Goal: Task Accomplishment & Management: Manage account settings

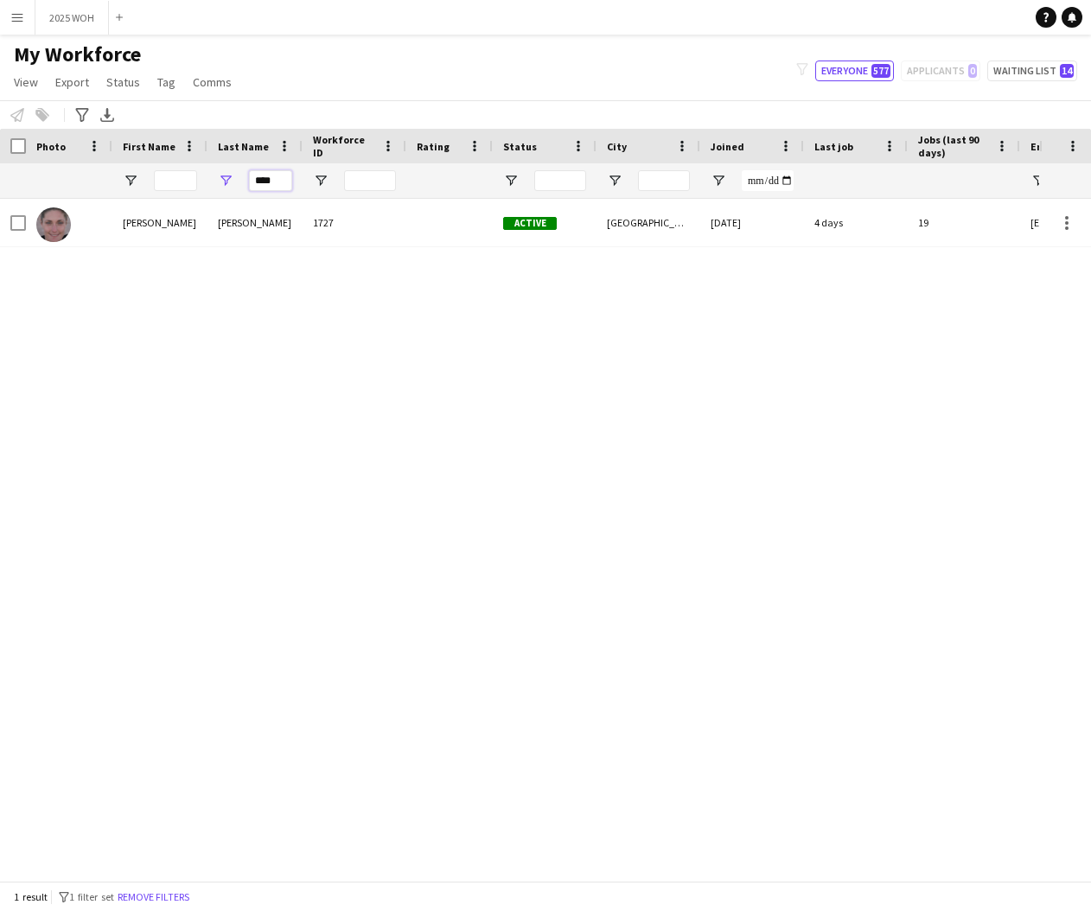
click at [280, 186] on input "****" at bounding box center [270, 180] width 43 height 21
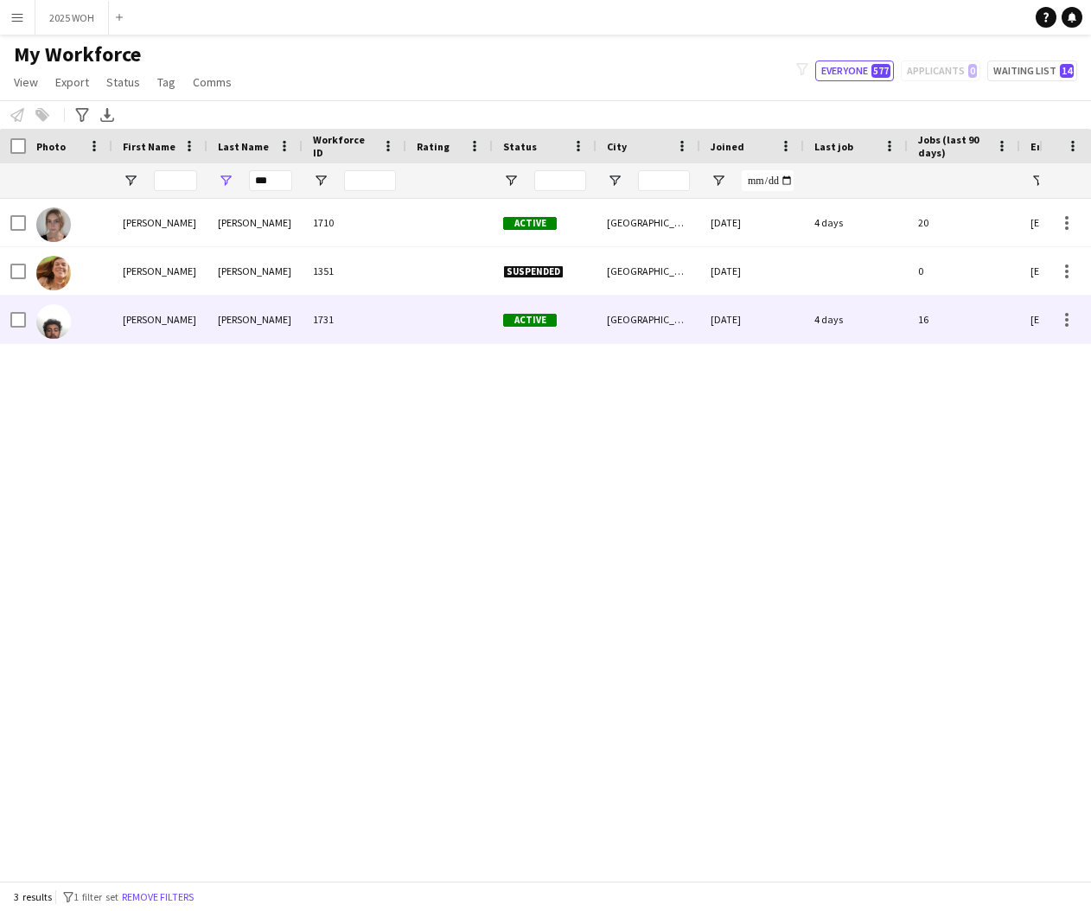
drag, startPoint x: 245, startPoint y: 312, endPoint x: 232, endPoint y: 308, distance: 13.7
click at [245, 312] on div "[PERSON_NAME]" at bounding box center [254, 320] width 95 height 48
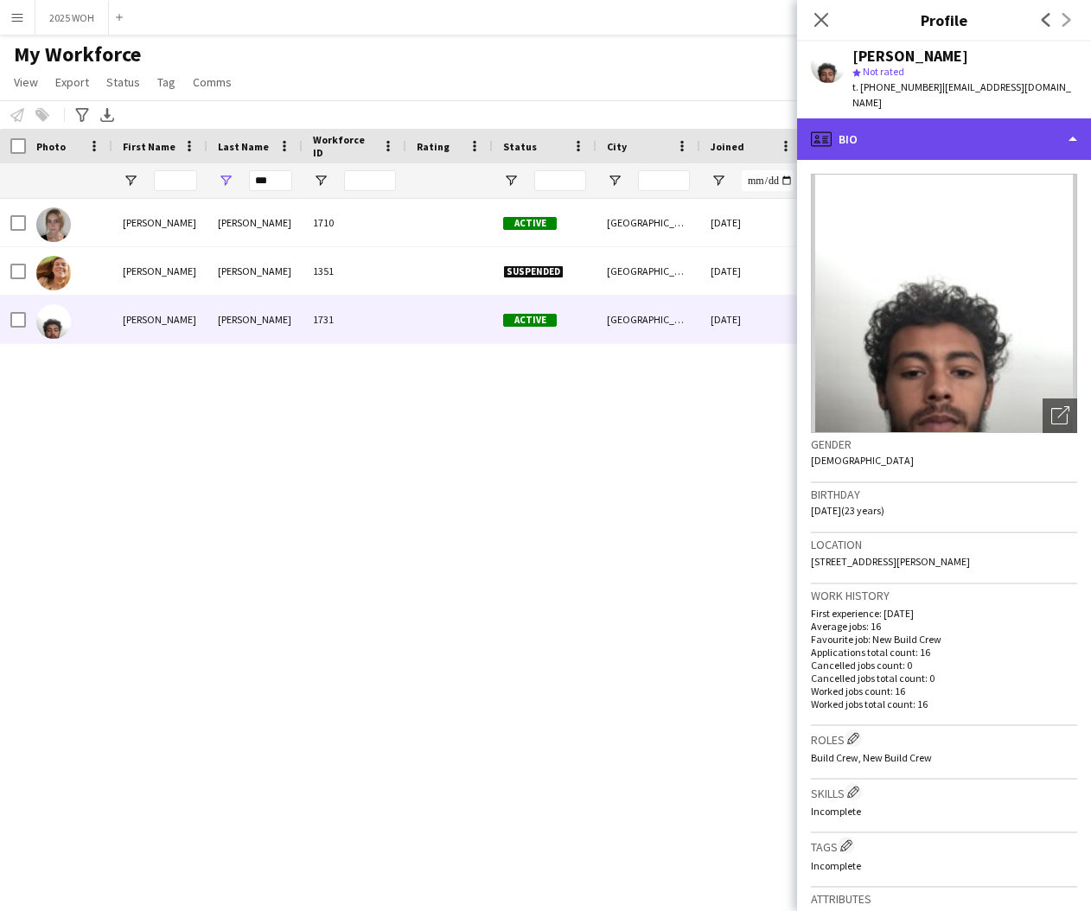
click at [1037, 120] on div "profile Bio" at bounding box center [944, 138] width 294 height 41
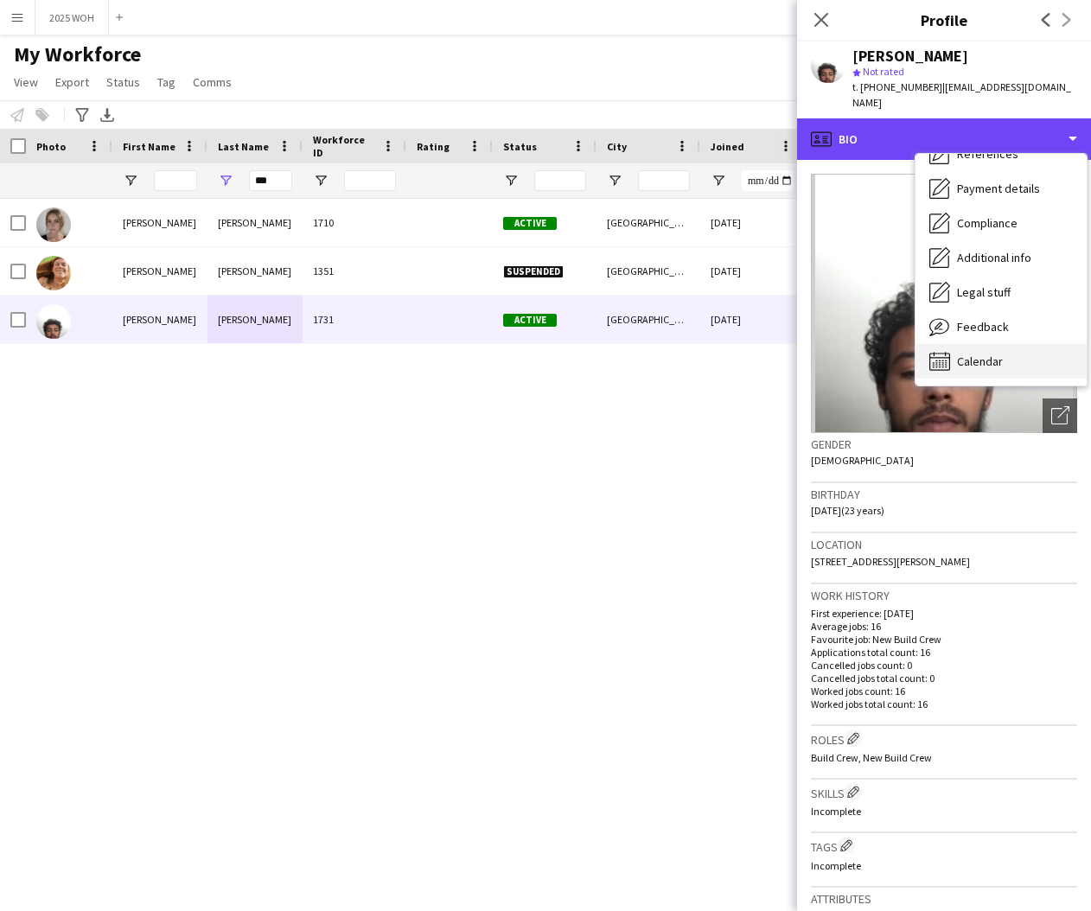
scroll to position [197, 0]
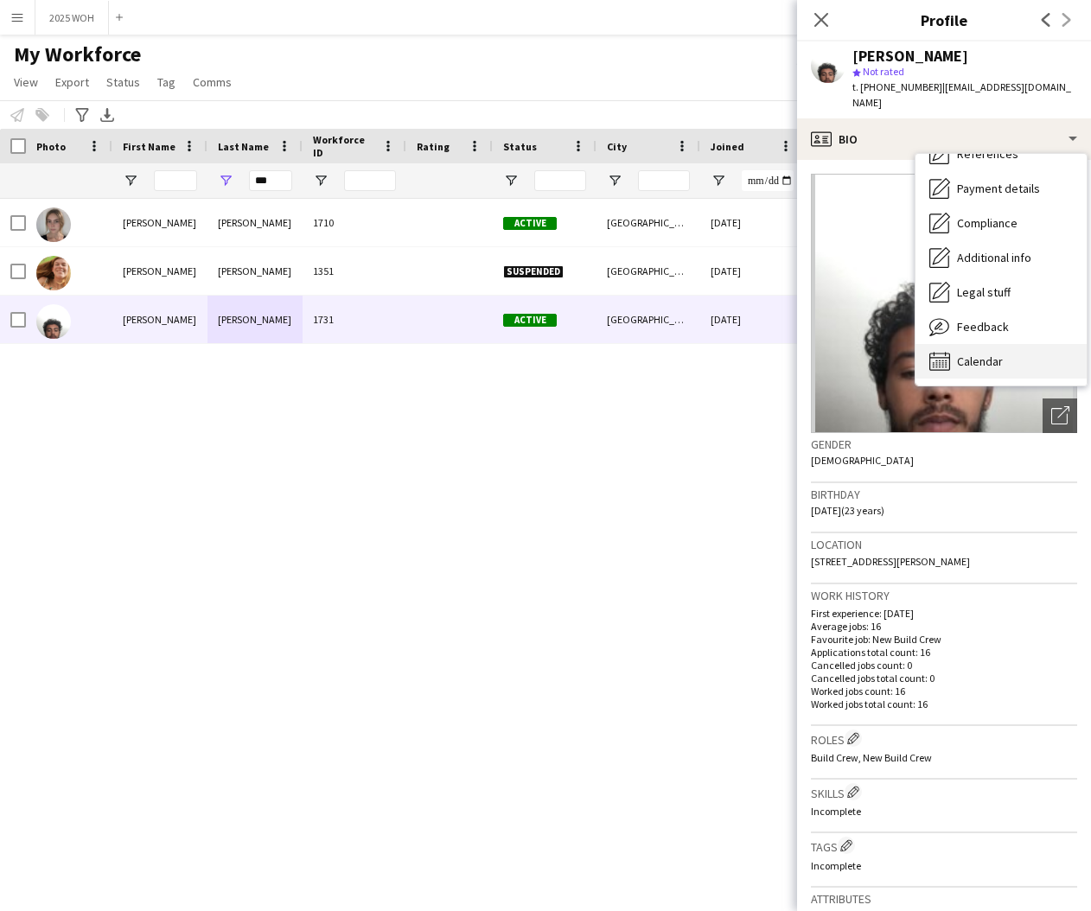
click at [990, 356] on div "Calendar Calendar" at bounding box center [1000, 361] width 171 height 35
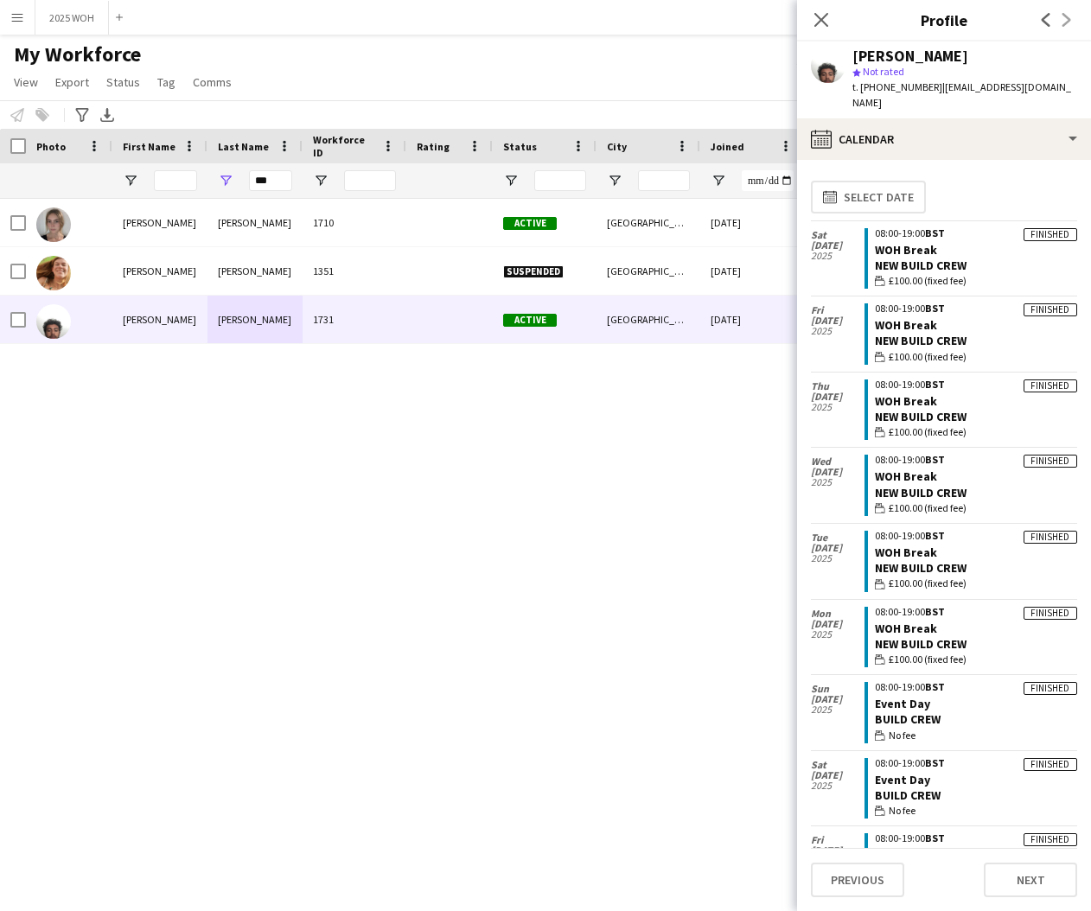
scroll to position [0, 0]
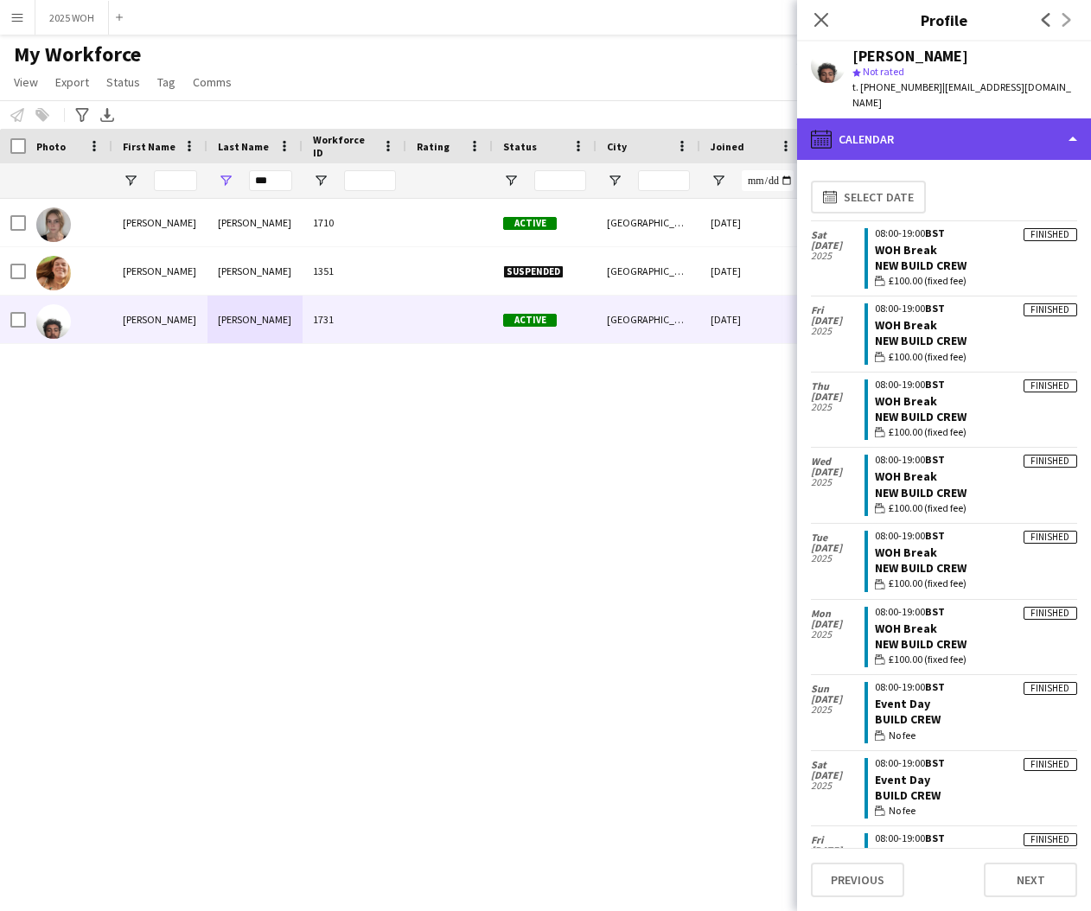
click at [908, 122] on div "calendar-full Calendar" at bounding box center [944, 138] width 294 height 41
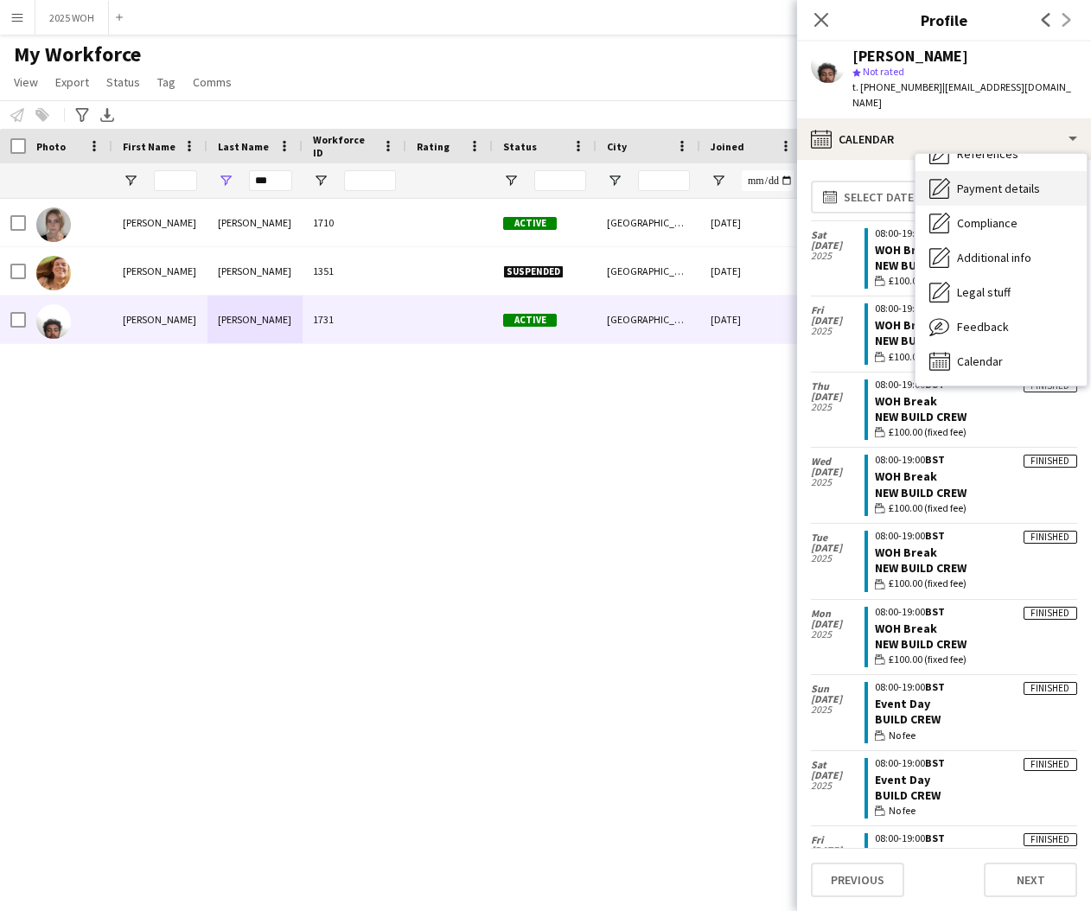
click at [1002, 181] on span "Payment details" at bounding box center [998, 189] width 83 height 16
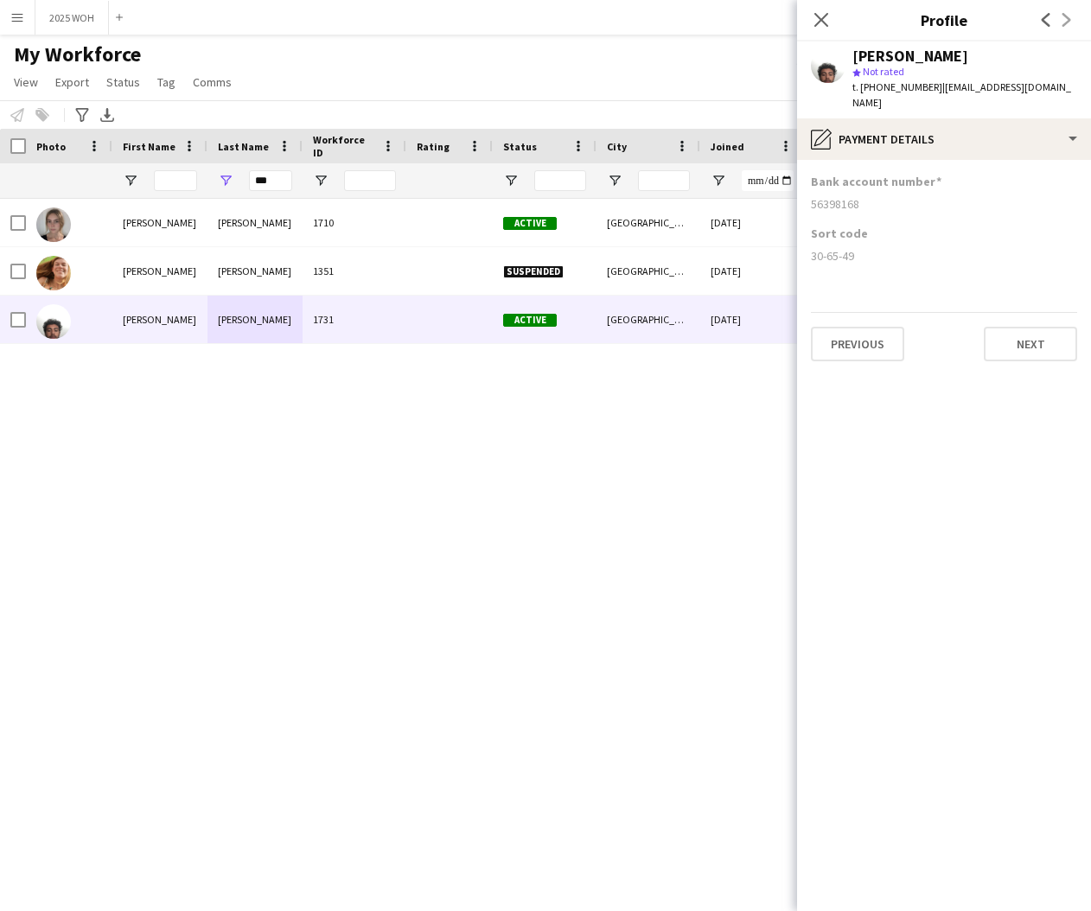
drag, startPoint x: 811, startPoint y: 188, endPoint x: 873, endPoint y: 188, distance: 62.2
click at [873, 196] on div "56398168" at bounding box center [944, 204] width 266 height 16
copy div "56398168"
drag, startPoint x: 812, startPoint y: 242, endPoint x: 867, endPoint y: 246, distance: 55.5
click at [867, 248] on div "30-65-49" at bounding box center [944, 256] width 266 height 16
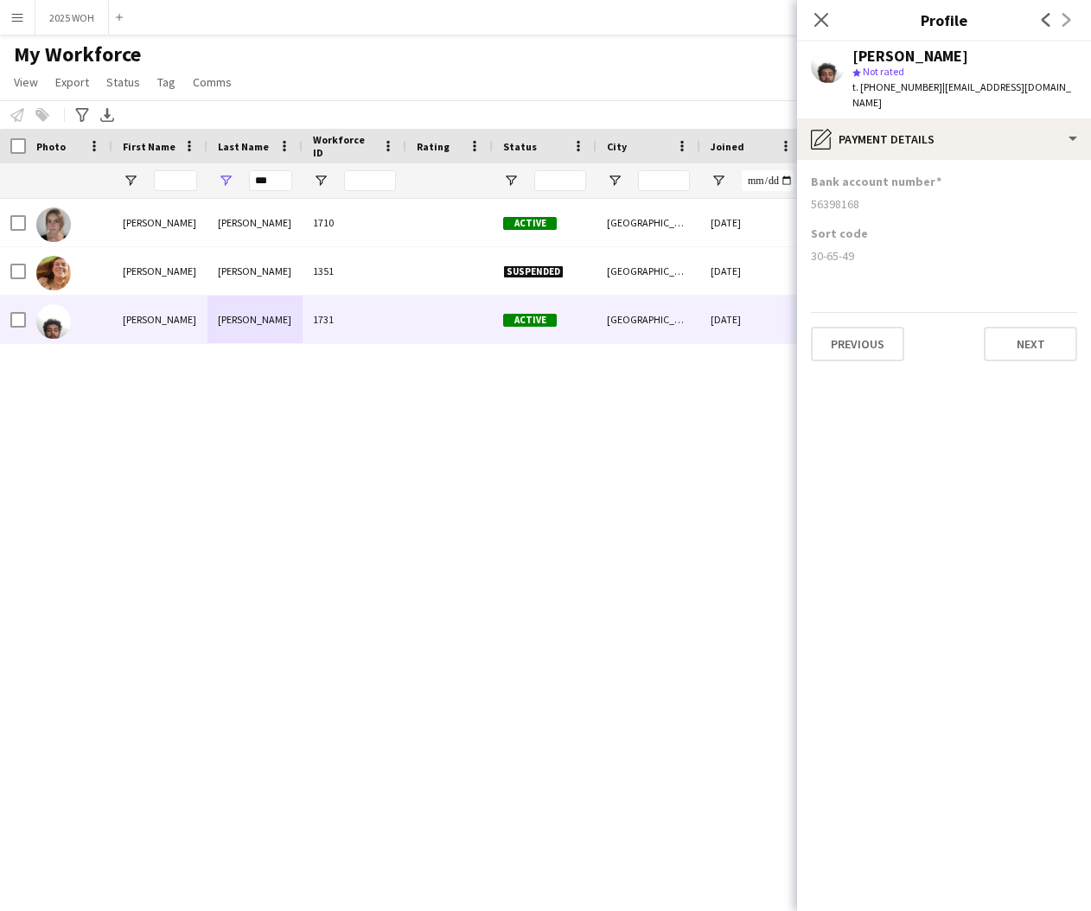
copy div "30-65-49"
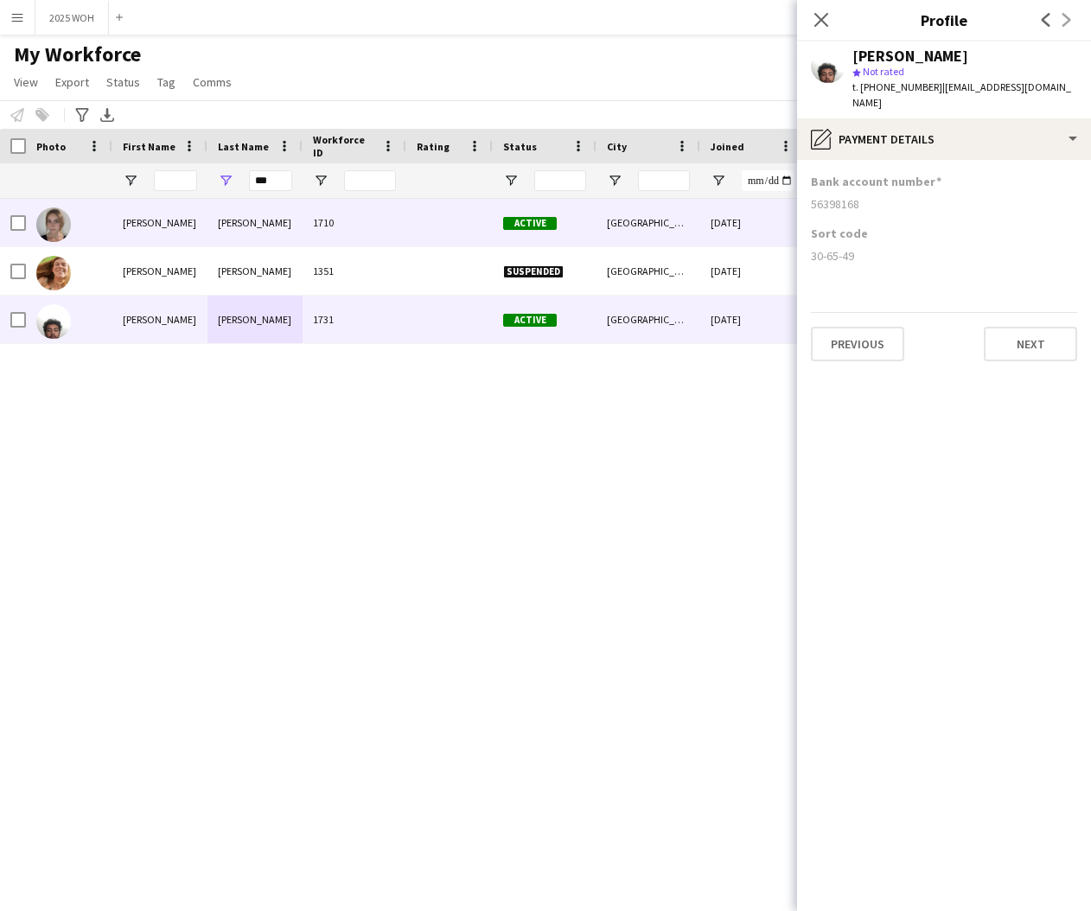
click at [260, 228] on div "[PERSON_NAME]" at bounding box center [254, 223] width 95 height 48
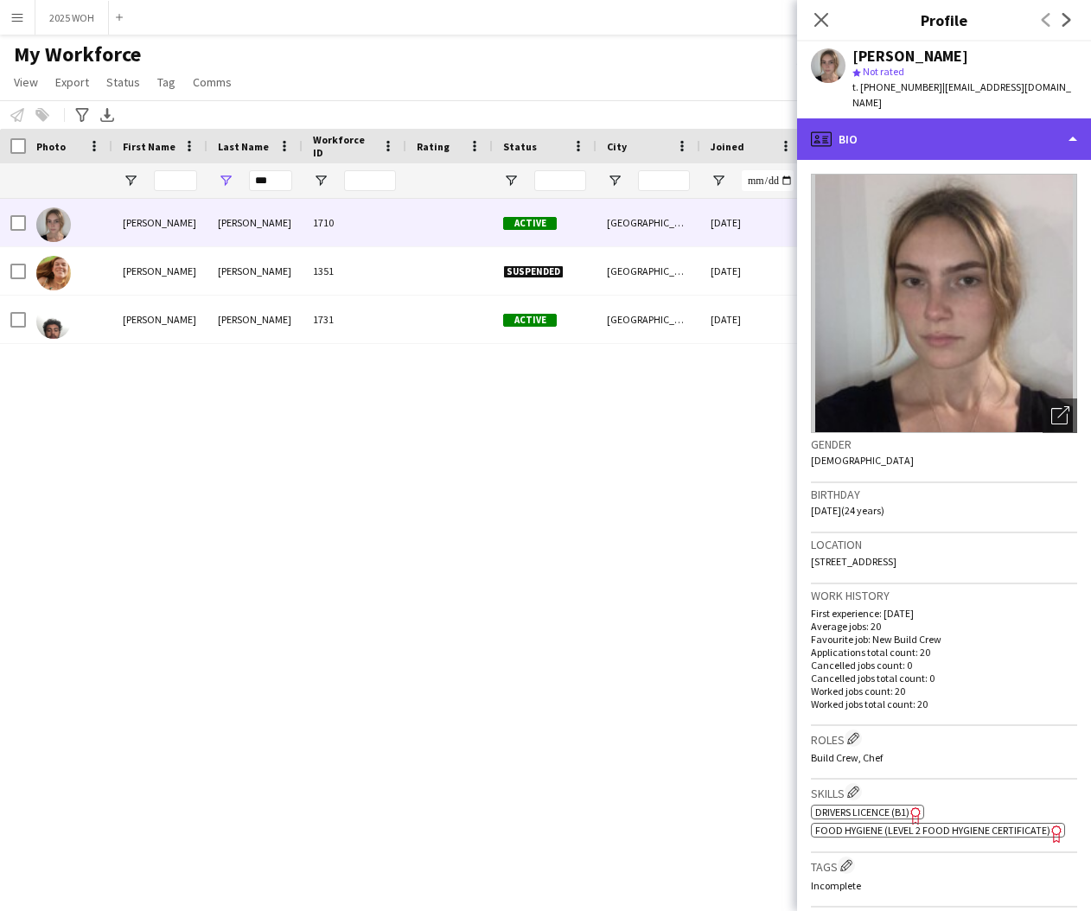
click at [1060, 135] on div "profile Bio" at bounding box center [944, 138] width 294 height 41
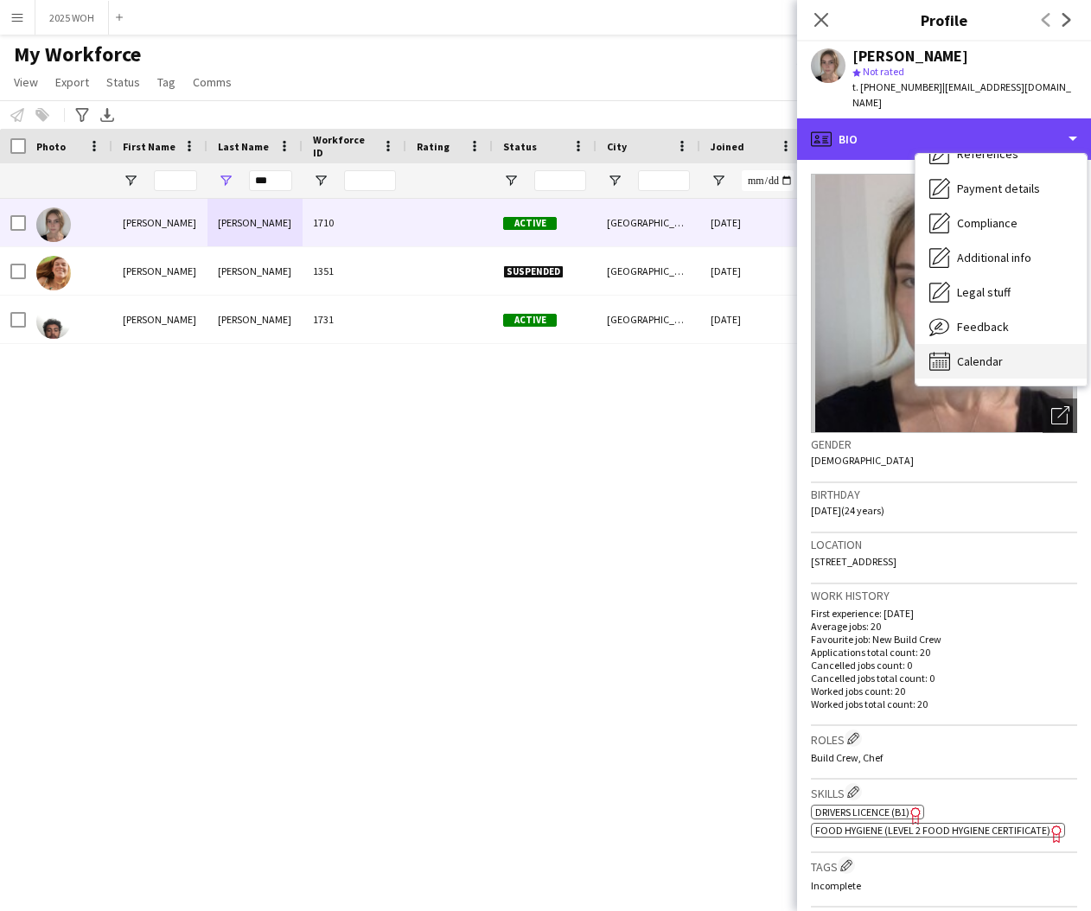
scroll to position [197, 0]
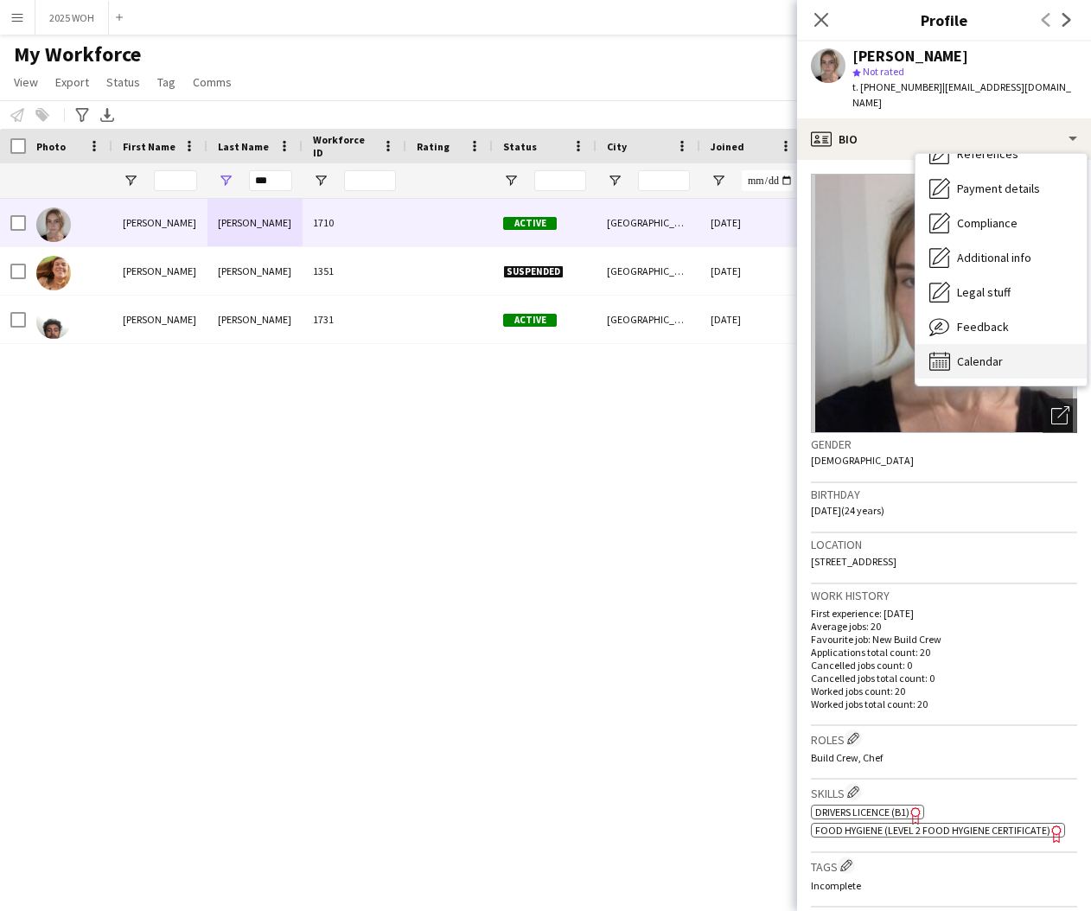
click at [1010, 346] on div "Calendar Calendar" at bounding box center [1000, 361] width 171 height 35
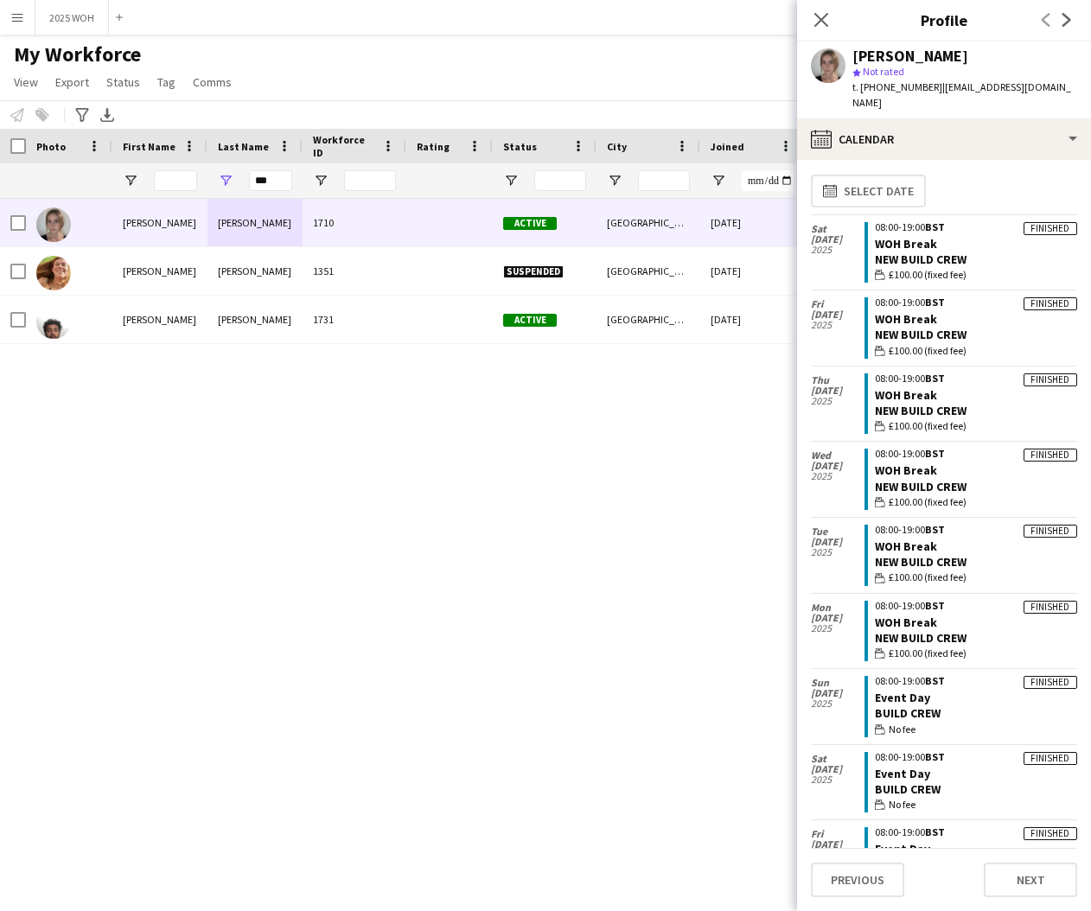
scroll to position [0, 0]
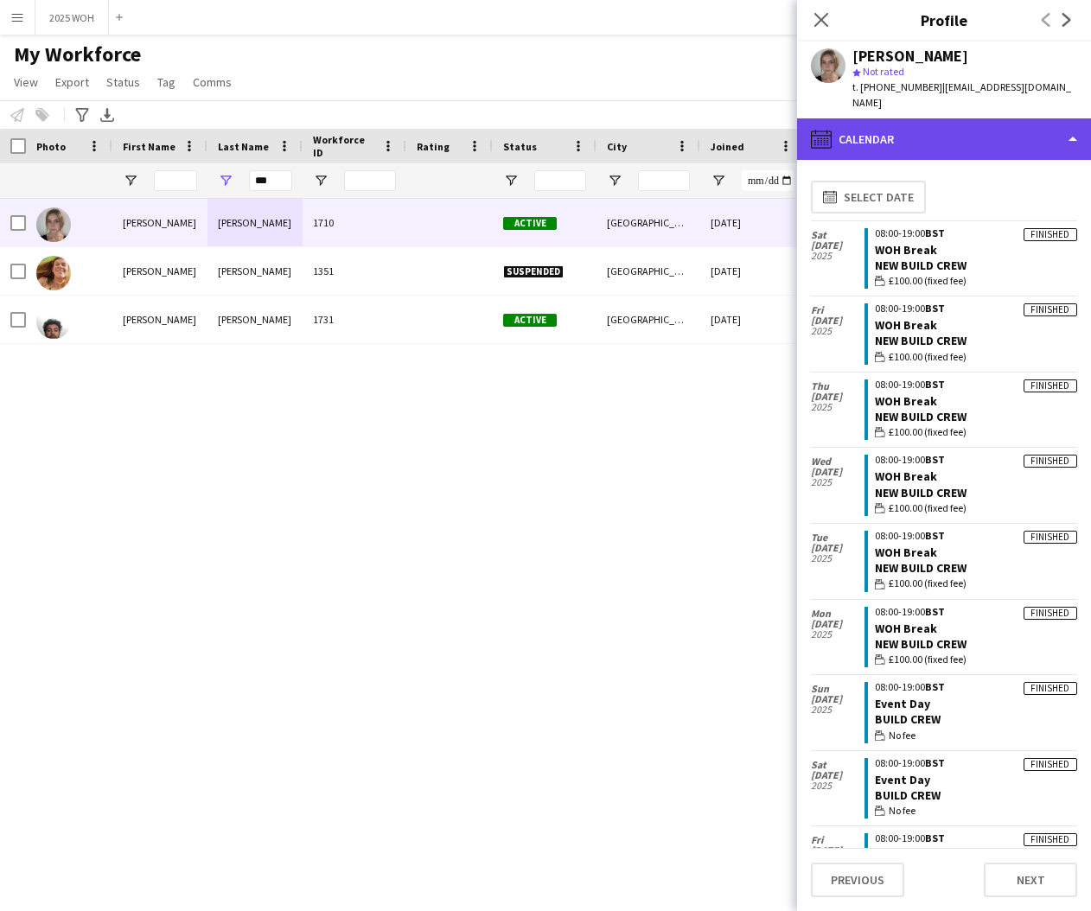
click at [907, 122] on div "calendar-full Calendar" at bounding box center [944, 138] width 294 height 41
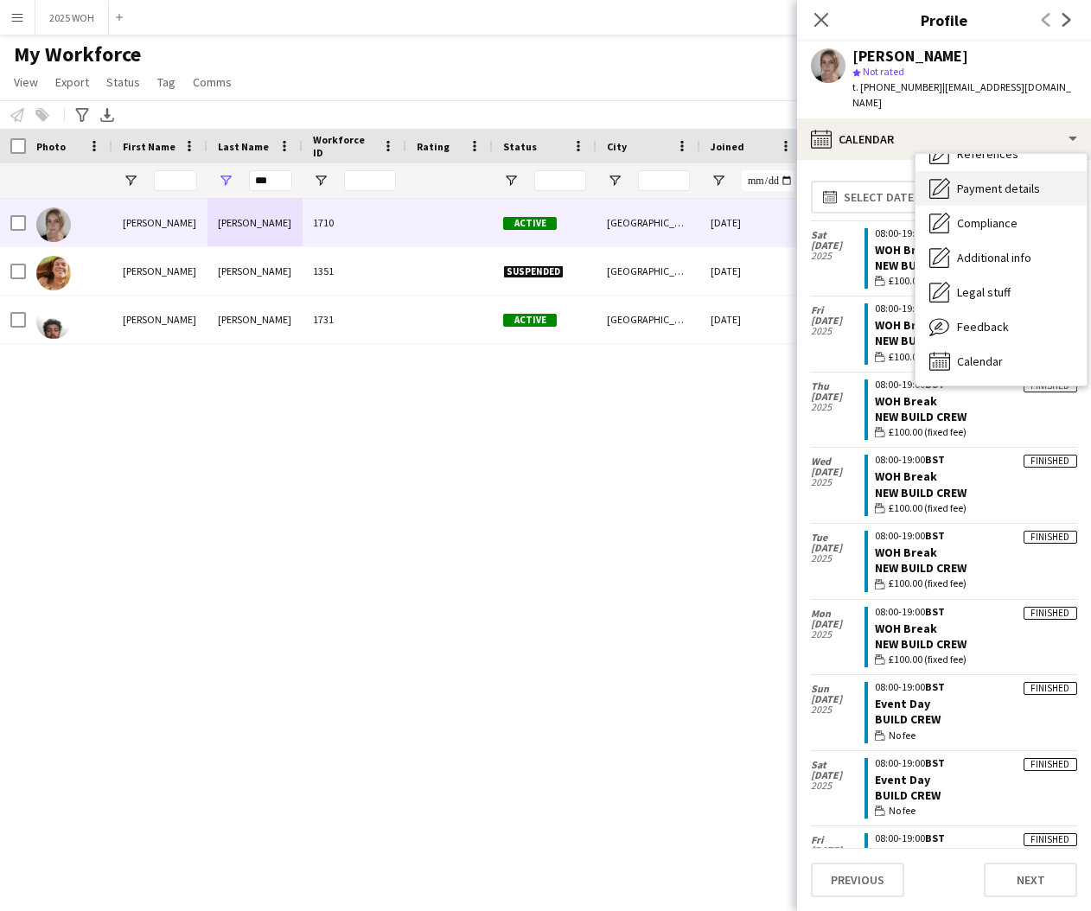
click at [994, 181] on span "Payment details" at bounding box center [998, 189] width 83 height 16
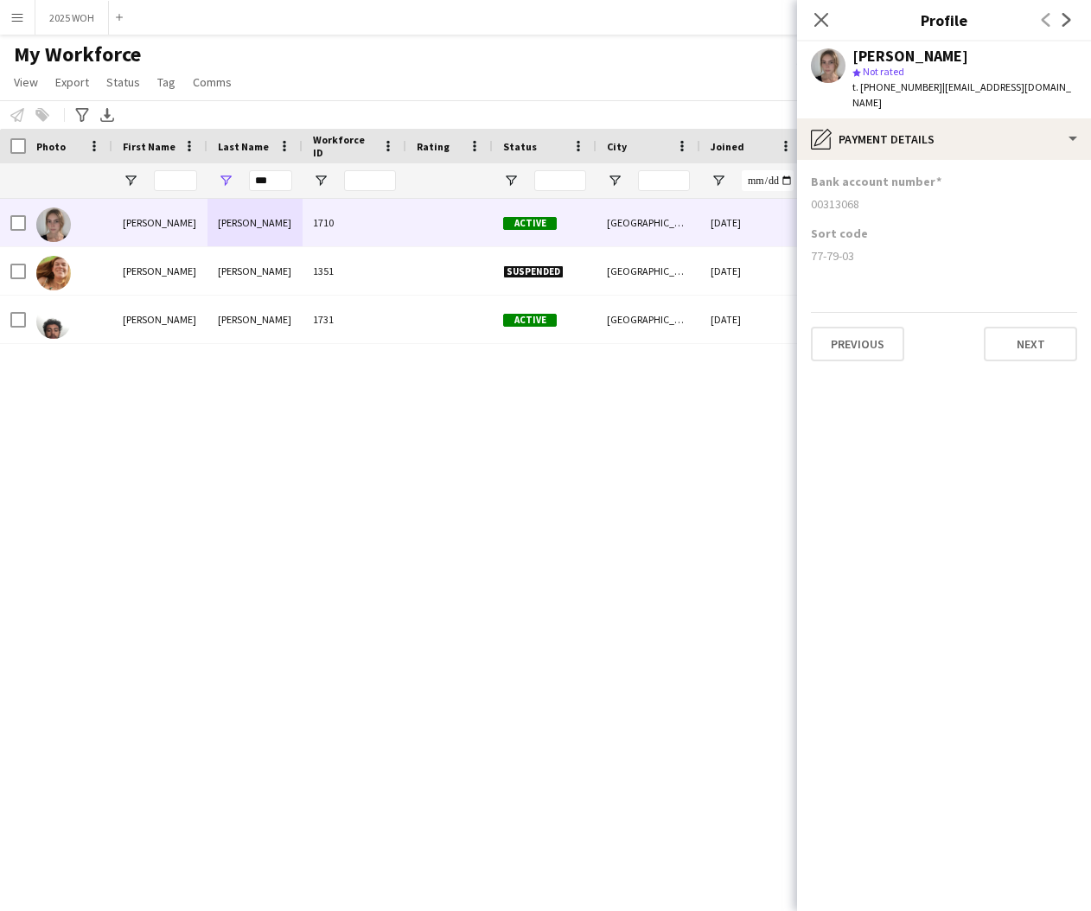
drag, startPoint x: 812, startPoint y: 189, endPoint x: 879, endPoint y: 192, distance: 66.6
click at [879, 196] on div "00313068" at bounding box center [944, 204] width 266 height 16
copy div "00313068"
drag, startPoint x: 857, startPoint y: 251, endPoint x: 833, endPoint y: 245, distance: 24.8
click at [857, 250] on div "Sort code 77-79-03" at bounding box center [944, 252] width 266 height 52
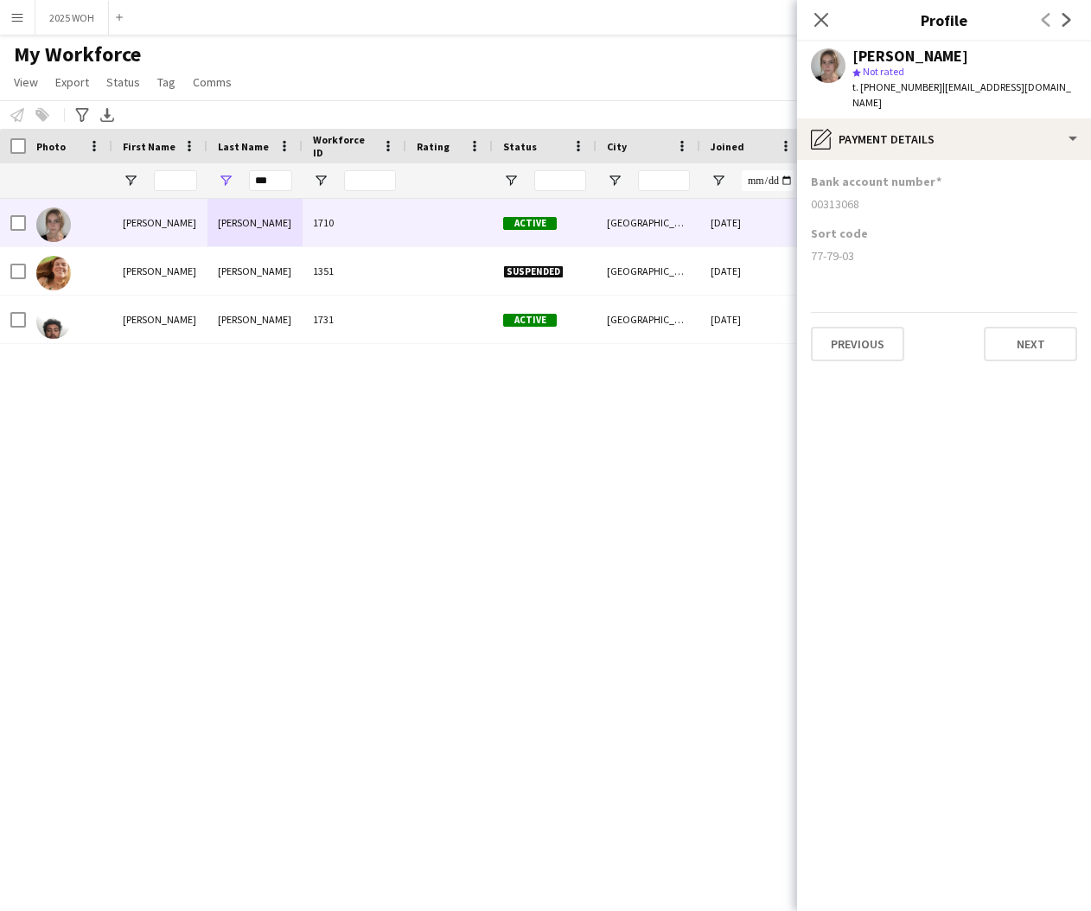
drag, startPoint x: 810, startPoint y: 241, endPoint x: 867, endPoint y: 244, distance: 57.1
click at [860, 241] on app-section-data-types "Bank account number [FINANCIAL_ID] Sort code [FINANCIAL_ID] Previous Next" at bounding box center [944, 535] width 294 height 751
copy div "77-79-03"
click at [279, 179] on input "***" at bounding box center [270, 180] width 43 height 21
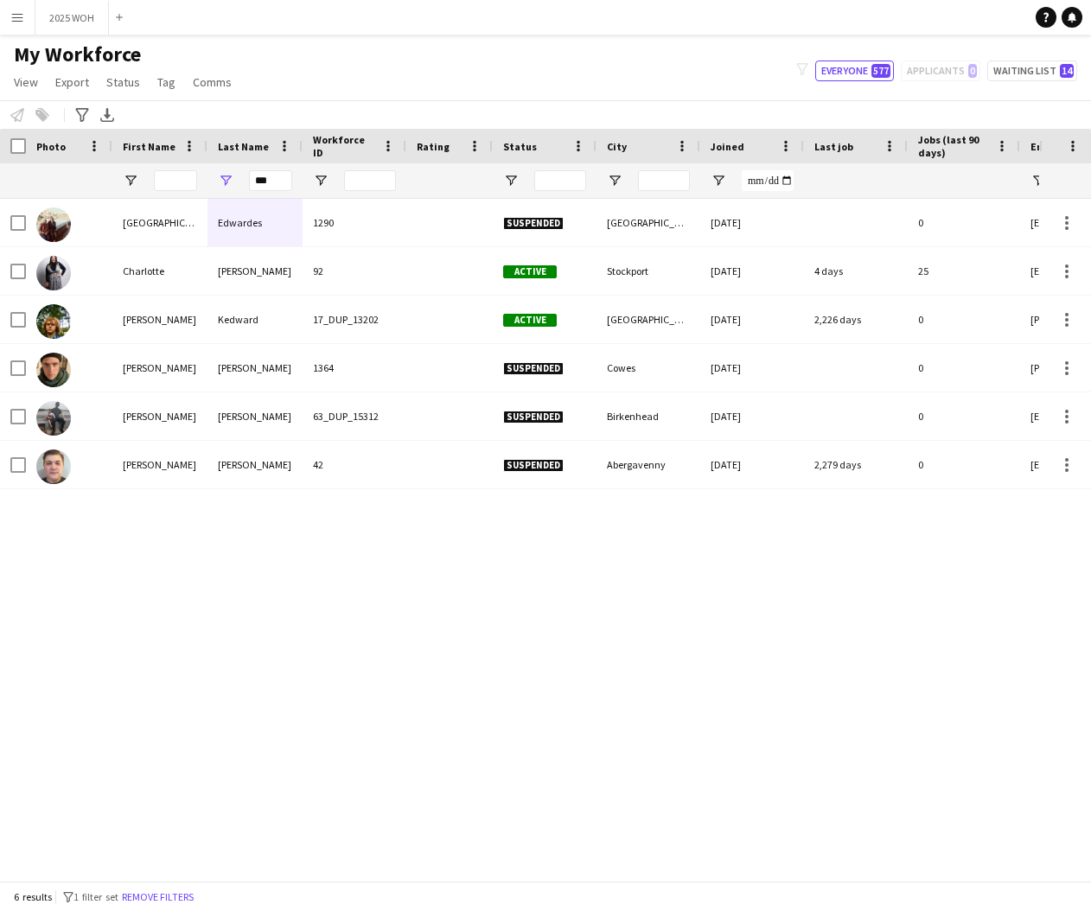
drag, startPoint x: 279, startPoint y: 179, endPoint x: 202, endPoint y: 277, distance: 124.3
click at [202, 277] on div "Charlotte" at bounding box center [159, 271] width 95 height 48
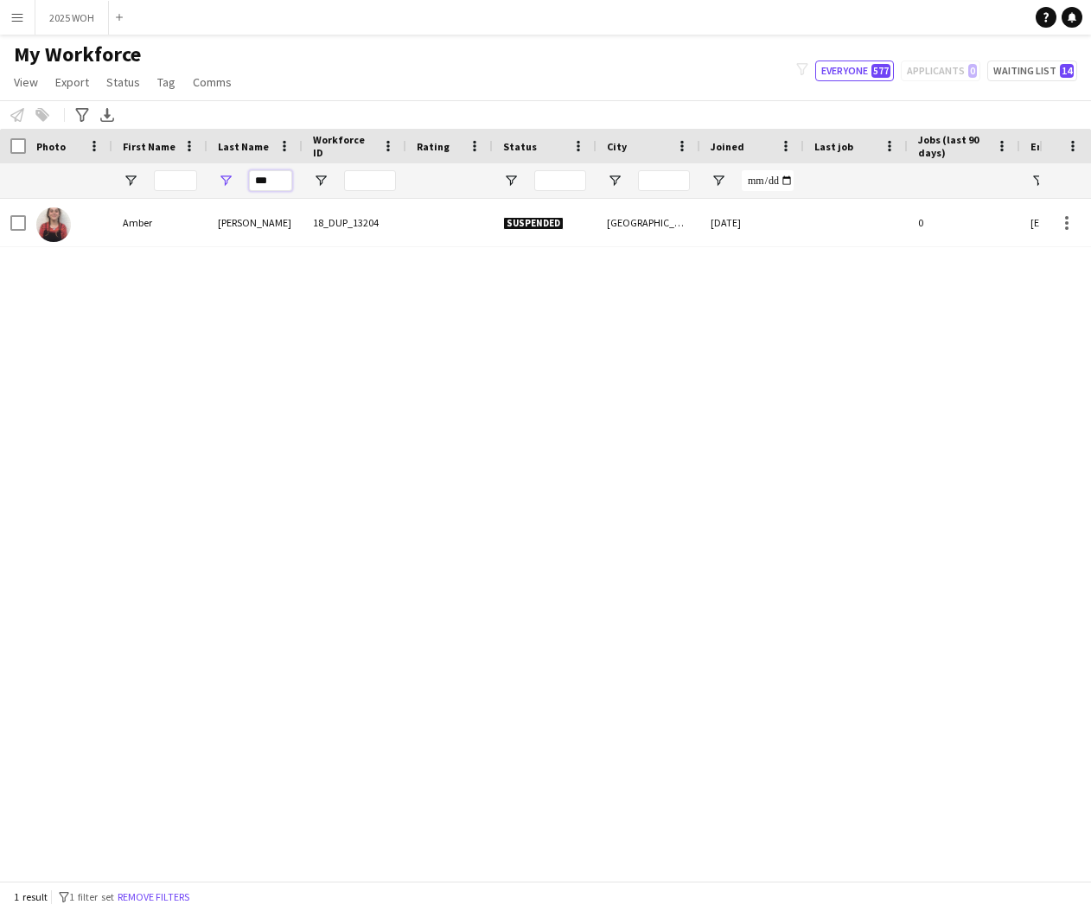
click at [279, 182] on input "***" at bounding box center [270, 180] width 43 height 21
click at [279, 183] on input "***" at bounding box center [270, 180] width 43 height 21
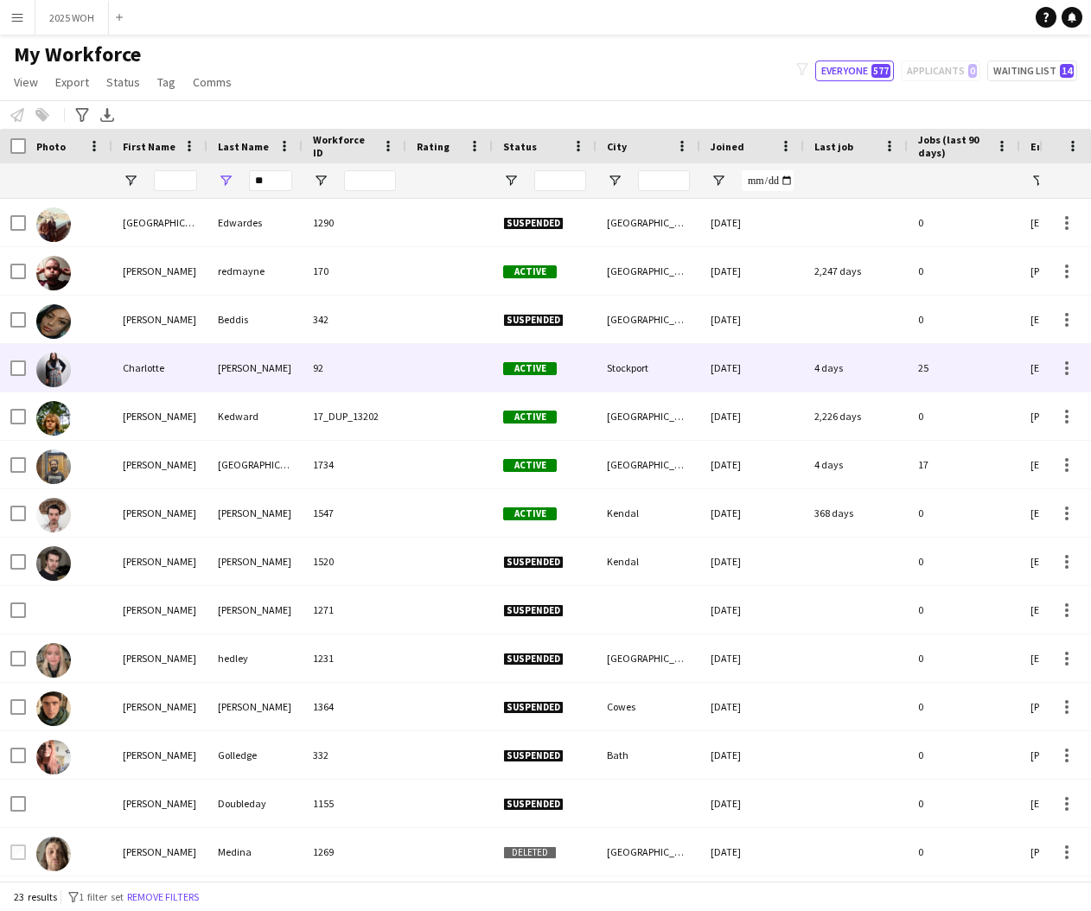
drag, startPoint x: 254, startPoint y: 364, endPoint x: 307, endPoint y: 355, distance: 53.4
click at [256, 362] on div "[PERSON_NAME]" at bounding box center [254, 368] width 95 height 48
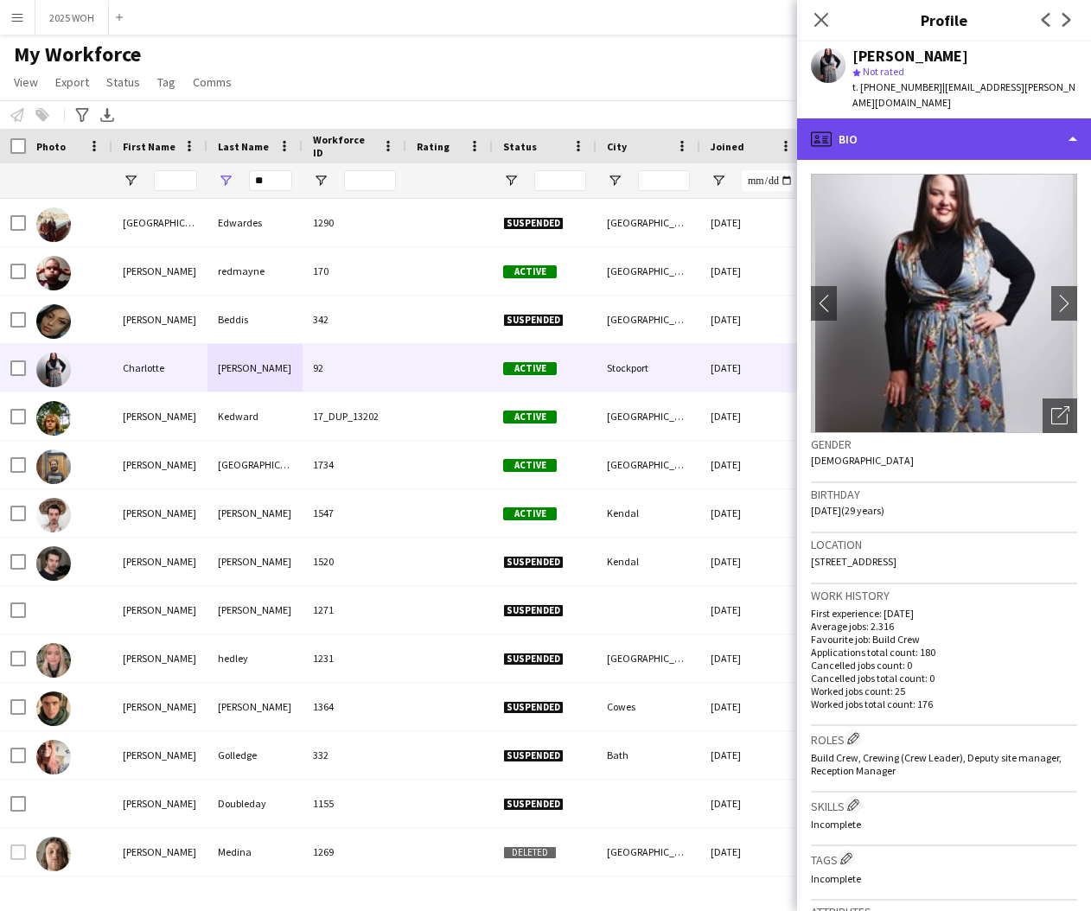
click at [1006, 150] on div "profile Bio" at bounding box center [944, 138] width 294 height 41
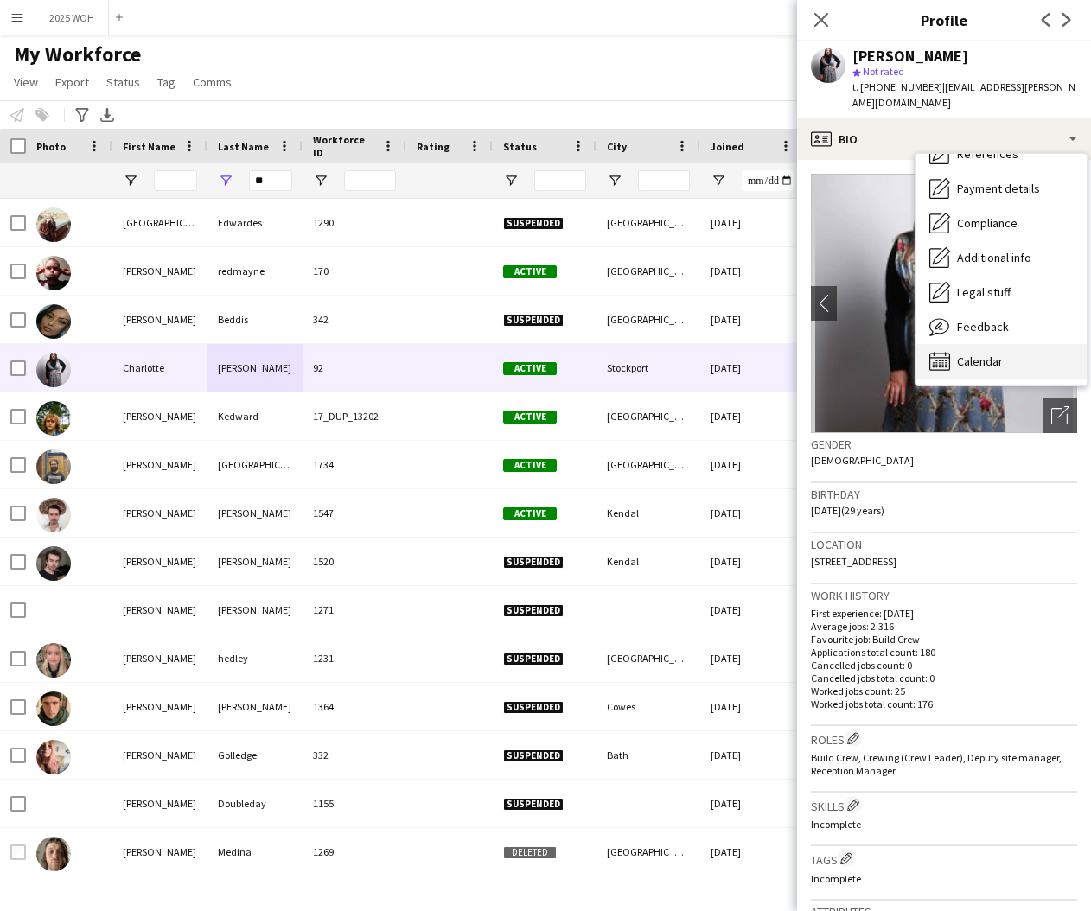
scroll to position [197, 0]
click at [990, 356] on span "Calendar" at bounding box center [980, 362] width 46 height 16
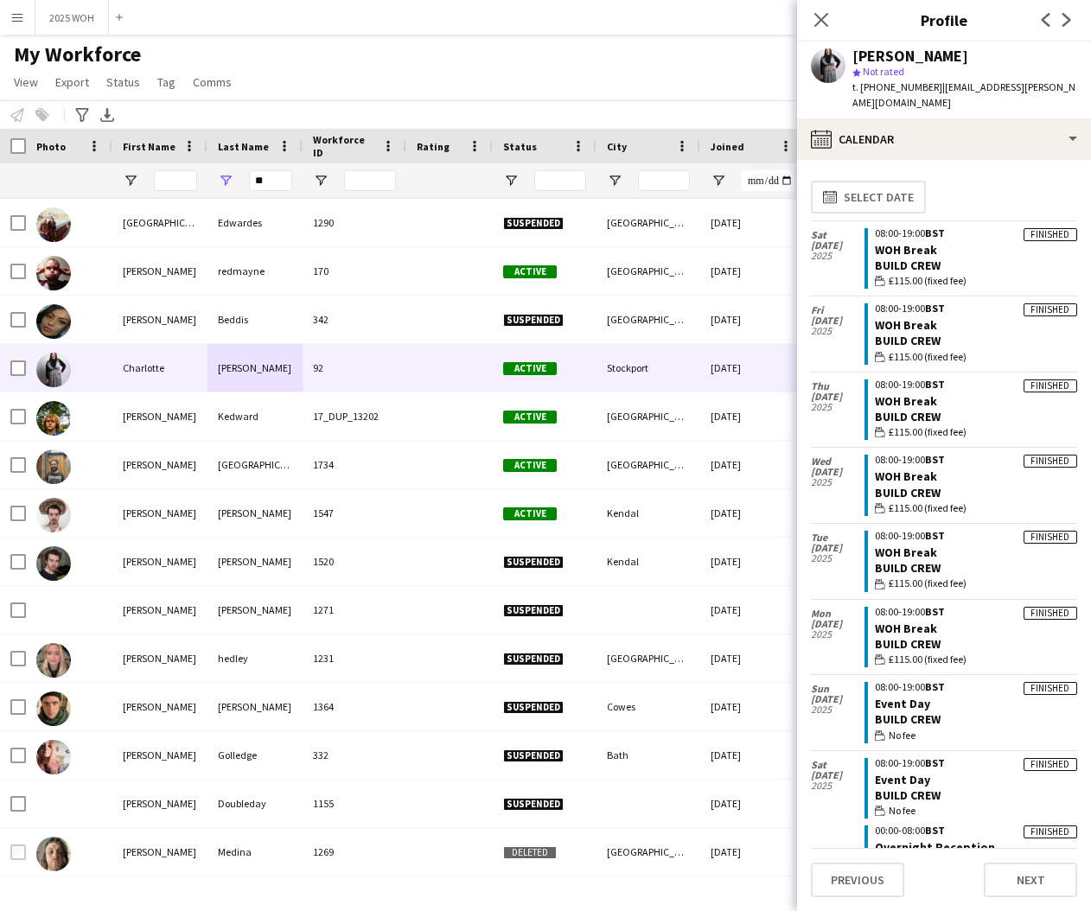
scroll to position [0, 0]
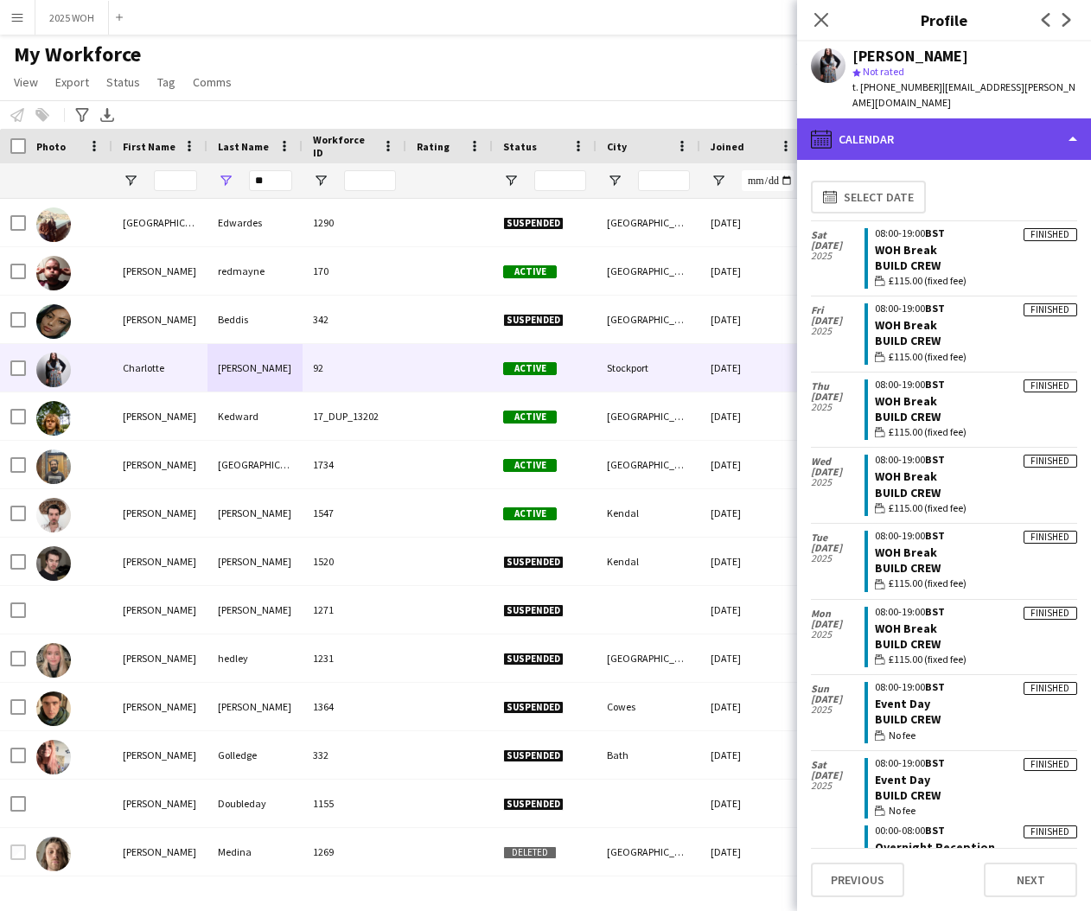
drag, startPoint x: 867, startPoint y: 137, endPoint x: 879, endPoint y: 146, distance: 14.9
click at [867, 137] on div "calendar-full Calendar" at bounding box center [944, 138] width 294 height 41
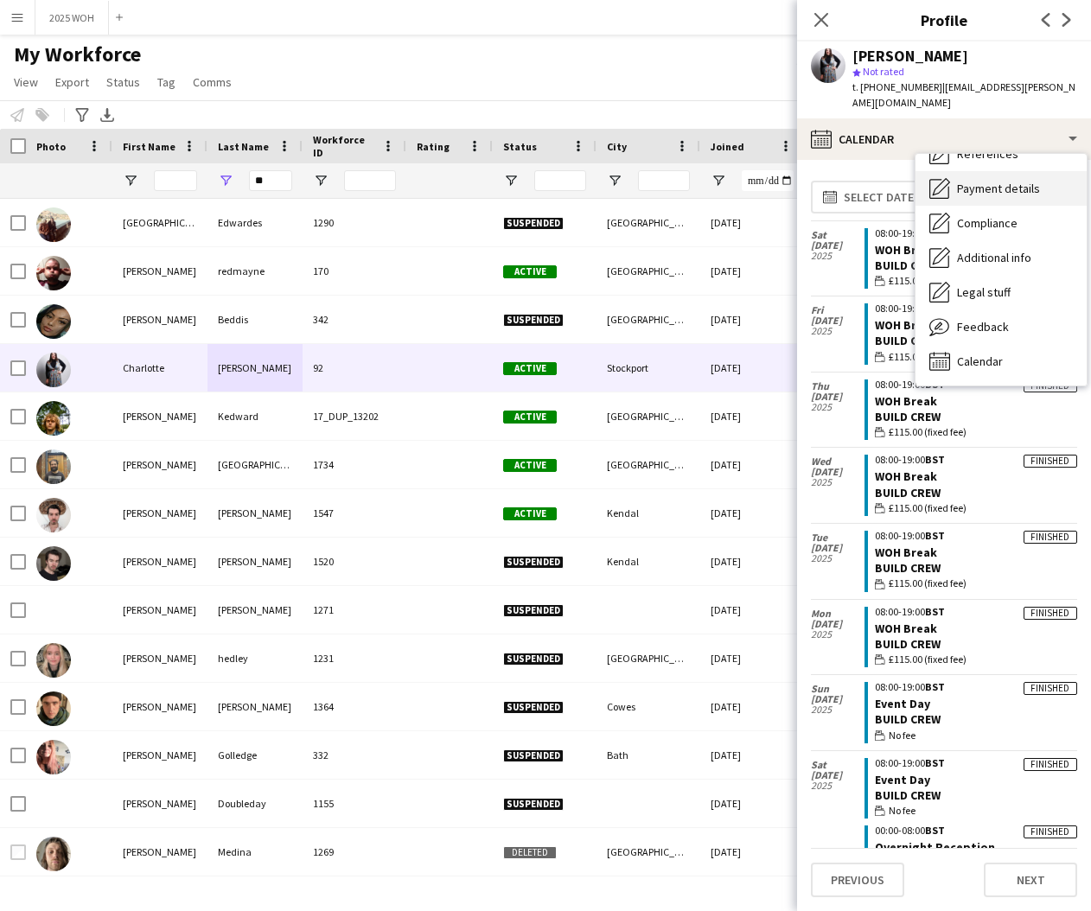
click at [1011, 192] on span "Payment details" at bounding box center [998, 189] width 83 height 16
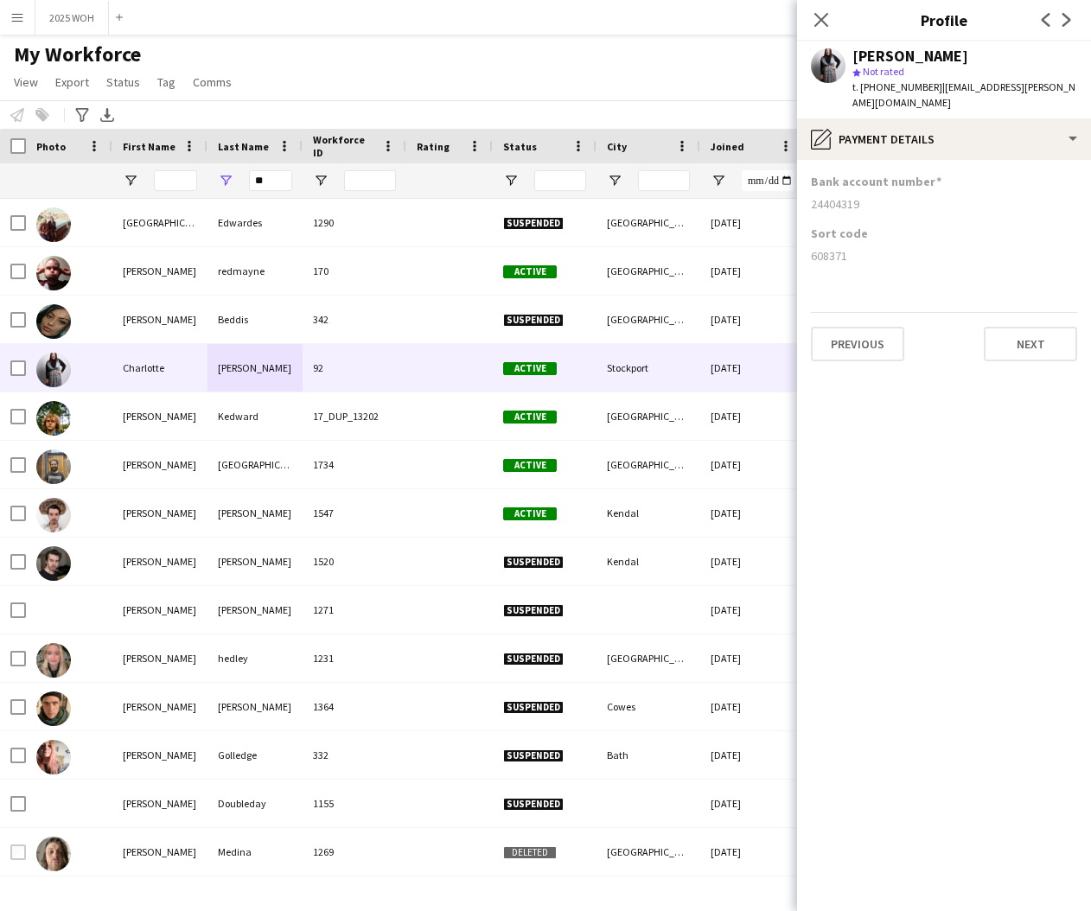
drag, startPoint x: 812, startPoint y: 202, endPoint x: 861, endPoint y: 208, distance: 49.6
click at [861, 208] on div "24404319" at bounding box center [944, 204] width 266 height 16
copy div "24404319"
drag, startPoint x: 810, startPoint y: 254, endPoint x: 857, endPoint y: 253, distance: 46.7
click at [857, 253] on app-section-data-types "Bank account number [FINANCIAL_ID] Sort code [FINANCIAL_ID] Previous Next" at bounding box center [944, 535] width 294 height 751
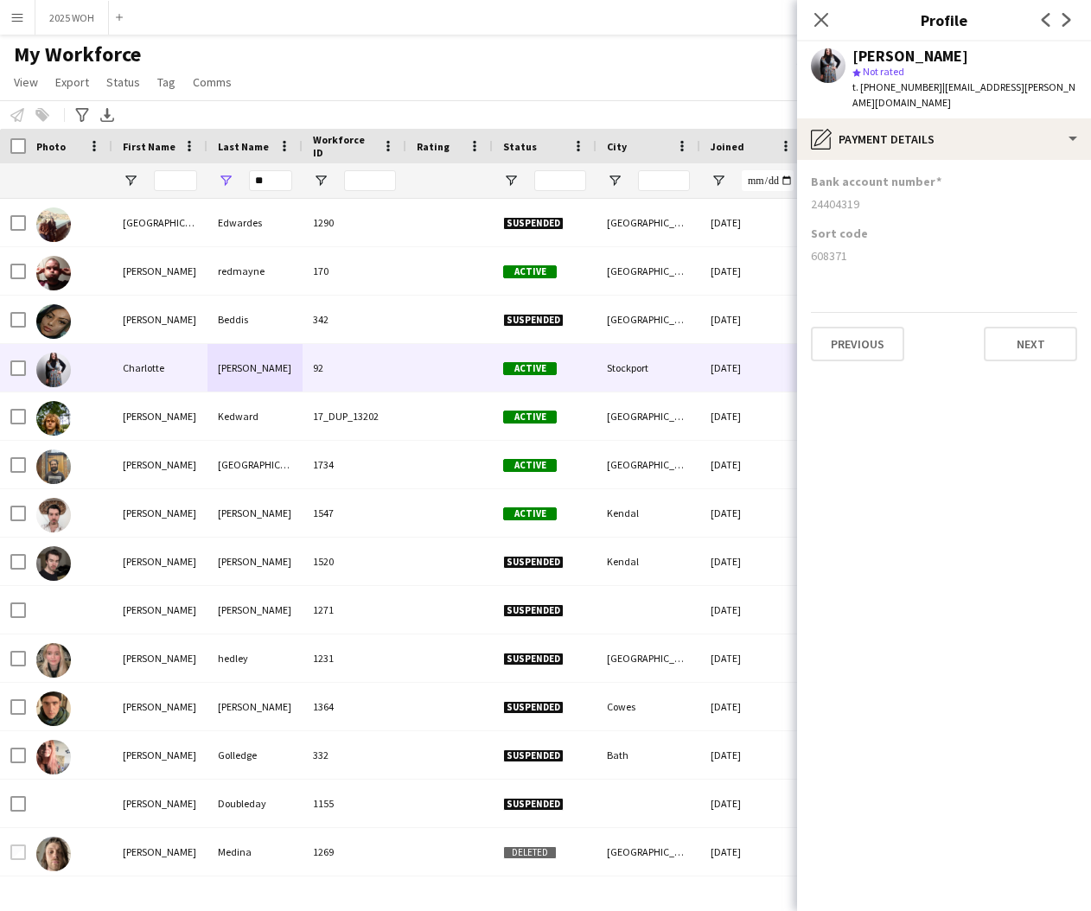
copy div "608371"
click at [829, 13] on icon at bounding box center [820, 19] width 16 height 16
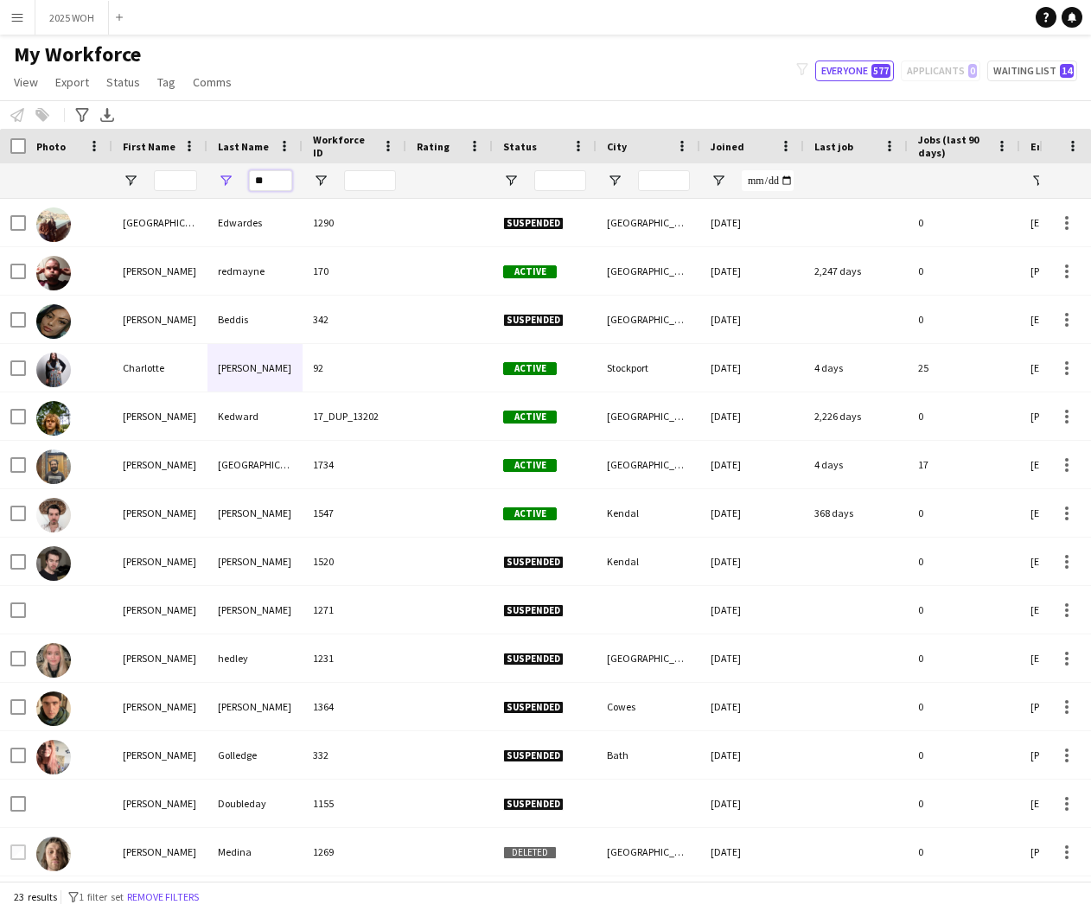
click at [287, 178] on input "**" at bounding box center [270, 180] width 43 height 21
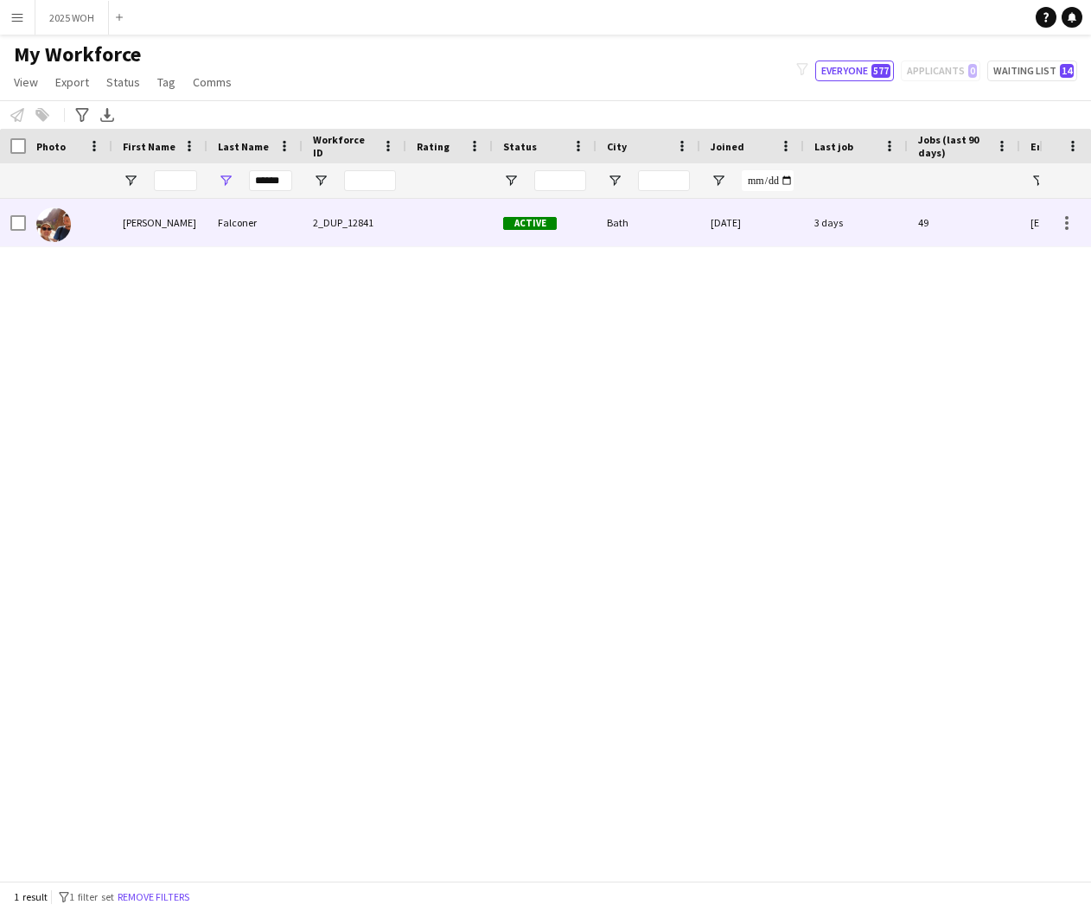
click at [254, 219] on div "Falconer" at bounding box center [254, 223] width 95 height 48
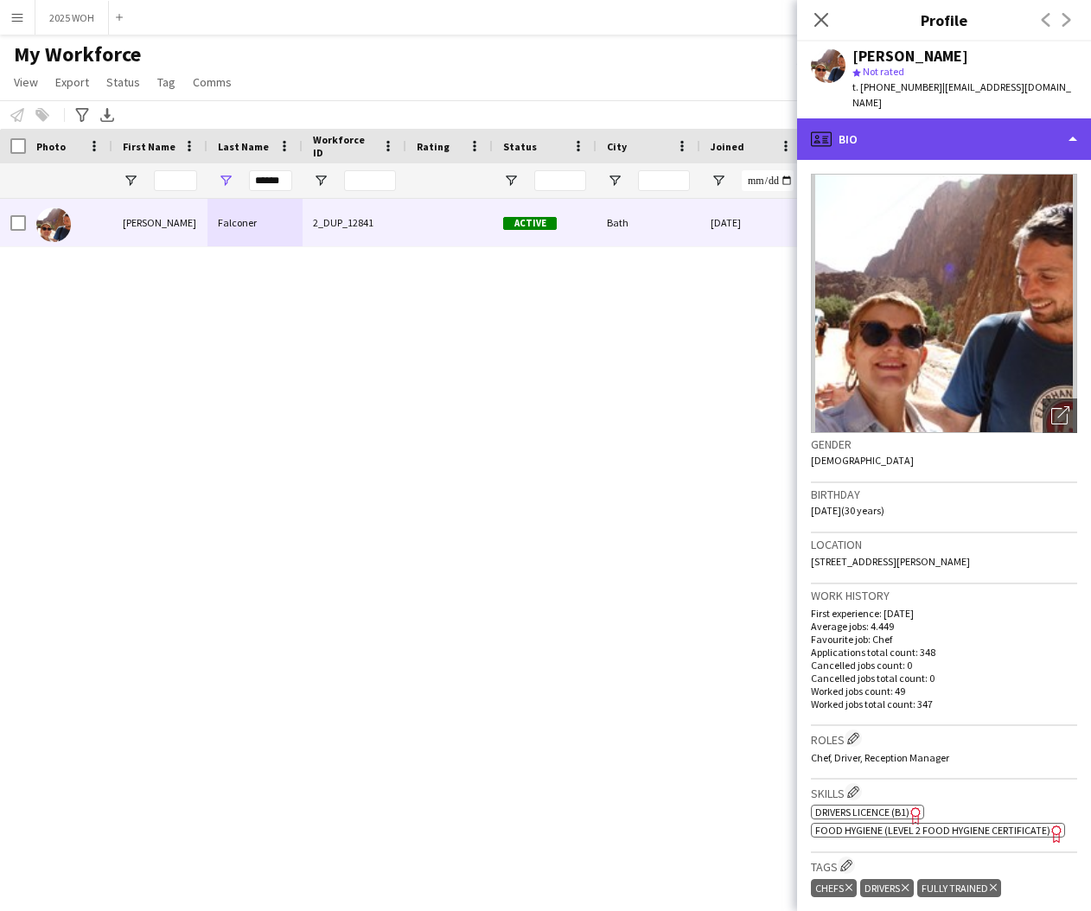
click at [922, 135] on div "profile Bio" at bounding box center [944, 138] width 294 height 41
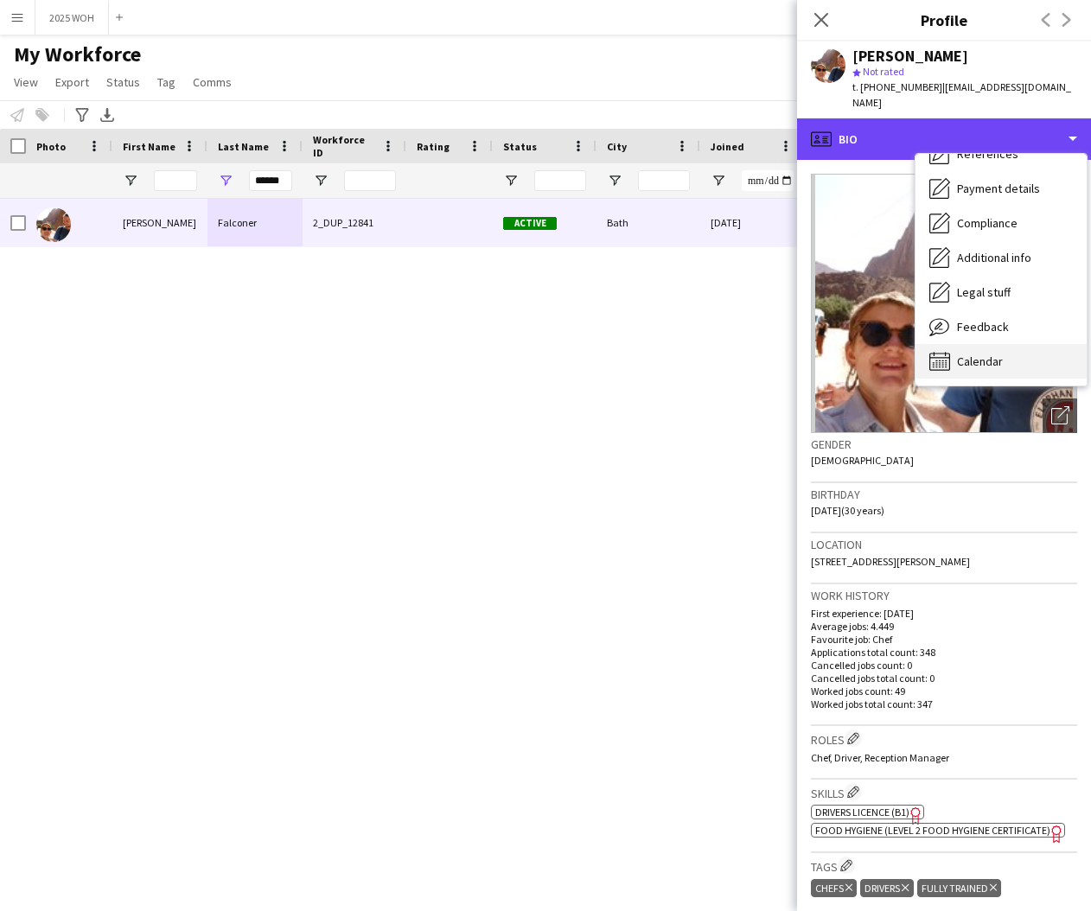
scroll to position [197, 0]
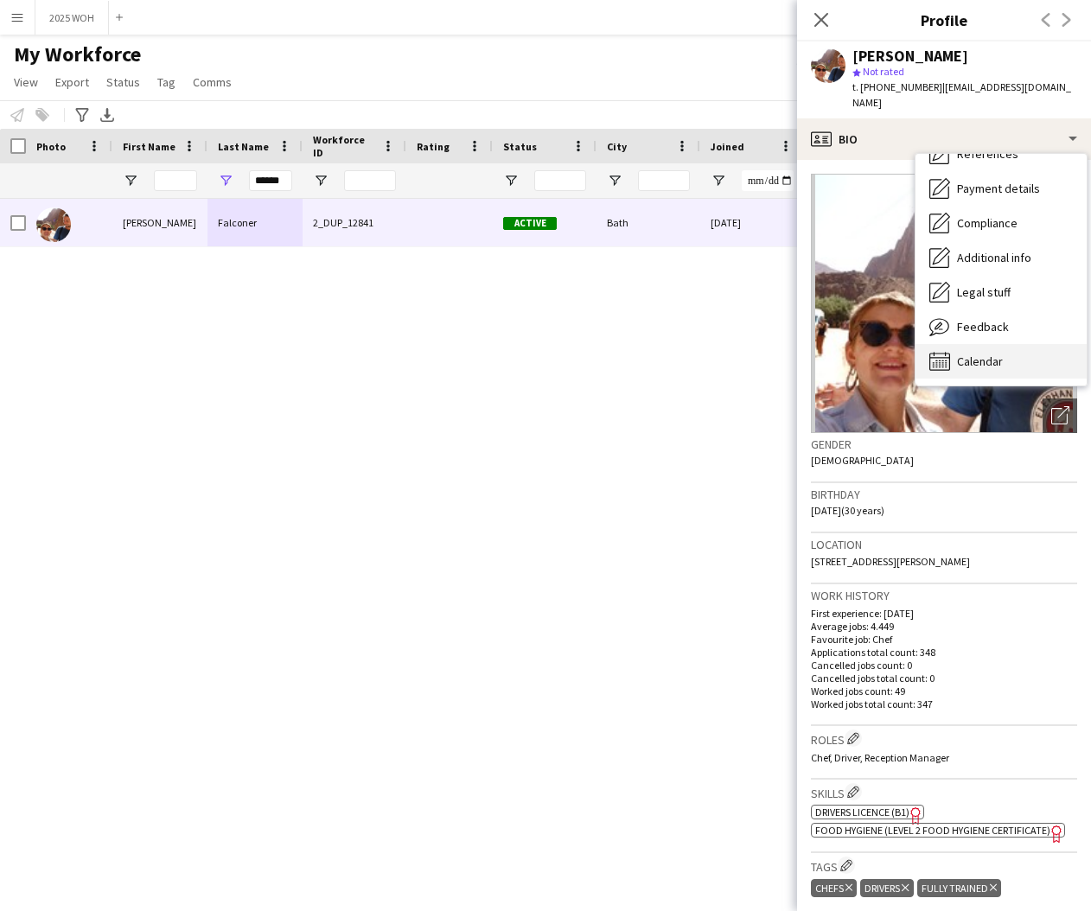
click at [984, 354] on span "Calendar" at bounding box center [980, 362] width 46 height 16
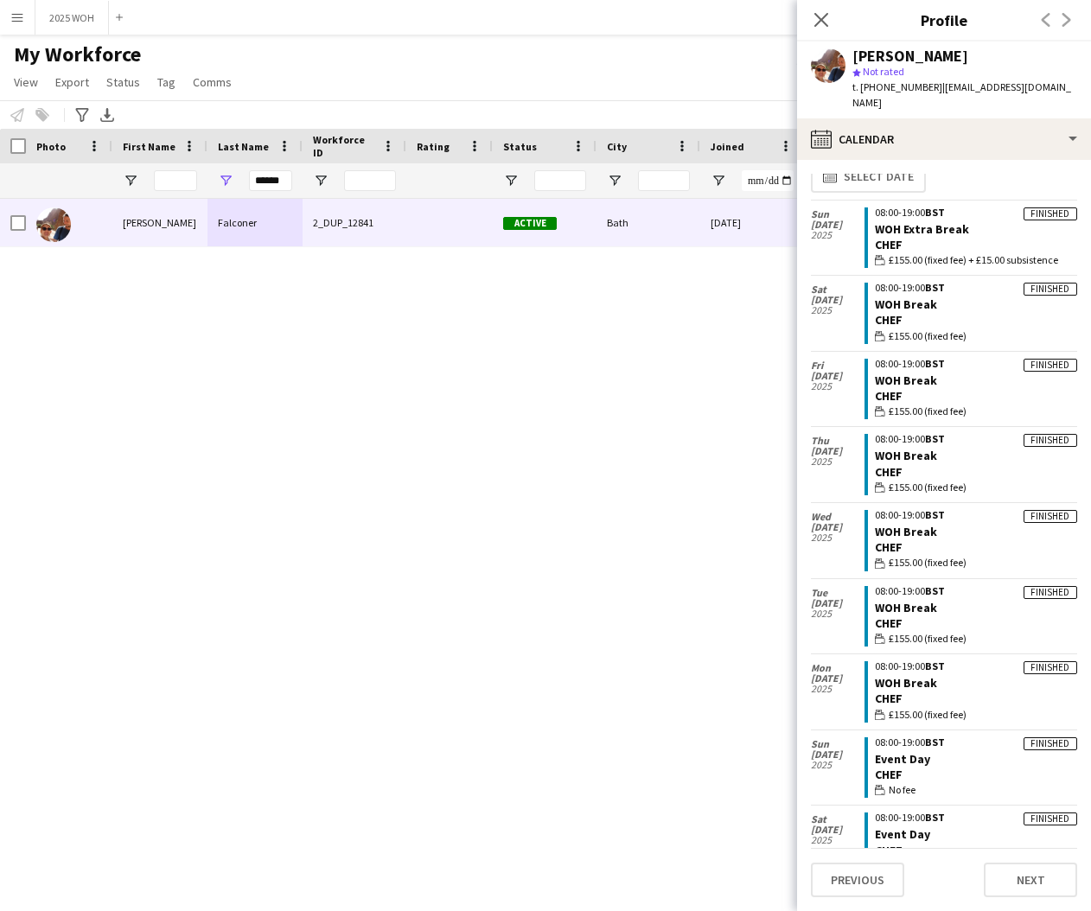
scroll to position [16, 0]
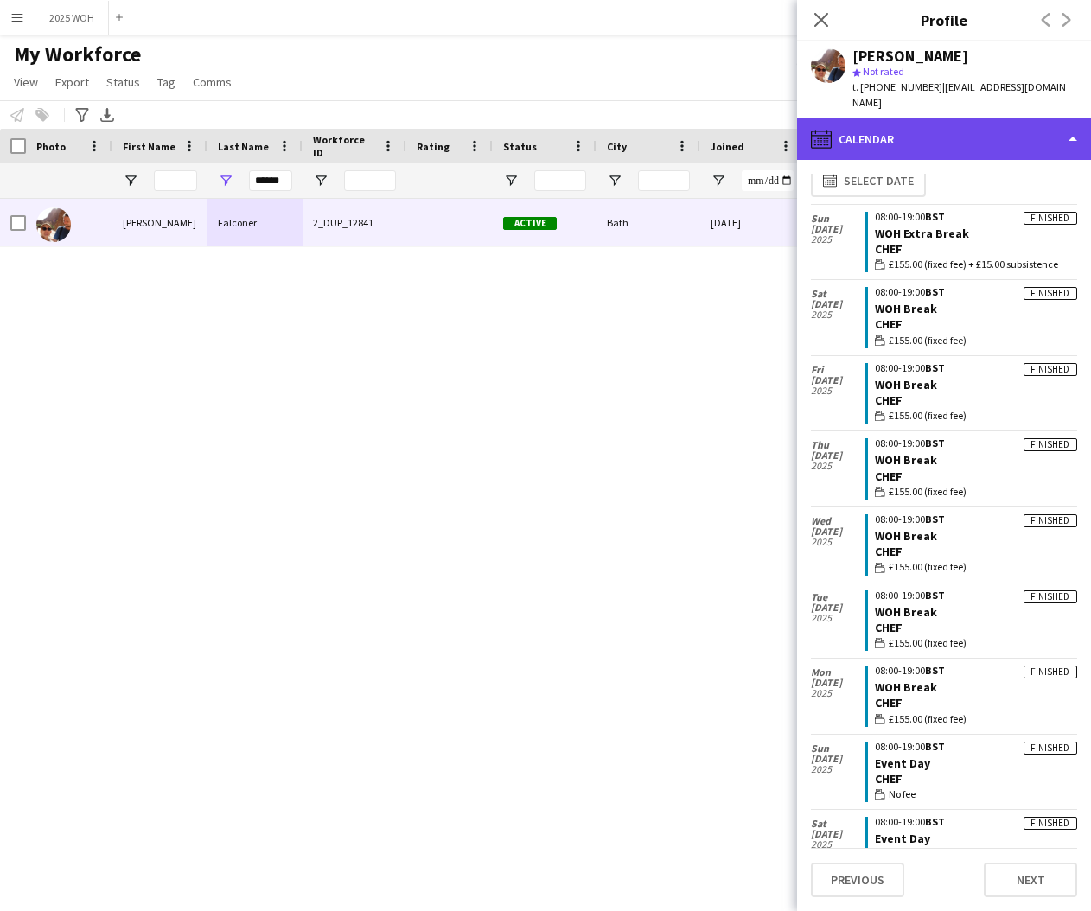
click at [914, 127] on div "calendar-full Calendar" at bounding box center [944, 138] width 294 height 41
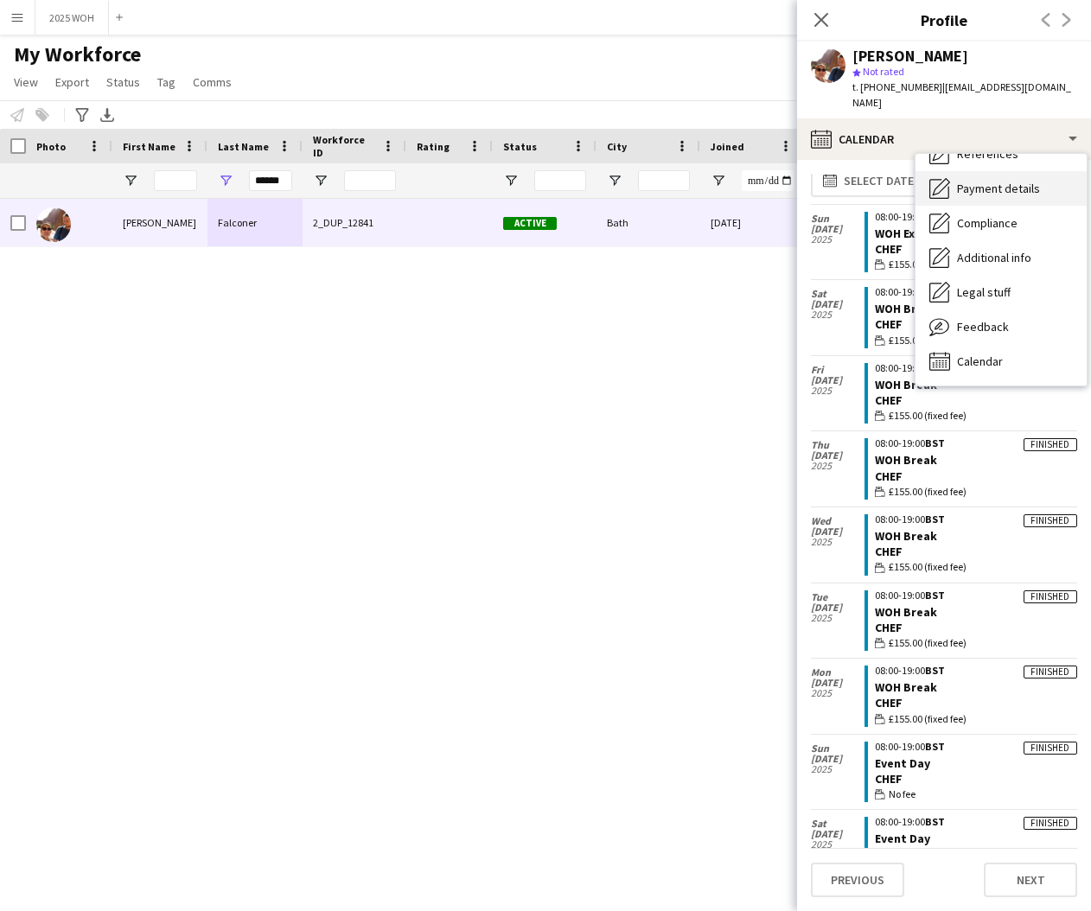
click at [1012, 181] on span "Payment details" at bounding box center [998, 189] width 83 height 16
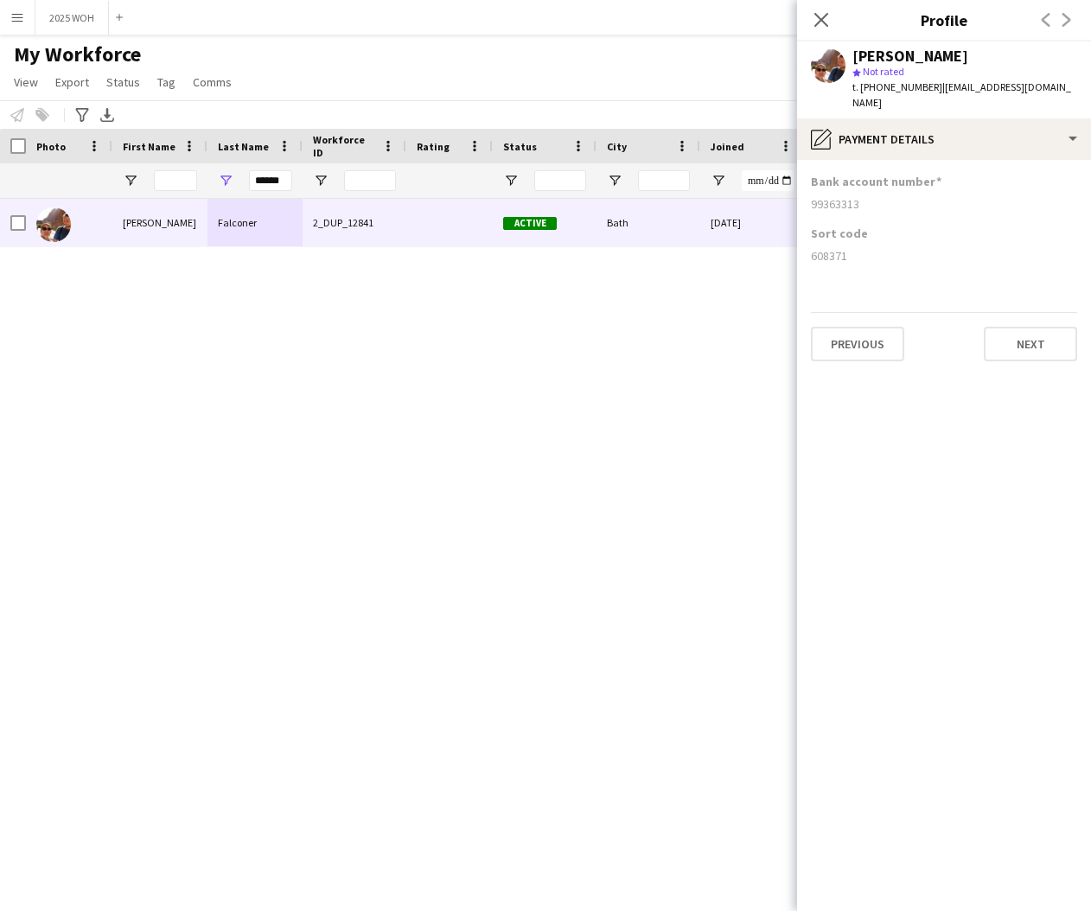
drag, startPoint x: 811, startPoint y: 187, endPoint x: 869, endPoint y: 194, distance: 58.3
click at [869, 196] on div "99363313" at bounding box center [944, 204] width 266 height 16
copy div "99363313"
drag, startPoint x: 812, startPoint y: 239, endPoint x: 863, endPoint y: 241, distance: 51.0
click at [862, 248] on div "608371" at bounding box center [944, 256] width 266 height 16
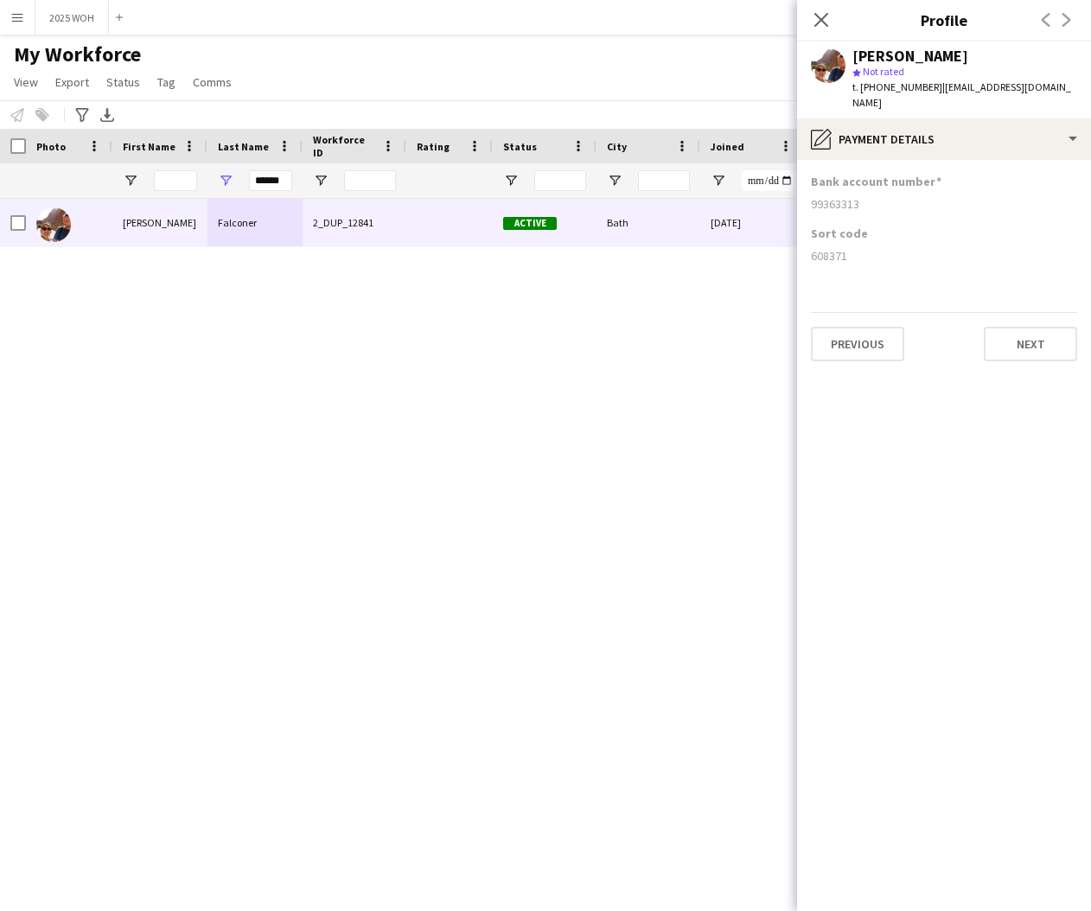
copy div "608371"
click at [819, 15] on icon "Close pop-in" at bounding box center [821, 20] width 14 height 14
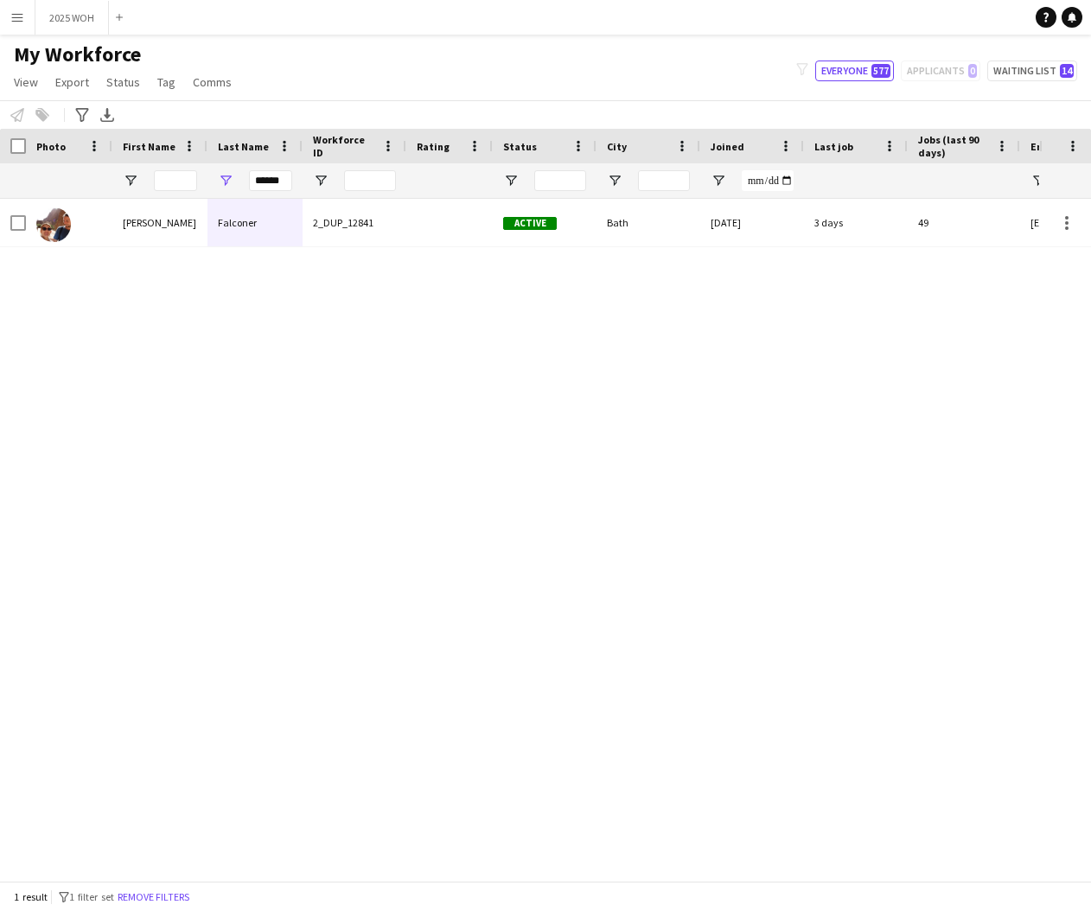
click at [291, 182] on div "******" at bounding box center [254, 180] width 95 height 35
click at [287, 182] on input "******" at bounding box center [270, 180] width 43 height 21
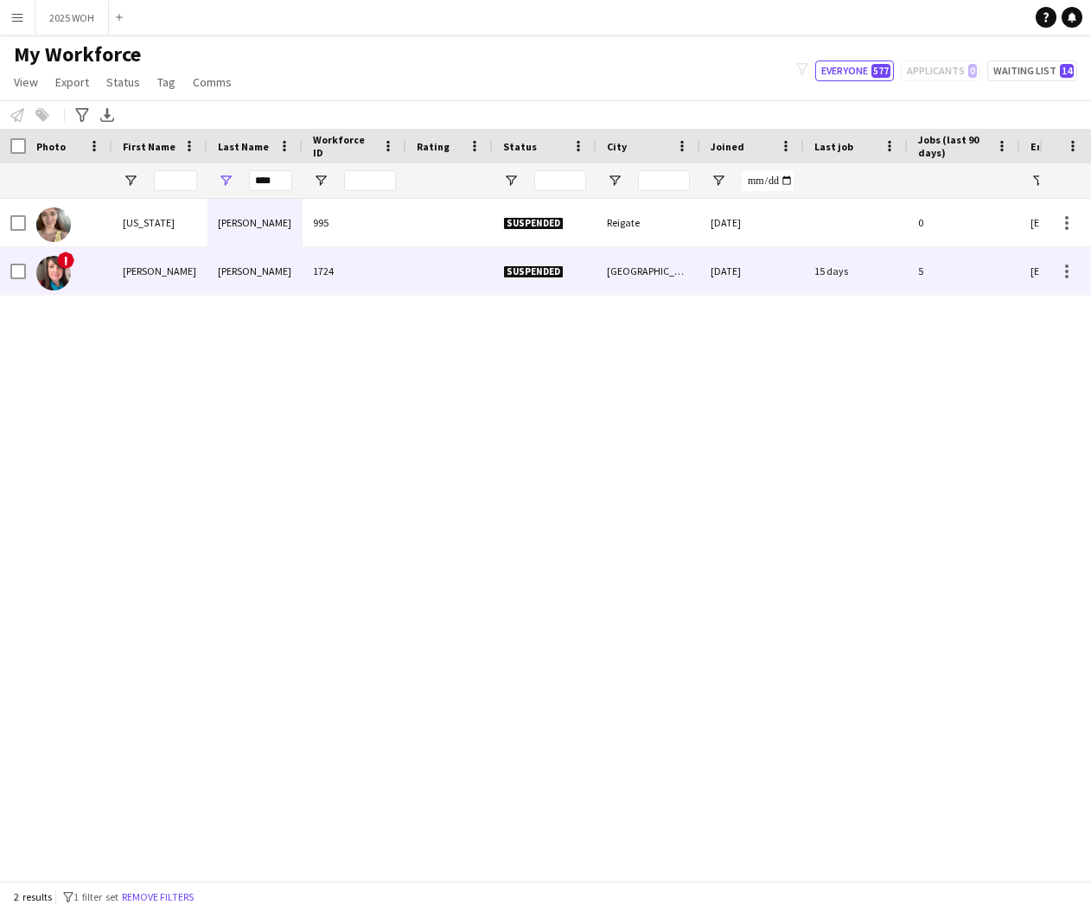
click at [204, 270] on div "[PERSON_NAME]" at bounding box center [159, 271] width 95 height 48
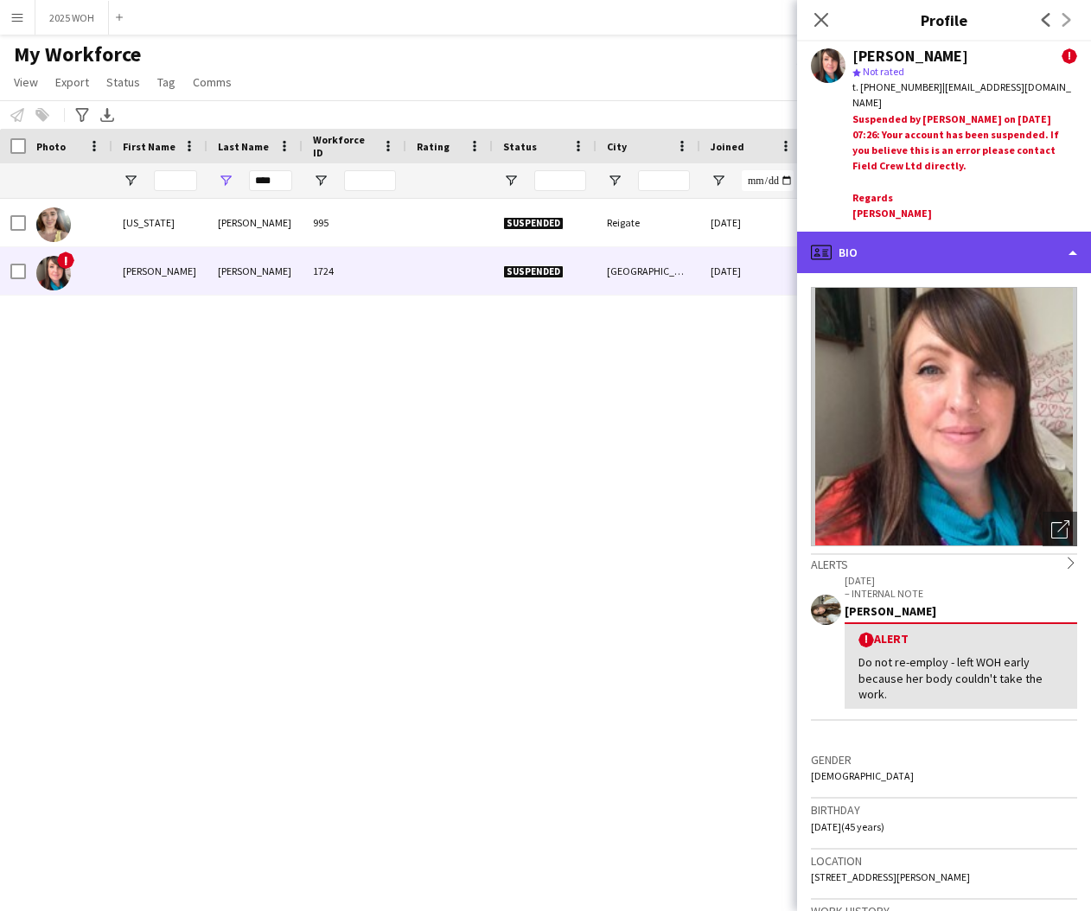
click at [984, 258] on div "profile Bio" at bounding box center [944, 252] width 294 height 41
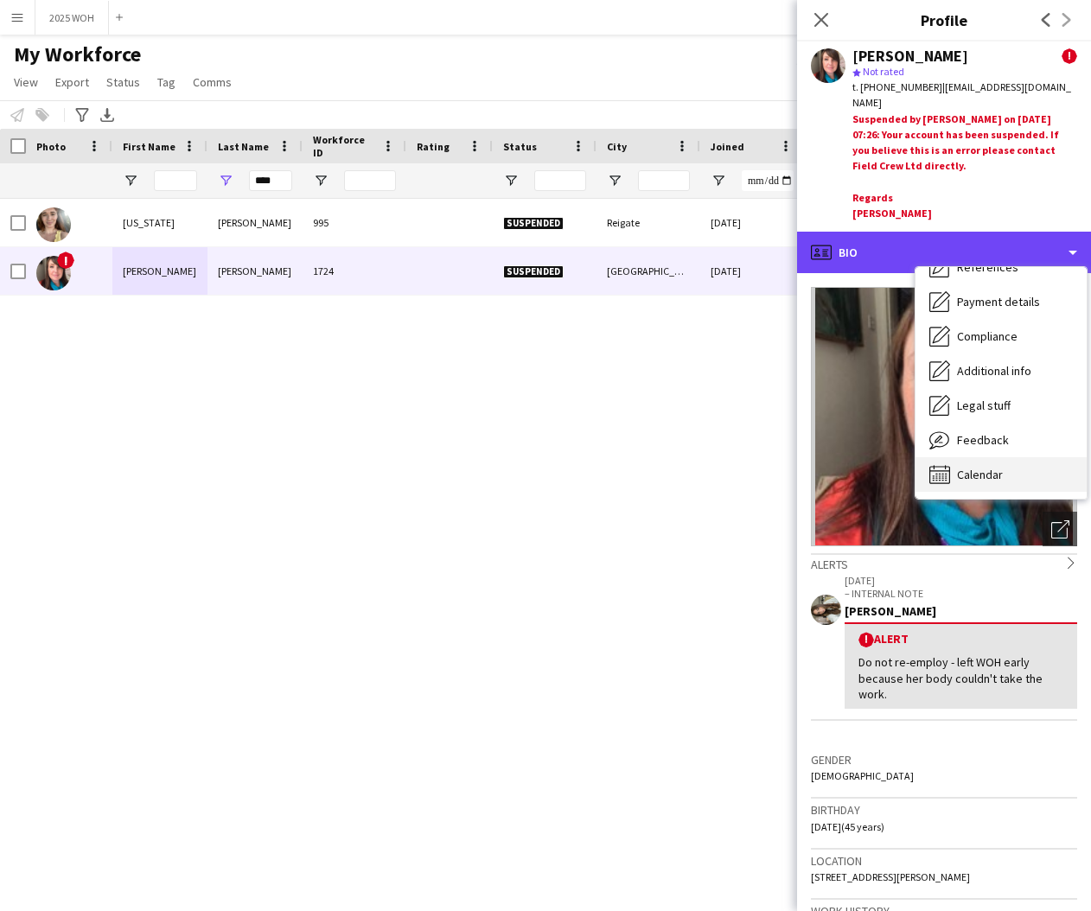
scroll to position [197, 0]
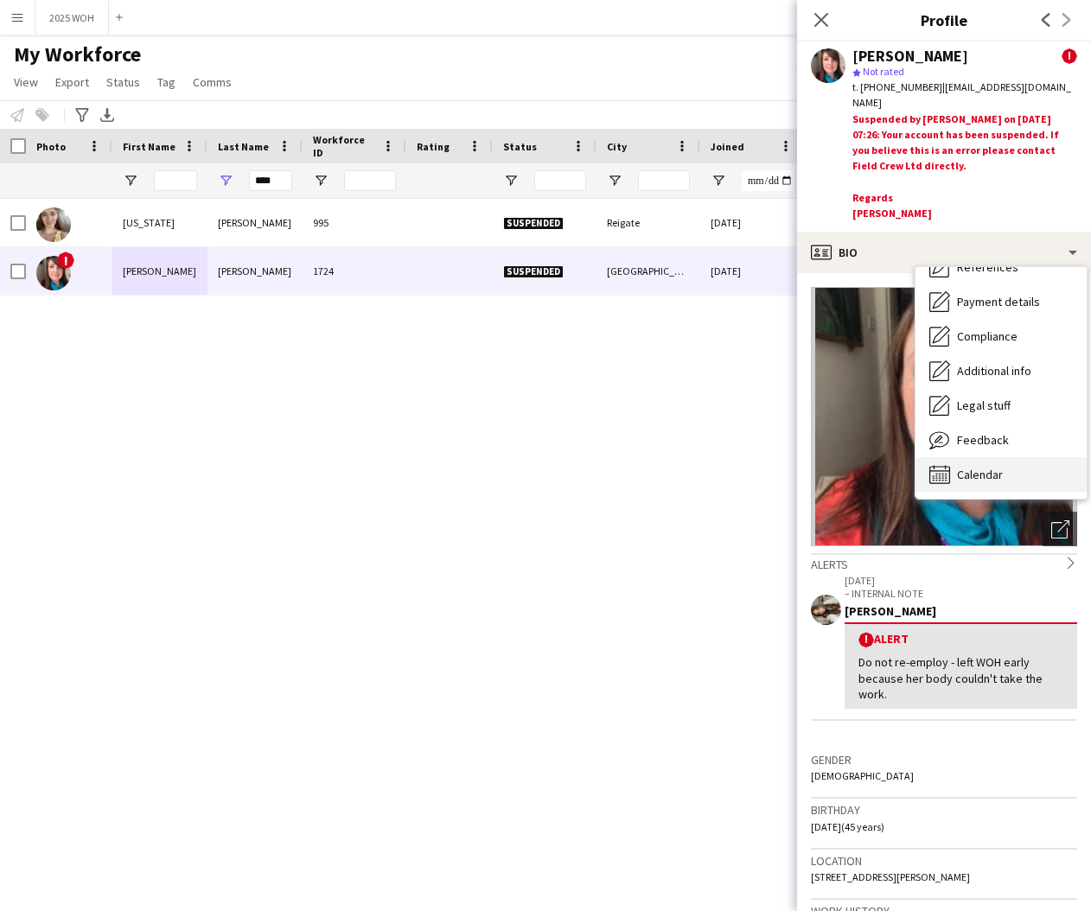
click at [982, 467] on span "Calendar" at bounding box center [980, 475] width 46 height 16
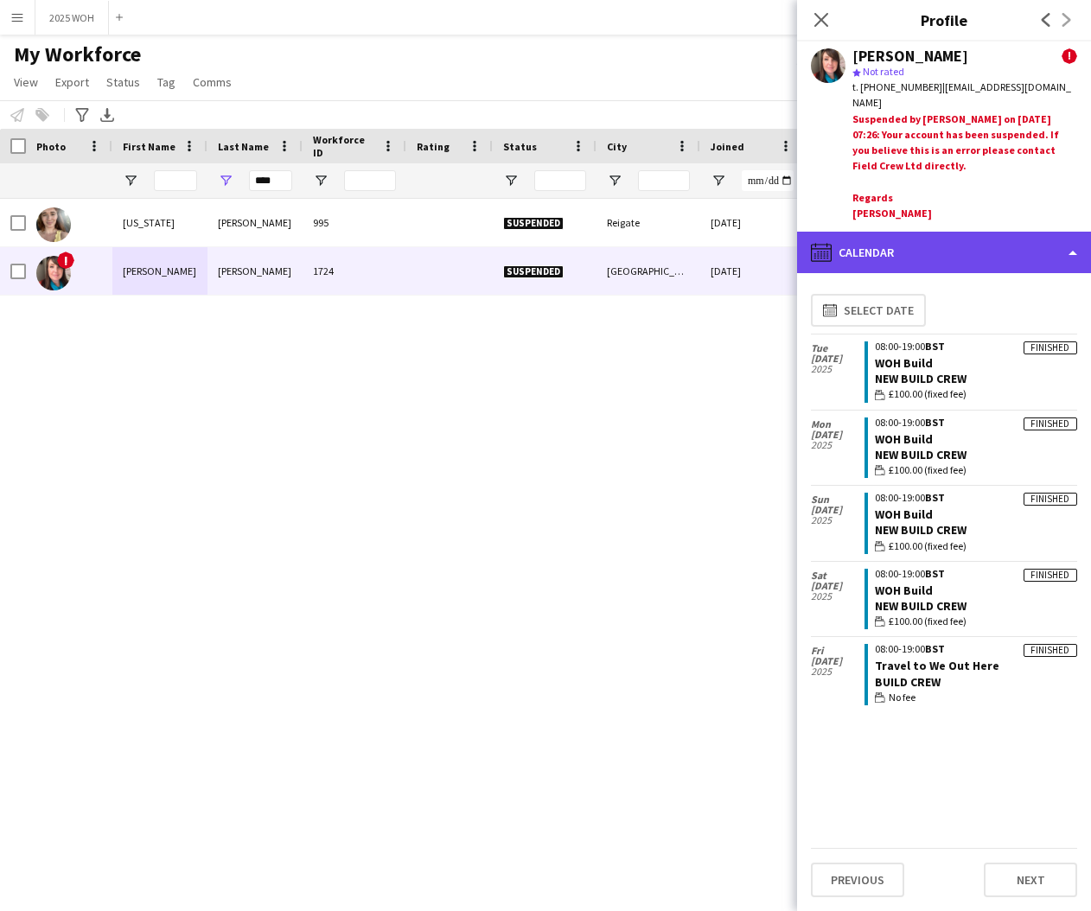
drag, startPoint x: 865, startPoint y: 239, endPoint x: 888, endPoint y: 258, distance: 28.9
click at [865, 242] on div "calendar-full Calendar" at bounding box center [944, 252] width 294 height 41
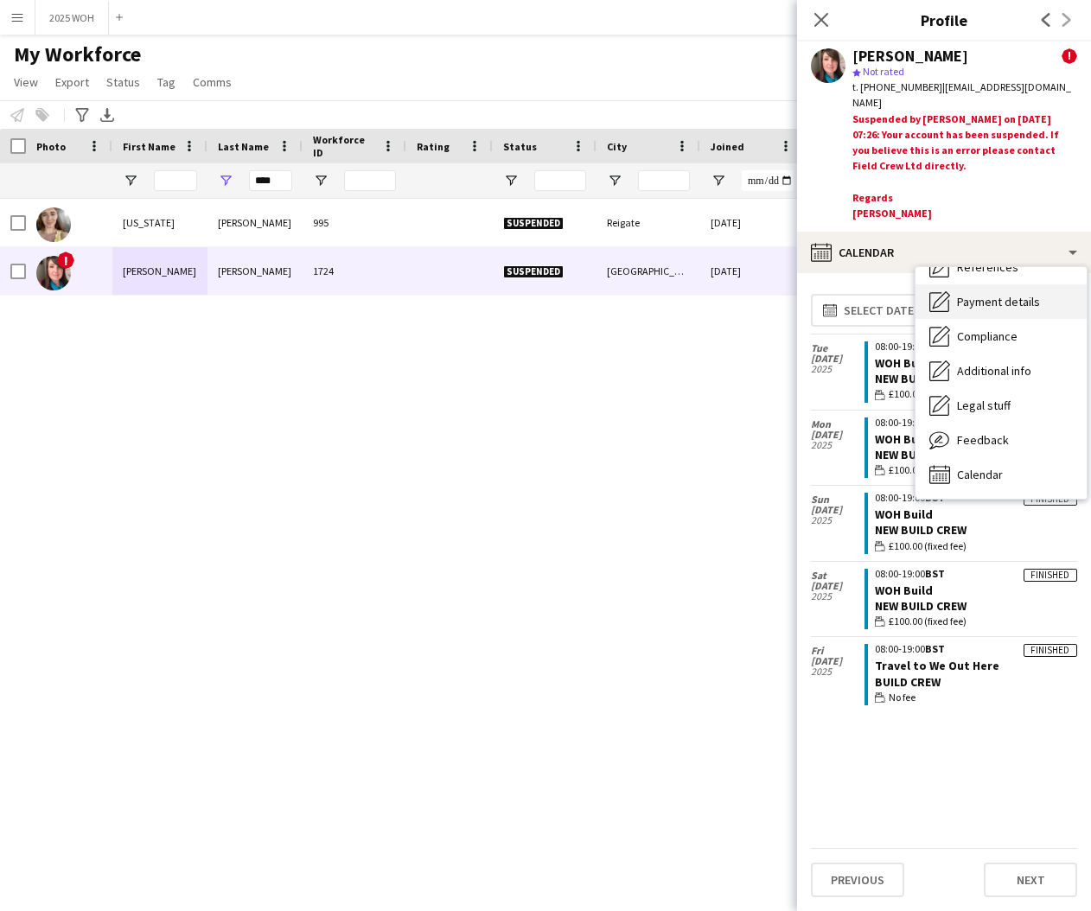
click at [1010, 303] on span "Payment details" at bounding box center [998, 302] width 83 height 16
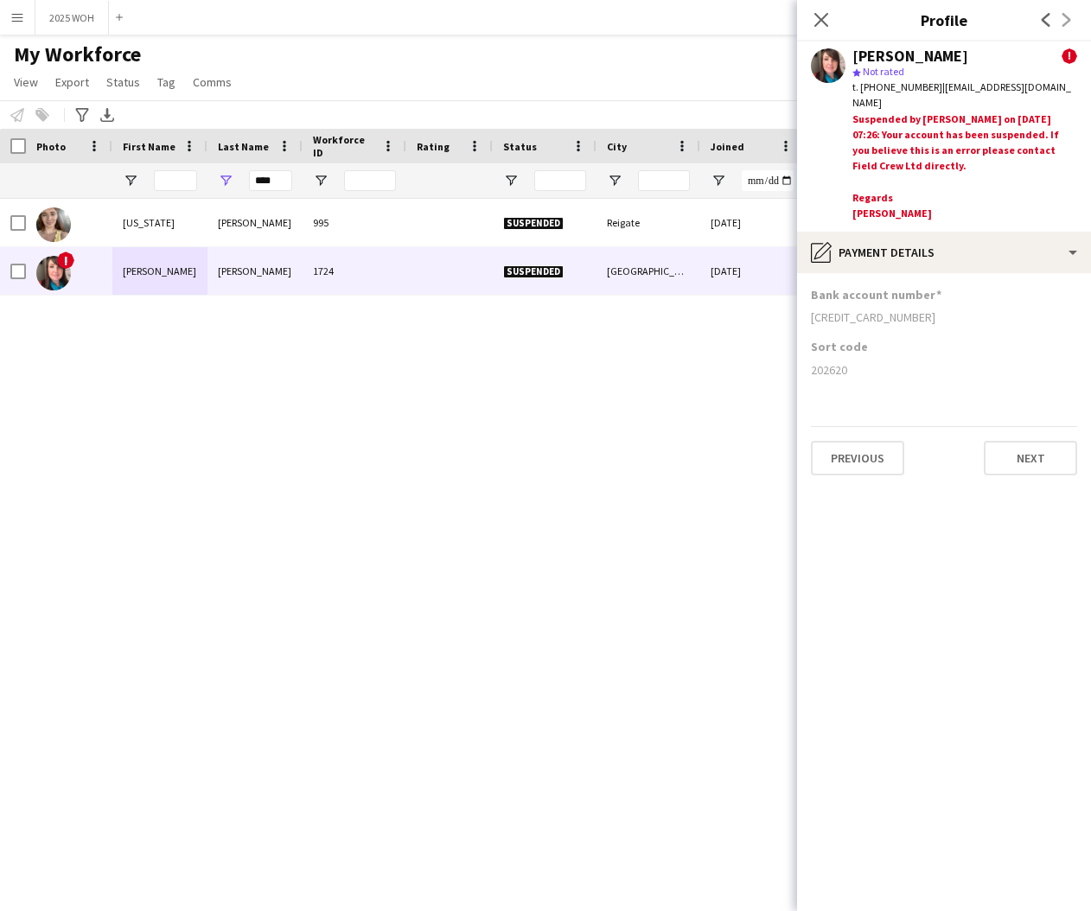
drag, startPoint x: 812, startPoint y: 366, endPoint x: 859, endPoint y: 366, distance: 47.5
click at [857, 366] on div "202620" at bounding box center [944, 370] width 266 height 16
copy div "202620"
click at [269, 177] on input "****" at bounding box center [270, 180] width 43 height 21
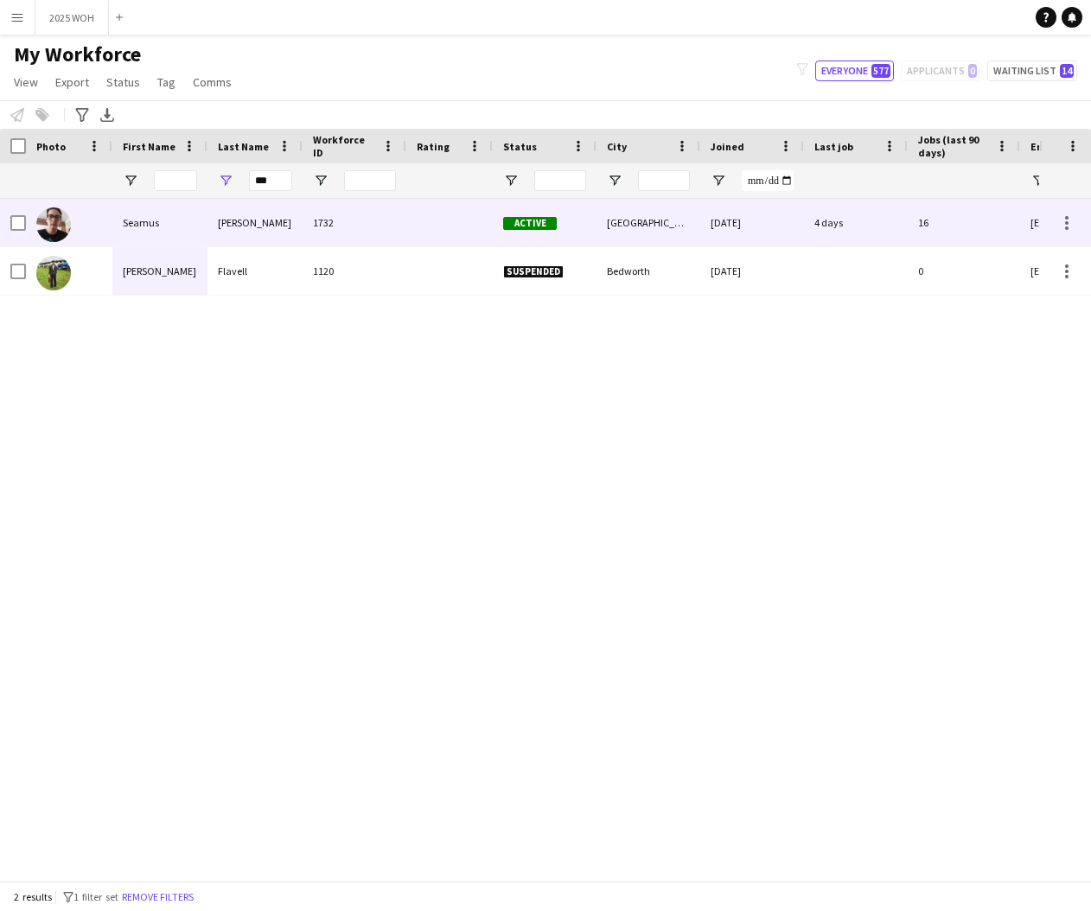
drag, startPoint x: 246, startPoint y: 199, endPoint x: 200, endPoint y: 220, distance: 51.1
click at [200, 220] on div "Seamus" at bounding box center [159, 223] width 95 height 48
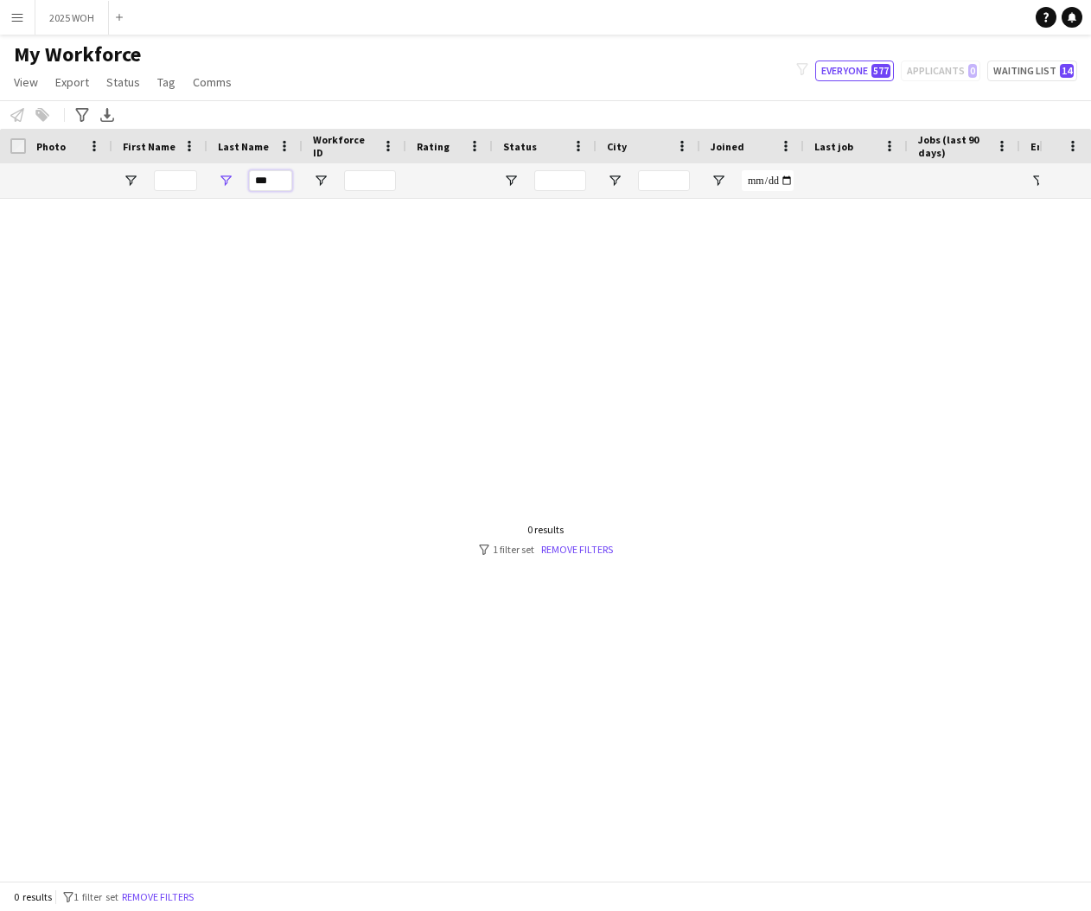
click at [265, 182] on input "***" at bounding box center [270, 180] width 43 height 21
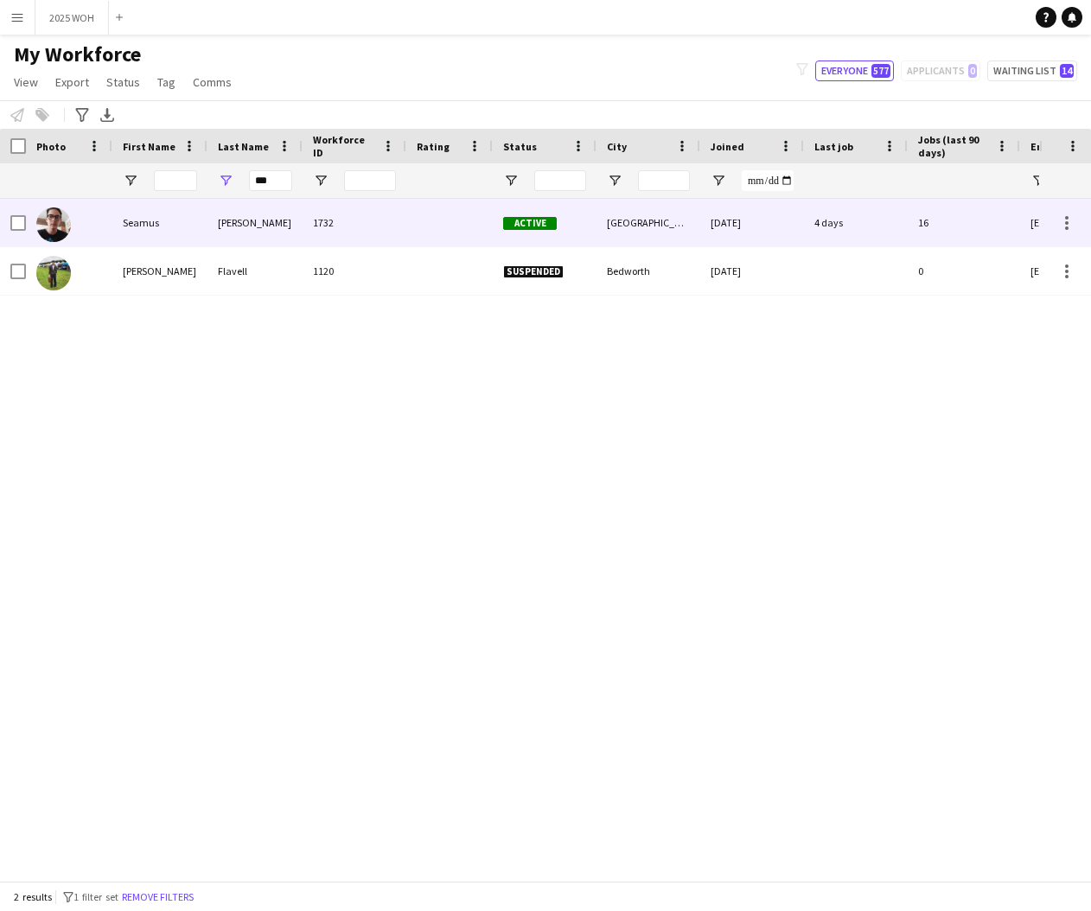
click at [274, 221] on div "[PERSON_NAME]" at bounding box center [254, 223] width 95 height 48
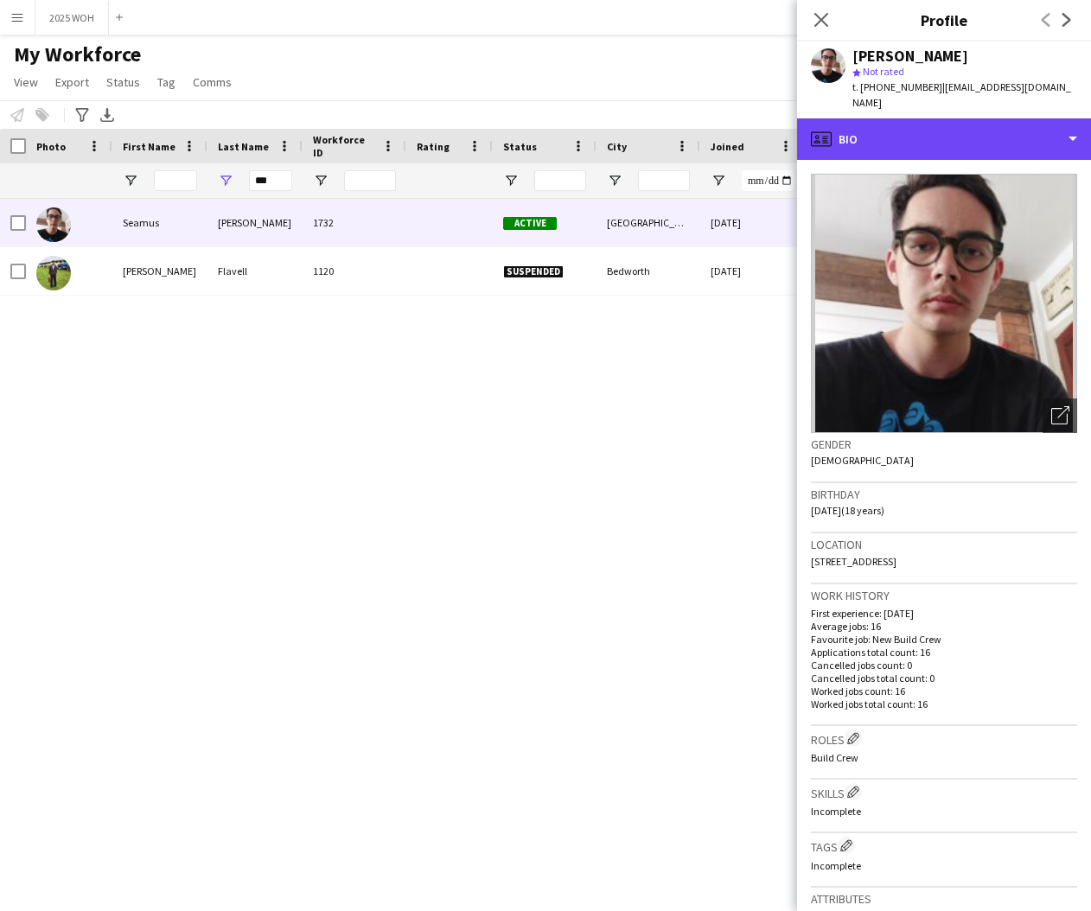
drag, startPoint x: 937, startPoint y: 124, endPoint x: 940, endPoint y: 185, distance: 61.5
click at [937, 124] on div "profile Bio" at bounding box center [944, 138] width 294 height 41
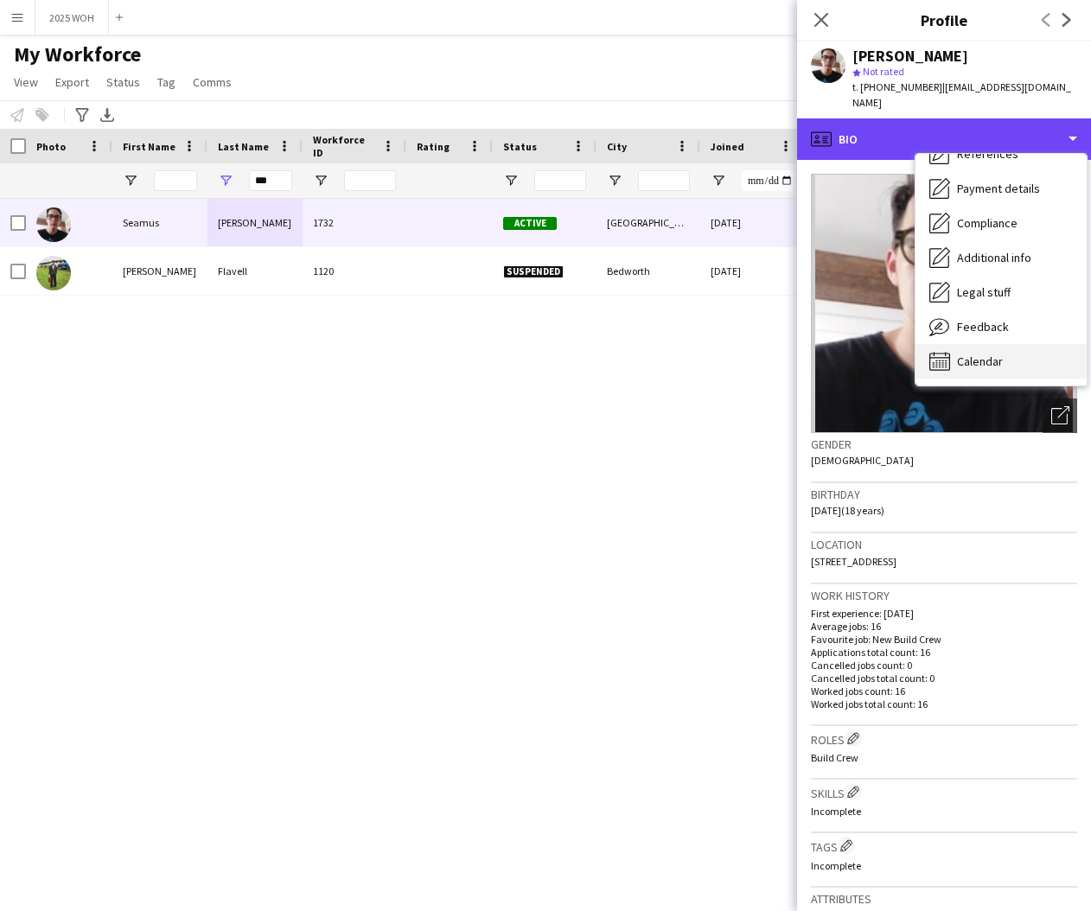
scroll to position [198, 0]
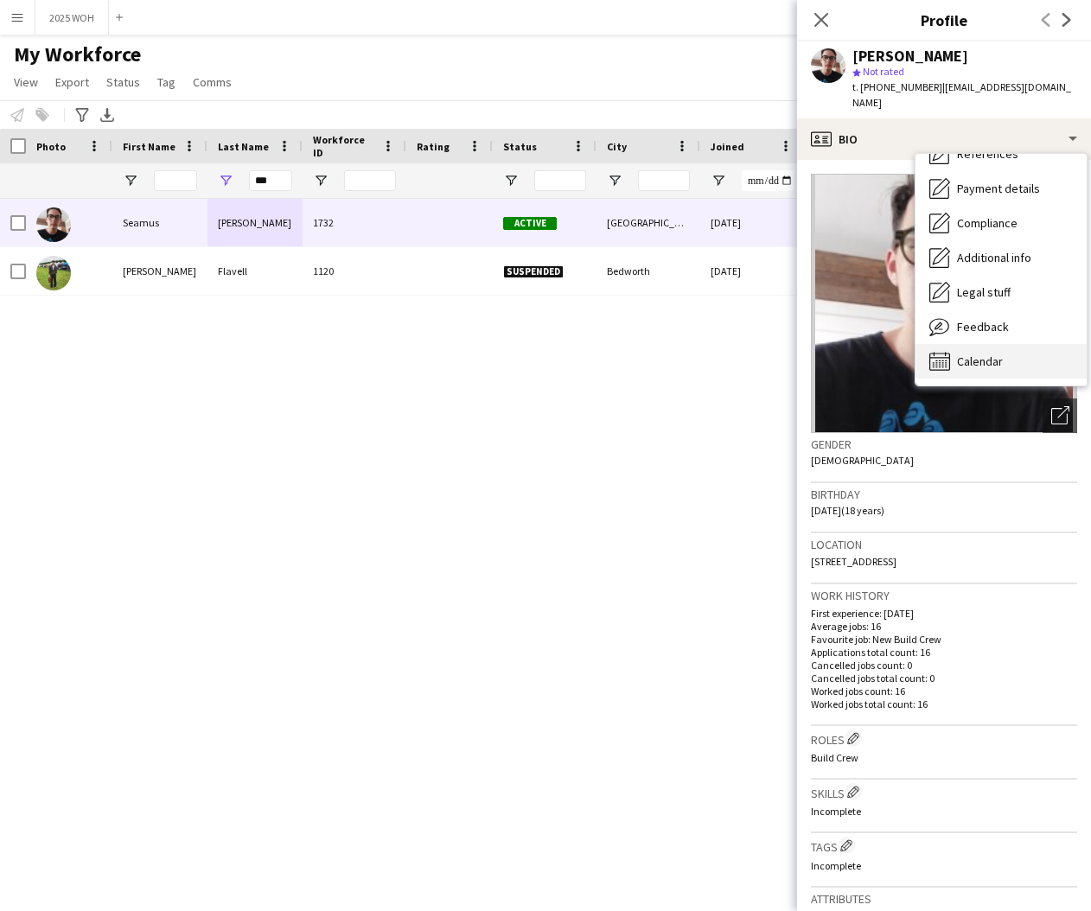
click at [975, 357] on span "Calendar" at bounding box center [980, 362] width 46 height 16
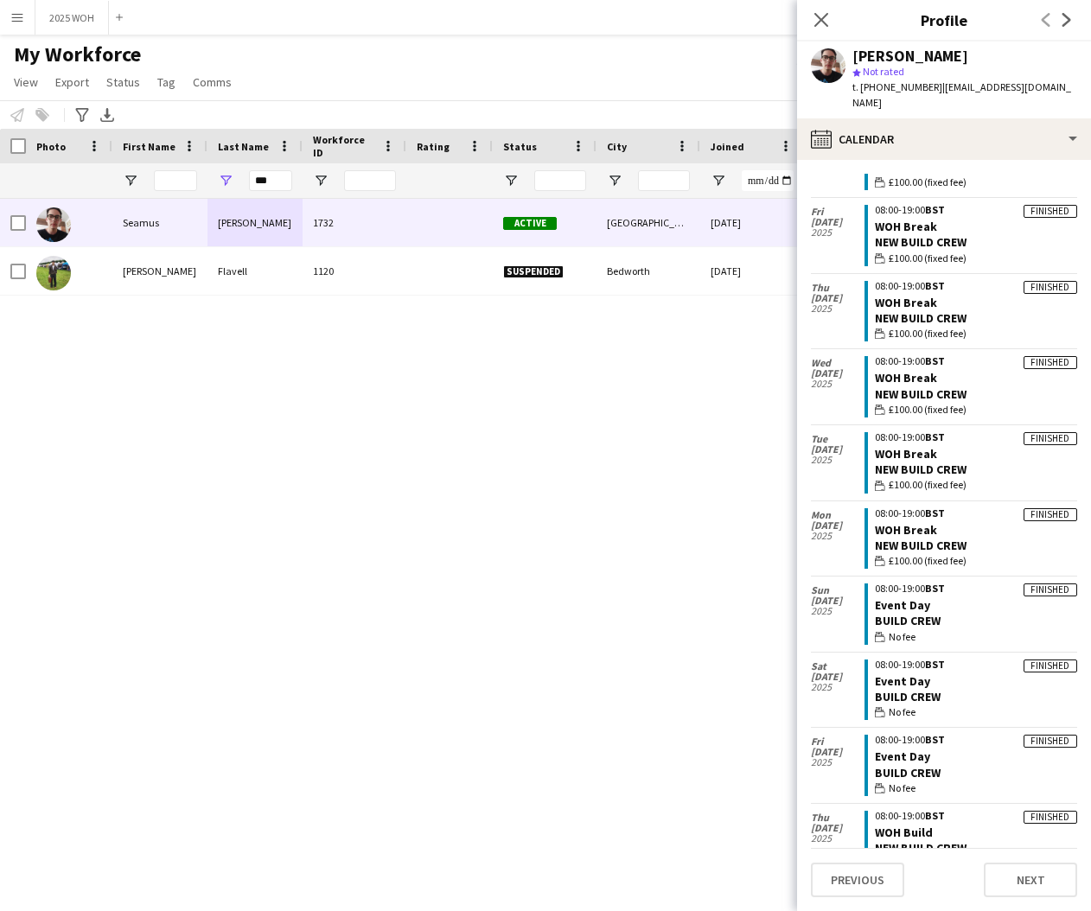
scroll to position [109, 0]
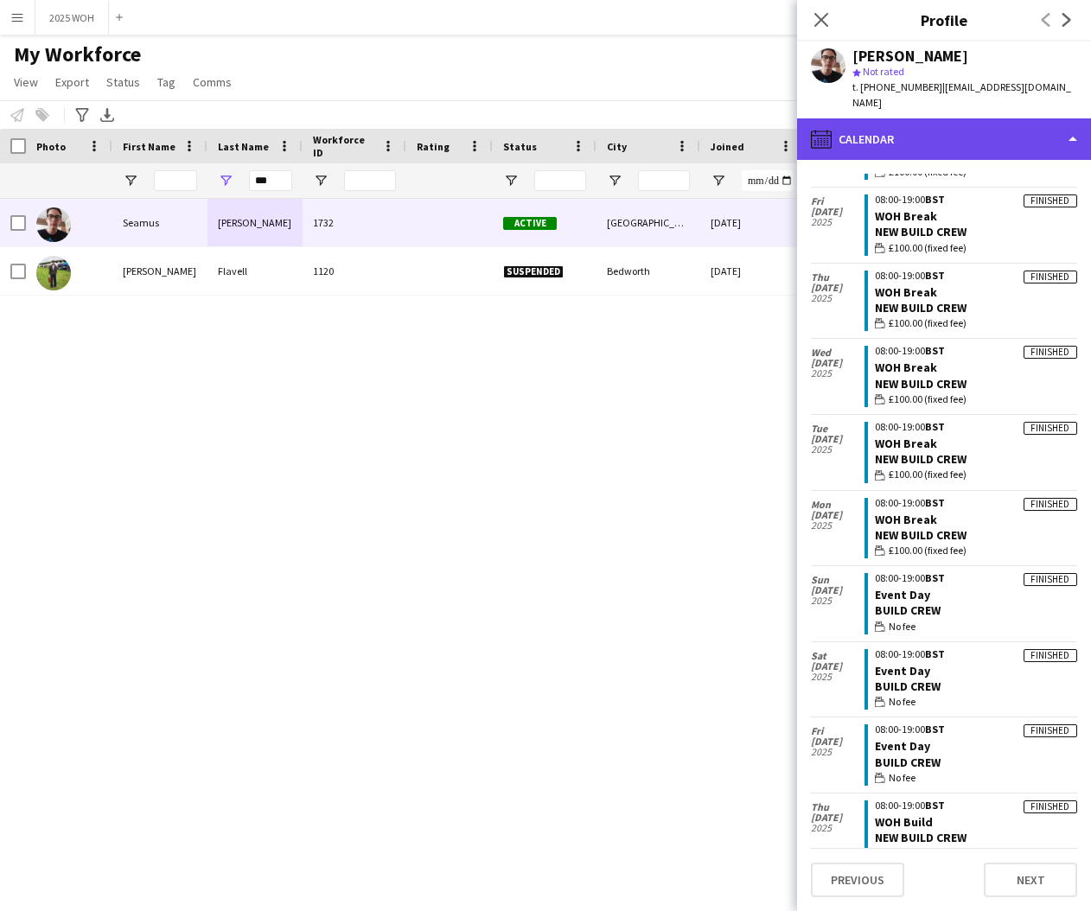
drag, startPoint x: 899, startPoint y: 138, endPoint x: 928, endPoint y: 163, distance: 38.6
click at [899, 138] on div "calendar-full Calendar" at bounding box center [944, 138] width 294 height 41
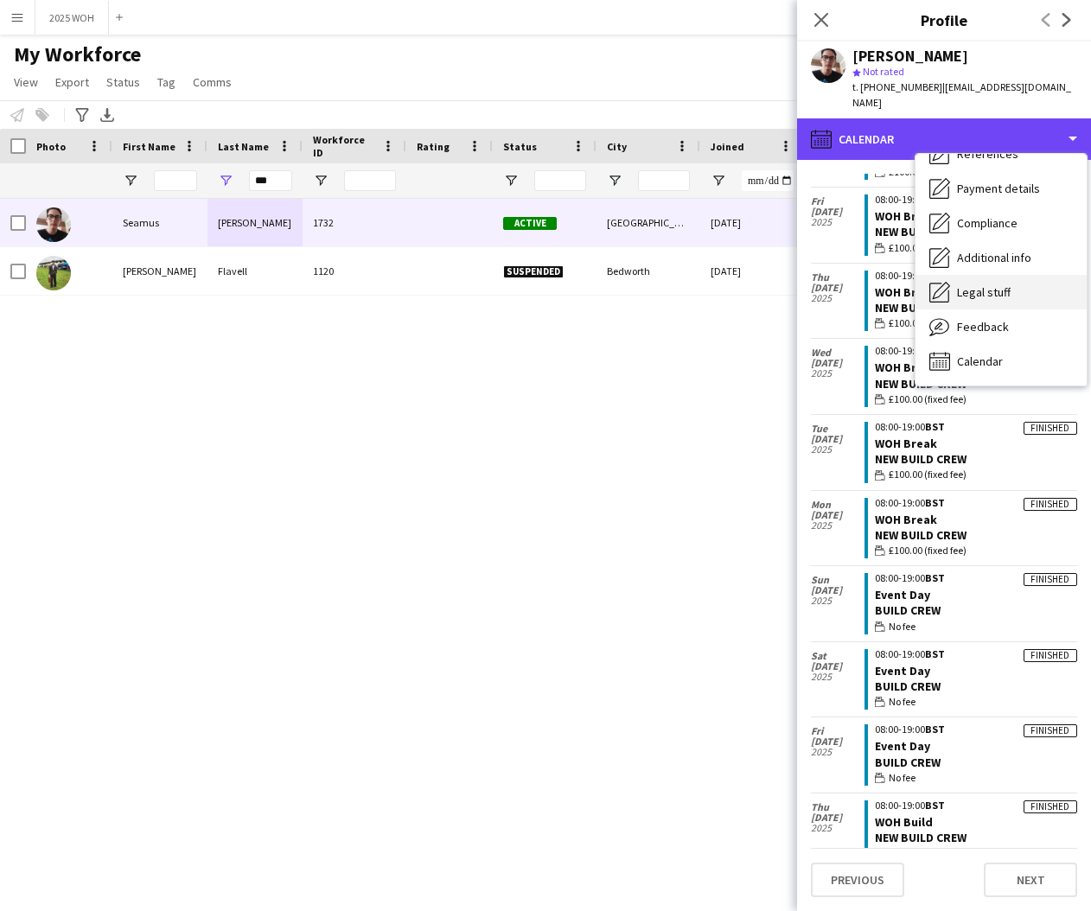
scroll to position [197, 0]
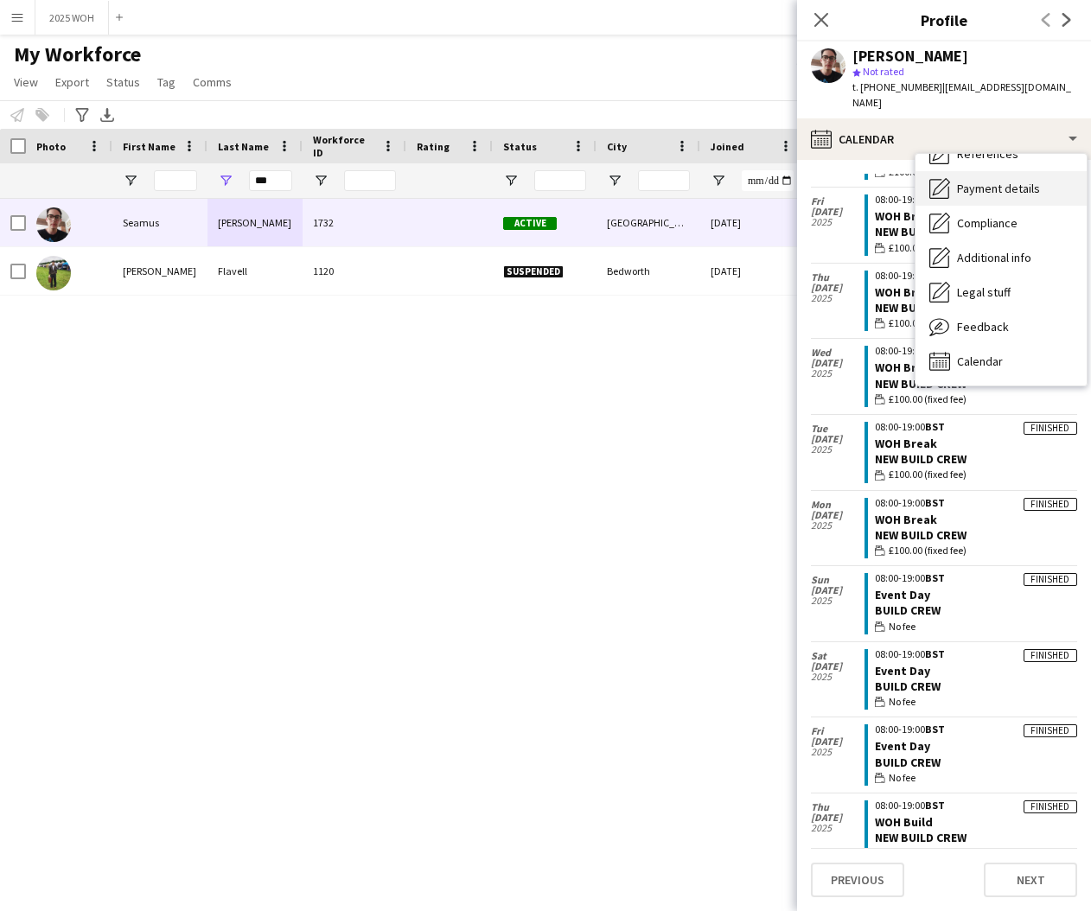
click at [1000, 181] on span "Payment details" at bounding box center [998, 189] width 83 height 16
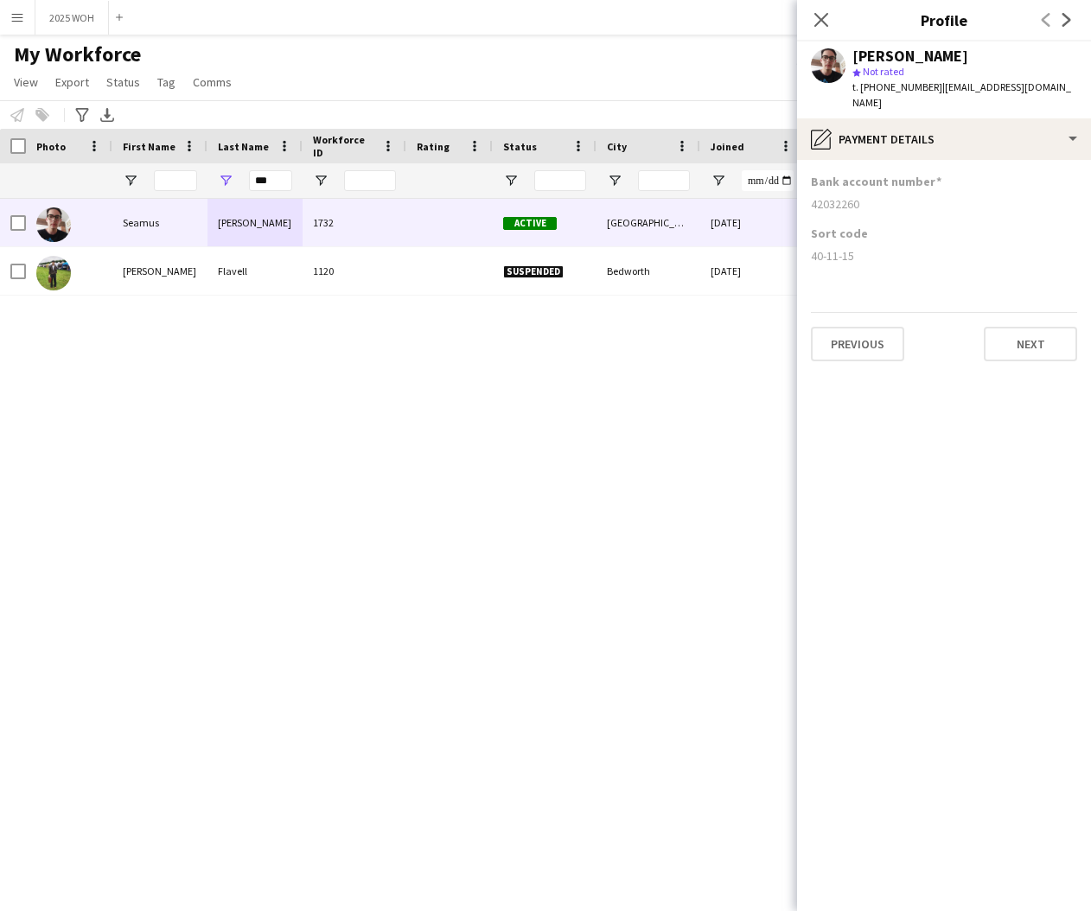
drag, startPoint x: 811, startPoint y: 201, endPoint x: 862, endPoint y: 206, distance: 51.2
click at [862, 206] on div "42032260" at bounding box center [944, 204] width 266 height 16
copy div "42032260"
drag, startPoint x: 812, startPoint y: 256, endPoint x: 857, endPoint y: 256, distance: 45.8
click at [857, 256] on div "40-11-15" at bounding box center [944, 256] width 266 height 16
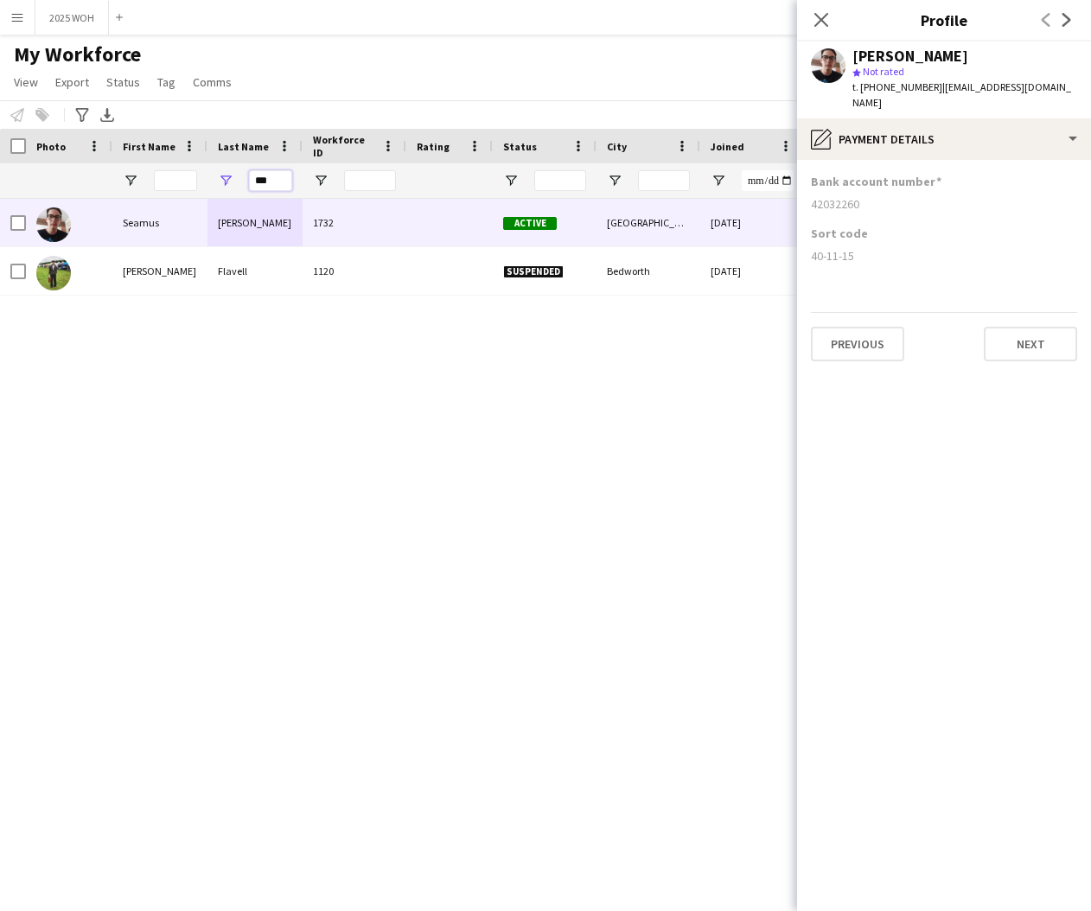
click at [277, 182] on input "***" at bounding box center [270, 180] width 43 height 21
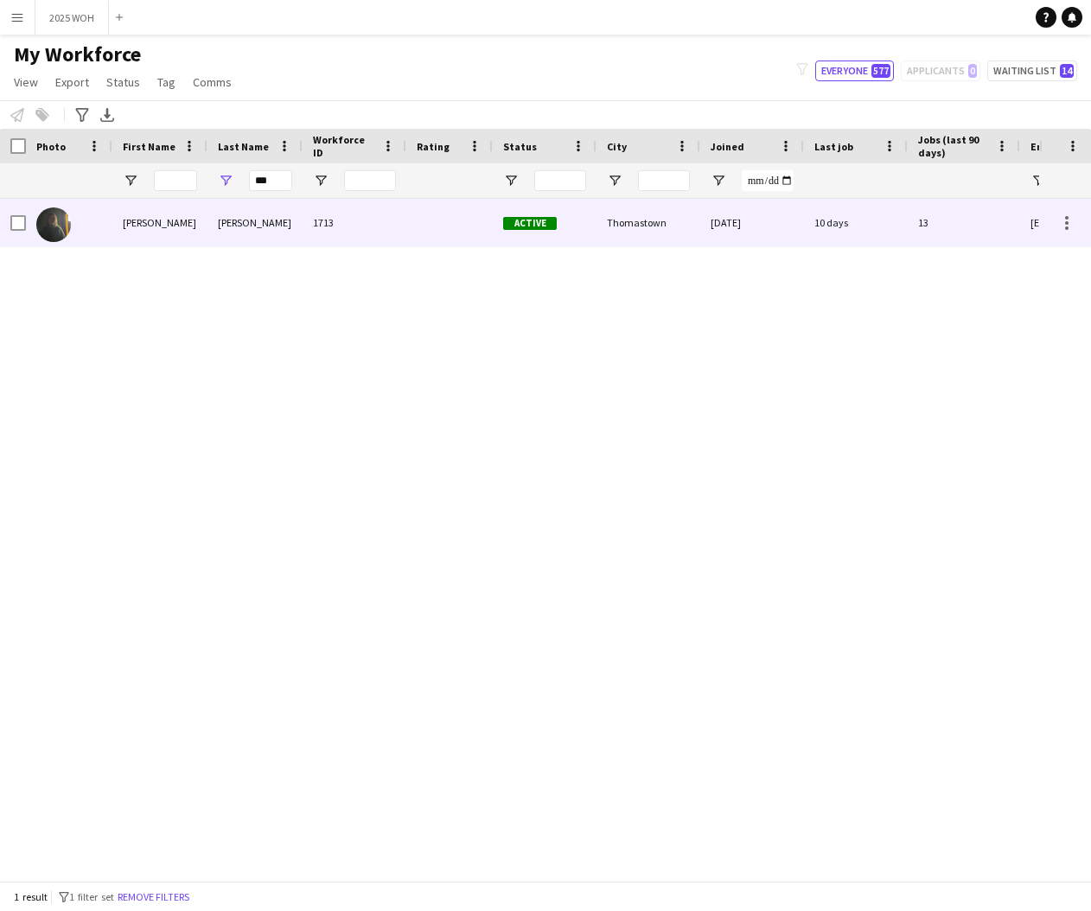
click at [241, 219] on div "[PERSON_NAME]" at bounding box center [254, 223] width 95 height 48
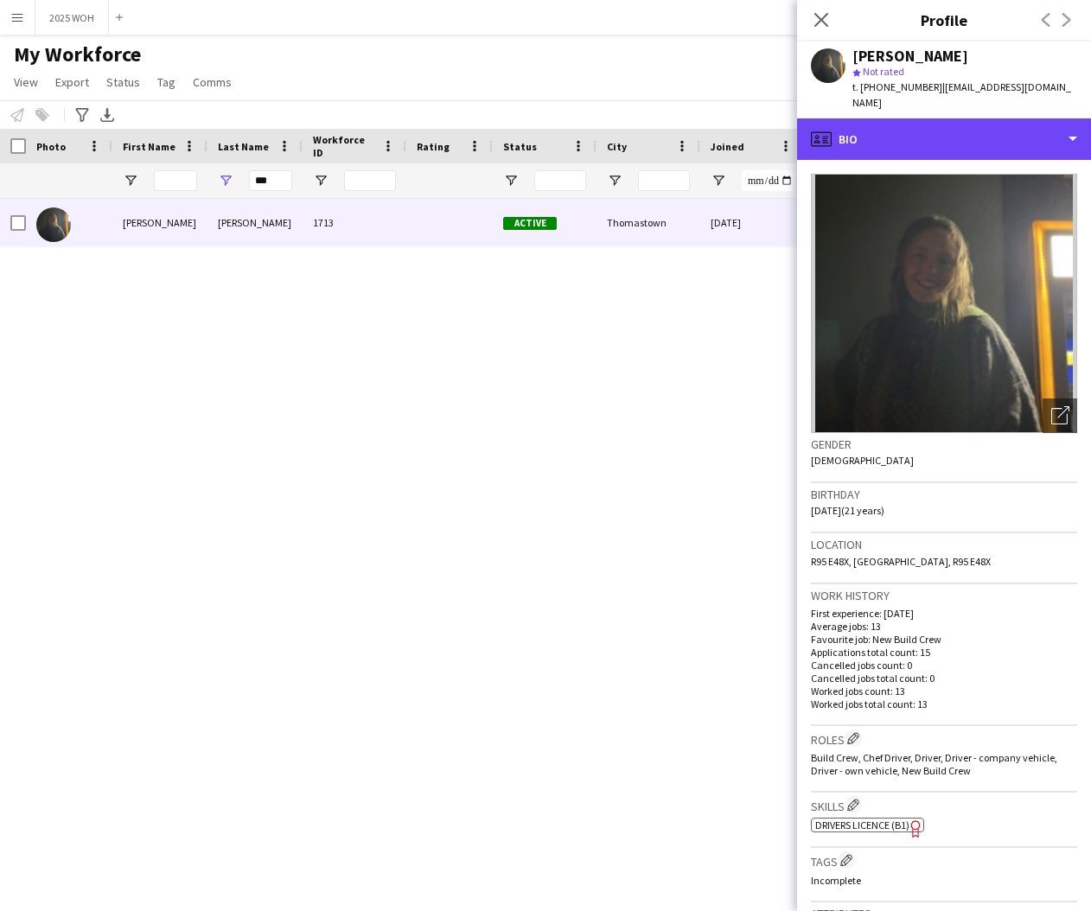
drag, startPoint x: 1009, startPoint y: 126, endPoint x: 1005, endPoint y: 154, distance: 27.9
click at [1009, 126] on div "profile Bio" at bounding box center [944, 138] width 294 height 41
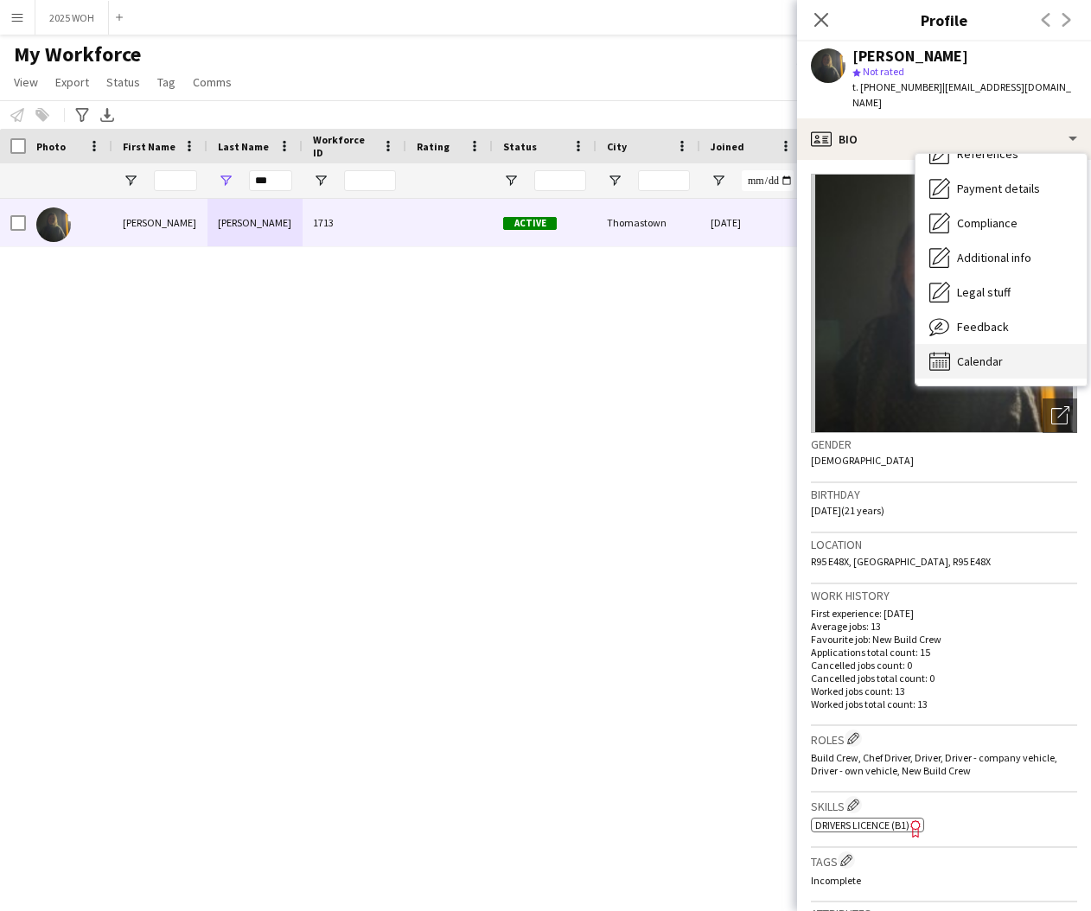
click at [1006, 344] on div "Calendar Calendar" at bounding box center [1000, 361] width 171 height 35
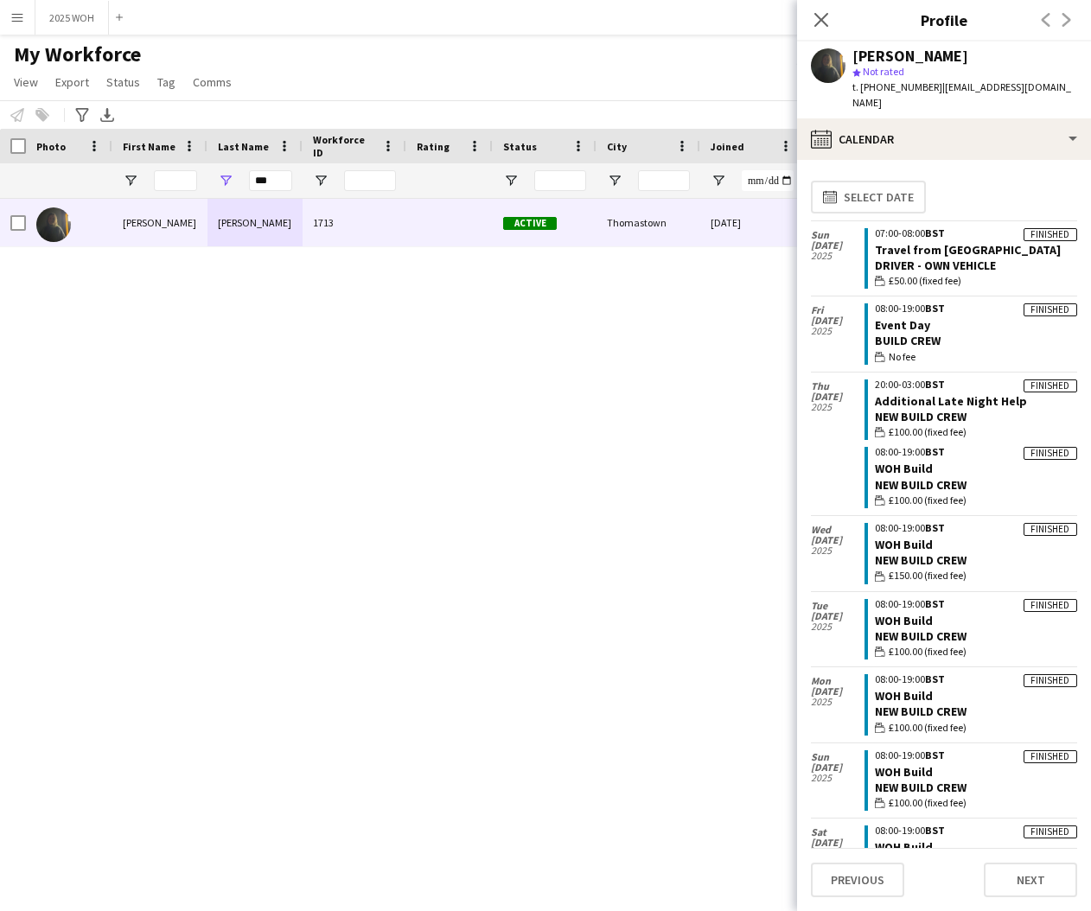
scroll to position [0, 0]
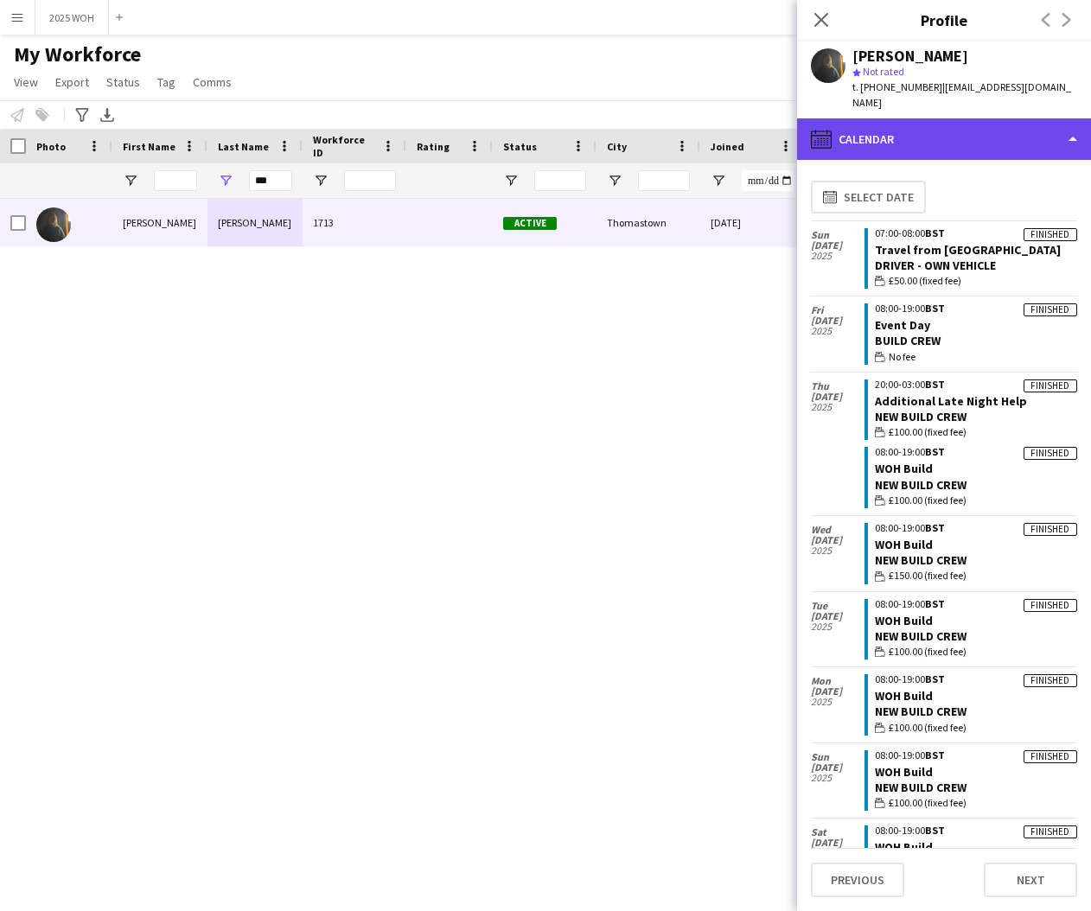
click at [887, 124] on div "calendar-full Calendar" at bounding box center [944, 138] width 294 height 41
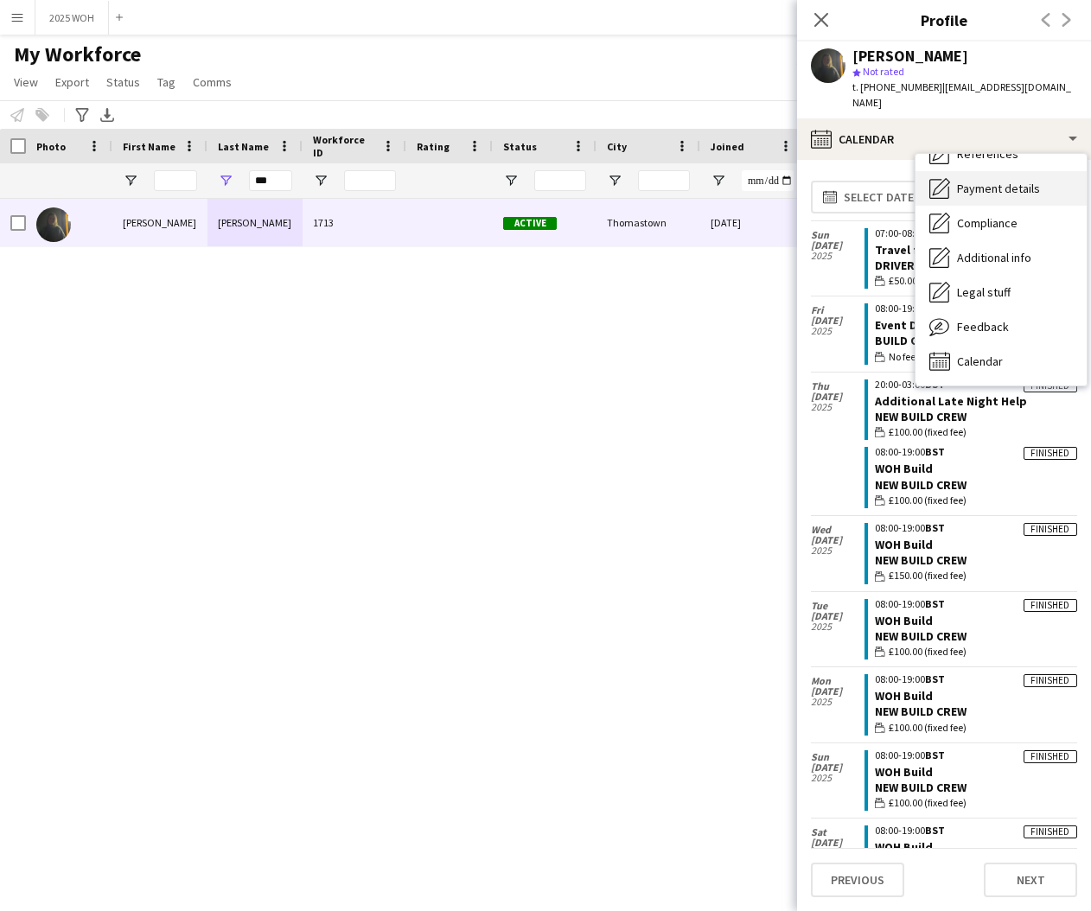
click at [984, 180] on div "Payment details Payment details" at bounding box center [1000, 188] width 171 height 35
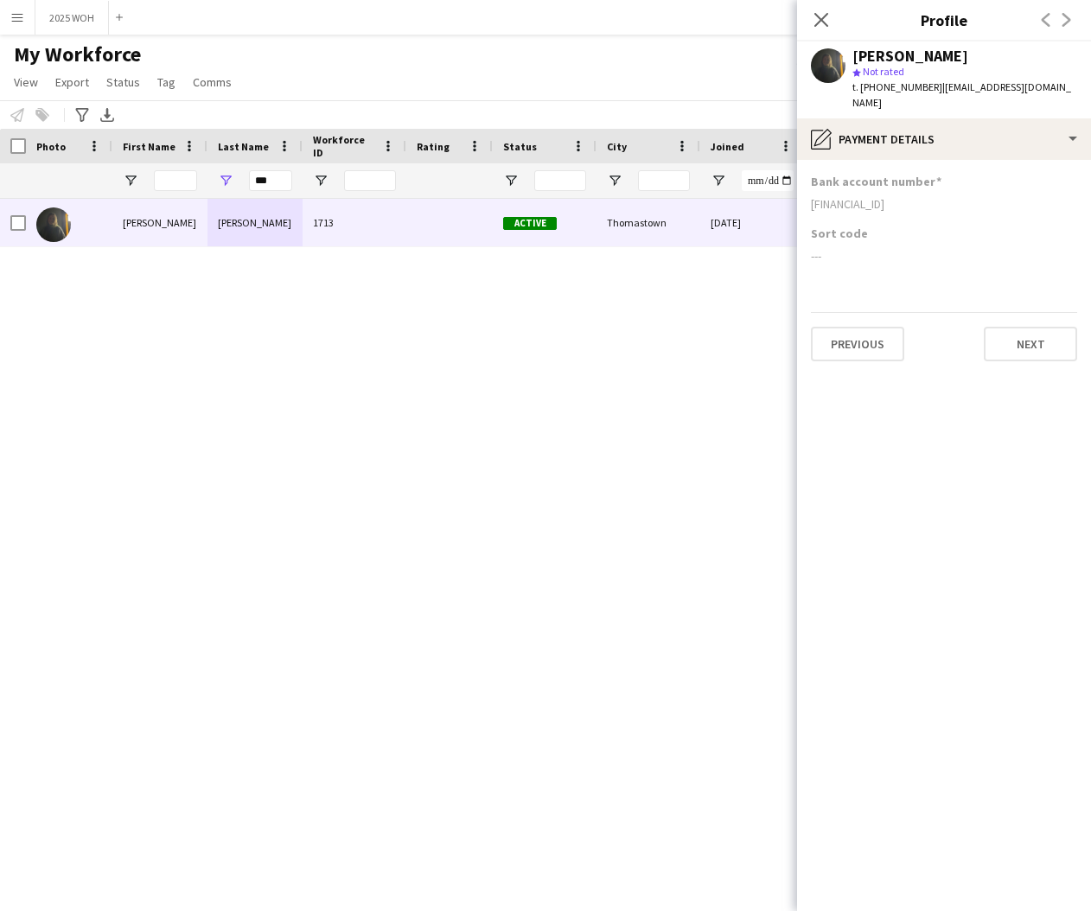
drag, startPoint x: 810, startPoint y: 187, endPoint x: 951, endPoint y: 188, distance: 140.9
click at [951, 188] on app-section-data-types "Bank account number [FINANCIAL_ID] Sort code --- Previous Next" at bounding box center [944, 535] width 294 height 751
click at [268, 182] on input "***" at bounding box center [270, 180] width 43 height 21
click at [269, 182] on input "***" at bounding box center [270, 180] width 43 height 21
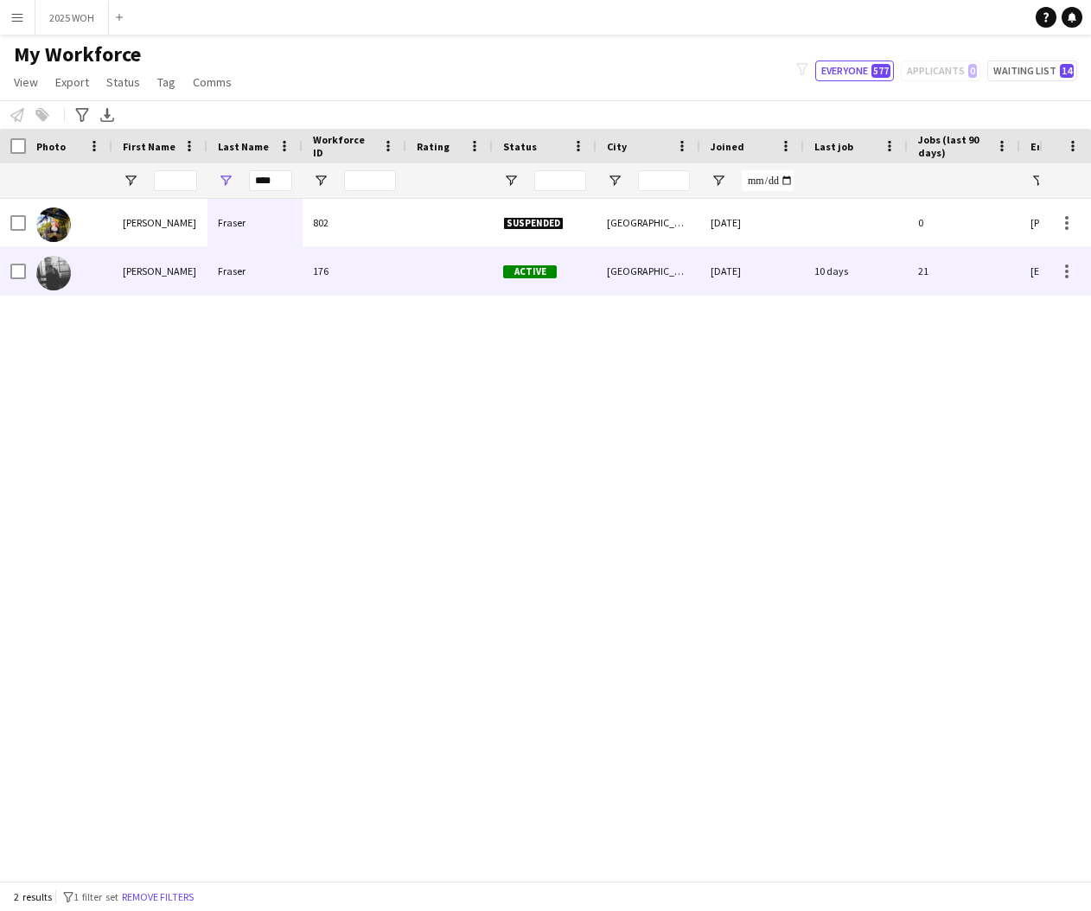
click at [247, 282] on div "Fraser" at bounding box center [254, 271] width 95 height 48
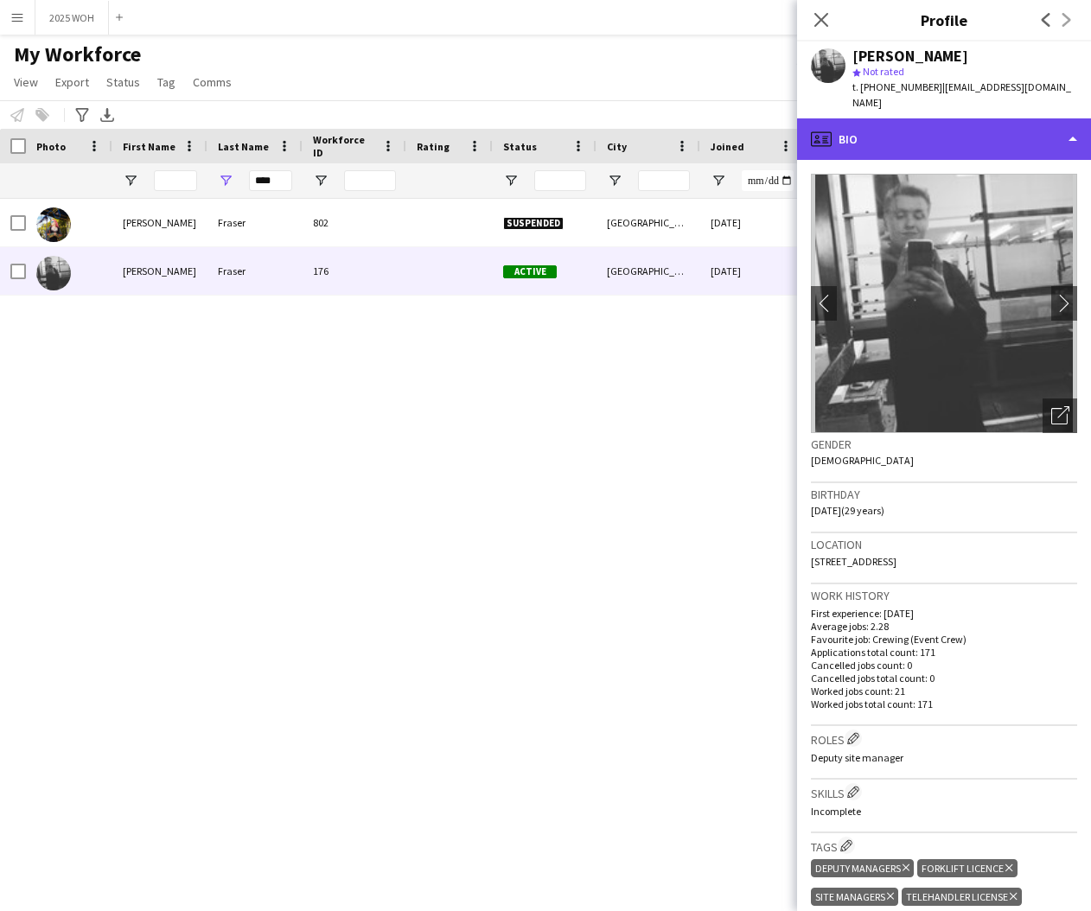
click at [978, 140] on div "profile Bio" at bounding box center [944, 138] width 294 height 41
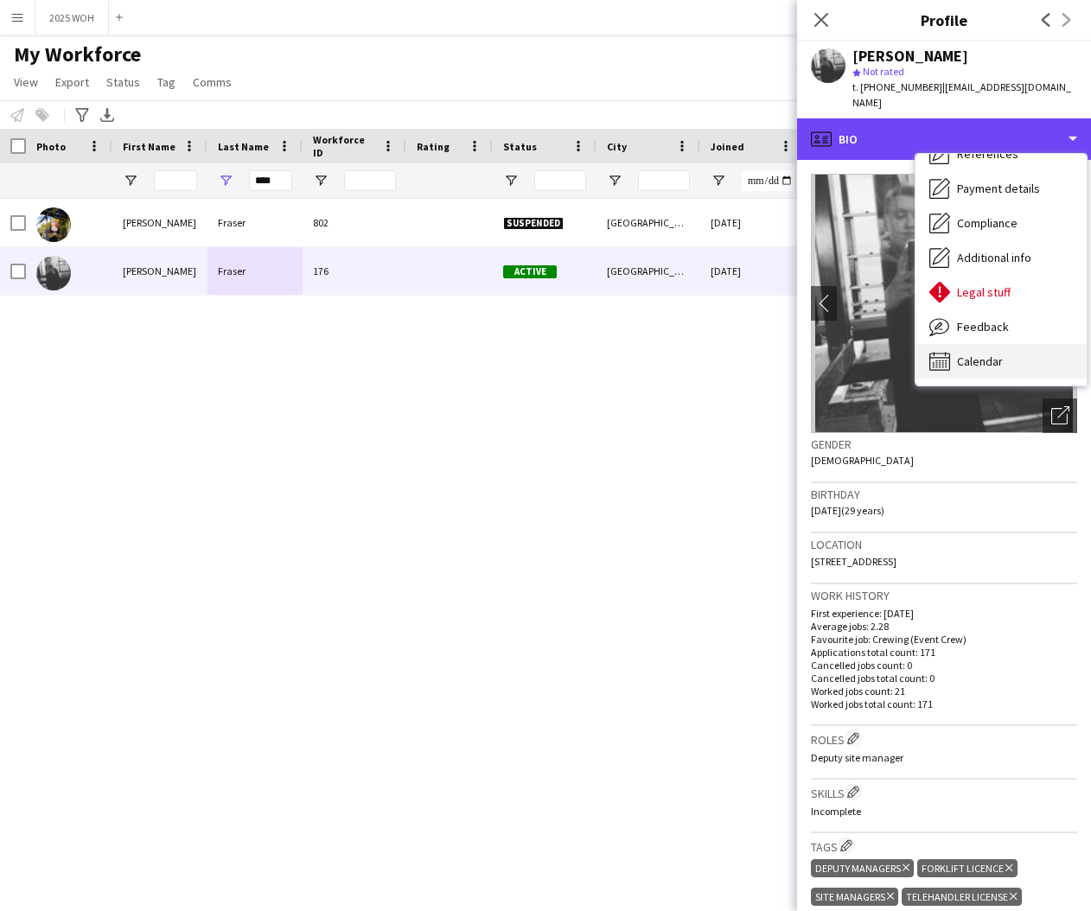
scroll to position [197, 0]
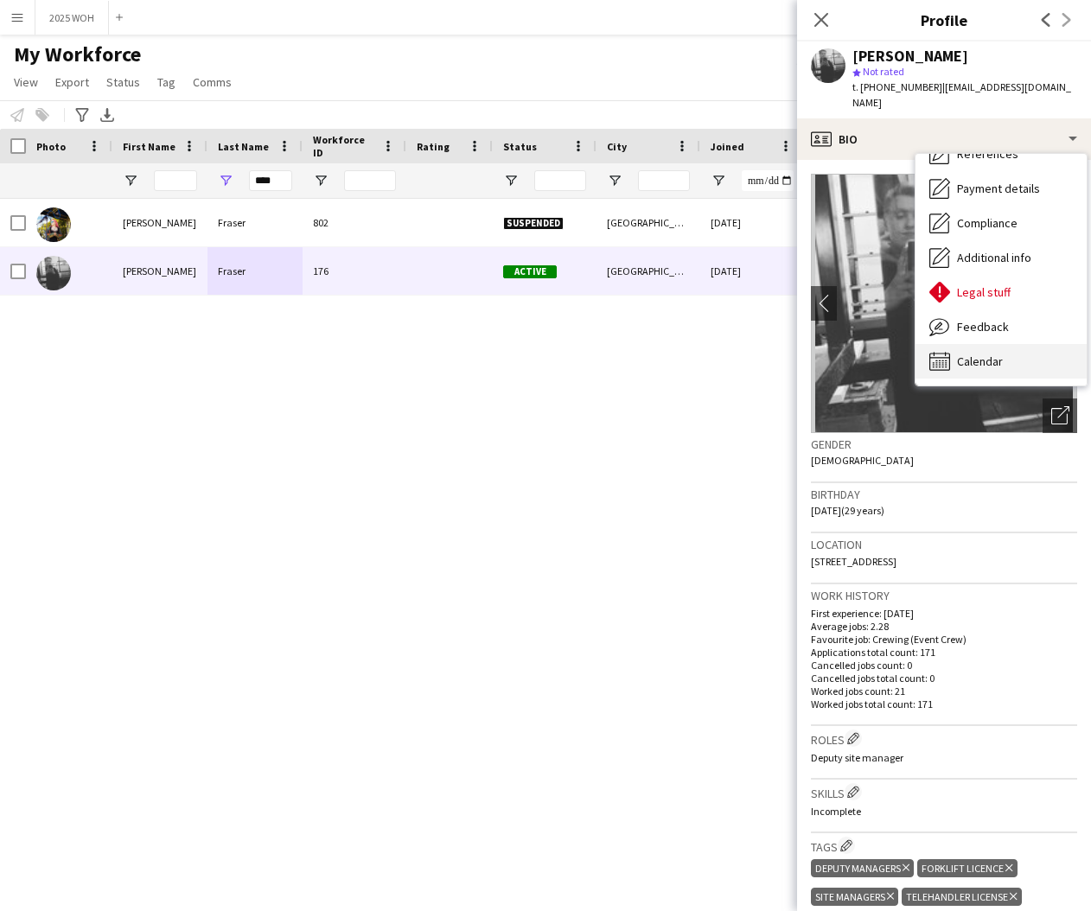
click at [972, 354] on span "Calendar" at bounding box center [980, 362] width 46 height 16
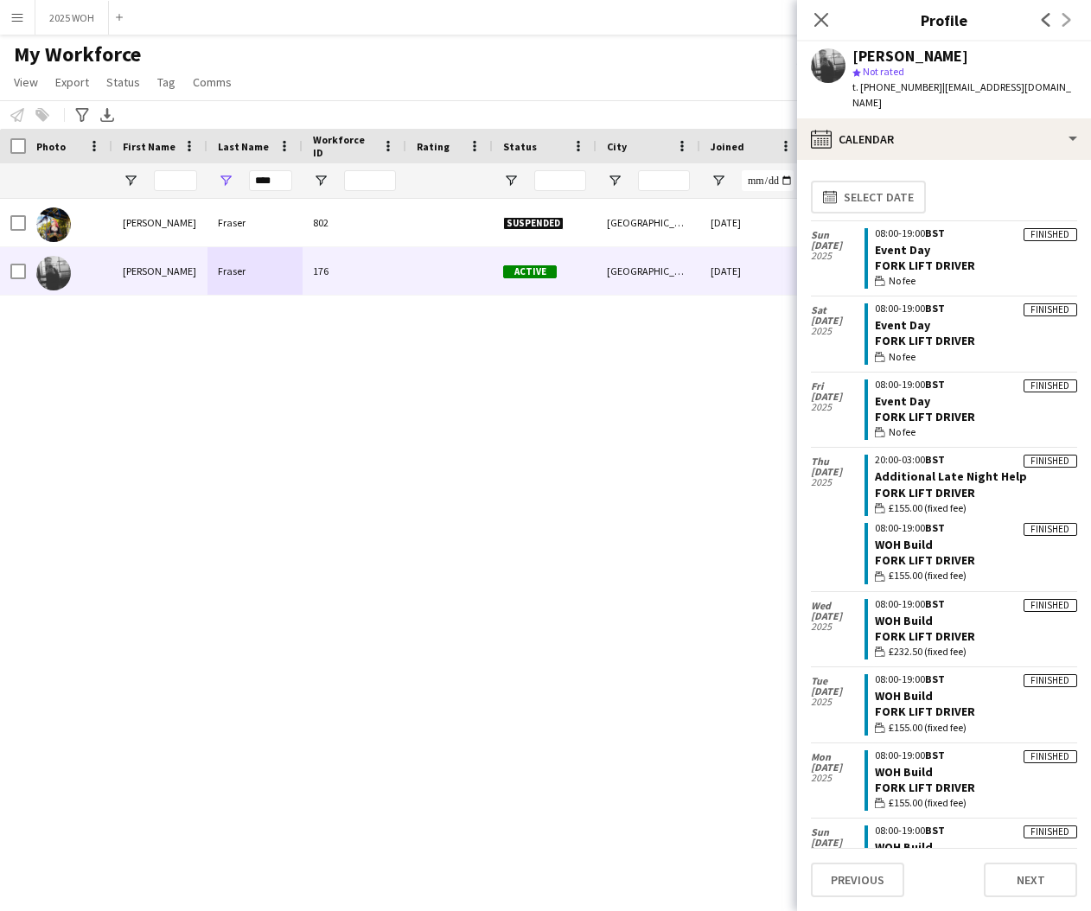
scroll to position [0, 0]
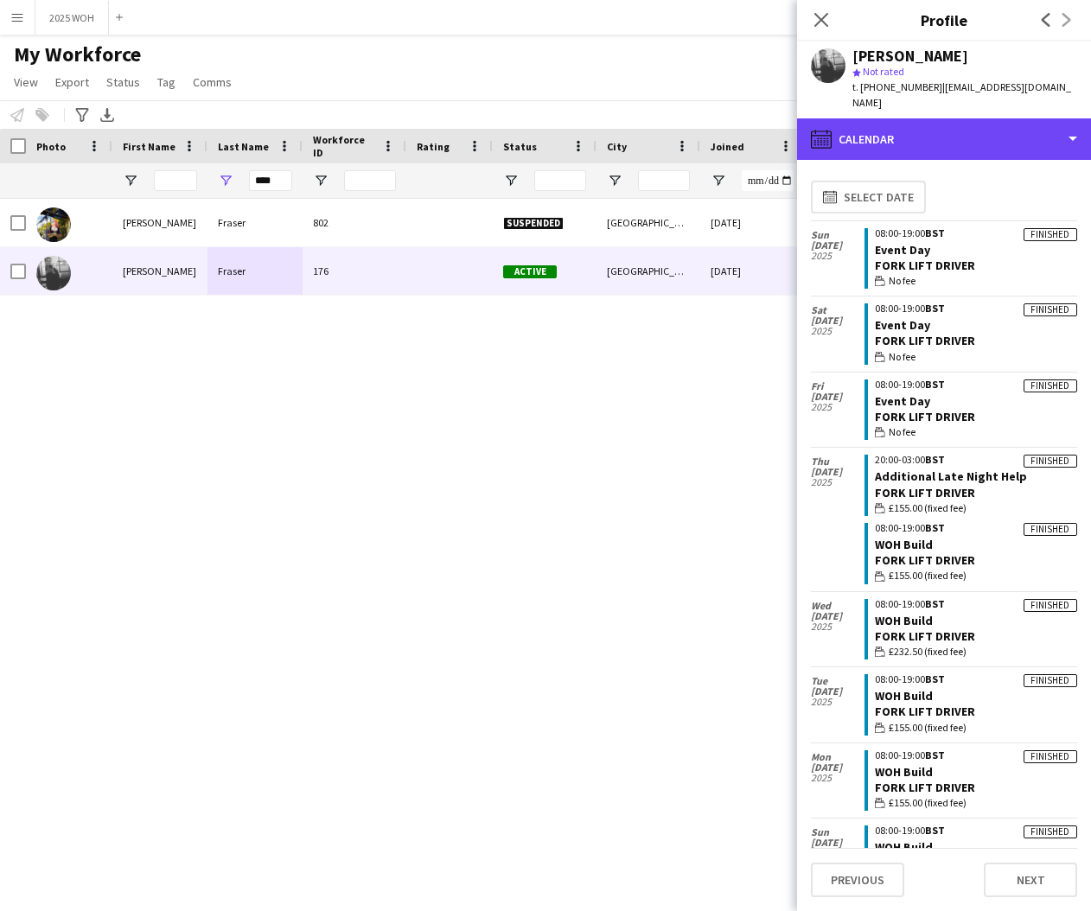
drag, startPoint x: 861, startPoint y: 125, endPoint x: 920, endPoint y: 141, distance: 60.8
click at [863, 125] on div "calendar-full Calendar" at bounding box center [944, 138] width 294 height 41
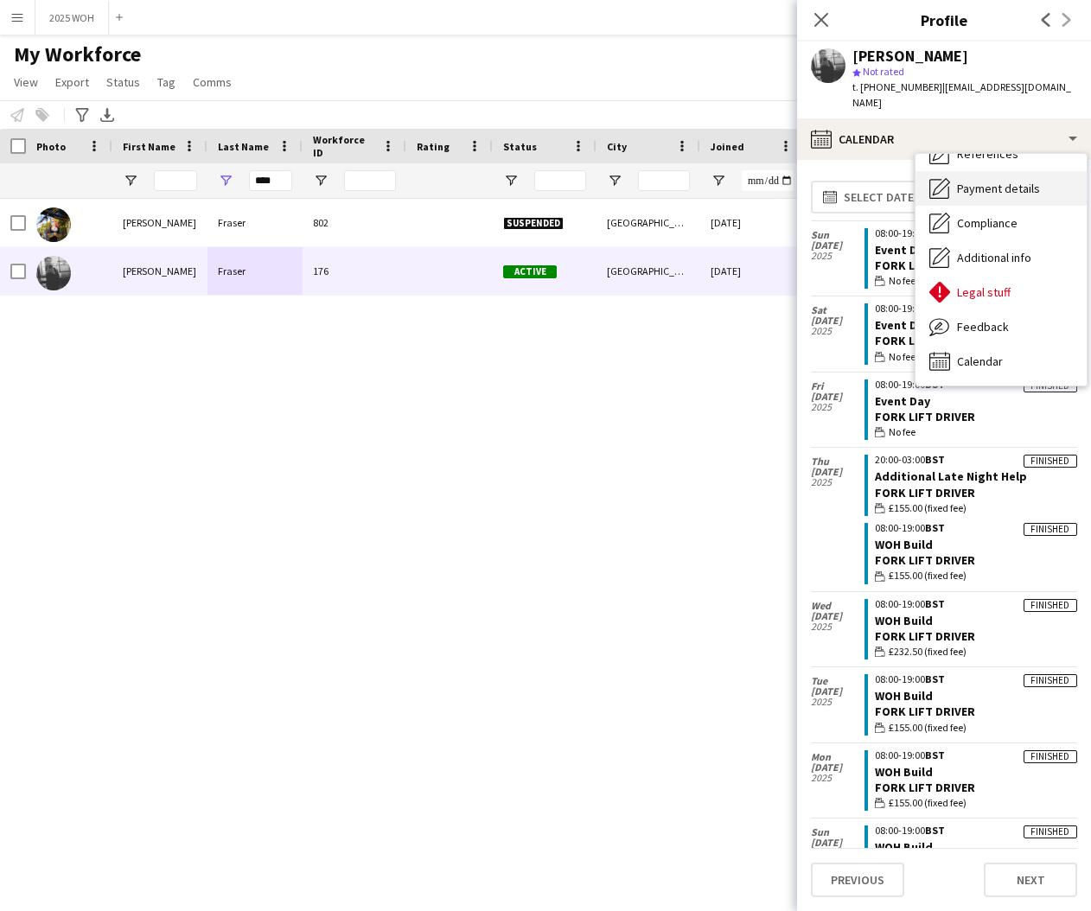
click at [1004, 181] on span "Payment details" at bounding box center [998, 189] width 83 height 16
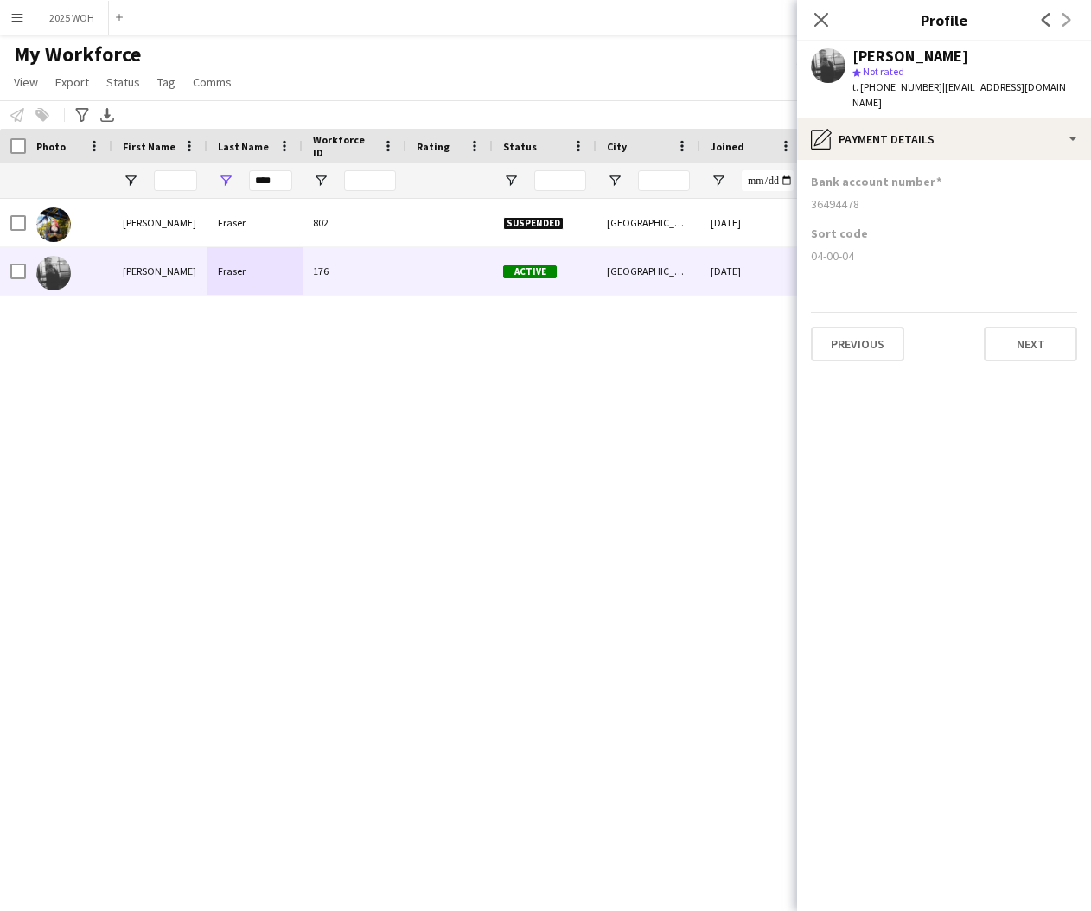
drag, startPoint x: 812, startPoint y: 188, endPoint x: 861, endPoint y: 186, distance: 49.3
click at [861, 196] on div "36494478" at bounding box center [944, 204] width 266 height 16
click at [280, 177] on input "****" at bounding box center [270, 180] width 43 height 21
click at [281, 177] on input "****" at bounding box center [270, 180] width 43 height 21
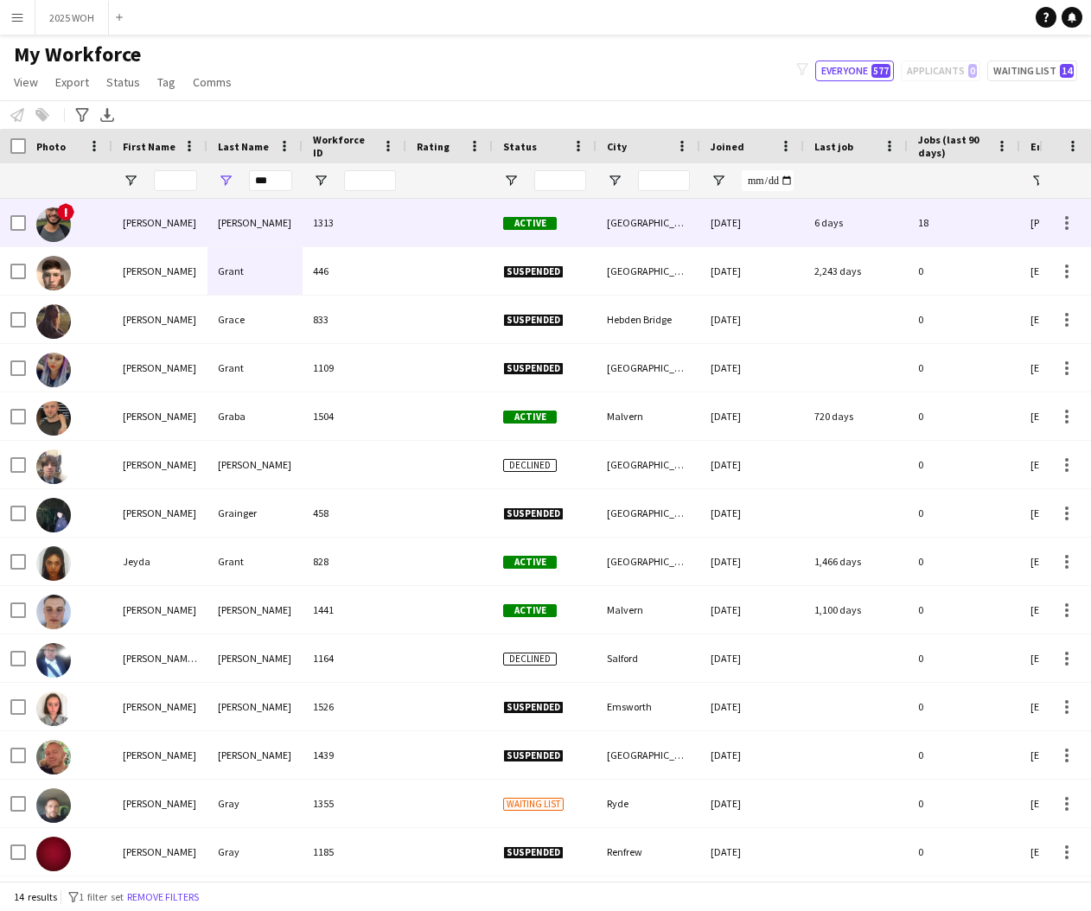
click at [264, 226] on div "[PERSON_NAME]" at bounding box center [254, 223] width 95 height 48
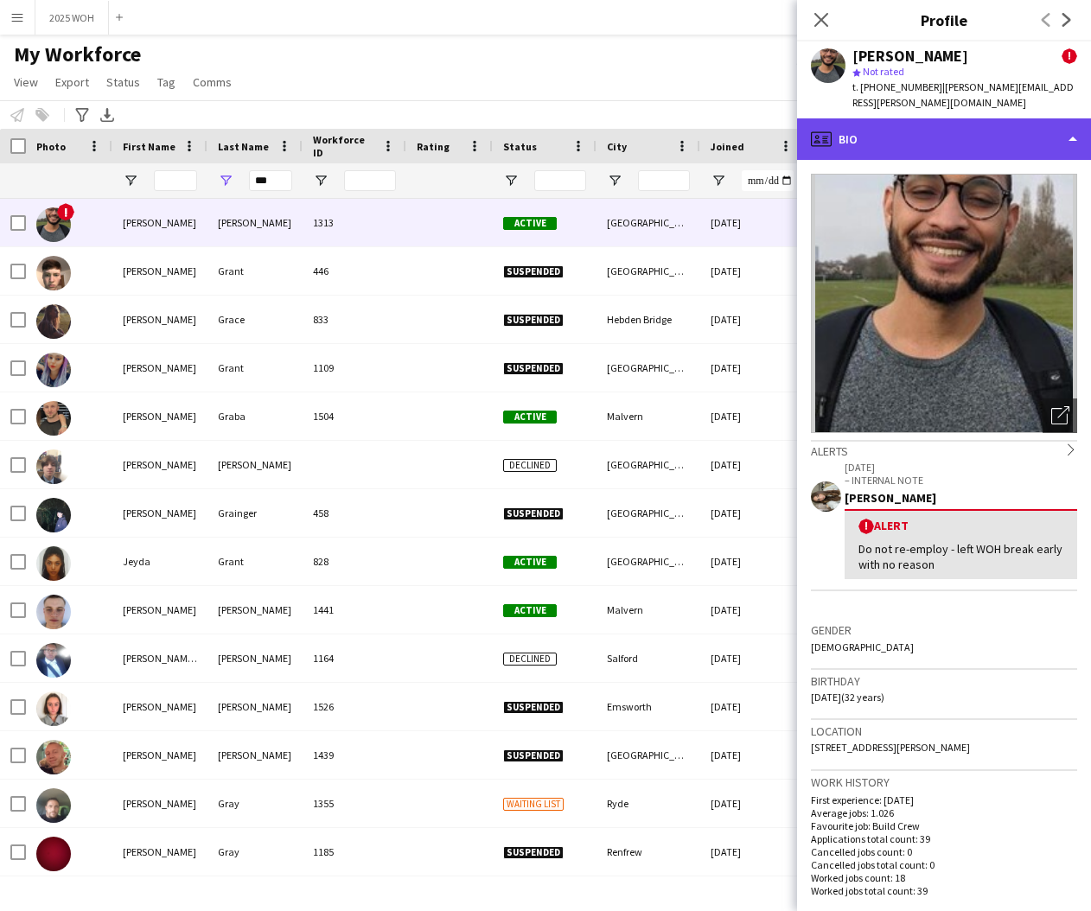
click at [895, 120] on div "profile Bio" at bounding box center [944, 138] width 294 height 41
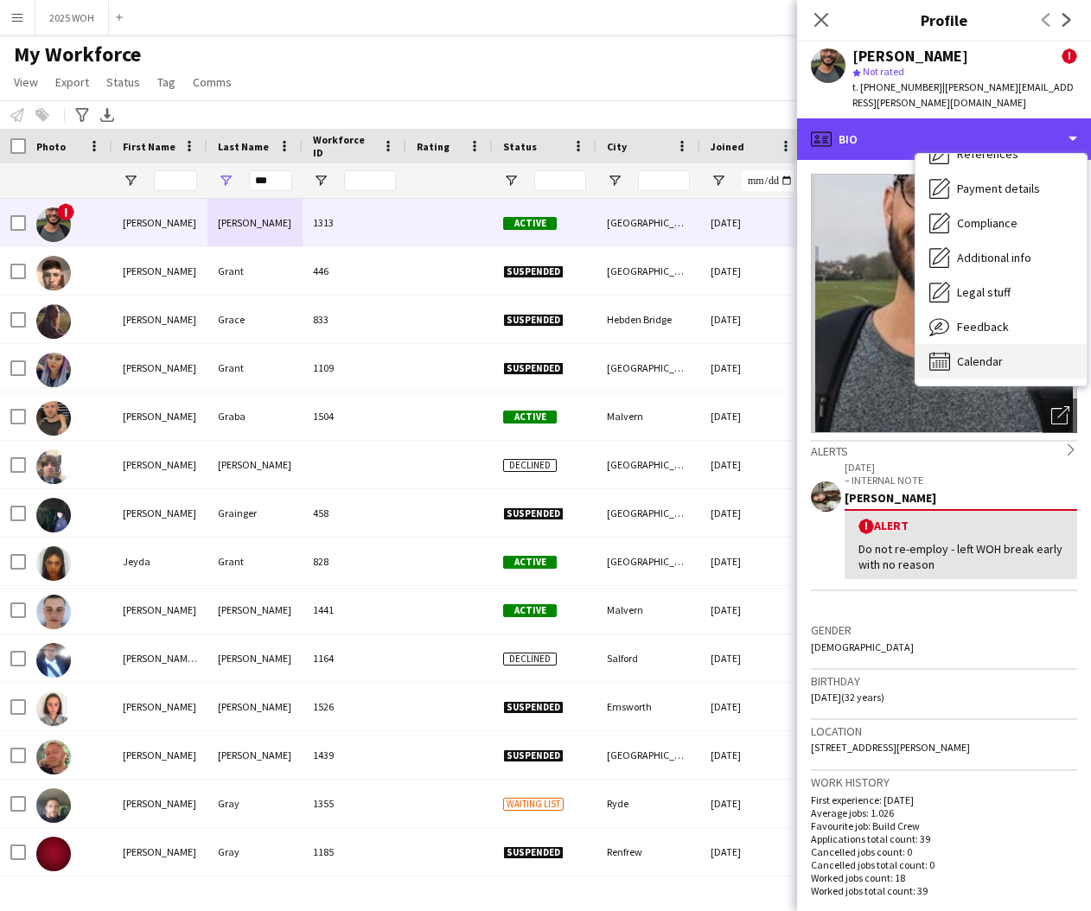
scroll to position [197, 0]
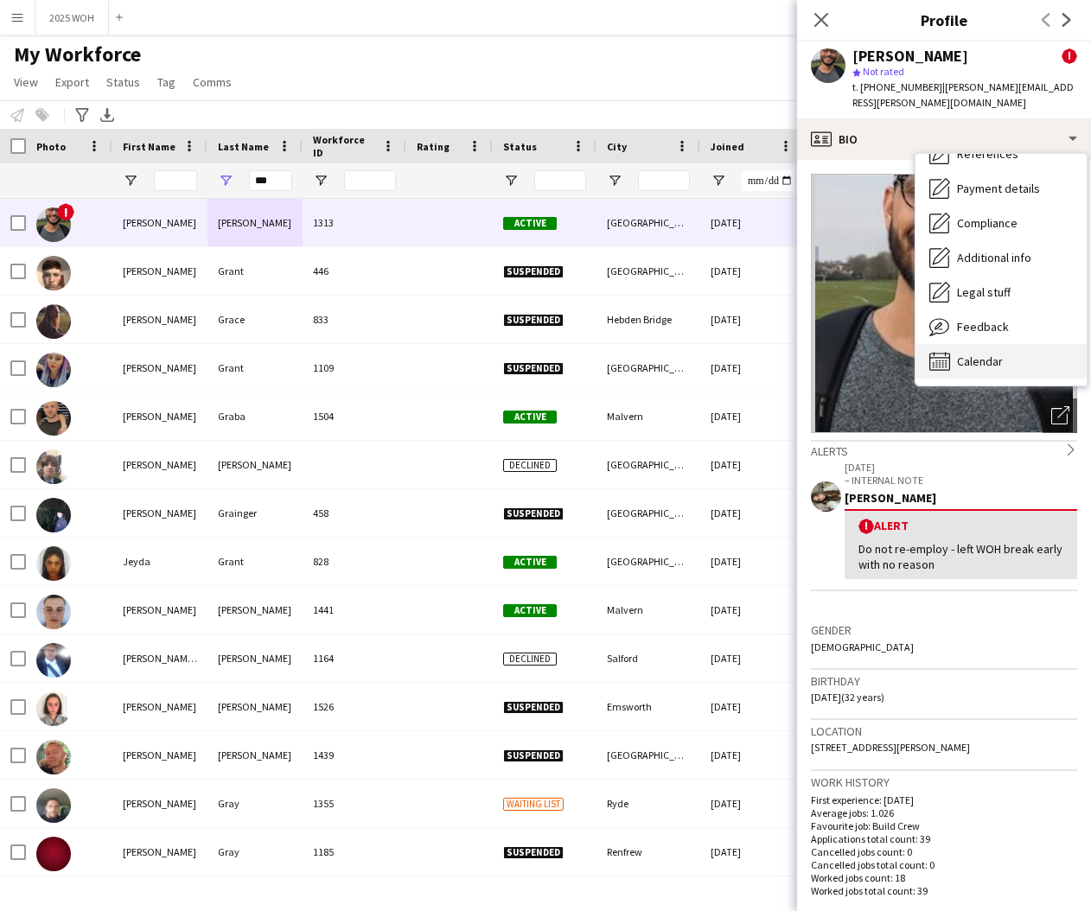
click at [963, 354] on span "Calendar" at bounding box center [980, 362] width 46 height 16
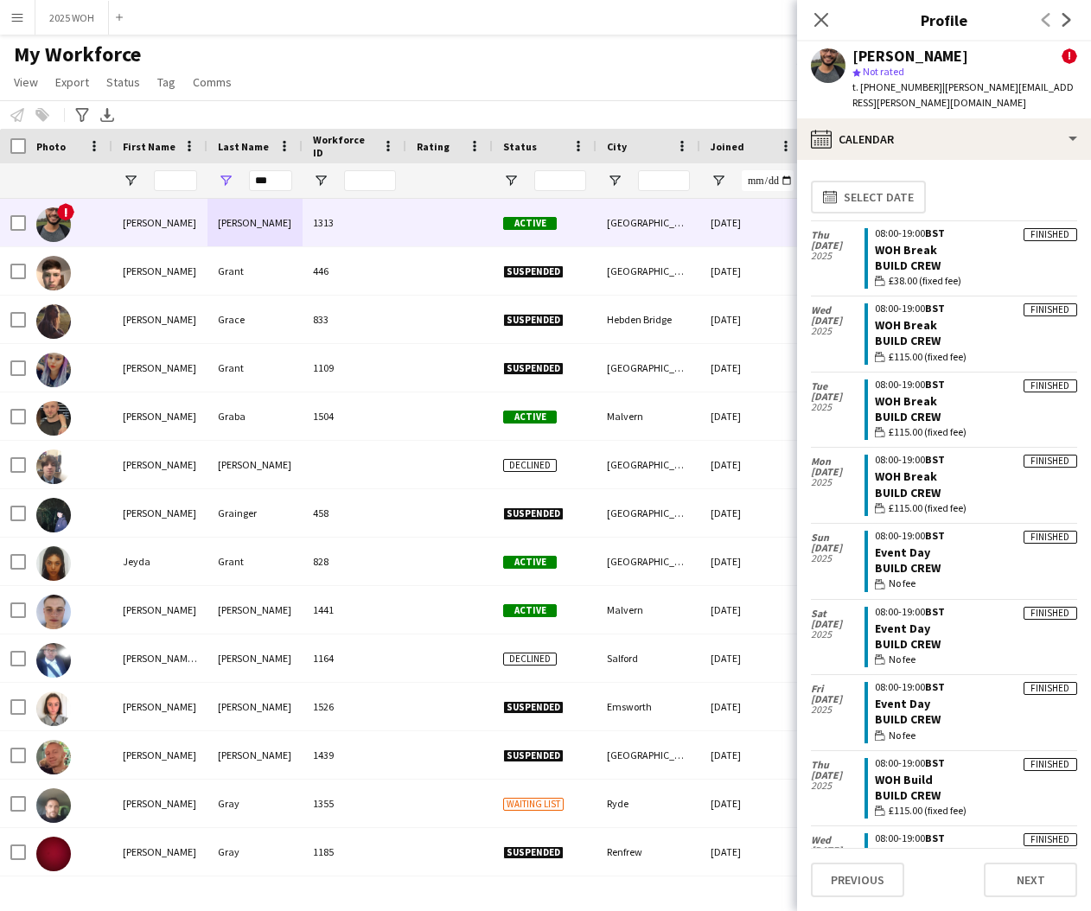
scroll to position [0, 0]
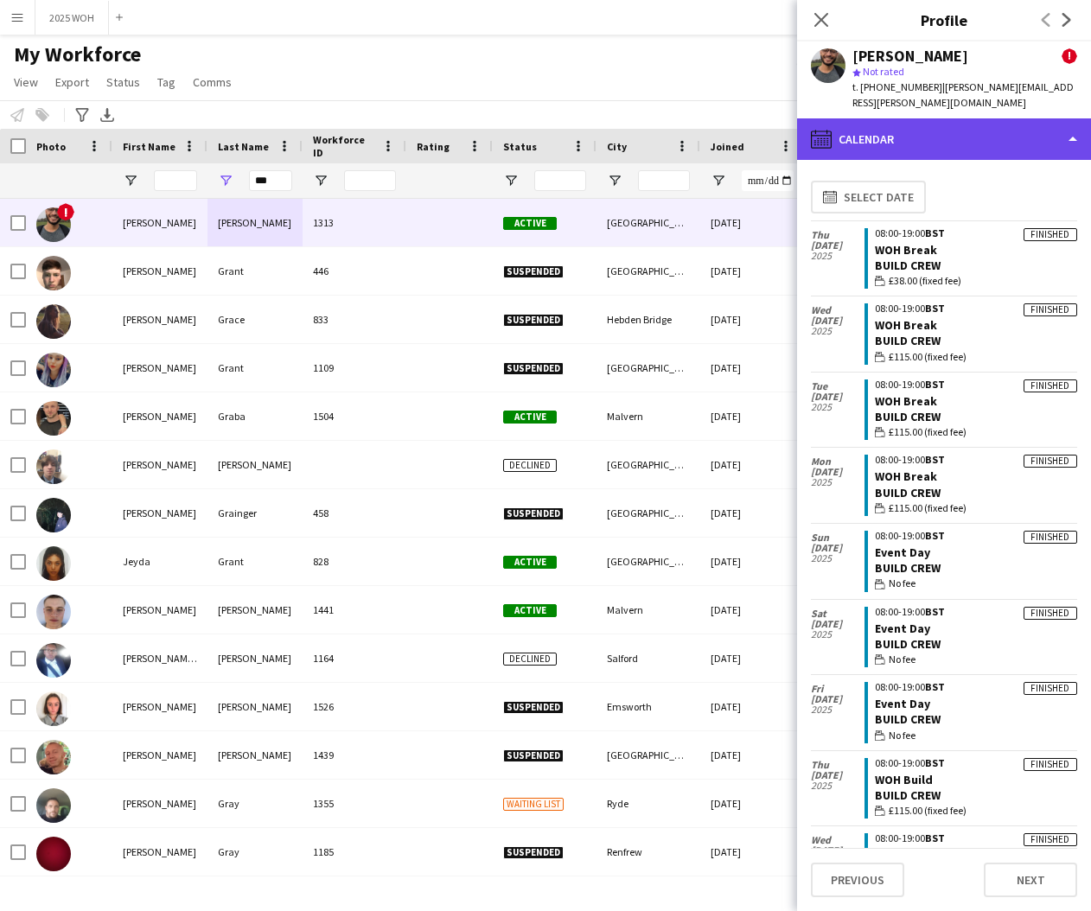
click at [861, 127] on div "calendar-full Calendar" at bounding box center [944, 138] width 294 height 41
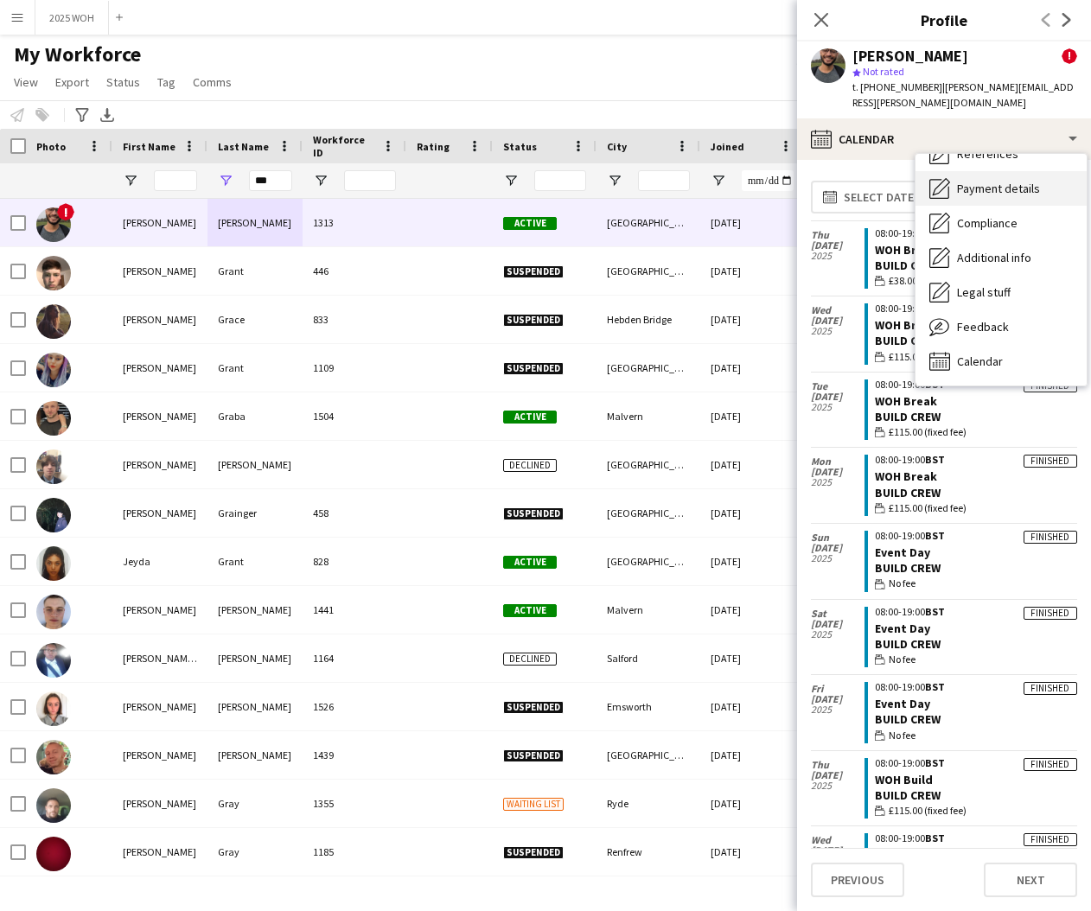
click at [1015, 181] on span "Payment details" at bounding box center [998, 189] width 83 height 16
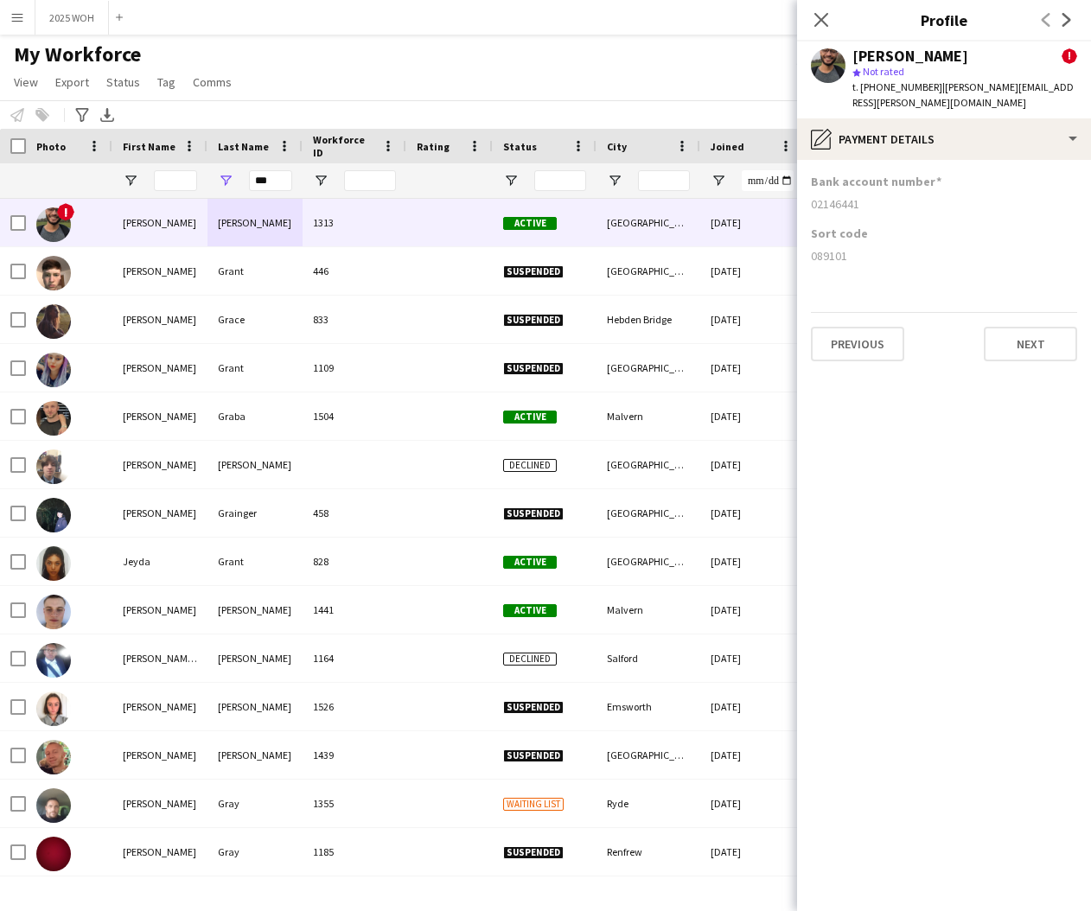
drag, startPoint x: 813, startPoint y: 188, endPoint x: 883, endPoint y: 190, distance: 69.2
click at [877, 191] on app-section-data-types "Bank account number [FINANCIAL_ID] Sort code [FINANCIAL_ID] Previous Next" at bounding box center [944, 535] width 294 height 751
drag, startPoint x: 809, startPoint y: 241, endPoint x: 873, endPoint y: 239, distance: 64.0
click at [871, 239] on app-section-data-types "Bank account number [FINANCIAL_ID] Sort code [FINANCIAL_ID] Previous Next" at bounding box center [944, 535] width 294 height 751
click at [277, 178] on input "***" at bounding box center [270, 180] width 43 height 21
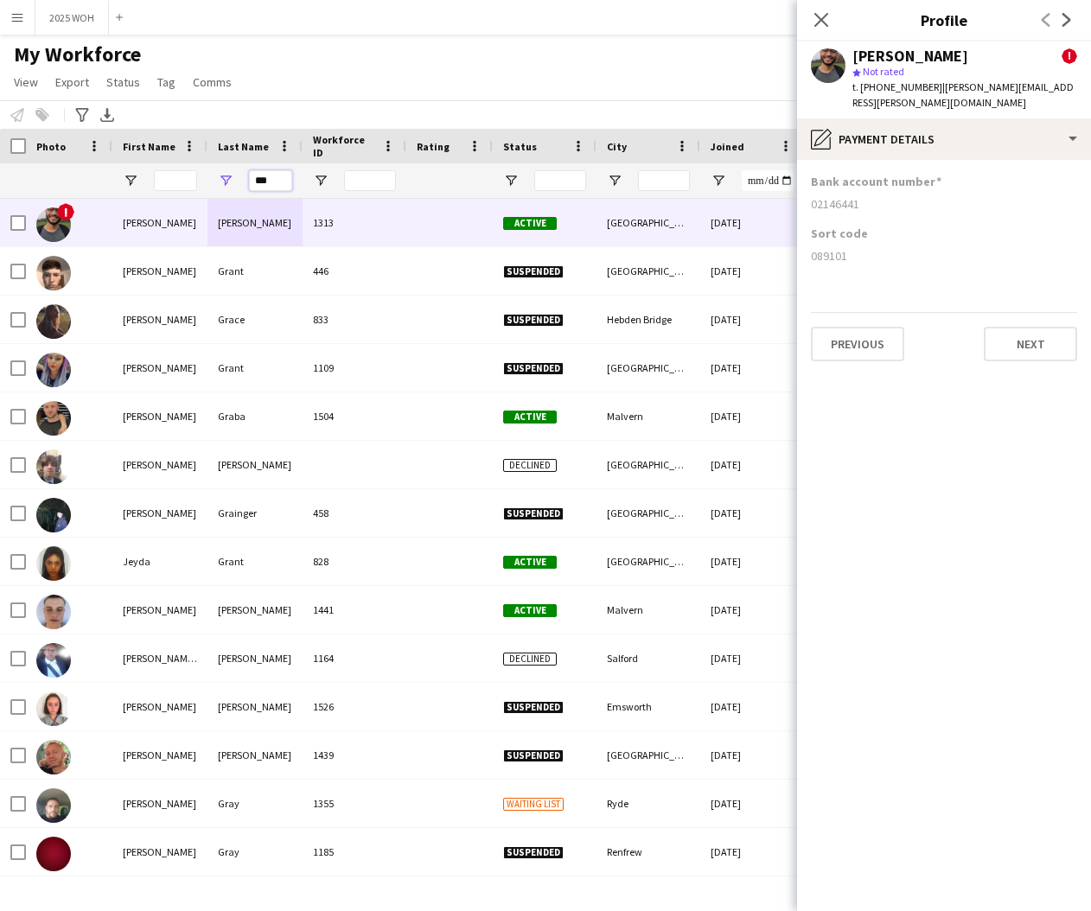
click at [277, 178] on input "***" at bounding box center [270, 180] width 43 height 21
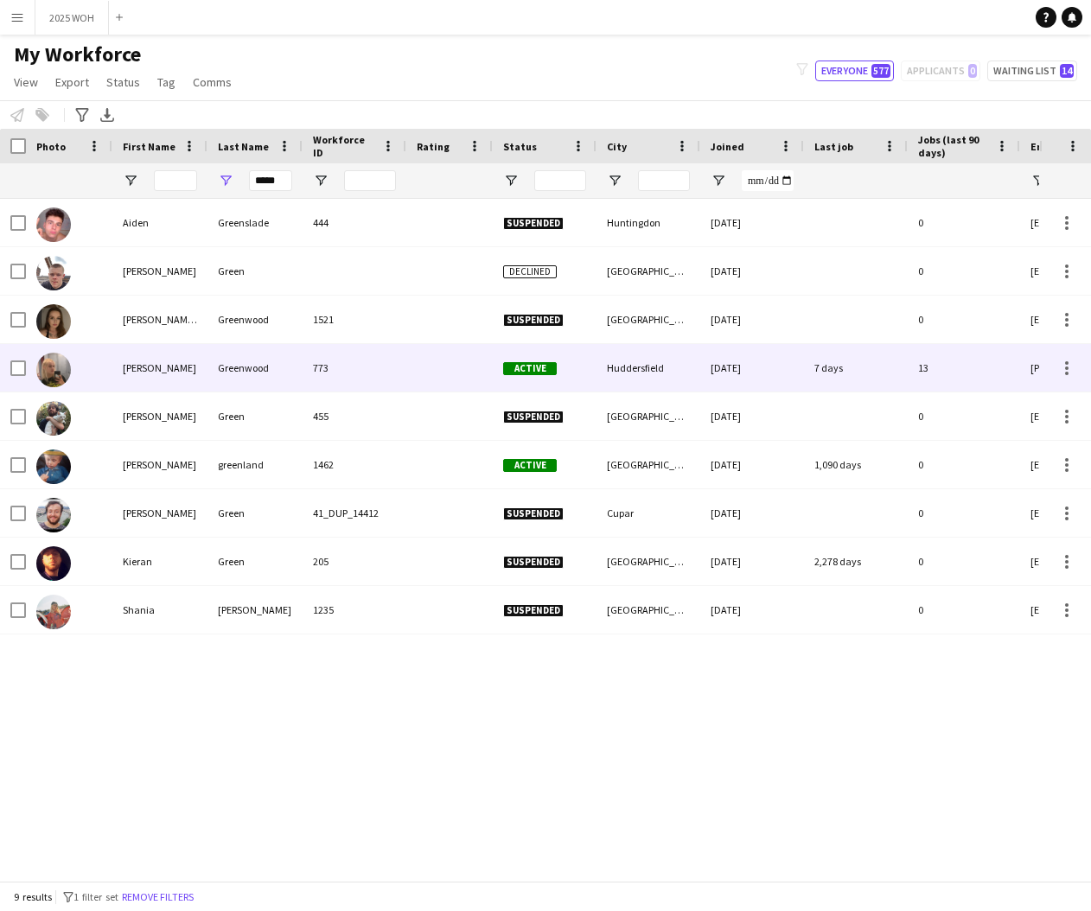
click at [262, 364] on div "Greenwood" at bounding box center [254, 368] width 95 height 48
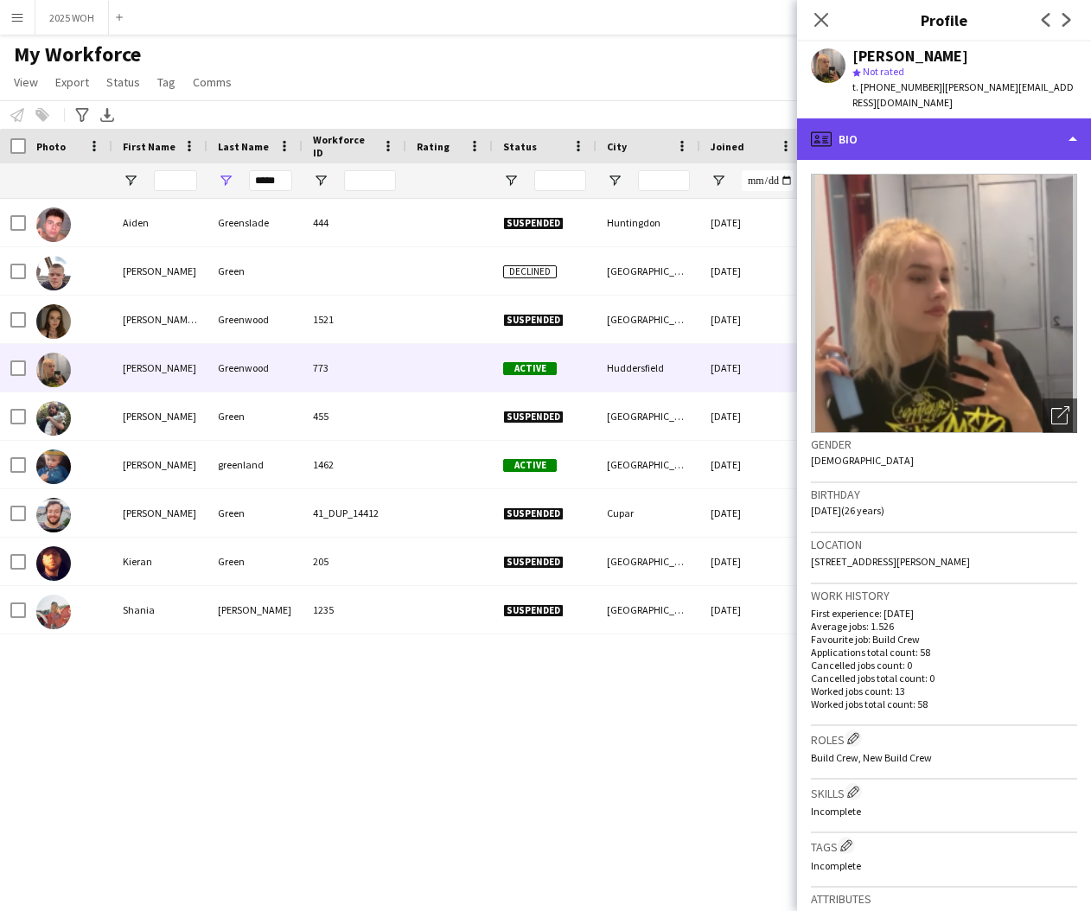
click at [964, 118] on div "profile Bio" at bounding box center [944, 138] width 294 height 41
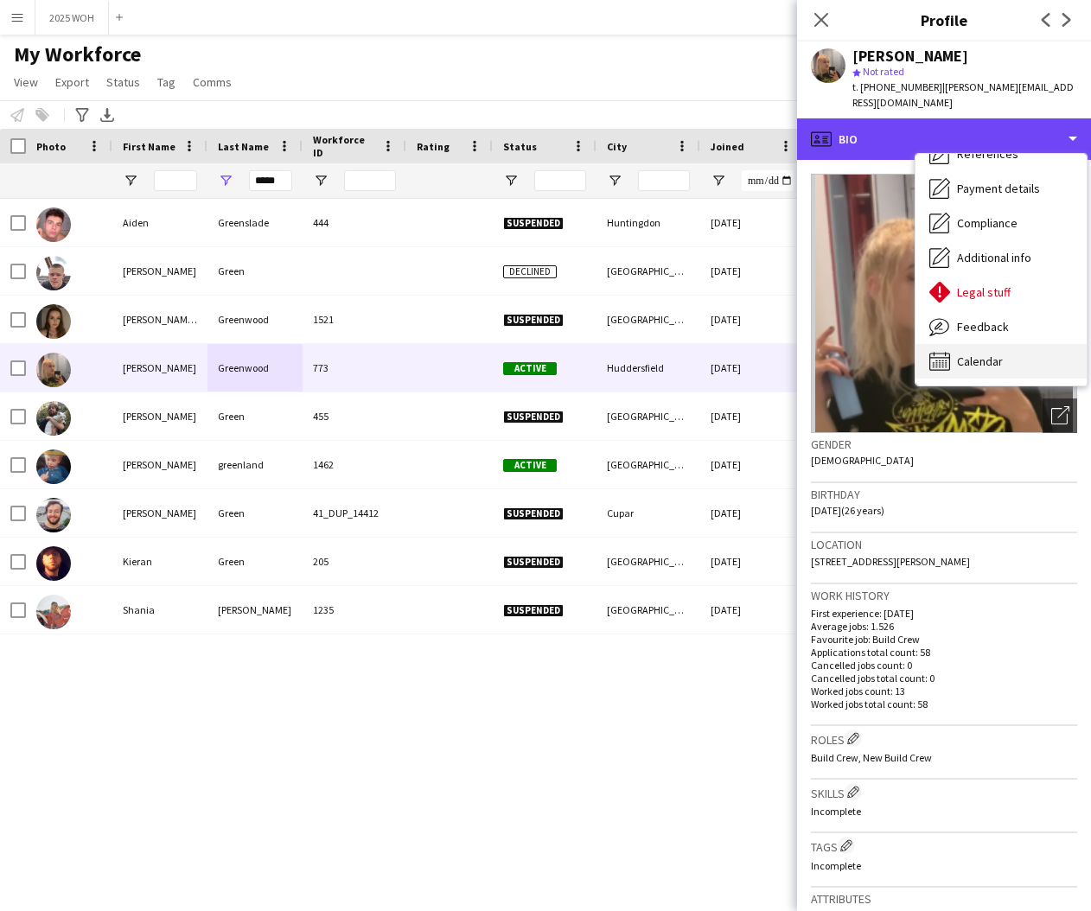
scroll to position [197, 0]
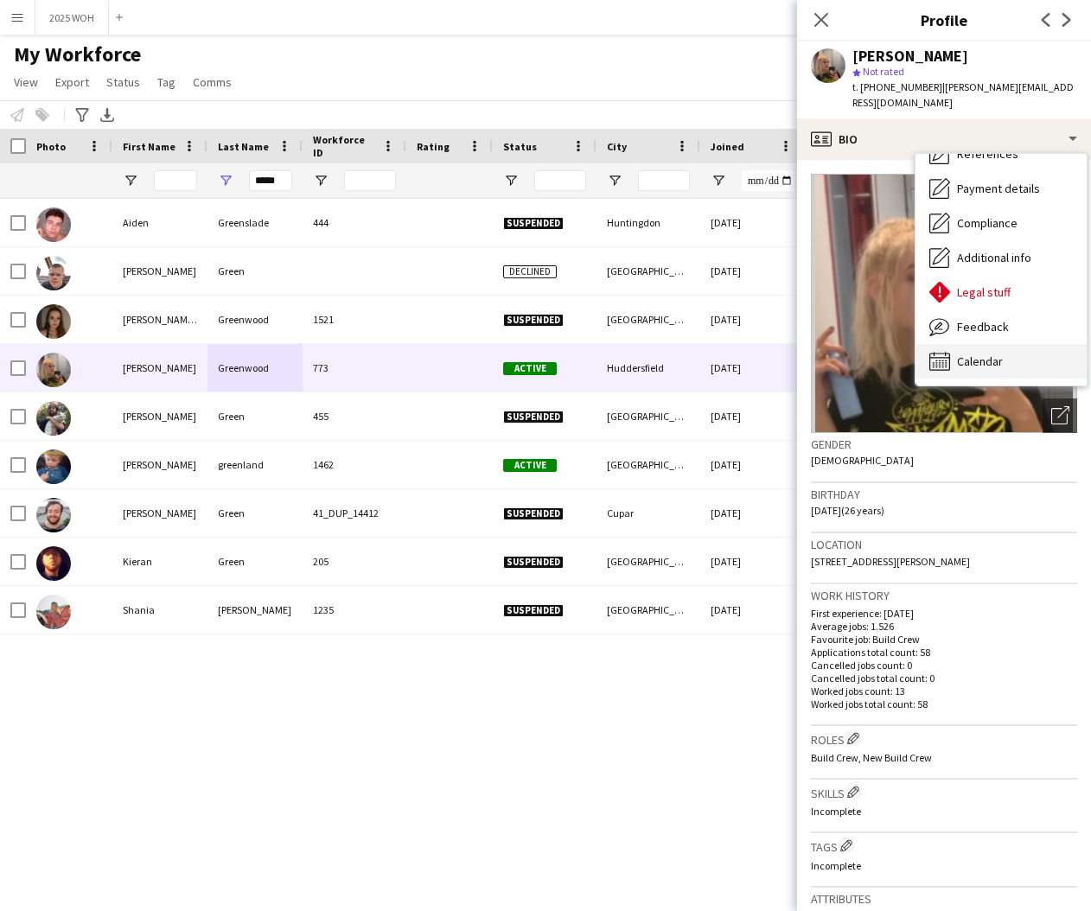
click at [987, 354] on span "Calendar" at bounding box center [980, 362] width 46 height 16
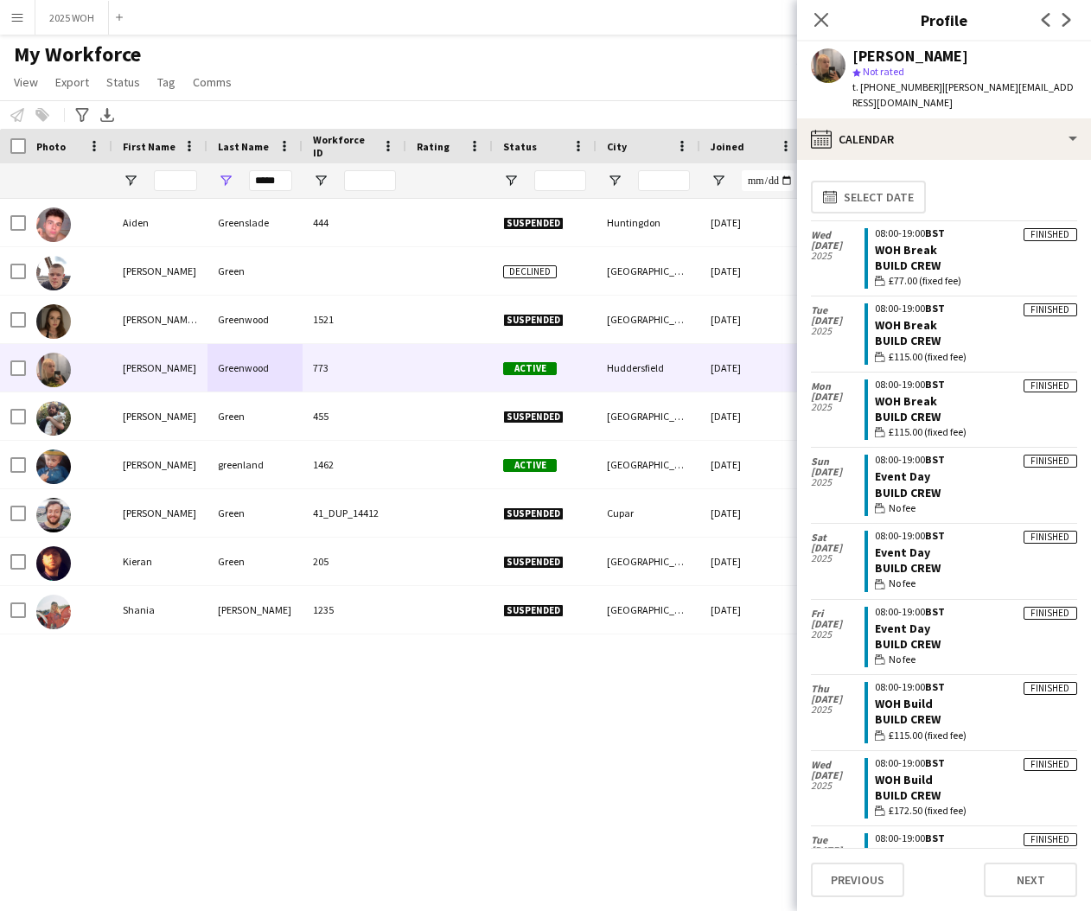
scroll to position [0, 0]
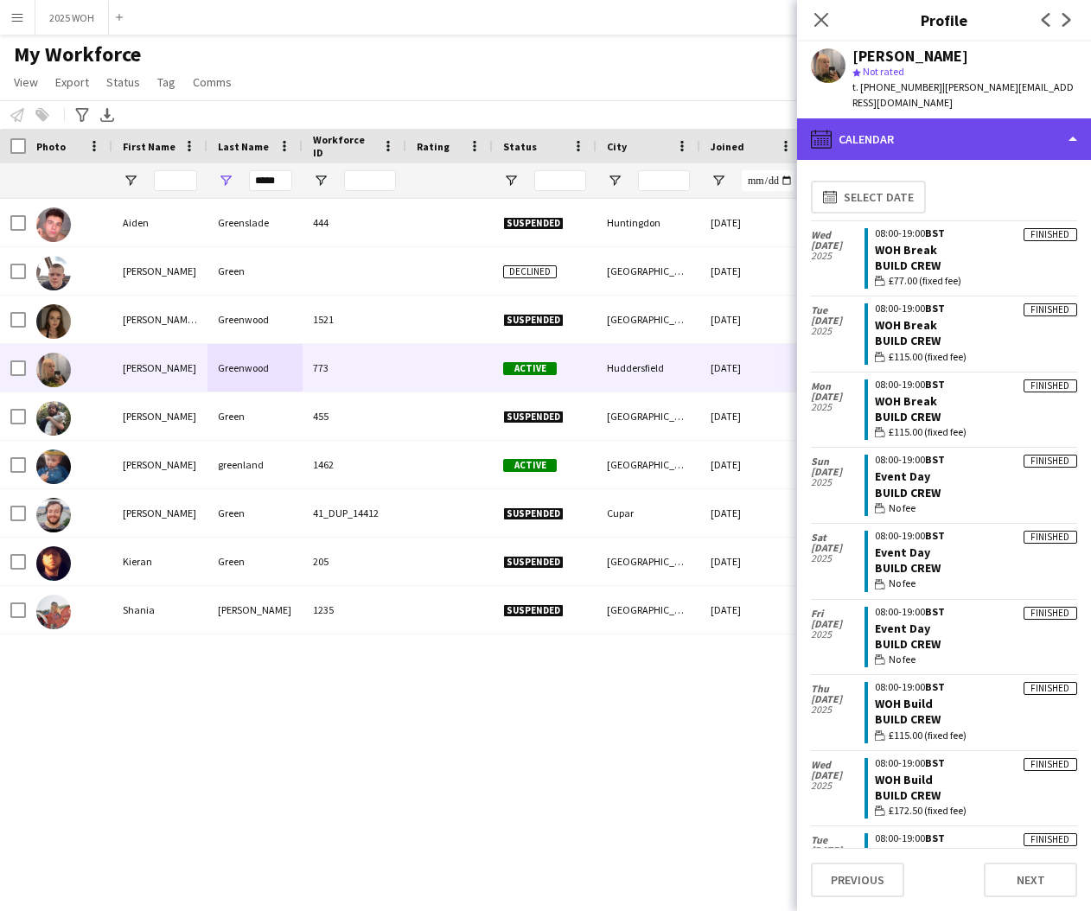
click at [908, 124] on div "calendar-full Calendar" at bounding box center [944, 138] width 294 height 41
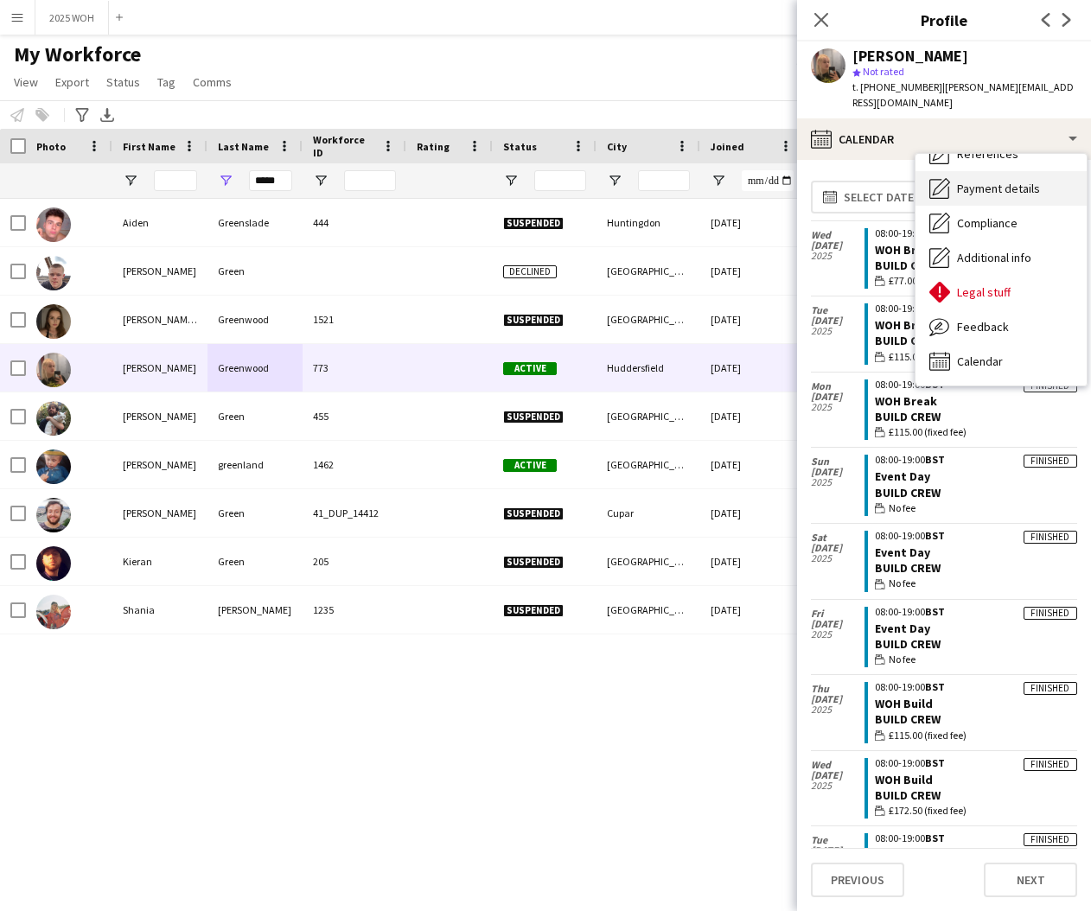
click at [1016, 181] on span "Payment details" at bounding box center [998, 189] width 83 height 16
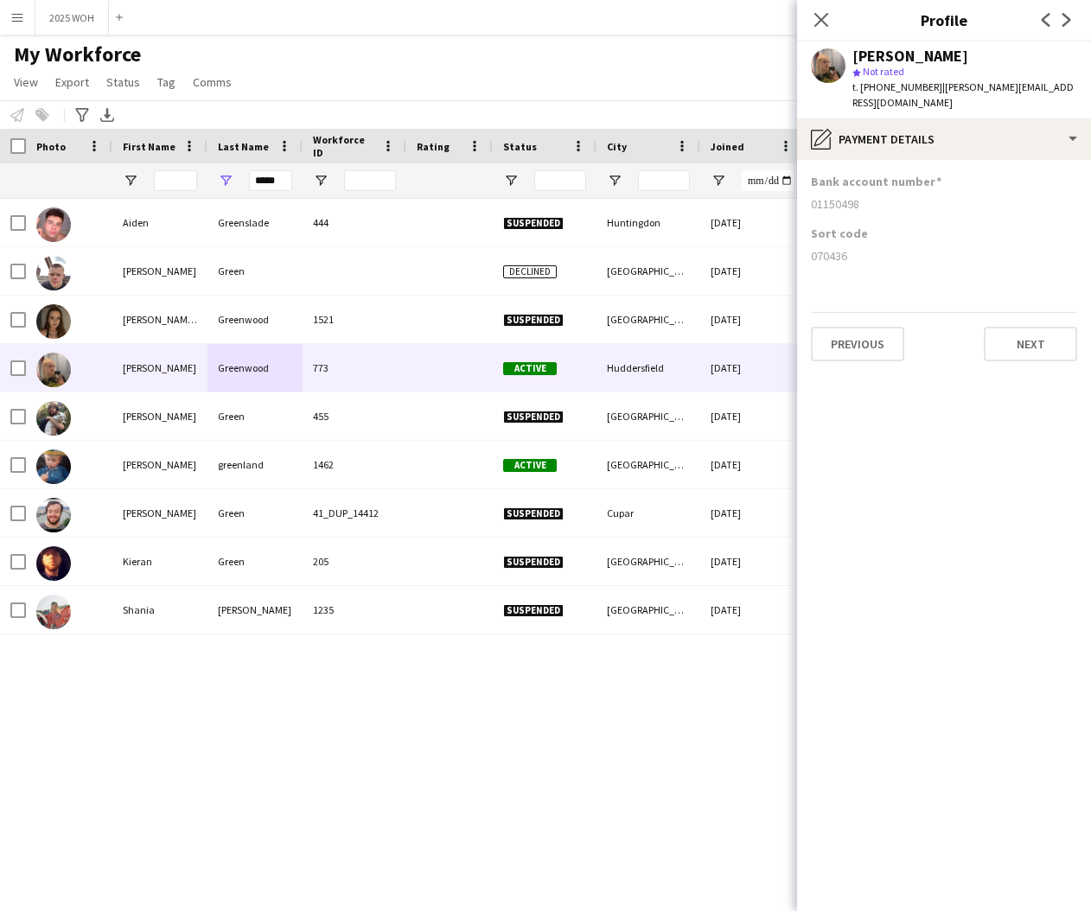
drag, startPoint x: 808, startPoint y: 186, endPoint x: 866, endPoint y: 188, distance: 57.9
click at [865, 188] on app-section-data-types "Bank account number [FINANCIAL_ID] Sort code [FINANCIAL_ID] Previous Next" at bounding box center [944, 535] width 294 height 751
drag, startPoint x: 810, startPoint y: 241, endPoint x: 861, endPoint y: 240, distance: 51.0
click at [863, 241] on app-section-data-types "Bank account number [FINANCIAL_ID] Sort code [FINANCIAL_ID] Previous Next" at bounding box center [944, 535] width 294 height 751
click at [279, 179] on input "*****" at bounding box center [270, 180] width 43 height 21
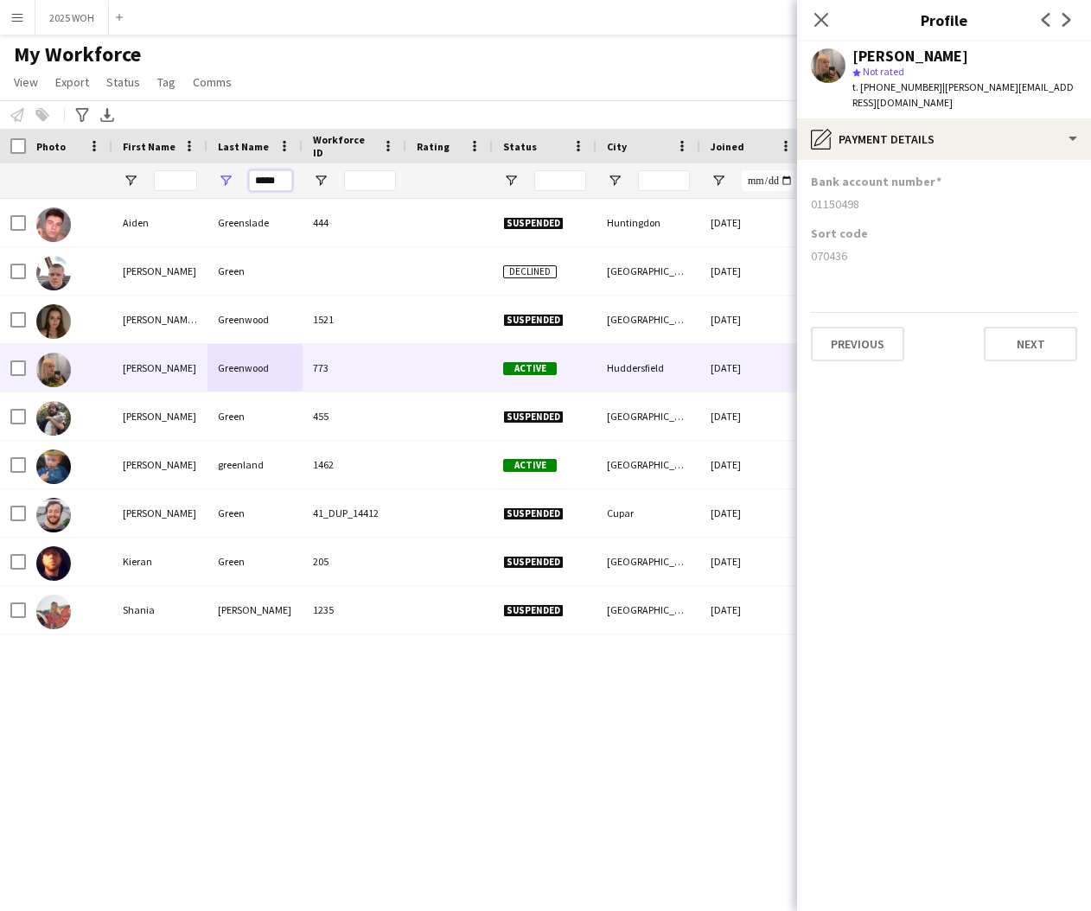
click at [279, 179] on input "*****" at bounding box center [270, 180] width 43 height 21
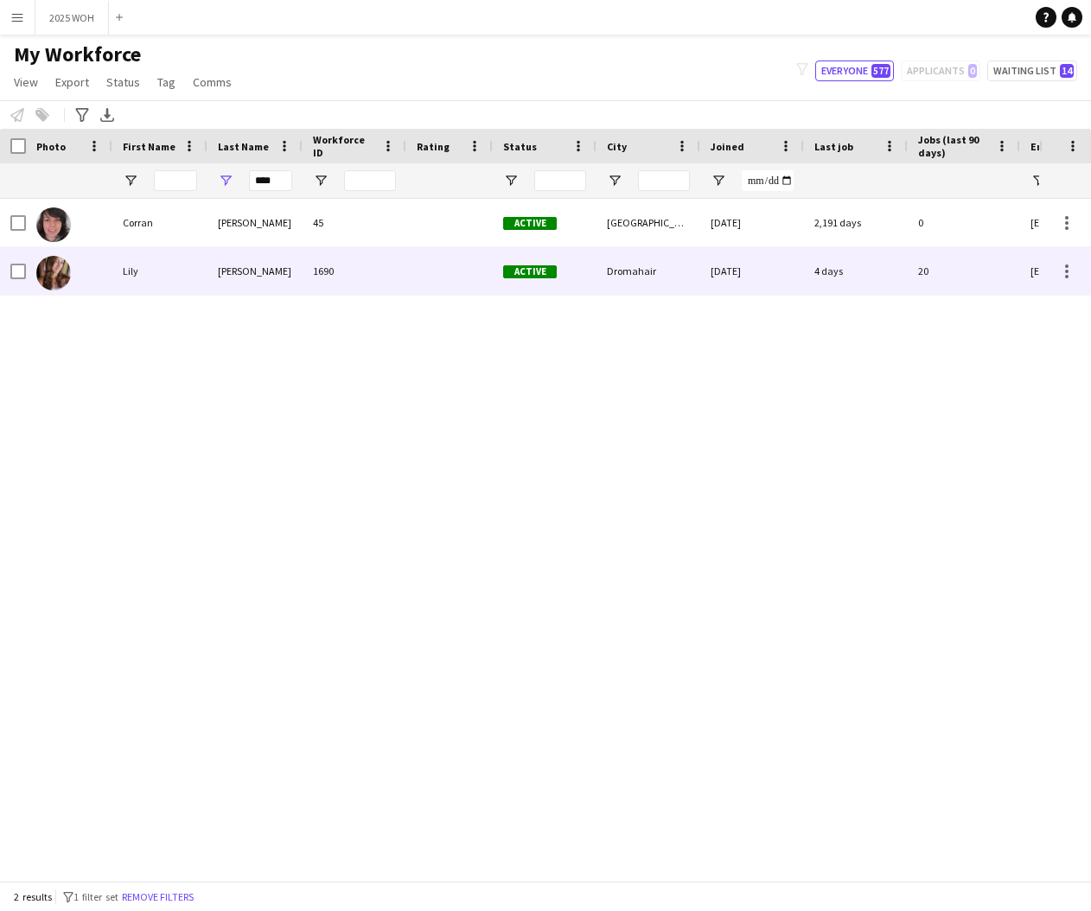
drag, startPoint x: 258, startPoint y: 263, endPoint x: 296, endPoint y: 259, distance: 39.0
click at [258, 262] on div "[PERSON_NAME]" at bounding box center [254, 271] width 95 height 48
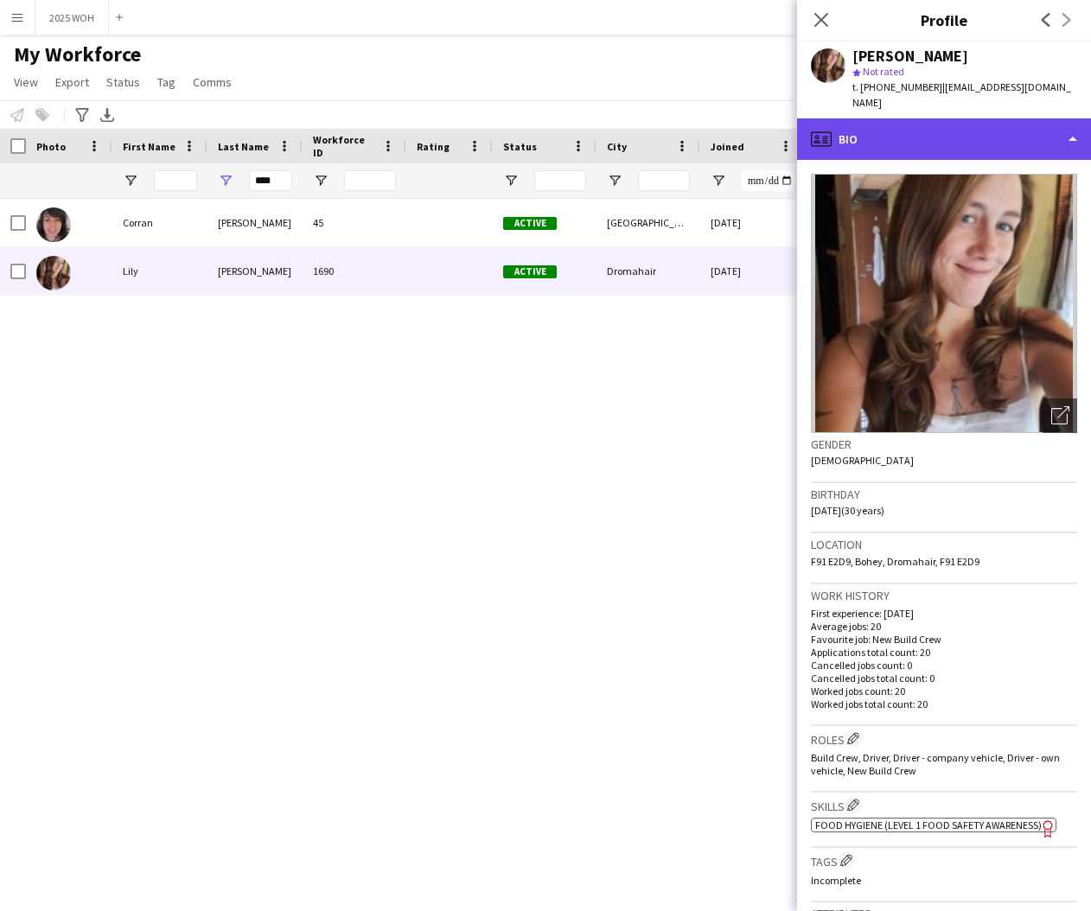
click at [956, 118] on div "profile Bio" at bounding box center [944, 138] width 294 height 41
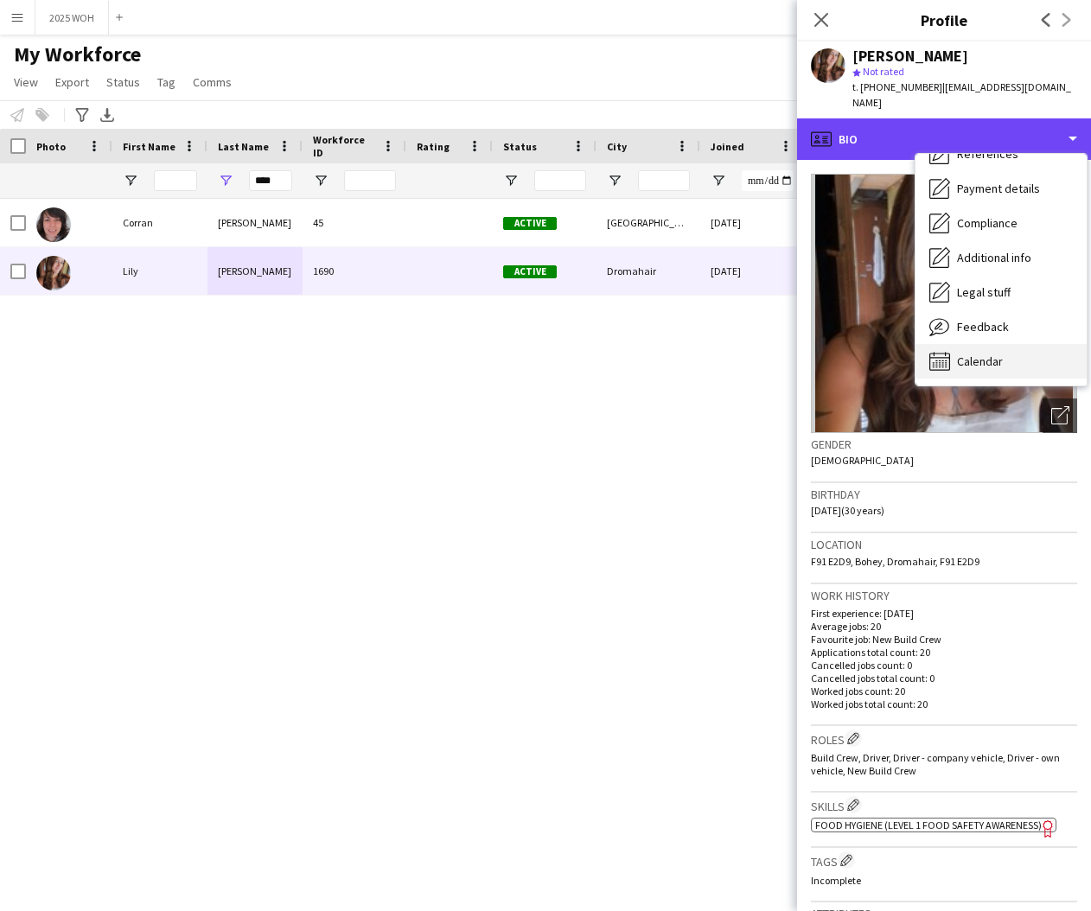
scroll to position [197, 0]
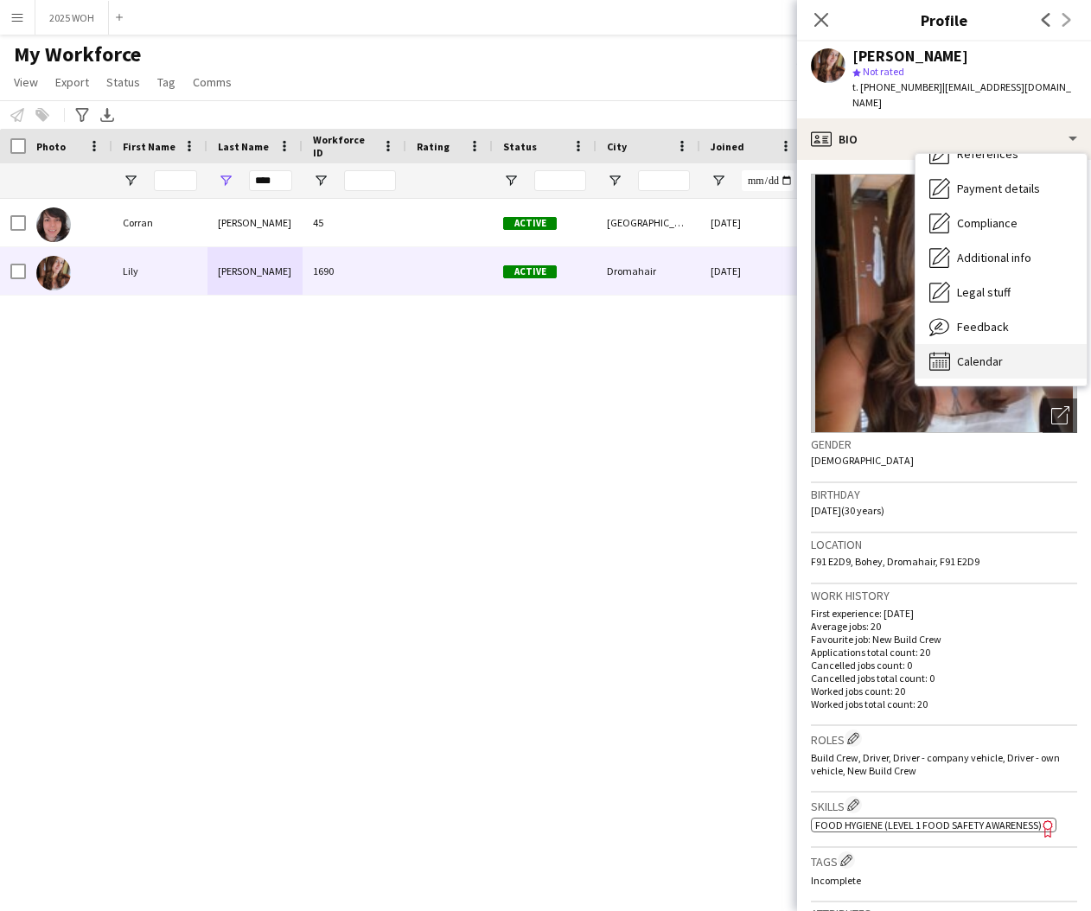
click at [991, 344] on div "Calendar Calendar" at bounding box center [1000, 361] width 171 height 35
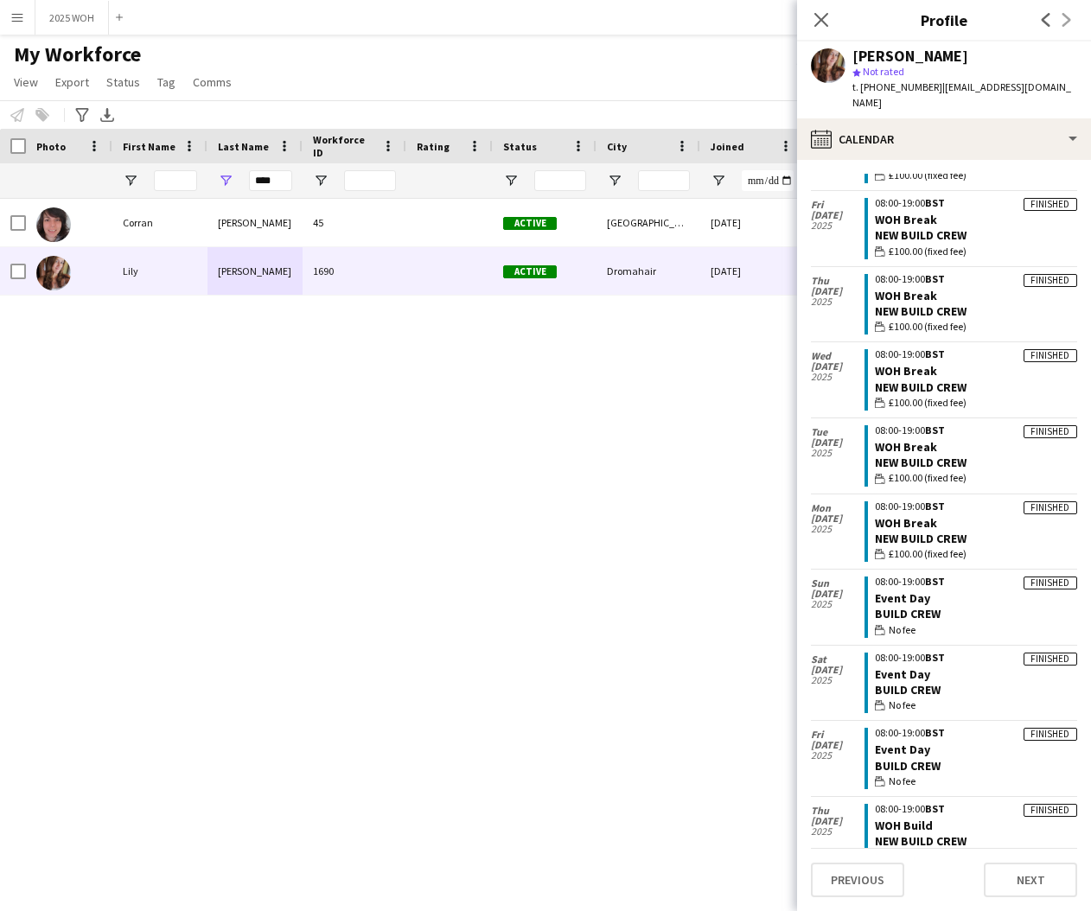
scroll to position [107, 0]
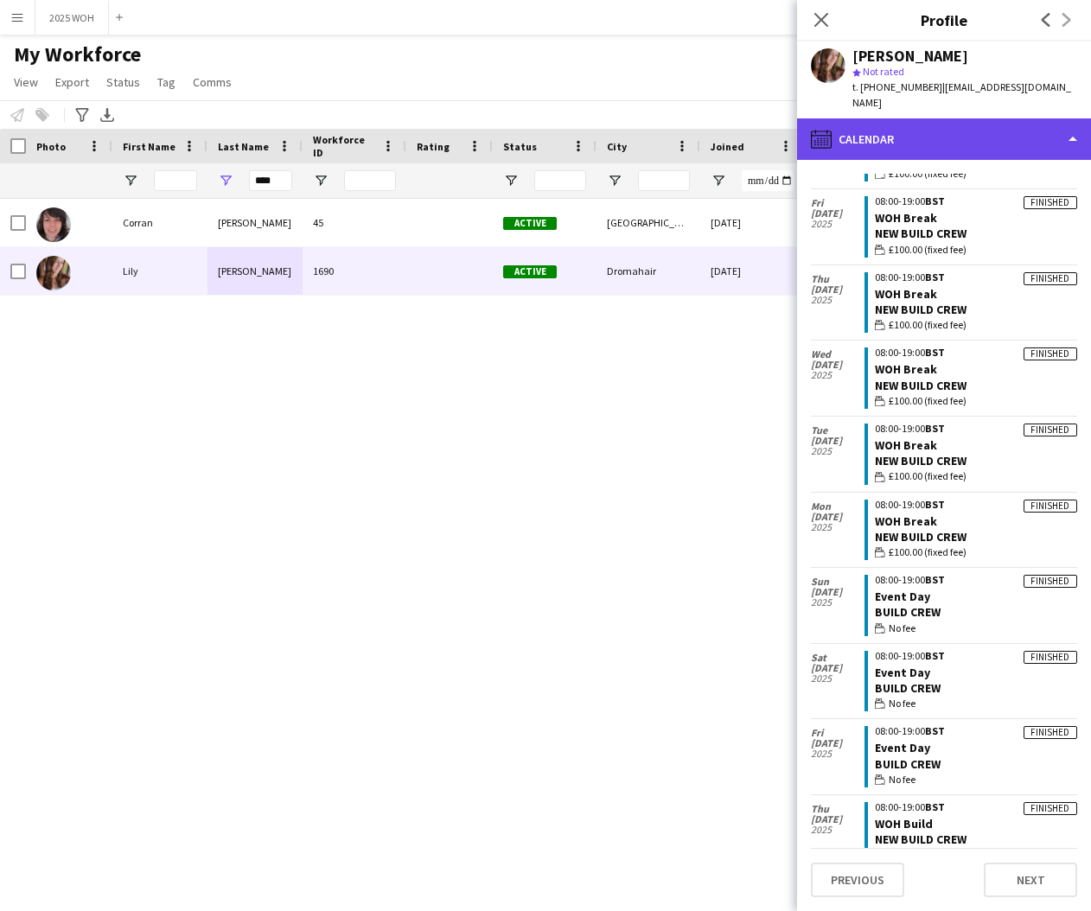
click at [904, 127] on div "calendar-full Calendar" at bounding box center [944, 138] width 294 height 41
click at [979, 118] on div "calendar-full Calendar" at bounding box center [944, 138] width 294 height 41
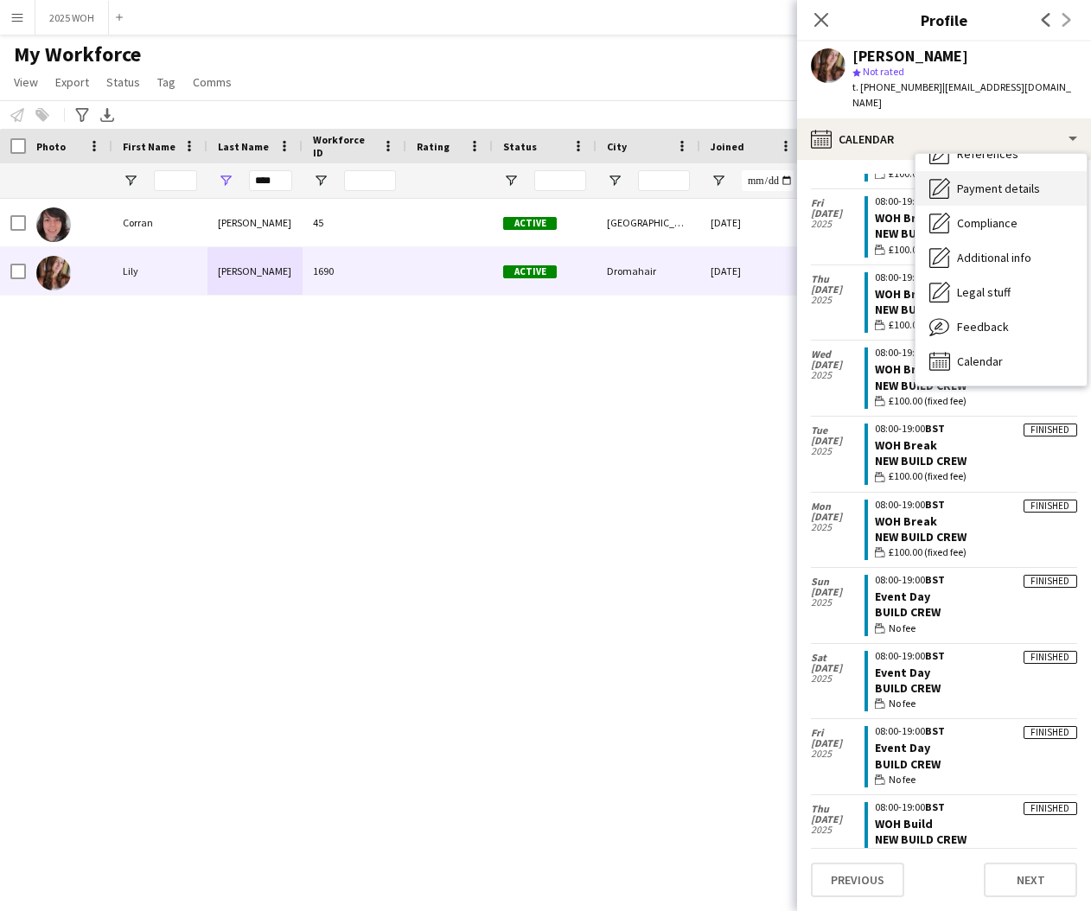
click at [1013, 187] on div "Payment details Payment details" at bounding box center [1000, 188] width 171 height 35
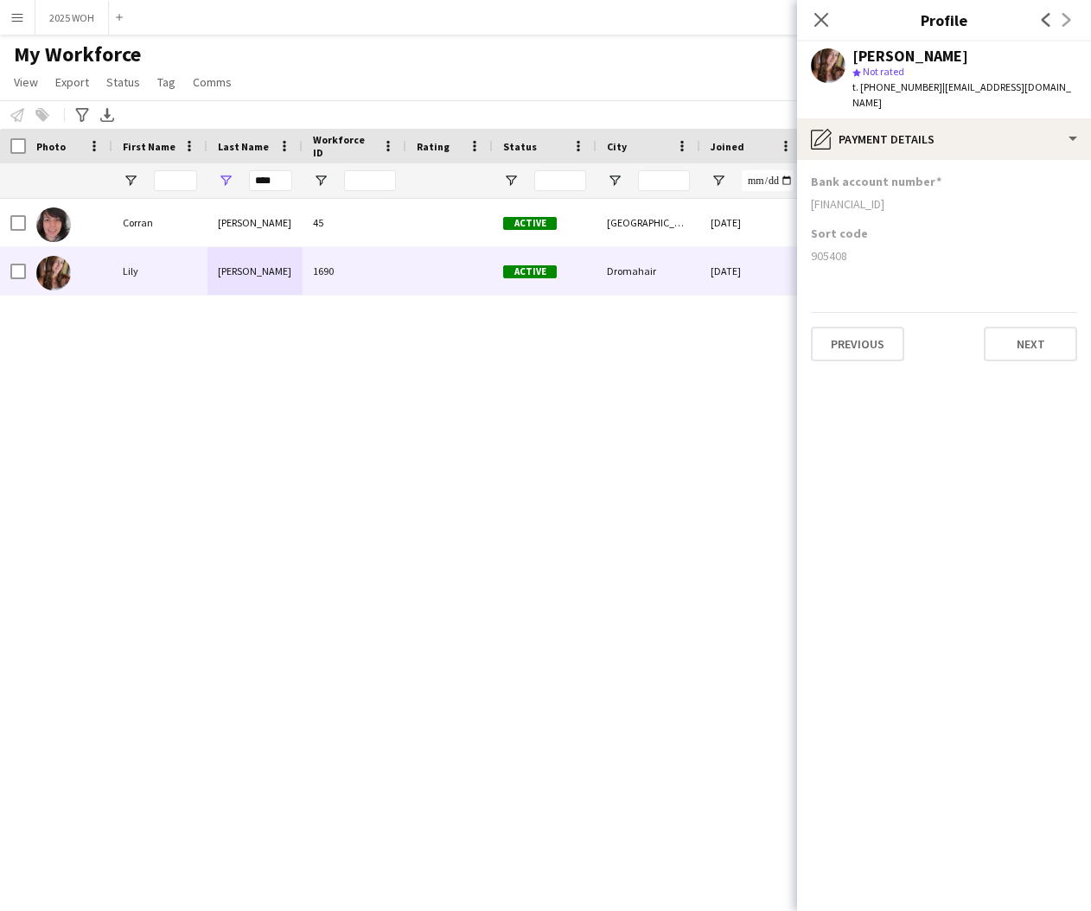
drag, startPoint x: 810, startPoint y: 187, endPoint x: 959, endPoint y: 193, distance: 148.8
click at [959, 193] on app-section-data-types "Bank account number [FINANCIAL_ID] Sort code 905408 Previous Next" at bounding box center [944, 535] width 294 height 751
click at [275, 182] on input "****" at bounding box center [270, 180] width 43 height 21
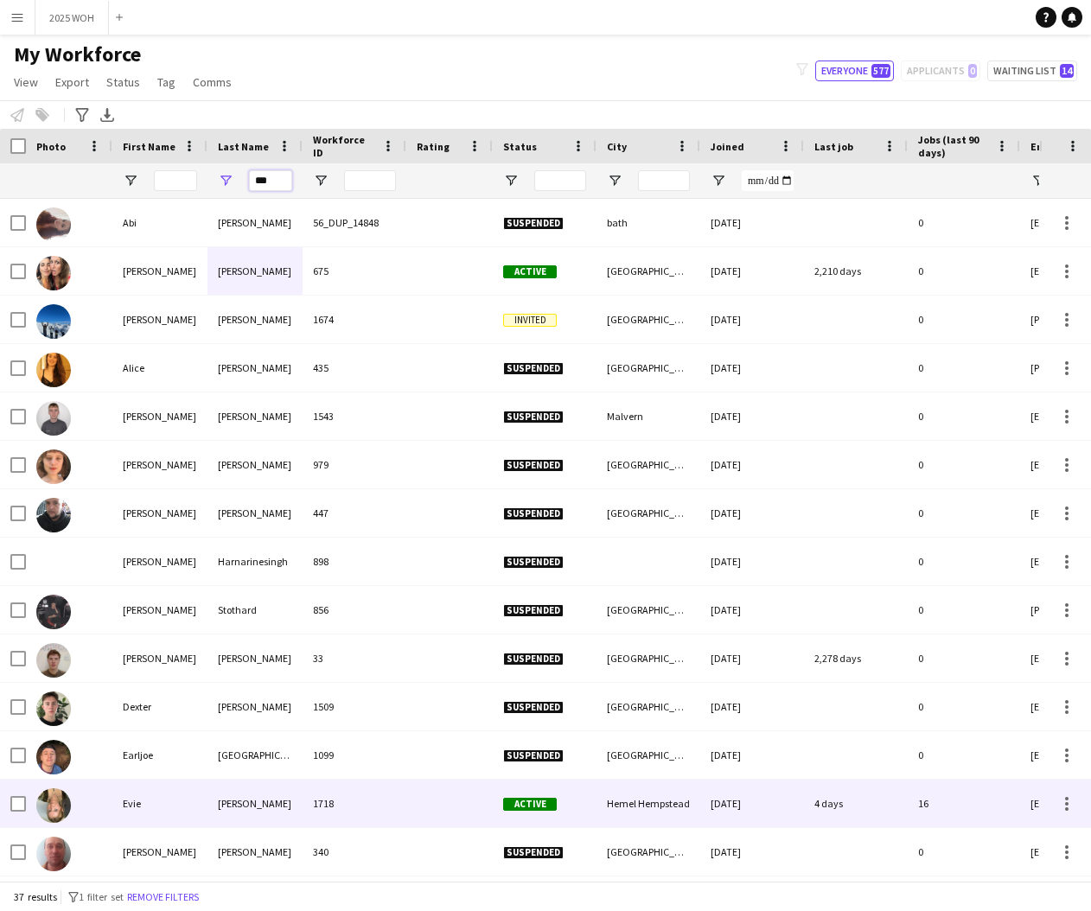
type input "***"
click at [401, 804] on div "1718" at bounding box center [355, 804] width 104 height 48
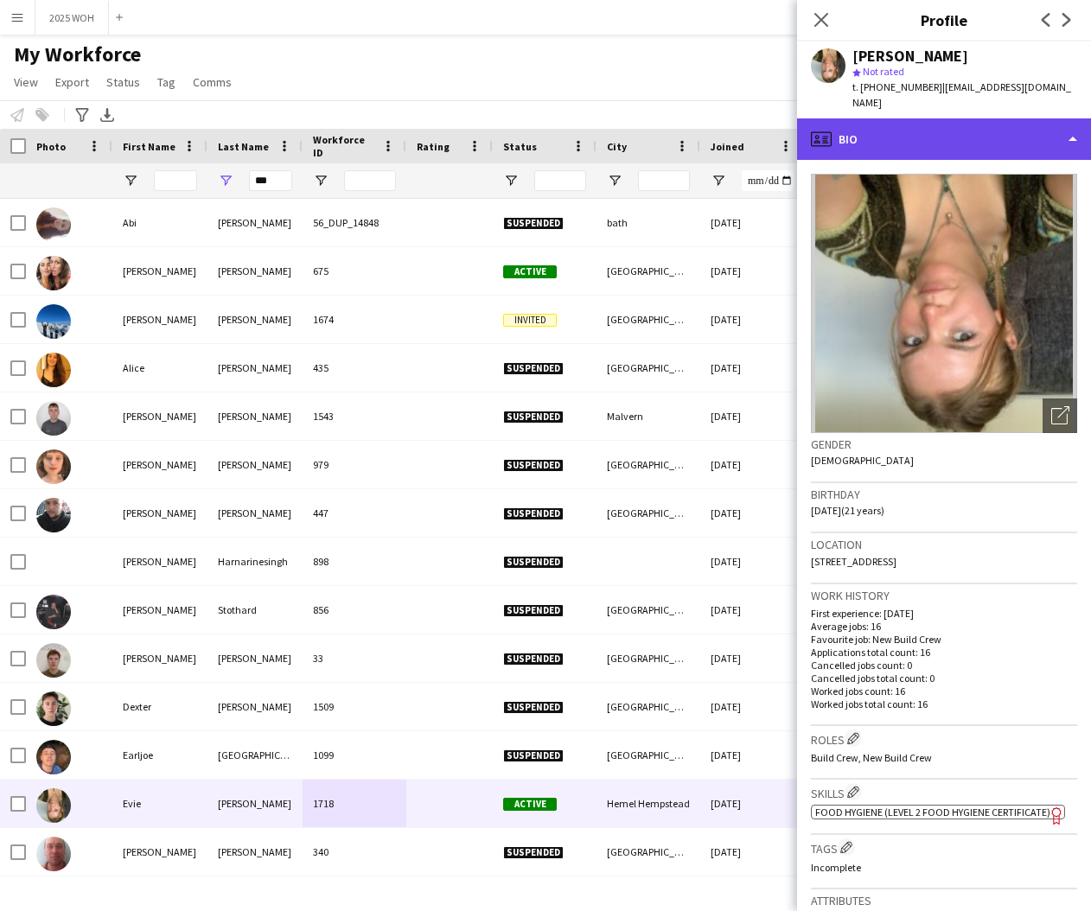
click at [1004, 122] on div "profile Bio" at bounding box center [944, 138] width 294 height 41
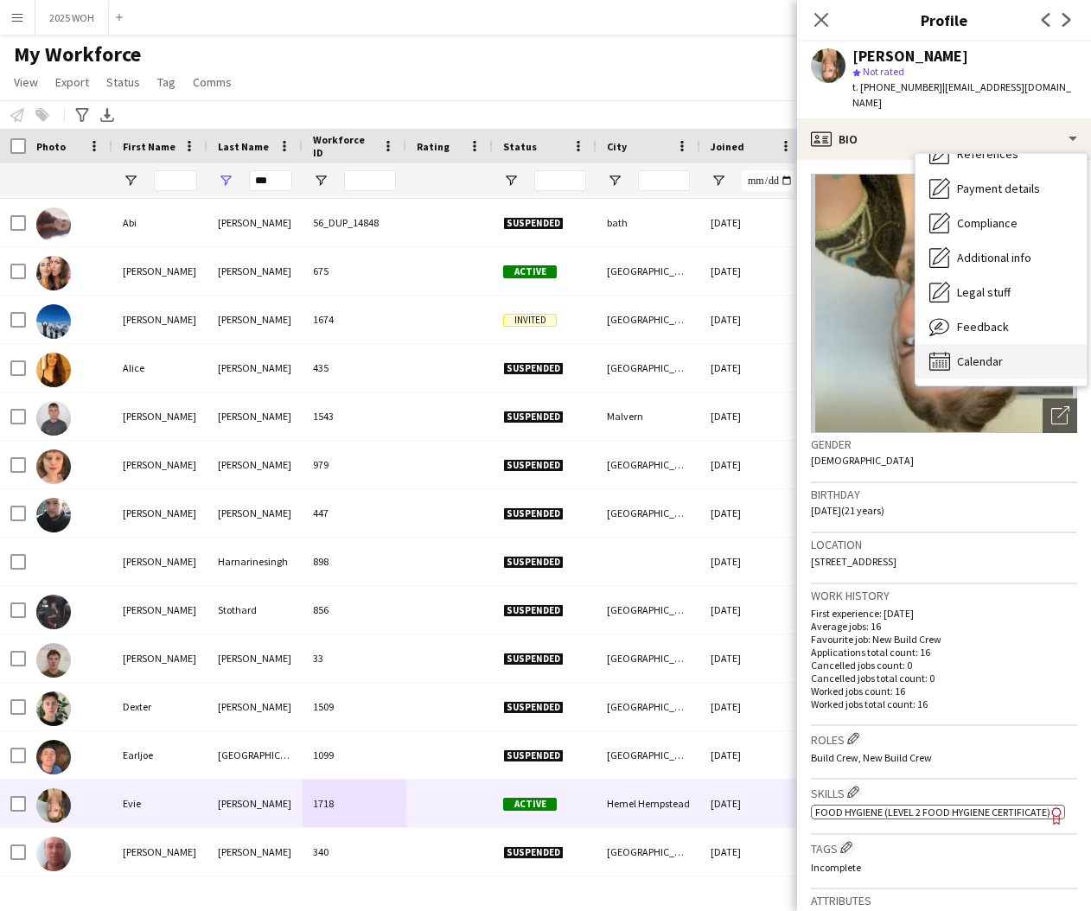
scroll to position [197, 0]
click at [980, 354] on span "Calendar" at bounding box center [980, 362] width 46 height 16
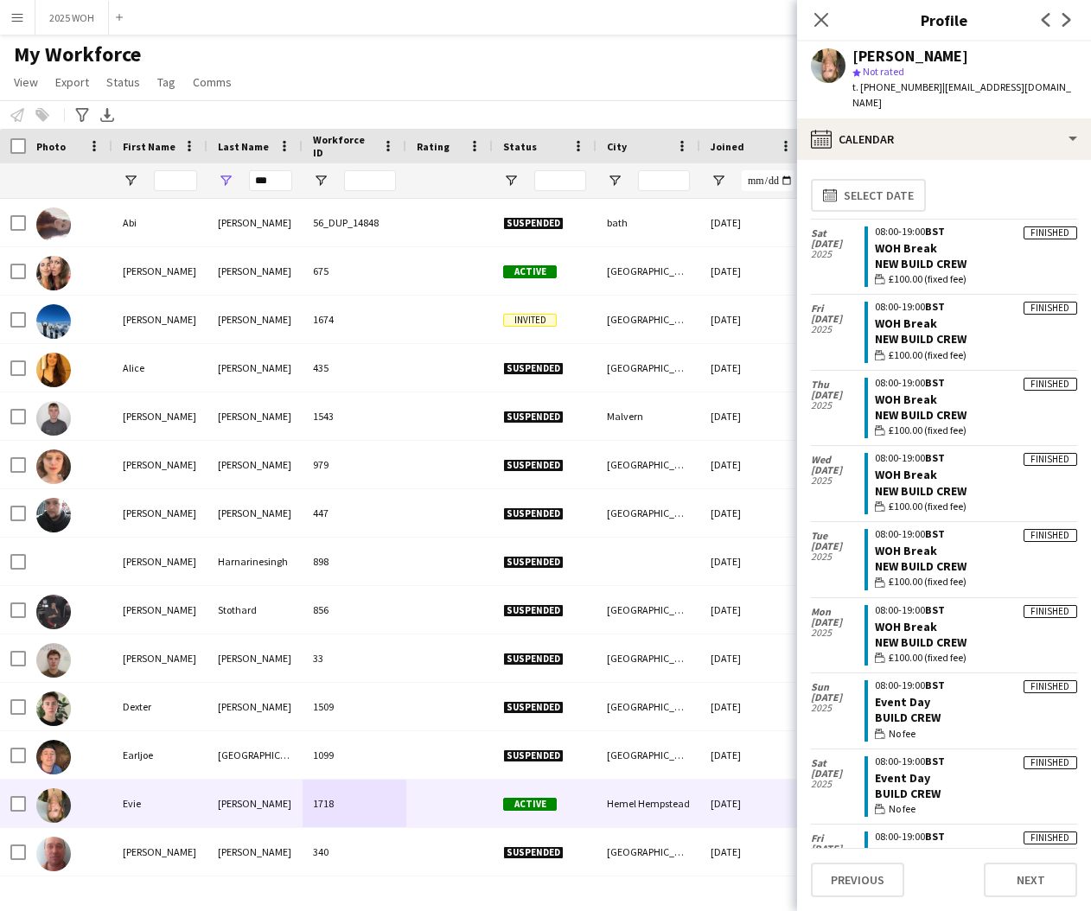
scroll to position [0, 0]
click at [819, 18] on icon at bounding box center [820, 19] width 16 height 16
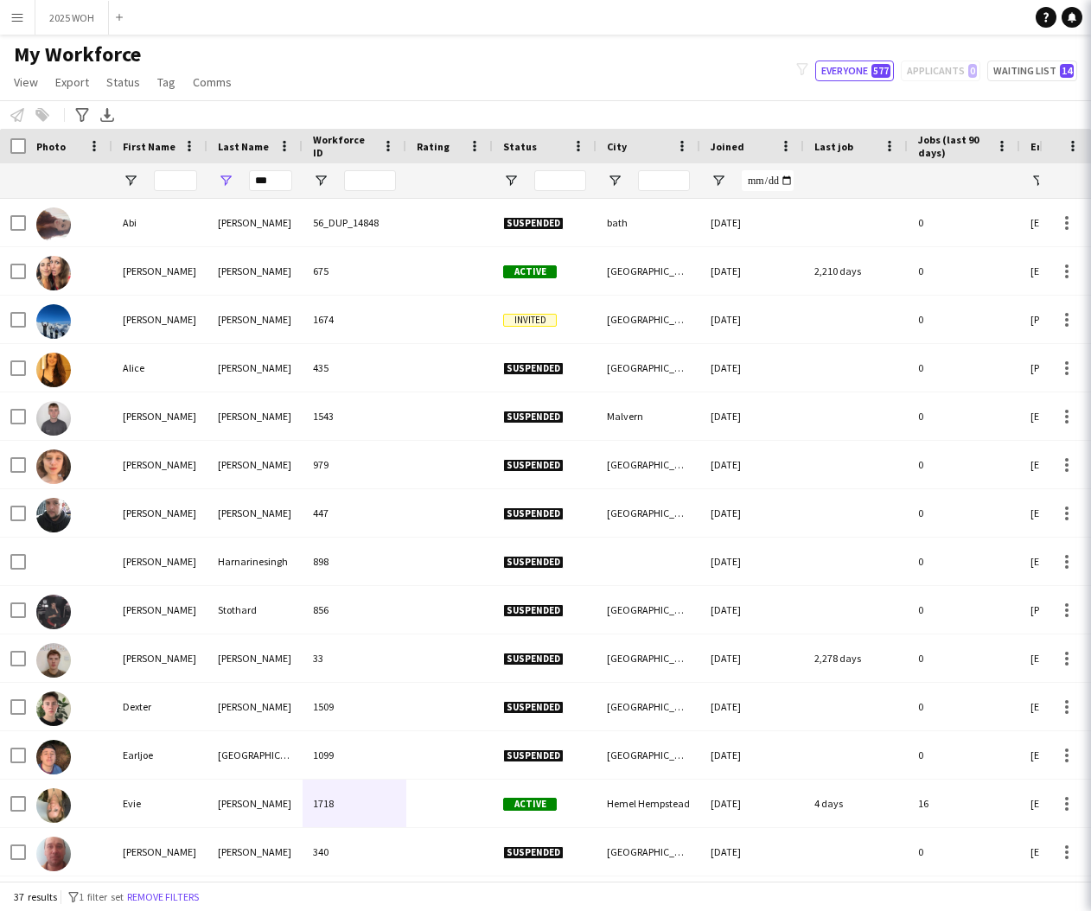
click at [75, 22] on button "2025 WOH Close" at bounding box center [71, 18] width 73 height 34
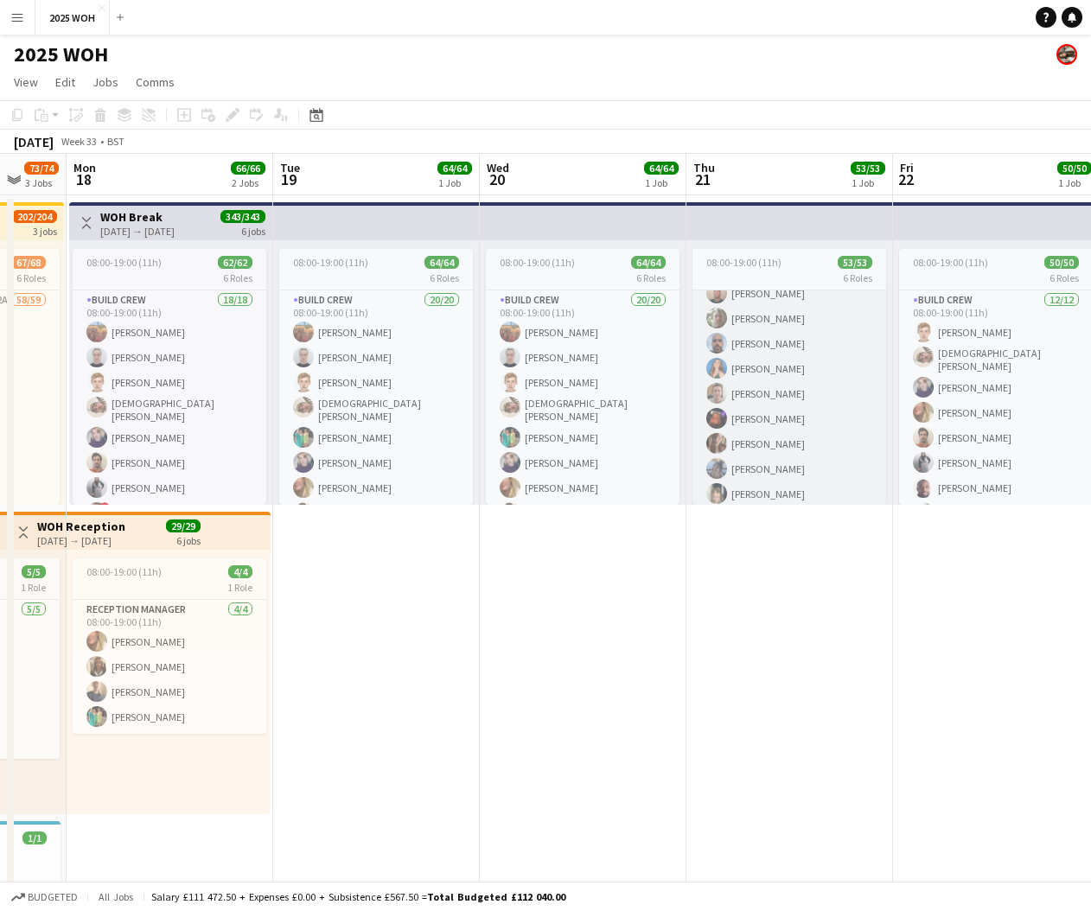
scroll to position [754, 0]
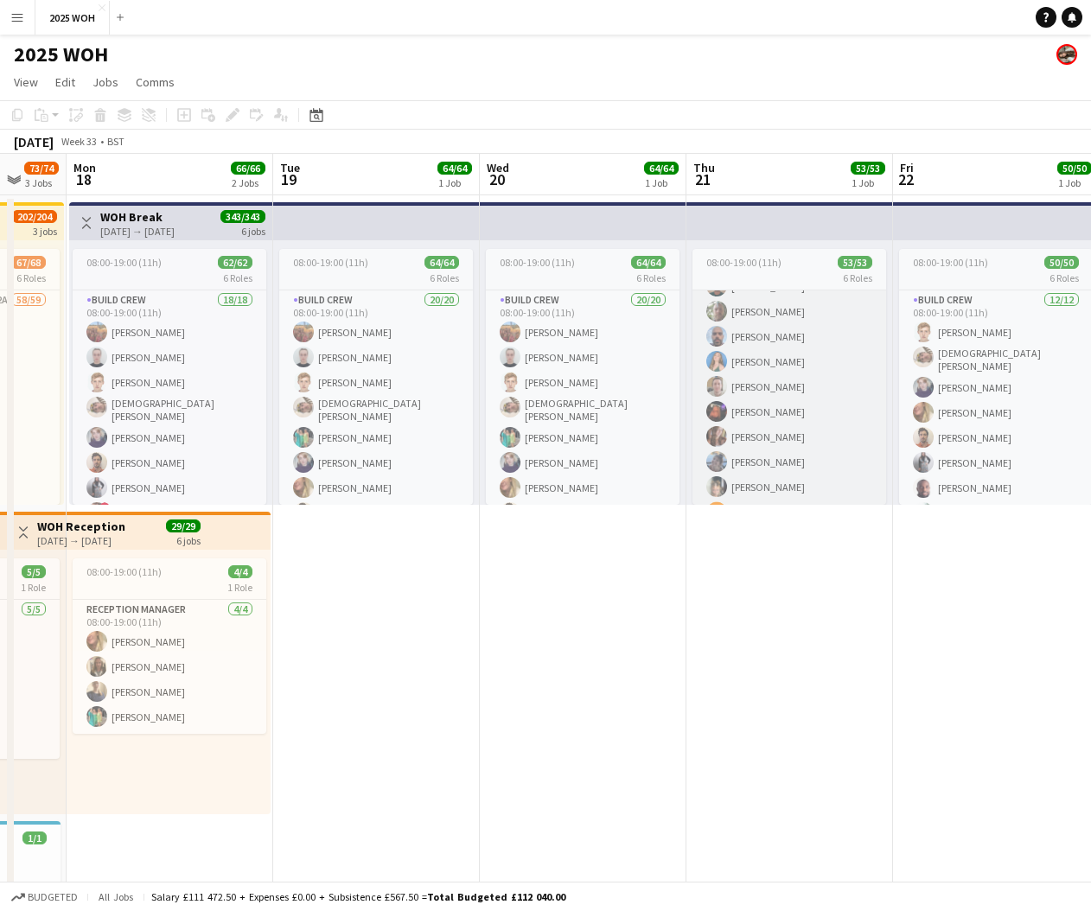
click at [793, 433] on app-card-role "New Build Crew 30/30 08:00-19:00 (11h) [PERSON_NAME] [PERSON_NAME] [PERSON_NAME…" at bounding box center [789, 562] width 194 height 786
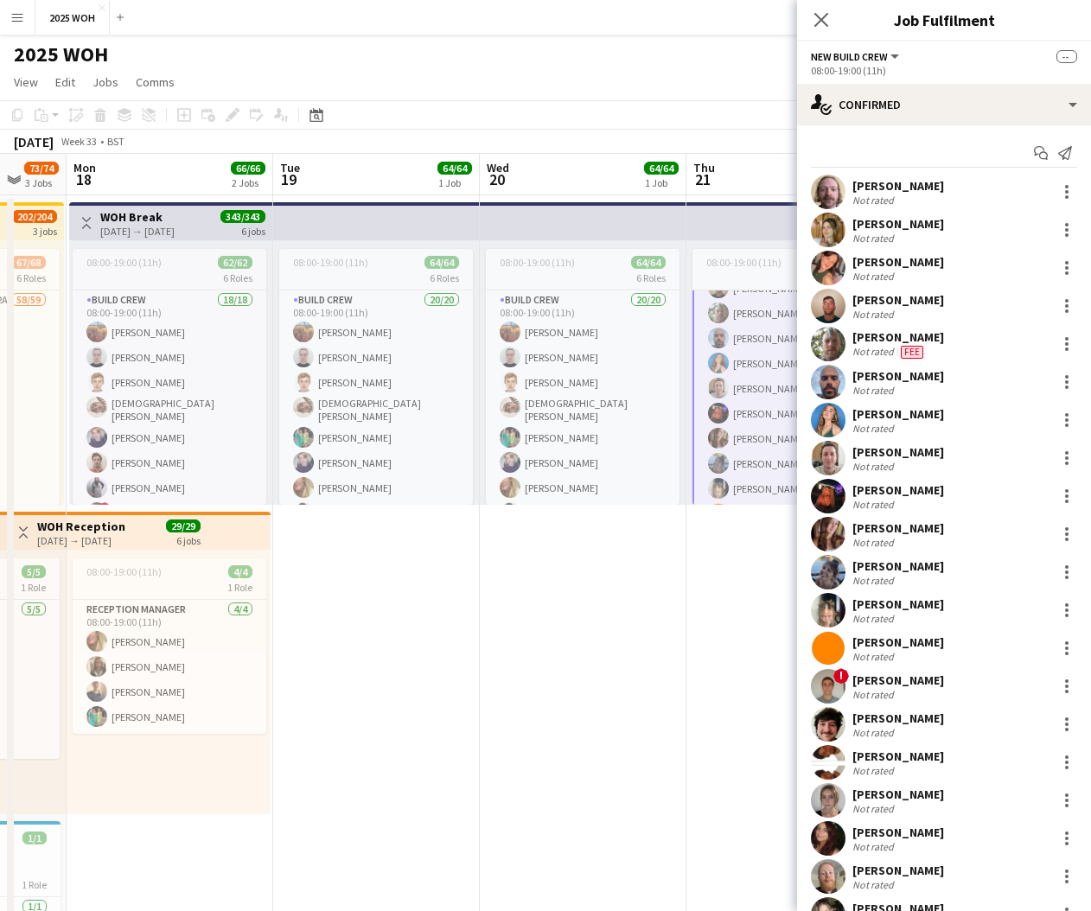
click at [755, 431] on app-card-role "New Build Crew 30/30 08:00-19:00 (11h) [PERSON_NAME] [PERSON_NAME] [PERSON_NAME…" at bounding box center [789, 563] width 194 height 789
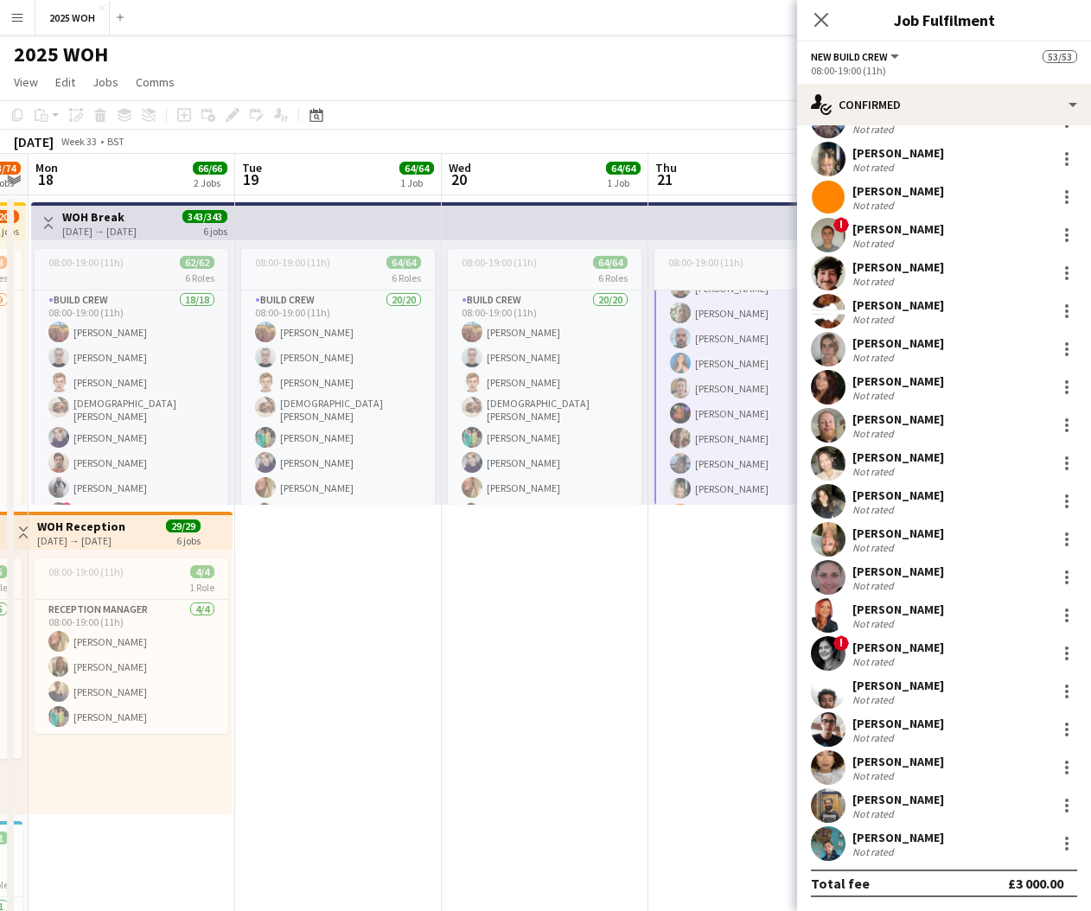
scroll to position [451, 0]
click at [1070, 493] on div at bounding box center [1066, 501] width 21 height 21
click at [1028, 661] on span "Remove" at bounding box center [1009, 658] width 107 height 16
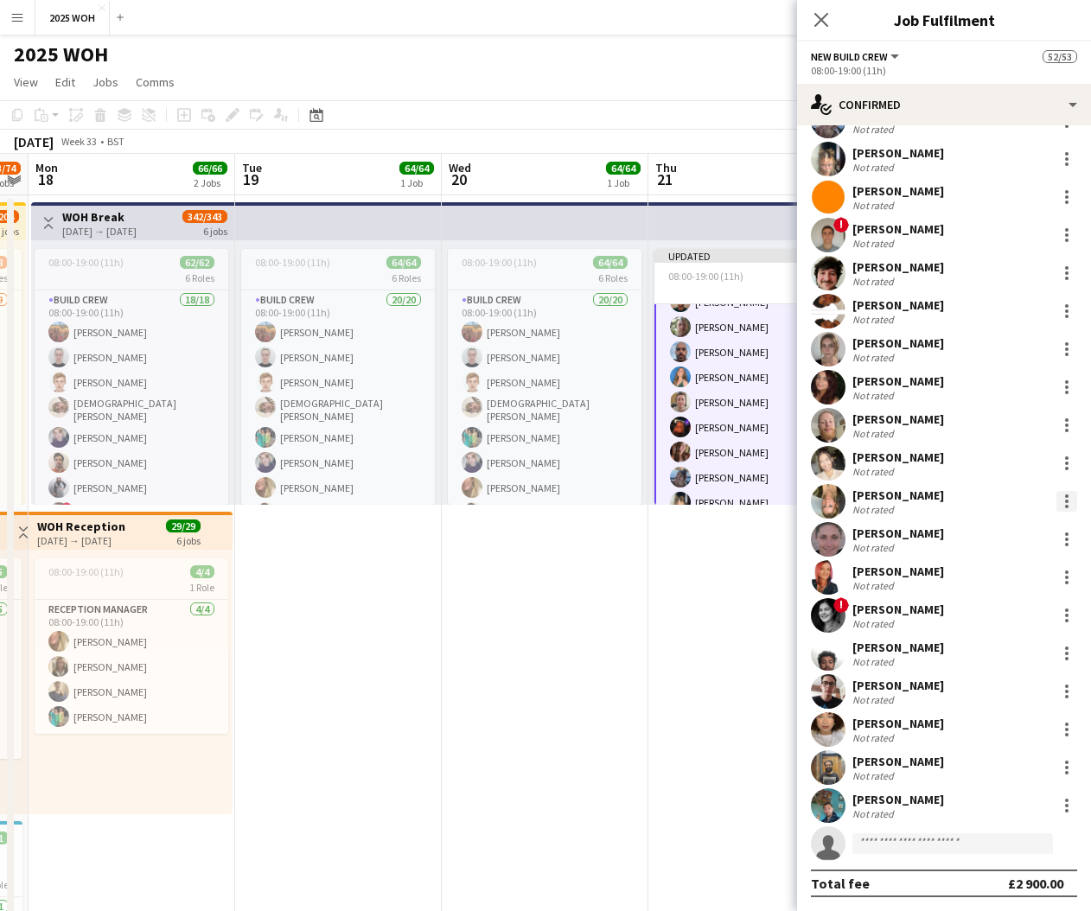
click at [1063, 495] on div at bounding box center [1066, 501] width 21 height 21
click at [1045, 665] on button "Remove" at bounding box center [1009, 657] width 135 height 41
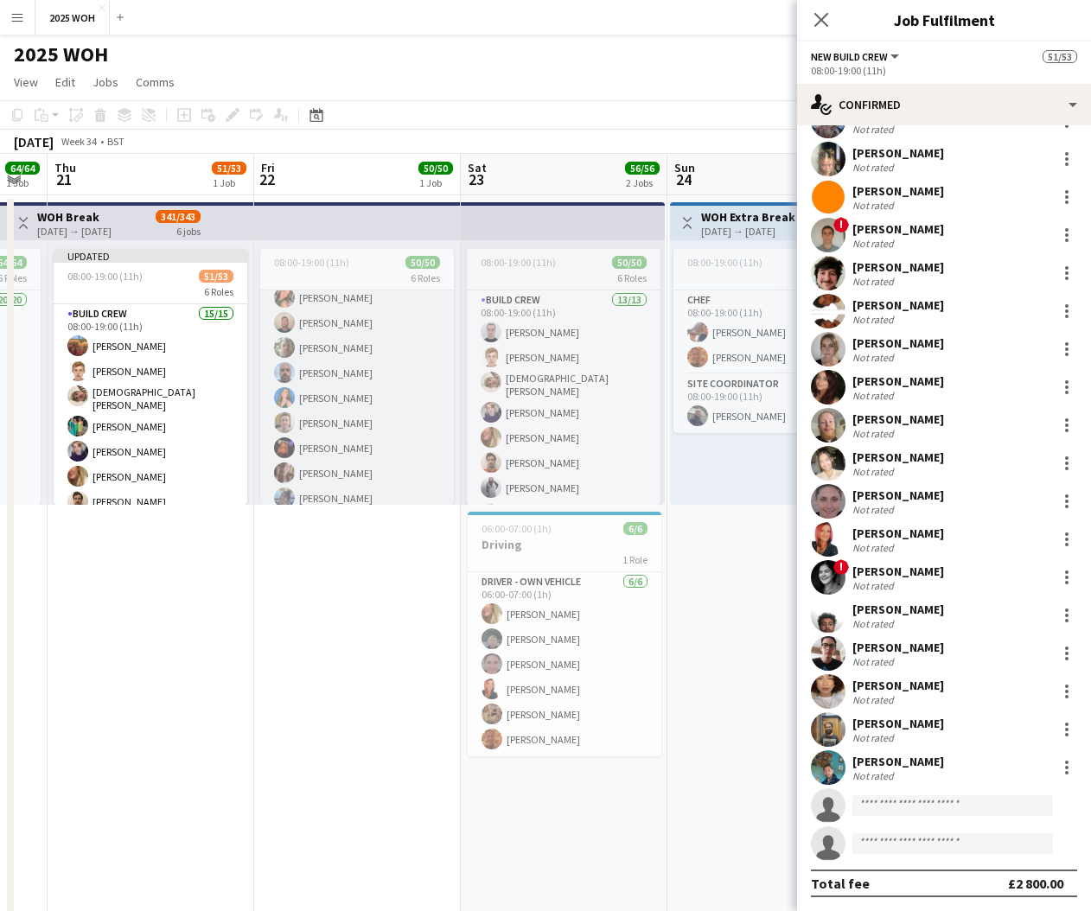
scroll to position [650, 0]
click at [413, 388] on app-card-role "New Build Crew 30/30 08:00-19:00 (11h) [PERSON_NAME] [PERSON_NAME] [PERSON_NAME…" at bounding box center [357, 591] width 194 height 786
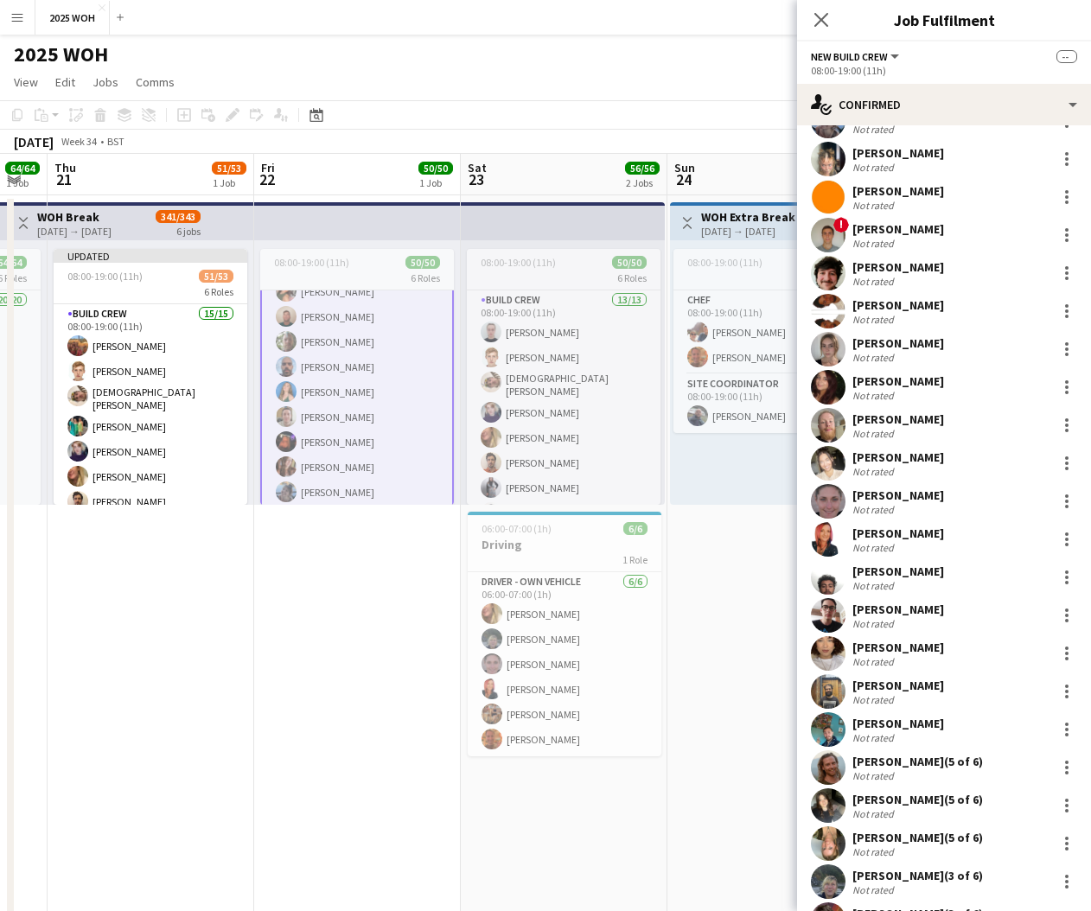
click at [410, 390] on app-card-role "New Build Crew 30/30 08:00-19:00 (11h) [PERSON_NAME] [PERSON_NAME] [PERSON_NAME…" at bounding box center [357, 592] width 194 height 789
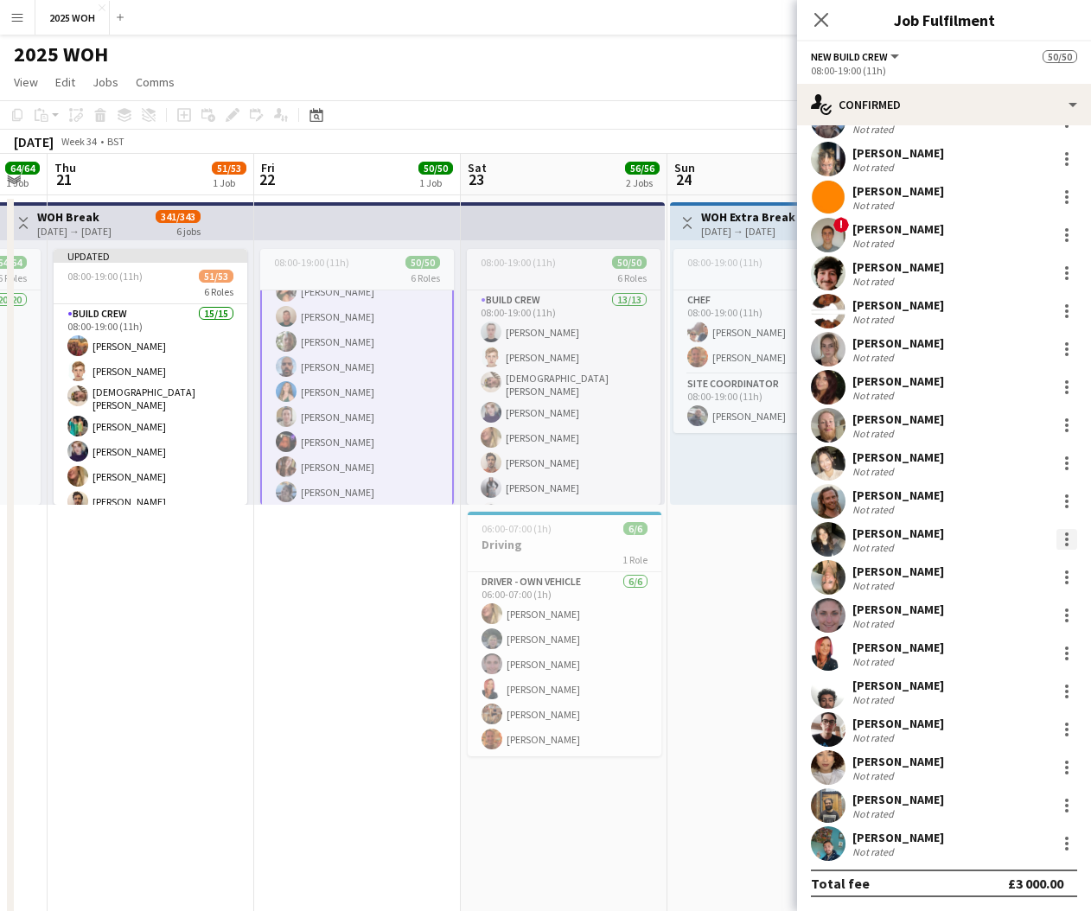
click at [1061, 543] on div at bounding box center [1066, 539] width 21 height 21
click at [1035, 684] on button "Remove" at bounding box center [1009, 695] width 135 height 41
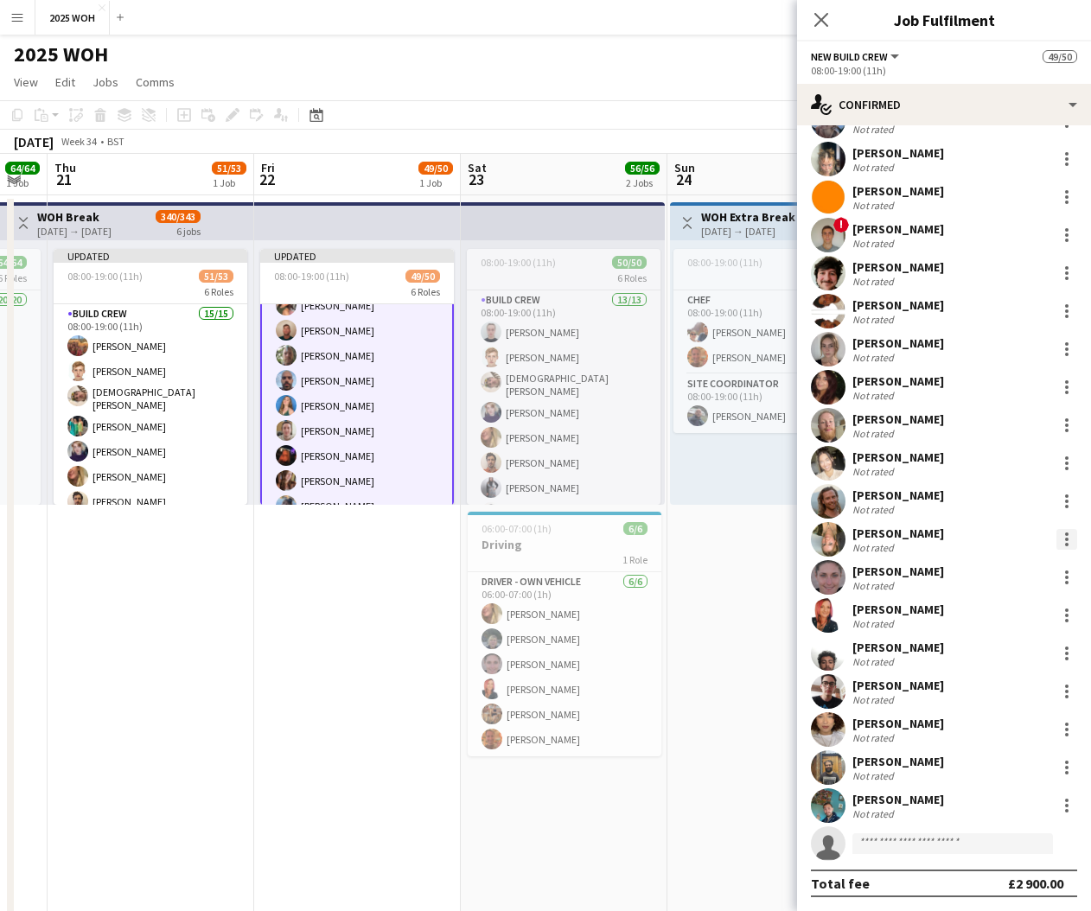
click at [1067, 540] on div at bounding box center [1066, 539] width 3 height 3
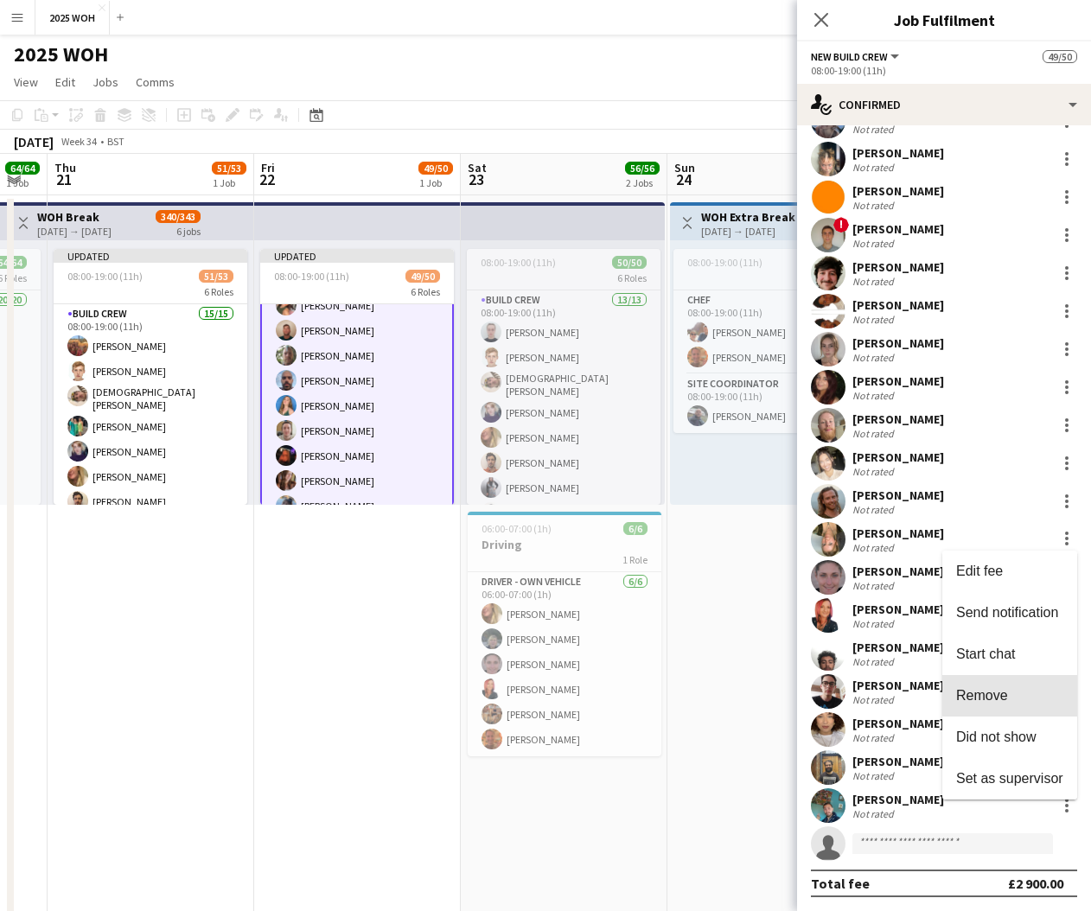
drag, startPoint x: 1040, startPoint y: 693, endPoint x: 1009, endPoint y: 685, distance: 32.3
click at [1040, 693] on span "Remove" at bounding box center [1009, 696] width 107 height 16
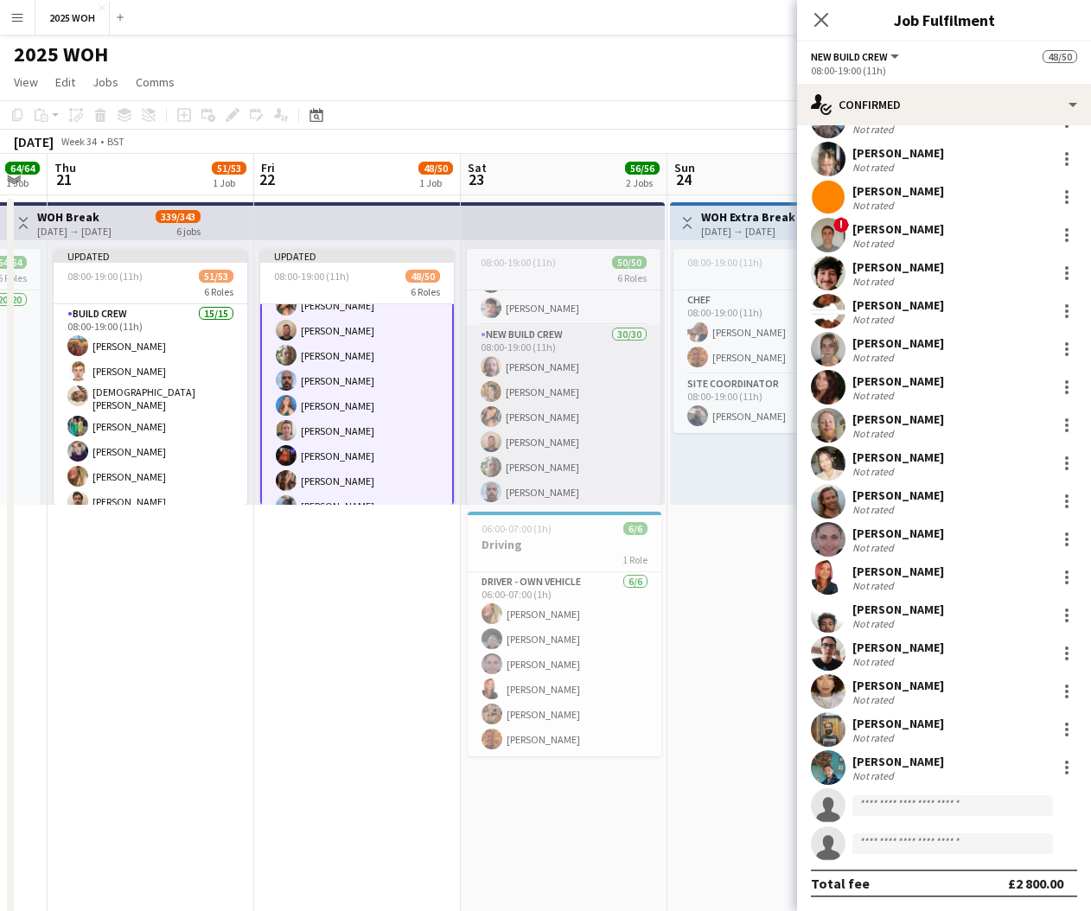
scroll to position [621, 0]
click at [603, 413] on app-card-role "New Build Crew 30/30 08:00-19:00 (11h) [PERSON_NAME] [PERSON_NAME] [PERSON_NAME…" at bounding box center [564, 619] width 194 height 786
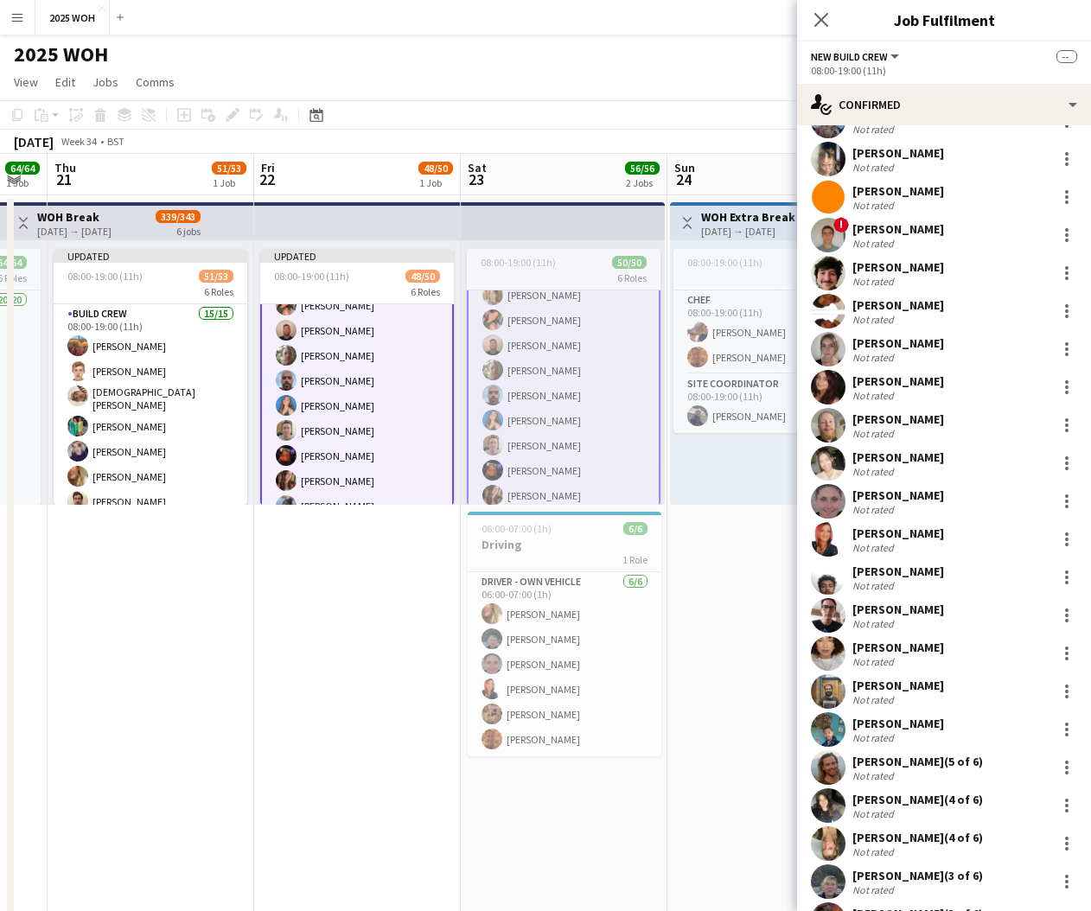
click at [603, 413] on app-card-role "New Build Crew 30/30 08:00-19:00 (11h) [PERSON_NAME] [PERSON_NAME] [PERSON_NAME…" at bounding box center [564, 620] width 194 height 789
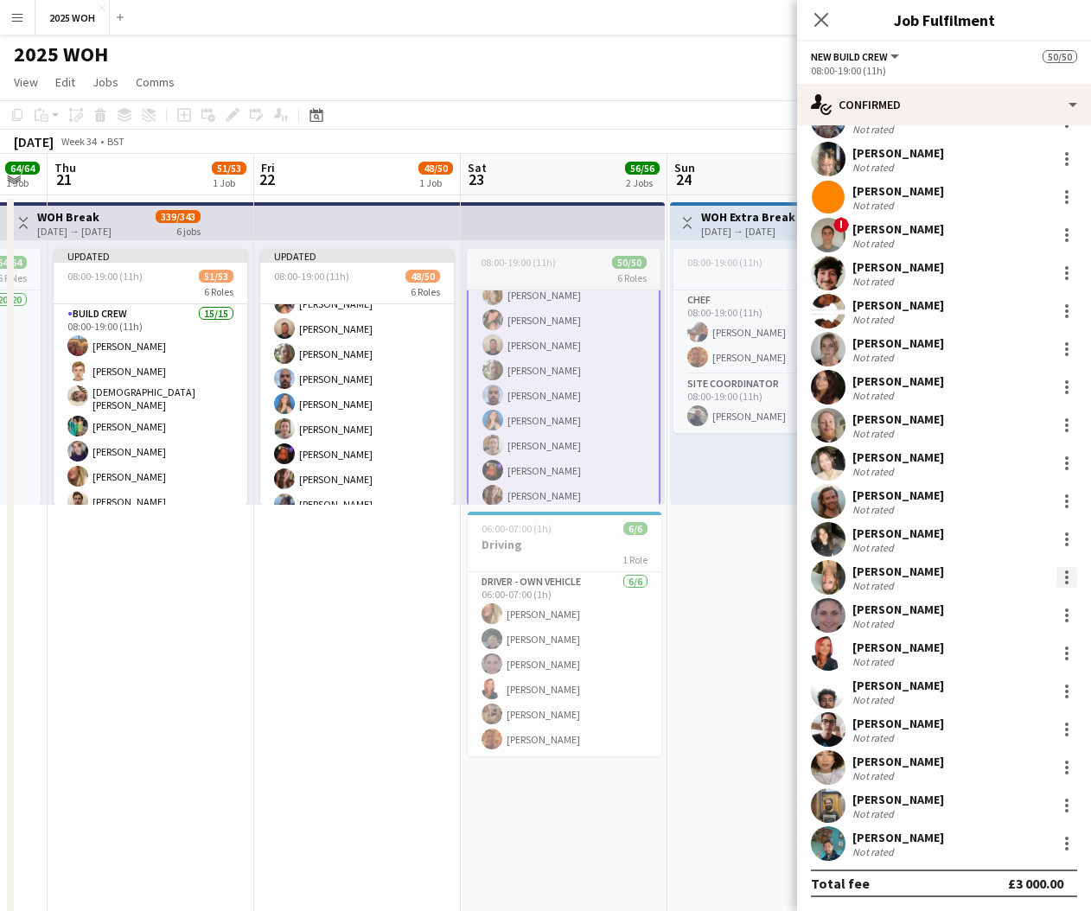
click at [1065, 584] on div at bounding box center [1066, 577] width 21 height 21
drag, startPoint x: 1059, startPoint y: 736, endPoint x: 1053, endPoint y: 727, distance: 10.6
click at [1059, 735] on span "Remove" at bounding box center [1009, 734] width 107 height 16
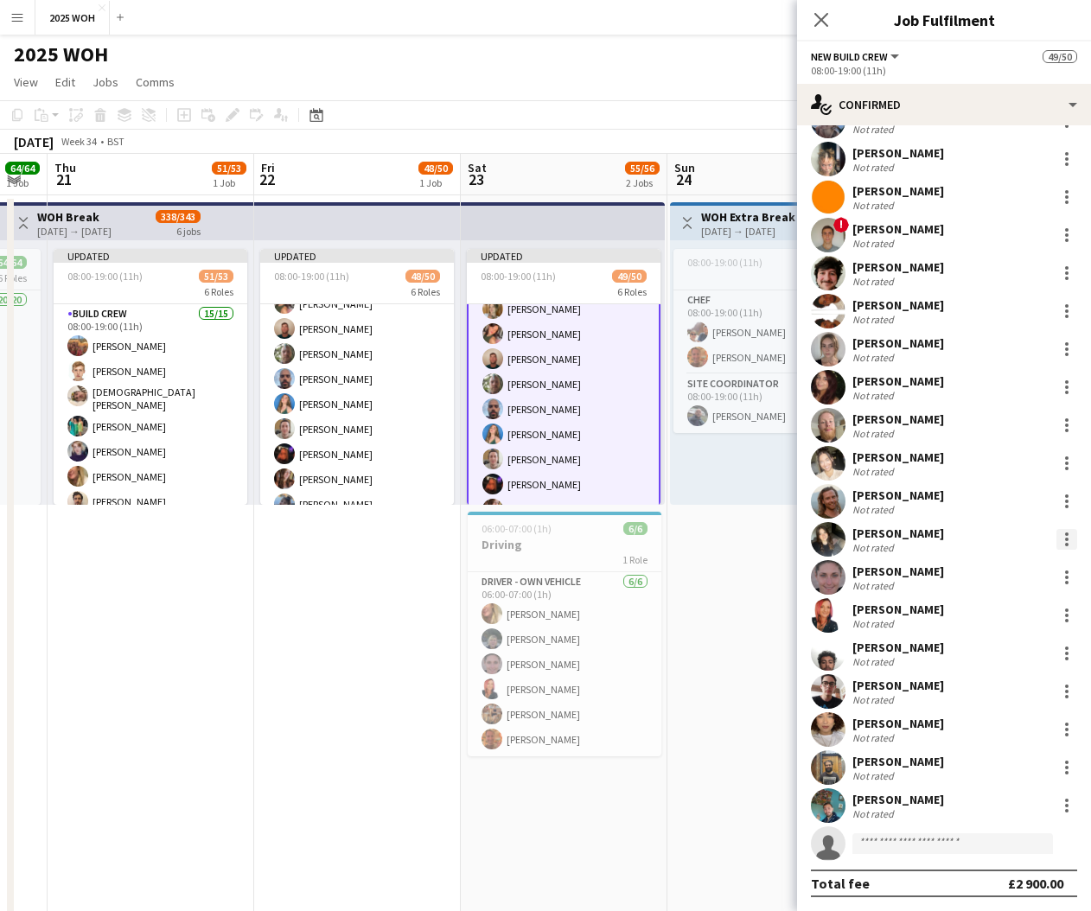
click at [1067, 538] on div at bounding box center [1066, 539] width 3 height 3
click at [1046, 688] on span "Remove" at bounding box center [1009, 696] width 107 height 16
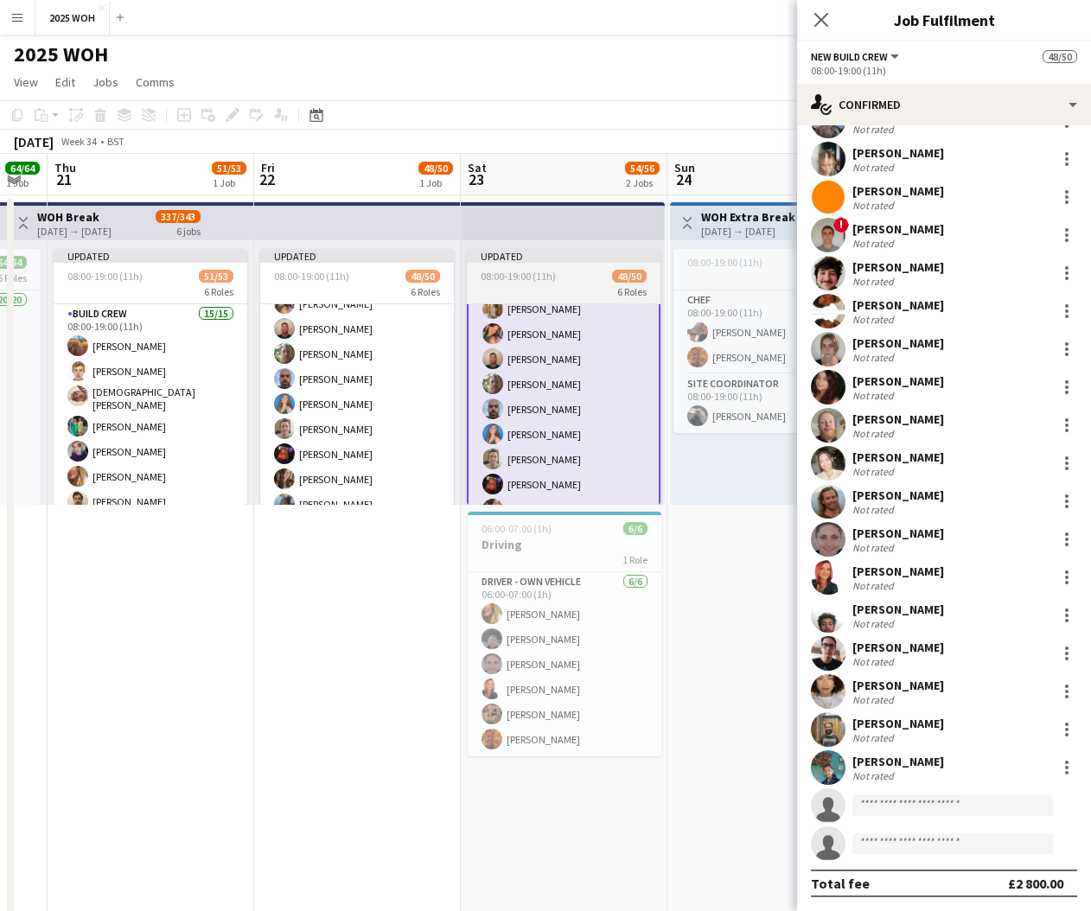
click at [527, 276] on span "08:00-19:00 (11h)" at bounding box center [518, 276] width 75 height 13
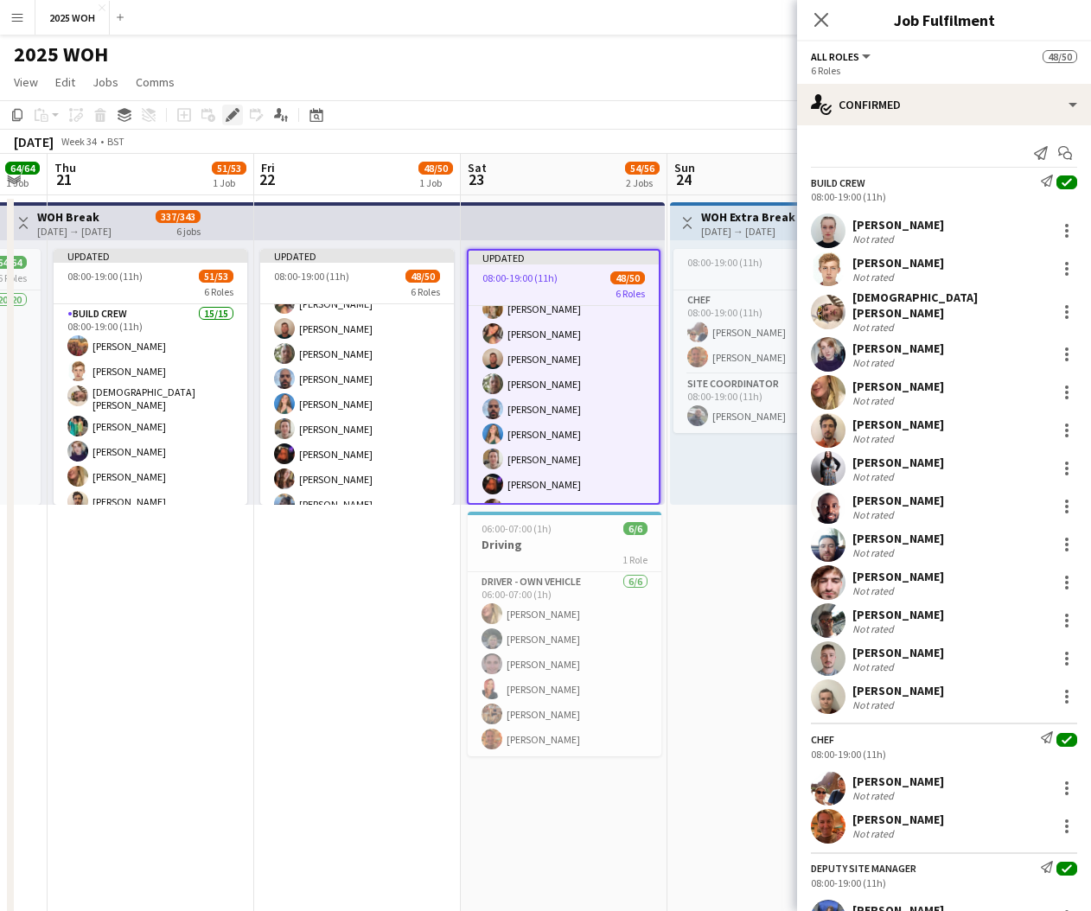
click at [227, 115] on icon "Edit" at bounding box center [233, 115] width 14 height 14
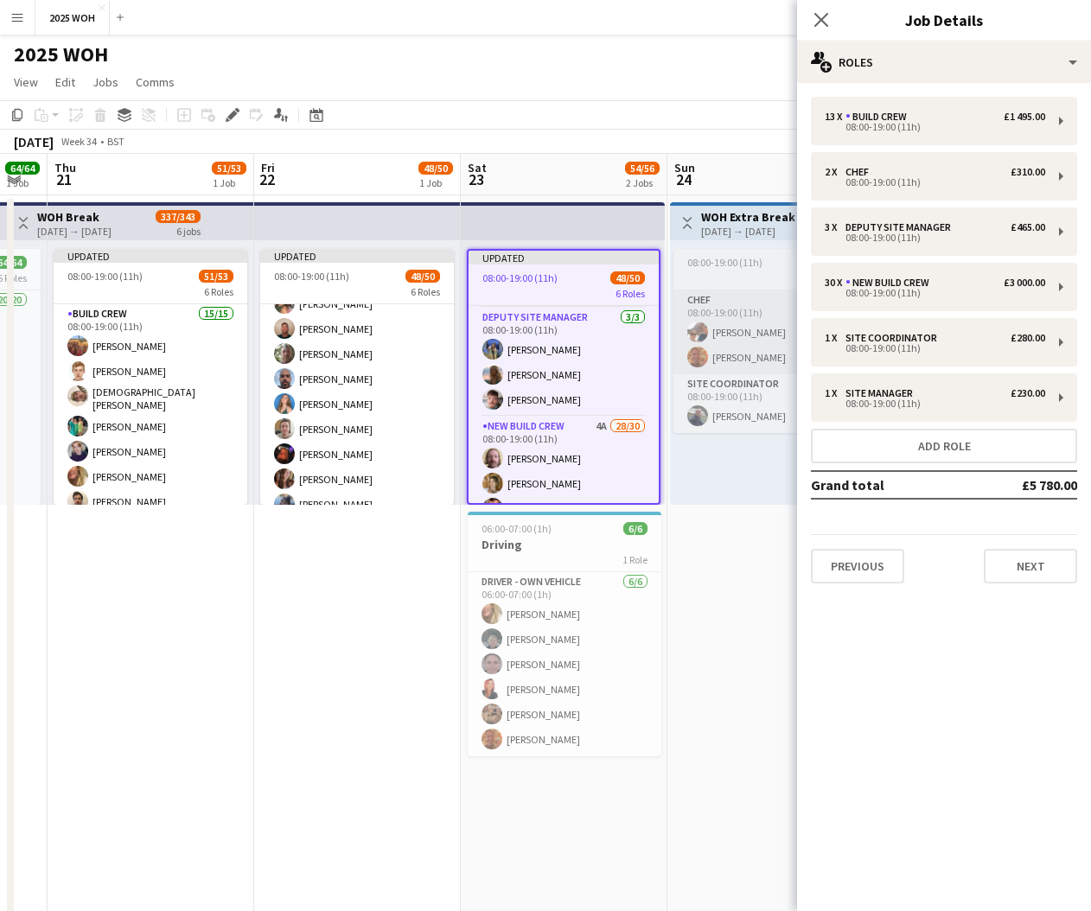
scroll to position [450, 0]
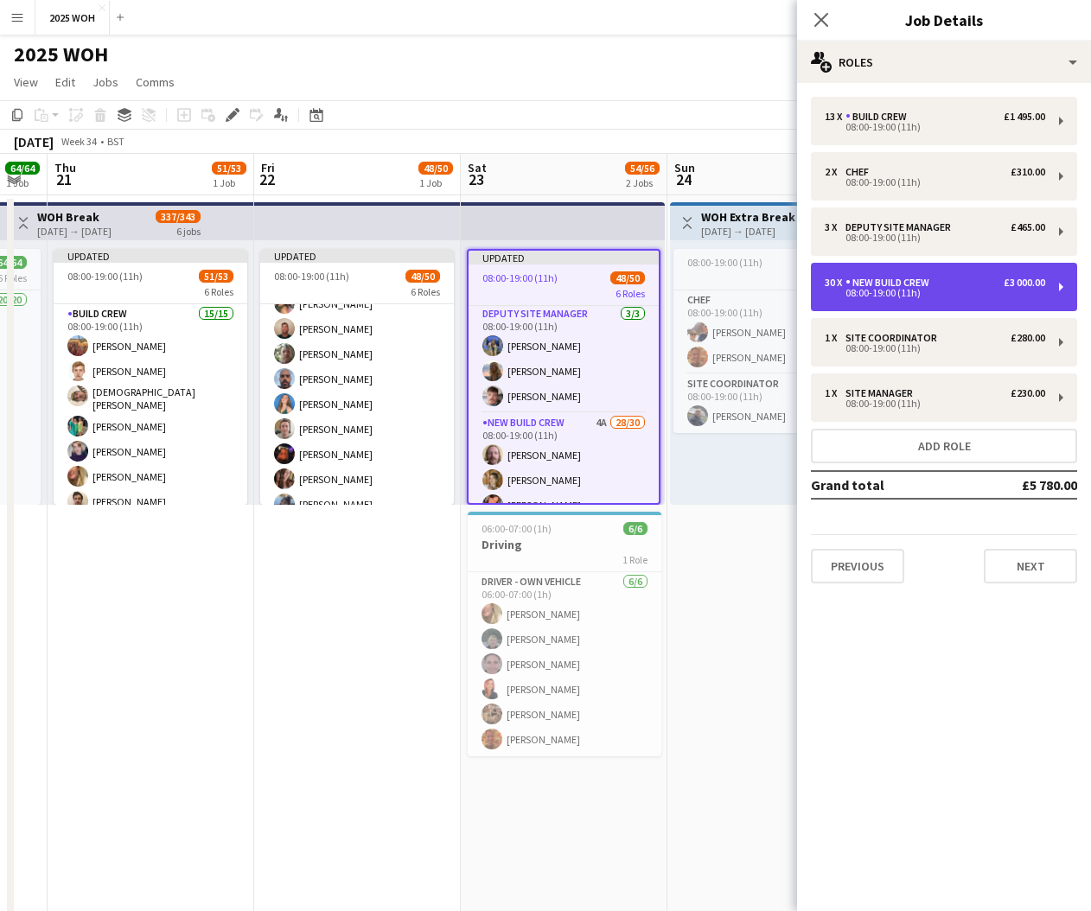
click at [926, 302] on div "30 x New Build Crew £3 000.00 08:00-19:00 (11h)" at bounding box center [944, 287] width 266 height 48
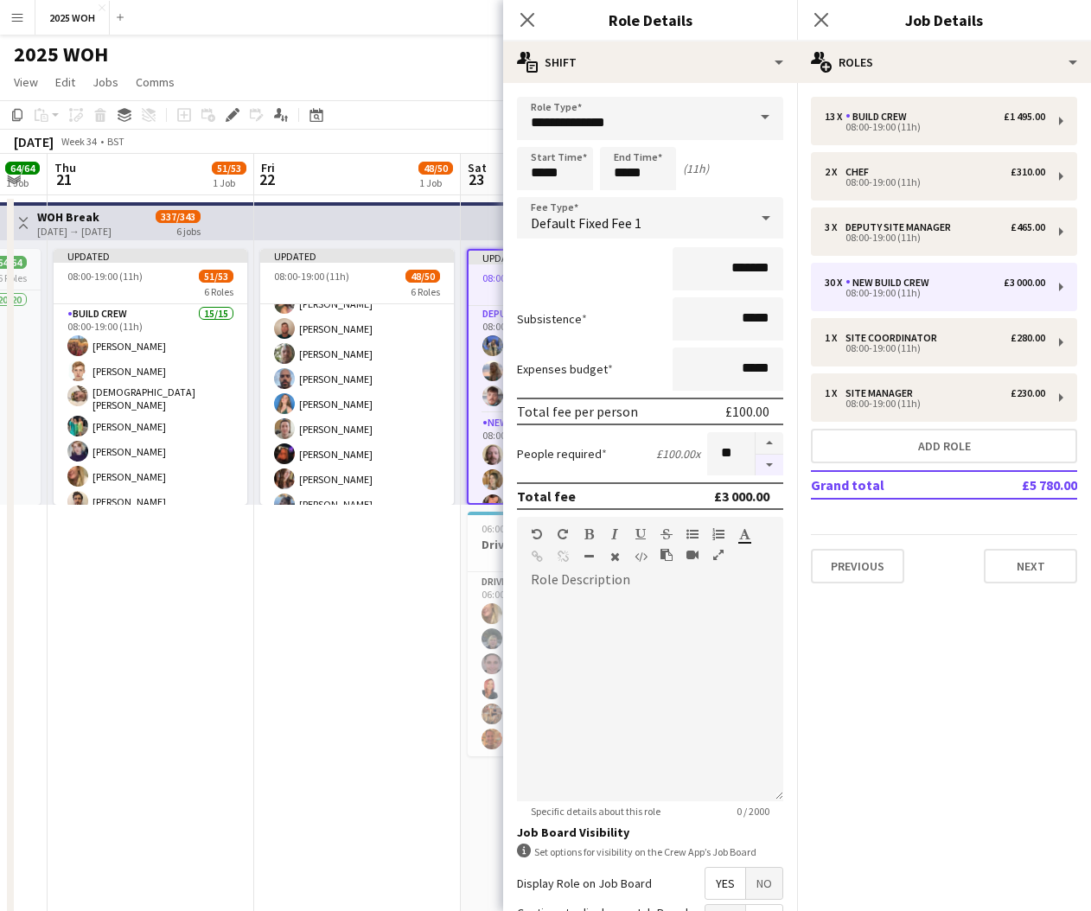
click at [766, 465] on button "button" at bounding box center [769, 466] width 28 height 22
click at [767, 465] on button "button" at bounding box center [769, 466] width 28 height 22
type input "**"
drag, startPoint x: 823, startPoint y: 20, endPoint x: 796, endPoint y: 27, distance: 27.7
click at [822, 20] on icon "Close pop-in" at bounding box center [821, 20] width 14 height 14
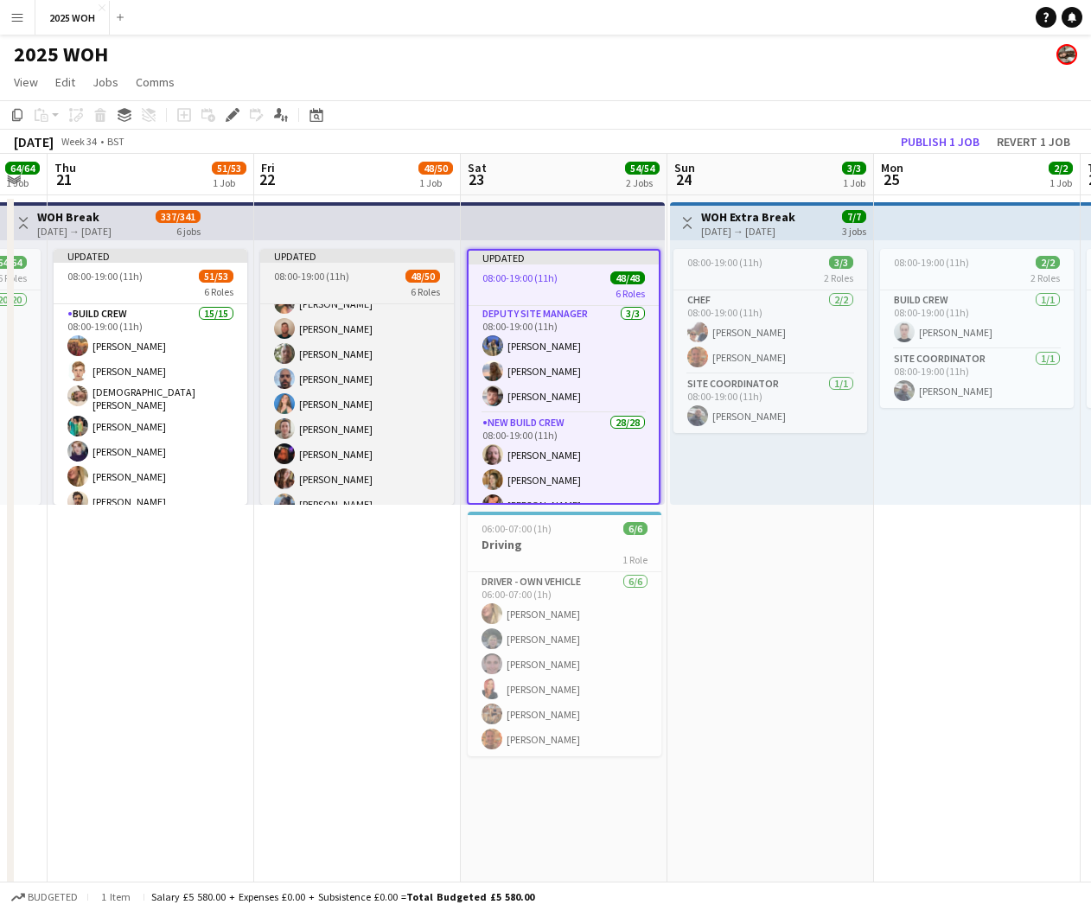
click at [305, 291] on div "6 Roles" at bounding box center [357, 291] width 194 height 14
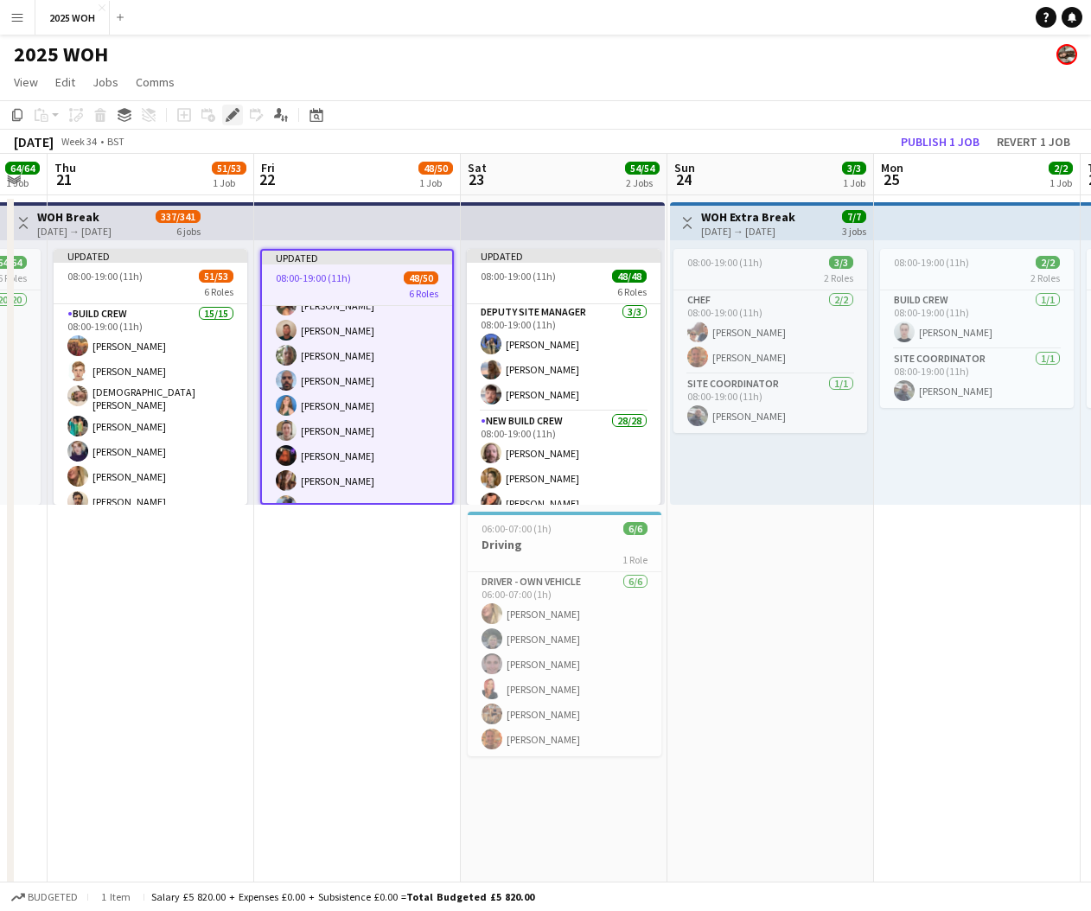
click at [230, 114] on icon "Edit" at bounding box center [233, 115] width 14 height 14
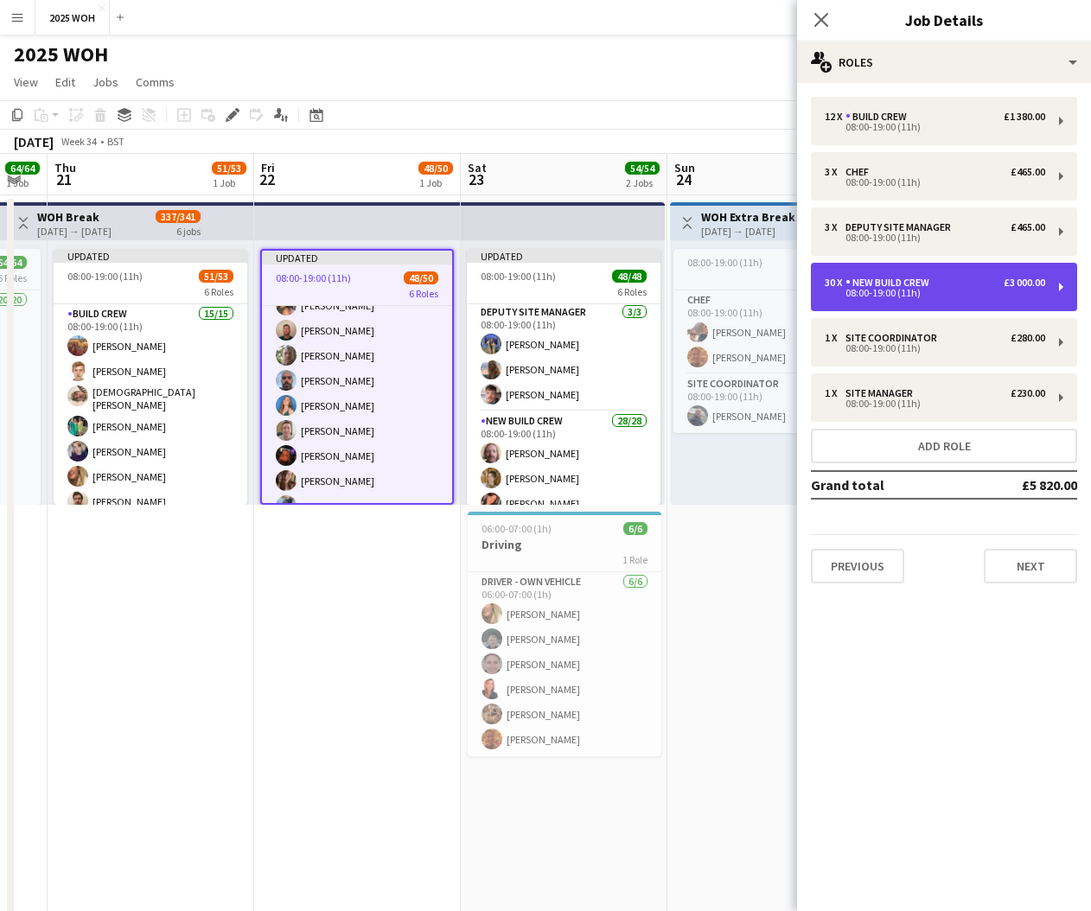
click at [943, 300] on div "30 x New Build Crew £3 000.00 08:00-19:00 (11h)" at bounding box center [944, 287] width 266 height 48
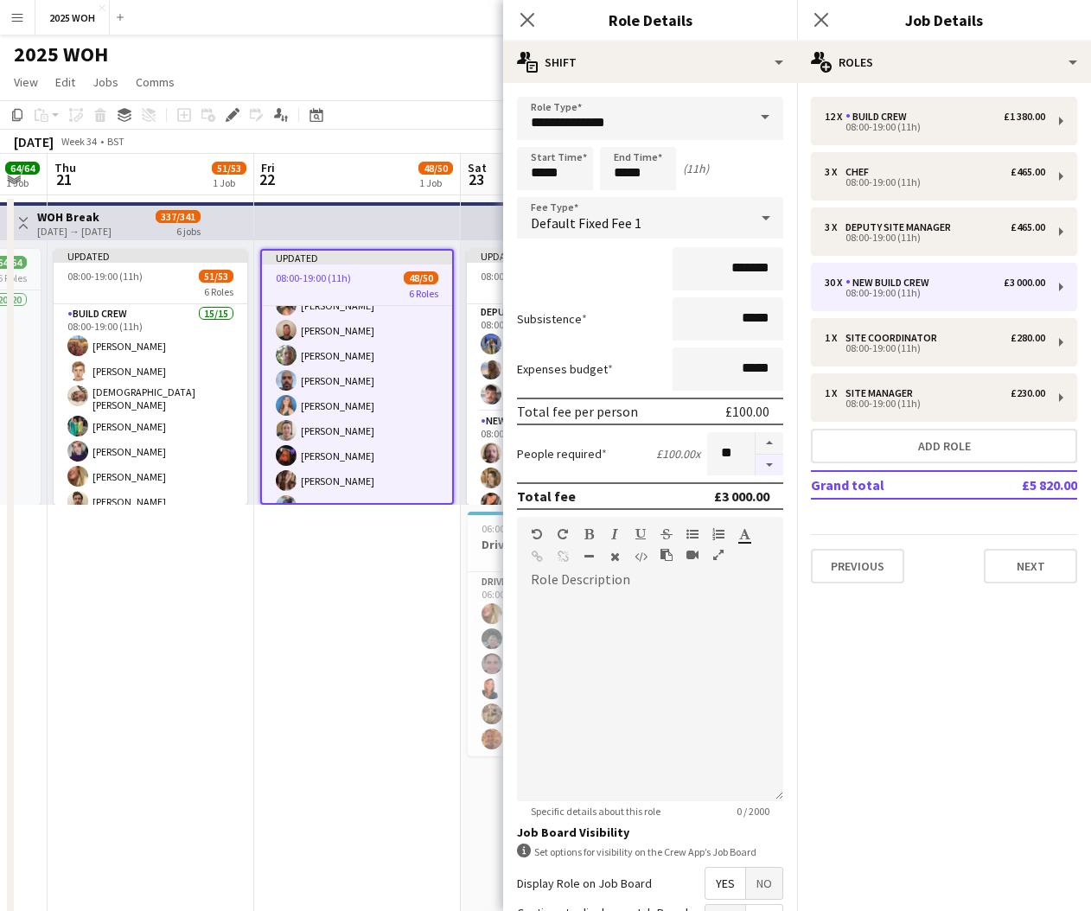
click at [773, 462] on button "button" at bounding box center [769, 466] width 28 height 22
type input "**"
click at [821, 17] on icon "Close pop-in" at bounding box center [820, 19] width 16 height 16
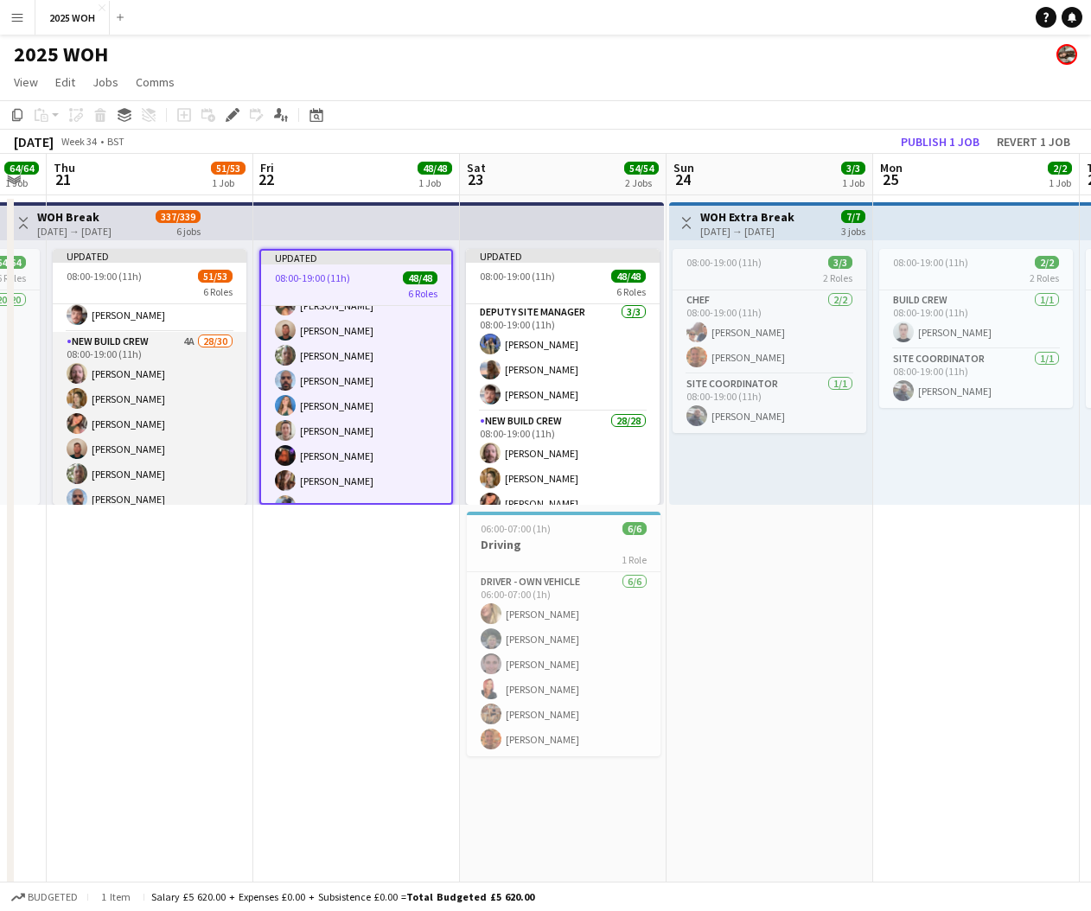
scroll to position [599, 0]
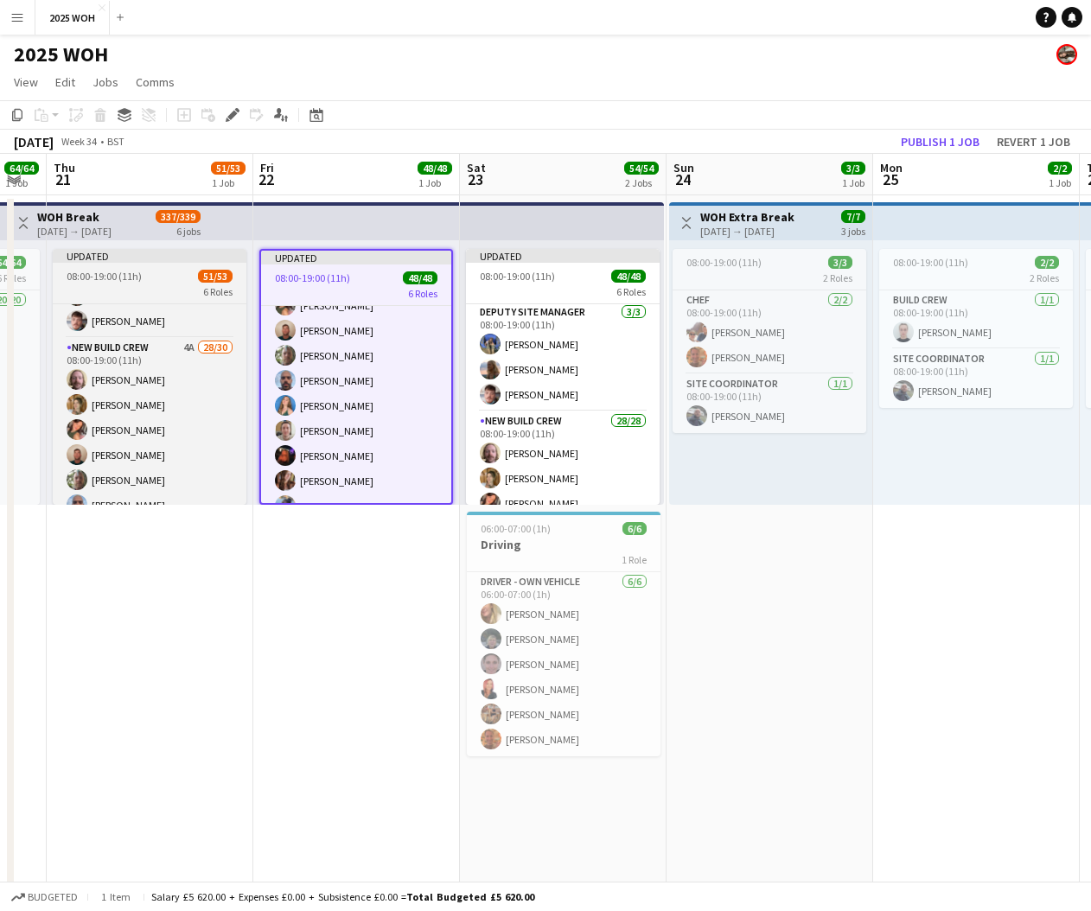
click at [163, 290] on div "6 Roles" at bounding box center [150, 291] width 194 height 14
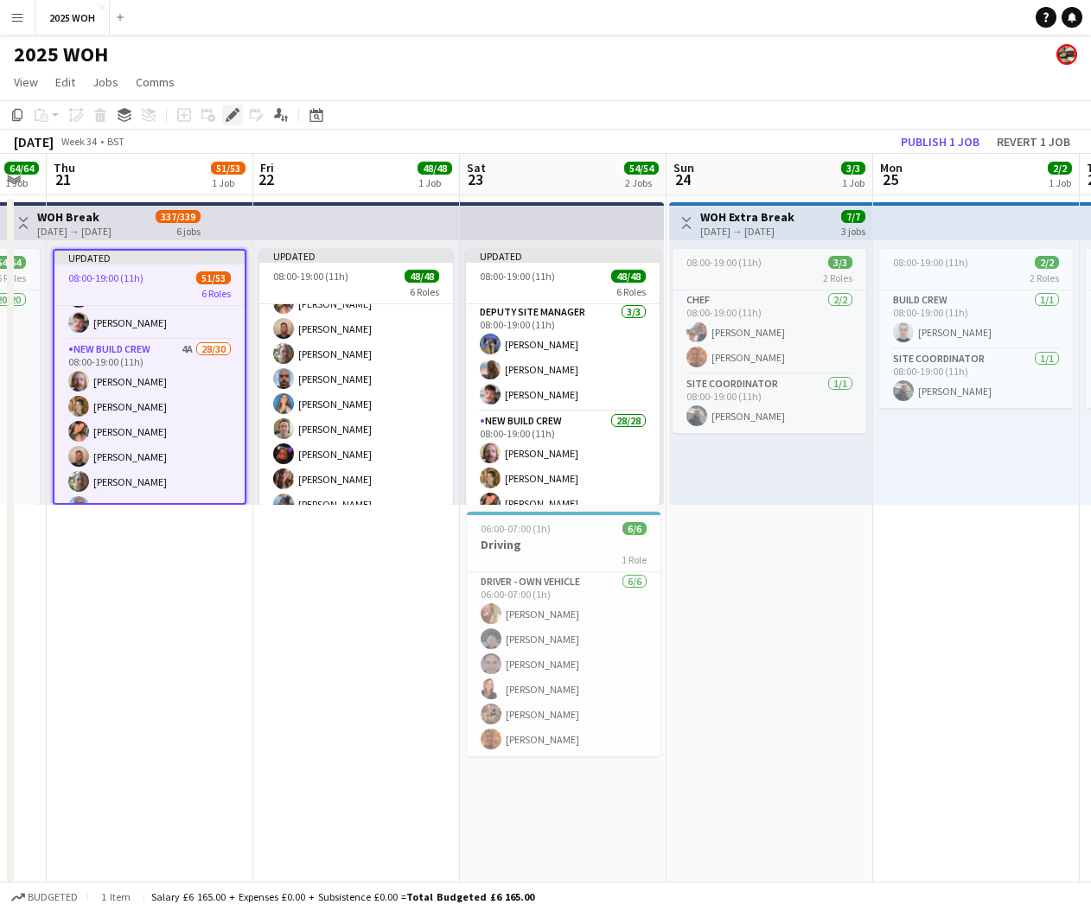
click at [232, 114] on icon at bounding box center [232, 116] width 10 height 10
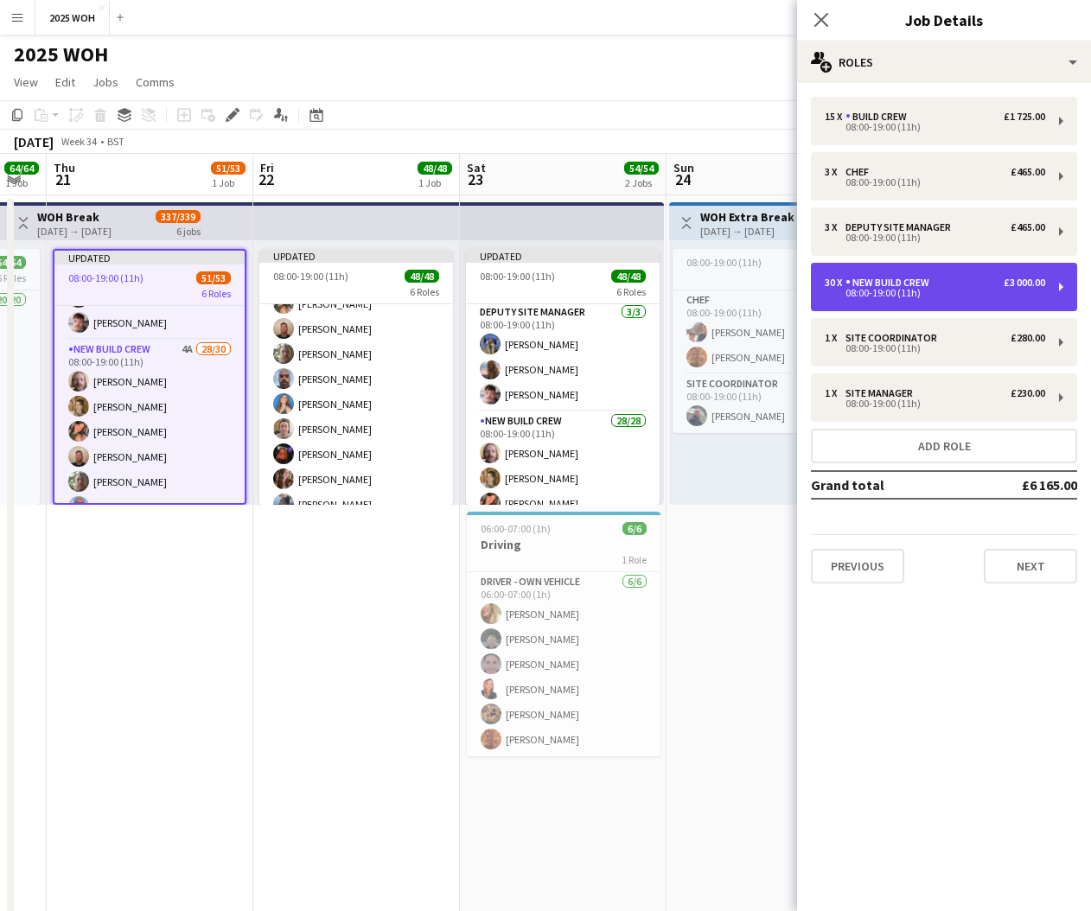
click at [938, 293] on div "08:00-19:00 (11h)" at bounding box center [935, 293] width 220 height 9
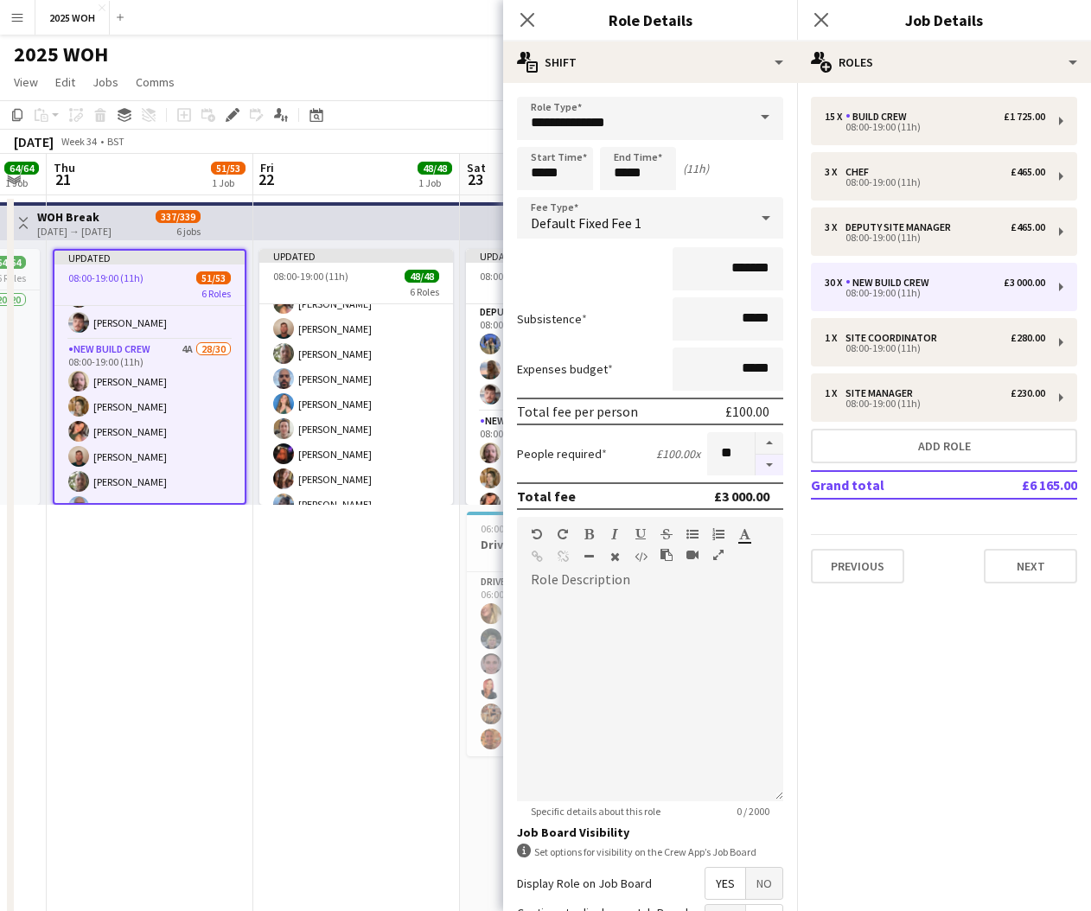
click at [775, 465] on button "button" at bounding box center [769, 466] width 28 height 22
click at [776, 465] on button "button" at bounding box center [769, 466] width 28 height 22
type input "**"
click at [821, 23] on icon "Close pop-in" at bounding box center [820, 19] width 16 height 16
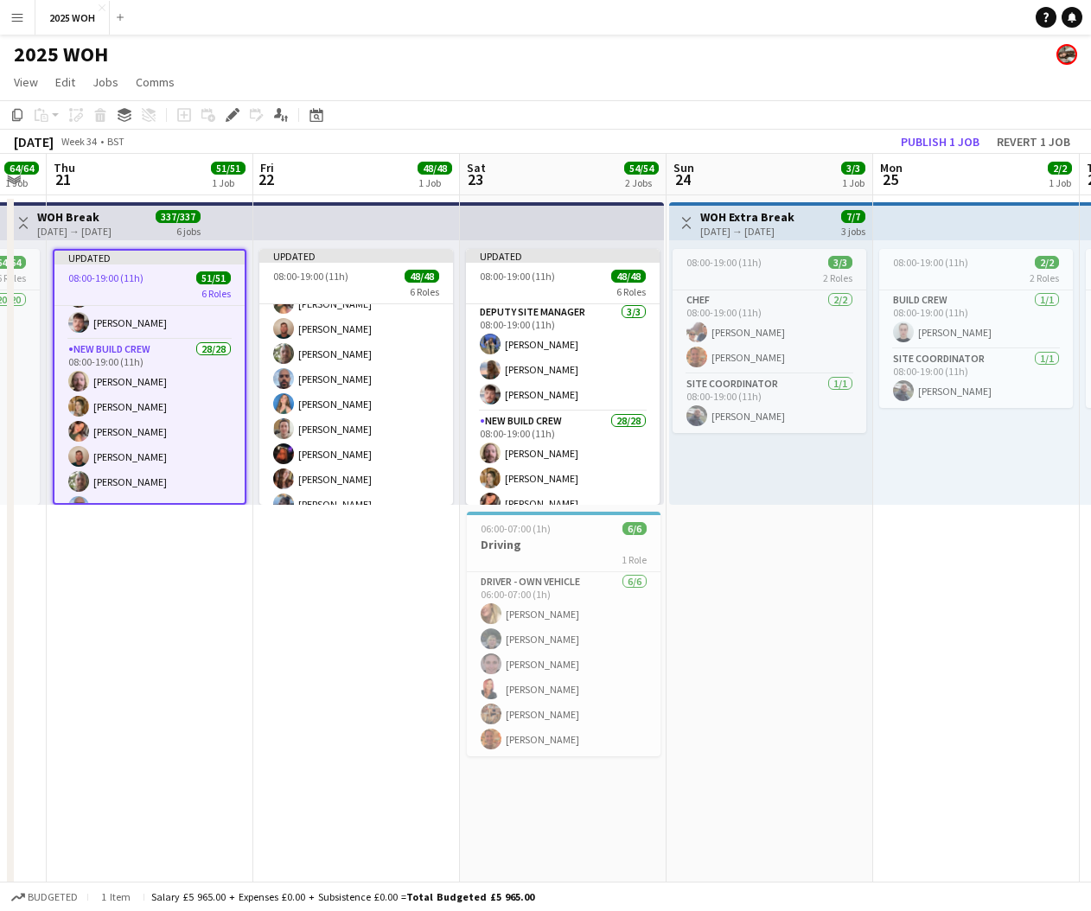
click at [855, 552] on app-date-cell "Toggle View WOH Extra Break [DATE] → [DATE] 7/7 3 jobs 08:00-19:00 (11h) 3/3 2 …" at bounding box center [769, 716] width 207 height 1042
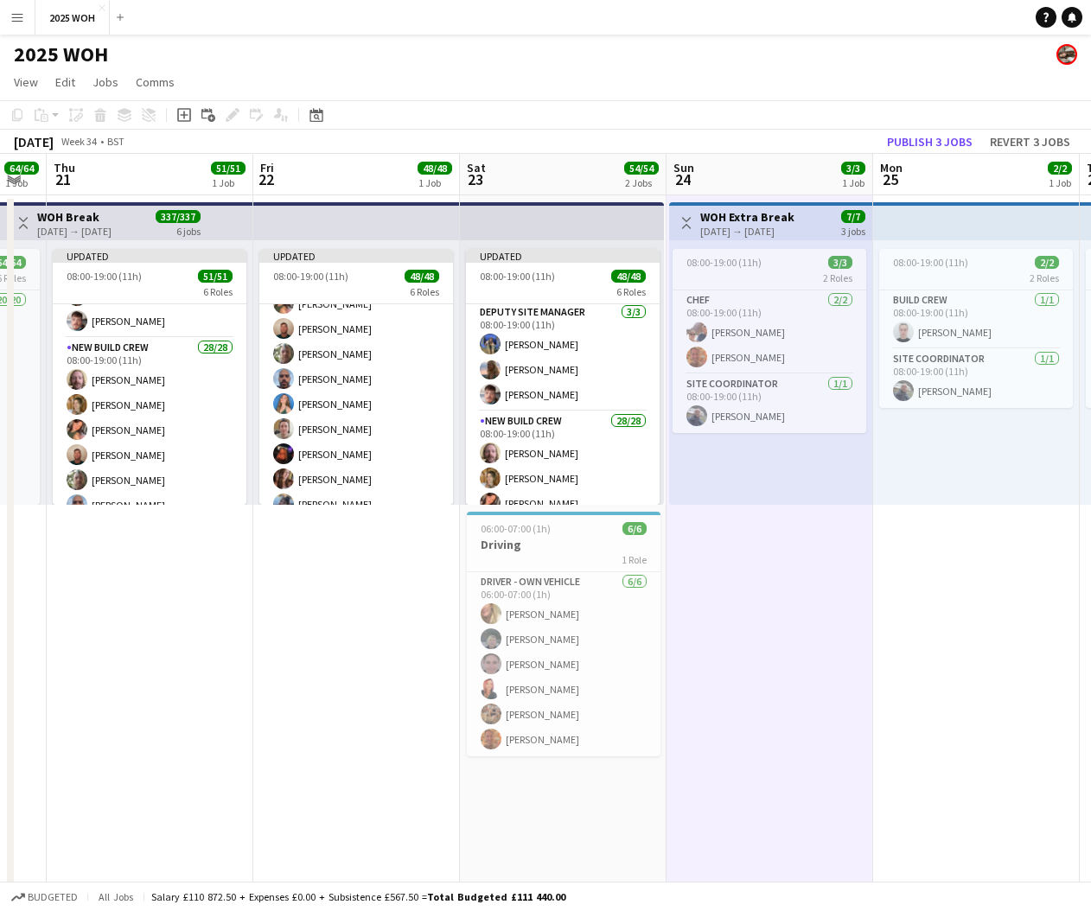
click at [942, 143] on button "Publish 3 jobs" at bounding box center [929, 142] width 99 height 22
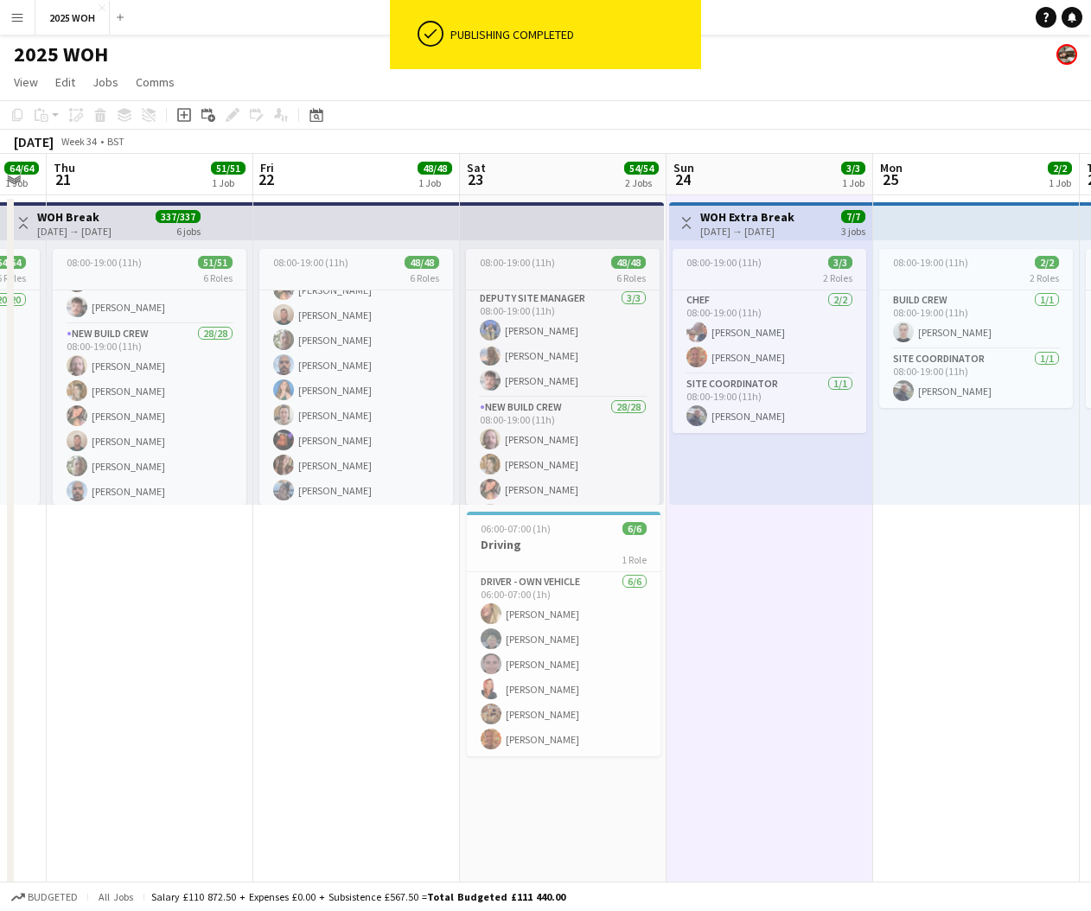
click at [13, 19] on app-icon "Menu" at bounding box center [17, 17] width 14 height 14
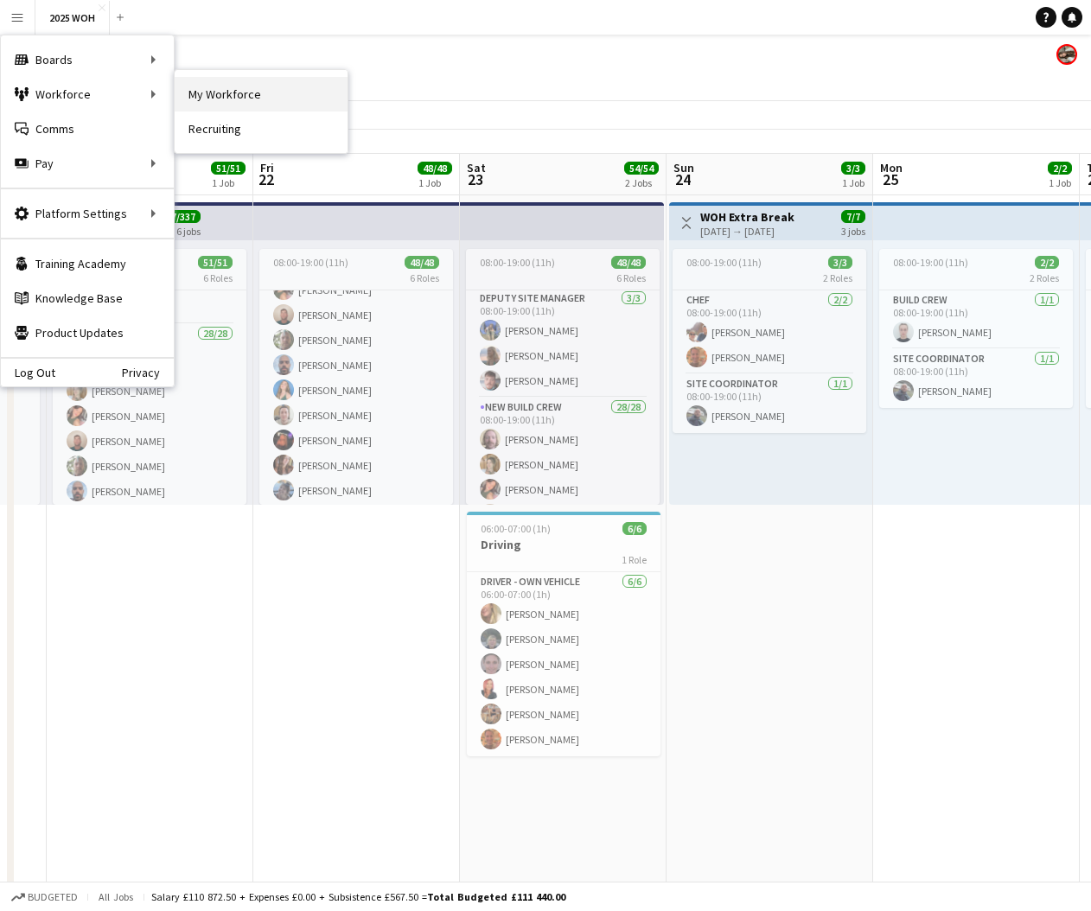
click at [236, 96] on link "My Workforce" at bounding box center [261, 94] width 173 height 35
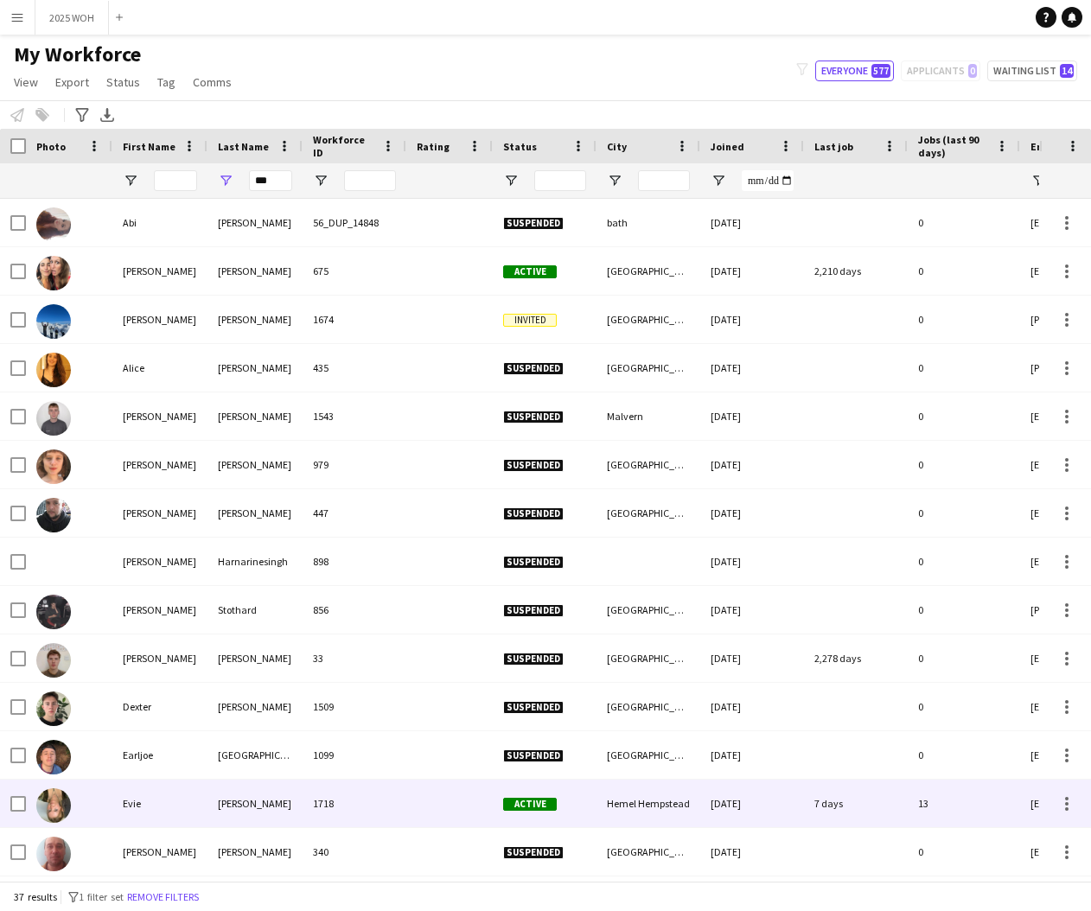
drag, startPoint x: 376, startPoint y: 804, endPoint x: 343, endPoint y: 780, distance: 40.8
click at [376, 804] on div "1718" at bounding box center [355, 804] width 104 height 48
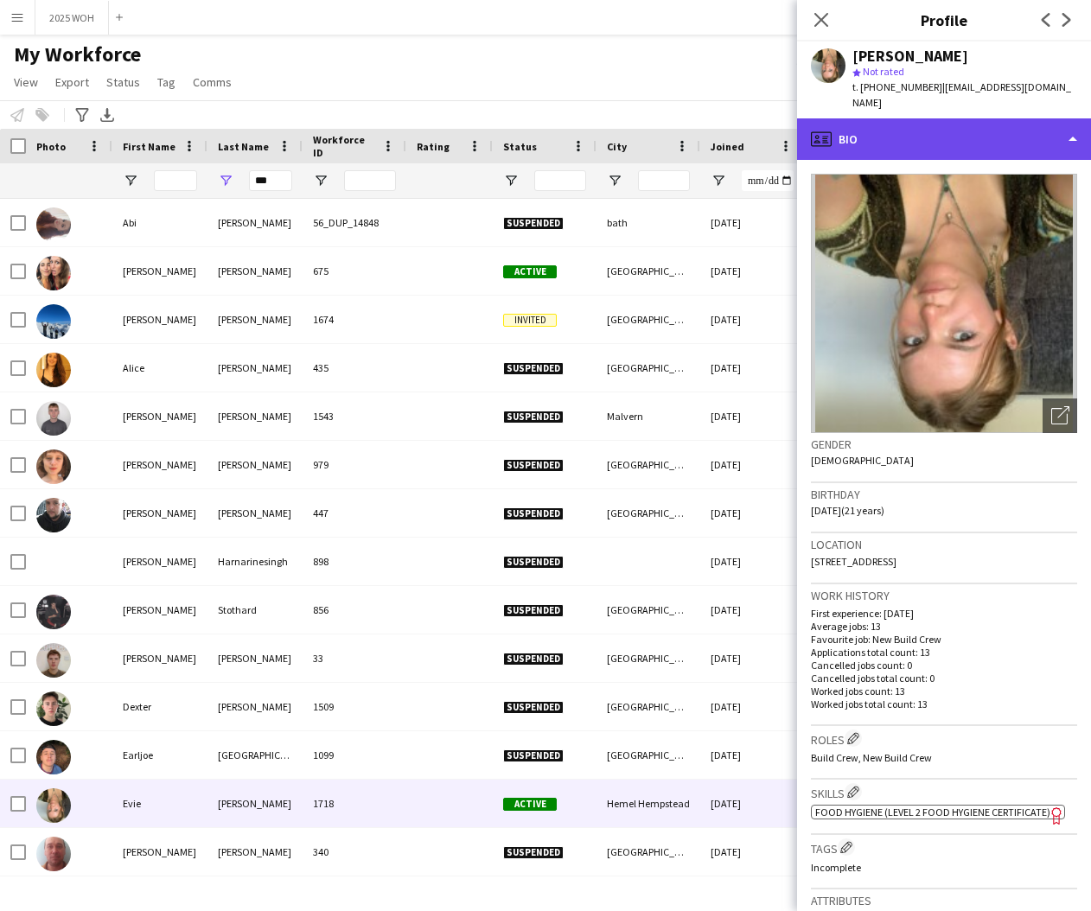
click at [973, 128] on div "profile Bio" at bounding box center [944, 138] width 294 height 41
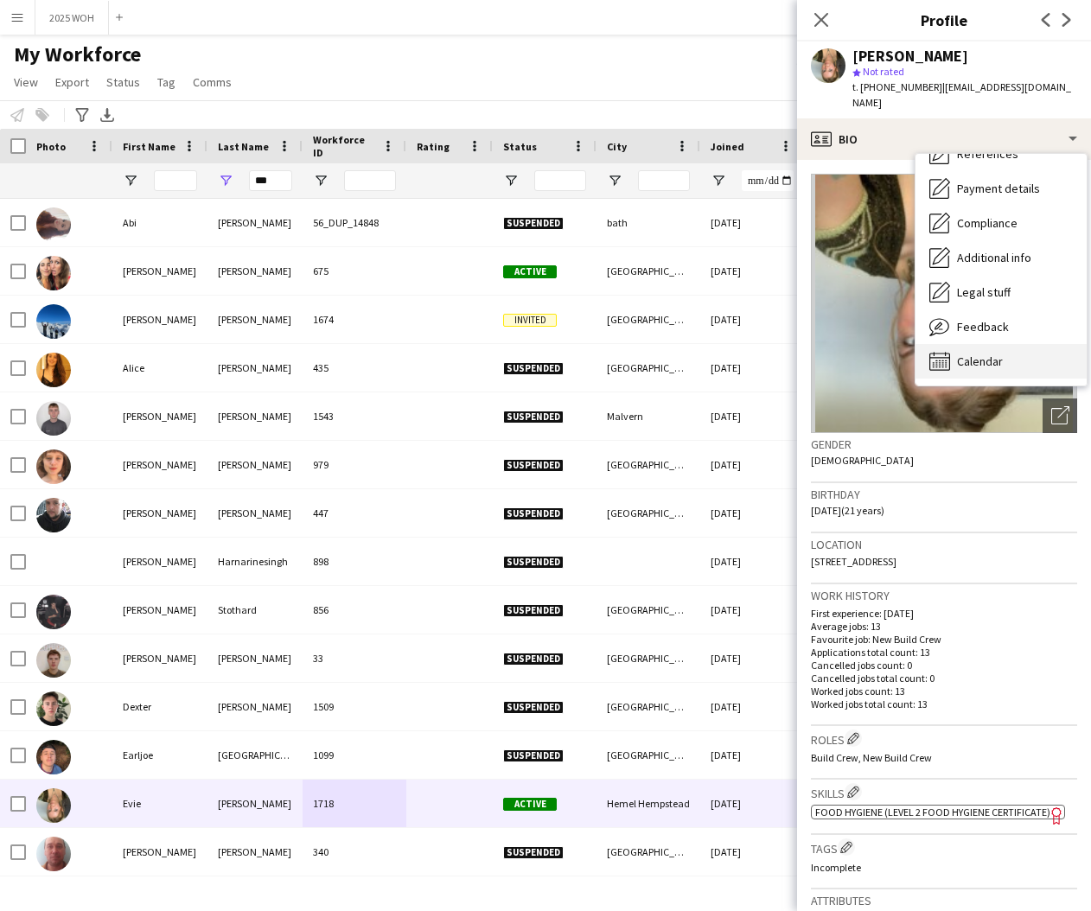
scroll to position [197, 0]
click at [1010, 344] on div "Calendar Calendar" at bounding box center [1000, 361] width 171 height 35
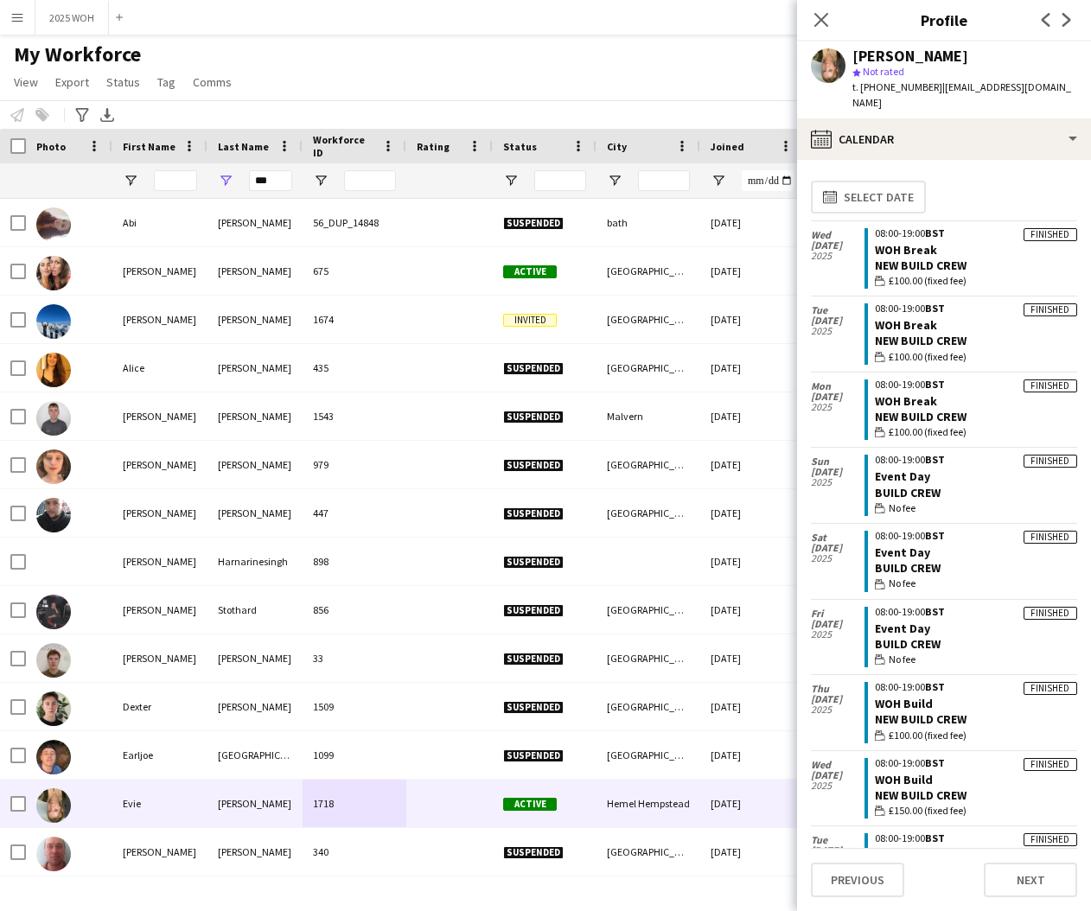
scroll to position [0, 0]
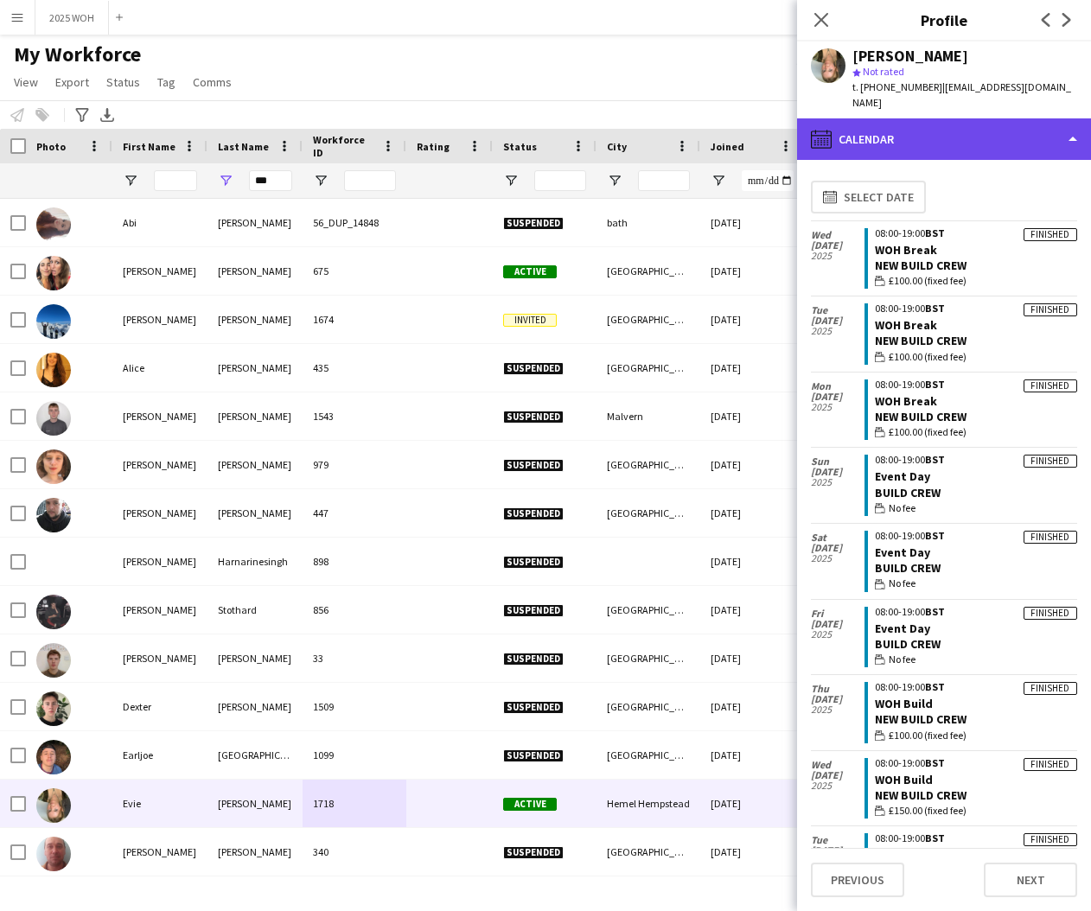
click at [908, 130] on div "calendar-full Calendar" at bounding box center [944, 138] width 294 height 41
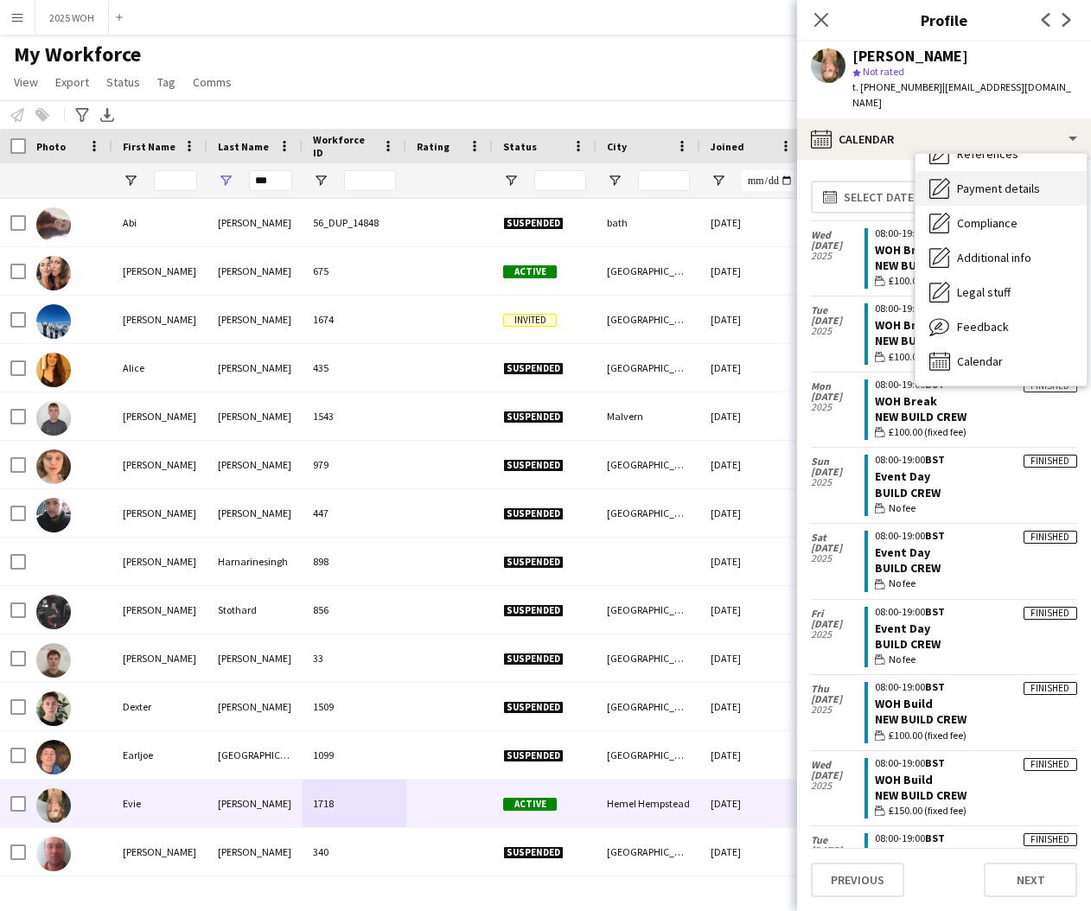
click at [995, 181] on span "Payment details" at bounding box center [998, 189] width 83 height 16
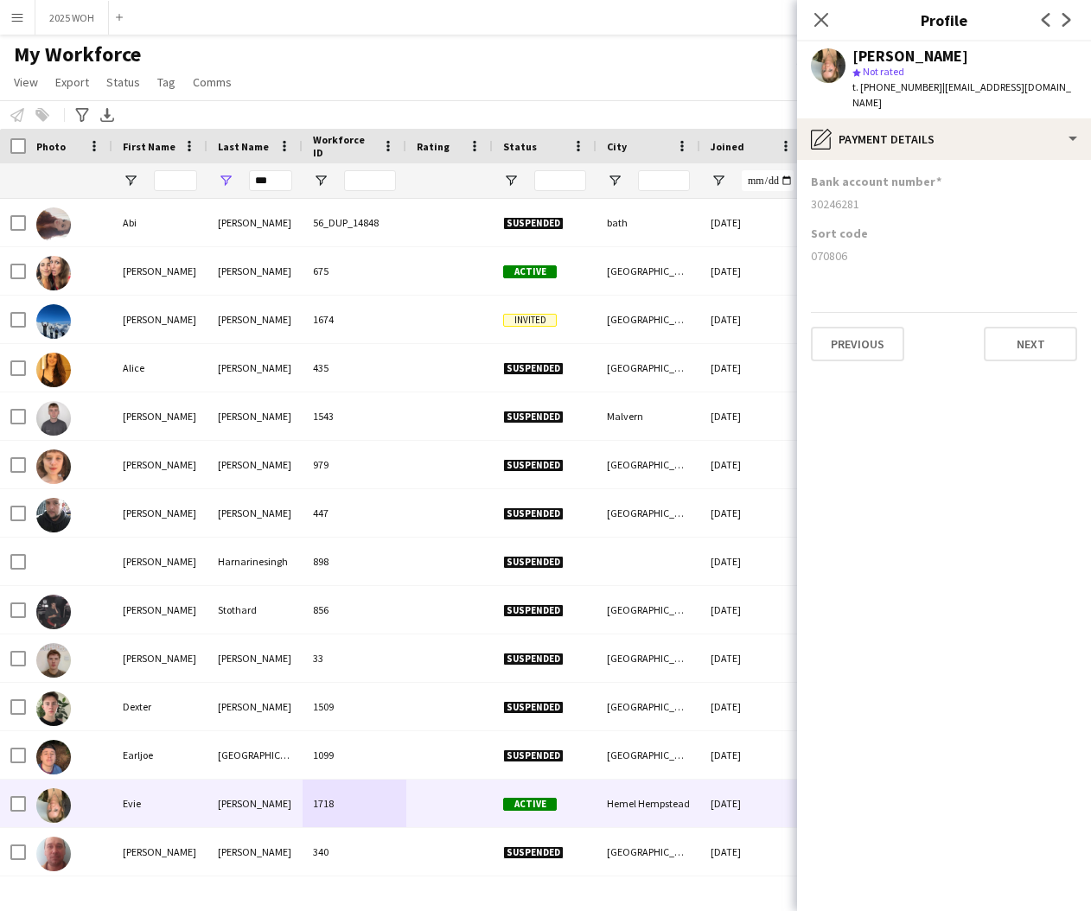
drag, startPoint x: 809, startPoint y: 187, endPoint x: 869, endPoint y: 189, distance: 59.7
click at [868, 189] on app-section-data-types "Bank account number [FINANCIAL_ID] Sort code [FINANCIAL_ID] Previous Next" at bounding box center [944, 535] width 294 height 751
drag, startPoint x: 810, startPoint y: 239, endPoint x: 857, endPoint y: 239, distance: 47.5
click at [854, 239] on app-section-data-types "Bank account number [FINANCIAL_ID] Sort code [FINANCIAL_ID] Previous Next" at bounding box center [944, 535] width 294 height 751
click at [279, 179] on input "***" at bounding box center [270, 180] width 43 height 21
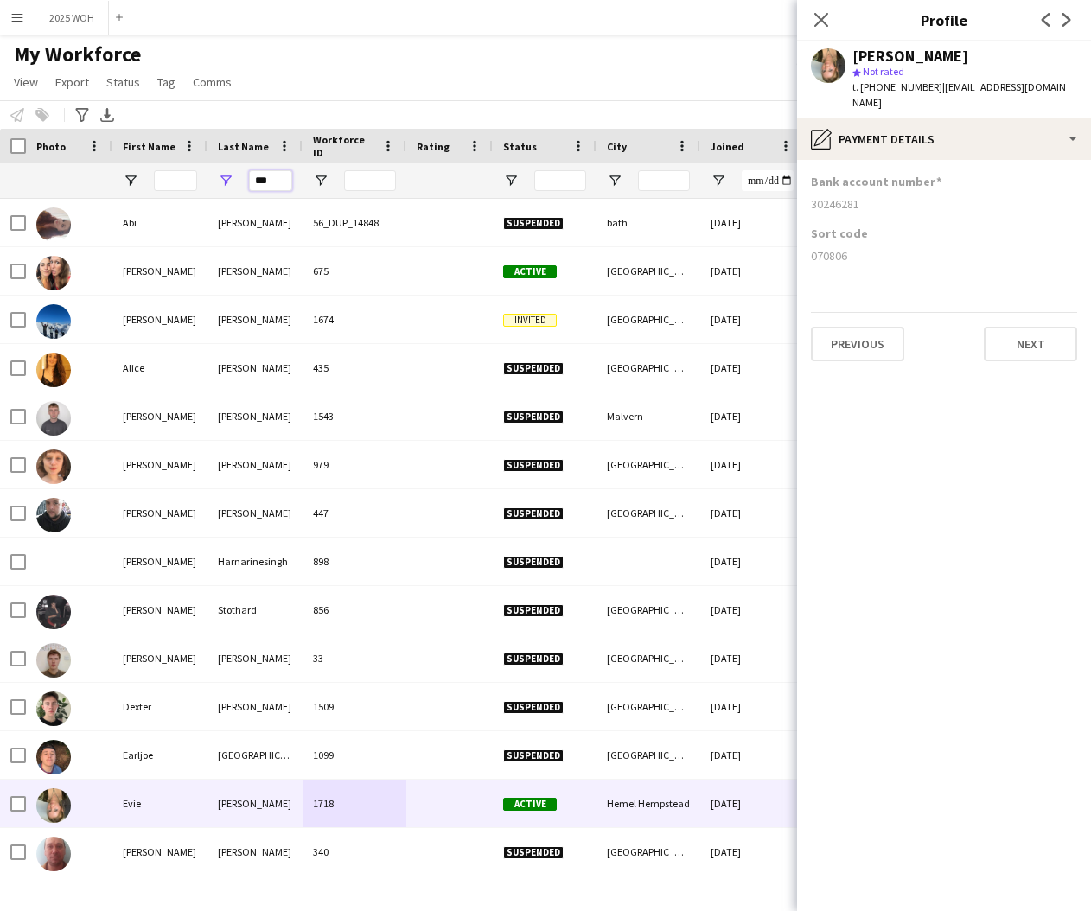
click at [279, 179] on input "***" at bounding box center [270, 180] width 43 height 21
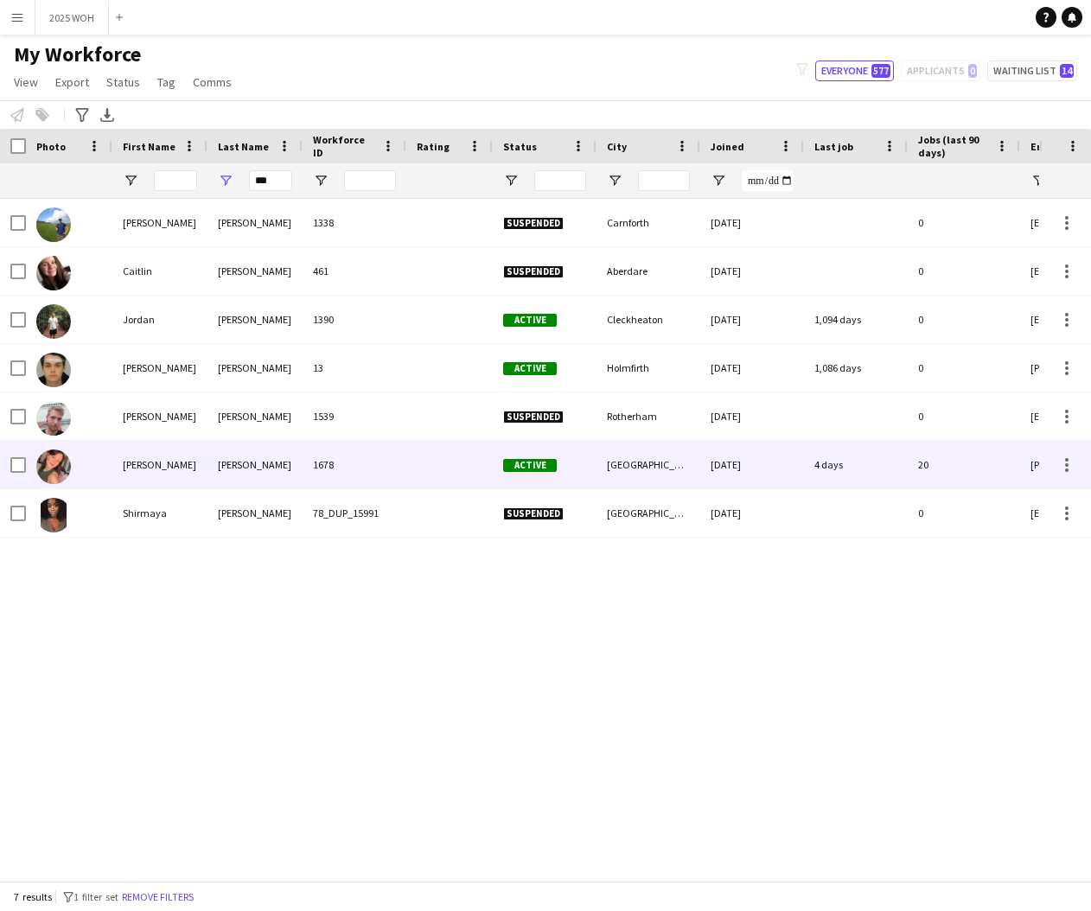
drag, startPoint x: 240, startPoint y: 460, endPoint x: 286, endPoint y: 447, distance: 47.6
click at [240, 460] on div "[PERSON_NAME]" at bounding box center [254, 465] width 95 height 48
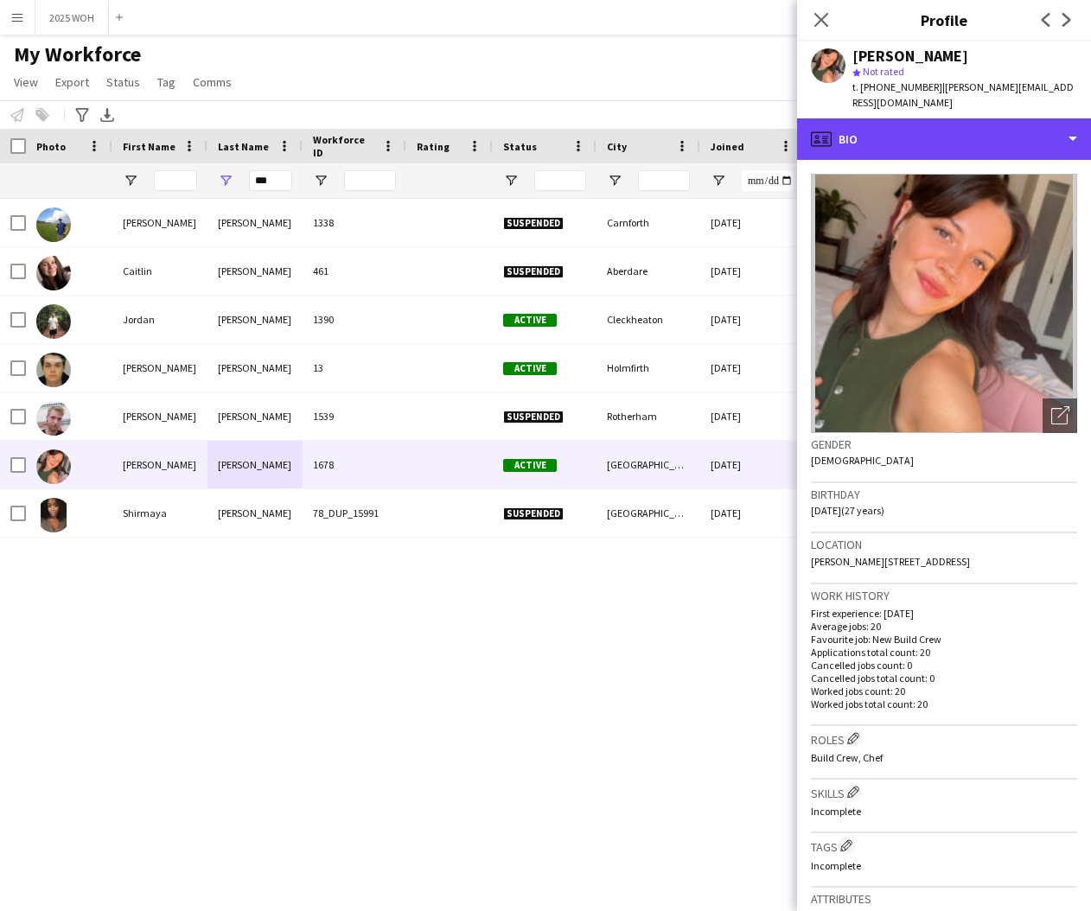
drag, startPoint x: 1000, startPoint y: 126, endPoint x: 1010, endPoint y: 169, distance: 43.6
click at [1000, 126] on div "profile Bio" at bounding box center [944, 138] width 294 height 41
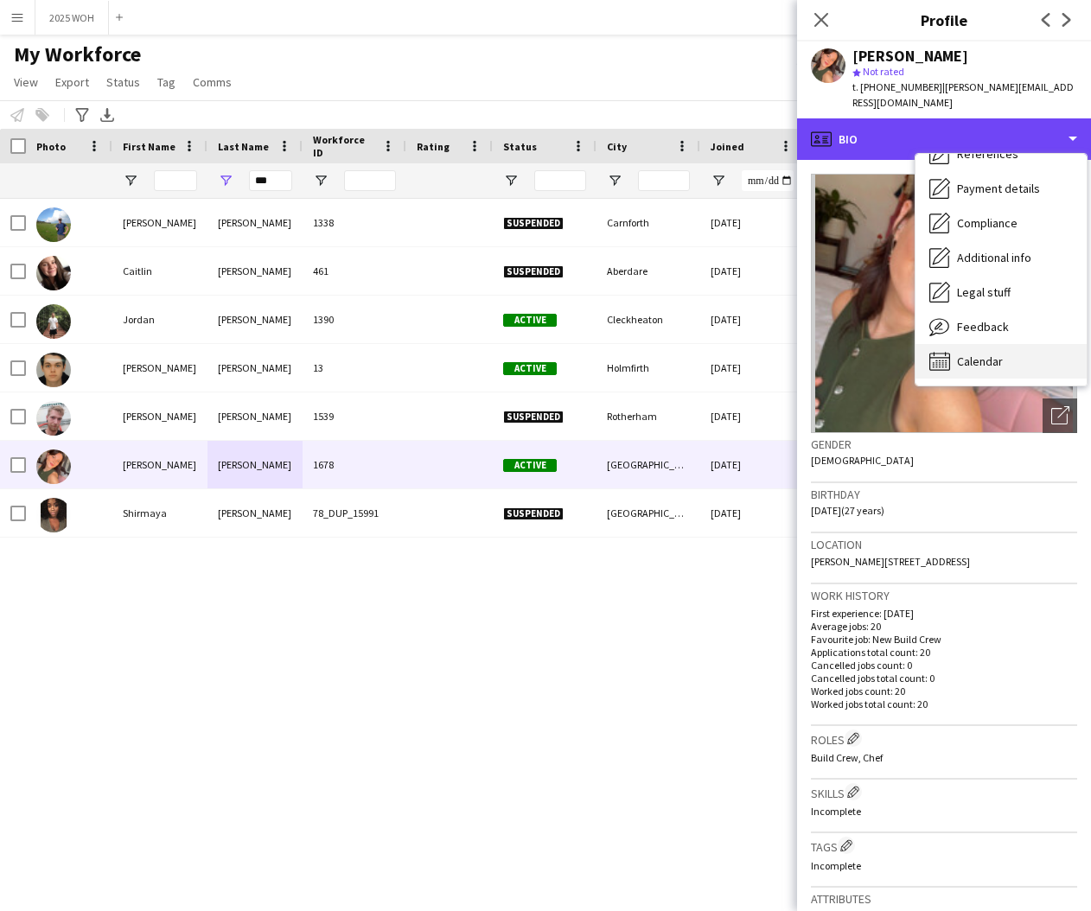
scroll to position [197, 0]
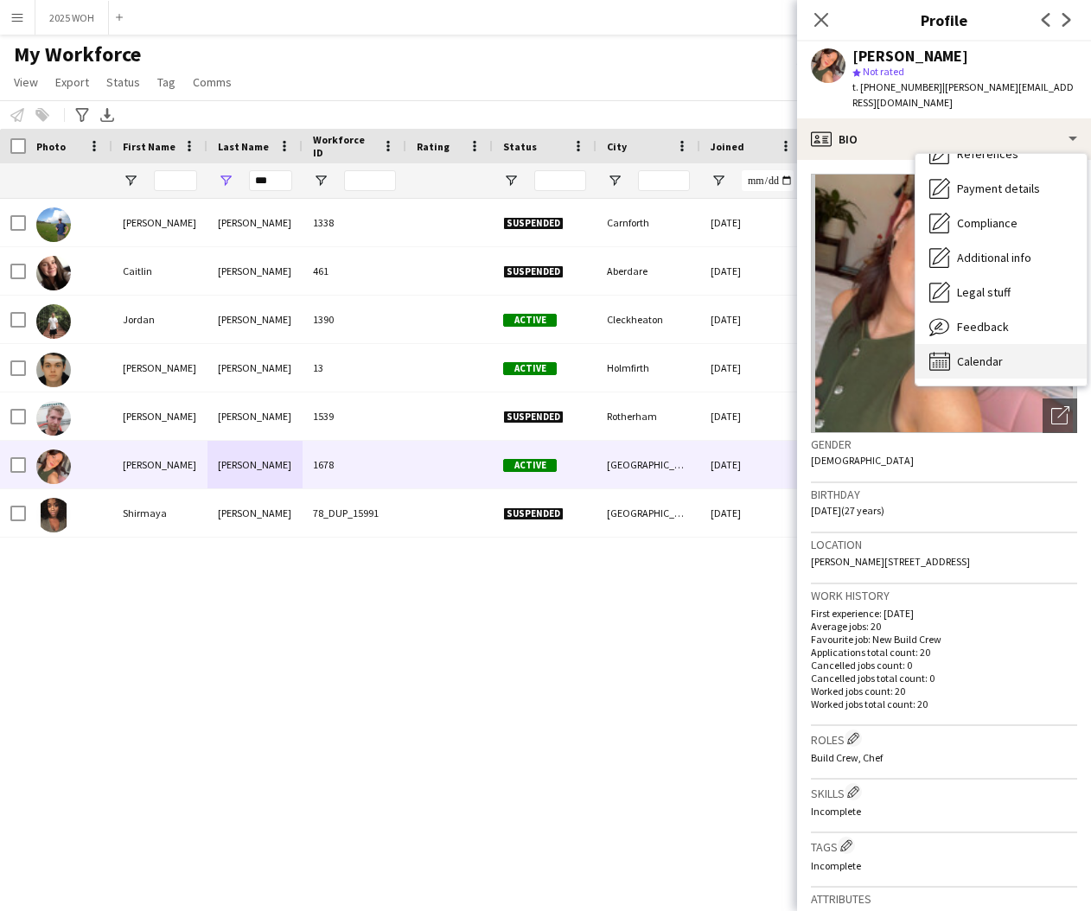
click at [1014, 356] on div "Calendar Calendar" at bounding box center [1000, 361] width 171 height 35
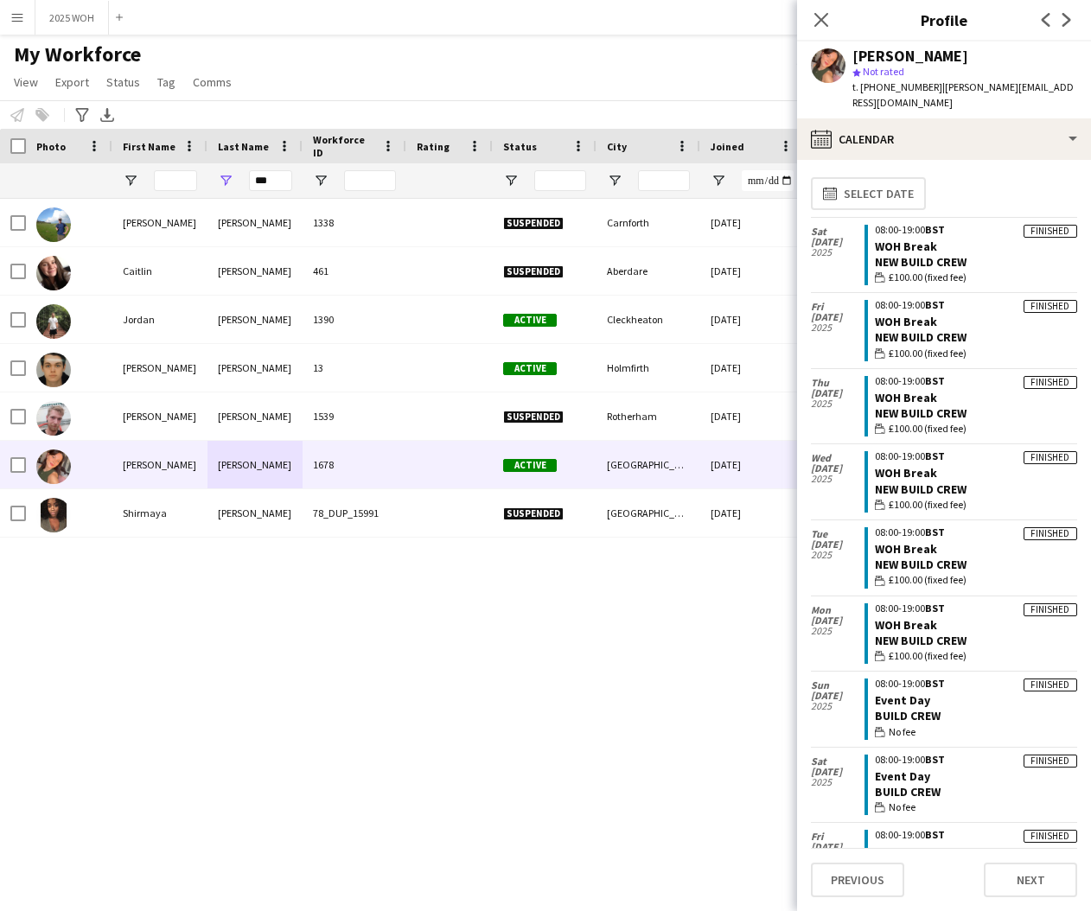
scroll to position [0, 0]
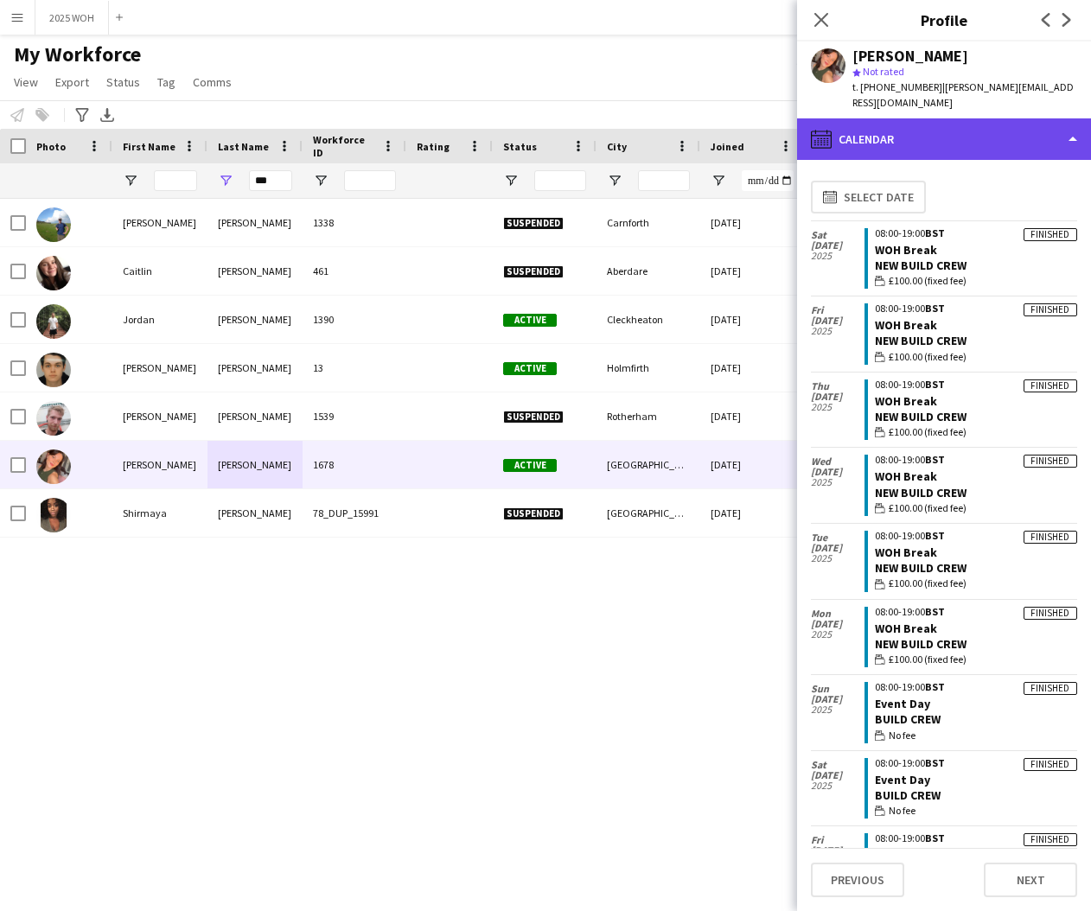
click at [898, 142] on div "calendar-full Calendar" at bounding box center [944, 138] width 294 height 41
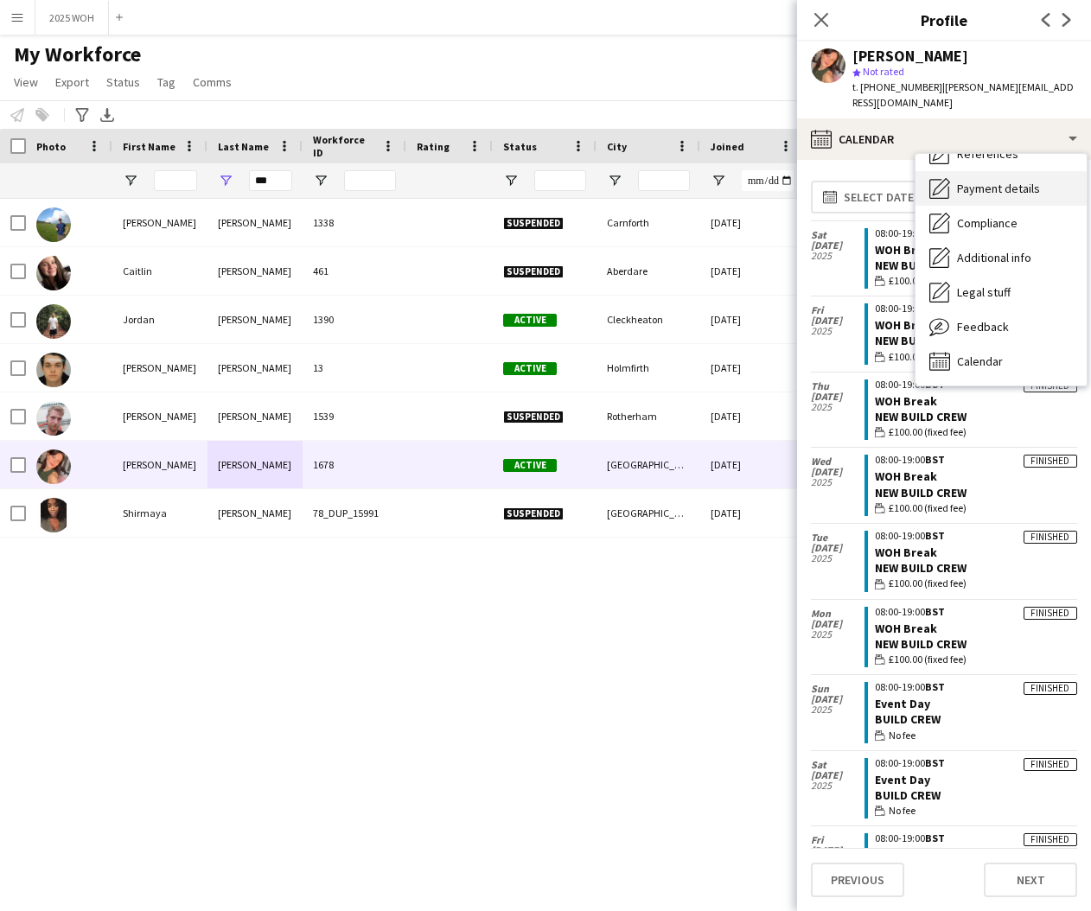
click at [1009, 197] on div "Payment details Payment details" at bounding box center [1000, 188] width 171 height 35
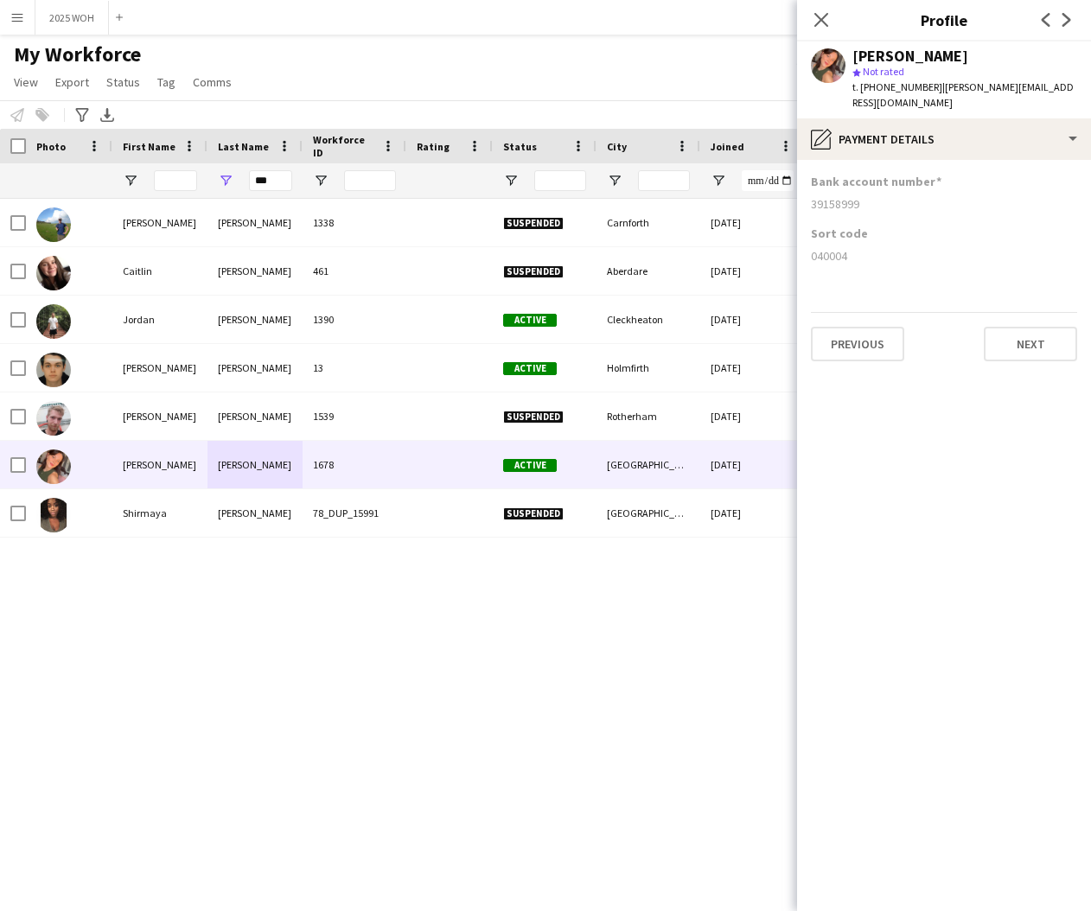
drag, startPoint x: 811, startPoint y: 207, endPoint x: 878, endPoint y: 207, distance: 67.4
click at [877, 207] on div "39158999" at bounding box center [944, 204] width 266 height 16
drag, startPoint x: 807, startPoint y: 255, endPoint x: 858, endPoint y: 255, distance: 51.0
click at [857, 255] on app-section-data-types "Bank account number [FINANCIAL_ID] Sort code [FINANCIAL_ID] Previous Next" at bounding box center [944, 535] width 294 height 751
click at [266, 176] on input "***" at bounding box center [270, 180] width 43 height 21
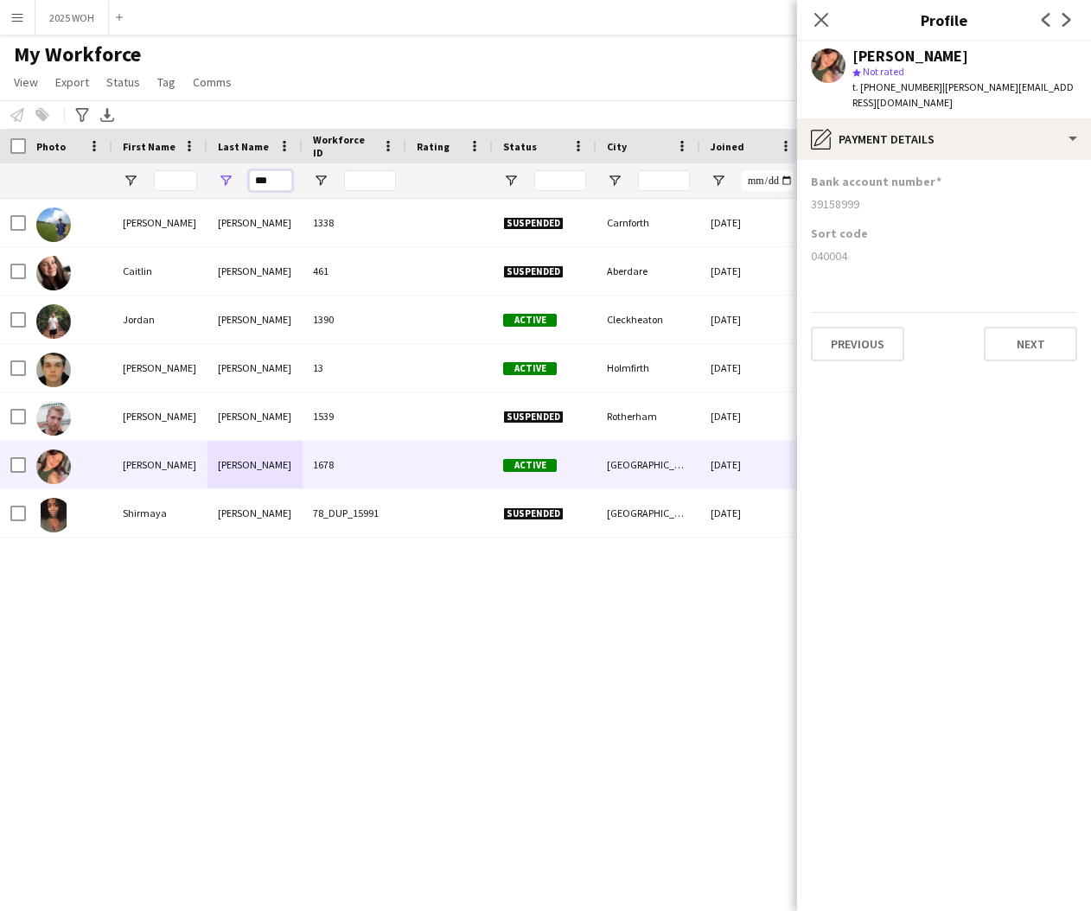
click at [266, 176] on input "***" at bounding box center [270, 180] width 43 height 21
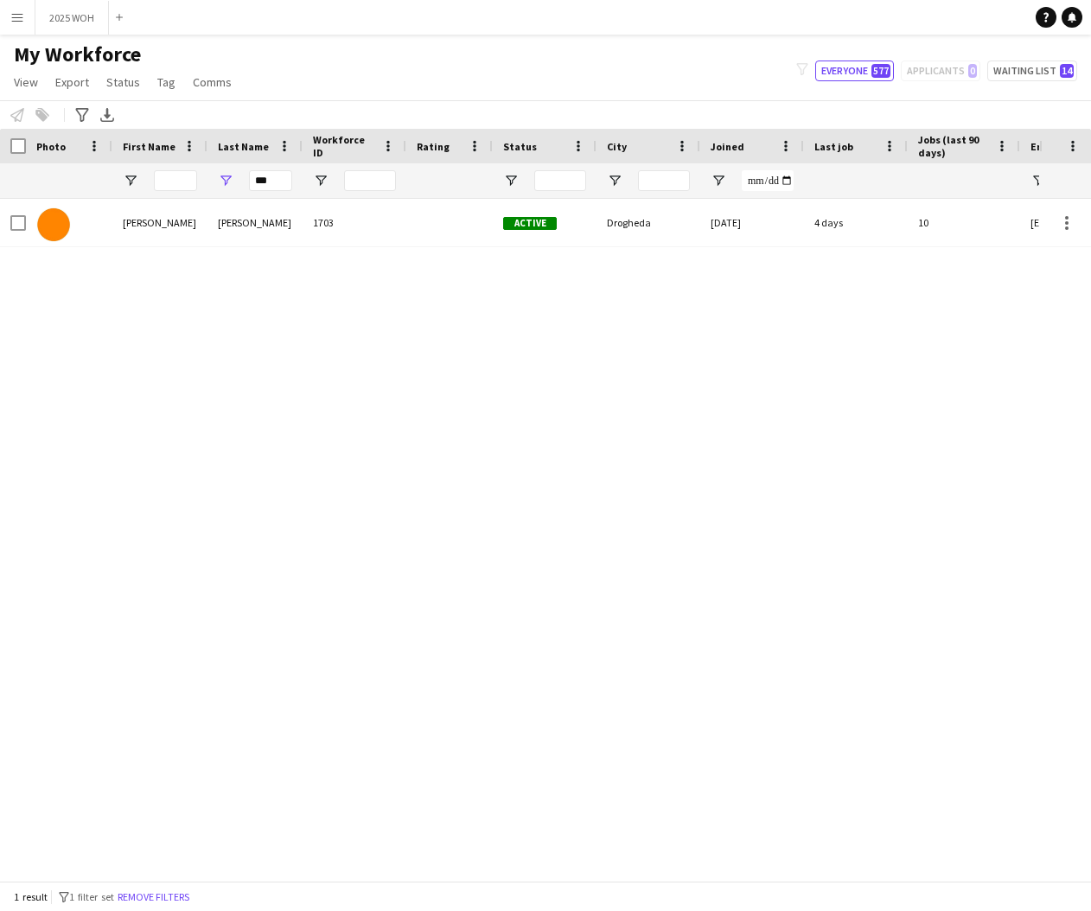
drag, startPoint x: 270, startPoint y: 175, endPoint x: 217, endPoint y: 227, distance: 74.0
click at [217, 227] on div "[PERSON_NAME]" at bounding box center [254, 223] width 95 height 48
click at [277, 183] on input "***" at bounding box center [270, 180] width 43 height 21
click at [278, 183] on input "***" at bounding box center [270, 180] width 43 height 21
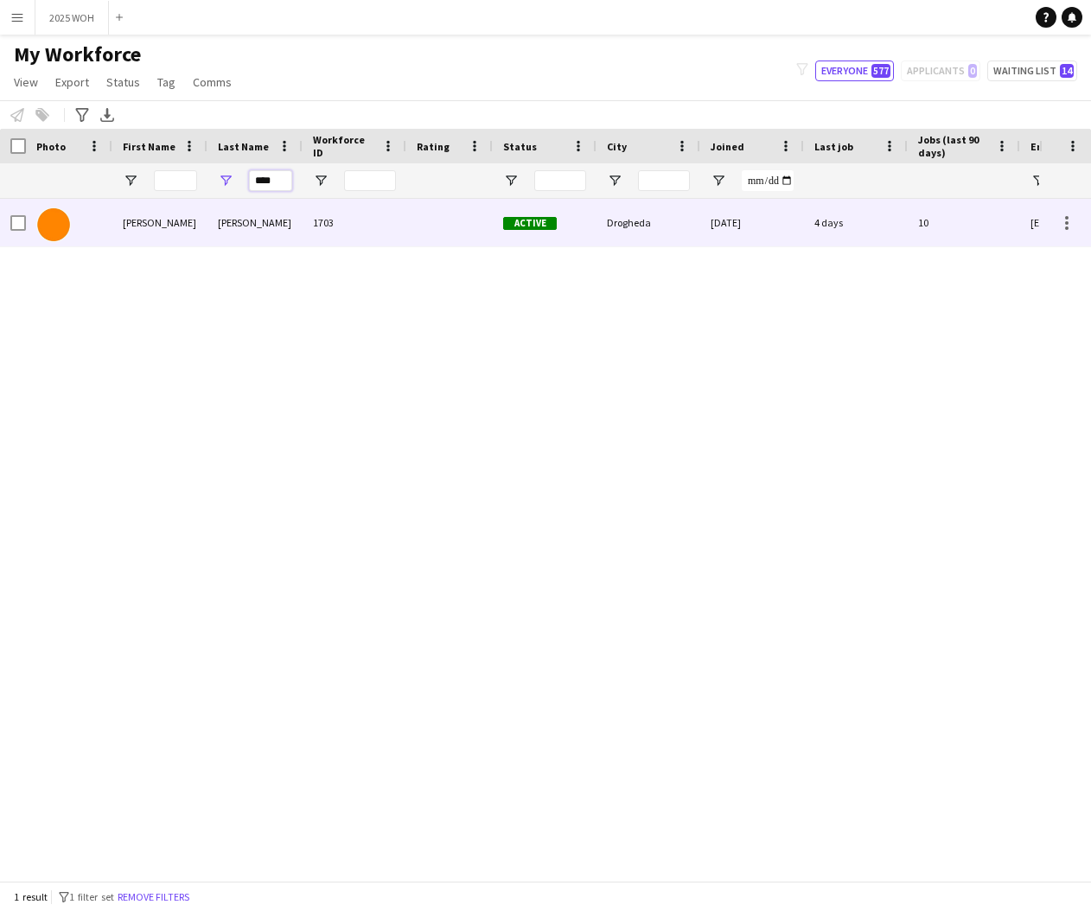
type input "****"
drag, startPoint x: 258, startPoint y: 227, endPoint x: 296, endPoint y: 228, distance: 38.0
click at [258, 228] on div "[PERSON_NAME]" at bounding box center [254, 223] width 95 height 48
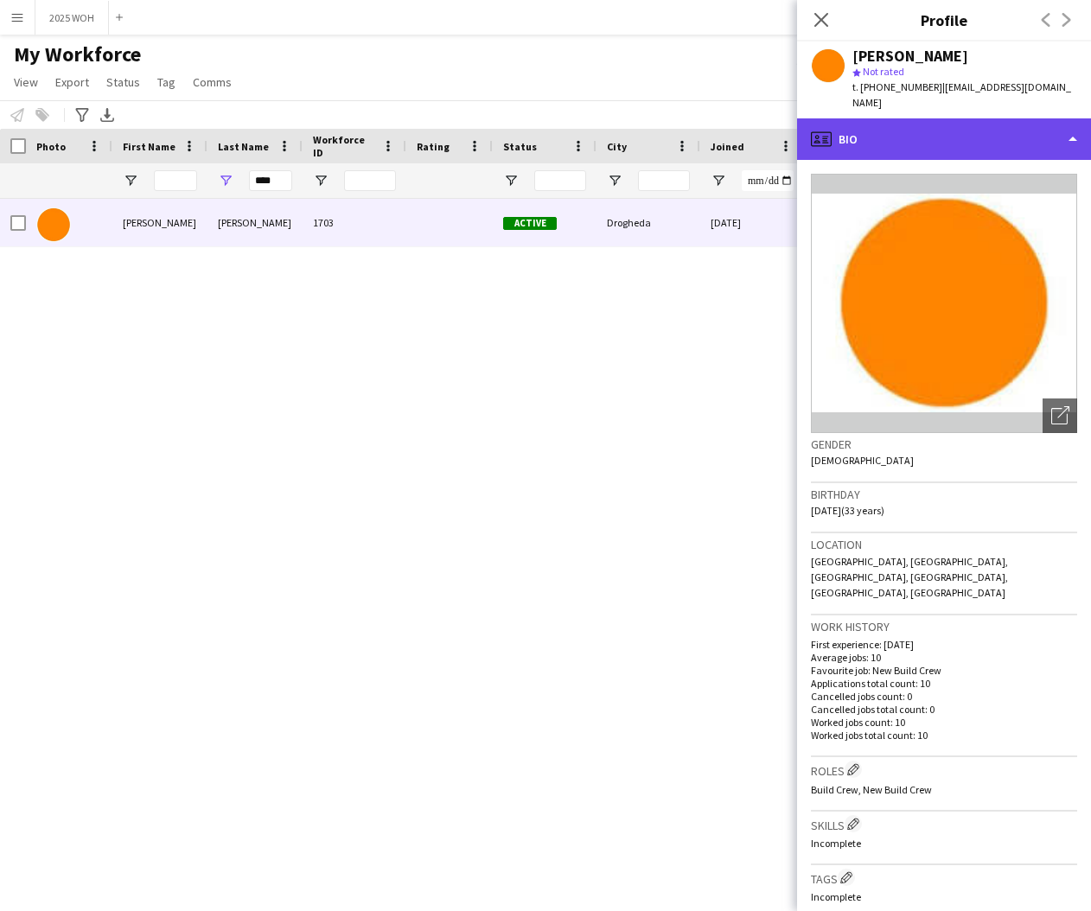
click at [979, 128] on div "profile Bio" at bounding box center [944, 138] width 294 height 41
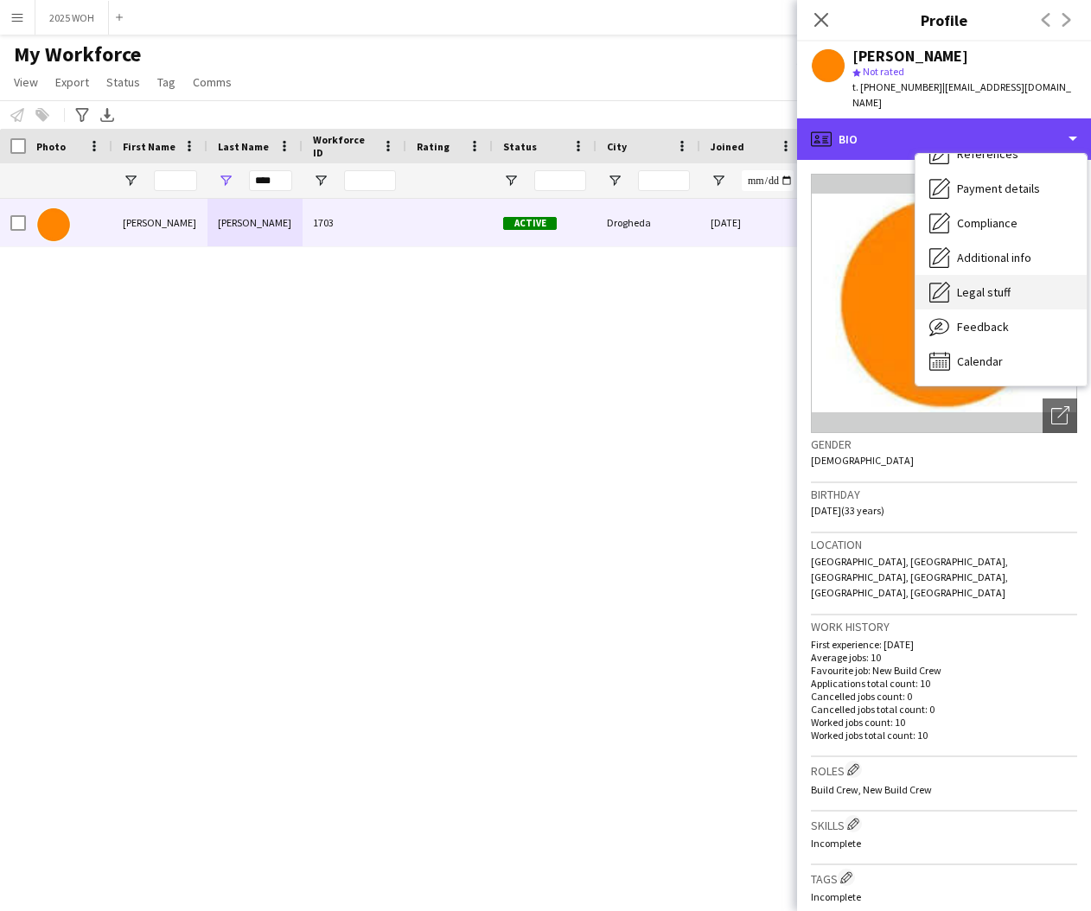
scroll to position [197, 0]
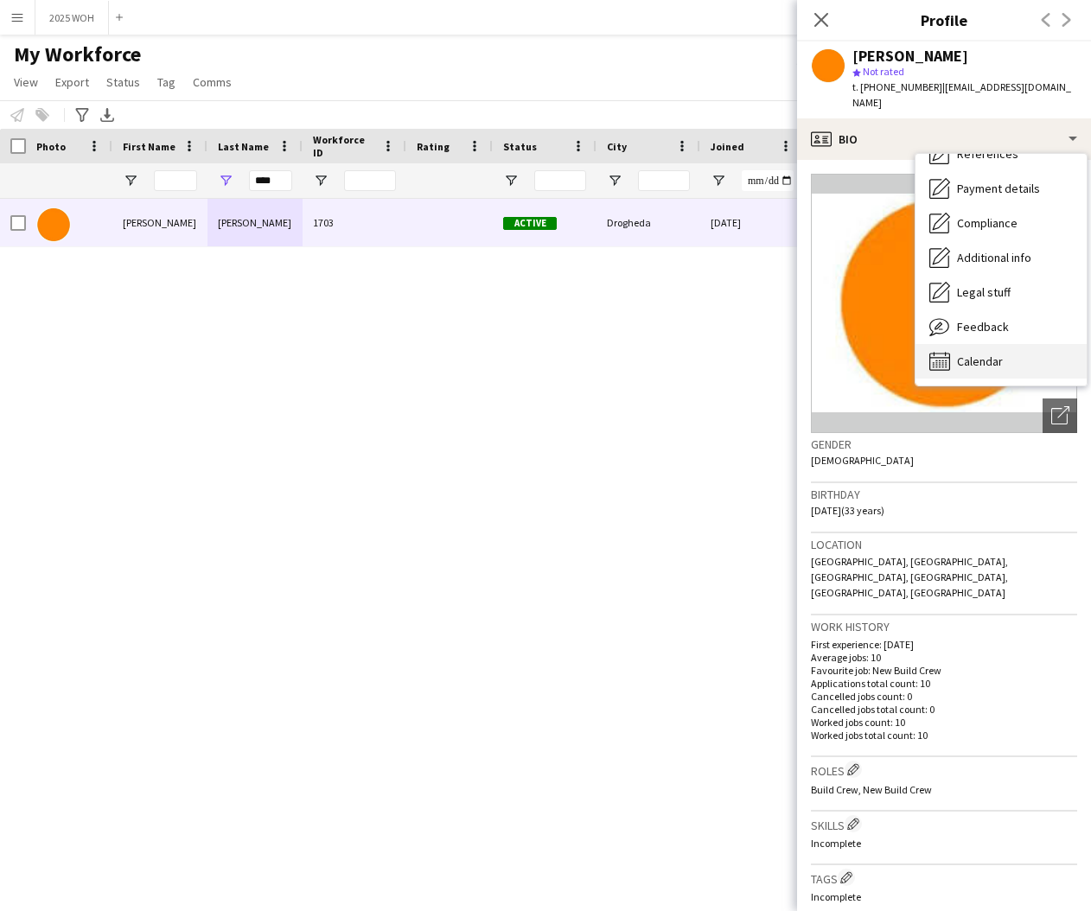
click at [985, 354] on span "Calendar" at bounding box center [980, 362] width 46 height 16
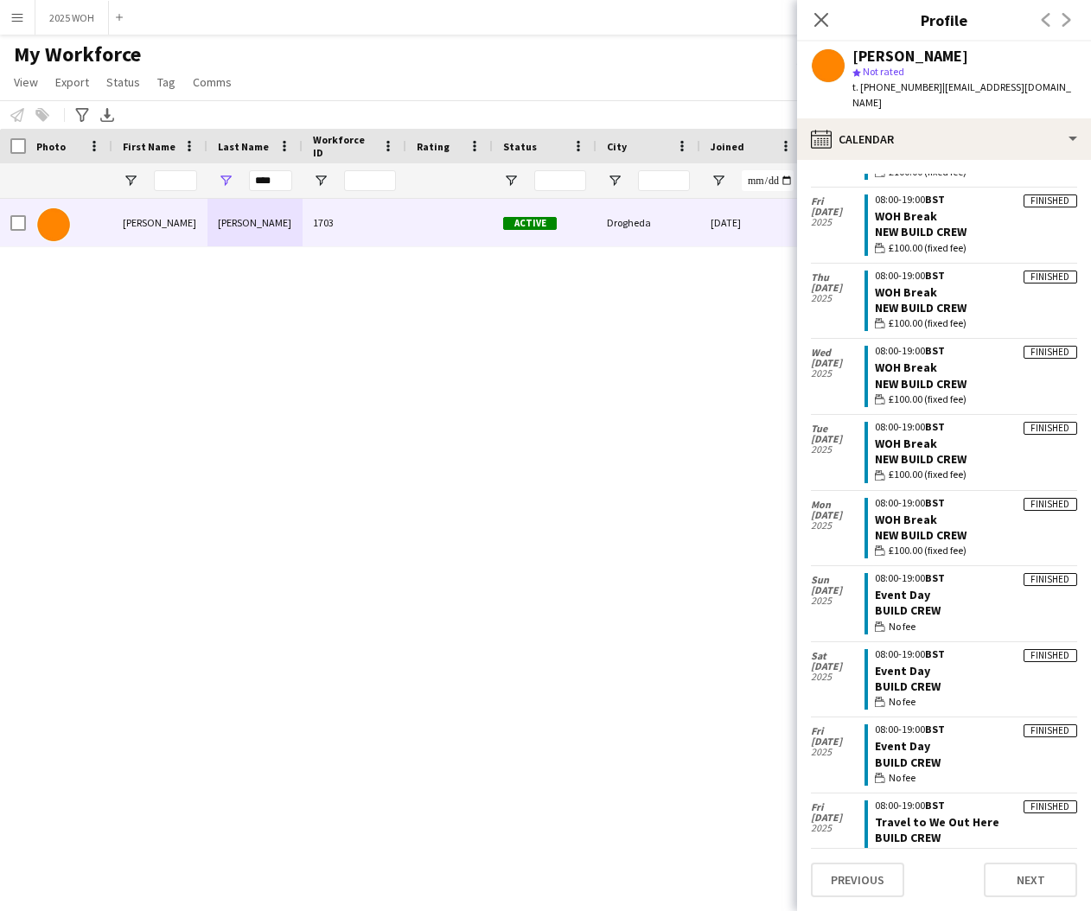
scroll to position [108, 0]
click at [824, 23] on icon at bounding box center [820, 19] width 16 height 16
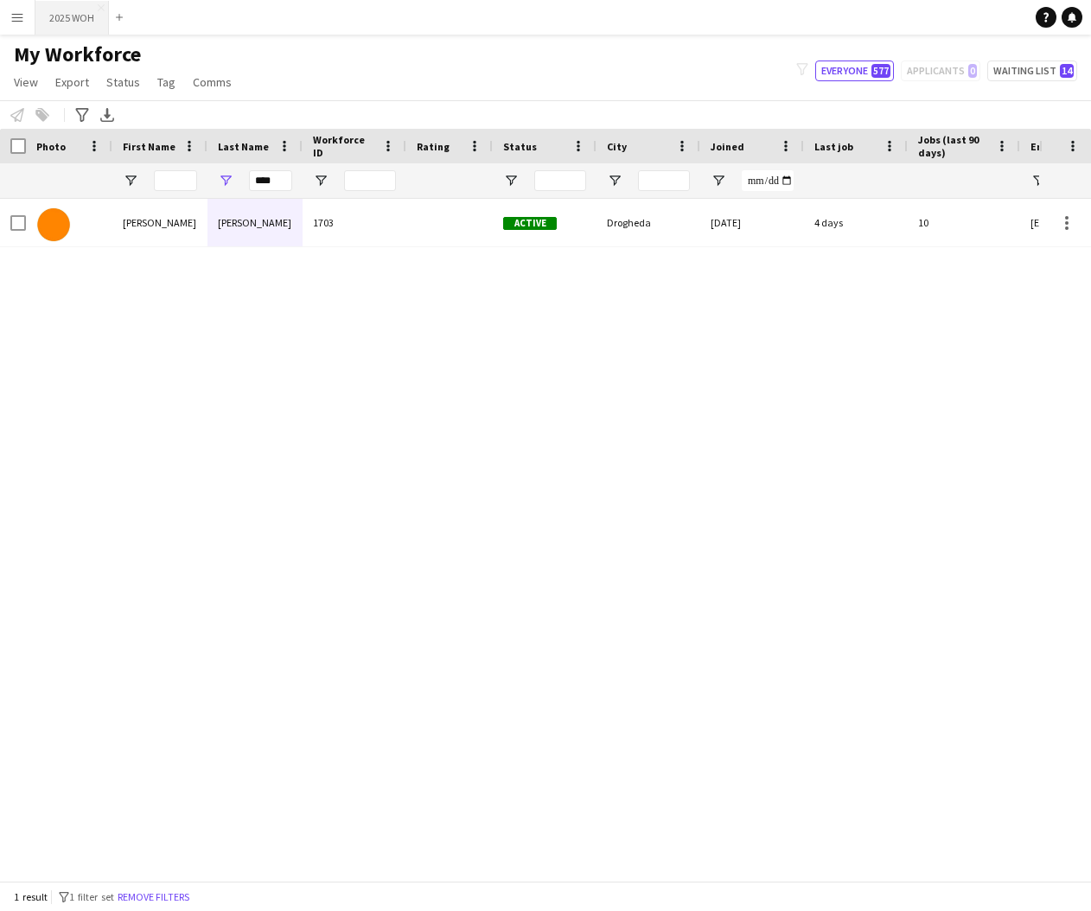
click at [66, 24] on button "2025 WOH Close" at bounding box center [71, 18] width 73 height 34
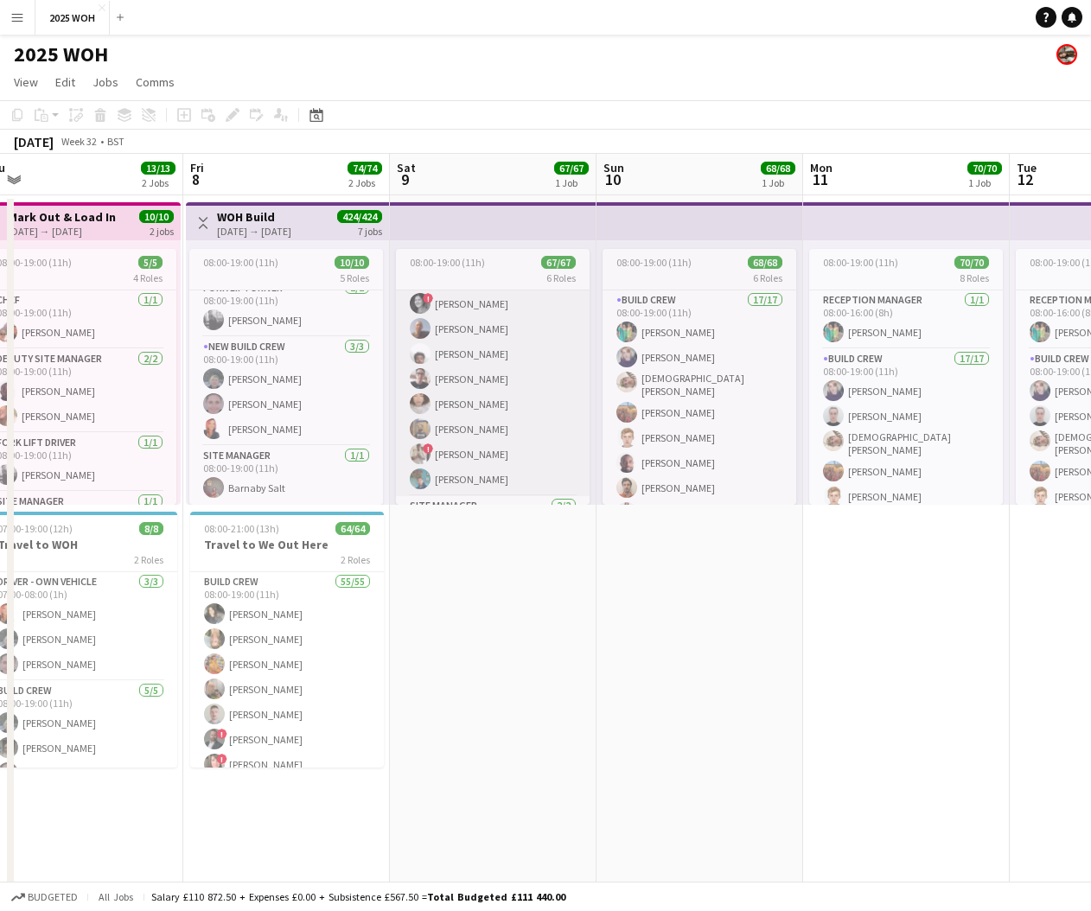
scroll to position [1606, 0]
click at [463, 258] on span "08:00-19:00 (11h)" at bounding box center [447, 262] width 75 height 13
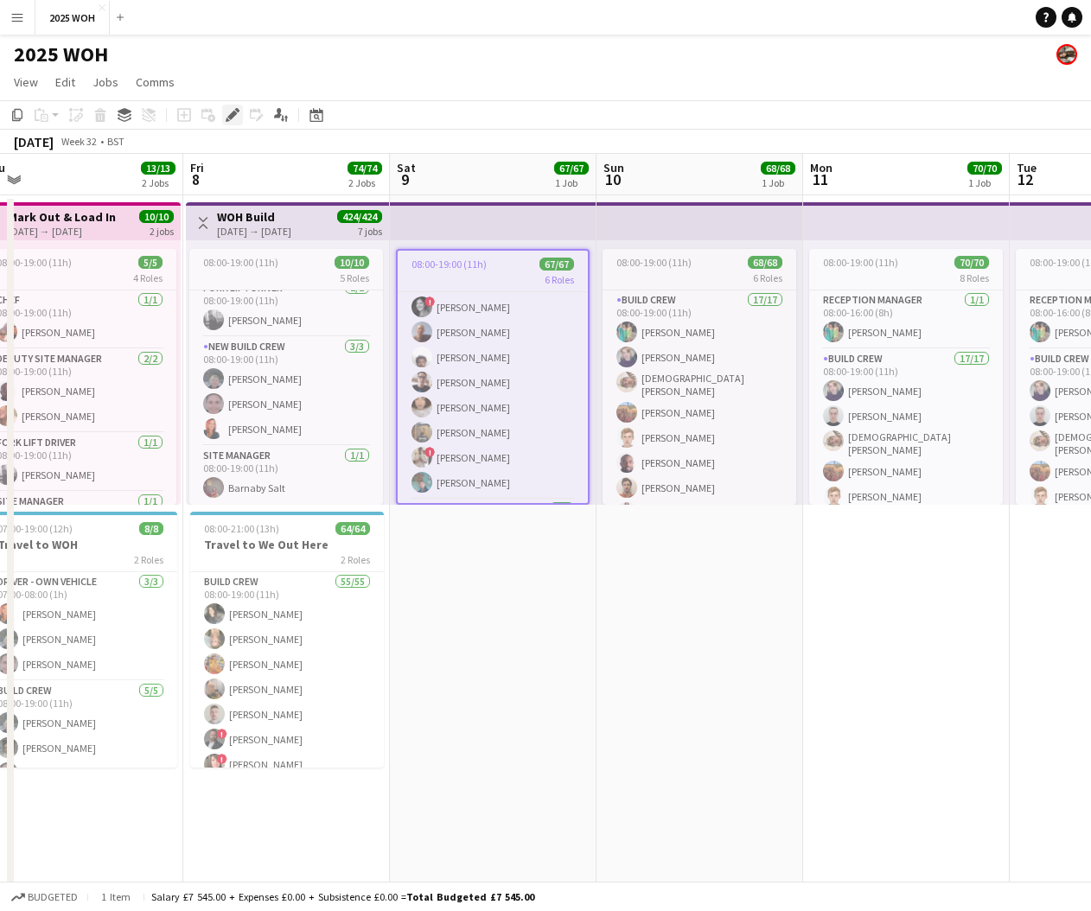
click at [231, 112] on icon "Edit" at bounding box center [233, 115] width 14 height 14
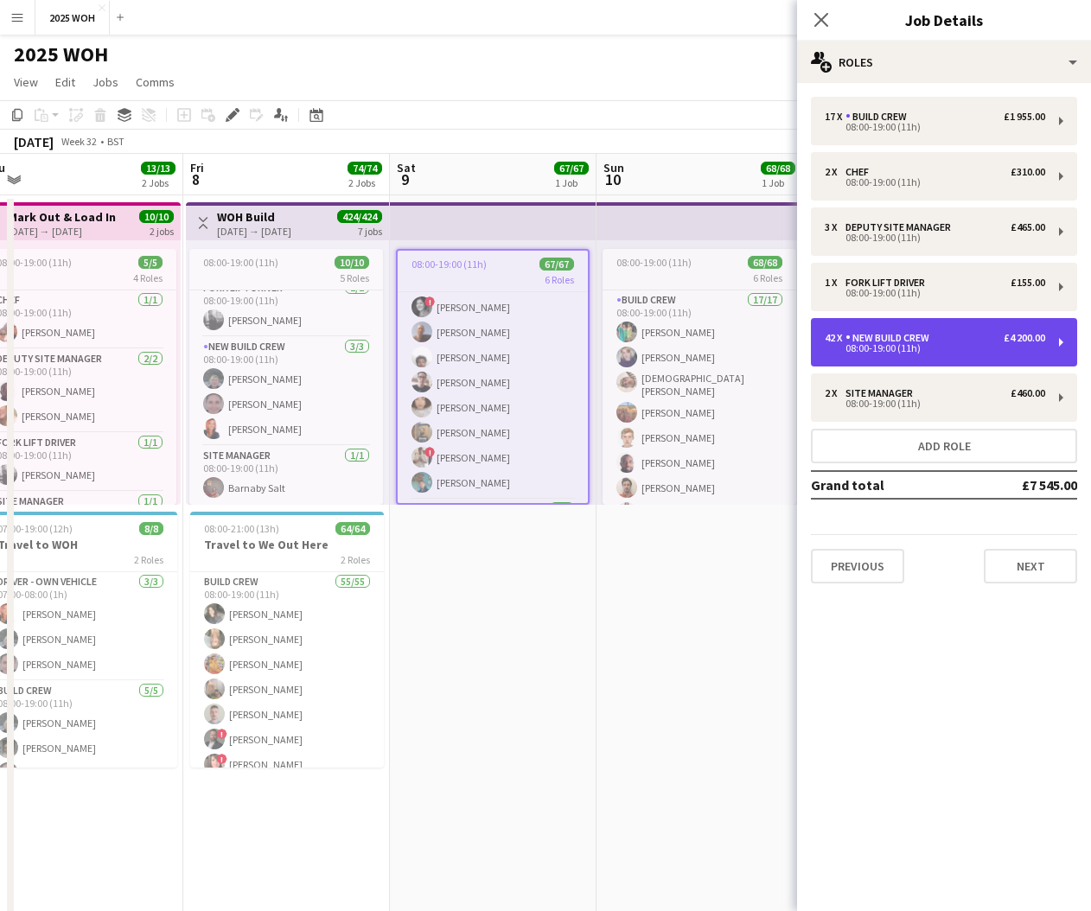
click at [933, 343] on div "New Build Crew" at bounding box center [890, 338] width 91 height 12
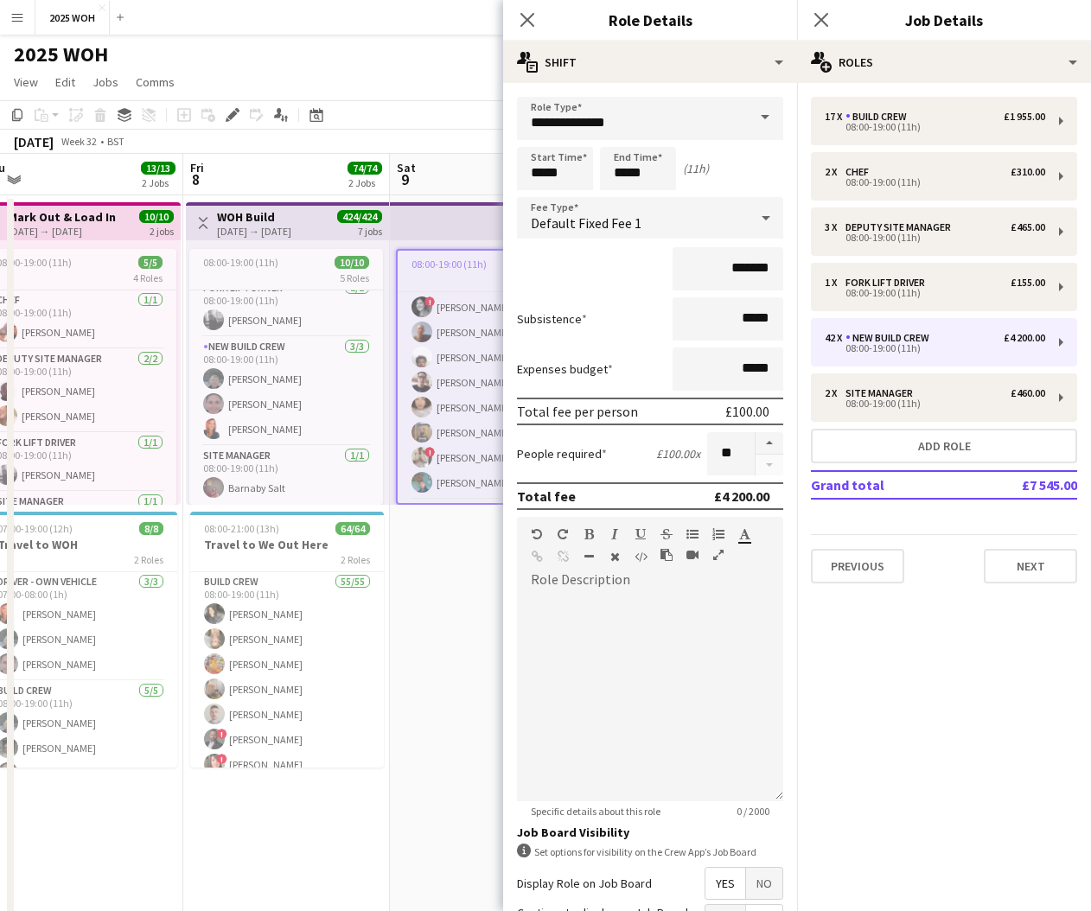
drag, startPoint x: 770, startPoint y: 443, endPoint x: 793, endPoint y: 405, distance: 45.4
click at [770, 443] on button "button" at bounding box center [769, 443] width 28 height 22
type input "**"
click at [827, 24] on icon "Close pop-in" at bounding box center [820, 19] width 16 height 16
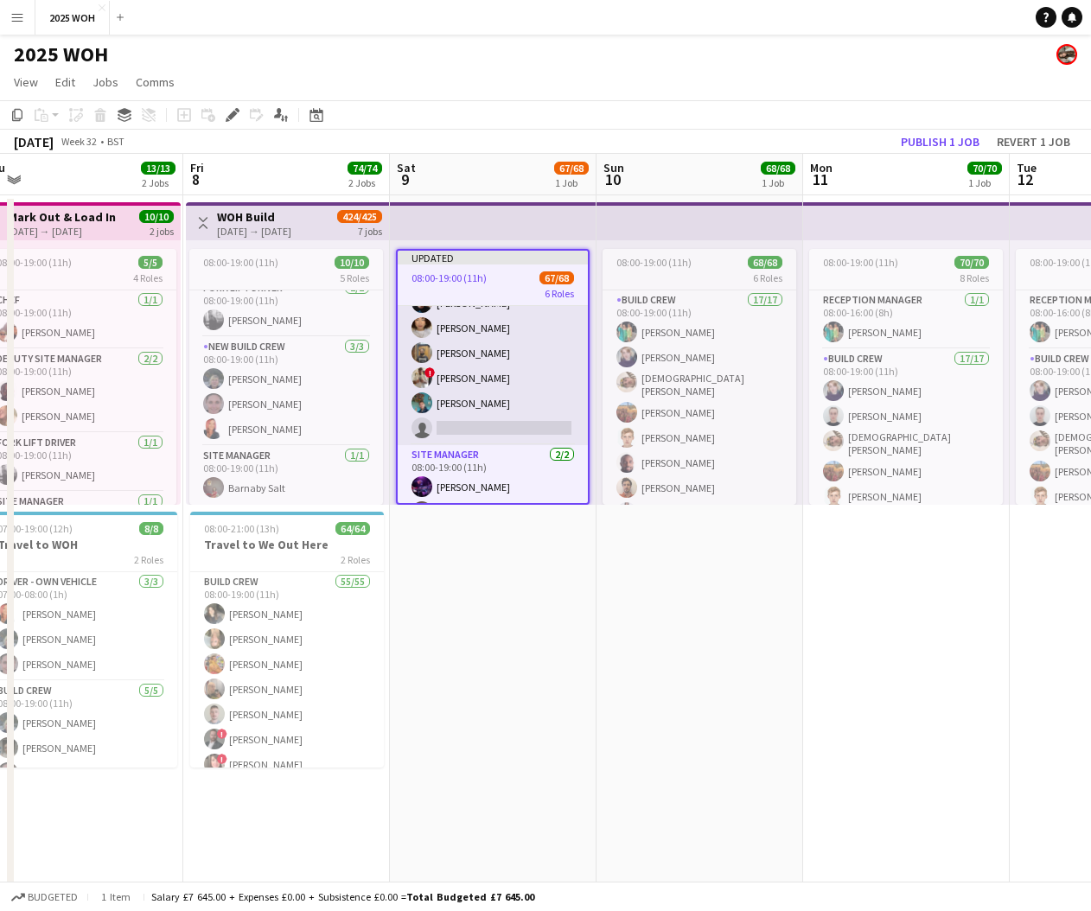
scroll to position [1701, 0]
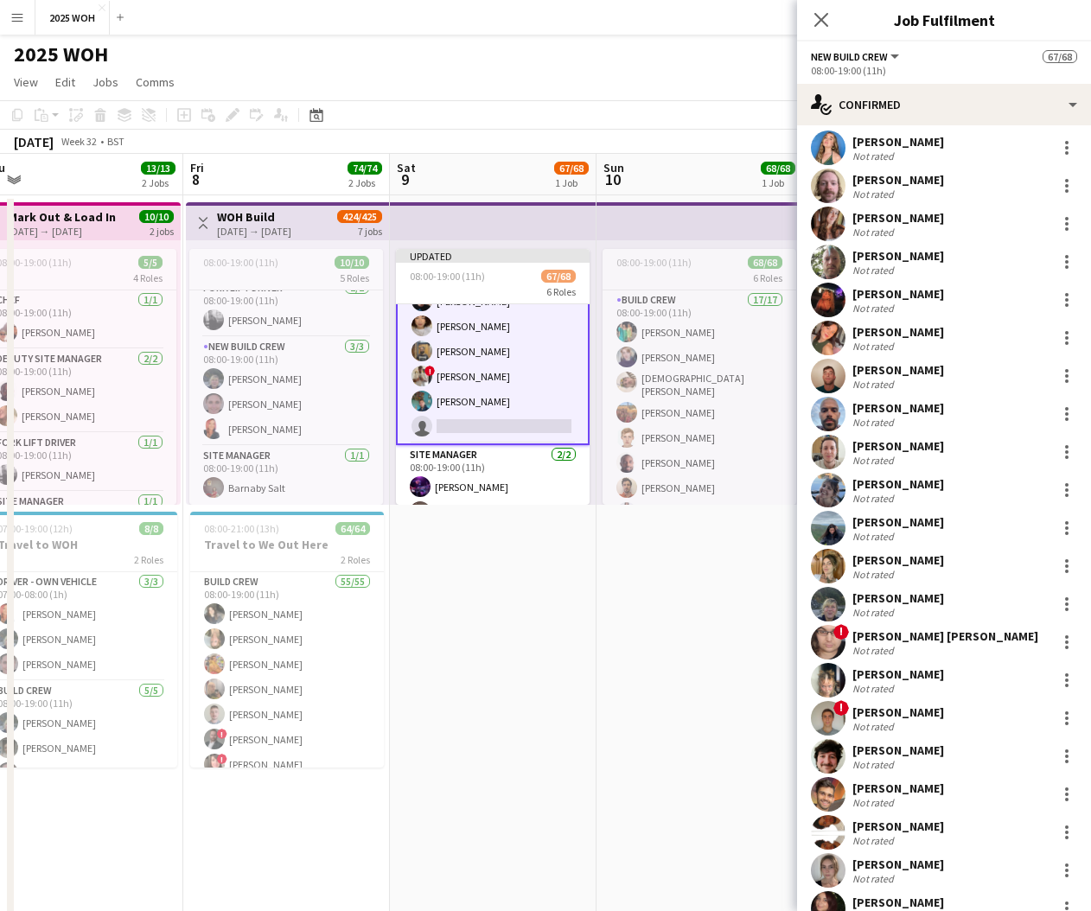
scroll to position [23, 0]
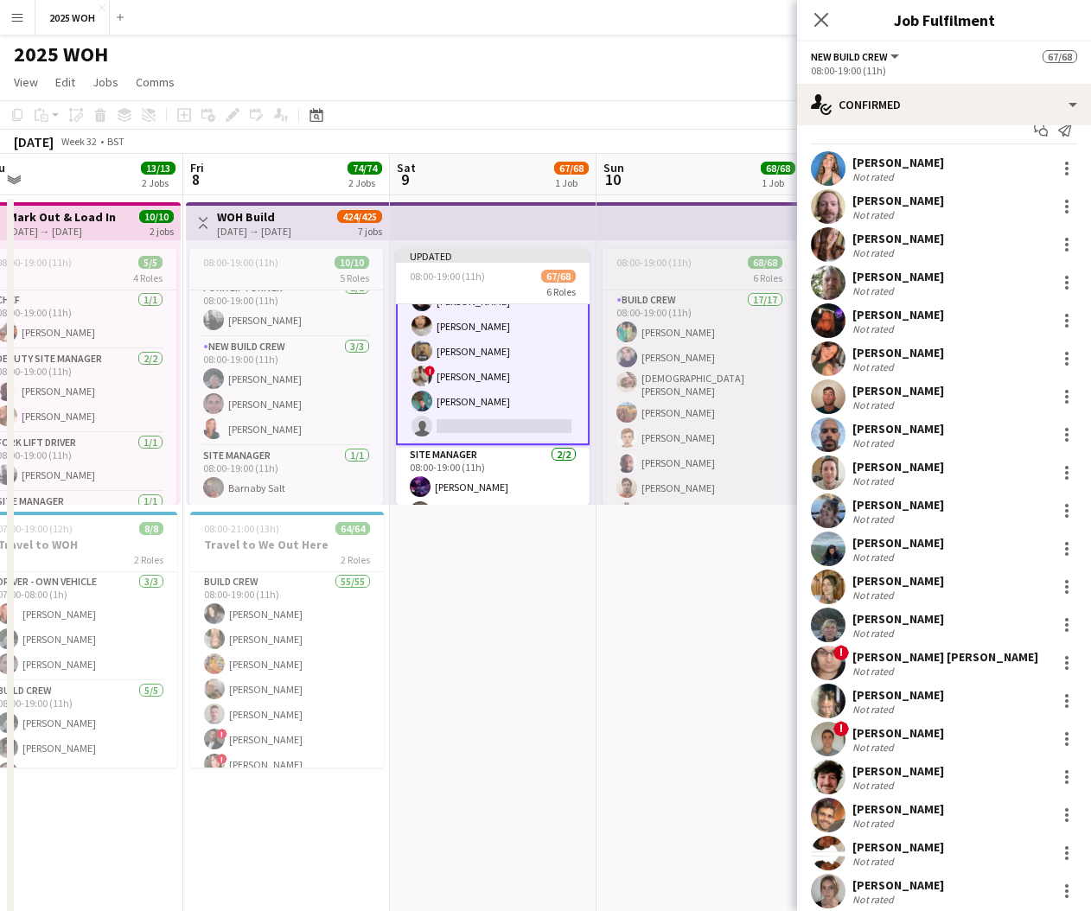
click at [679, 268] on span "08:00-19:00 (11h)" at bounding box center [653, 262] width 75 height 13
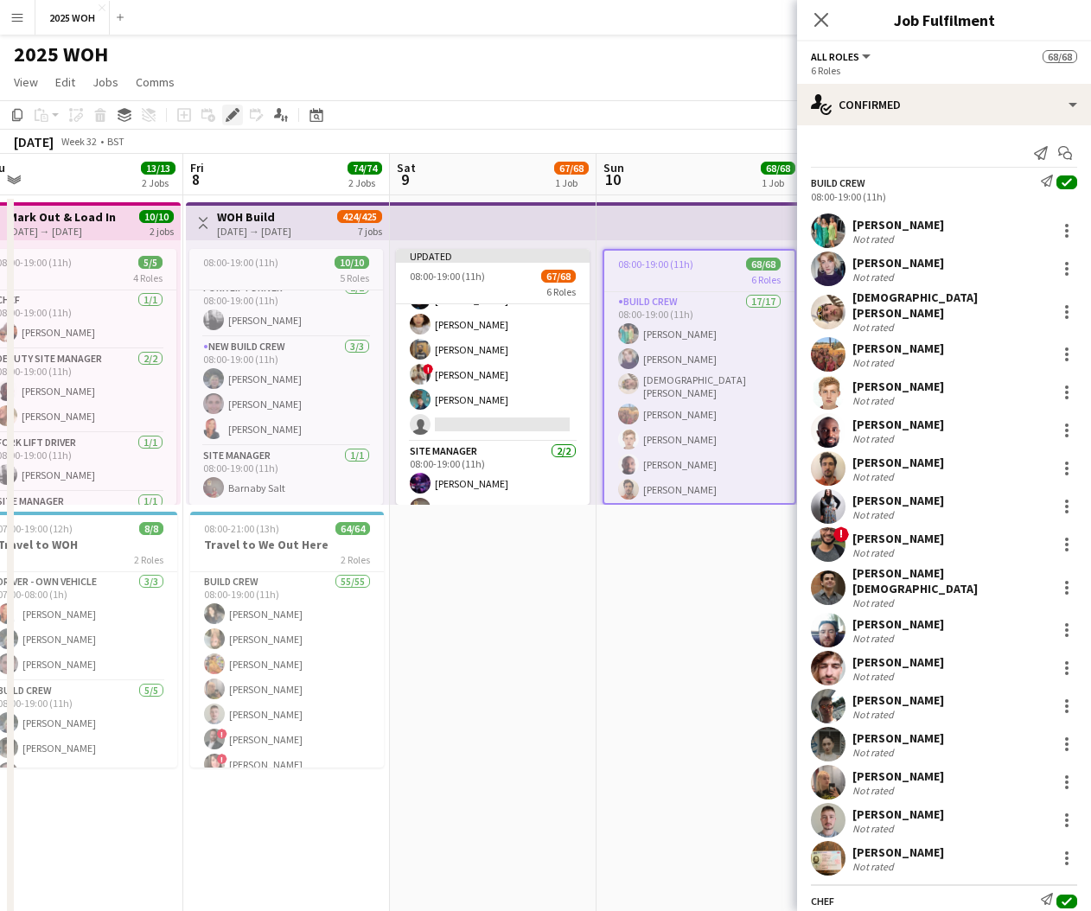
click at [233, 121] on icon "Edit" at bounding box center [233, 115] width 14 height 14
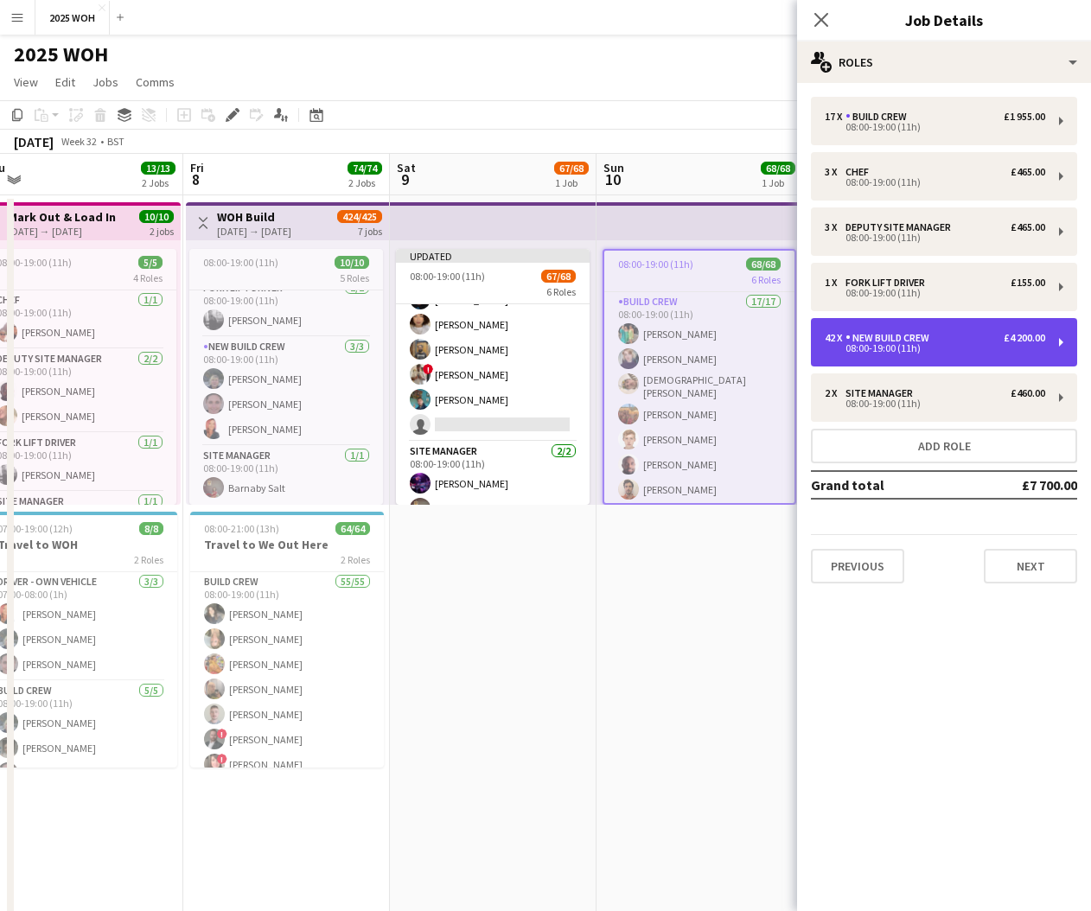
click at [889, 346] on div "08:00-19:00 (11h)" at bounding box center [935, 348] width 220 height 9
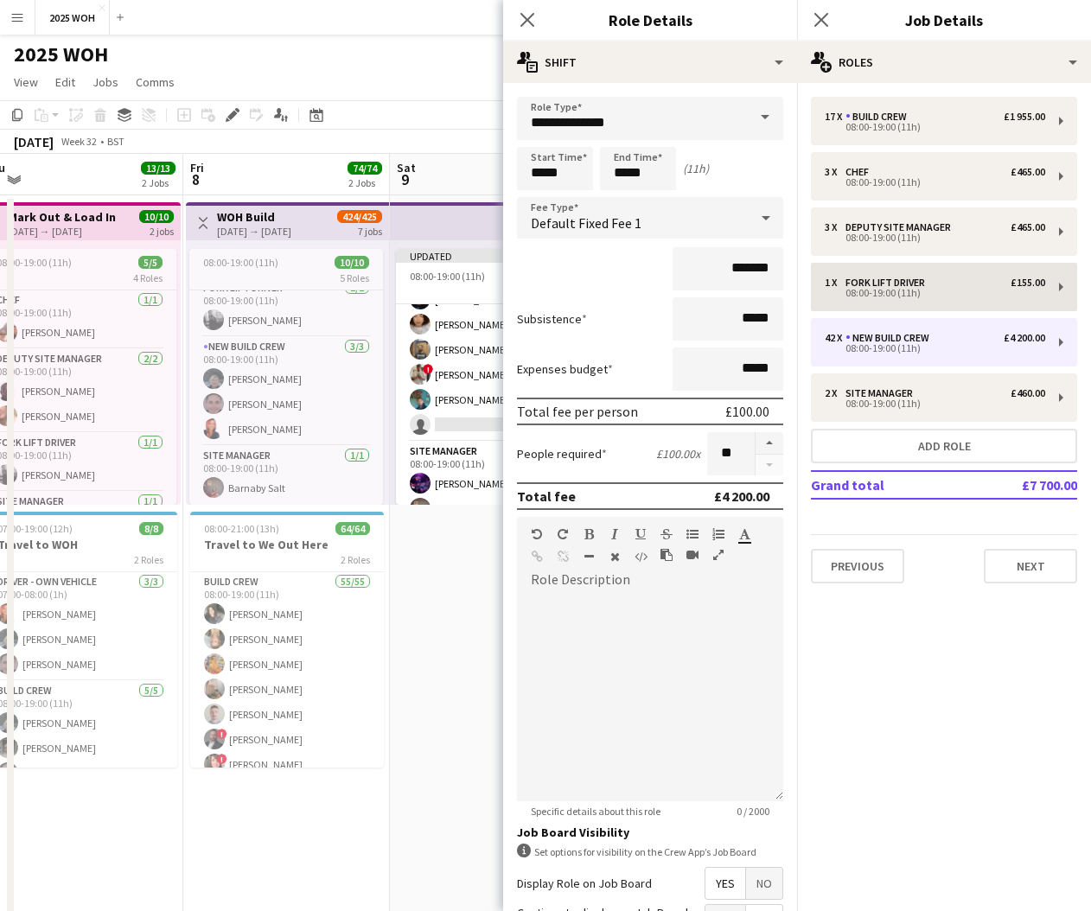
drag, startPoint x: 762, startPoint y: 444, endPoint x: 830, endPoint y: 277, distance: 180.7
click at [765, 442] on button "button" at bounding box center [769, 443] width 28 height 22
type input "**"
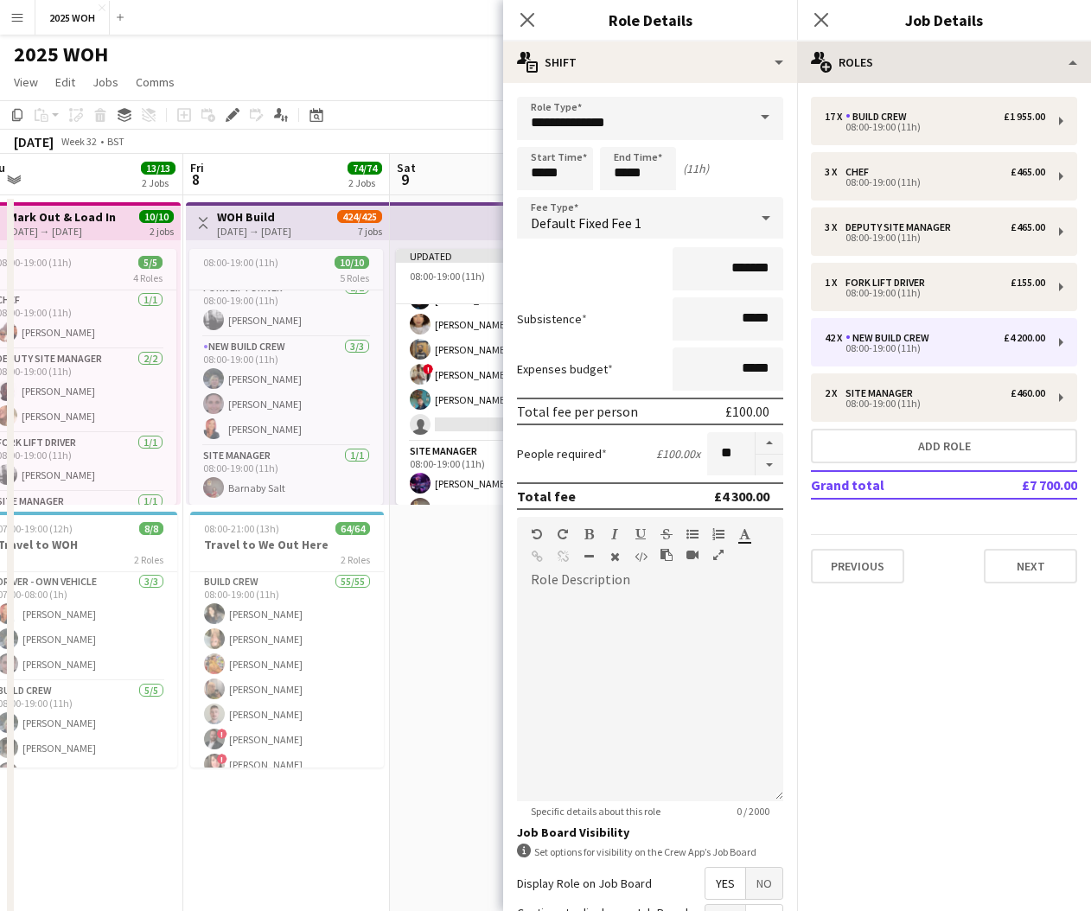
drag, startPoint x: 827, startPoint y: 22, endPoint x: 830, endPoint y: 57, distance: 35.5
click at [827, 22] on icon "Close pop-in" at bounding box center [821, 20] width 14 height 14
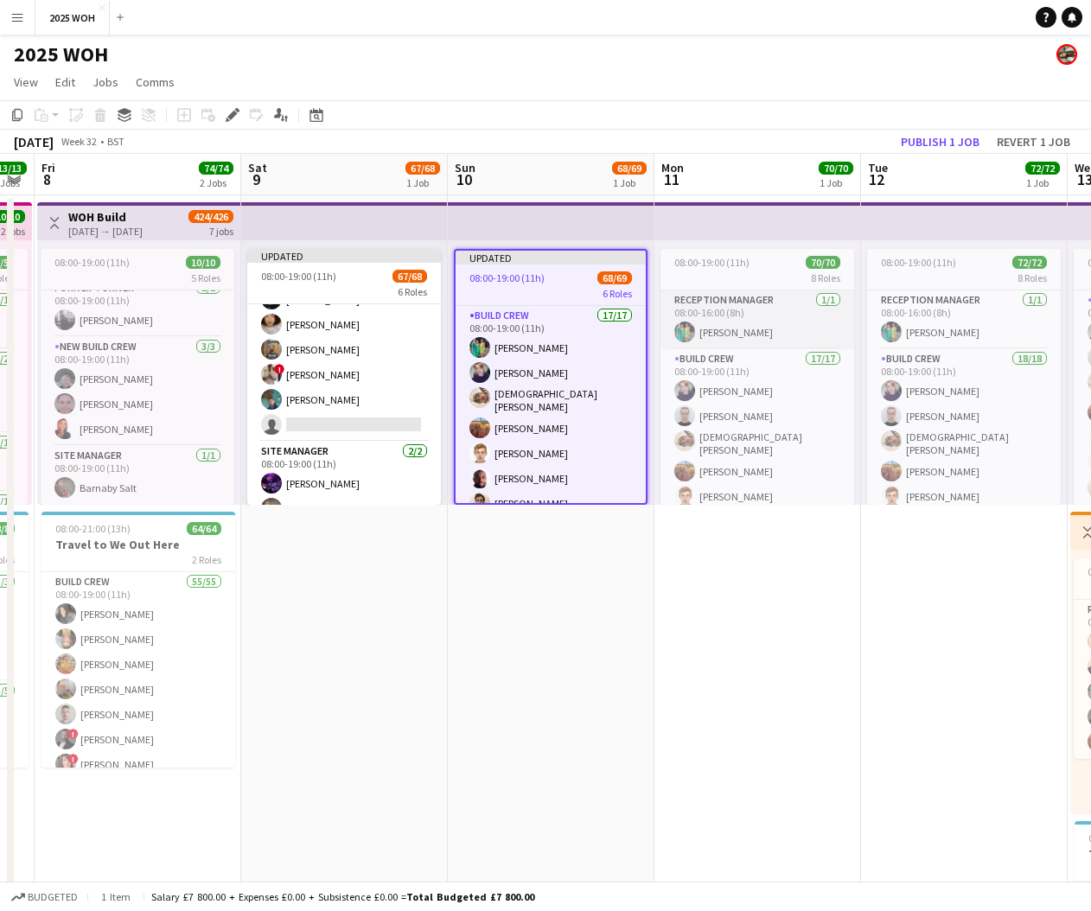
scroll to position [0, 793]
click at [717, 264] on span "08:00-19:00 (11h)" at bounding box center [710, 262] width 75 height 13
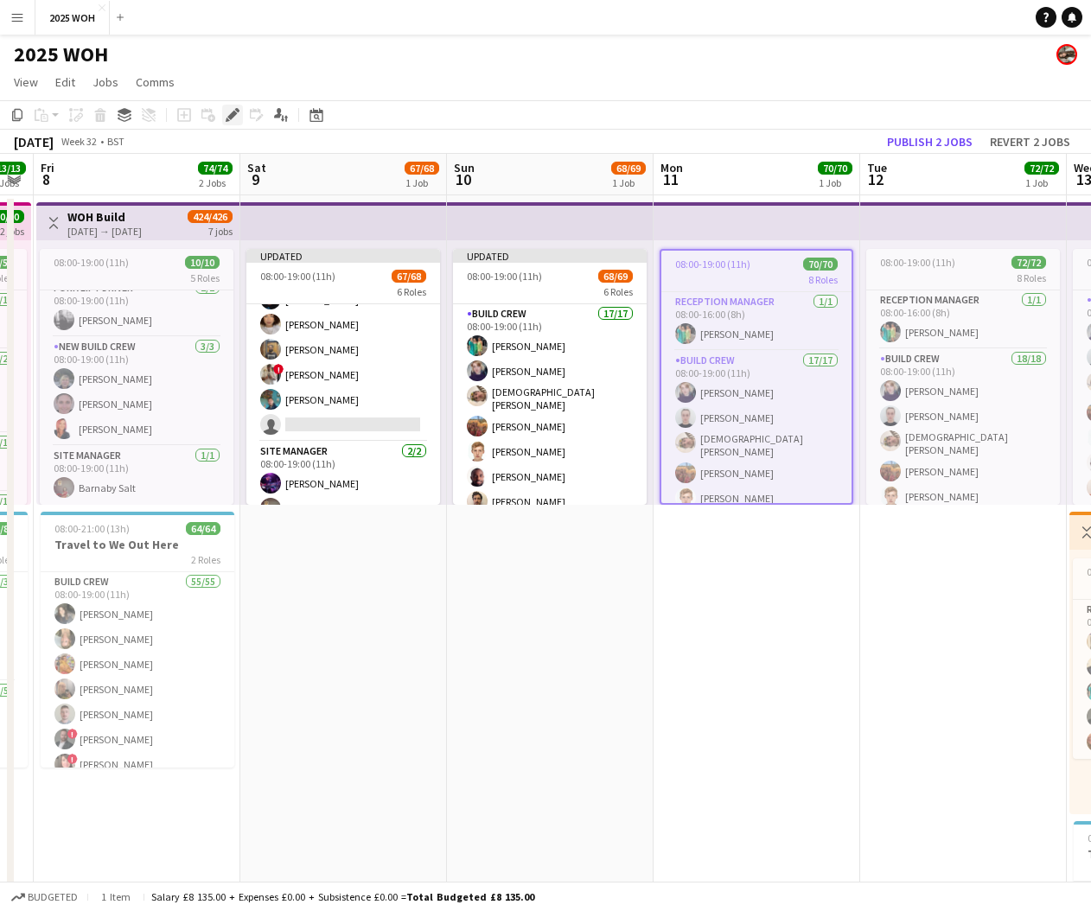
click at [235, 115] on icon at bounding box center [232, 116] width 10 height 10
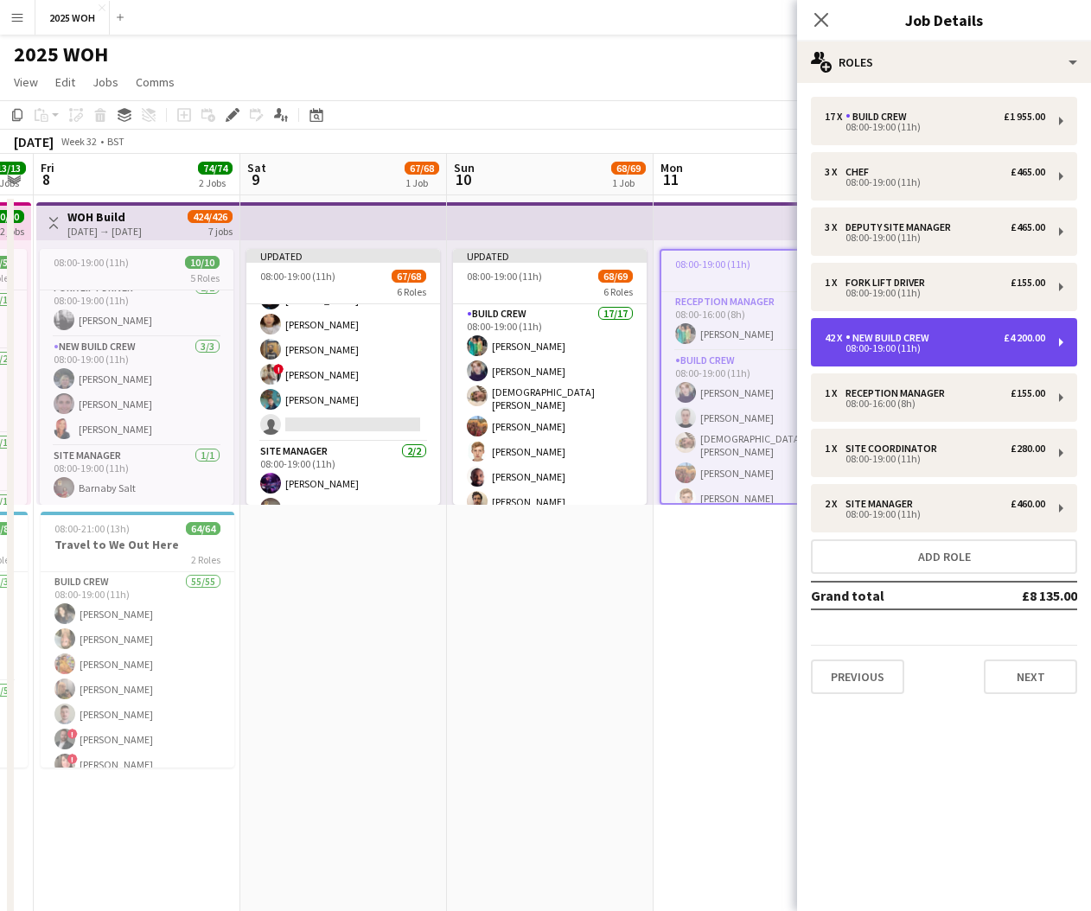
click at [904, 356] on div "42 x New Build Crew £4 200.00 08:00-19:00 (11h)" at bounding box center [944, 342] width 266 height 48
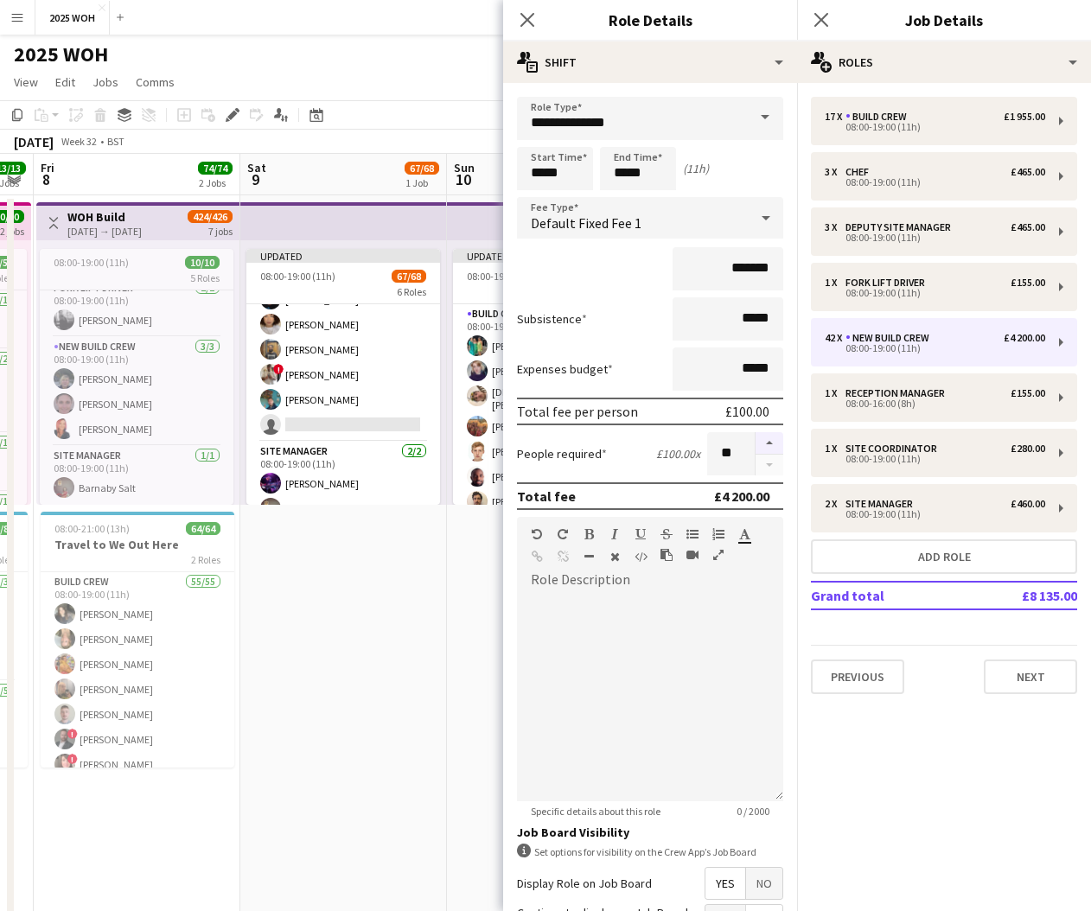
click at [770, 440] on button "button" at bounding box center [769, 443] width 28 height 22
type input "**"
click at [819, 20] on icon "Close pop-in" at bounding box center [820, 19] width 16 height 16
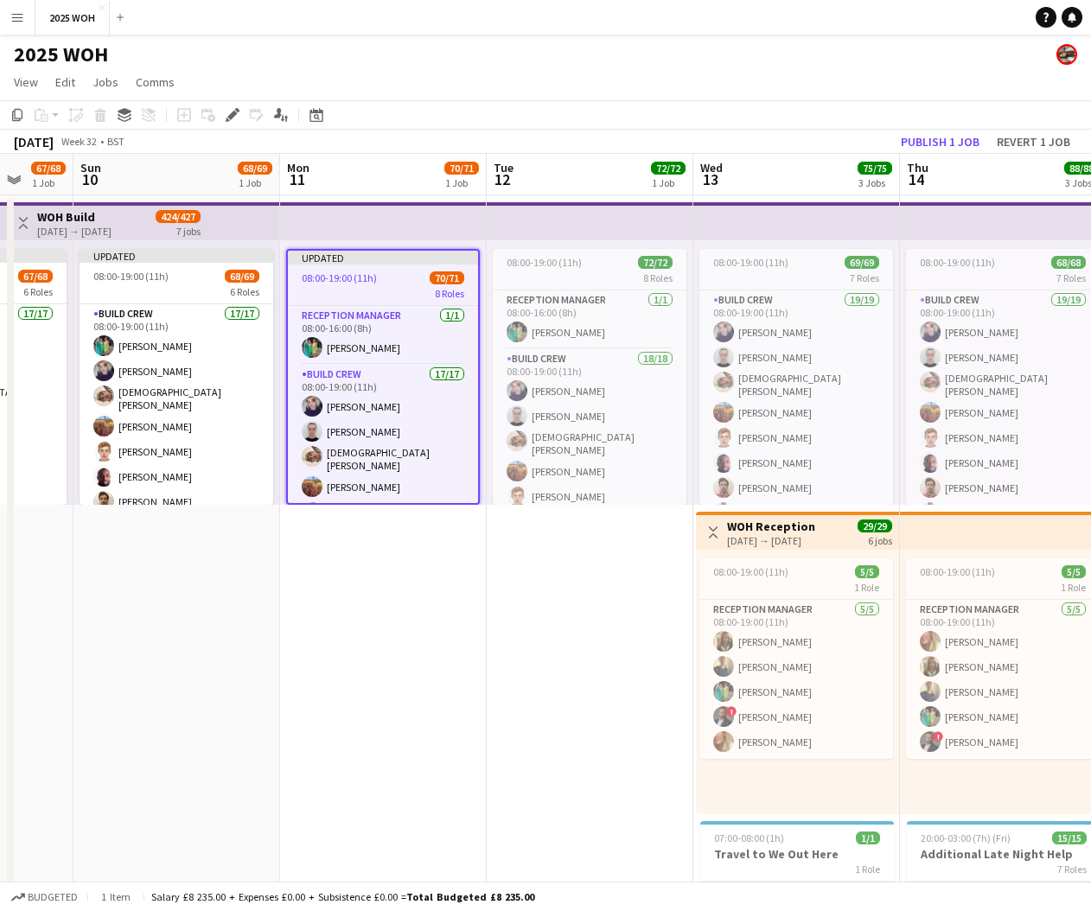
scroll to position [0, 546]
click at [626, 275] on div "8 Roles" at bounding box center [590, 278] width 194 height 14
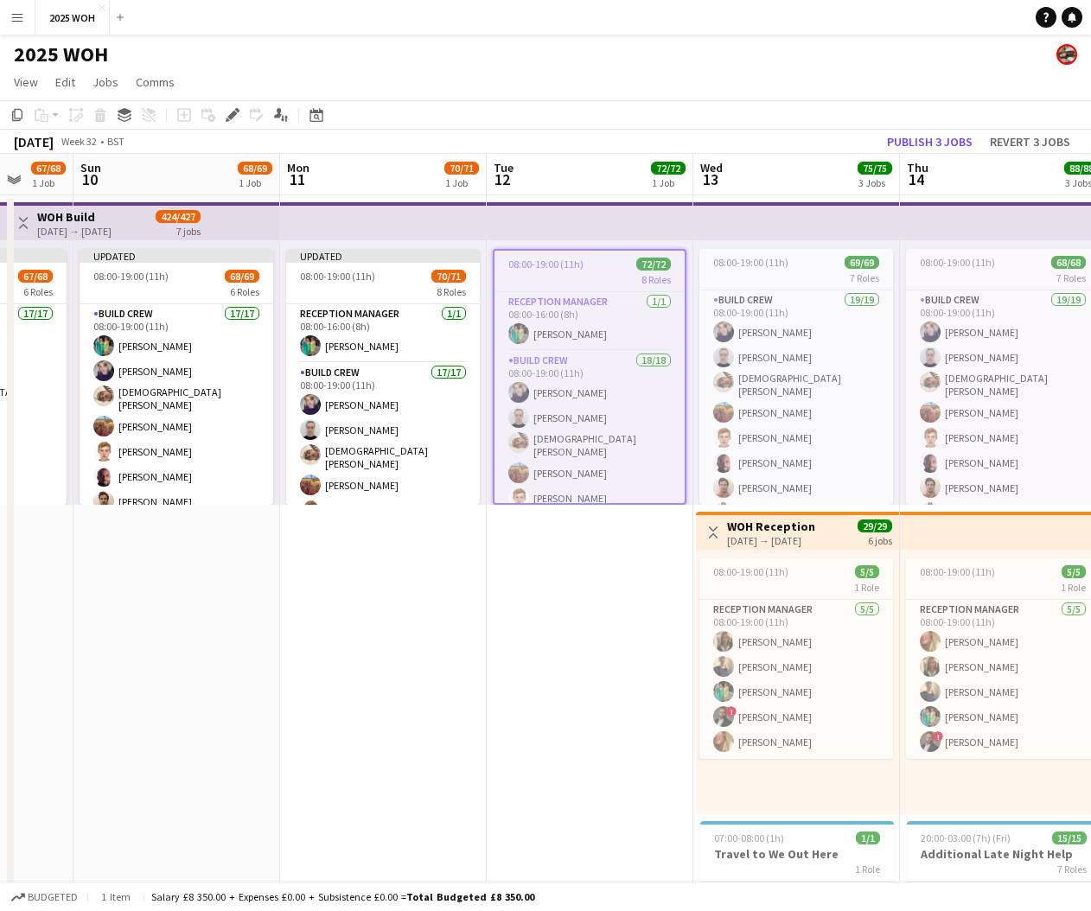
drag, startPoint x: 233, startPoint y: 113, endPoint x: 284, endPoint y: 131, distance: 53.0
click at [233, 113] on icon at bounding box center [232, 116] width 10 height 10
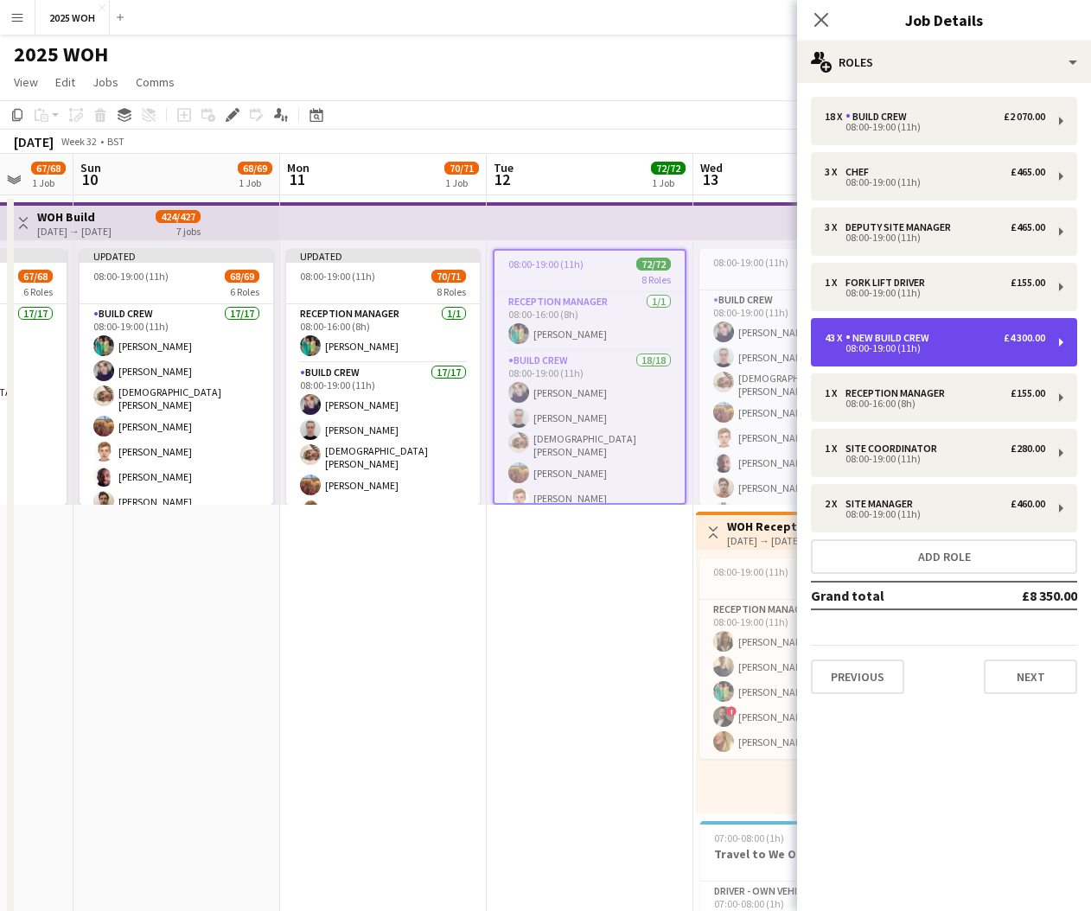
click at [918, 353] on div "08:00-19:00 (11h)" at bounding box center [935, 348] width 220 height 9
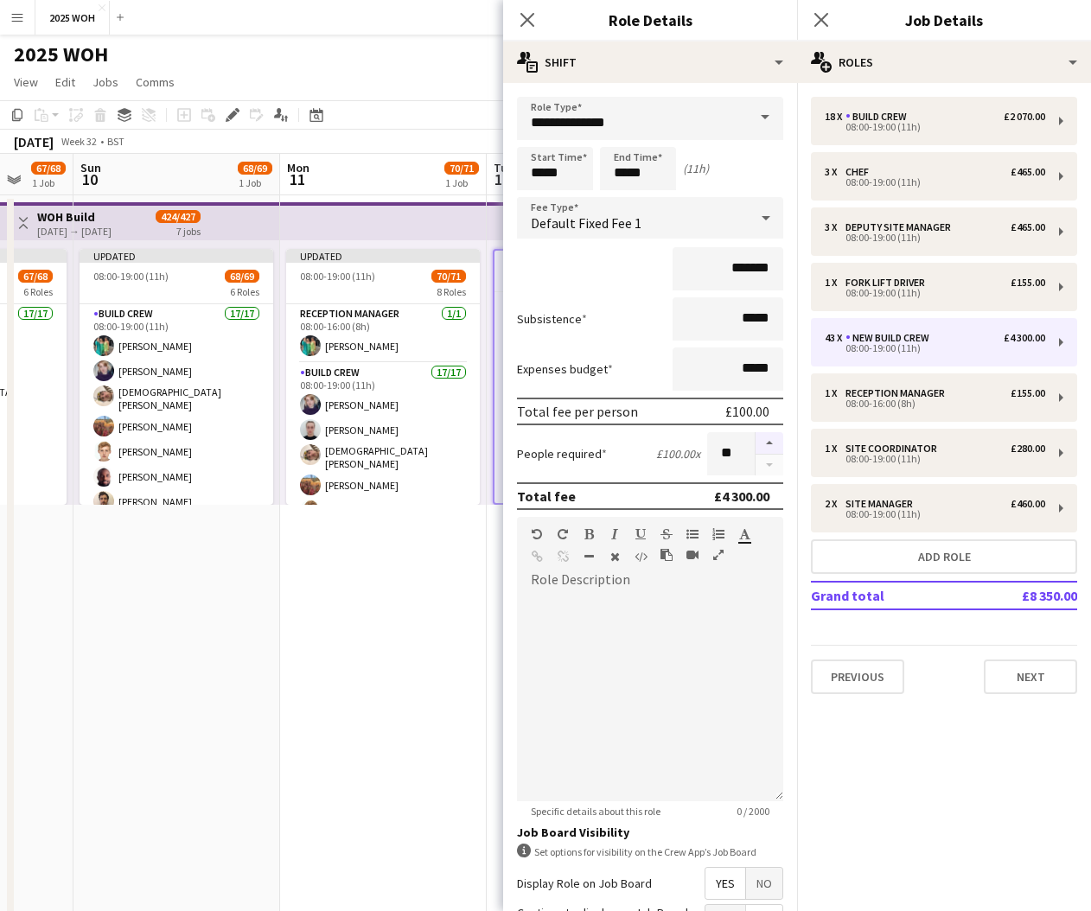
click at [772, 436] on button "button" at bounding box center [769, 443] width 28 height 22
type input "**"
drag, startPoint x: 817, startPoint y: 21, endPoint x: 825, endPoint y: 29, distance: 11.6
click at [819, 21] on icon "Close pop-in" at bounding box center [820, 19] width 16 height 16
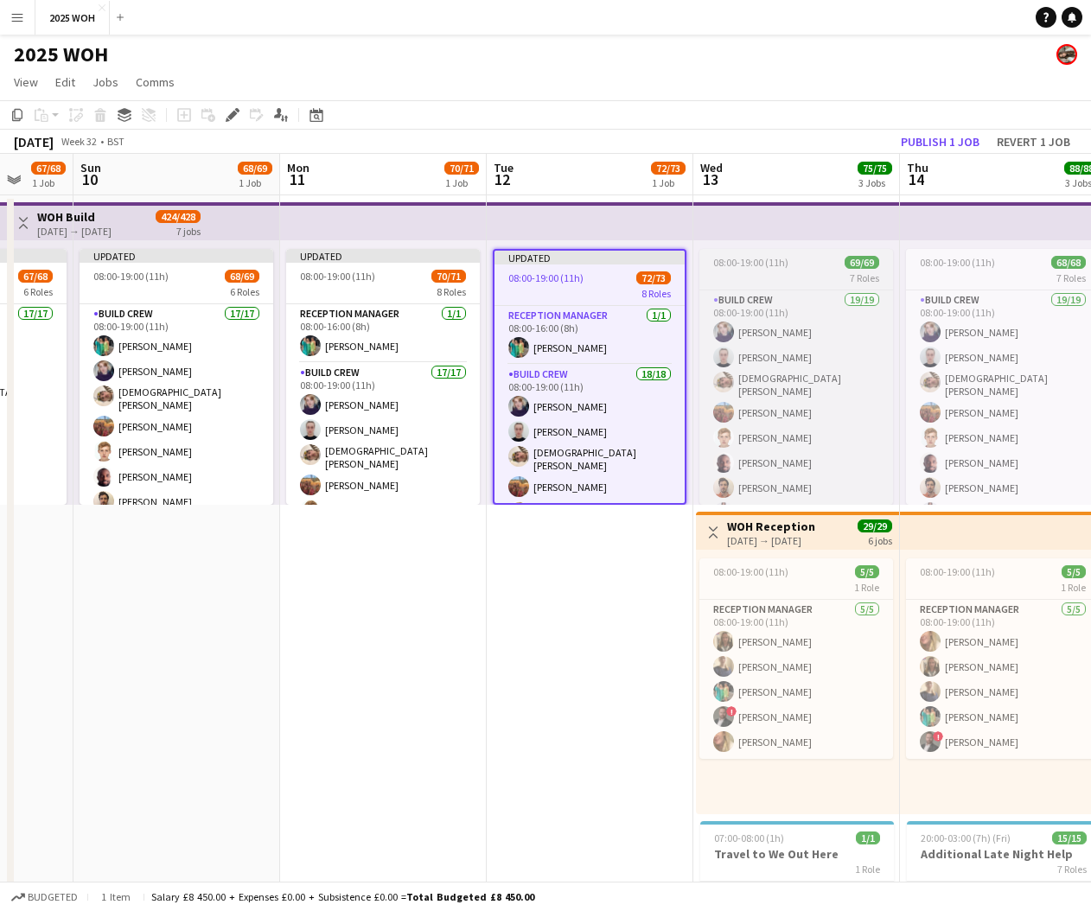
click at [819, 276] on div "7 Roles" at bounding box center [796, 278] width 194 height 14
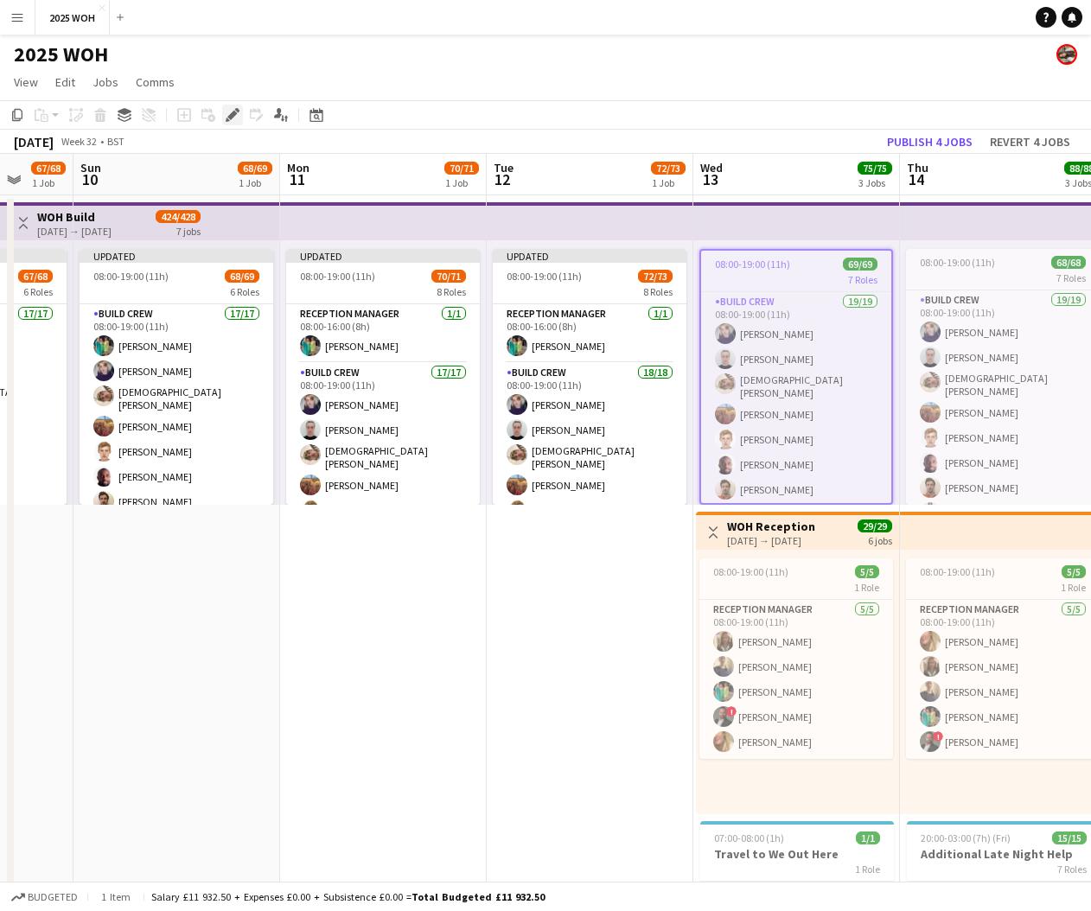
click at [232, 118] on icon at bounding box center [232, 116] width 10 height 10
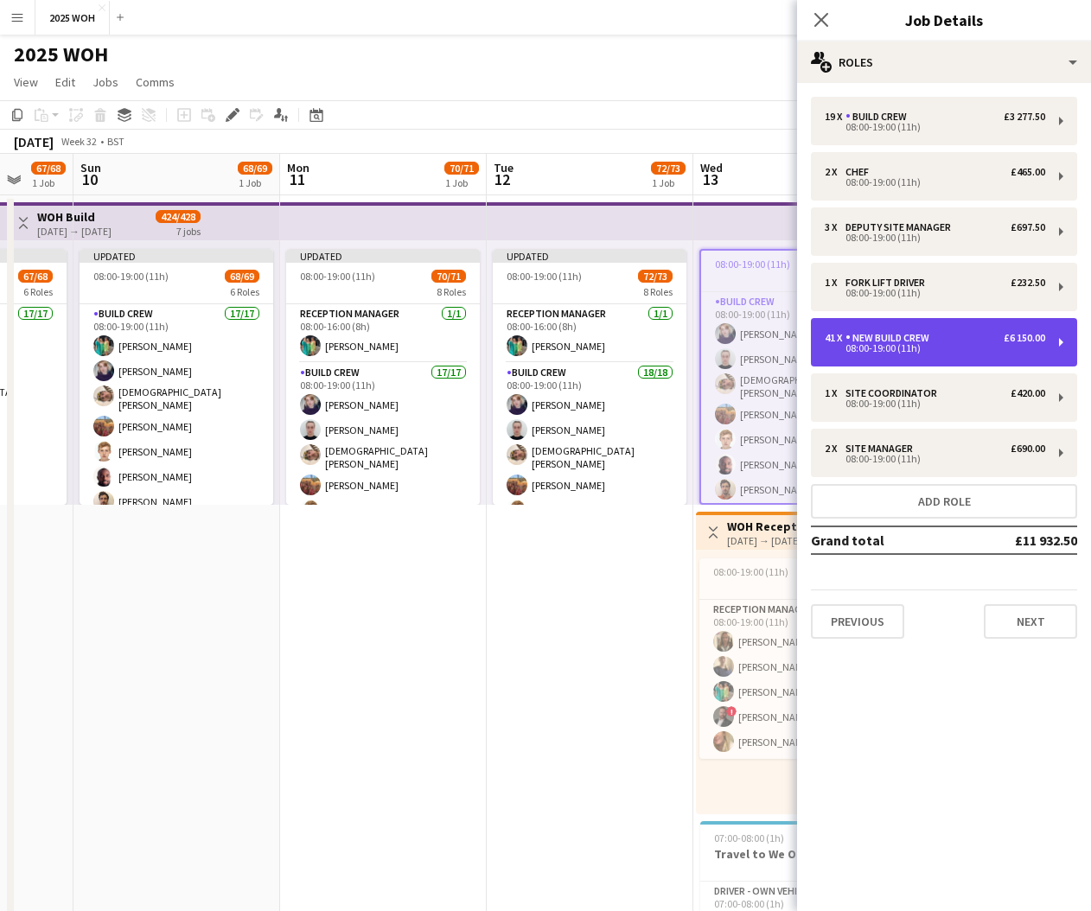
click at [920, 355] on div "41 x New Build Crew £6 150.00 08:00-19:00 (11h)" at bounding box center [944, 342] width 266 height 48
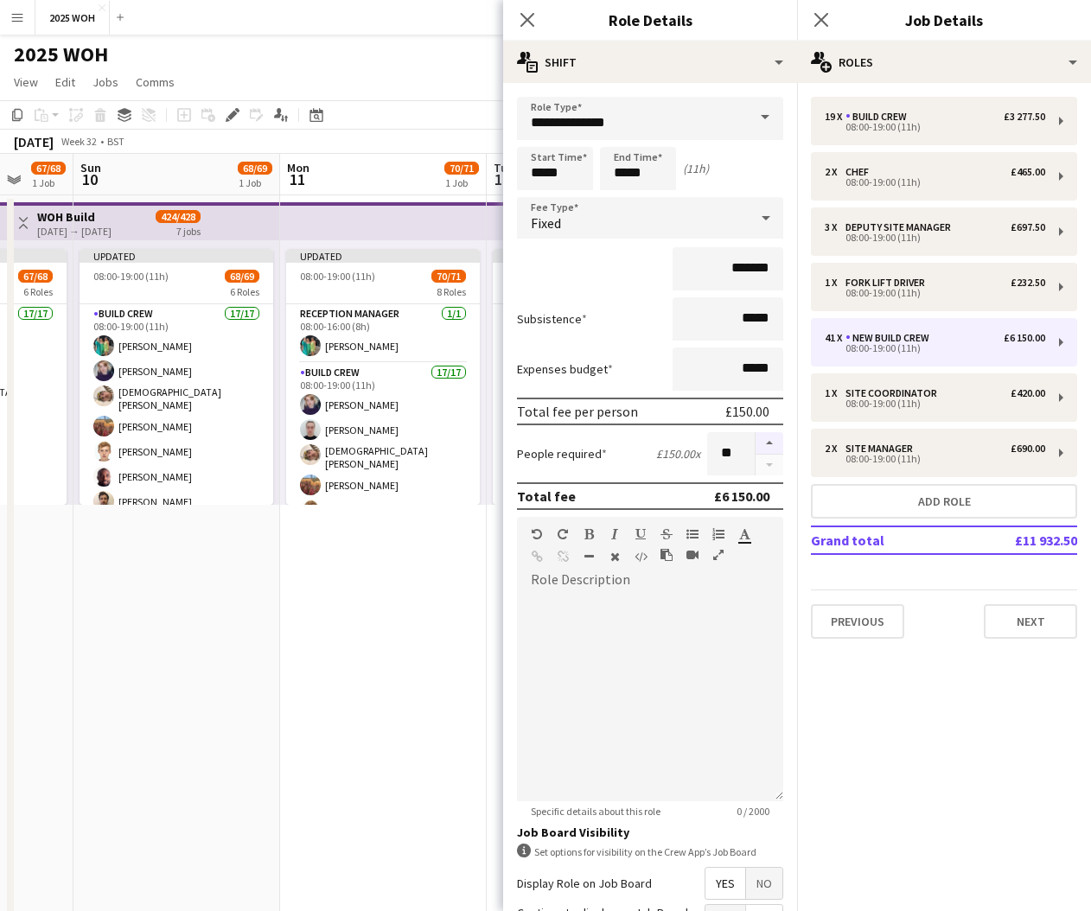
click at [774, 440] on button "button" at bounding box center [769, 443] width 28 height 22
type input "**"
click at [828, 26] on icon at bounding box center [820, 19] width 16 height 16
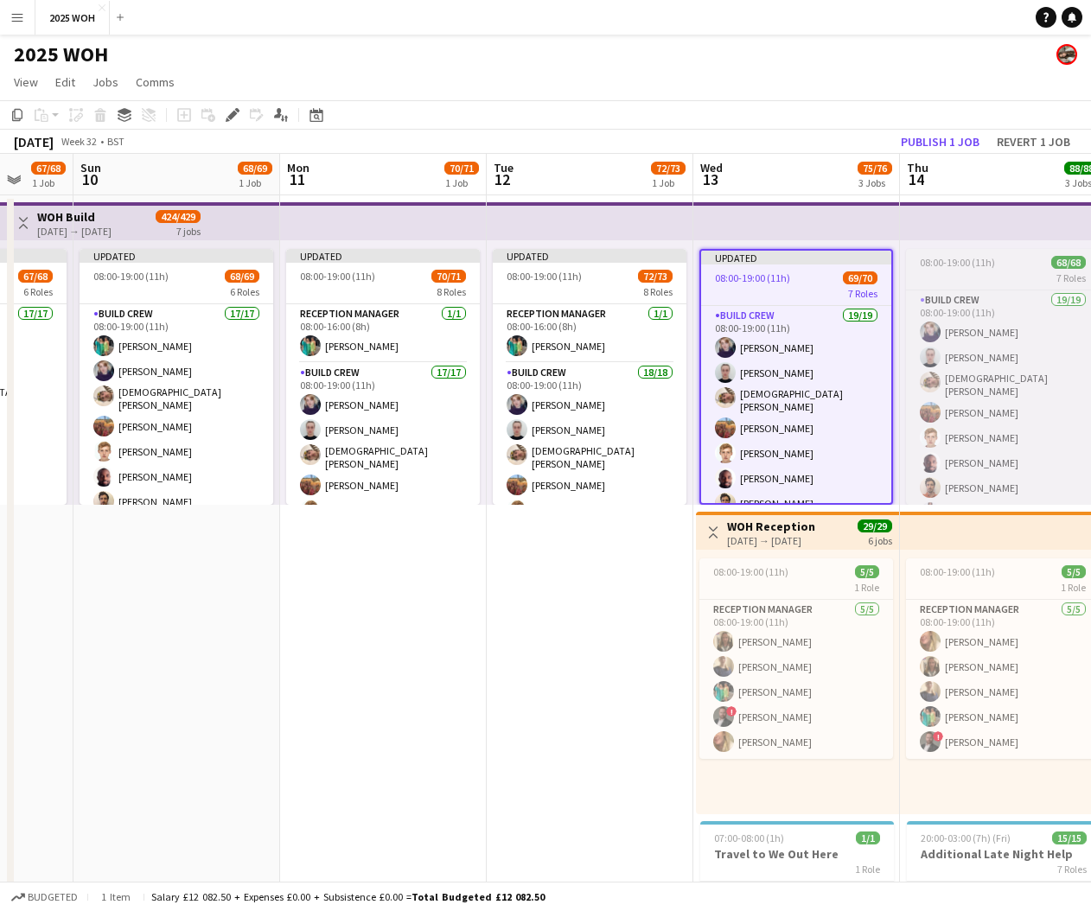
click at [981, 276] on div "7 Roles" at bounding box center [1003, 278] width 194 height 14
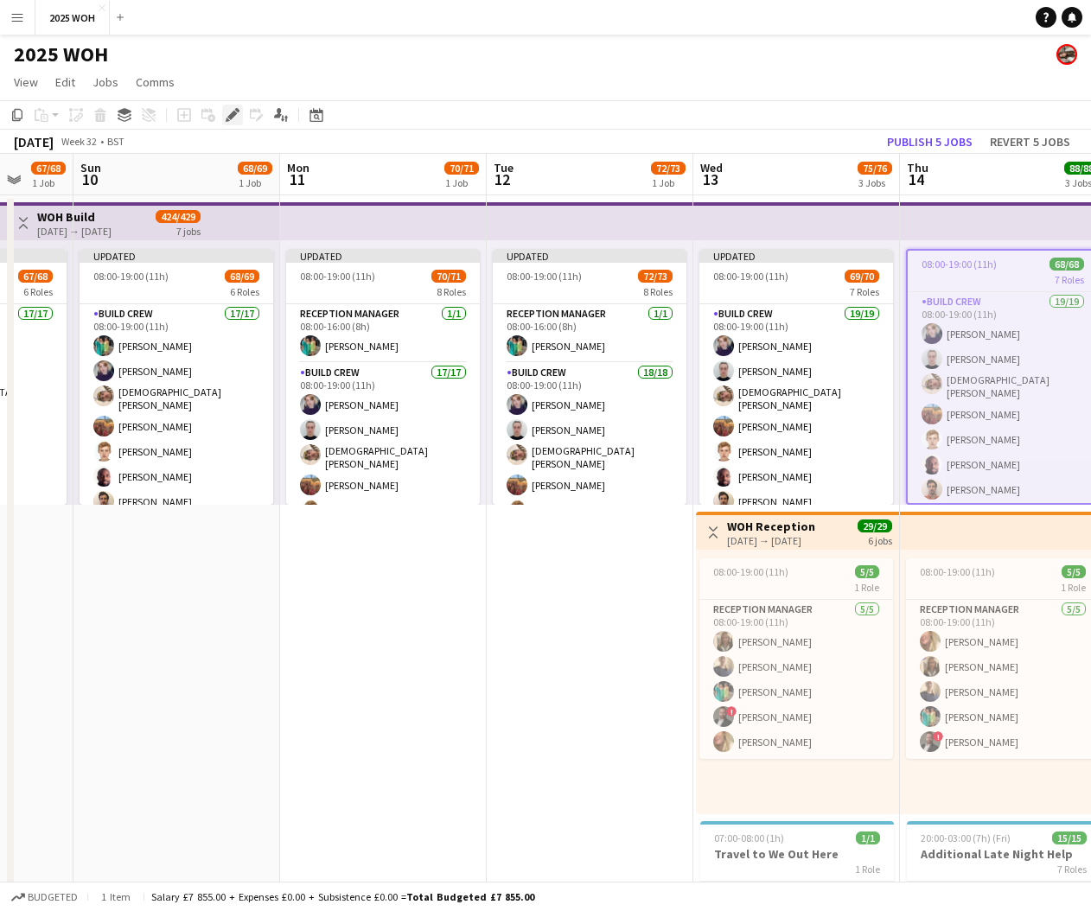
click at [238, 118] on icon "Edit" at bounding box center [233, 115] width 14 height 14
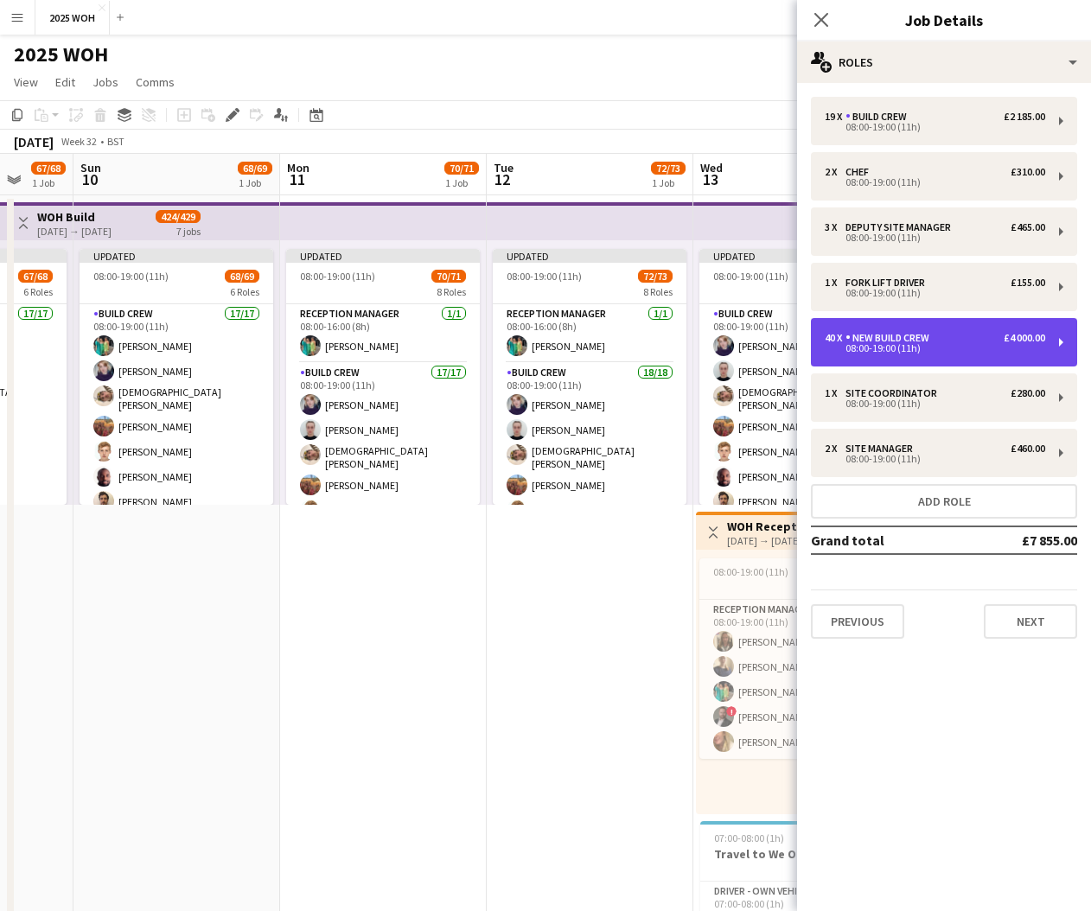
click at [967, 359] on div "40 x New Build Crew £4 000.00 08:00-19:00 (11h)" at bounding box center [944, 342] width 266 height 48
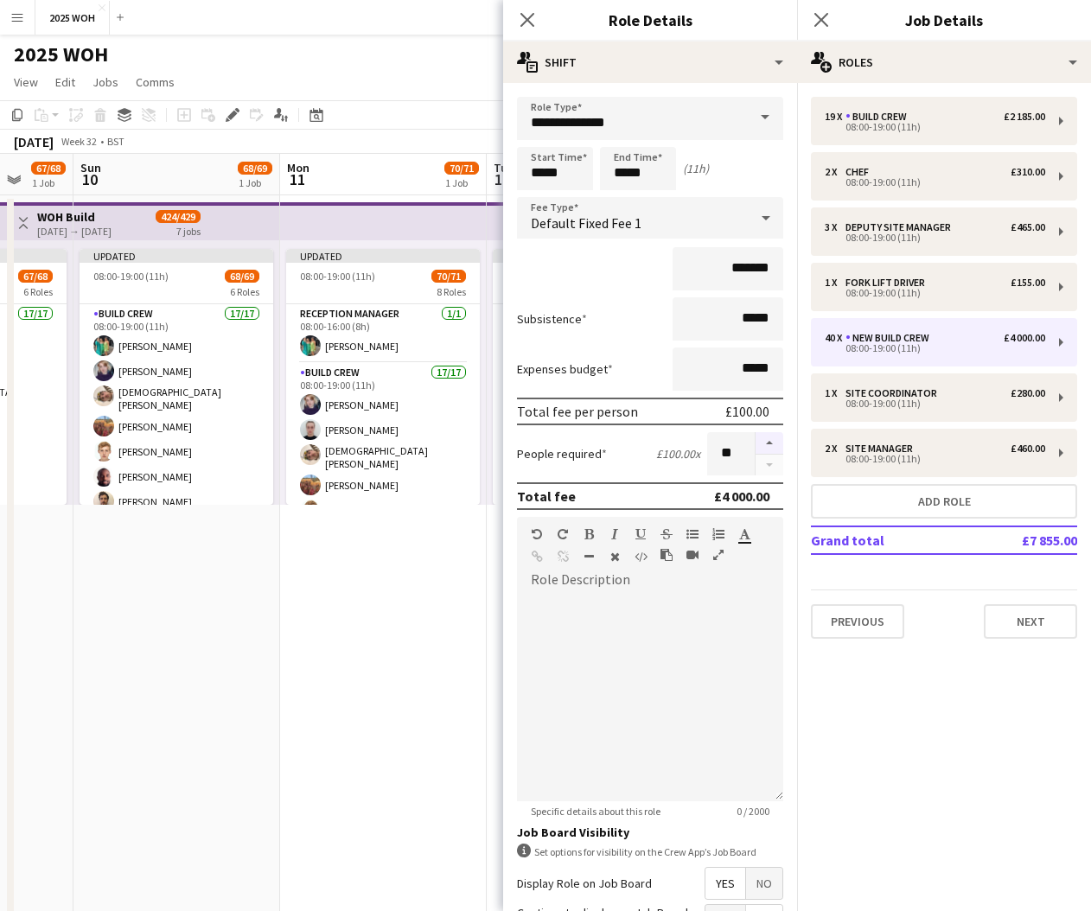
click at [777, 441] on button "button" at bounding box center [769, 443] width 28 height 22
type input "**"
click at [828, 22] on icon "Close pop-in" at bounding box center [820, 19] width 16 height 16
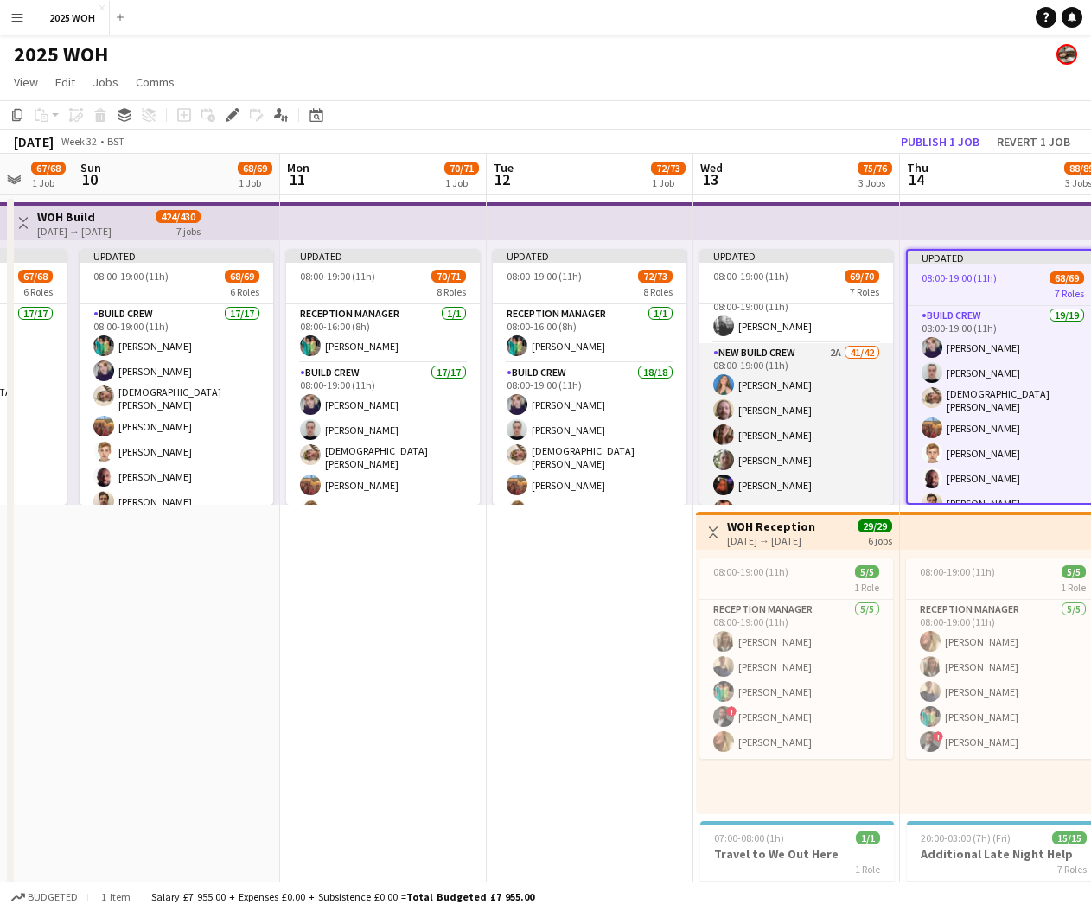
scroll to position [734, 0]
click at [819, 417] on app-card-role "New Build Crew 2A 41/42 08:00-19:00 (11h) [PERSON_NAME] [PERSON_NAME] [PERSON_N…" at bounding box center [796, 888] width 194 height 1092
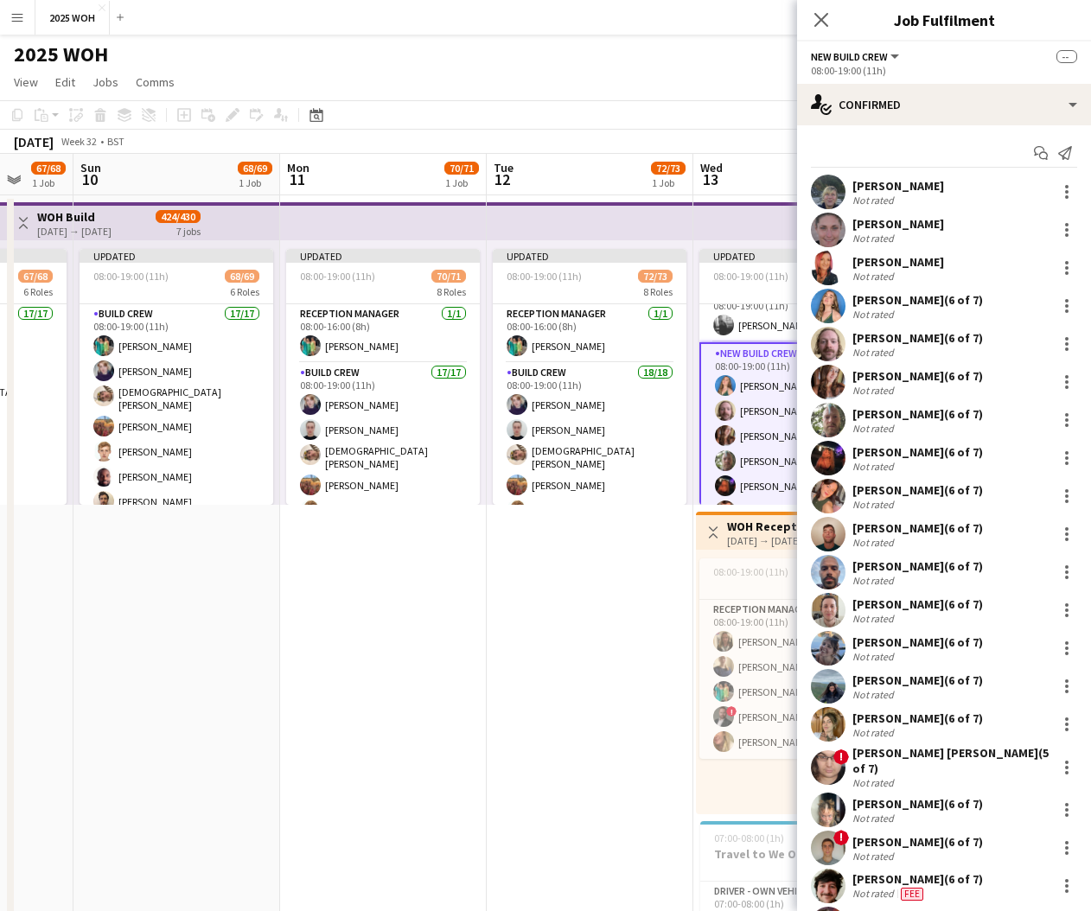
scroll to position [0, 0]
click at [660, 589] on app-date-cell "Updated 08:00-19:00 (11h) 72/73 8 Roles Reception Manager [DATE] 08:00-16:00 (8…" at bounding box center [590, 716] width 207 height 1042
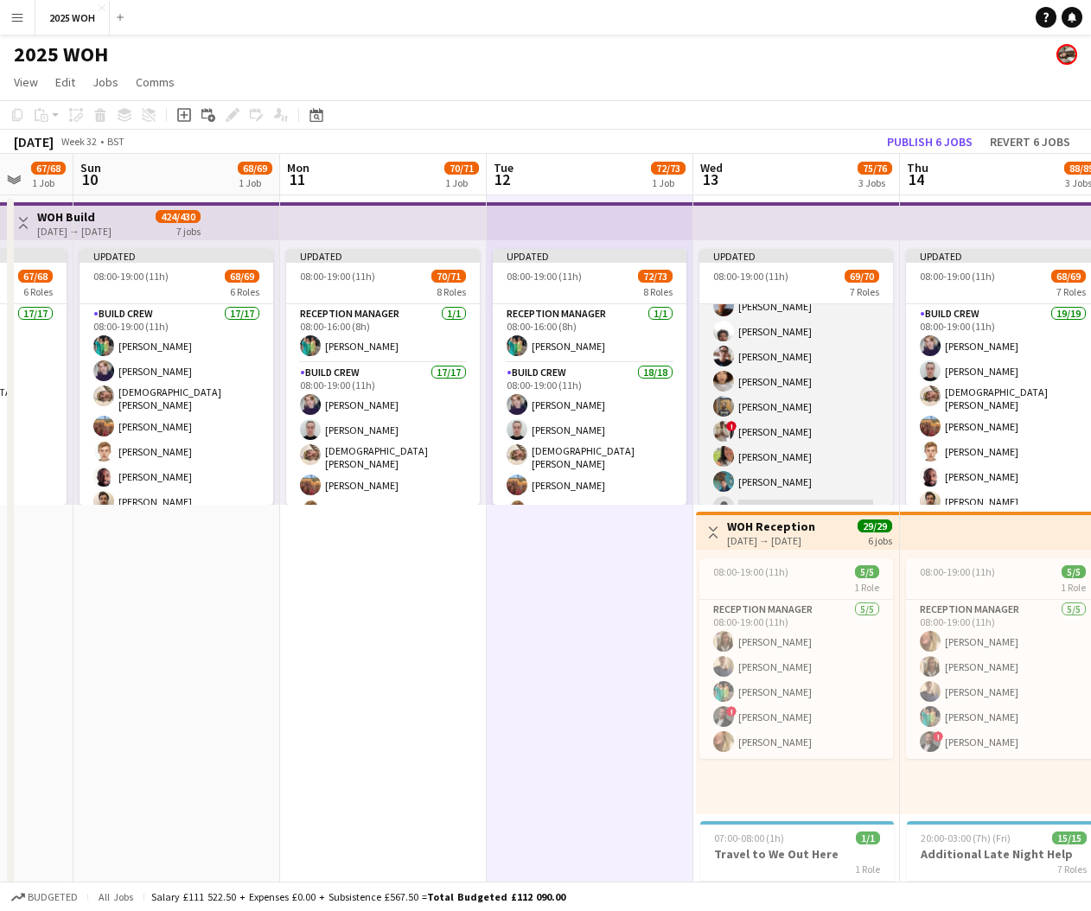
scroll to position [1574, 0]
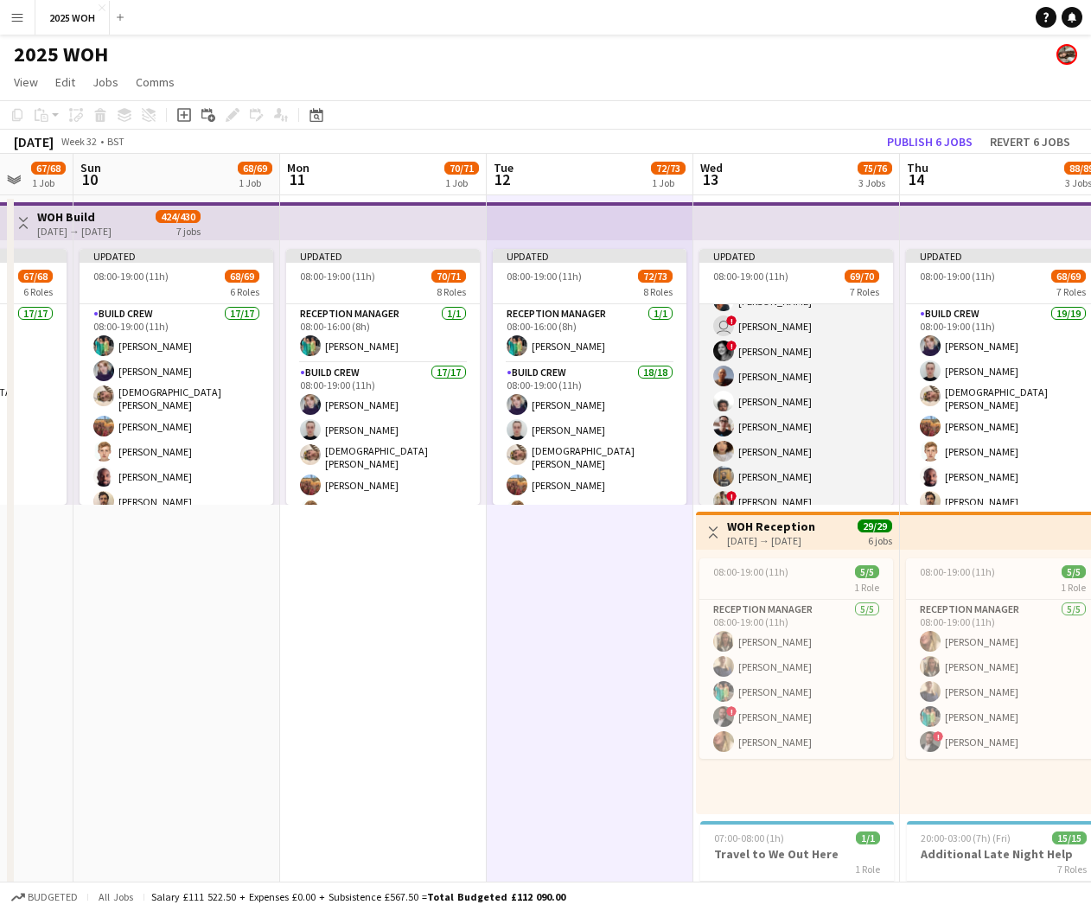
click at [834, 430] on app-card-role "New Build Crew 2A 41/42 08:00-19:00 (11h) [PERSON_NAME] [PERSON_NAME] [PERSON_N…" at bounding box center [796, 48] width 194 height 1092
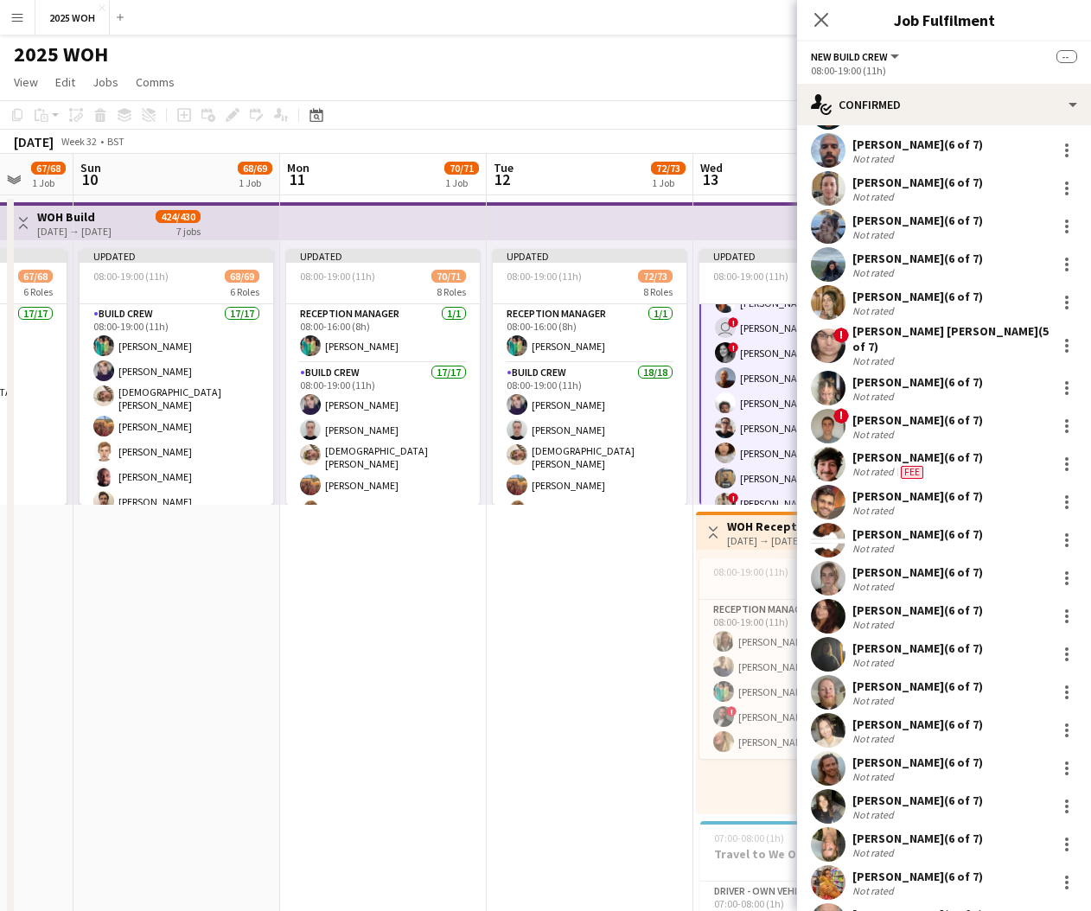
scroll to position [413, 0]
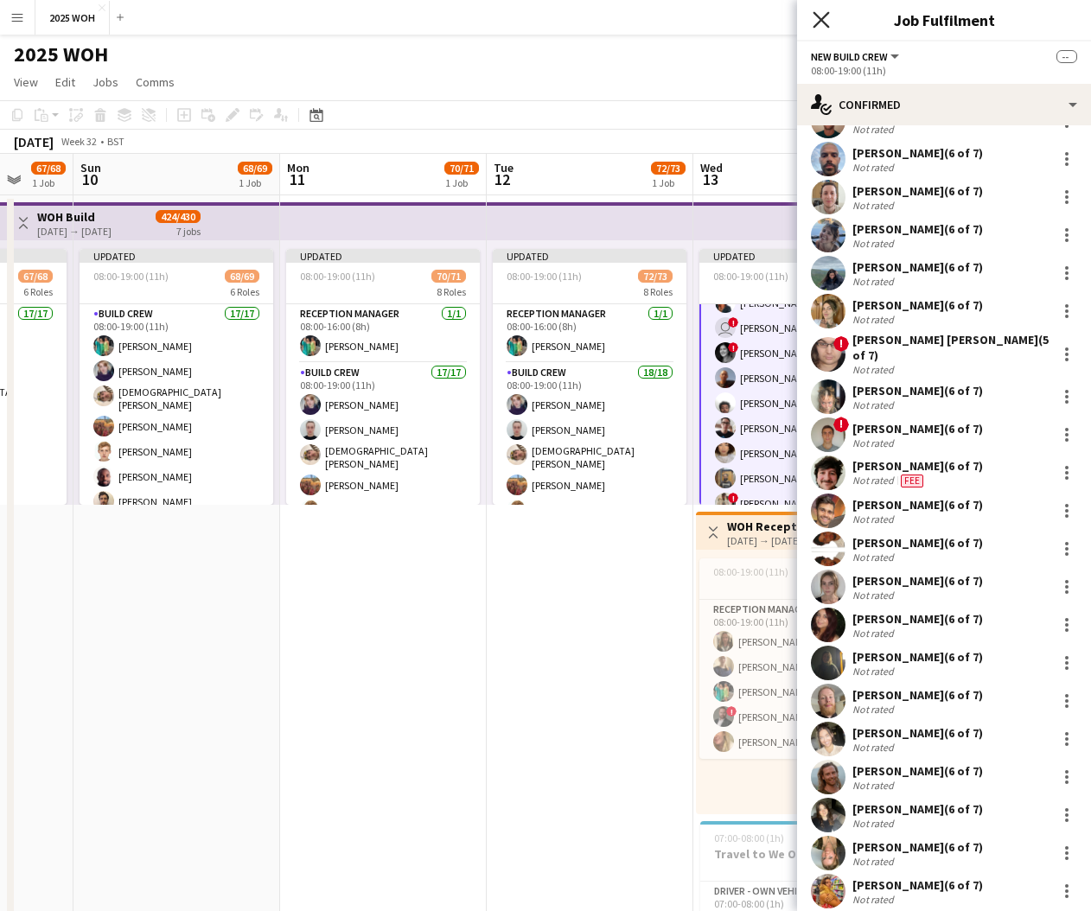
click at [823, 19] on icon at bounding box center [820, 19] width 16 height 16
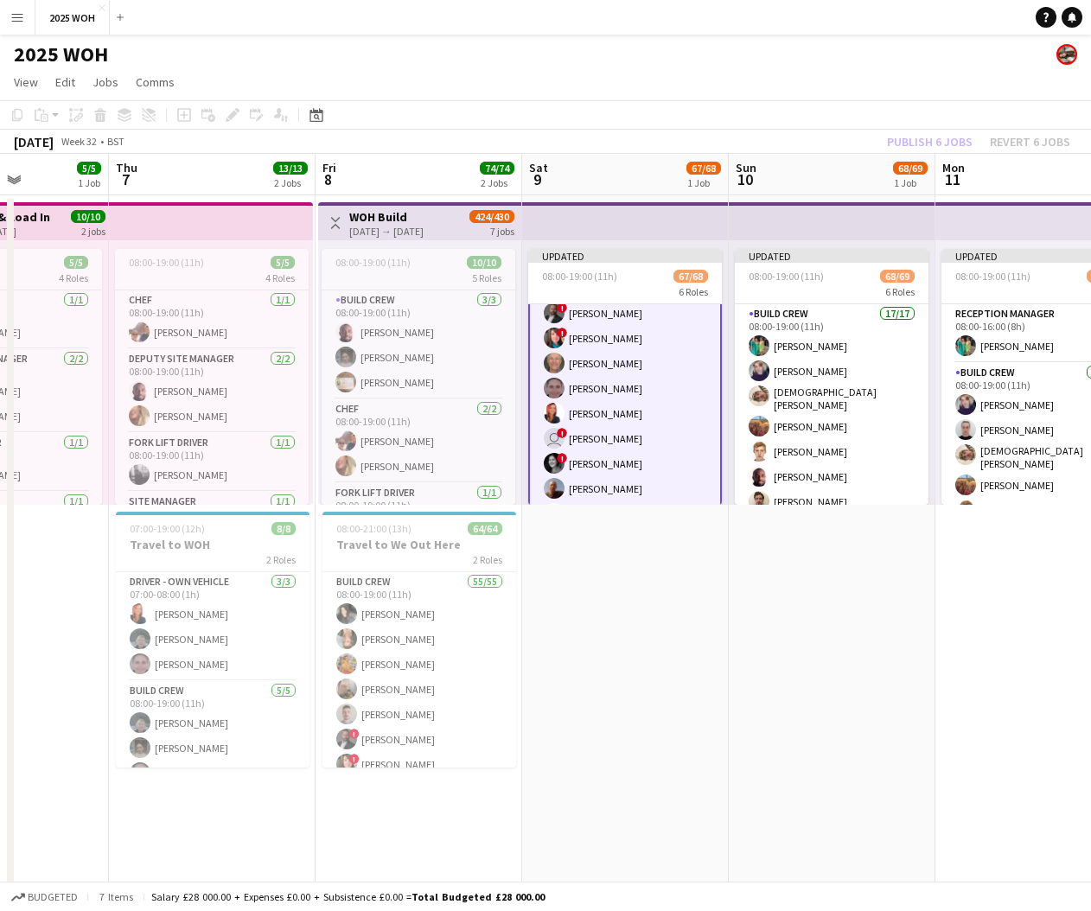
scroll to position [1609, 0]
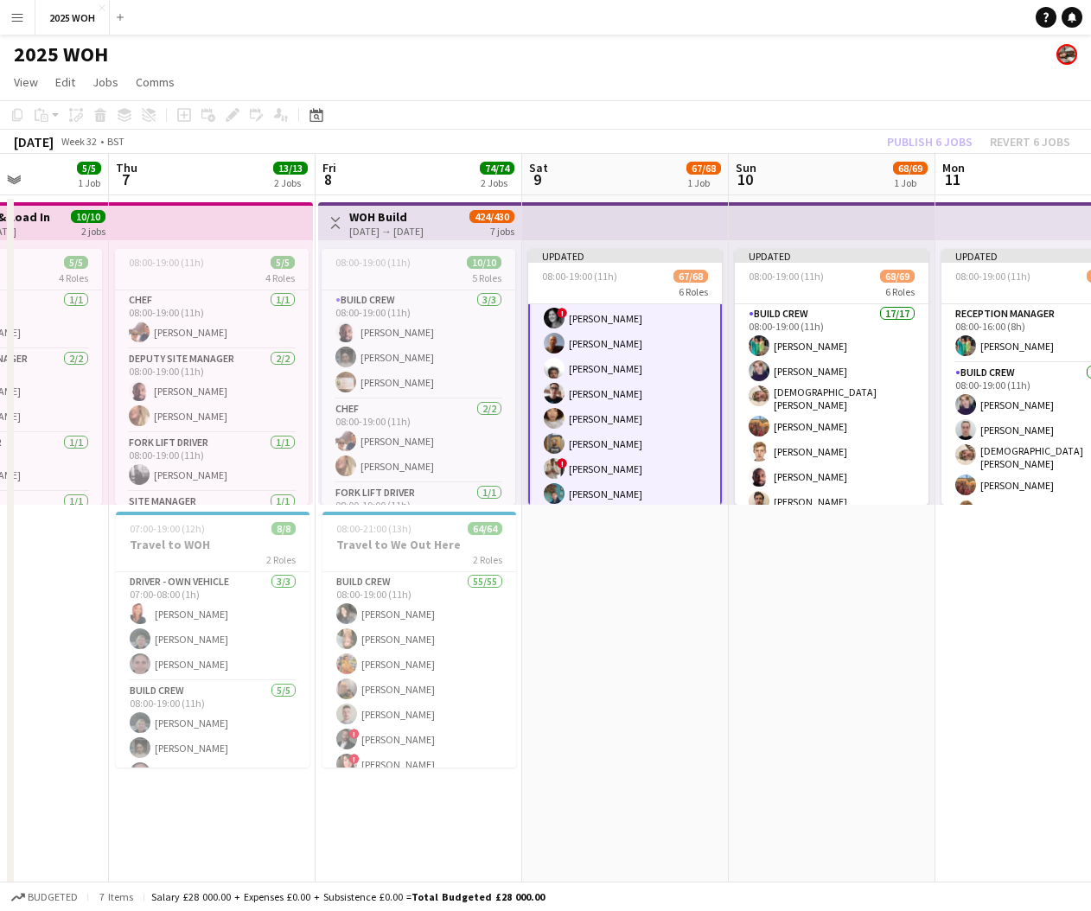
click at [640, 551] on app-date-cell "Updated 08:00-19:00 (11h) 67/68 6 Roles Build Crew 17/17 08:00-19:00 (11h) [PER…" at bounding box center [625, 716] width 207 height 1042
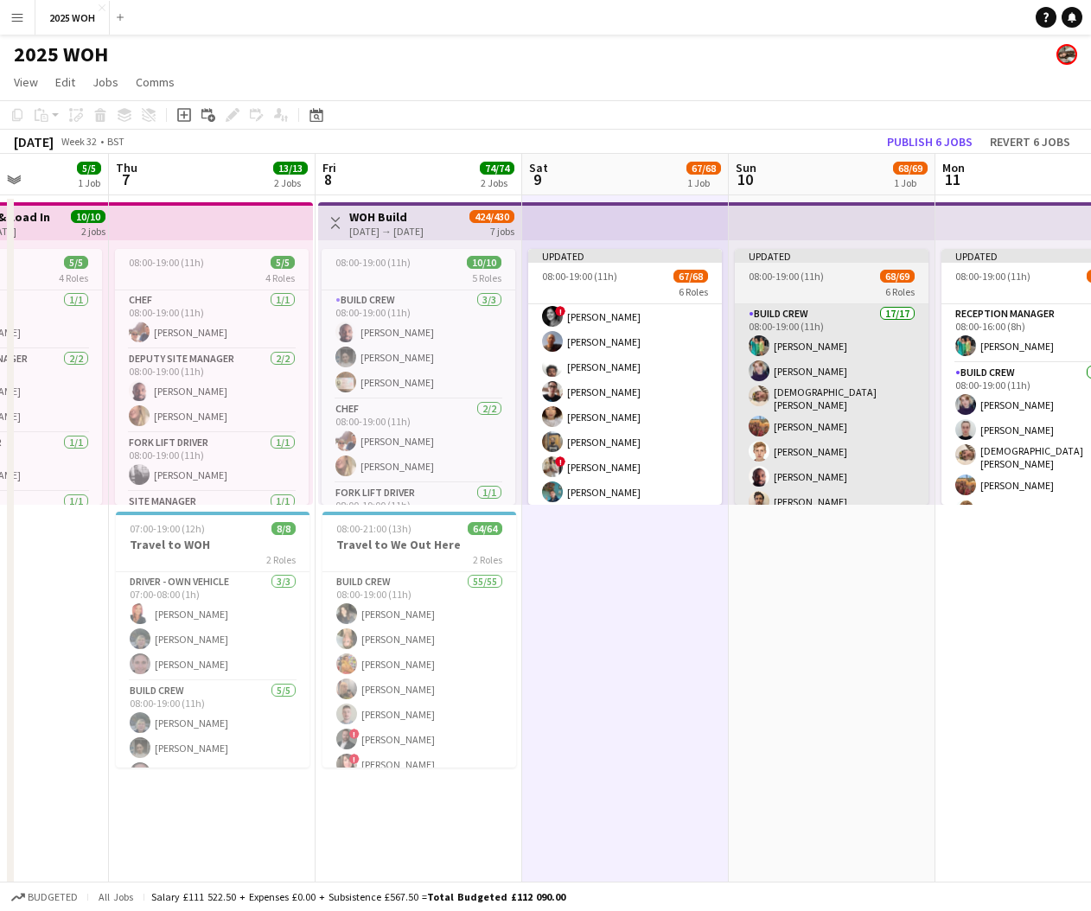
scroll to position [0, 510]
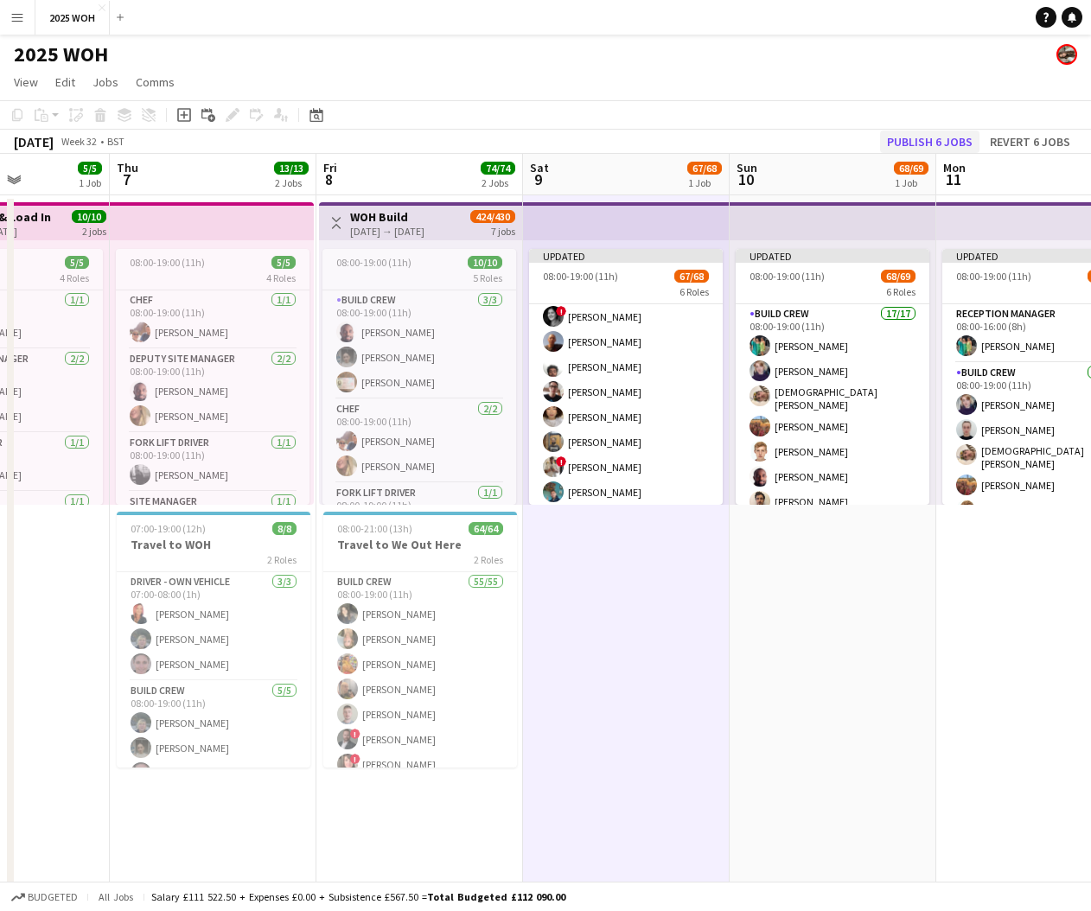
click at [946, 149] on button "Publish 6 jobs" at bounding box center [929, 142] width 99 height 22
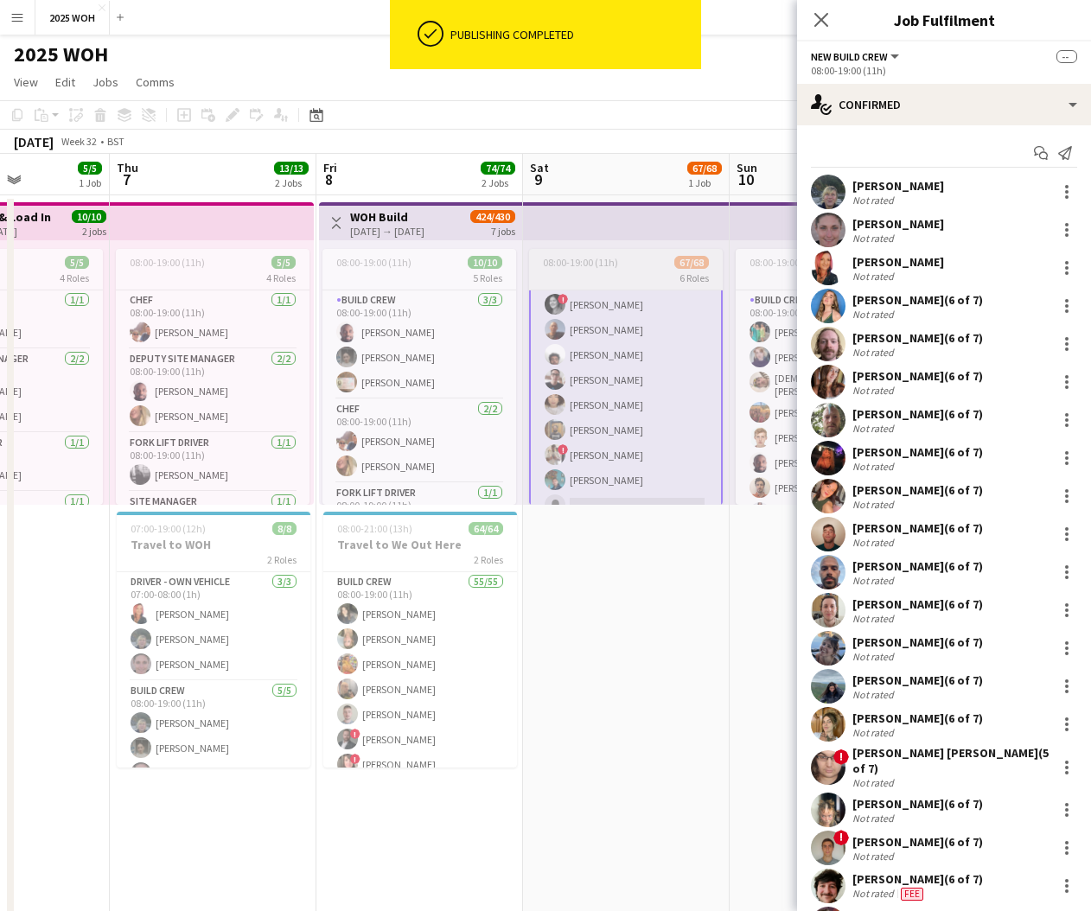
scroll to position [0, 0]
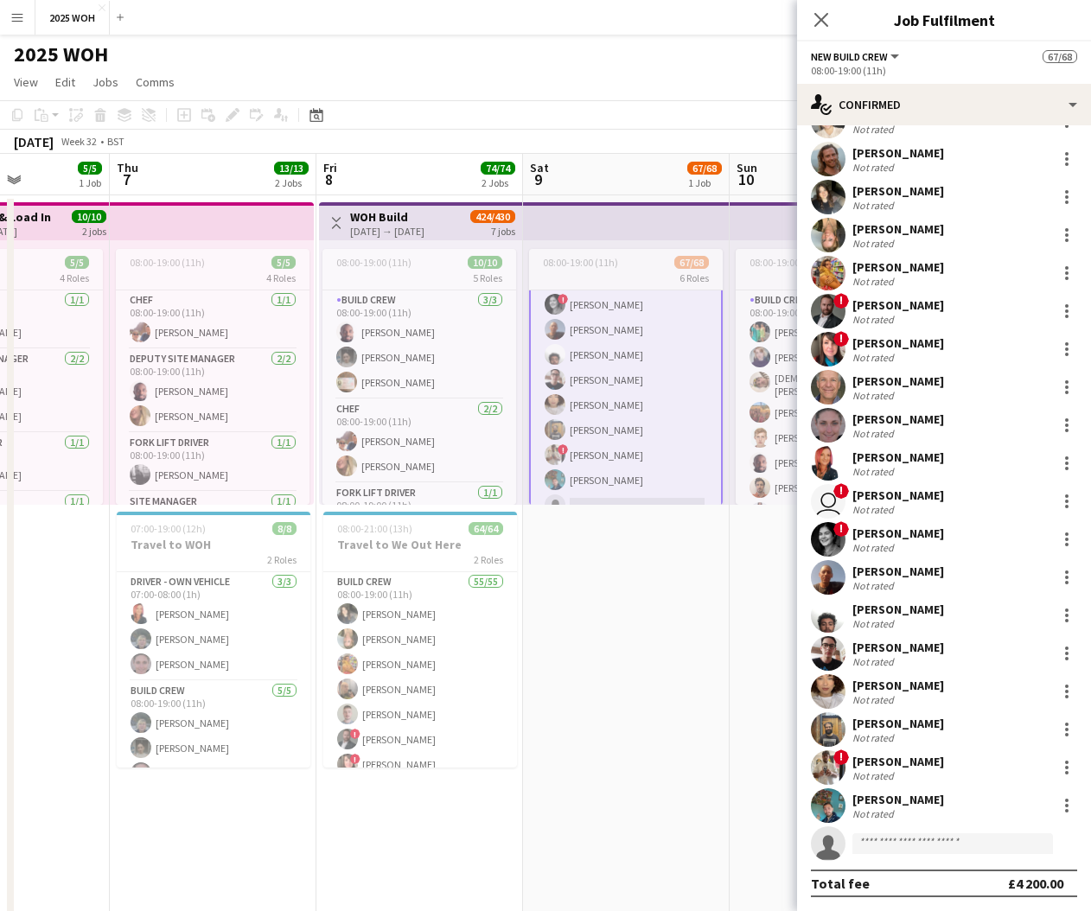
scroll to position [946, 0]
click at [984, 840] on input at bounding box center [952, 843] width 201 height 21
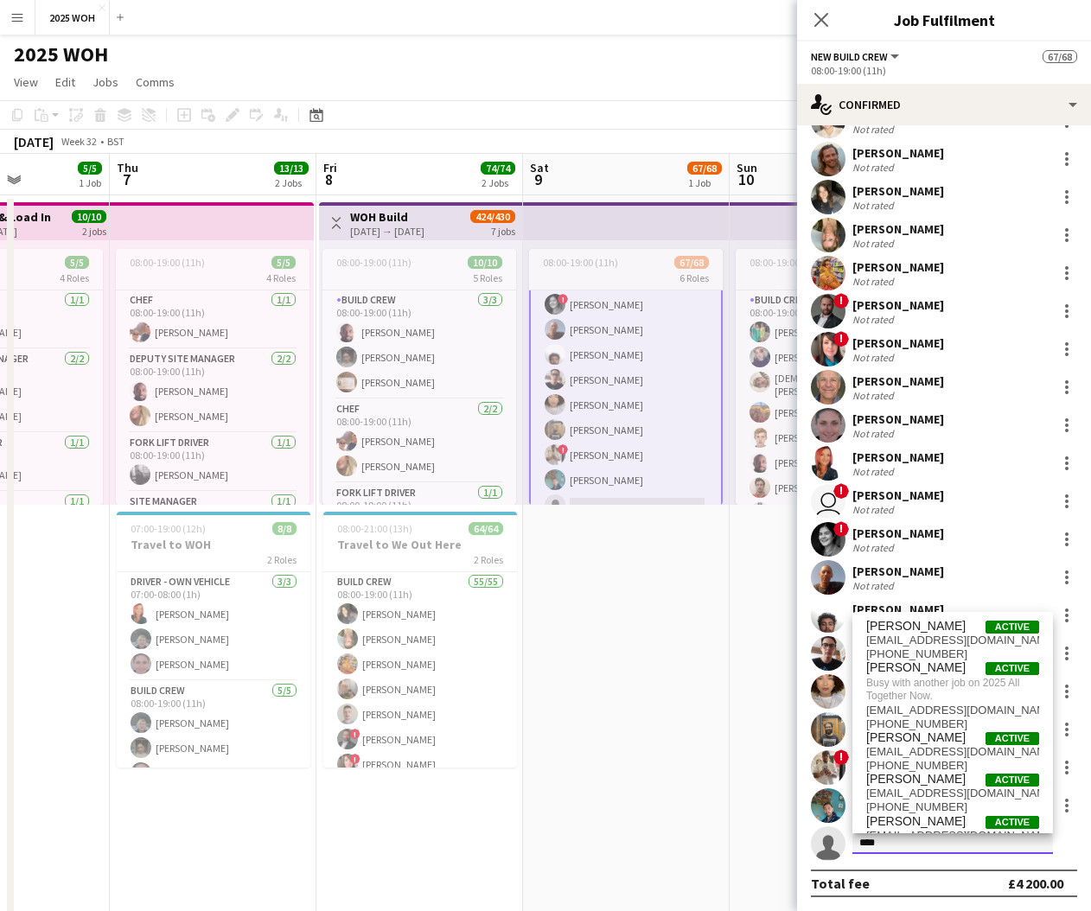
type input "****"
drag, startPoint x: 986, startPoint y: 840, endPoint x: 935, endPoint y: 787, distance: 73.4
click at [935, 787] on span "[EMAIL_ADDRESS][DOMAIN_NAME]" at bounding box center [952, 794] width 173 height 14
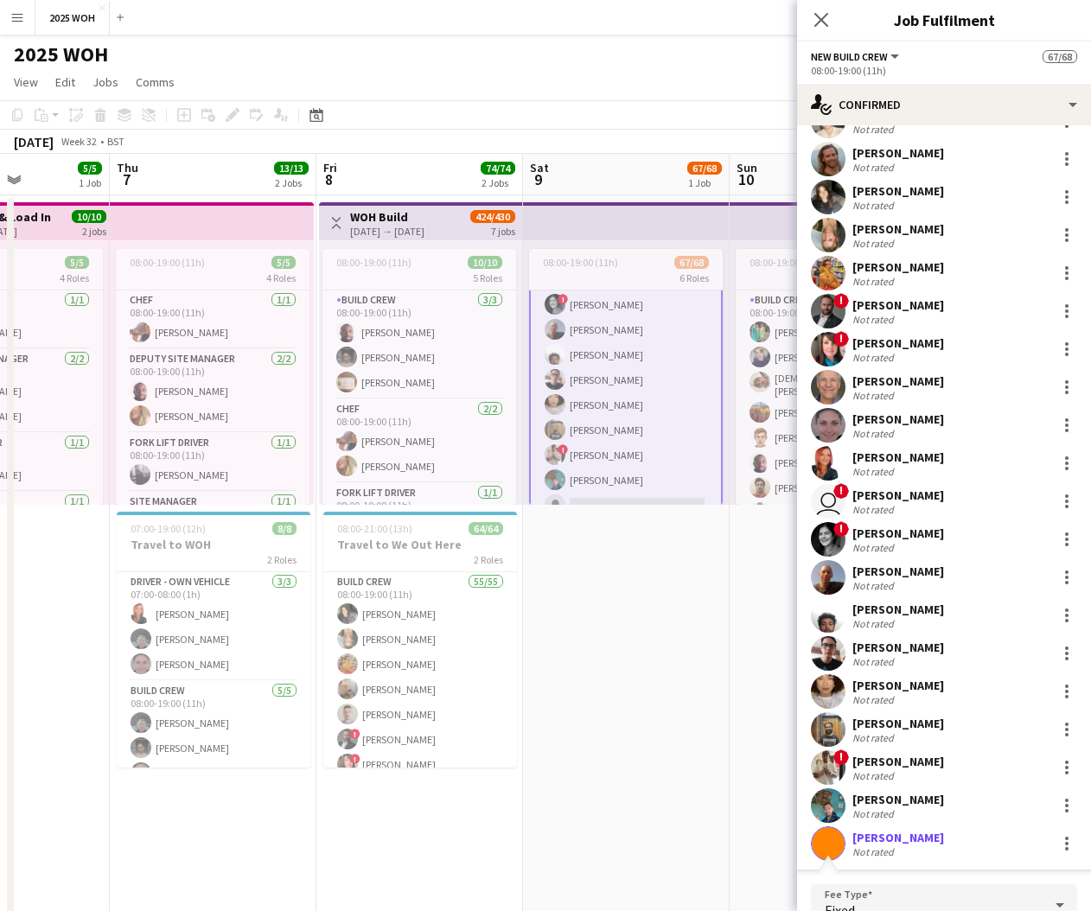
scroll to position [1288, 0]
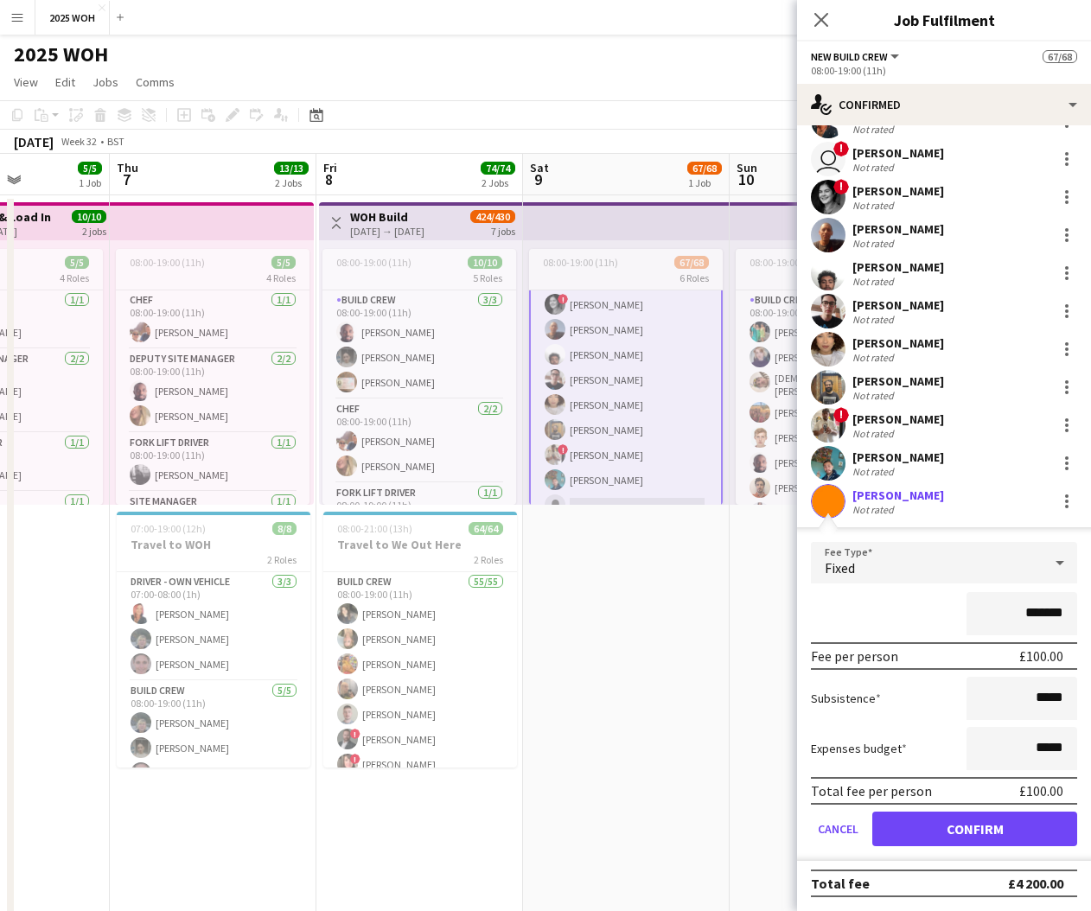
click at [962, 826] on button "Confirm" at bounding box center [974, 829] width 205 height 35
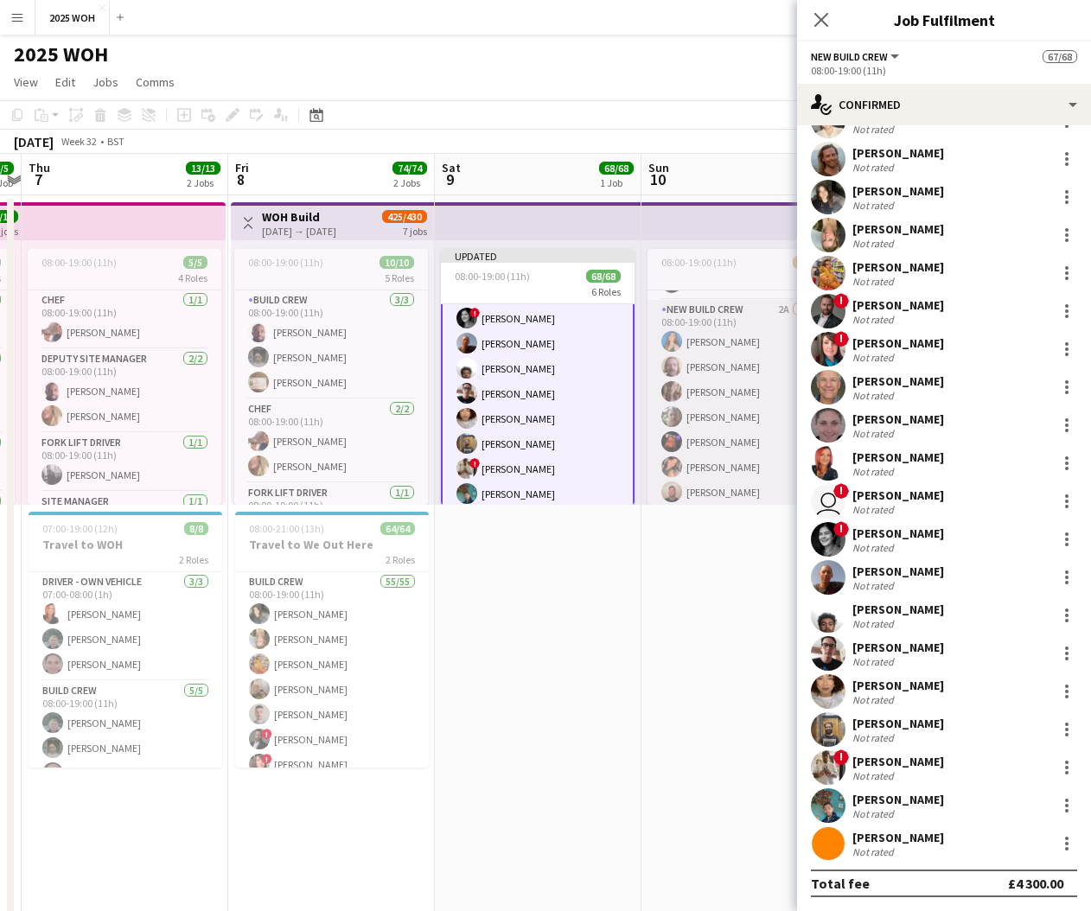
scroll to position [739, 0]
click at [710, 442] on app-card-role "New Build Crew 2A 42/43 08:00-19:00 (11h) [PERSON_NAME] [PERSON_NAME] [PERSON_N…" at bounding box center [744, 856] width 194 height 1117
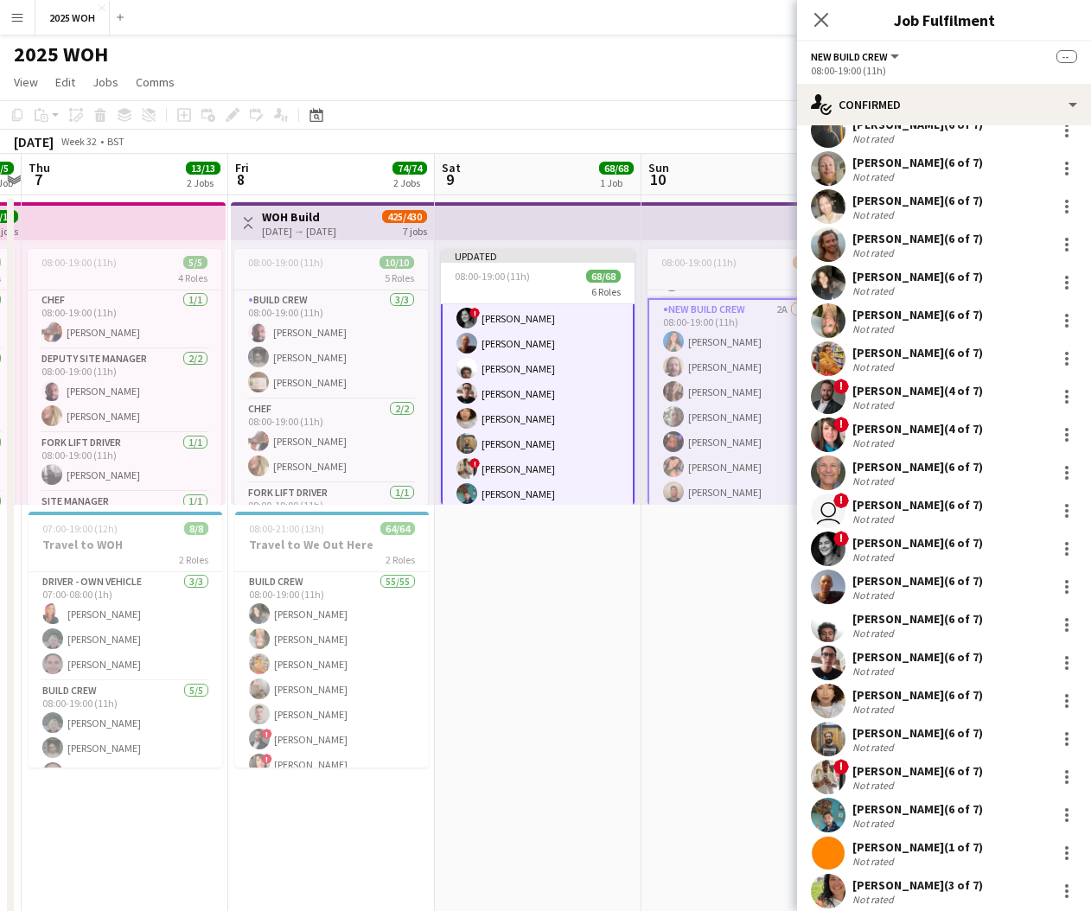
click at [710, 442] on app-card-role "New Build Crew 2A 42/43 08:00-19:00 (11h) [PERSON_NAME] [PERSON_NAME] [PERSON_N…" at bounding box center [744, 858] width 194 height 1120
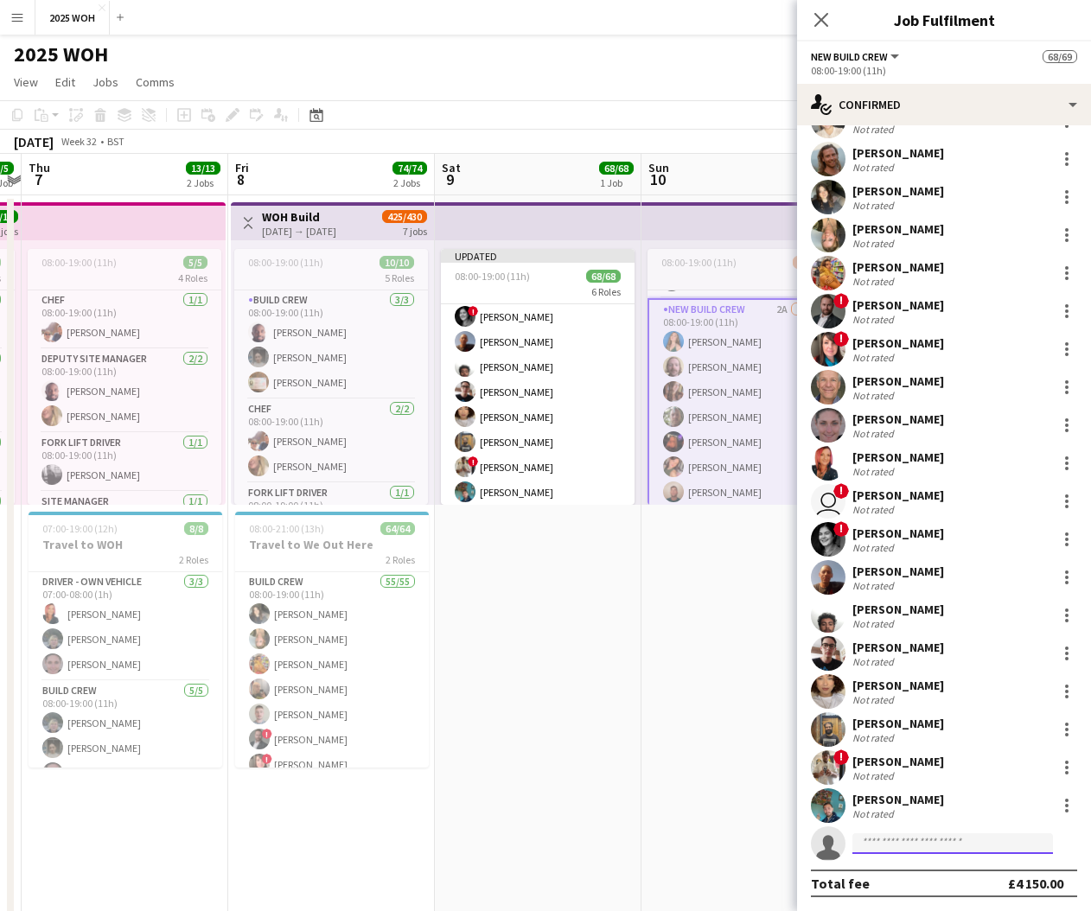
click at [905, 845] on input at bounding box center [952, 843] width 201 height 21
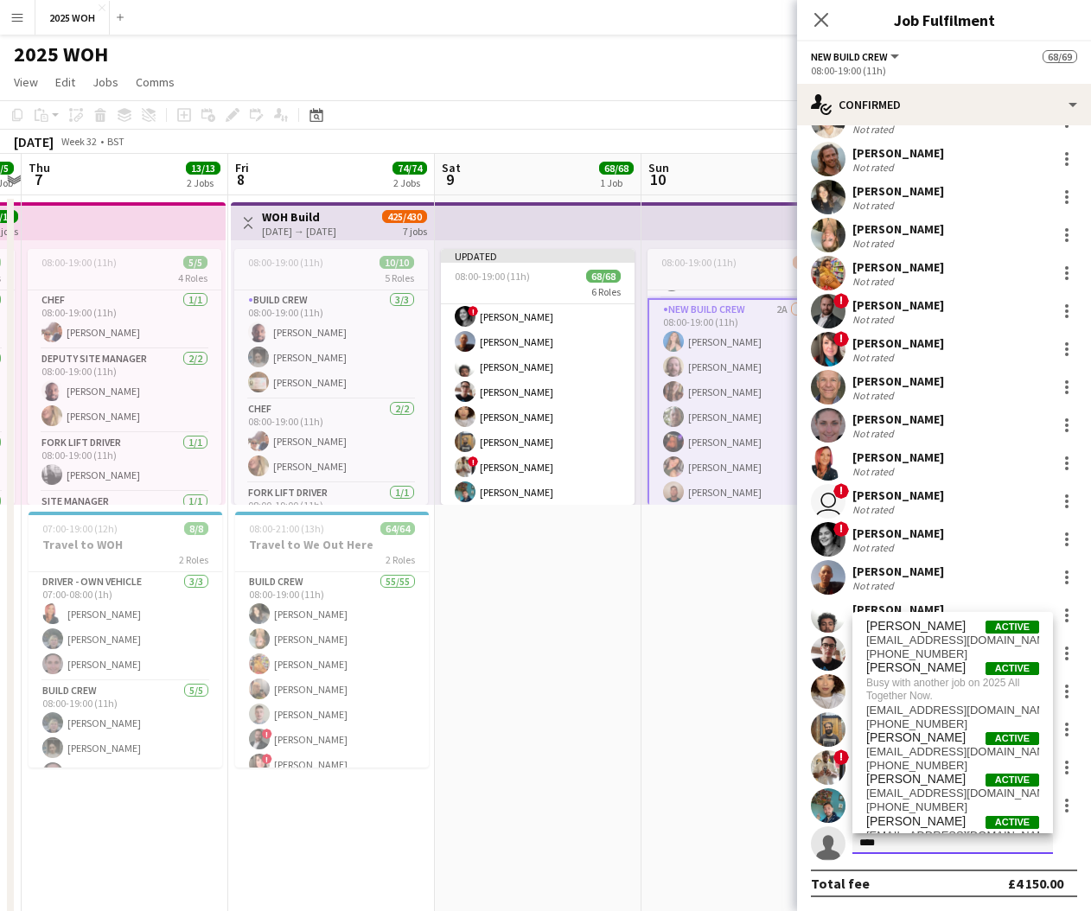
type input "****"
drag, startPoint x: 905, startPoint y: 844, endPoint x: 917, endPoint y: 780, distance: 65.9
click at [918, 779] on span "[PERSON_NAME]" at bounding box center [915, 779] width 99 height 15
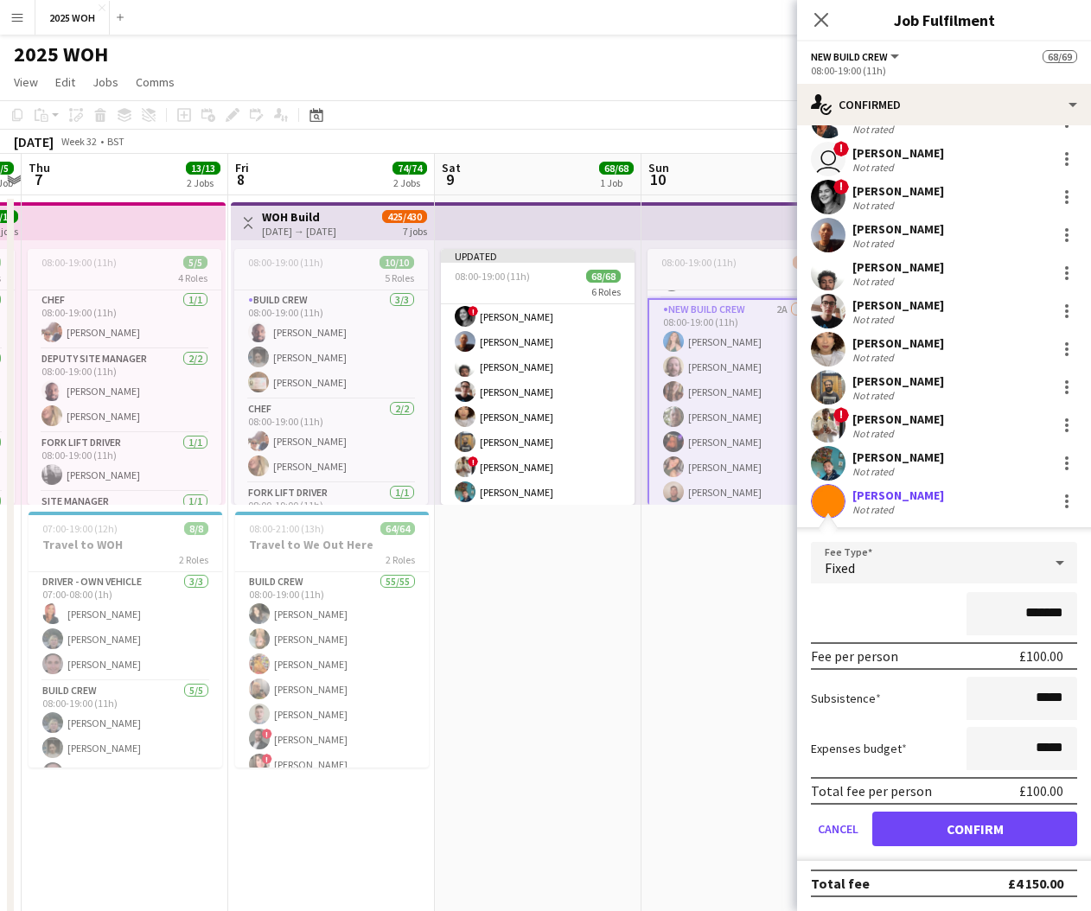
click at [957, 832] on button "Confirm" at bounding box center [974, 829] width 205 height 35
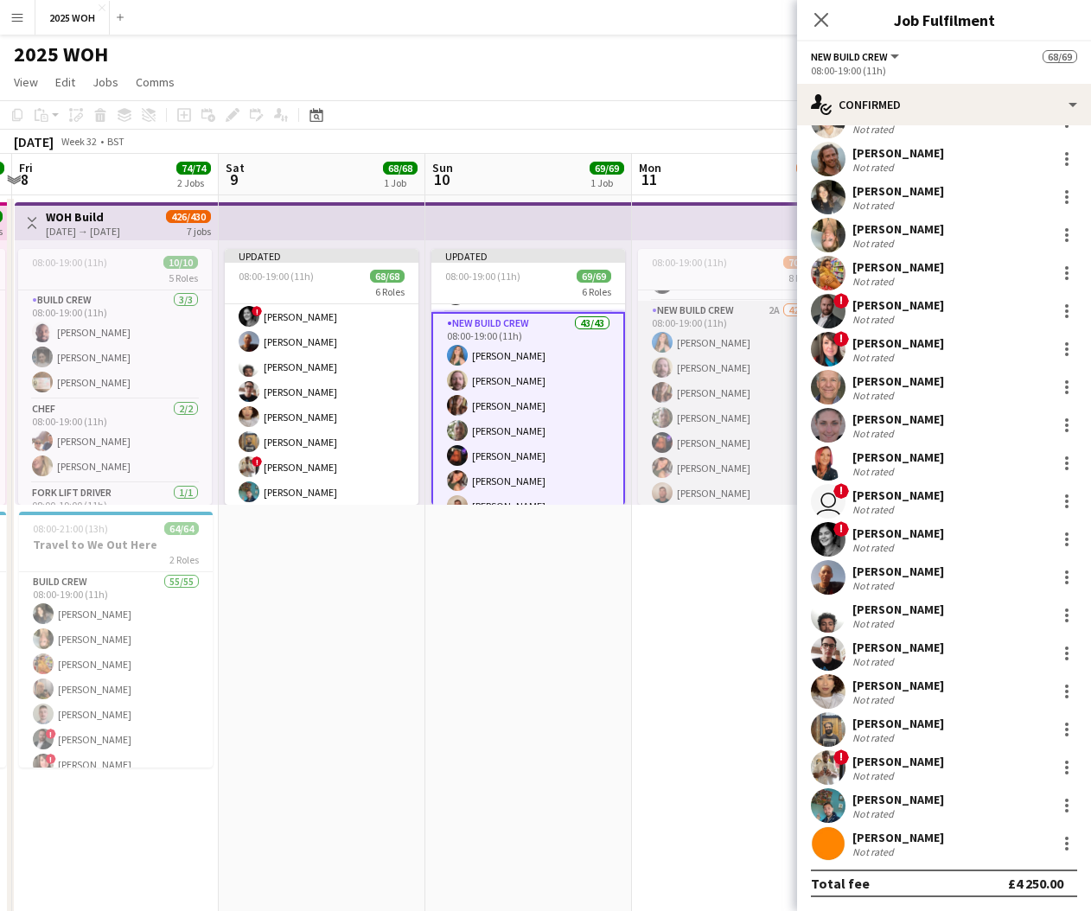
scroll to position [828, 0]
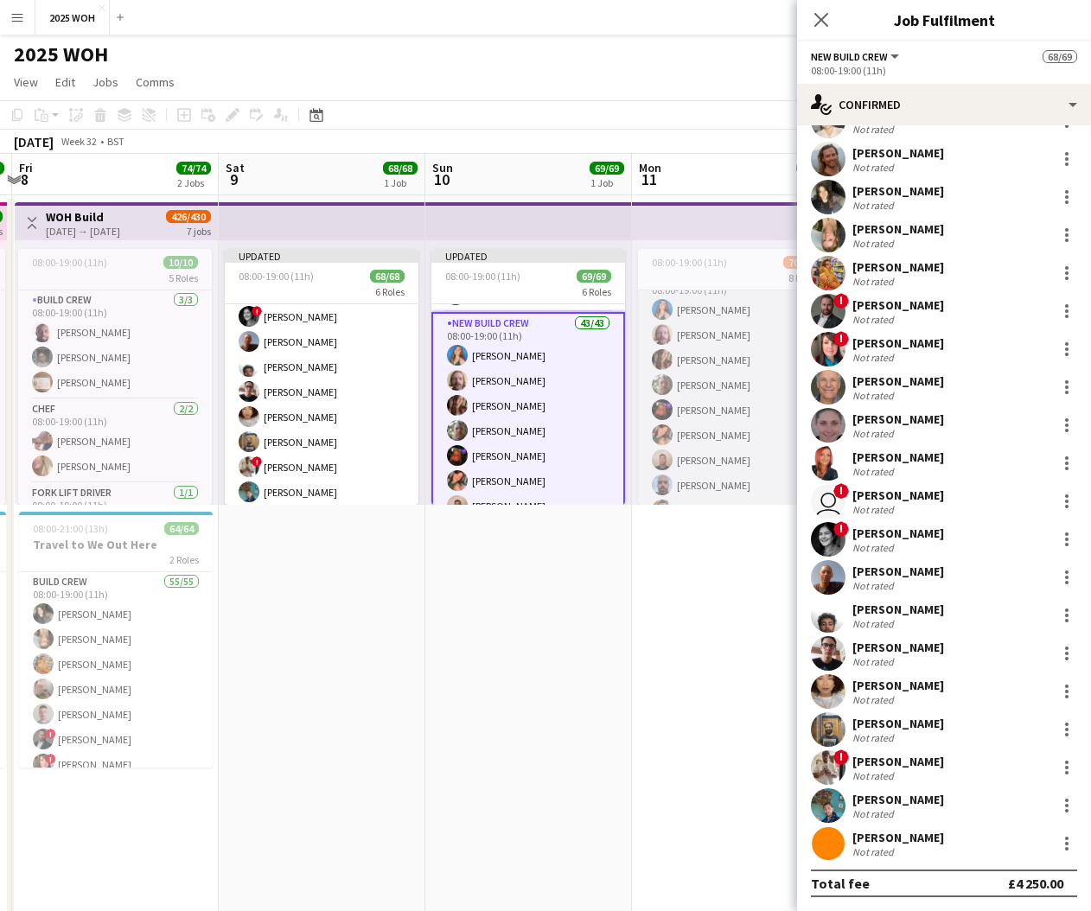
click at [700, 451] on app-card-role "New Build Crew 2A 42/43 08:00-19:00 (11h) [PERSON_NAME] [PERSON_NAME] [PERSON_N…" at bounding box center [735, 826] width 194 height 1117
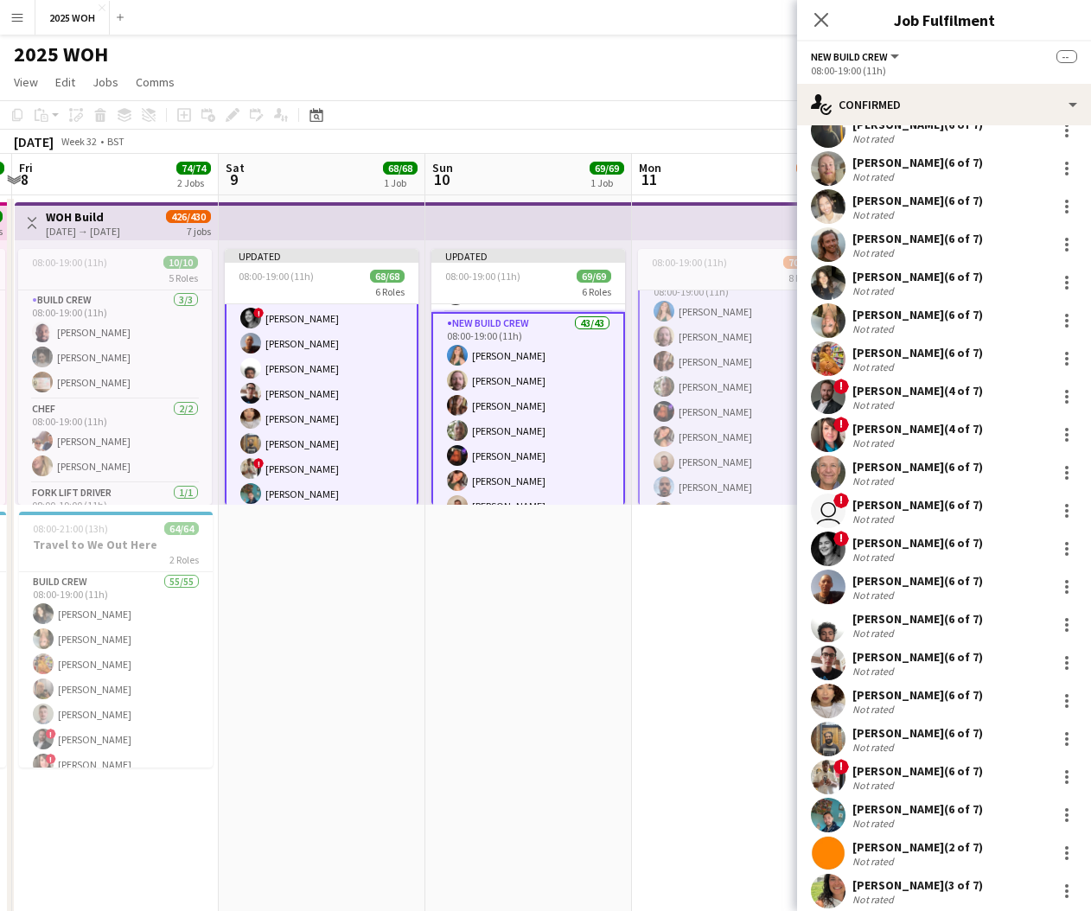
click at [700, 451] on app-card-role "New Build Crew 2A 42/43 08:00-19:00 (11h) [PERSON_NAME] [PERSON_NAME] [PERSON_N…" at bounding box center [735, 828] width 194 height 1120
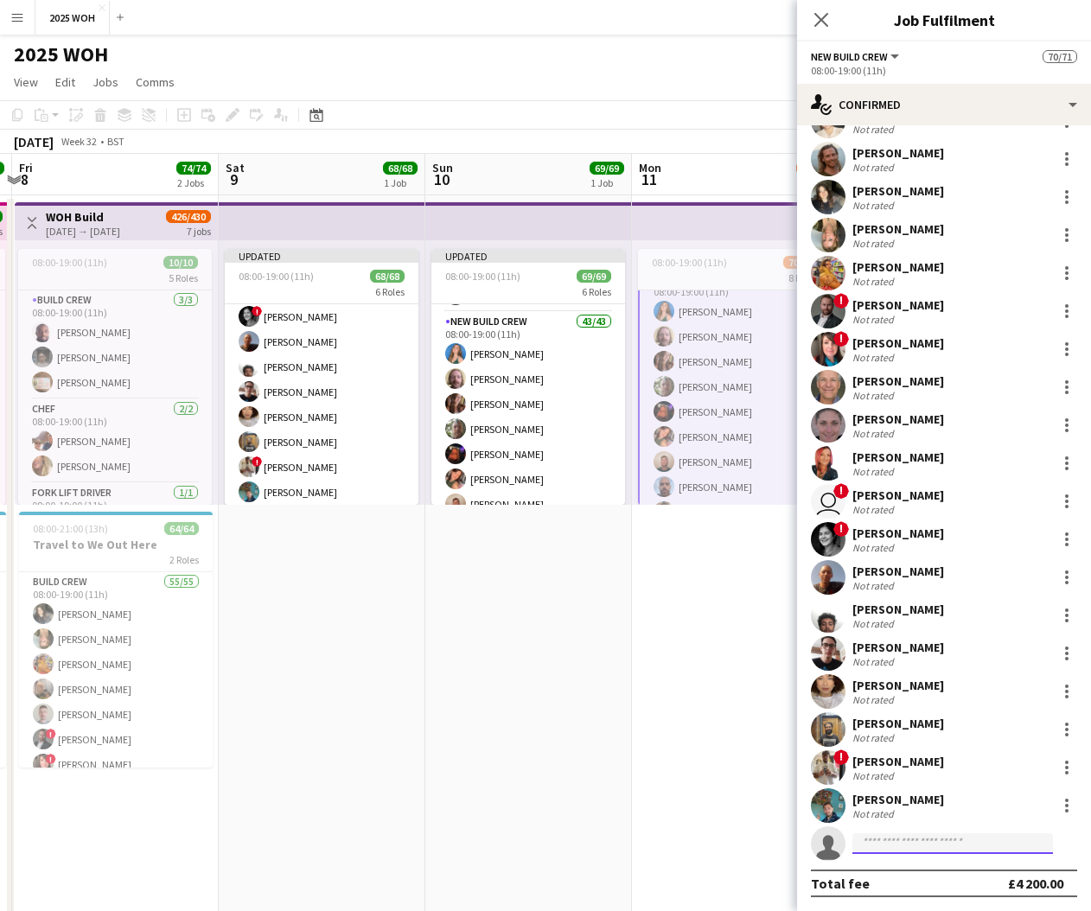
click at [1039, 848] on input at bounding box center [952, 843] width 201 height 21
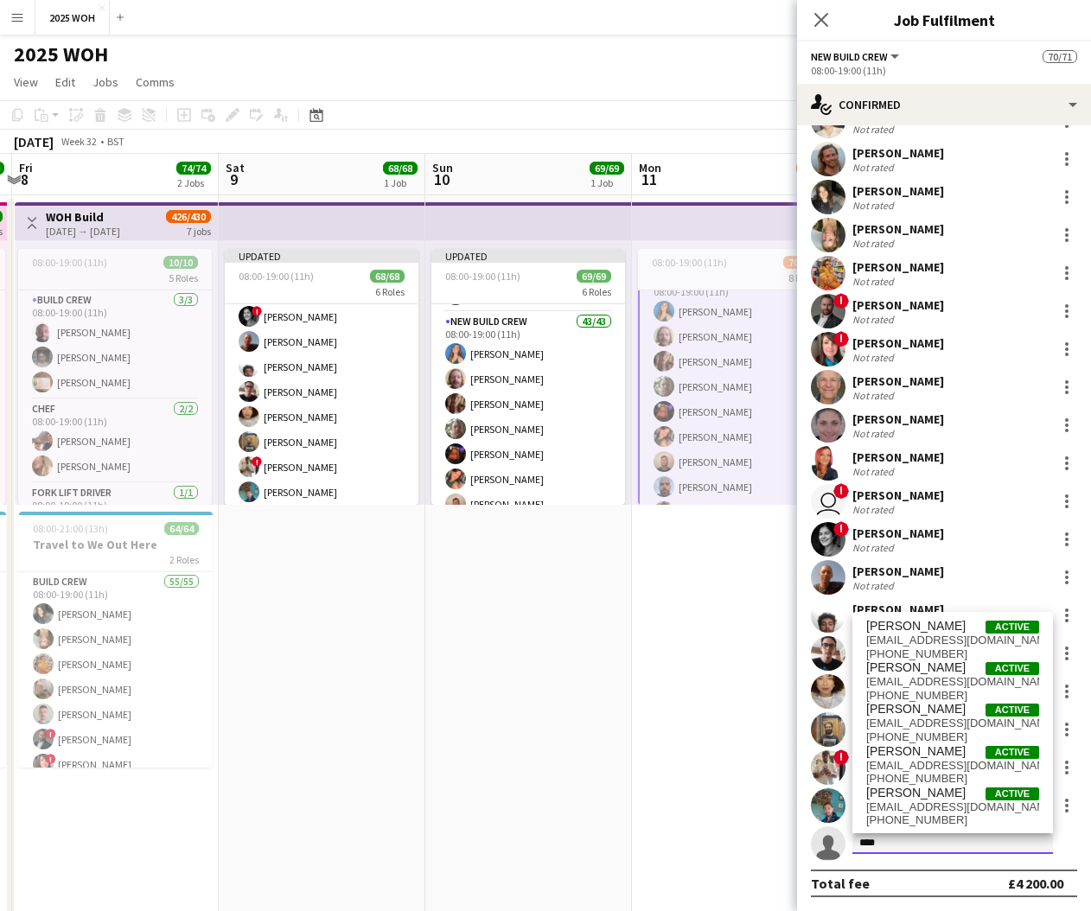
type input "****"
drag, startPoint x: 1039, startPoint y: 848, endPoint x: 993, endPoint y: 768, distance: 91.8
click at [993, 768] on span "[EMAIL_ADDRESS][DOMAIN_NAME]" at bounding box center [952, 766] width 173 height 14
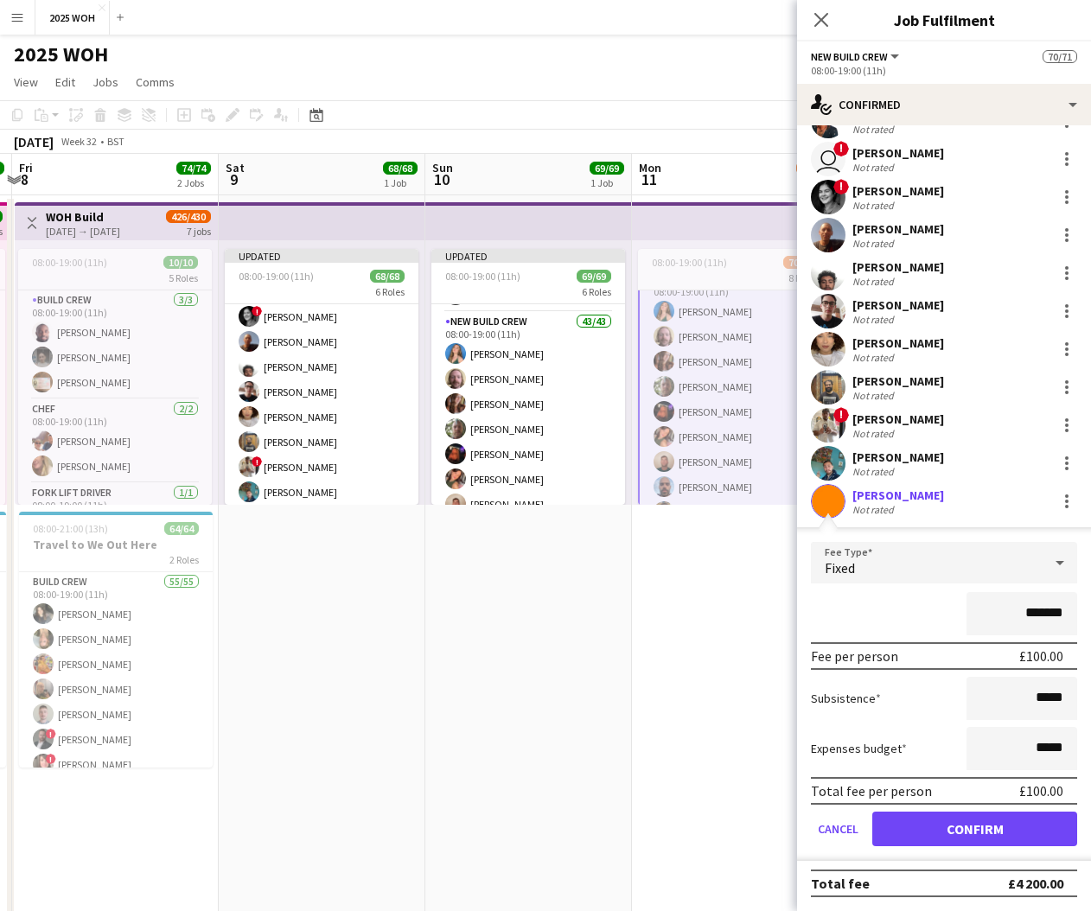
click at [991, 825] on button "Confirm" at bounding box center [974, 829] width 205 height 35
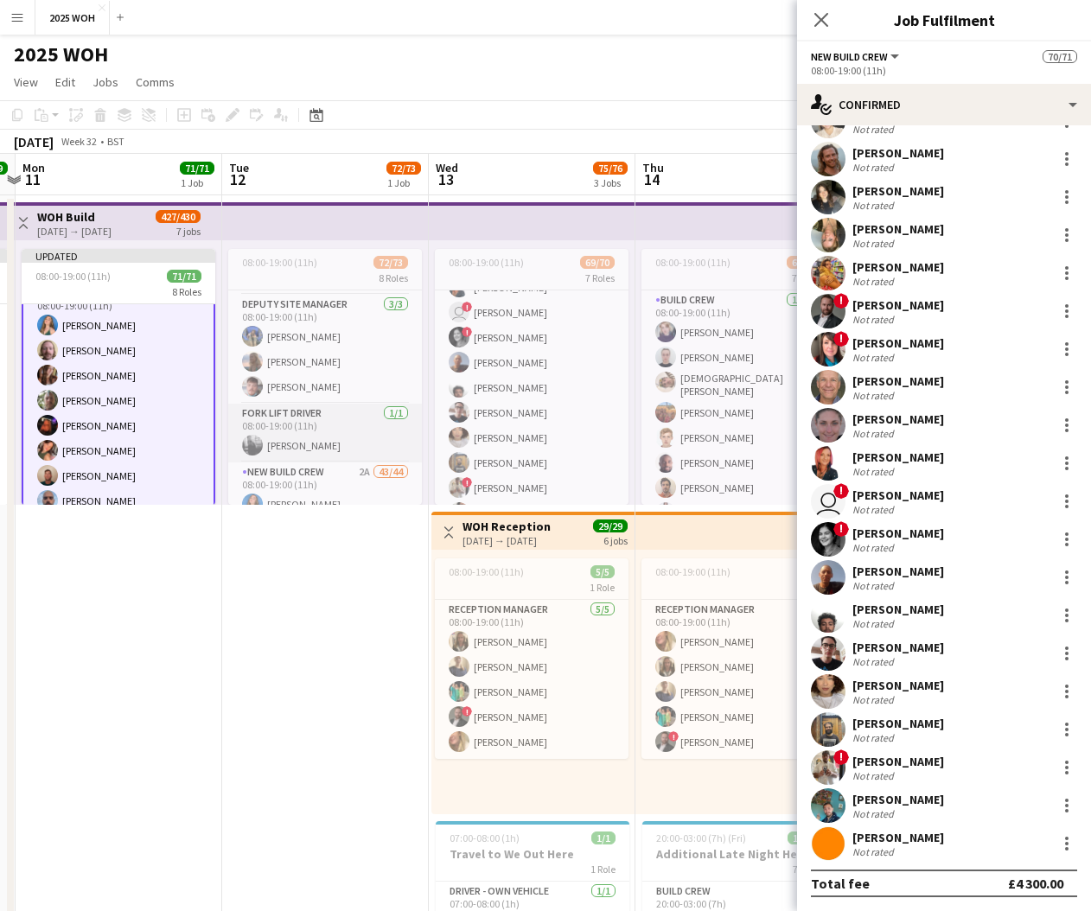
scroll to position [855, 0]
click at [344, 421] on app-card-role "New Build Crew 2A 43/44 08:00-19:00 (11h) [PERSON_NAME] [PERSON_NAME] [PERSON_N…" at bounding box center [325, 837] width 194 height 1142
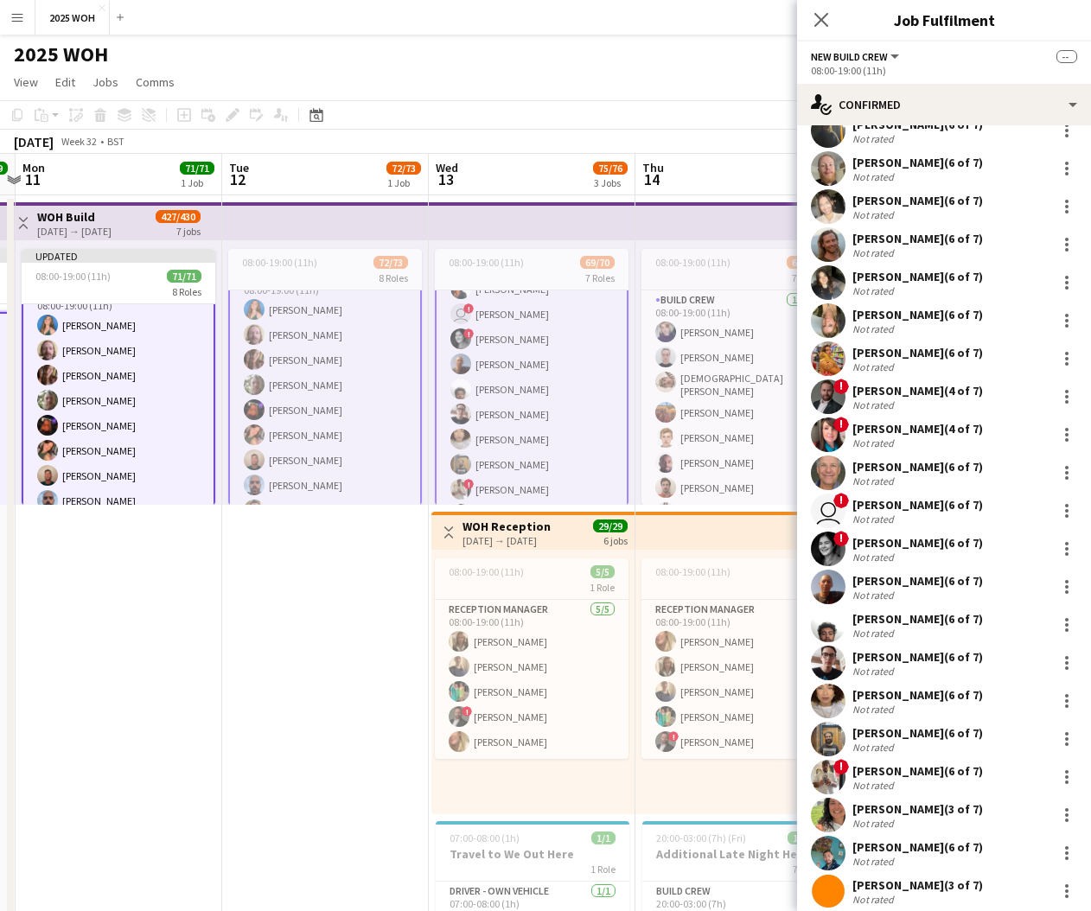
click at [345, 420] on app-card-role "New Build Crew 2A 43/44 08:00-19:00 (11h) [PERSON_NAME] [PERSON_NAME] [PERSON_N…" at bounding box center [325, 838] width 194 height 1145
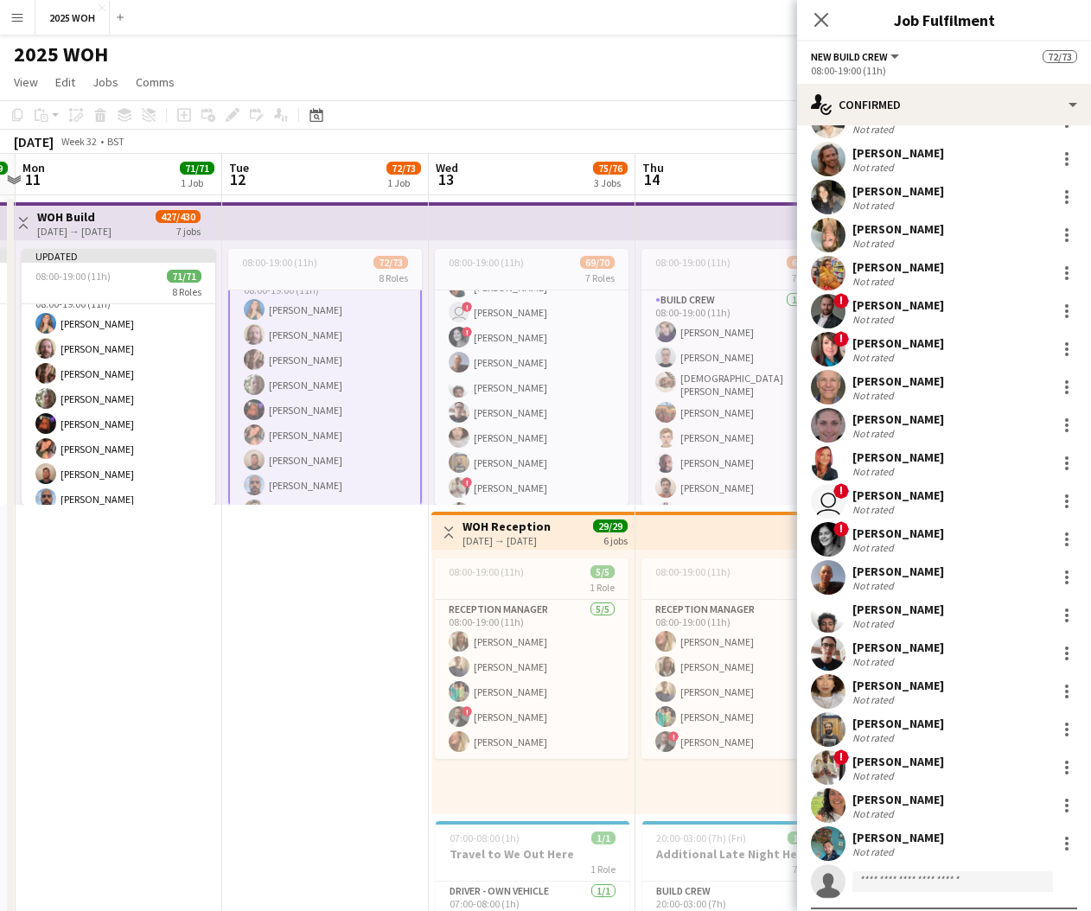
scroll to position [0, 603]
click at [915, 881] on input at bounding box center [952, 881] width 201 height 21
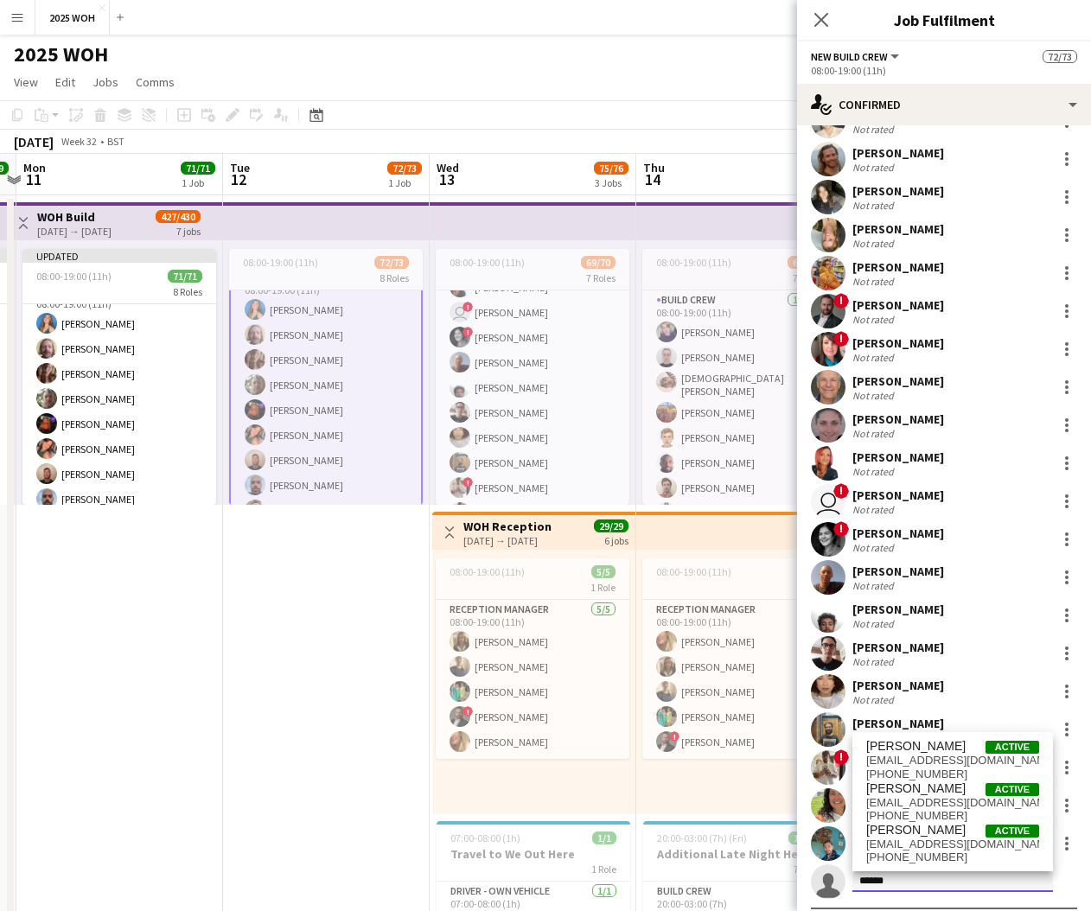
type input "******"
click at [941, 844] on span "[EMAIL_ADDRESS][DOMAIN_NAME]" at bounding box center [952, 845] width 173 height 14
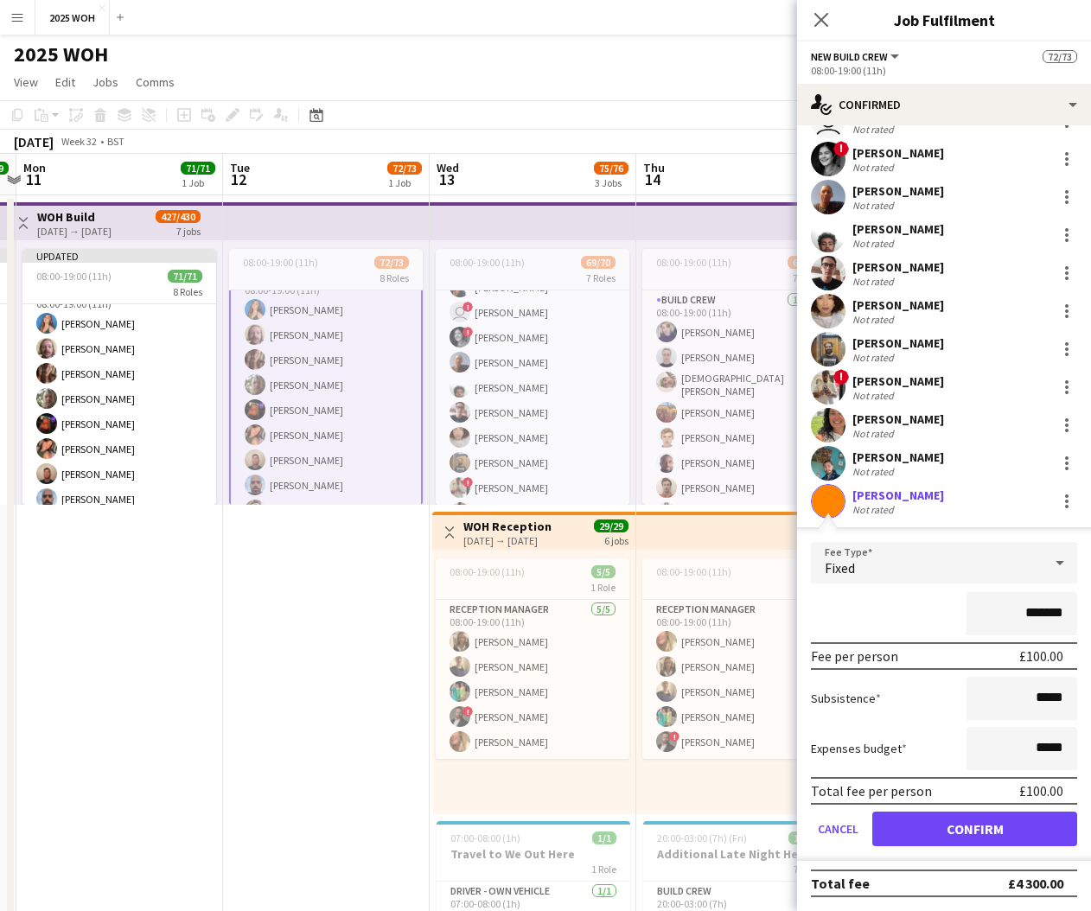
click at [951, 831] on button "Confirm" at bounding box center [974, 829] width 205 height 35
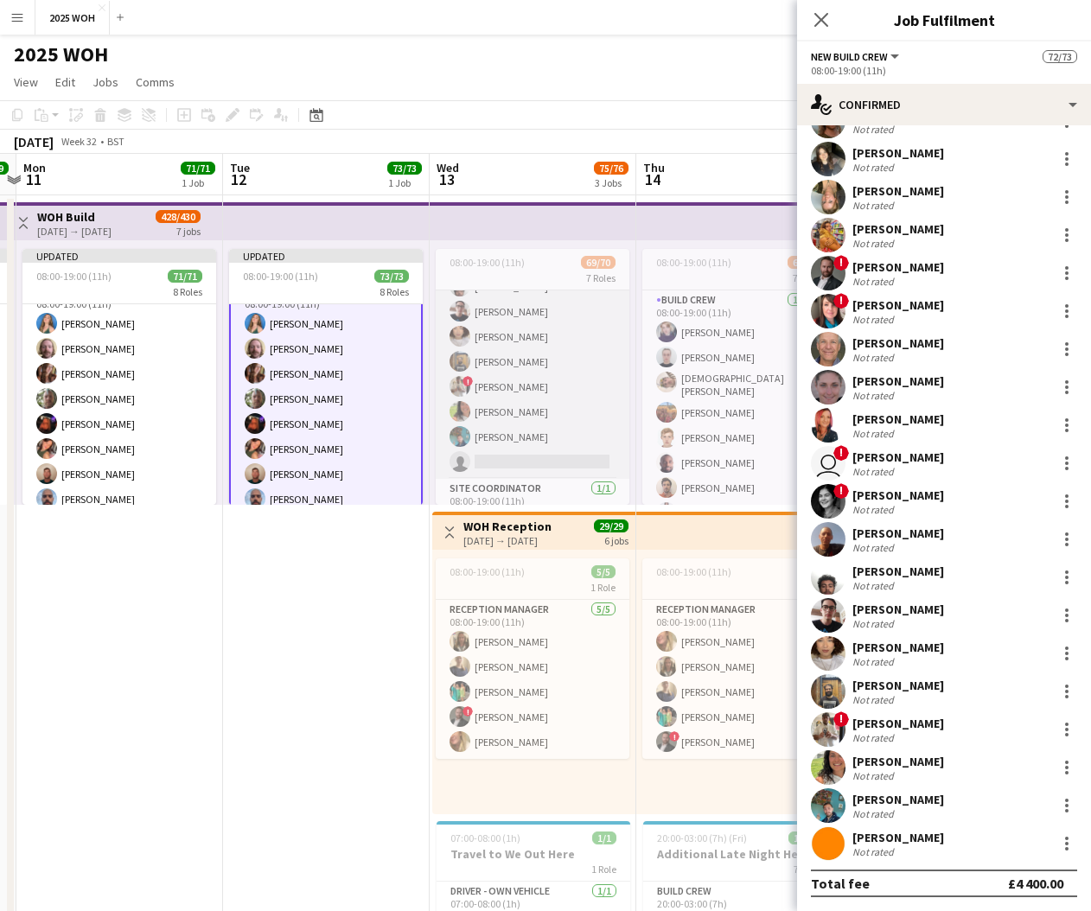
scroll to position [1651, 0]
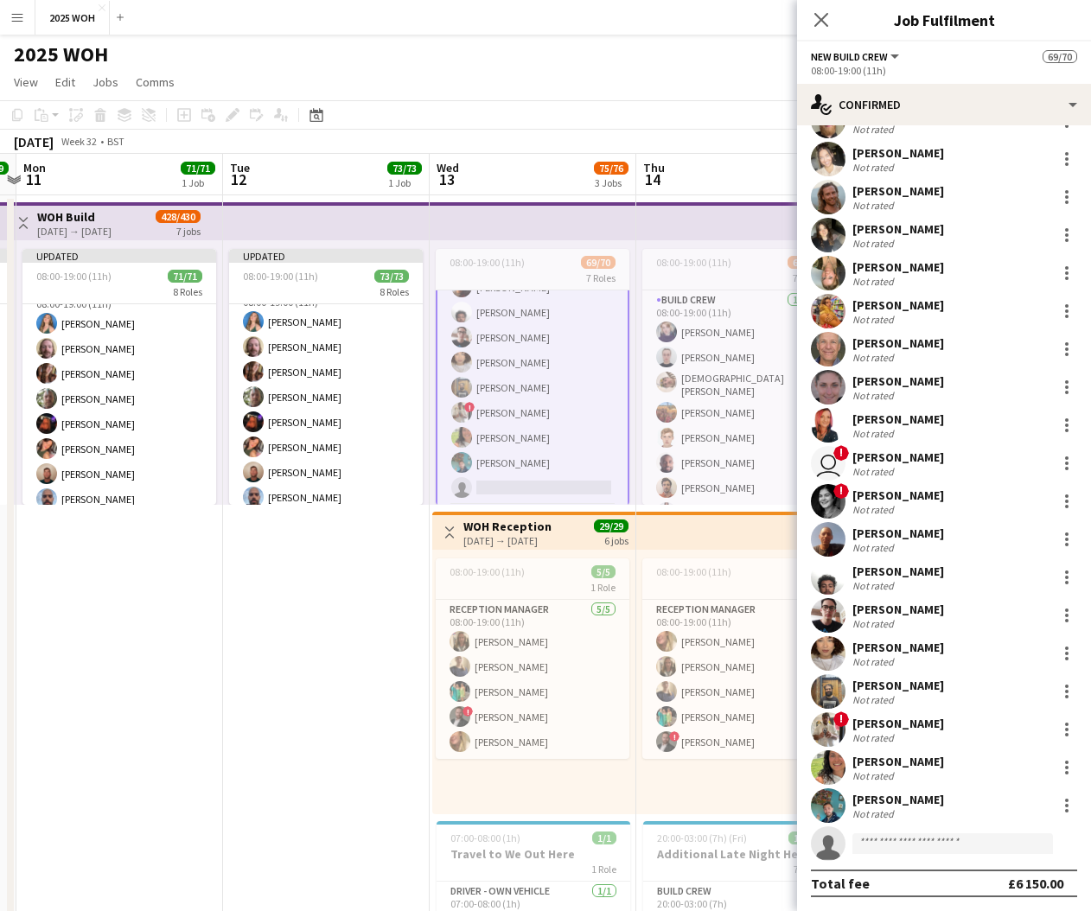
scroll to position [908, 0]
click at [908, 839] on input at bounding box center [952, 843] width 201 height 21
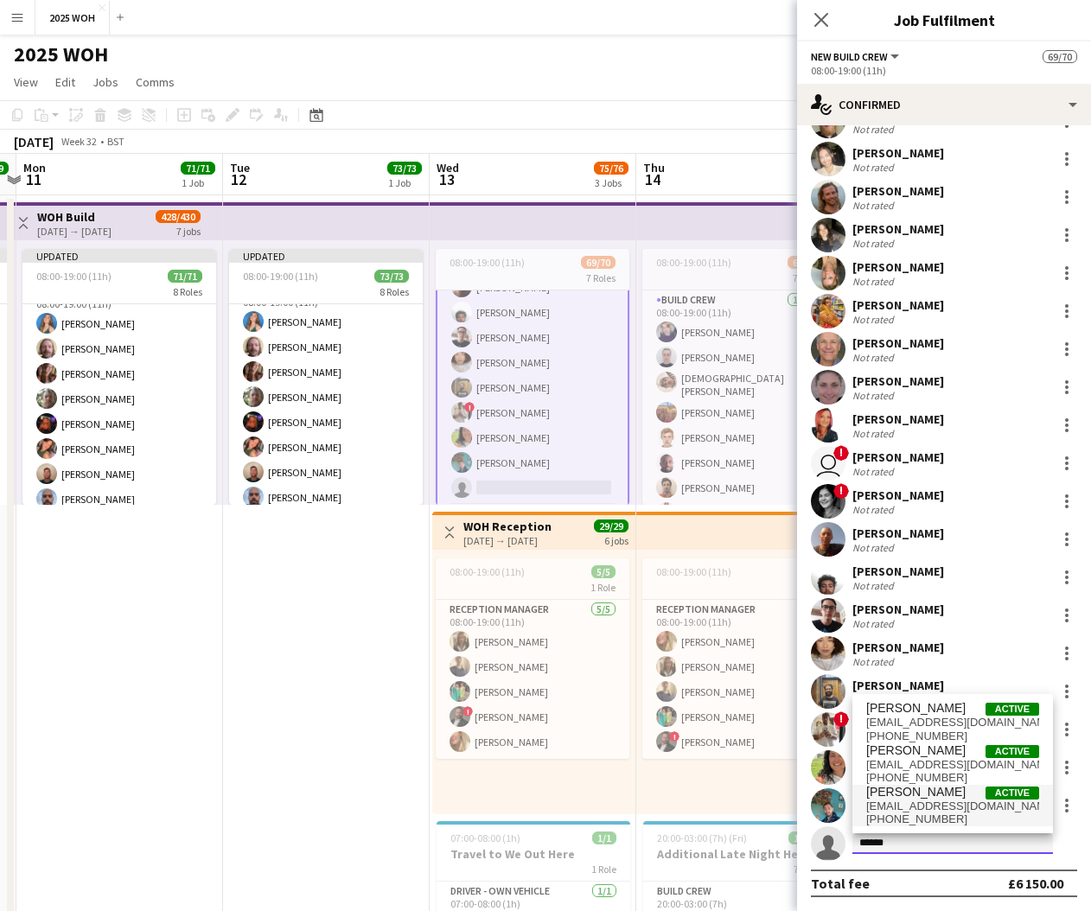
type input "******"
click at [925, 806] on span "[EMAIL_ADDRESS][DOMAIN_NAME]" at bounding box center [952, 807] width 173 height 14
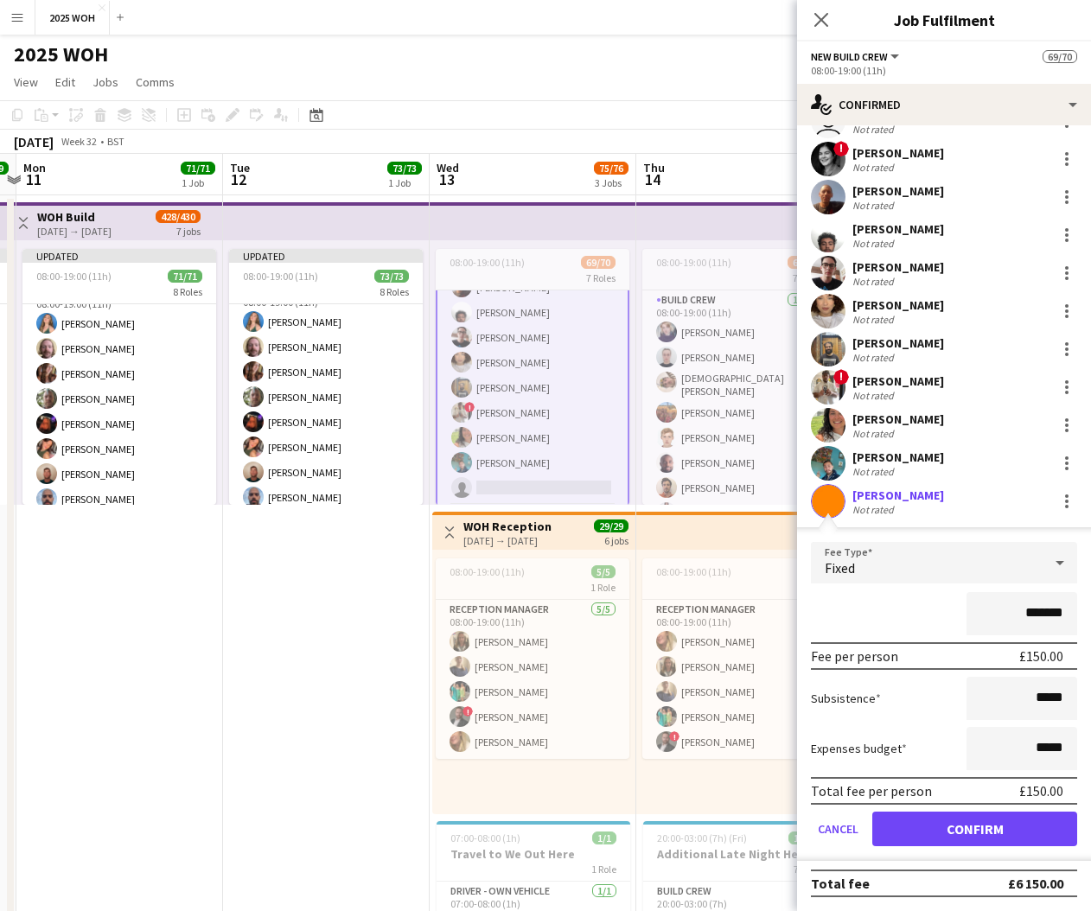
click at [938, 823] on button "Confirm" at bounding box center [974, 829] width 205 height 35
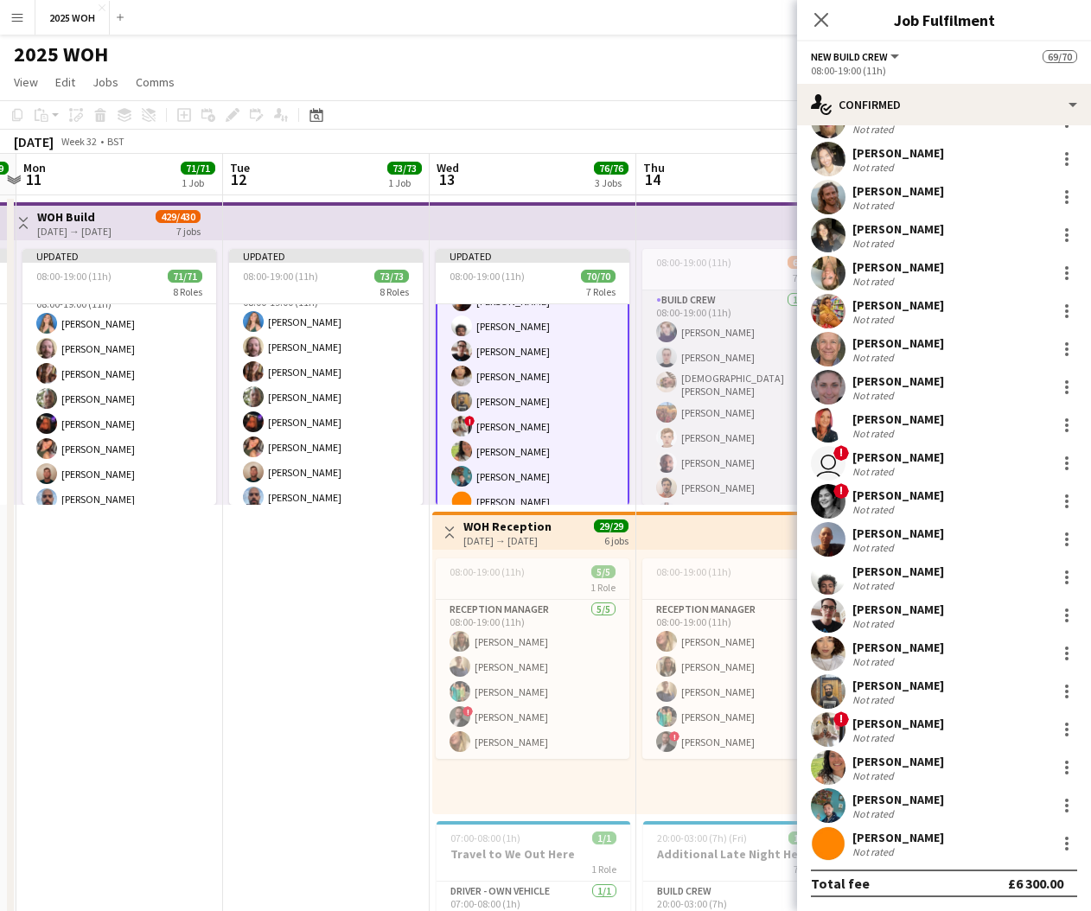
drag, startPoint x: 694, startPoint y: 438, endPoint x: 708, endPoint y: 437, distance: 13.9
click at [694, 438] on app-card-role "Build Crew 19/19 08:00-19:00 (11h) [PERSON_NAME] [PERSON_NAME] [PERSON_NAME] [P…" at bounding box center [739, 550] width 194 height 520
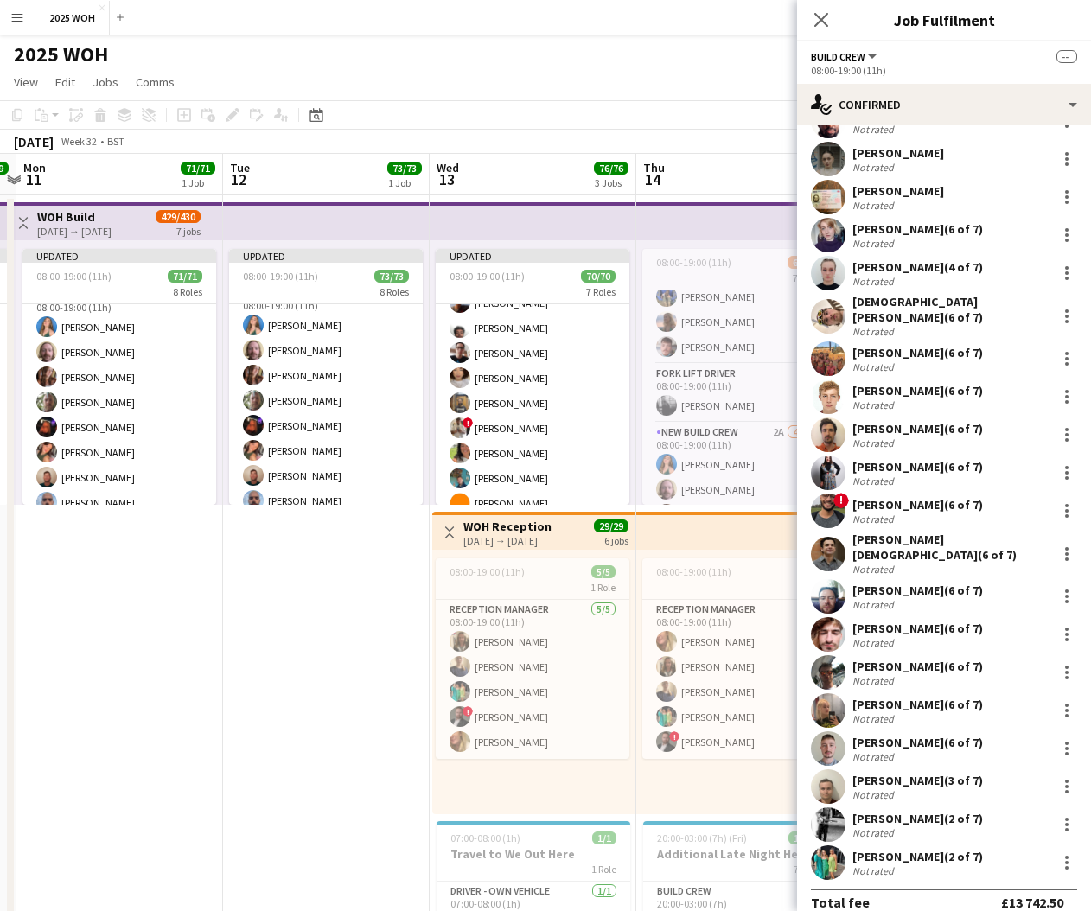
scroll to position [668, 0]
click at [714, 441] on app-card-role "New Build Crew 2A 40/41 08:00-19:00 (11h) [PERSON_NAME] [PERSON_NAME] [PERSON_N…" at bounding box center [739, 928] width 194 height 1061
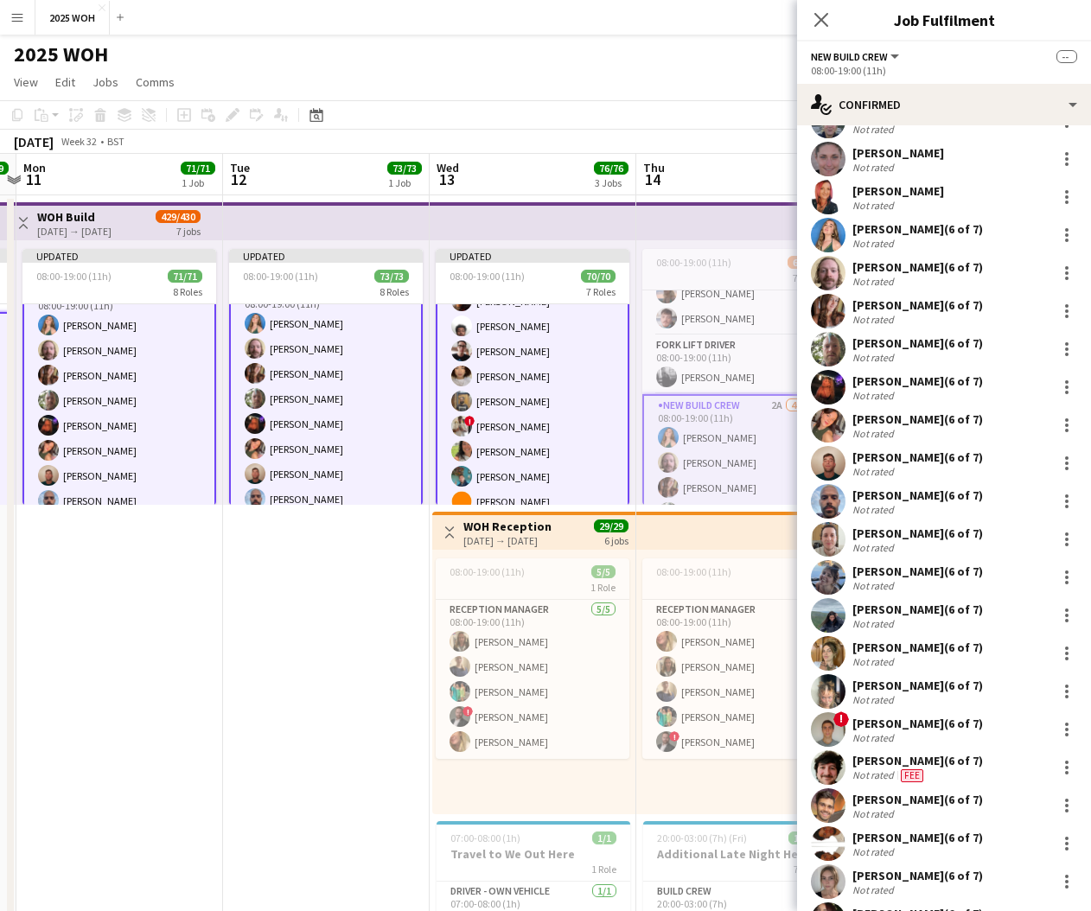
click at [716, 443] on app-card-role "New Build Crew 2A 40/41 08:00-19:00 (11h) [PERSON_NAME] [PERSON_NAME] [PERSON_N…" at bounding box center [739, 926] width 194 height 1065
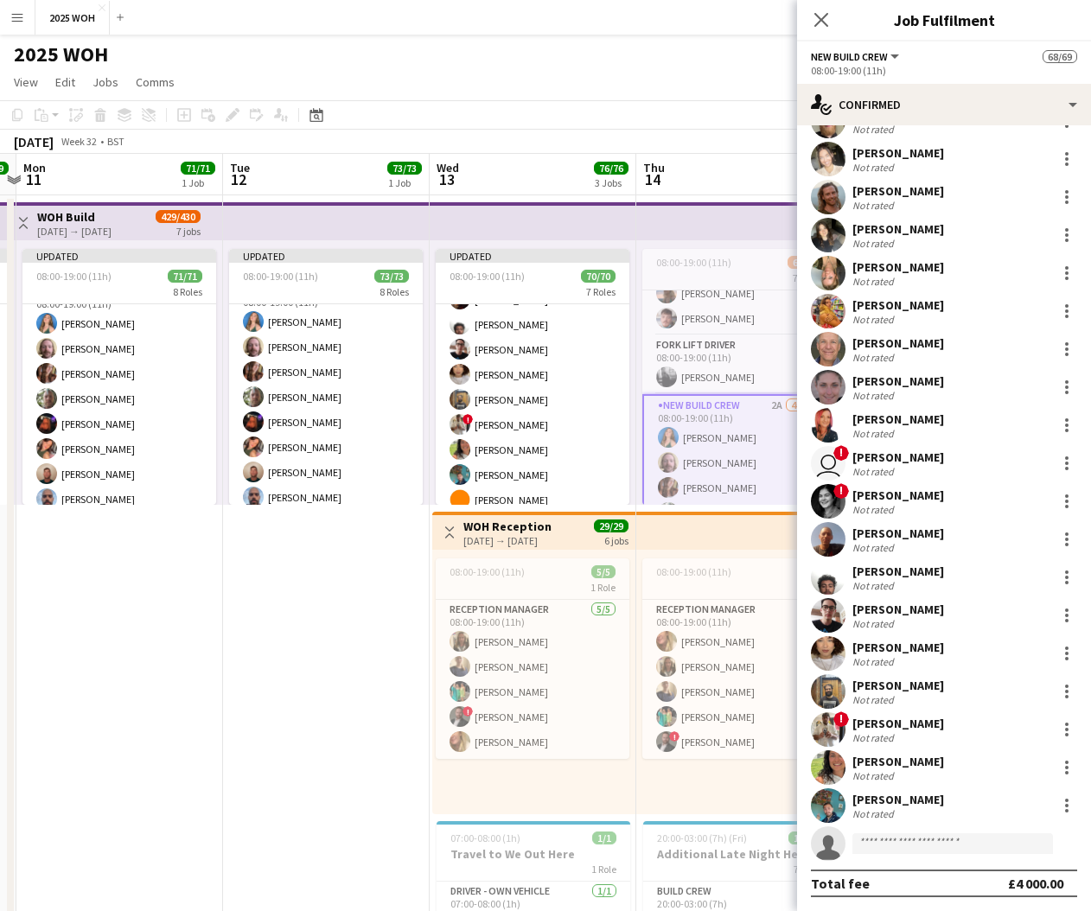
scroll to position [10, 0]
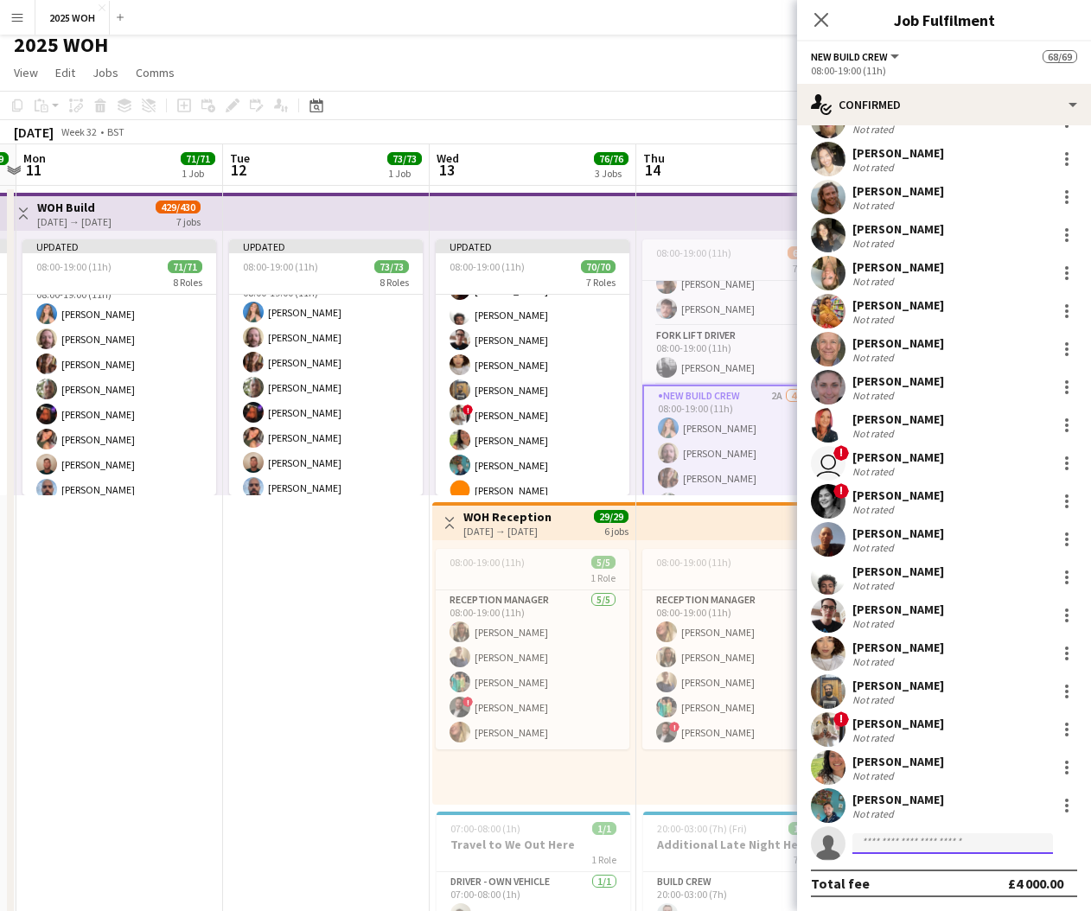
click at [923, 849] on input at bounding box center [952, 843] width 201 height 21
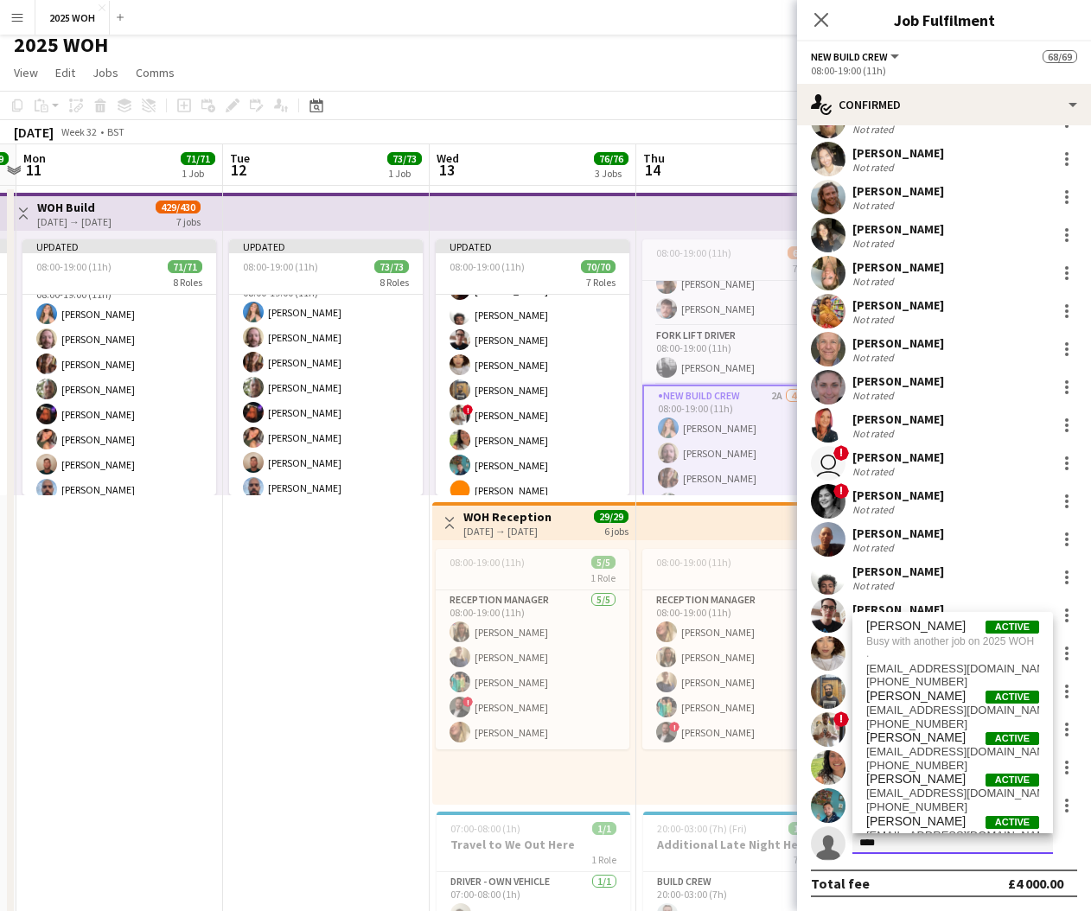
type input "****"
drag, startPoint x: 924, startPoint y: 848, endPoint x: 902, endPoint y: 790, distance: 61.8
click at [902, 790] on span "[EMAIL_ADDRESS][DOMAIN_NAME]" at bounding box center [952, 794] width 173 height 14
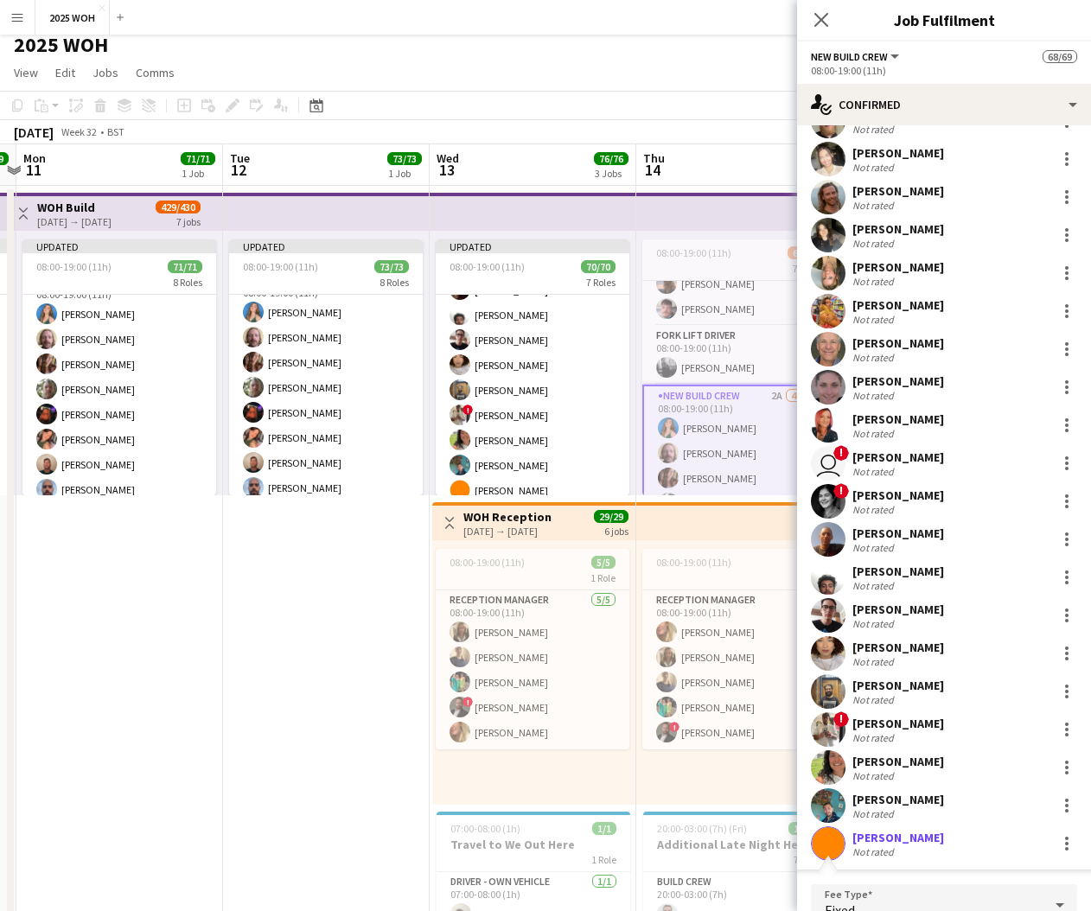
scroll to position [1212, 0]
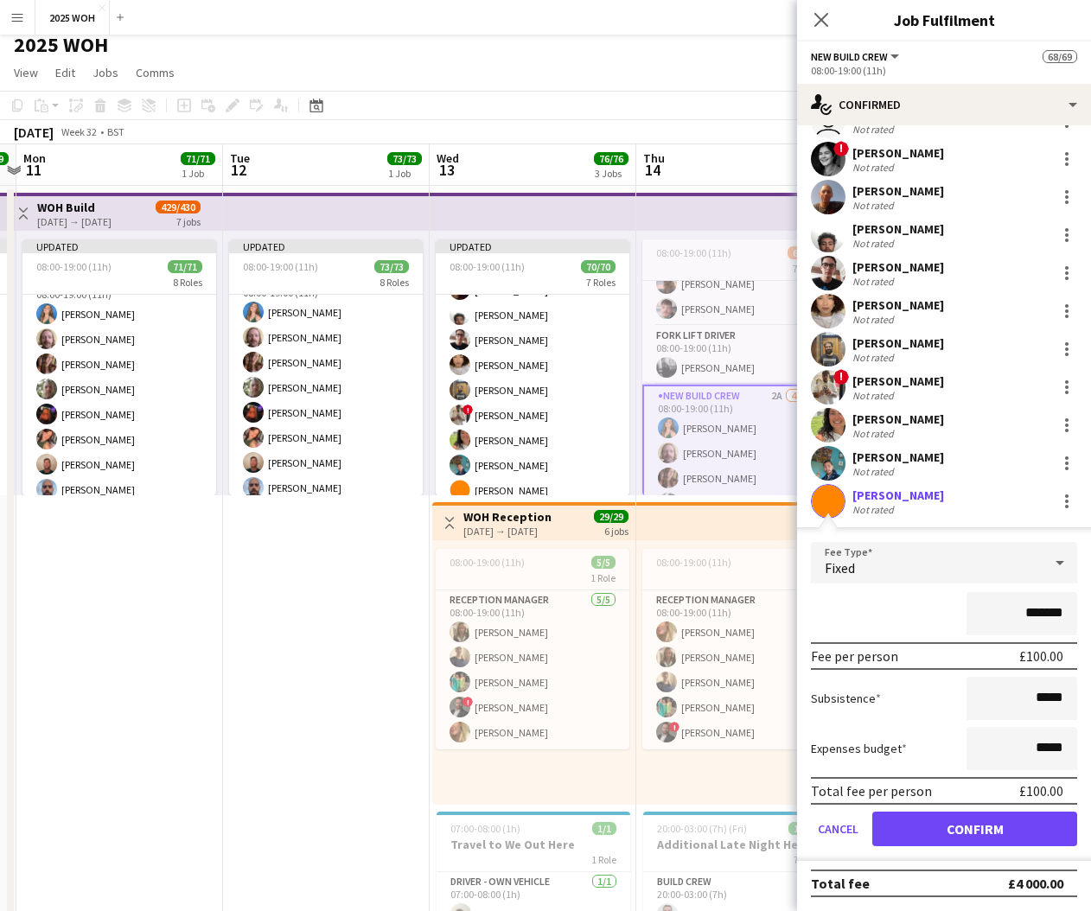
click at [959, 831] on button "Confirm" at bounding box center [974, 829] width 205 height 35
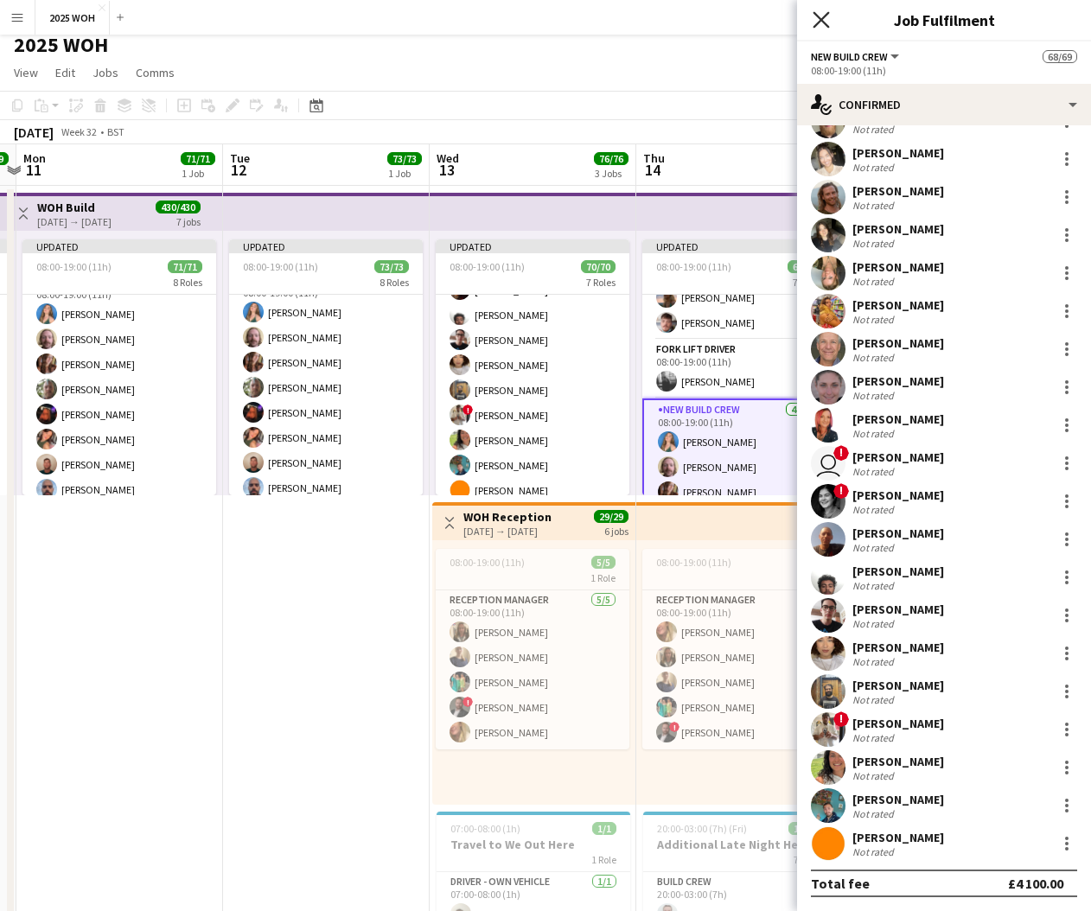
click at [825, 22] on icon "Close pop-in" at bounding box center [820, 19] width 16 height 16
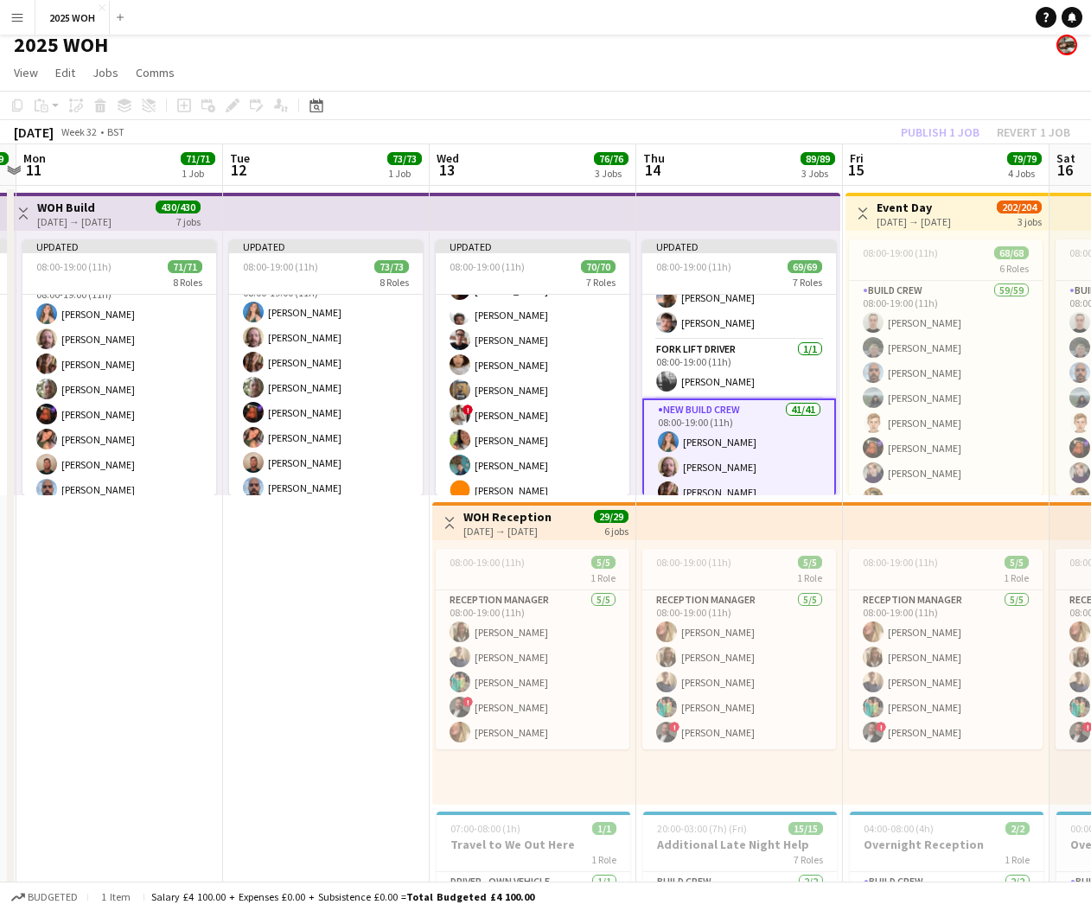
click at [919, 131] on div "Publish 1 job Revert 1 job" at bounding box center [985, 132] width 211 height 22
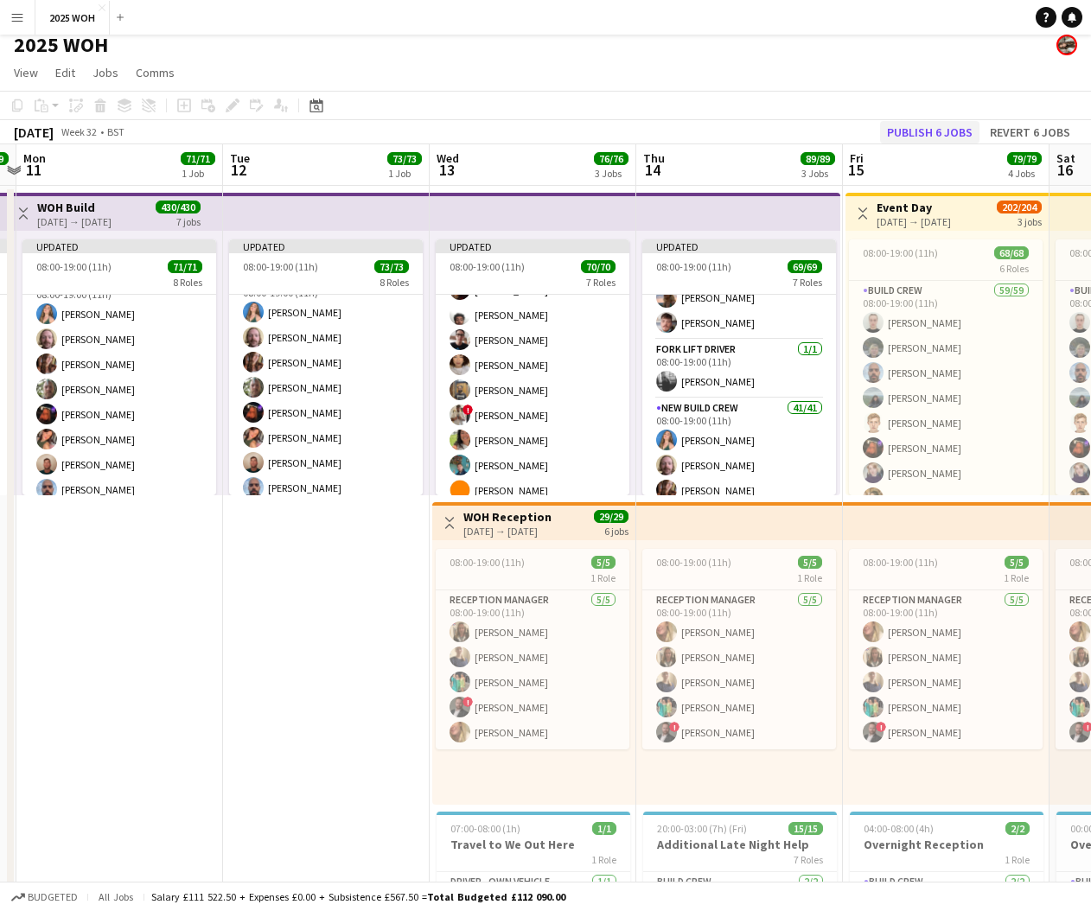
click at [928, 132] on button "Publish 6 jobs" at bounding box center [929, 132] width 99 height 22
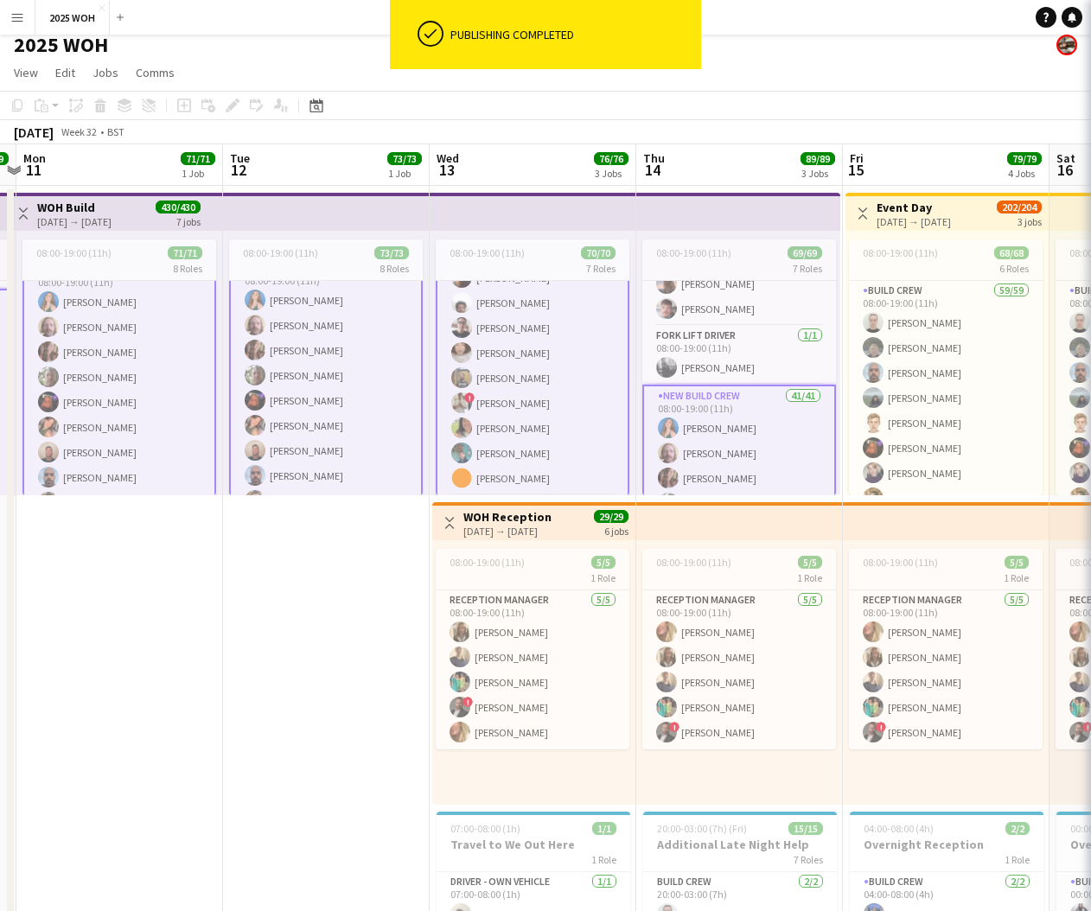
scroll to position [0, 602]
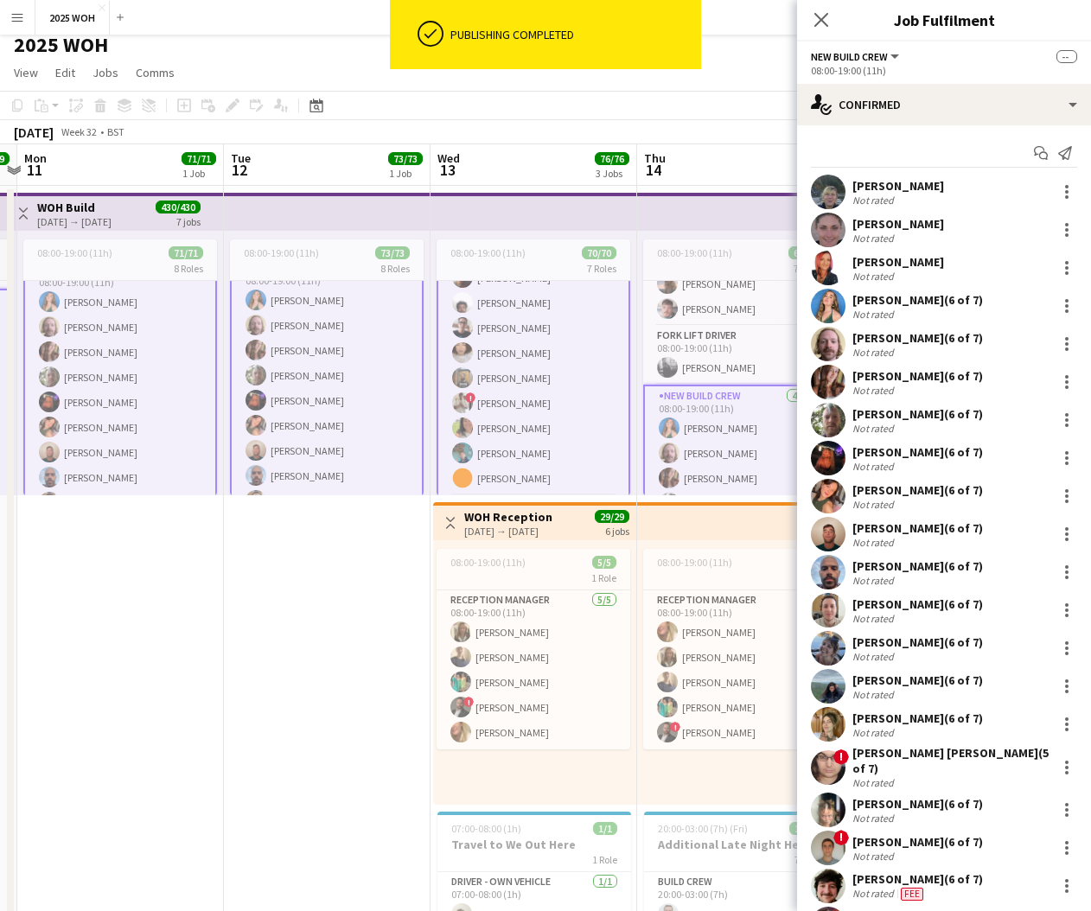
click at [16, 21] on app-icon "Menu" at bounding box center [17, 17] width 14 height 14
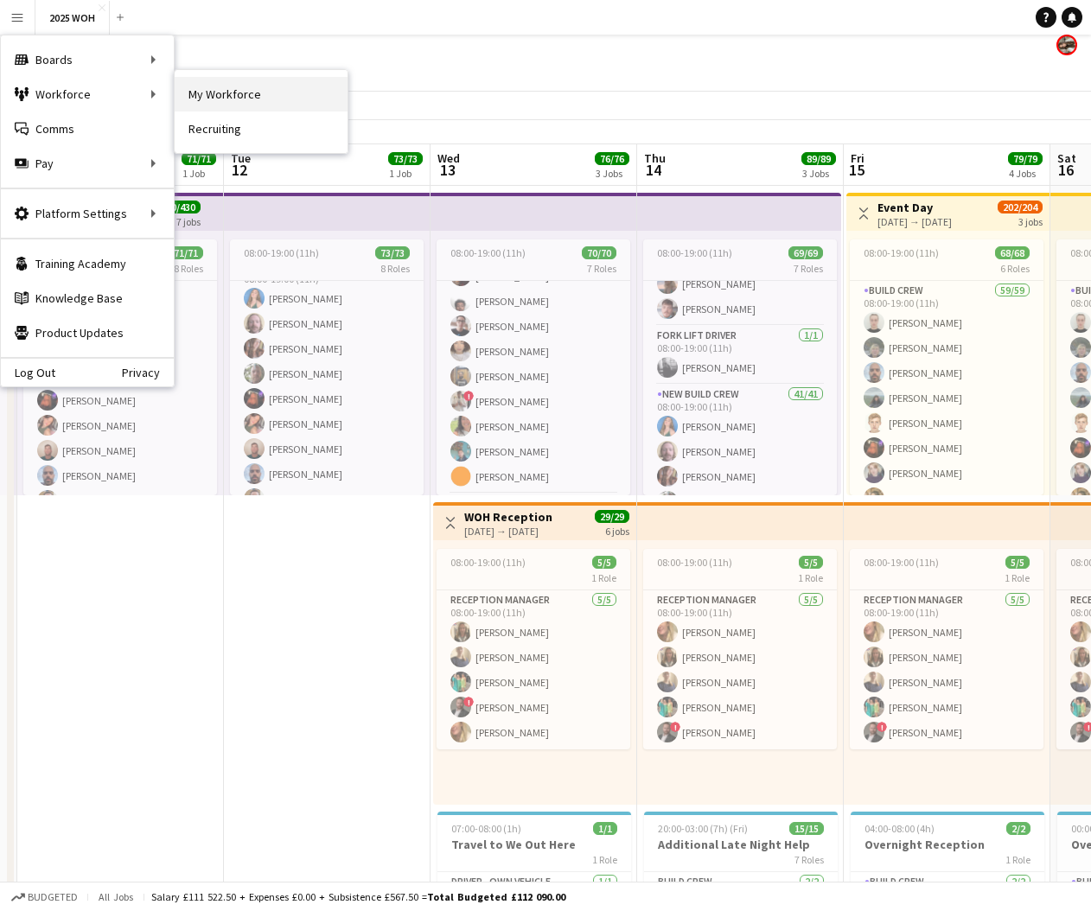
click at [223, 86] on link "My Workforce" at bounding box center [261, 94] width 173 height 35
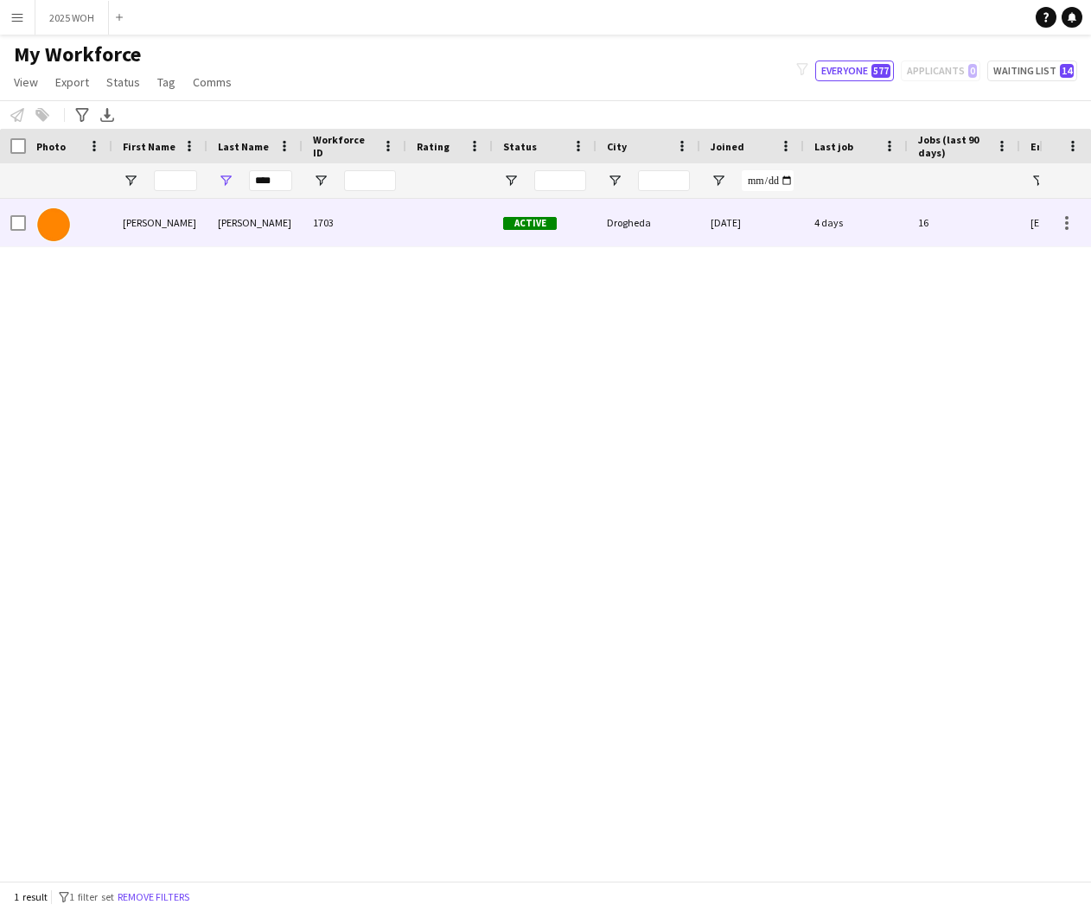
click at [322, 228] on div "1703" at bounding box center [355, 223] width 104 height 48
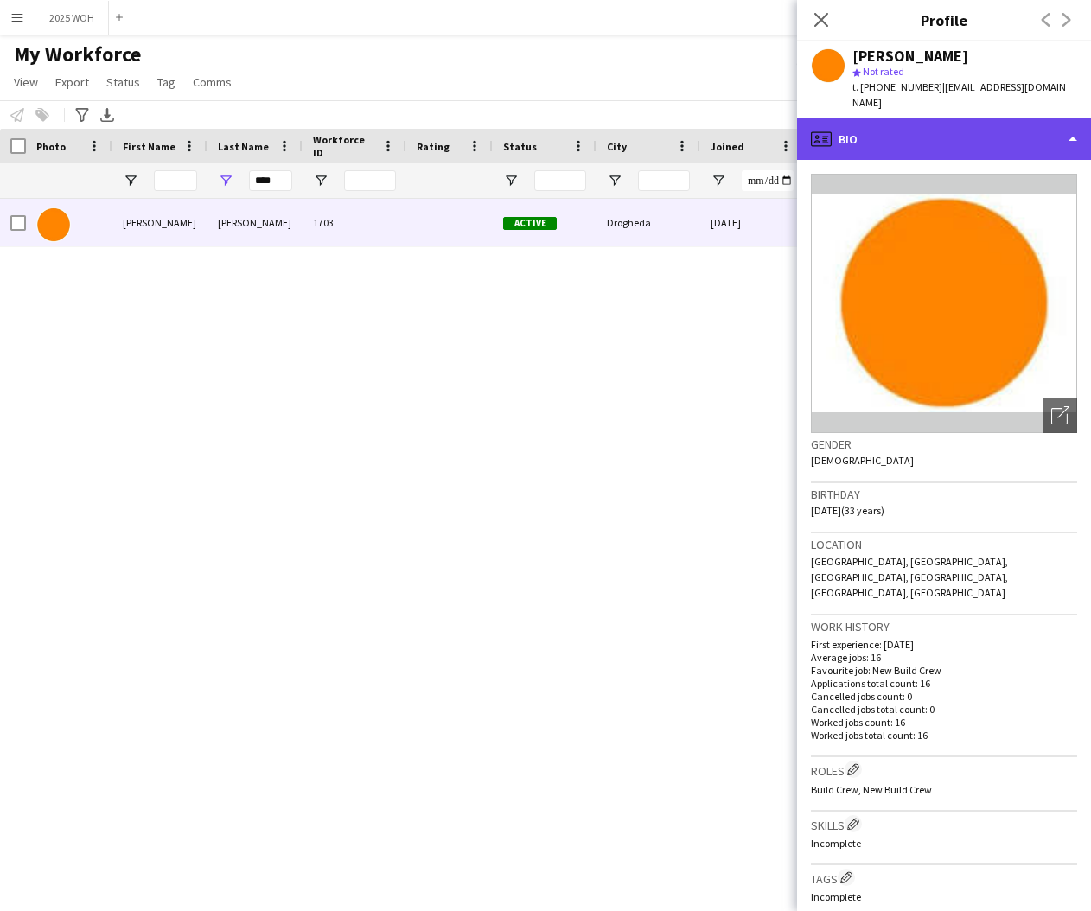
click at [986, 130] on div "profile Bio" at bounding box center [944, 138] width 294 height 41
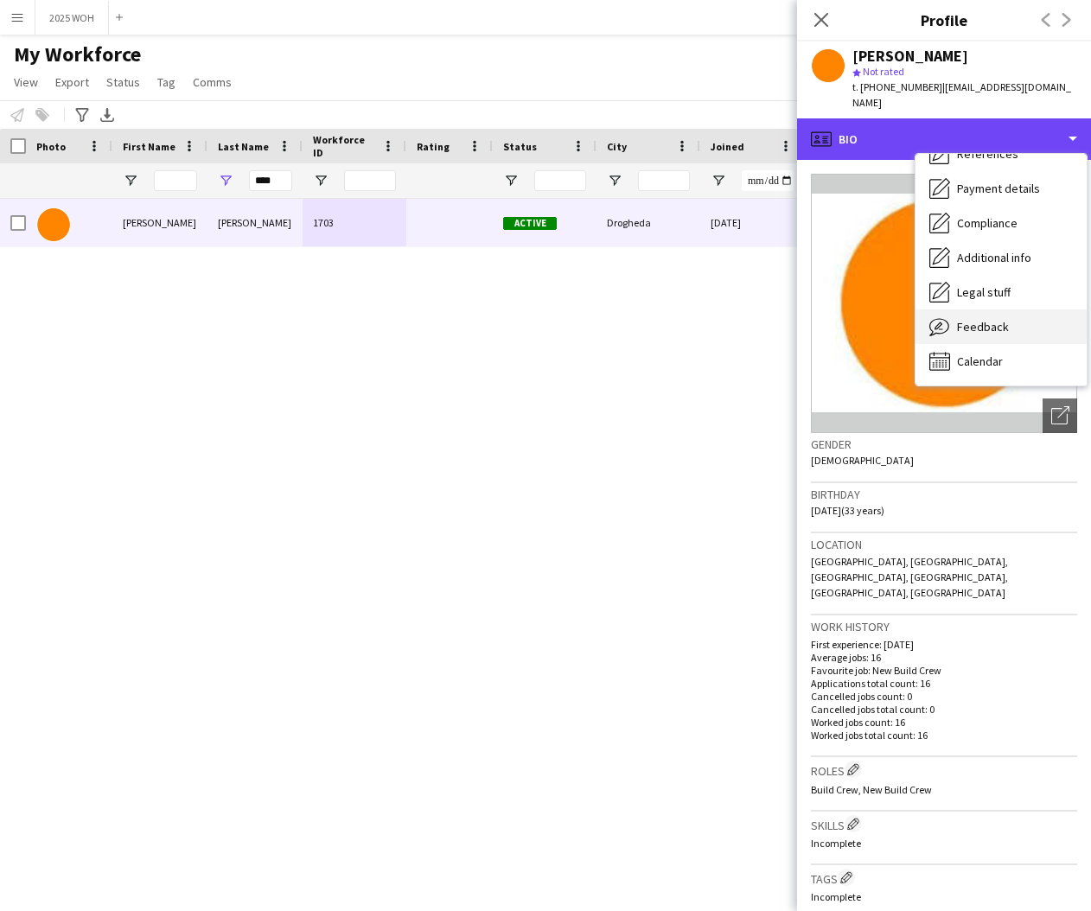
scroll to position [197, 0]
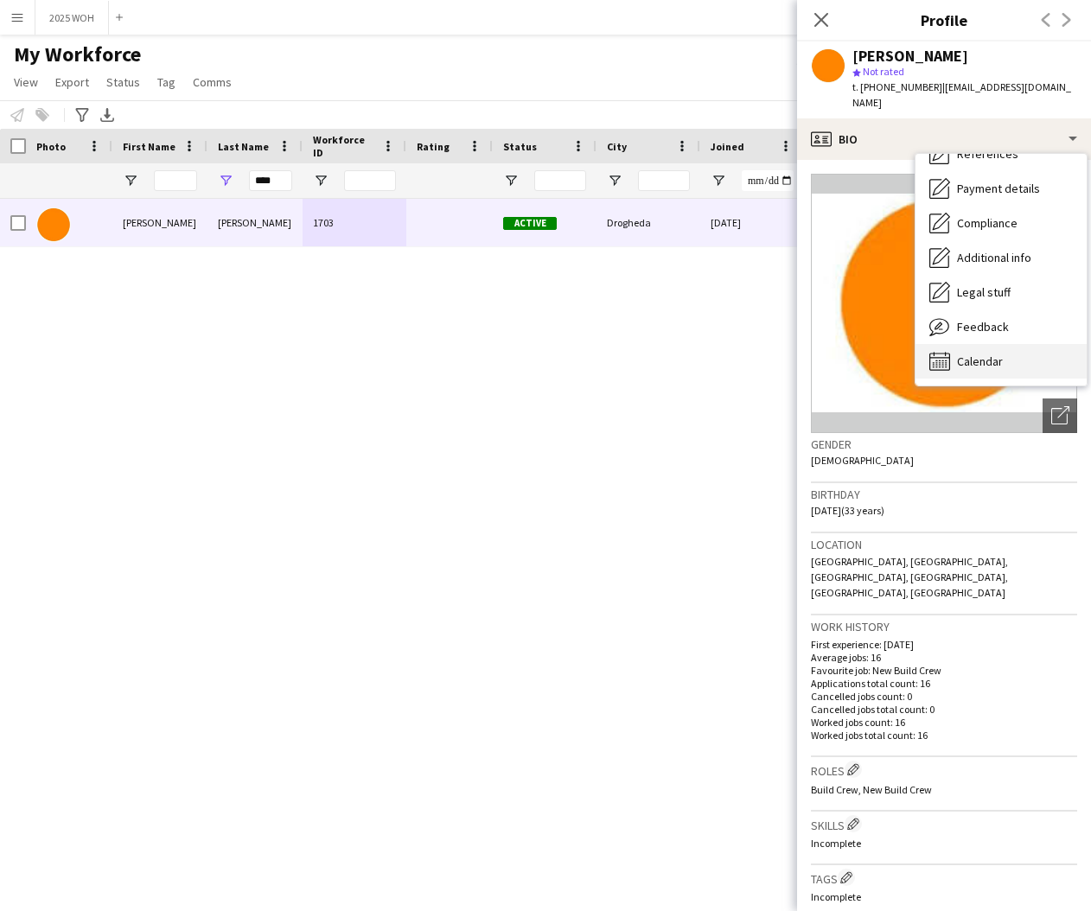
click at [1029, 344] on div "Calendar Calendar" at bounding box center [1000, 361] width 171 height 35
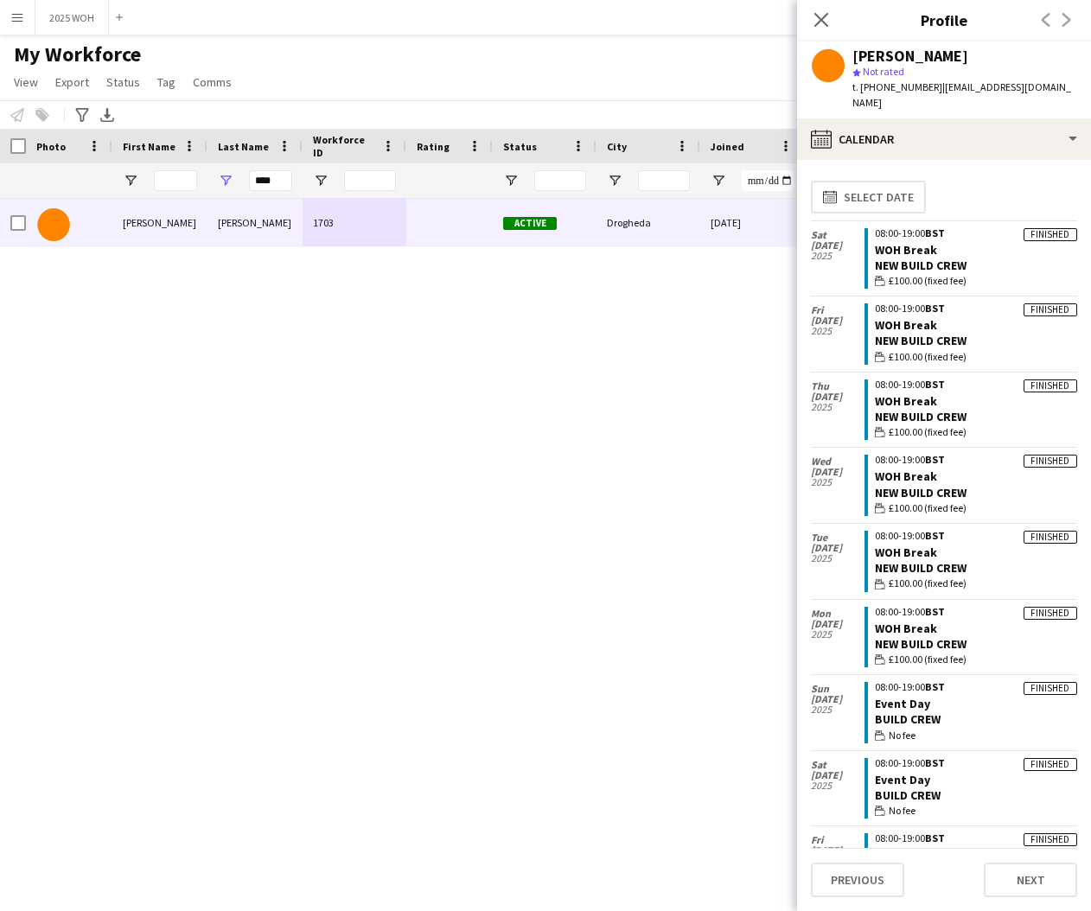
scroll to position [0, 0]
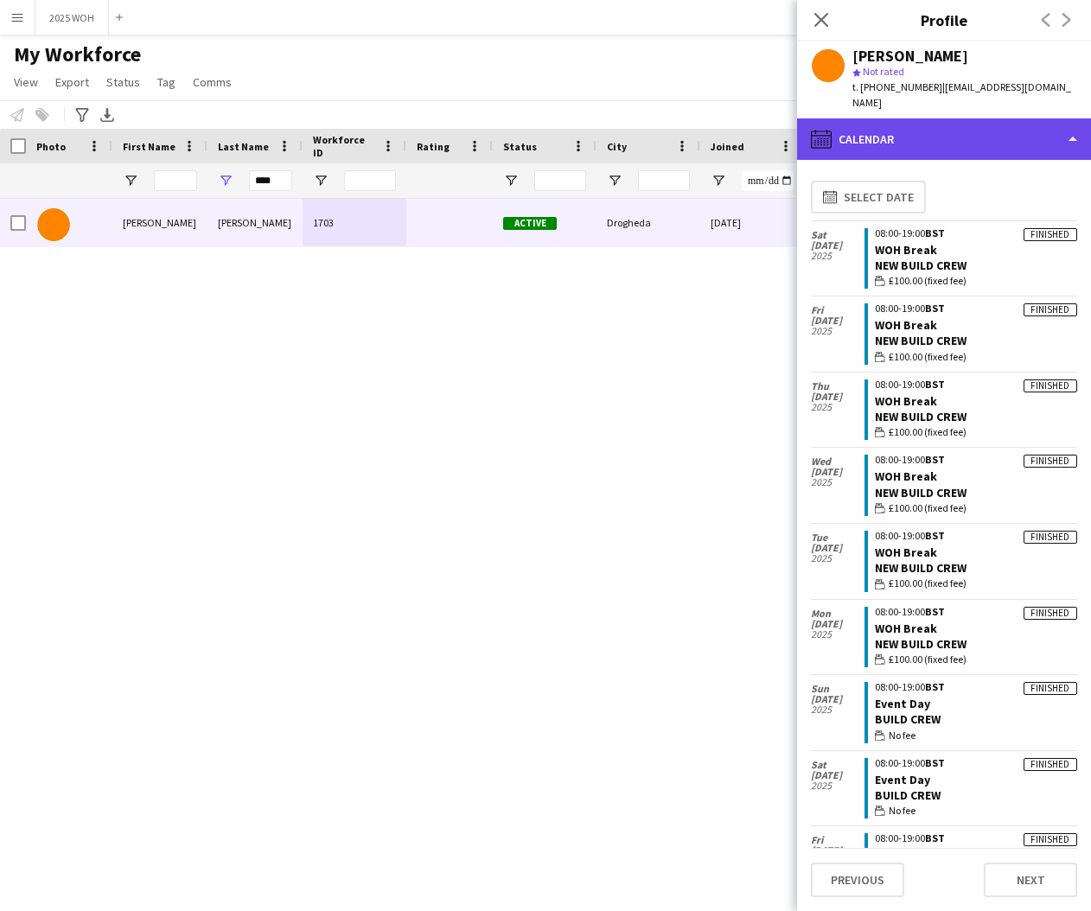
click at [911, 129] on div "calendar-full Calendar" at bounding box center [944, 138] width 294 height 41
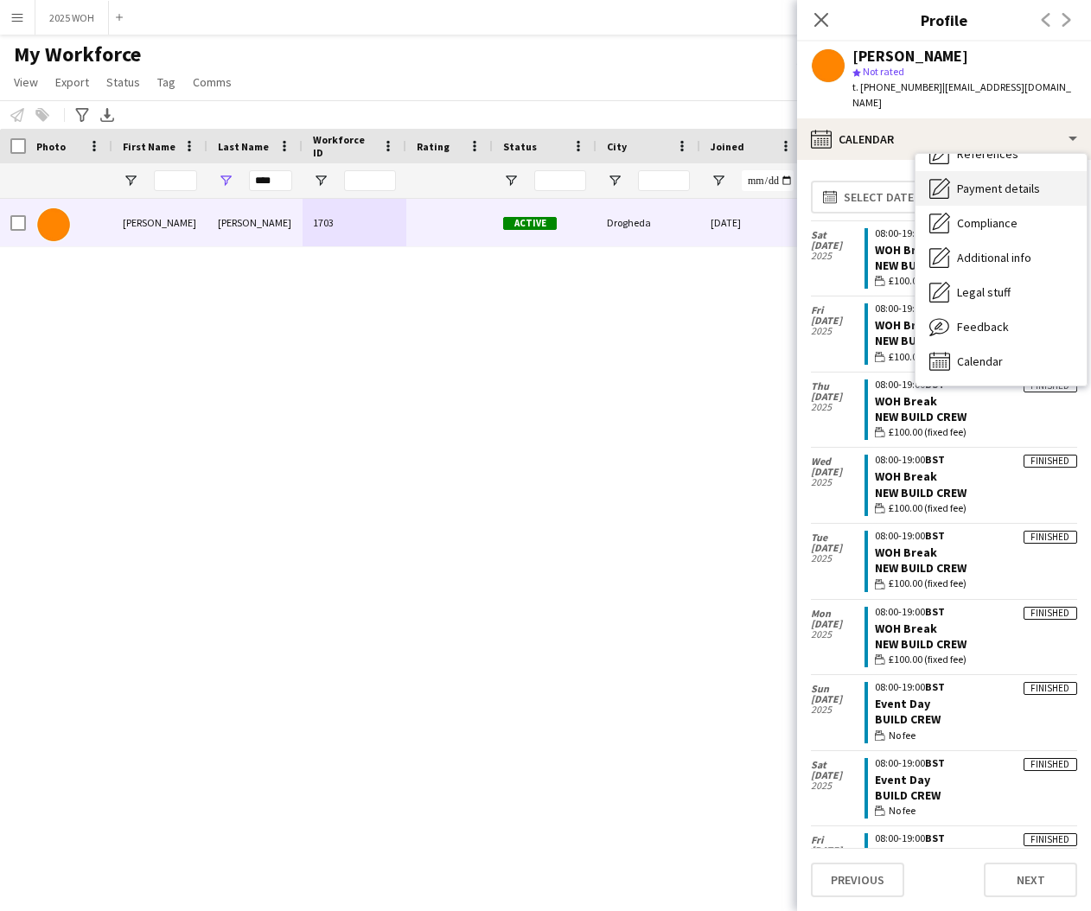
click at [1015, 181] on div "Payment details Payment details" at bounding box center [1000, 188] width 171 height 35
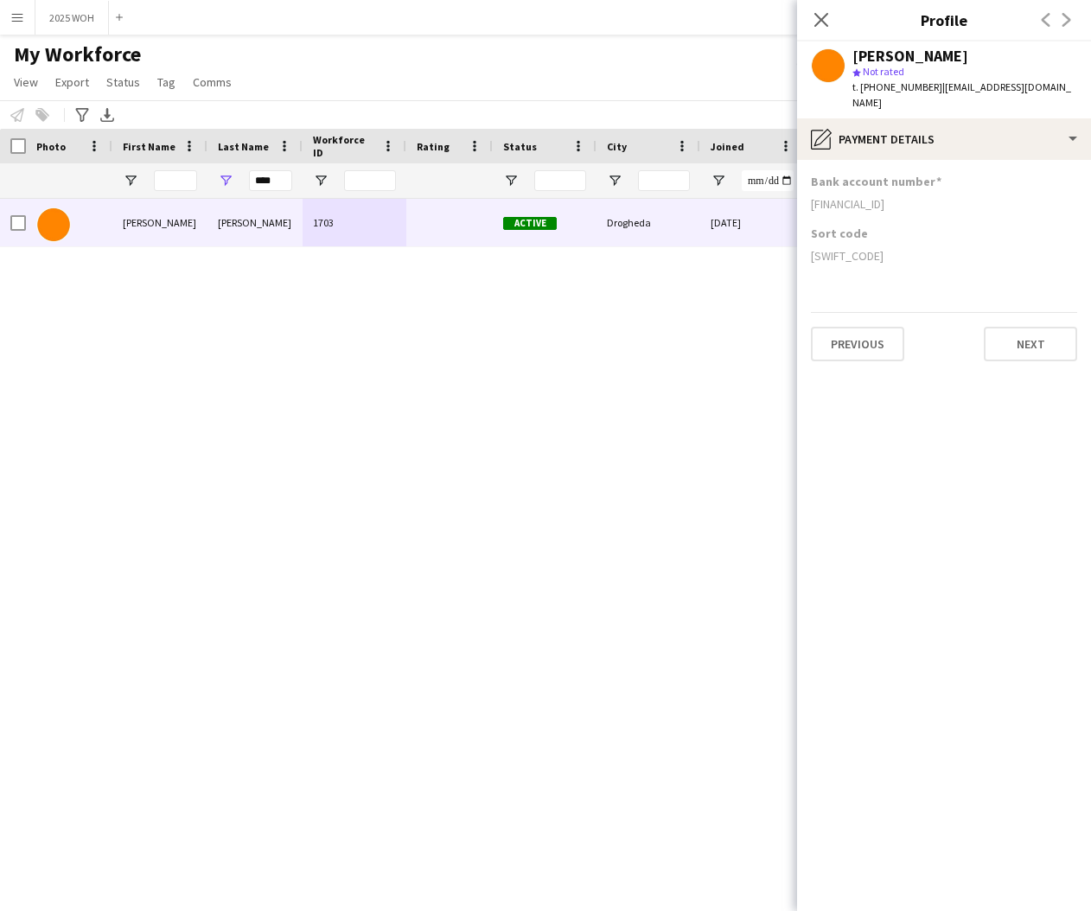
drag, startPoint x: 810, startPoint y: 186, endPoint x: 952, endPoint y: 195, distance: 142.1
click at [953, 196] on app-section-data-types "Bank account number [FINANCIAL_ID] Sort code [SWIFT_CODE] Previous Next" at bounding box center [944, 535] width 294 height 751
drag, startPoint x: 807, startPoint y: 237, endPoint x: 901, endPoint y: 239, distance: 93.4
click at [892, 239] on app-section-data-types "Bank account number [FINANCIAL_ID] Sort code [SWIFT_CODE] Previous Next" at bounding box center [944, 535] width 294 height 751
drag, startPoint x: 1036, startPoint y: 256, endPoint x: 846, endPoint y: 258, distance: 190.2
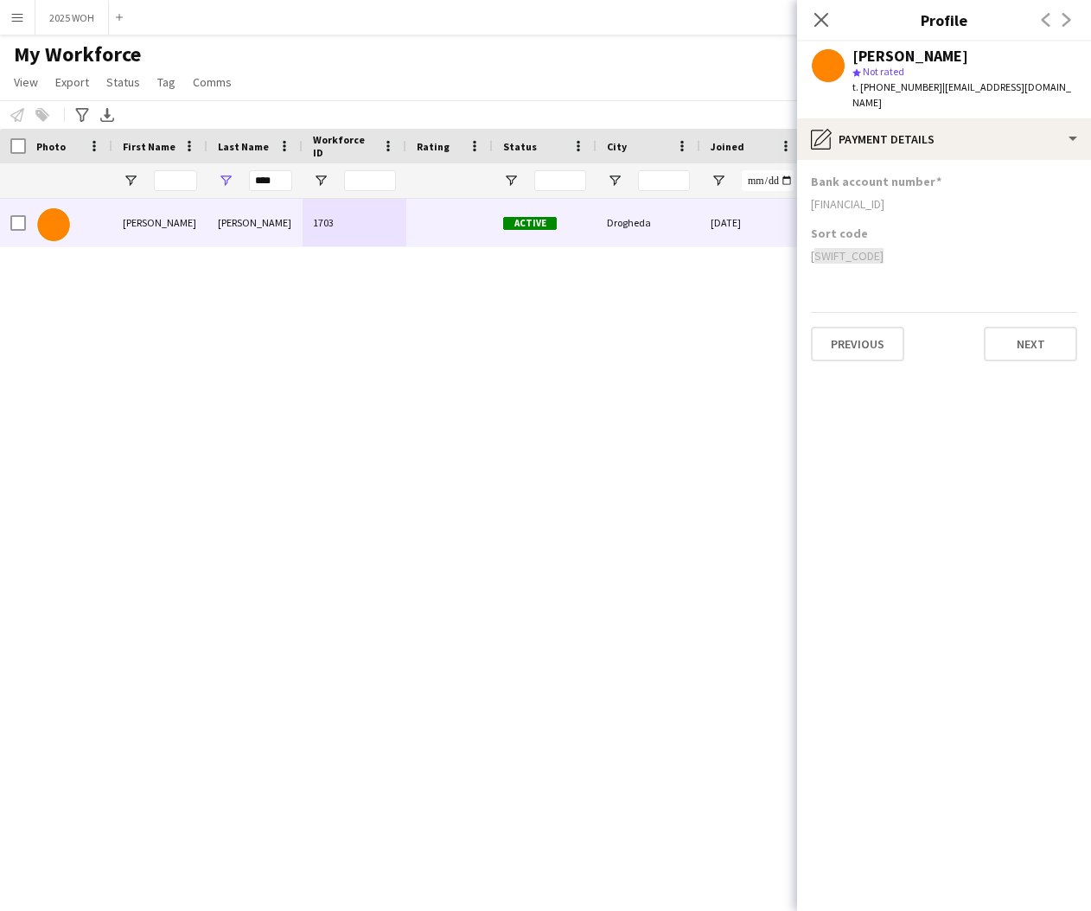
click at [846, 258] on div "Sort code [SWIFT_CODE]" at bounding box center [944, 252] width 266 height 52
click at [277, 179] on input "****" at bounding box center [270, 180] width 43 height 21
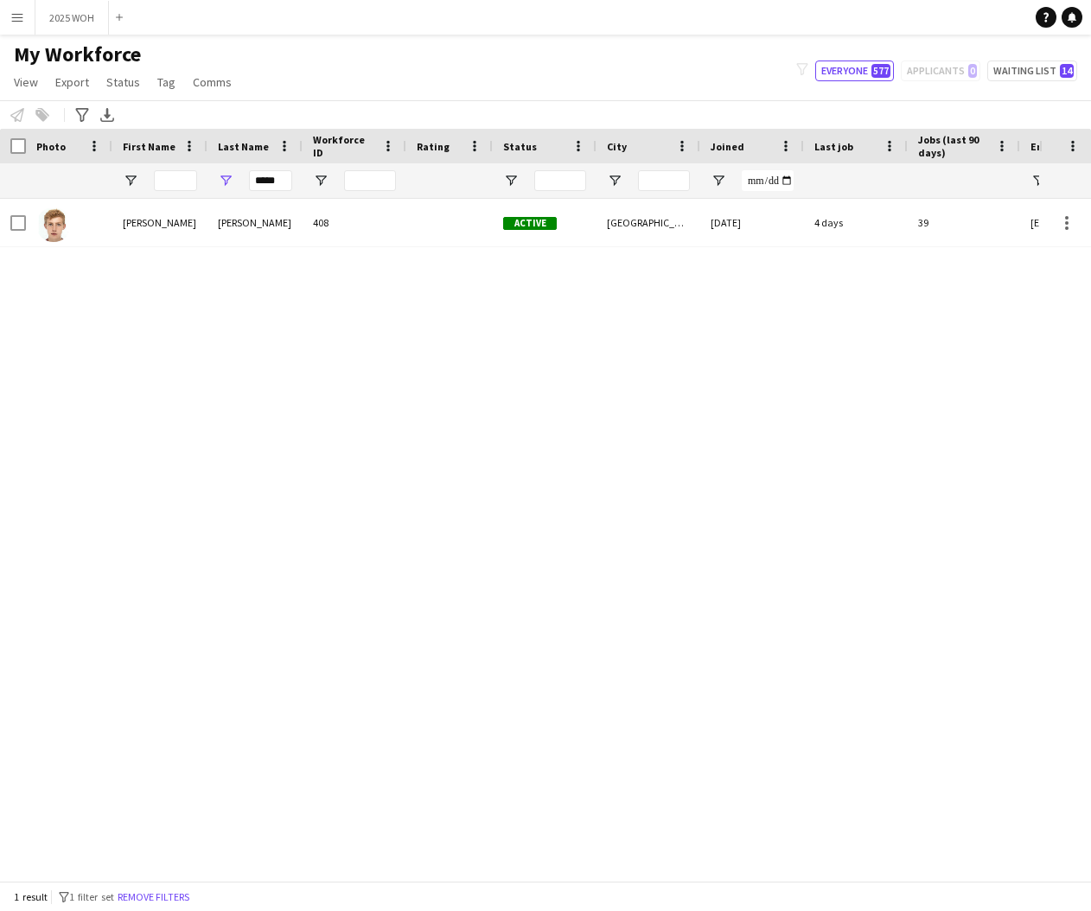
drag, startPoint x: 277, startPoint y: 179, endPoint x: 135, endPoint y: 225, distance: 149.8
click at [136, 225] on div "[PERSON_NAME]" at bounding box center [159, 223] width 95 height 48
drag, startPoint x: 124, startPoint y: 224, endPoint x: 149, endPoint y: 226, distance: 25.2
click at [124, 224] on div "[PERSON_NAME]" at bounding box center [159, 223] width 95 height 48
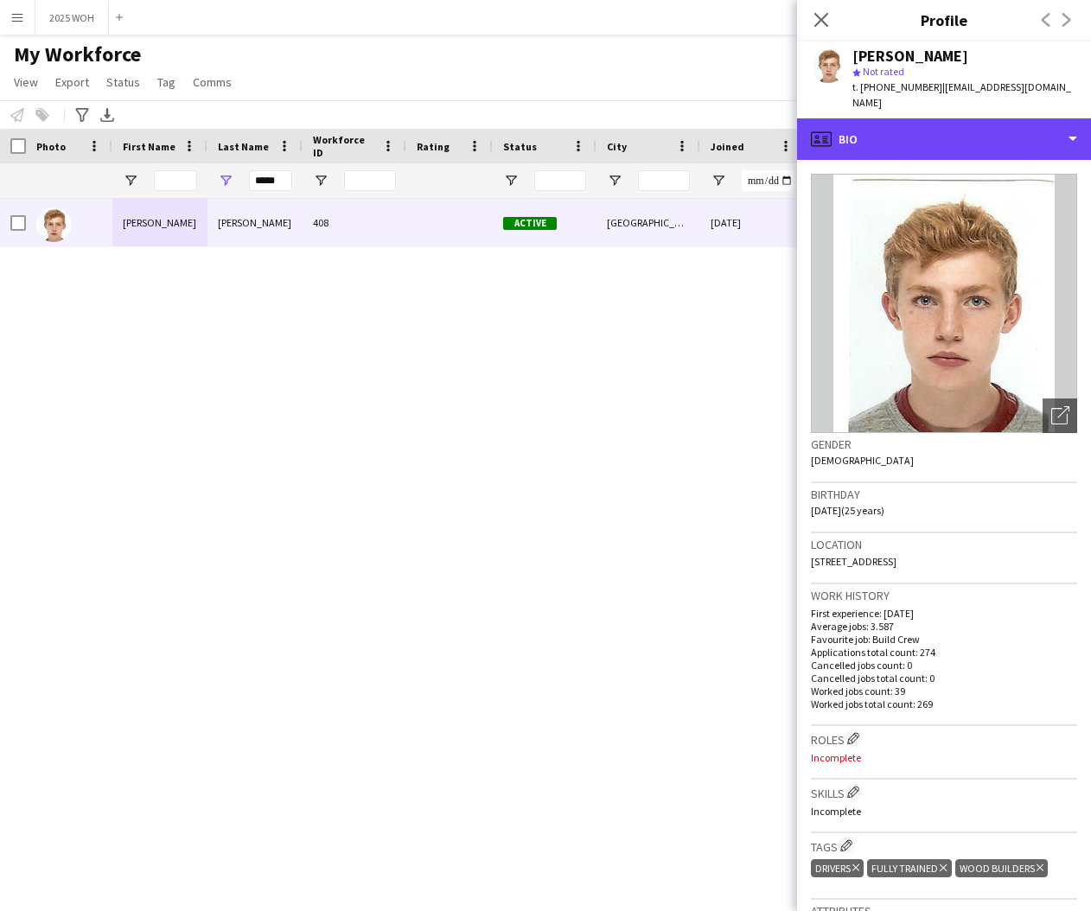
drag, startPoint x: 945, startPoint y: 128, endPoint x: 958, endPoint y: 146, distance: 22.3
click at [945, 127] on div "profile Bio" at bounding box center [944, 138] width 294 height 41
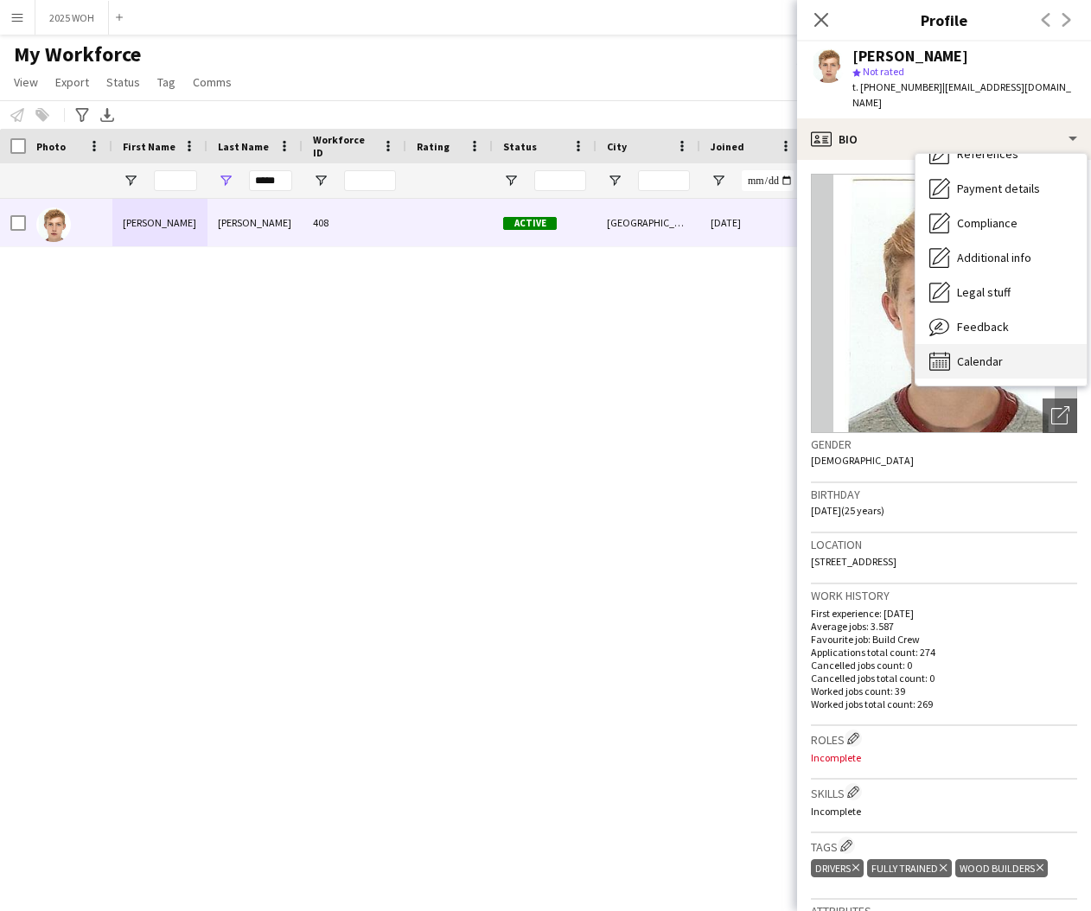
scroll to position [197, 0]
click at [1013, 344] on div "Calendar Calendar" at bounding box center [1000, 361] width 171 height 35
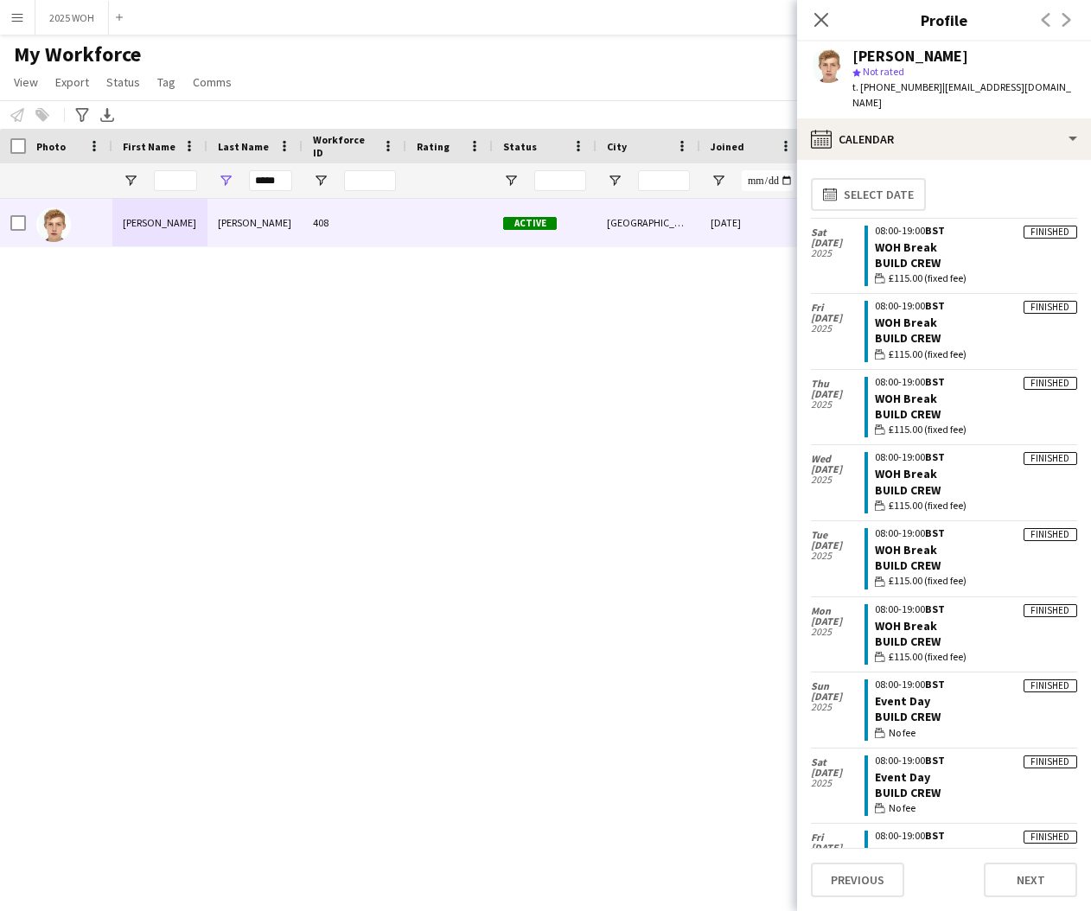
scroll to position [2, 0]
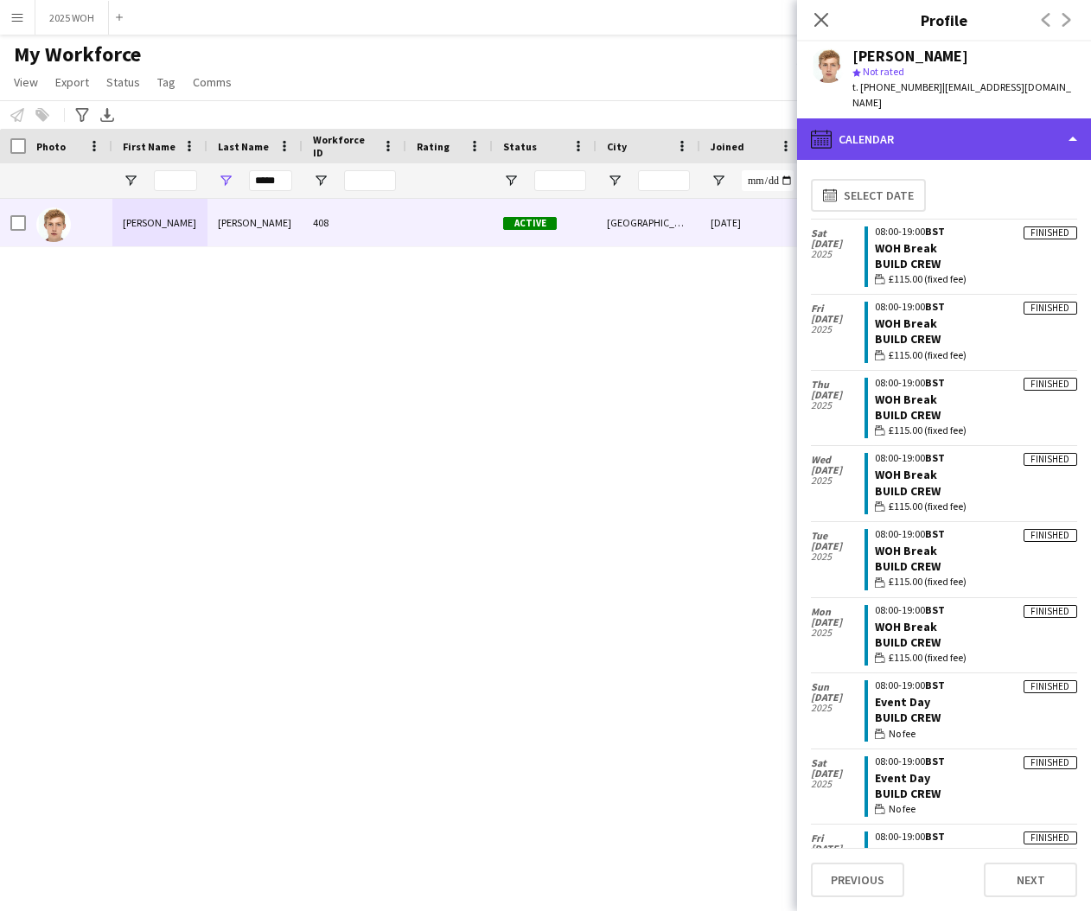
click at [832, 124] on div "calendar-full Calendar" at bounding box center [944, 138] width 294 height 41
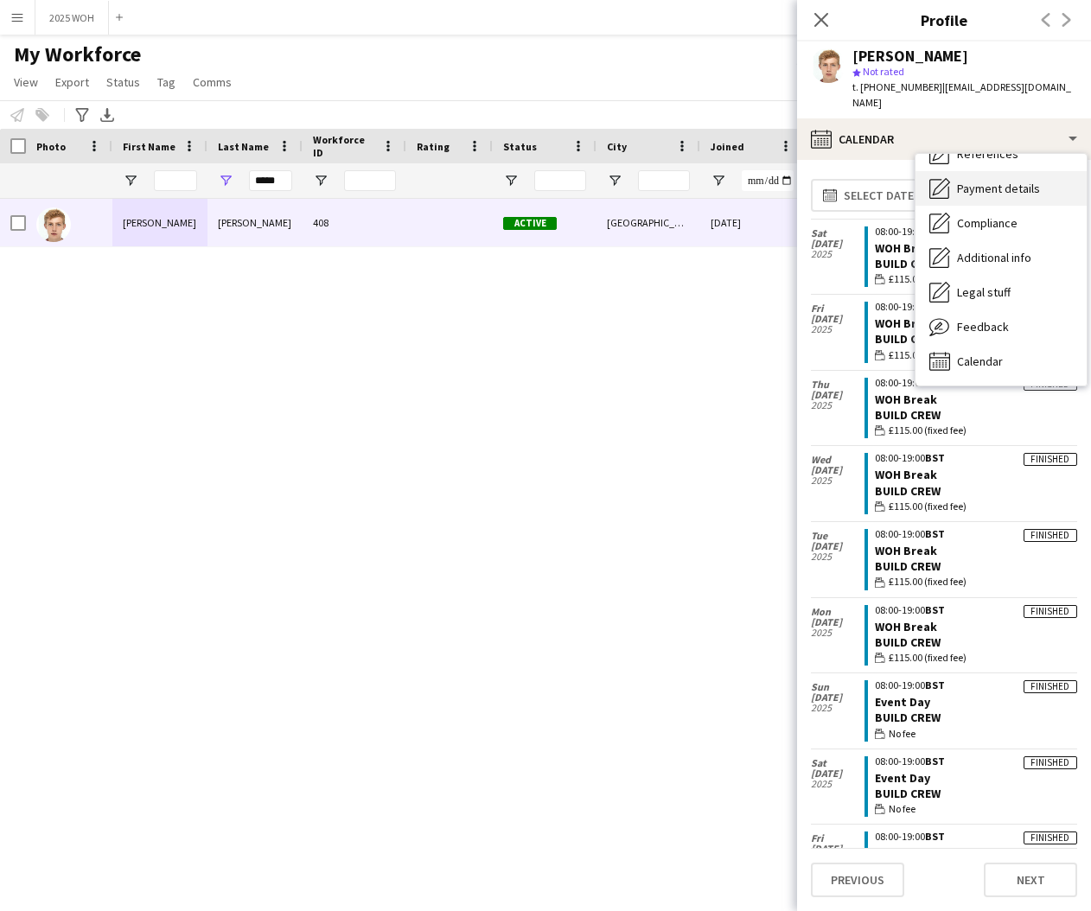
click at [997, 181] on span "Payment details" at bounding box center [998, 189] width 83 height 16
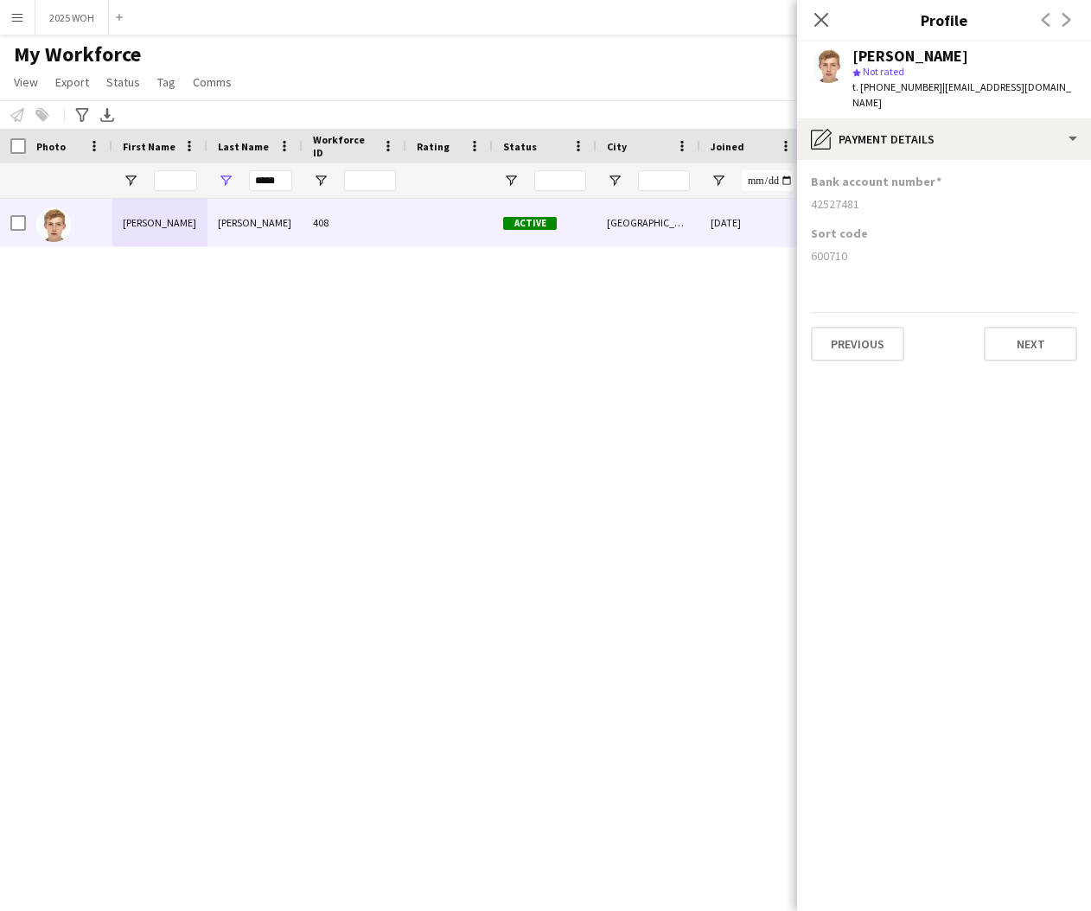
drag, startPoint x: 809, startPoint y: 188, endPoint x: 871, endPoint y: 190, distance: 62.3
click at [870, 190] on app-section-data-types "Bank account number [FINANCIAL_ID] Sort code [FINANCIAL_ID] Previous Next" at bounding box center [944, 535] width 294 height 751
drag, startPoint x: 838, startPoint y: 242, endPoint x: 856, endPoint y: 243, distance: 18.2
click at [856, 243] on app-section-data-types "Bank account number [FINANCIAL_ID] Sort code [FINANCIAL_ID] Previous Next" at bounding box center [944, 535] width 294 height 751
click at [286, 186] on input "*****" at bounding box center [270, 180] width 43 height 21
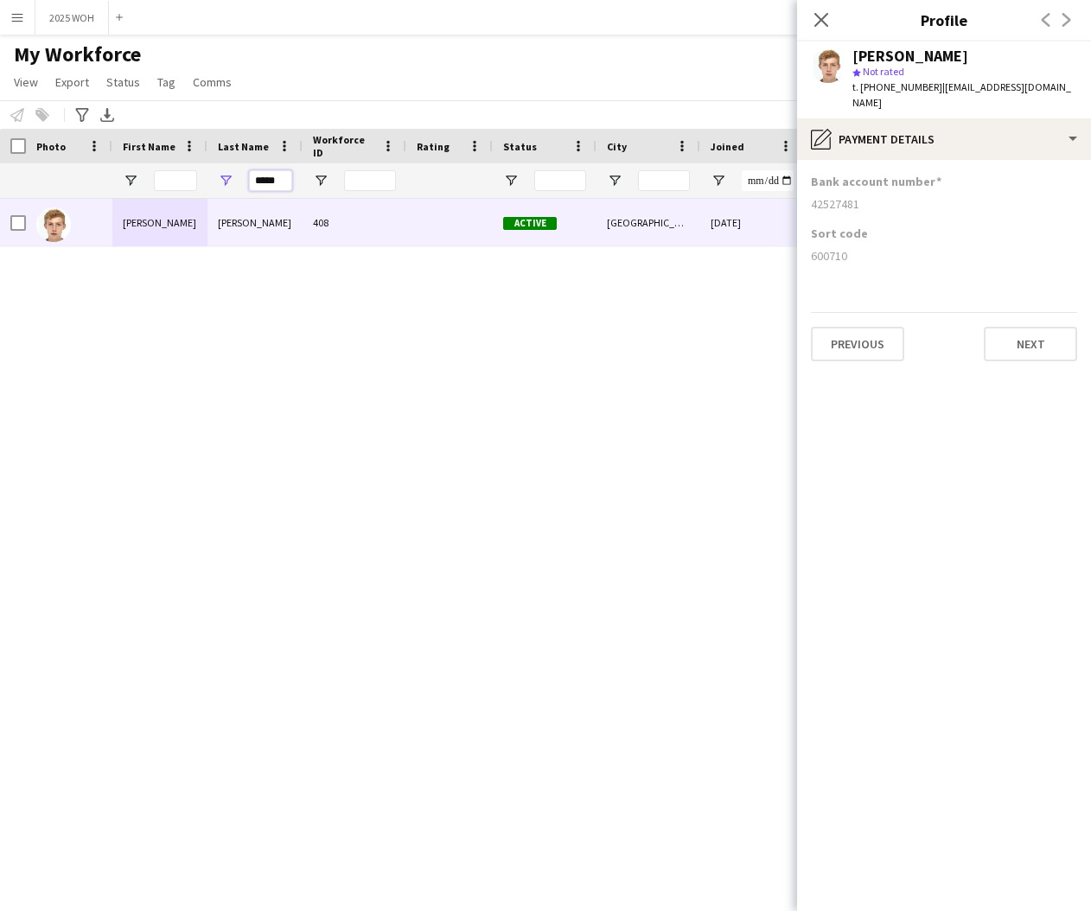
click at [286, 186] on input "*****" at bounding box center [270, 180] width 43 height 21
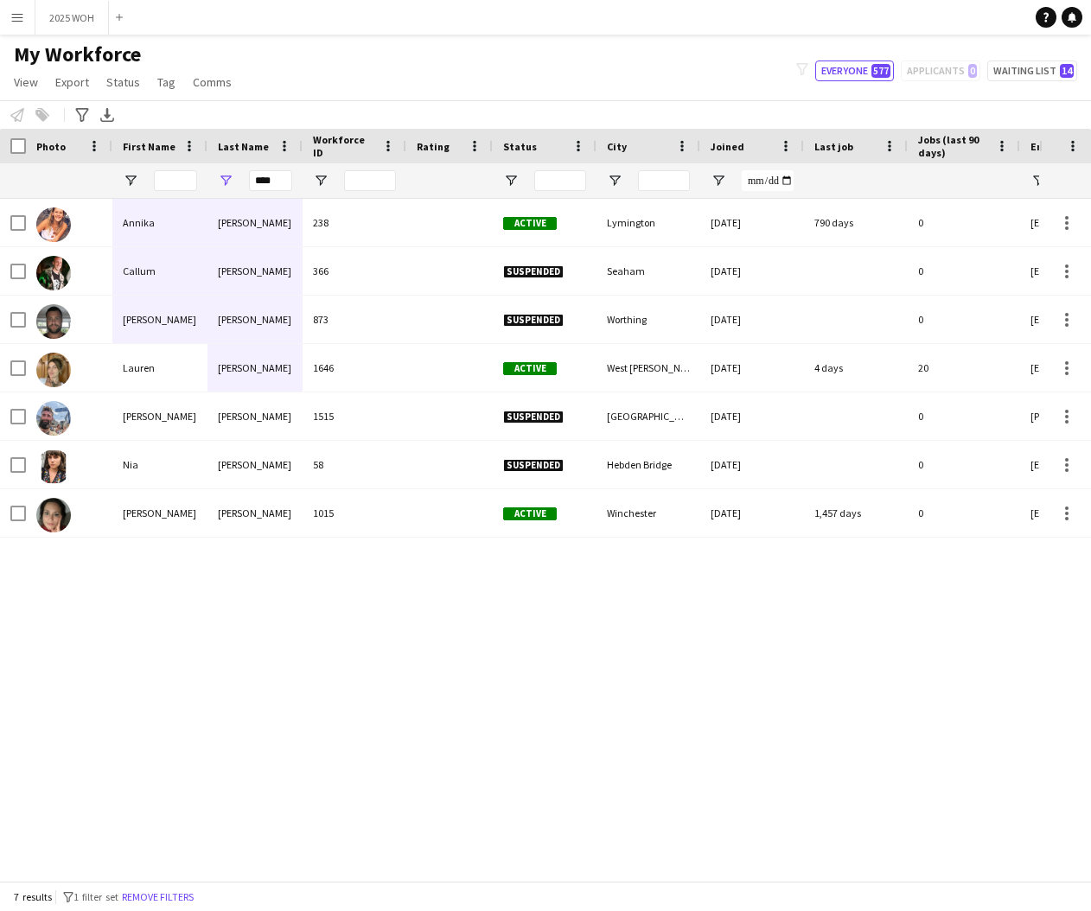
drag, startPoint x: 281, startPoint y: 209, endPoint x: 188, endPoint y: 373, distance: 188.5
click at [192, 374] on div "Lauren" at bounding box center [159, 368] width 95 height 48
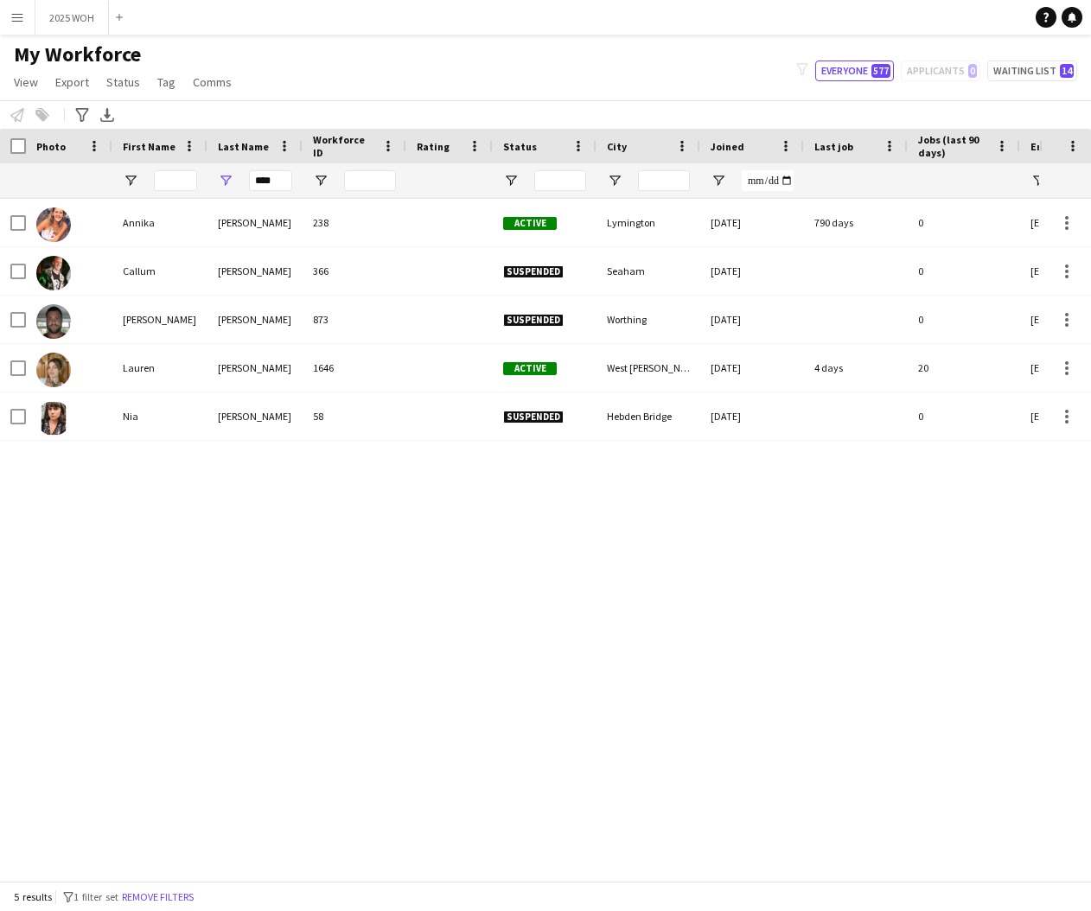
click at [175, 369] on div "Lauren" at bounding box center [159, 368] width 95 height 48
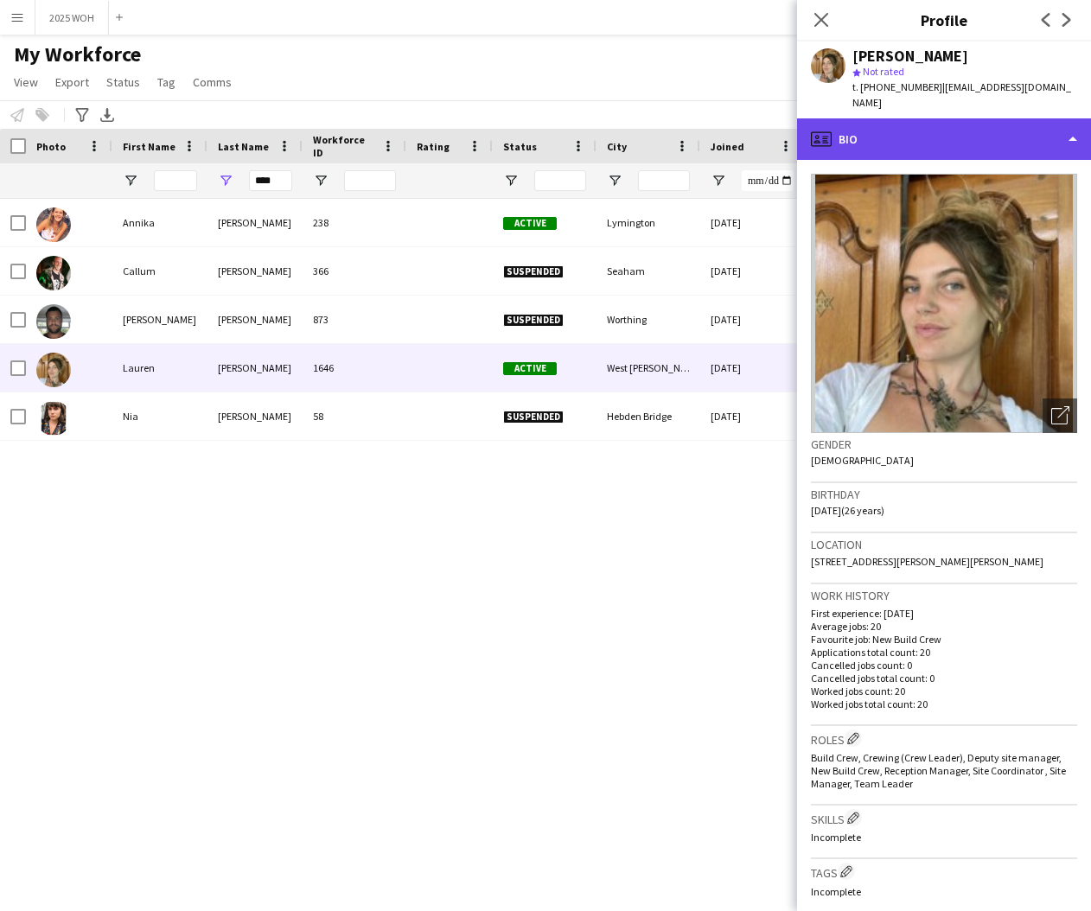
click at [997, 128] on div "profile Bio" at bounding box center [944, 138] width 294 height 41
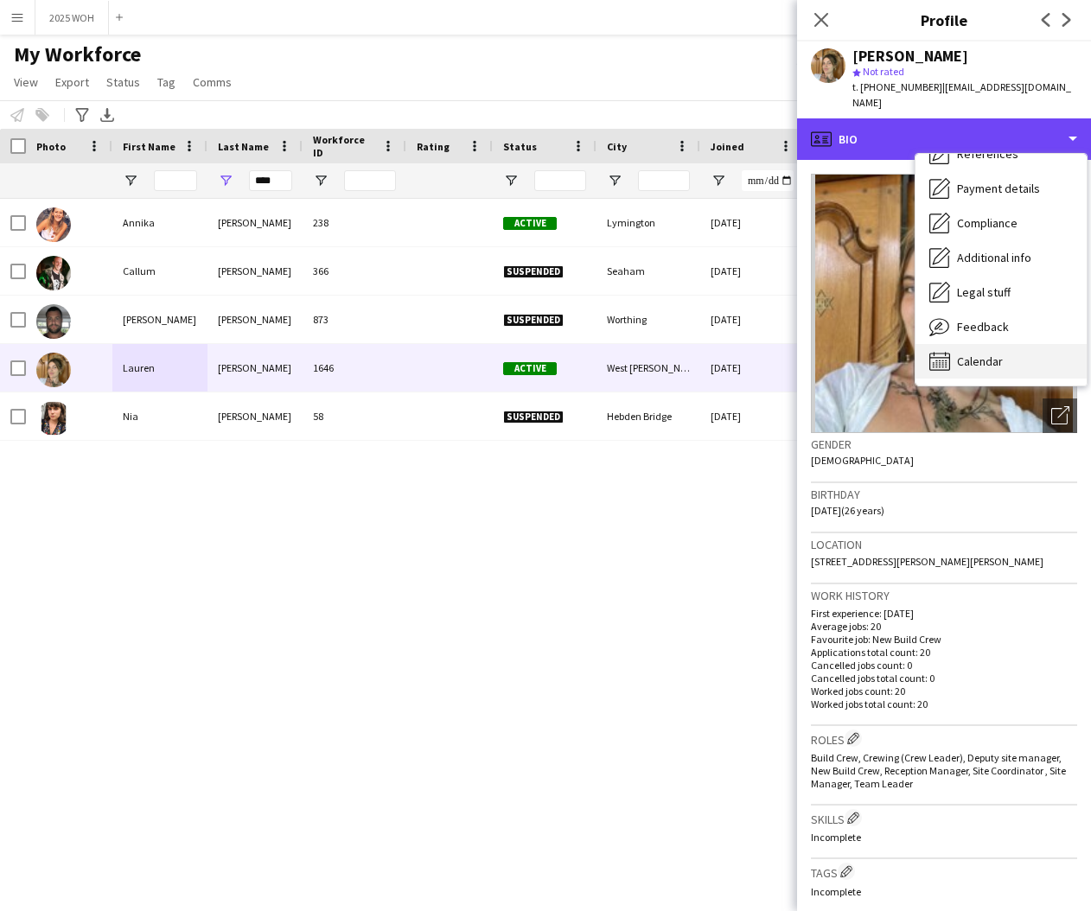
scroll to position [197, 0]
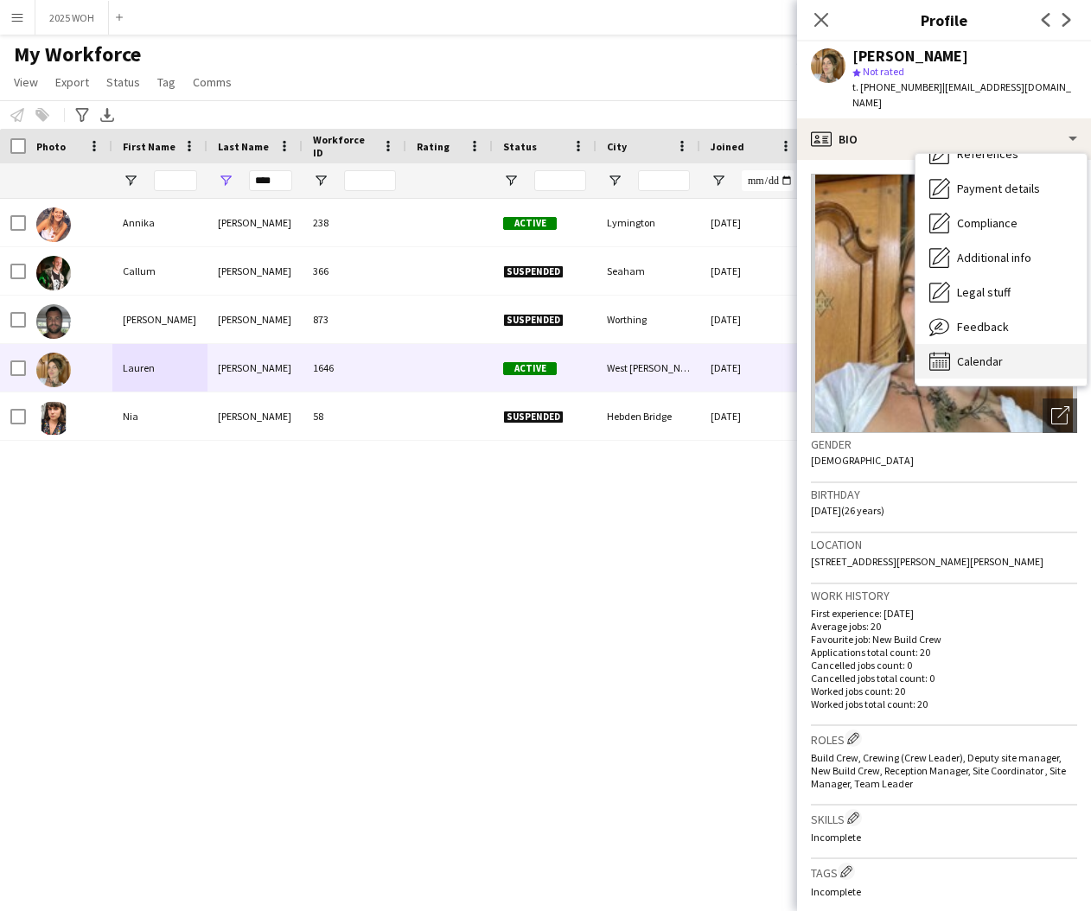
click at [1010, 344] on div "Calendar Calendar" at bounding box center [1000, 361] width 171 height 35
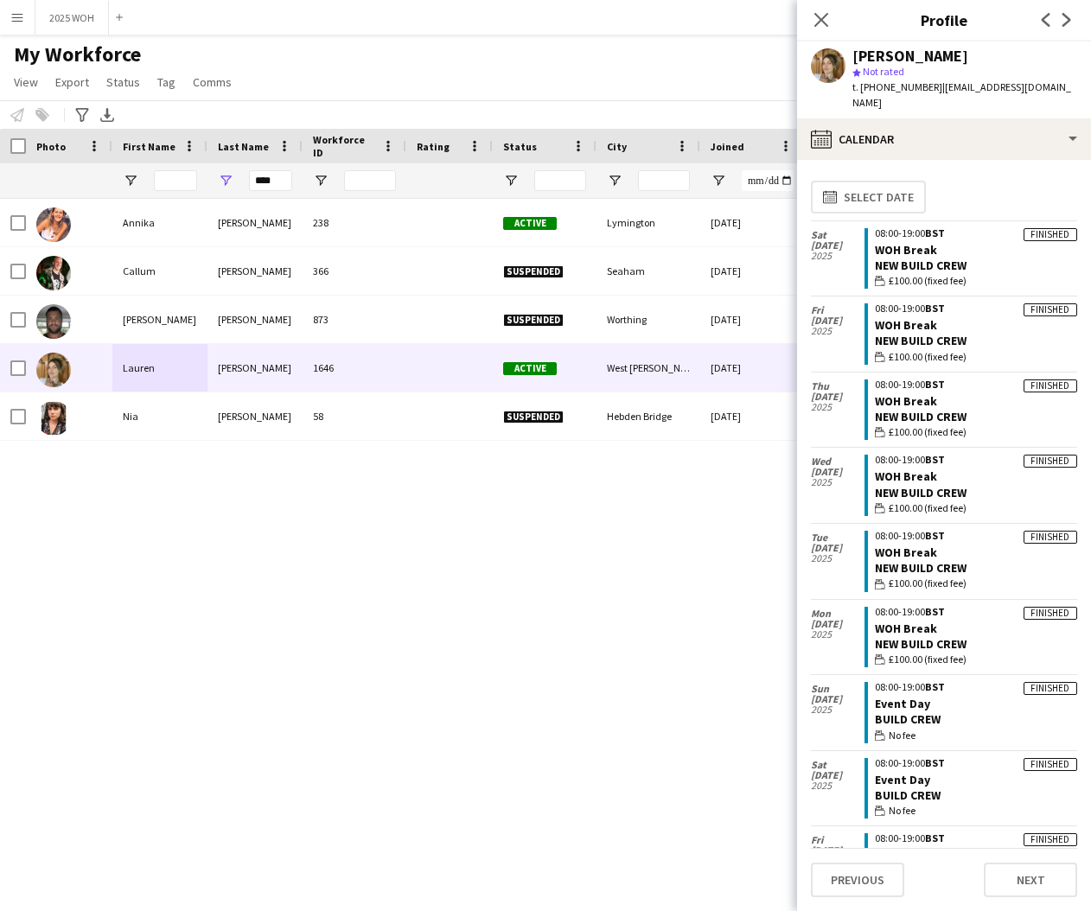
scroll to position [0, 0]
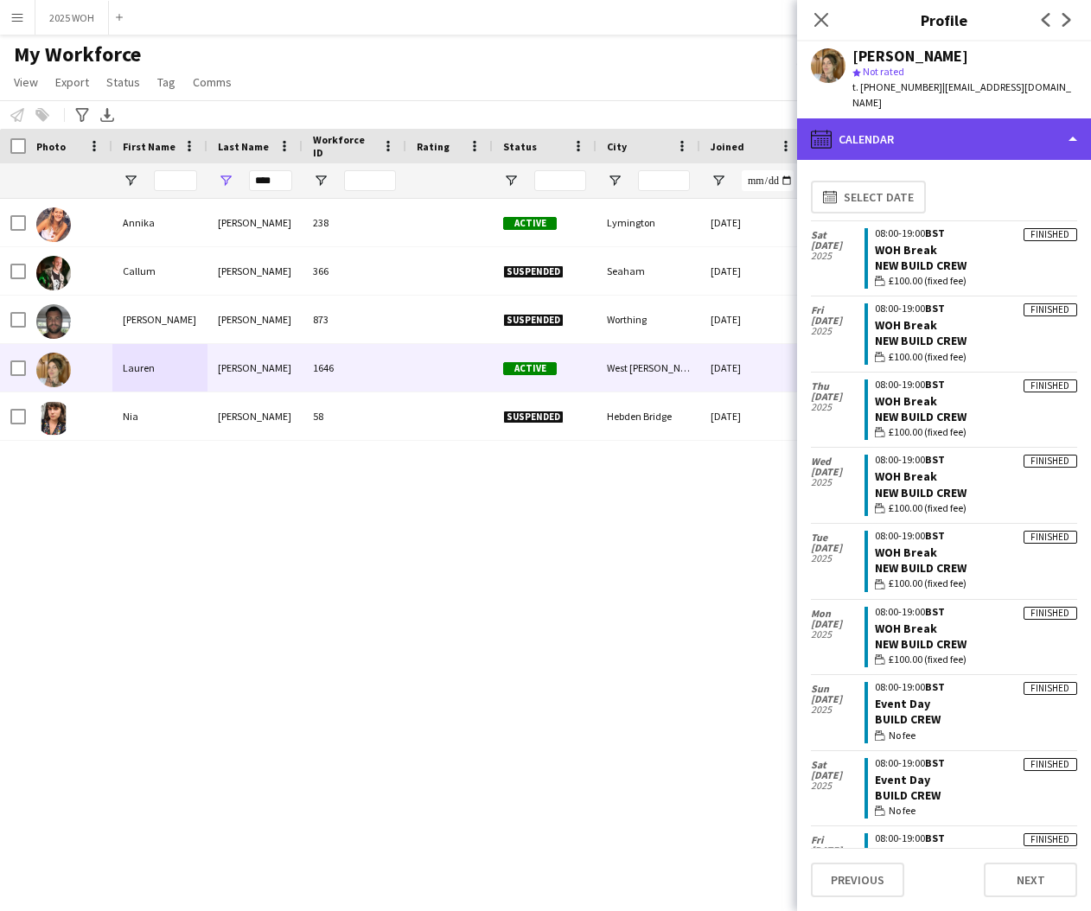
drag, startPoint x: 862, startPoint y: 129, endPoint x: 877, endPoint y: 138, distance: 18.2
click at [862, 129] on div "calendar-full Calendar" at bounding box center [944, 138] width 294 height 41
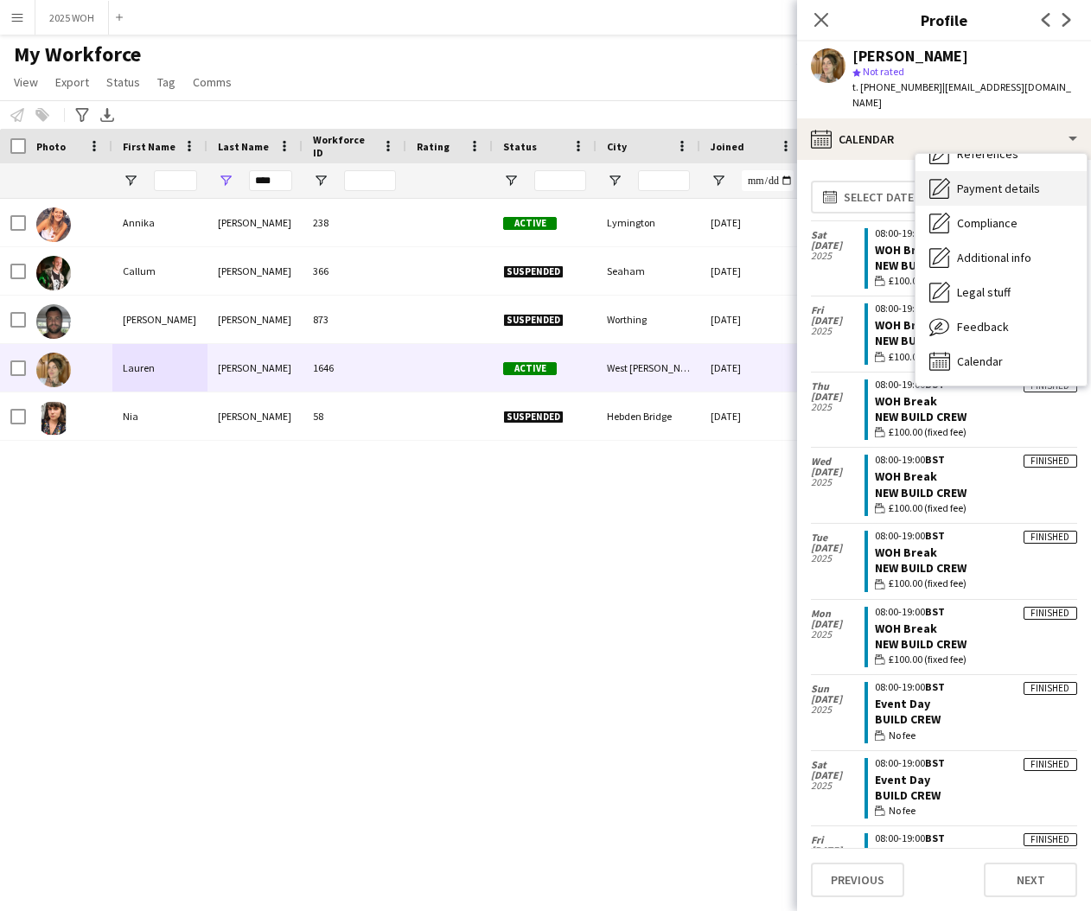
click at [997, 182] on div "Payment details Payment details" at bounding box center [1000, 188] width 171 height 35
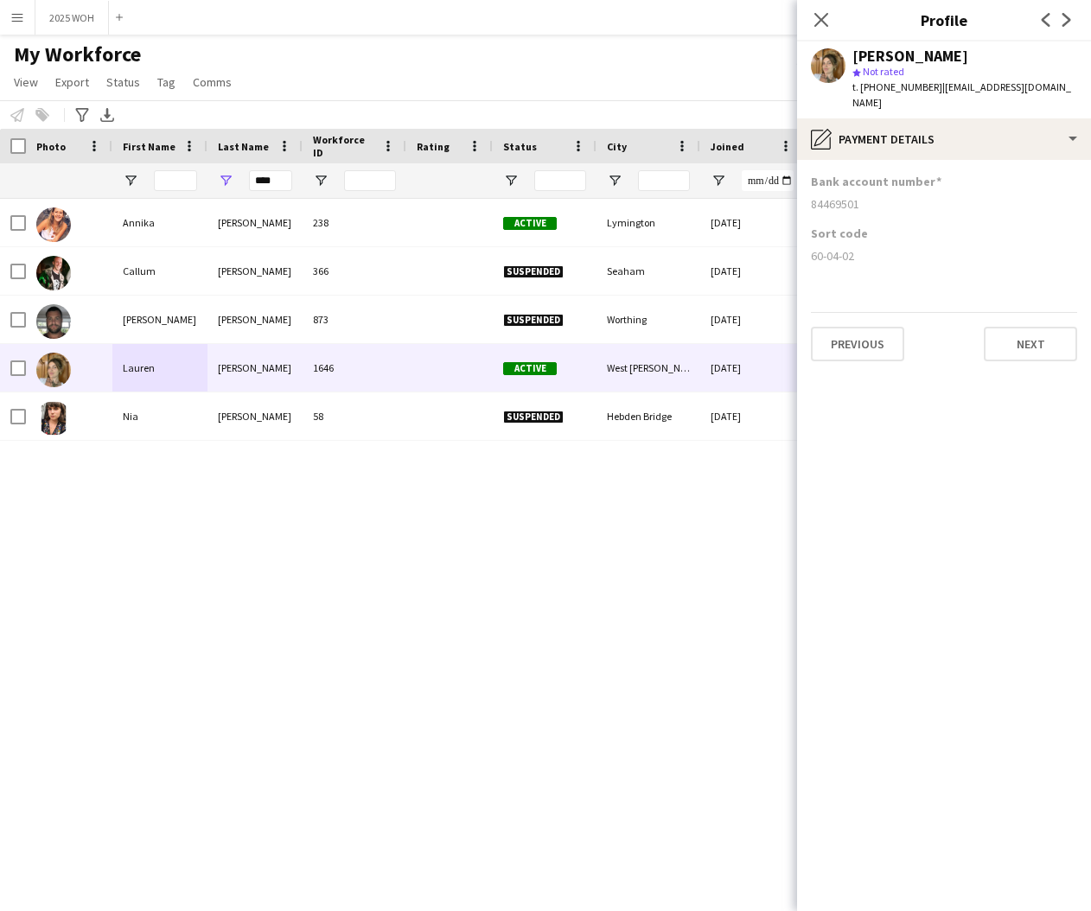
drag, startPoint x: 809, startPoint y: 187, endPoint x: 873, endPoint y: 189, distance: 64.0
click at [873, 189] on app-section-data-types "Bank account number [FINANCIAL_ID] Sort code [FINANCIAL_ID] Previous Next" at bounding box center [944, 535] width 294 height 751
drag, startPoint x: 812, startPoint y: 239, endPoint x: 876, endPoint y: 241, distance: 64.0
click at [876, 248] on div "60-04-02" at bounding box center [944, 256] width 266 height 16
click at [277, 181] on input "****" at bounding box center [270, 180] width 43 height 21
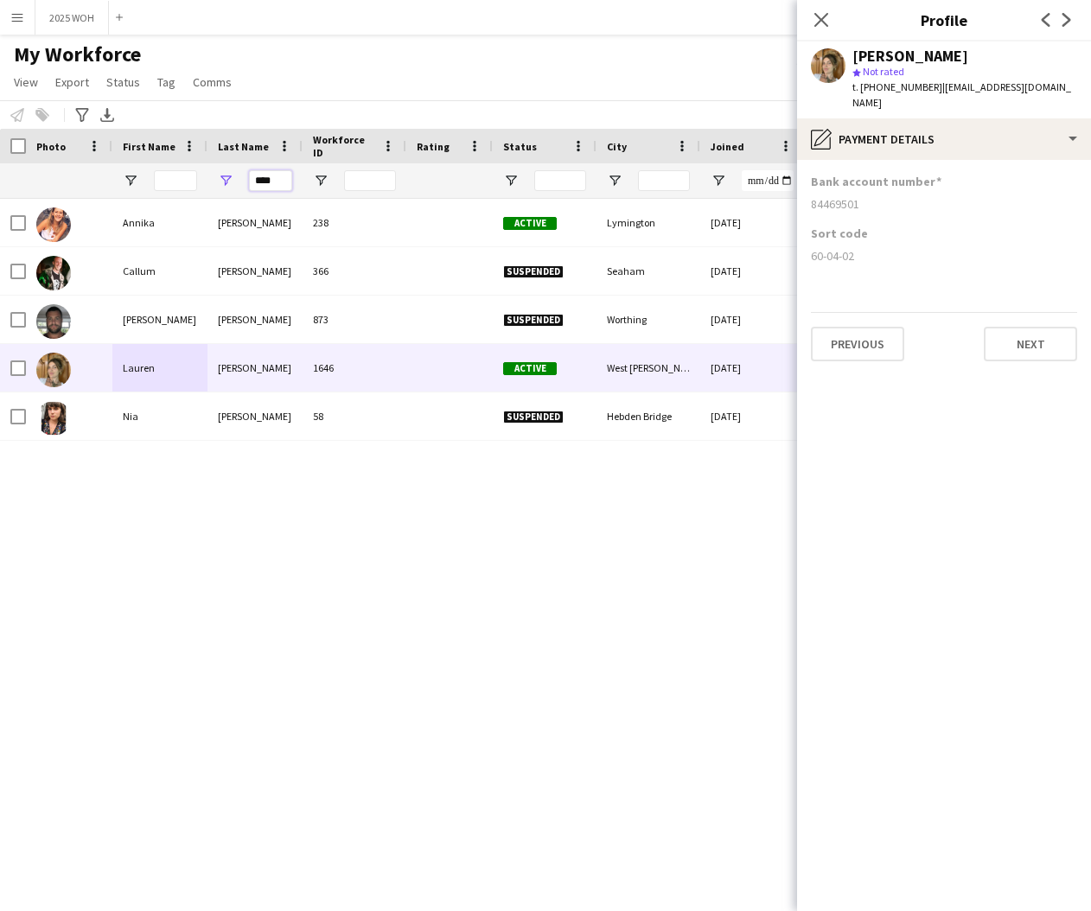
click at [277, 181] on input "****" at bounding box center [270, 180] width 43 height 21
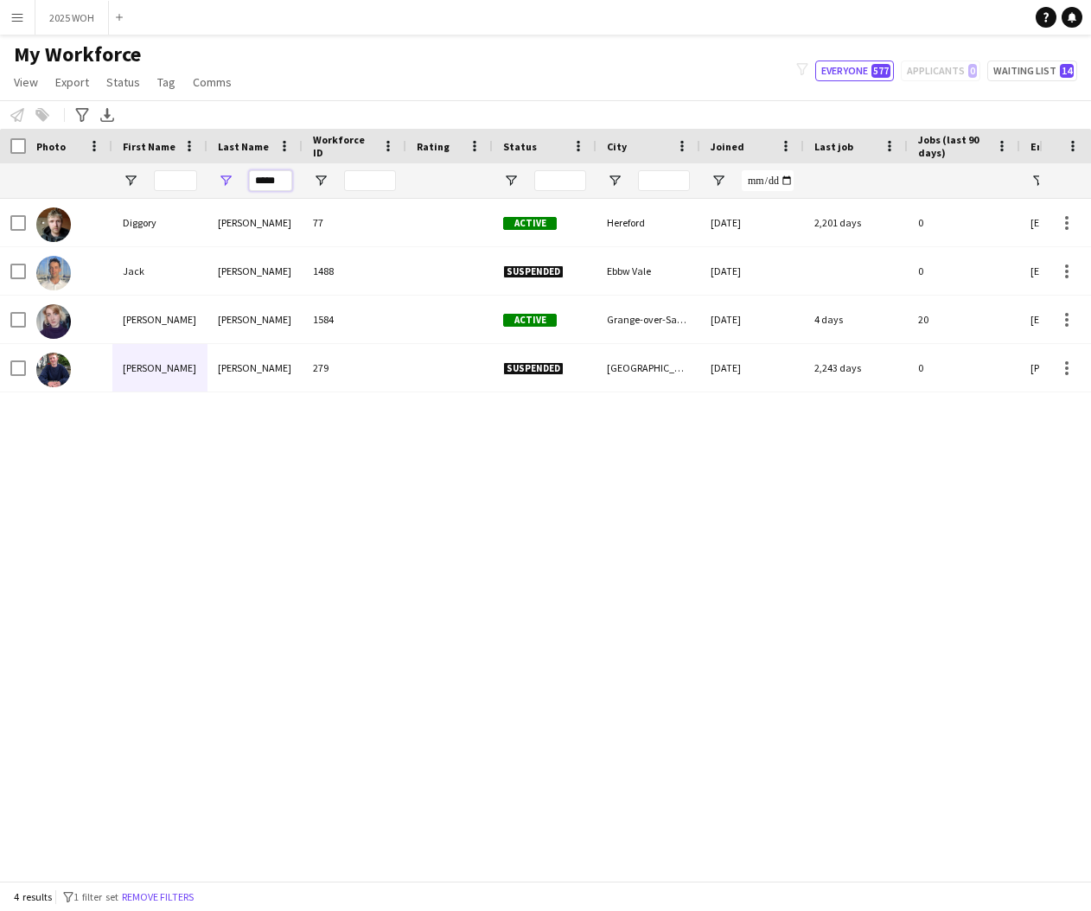
scroll to position [0, 1]
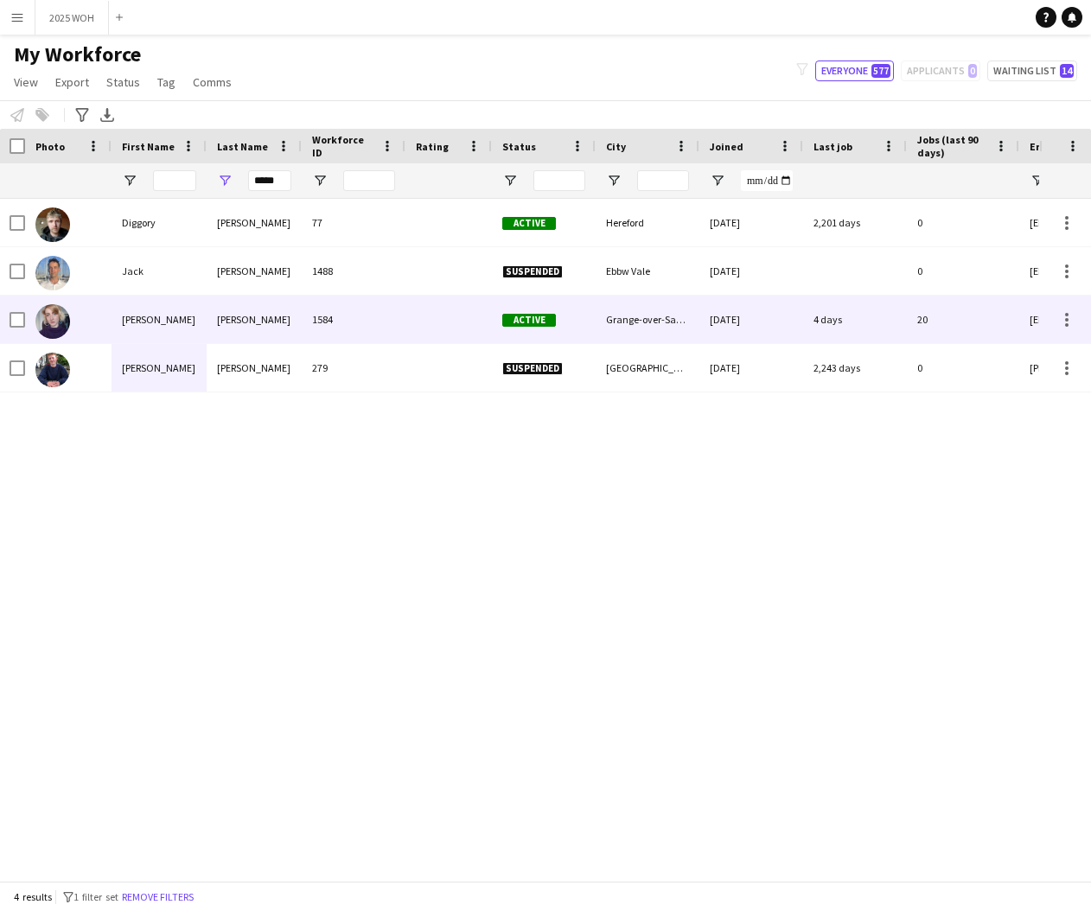
click at [239, 321] on div "[PERSON_NAME]" at bounding box center [254, 320] width 95 height 48
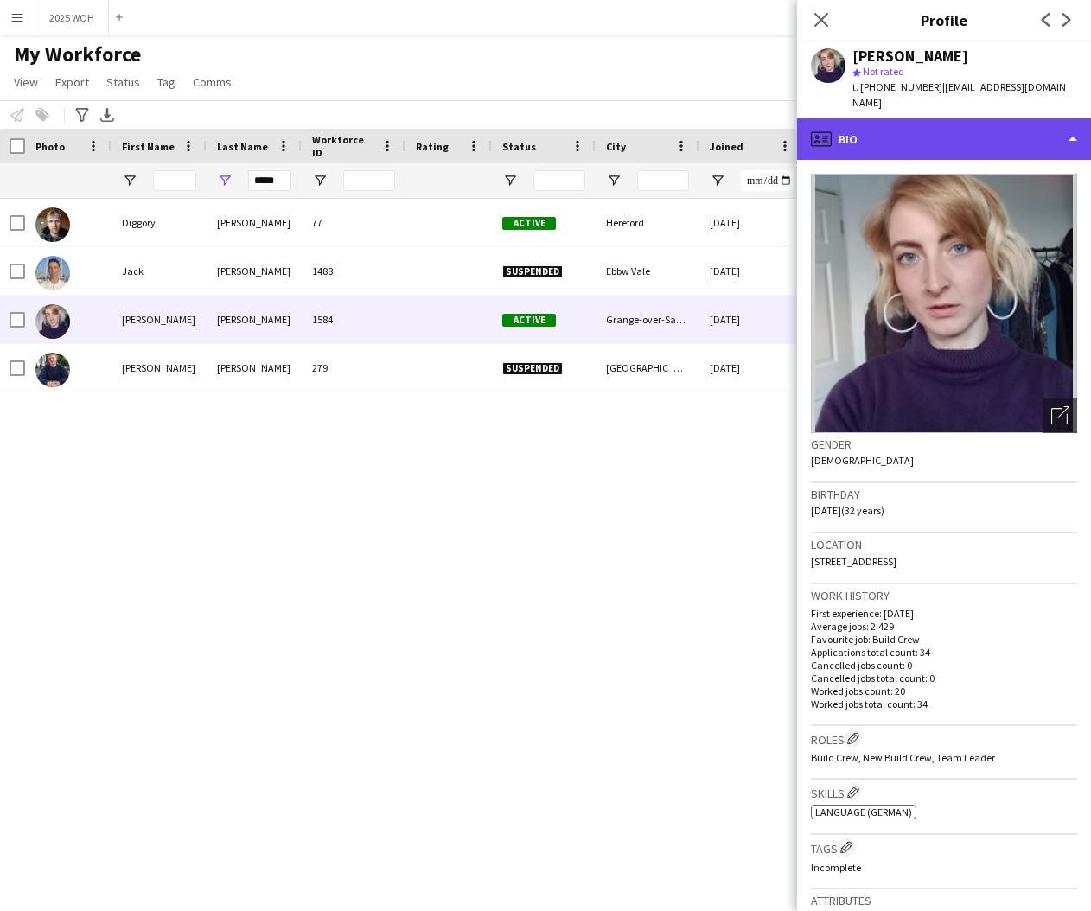
click at [949, 131] on div "profile Bio" at bounding box center [944, 138] width 294 height 41
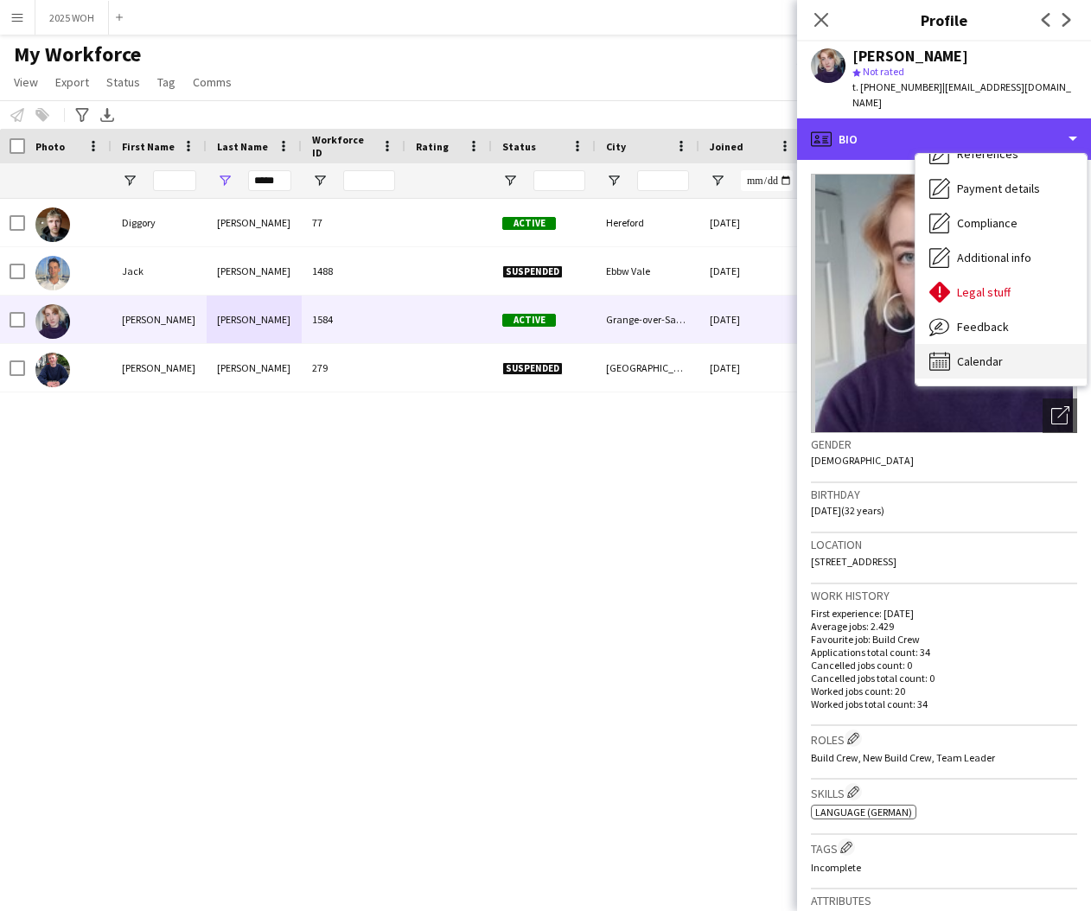
scroll to position [197, 0]
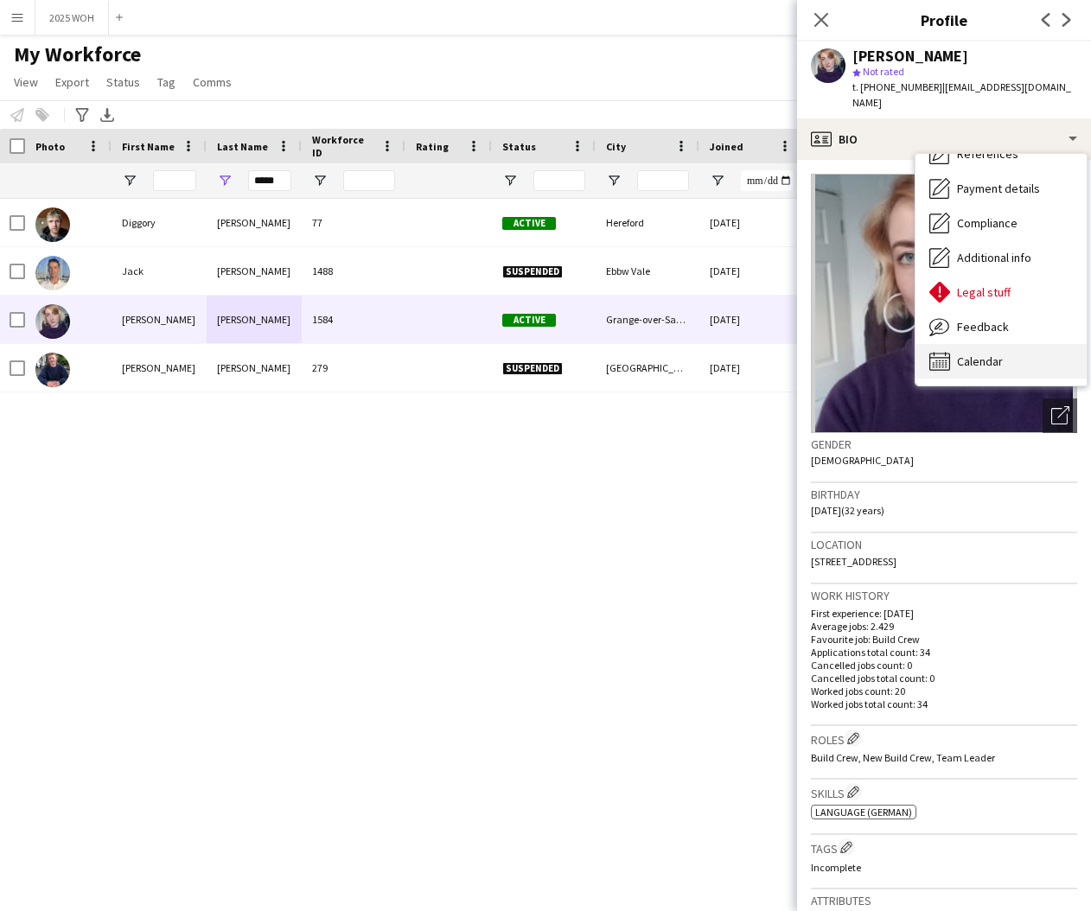
click at [993, 344] on div "Calendar Calendar" at bounding box center [1000, 361] width 171 height 35
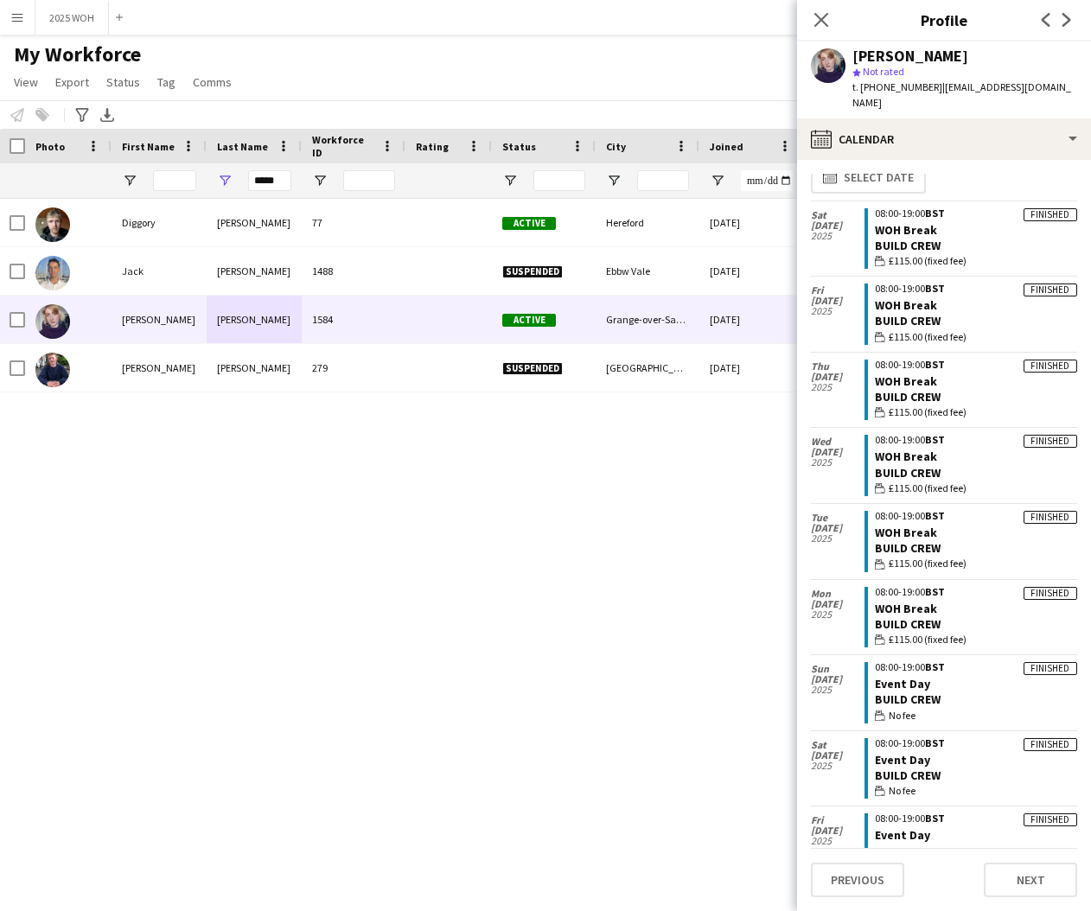
scroll to position [0, 0]
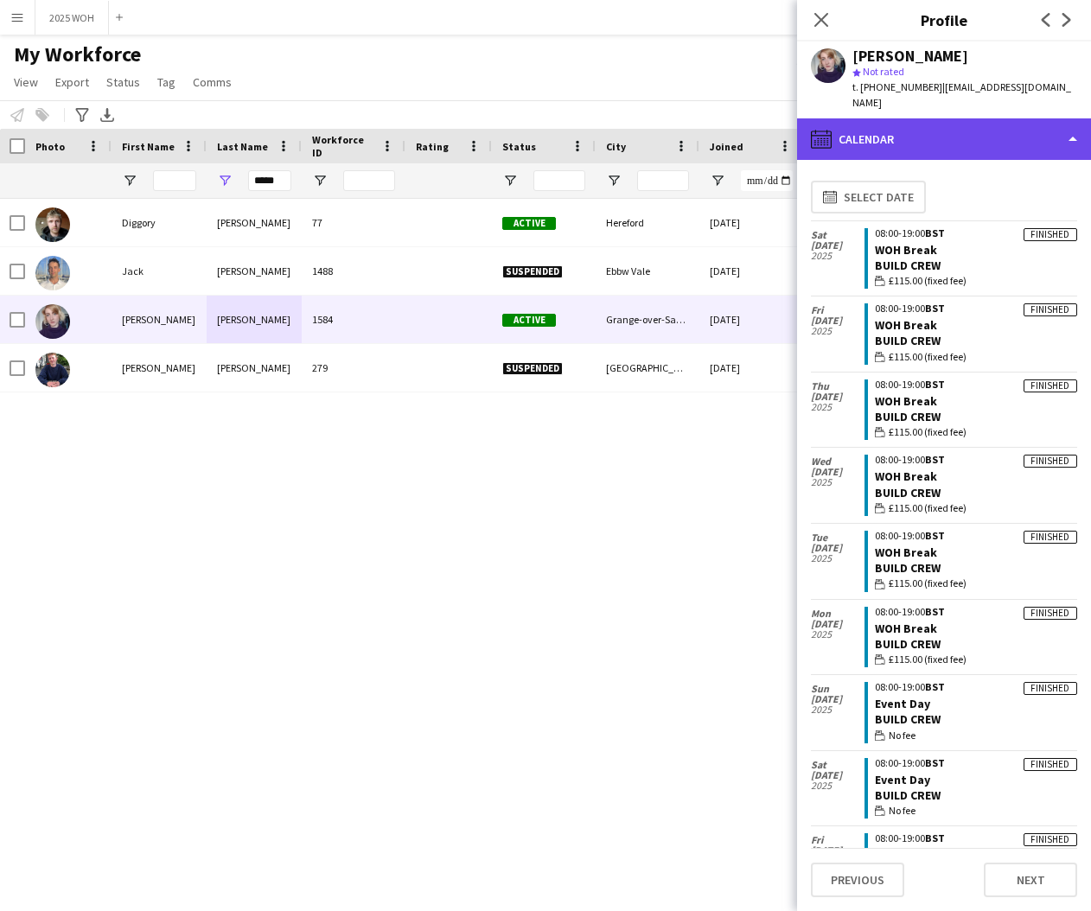
drag, startPoint x: 877, startPoint y: 128, endPoint x: 903, endPoint y: 134, distance: 26.6
click at [880, 128] on div "calendar-full Calendar" at bounding box center [944, 138] width 294 height 41
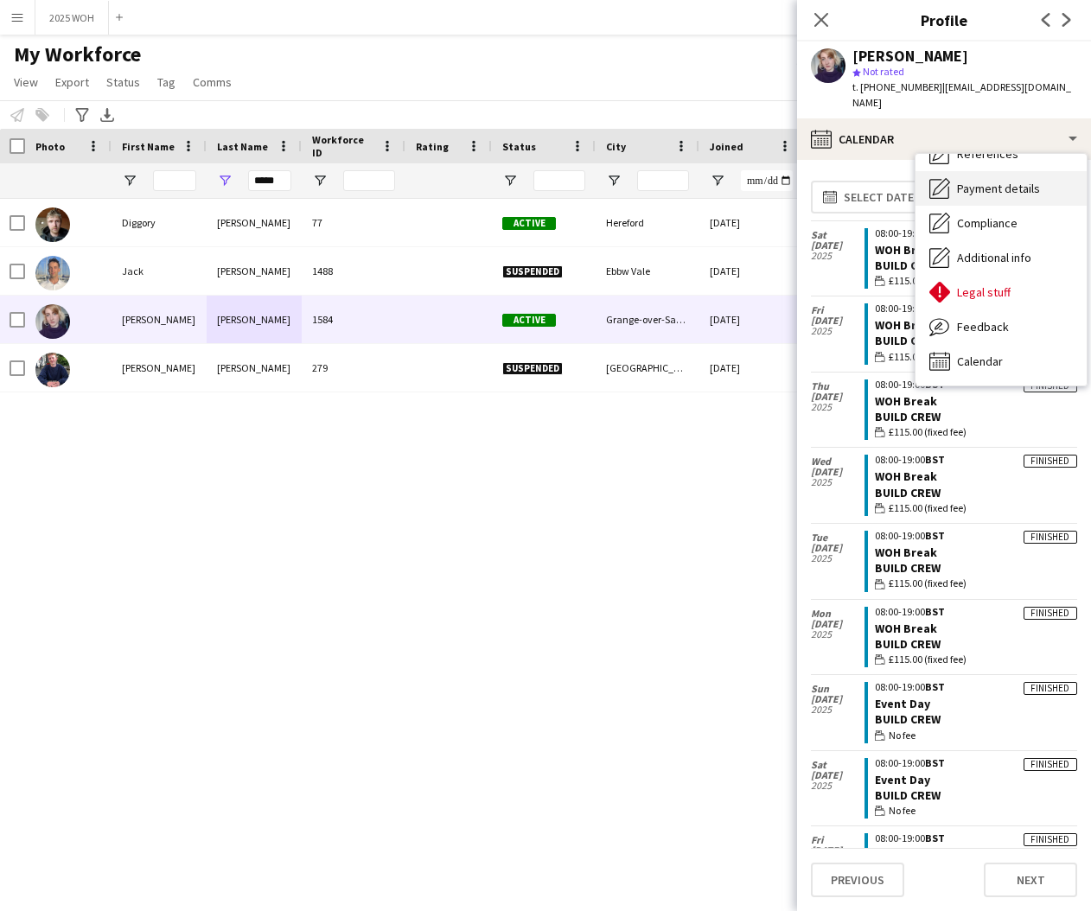
click at [998, 181] on span "Payment details" at bounding box center [998, 189] width 83 height 16
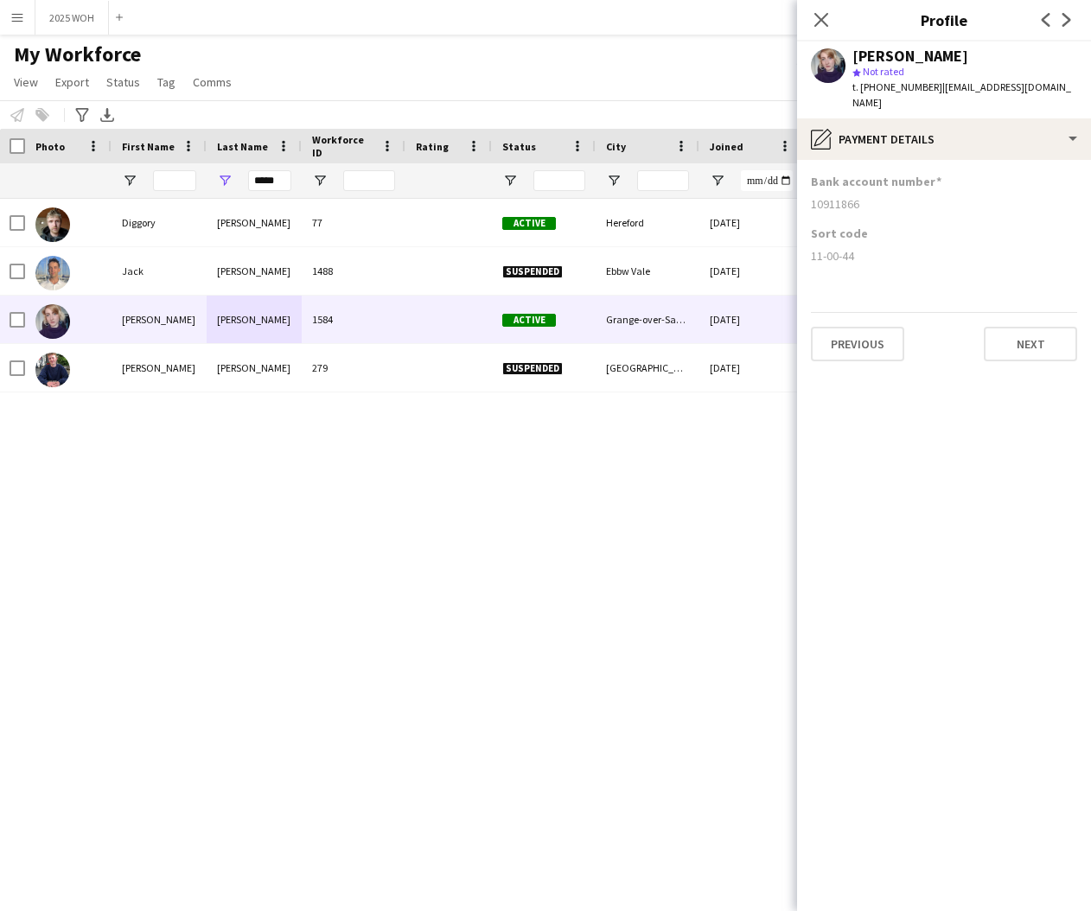
drag, startPoint x: 811, startPoint y: 188, endPoint x: 882, endPoint y: 191, distance: 70.9
click at [881, 196] on div "10911866" at bounding box center [944, 204] width 266 height 16
drag, startPoint x: 809, startPoint y: 242, endPoint x: 865, endPoint y: 244, distance: 56.2
click at [864, 244] on app-section-data-types "Bank account number [FINANCIAL_ID] Sort code 11-00-44 Previous Next" at bounding box center [944, 535] width 294 height 751
click at [278, 182] on input "*****" at bounding box center [269, 180] width 43 height 21
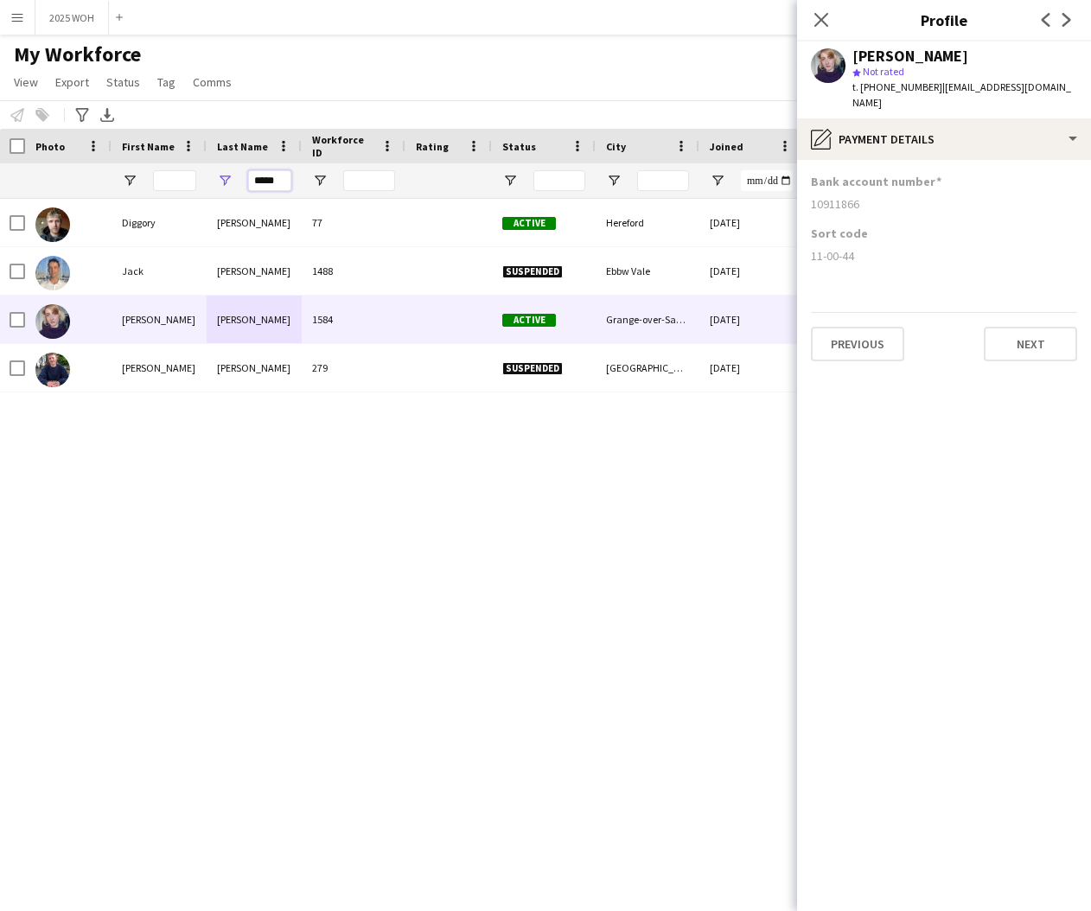
click at [278, 182] on input "*****" at bounding box center [269, 180] width 43 height 21
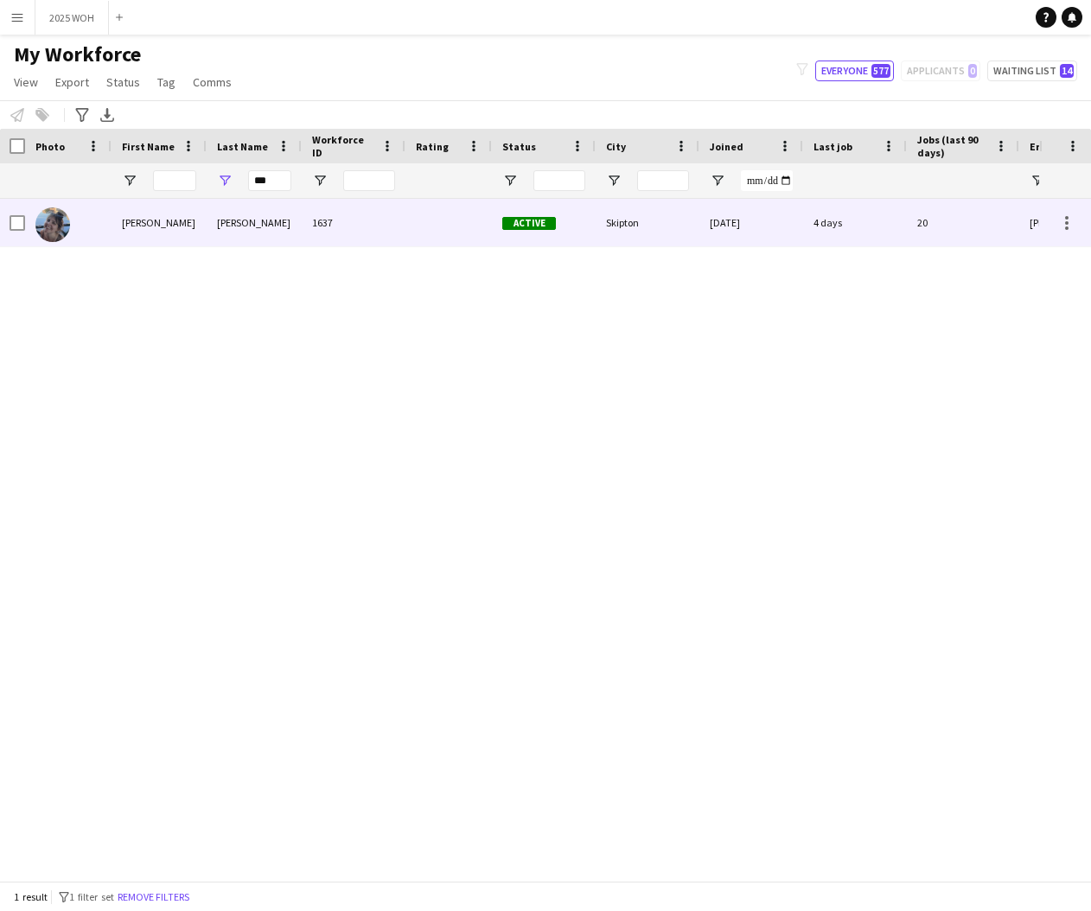
drag, startPoint x: 241, startPoint y: 207, endPoint x: 208, endPoint y: 221, distance: 35.6
click at [208, 221] on div "[PERSON_NAME]" at bounding box center [254, 223] width 95 height 48
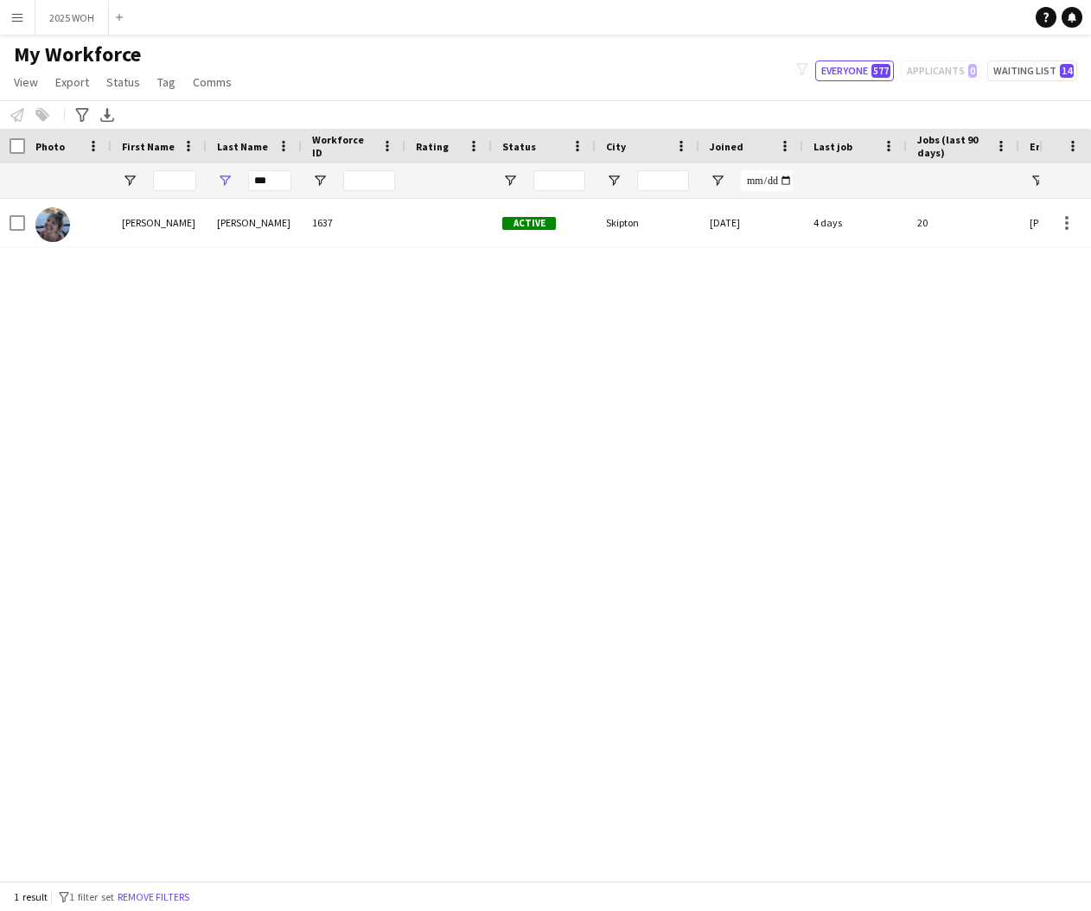
click at [243, 224] on div "[PERSON_NAME]" at bounding box center [254, 223] width 95 height 48
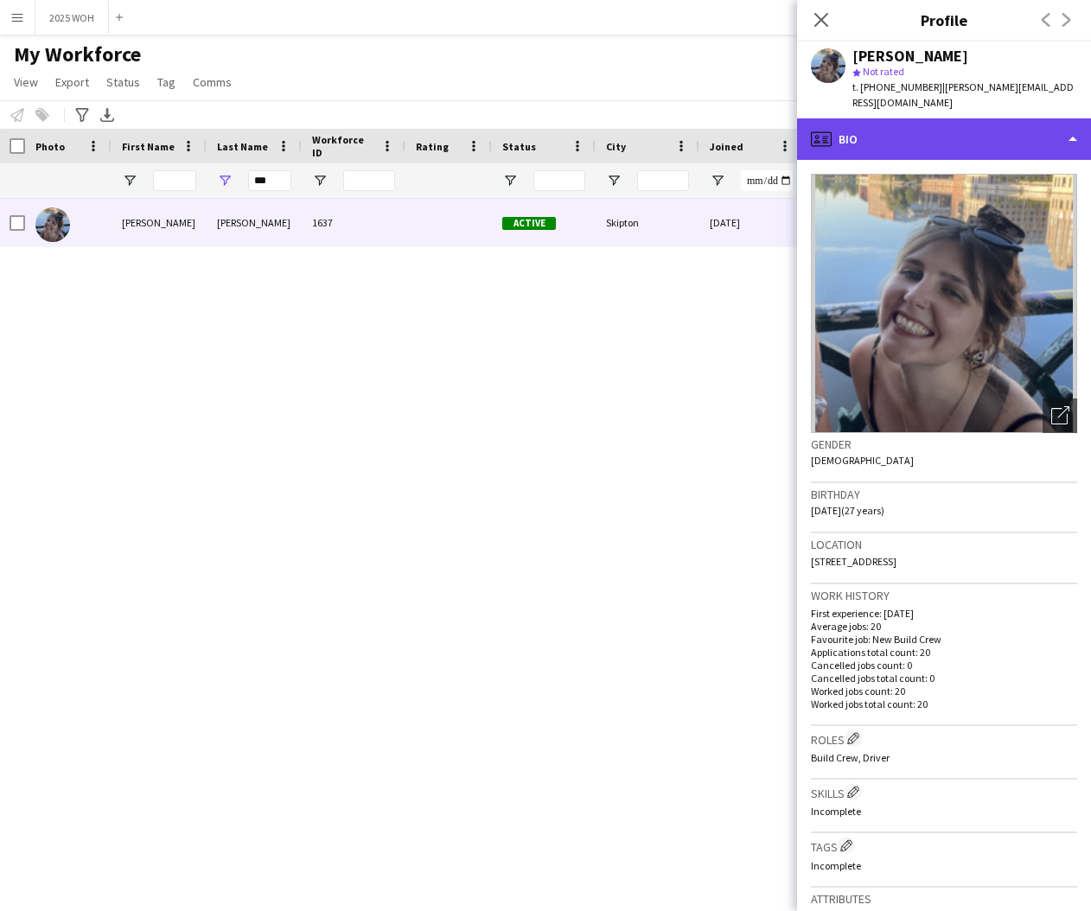
drag, startPoint x: 940, startPoint y: 121, endPoint x: 946, endPoint y: 130, distance: 10.6
click at [940, 121] on div "profile Bio" at bounding box center [944, 138] width 294 height 41
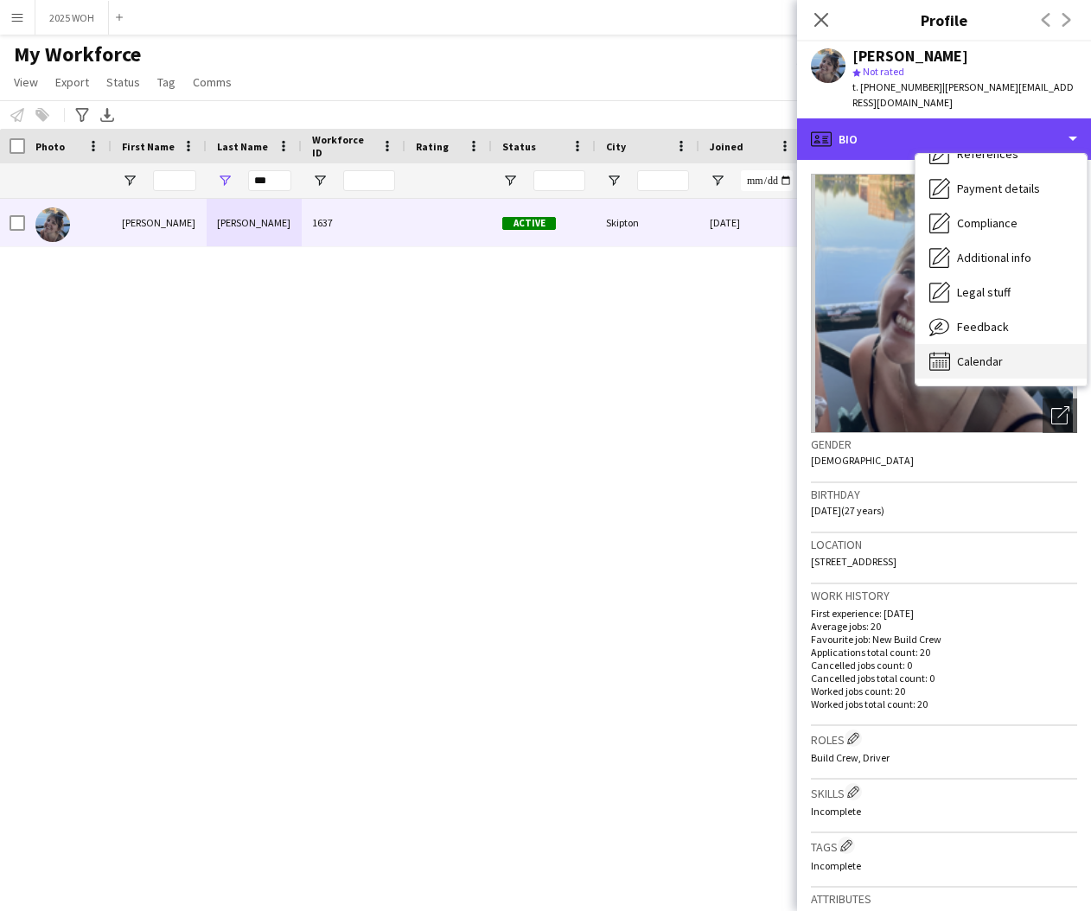
scroll to position [197, 0]
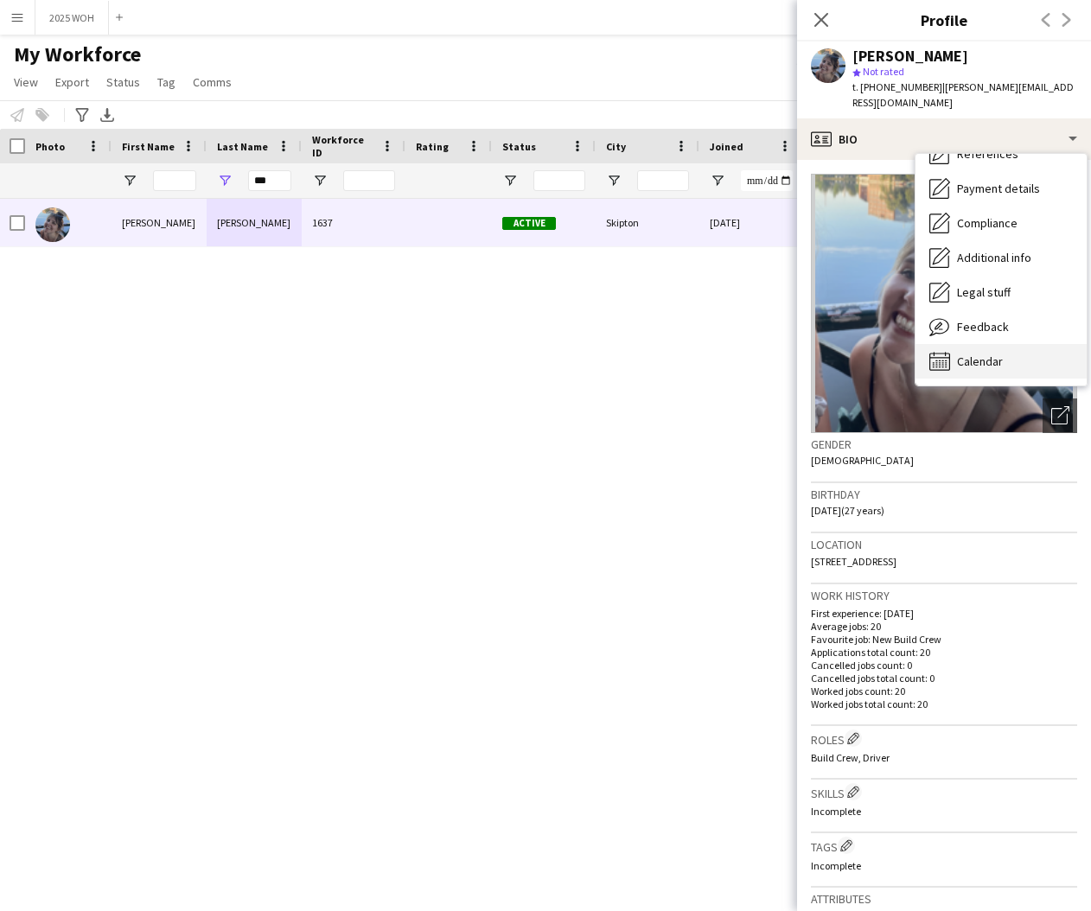
click at [991, 344] on div "Calendar Calendar" at bounding box center [1000, 361] width 171 height 35
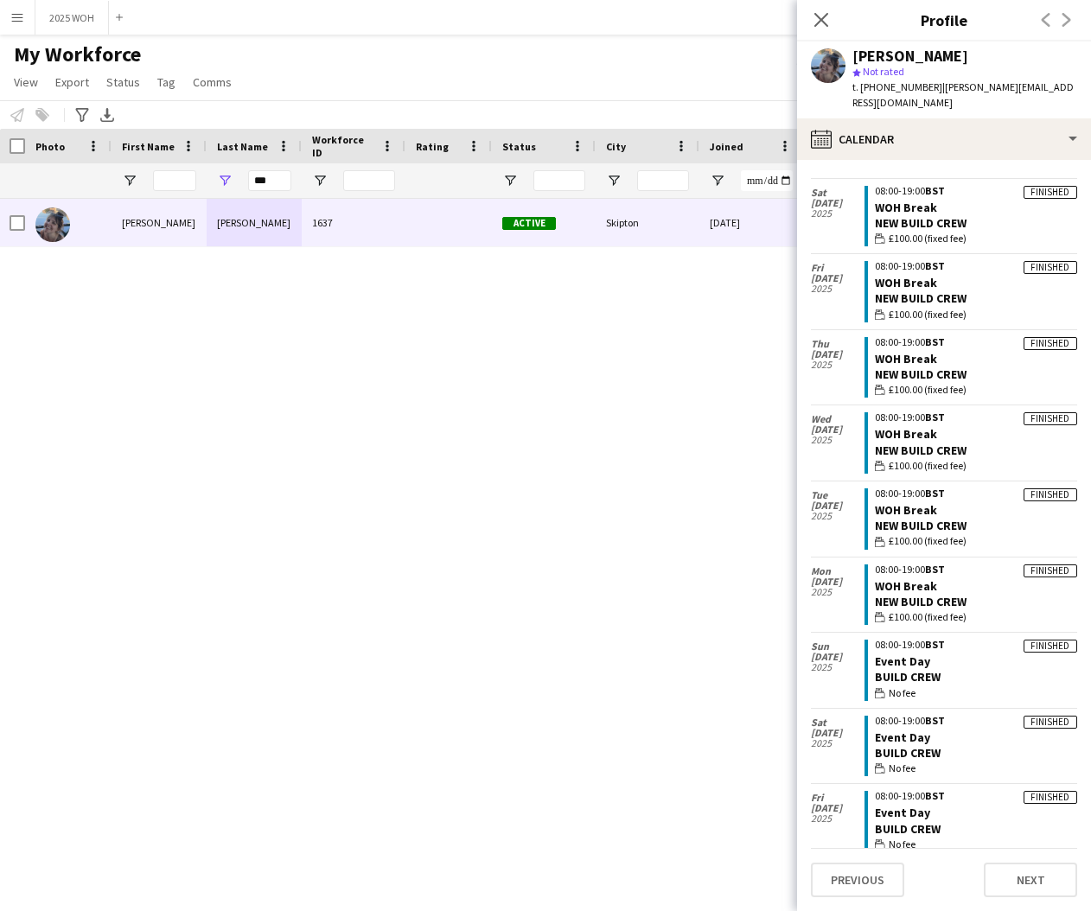
scroll to position [34, 0]
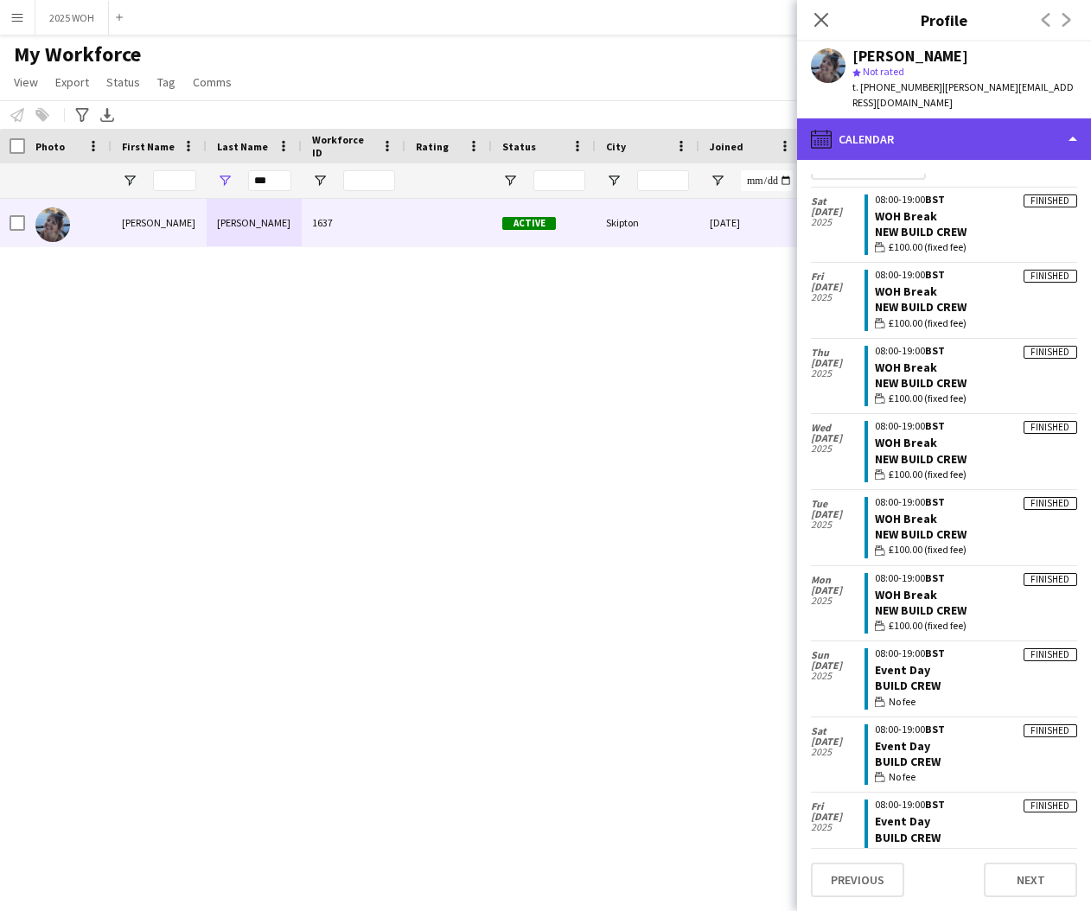
click at [902, 125] on div "calendar-full Calendar" at bounding box center [944, 138] width 294 height 41
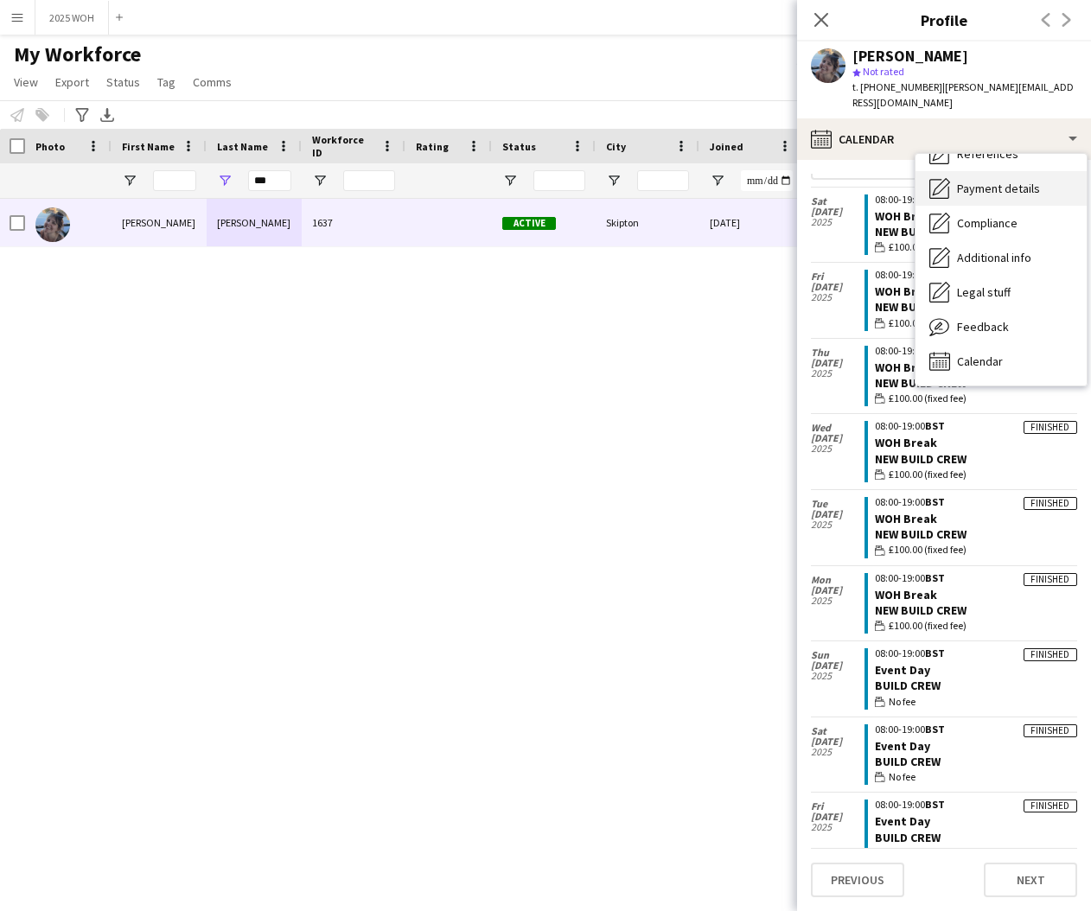
click at [991, 181] on span "Payment details" at bounding box center [998, 189] width 83 height 16
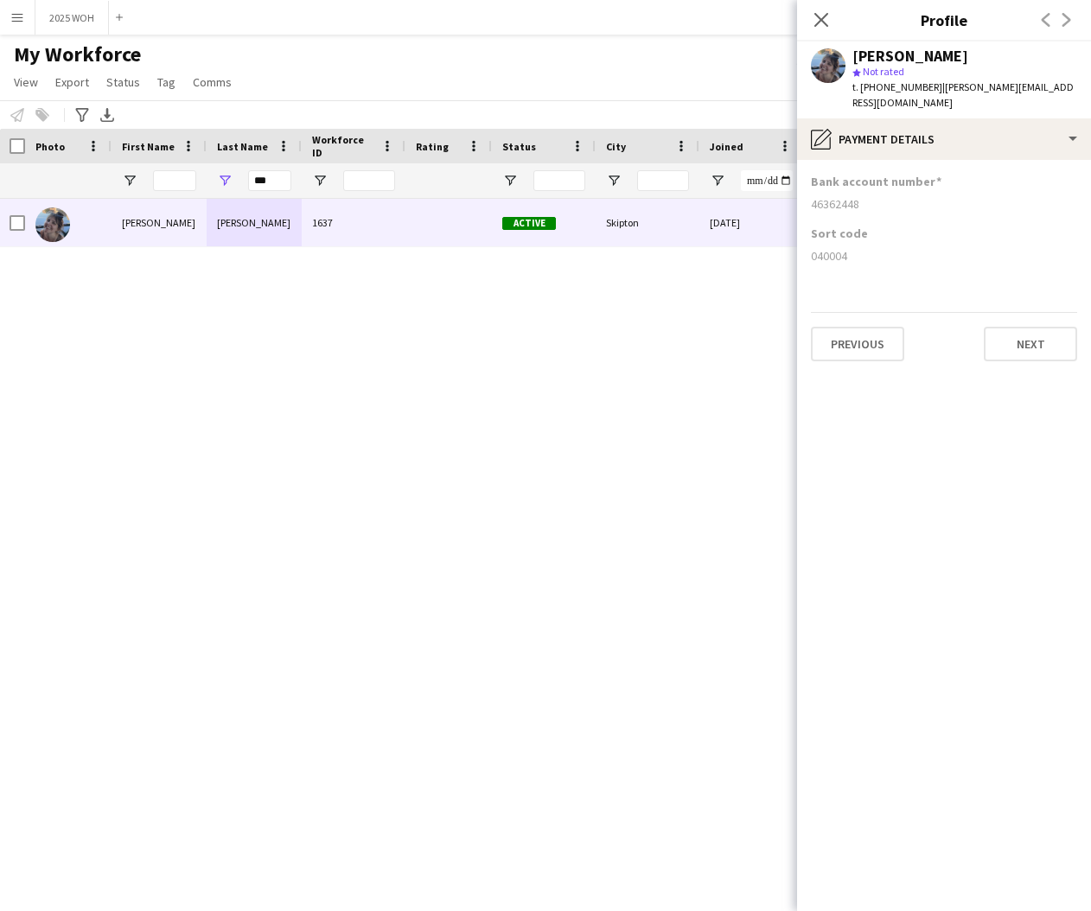
drag, startPoint x: 808, startPoint y: 188, endPoint x: 864, endPoint y: 189, distance: 56.2
click at [863, 189] on app-section-data-types "Bank account number [FINANCIAL_ID] Sort code [FINANCIAL_ID] Previous Next" at bounding box center [944, 535] width 294 height 751
drag, startPoint x: 812, startPoint y: 239, endPoint x: 852, endPoint y: 243, distance: 39.9
click at [852, 243] on app-section-data-types "Bank account number [FINANCIAL_ID] Sort code [FINANCIAL_ID] Previous Next" at bounding box center [944, 535] width 294 height 751
click at [824, 18] on icon at bounding box center [820, 19] width 16 height 16
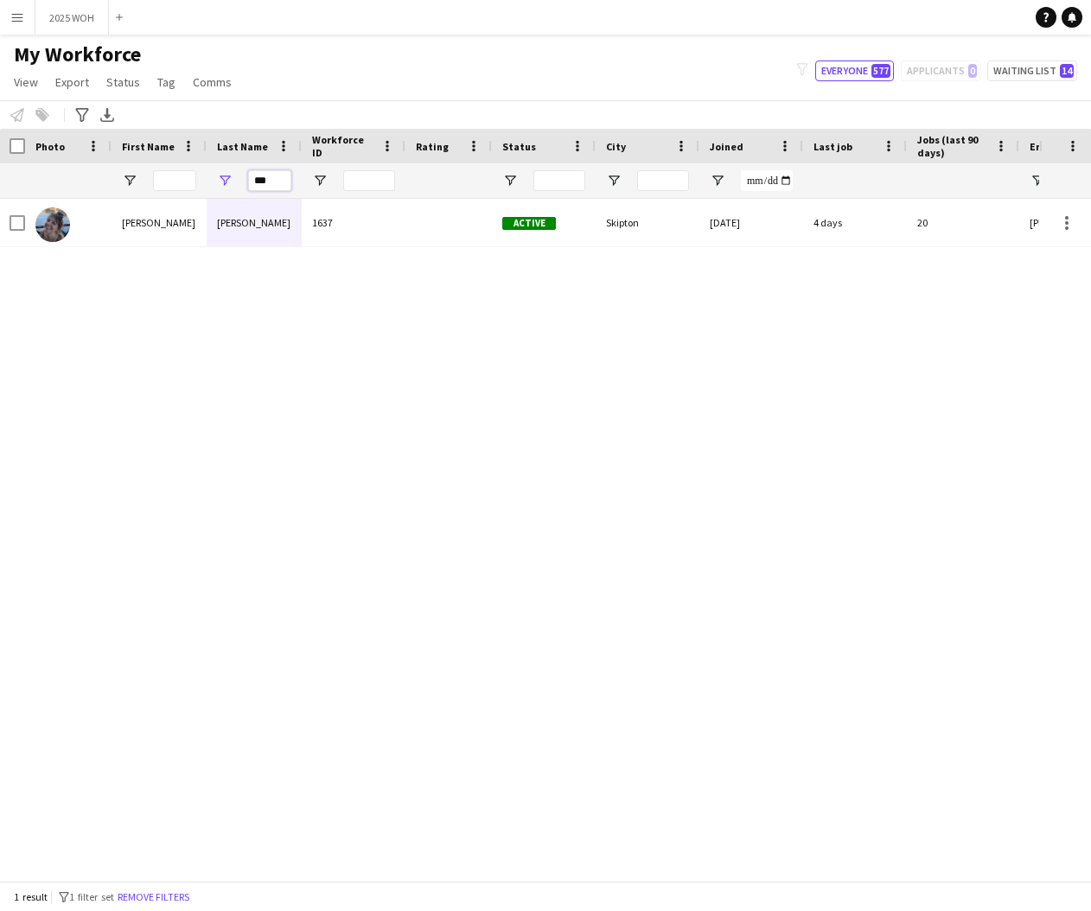
click at [280, 181] on input "***" at bounding box center [269, 180] width 43 height 21
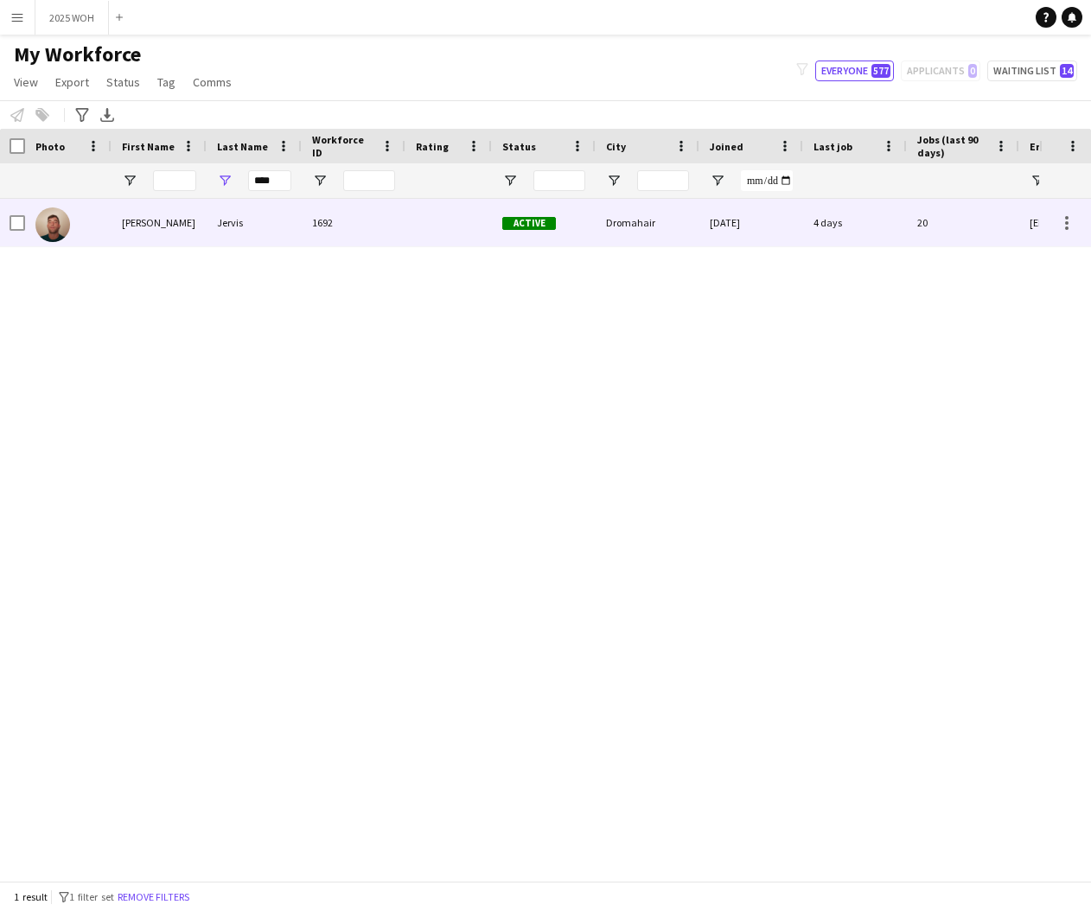
click at [262, 217] on div "Jervis" at bounding box center [254, 223] width 95 height 48
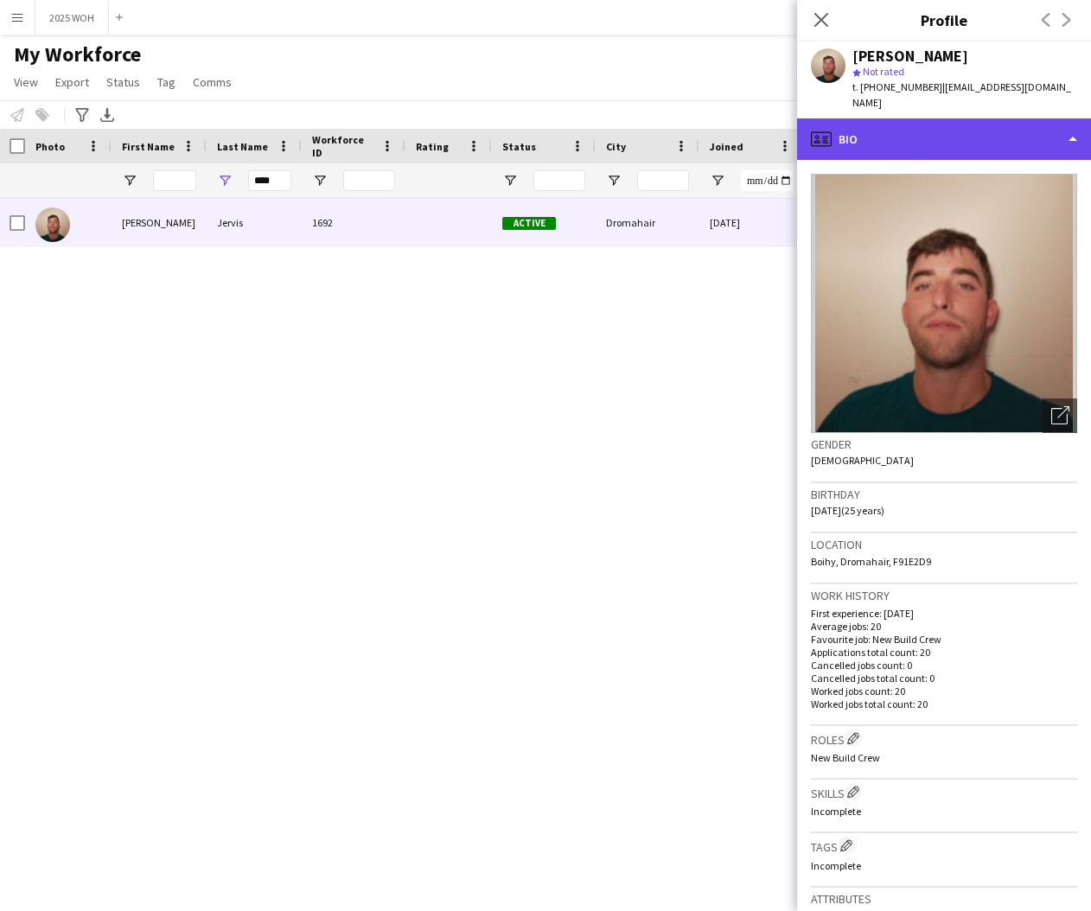
click at [984, 119] on div "profile Bio" at bounding box center [944, 138] width 294 height 41
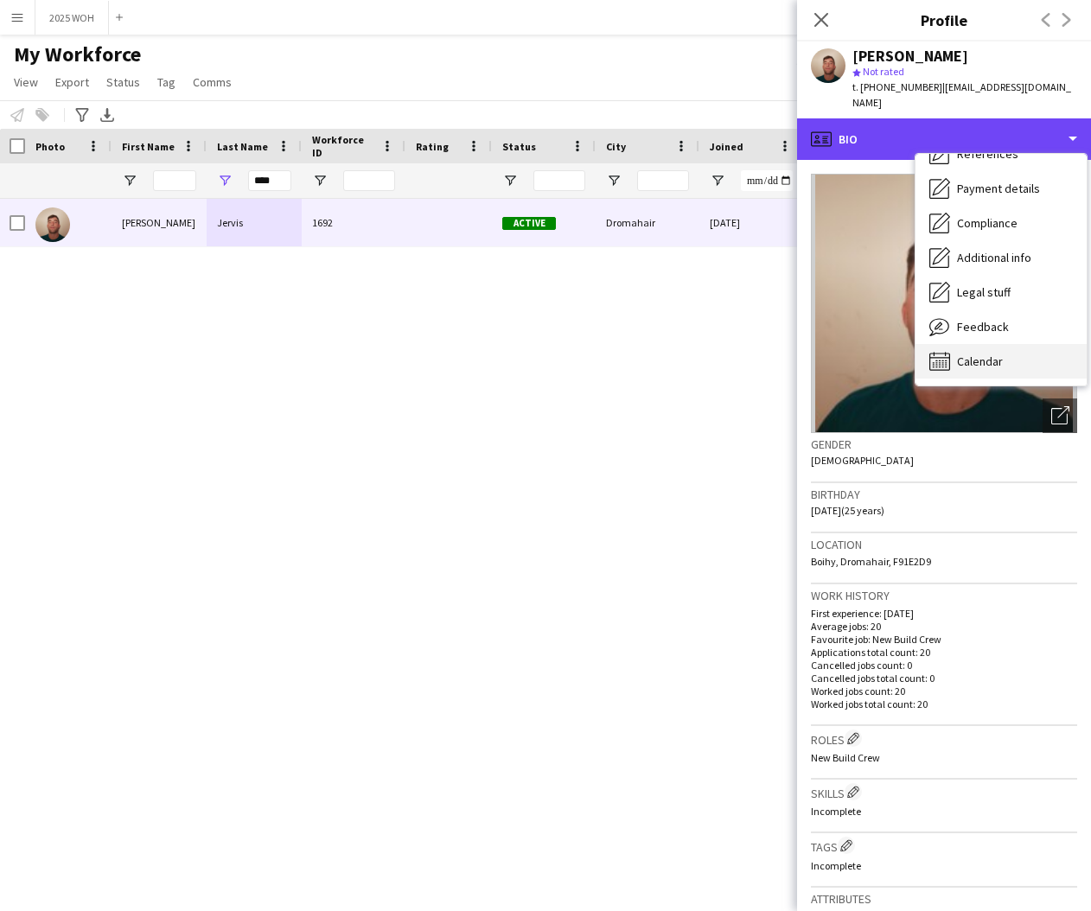
scroll to position [198, 0]
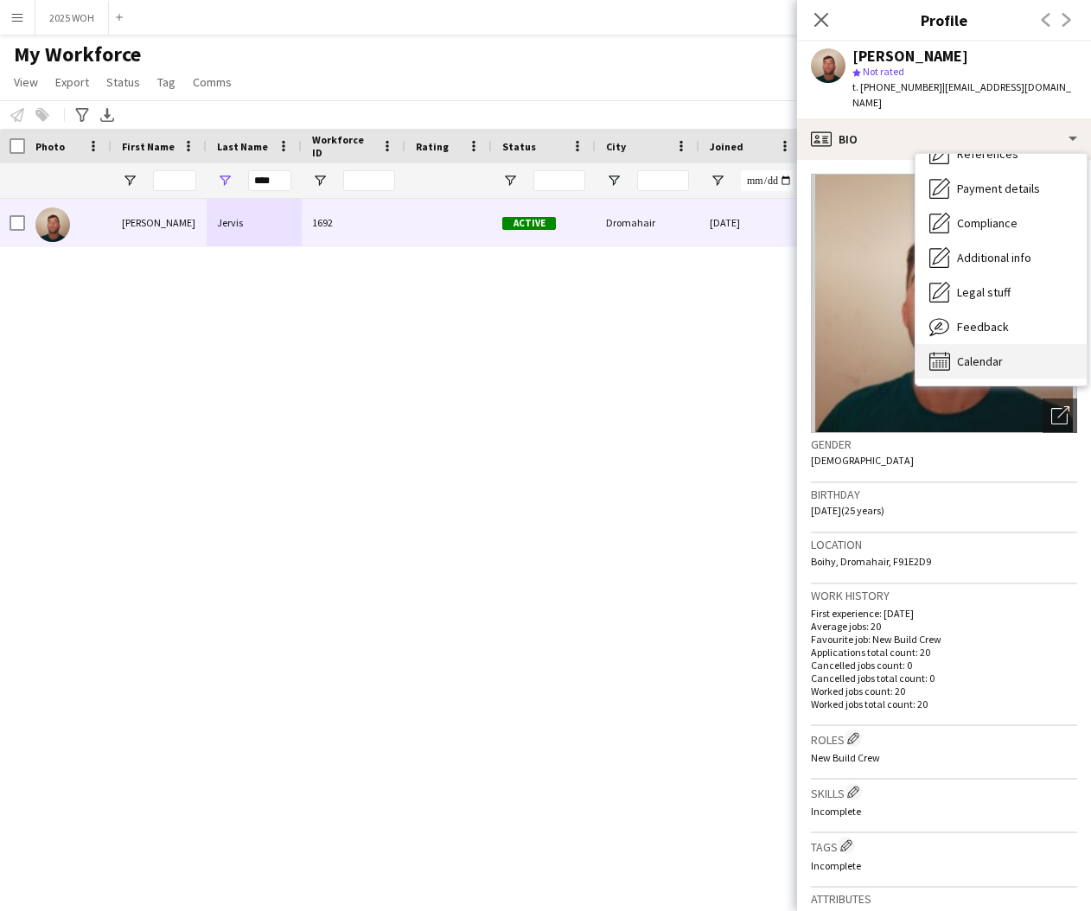
click at [999, 354] on span "Calendar" at bounding box center [980, 362] width 46 height 16
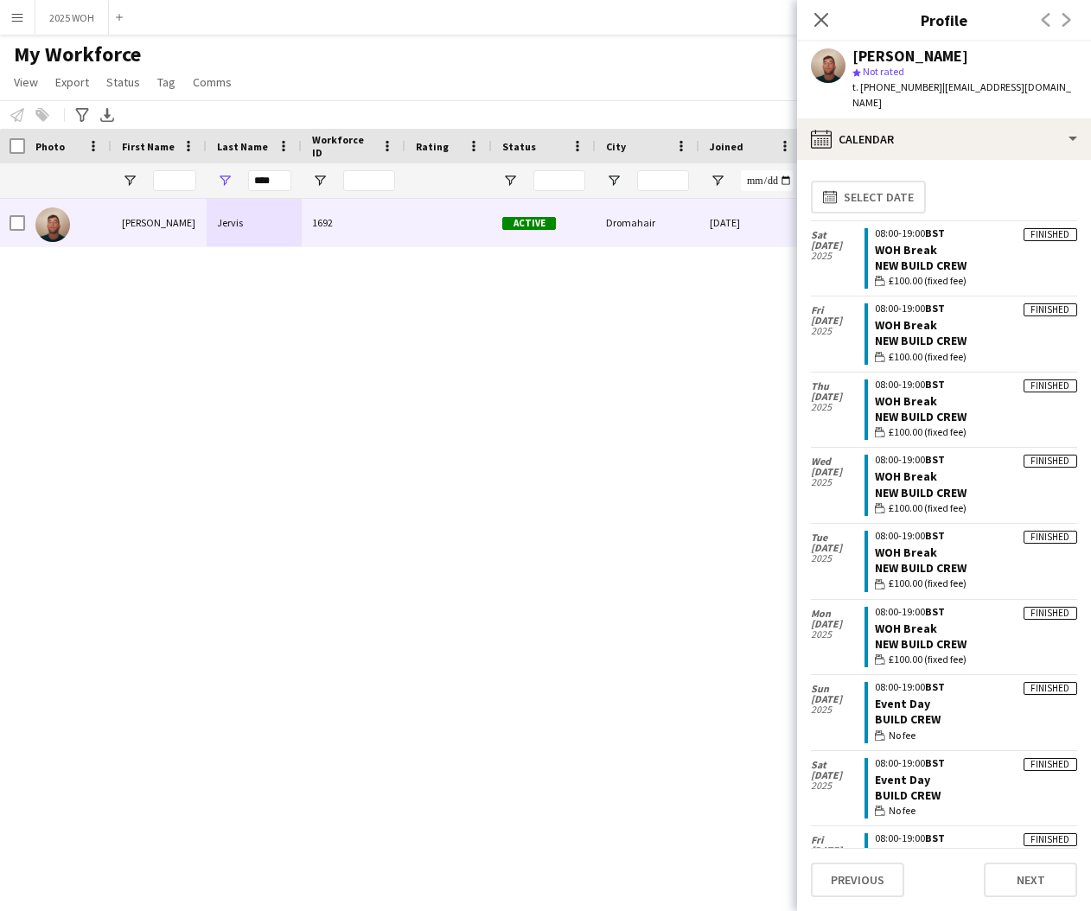
scroll to position [0, 0]
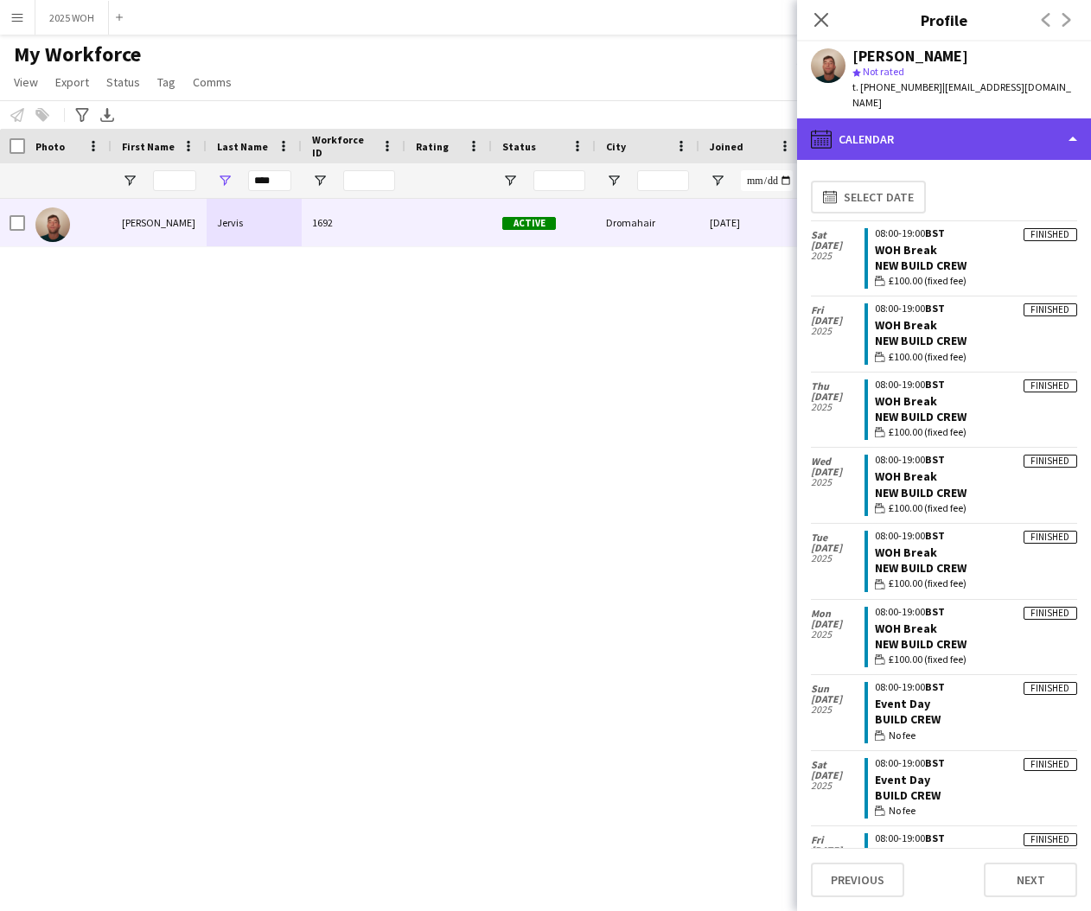
click at [882, 121] on div "calendar-full Calendar" at bounding box center [944, 138] width 294 height 41
click at [953, 127] on div "calendar-full Calendar" at bounding box center [944, 138] width 294 height 41
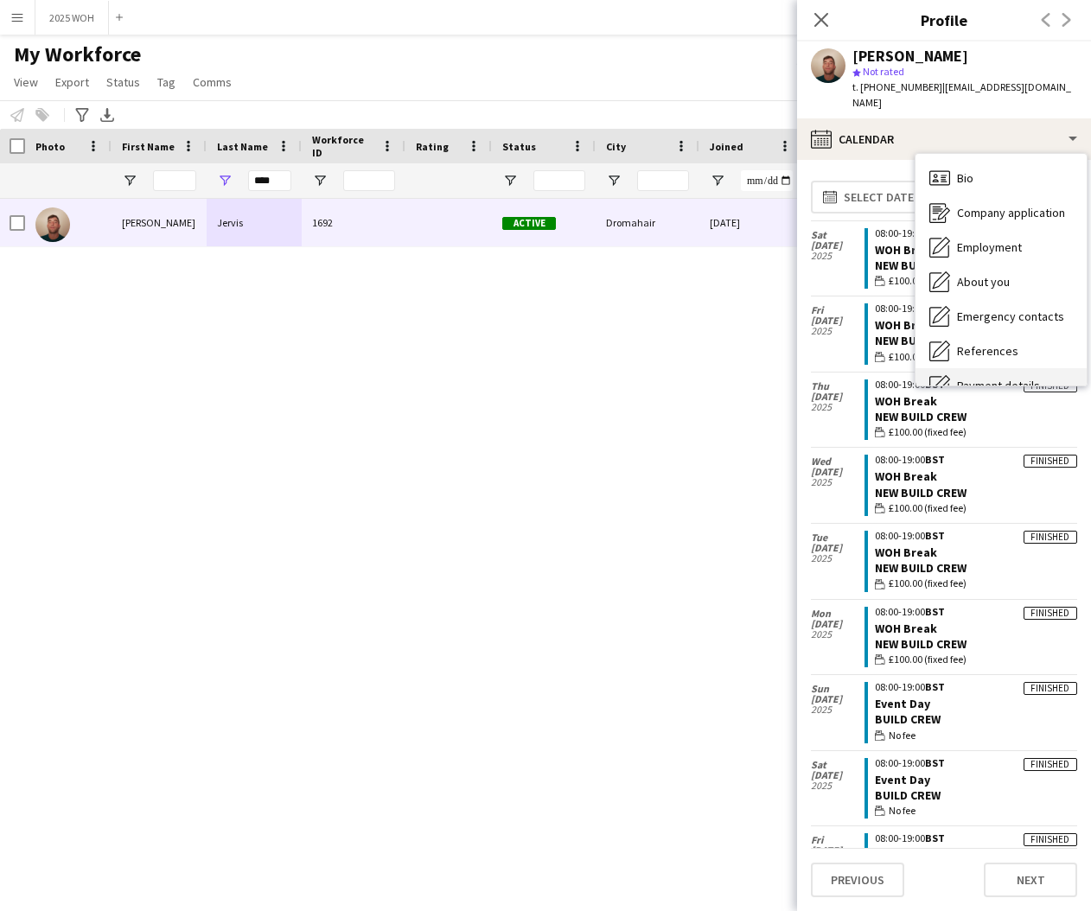
click at [981, 378] on span "Payment details" at bounding box center [998, 386] width 83 height 16
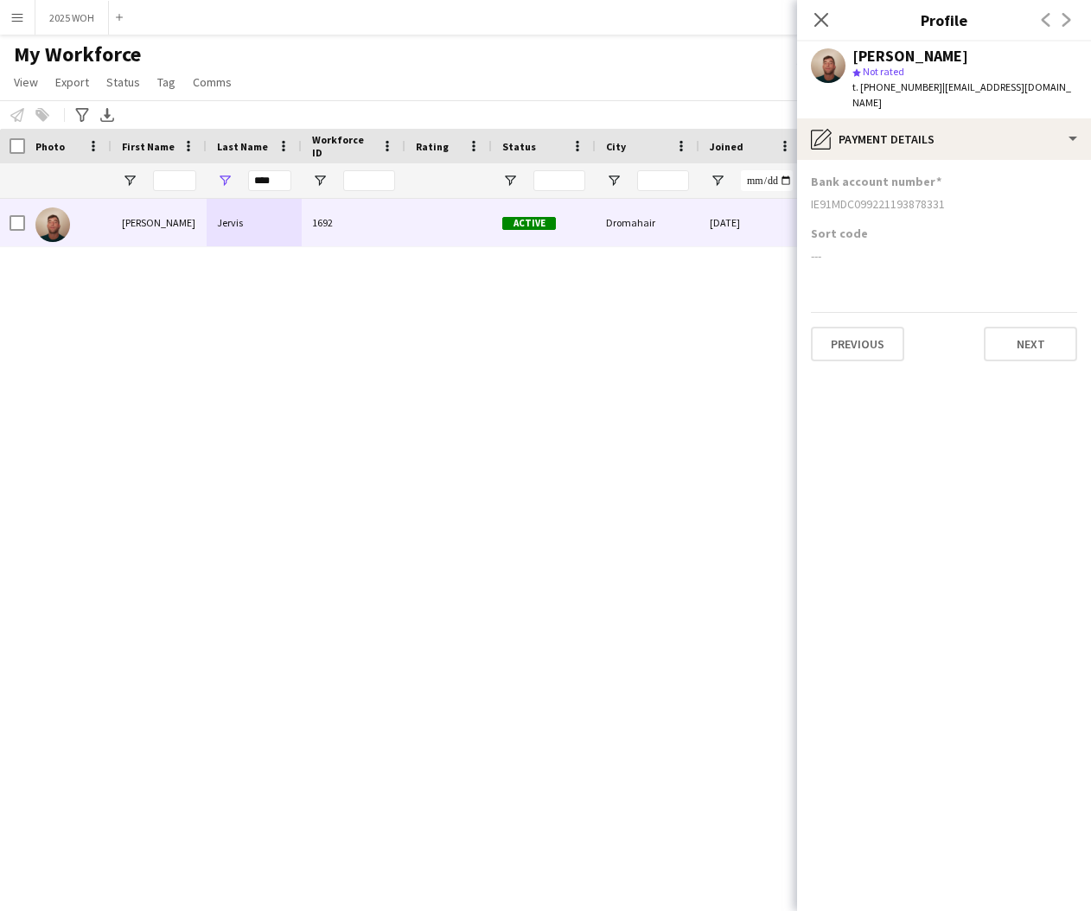
drag, startPoint x: 810, startPoint y: 187, endPoint x: 949, endPoint y: 189, distance: 139.2
click at [948, 189] on app-section-data-types "Bank account number IE91MDC099221193878331 Sort code --- Previous Next" at bounding box center [944, 535] width 294 height 751
click at [271, 186] on input "****" at bounding box center [269, 180] width 43 height 21
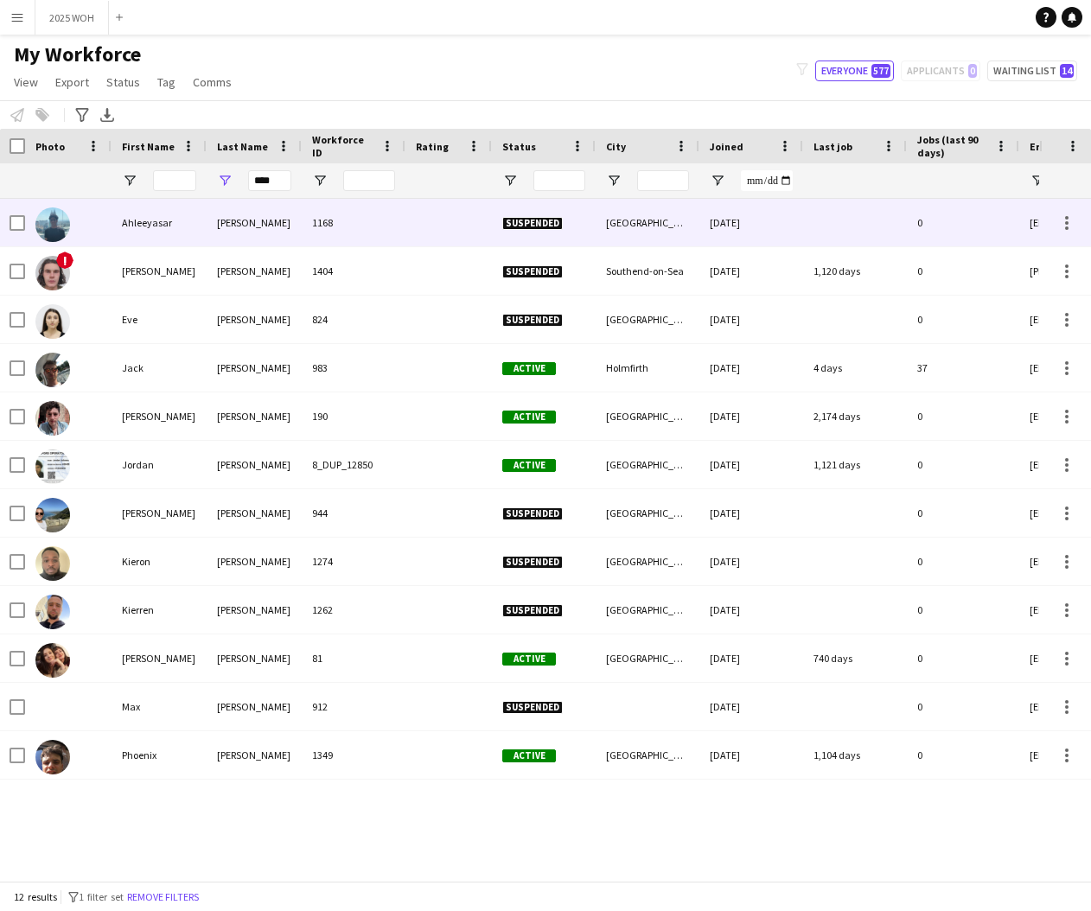
drag, startPoint x: 247, startPoint y: 208, endPoint x: 193, endPoint y: 375, distance: 175.5
click at [193, 375] on div "Jack" at bounding box center [159, 368] width 95 height 48
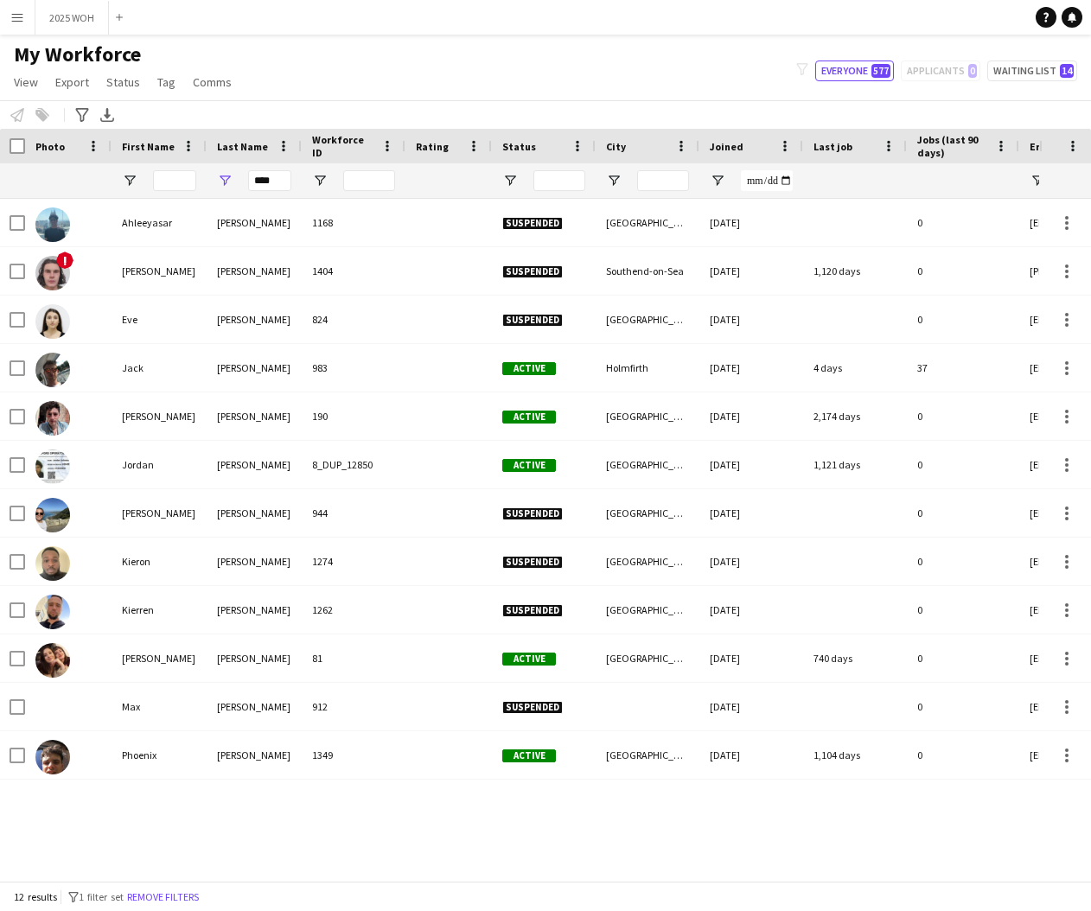
click at [192, 375] on div "Jack" at bounding box center [159, 368] width 95 height 48
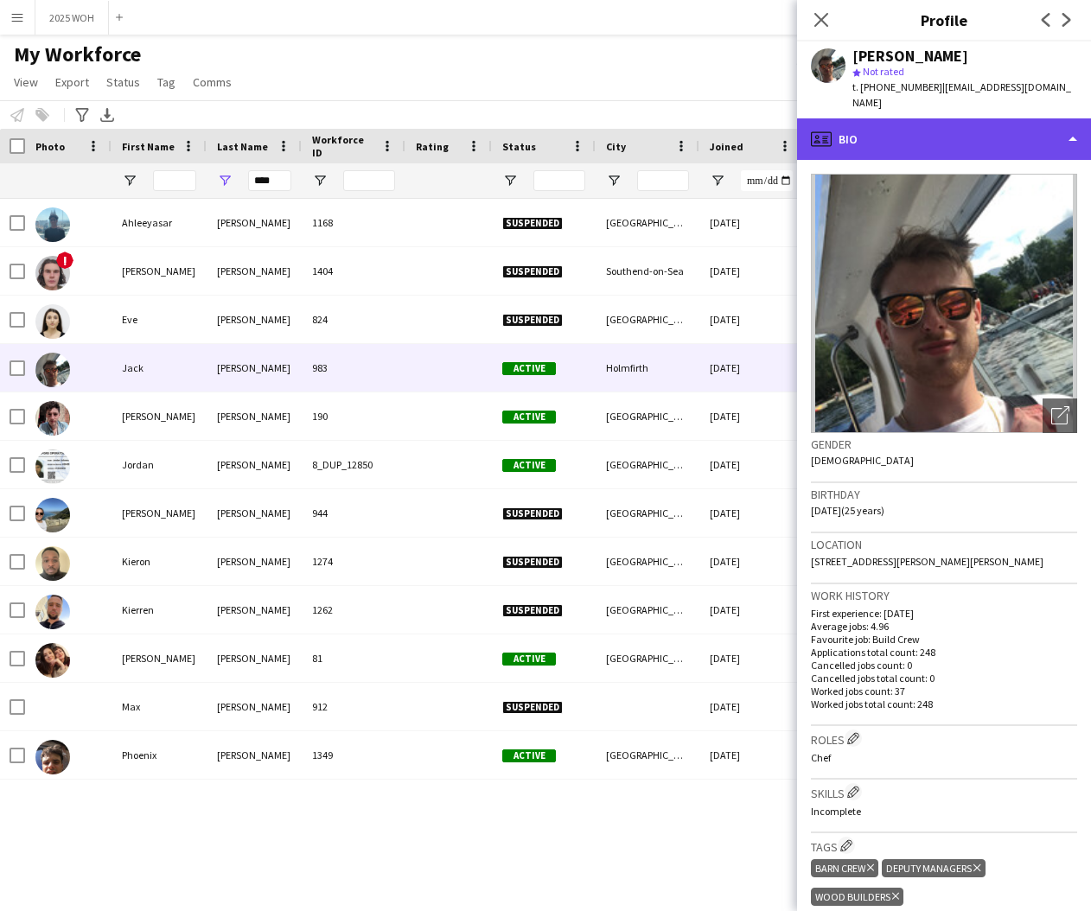
click at [972, 126] on div "profile Bio" at bounding box center [944, 138] width 294 height 41
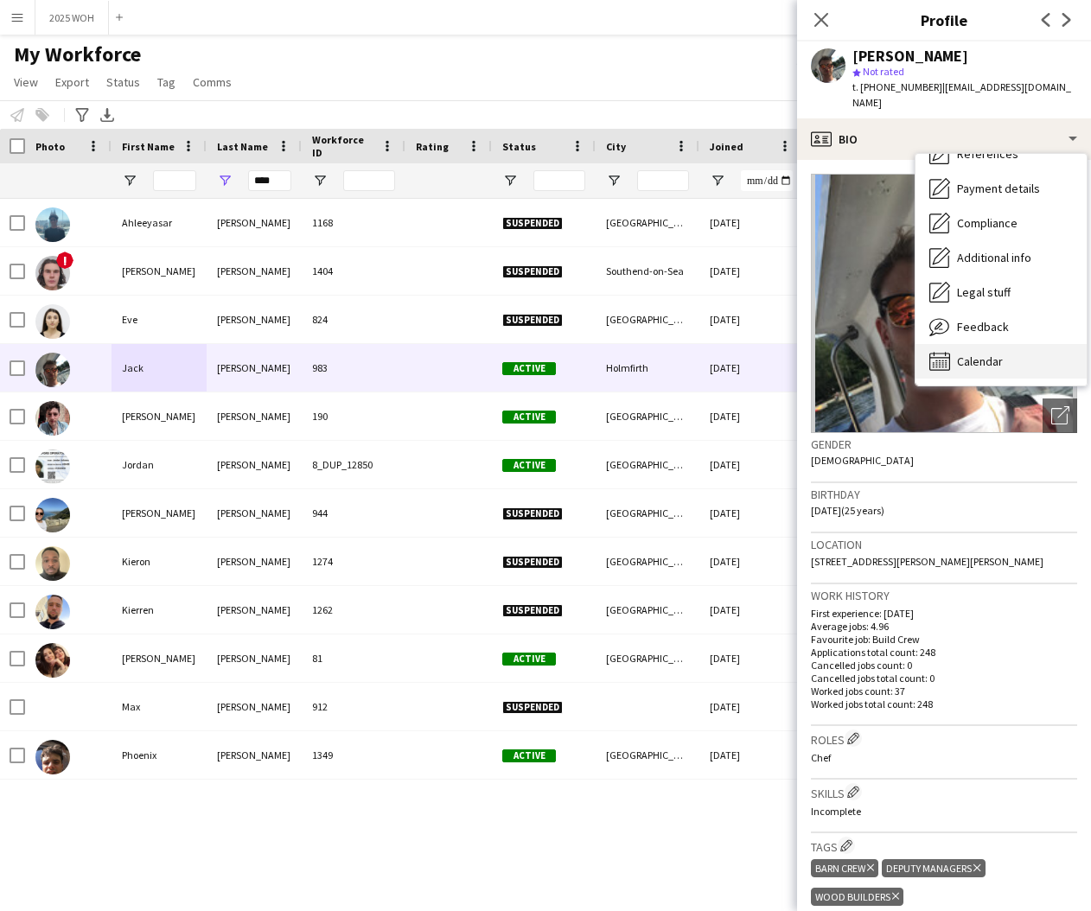
scroll to position [197, 0]
click at [981, 354] on span "Calendar" at bounding box center [980, 362] width 46 height 16
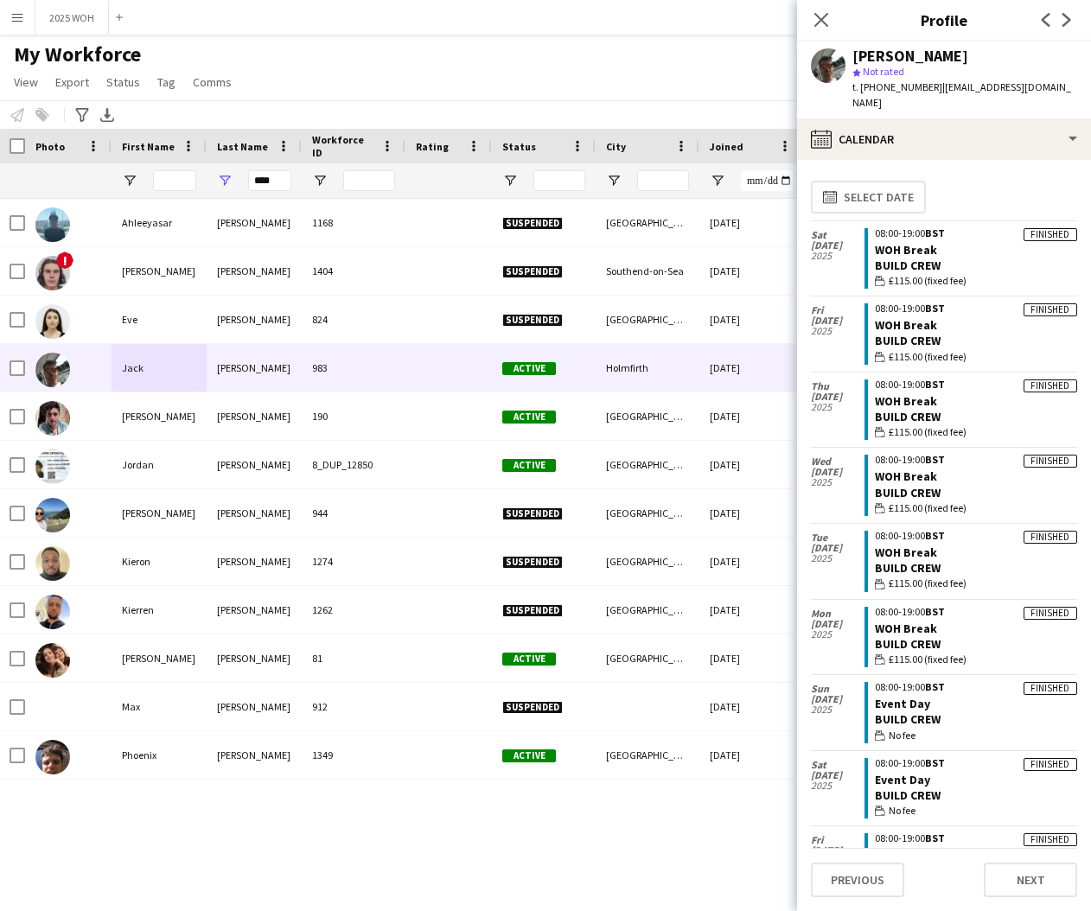
scroll to position [0, 0]
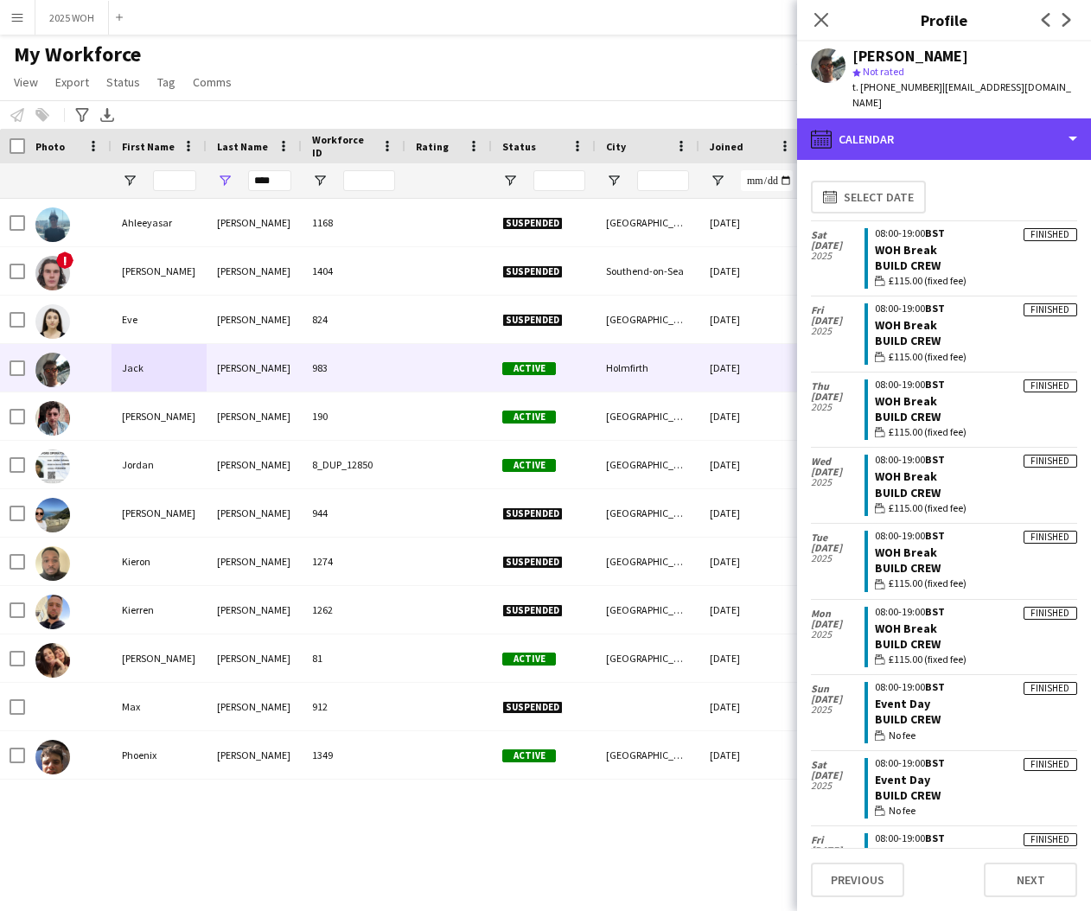
drag, startPoint x: 902, startPoint y: 136, endPoint x: 921, endPoint y: 137, distance: 18.2
click at [903, 135] on div "calendar-full Calendar" at bounding box center [944, 138] width 294 height 41
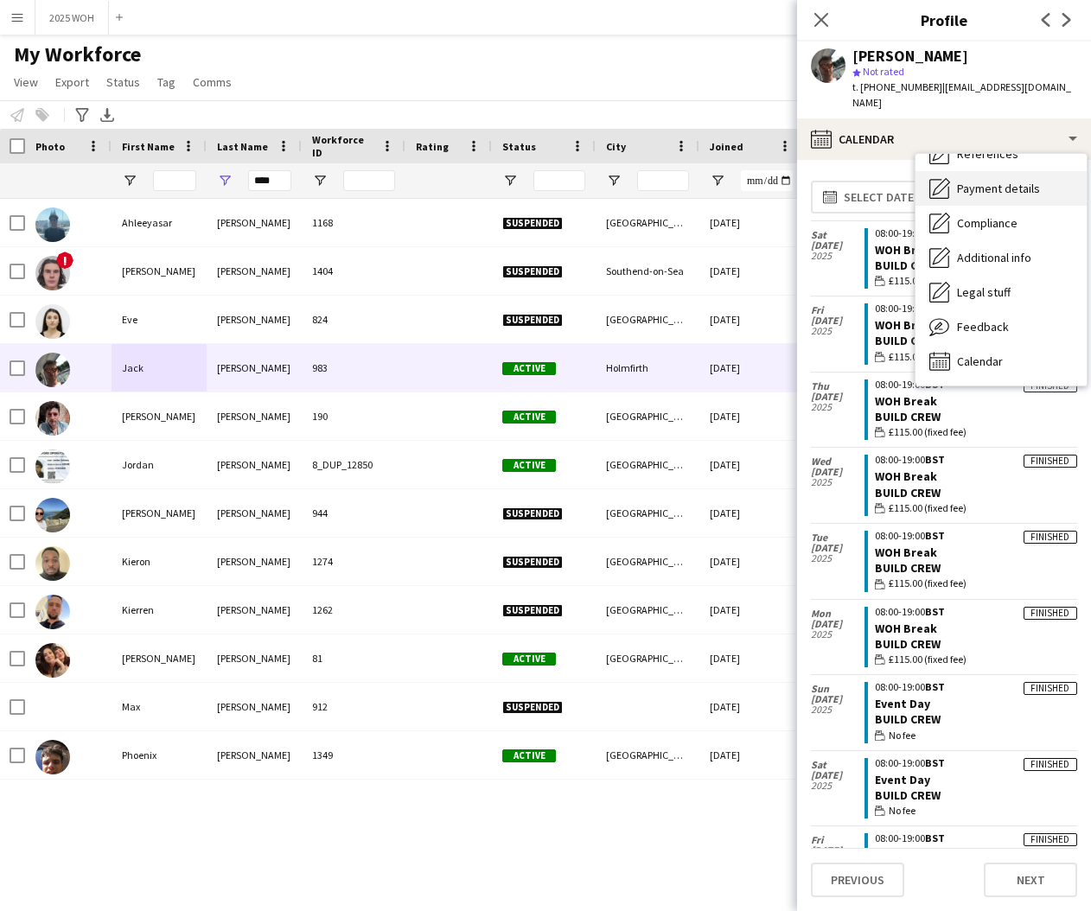
click at [1009, 185] on div "Payment details Payment details" at bounding box center [1000, 188] width 171 height 35
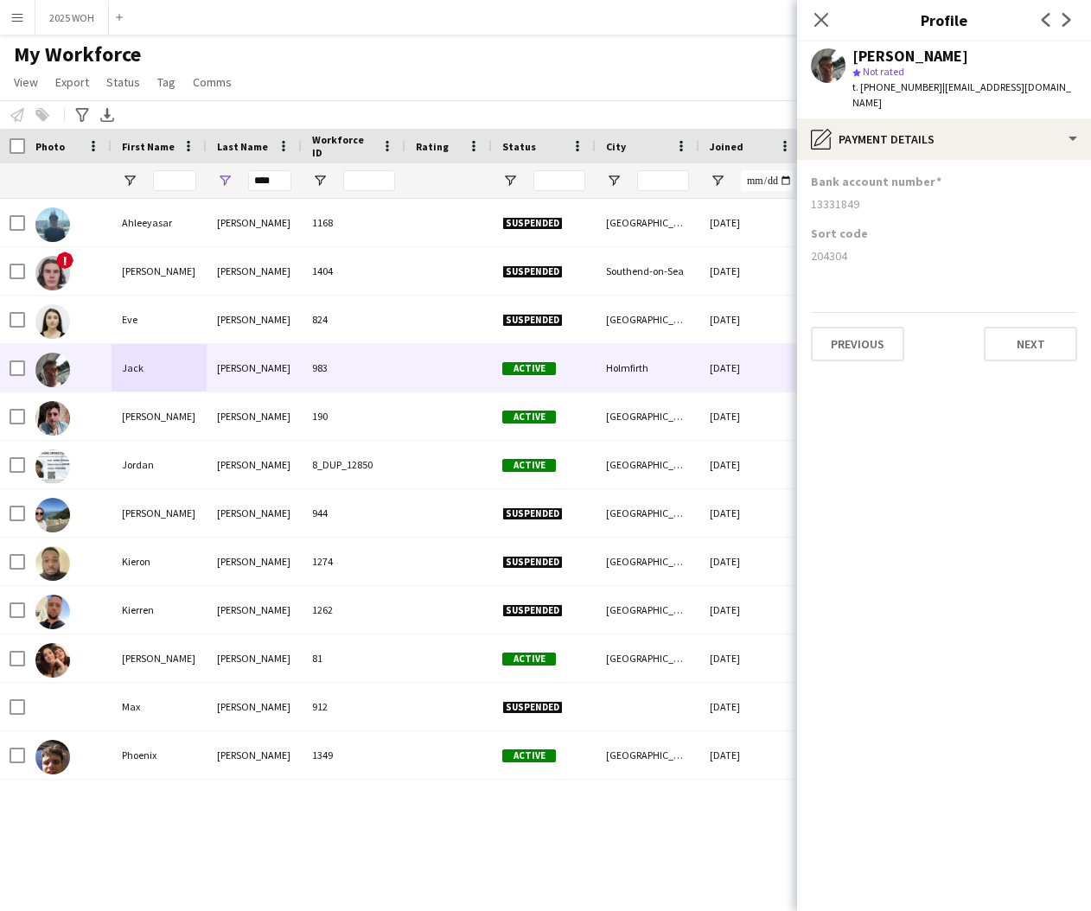
drag, startPoint x: 812, startPoint y: 192, endPoint x: 882, endPoint y: 191, distance: 70.0
click at [882, 196] on div "13331849" at bounding box center [944, 204] width 266 height 16
drag, startPoint x: 851, startPoint y: 237, endPoint x: 827, endPoint y: 239, distance: 23.4
click at [849, 248] on div "204304" at bounding box center [944, 256] width 266 height 16
drag, startPoint x: 810, startPoint y: 240, endPoint x: 858, endPoint y: 241, distance: 48.4
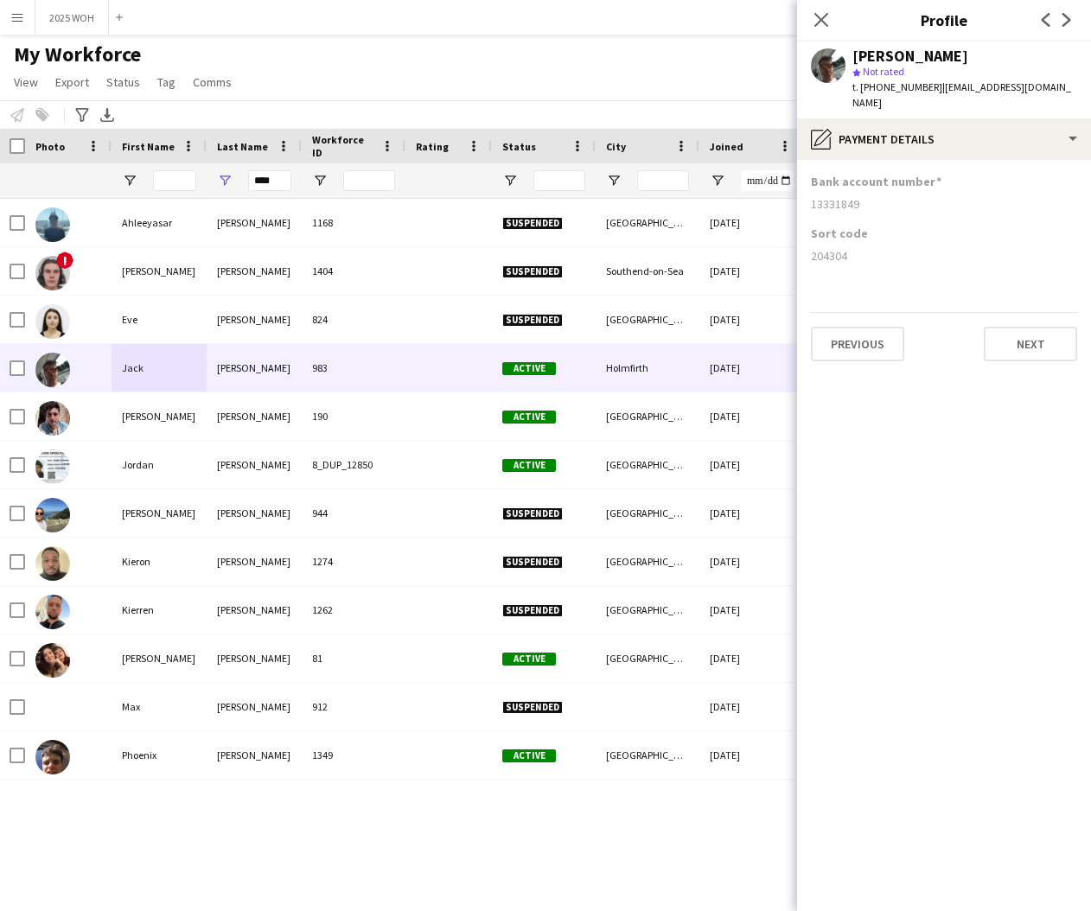
click at [858, 241] on app-section-data-types "Bank account number [FINANCIAL_ID] Sort code [FINANCIAL_ID] Previous Next" at bounding box center [944, 535] width 294 height 751
click at [260, 178] on input "****" at bounding box center [269, 180] width 43 height 21
click at [262, 178] on input "****" at bounding box center [269, 180] width 43 height 21
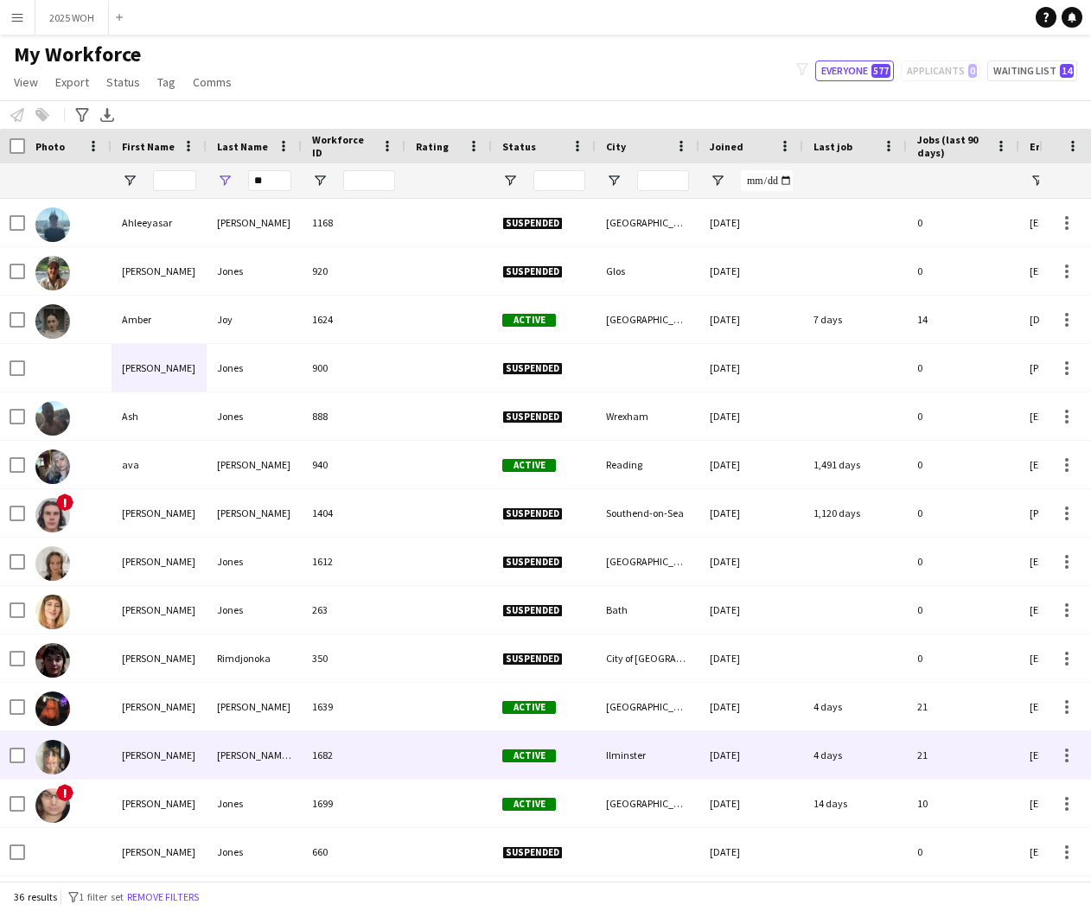
click at [248, 742] on div "[PERSON_NAME] [PERSON_NAME]" at bounding box center [254, 755] width 95 height 48
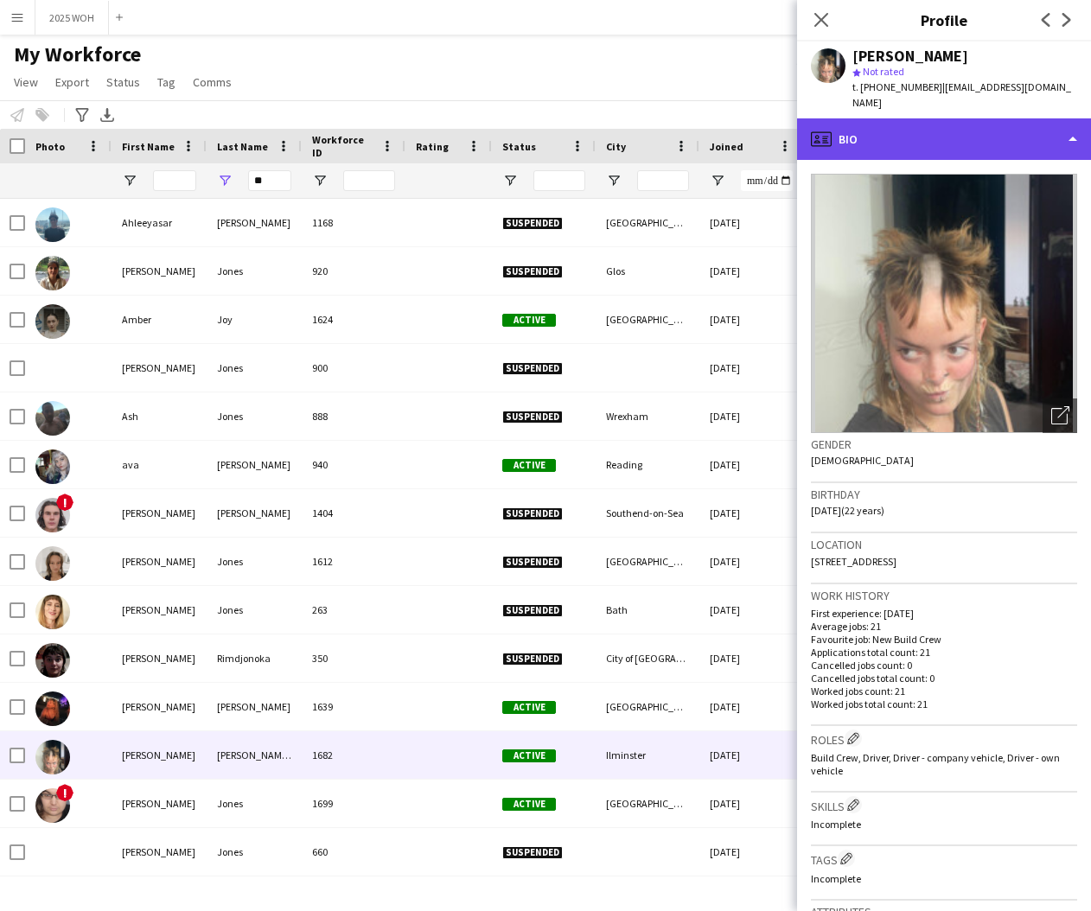
drag, startPoint x: 981, startPoint y: 123, endPoint x: 968, endPoint y: 117, distance: 14.3
click at [978, 119] on div "profile Bio" at bounding box center [944, 138] width 294 height 41
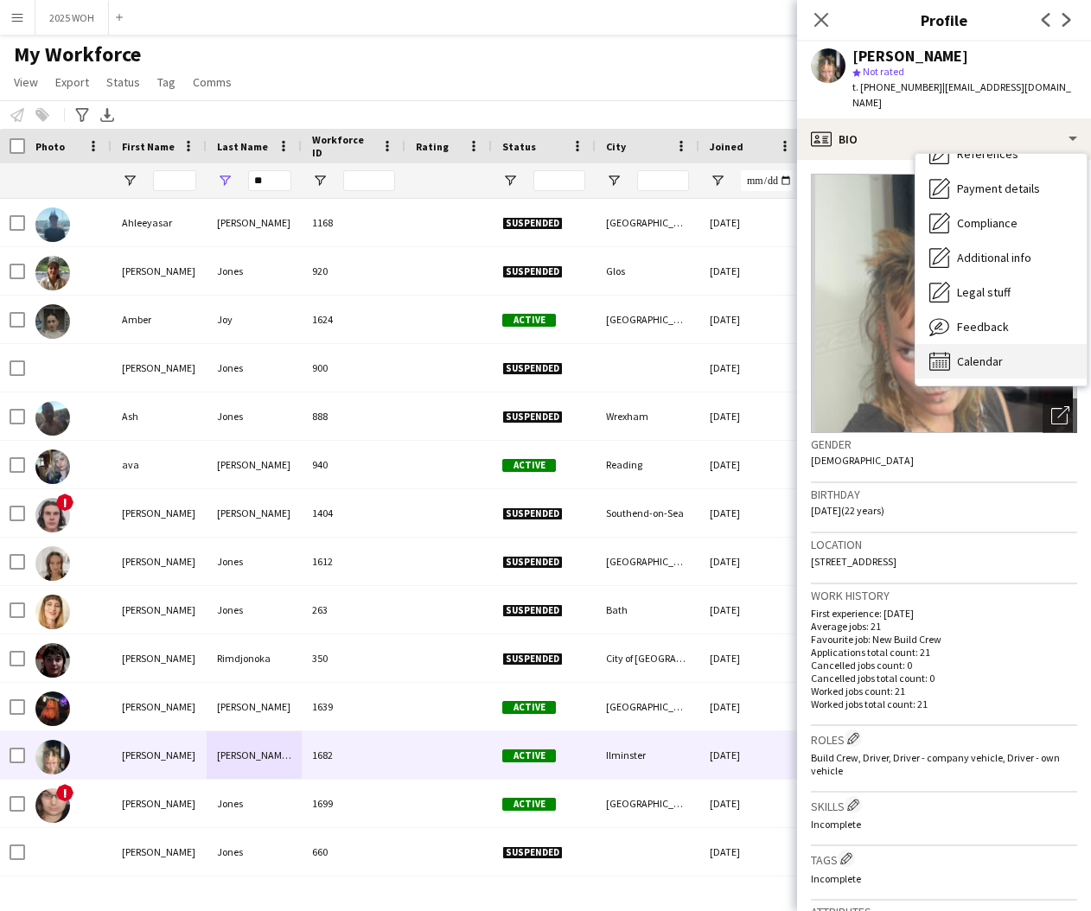
scroll to position [198, 0]
click at [987, 344] on div "Calendar Calendar" at bounding box center [1000, 361] width 171 height 35
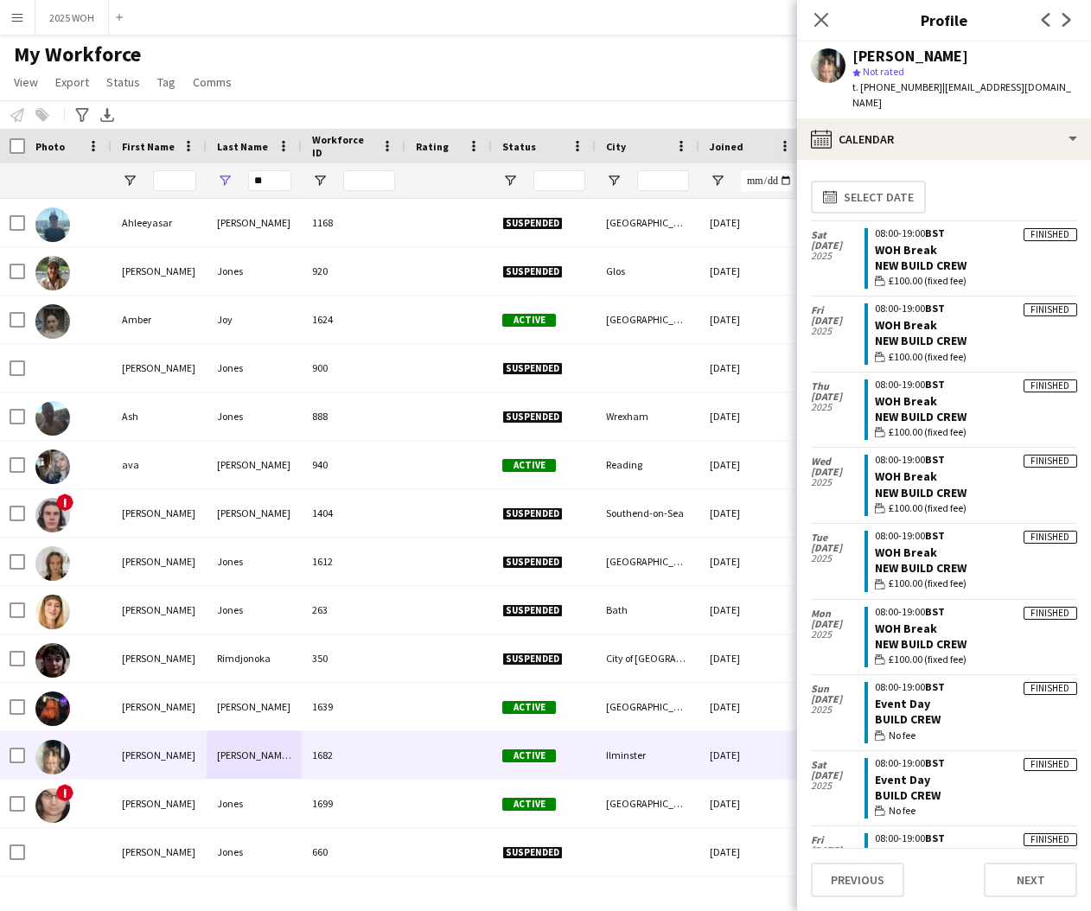
scroll to position [0, 0]
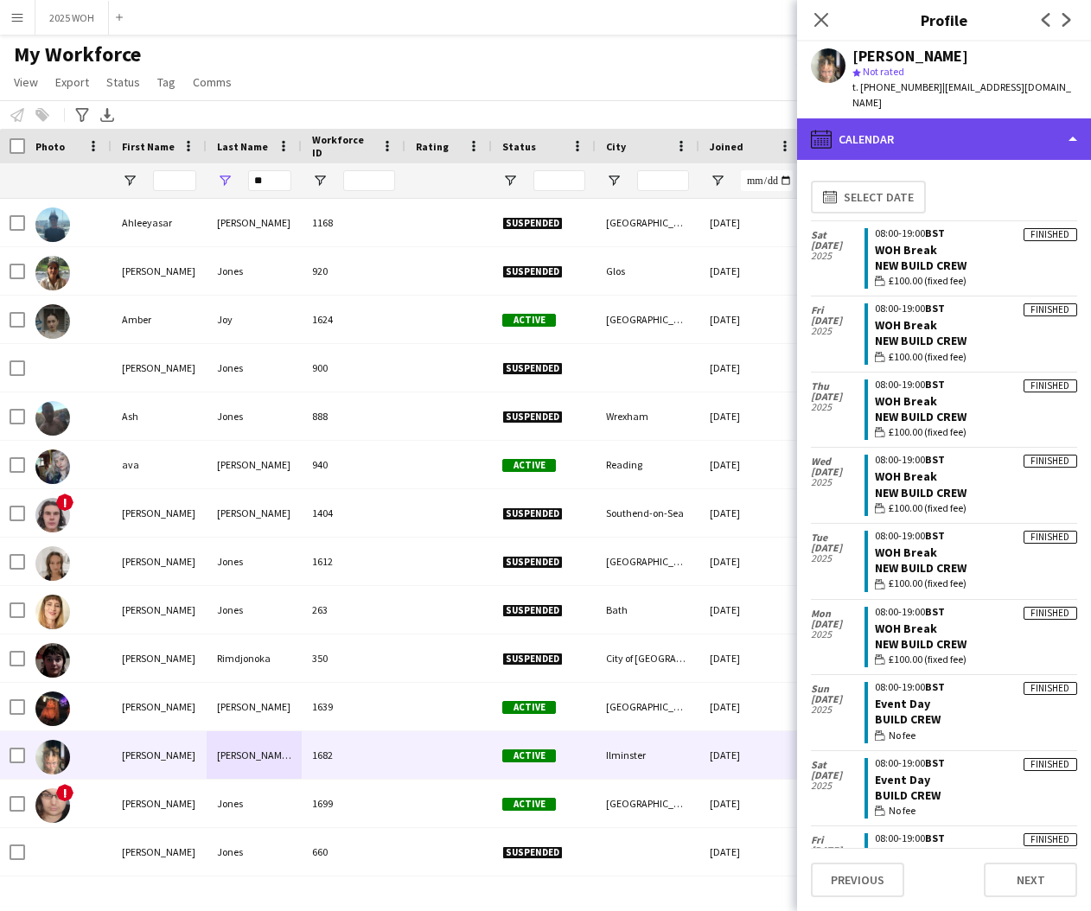
click at [914, 119] on div "calendar-full Calendar" at bounding box center [944, 138] width 294 height 41
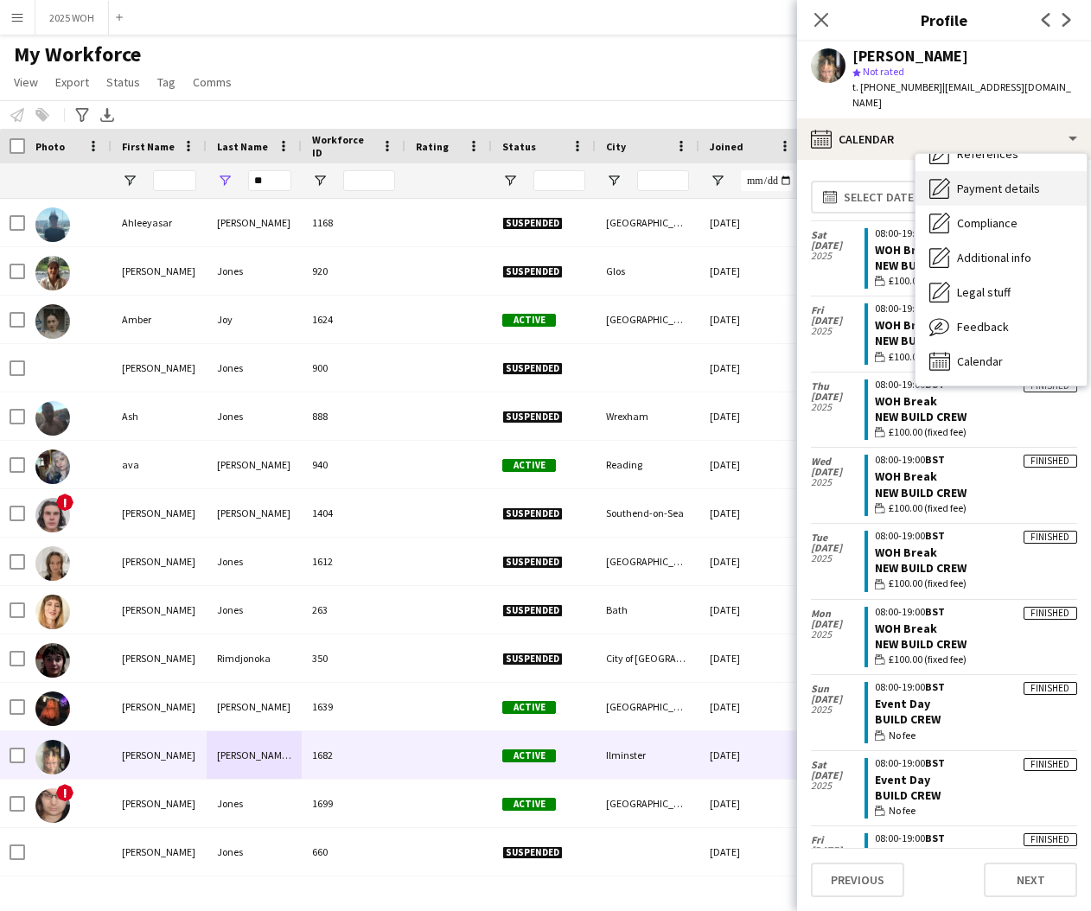
click at [994, 181] on span "Payment details" at bounding box center [998, 189] width 83 height 16
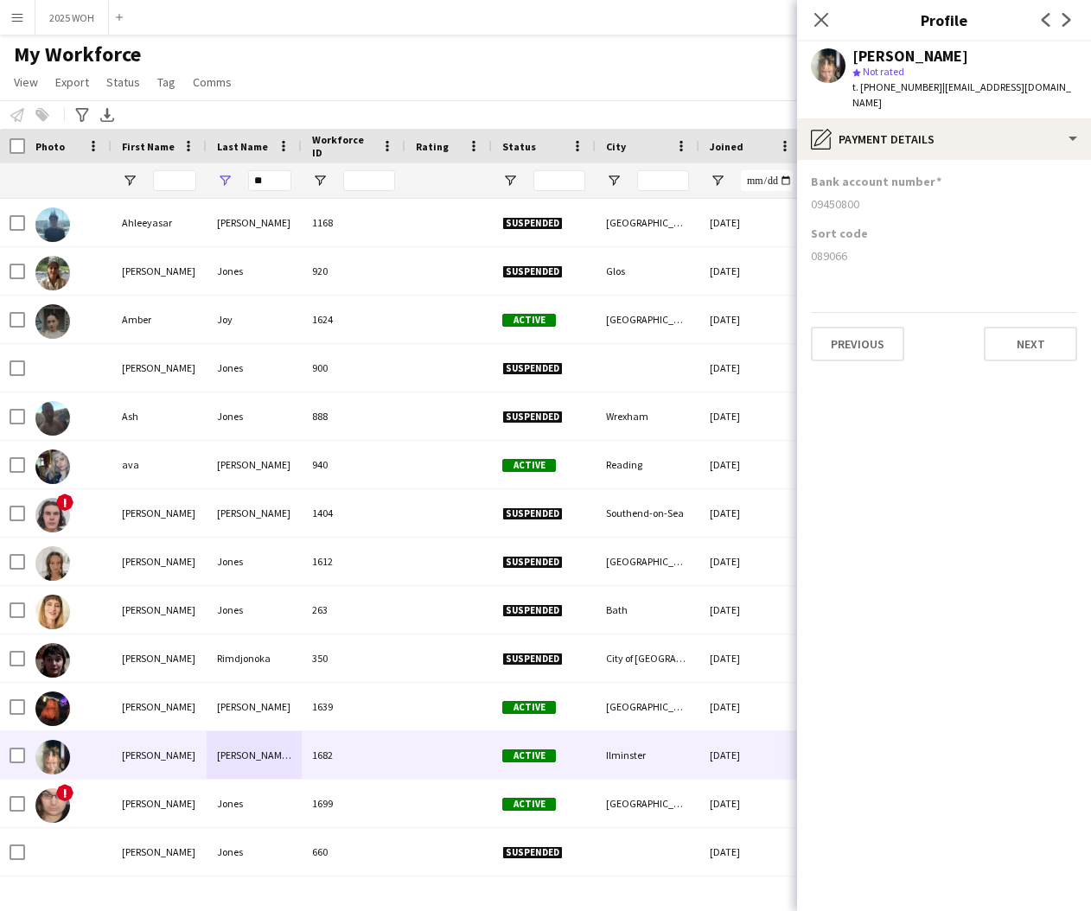
drag, startPoint x: 811, startPoint y: 189, endPoint x: 864, endPoint y: 193, distance: 53.7
click at [864, 196] on div "09450800" at bounding box center [944, 204] width 266 height 16
drag, startPoint x: 811, startPoint y: 239, endPoint x: 863, endPoint y: 237, distance: 51.9
click at [862, 248] on div "089066" at bounding box center [944, 256] width 266 height 16
click at [281, 176] on input "**" at bounding box center [269, 180] width 43 height 21
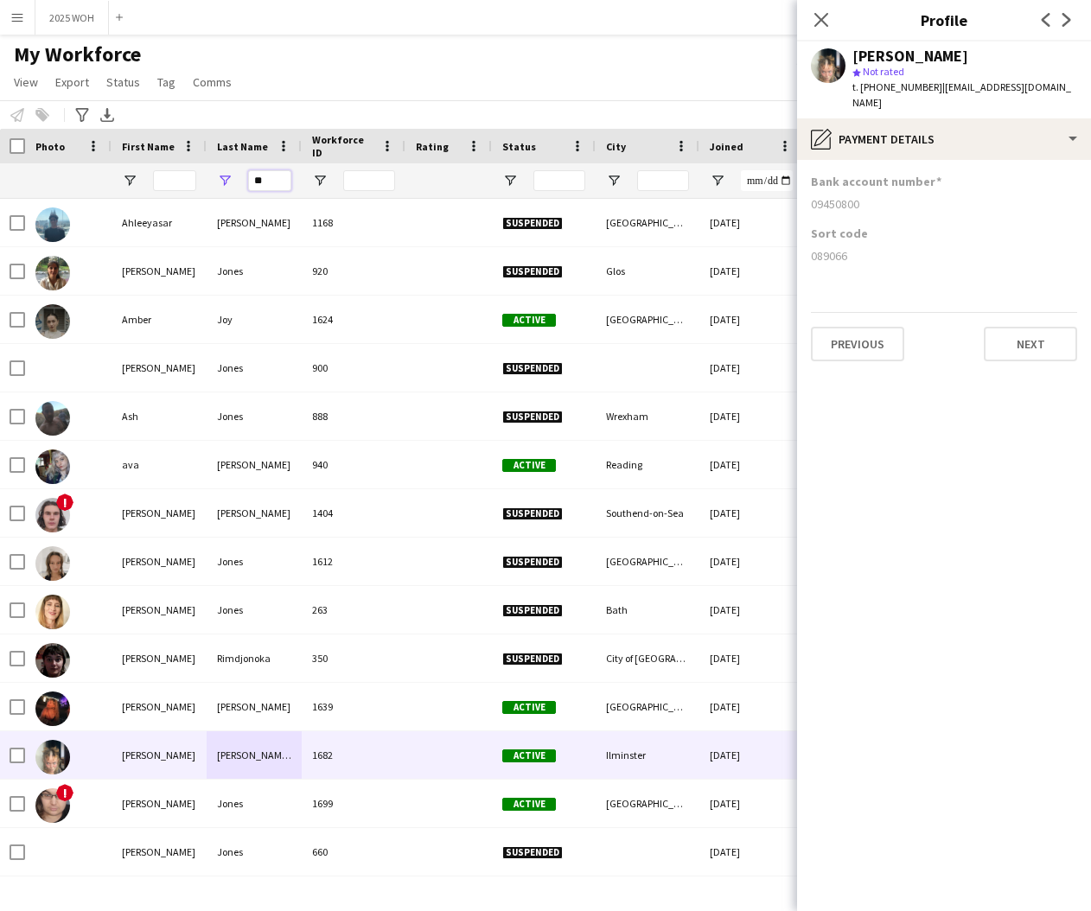
click at [281, 176] on input "**" at bounding box center [269, 180] width 43 height 21
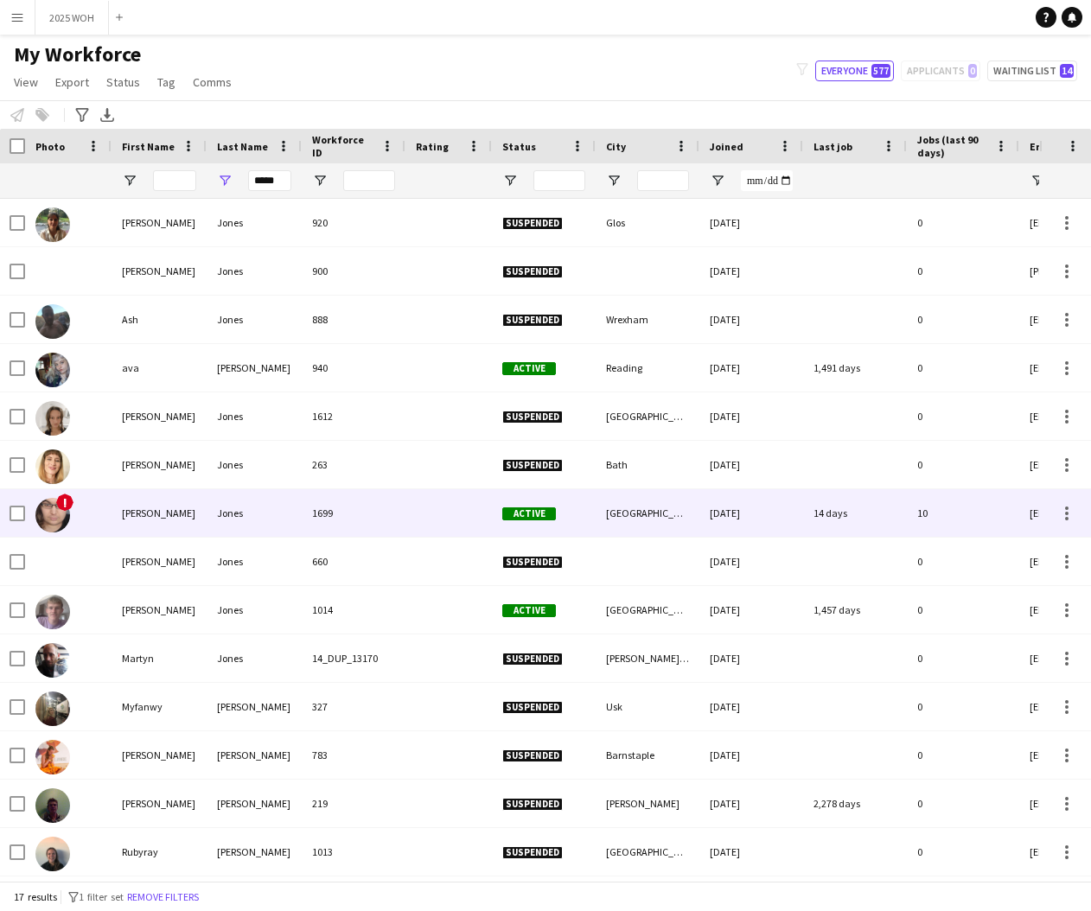
click at [220, 499] on div "Jones" at bounding box center [254, 513] width 95 height 48
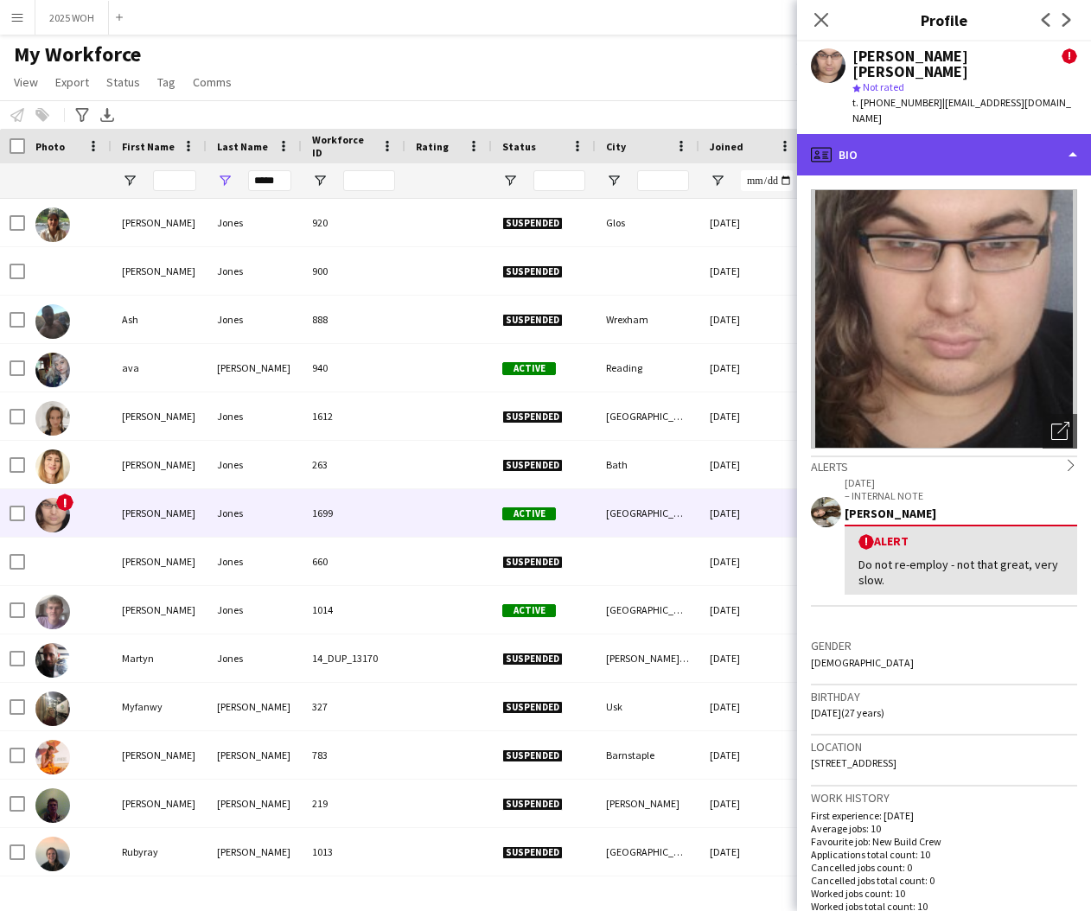
click at [997, 134] on div "profile Bio" at bounding box center [944, 154] width 294 height 41
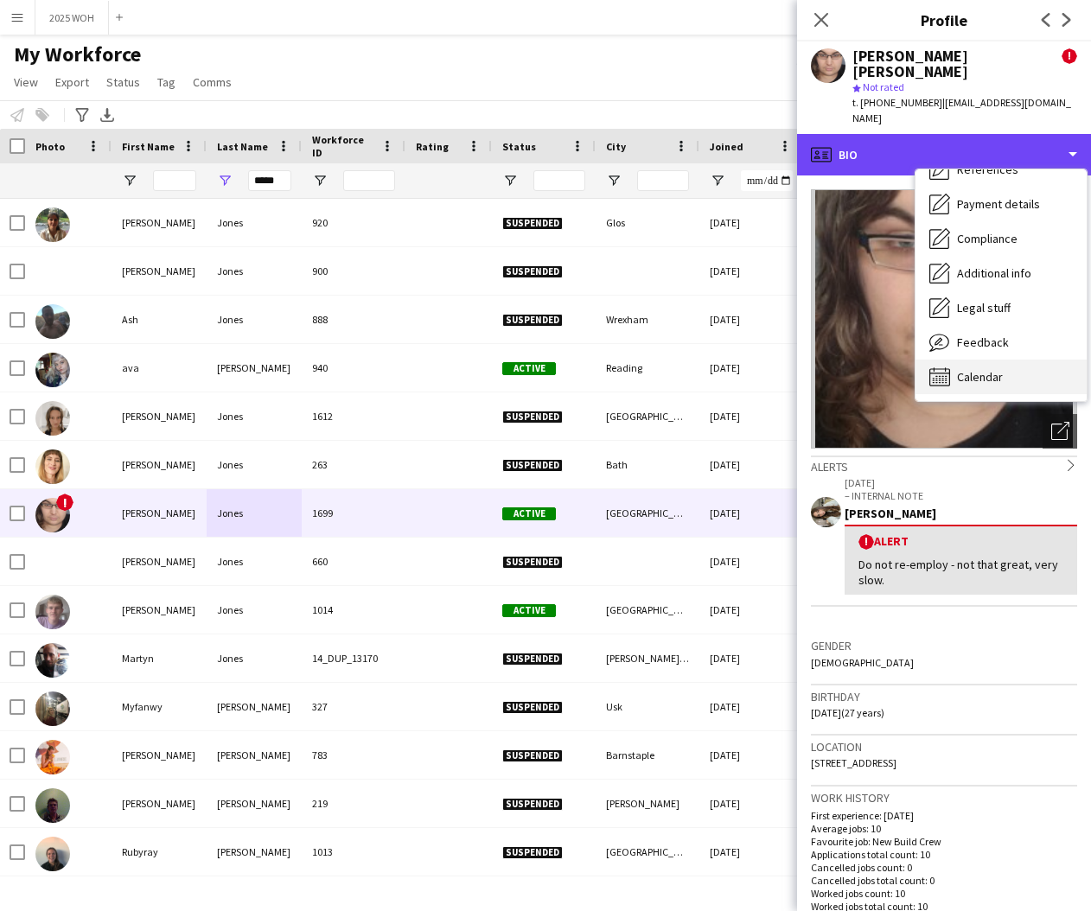
scroll to position [198, 0]
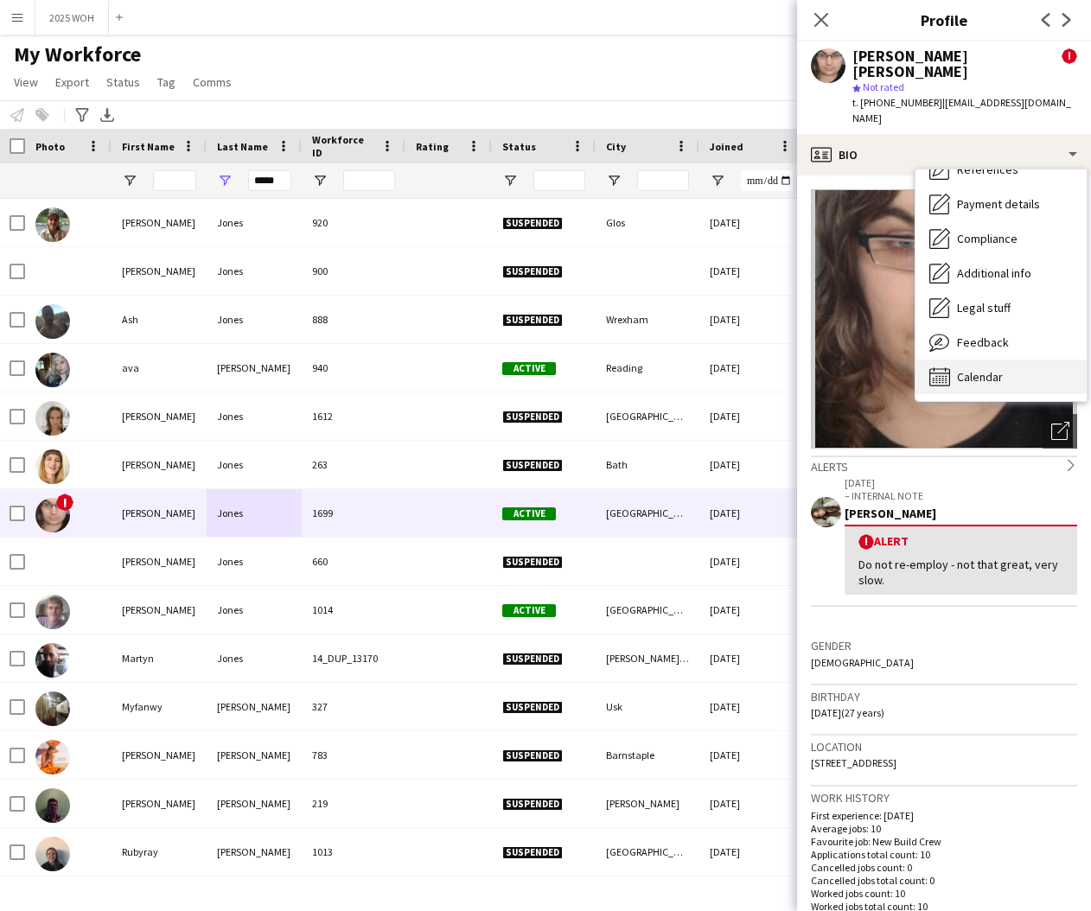
click at [984, 369] on span "Calendar" at bounding box center [980, 377] width 46 height 16
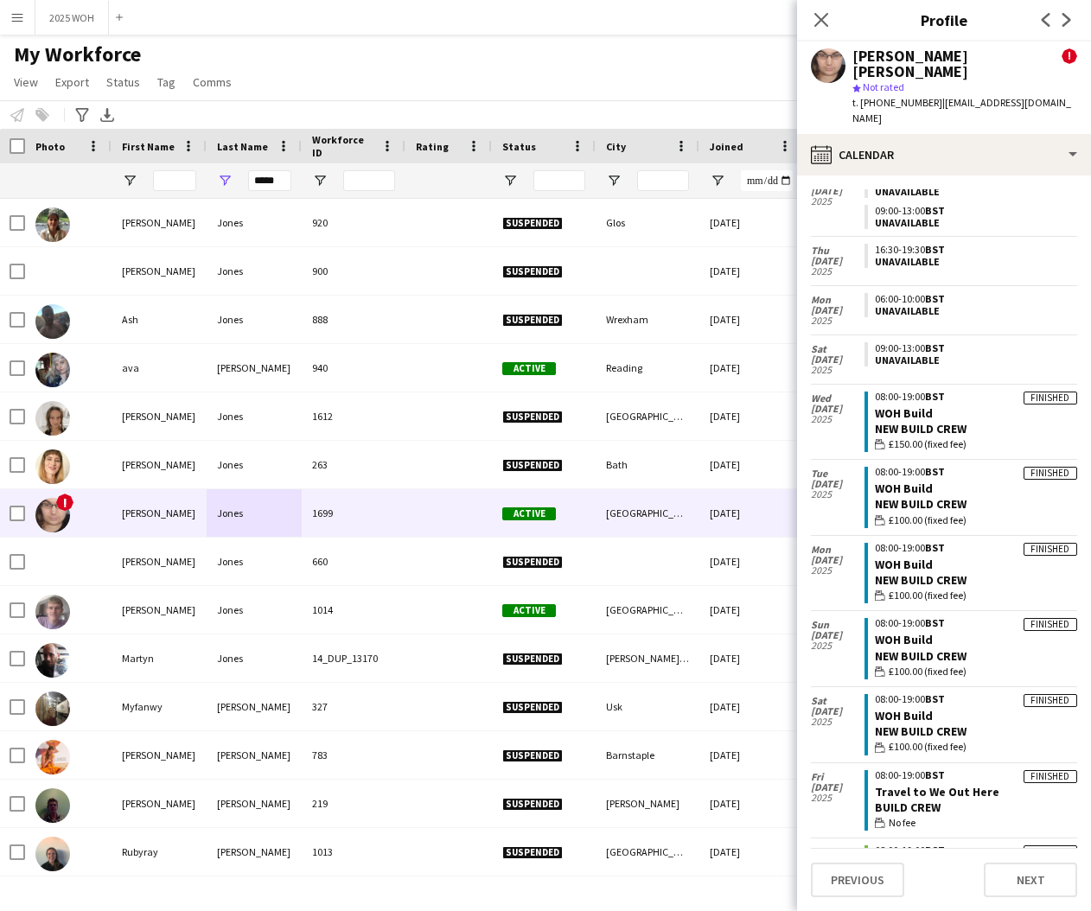
scroll to position [64, 0]
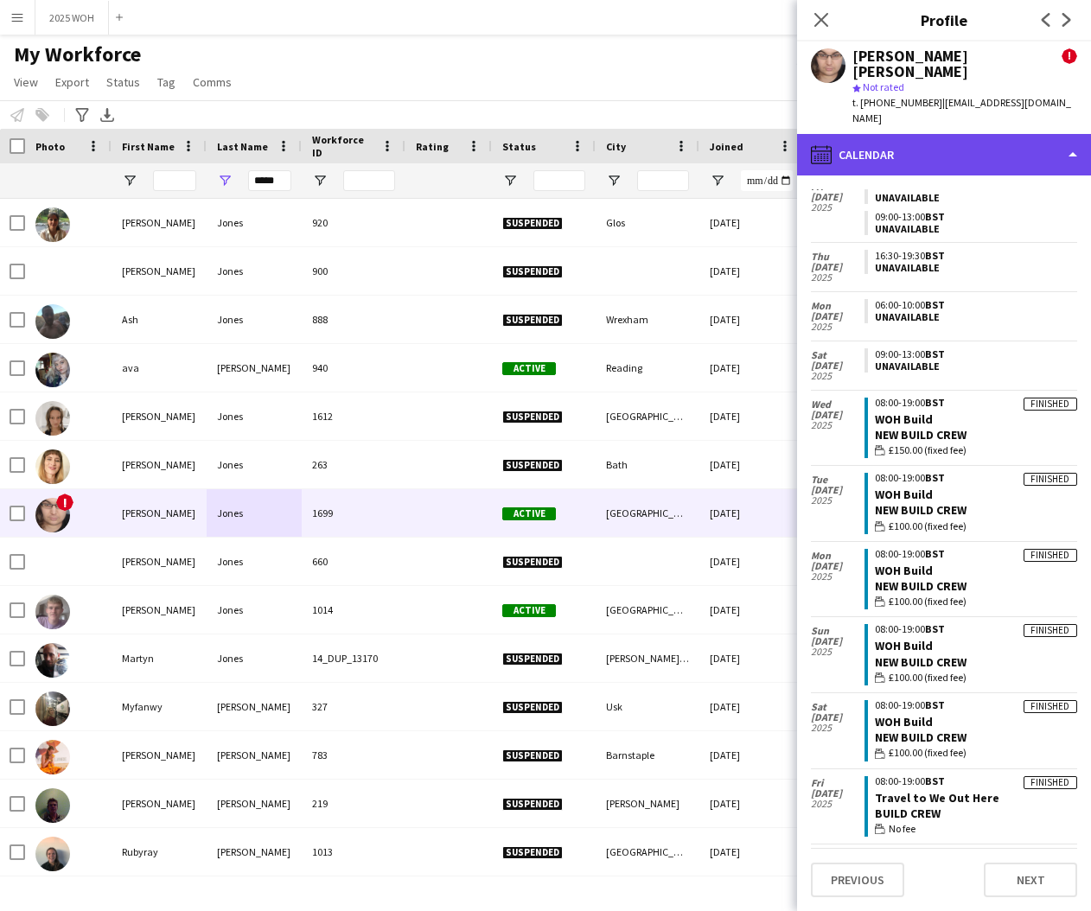
click at [896, 134] on div "calendar-full Calendar" at bounding box center [944, 154] width 294 height 41
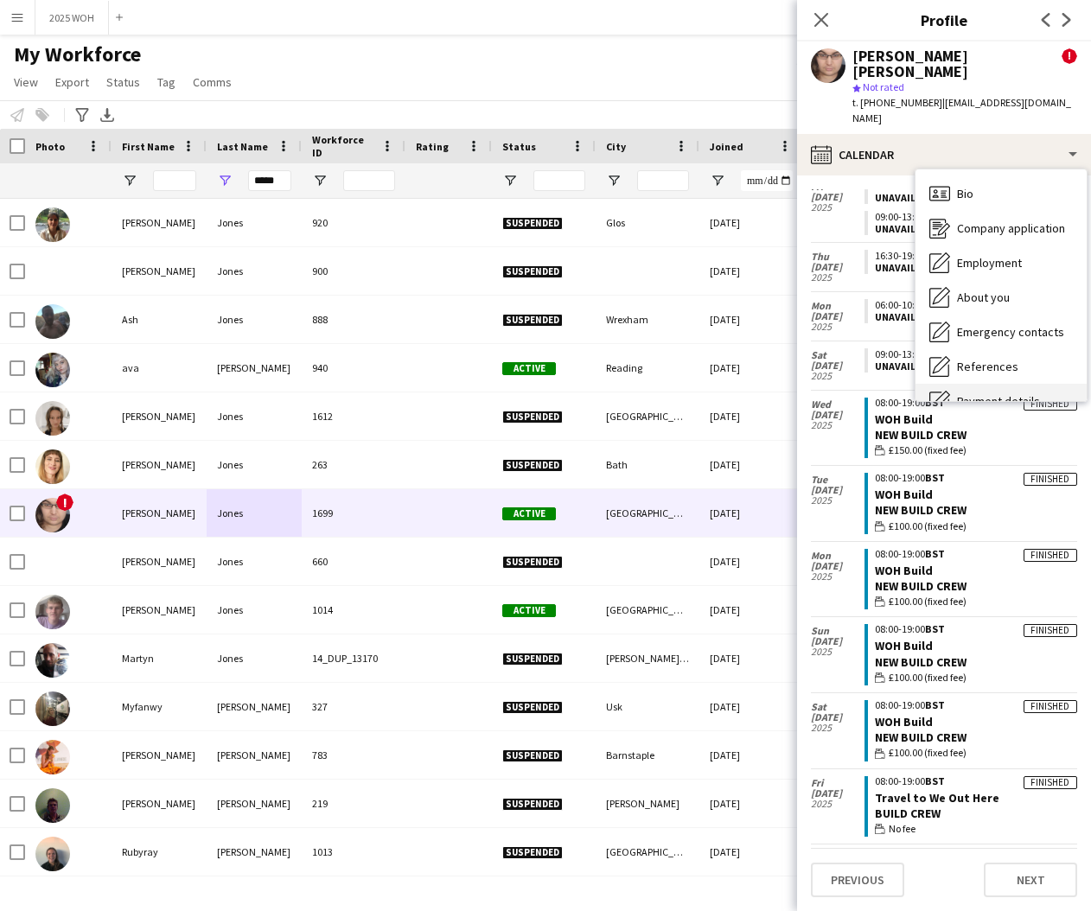
click at [972, 393] on span "Payment details" at bounding box center [998, 401] width 83 height 16
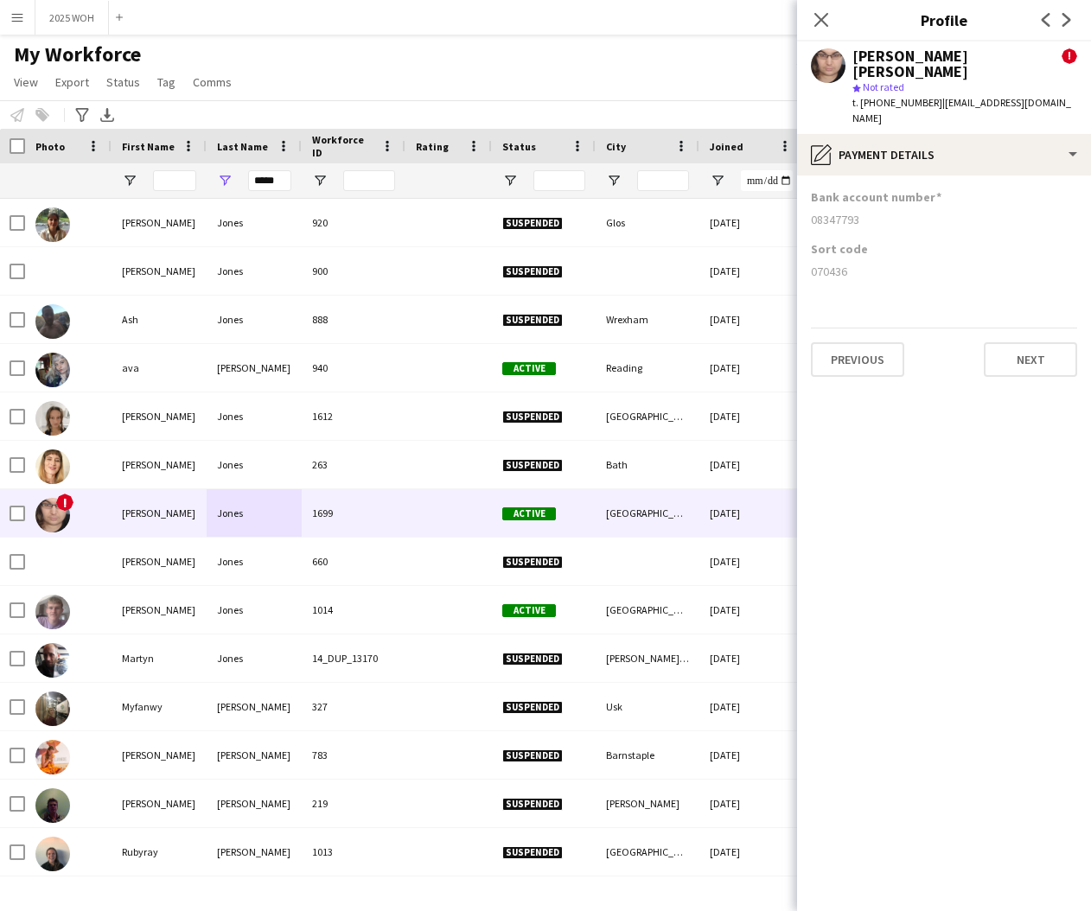
drag, startPoint x: 812, startPoint y: 190, endPoint x: 870, endPoint y: 193, distance: 58.0
click at [870, 212] on div "08347793" at bounding box center [944, 220] width 266 height 16
drag, startPoint x: 808, startPoint y: 239, endPoint x: 856, endPoint y: 241, distance: 47.6
click at [855, 241] on app-section-data-types "Bank account number [FINANCIAL_ID] Sort code [FINANCIAL_ID] Previous Next" at bounding box center [944, 543] width 294 height 736
click at [270, 180] on input "*****" at bounding box center [269, 180] width 43 height 21
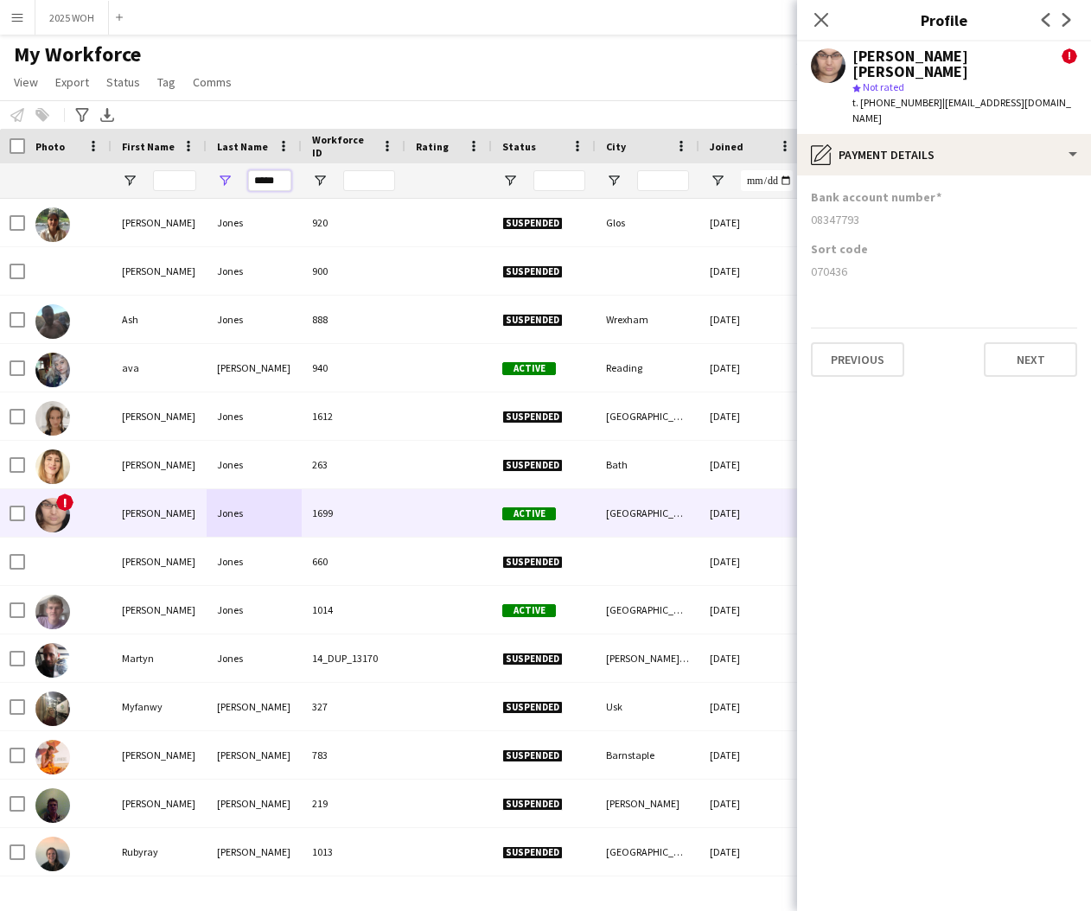
click at [270, 180] on input "*****" at bounding box center [269, 180] width 43 height 21
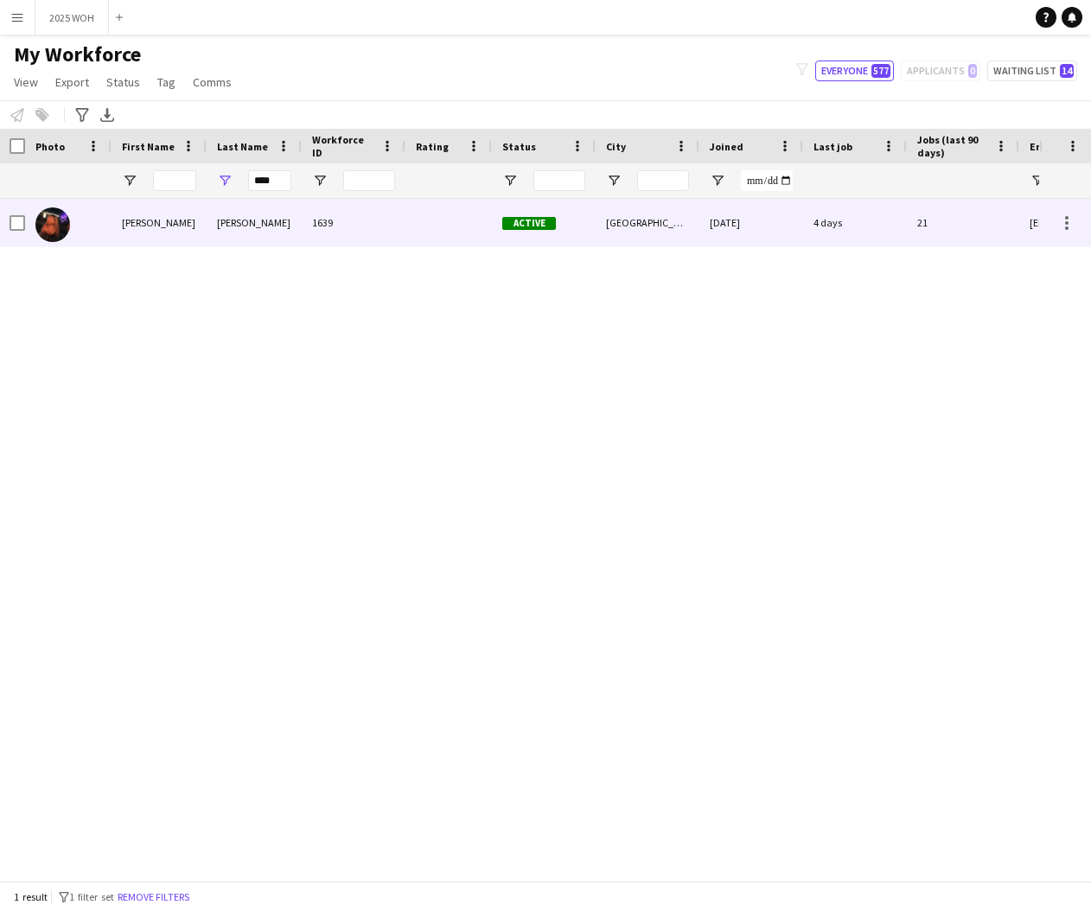
drag, startPoint x: 248, startPoint y: 210, endPoint x: 189, endPoint y: 224, distance: 60.4
click at [189, 224] on div "[PERSON_NAME]" at bounding box center [159, 223] width 95 height 48
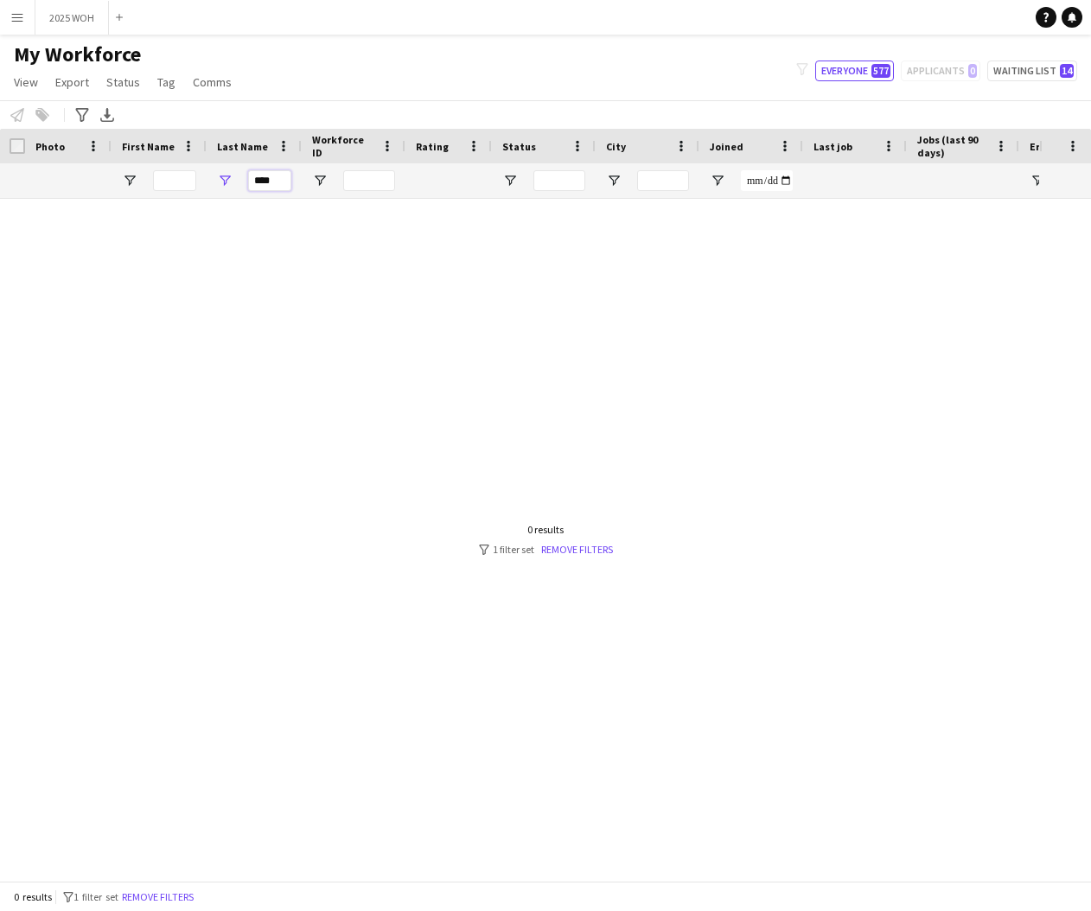
drag, startPoint x: 283, startPoint y: 180, endPoint x: 233, endPoint y: 177, distance: 50.2
click at [233, 177] on div "****" at bounding box center [254, 180] width 95 height 35
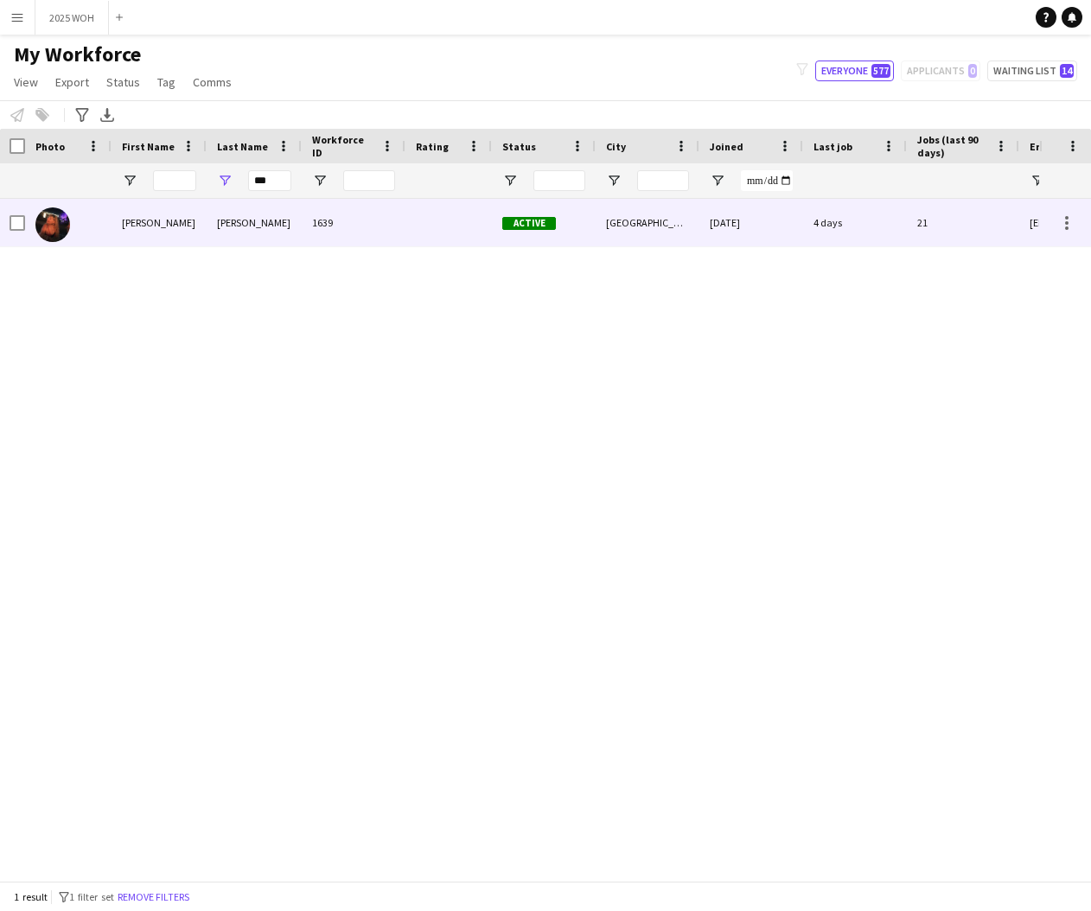
click at [169, 215] on div "[PERSON_NAME]" at bounding box center [159, 223] width 95 height 48
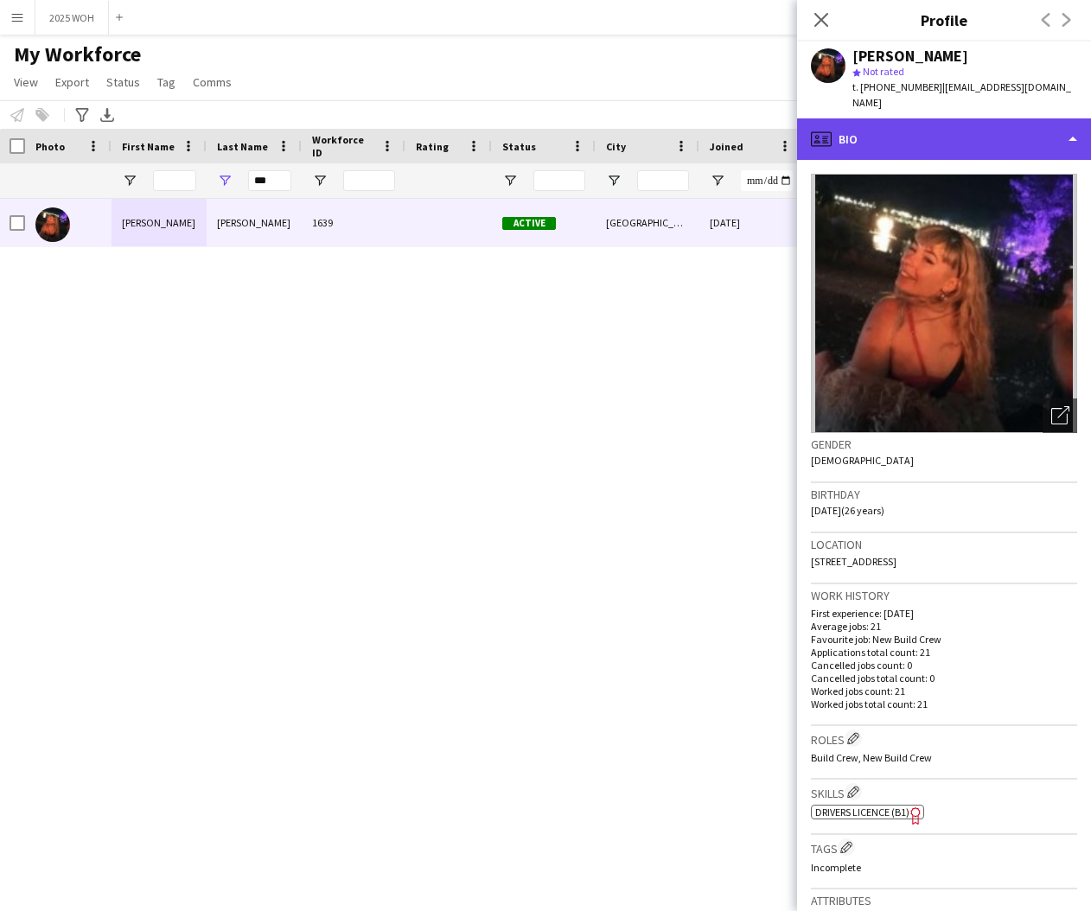
click at [925, 127] on div "profile Bio" at bounding box center [944, 138] width 294 height 41
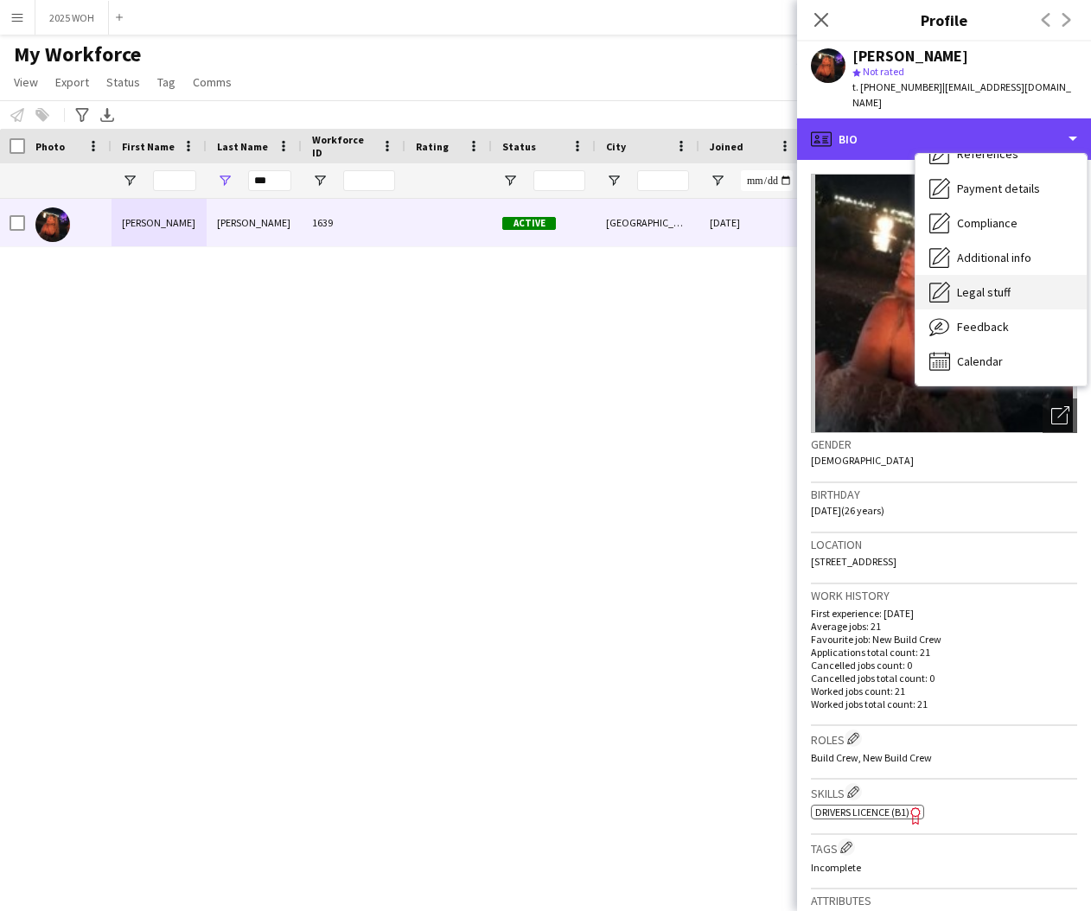
scroll to position [197, 0]
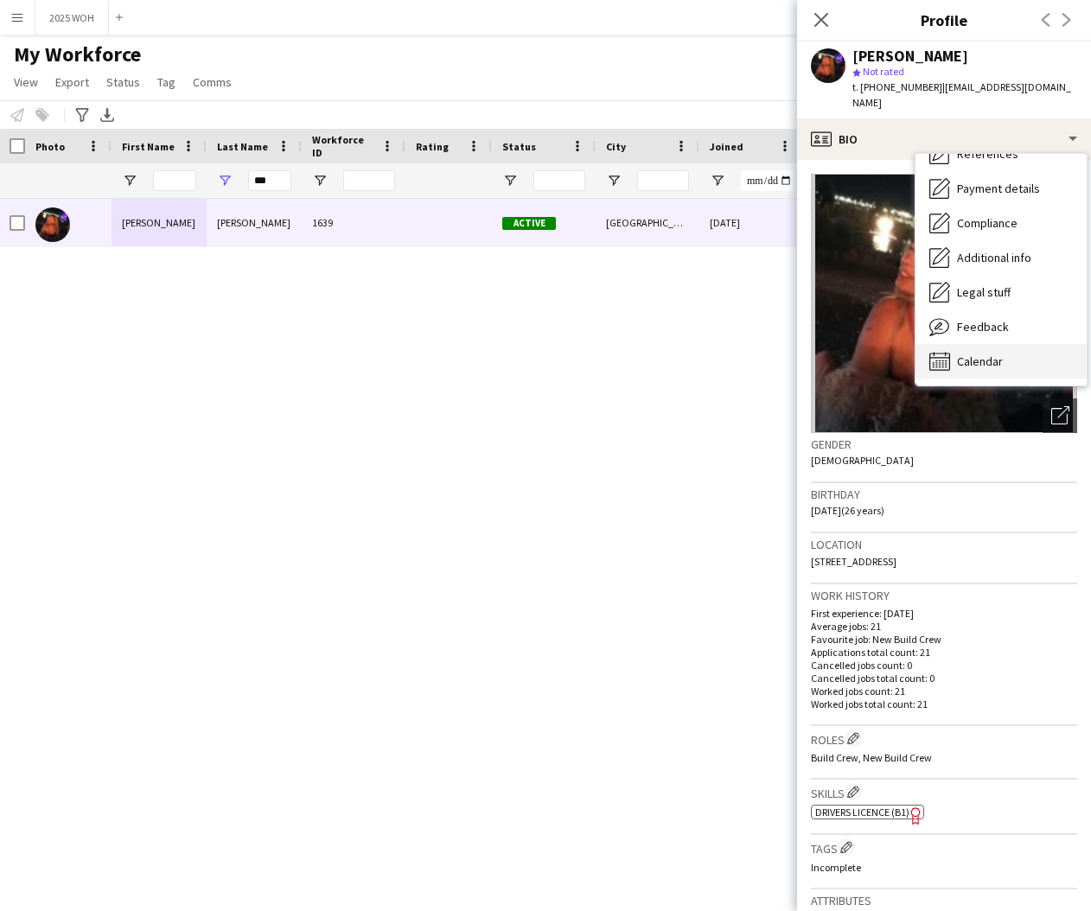
click at [1004, 344] on div "Calendar Calendar" at bounding box center [1000, 361] width 171 height 35
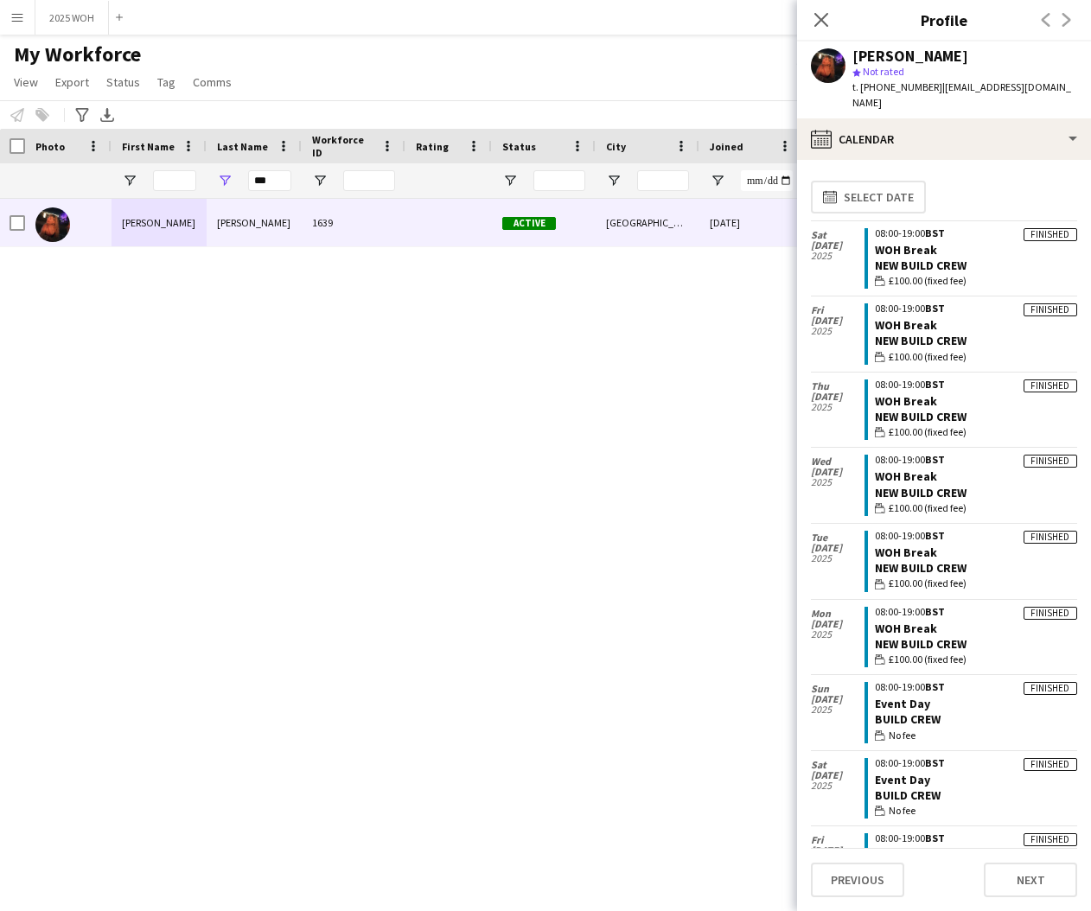
scroll to position [0, 0]
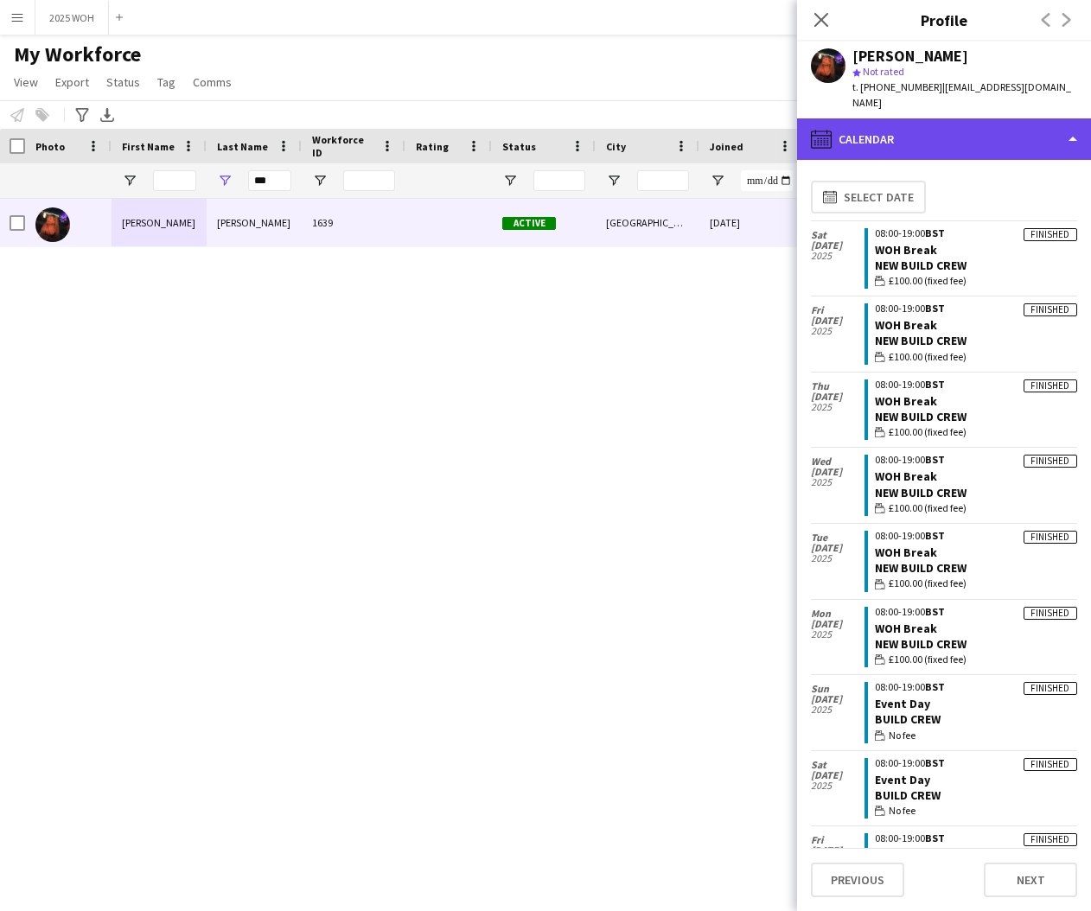
click at [885, 129] on div "calendar-full Calendar" at bounding box center [944, 138] width 294 height 41
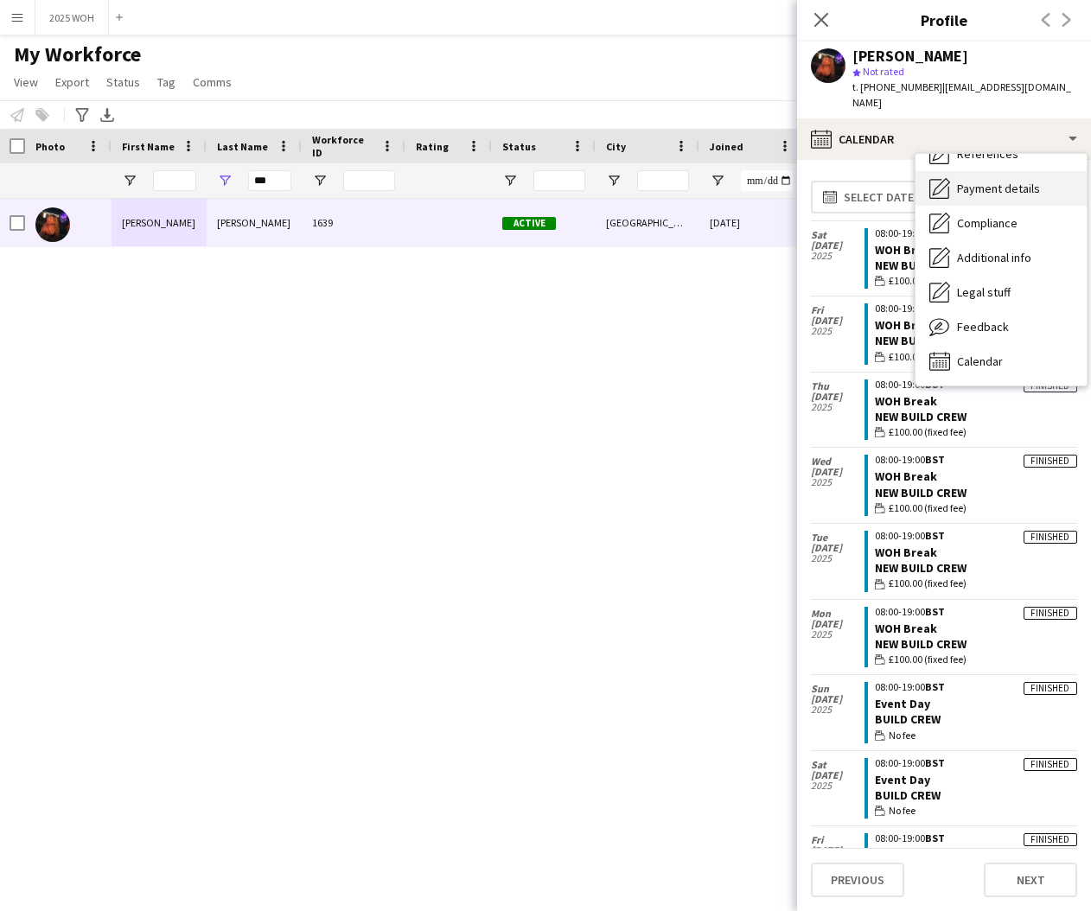
click at [978, 181] on span "Payment details" at bounding box center [998, 189] width 83 height 16
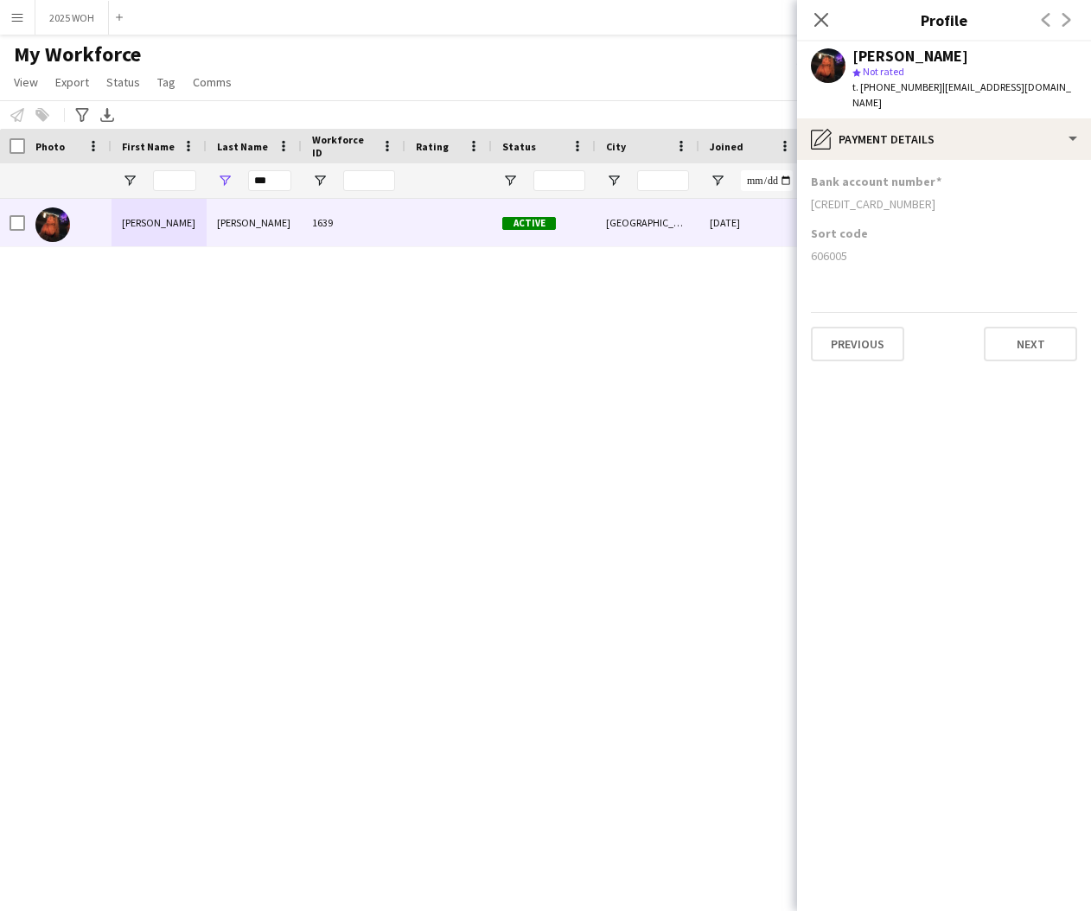
drag, startPoint x: 825, startPoint y: 240, endPoint x: 856, endPoint y: 242, distance: 30.3
click at [854, 248] on div "606005" at bounding box center [944, 256] width 266 height 16
click at [281, 178] on input "***" at bounding box center [269, 180] width 43 height 21
click at [282, 178] on input "***" at bounding box center [269, 180] width 43 height 21
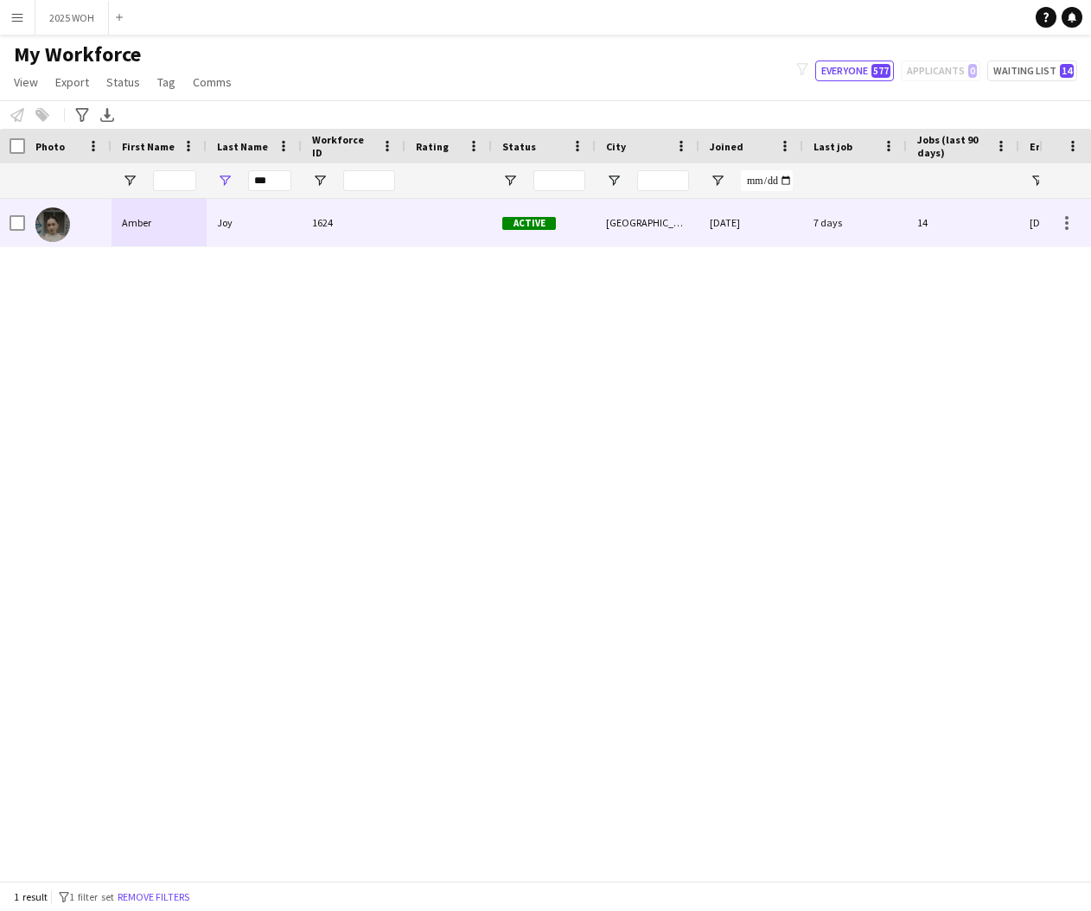
click at [263, 221] on div "Joy" at bounding box center [254, 223] width 95 height 48
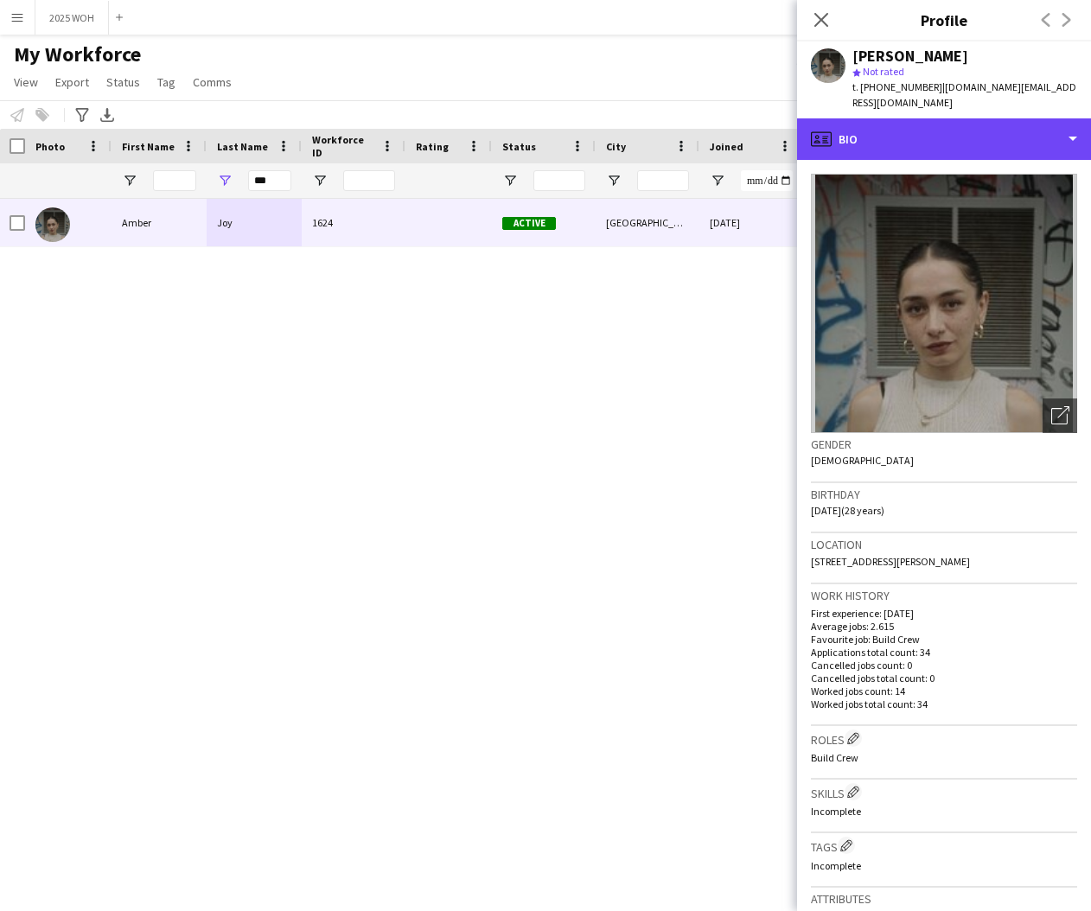
drag, startPoint x: 1016, startPoint y: 135, endPoint x: 1018, endPoint y: 169, distance: 34.6
click at [1017, 135] on div "profile Bio" at bounding box center [944, 138] width 294 height 41
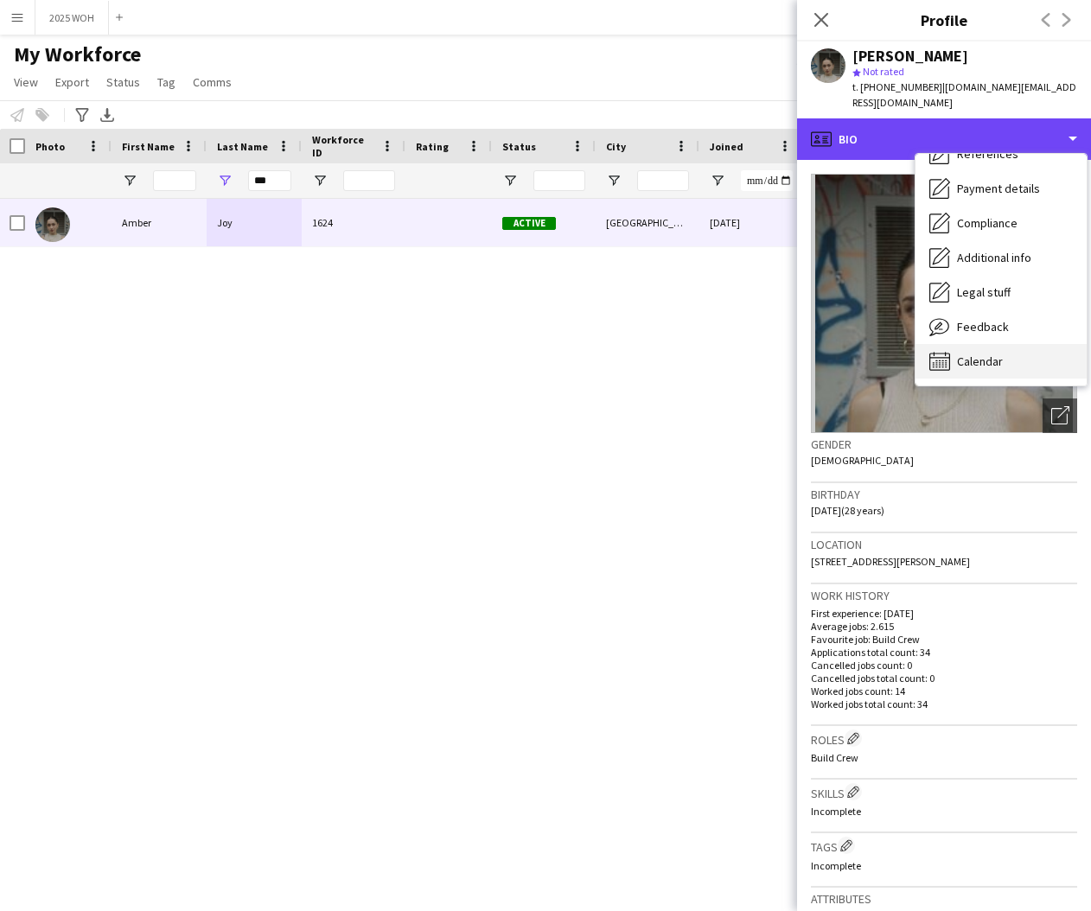
scroll to position [197, 0]
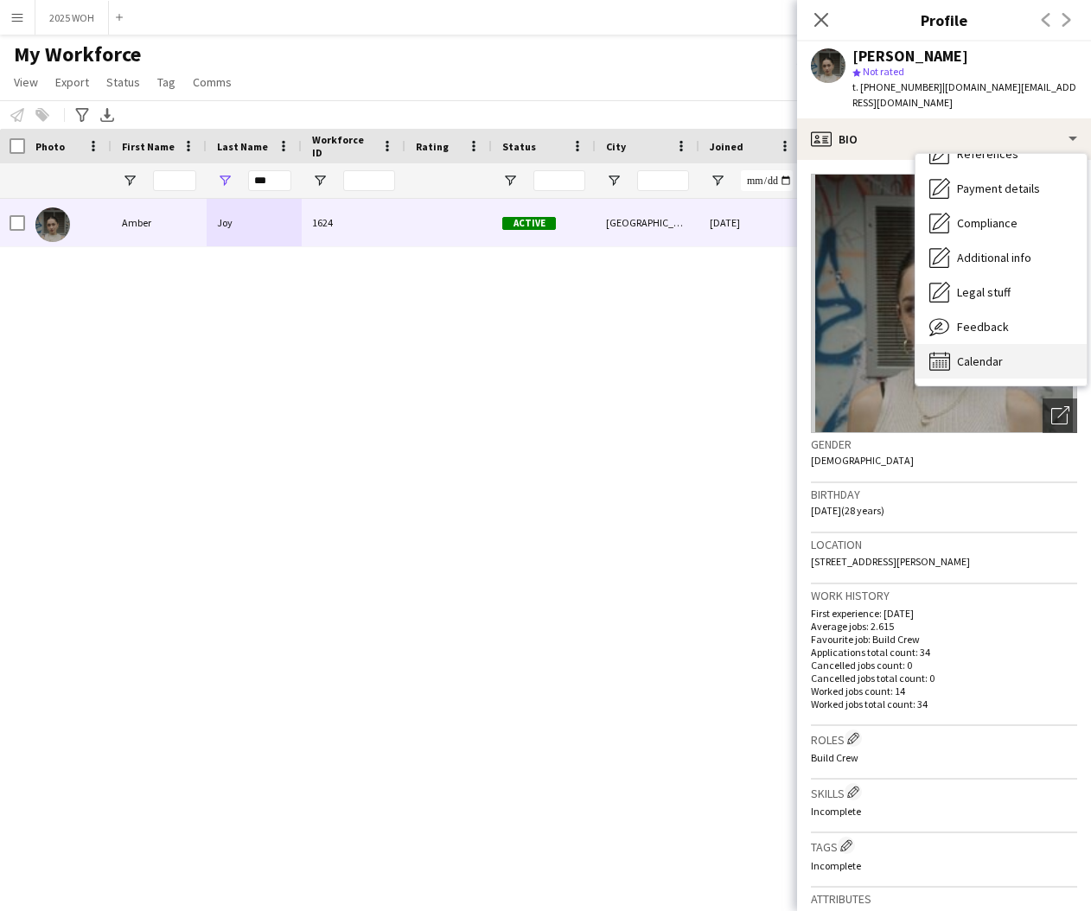
click at [969, 354] on span "Calendar" at bounding box center [980, 362] width 46 height 16
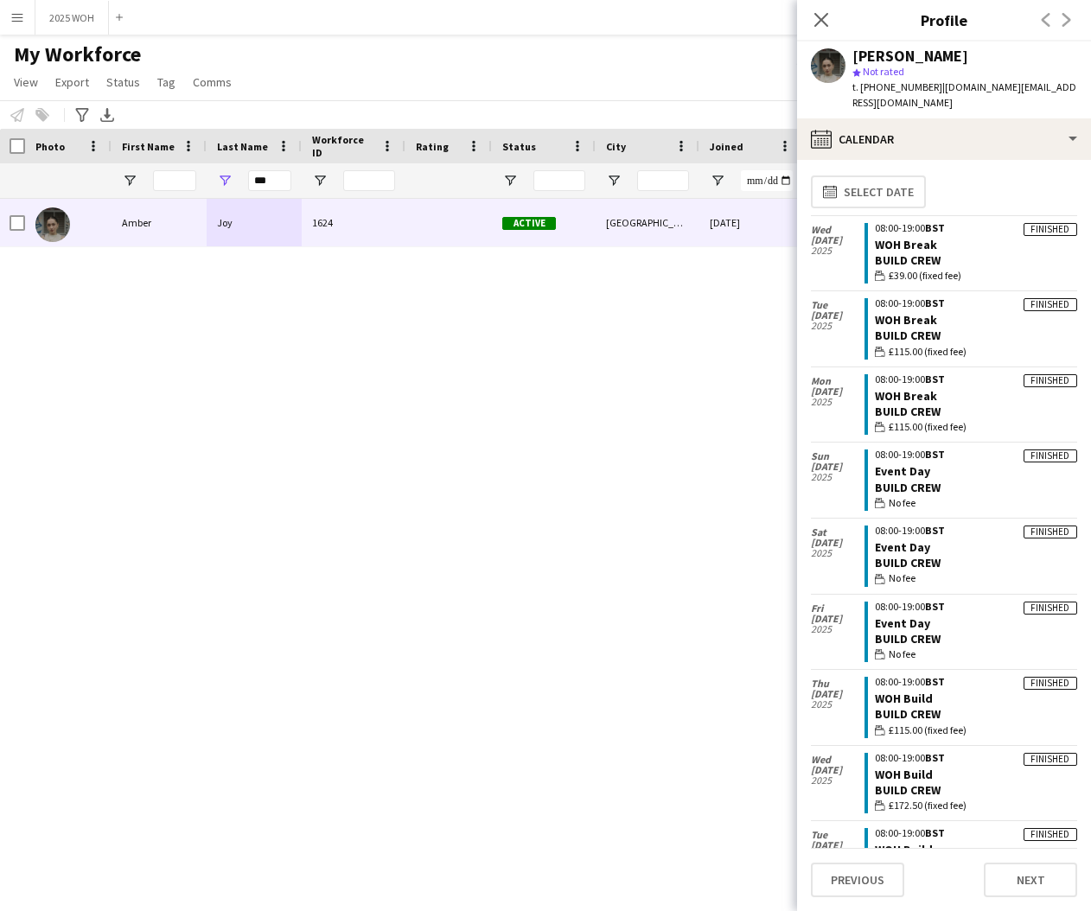
scroll to position [0, 0]
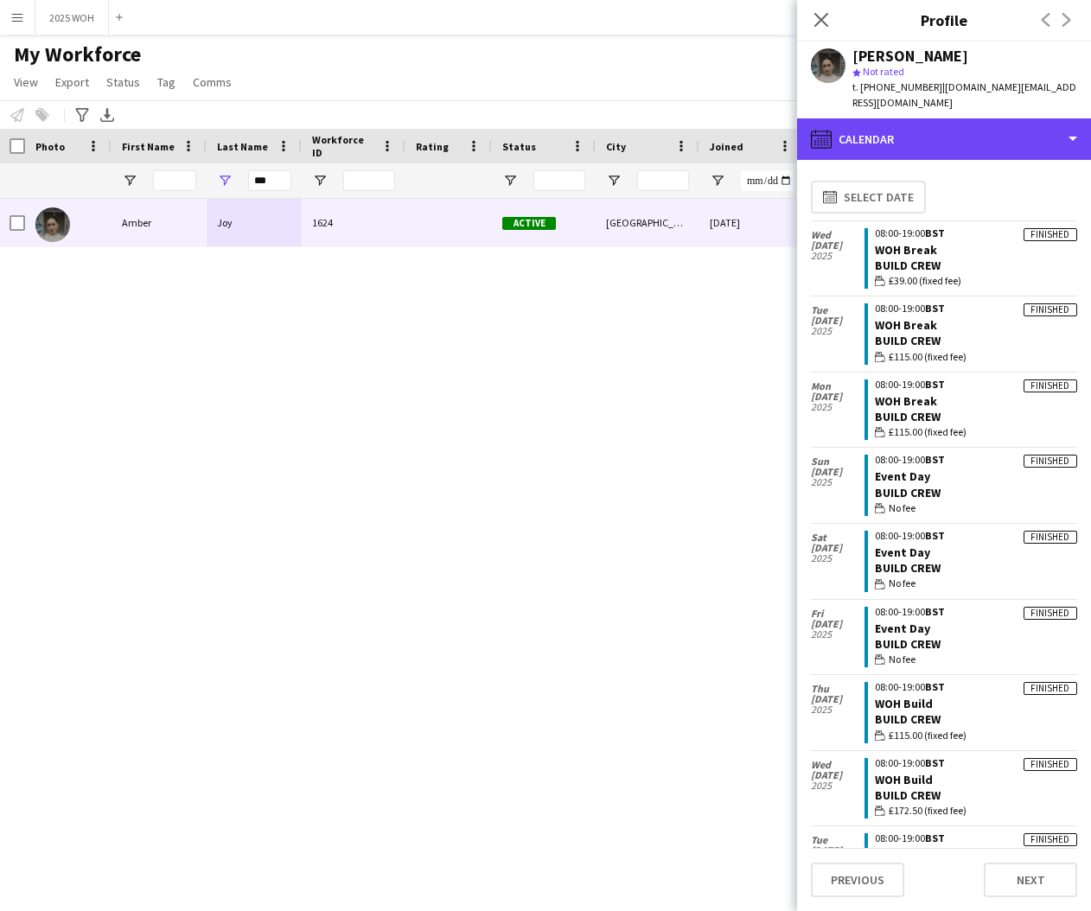
drag, startPoint x: 888, startPoint y: 130, endPoint x: 919, endPoint y: 138, distance: 32.3
click at [889, 130] on div "calendar-full Calendar" at bounding box center [944, 138] width 294 height 41
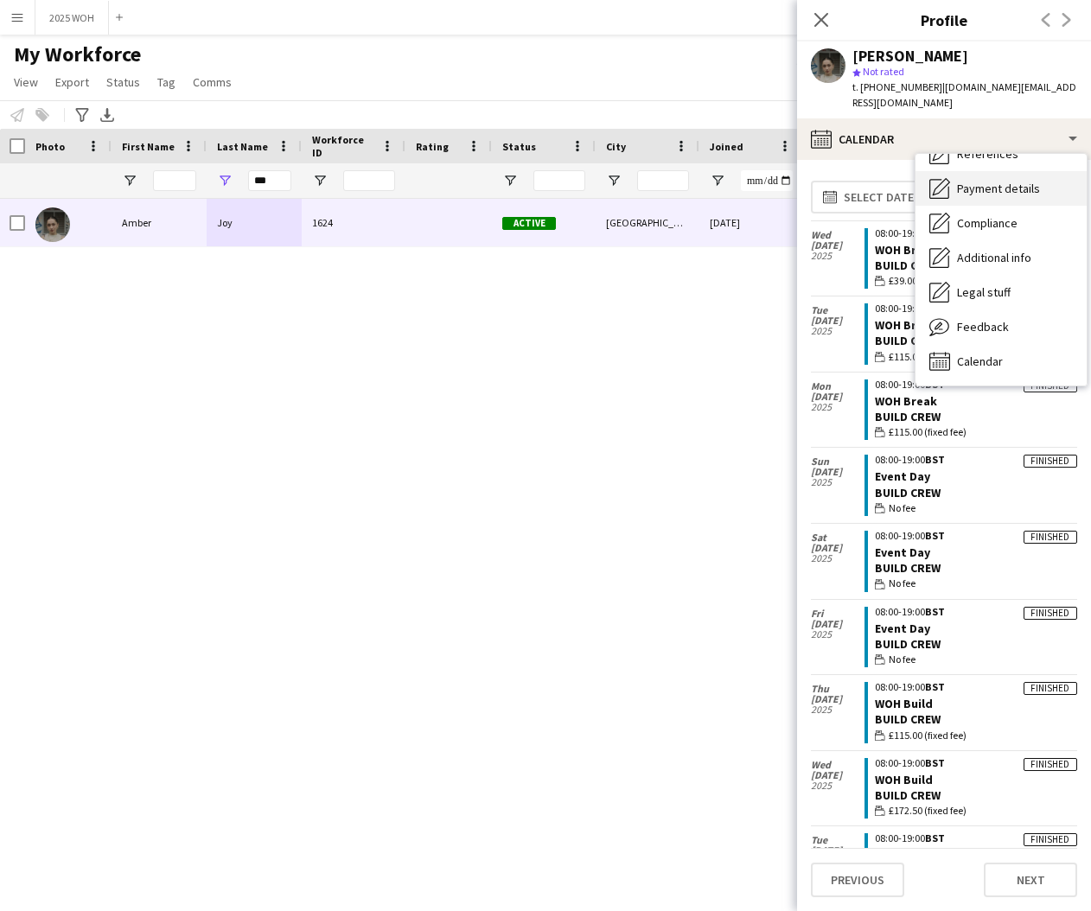
click at [1007, 181] on span "Payment details" at bounding box center [998, 189] width 83 height 16
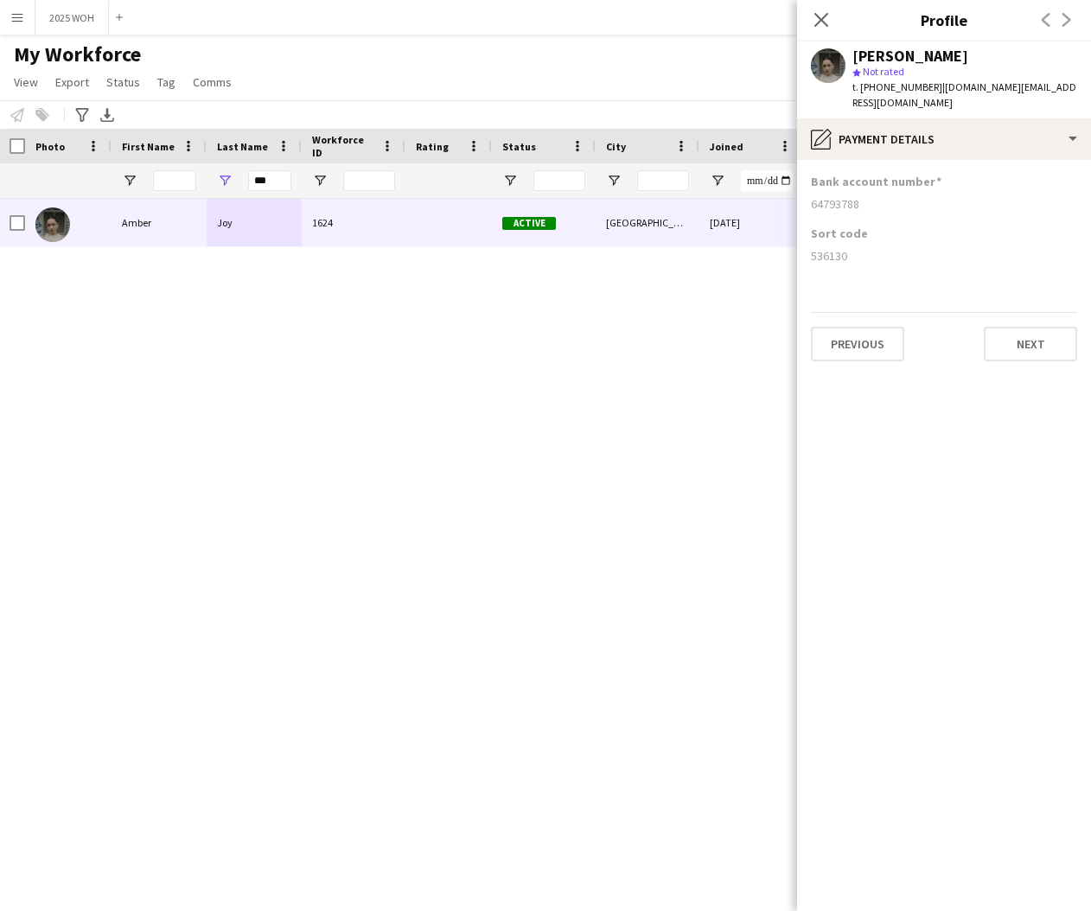
drag, startPoint x: 810, startPoint y: 188, endPoint x: 870, endPoint y: 185, distance: 60.6
click at [870, 185] on app-section-data-types "Bank account number [FINANCIAL_ID] Sort code [FINANCIAL_ID] Previous Next" at bounding box center [944, 535] width 294 height 751
drag, startPoint x: 811, startPoint y: 239, endPoint x: 864, endPoint y: 239, distance: 53.6
click at [862, 248] on div "536130" at bounding box center [944, 256] width 266 height 16
click at [271, 176] on input "***" at bounding box center [269, 180] width 43 height 21
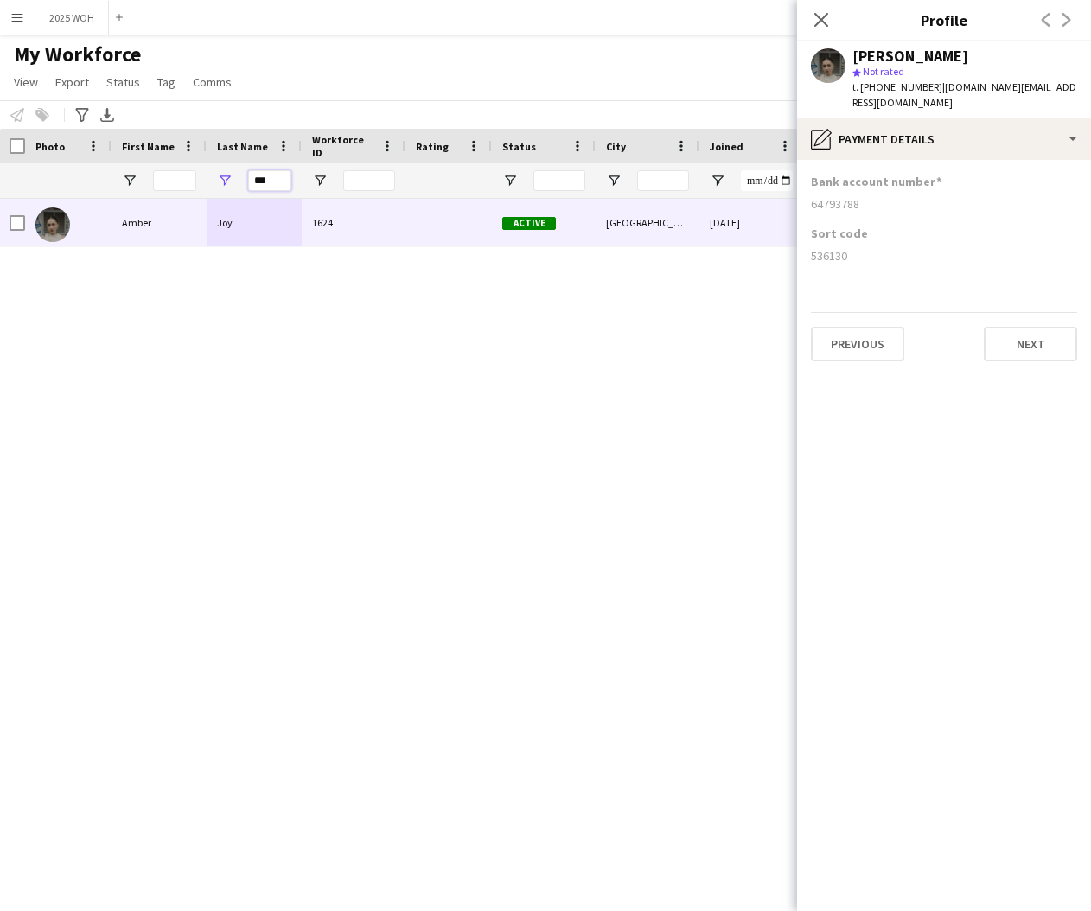
click at [271, 176] on input "***" at bounding box center [269, 180] width 43 height 21
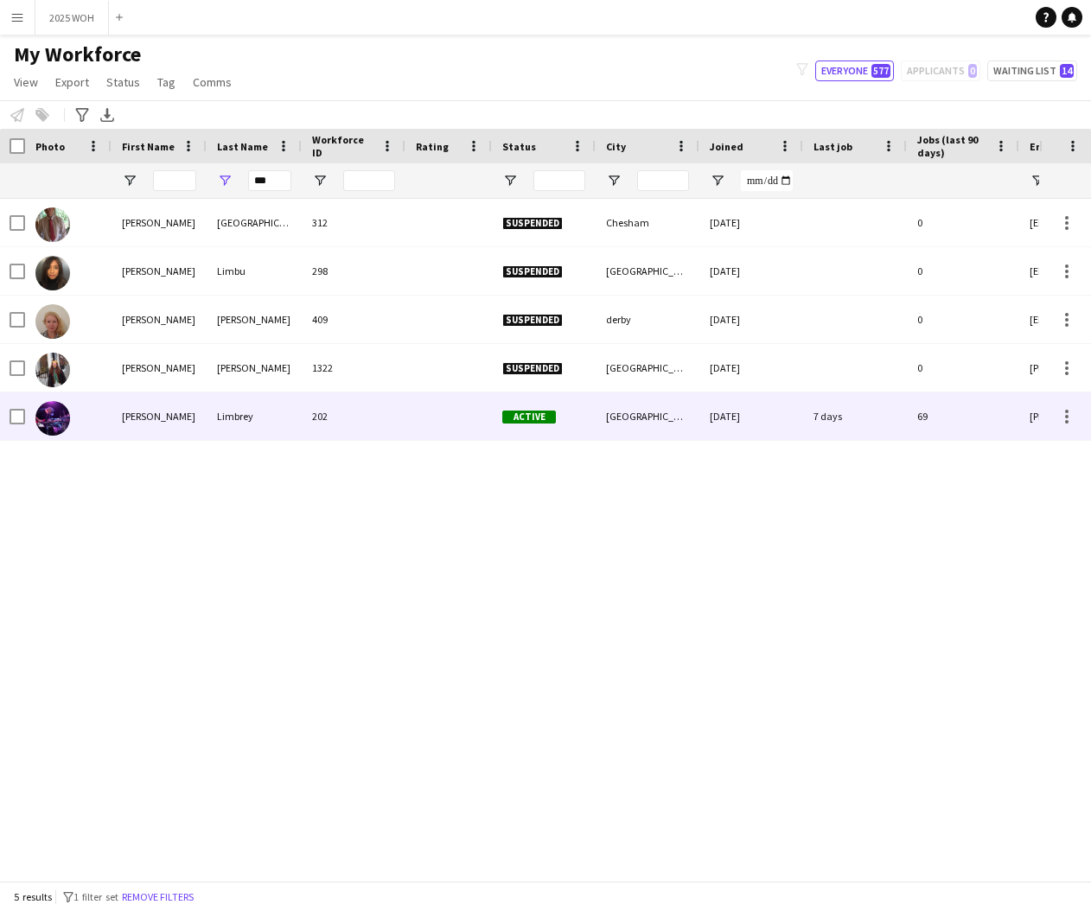
click at [239, 409] on div "Limbrey" at bounding box center [254, 416] width 95 height 48
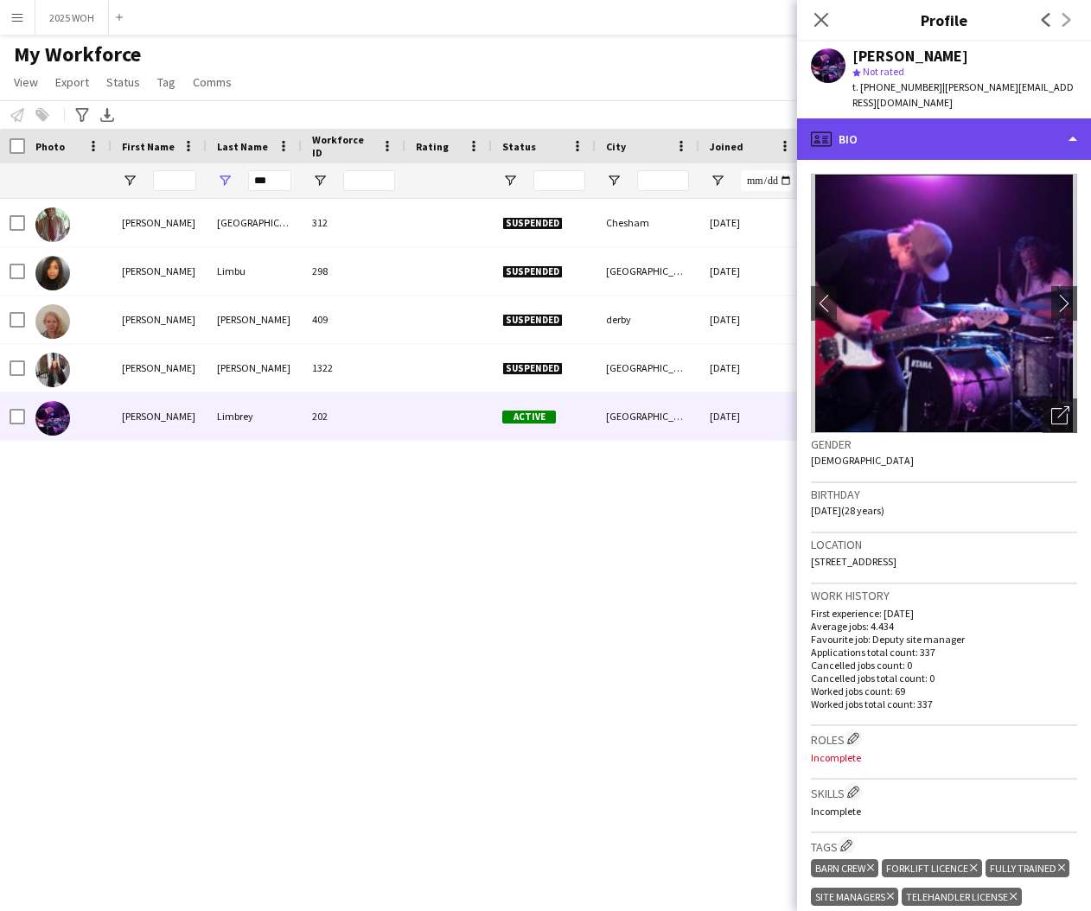
click at [957, 131] on div "profile Bio" at bounding box center [944, 138] width 294 height 41
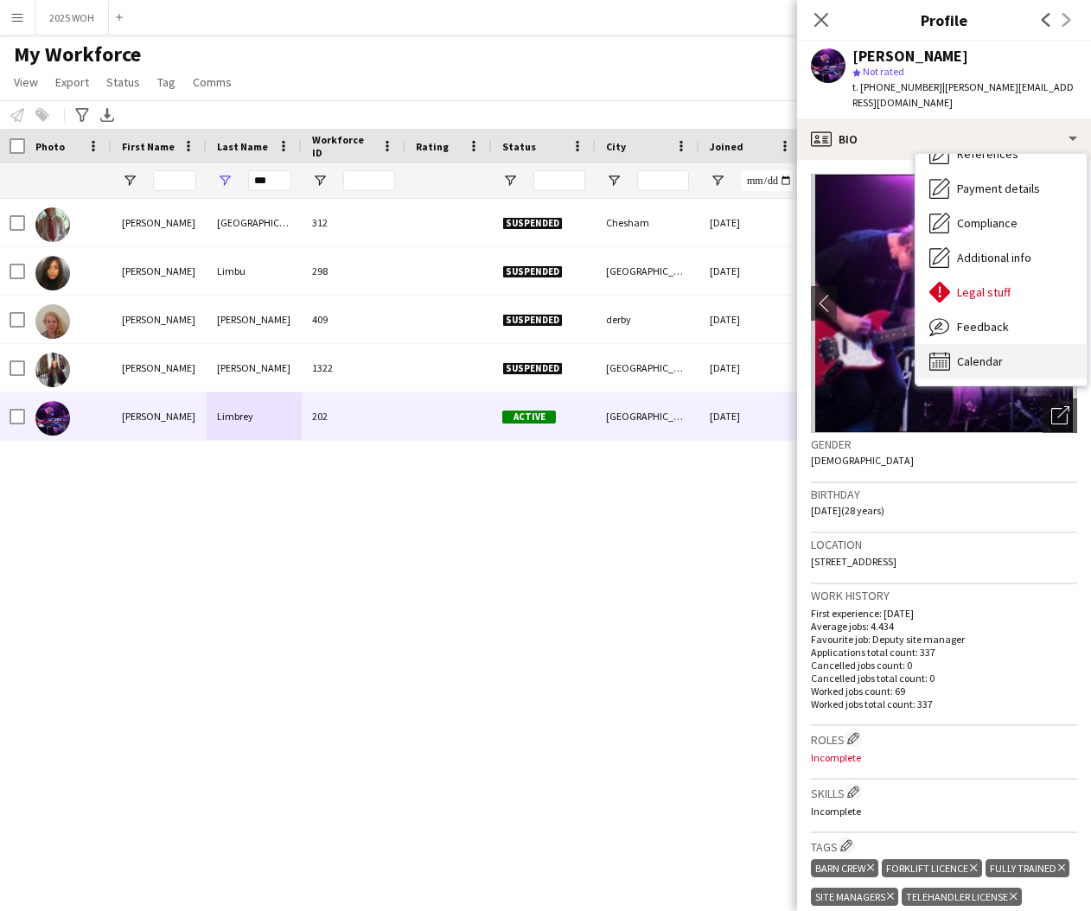
scroll to position [197, 0]
click at [1003, 344] on div "Calendar Calendar" at bounding box center [1000, 361] width 171 height 35
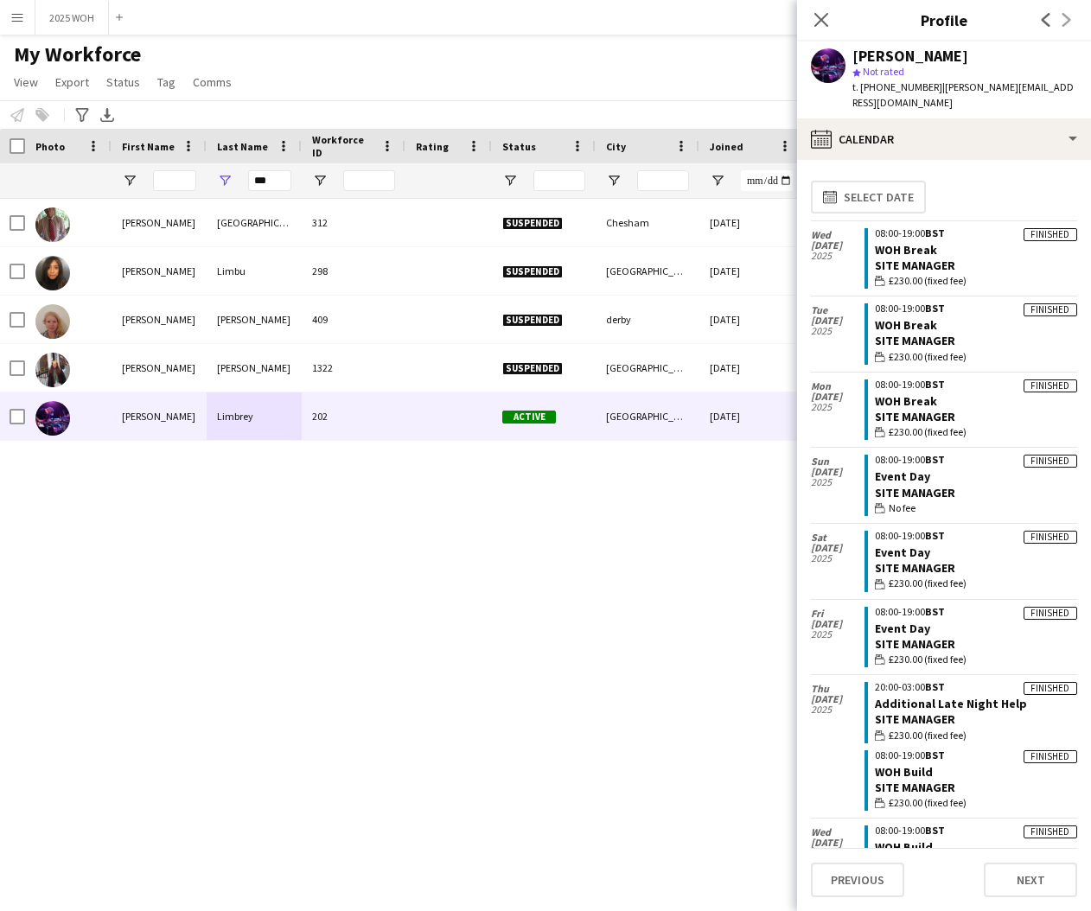
scroll to position [0, 0]
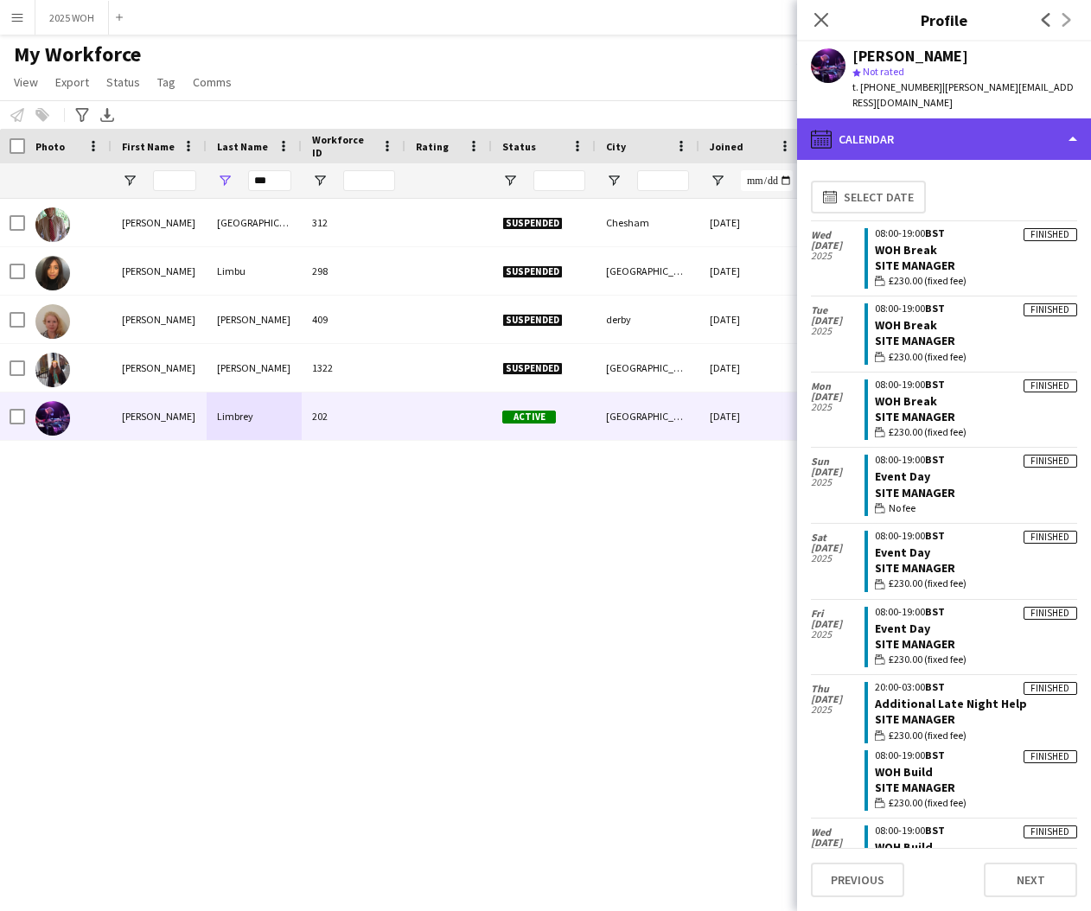
click at [927, 120] on div "calendar-full Calendar" at bounding box center [944, 138] width 294 height 41
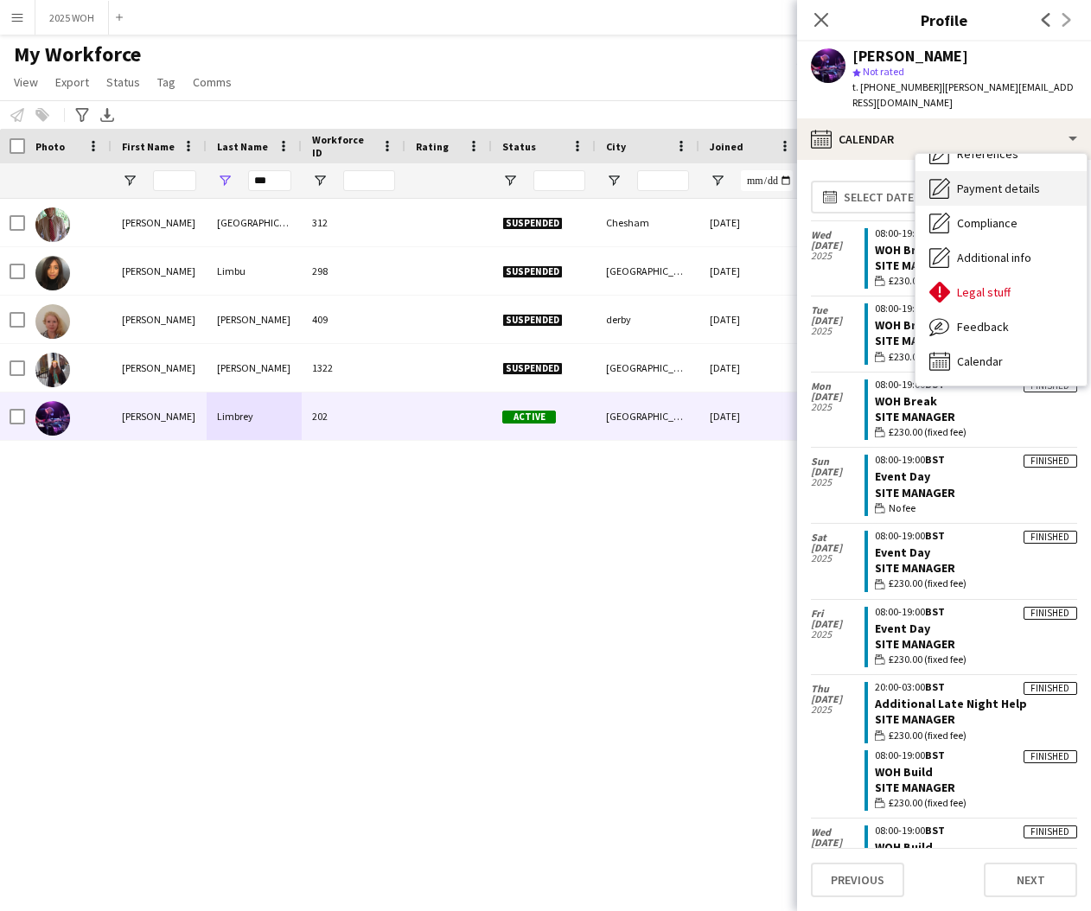
click at [999, 181] on span "Payment details" at bounding box center [998, 189] width 83 height 16
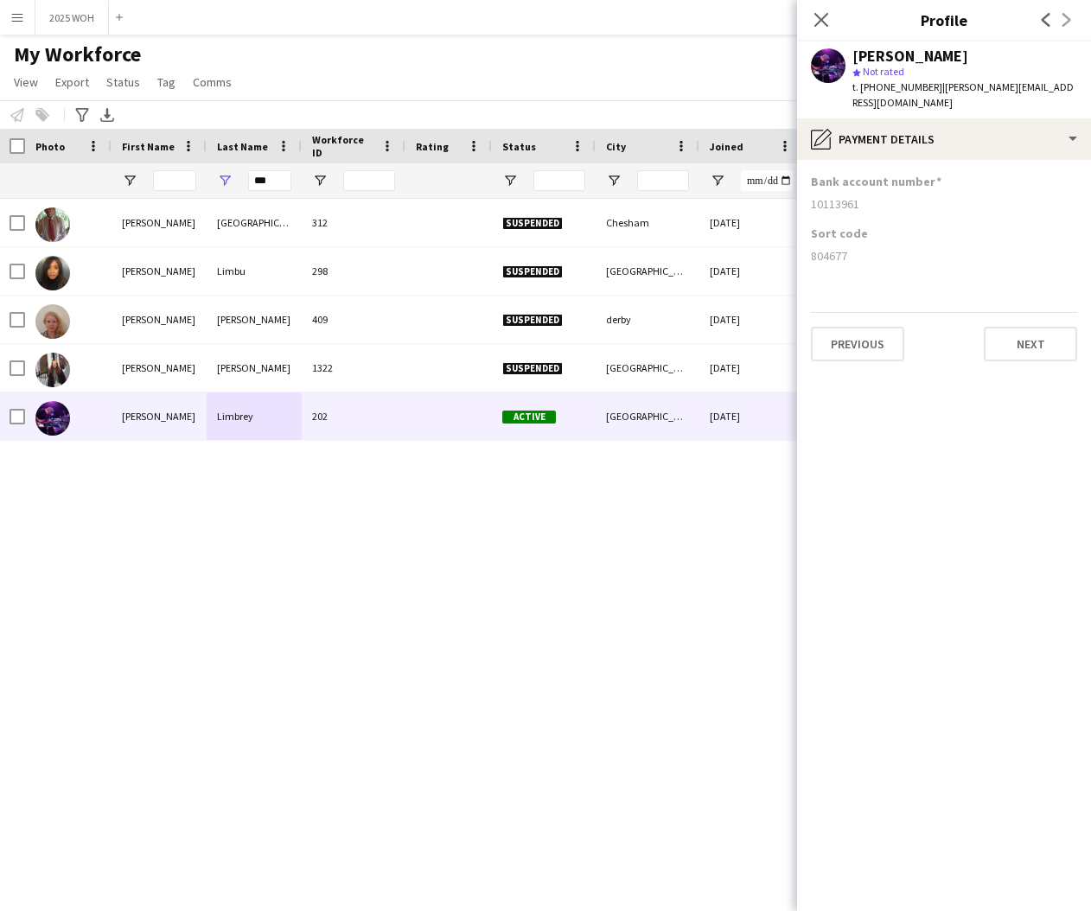
drag, startPoint x: 811, startPoint y: 186, endPoint x: 866, endPoint y: 192, distance: 55.6
click at [866, 196] on div "10113961" at bounding box center [944, 204] width 266 height 16
drag, startPoint x: 831, startPoint y: 239, endPoint x: 865, endPoint y: 239, distance: 34.6
click at [864, 239] on app-section-data-types "Bank account number [FINANCIAL_ID] Sort code [FINANCIAL_ID] Previous Next" at bounding box center [944, 535] width 294 height 751
click at [289, 178] on input "***" at bounding box center [269, 180] width 43 height 21
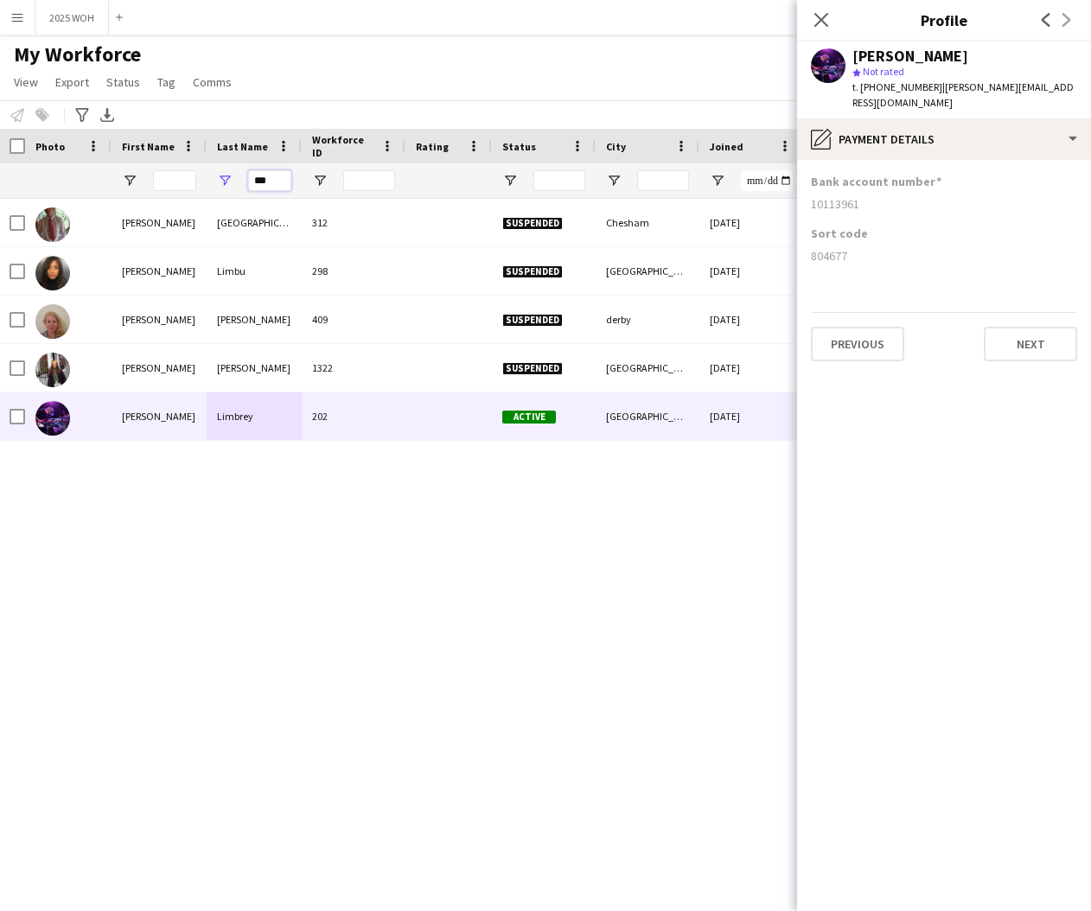
click at [289, 178] on input "***" at bounding box center [269, 180] width 43 height 21
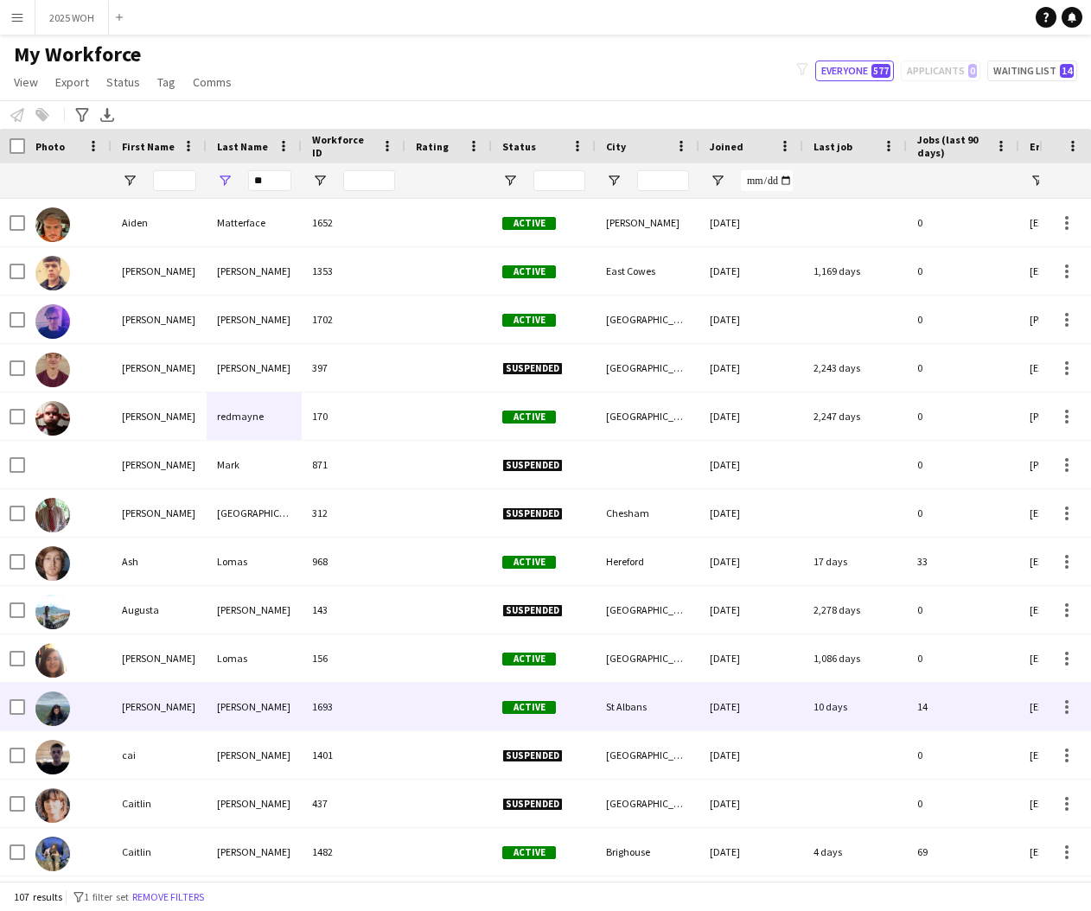
click at [200, 700] on div "[PERSON_NAME]" at bounding box center [159, 707] width 95 height 48
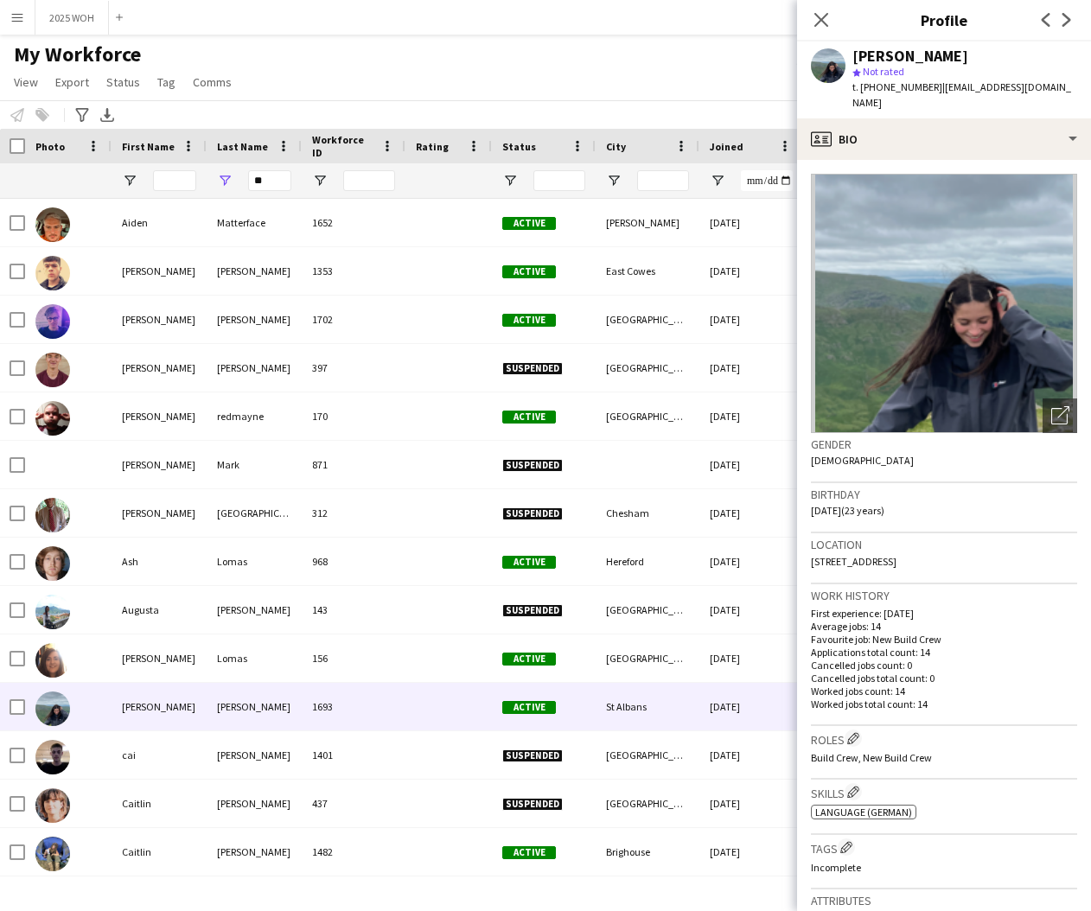
click at [1010, 99] on div "[PERSON_NAME] star Not rated t. [PHONE_NUMBER] | [EMAIL_ADDRESS][DOMAIN_NAME]" at bounding box center [944, 79] width 294 height 77
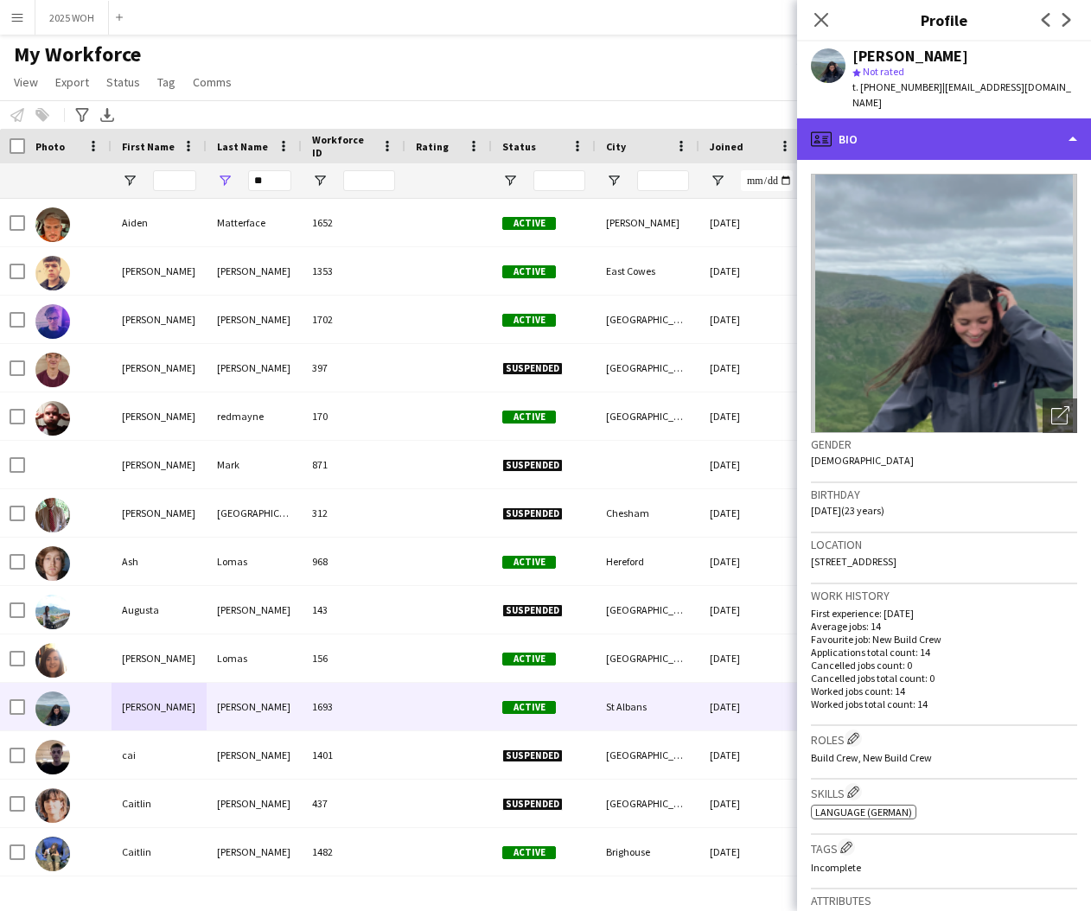
click at [1010, 123] on div "profile Bio" at bounding box center [944, 138] width 294 height 41
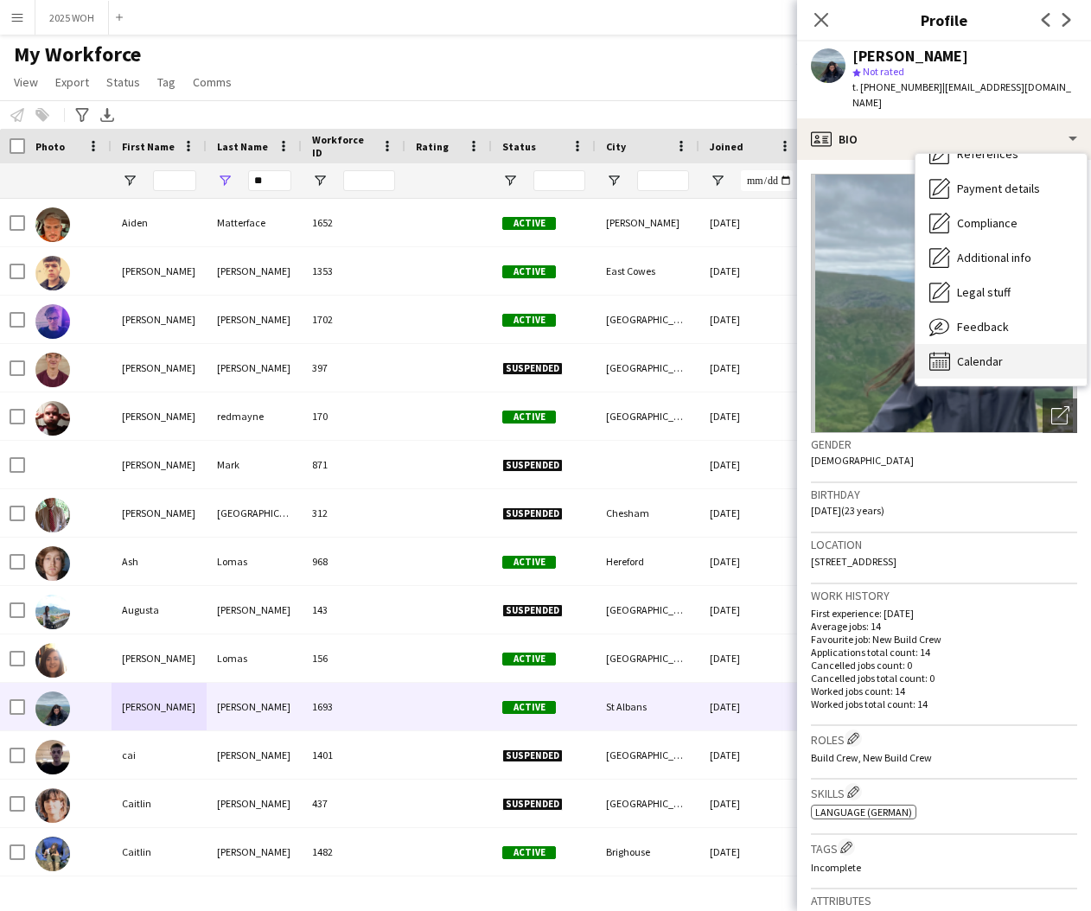
scroll to position [198, 0]
click at [992, 354] on span "Calendar" at bounding box center [980, 362] width 46 height 16
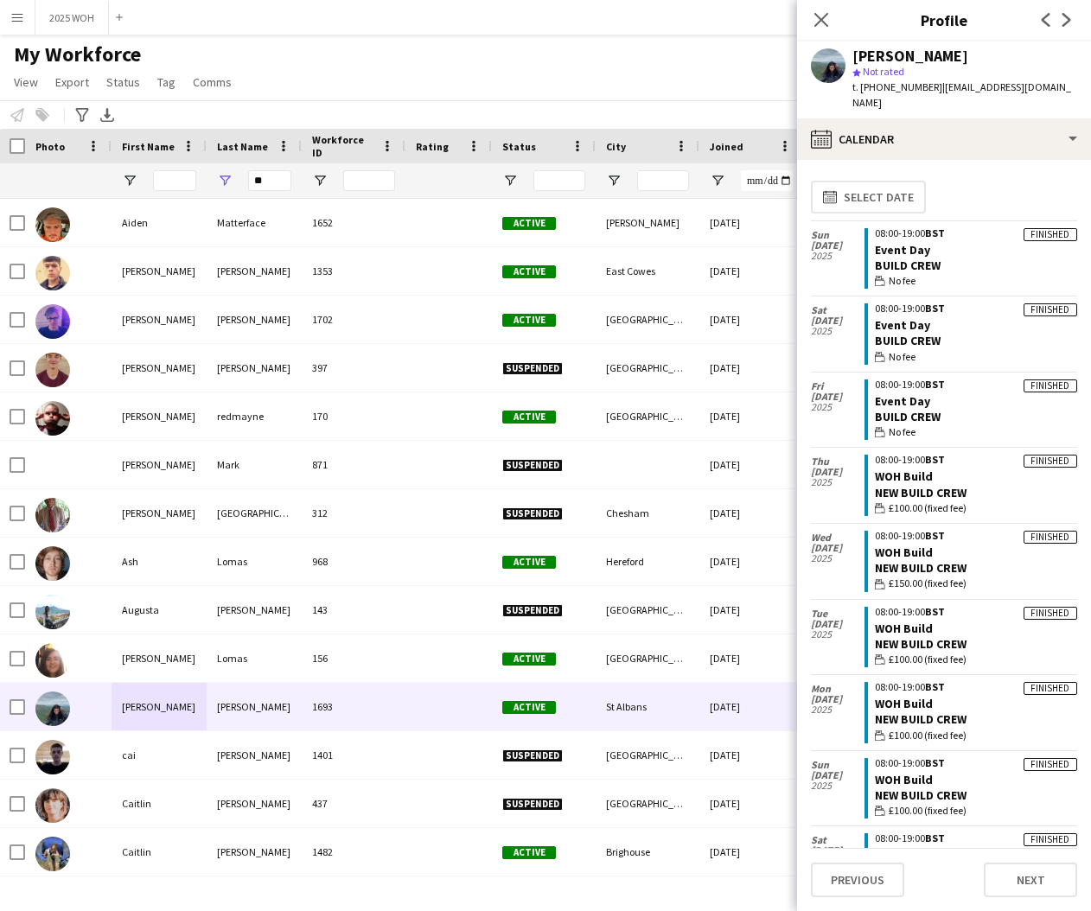
scroll to position [0, 0]
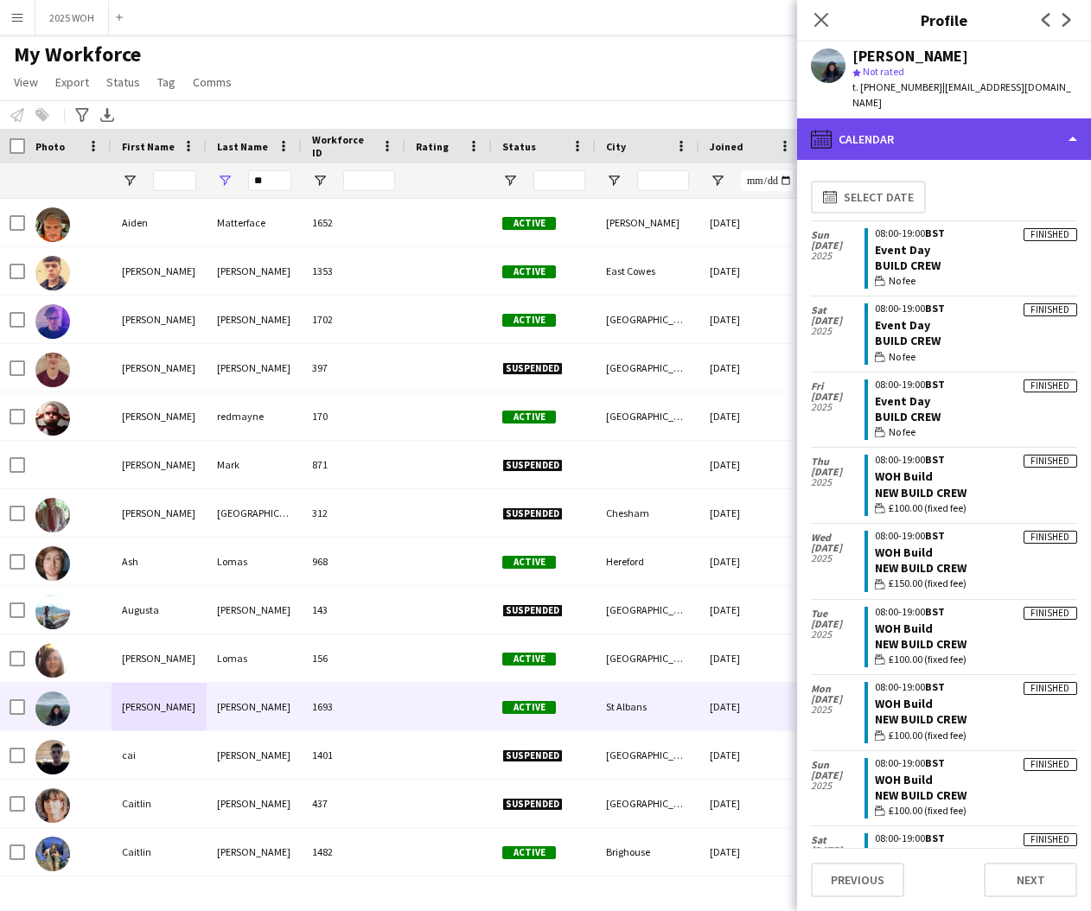
click at [902, 128] on div "calendar-full Calendar" at bounding box center [944, 138] width 294 height 41
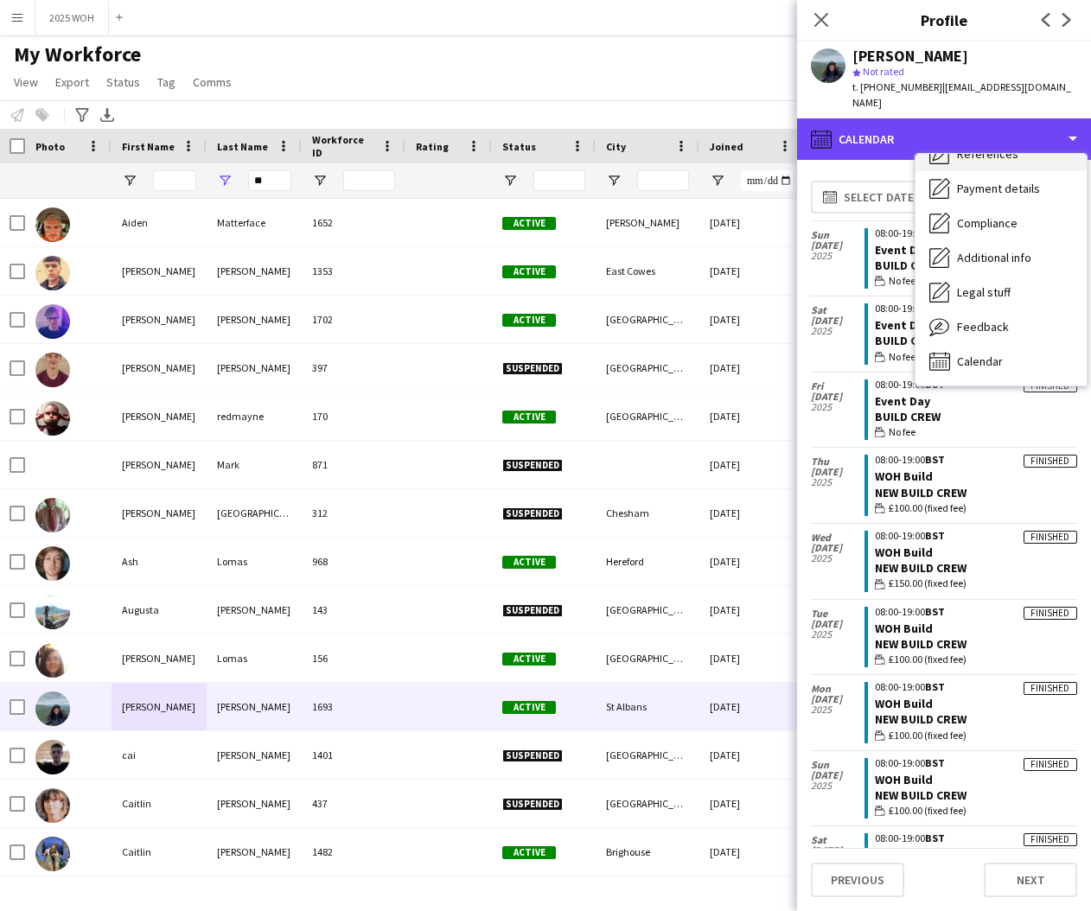
scroll to position [197, 0]
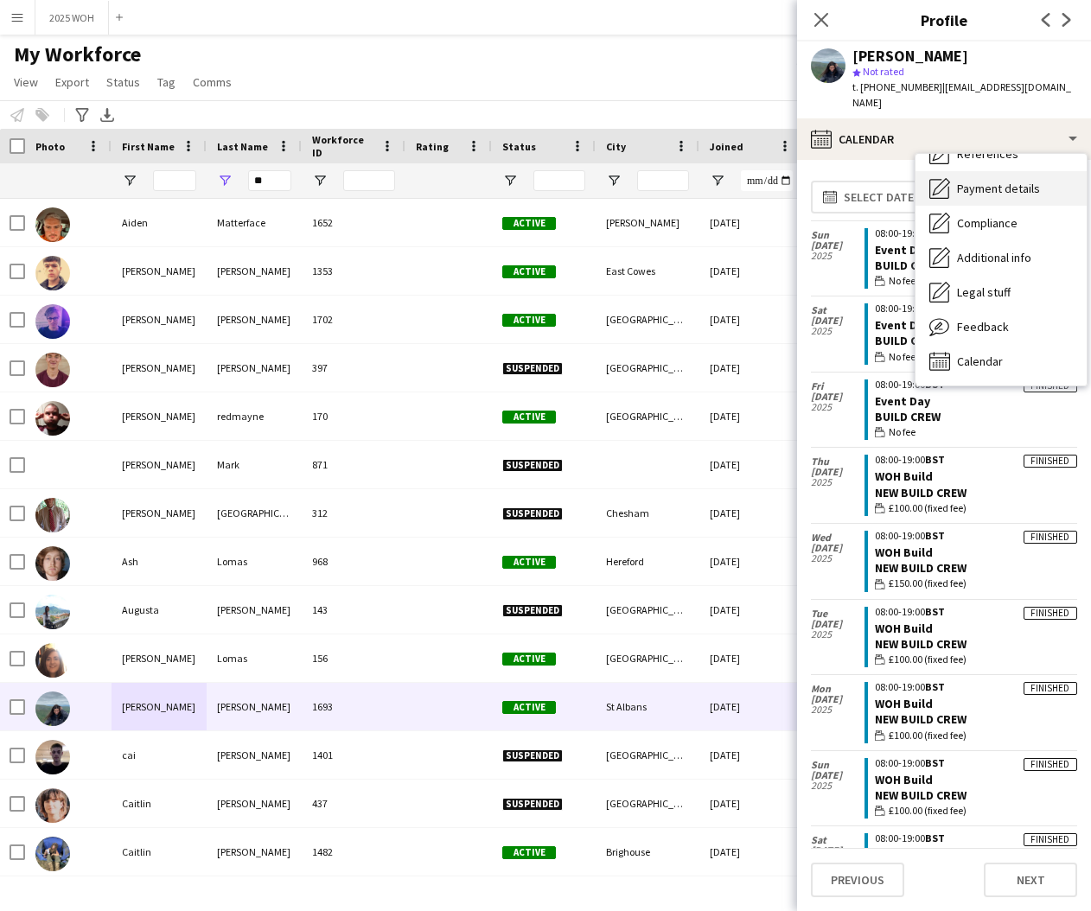
click at [999, 181] on span "Payment details" at bounding box center [998, 189] width 83 height 16
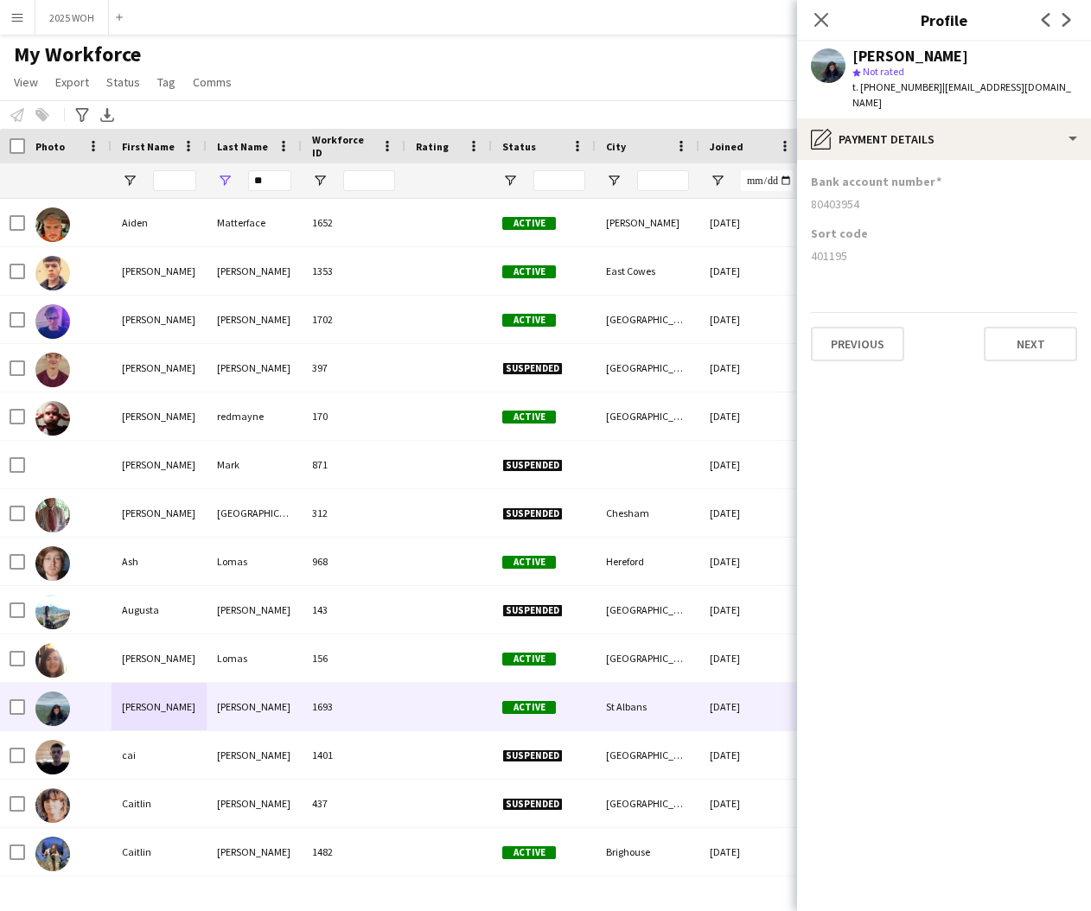
drag, startPoint x: 811, startPoint y: 190, endPoint x: 876, endPoint y: 192, distance: 64.8
click at [876, 196] on div "80403954" at bounding box center [944, 204] width 266 height 16
drag, startPoint x: 812, startPoint y: 239, endPoint x: 859, endPoint y: 240, distance: 46.7
click at [857, 248] on div "401195" at bounding box center [944, 256] width 266 height 16
click at [271, 182] on input "**" at bounding box center [269, 180] width 43 height 21
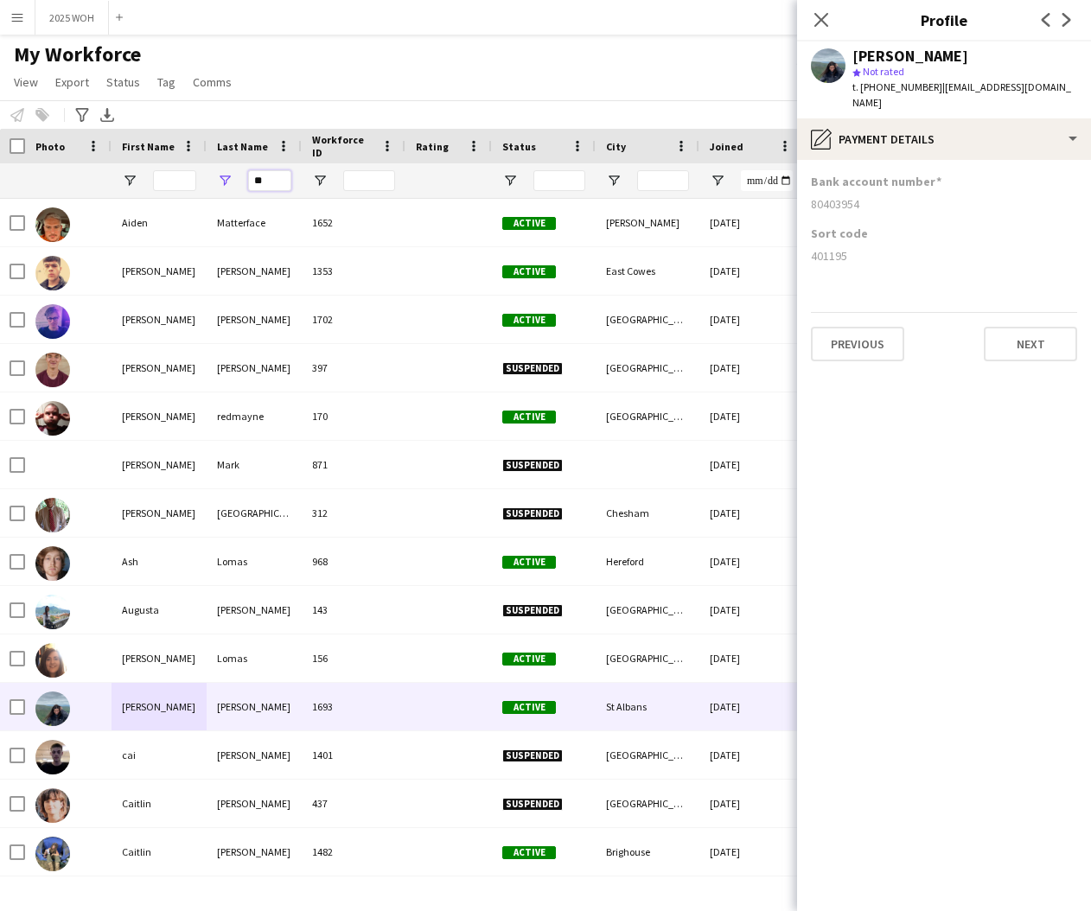
click at [271, 182] on input "**" at bounding box center [269, 180] width 43 height 21
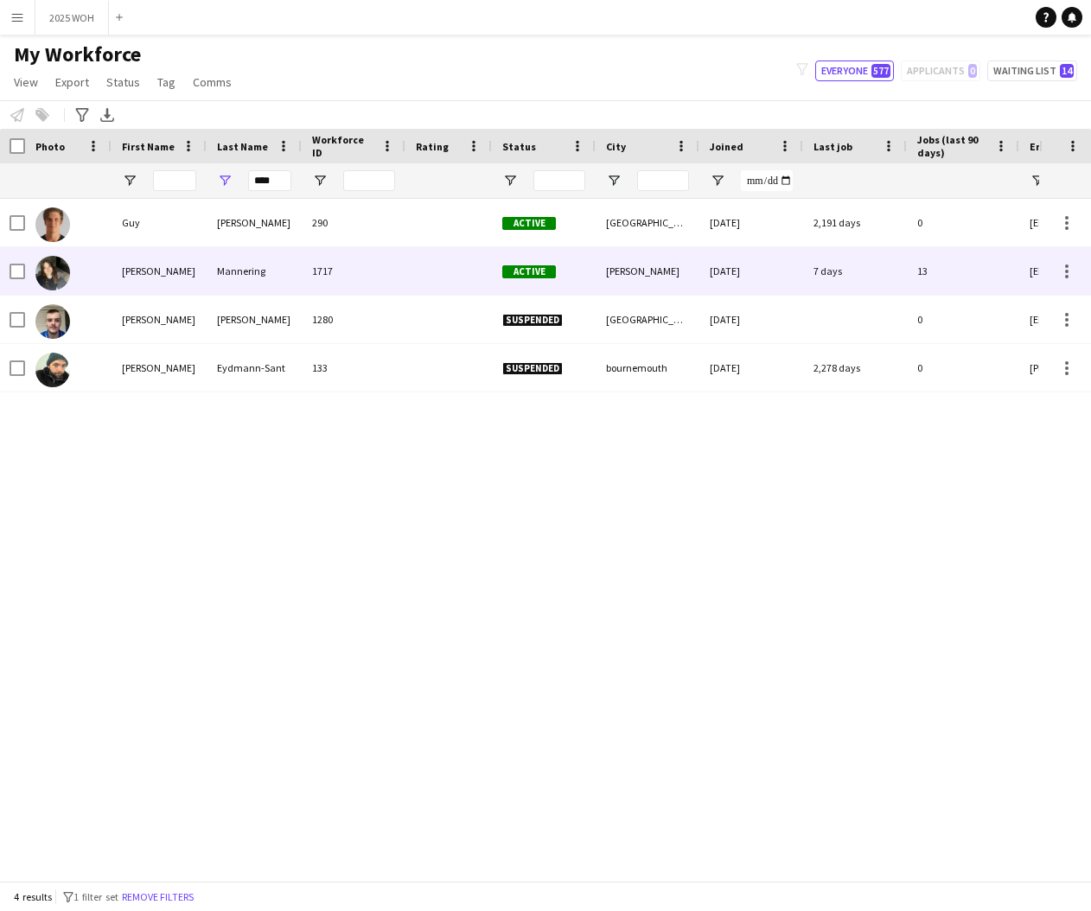
click at [226, 265] on div "Mannering" at bounding box center [254, 271] width 95 height 48
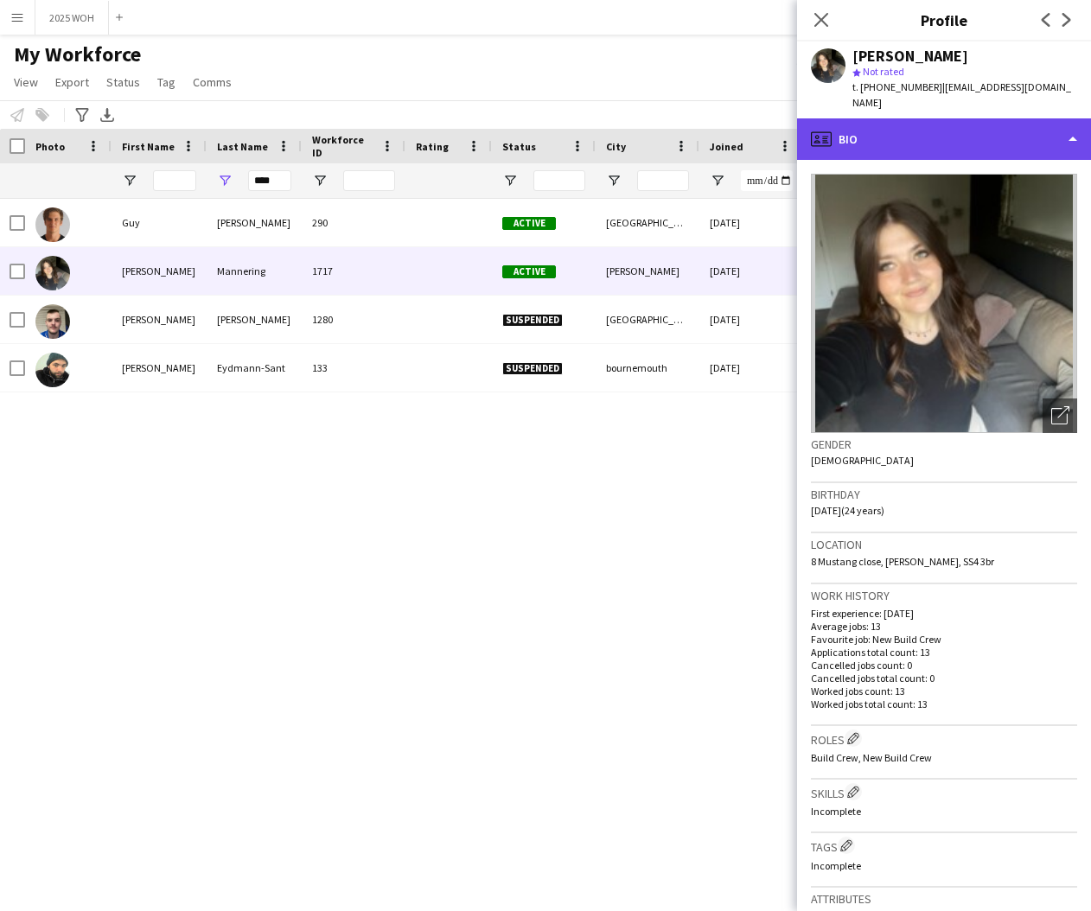
click at [937, 118] on div "profile Bio" at bounding box center [944, 138] width 294 height 41
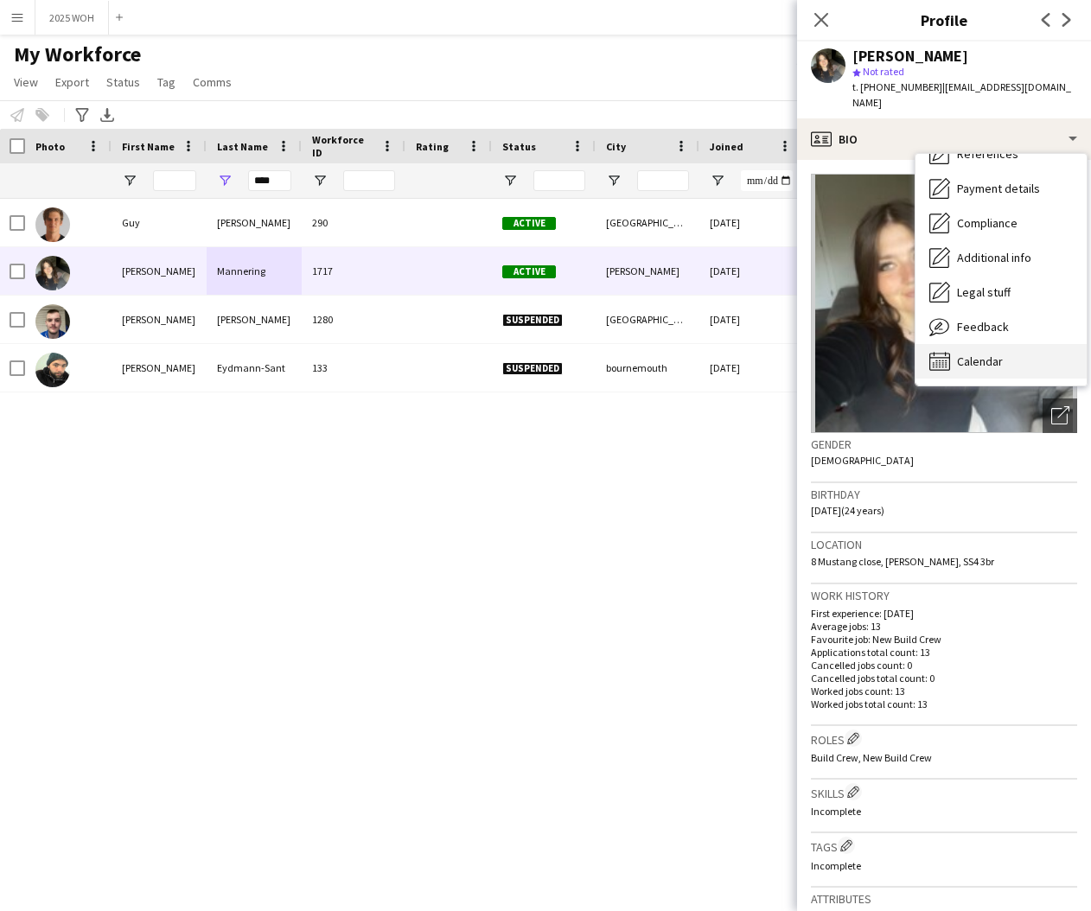
click at [997, 354] on span "Calendar" at bounding box center [980, 362] width 46 height 16
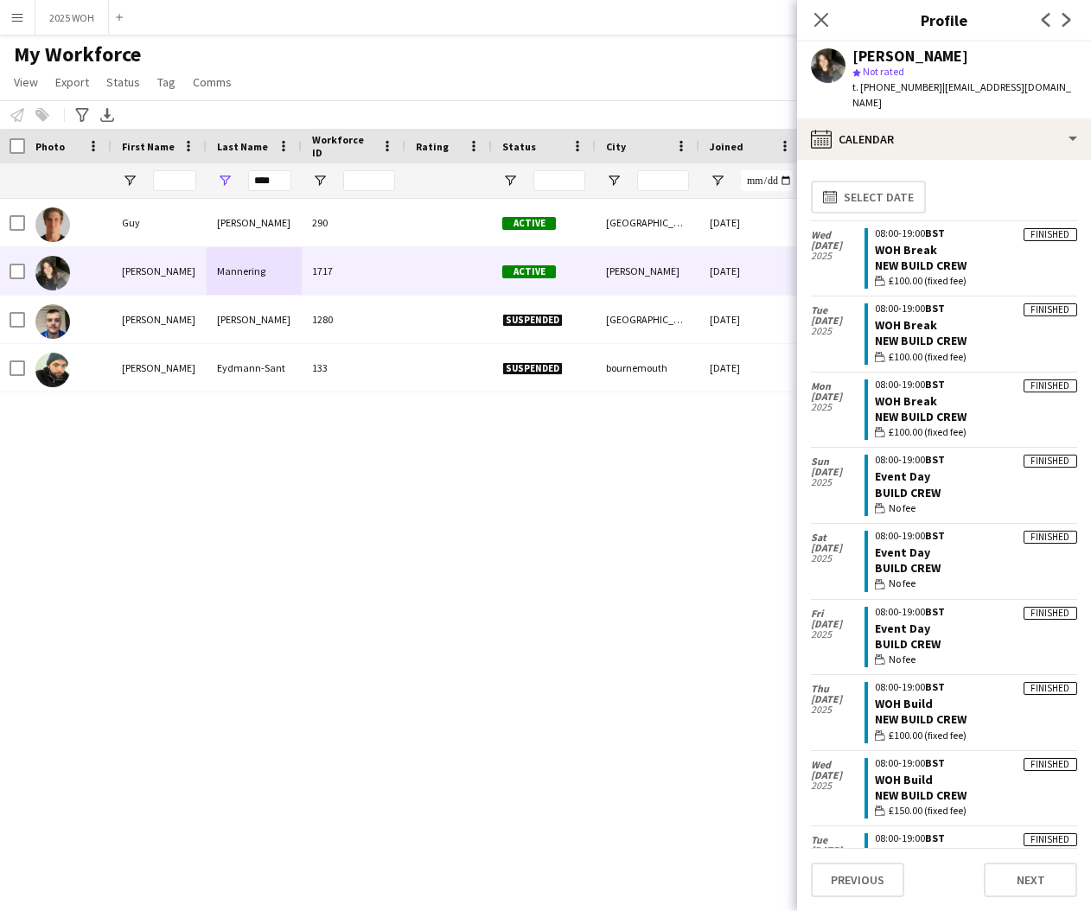
scroll to position [0, 0]
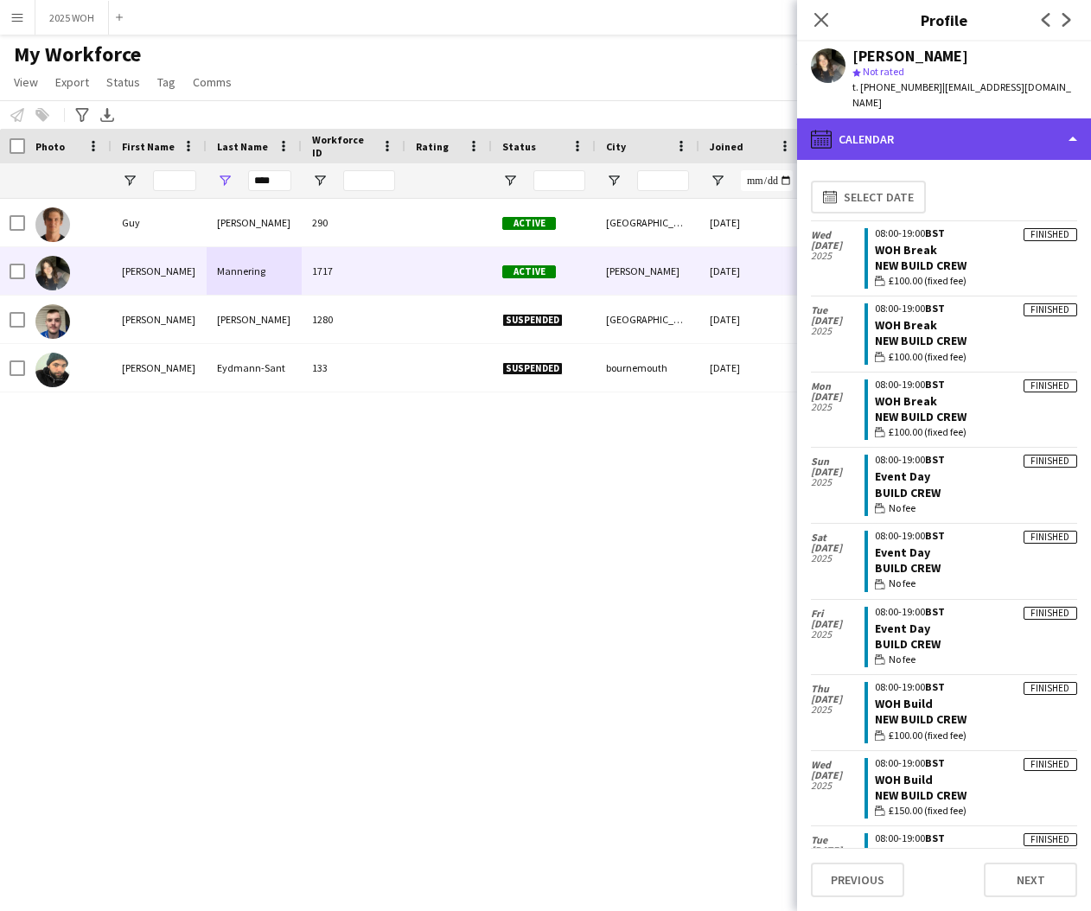
click at [902, 131] on div "calendar-full Calendar" at bounding box center [944, 138] width 294 height 41
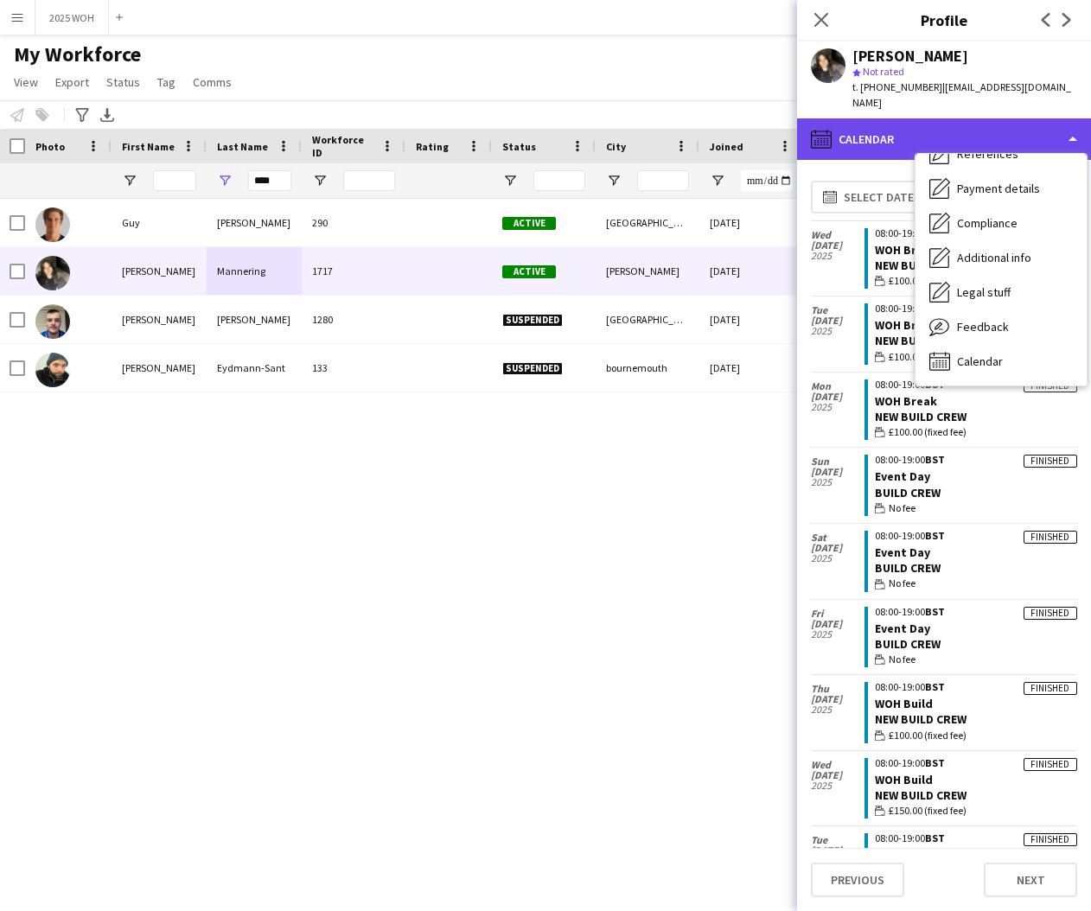
click at [902, 131] on div "calendar-full Calendar" at bounding box center [944, 138] width 294 height 41
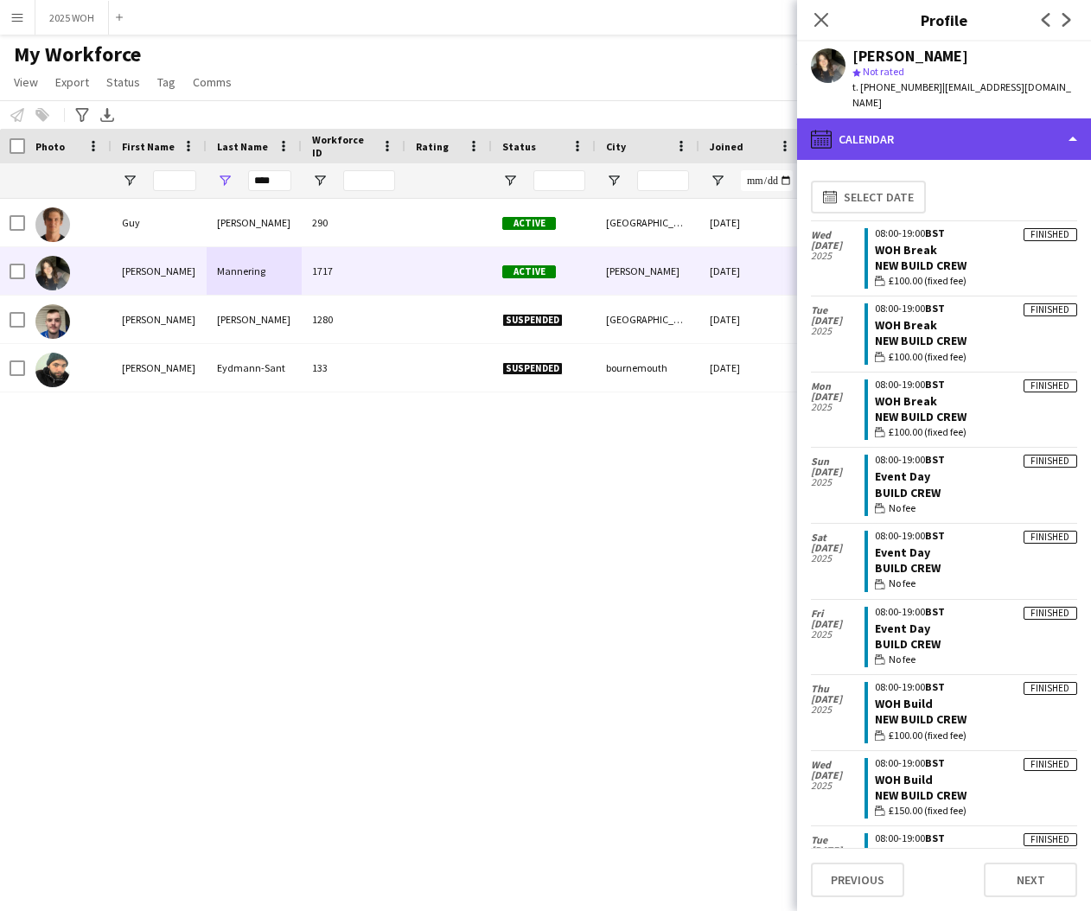
click at [978, 138] on div "calendar-full Calendar" at bounding box center [944, 138] width 294 height 41
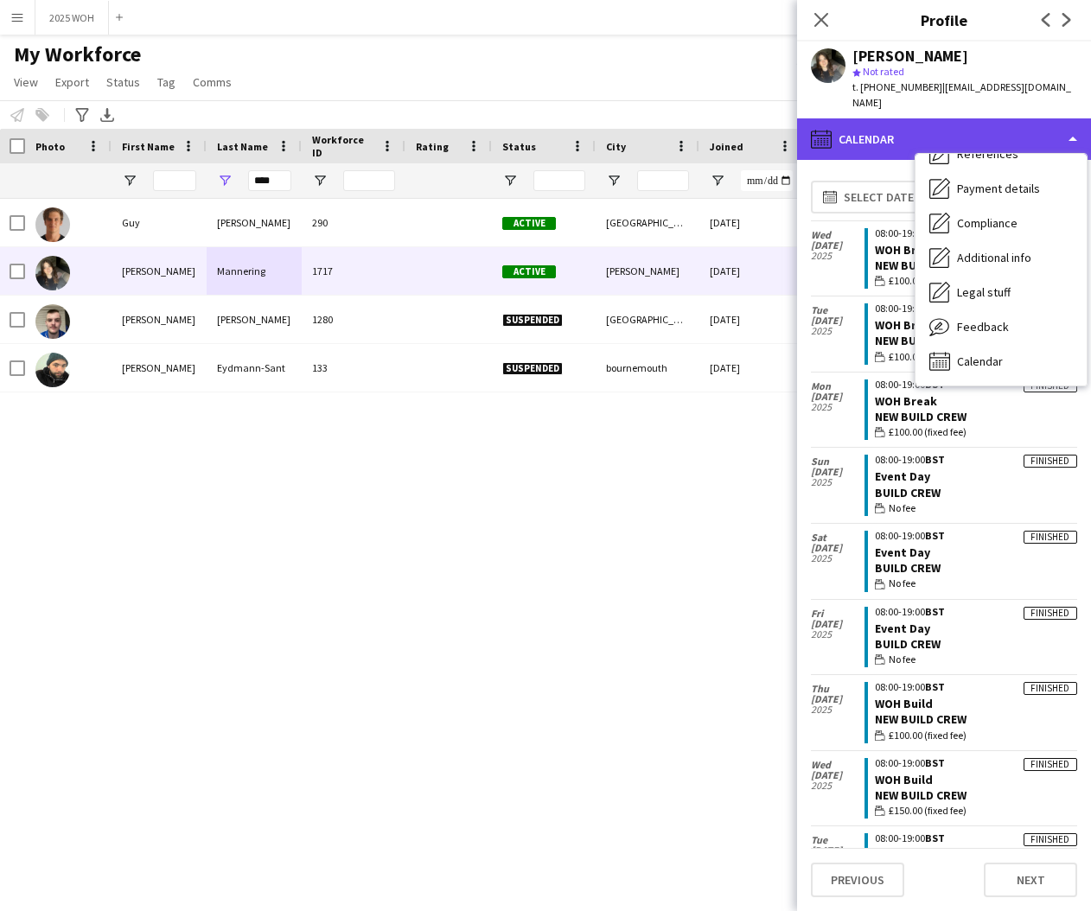
click at [981, 131] on div "calendar-full Calendar" at bounding box center [944, 138] width 294 height 41
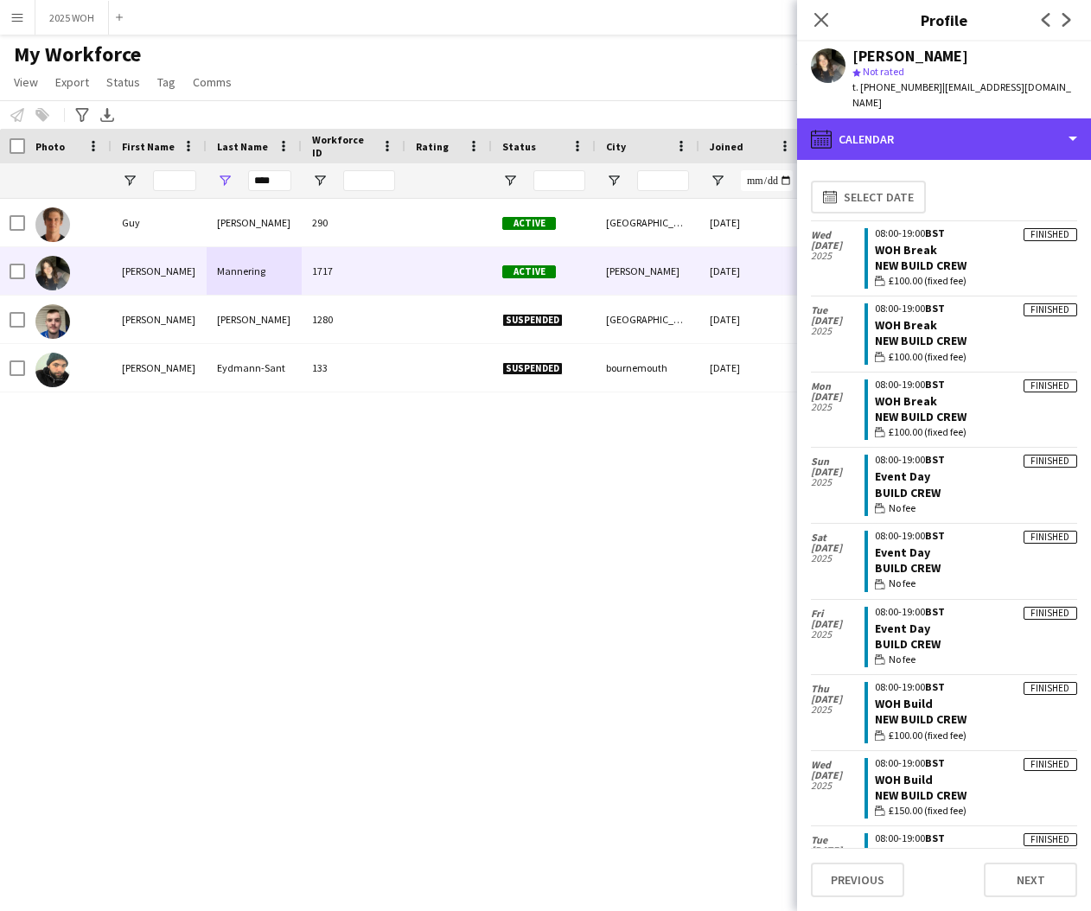
drag, startPoint x: 980, startPoint y: 130, endPoint x: 985, endPoint y: 141, distance: 12.4
click at [982, 131] on div "calendar-full Calendar" at bounding box center [944, 138] width 294 height 41
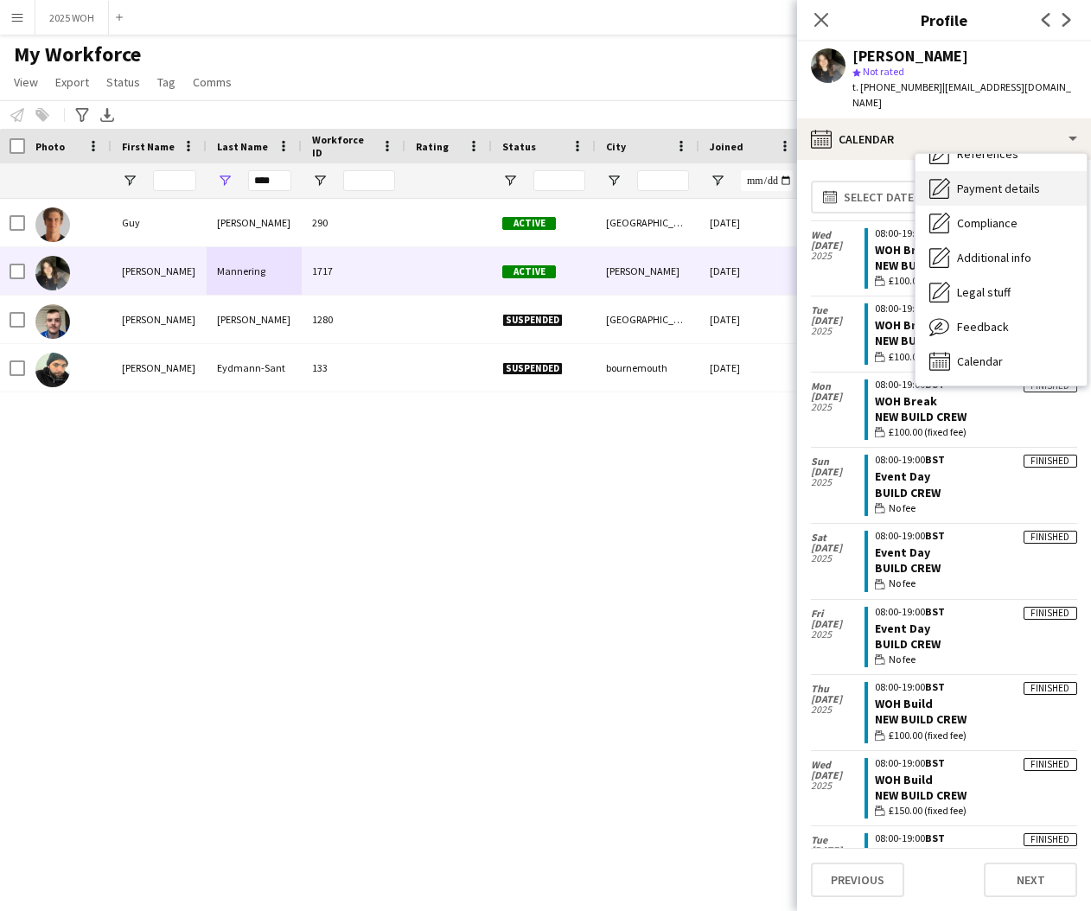
click at [989, 181] on span "Payment details" at bounding box center [998, 189] width 83 height 16
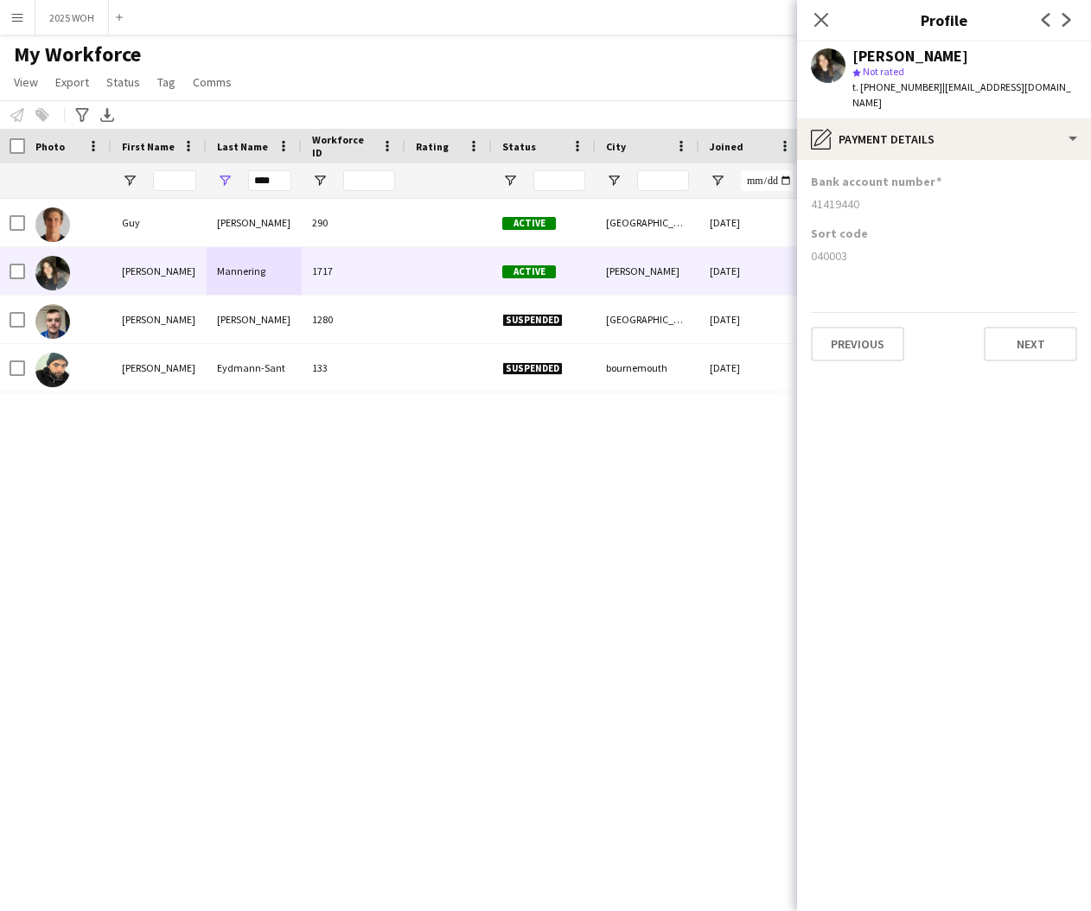
drag, startPoint x: 814, startPoint y: 188, endPoint x: 875, endPoint y: 191, distance: 60.6
click at [874, 196] on div "41419440" at bounding box center [944, 204] width 266 height 16
drag, startPoint x: 811, startPoint y: 242, endPoint x: 859, endPoint y: 238, distance: 48.6
click at [859, 248] on div "040003" at bounding box center [944, 256] width 266 height 16
click at [281, 175] on input "****" at bounding box center [269, 180] width 43 height 21
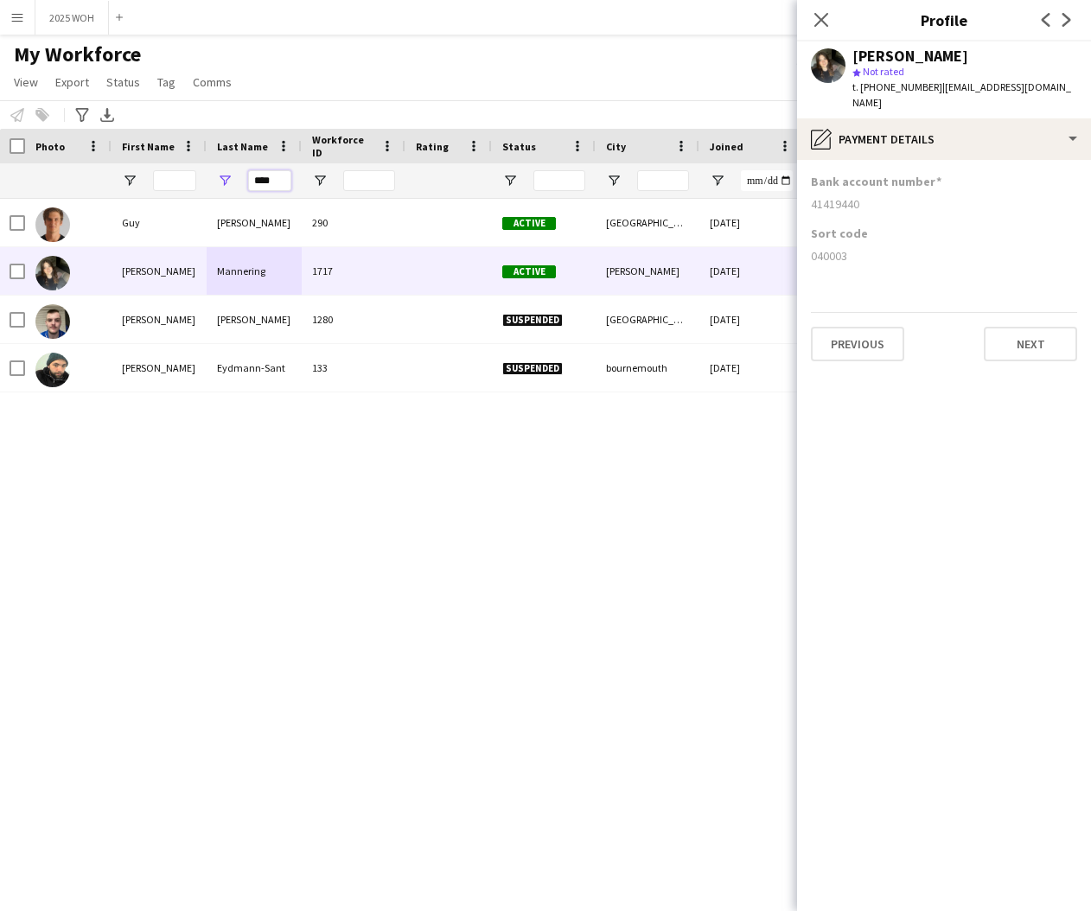
click at [281, 175] on input "****" at bounding box center [269, 180] width 43 height 21
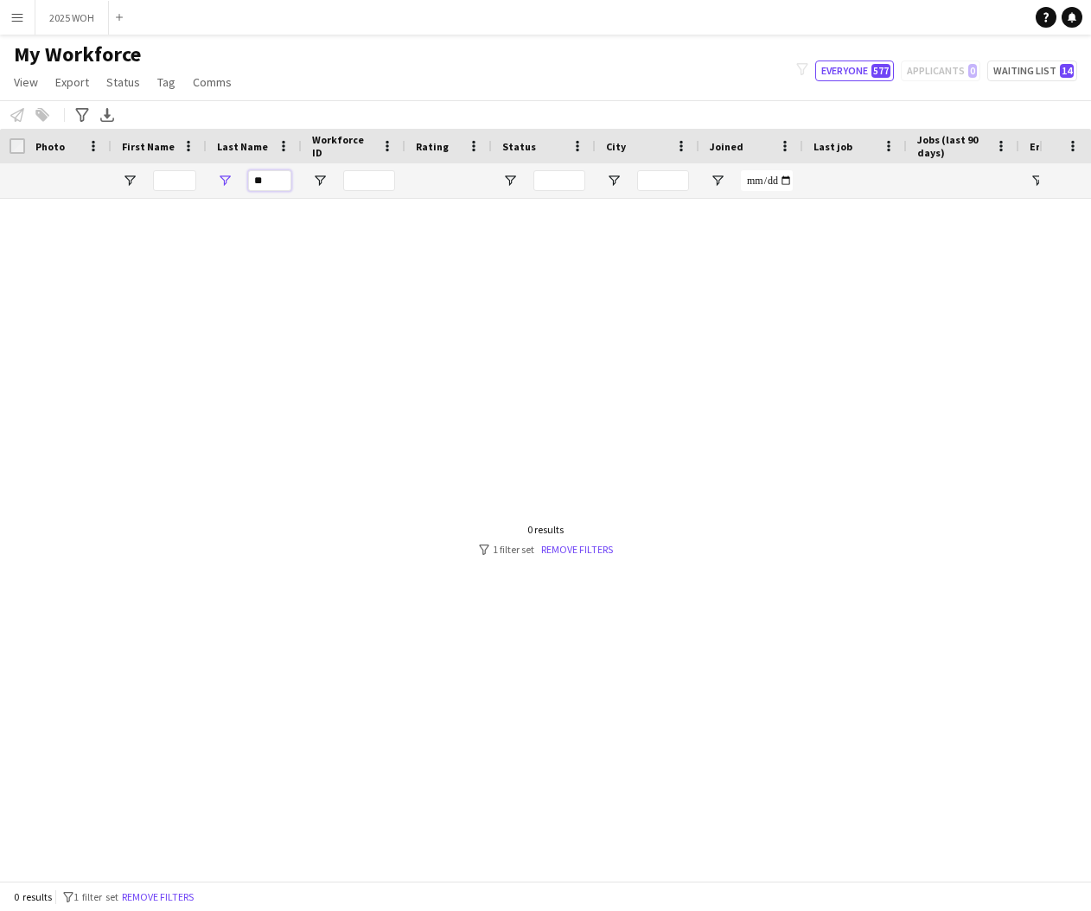
type input "*"
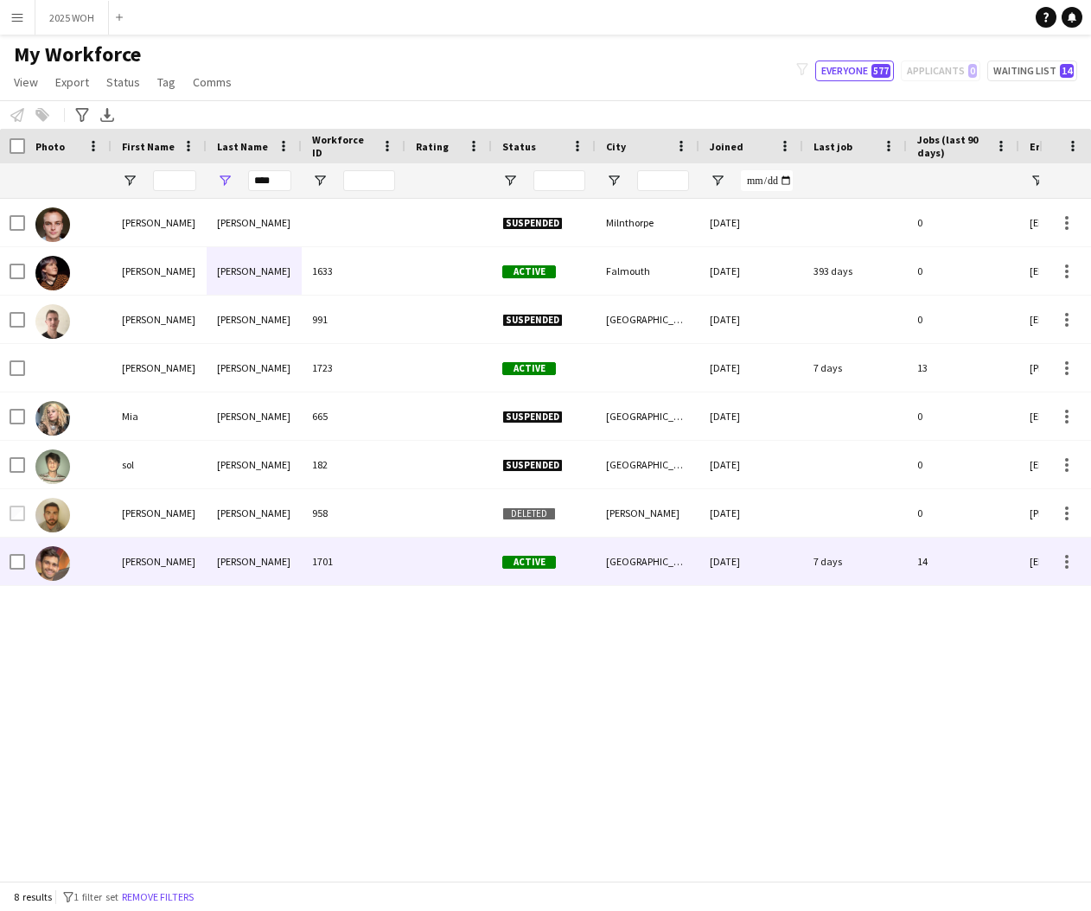
drag, startPoint x: 397, startPoint y: 543, endPoint x: 396, endPoint y: 519, distance: 23.4
click at [397, 542] on div "1701" at bounding box center [354, 562] width 104 height 48
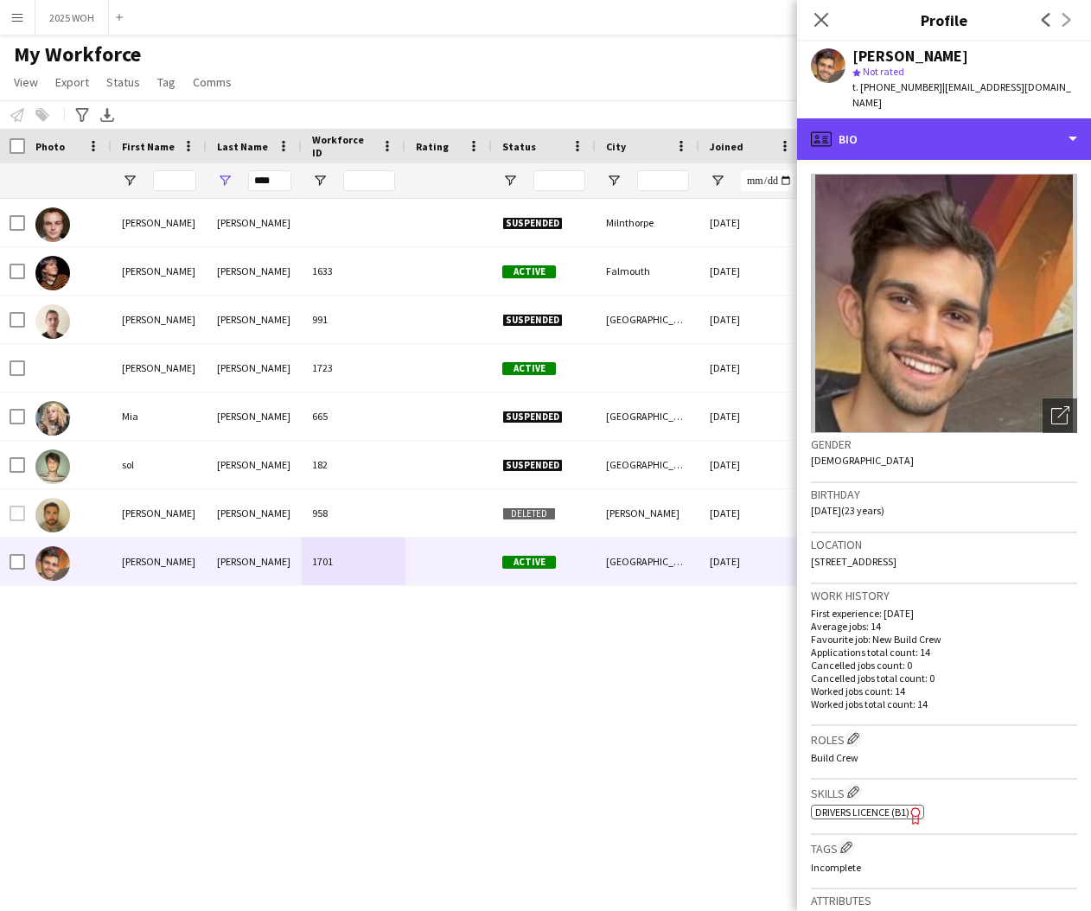
drag, startPoint x: 956, startPoint y: 131, endPoint x: 965, endPoint y: 149, distance: 20.5
click at [956, 131] on div "profile Bio" at bounding box center [944, 138] width 294 height 41
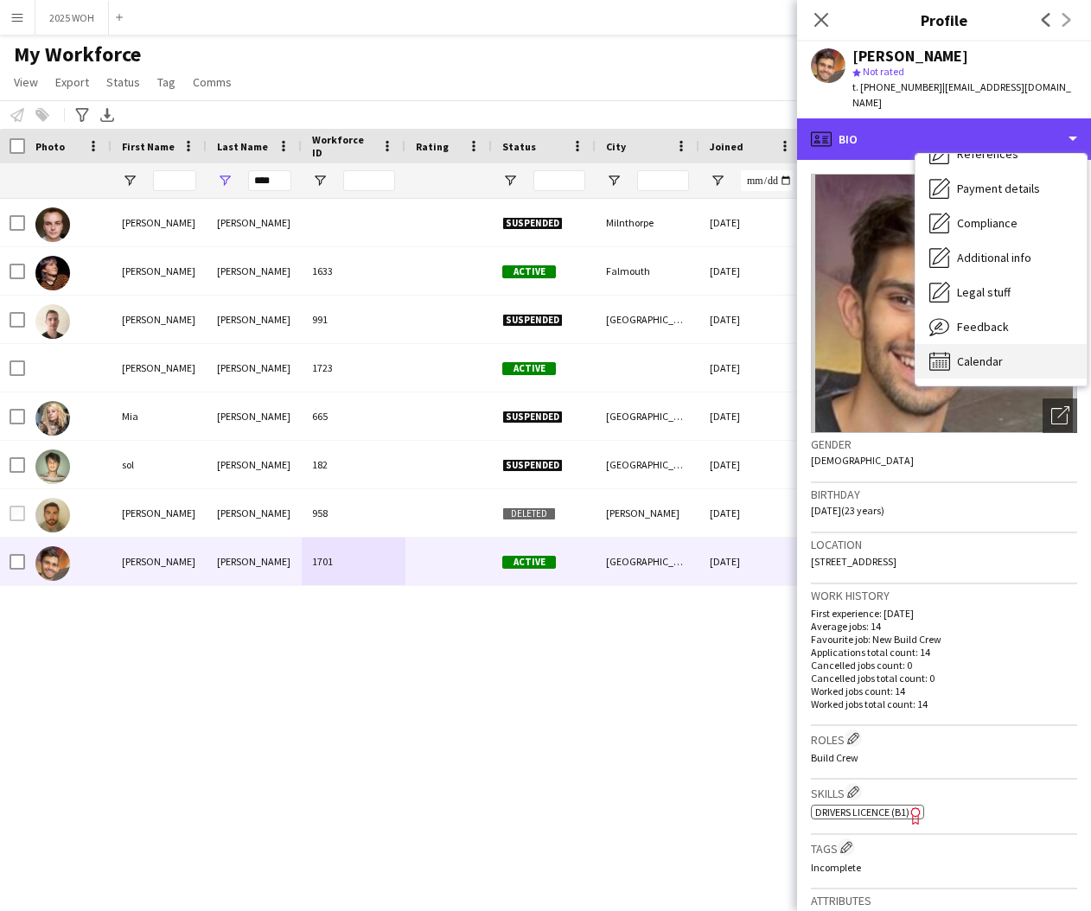
scroll to position [197, 0]
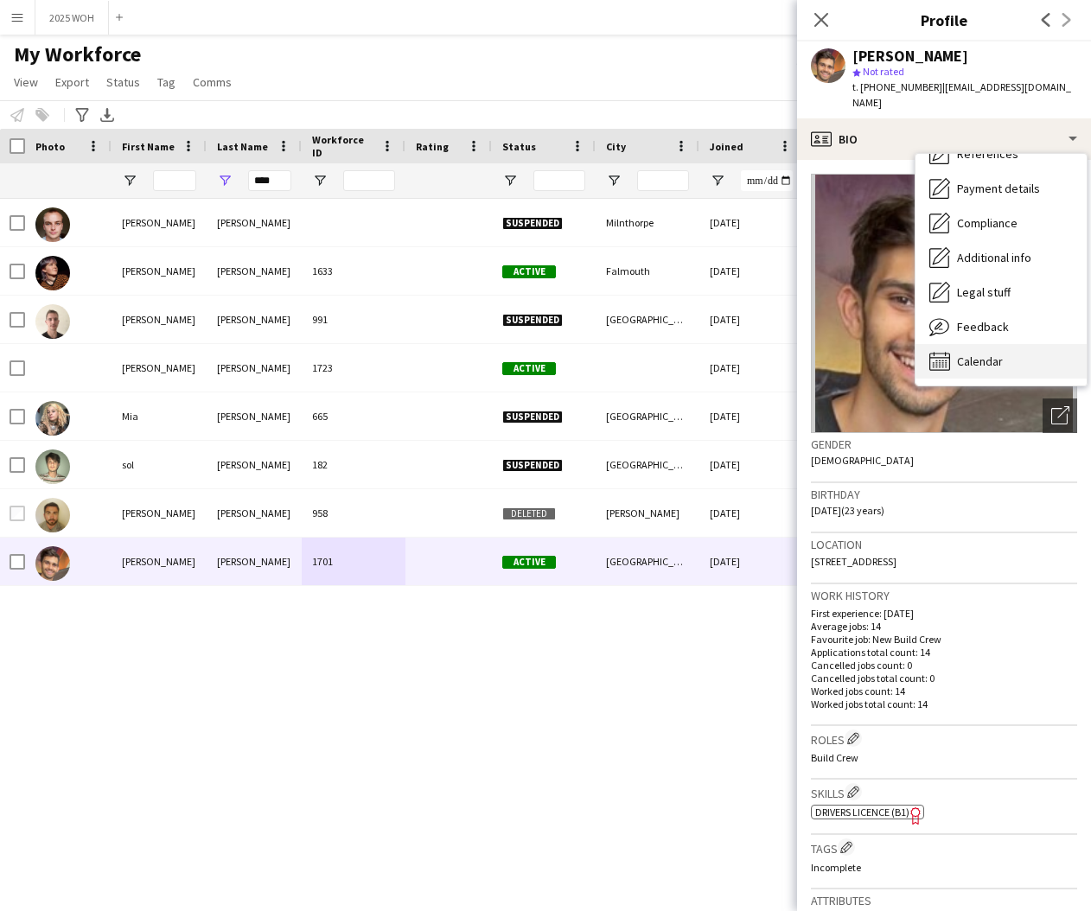
click at [985, 354] on span "Calendar" at bounding box center [980, 362] width 46 height 16
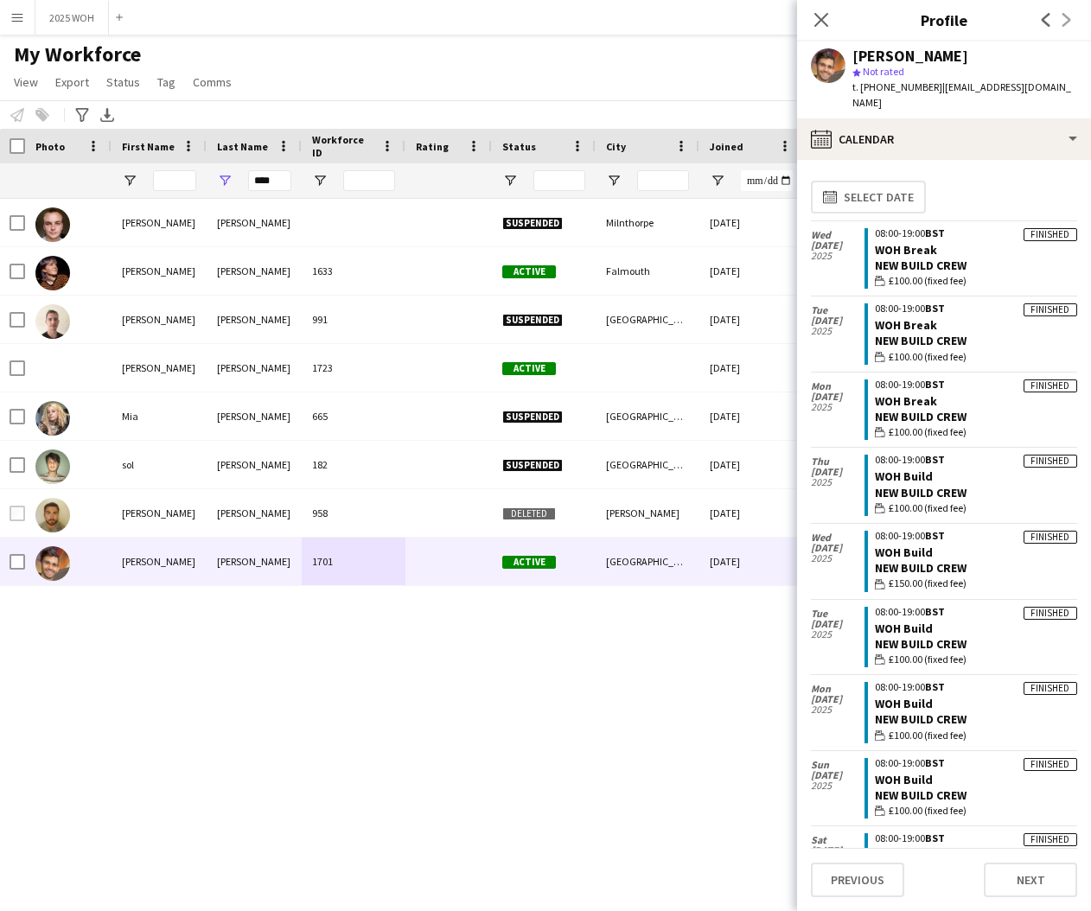
scroll to position [0, 0]
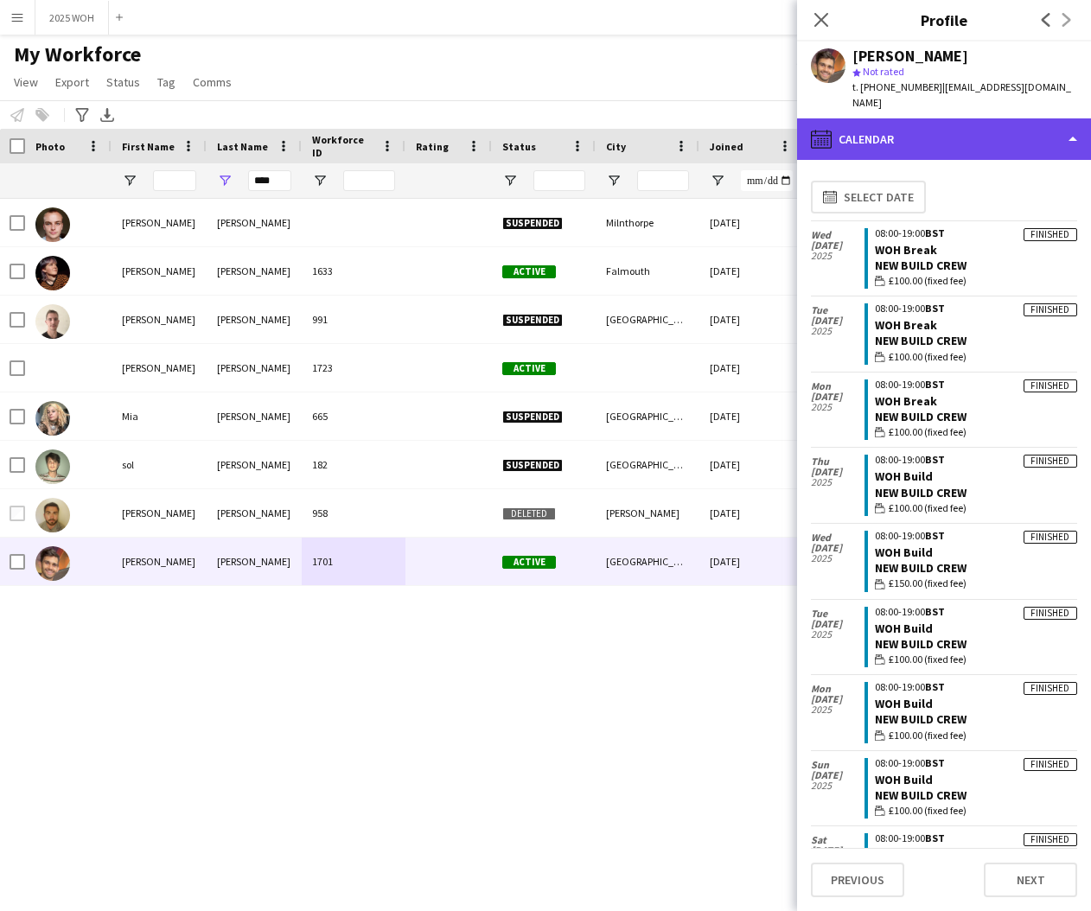
click at [858, 119] on div "calendar-full Calendar" at bounding box center [944, 138] width 294 height 41
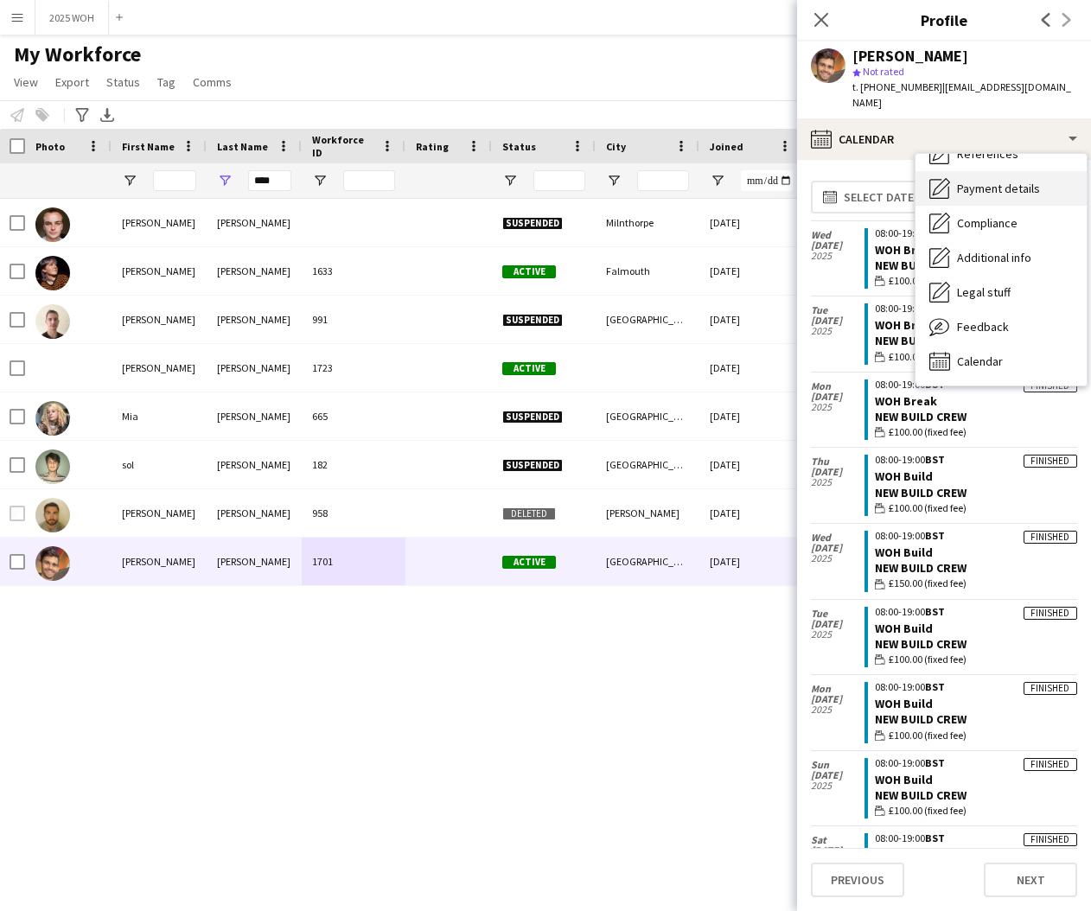
click at [986, 181] on span "Payment details" at bounding box center [998, 189] width 83 height 16
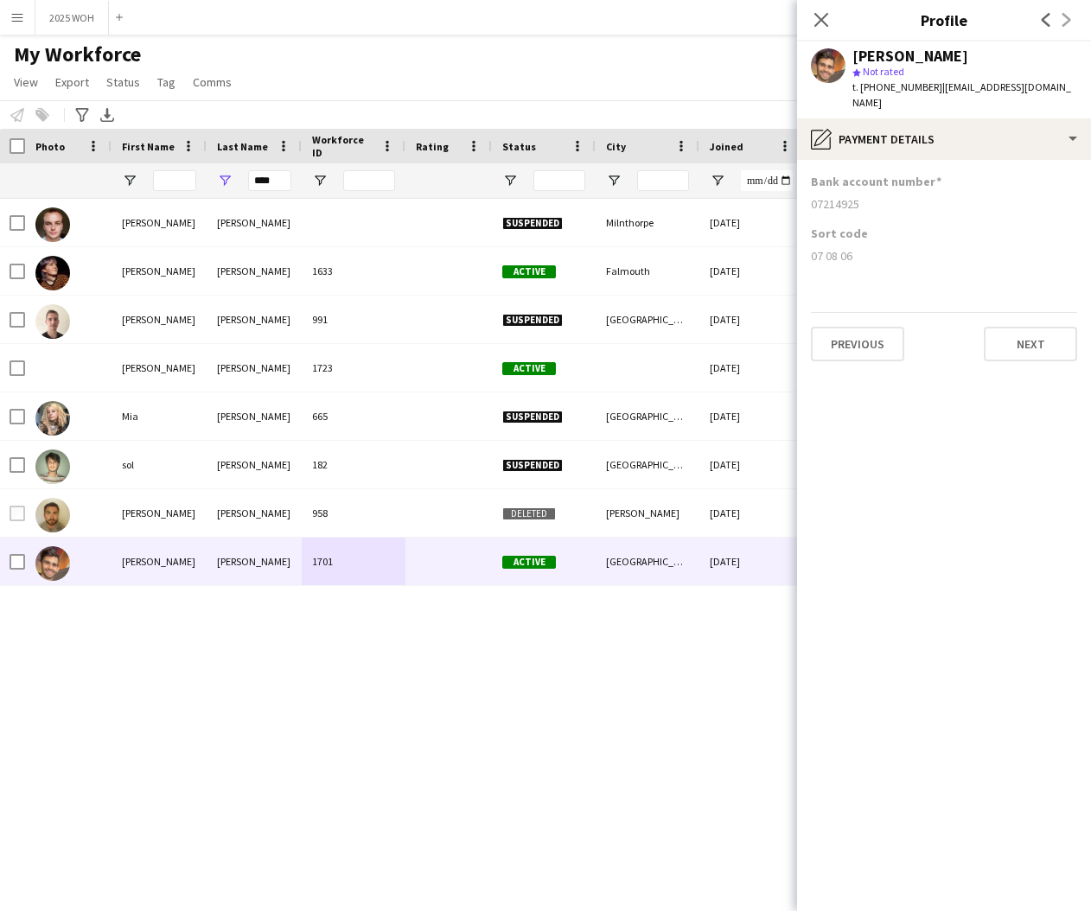
drag, startPoint x: 812, startPoint y: 188, endPoint x: 882, endPoint y: 190, distance: 70.0
click at [875, 196] on div "07214925" at bounding box center [944, 204] width 266 height 16
drag, startPoint x: 810, startPoint y: 239, endPoint x: 866, endPoint y: 240, distance: 56.2
click at [863, 240] on app-section-data-types "Bank account number [FINANCIAL_ID] Sort code [FINANCIAL_ID] Previous Next" at bounding box center [944, 535] width 294 height 751
click at [273, 177] on input "****" at bounding box center [269, 180] width 43 height 21
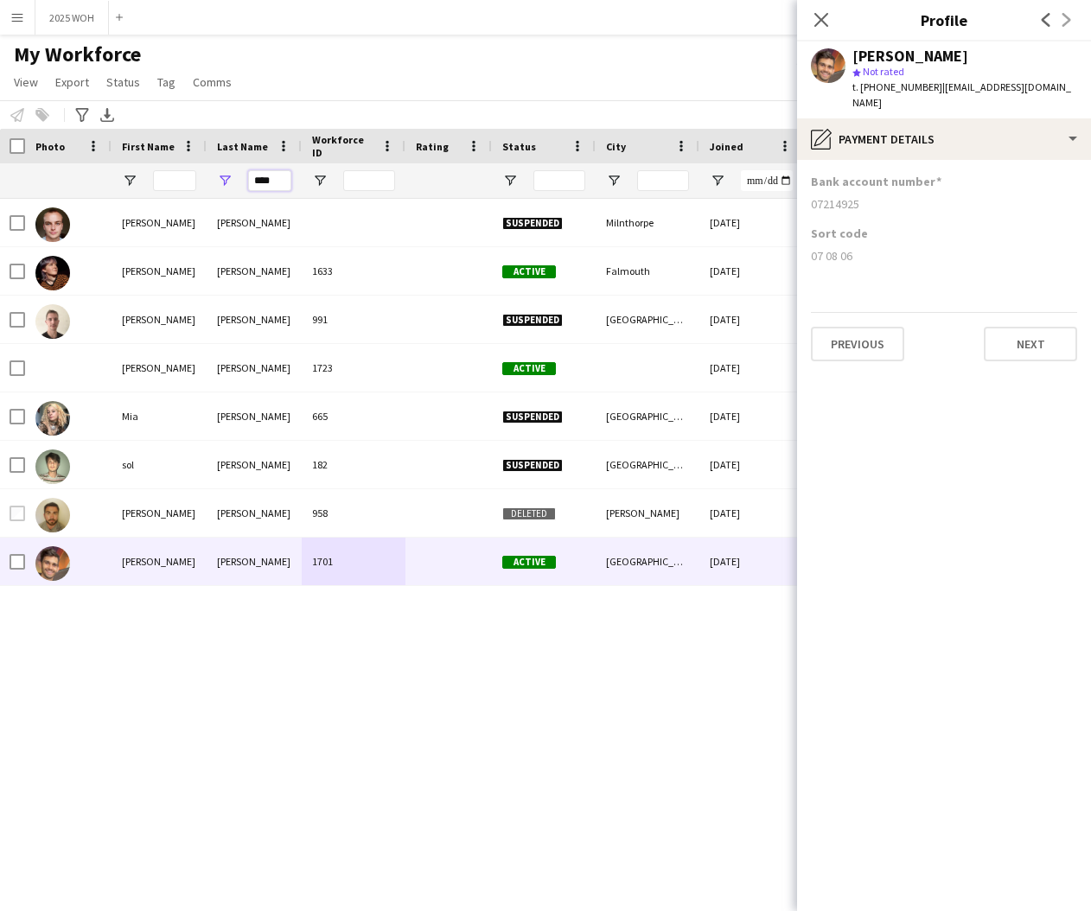
click at [275, 177] on input "****" at bounding box center [269, 180] width 43 height 21
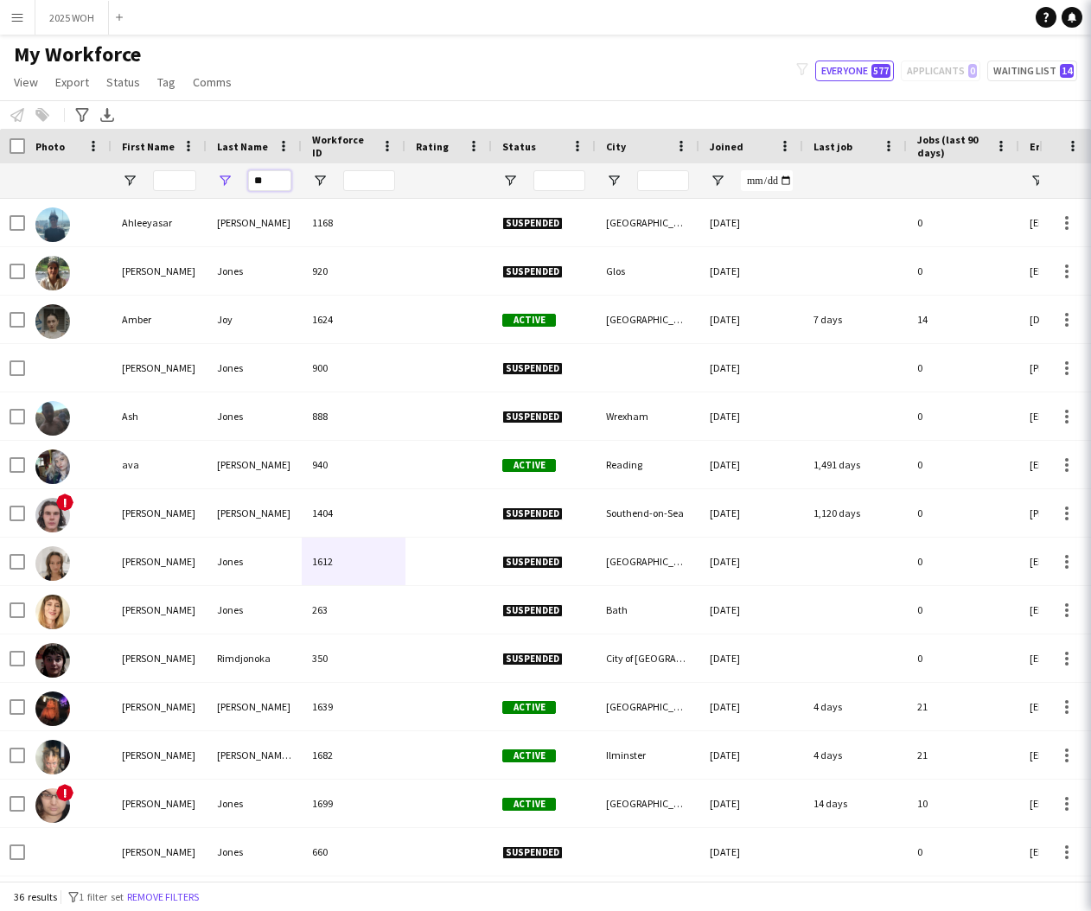
type input "*"
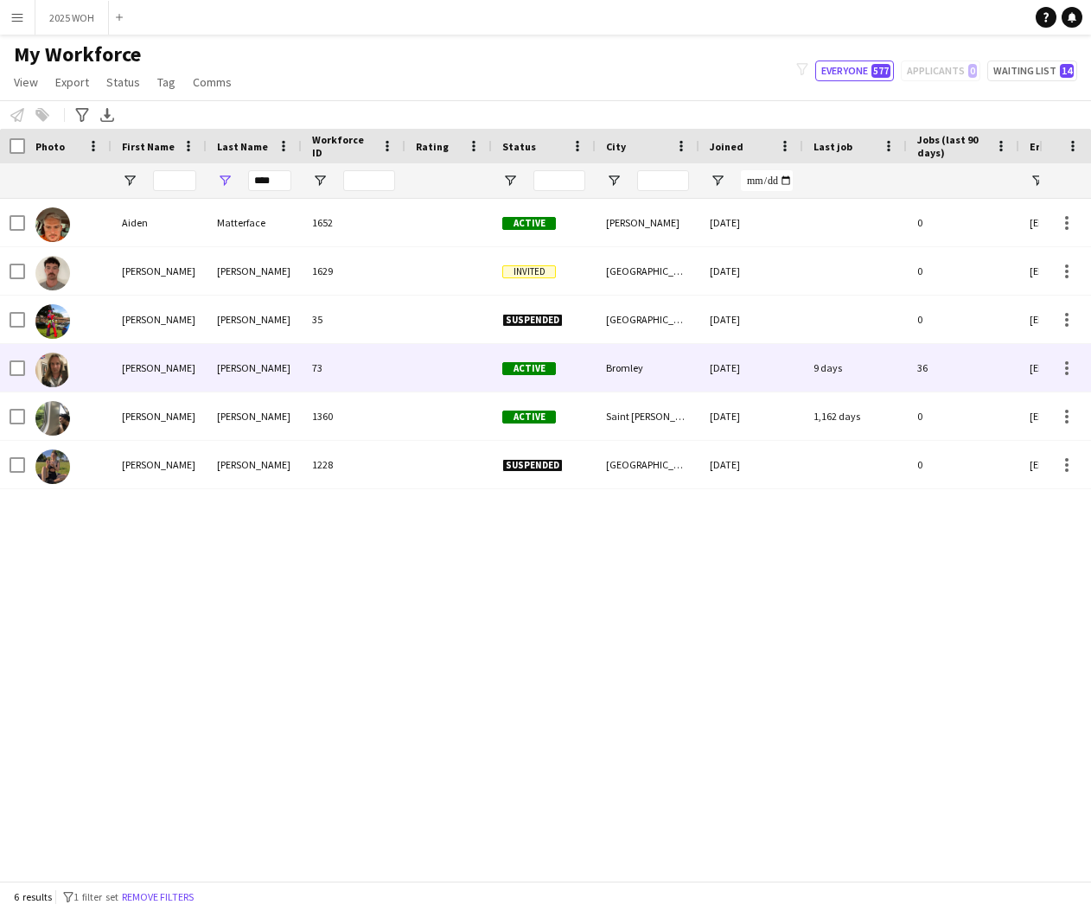
click at [243, 362] on div "[PERSON_NAME]" at bounding box center [254, 368] width 95 height 48
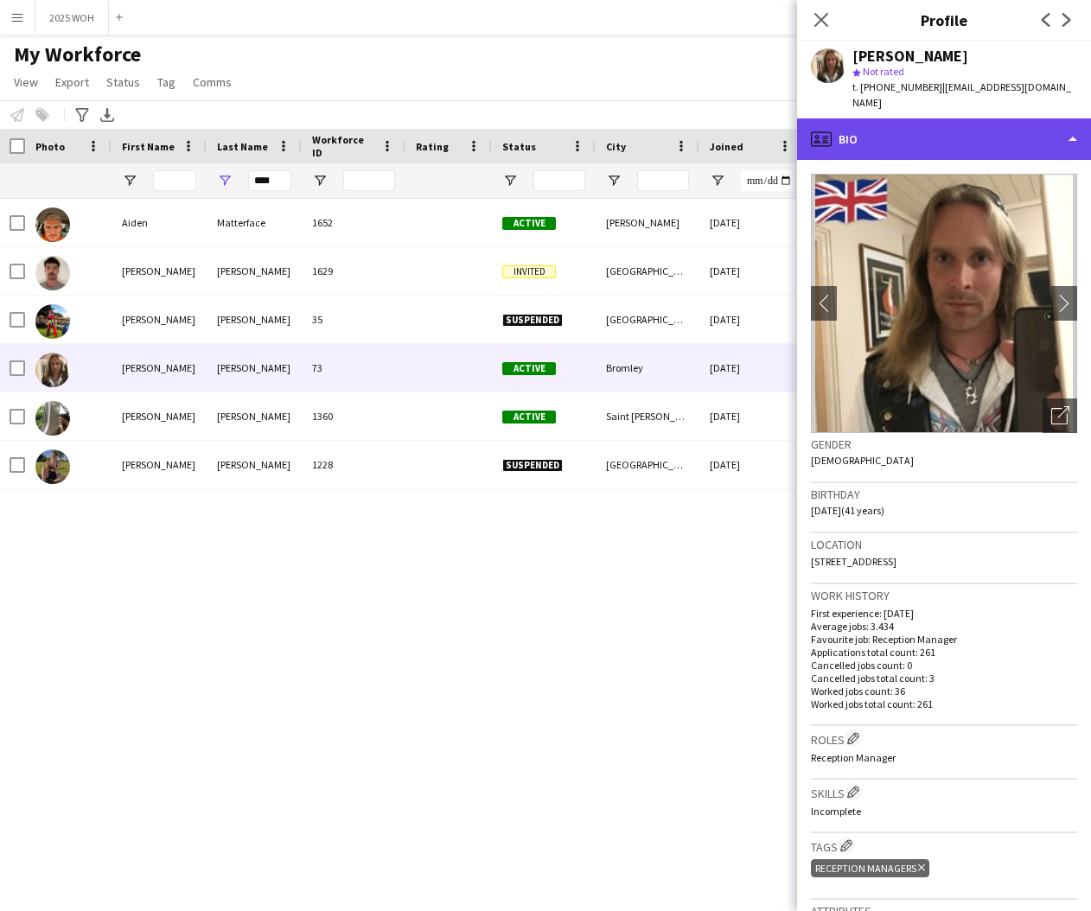
click at [961, 124] on div "profile Bio" at bounding box center [944, 138] width 294 height 41
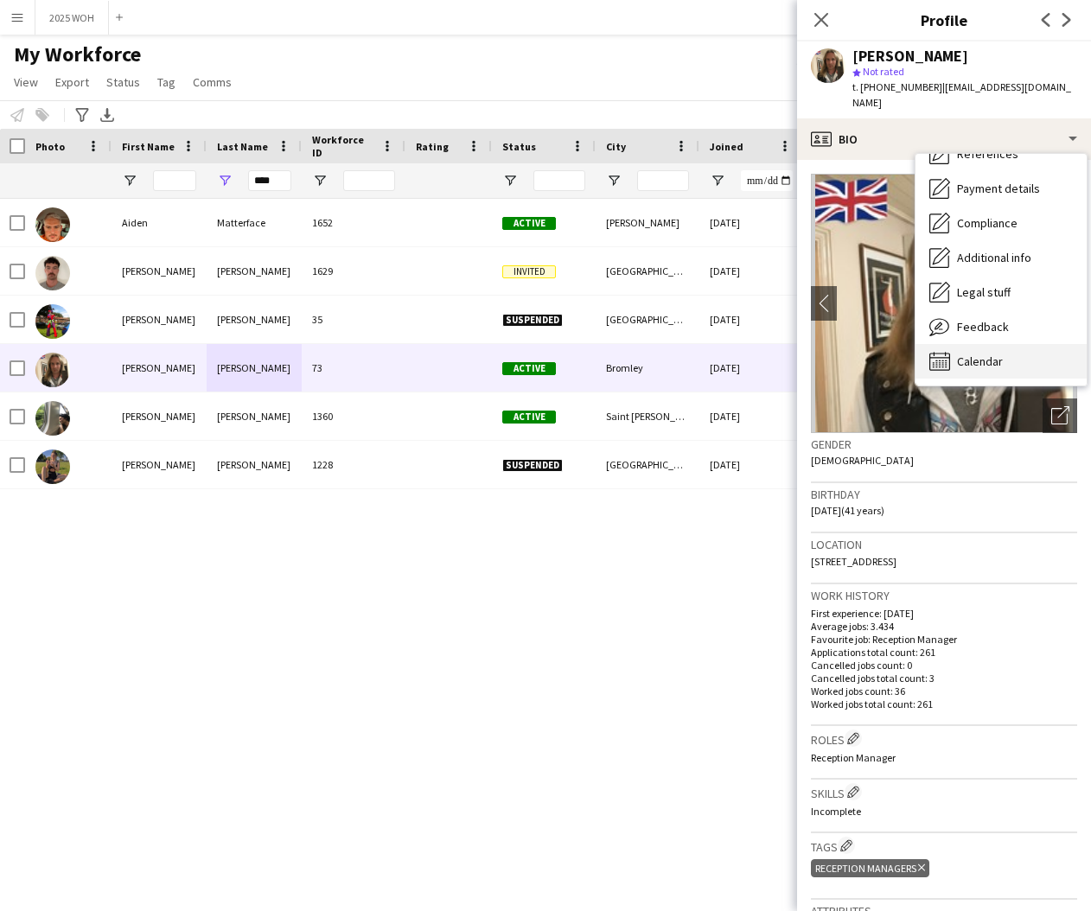
scroll to position [197, 0]
click at [1010, 344] on div "Calendar Calendar" at bounding box center [1000, 361] width 171 height 35
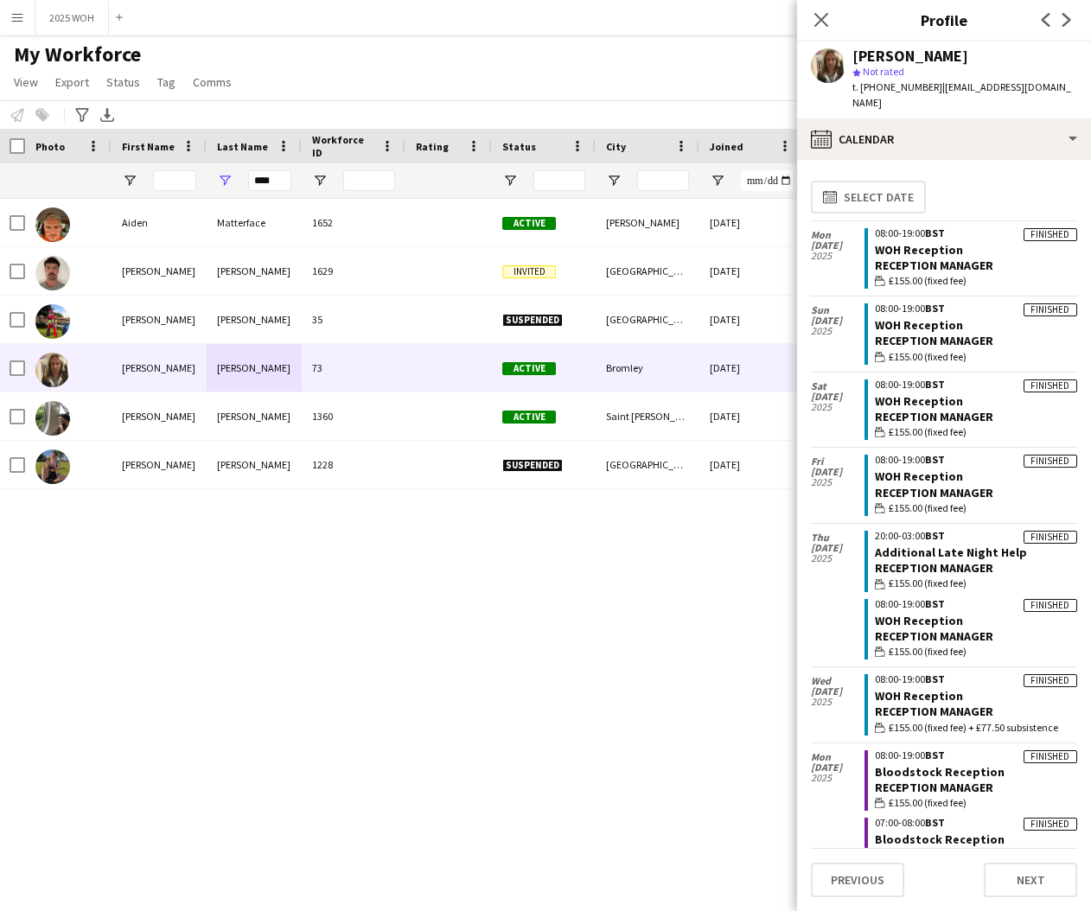
scroll to position [0, 0]
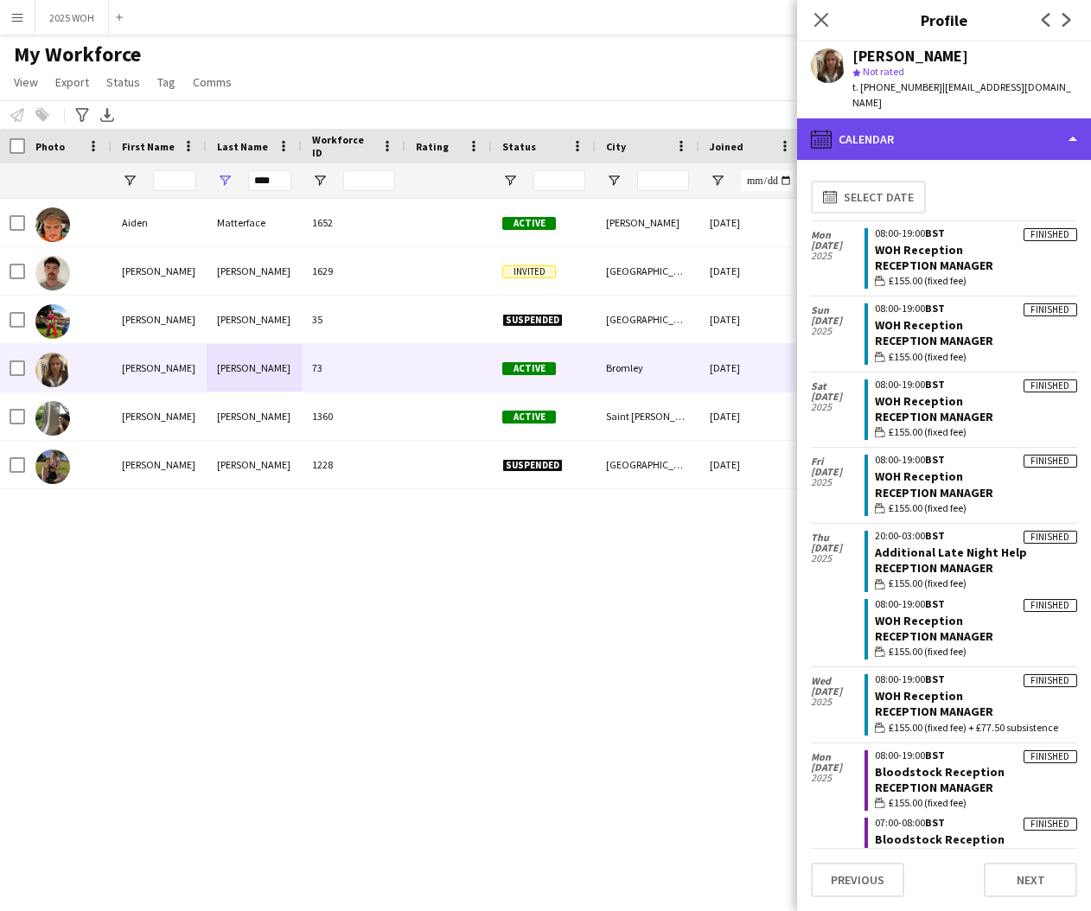
click at [877, 122] on div "calendar-full Calendar" at bounding box center [944, 138] width 294 height 41
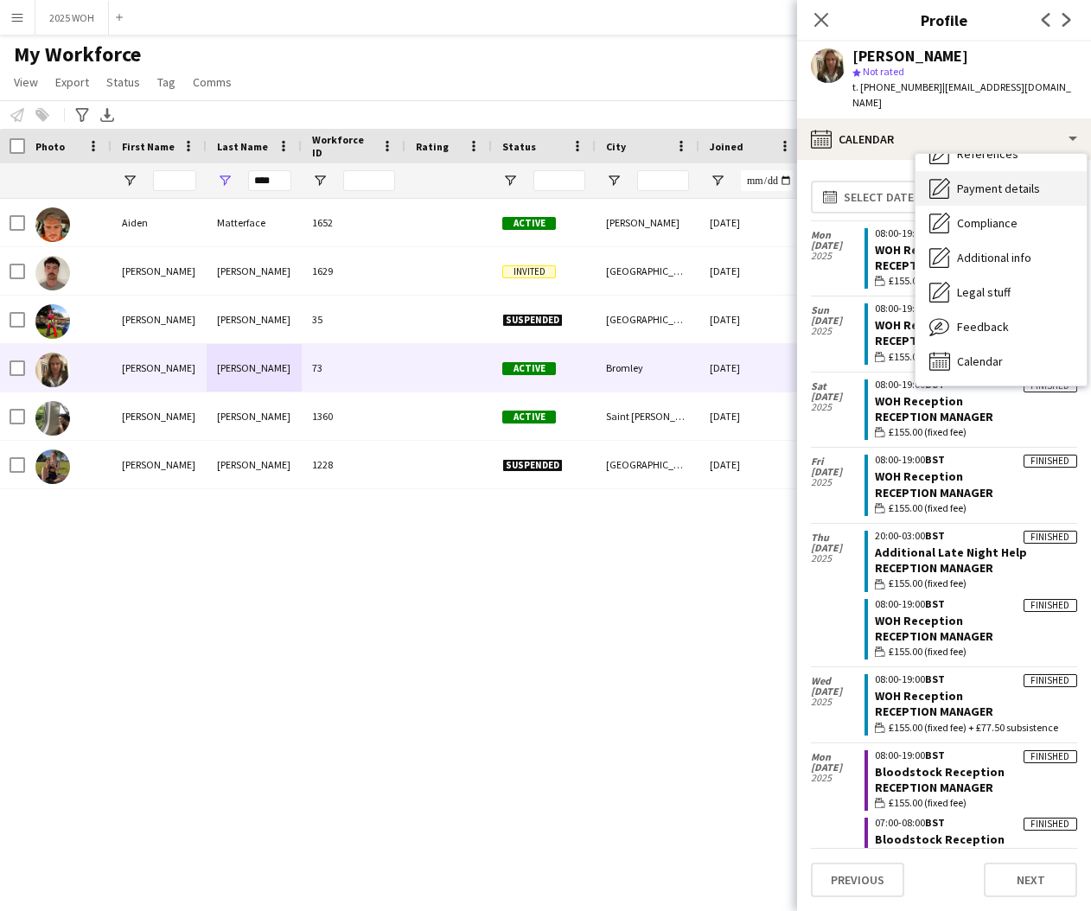
click at [997, 179] on div "Payment details Payment details" at bounding box center [1000, 188] width 171 height 35
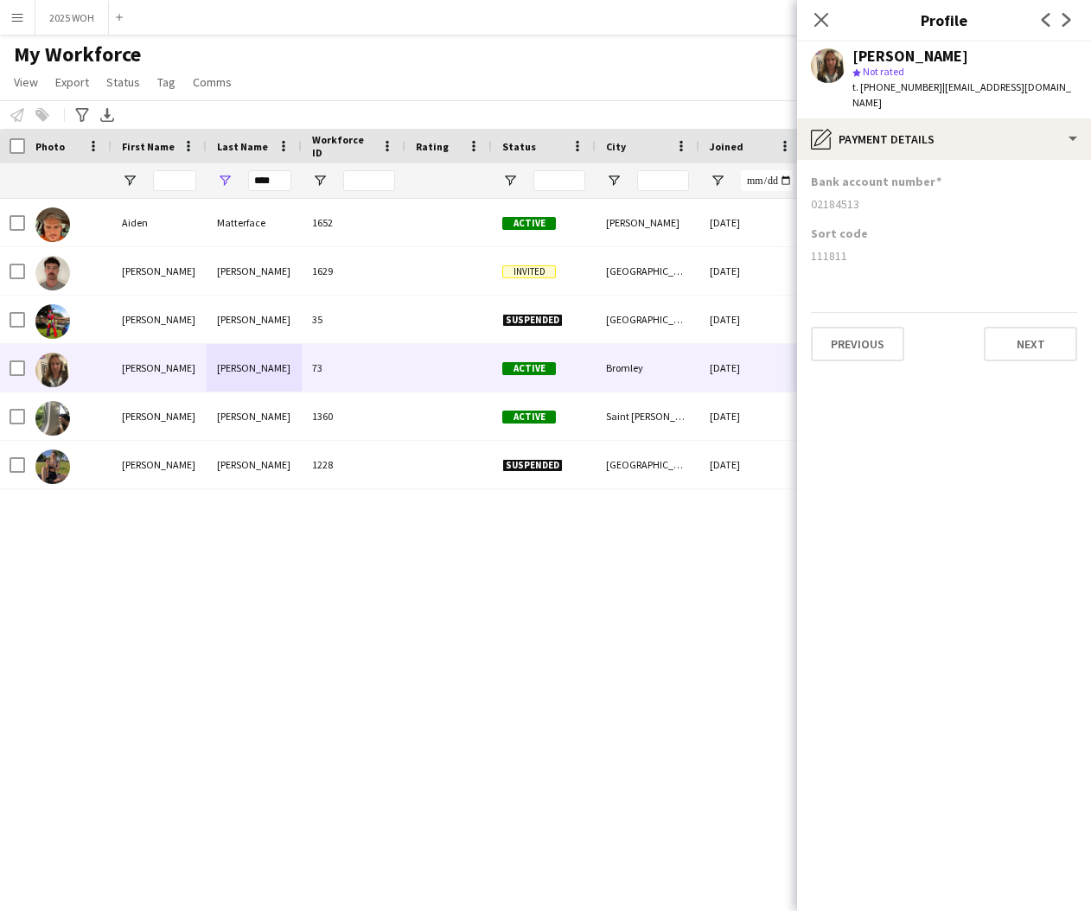
drag, startPoint x: 811, startPoint y: 188, endPoint x: 867, endPoint y: 195, distance: 56.7
click at [866, 195] on div "Bank account number [FINANCIAL_ID]" at bounding box center [944, 200] width 266 height 52
drag, startPoint x: 812, startPoint y: 238, endPoint x: 908, endPoint y: 242, distance: 95.2
click at [902, 248] on div "111811" at bounding box center [944, 256] width 266 height 16
click at [270, 181] on input "****" at bounding box center [269, 180] width 43 height 21
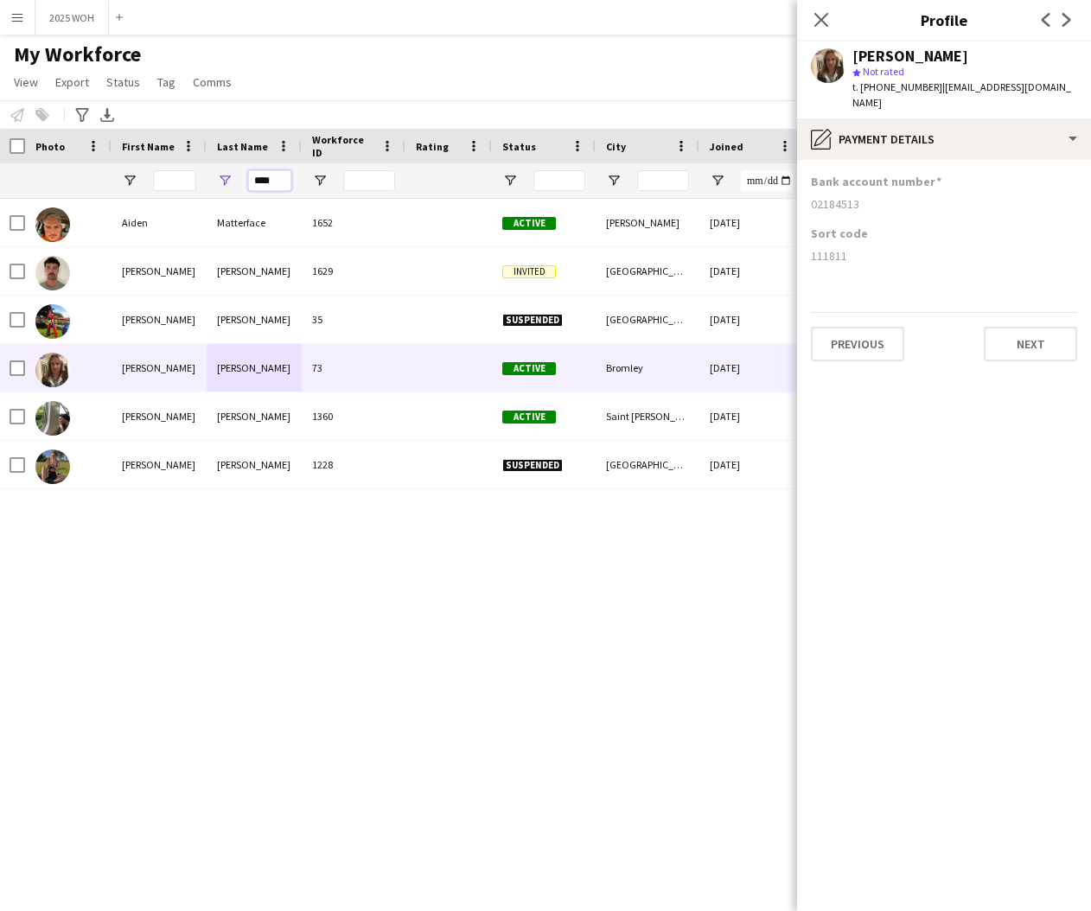
click at [270, 181] on input "****" at bounding box center [269, 180] width 43 height 21
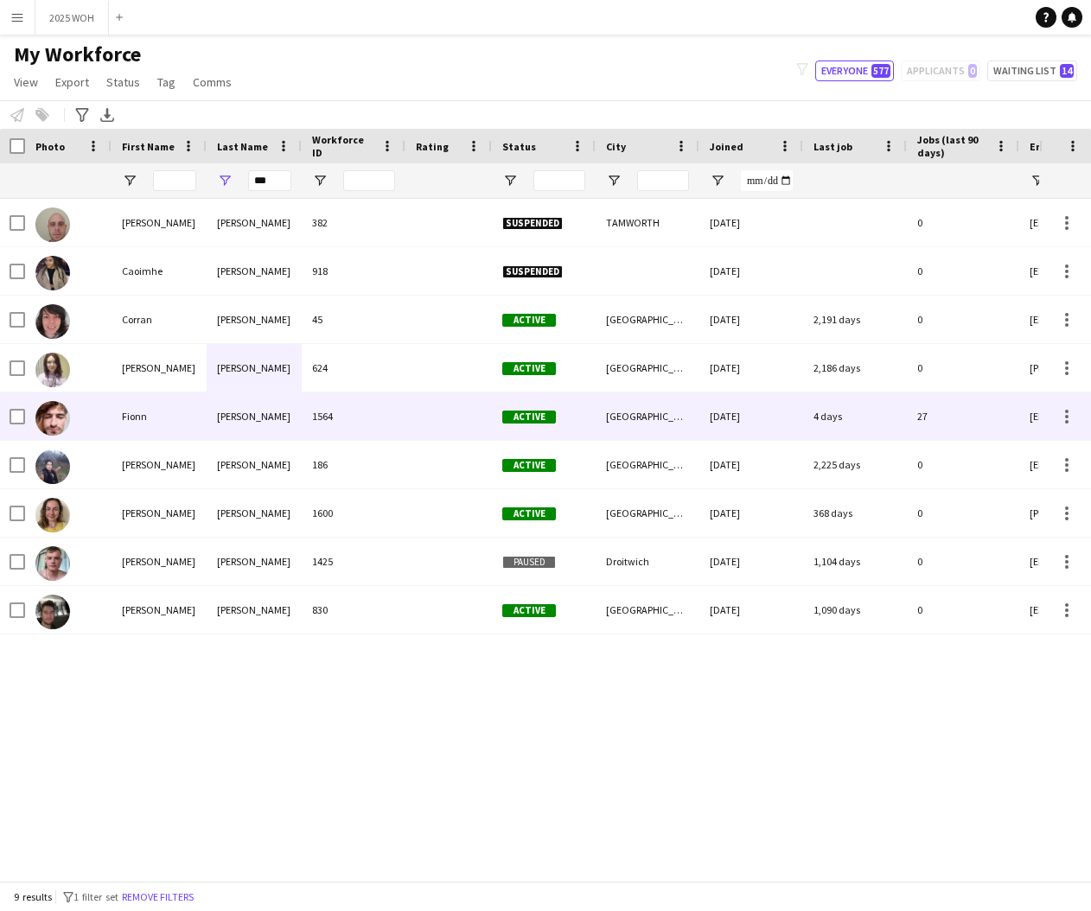
click at [207, 411] on div "[PERSON_NAME]" at bounding box center [254, 416] width 95 height 48
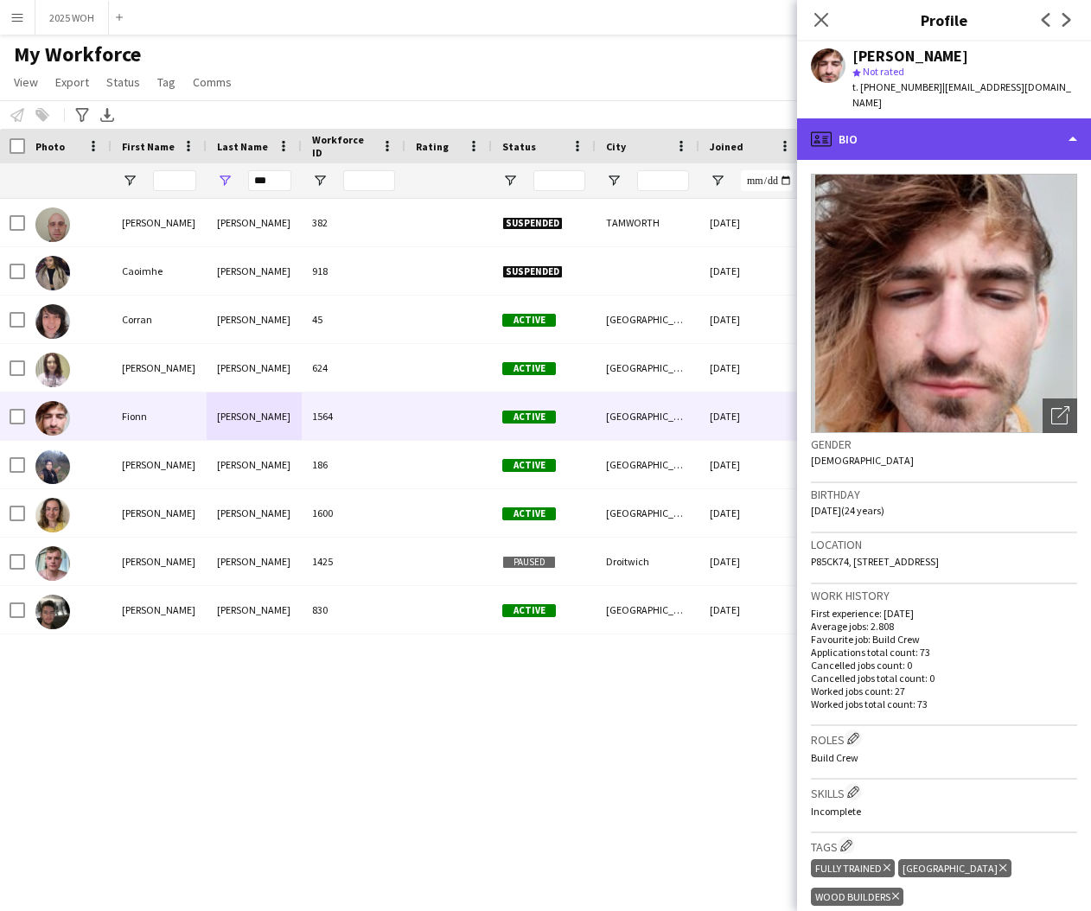
drag, startPoint x: 947, startPoint y: 117, endPoint x: 968, endPoint y: 135, distance: 27.6
click at [950, 118] on div "profile Bio" at bounding box center [944, 138] width 294 height 41
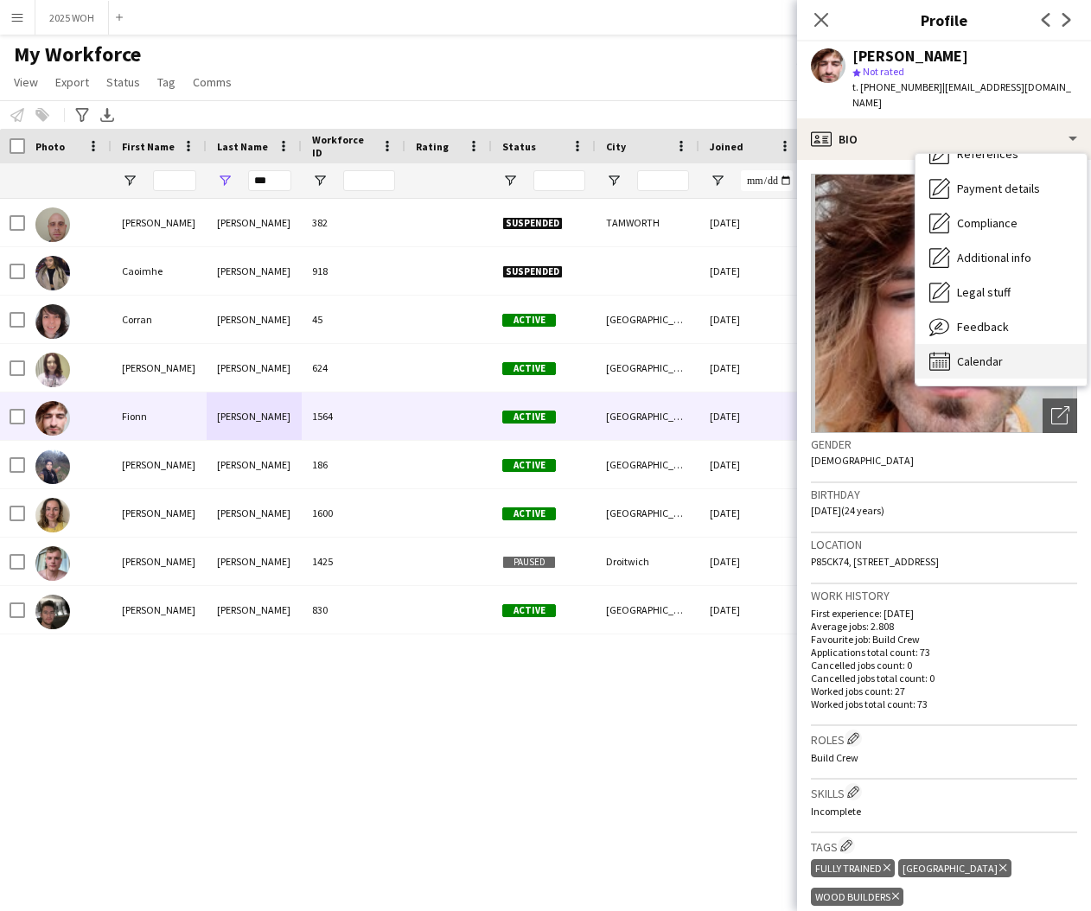
scroll to position [197, 0]
click at [989, 354] on span "Calendar" at bounding box center [980, 362] width 46 height 16
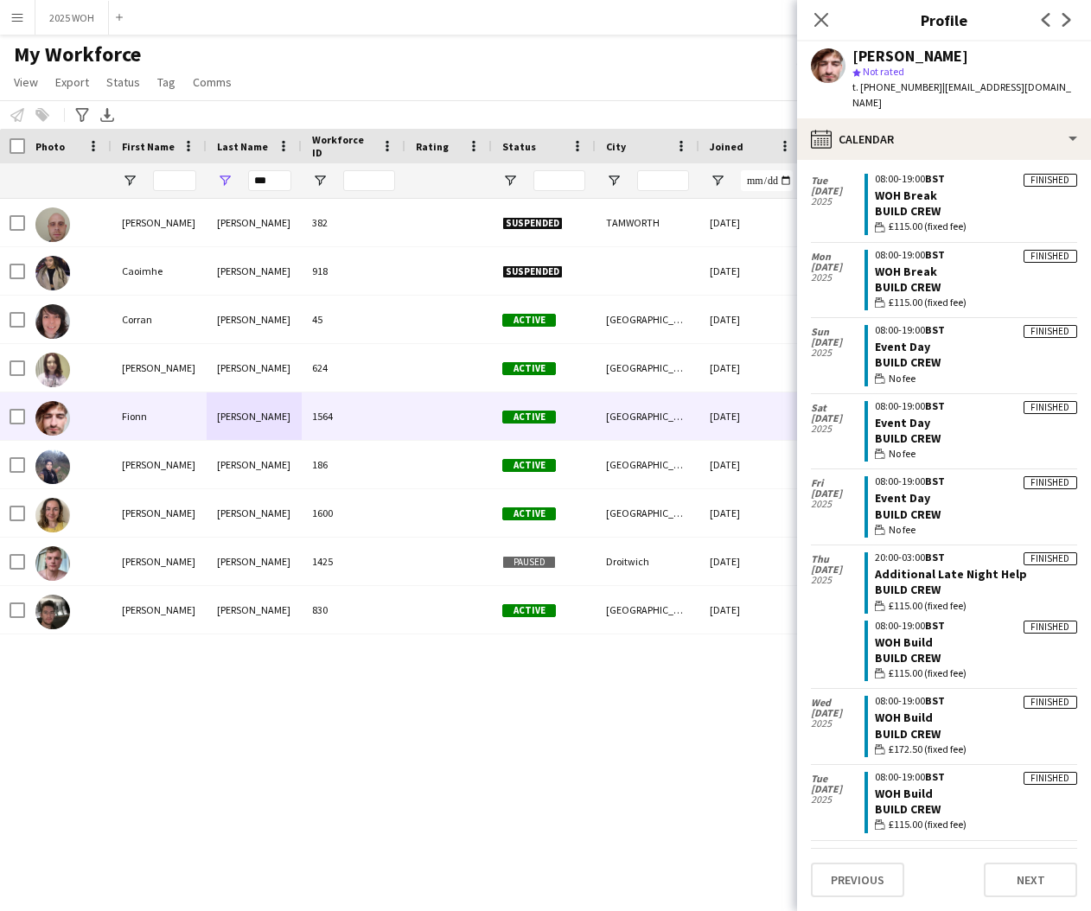
scroll to position [370, 0]
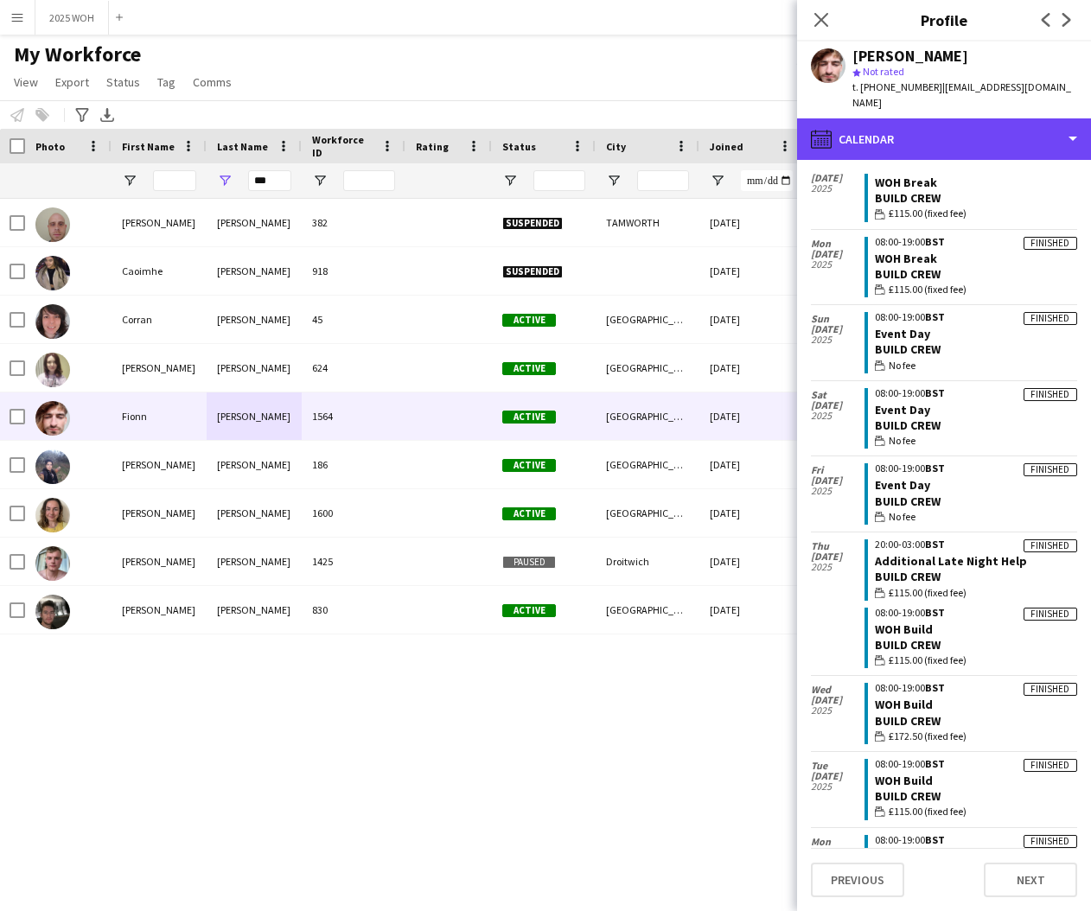
drag, startPoint x: 888, startPoint y: 124, endPoint x: 919, endPoint y: 139, distance: 34.8
click at [889, 124] on div "calendar-full Calendar" at bounding box center [944, 138] width 294 height 41
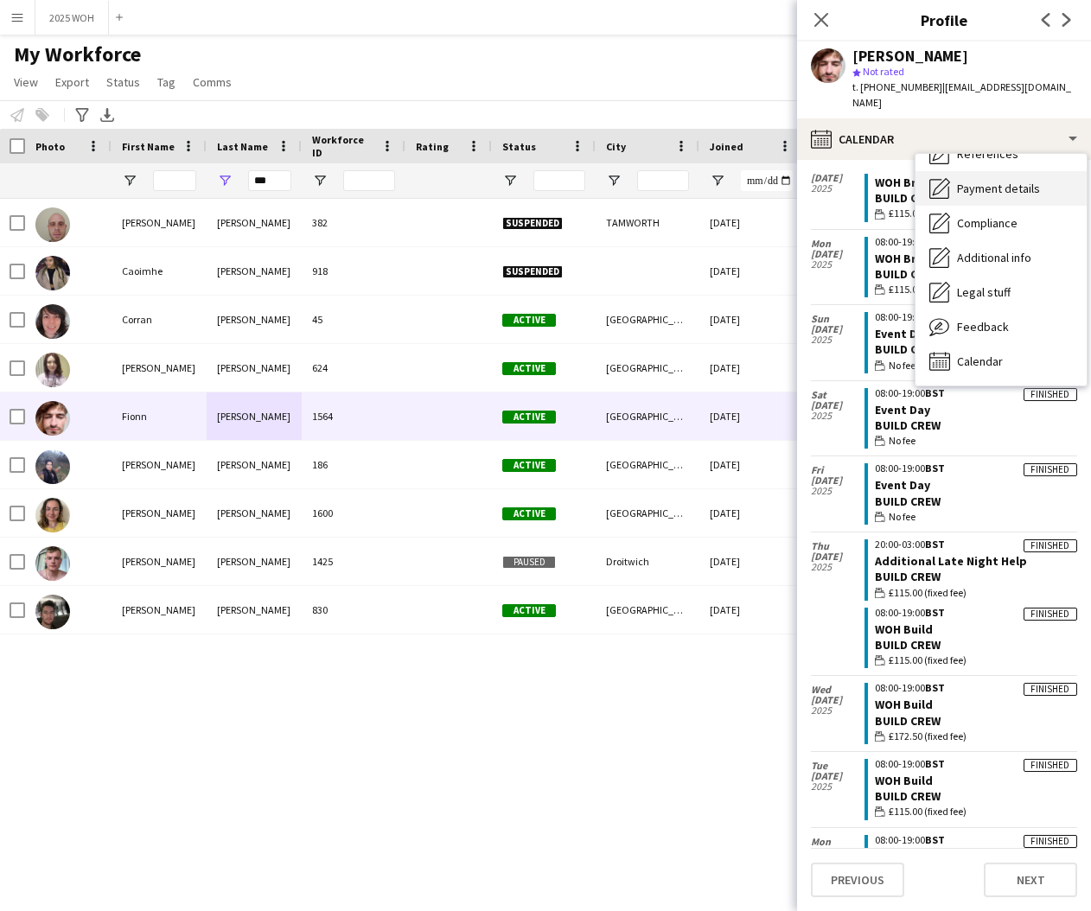
click at [987, 183] on div "Payment details Payment details" at bounding box center [1000, 188] width 171 height 35
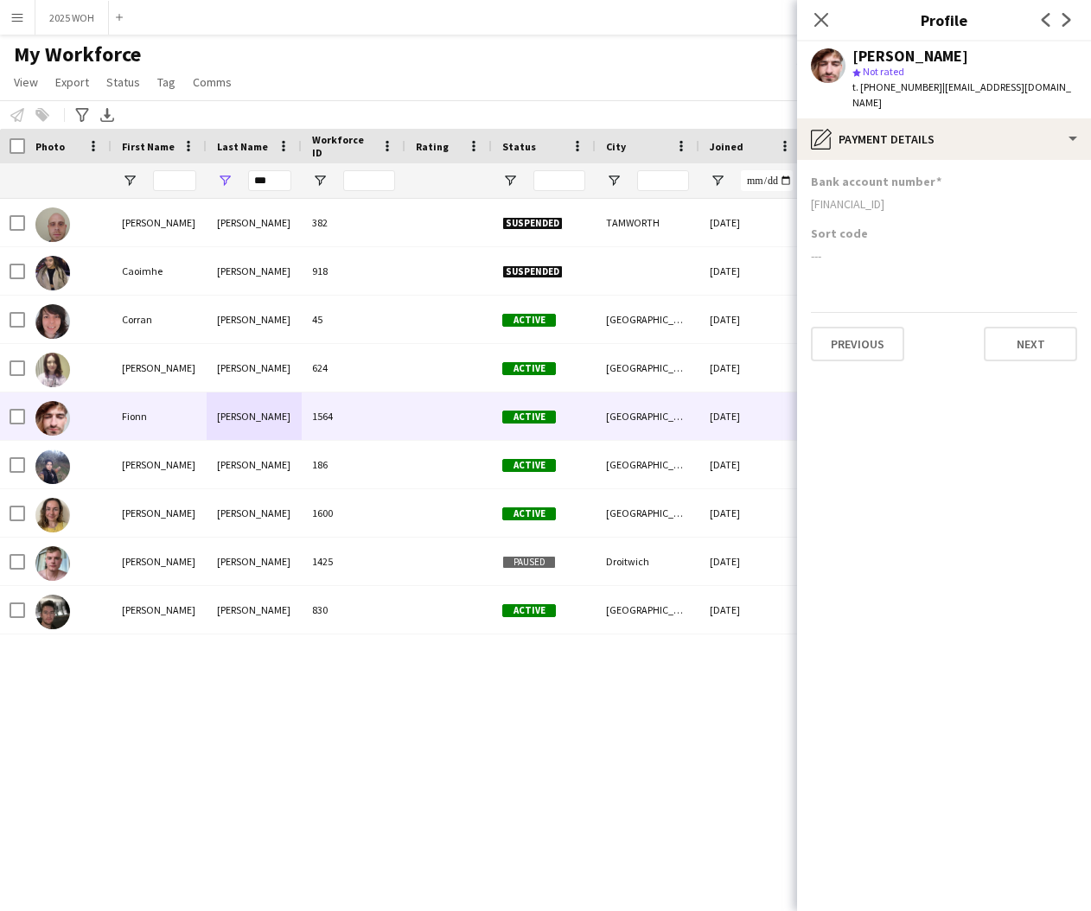
drag, startPoint x: 810, startPoint y: 187, endPoint x: 958, endPoint y: 192, distance: 147.9
click at [958, 192] on app-section-data-types "Bank account number [FINANCIAL_ID] Sort code --- Previous Next" at bounding box center [944, 535] width 294 height 751
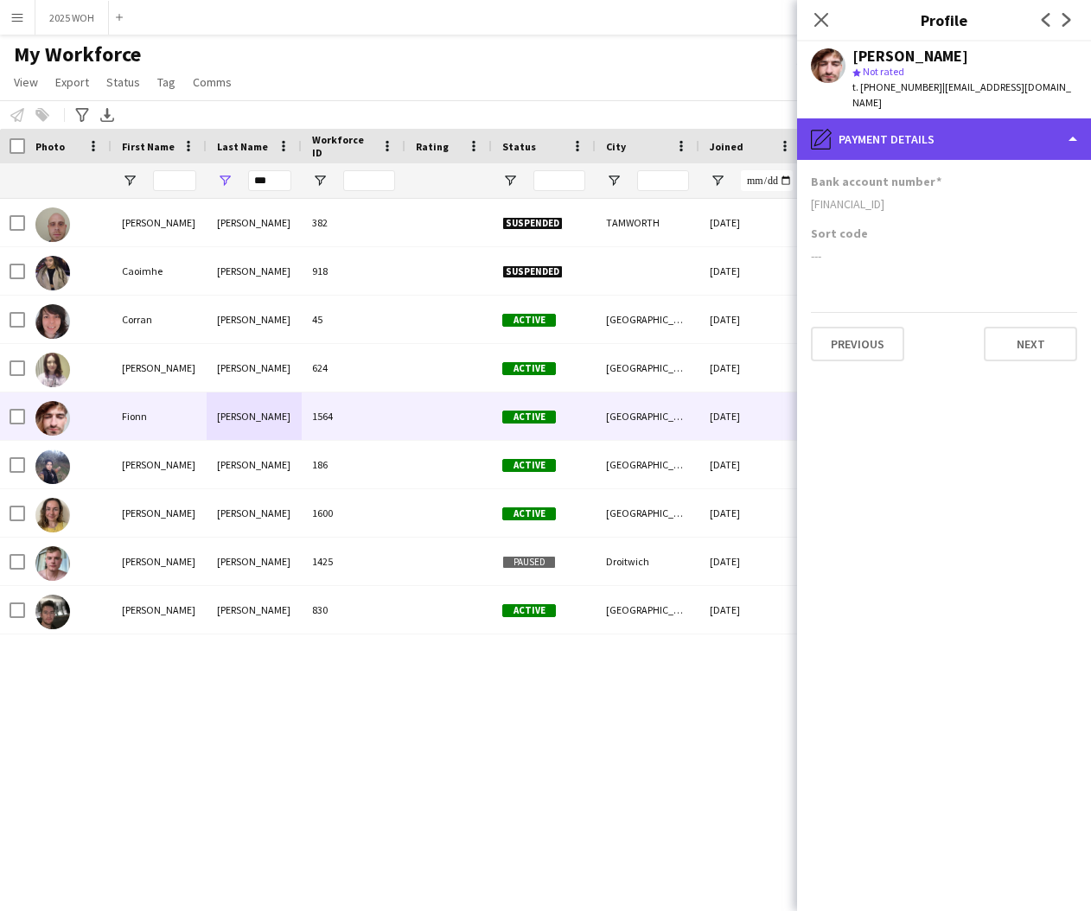
click at [923, 124] on div "pencil4 Payment details" at bounding box center [944, 138] width 294 height 41
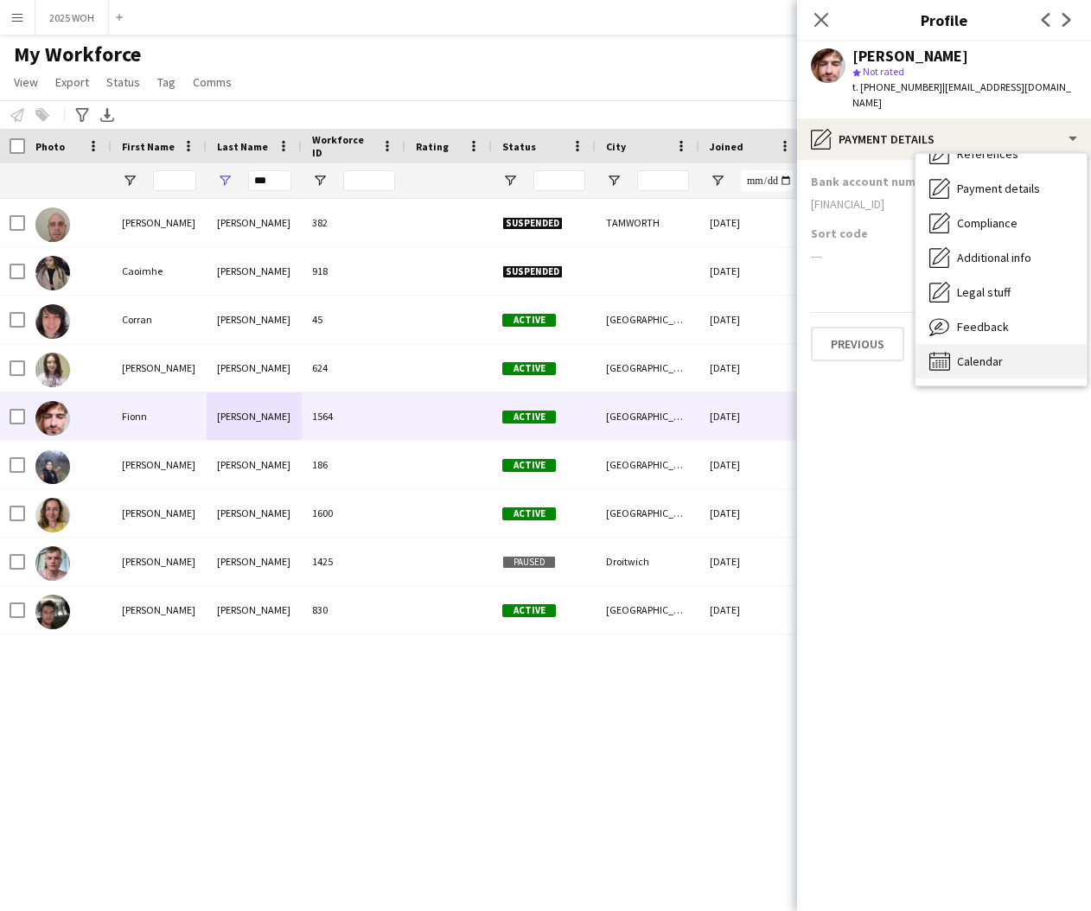
click at [1002, 354] on span "Calendar" at bounding box center [980, 362] width 46 height 16
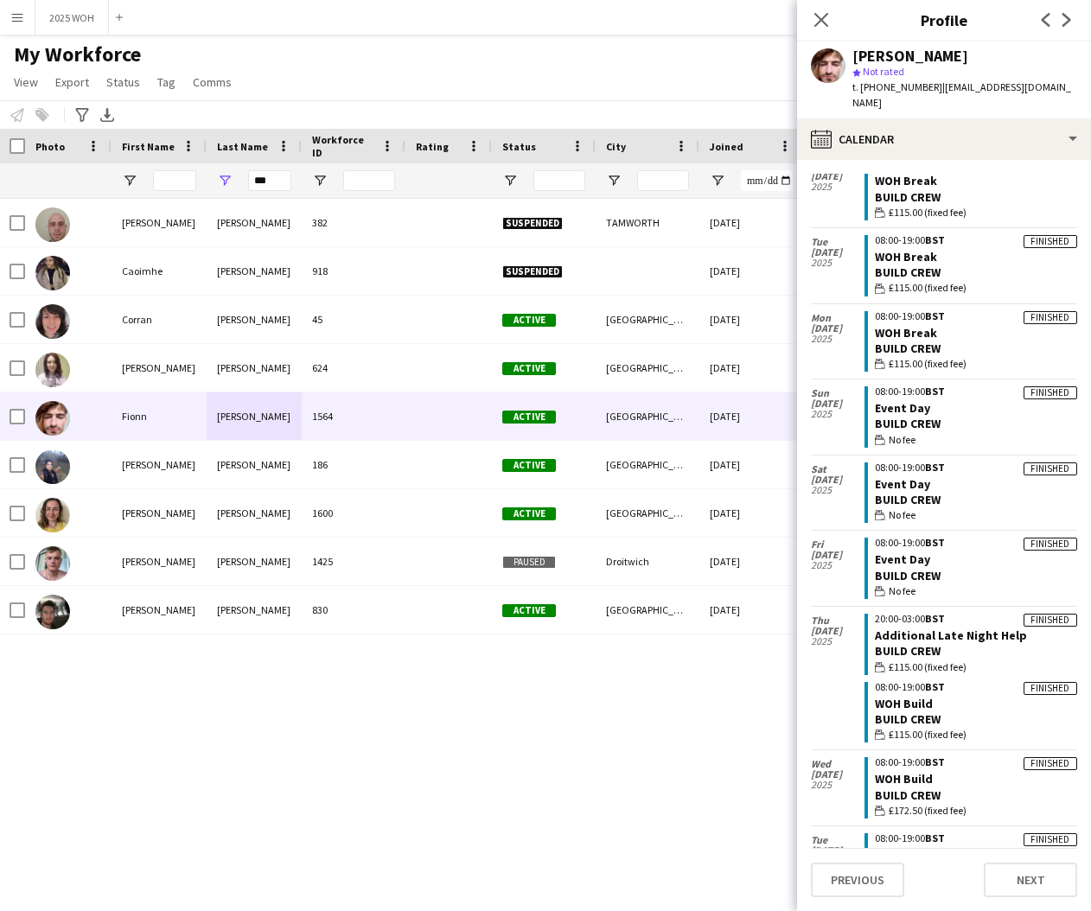
scroll to position [327, 0]
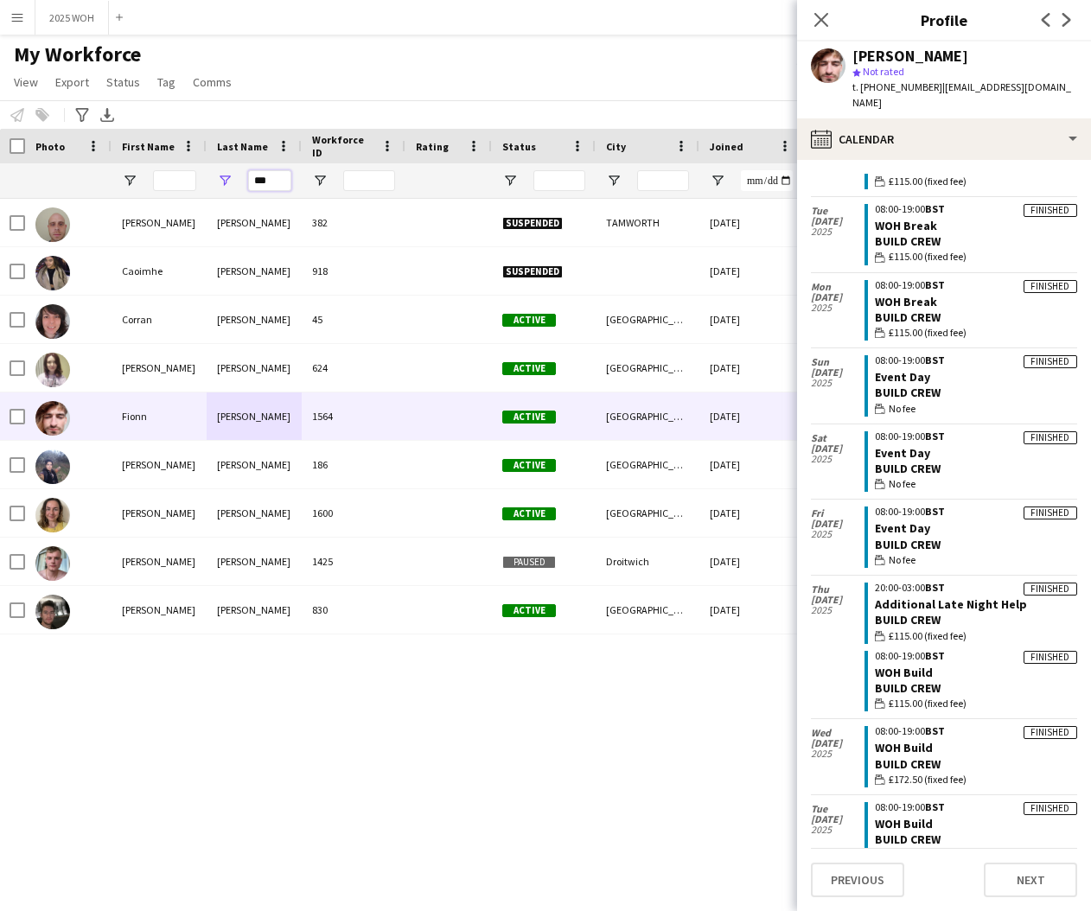
click at [279, 177] on input "***" at bounding box center [269, 180] width 43 height 21
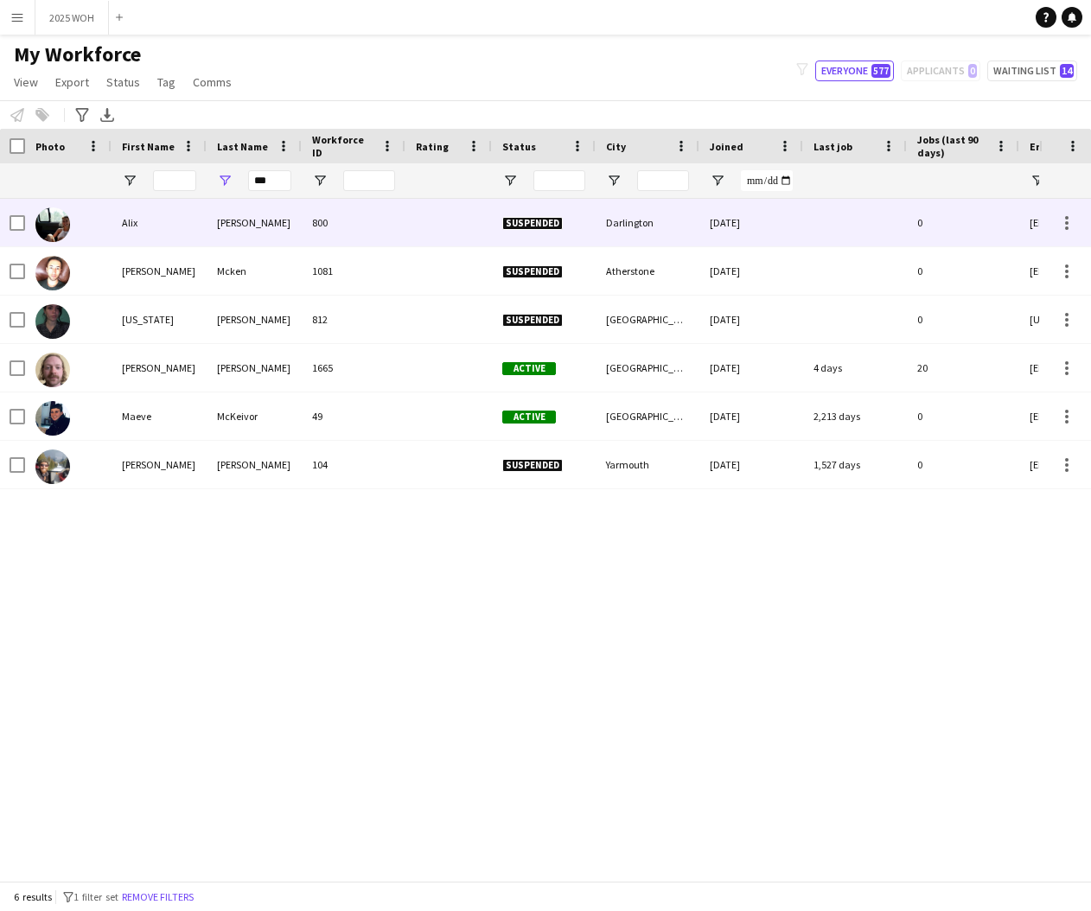
drag, startPoint x: 279, startPoint y: 177, endPoint x: 256, endPoint y: 351, distance: 175.3
click at [258, 351] on div "[PERSON_NAME]" at bounding box center [254, 368] width 95 height 48
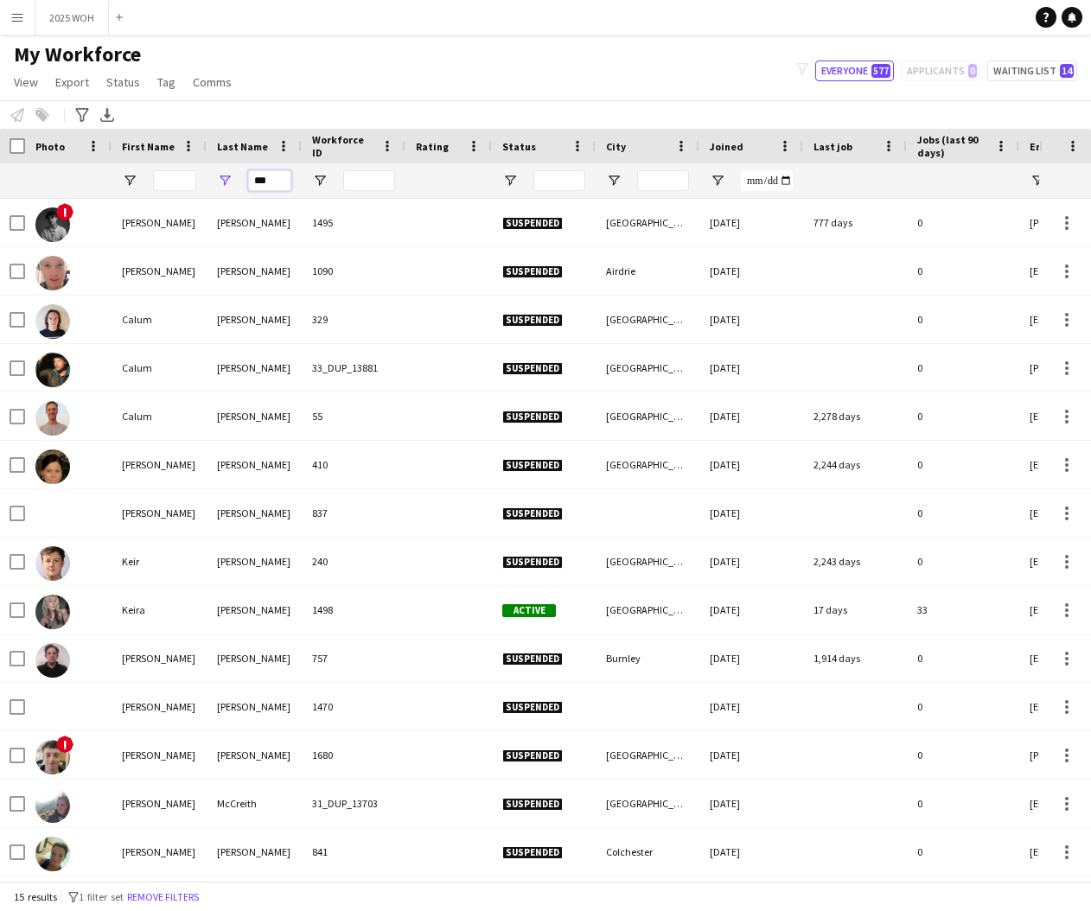
click at [284, 181] on input "***" at bounding box center [269, 180] width 43 height 21
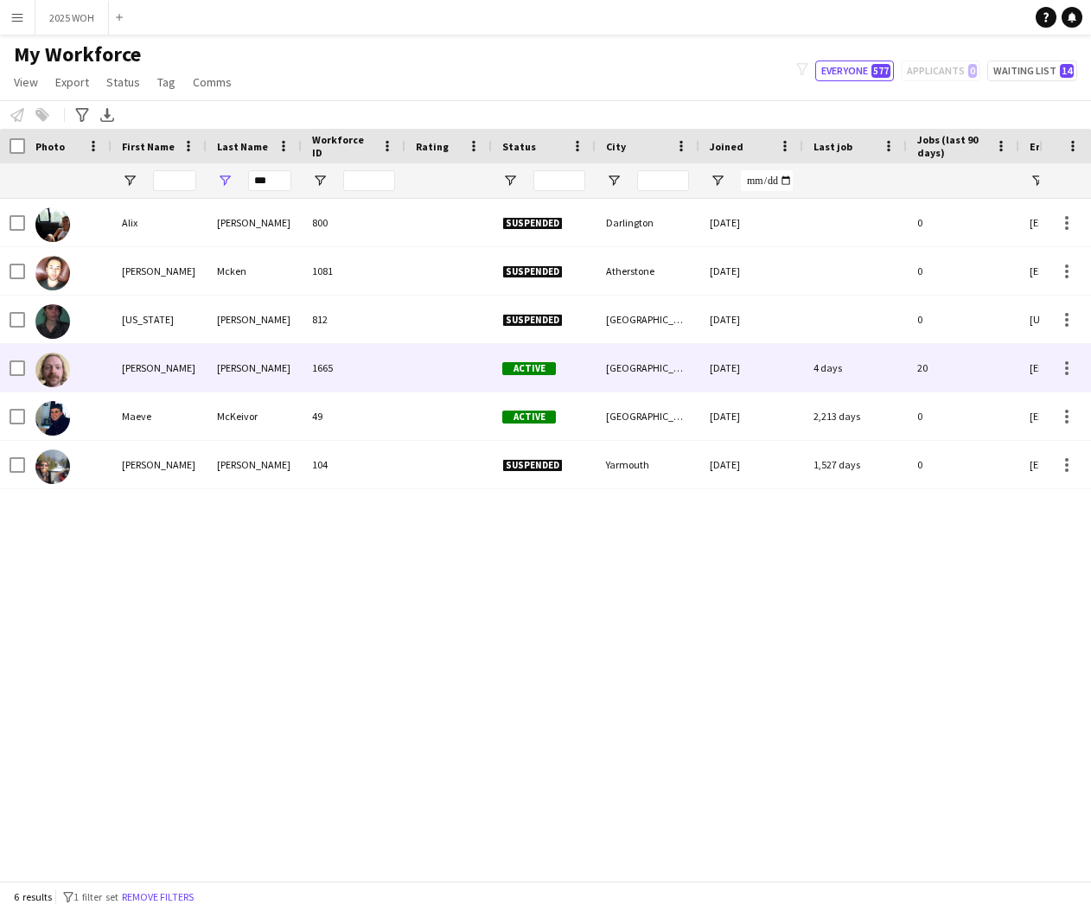
click at [179, 354] on div "[PERSON_NAME]" at bounding box center [159, 368] width 95 height 48
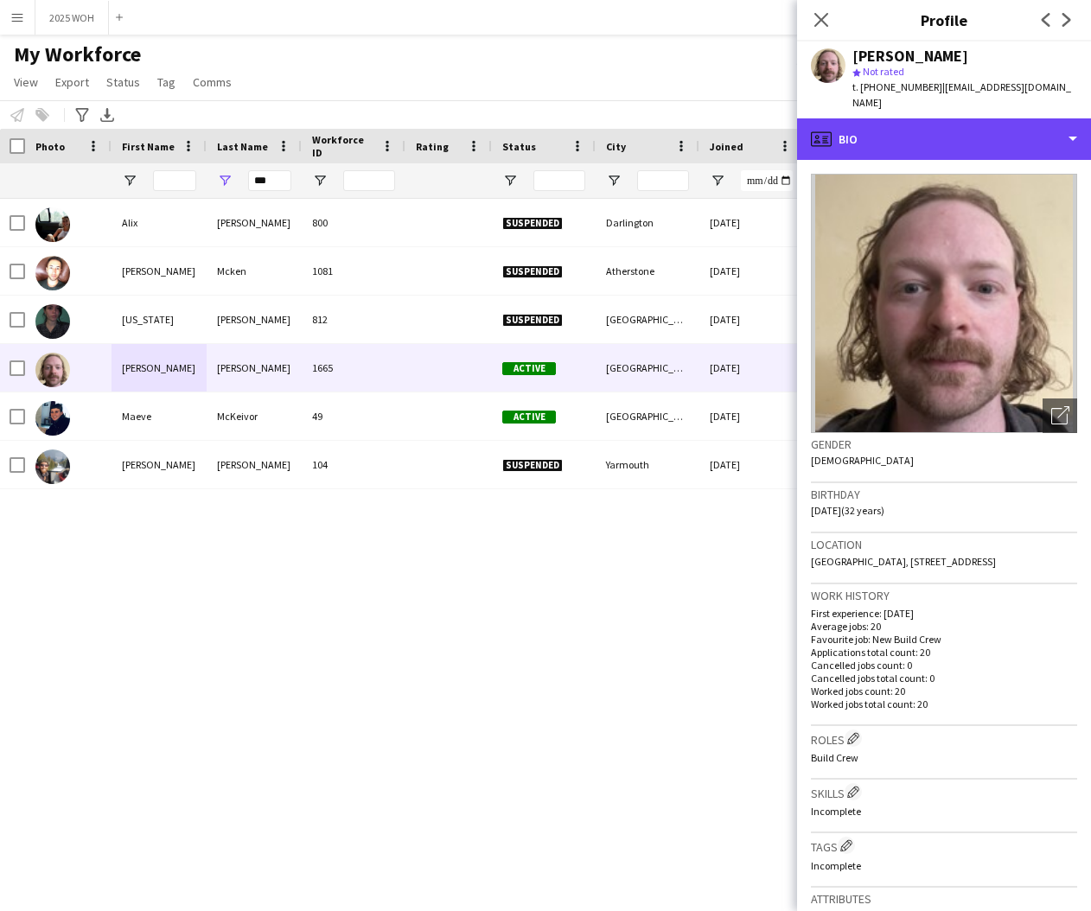
drag, startPoint x: 1035, startPoint y: 118, endPoint x: 1040, endPoint y: 166, distance: 47.8
click at [1035, 118] on div "profile Bio" at bounding box center [944, 138] width 294 height 41
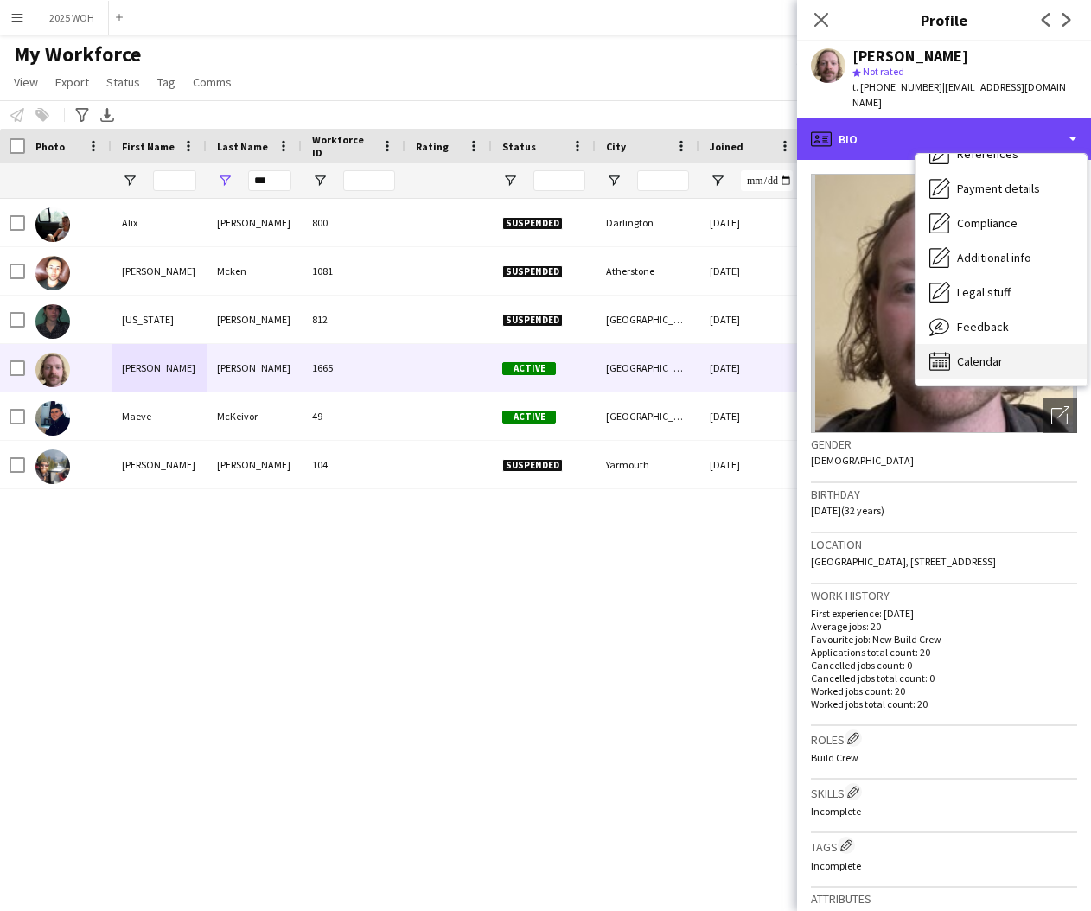
scroll to position [198, 0]
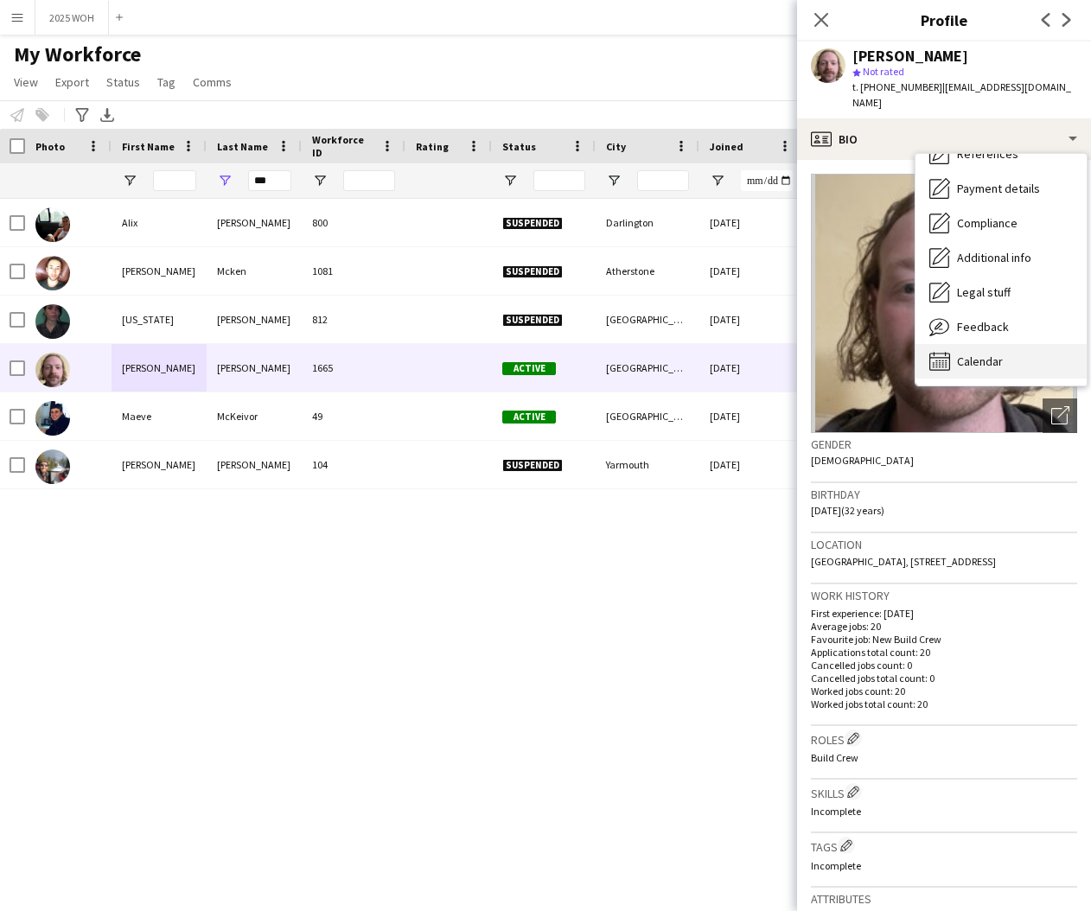
click at [965, 354] on span "Calendar" at bounding box center [980, 362] width 46 height 16
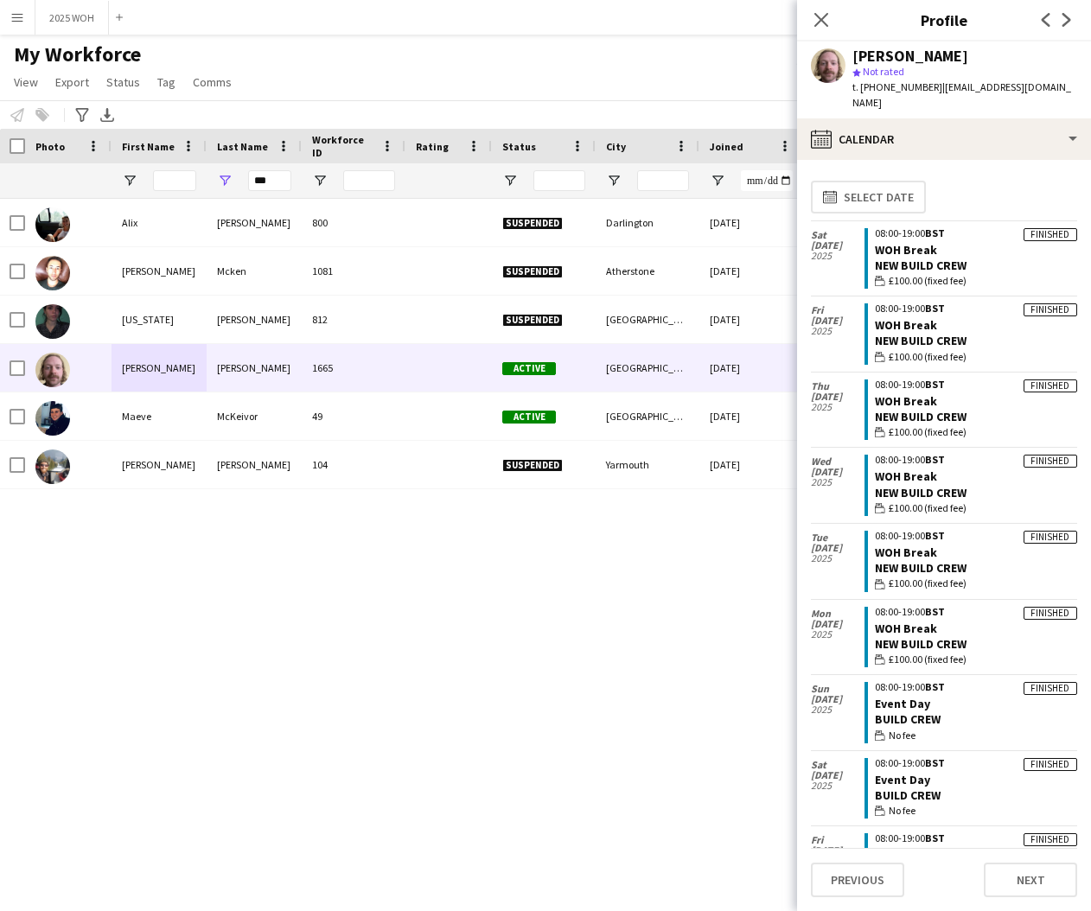
scroll to position [0, 0]
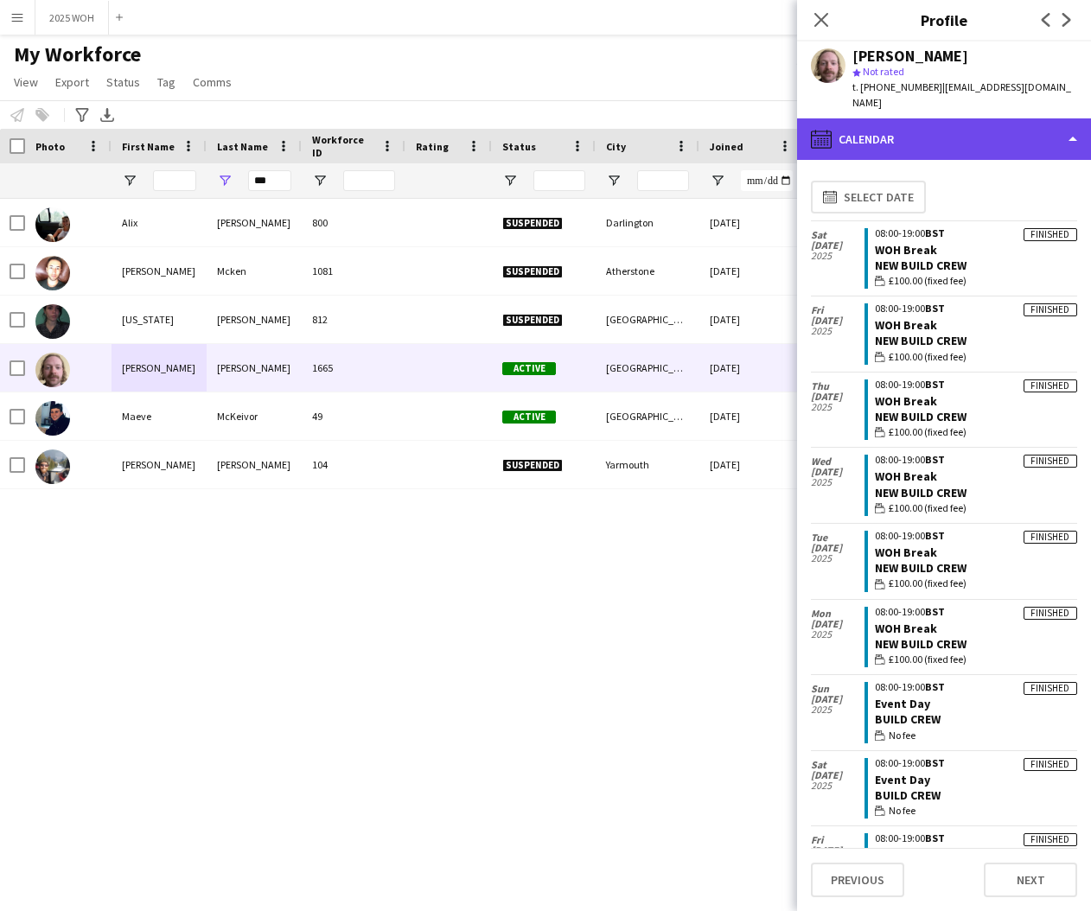
drag, startPoint x: 897, startPoint y: 125, endPoint x: 906, endPoint y: 129, distance: 9.3
click at [898, 125] on div "calendar-full Calendar" at bounding box center [944, 138] width 294 height 41
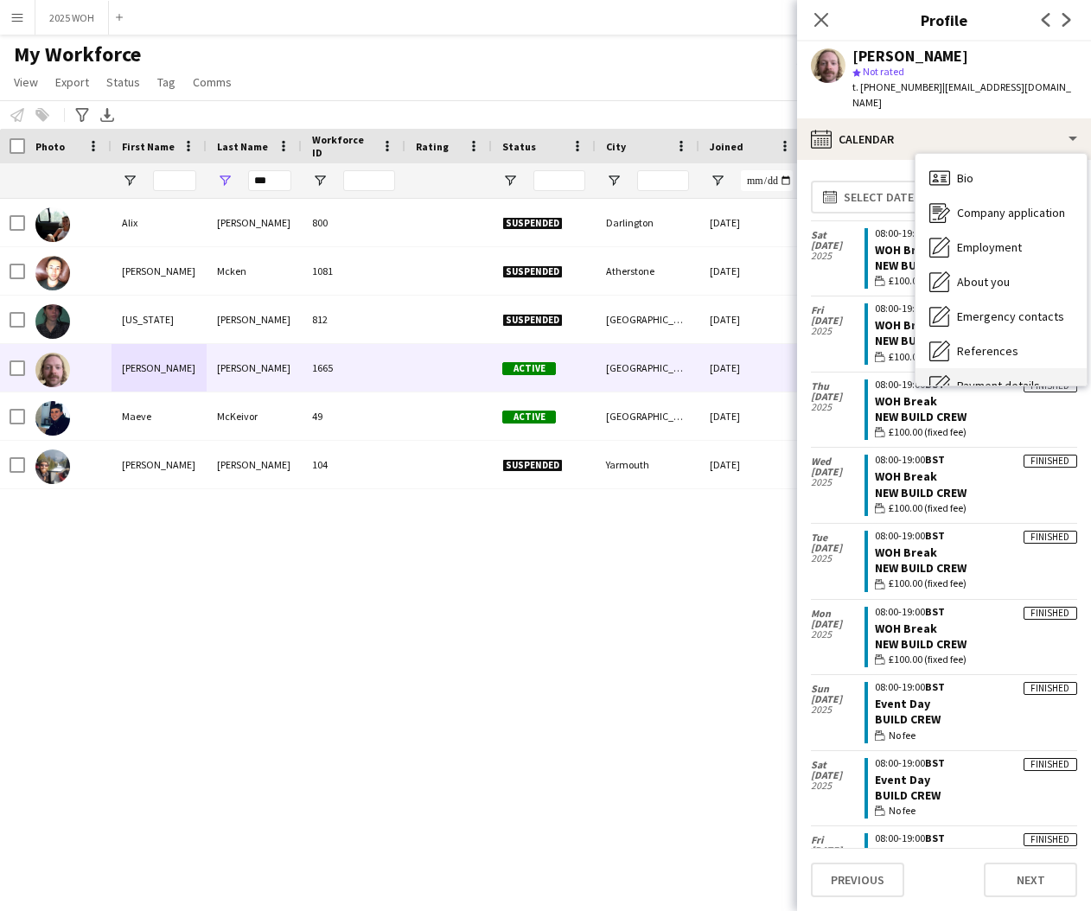
click at [974, 378] on span "Payment details" at bounding box center [998, 386] width 83 height 16
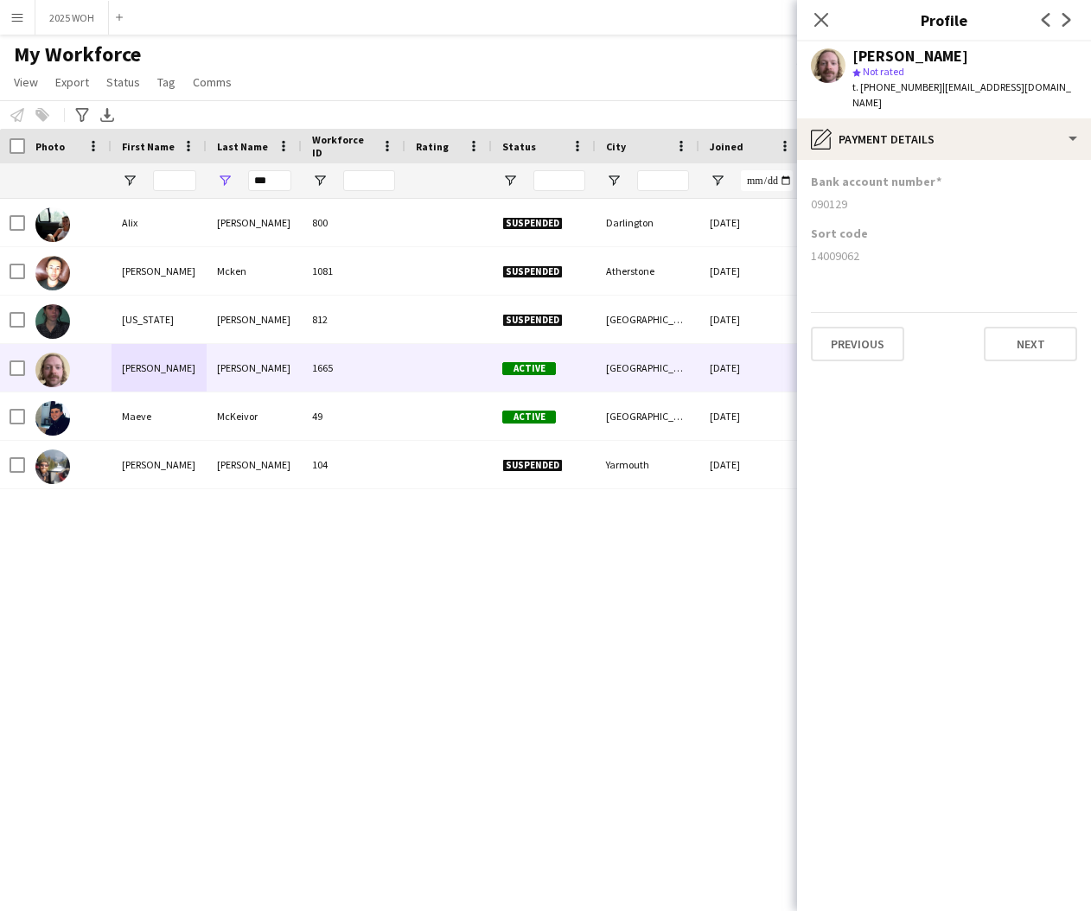
drag, startPoint x: 819, startPoint y: 189, endPoint x: 851, endPoint y: 190, distance: 32.0
click at [850, 190] on app-section-data-types "Bank account number [FINANCIAL_ID] Sort code [FINANCIAL_ID] Previous Next" at bounding box center [944, 535] width 294 height 751
drag, startPoint x: 809, startPoint y: 239, endPoint x: 864, endPoint y: 241, distance: 55.3
click at [863, 241] on app-section-data-types "Bank account number [FINANCIAL_ID] Sort code [FINANCIAL_ID] Previous Next" at bounding box center [944, 535] width 294 height 751
click at [277, 183] on input "***" at bounding box center [269, 180] width 43 height 21
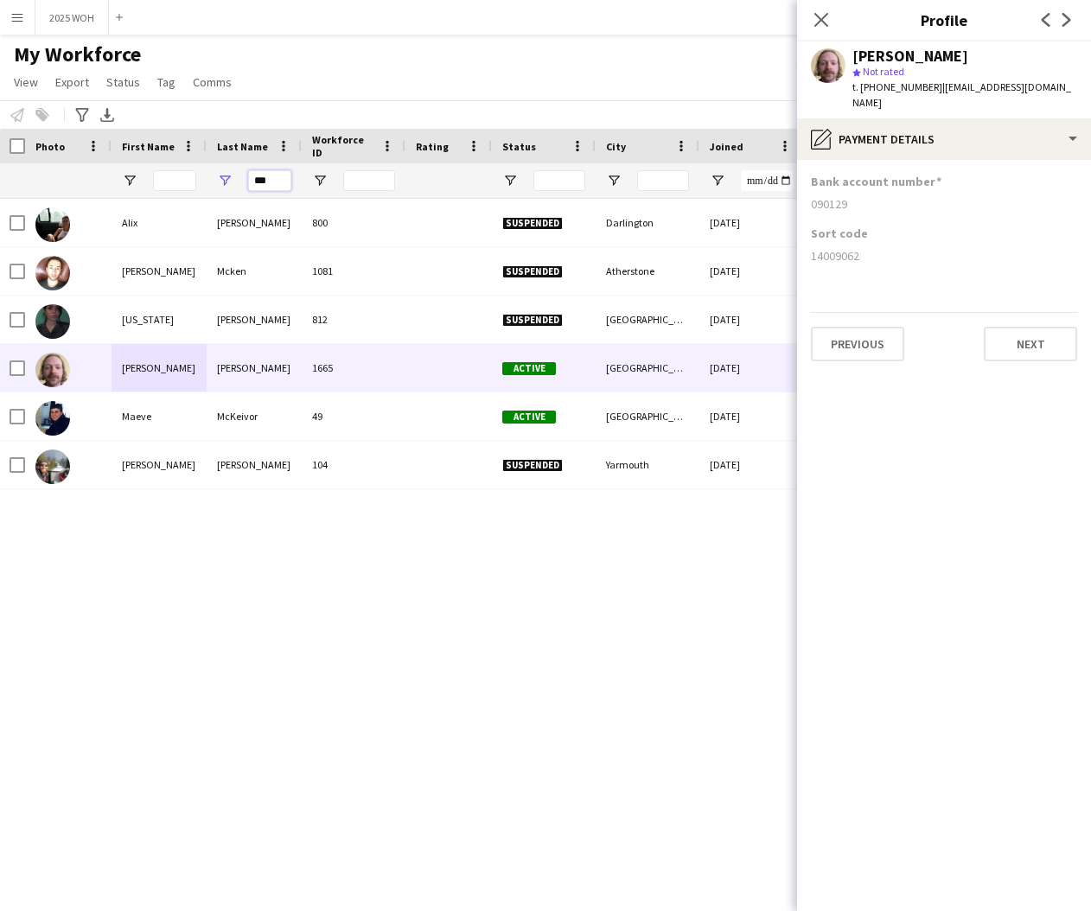
drag, startPoint x: 277, startPoint y: 183, endPoint x: 222, endPoint y: 169, distance: 57.2
click at [217, 170] on div "***" at bounding box center [254, 180] width 95 height 35
click at [269, 180] on input "***" at bounding box center [269, 180] width 43 height 21
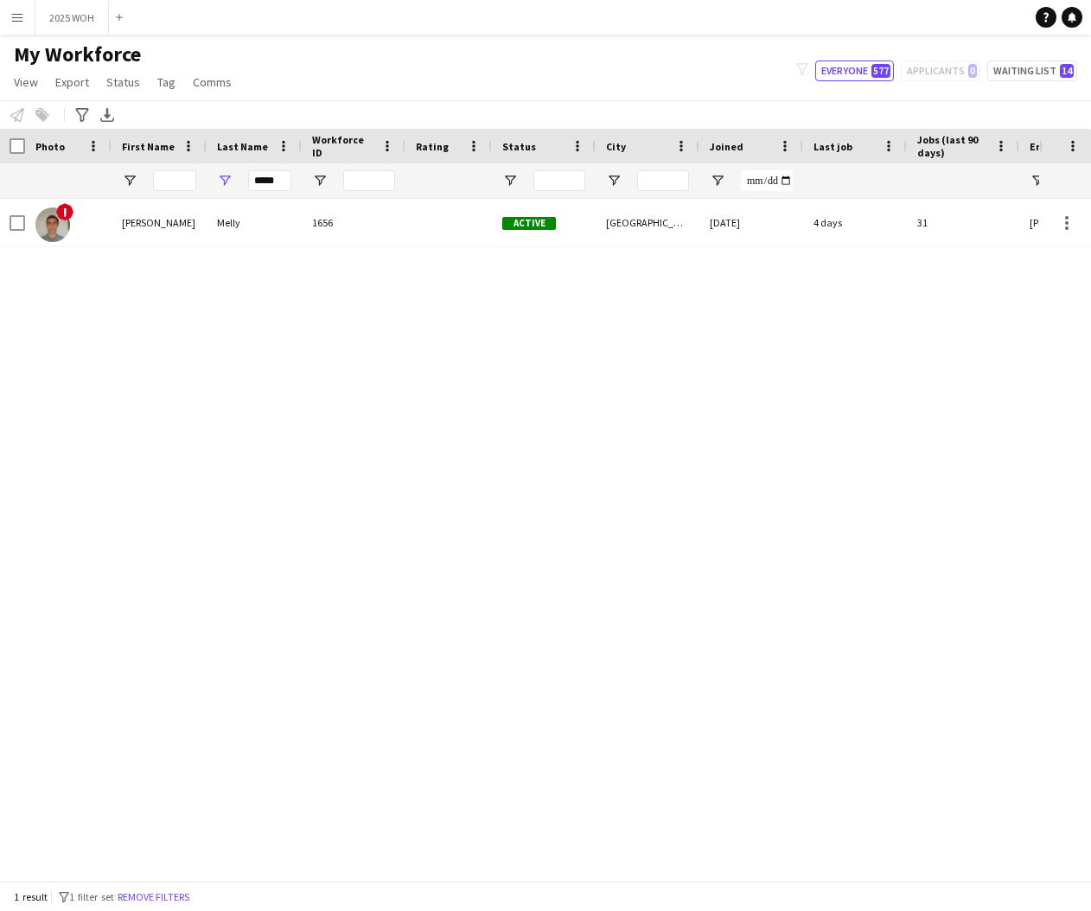
drag, startPoint x: 269, startPoint y: 180, endPoint x: 188, endPoint y: 222, distance: 91.6
click at [194, 222] on div "[PERSON_NAME]" at bounding box center [159, 223] width 95 height 48
drag, startPoint x: 264, startPoint y: 178, endPoint x: 229, endPoint y: 173, distance: 35.8
click at [229, 175] on div "*****" at bounding box center [254, 180] width 95 height 35
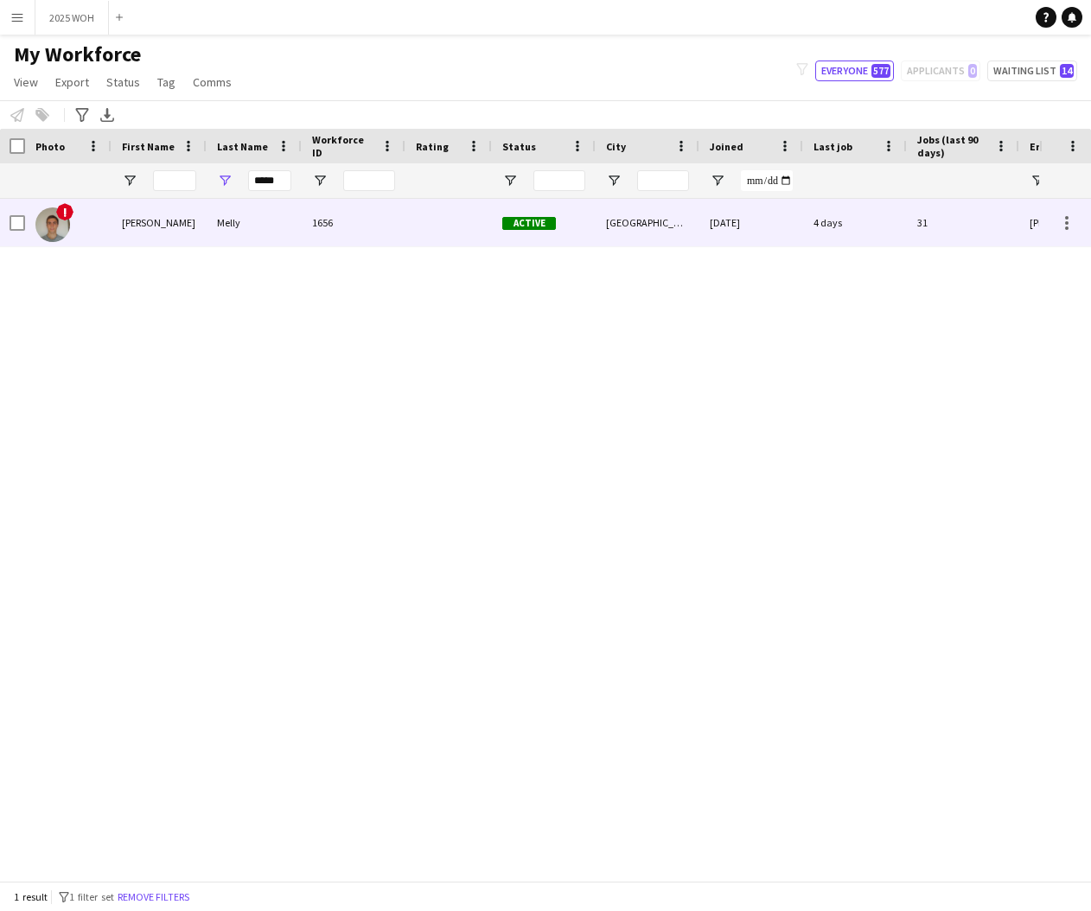
drag, startPoint x: 219, startPoint y: 231, endPoint x: 252, endPoint y: 234, distance: 33.9
click at [219, 231] on div "Melly" at bounding box center [254, 223] width 95 height 48
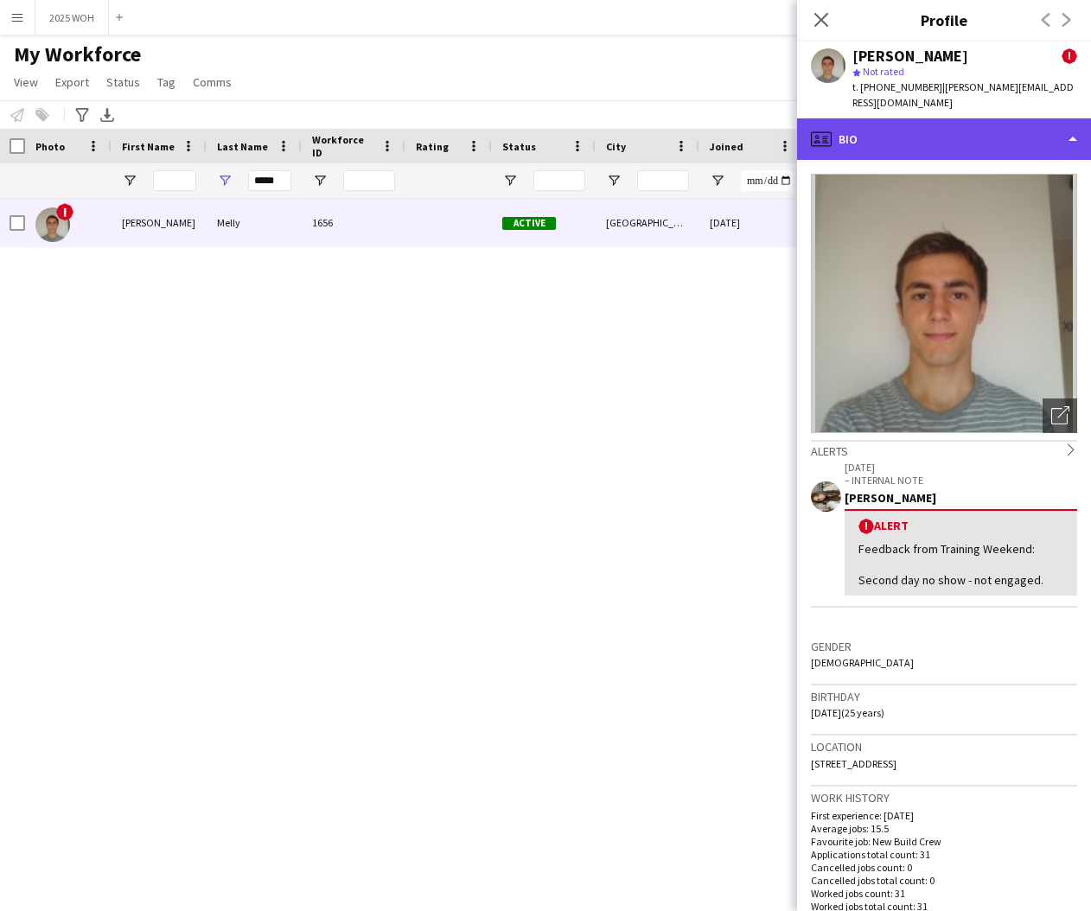
click at [1026, 128] on div "profile Bio" at bounding box center [944, 138] width 294 height 41
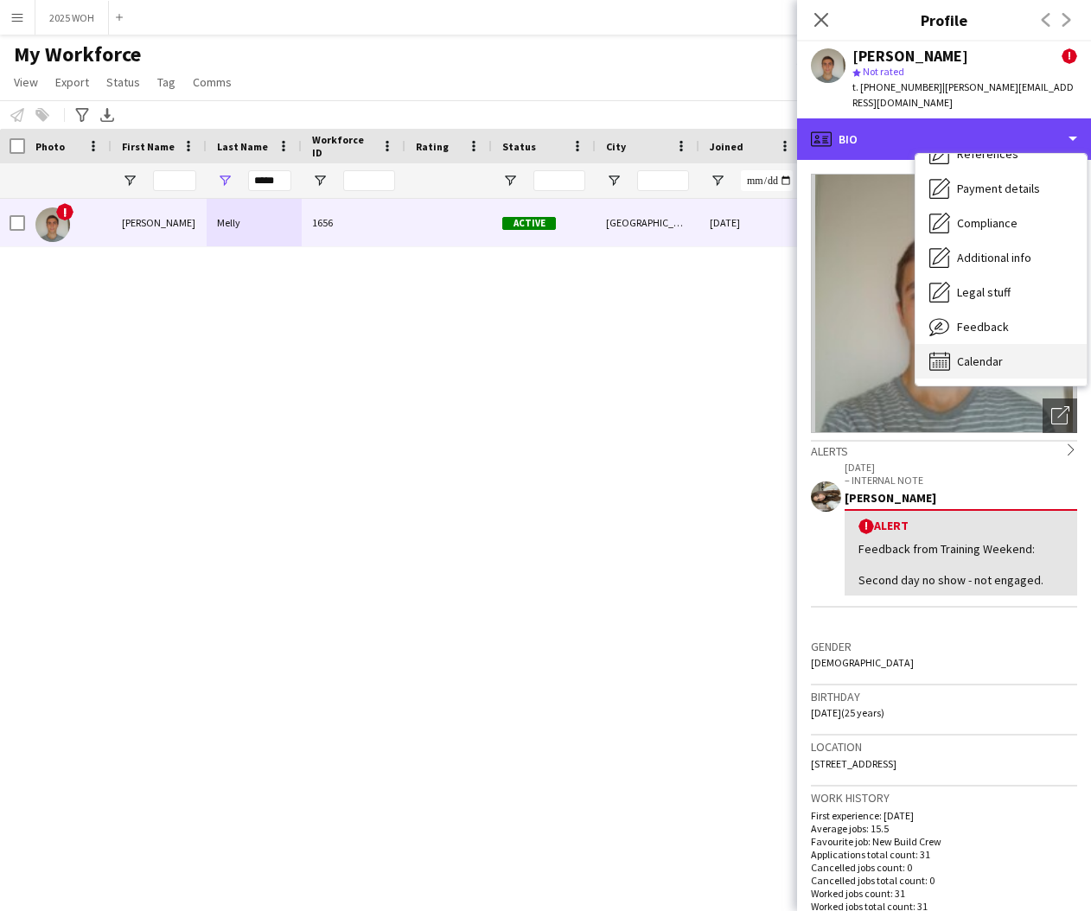
scroll to position [197, 0]
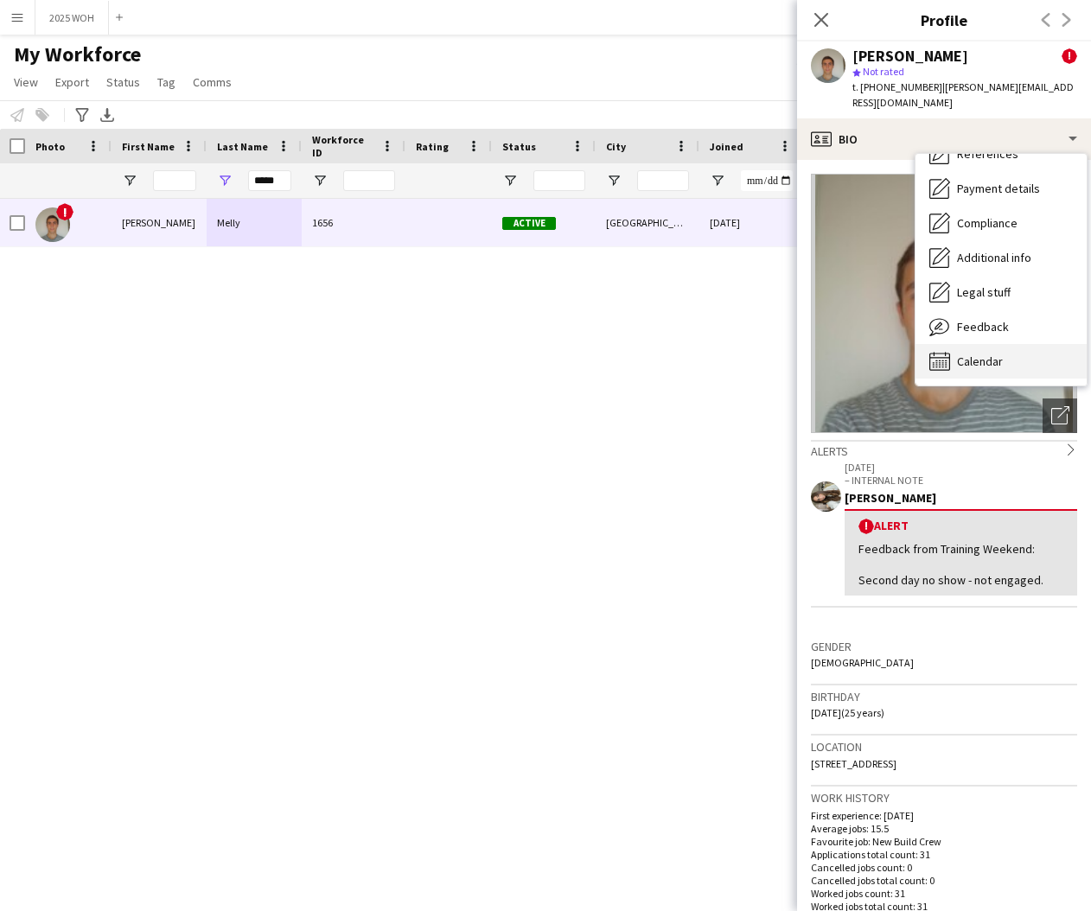
click at [1002, 354] on span "Calendar" at bounding box center [980, 362] width 46 height 16
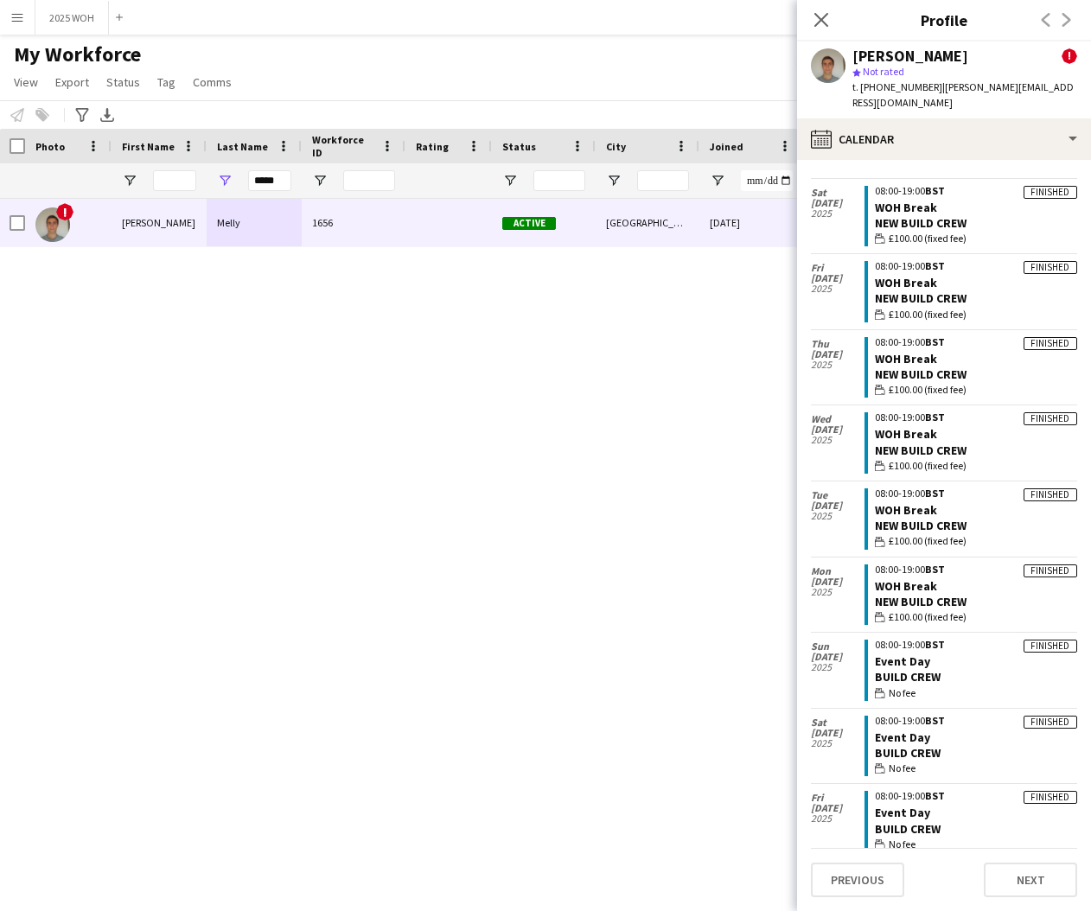
scroll to position [45, 0]
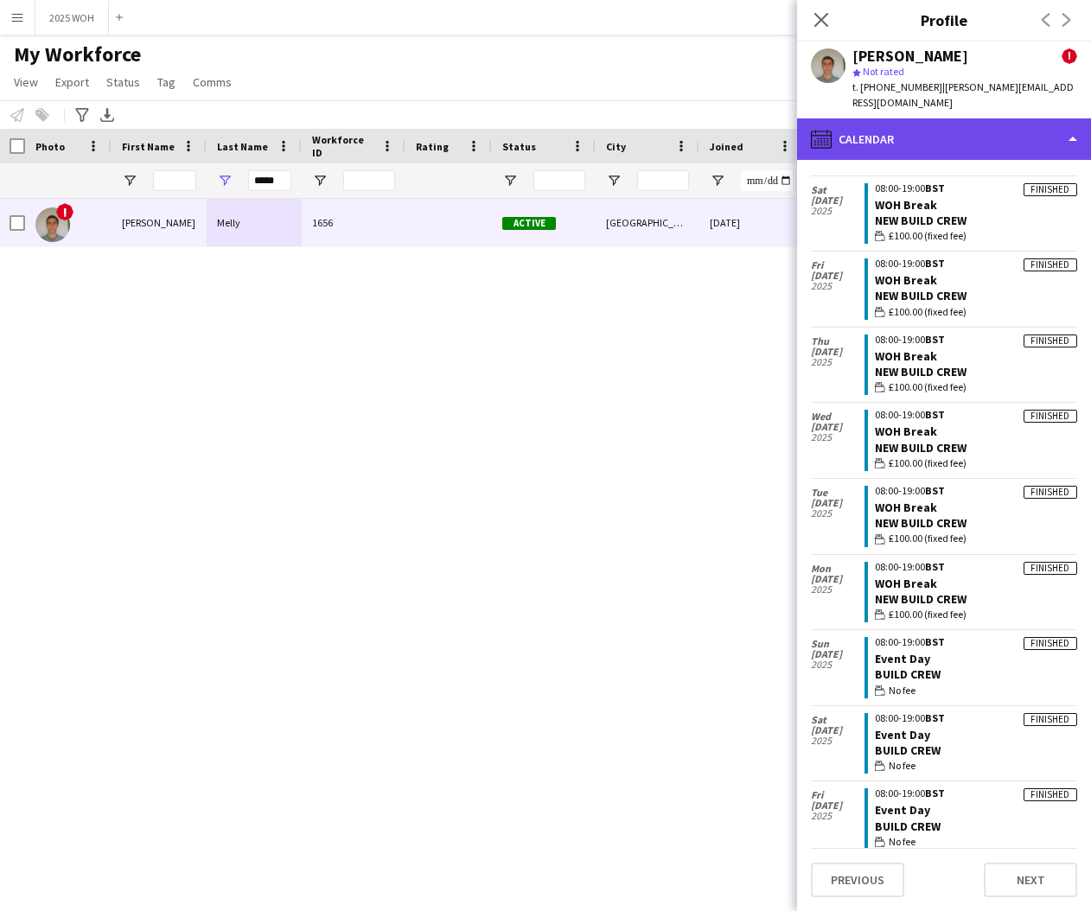
click at [910, 128] on div "calendar-full Calendar" at bounding box center [944, 138] width 294 height 41
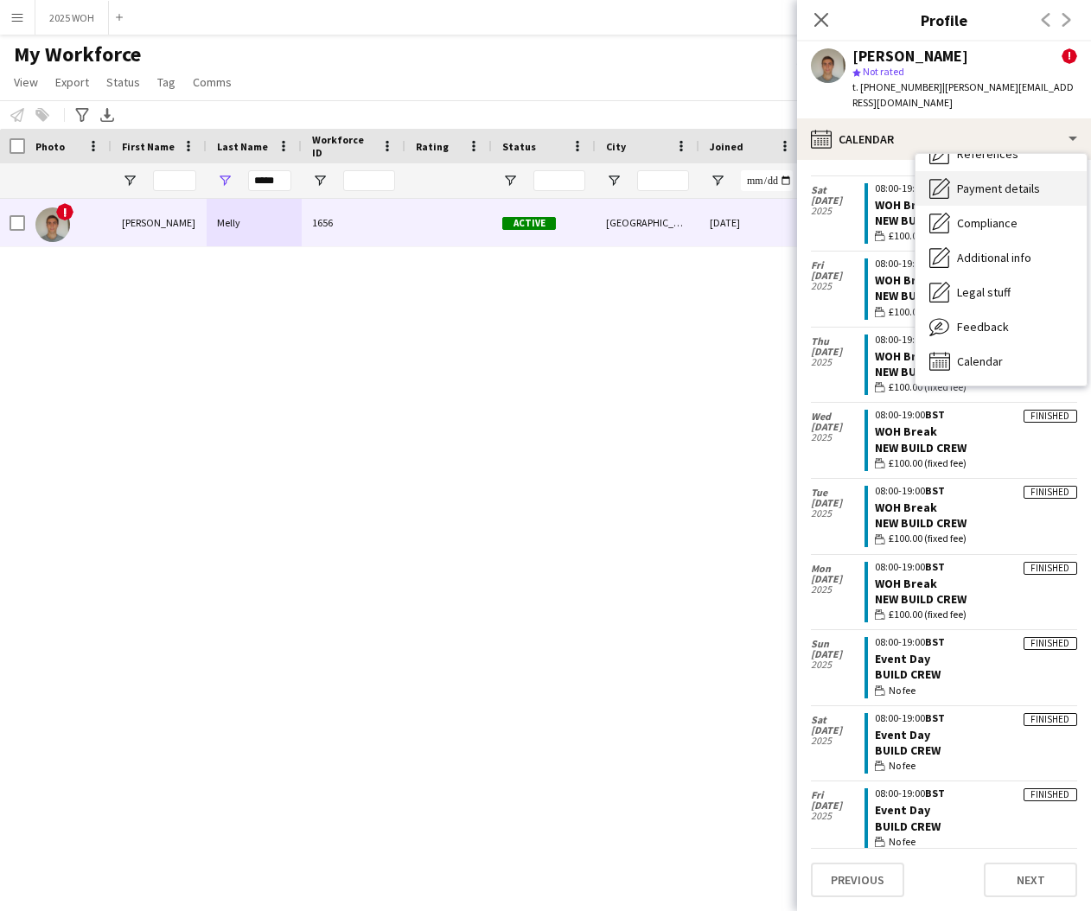
click at [991, 181] on span "Payment details" at bounding box center [998, 189] width 83 height 16
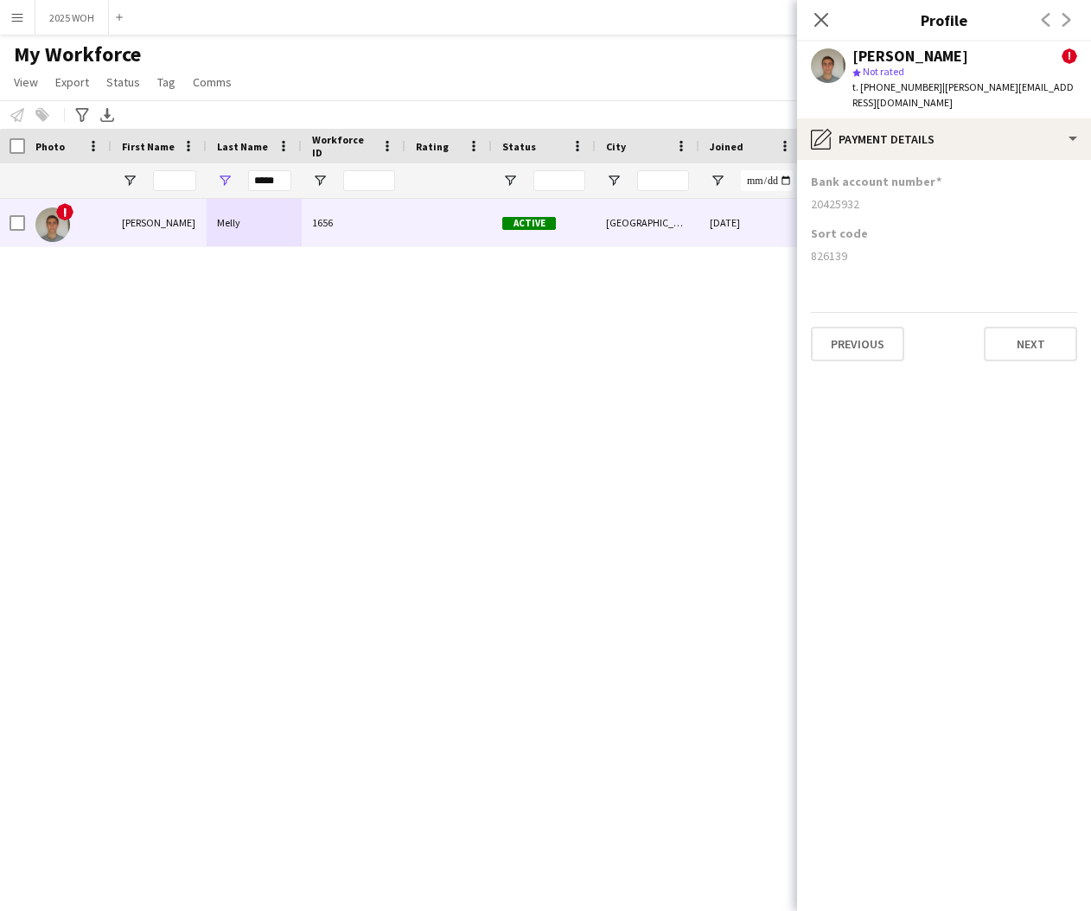
drag, startPoint x: 810, startPoint y: 189, endPoint x: 864, endPoint y: 188, distance: 54.5
click at [864, 188] on app-section-data-types "Bank account number [FINANCIAL_ID] Sort code [FINANCIAL_ID] Previous Next" at bounding box center [944, 535] width 294 height 751
drag, startPoint x: 810, startPoint y: 239, endPoint x: 855, endPoint y: 239, distance: 45.0
click at [855, 239] on app-section-data-types "Bank account number [FINANCIAL_ID] Sort code [FINANCIAL_ID] Previous Next" at bounding box center [944, 535] width 294 height 751
click at [285, 186] on input "*****" at bounding box center [269, 180] width 43 height 21
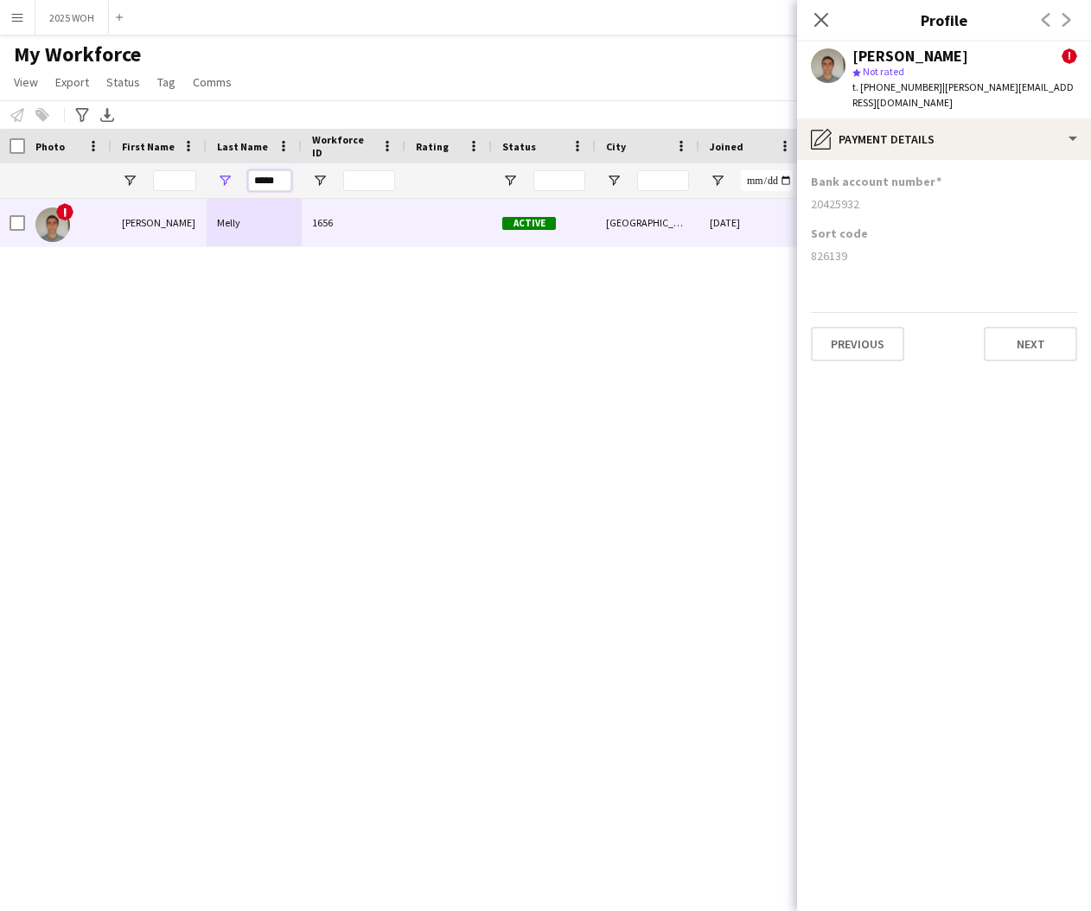
click at [285, 186] on input "*****" at bounding box center [269, 180] width 43 height 21
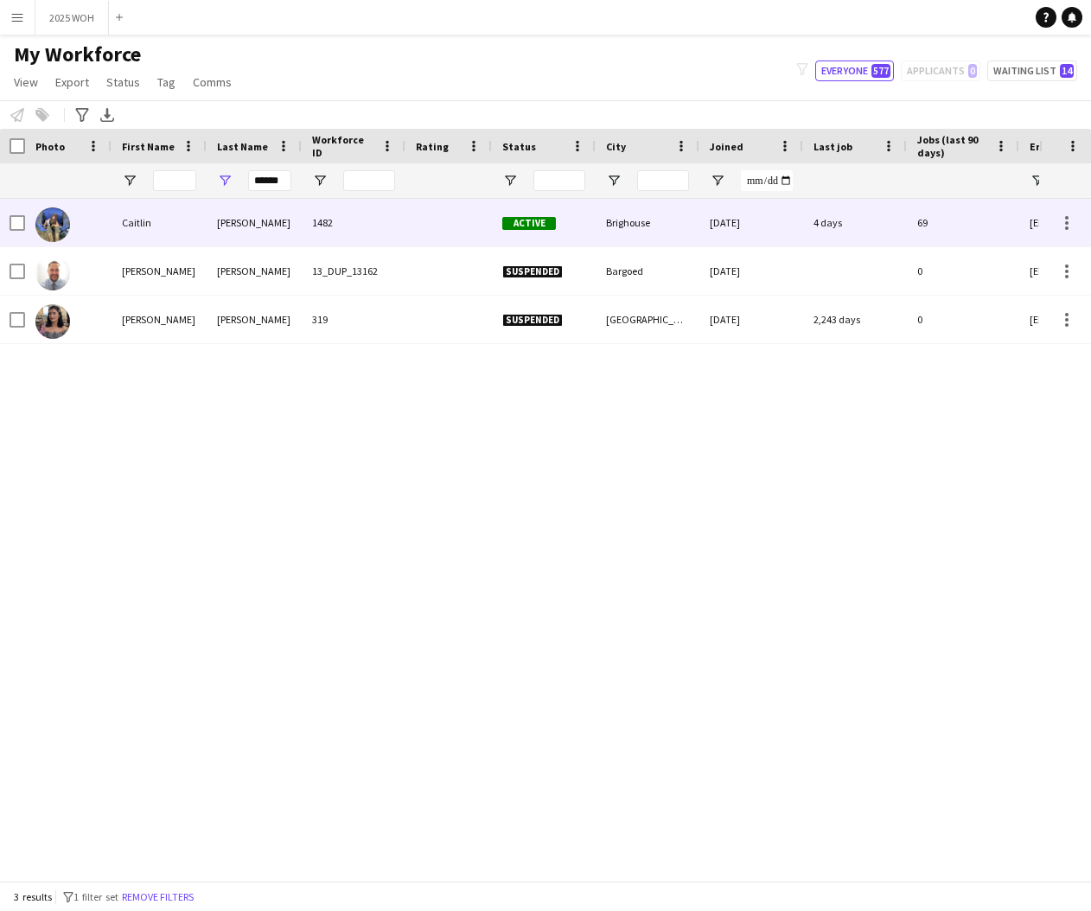
click at [207, 223] on div "[PERSON_NAME]" at bounding box center [254, 223] width 95 height 48
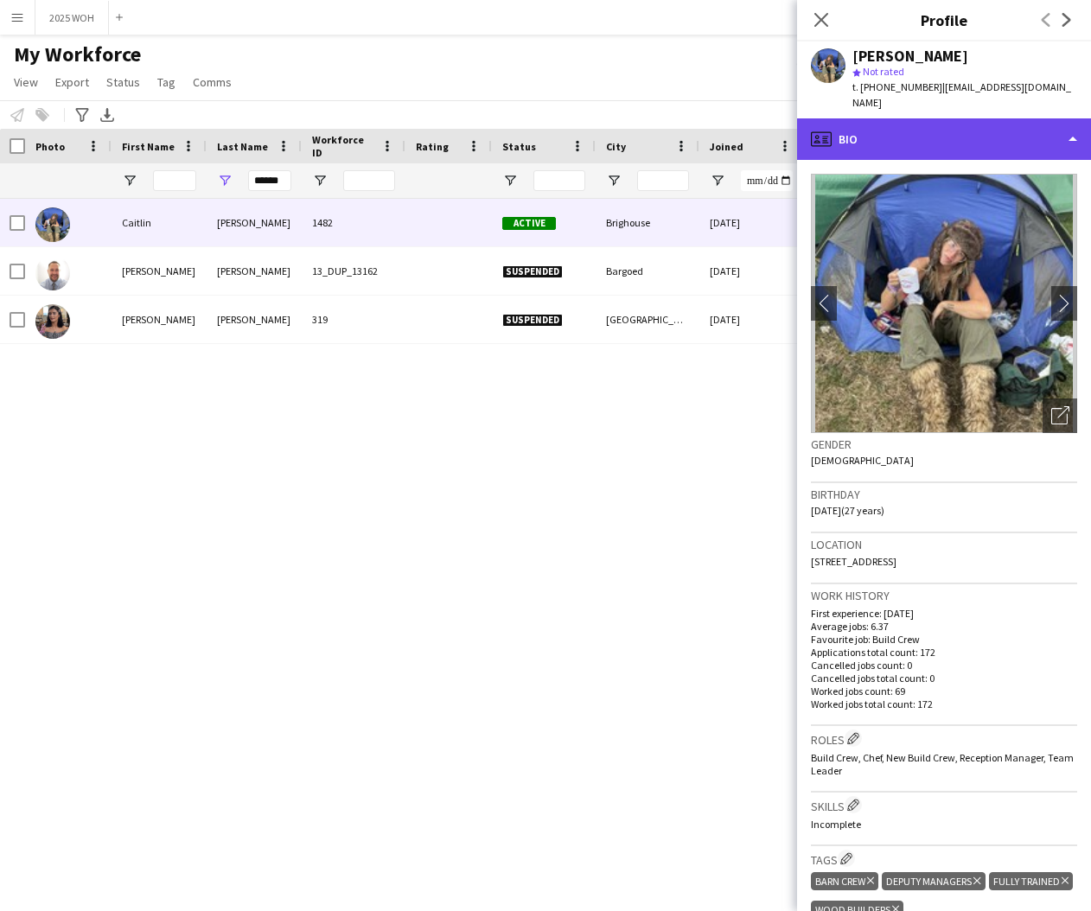
click at [962, 135] on div "profile Bio" at bounding box center [944, 138] width 294 height 41
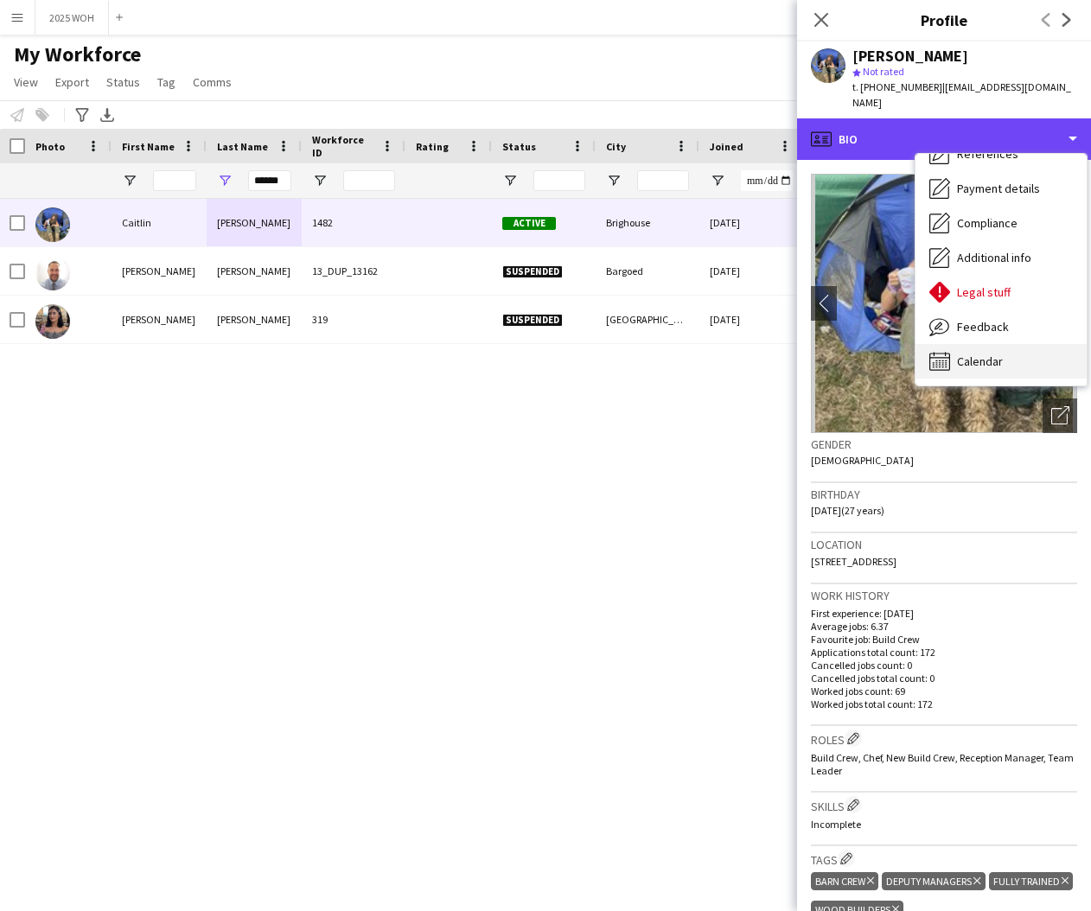
scroll to position [198, 0]
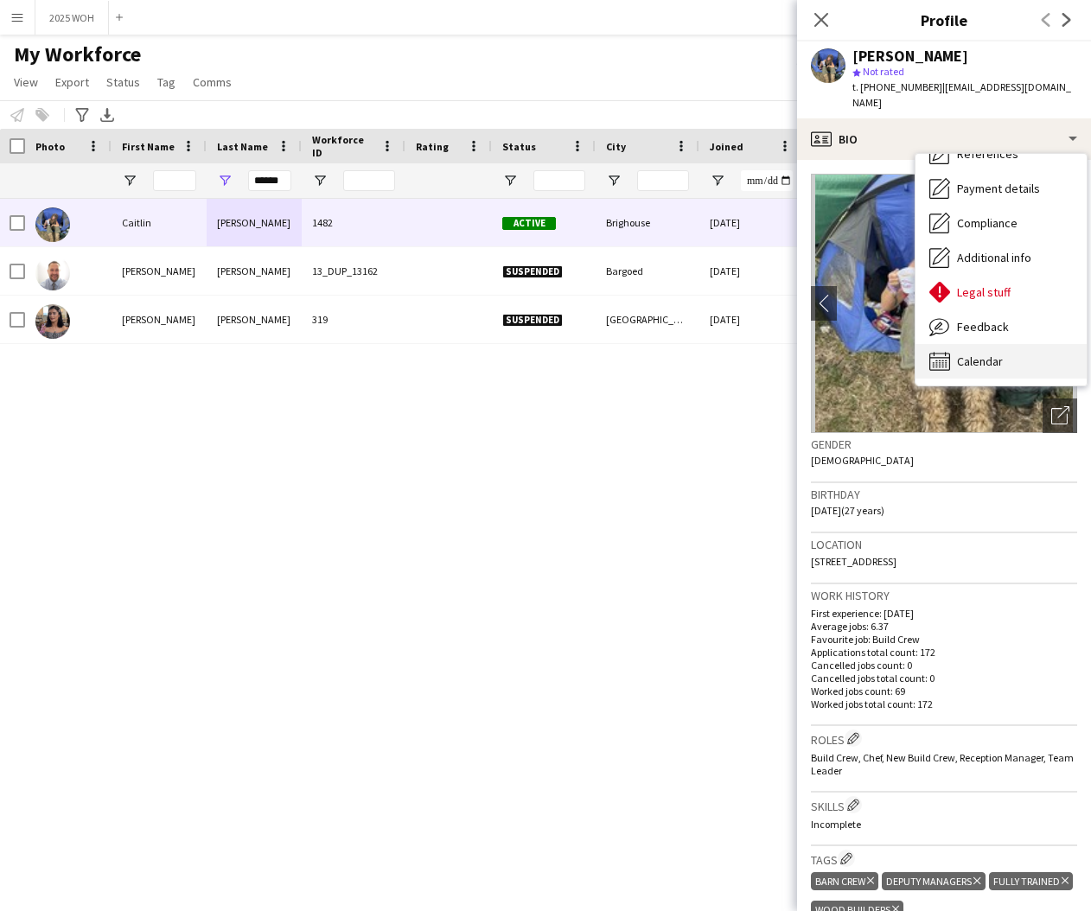
click at [984, 354] on span "Calendar" at bounding box center [980, 362] width 46 height 16
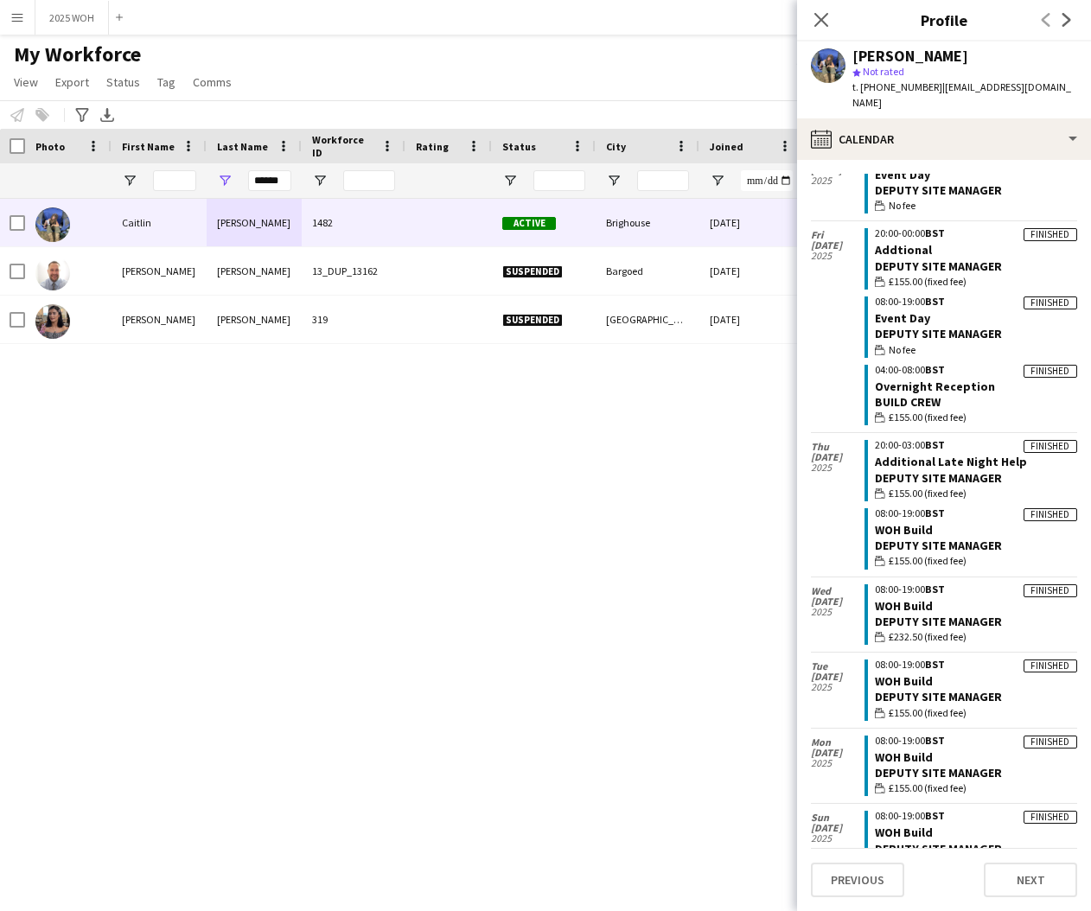
scroll to position [613, 0]
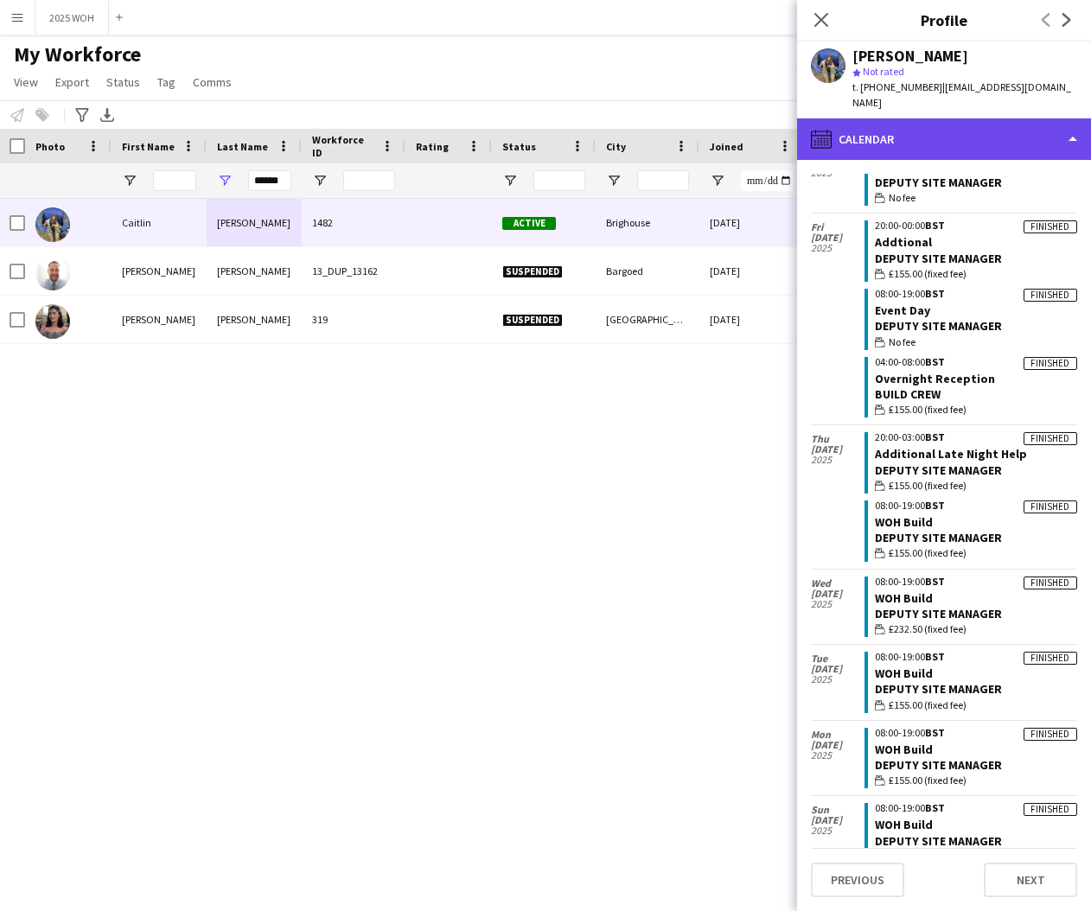
click at [894, 124] on div "calendar-full Calendar" at bounding box center [944, 138] width 294 height 41
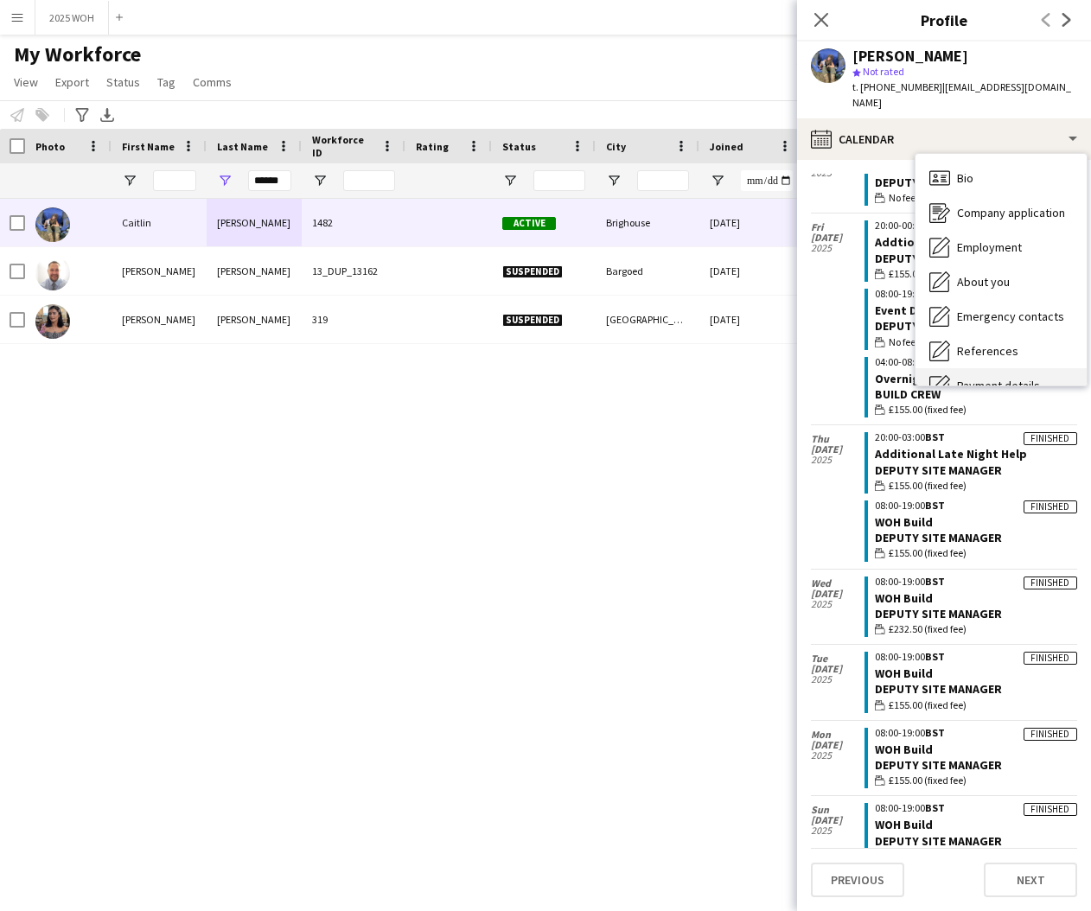
click at [971, 368] on div "Payment details Payment details" at bounding box center [1000, 385] width 171 height 35
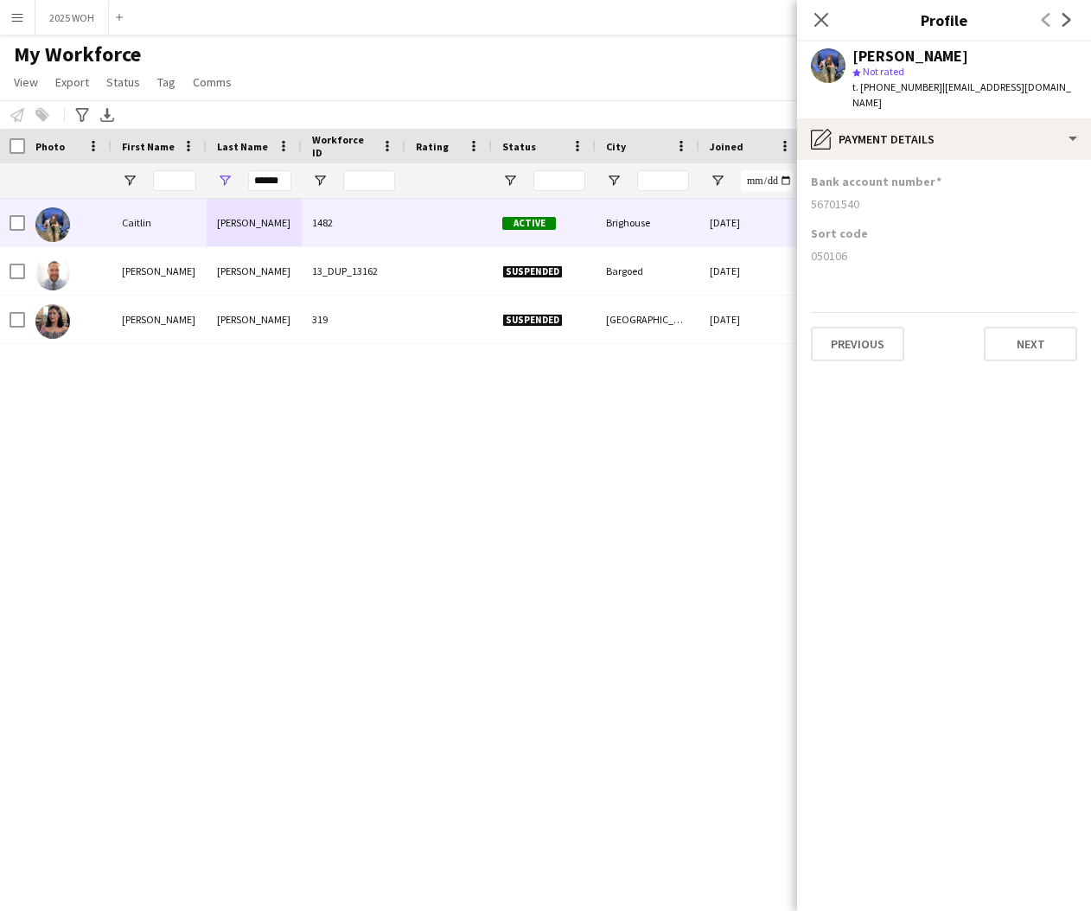
drag, startPoint x: 813, startPoint y: 191, endPoint x: 873, endPoint y: 191, distance: 59.6
click at [873, 196] on div "56701540" at bounding box center [944, 204] width 266 height 16
drag, startPoint x: 810, startPoint y: 241, endPoint x: 857, endPoint y: 240, distance: 46.7
click at [856, 240] on app-section-data-types "Bank account number [FINANCIAL_ID] Sort code [FINANCIAL_ID] Previous Next" at bounding box center [944, 535] width 294 height 751
click at [274, 181] on input "******" at bounding box center [269, 180] width 43 height 21
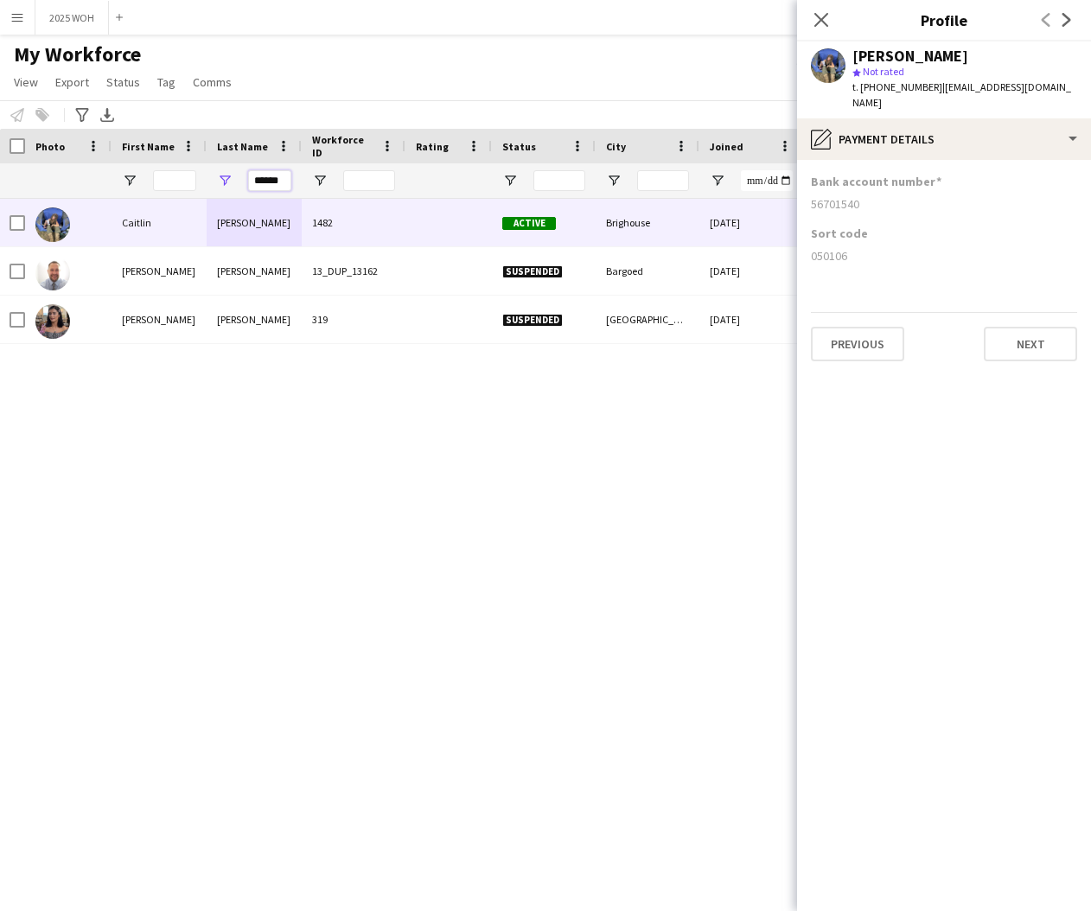
click at [275, 181] on input "******" at bounding box center [269, 180] width 43 height 21
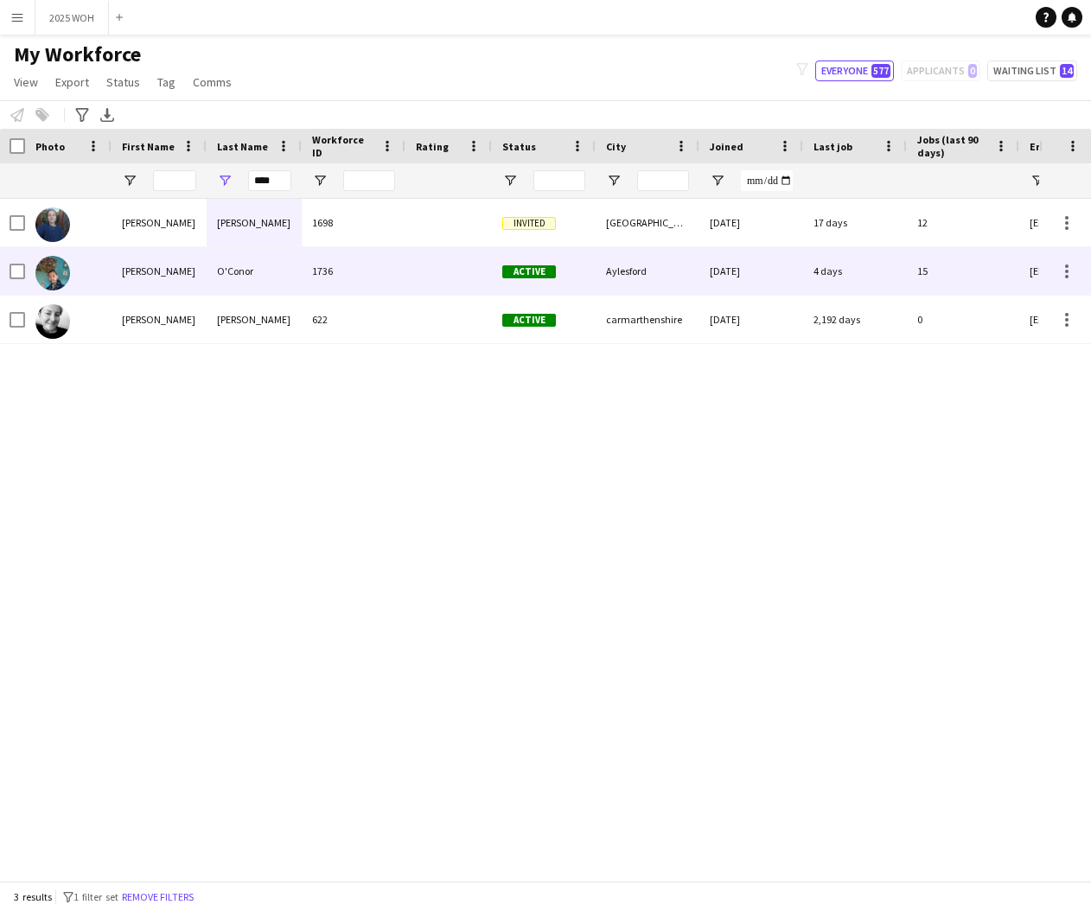
drag, startPoint x: 240, startPoint y: 279, endPoint x: 286, endPoint y: 281, distance: 45.8
click at [241, 279] on div "O'Conor" at bounding box center [254, 271] width 95 height 48
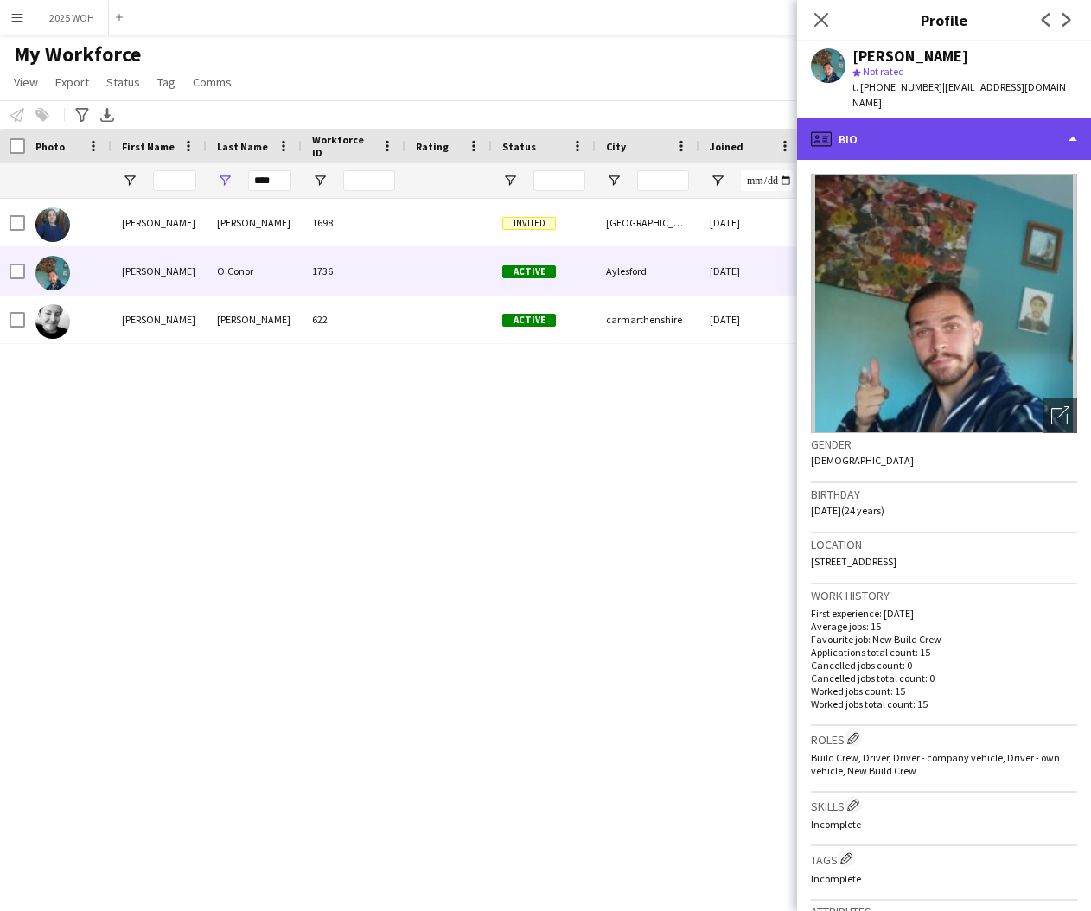
click at [962, 118] on div "profile Bio" at bounding box center [944, 138] width 294 height 41
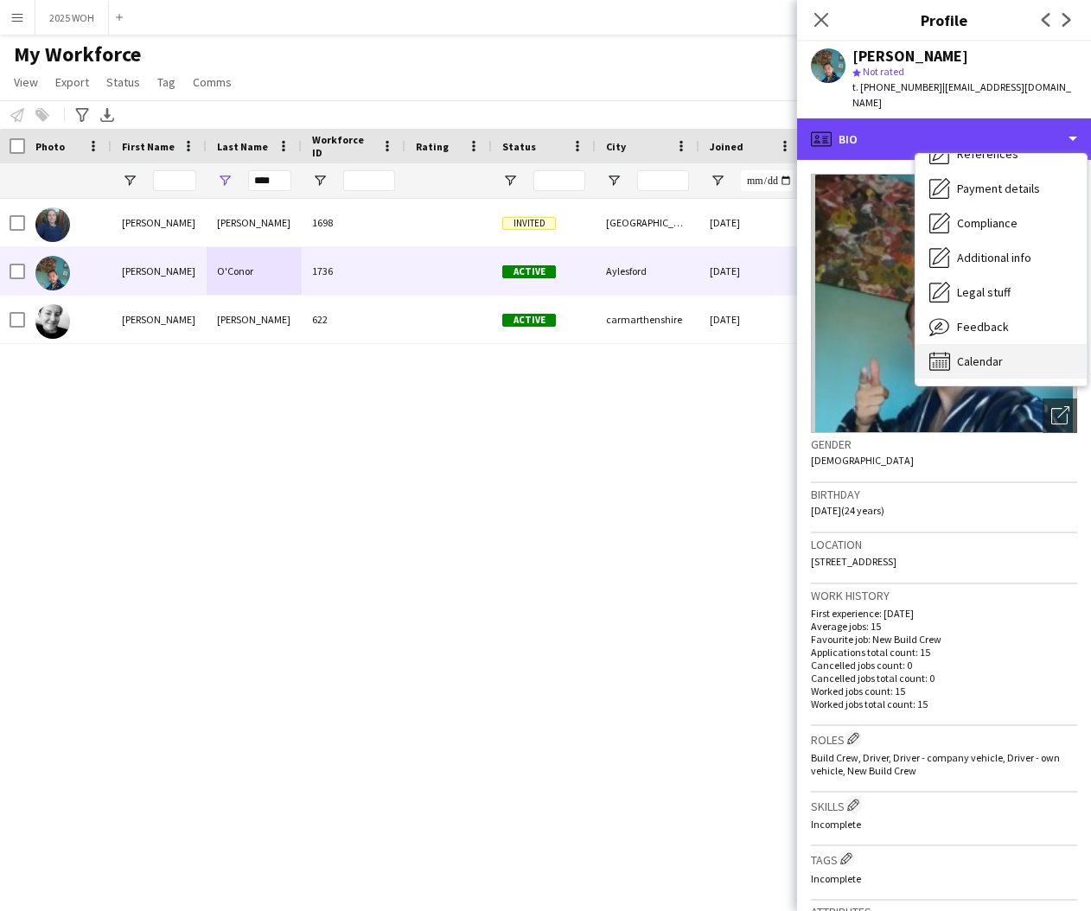
scroll to position [197, 0]
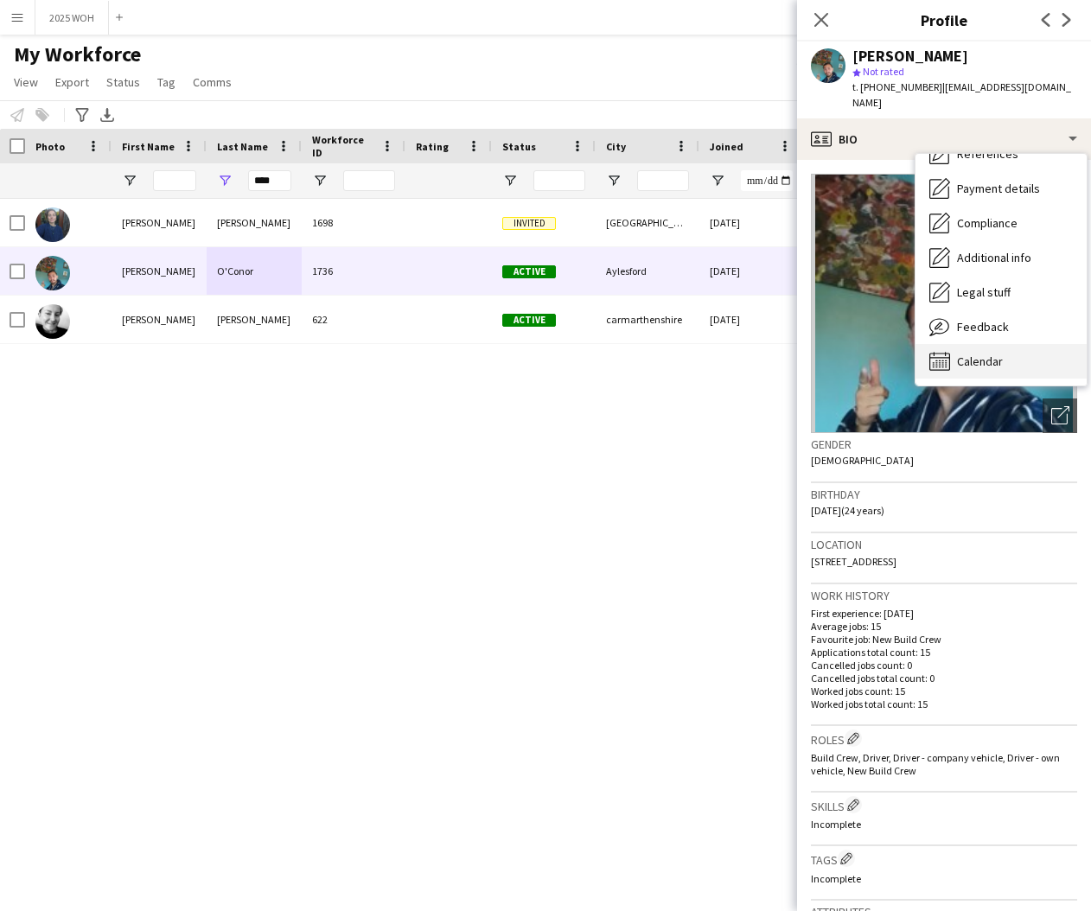
click at [1023, 344] on div "Calendar Calendar" at bounding box center [1000, 361] width 171 height 35
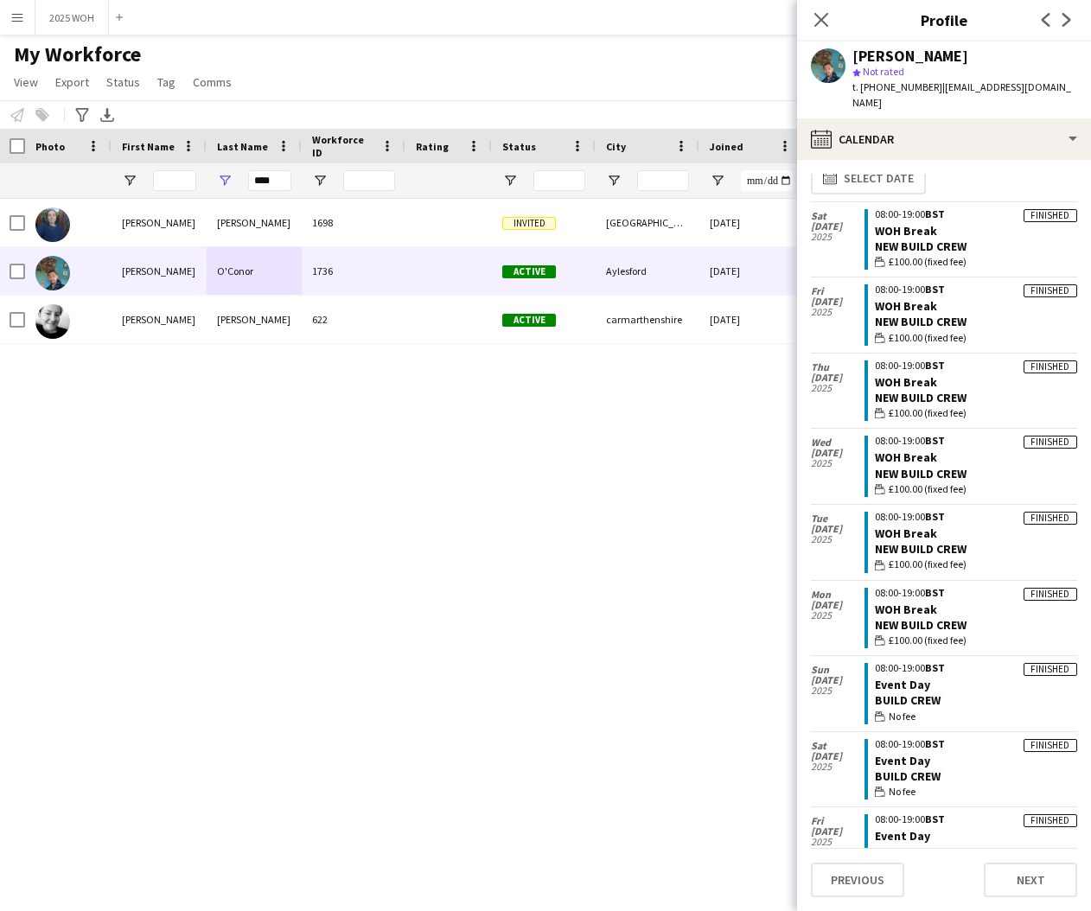
scroll to position [0, 0]
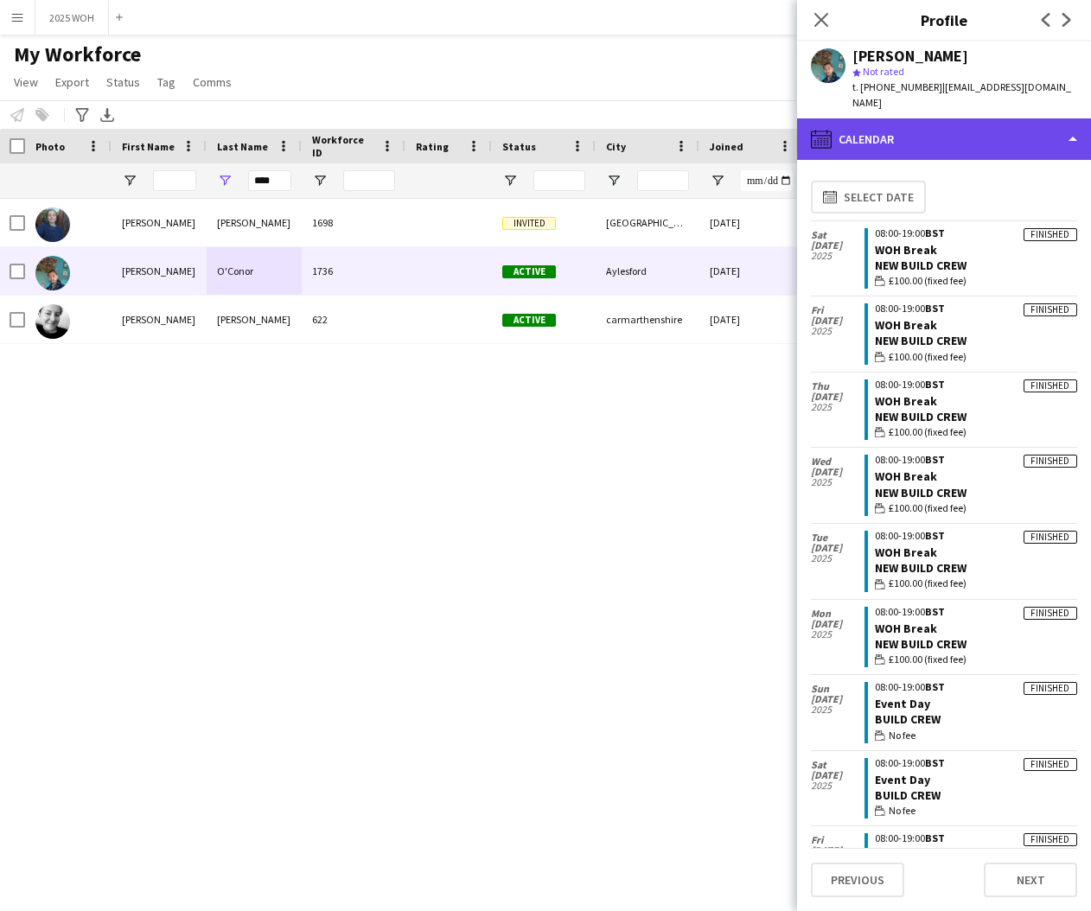
click at [863, 124] on div "calendar-full Calendar" at bounding box center [944, 138] width 294 height 41
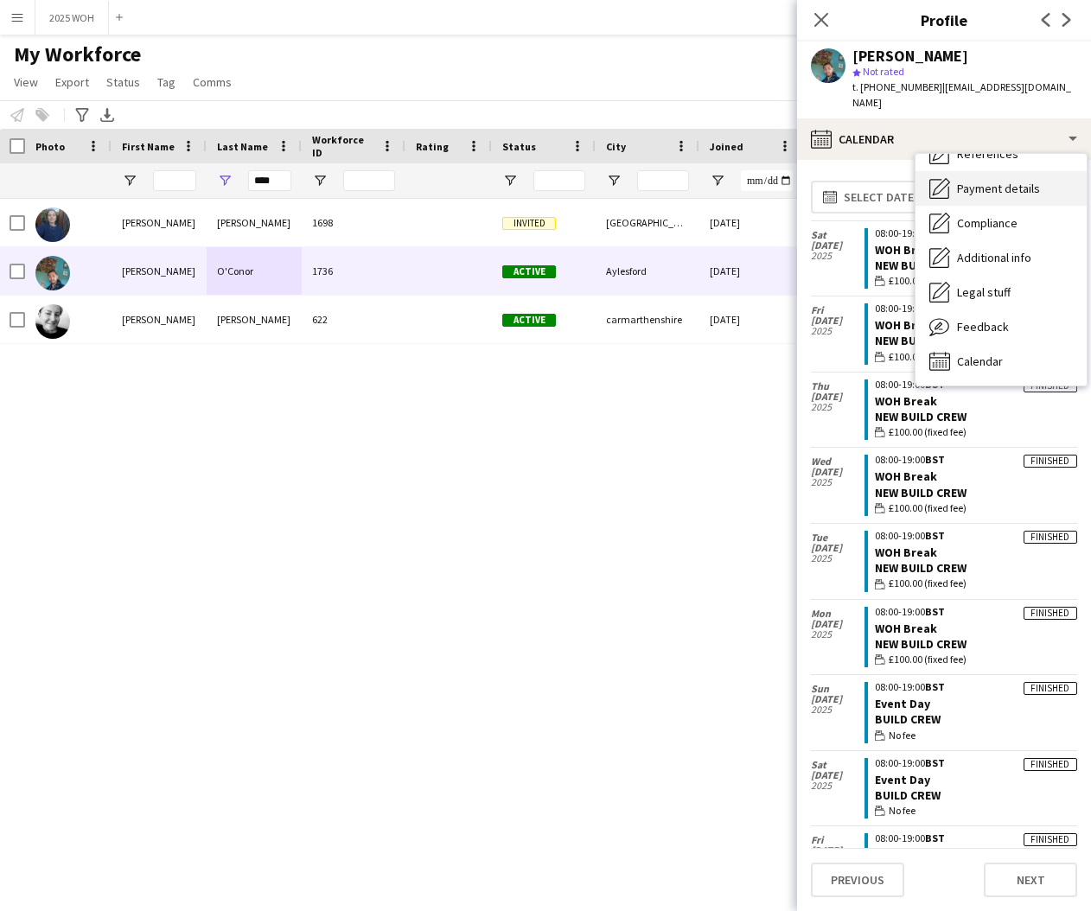
click at [982, 183] on div "Payment details Payment details" at bounding box center [1000, 188] width 171 height 35
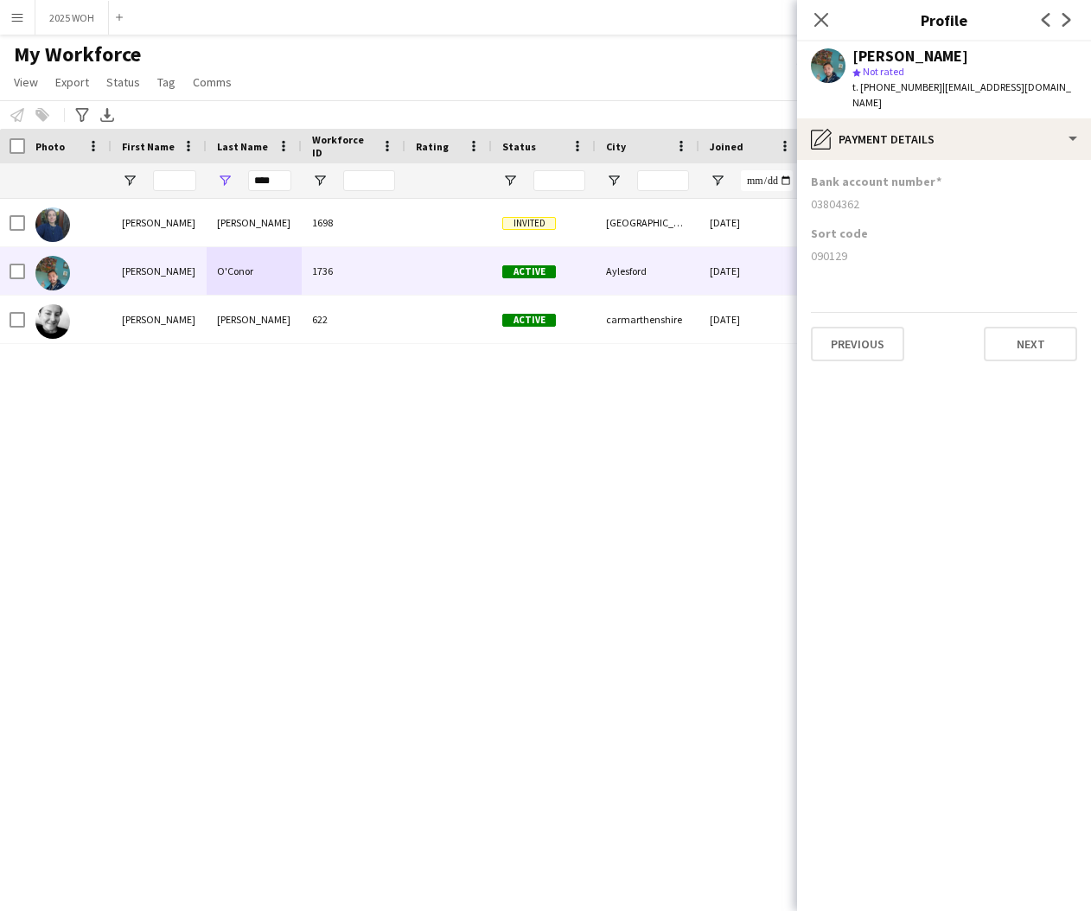
drag, startPoint x: 810, startPoint y: 189, endPoint x: 866, endPoint y: 191, distance: 56.2
click at [862, 191] on app-section-data-types "Bank account number [FINANCIAL_ID] Sort code [FINANCIAL_ID] Previous Next" at bounding box center [944, 535] width 294 height 751
drag, startPoint x: 812, startPoint y: 239, endPoint x: 856, endPoint y: 243, distance: 44.2
click at [856, 248] on div "090129" at bounding box center [944, 256] width 266 height 16
click at [271, 182] on input "****" at bounding box center [269, 180] width 43 height 21
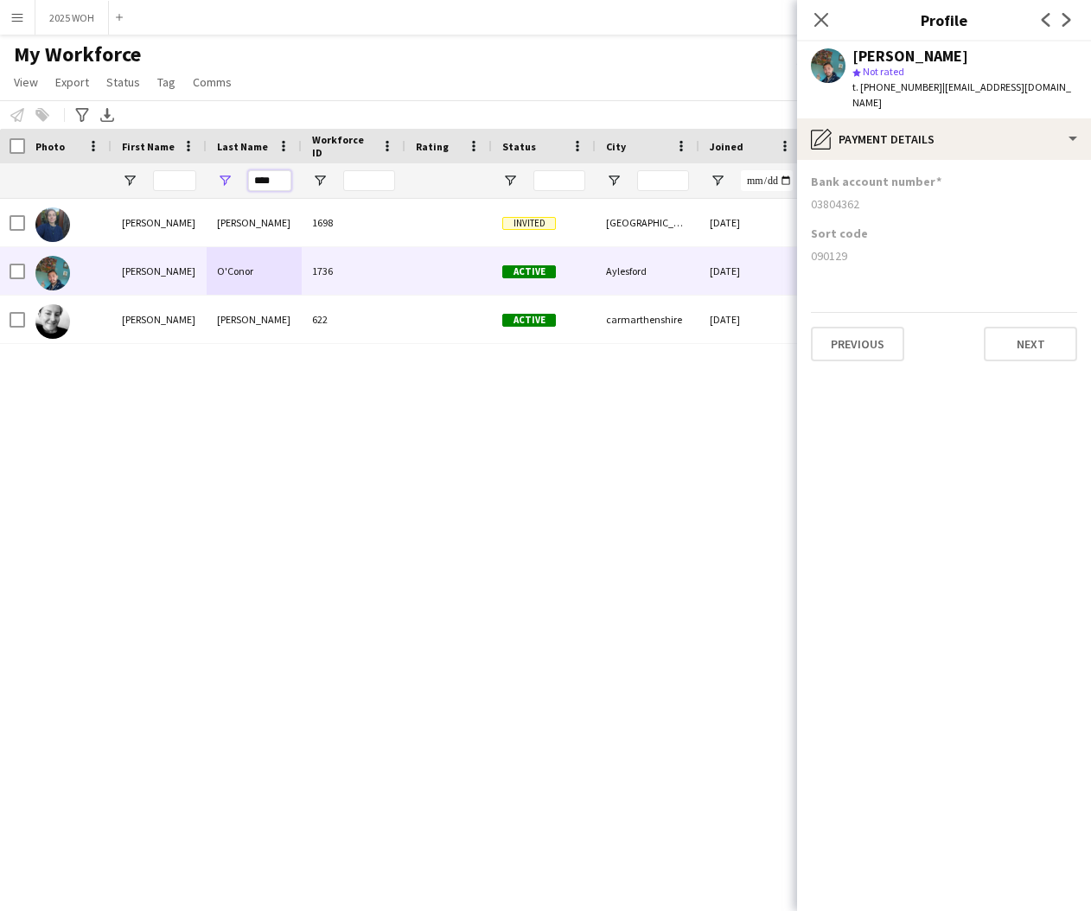
click at [273, 181] on input "****" at bounding box center [269, 180] width 43 height 21
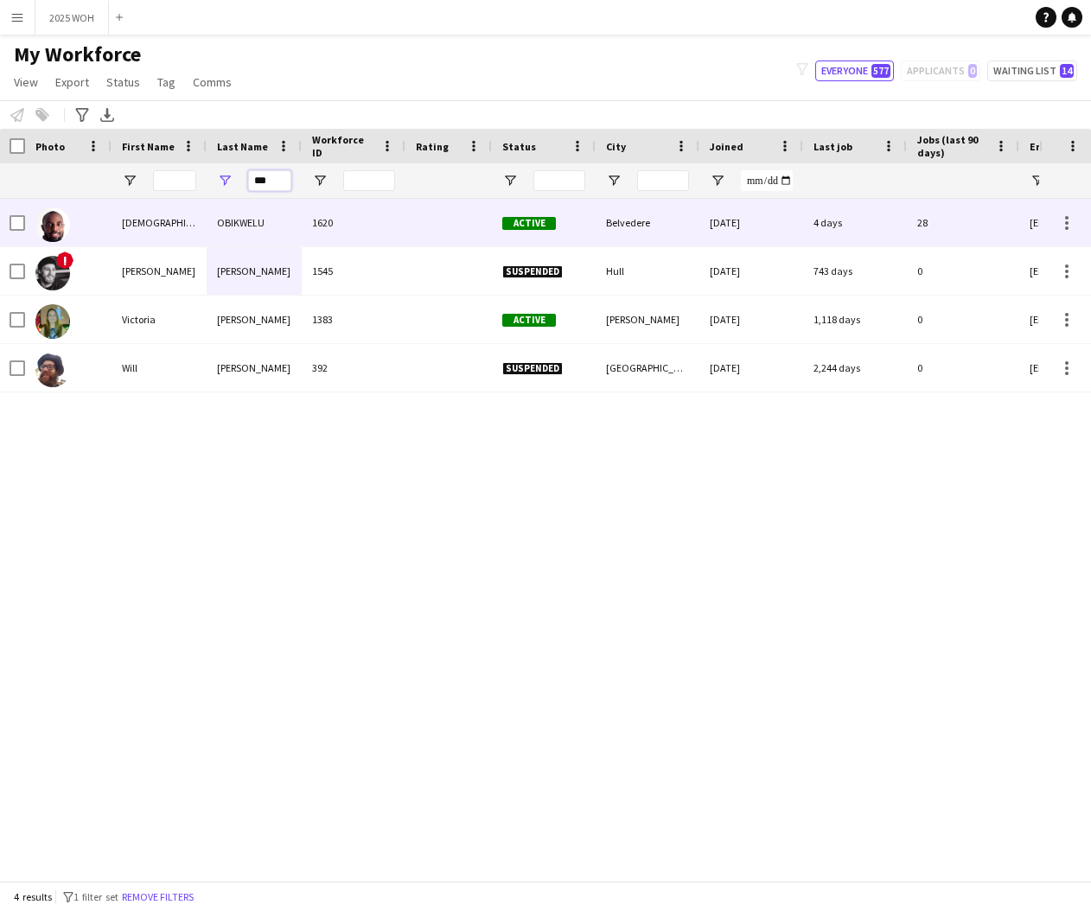
type input "***"
click at [207, 231] on div "OBIKWELU" at bounding box center [254, 223] width 95 height 48
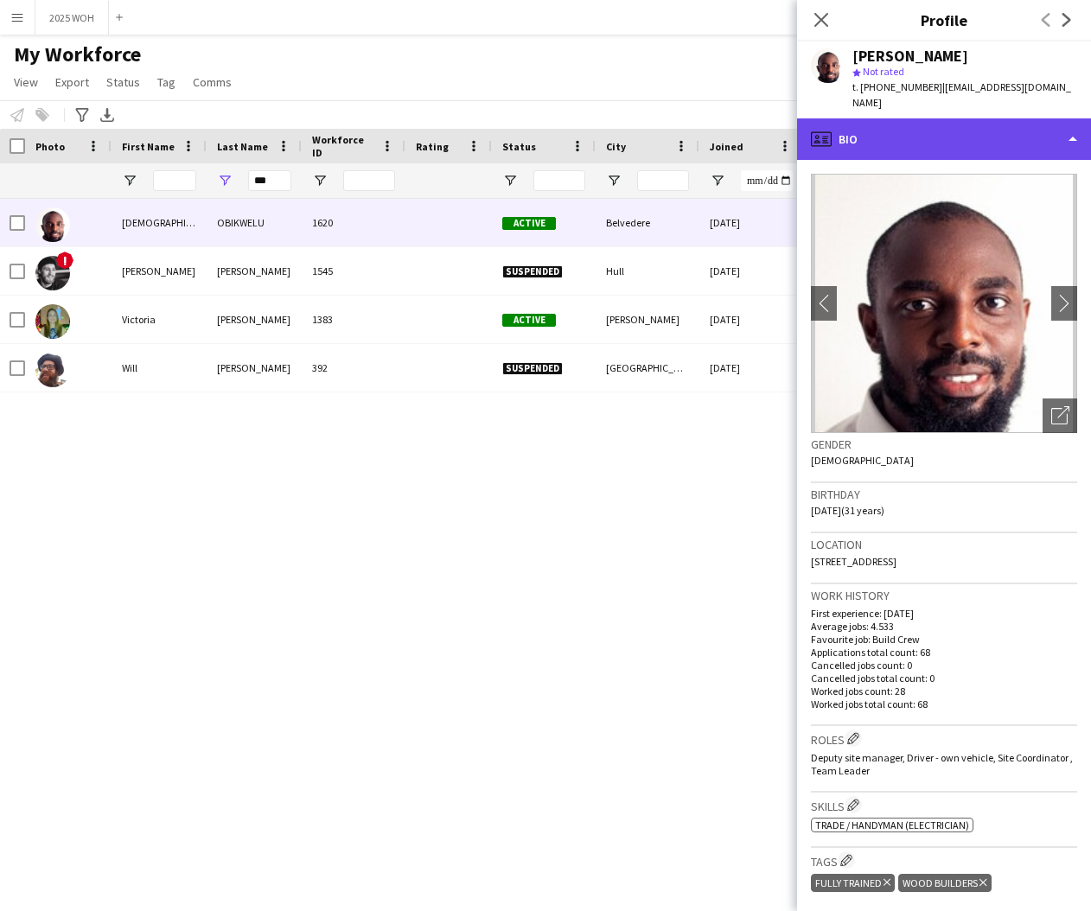
click at [915, 118] on div "profile Bio" at bounding box center [944, 138] width 294 height 41
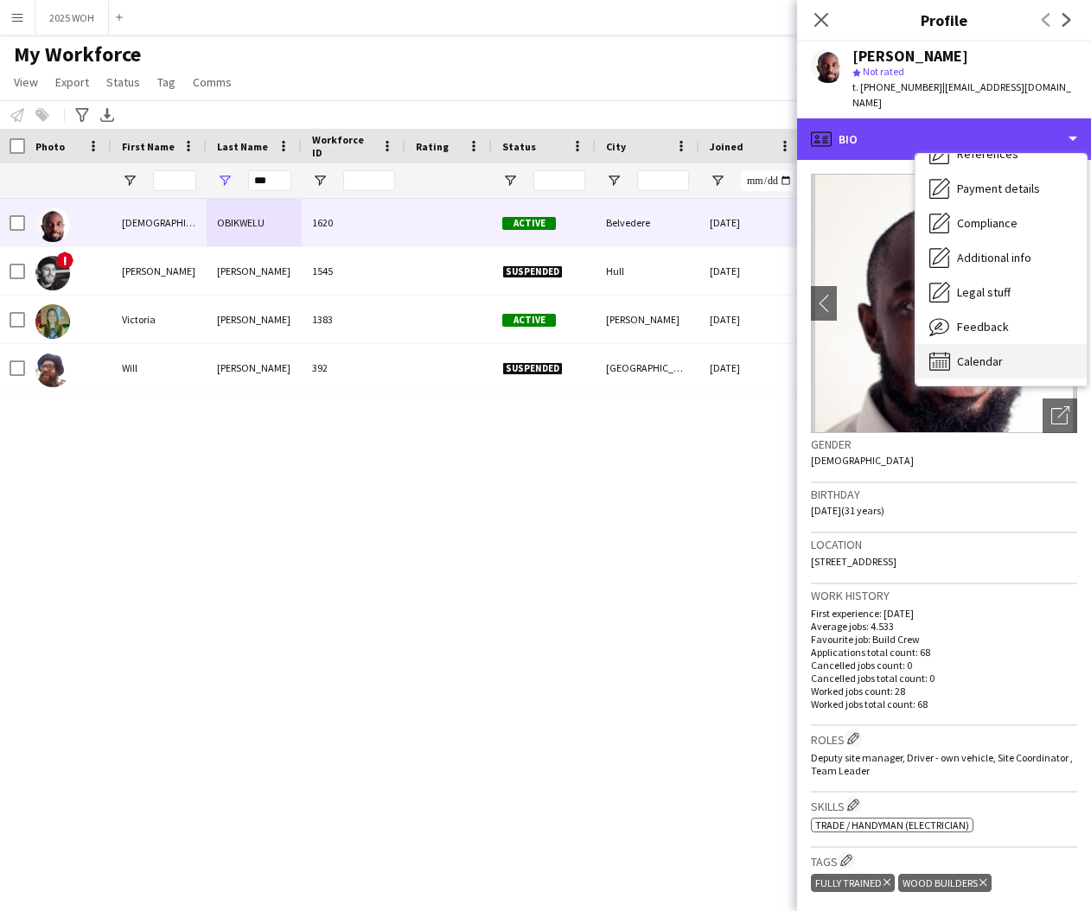
scroll to position [198, 0]
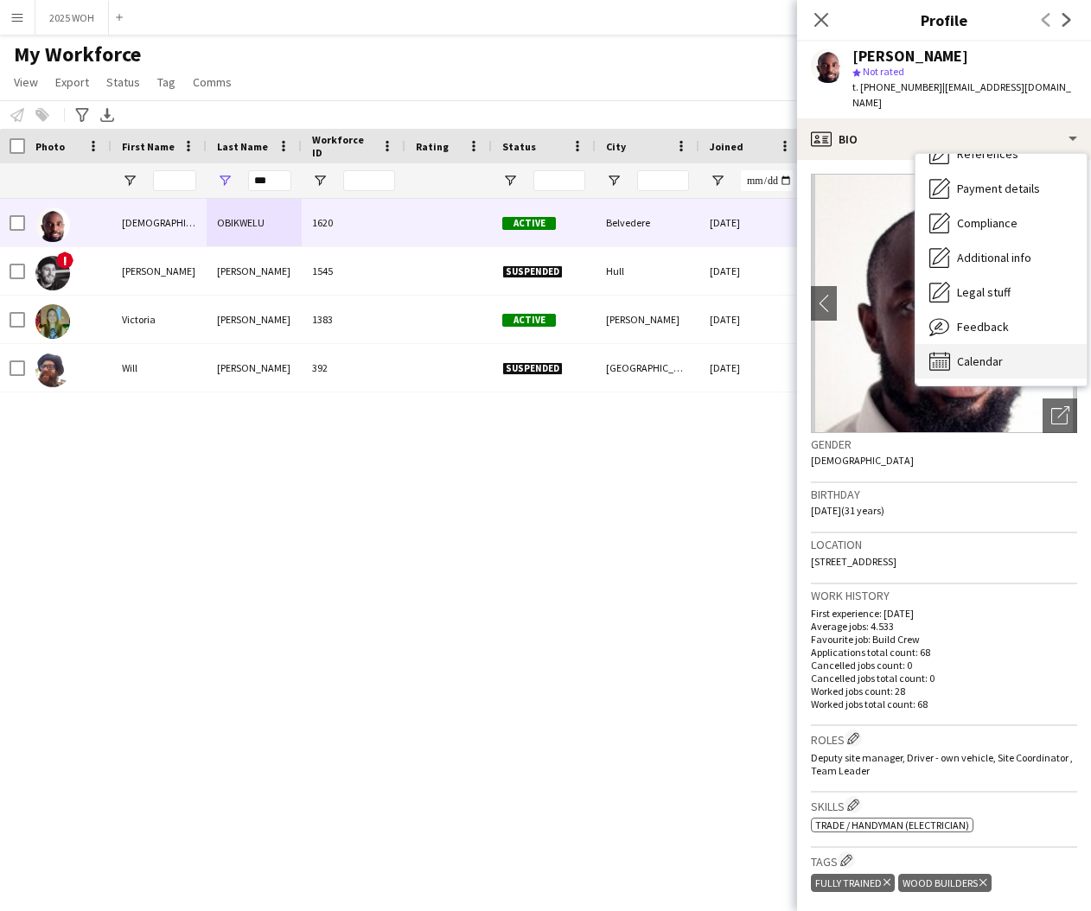
click at [984, 354] on span "Calendar" at bounding box center [980, 362] width 46 height 16
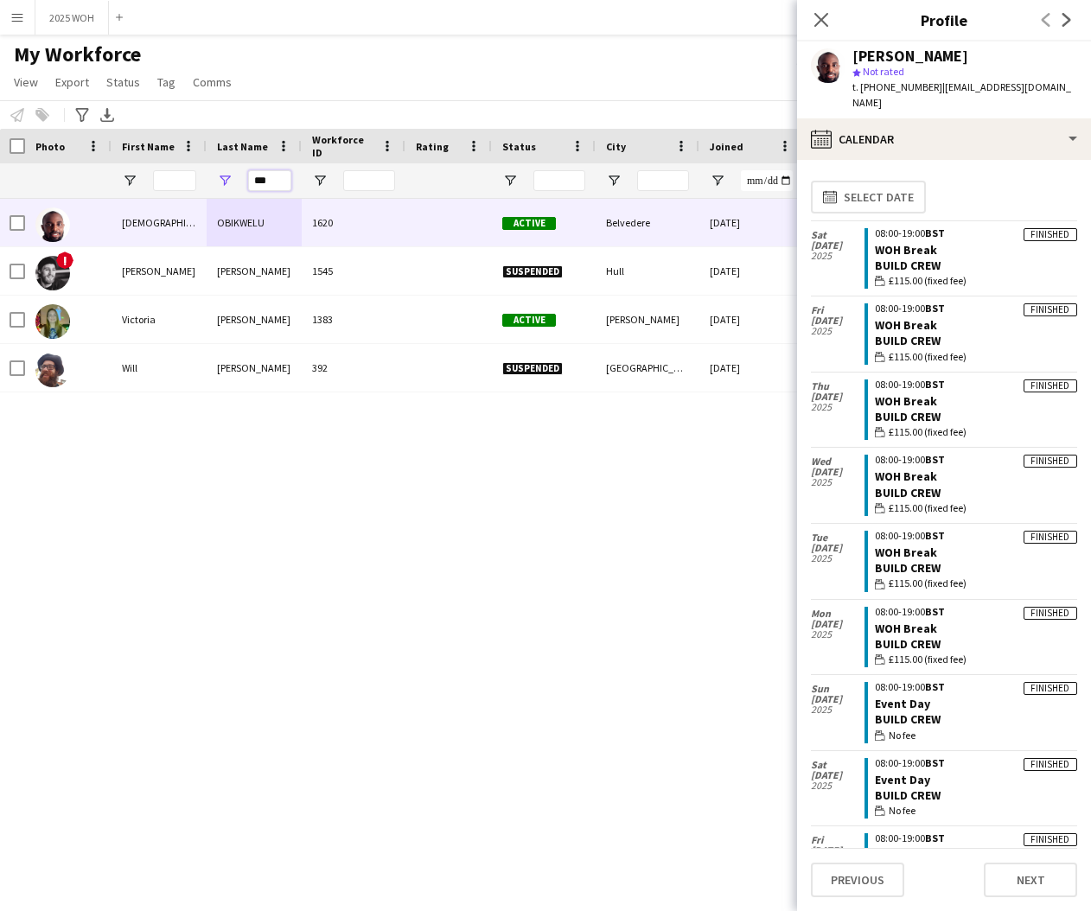
click at [278, 181] on input "***" at bounding box center [269, 180] width 43 height 21
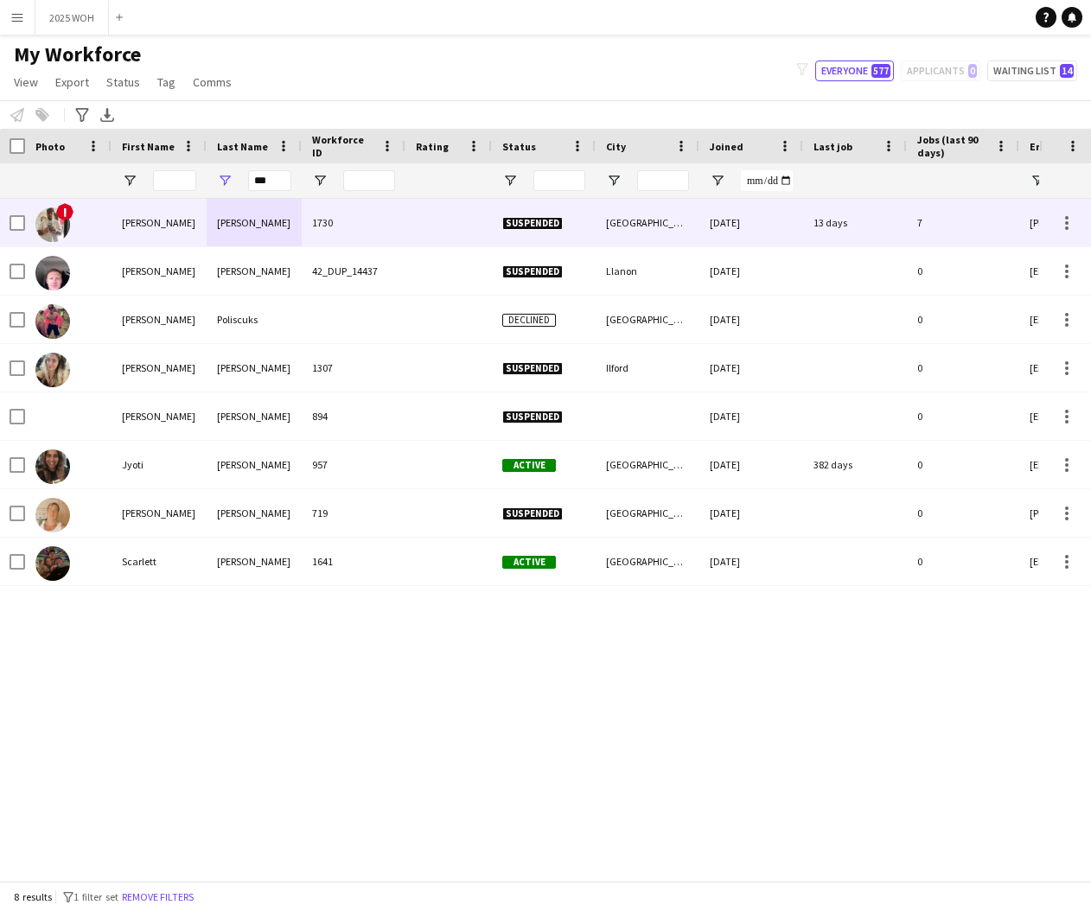
drag, startPoint x: 247, startPoint y: 225, endPoint x: 257, endPoint y: 225, distance: 9.5
click at [247, 225] on div "Olivo" at bounding box center [254, 223] width 95 height 48
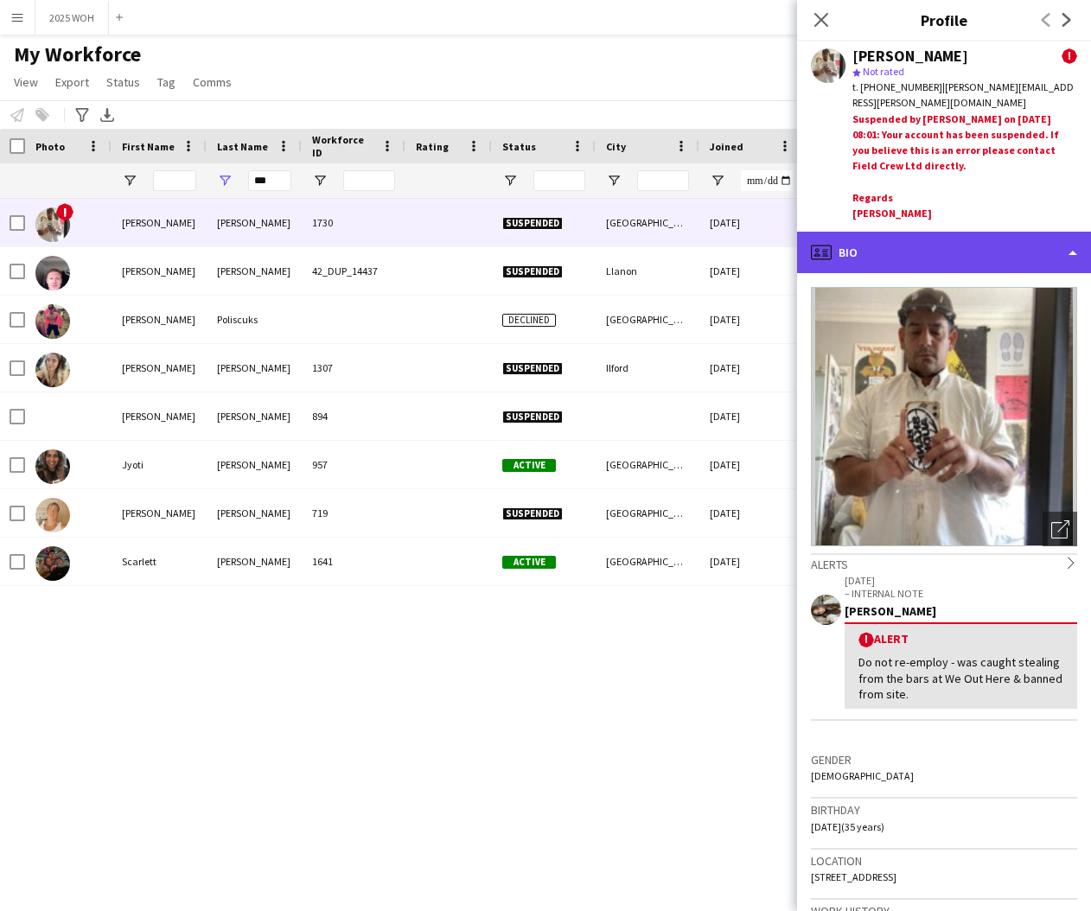
drag, startPoint x: 989, startPoint y: 239, endPoint x: 996, endPoint y: 255, distance: 17.0
click at [990, 239] on div "profile Bio" at bounding box center [944, 252] width 294 height 41
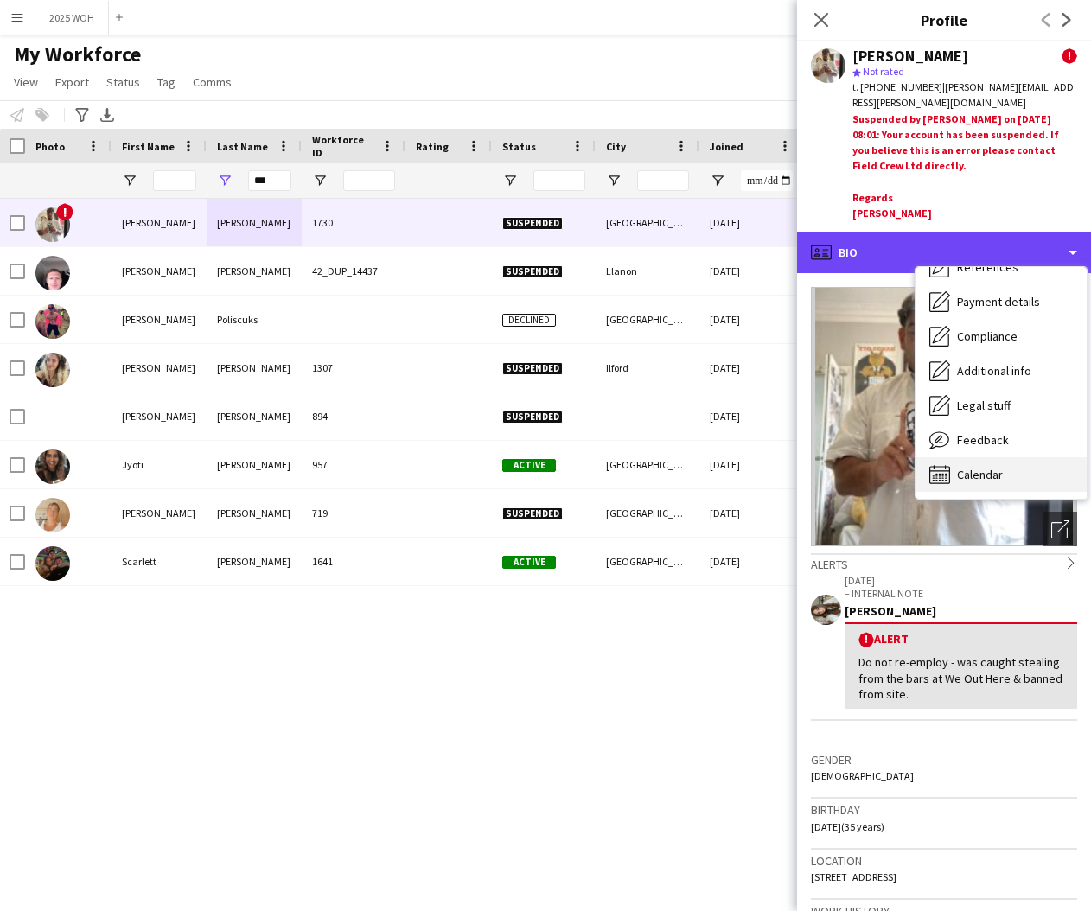
scroll to position [197, 0]
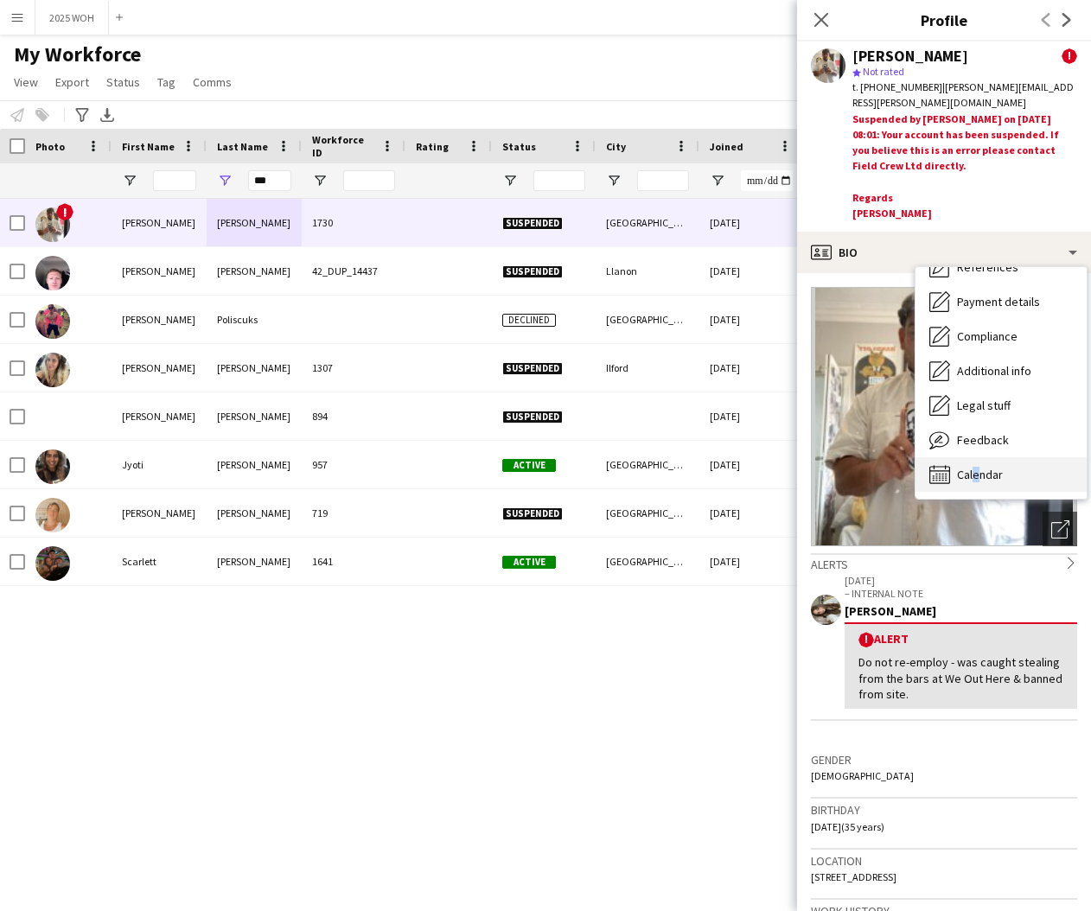
click at [970, 467] on span "Calendar" at bounding box center [980, 475] width 46 height 16
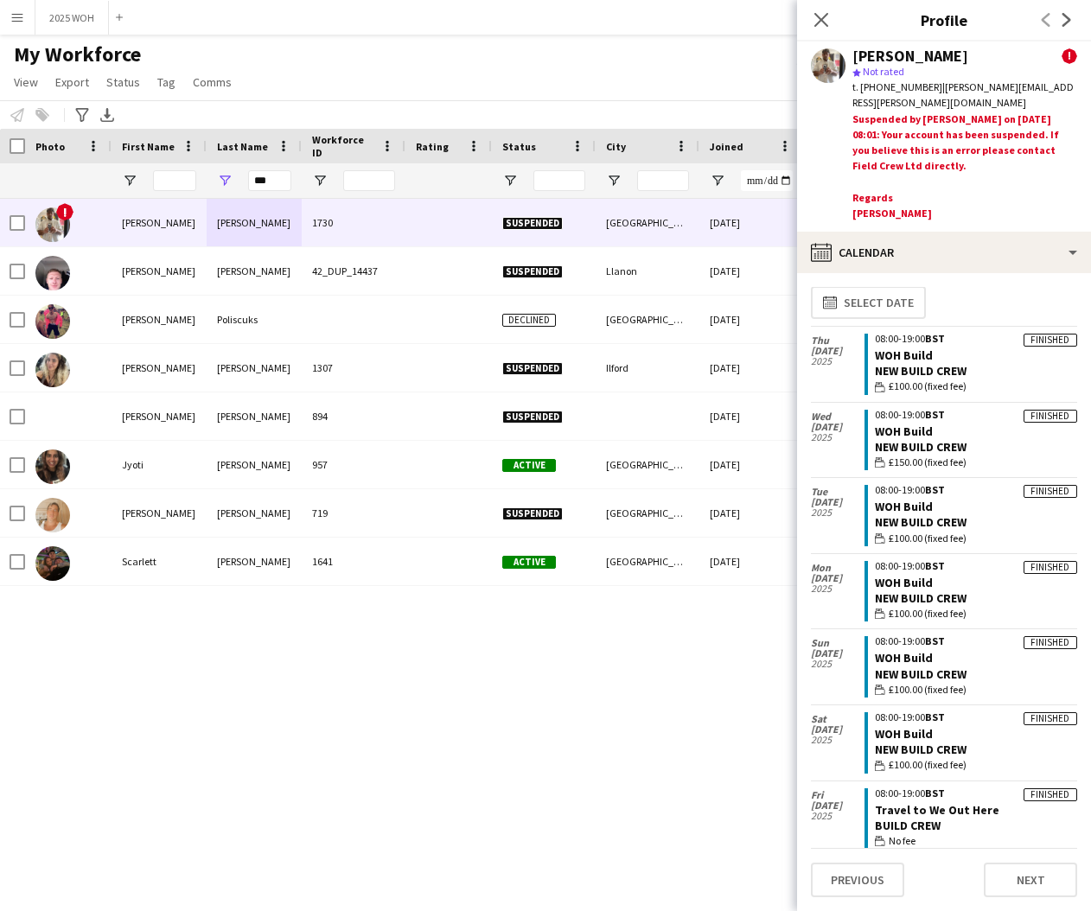
scroll to position [7, 0]
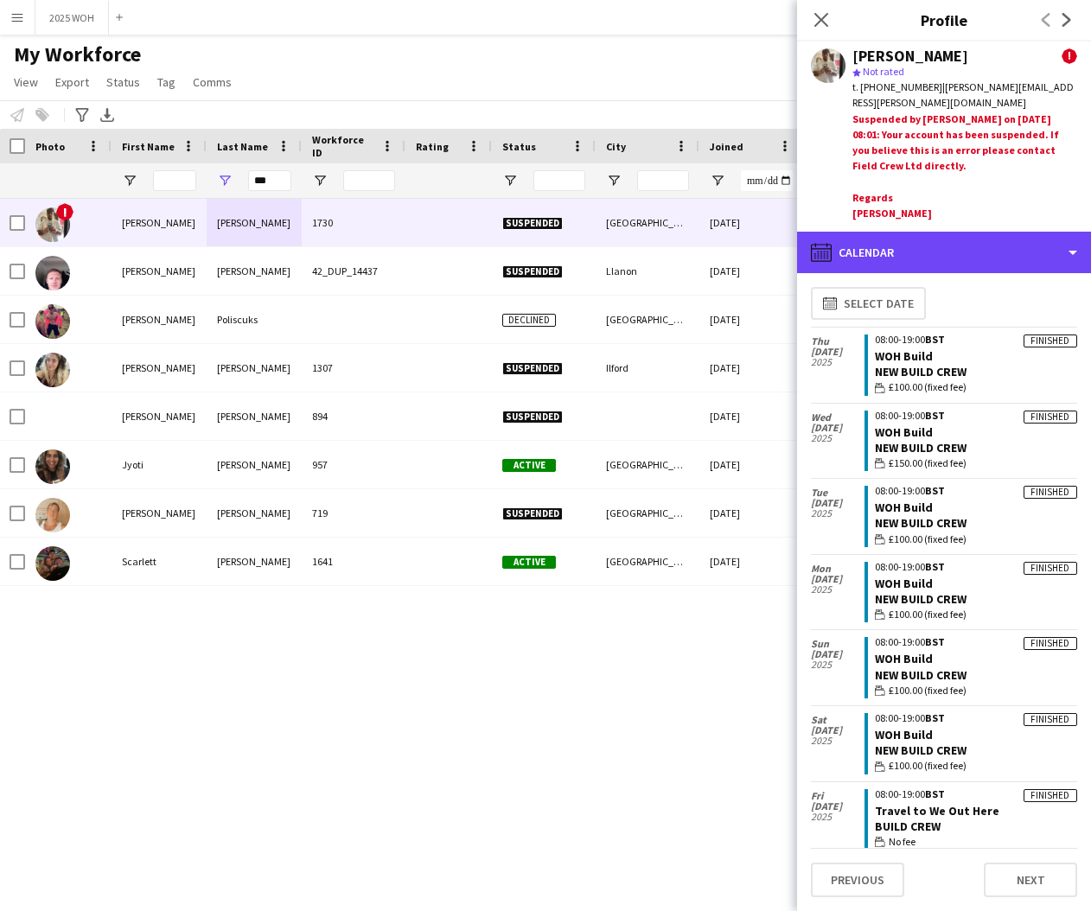
drag, startPoint x: 908, startPoint y: 247, endPoint x: 944, endPoint y: 285, distance: 52.0
click at [911, 247] on div "calendar-full Calendar" at bounding box center [944, 252] width 294 height 41
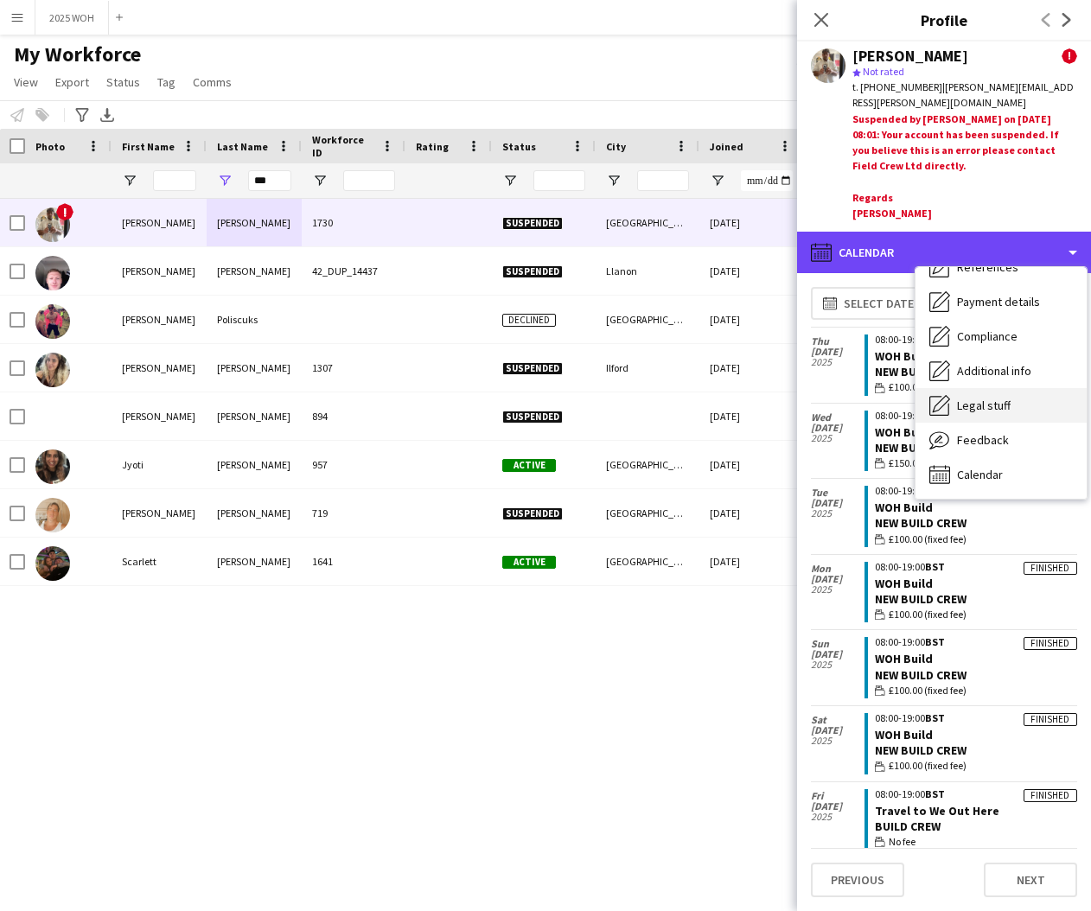
scroll to position [0, 0]
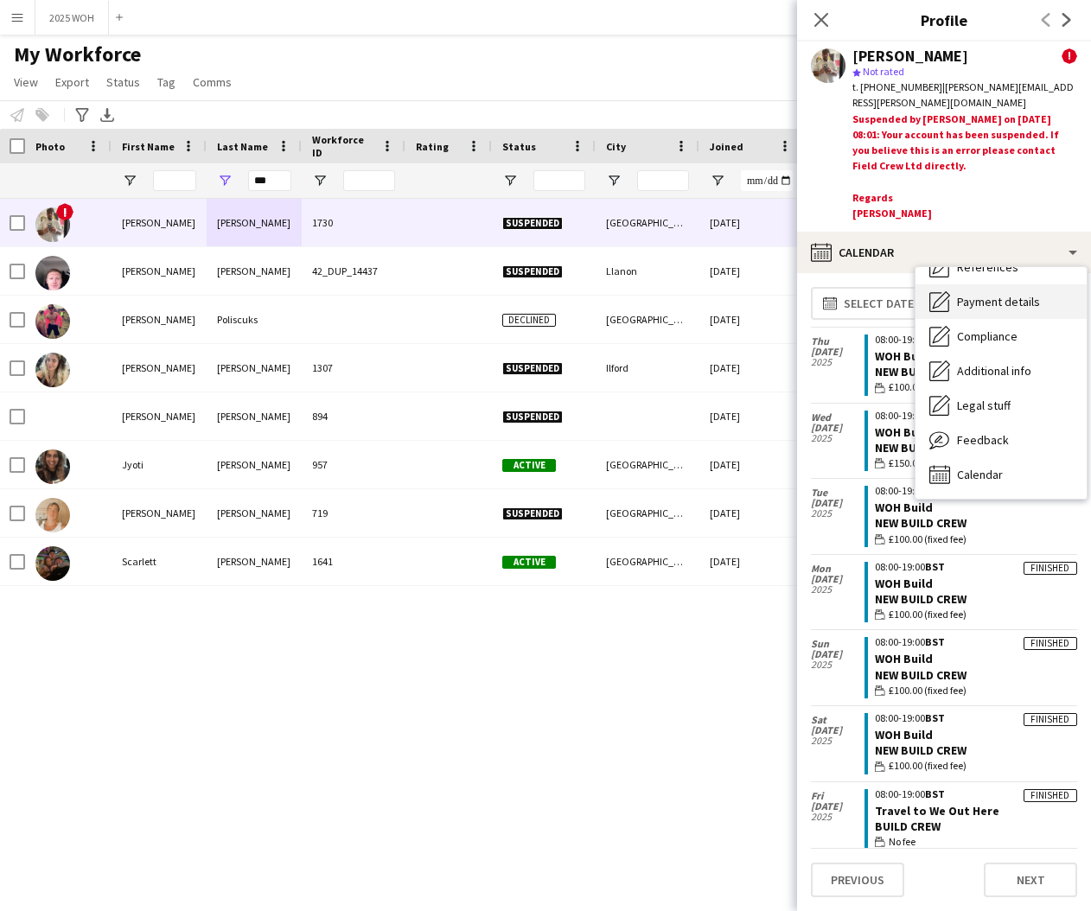
click at [982, 300] on span "Payment details" at bounding box center [998, 302] width 83 height 16
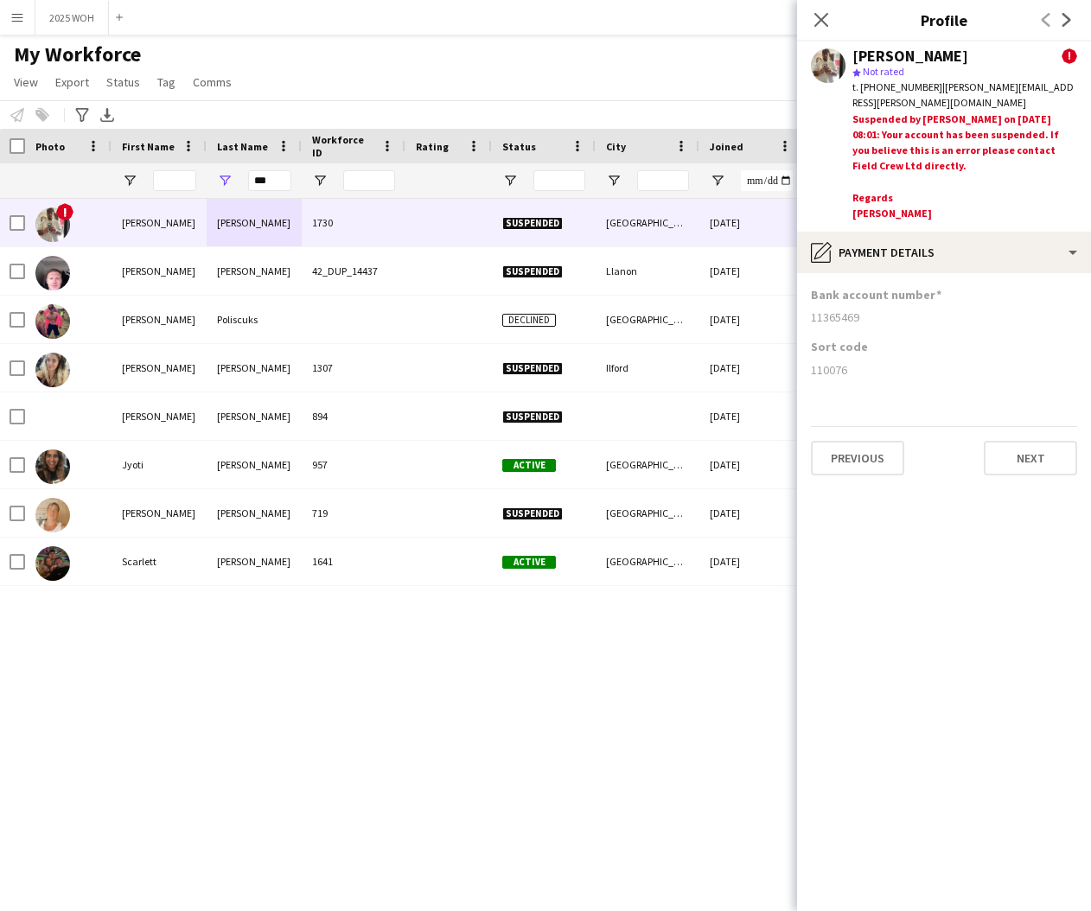
drag, startPoint x: 811, startPoint y: 311, endPoint x: 870, endPoint y: 316, distance: 59.9
click at [870, 316] on div "11365469" at bounding box center [944, 317] width 266 height 16
copy div "11365469"
drag, startPoint x: 813, startPoint y: 362, endPoint x: 868, endPoint y: 366, distance: 54.6
click at [868, 366] on div "110076" at bounding box center [944, 370] width 266 height 16
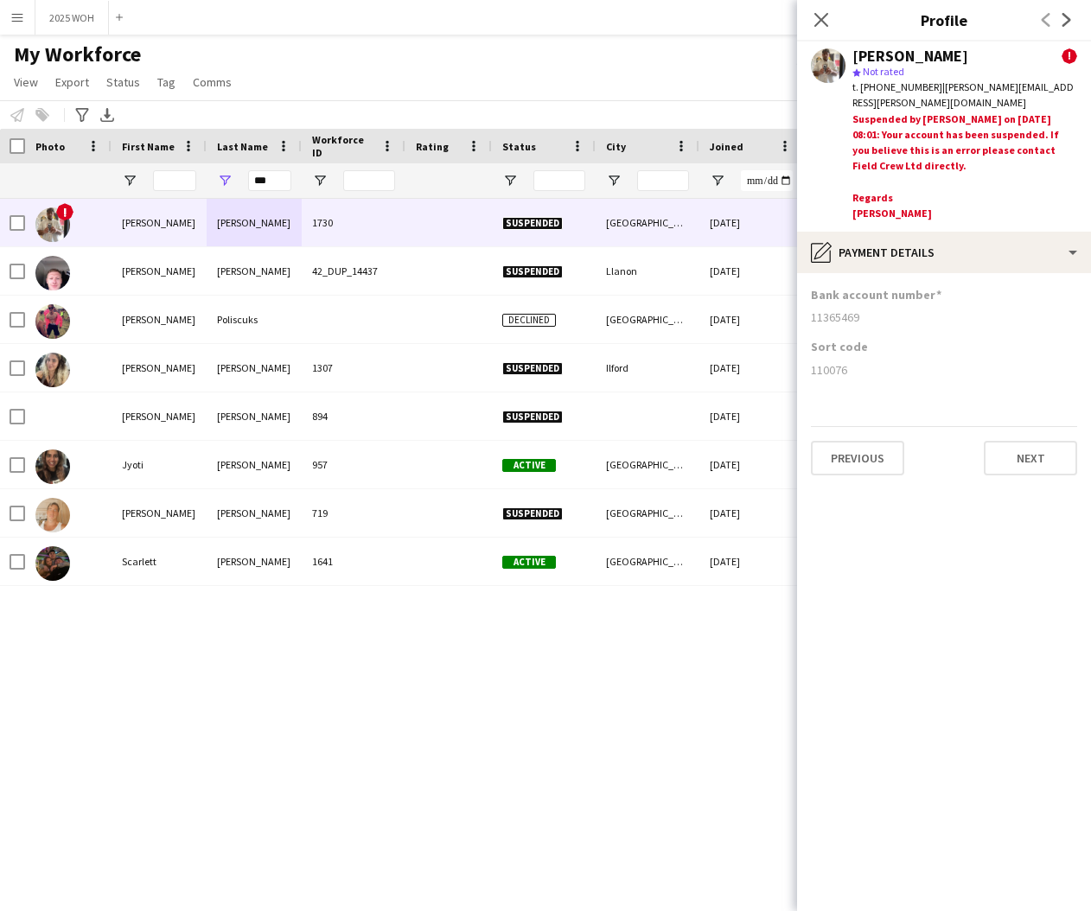
copy div "110076"
drag, startPoint x: 1055, startPoint y: 417, endPoint x: 752, endPoint y: 309, distance: 322.3
click at [909, 380] on div "Sort code 110076" at bounding box center [944, 365] width 266 height 52
click at [274, 180] on input "***" at bounding box center [269, 180] width 43 height 21
click at [277, 181] on input "***" at bounding box center [269, 180] width 43 height 21
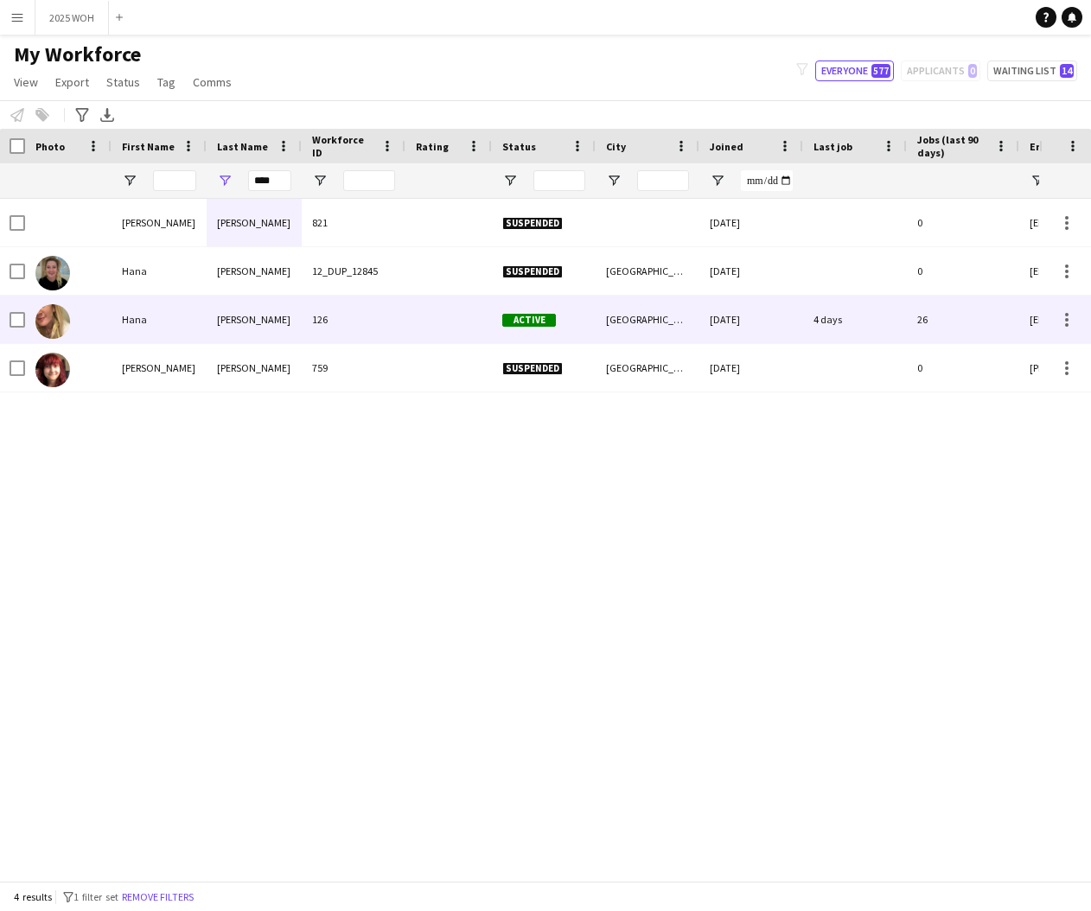
click at [239, 328] on div "Osborne" at bounding box center [254, 320] width 95 height 48
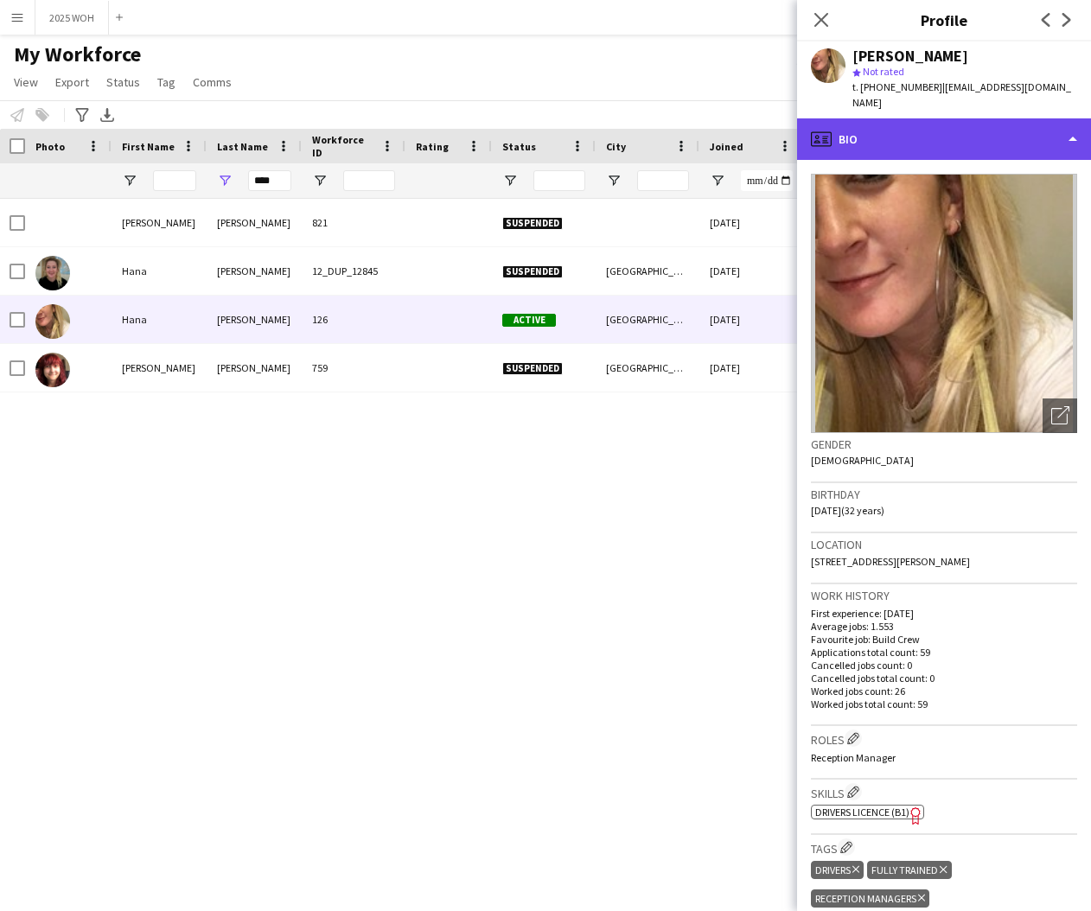
click at [1010, 118] on div "profile Bio" at bounding box center [944, 138] width 294 height 41
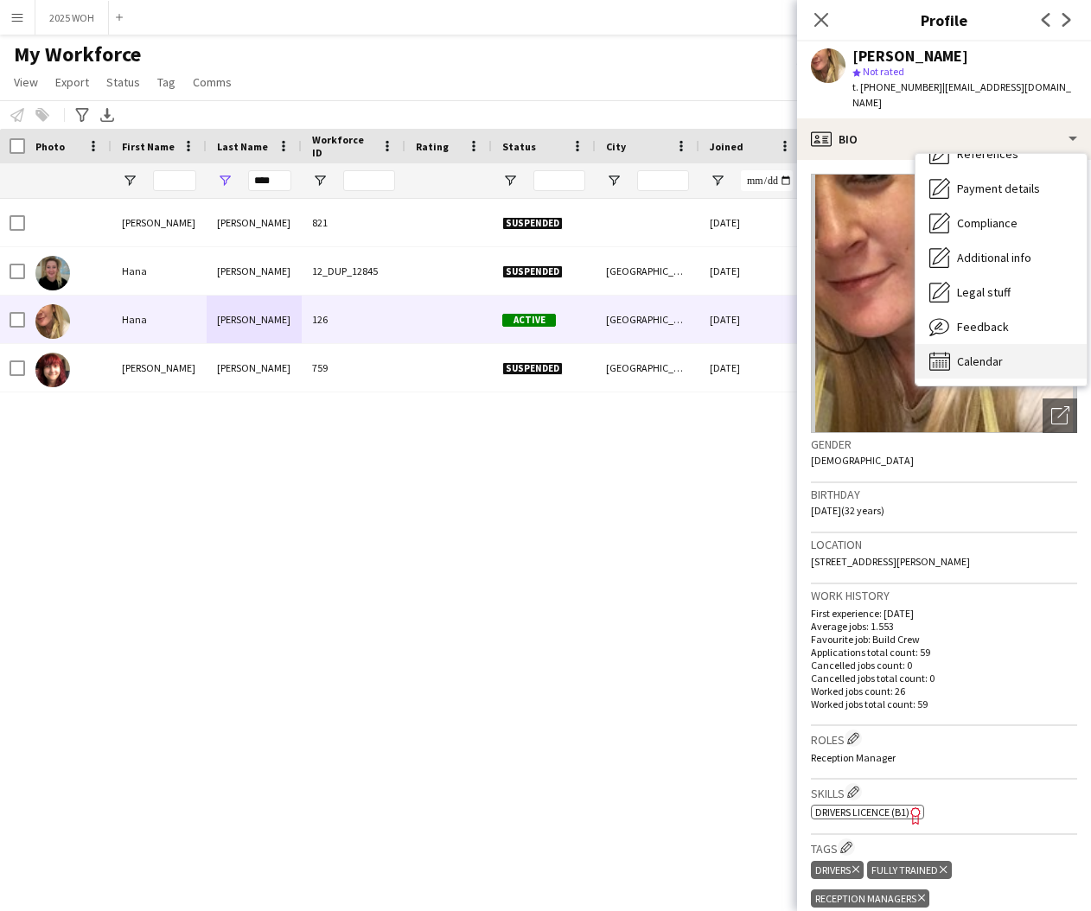
scroll to position [197, 0]
click at [998, 354] on span "Calendar" at bounding box center [980, 362] width 46 height 16
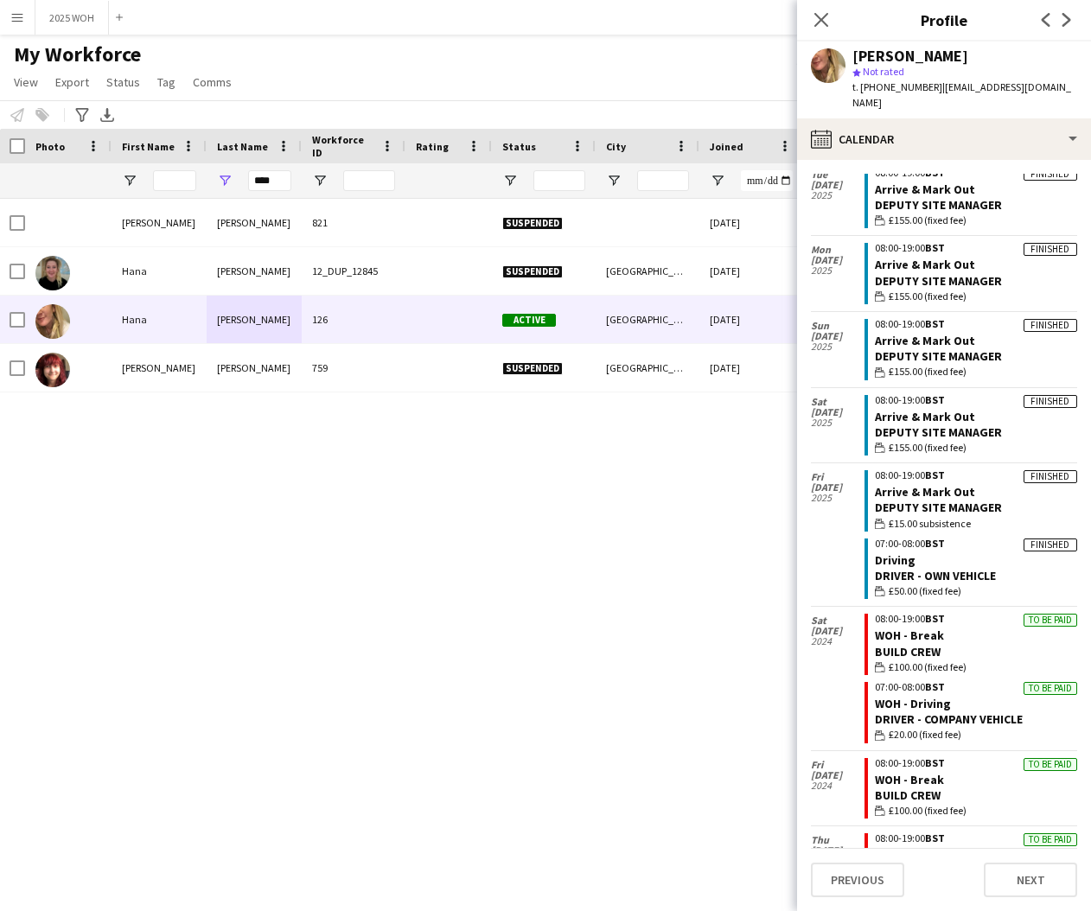
scroll to position [1526, 0]
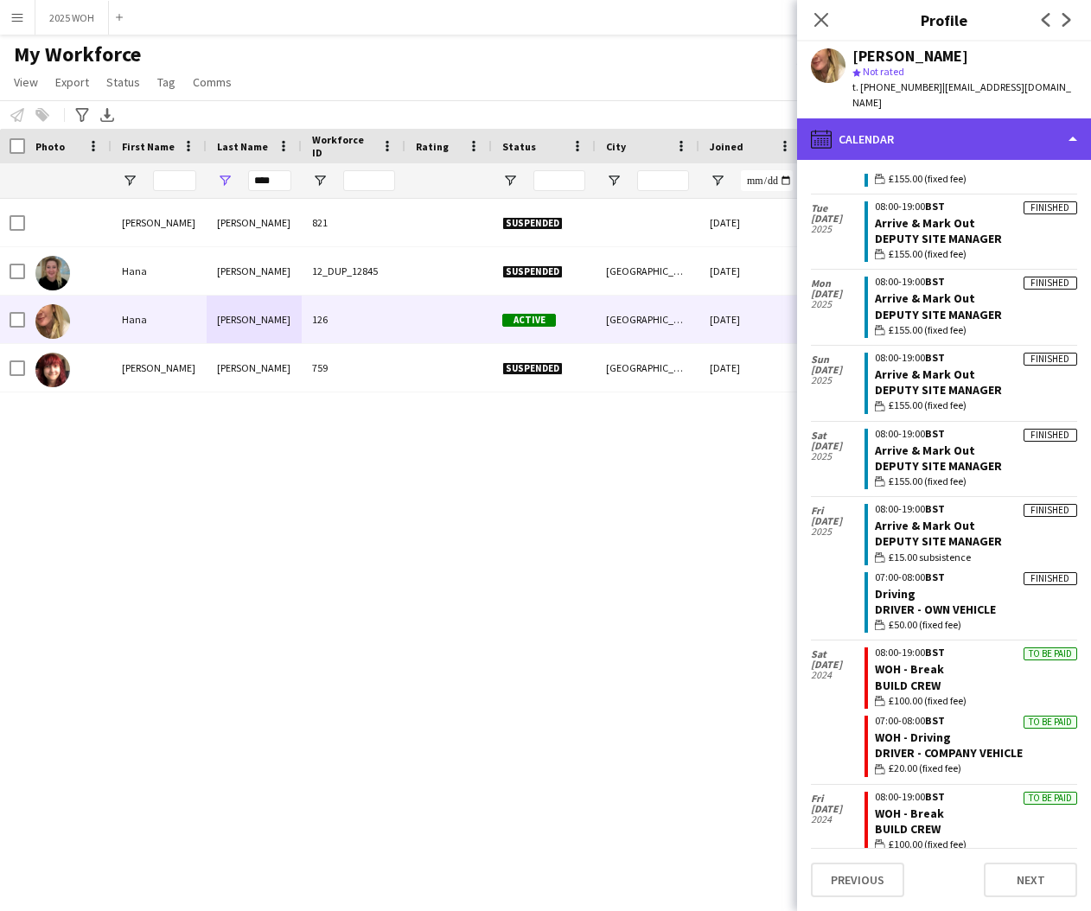
click at [891, 125] on div "calendar-full Calendar" at bounding box center [944, 138] width 294 height 41
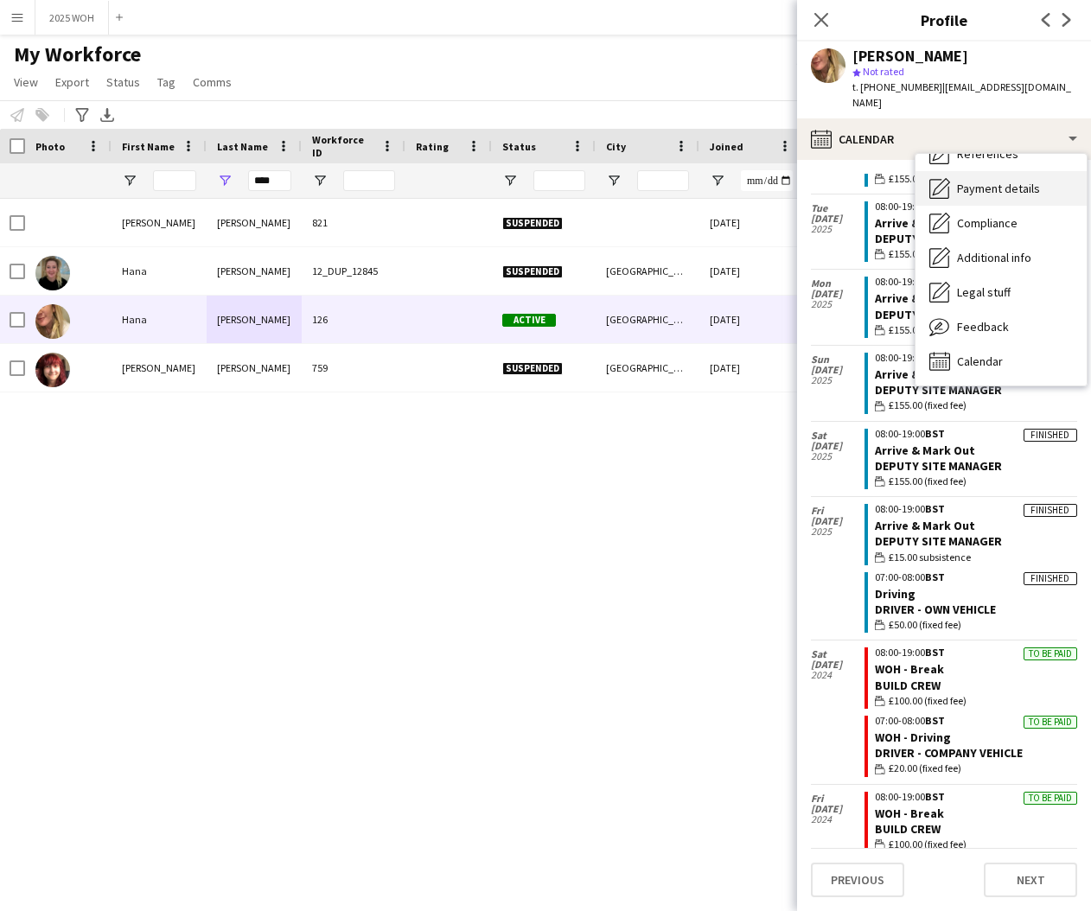
click at [989, 182] on div "Payment details Payment details" at bounding box center [1000, 188] width 171 height 35
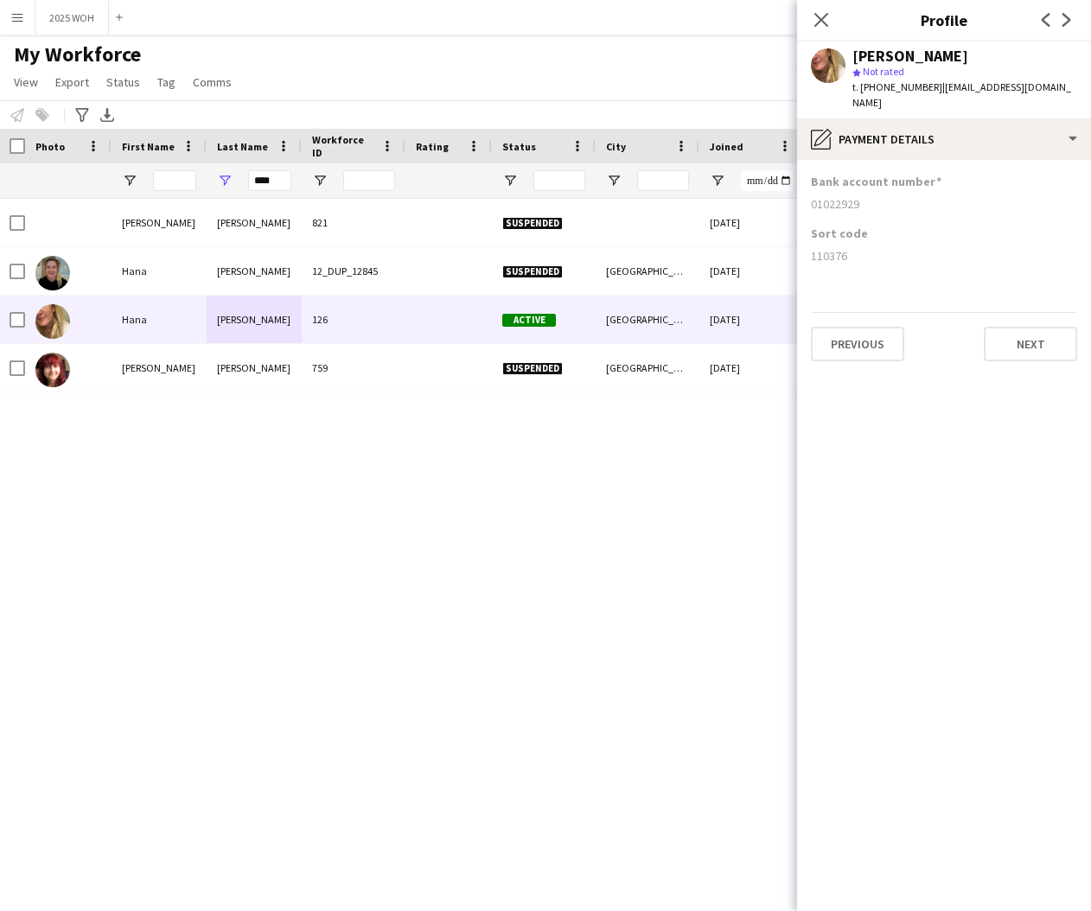
drag, startPoint x: 811, startPoint y: 188, endPoint x: 869, endPoint y: 192, distance: 58.1
click at [869, 196] on div "01022929" at bounding box center [944, 204] width 266 height 16
copy div "01022929"
drag, startPoint x: 819, startPoint y: 239, endPoint x: 881, endPoint y: 240, distance: 61.4
click at [876, 240] on app-section-data-types "Bank account number 01022929 Sort code 110376 Previous Next" at bounding box center [944, 535] width 294 height 751
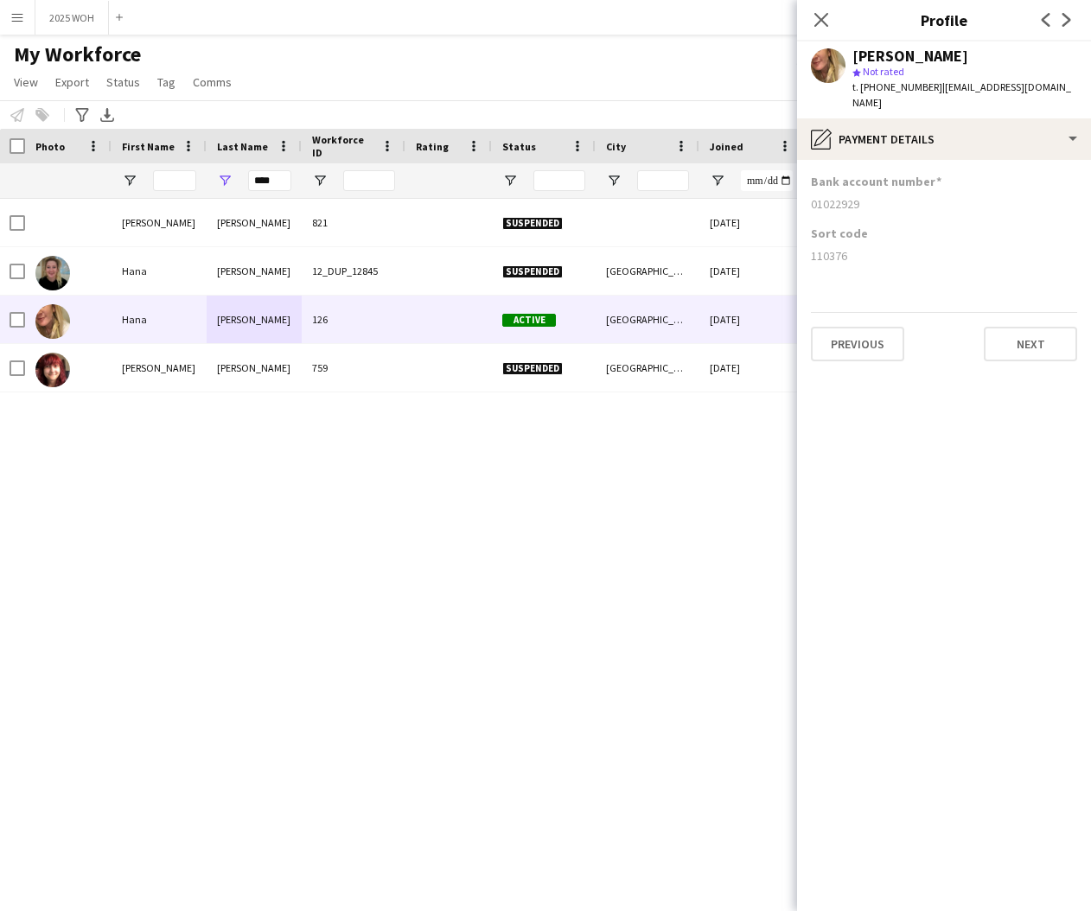
copy div "110376"
click at [288, 180] on input "****" at bounding box center [269, 180] width 43 height 21
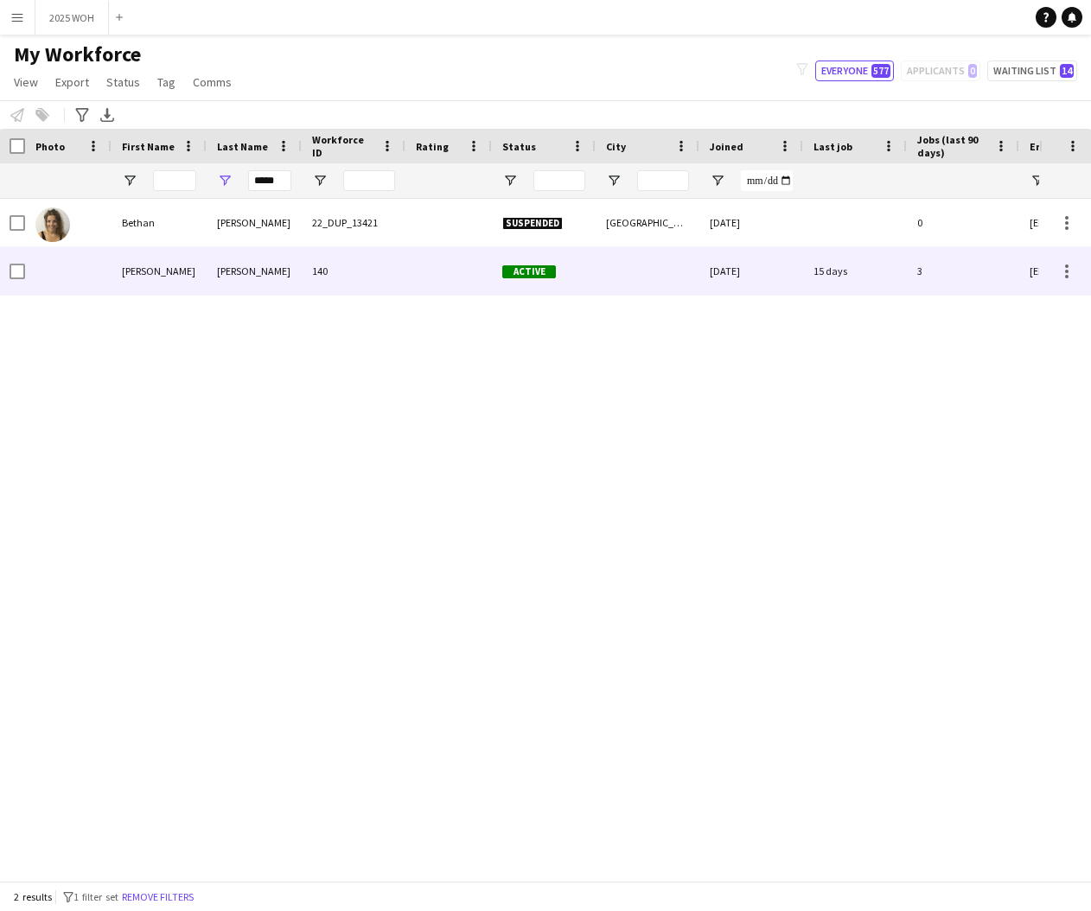
click at [204, 274] on div "Rhona" at bounding box center [159, 271] width 95 height 48
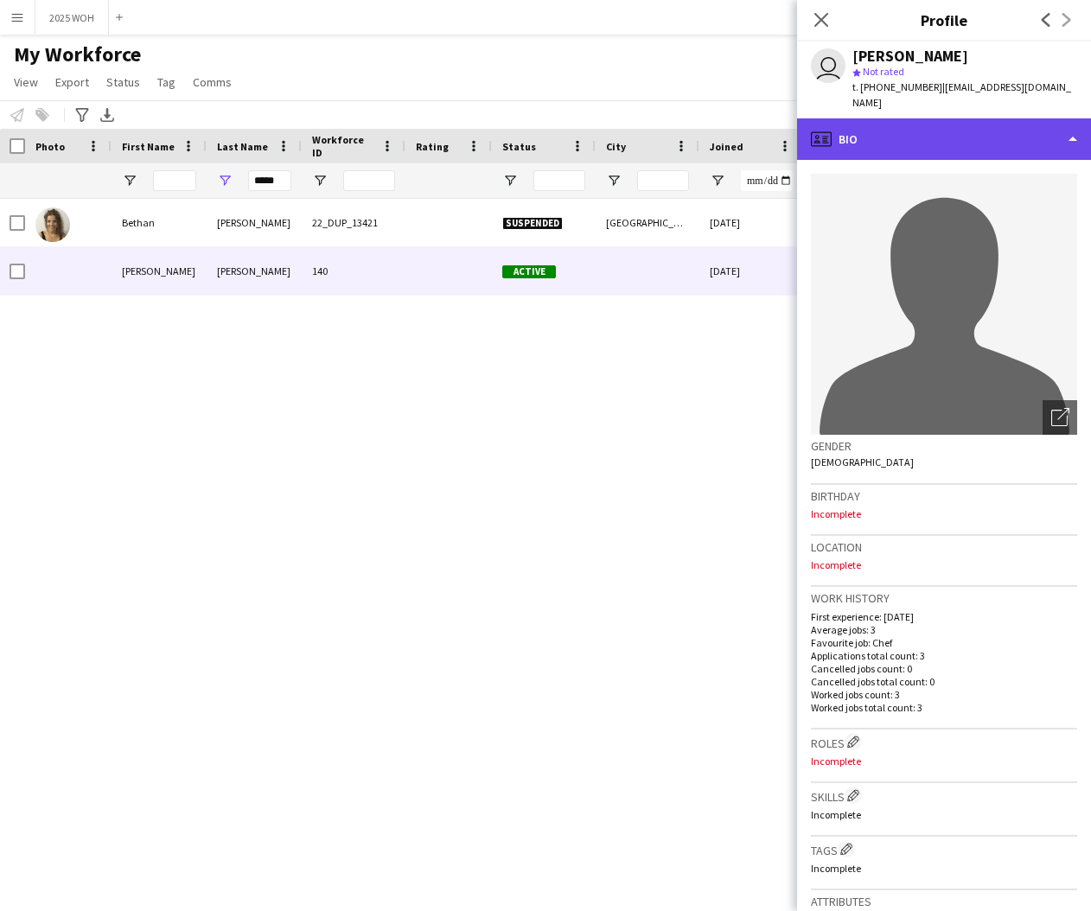
click at [963, 121] on div "profile Bio" at bounding box center [944, 138] width 294 height 41
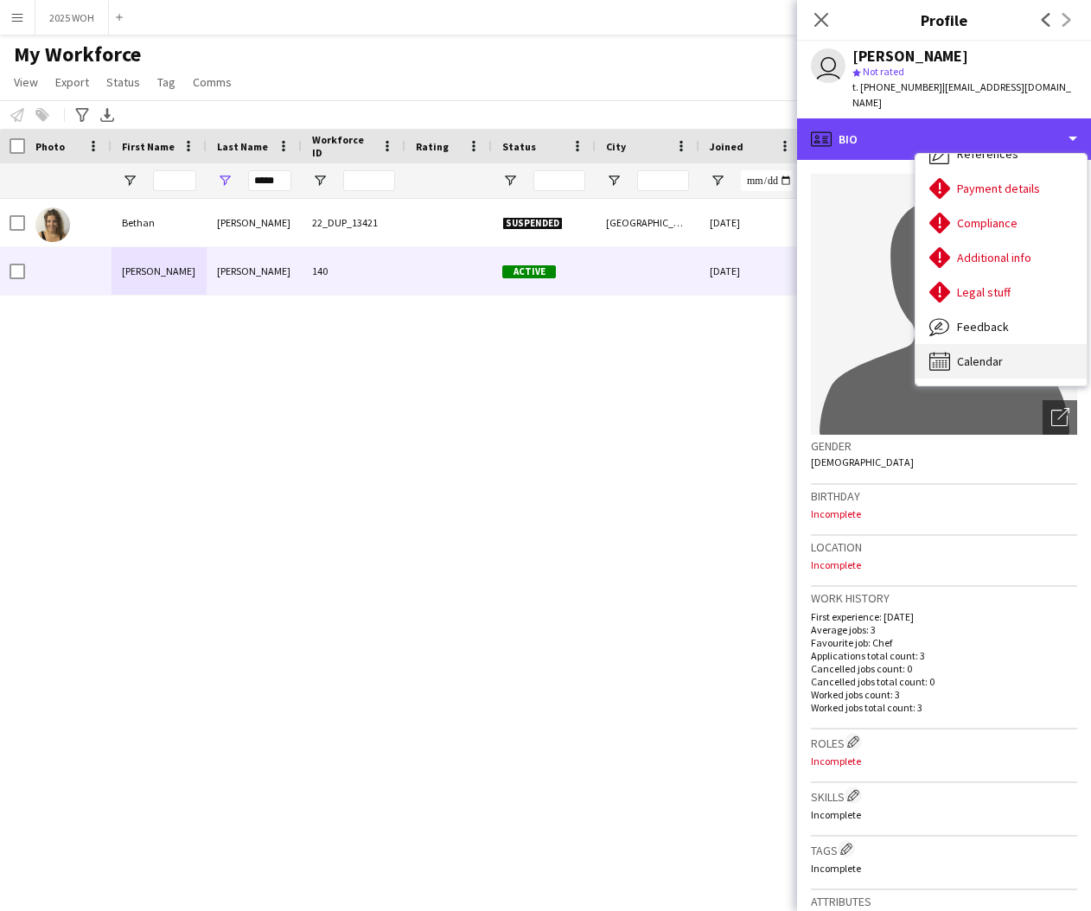
scroll to position [198, 0]
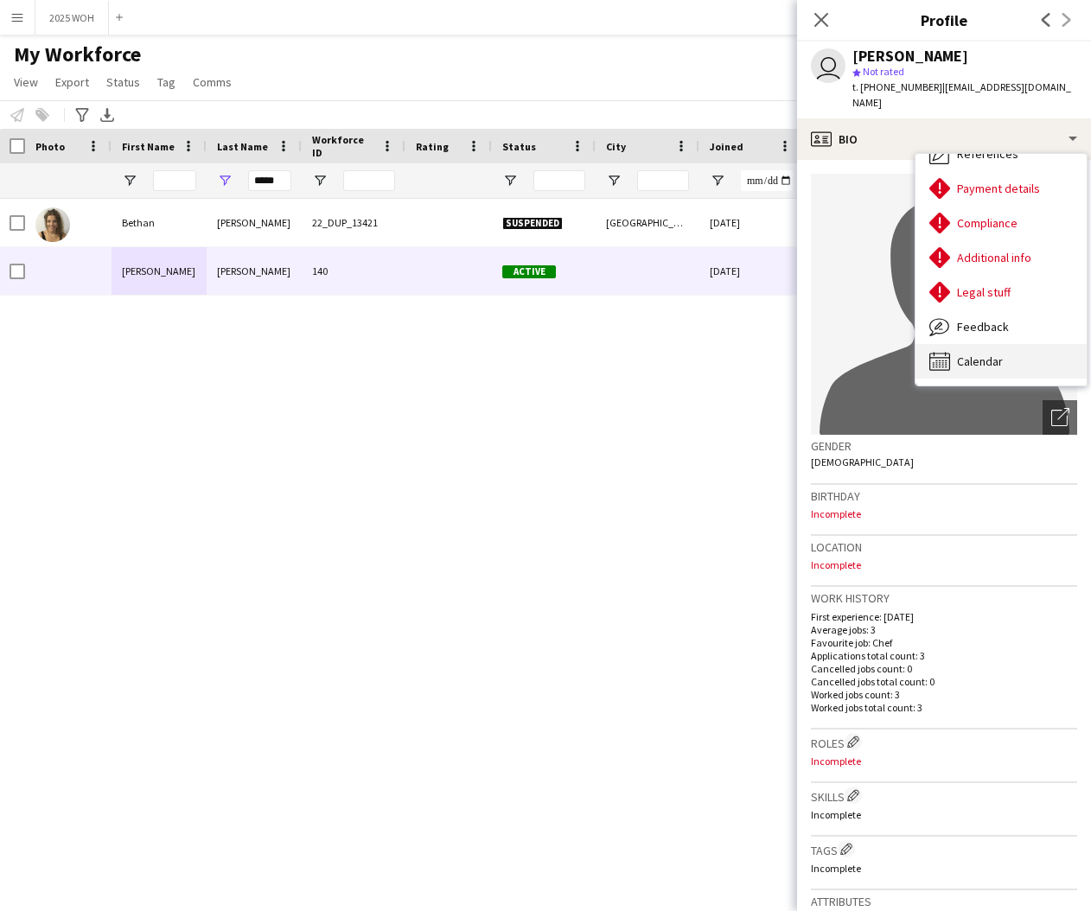
click at [981, 354] on span "Calendar" at bounding box center [980, 362] width 46 height 16
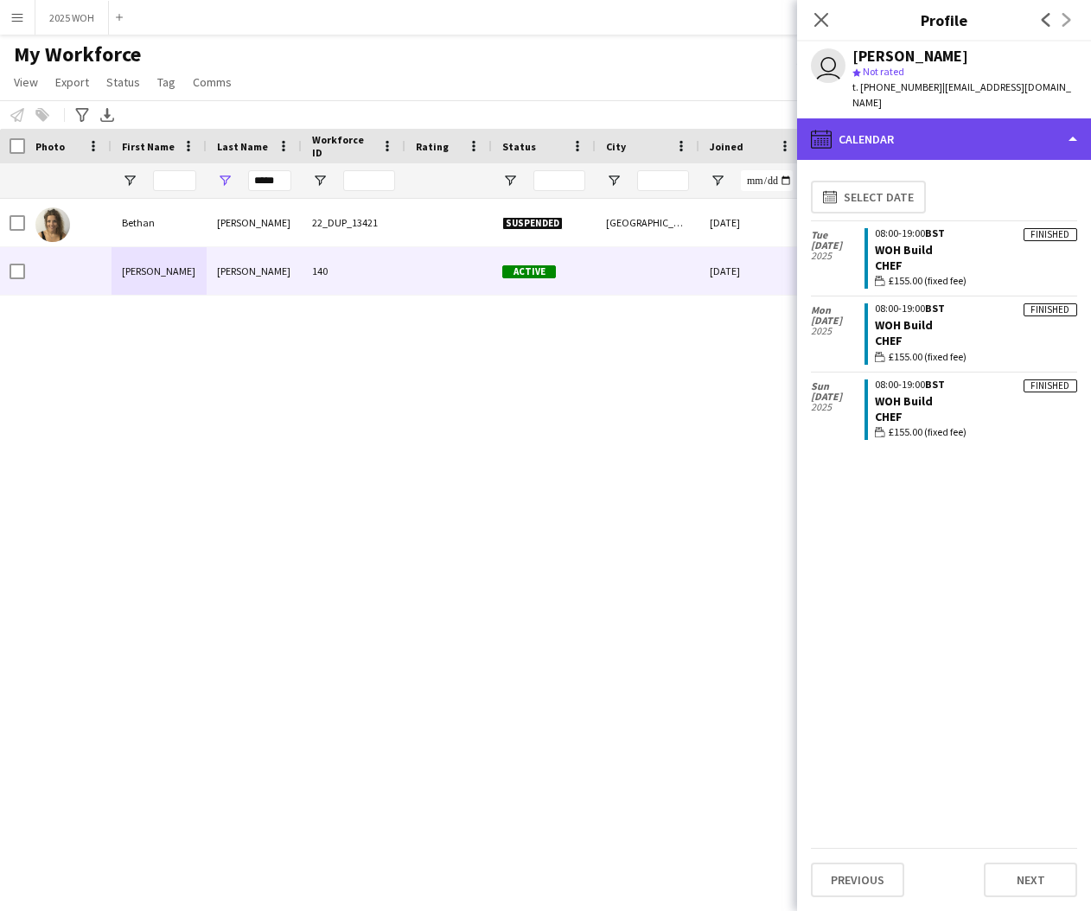
click at [884, 124] on div "calendar-full Calendar" at bounding box center [944, 138] width 294 height 41
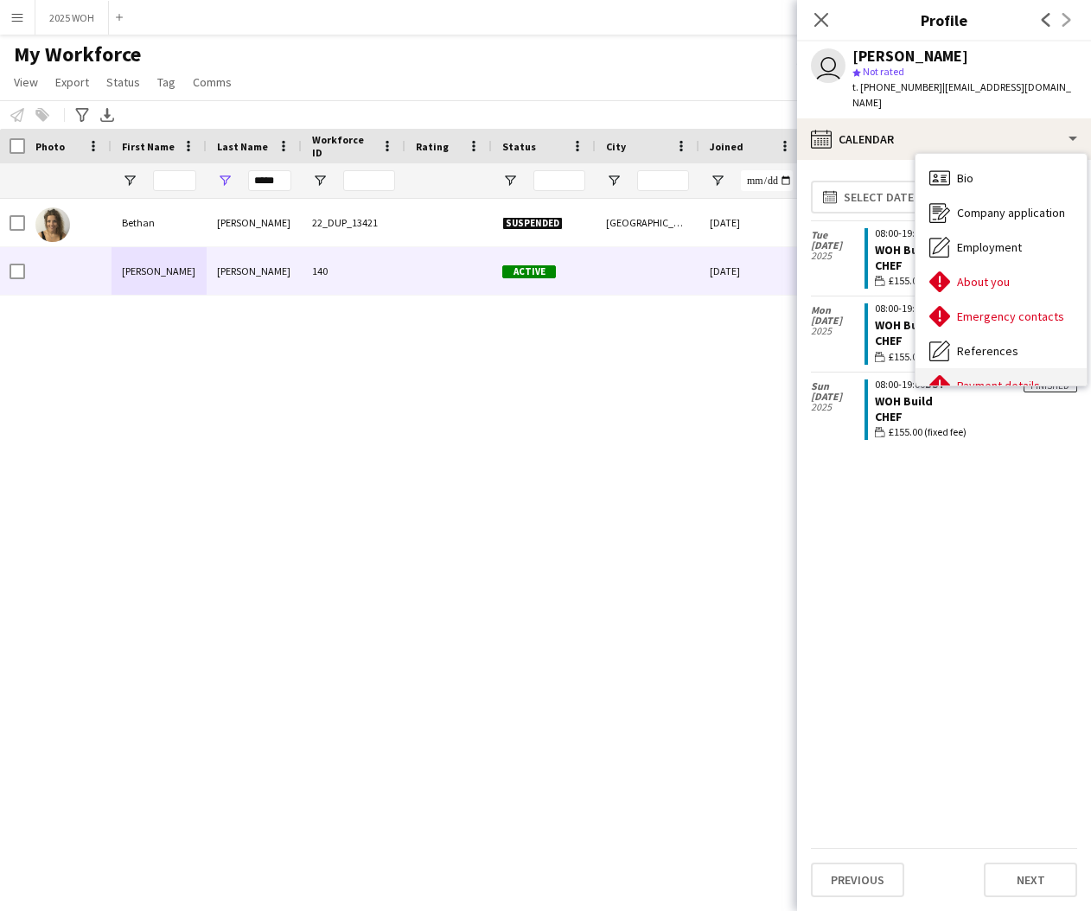
click at [980, 378] on span "Payment details" at bounding box center [998, 386] width 83 height 16
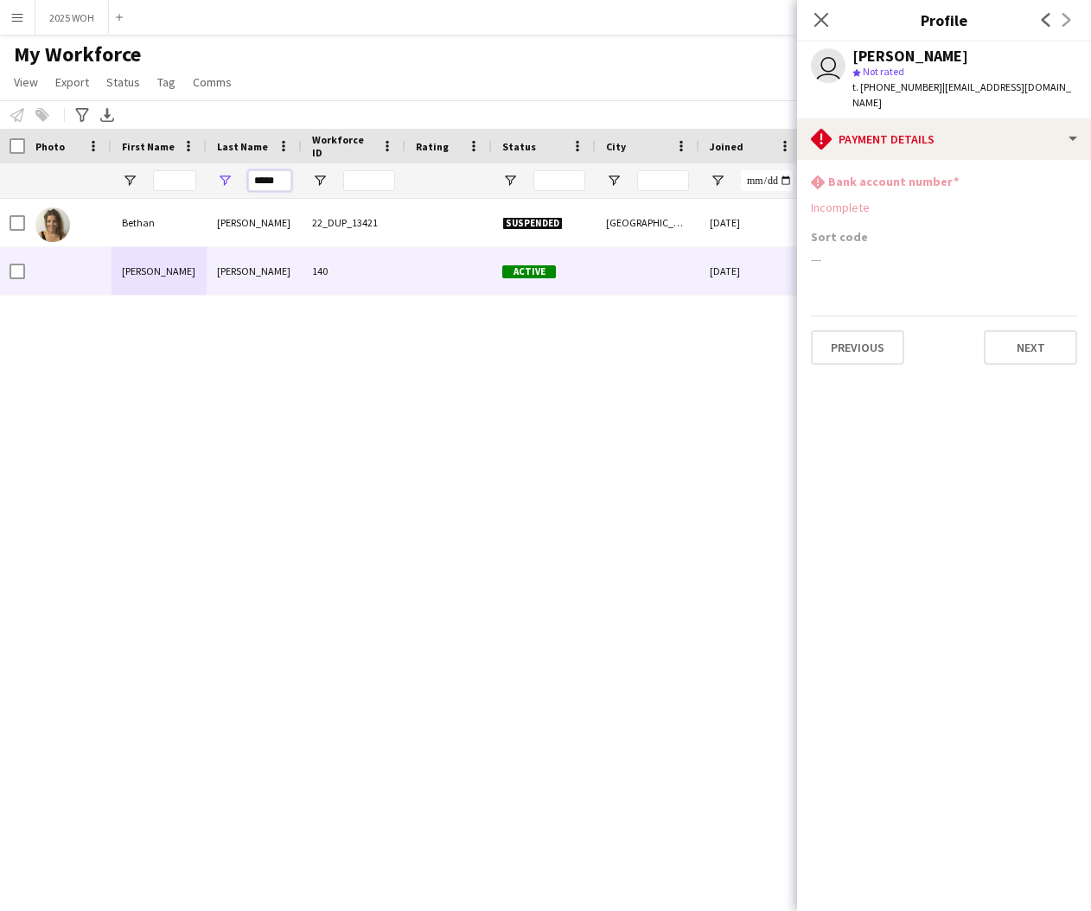
click at [272, 181] on input "*****" at bounding box center [269, 180] width 43 height 21
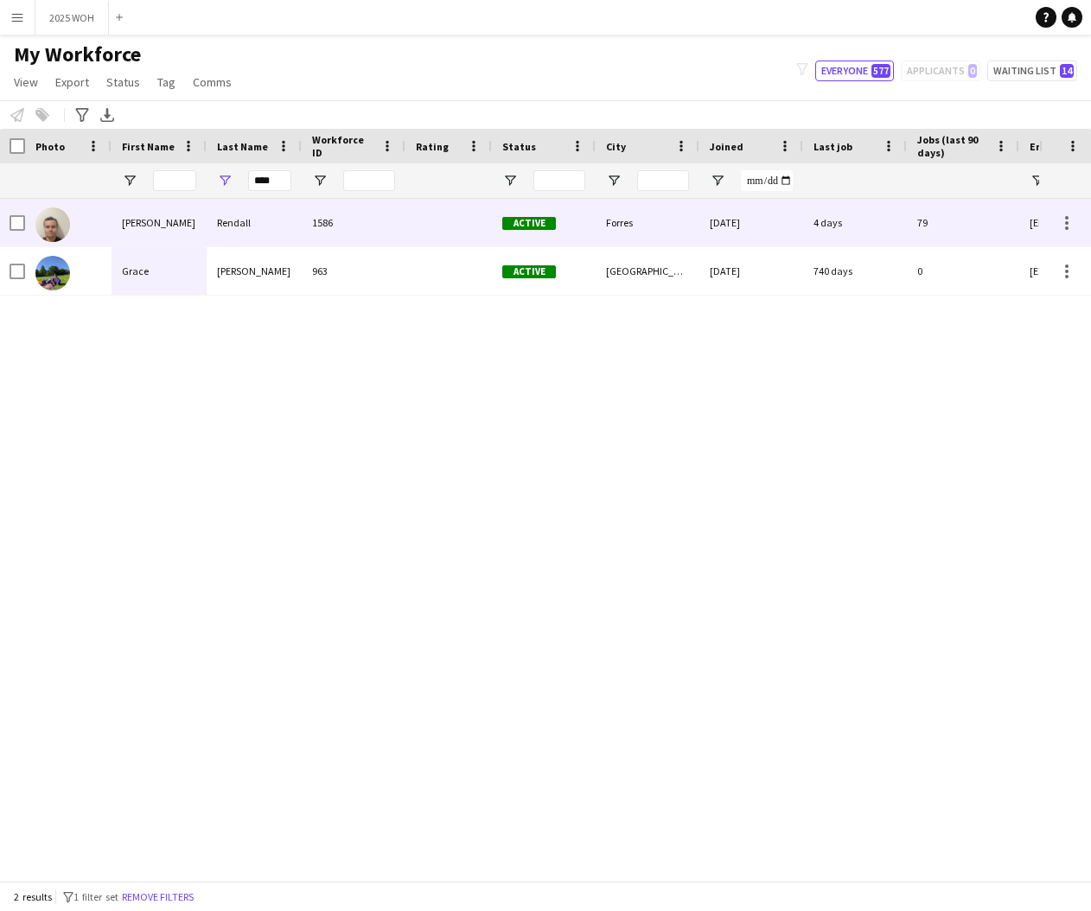
click at [256, 233] on div "Rendall" at bounding box center [254, 223] width 95 height 48
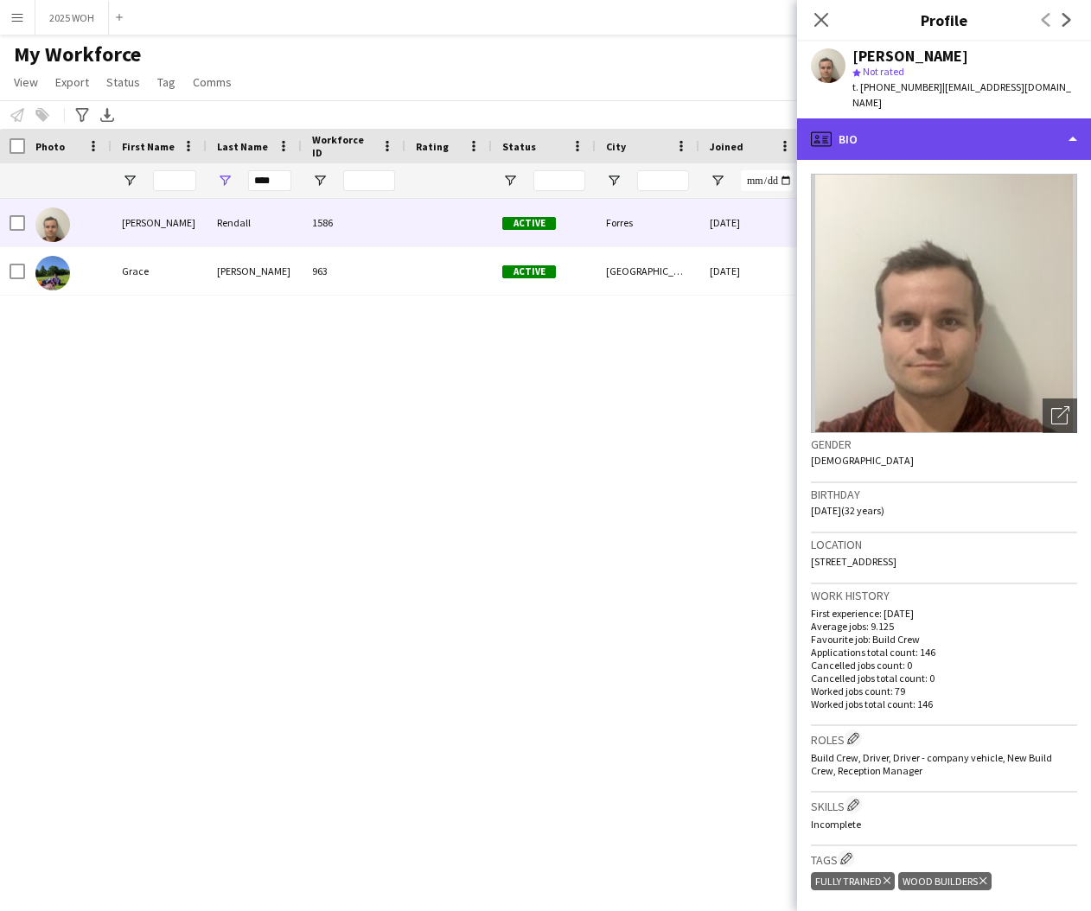
click at [1010, 131] on div "profile Bio" at bounding box center [944, 138] width 294 height 41
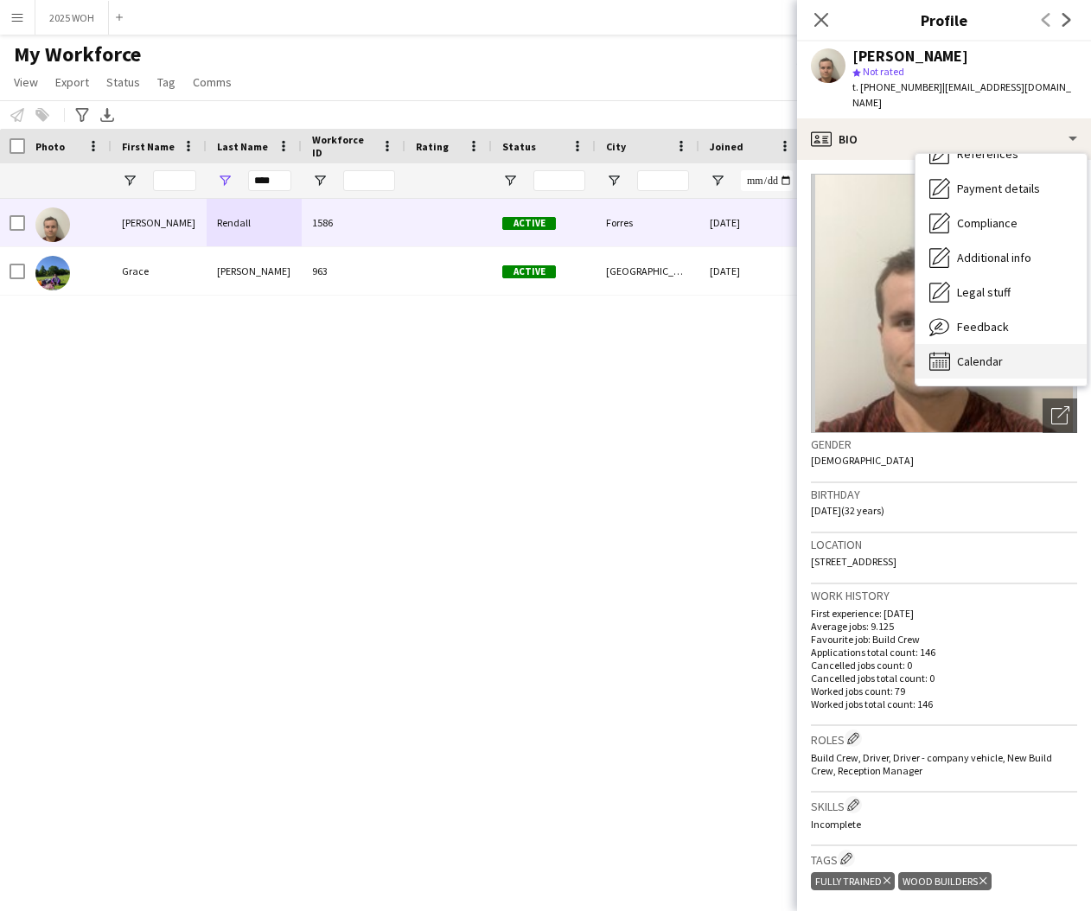
scroll to position [197, 0]
click at [991, 354] on span "Calendar" at bounding box center [980, 362] width 46 height 16
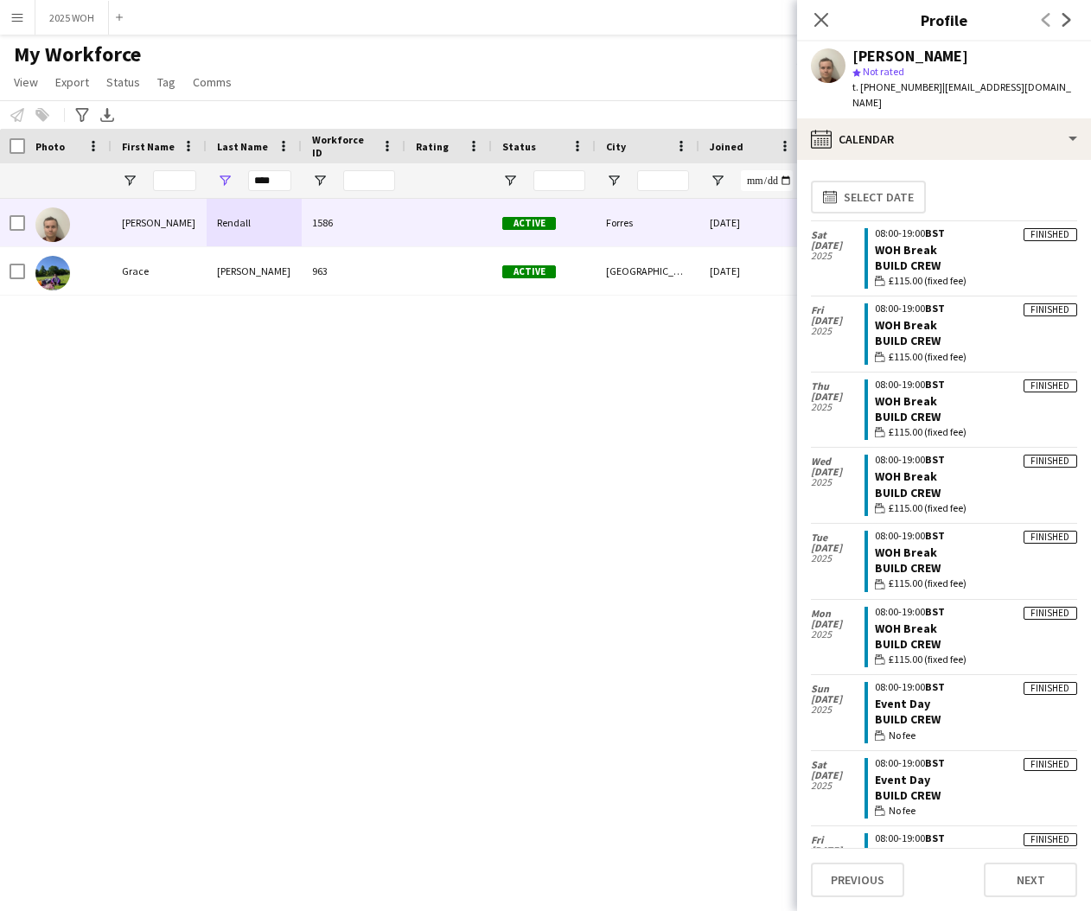
scroll to position [0, 0]
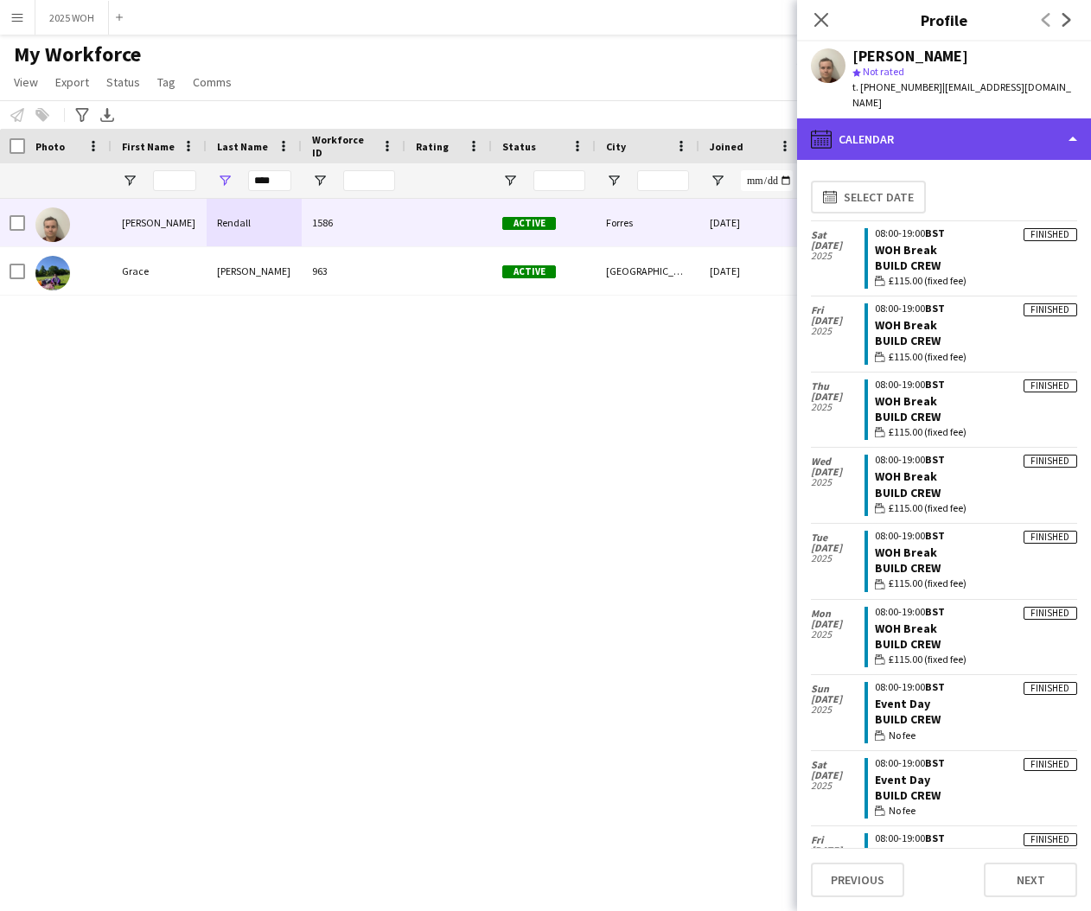
click at [900, 119] on div "calendar-full Calendar" at bounding box center [944, 138] width 294 height 41
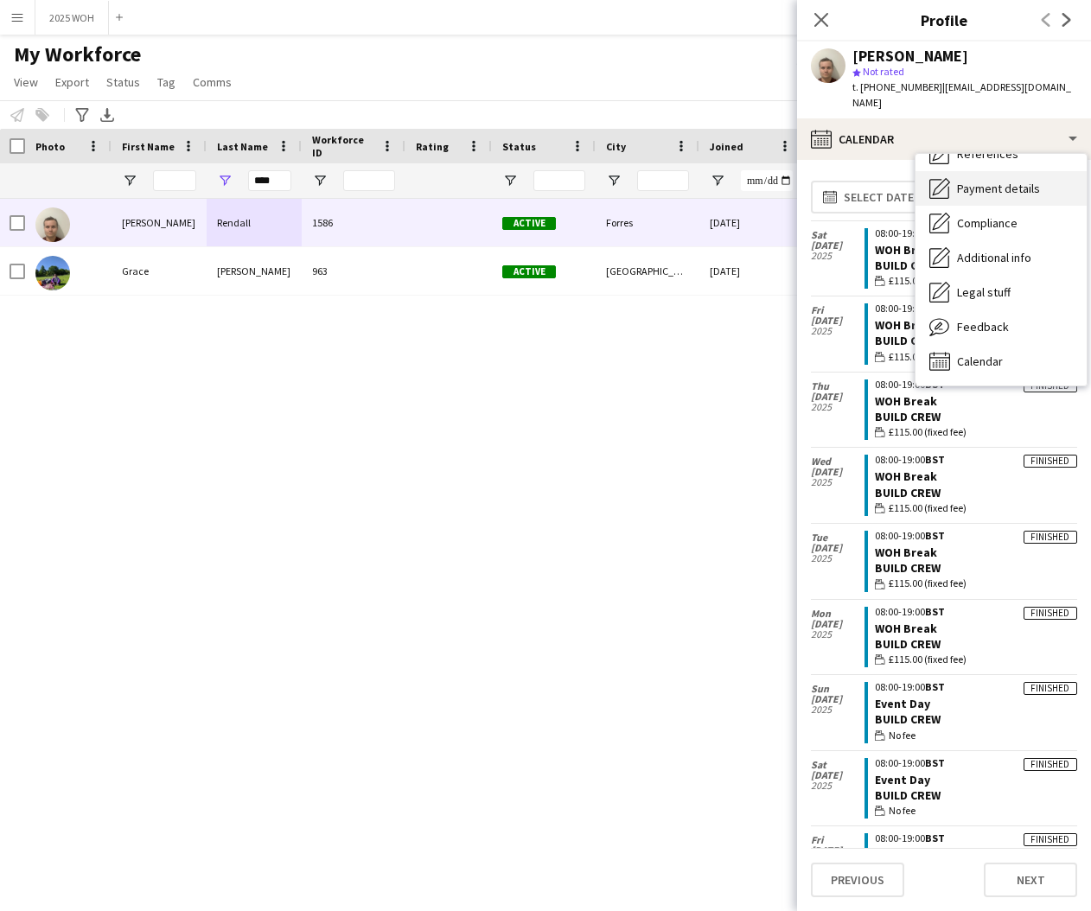
click at [966, 171] on div "Payment details Payment details" at bounding box center [1000, 188] width 171 height 35
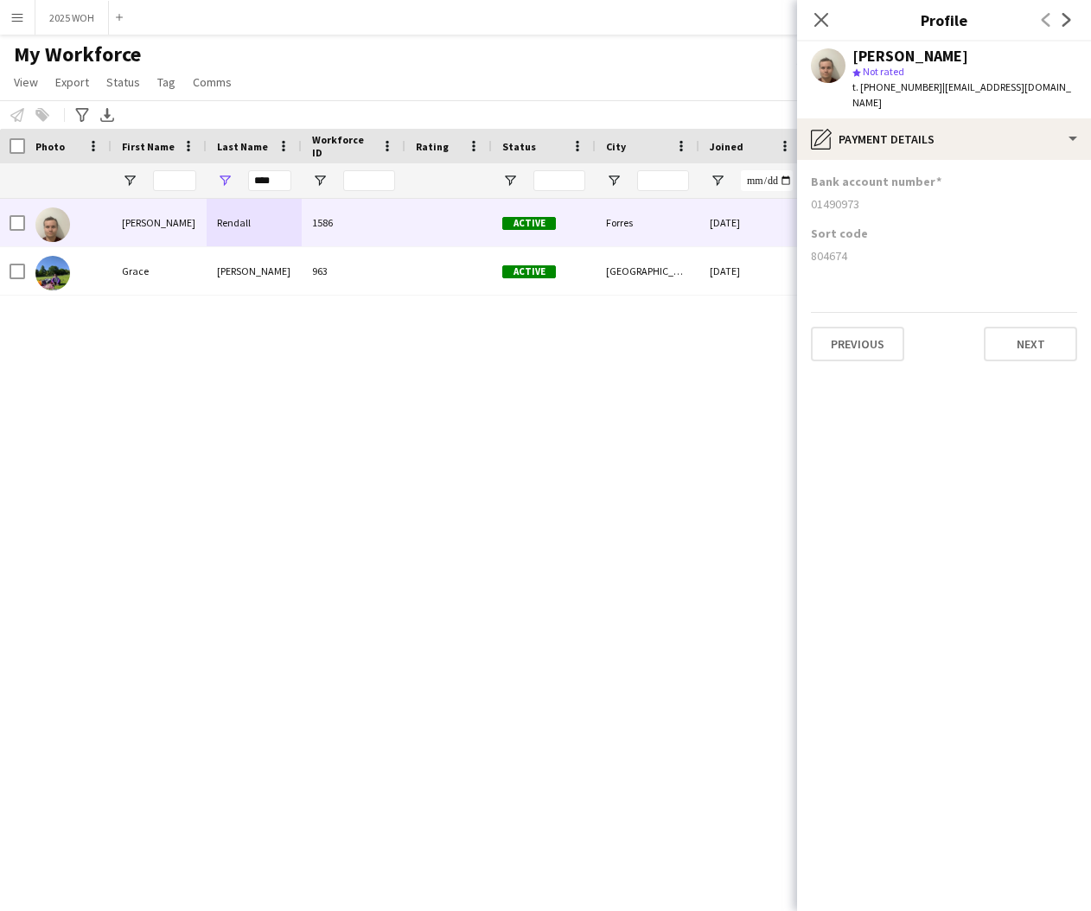
drag, startPoint x: 812, startPoint y: 187, endPoint x: 866, endPoint y: 184, distance: 53.7
click at [866, 184] on app-section-data-types "Bank account number 01490973 Sort code 804674 Previous Next" at bounding box center [944, 535] width 294 height 751
copy div "01490973"
drag, startPoint x: 808, startPoint y: 239, endPoint x: 851, endPoint y: 240, distance: 43.2
click at [850, 240] on app-section-data-types "Bank account number 01490973 Sort code 804674 Previous Next" at bounding box center [944, 535] width 294 height 751
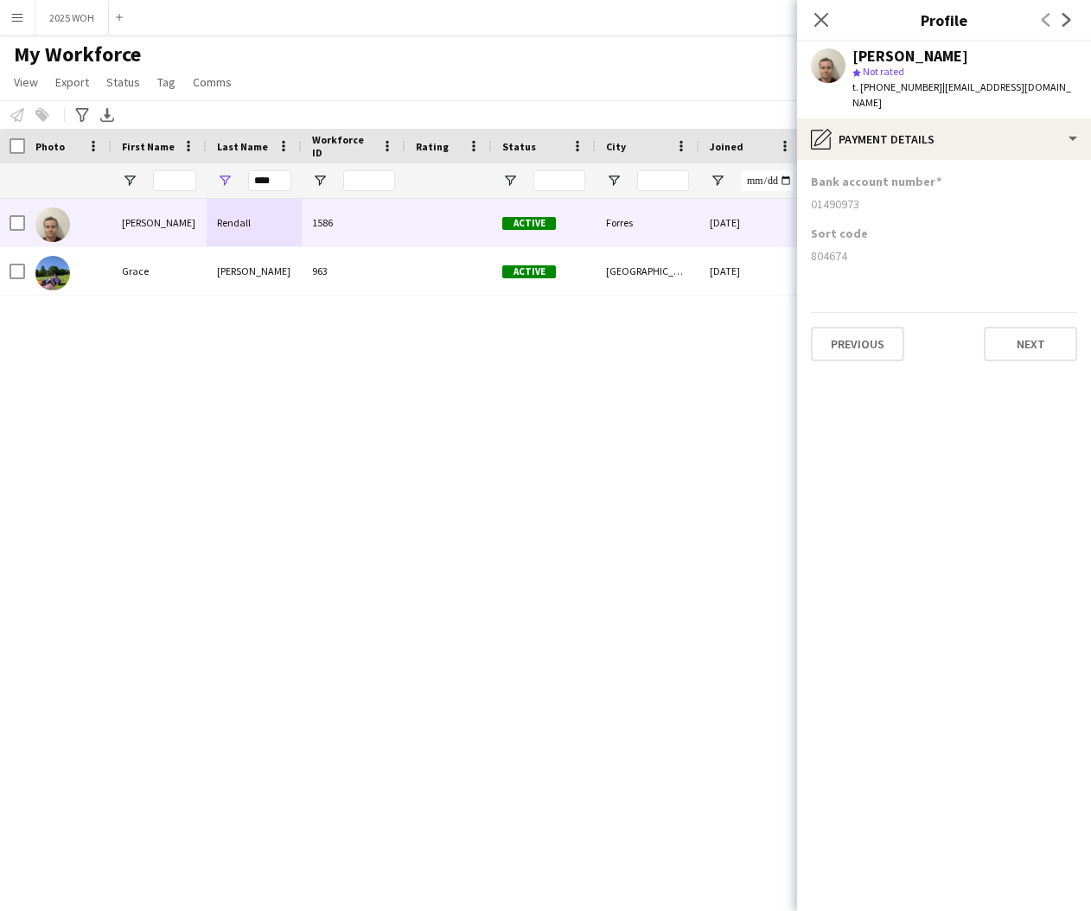
copy div "804674"
click at [277, 181] on input "****" at bounding box center [269, 180] width 43 height 21
click at [279, 181] on input "****" at bounding box center [269, 180] width 43 height 21
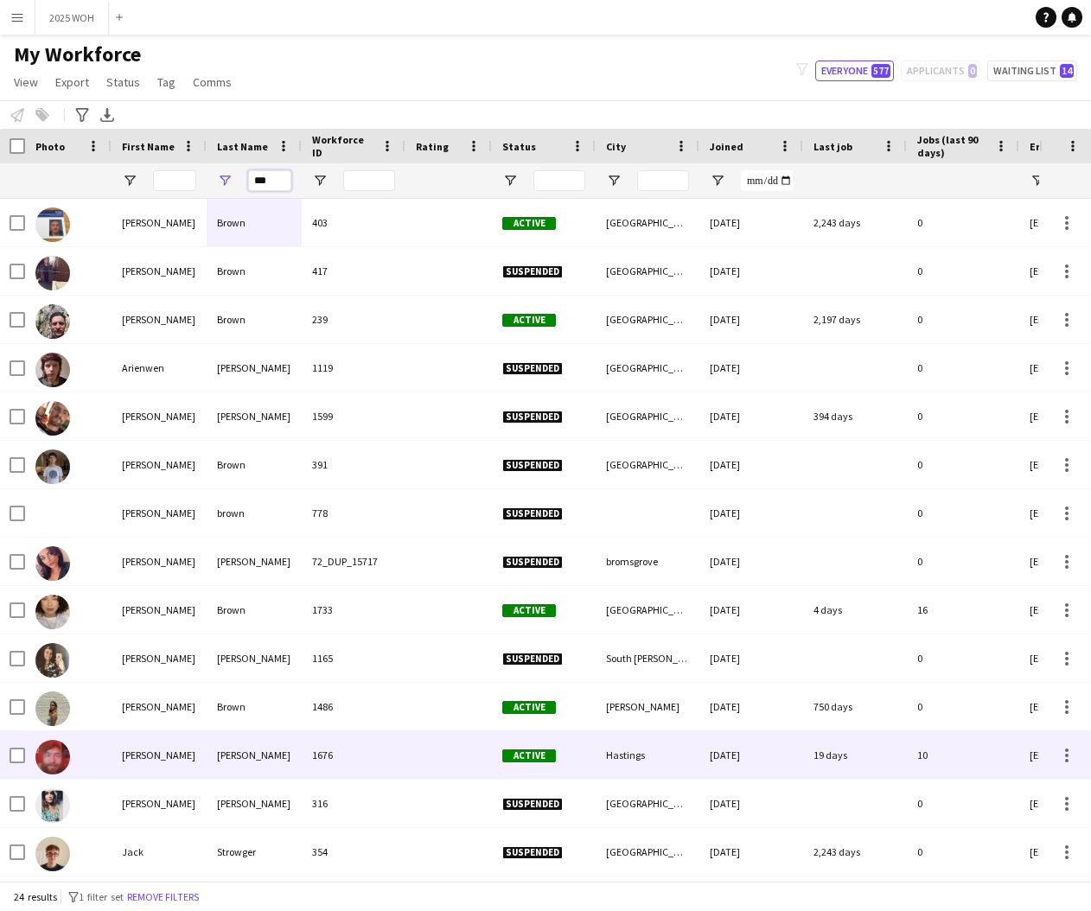
type input "***"
click at [271, 767] on div "Rowland" at bounding box center [254, 755] width 95 height 48
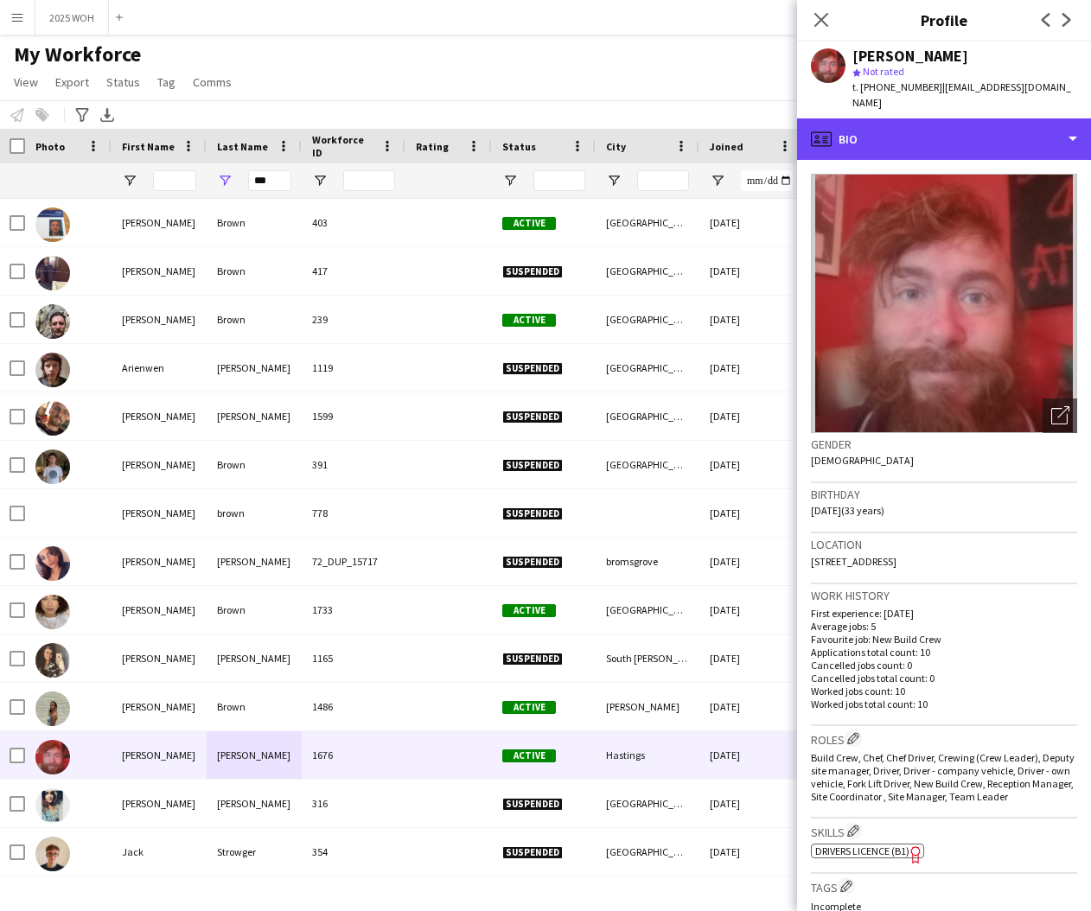
drag, startPoint x: 978, startPoint y: 145, endPoint x: 984, endPoint y: 167, distance: 22.4
click at [978, 145] on div "profile Bio" at bounding box center [944, 138] width 294 height 41
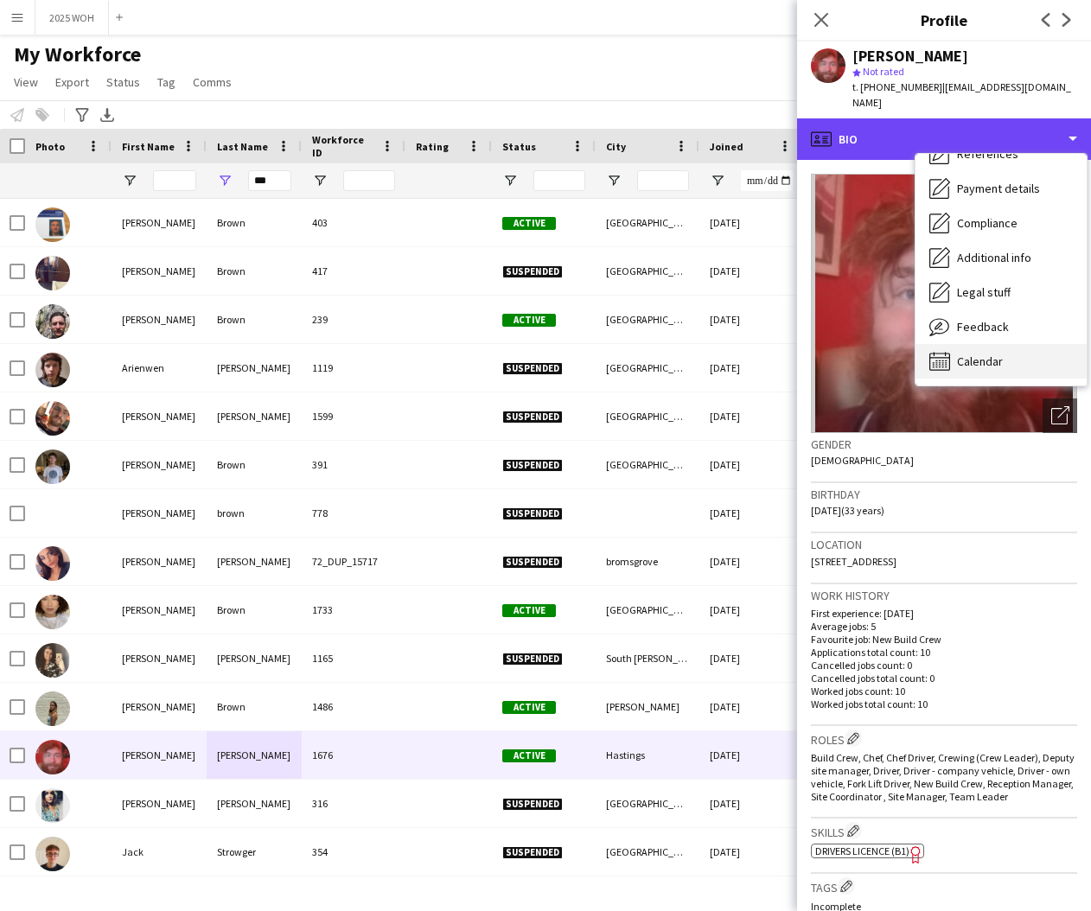
scroll to position [197, 0]
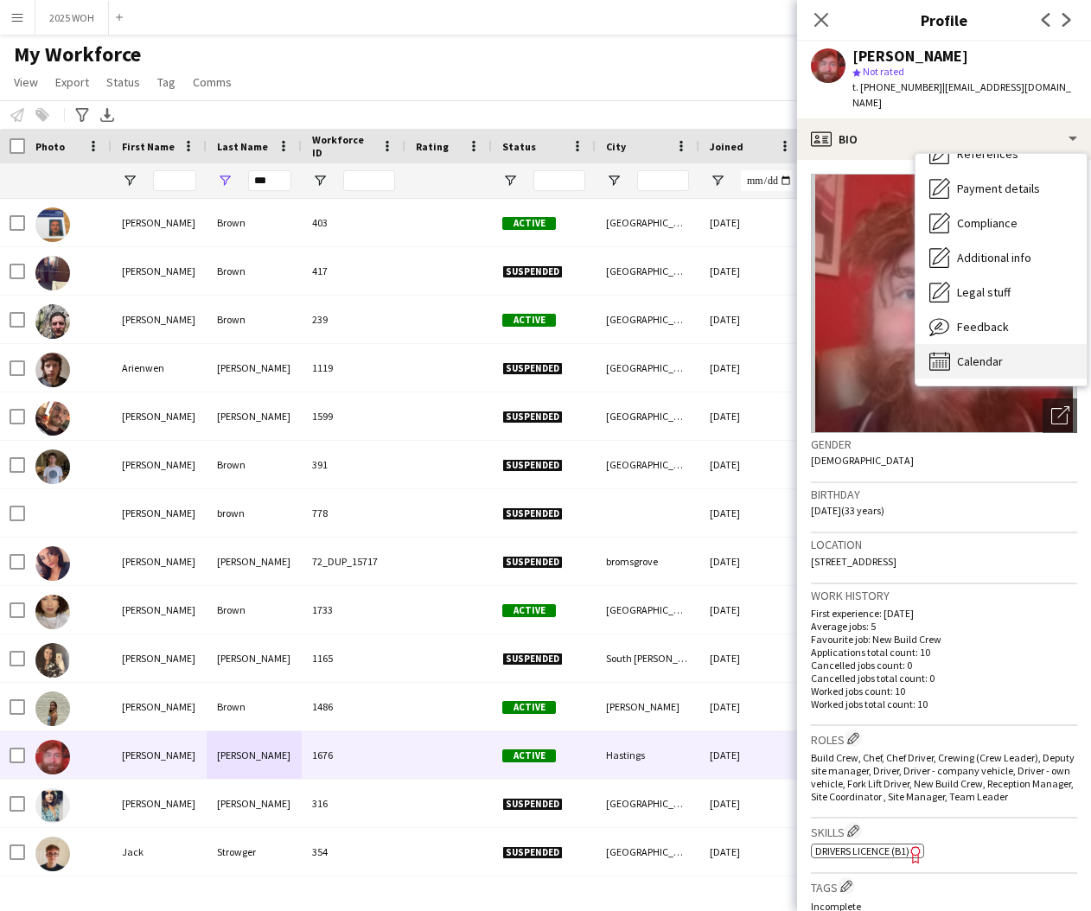
click at [970, 354] on span "Calendar" at bounding box center [980, 362] width 46 height 16
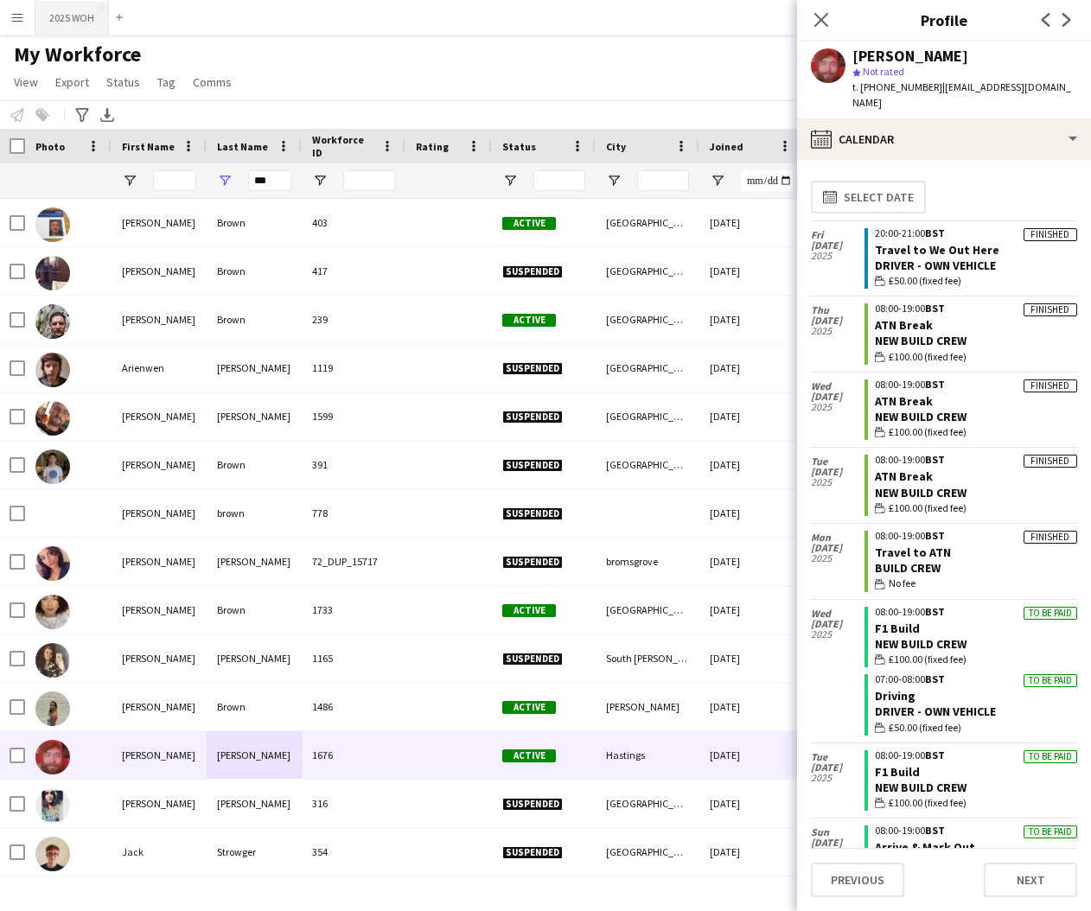
click at [69, 24] on button "2025 WOH Close" at bounding box center [71, 18] width 73 height 34
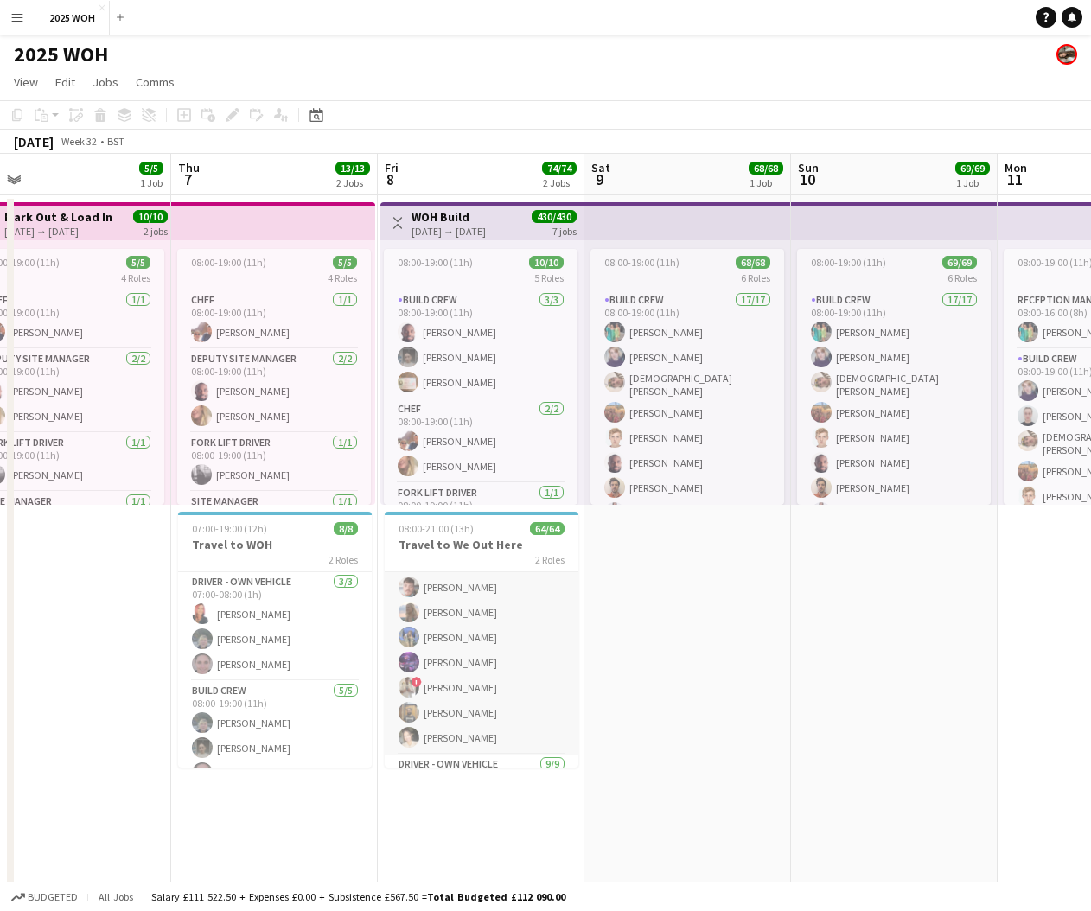
scroll to position [1474, 0]
click at [487, 660] on app-card-role "Driver - own vehicle 9/9 20:00-21:00 (1h) Deanne Jopling ! Joseph Melly Snail A…" at bounding box center [482, 653] width 194 height 264
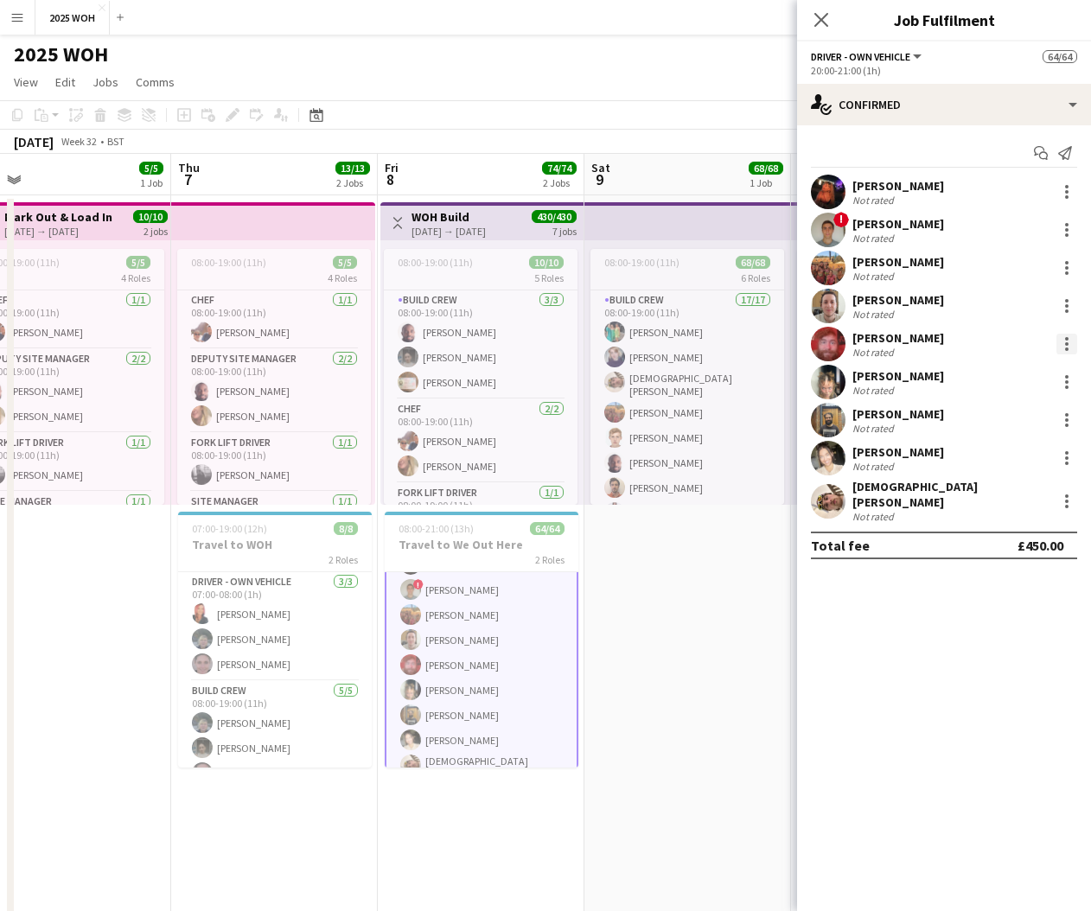
click at [1060, 343] on div at bounding box center [1066, 344] width 21 height 21
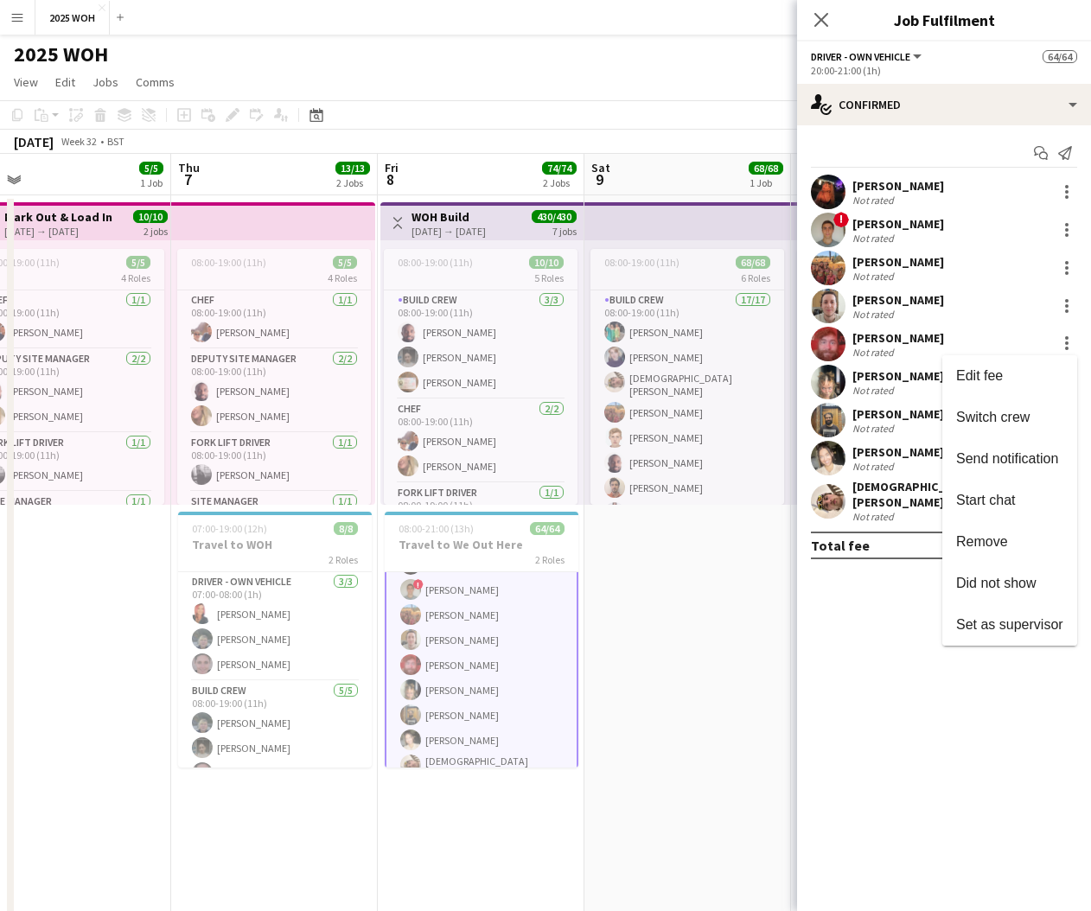
click at [1016, 538] on span "Remove" at bounding box center [1009, 542] width 107 height 16
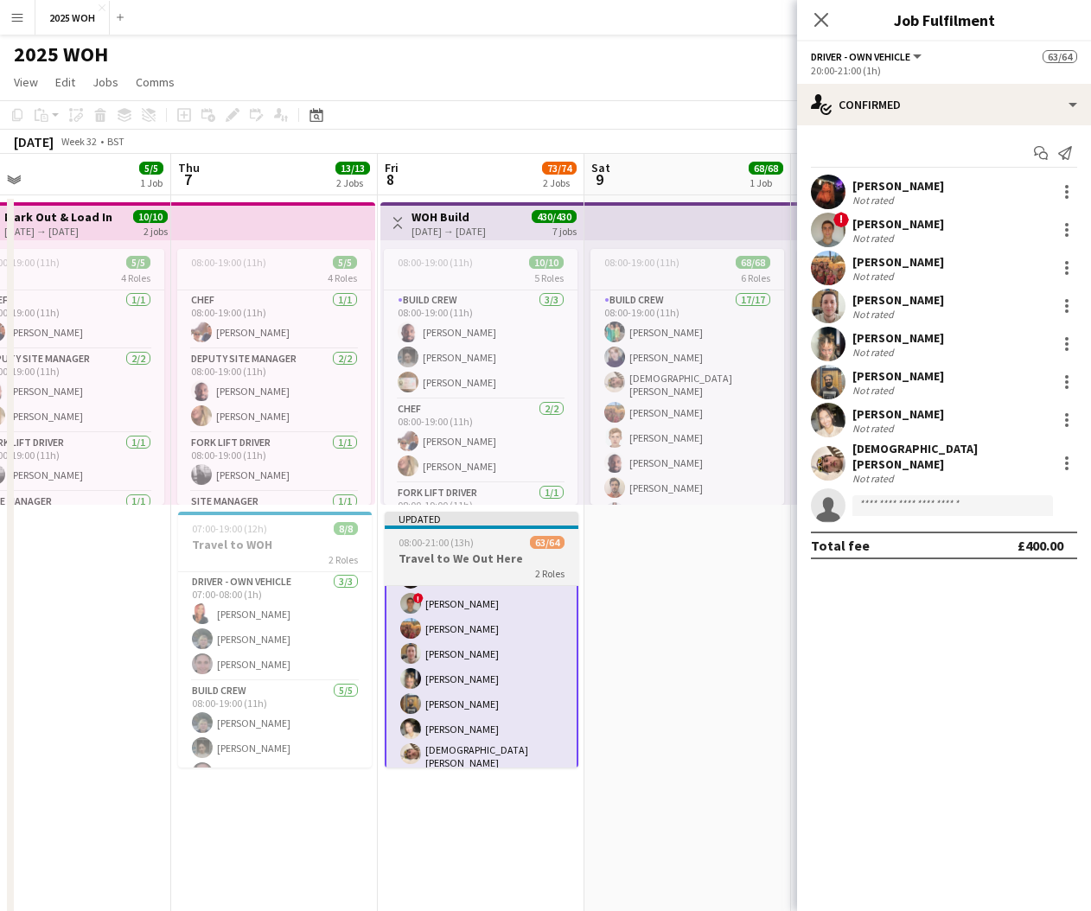
click at [444, 547] on span "08:00-21:00 (13h)" at bounding box center [435, 542] width 75 height 13
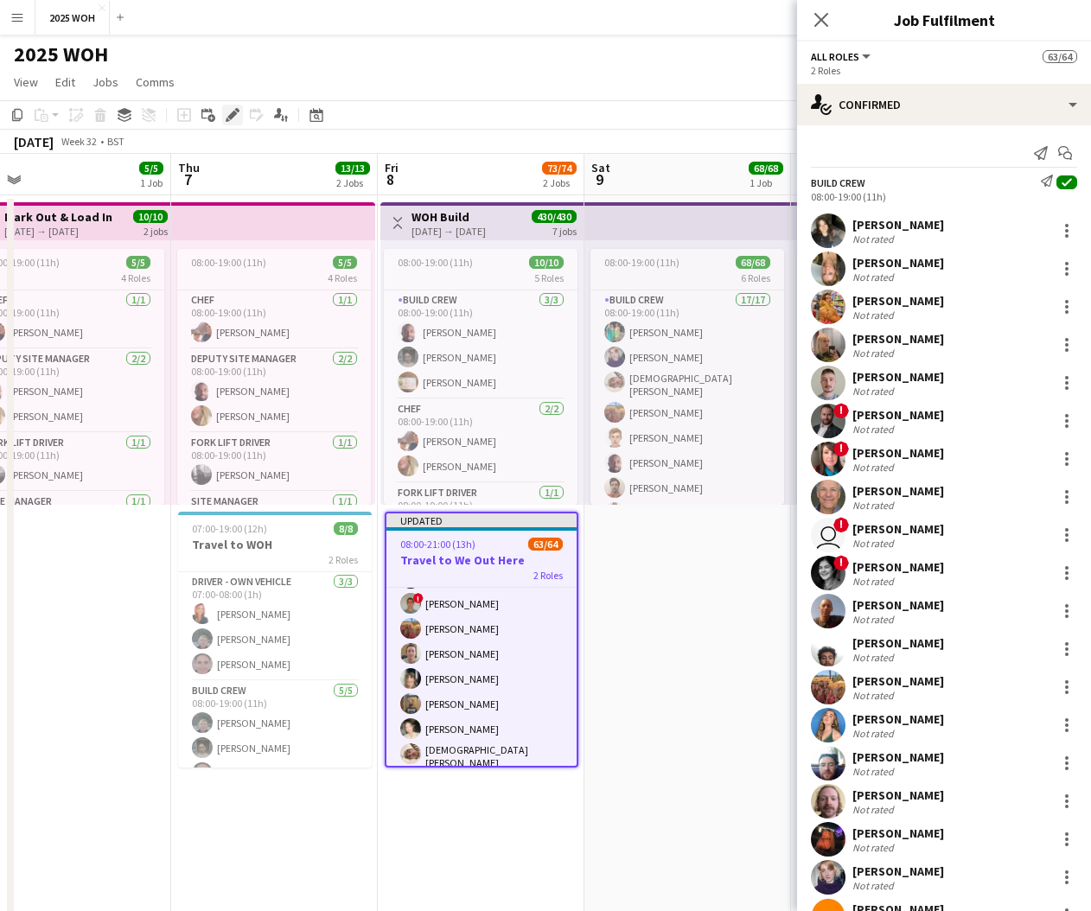
click at [237, 117] on icon "Edit" at bounding box center [233, 115] width 14 height 14
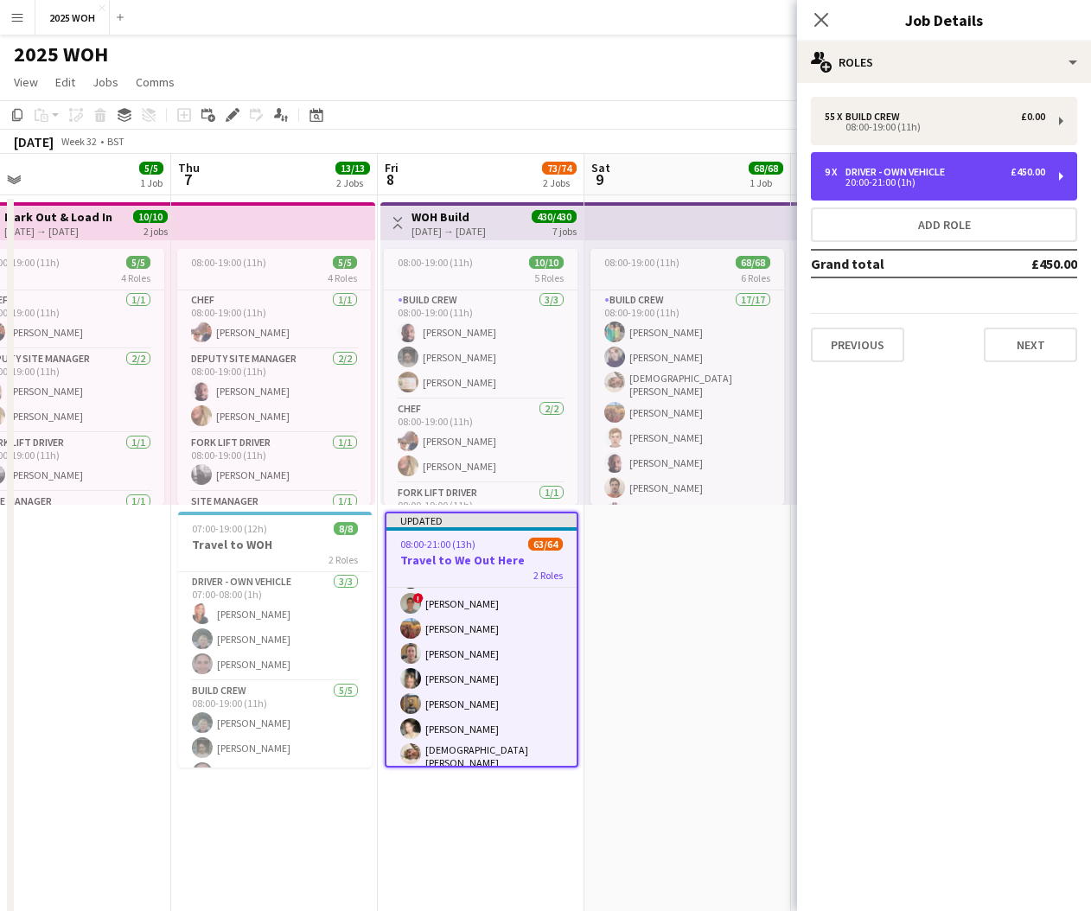
drag, startPoint x: 929, startPoint y: 184, endPoint x: 919, endPoint y: 206, distance: 24.0
click at [929, 184] on div "20:00-21:00 (1h)" at bounding box center [935, 182] width 220 height 9
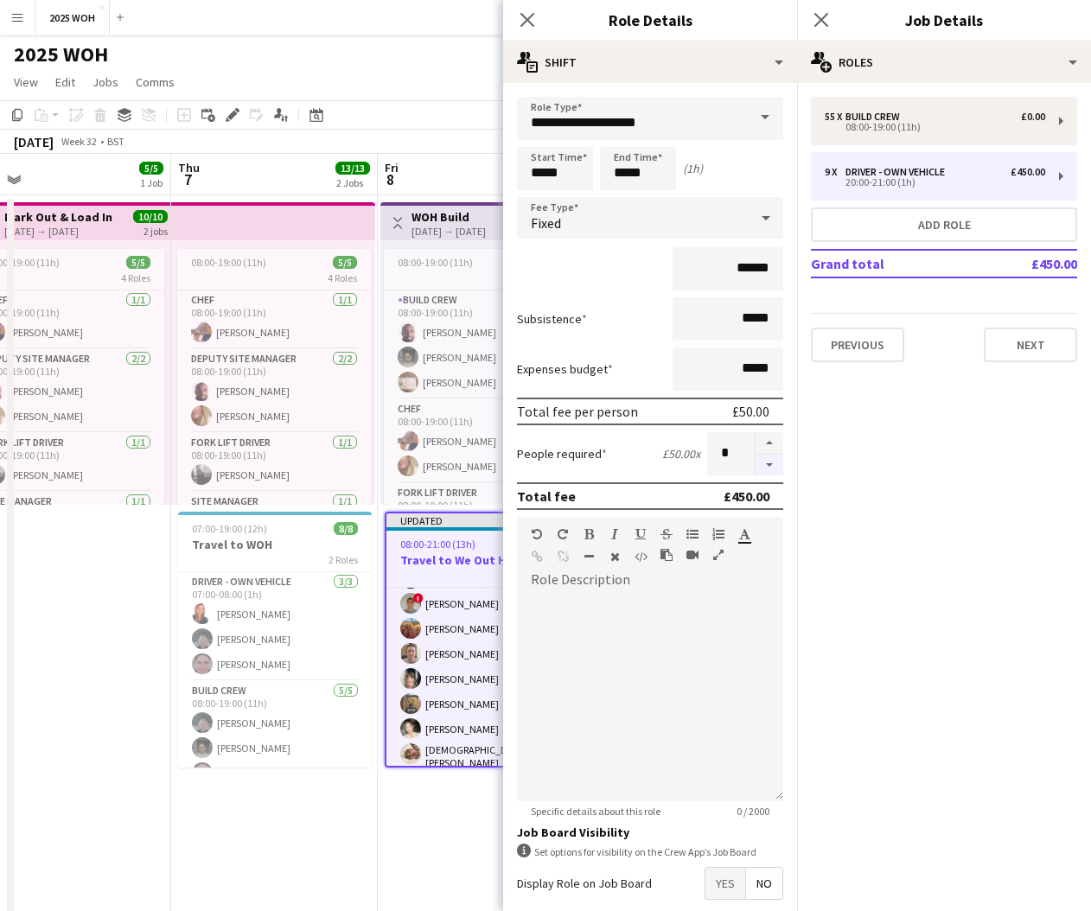
click at [771, 468] on button "button" at bounding box center [769, 466] width 28 height 22
type input "*"
click at [821, 19] on icon at bounding box center [820, 19] width 16 height 16
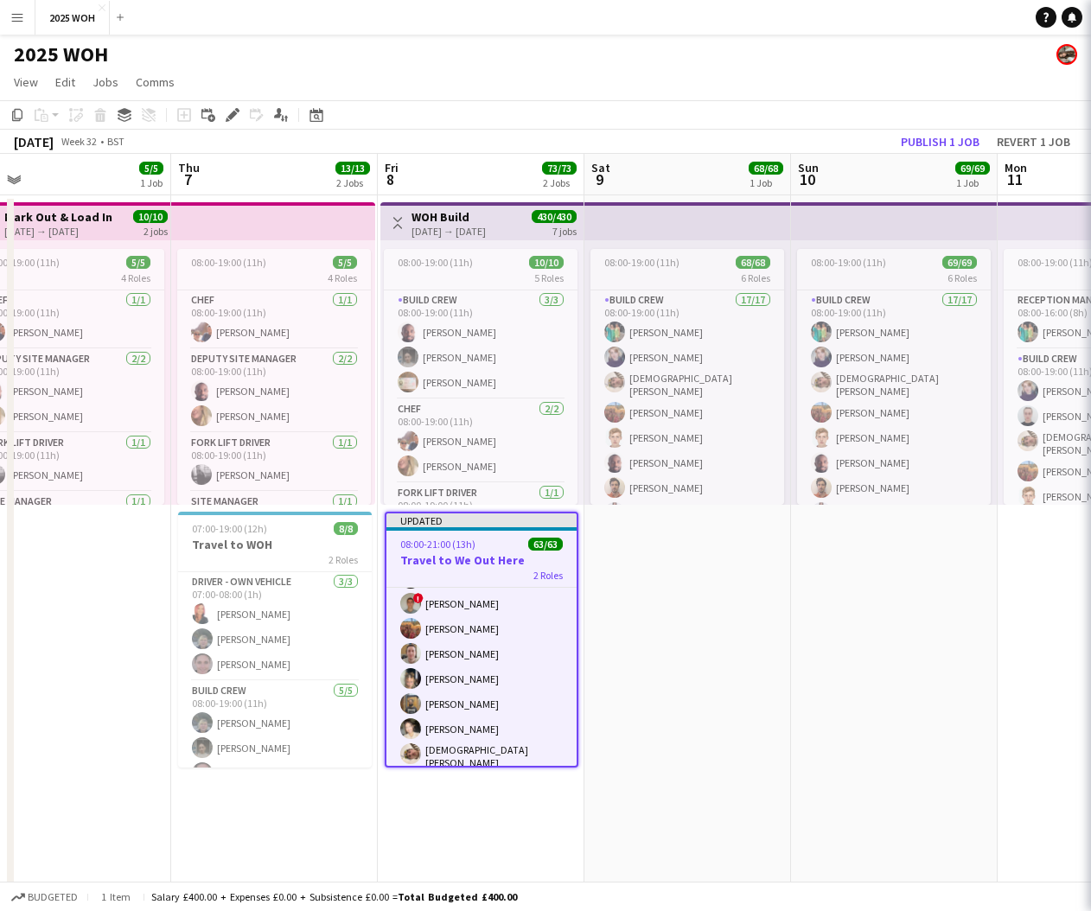
scroll to position [1469, 0]
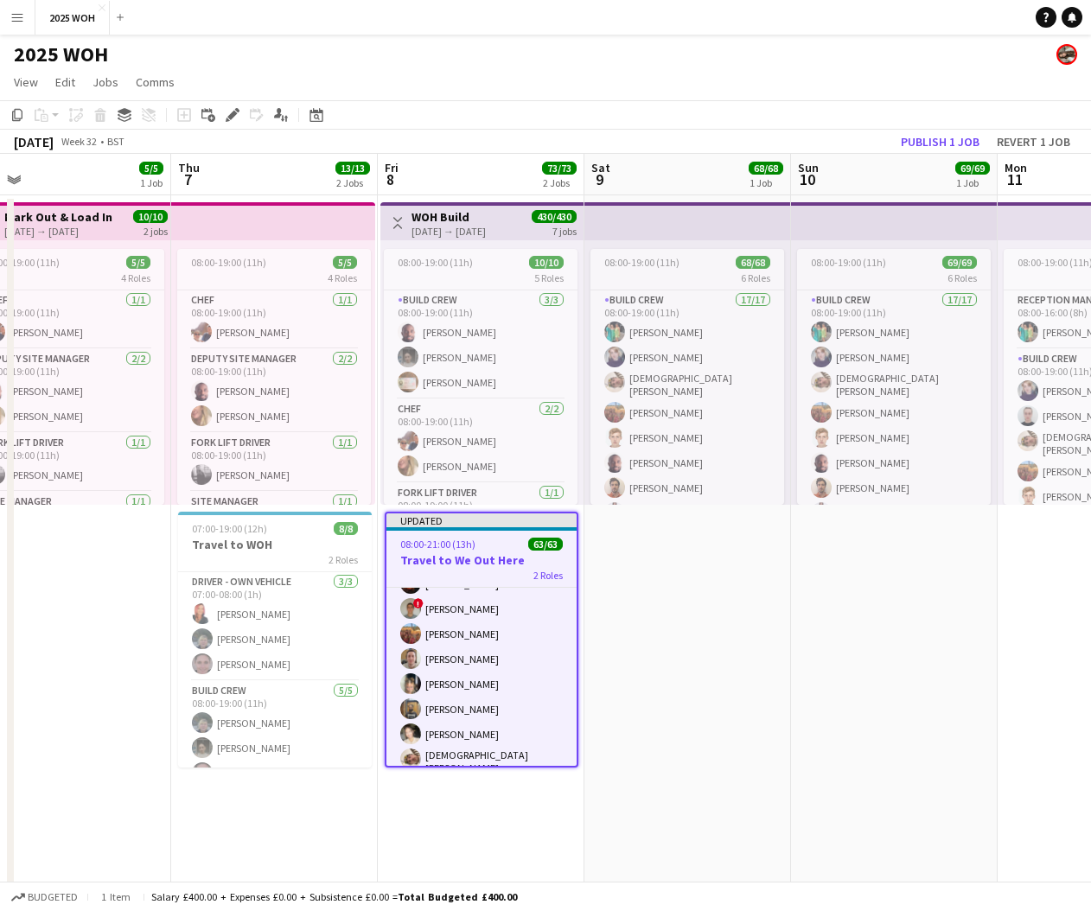
click at [685, 555] on app-date-cell "08:00-19:00 (11h) 68/68 6 Roles Build Crew 17/17 08:00-19:00 (11h) Molly Bates …" at bounding box center [687, 716] width 207 height 1042
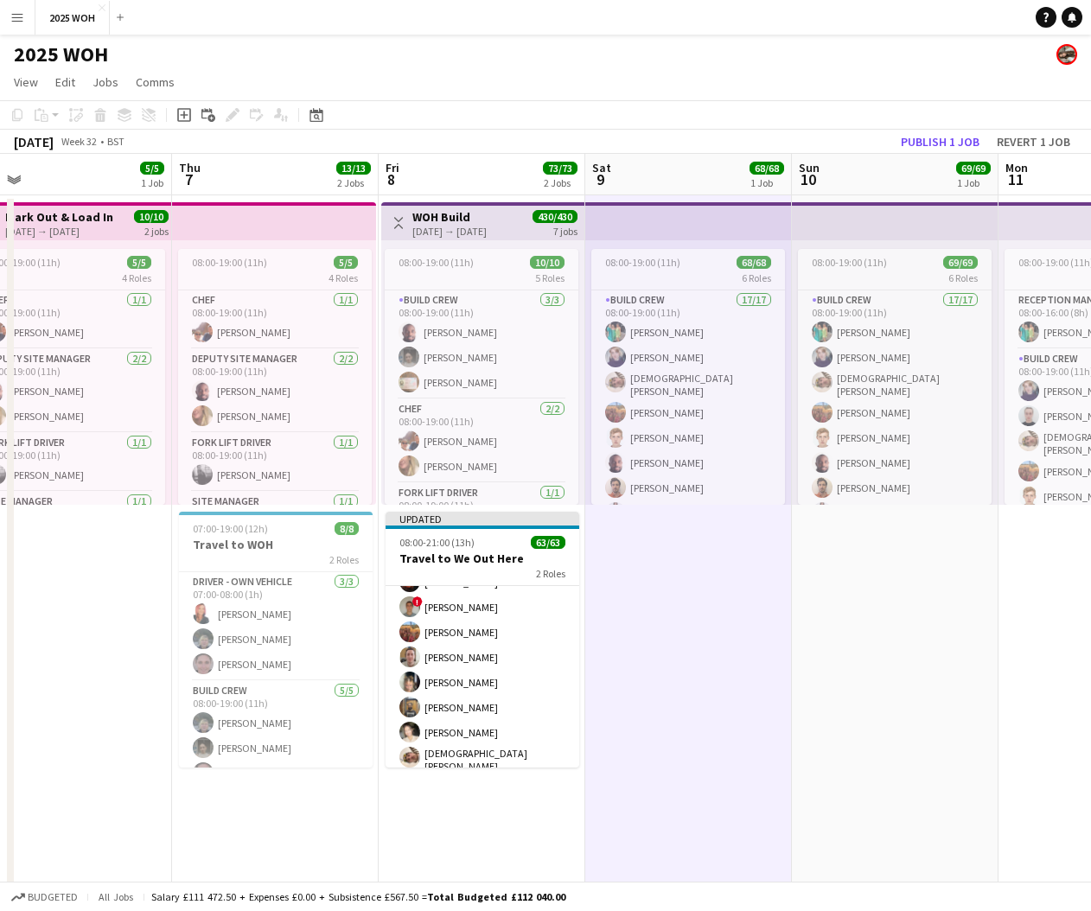
scroll to position [1465, 0]
click at [927, 144] on button "Publish 1 job" at bounding box center [940, 142] width 92 height 22
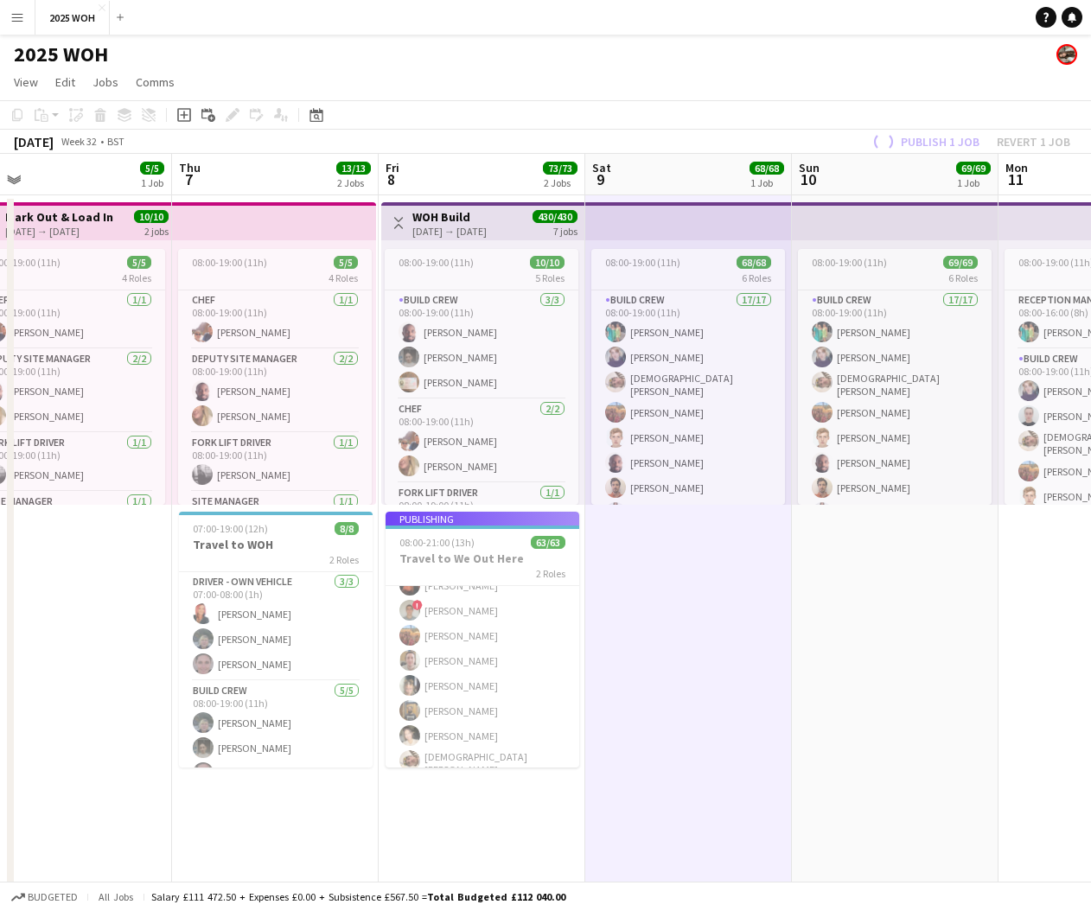
scroll to position [1451, 0]
click at [21, 16] on app-icon "Menu" at bounding box center [17, 17] width 14 height 14
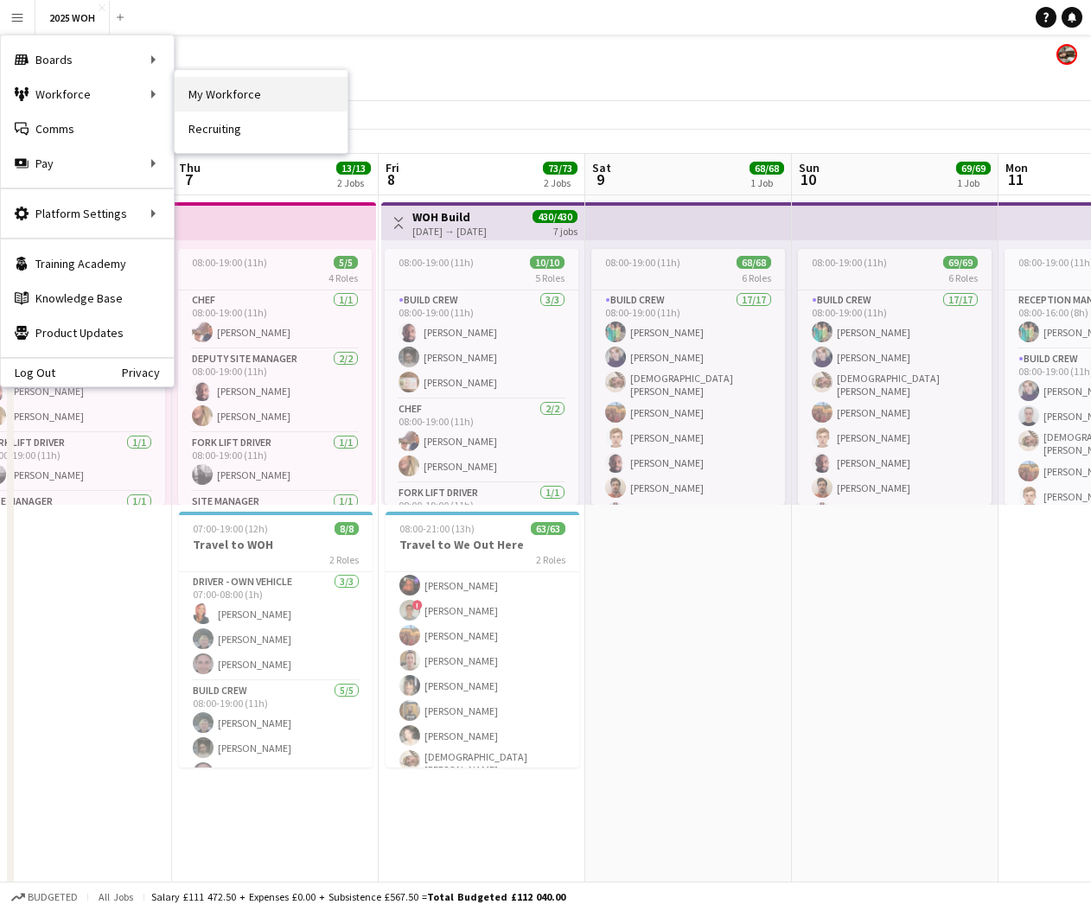
click at [224, 88] on link "My Workforce" at bounding box center [261, 94] width 173 height 35
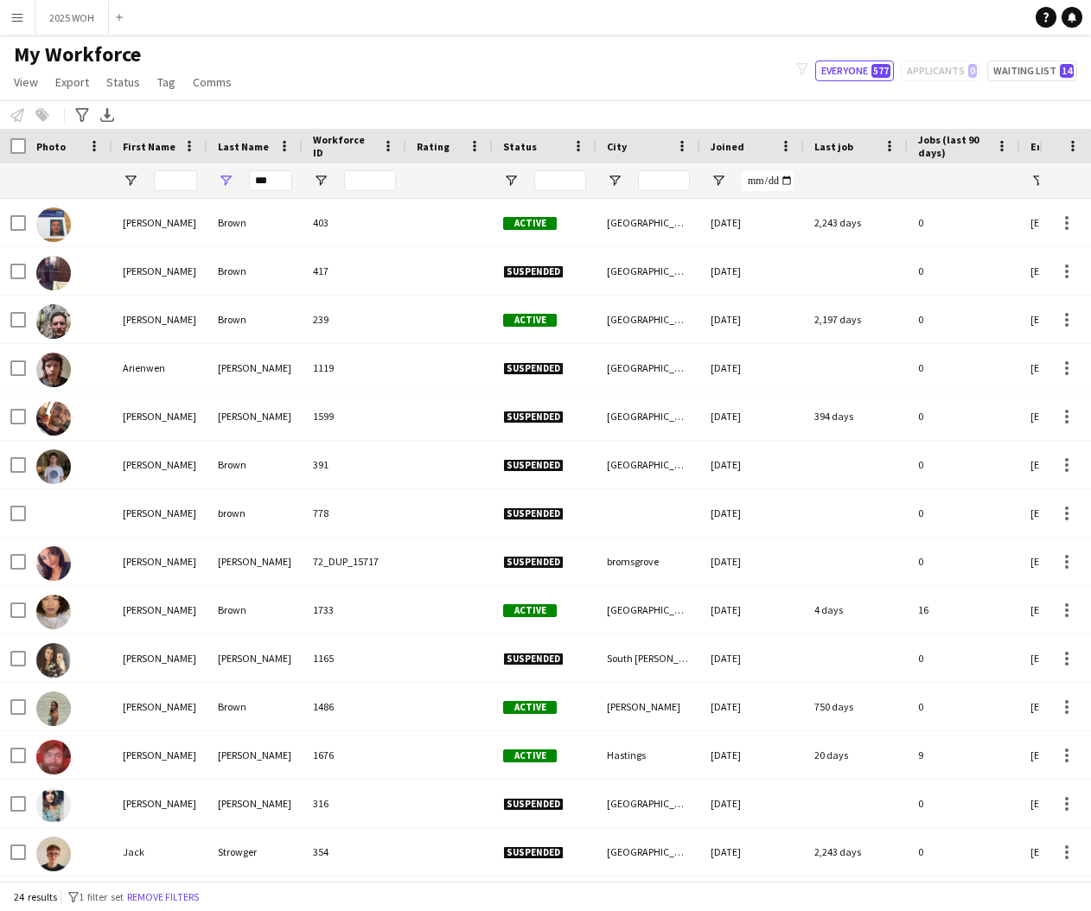
click at [291, 181] on div "***" at bounding box center [254, 180] width 95 height 35
click at [284, 181] on input "***" at bounding box center [270, 180] width 43 height 21
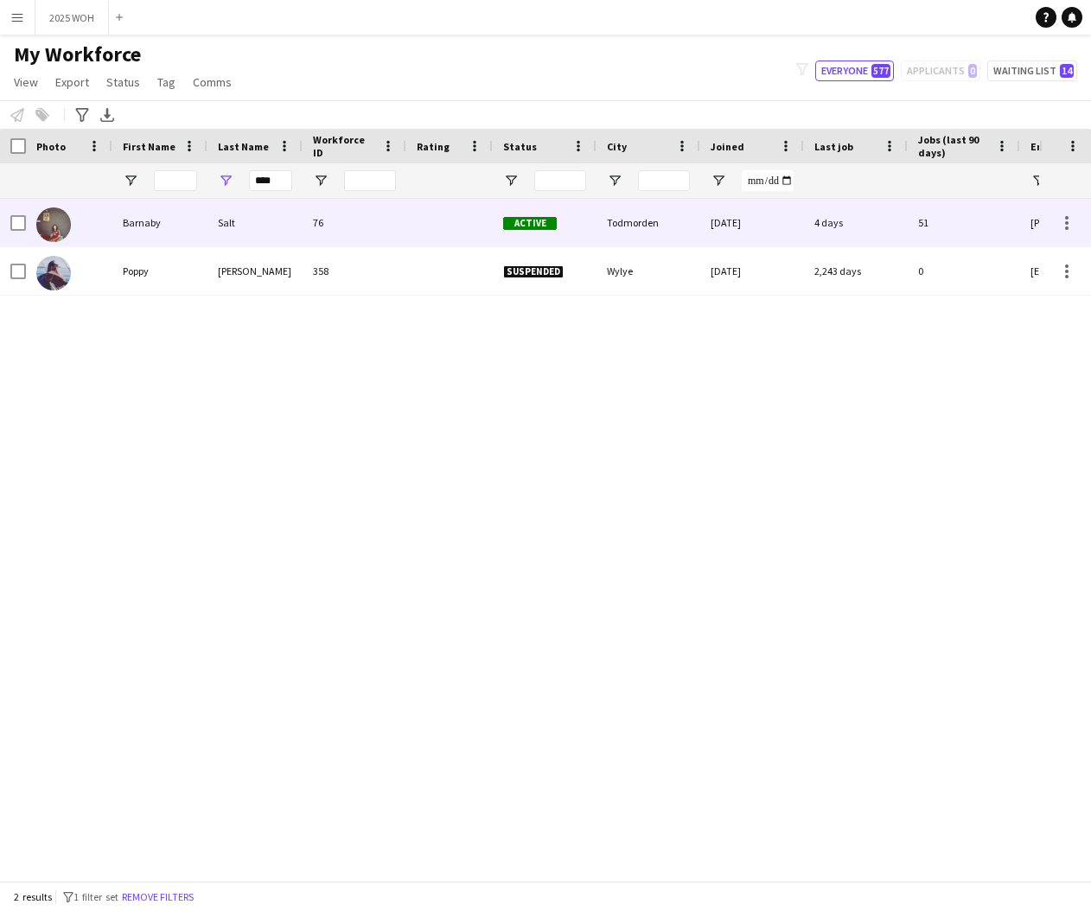
click at [296, 211] on div "Salt" at bounding box center [254, 223] width 95 height 48
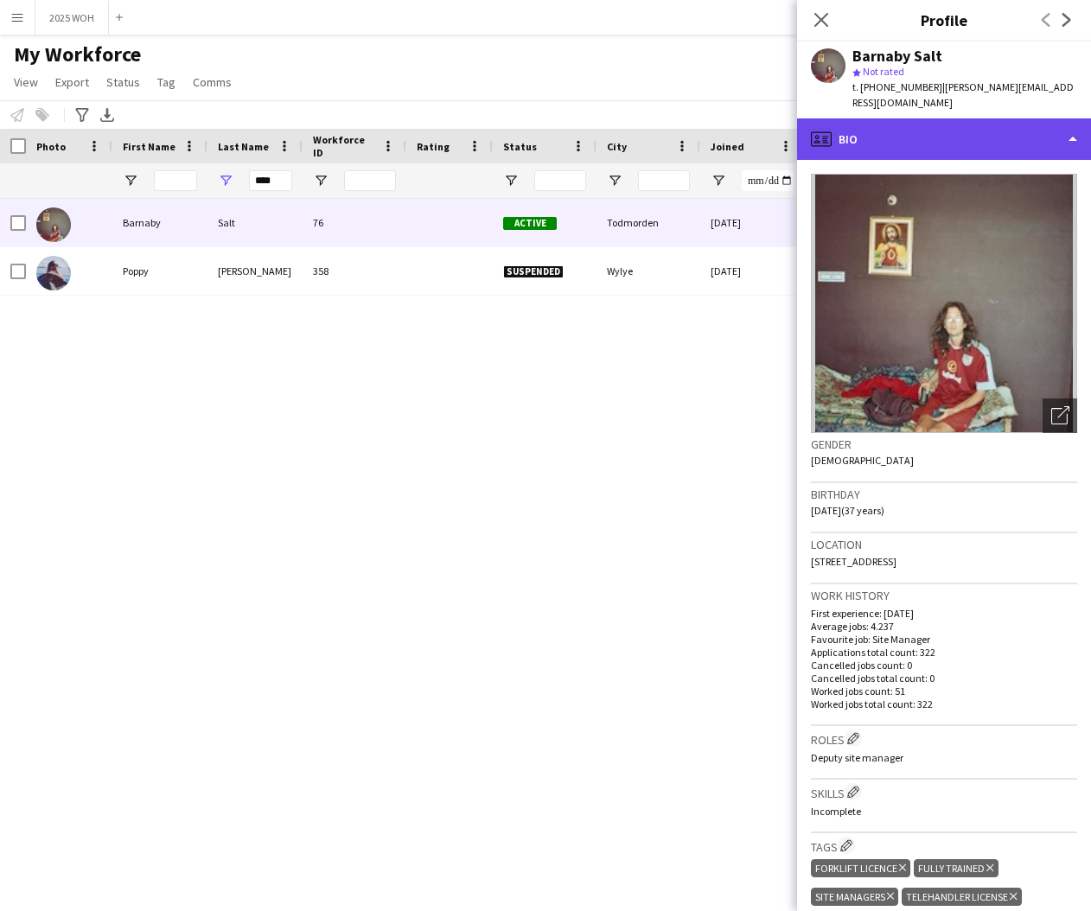
click at [1016, 132] on div "profile Bio" at bounding box center [944, 138] width 294 height 41
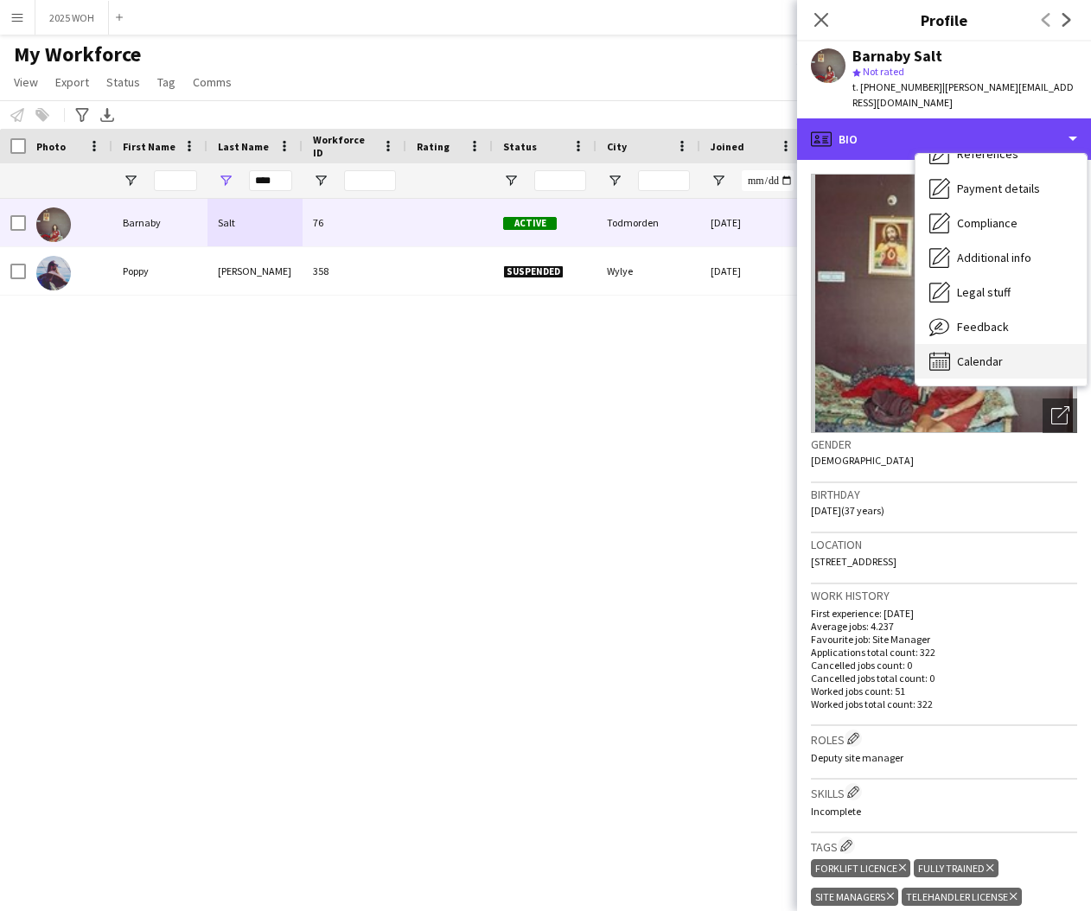
scroll to position [197, 0]
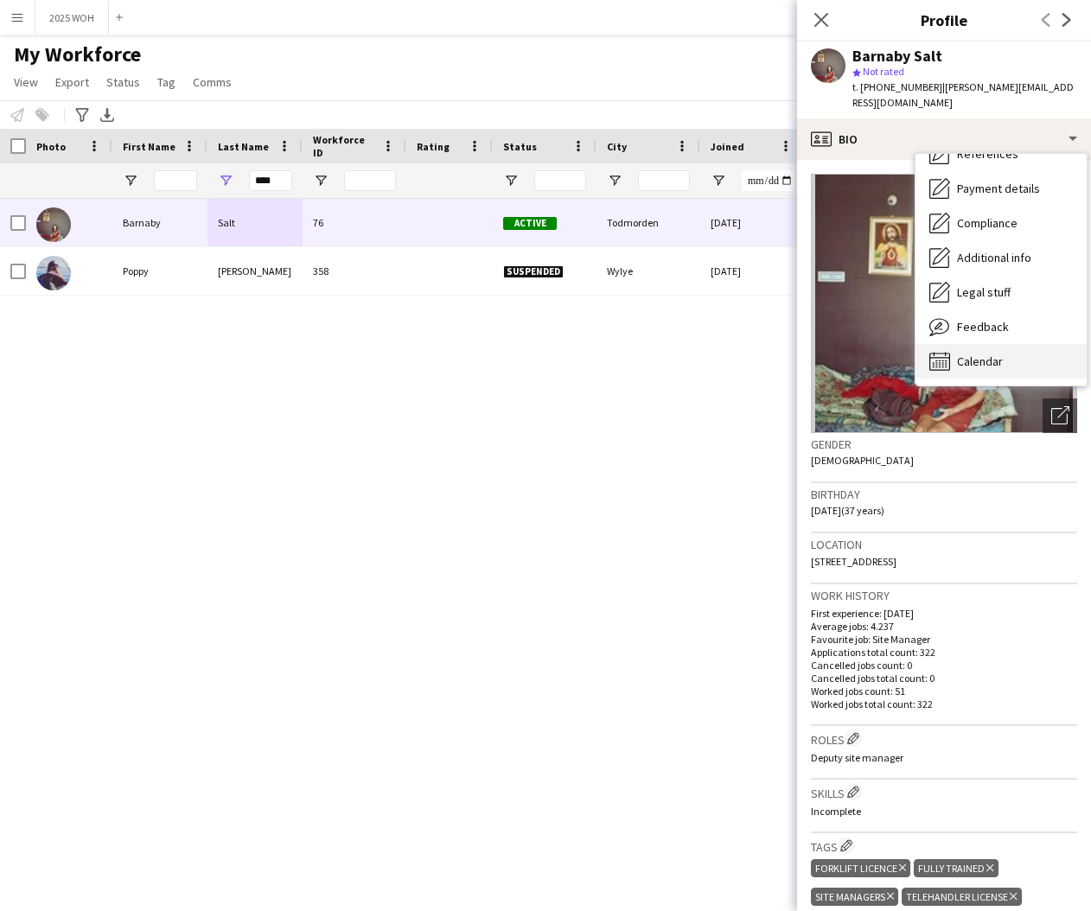
click at [1004, 344] on div "Calendar Calendar" at bounding box center [1000, 361] width 171 height 35
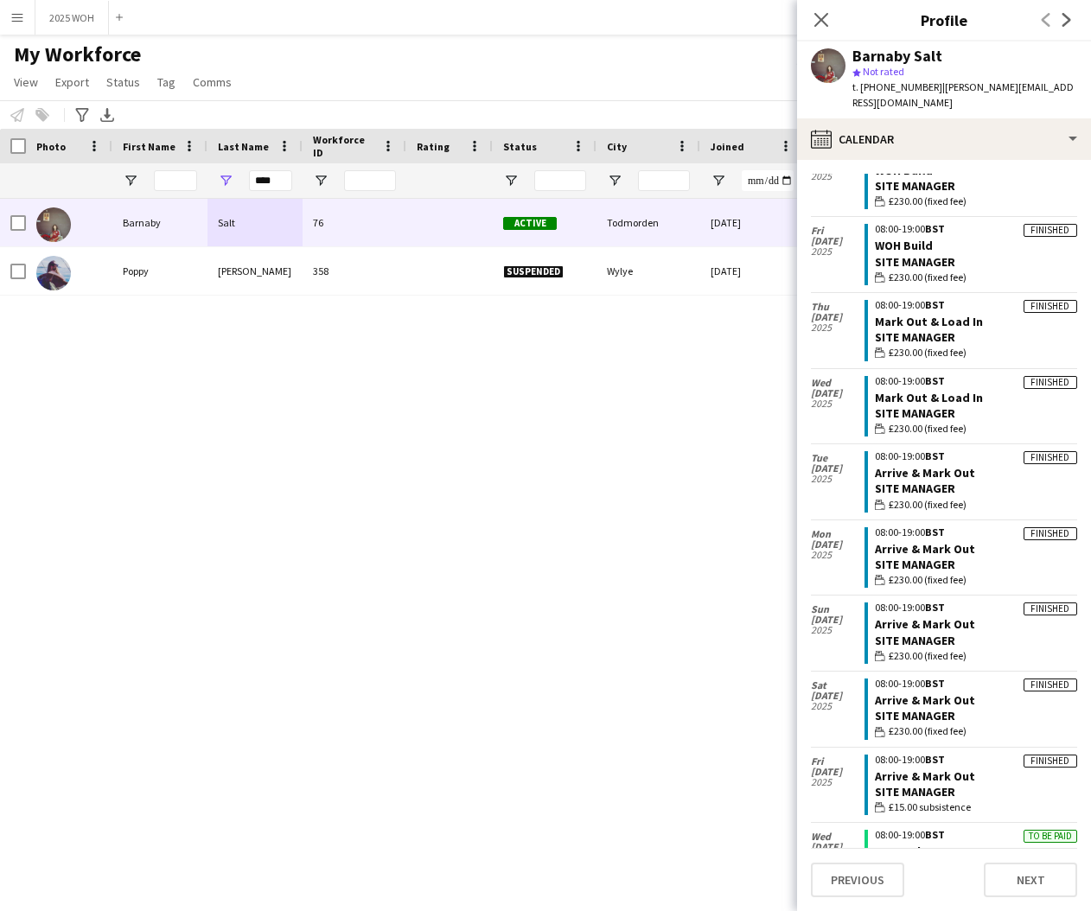
scroll to position [1216, 0]
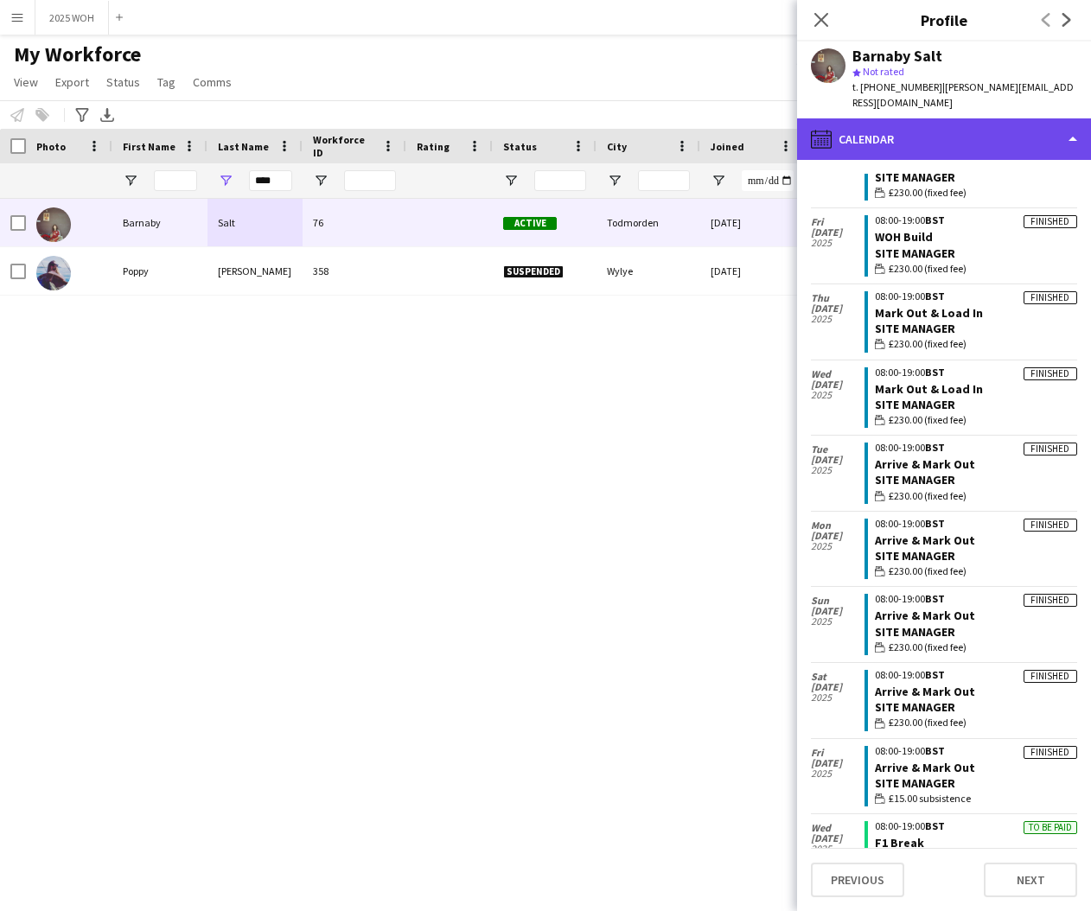
click at [910, 133] on div "calendar-full Calendar" at bounding box center [944, 138] width 294 height 41
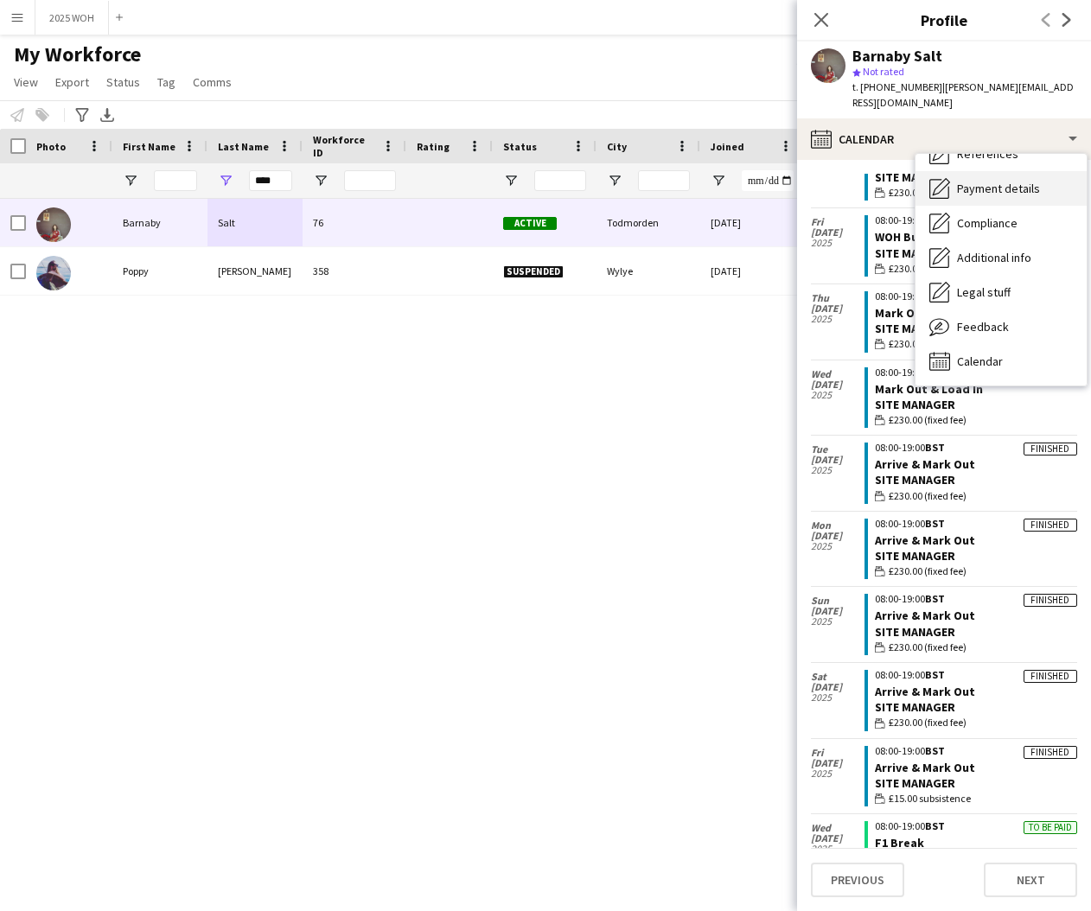
click at [1009, 181] on span "Payment details" at bounding box center [998, 189] width 83 height 16
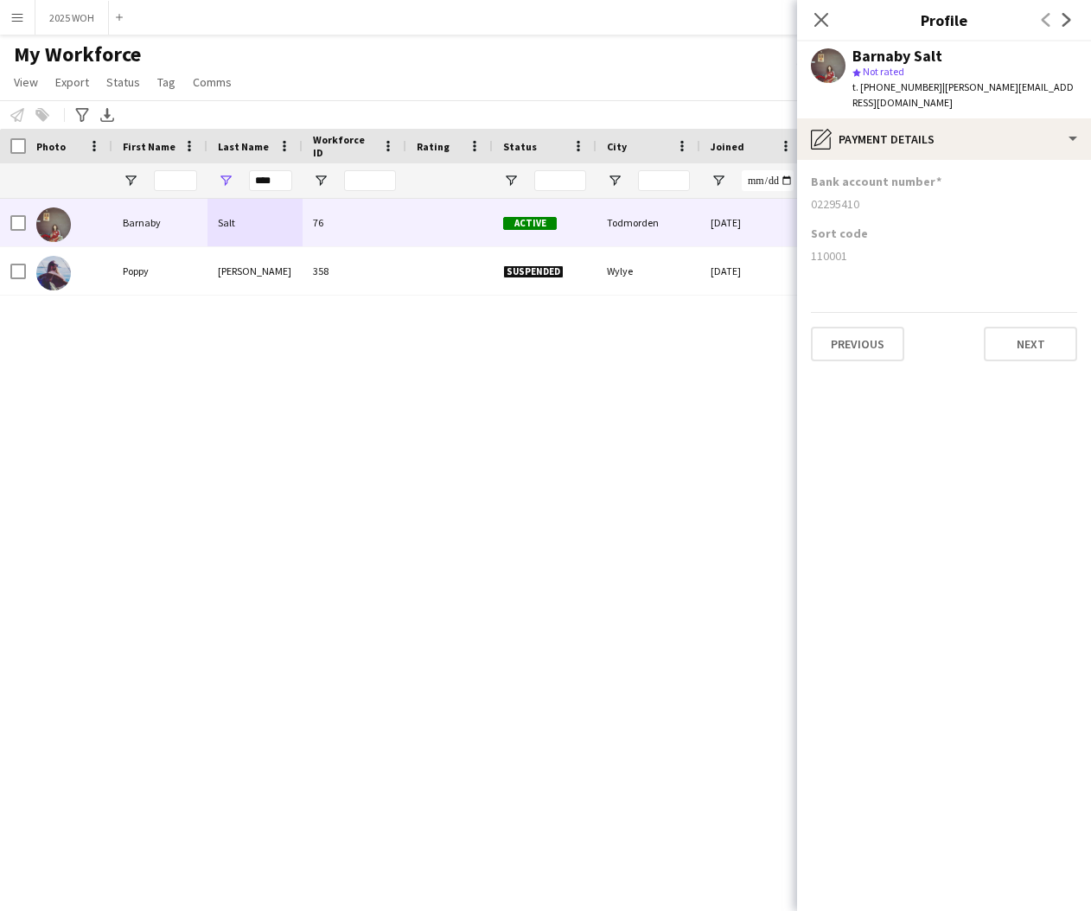
drag, startPoint x: 811, startPoint y: 188, endPoint x: 882, endPoint y: 196, distance: 71.4
click at [881, 197] on div "Bank account number 02295410" at bounding box center [944, 200] width 266 height 52
copy div "02295410"
drag, startPoint x: 812, startPoint y: 239, endPoint x: 868, endPoint y: 243, distance: 56.3
click at [867, 248] on div "110001" at bounding box center [944, 256] width 266 height 16
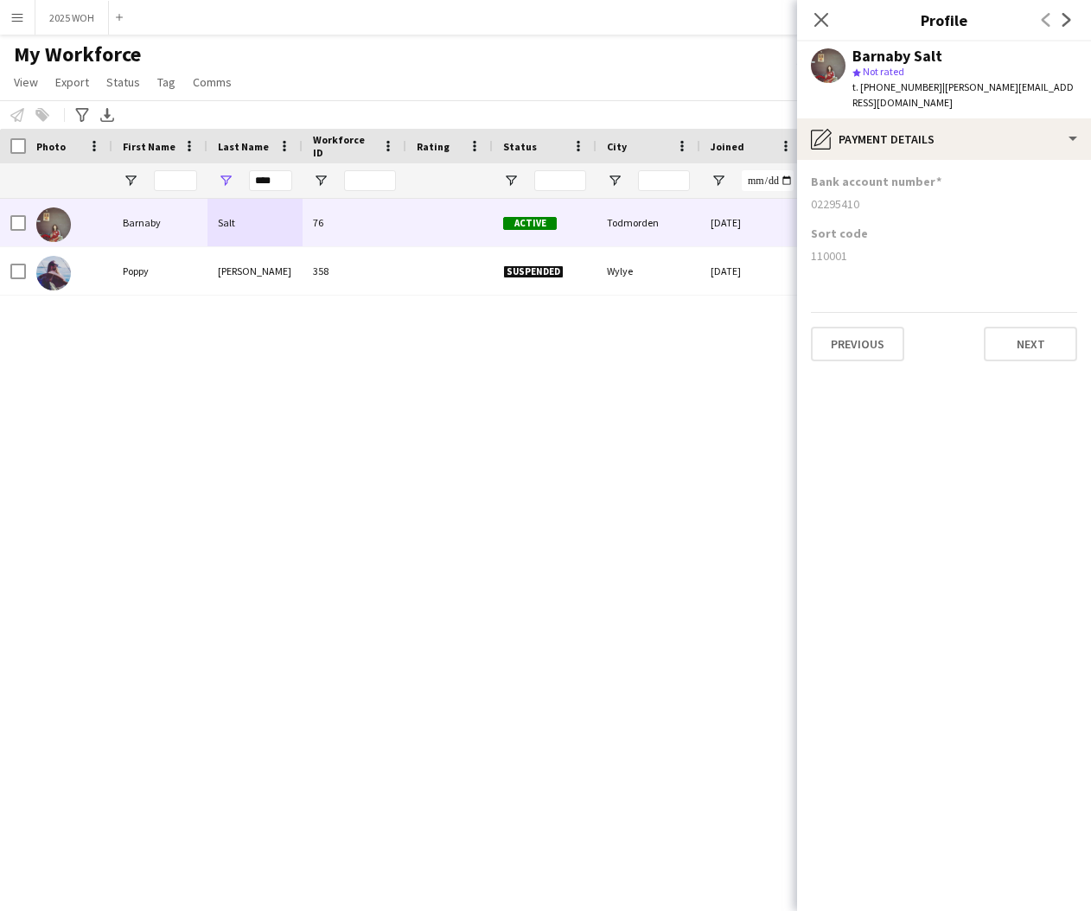
copy div "110001"
click at [278, 184] on input "****" at bounding box center [270, 180] width 43 height 21
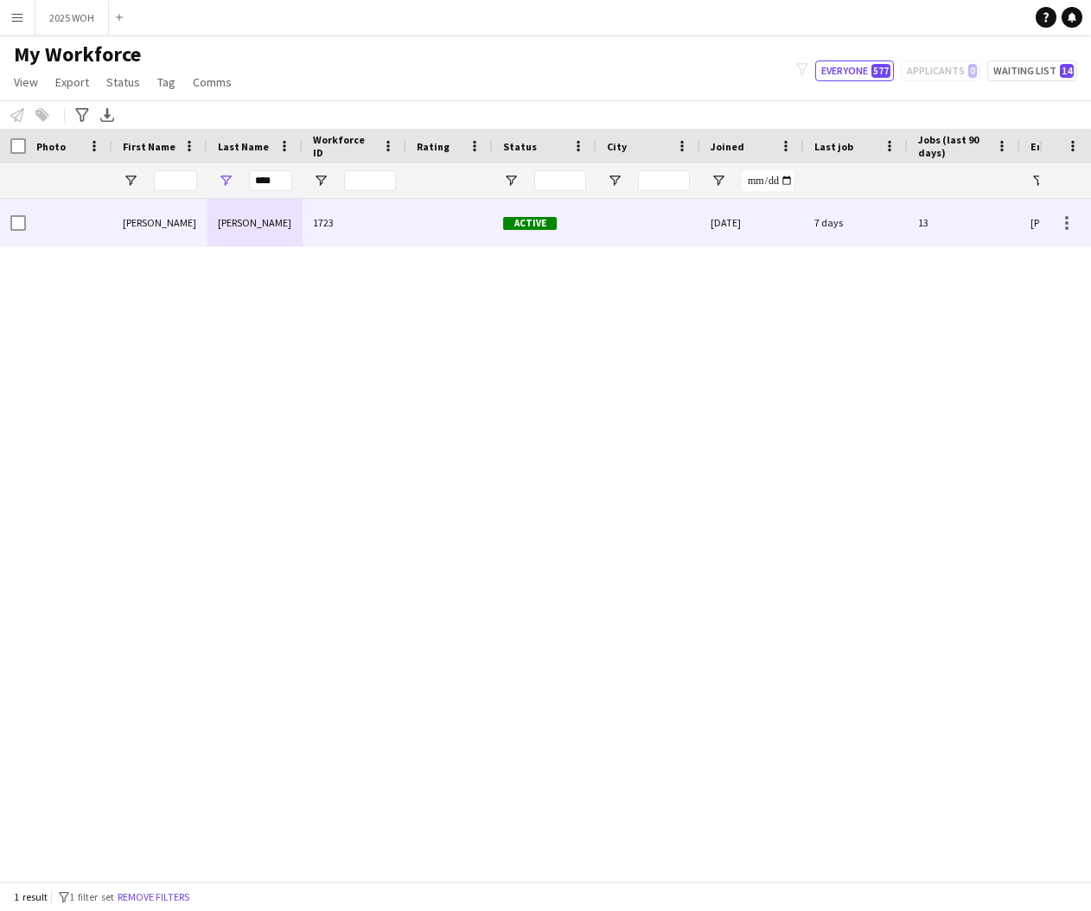
drag, startPoint x: 270, startPoint y: 210, endPoint x: 224, endPoint y: 226, distance: 48.7
click at [225, 226] on div "[PERSON_NAME]" at bounding box center [254, 223] width 95 height 48
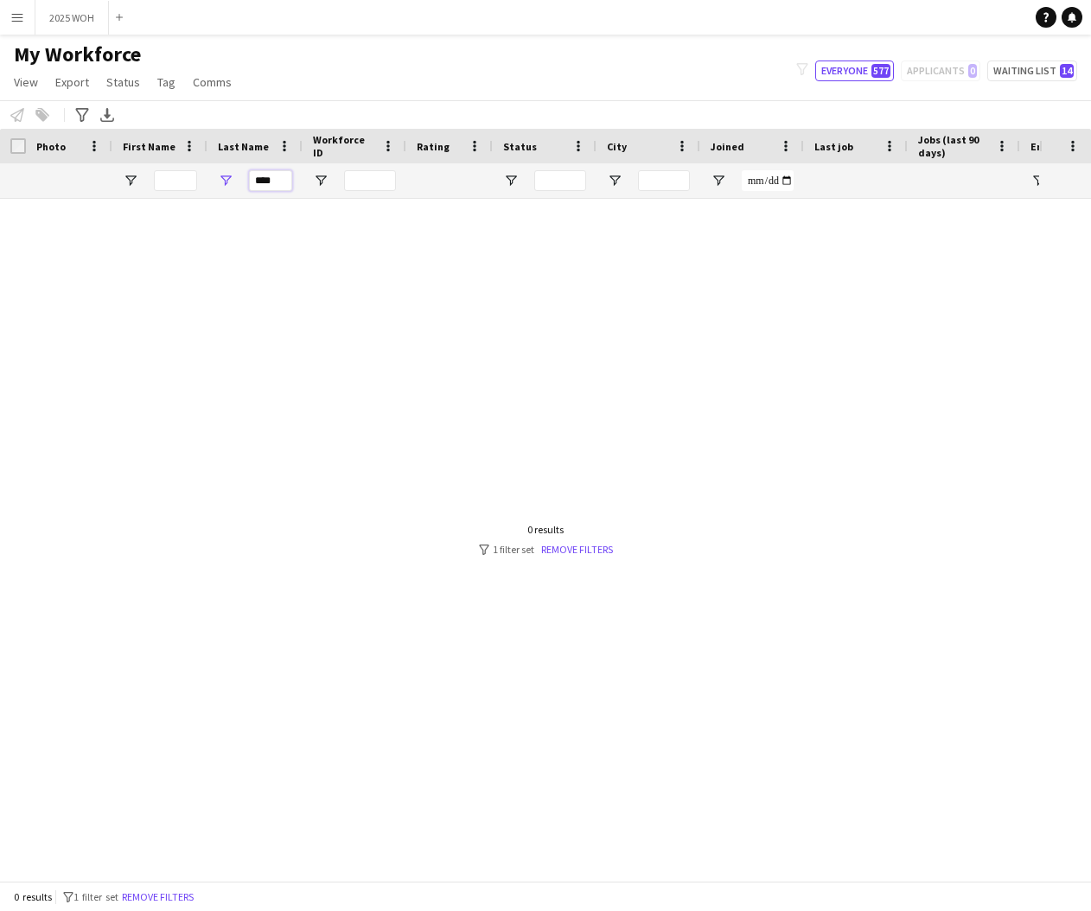
click at [279, 179] on input "****" at bounding box center [270, 180] width 43 height 21
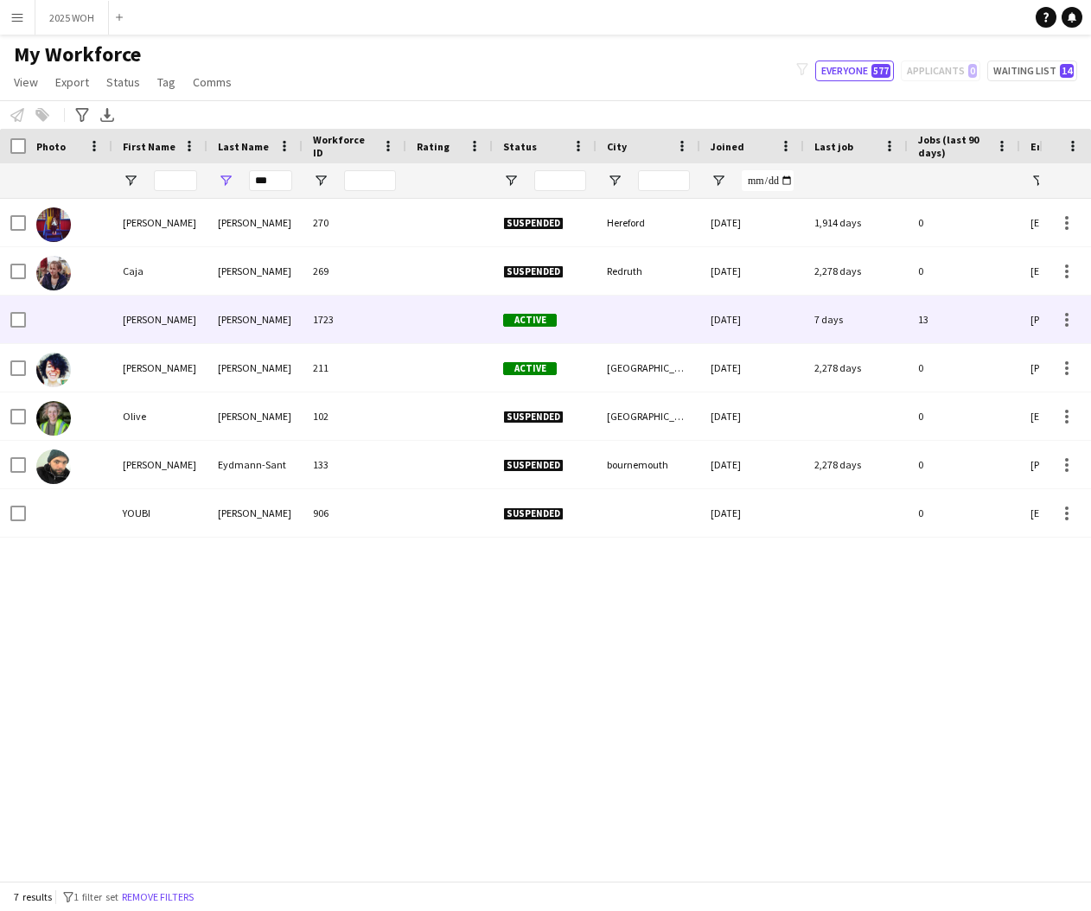
click at [237, 330] on div "[PERSON_NAME]" at bounding box center [254, 320] width 95 height 48
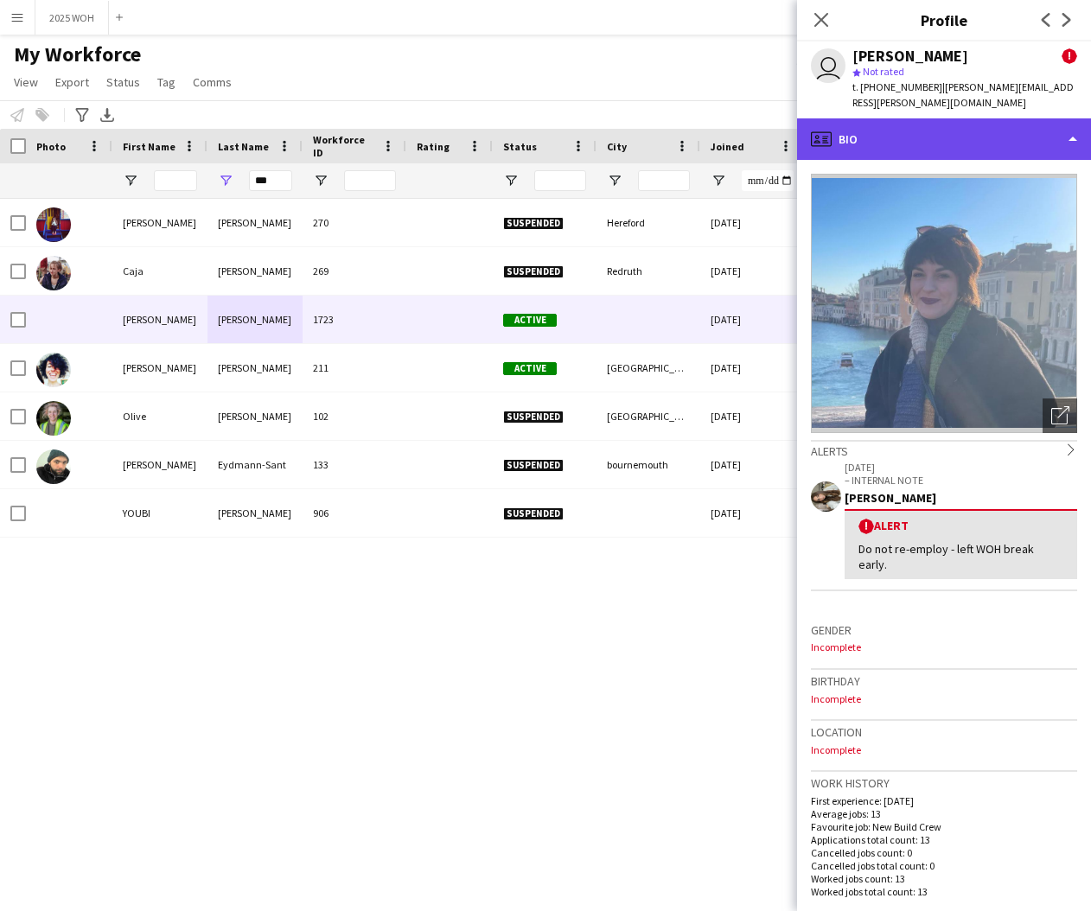
drag, startPoint x: 1013, startPoint y: 118, endPoint x: 1010, endPoint y: 127, distance: 9.0
click at [1013, 118] on div "profile Bio" at bounding box center [944, 138] width 294 height 41
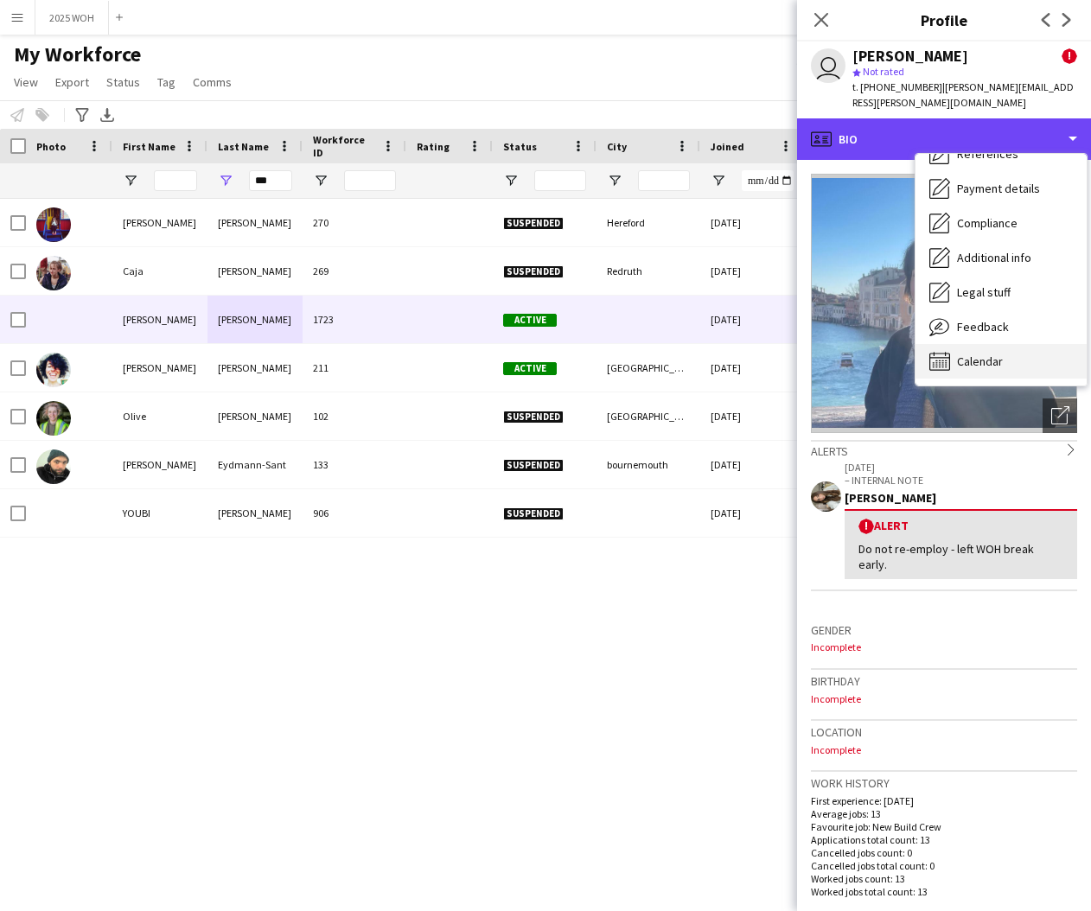
scroll to position [197, 0]
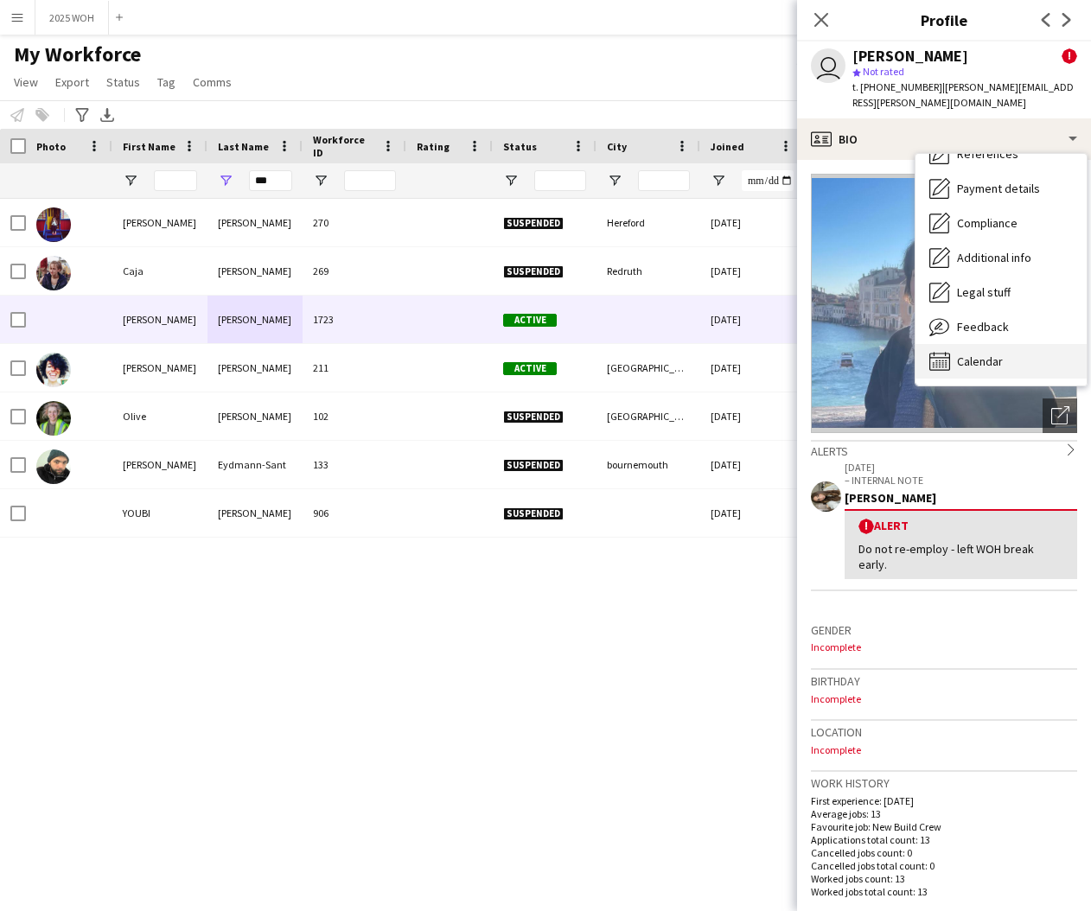
click at [966, 354] on span "Calendar" at bounding box center [980, 362] width 46 height 16
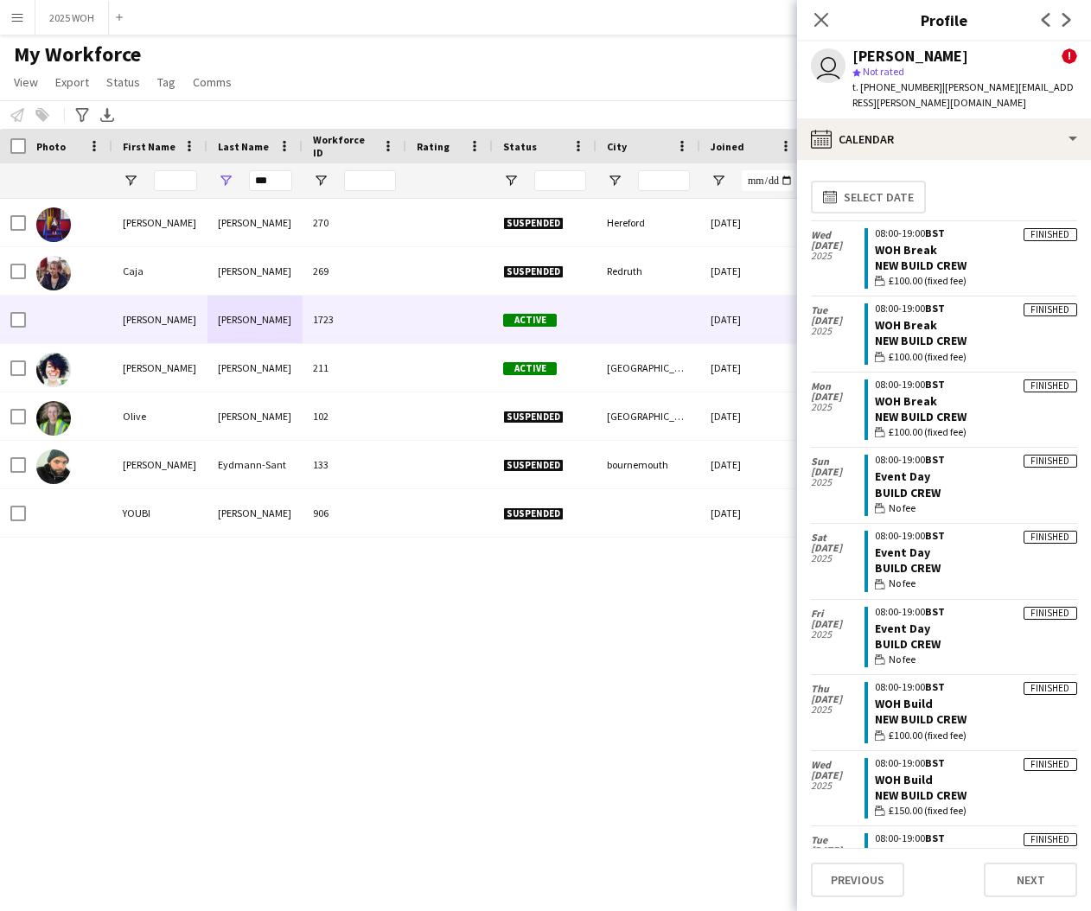
scroll to position [0, 0]
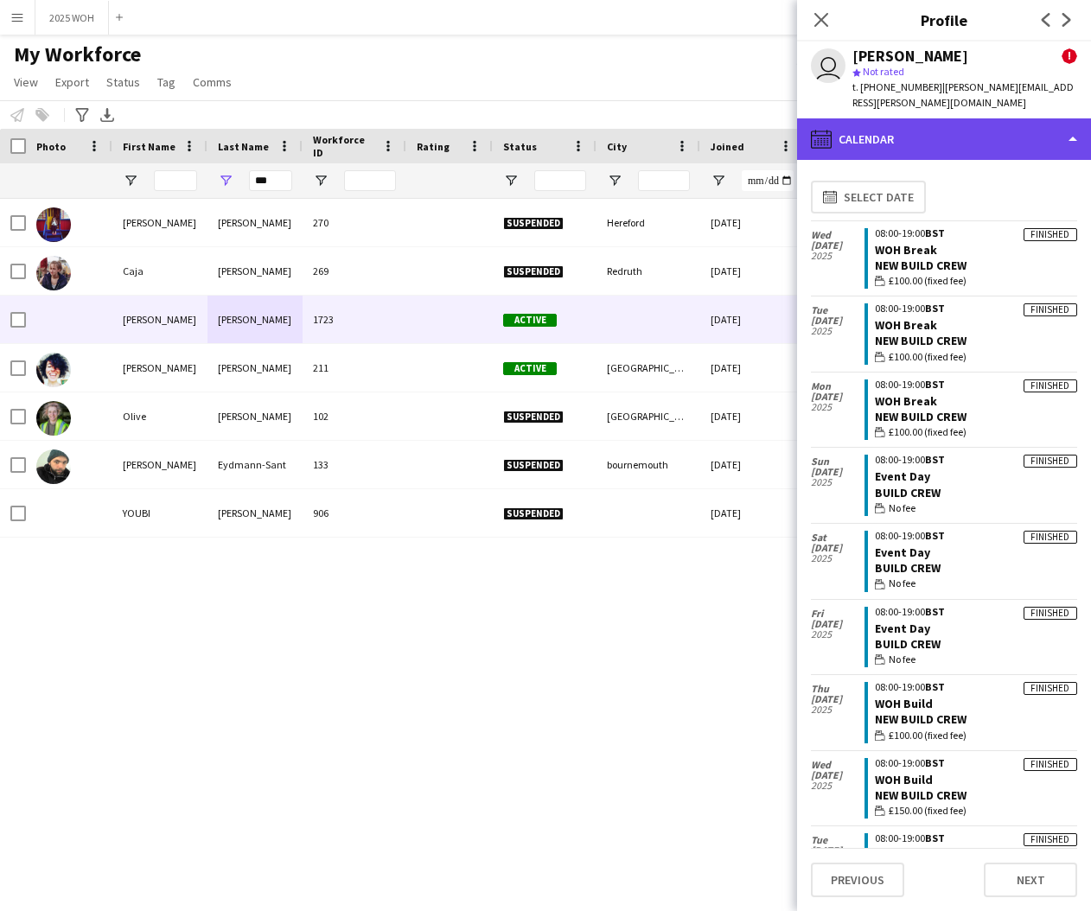
drag, startPoint x: 894, startPoint y: 121, endPoint x: 903, endPoint y: 126, distance: 10.8
click at [895, 121] on div "calendar-full Calendar" at bounding box center [944, 138] width 294 height 41
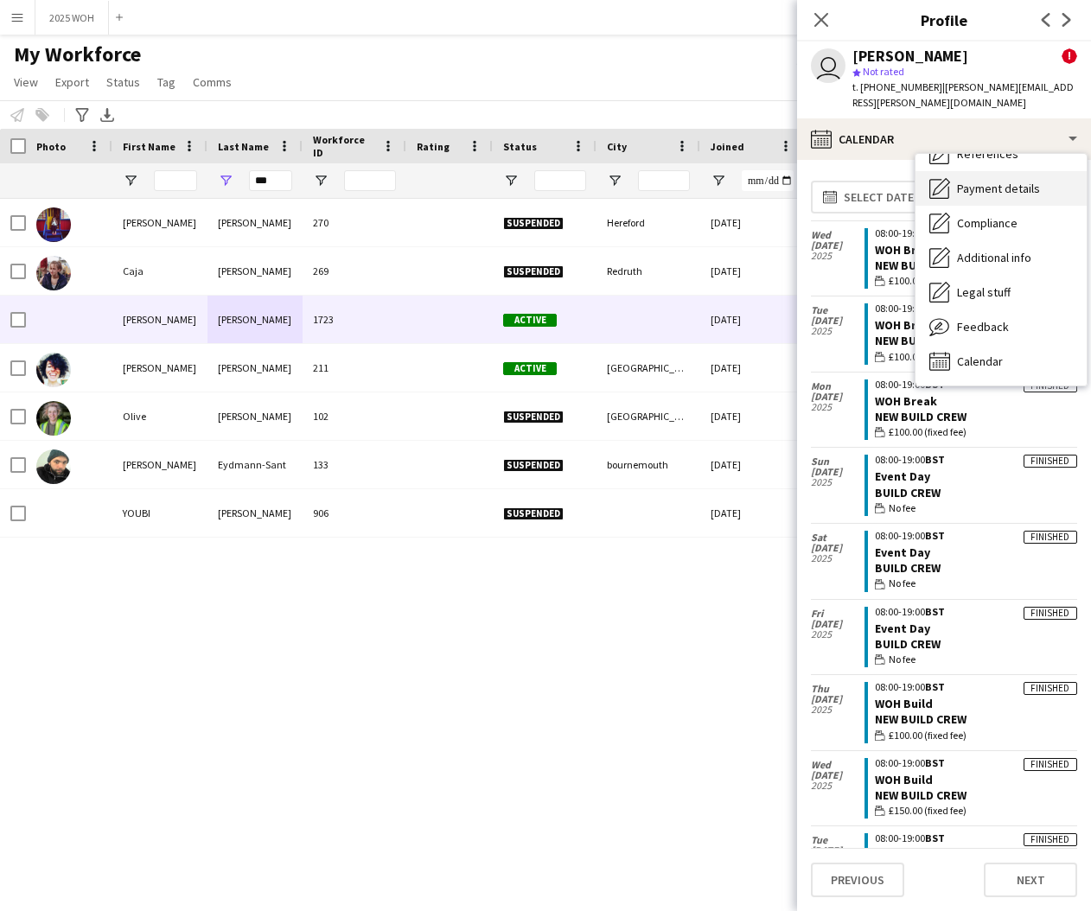
click at [959, 181] on span "Payment details" at bounding box center [998, 189] width 83 height 16
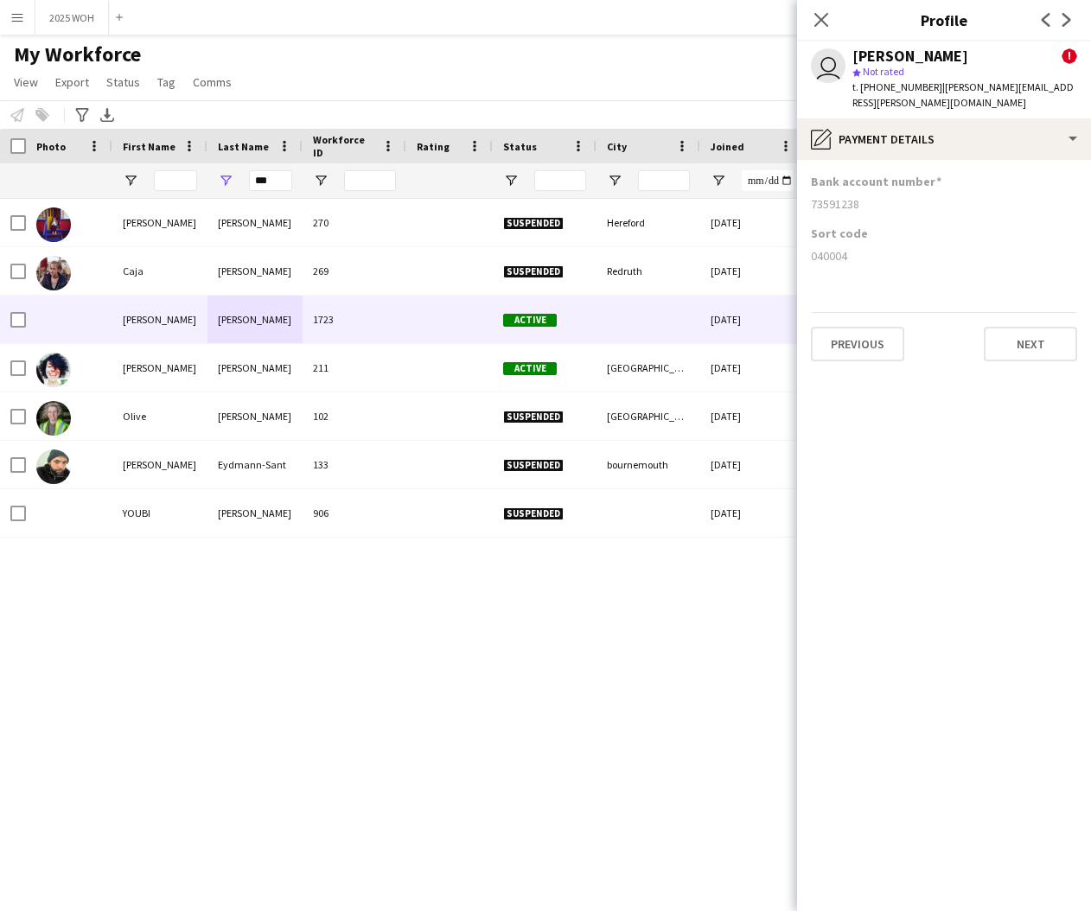
drag, startPoint x: 810, startPoint y: 190, endPoint x: 868, endPoint y: 192, distance: 57.9
click at [867, 192] on app-section-data-types "Bank account number 73591238 Sort code 040004 Previous Next" at bounding box center [944, 535] width 294 height 751
copy div "73591238"
drag, startPoint x: 809, startPoint y: 239, endPoint x: 868, endPoint y: 239, distance: 58.8
click at [868, 239] on app-section-data-types "Bank account number 73591238 Sort code 040004 Previous Next" at bounding box center [944, 535] width 294 height 751
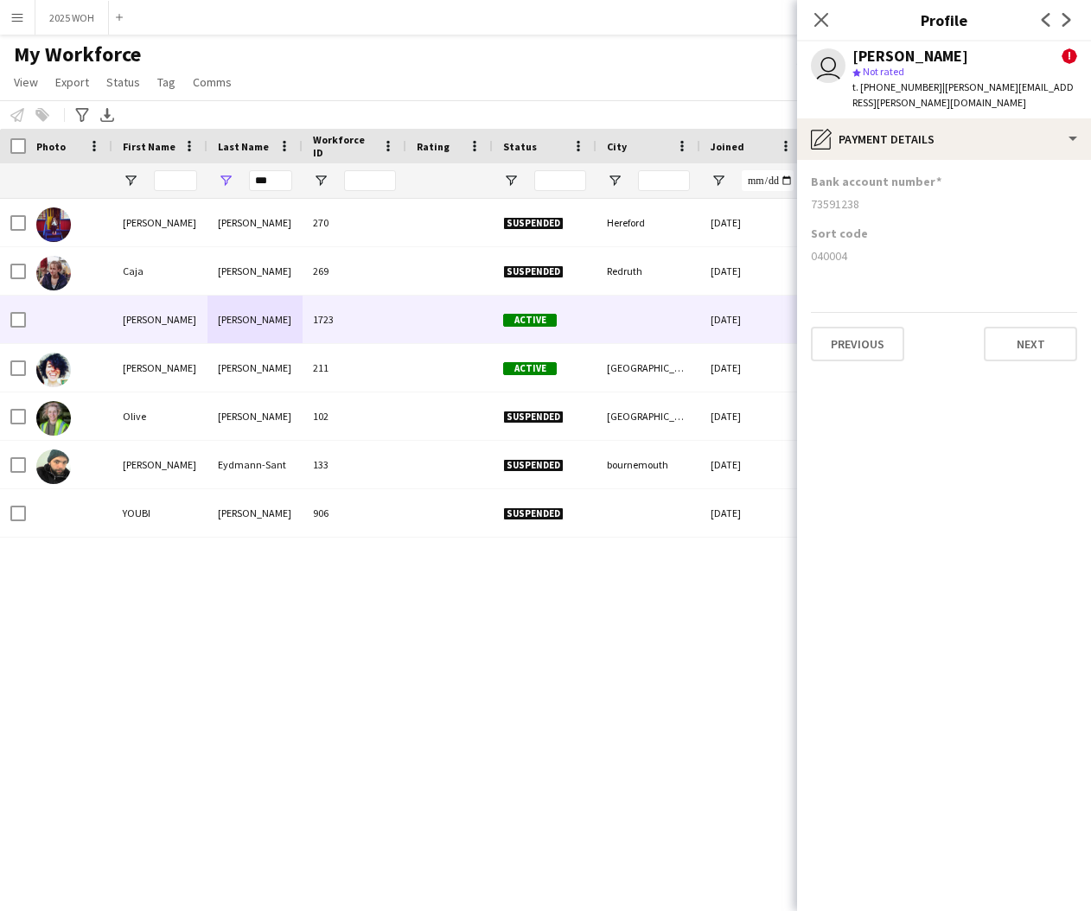
copy div "040004"
click at [269, 179] on input "***" at bounding box center [270, 180] width 43 height 21
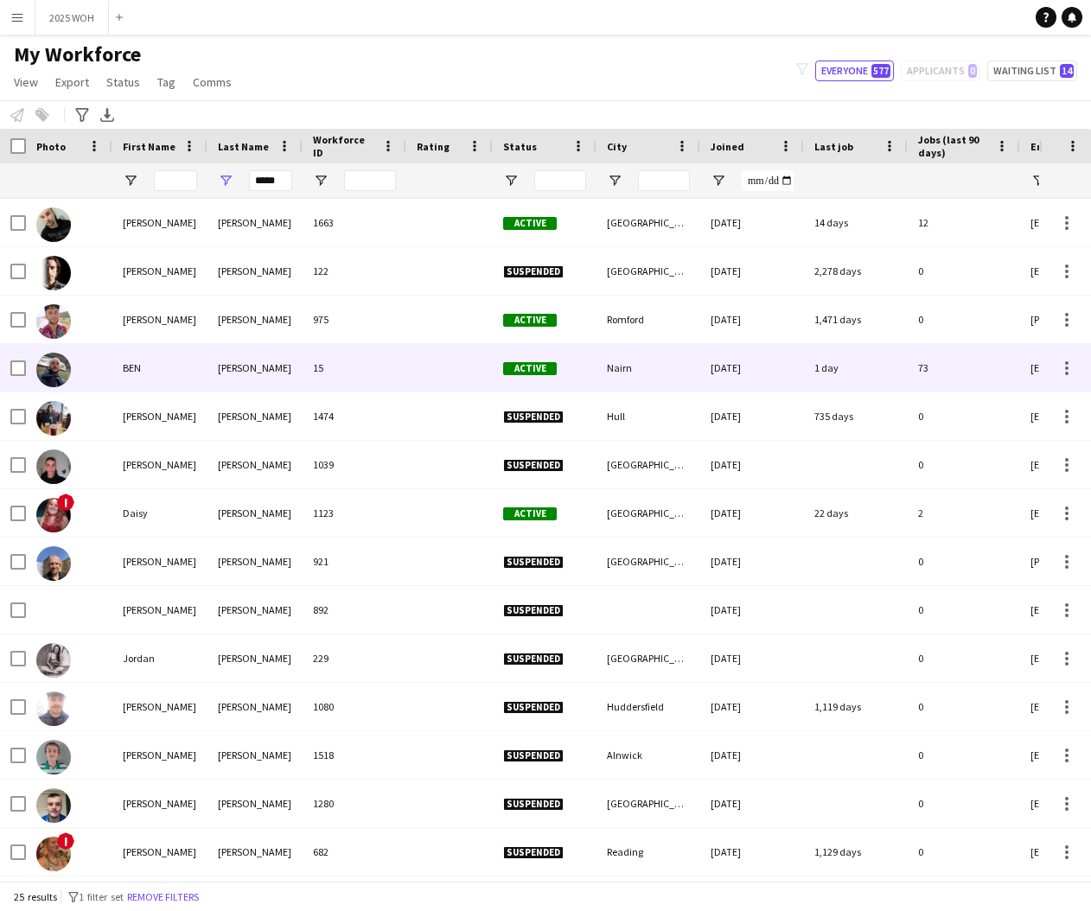
click at [124, 370] on div "BEN" at bounding box center [159, 368] width 95 height 48
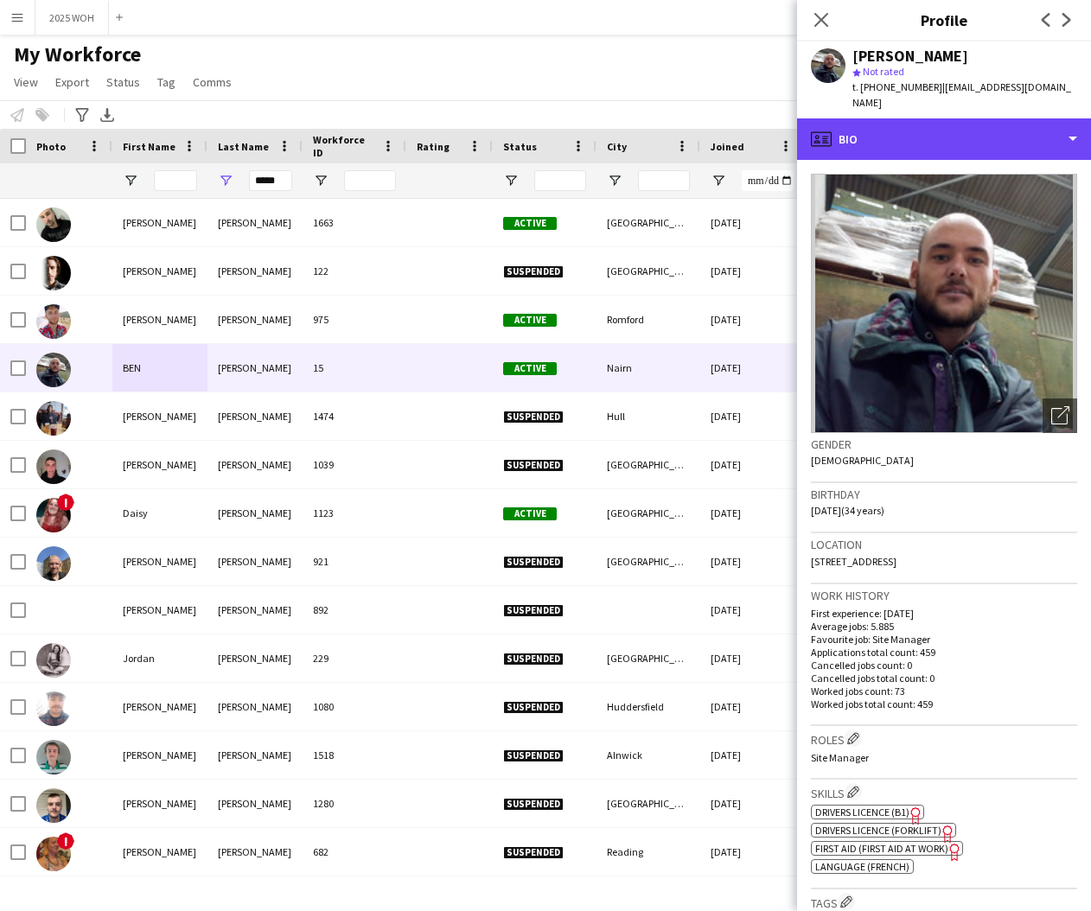
drag, startPoint x: 976, startPoint y: 124, endPoint x: 978, endPoint y: 141, distance: 17.5
click at [976, 124] on div "profile Bio" at bounding box center [944, 138] width 294 height 41
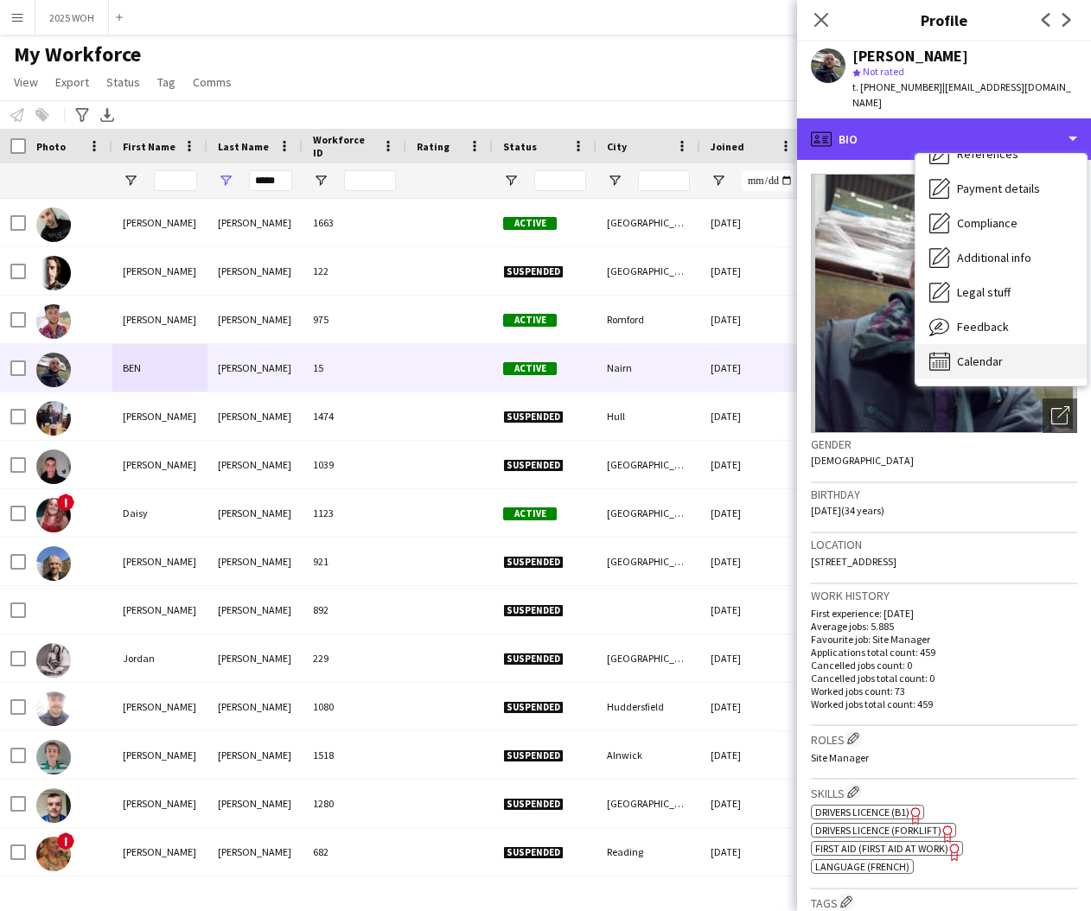
scroll to position [198, 0]
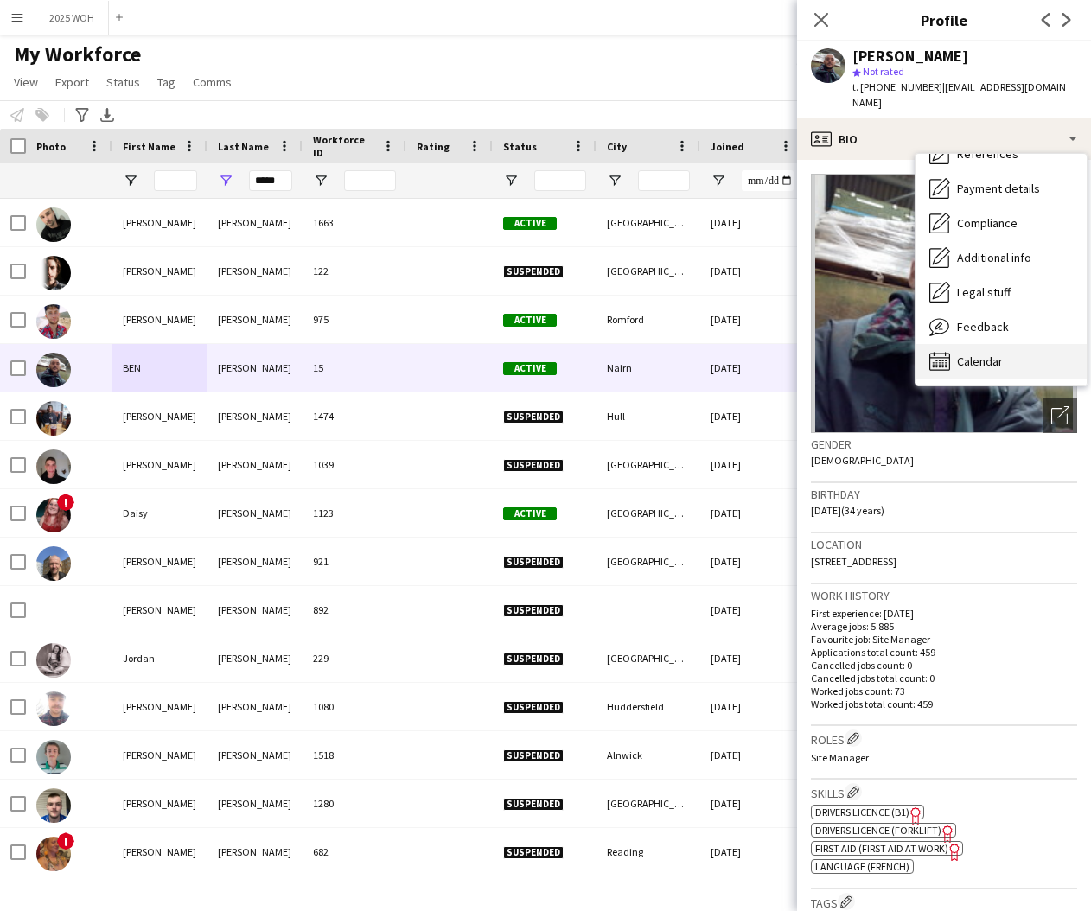
click at [977, 344] on div "Calendar Calendar" at bounding box center [1000, 361] width 171 height 35
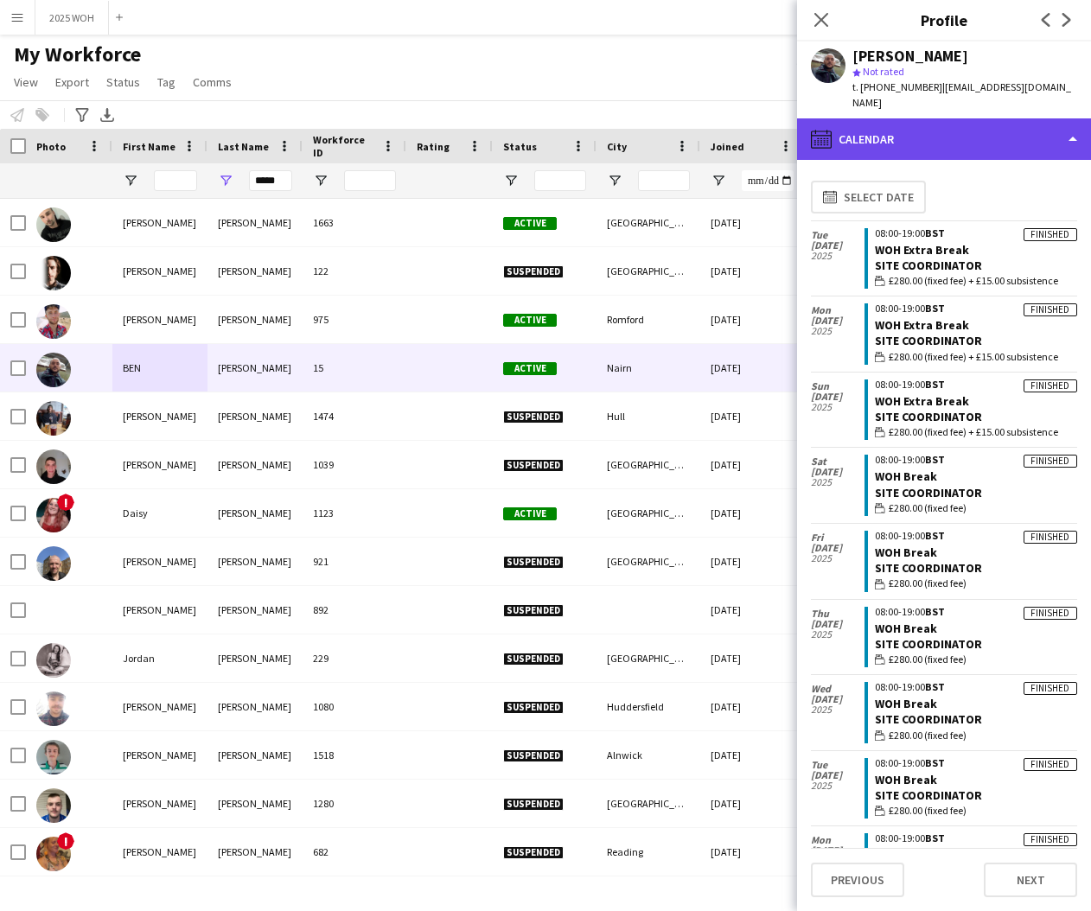
scroll to position [0, 0]
click at [977, 126] on div "calendar-full Calendar" at bounding box center [944, 138] width 294 height 41
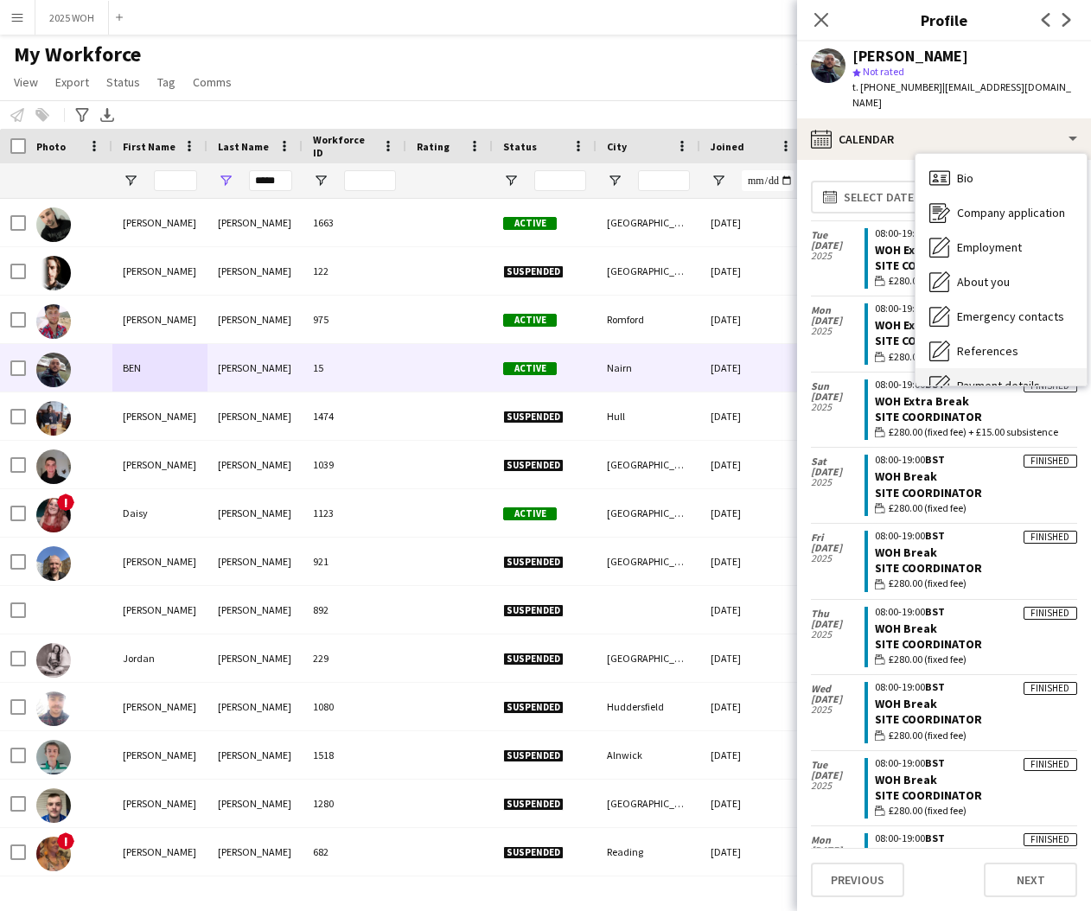
click at [1013, 378] on span "Payment details" at bounding box center [998, 386] width 83 height 16
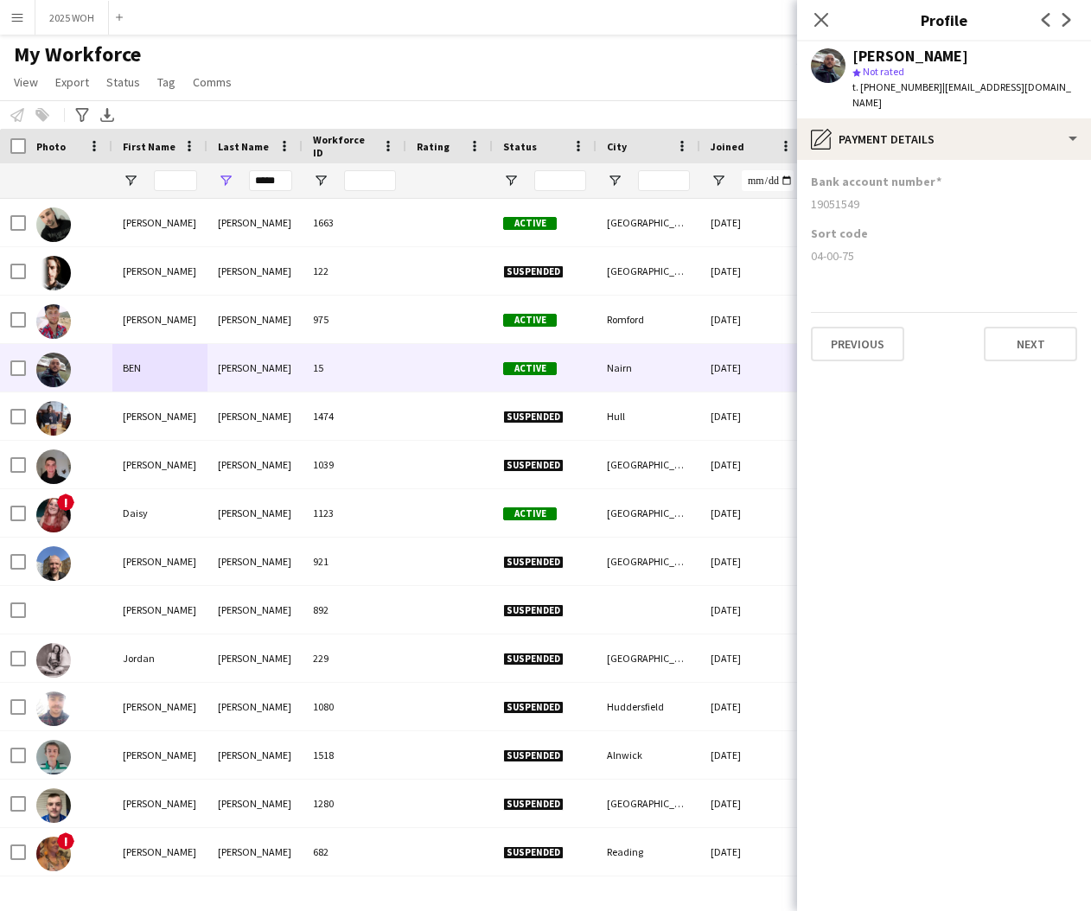
drag, startPoint x: 809, startPoint y: 188, endPoint x: 879, endPoint y: 193, distance: 70.1
click at [879, 193] on app-section-data-types "Bank account number 19051549 Sort code 04-00-75 Previous Next" at bounding box center [944, 535] width 294 height 751
drag, startPoint x: 810, startPoint y: 240, endPoint x: 860, endPoint y: 242, distance: 50.2
click at [860, 242] on app-section-data-types "Bank account number 19051549 Sort code 04-00-75 Previous Next" at bounding box center [944, 535] width 294 height 751
click at [267, 182] on input "*****" at bounding box center [270, 180] width 43 height 21
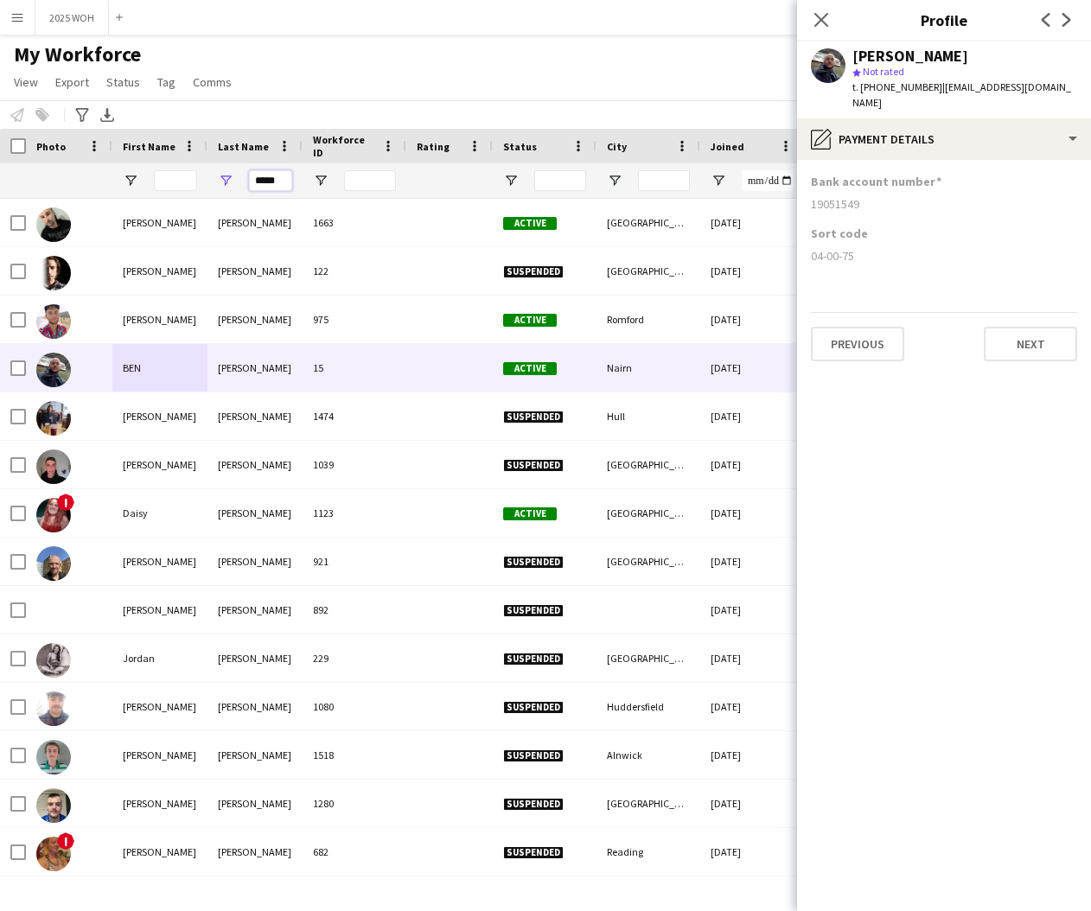
click at [267, 182] on input "*****" at bounding box center [270, 180] width 43 height 21
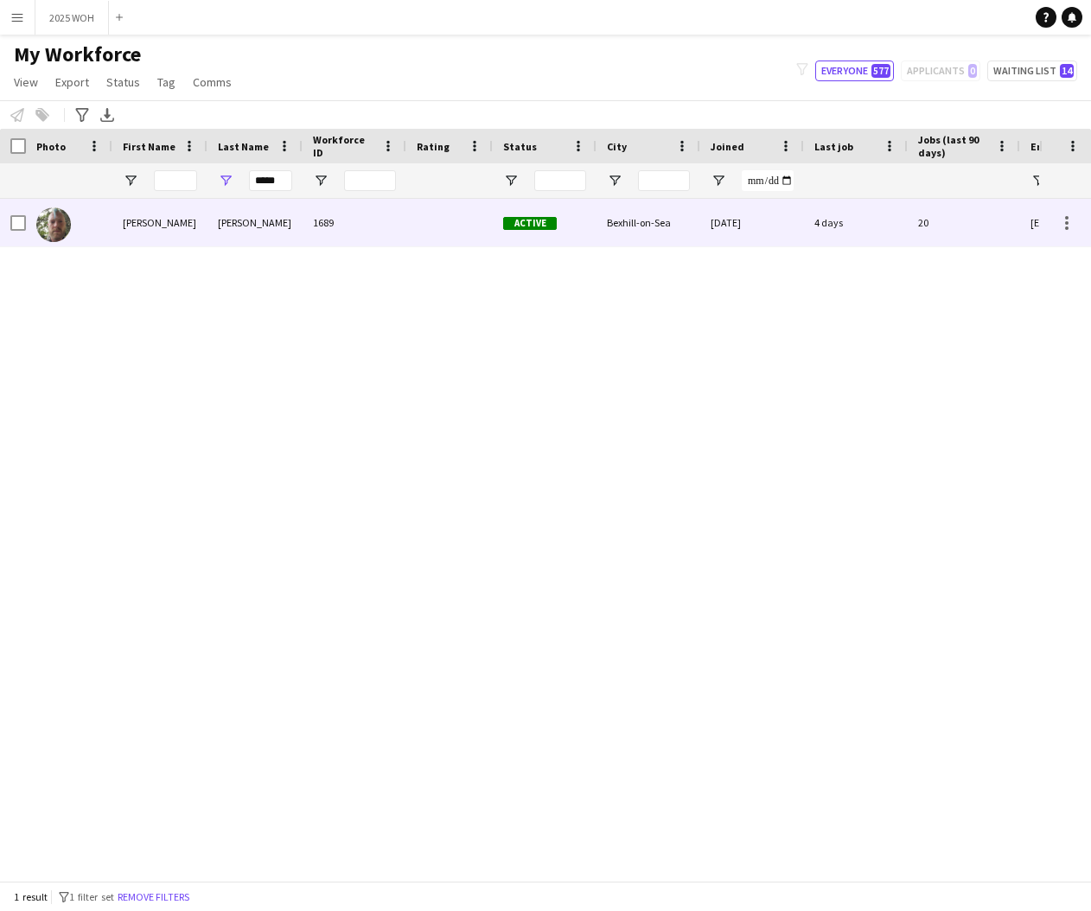
click at [230, 226] on div "Smyth" at bounding box center [254, 223] width 95 height 48
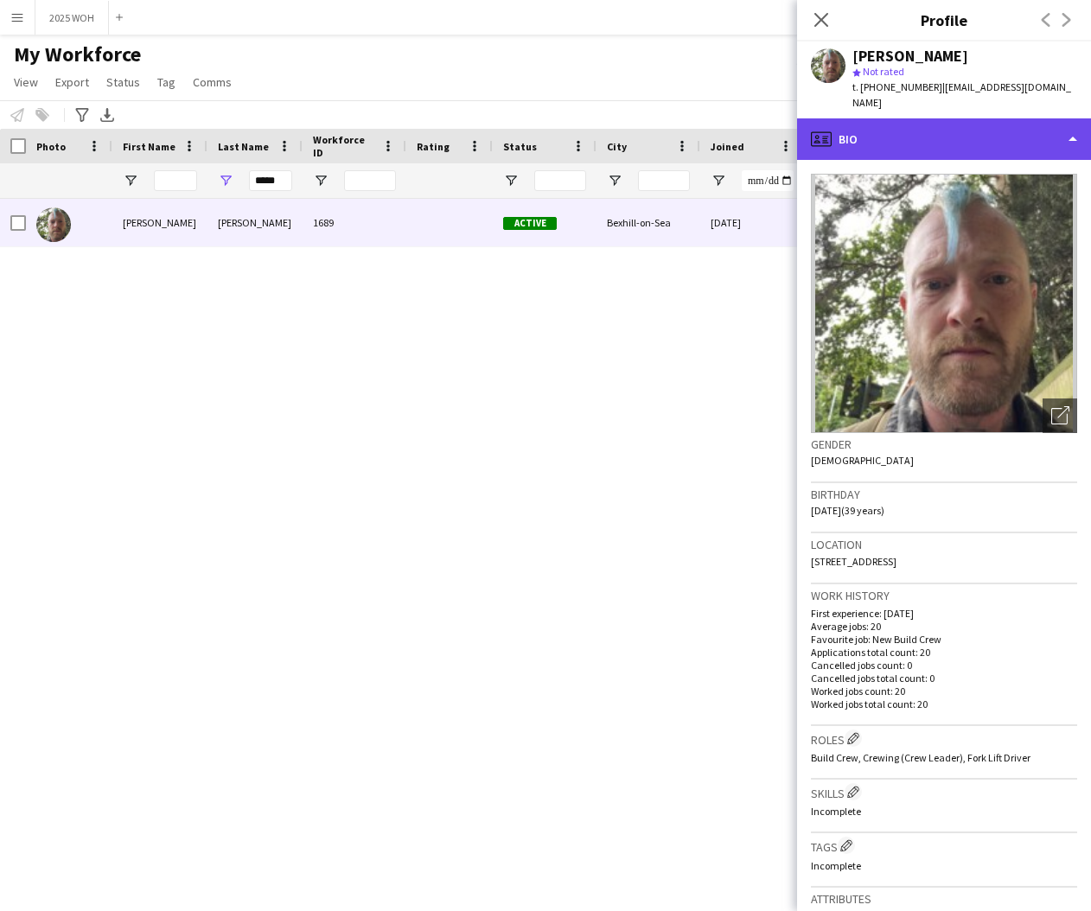
click at [944, 121] on div "profile Bio" at bounding box center [944, 138] width 294 height 41
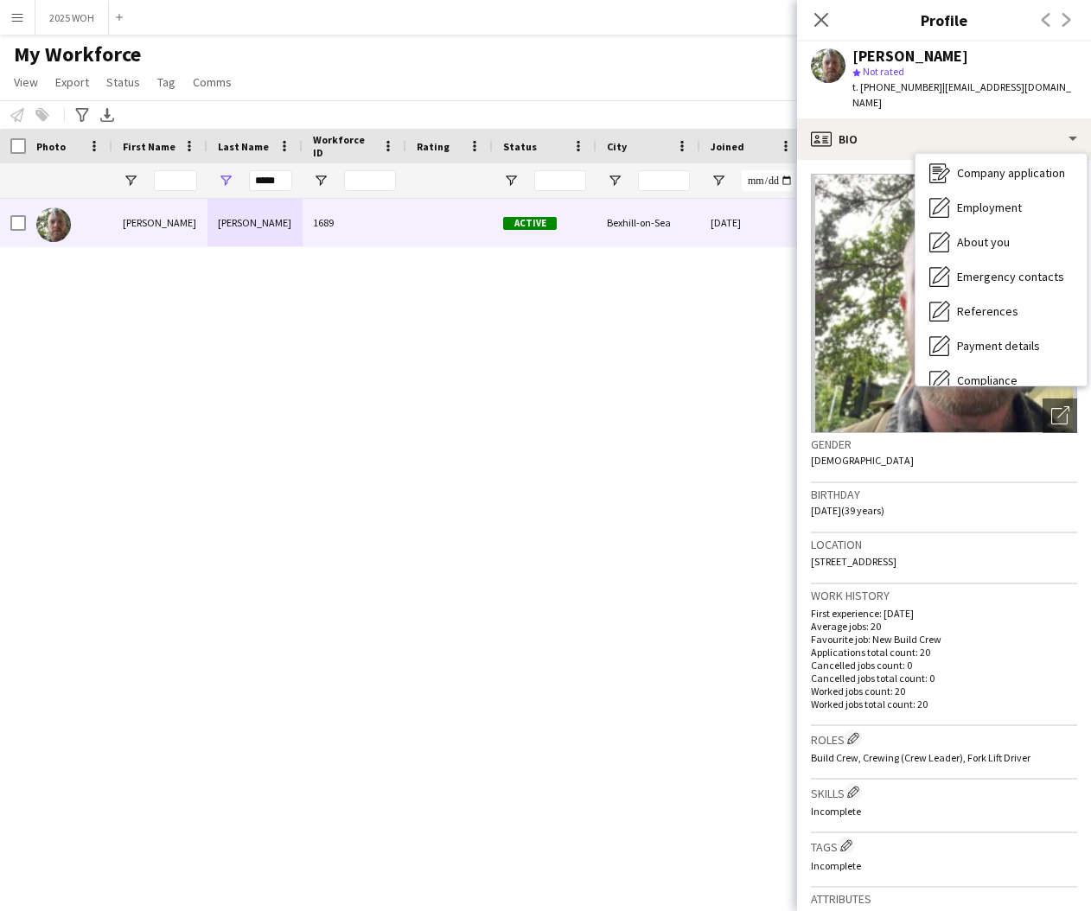
click at [978, 511] on span "Calendar" at bounding box center [980, 519] width 46 height 16
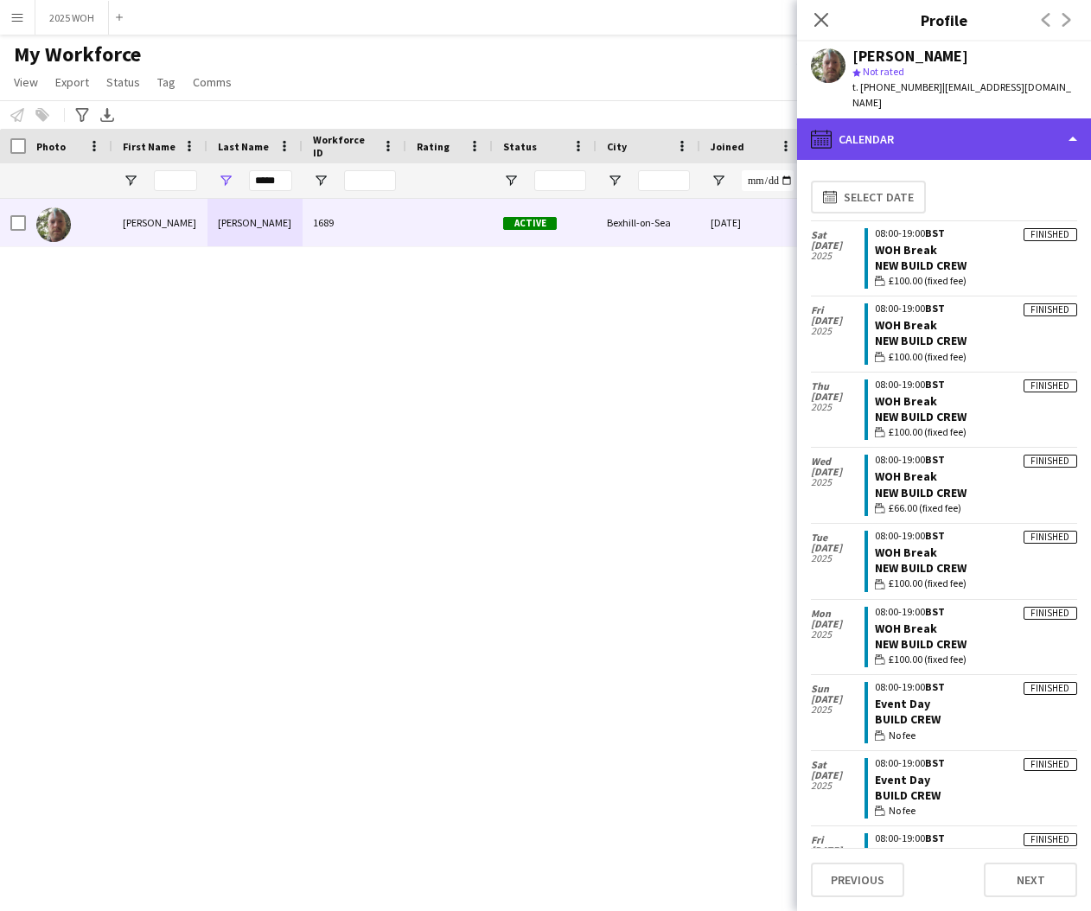
drag, startPoint x: 856, startPoint y: 128, endPoint x: 890, endPoint y: 135, distance: 35.3
click at [859, 128] on div "calendar-full Calendar" at bounding box center [944, 138] width 294 height 41
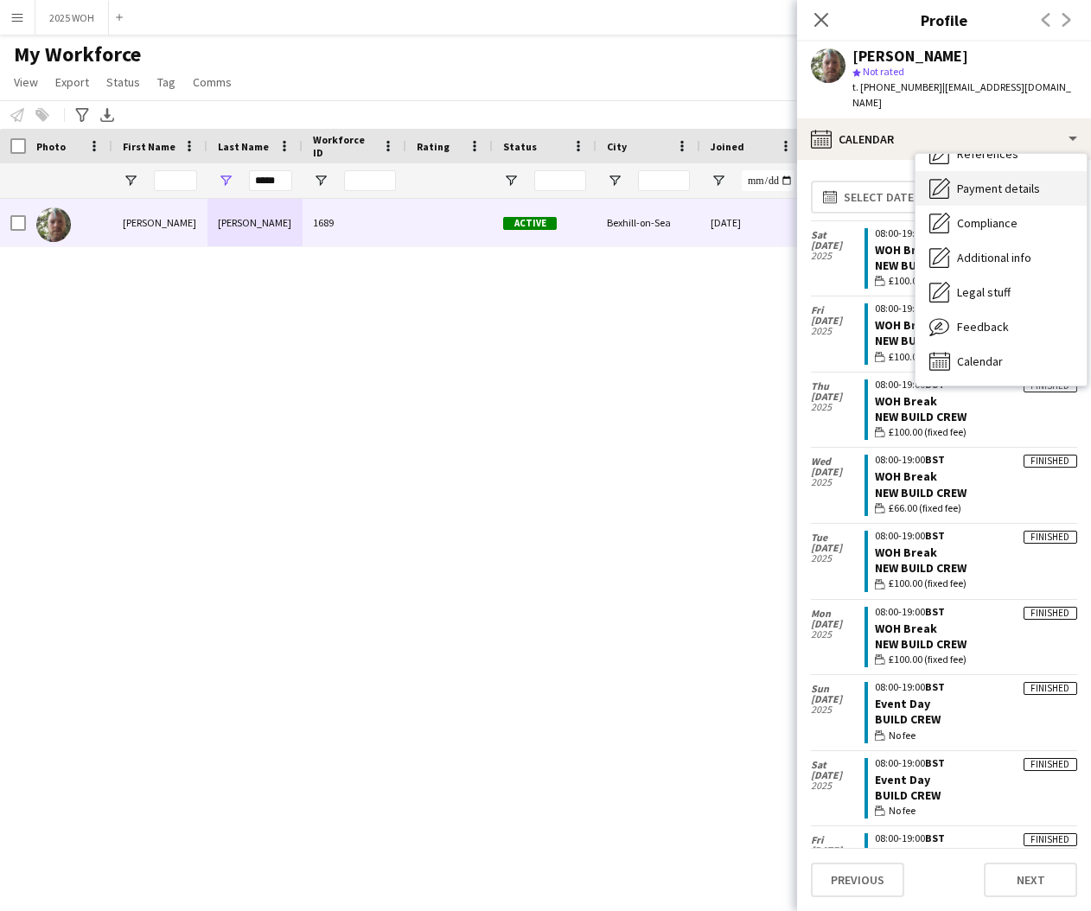
click at [997, 181] on span "Payment details" at bounding box center [998, 189] width 83 height 16
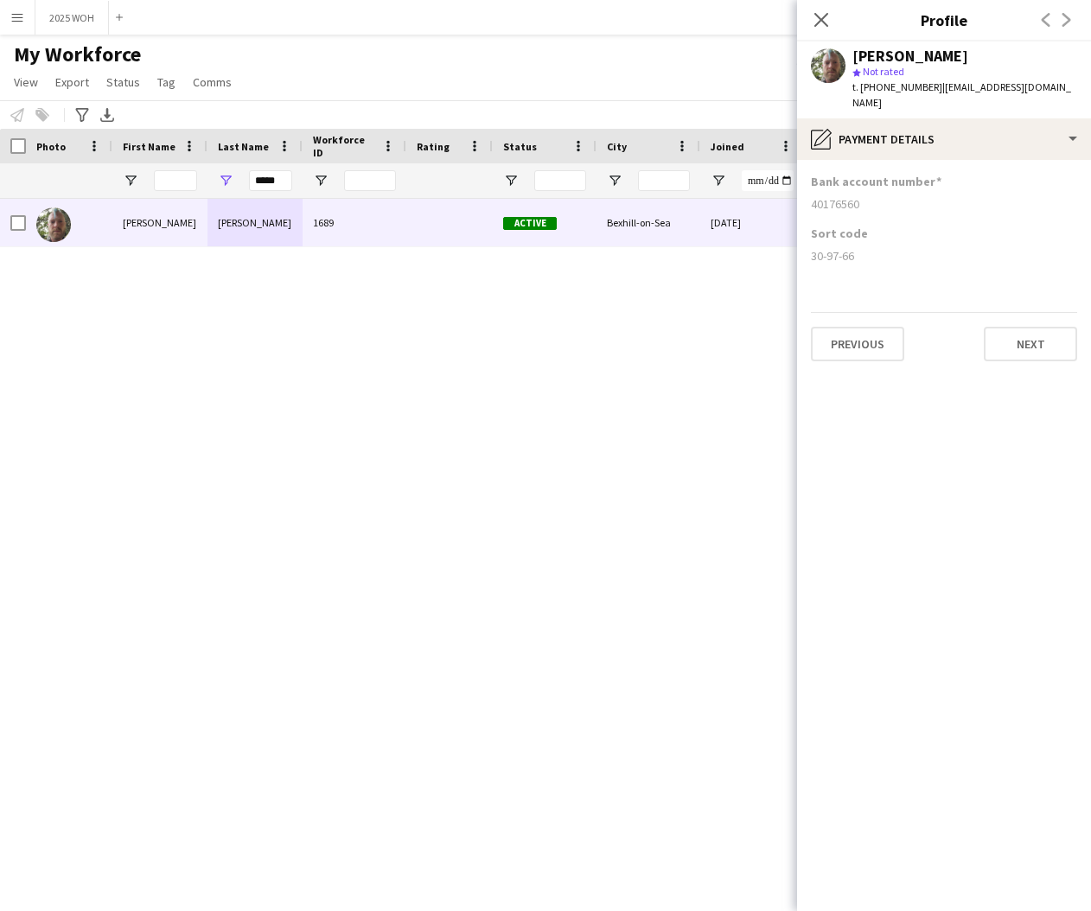
drag, startPoint x: 810, startPoint y: 185, endPoint x: 870, endPoint y: 190, distance: 59.9
click at [870, 190] on app-section-data-types "Bank account number 40176560 Sort code 30-97-66 Previous Next" at bounding box center [944, 535] width 294 height 751
drag, startPoint x: 810, startPoint y: 239, endPoint x: 865, endPoint y: 239, distance: 55.3
click at [864, 239] on app-section-data-types "Bank account number 40176560 Sort code 30-97-66 Previous Next" at bounding box center [944, 535] width 294 height 751
click at [280, 182] on input "*****" at bounding box center [270, 180] width 43 height 21
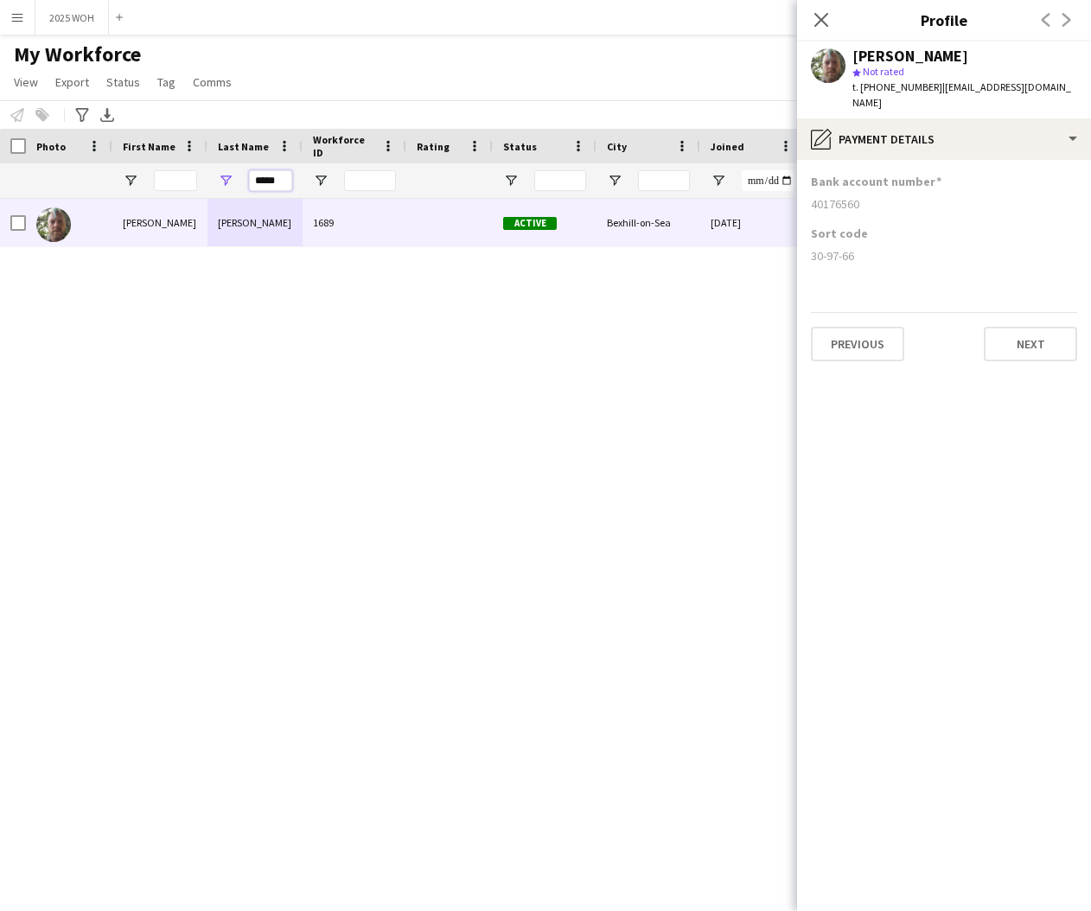
click at [280, 182] on input "*****" at bounding box center [270, 180] width 43 height 21
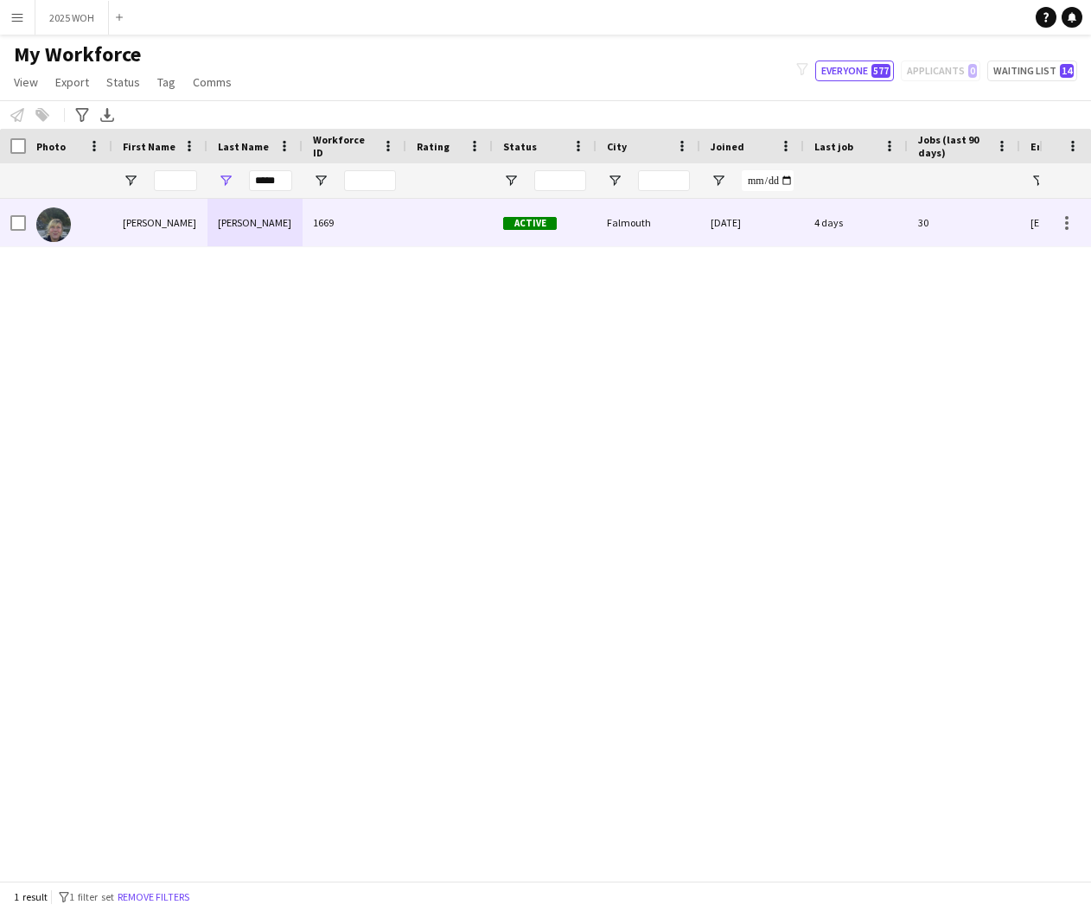
click at [245, 238] on div "Stanton Ghosh" at bounding box center [254, 223] width 95 height 48
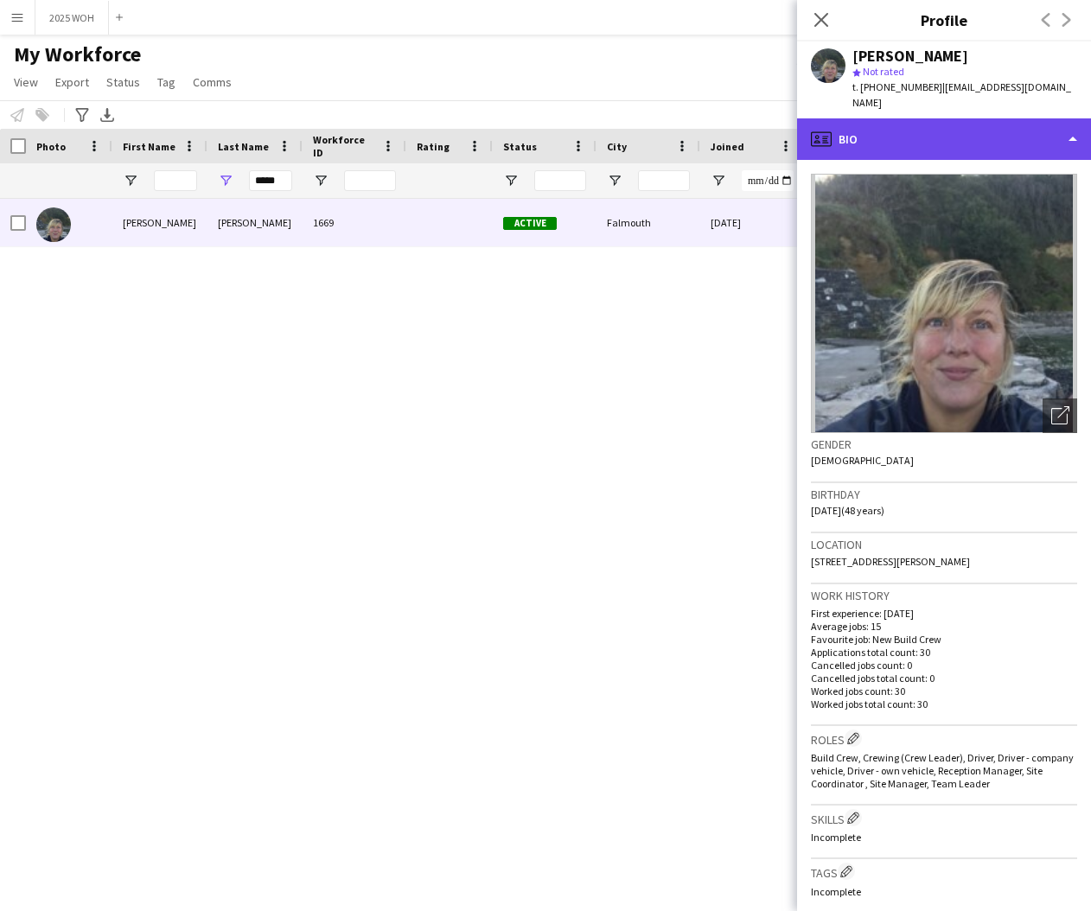
click at [945, 127] on div "profile Bio" at bounding box center [944, 138] width 294 height 41
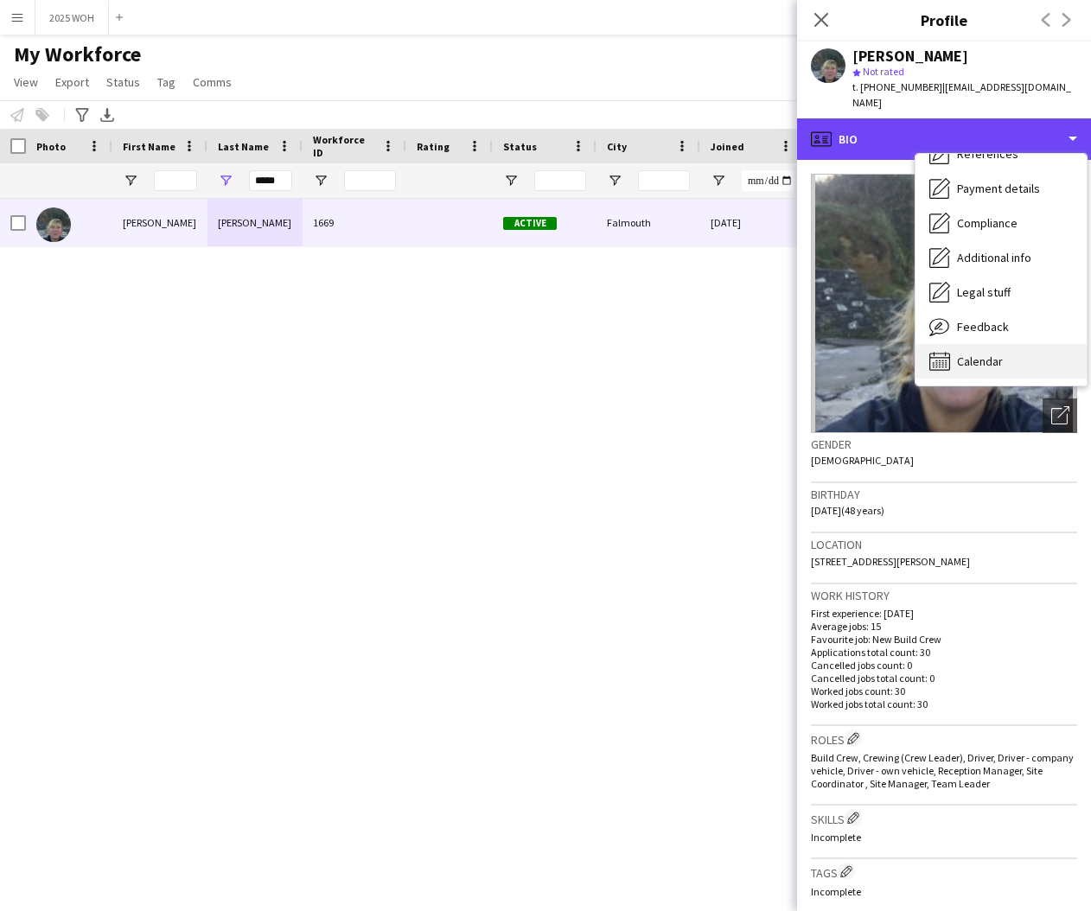
scroll to position [199, 0]
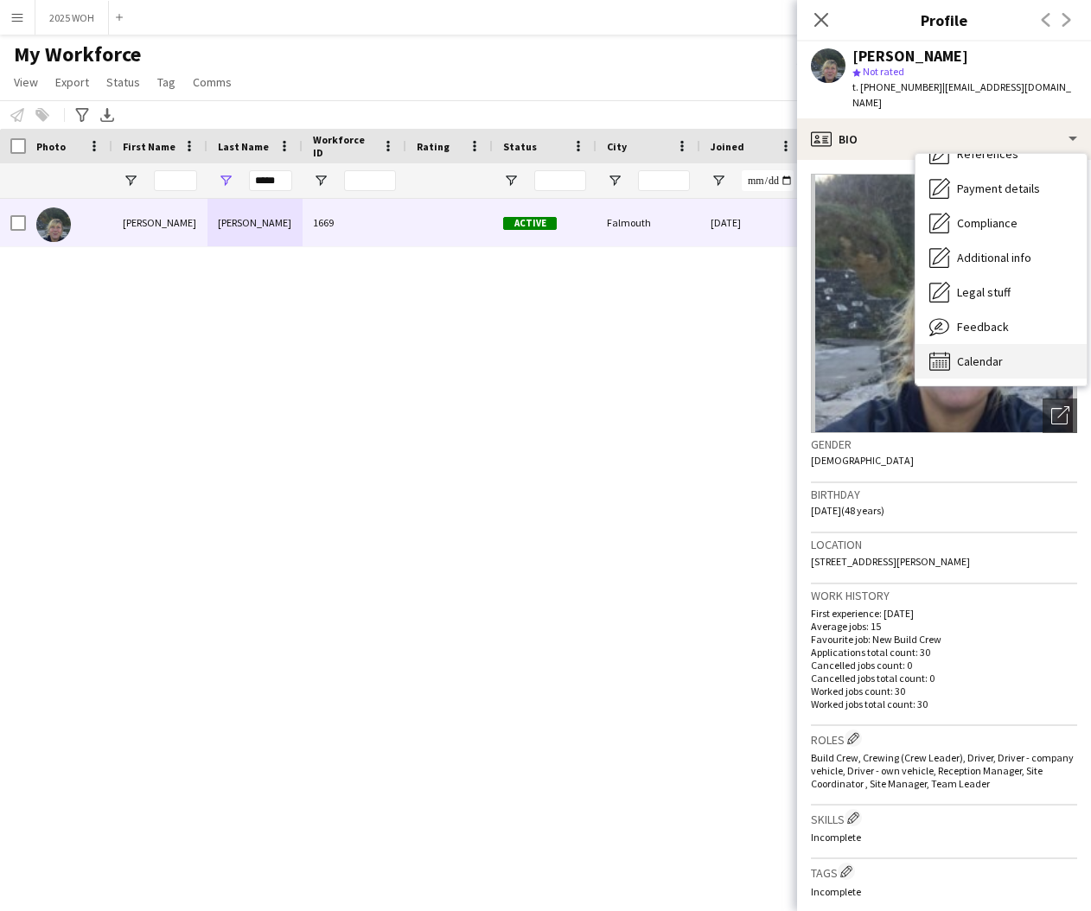
click at [992, 344] on div "Calendar Calendar" at bounding box center [1000, 361] width 171 height 35
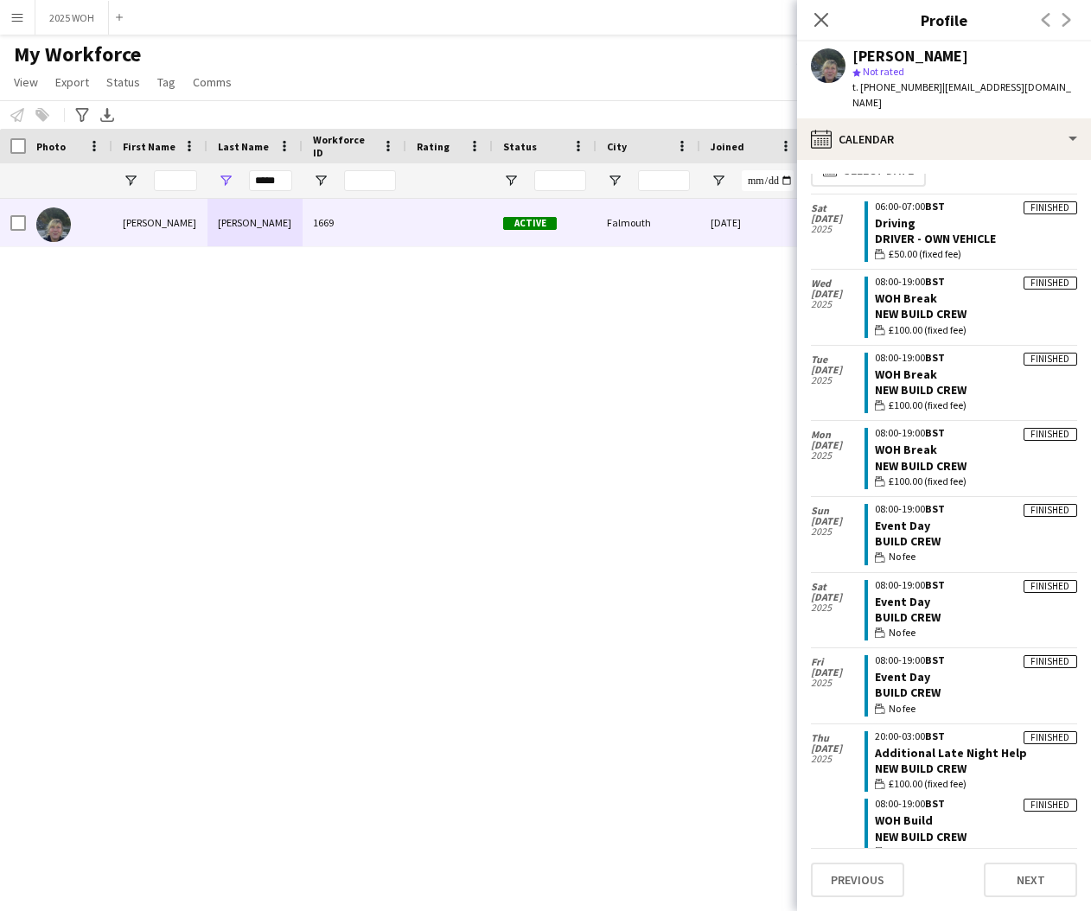
scroll to position [0, 0]
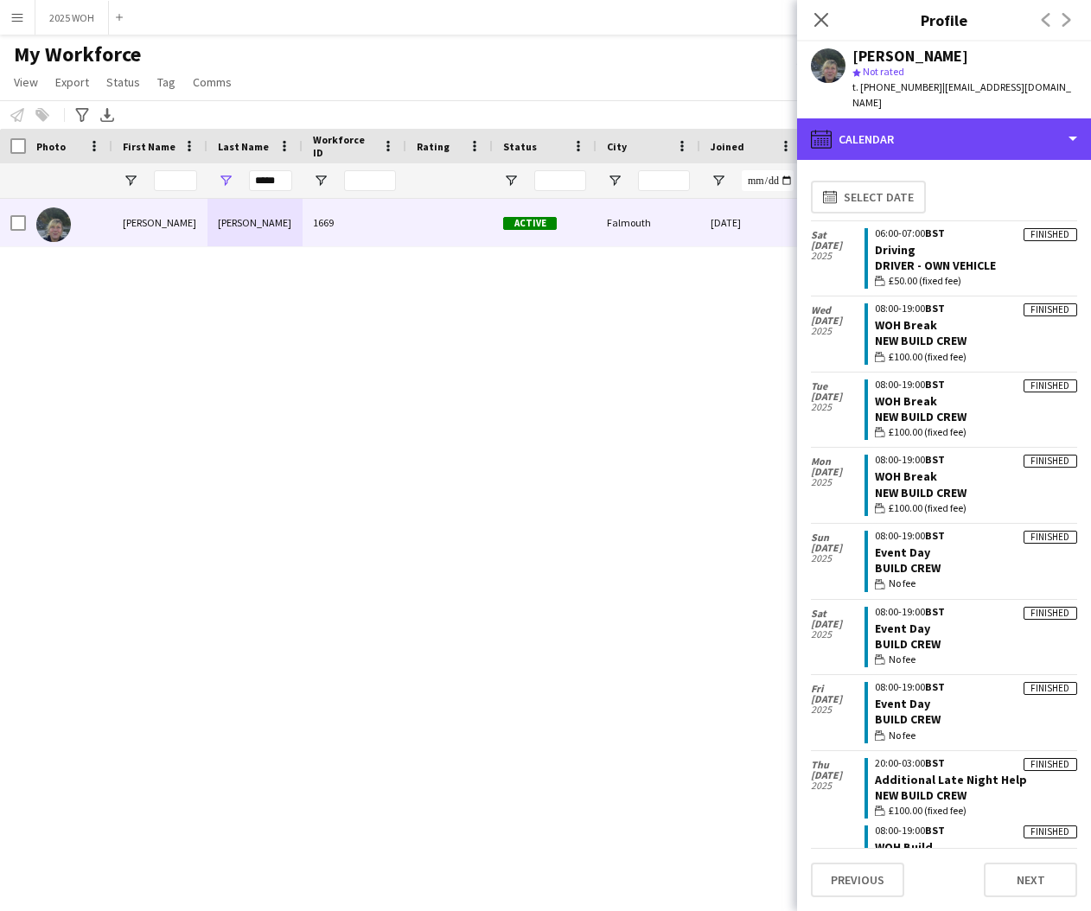
drag, startPoint x: 882, startPoint y: 121, endPoint x: 937, endPoint y: 143, distance: 59.4
click at [884, 122] on div "calendar-full Calendar" at bounding box center [944, 138] width 294 height 41
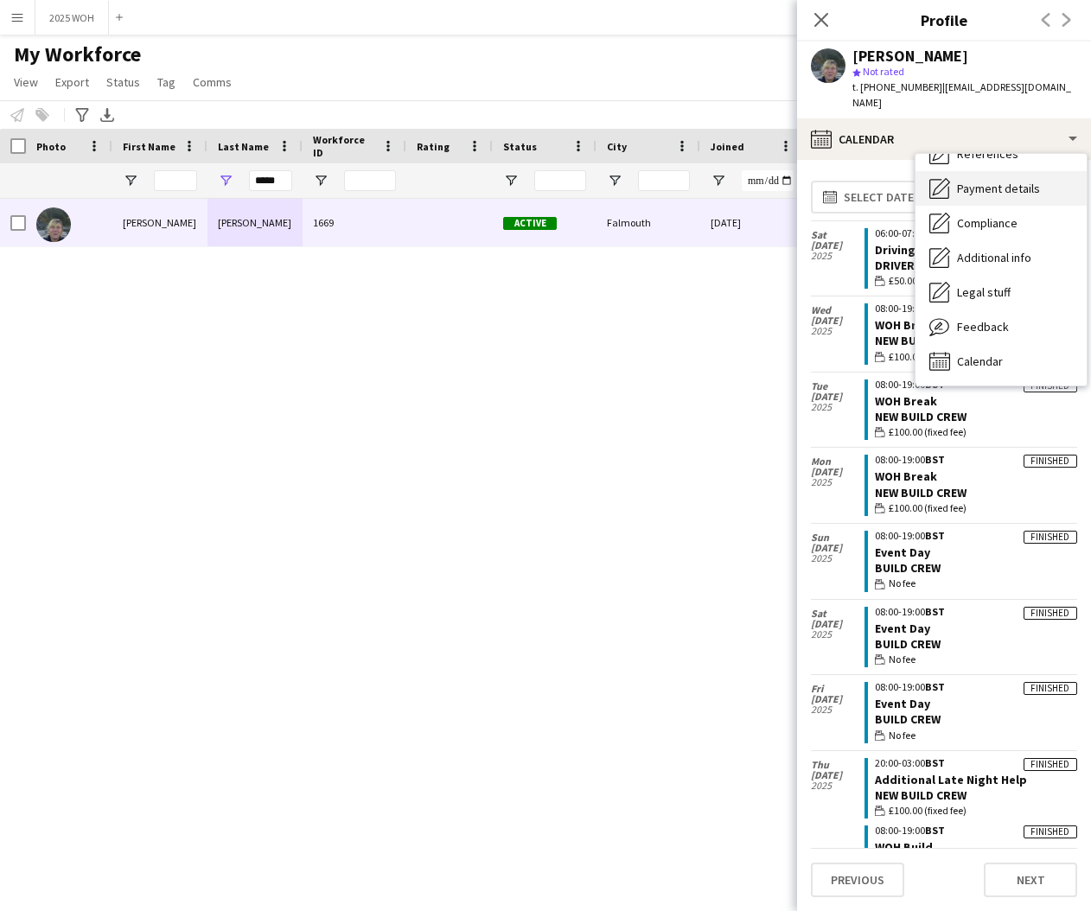
click at [993, 181] on span "Payment details" at bounding box center [998, 189] width 83 height 16
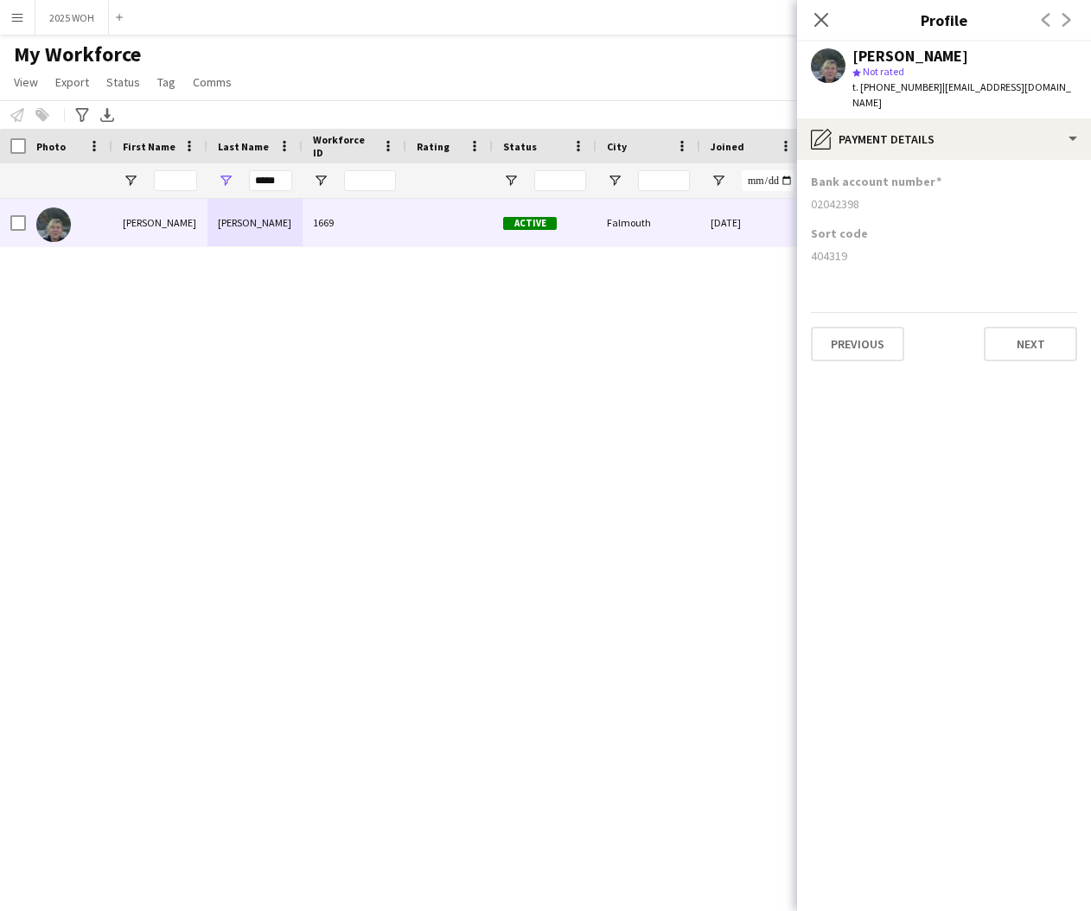
drag, startPoint x: 808, startPoint y: 188, endPoint x: 876, endPoint y: 190, distance: 68.3
click at [876, 190] on app-section-data-types "Bank account number 02042398 Sort code 404319 Previous Next" at bounding box center [944, 535] width 294 height 751
drag, startPoint x: 807, startPoint y: 239, endPoint x: 886, endPoint y: 242, distance: 78.7
click at [883, 242] on app-section-data-types "Bank account number 02042398 Sort code 404319 Previous Next" at bounding box center [944, 535] width 294 height 751
click at [274, 175] on input "*****" at bounding box center [270, 180] width 43 height 21
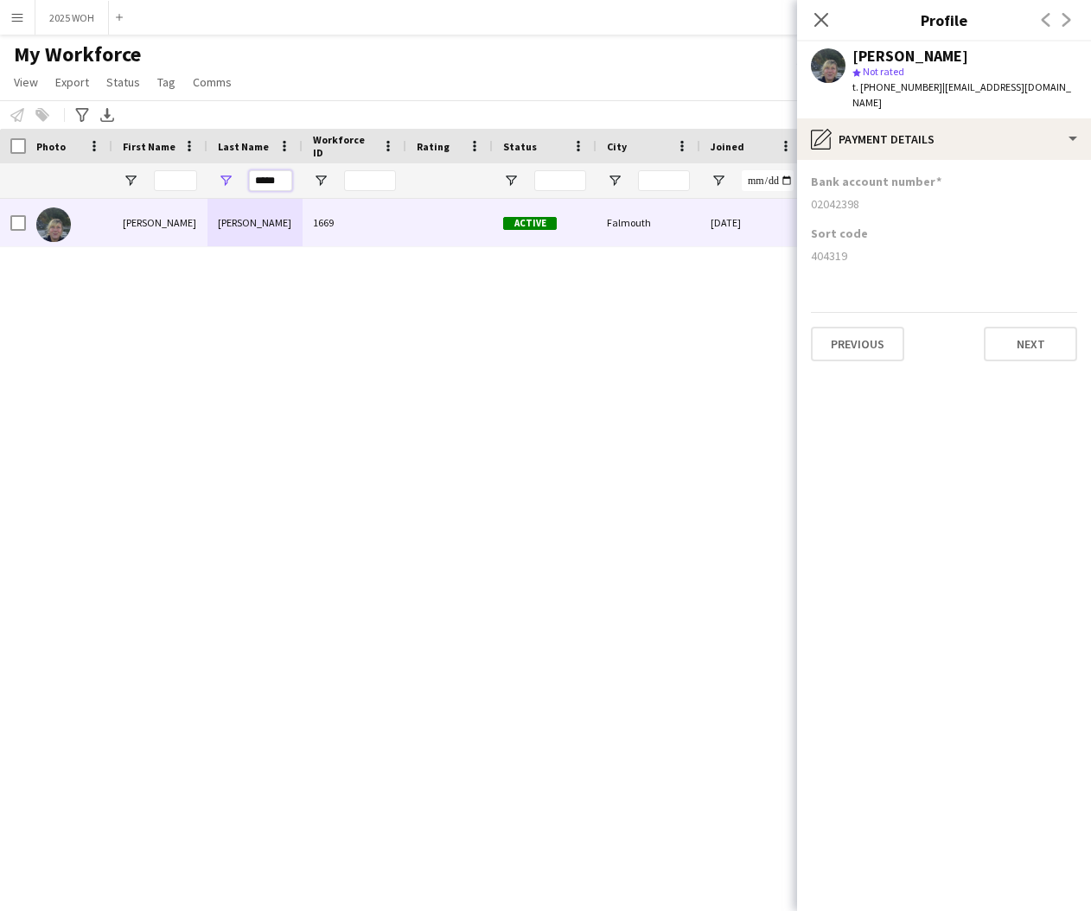
click at [274, 175] on input "*****" at bounding box center [270, 180] width 43 height 21
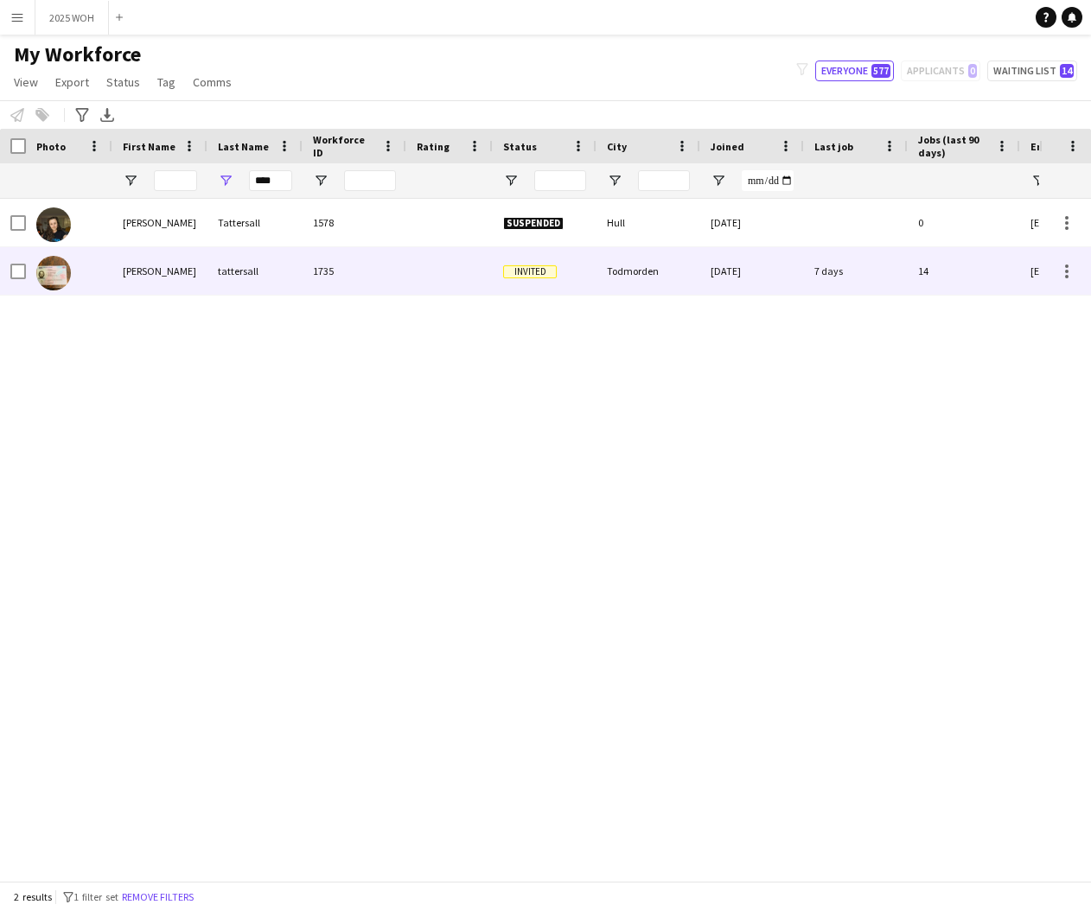
click at [241, 263] on div "tattersall" at bounding box center [254, 271] width 95 height 48
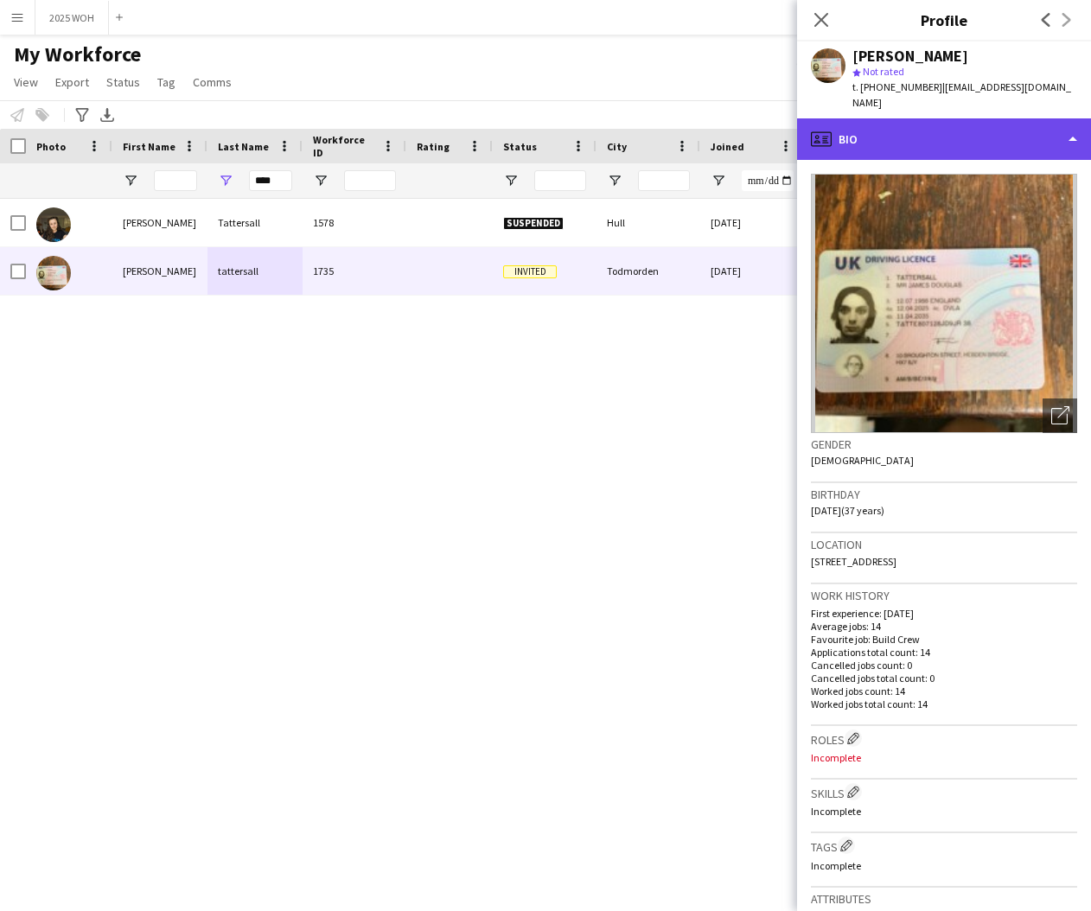
click at [993, 130] on div "profile Bio" at bounding box center [944, 138] width 294 height 41
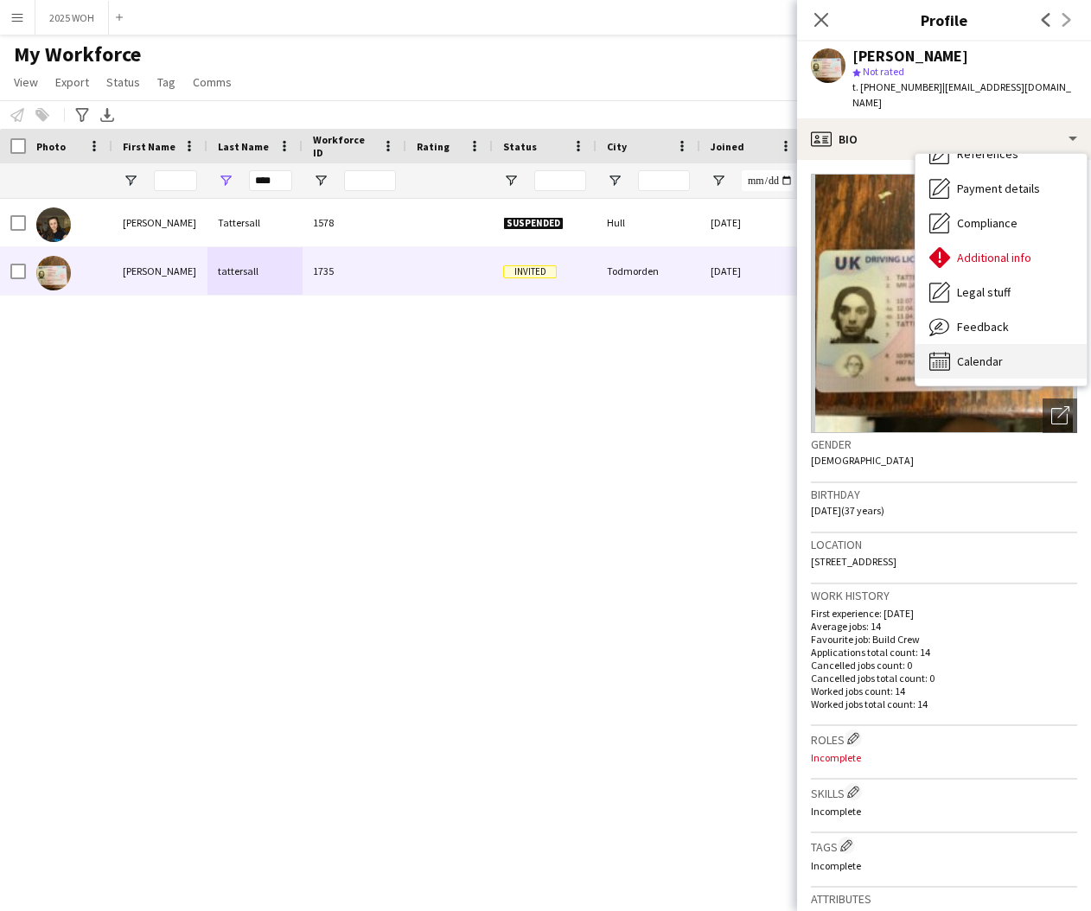
click at [1004, 344] on div "Calendar Calendar" at bounding box center [1000, 361] width 171 height 35
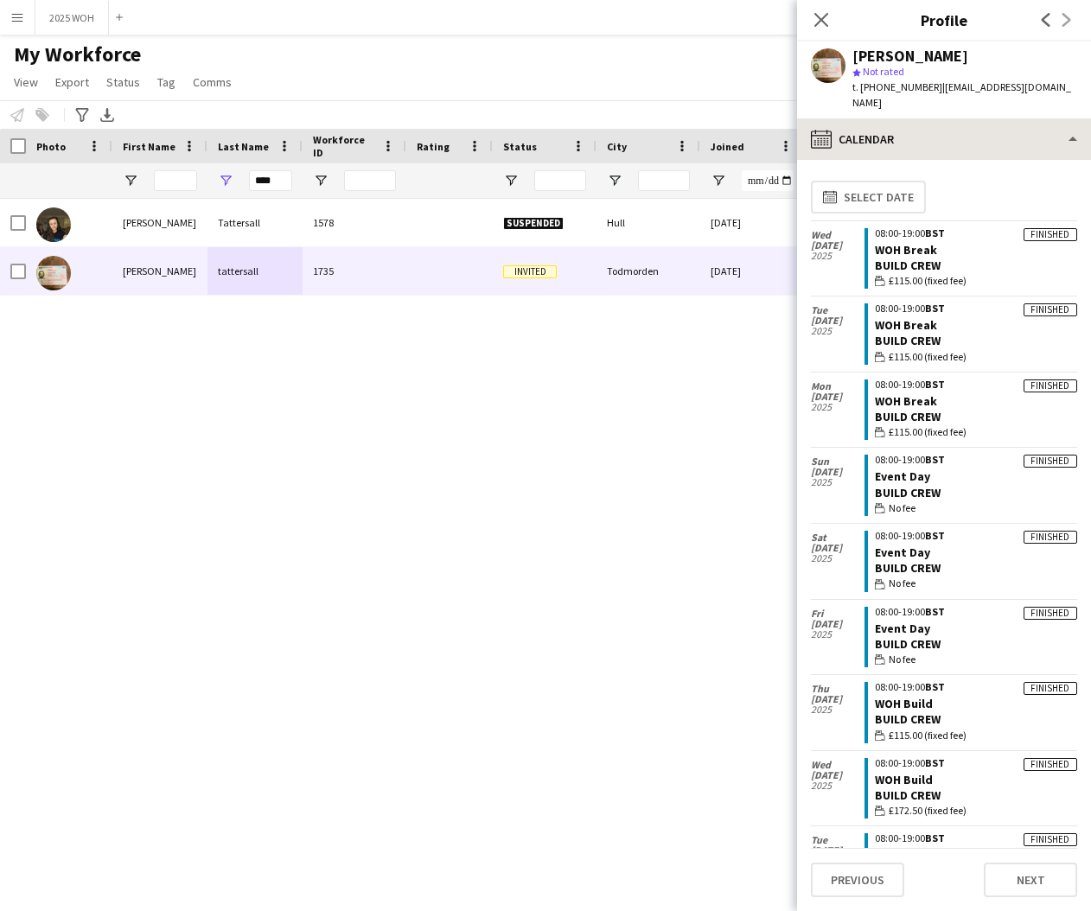
scroll to position [0, 0]
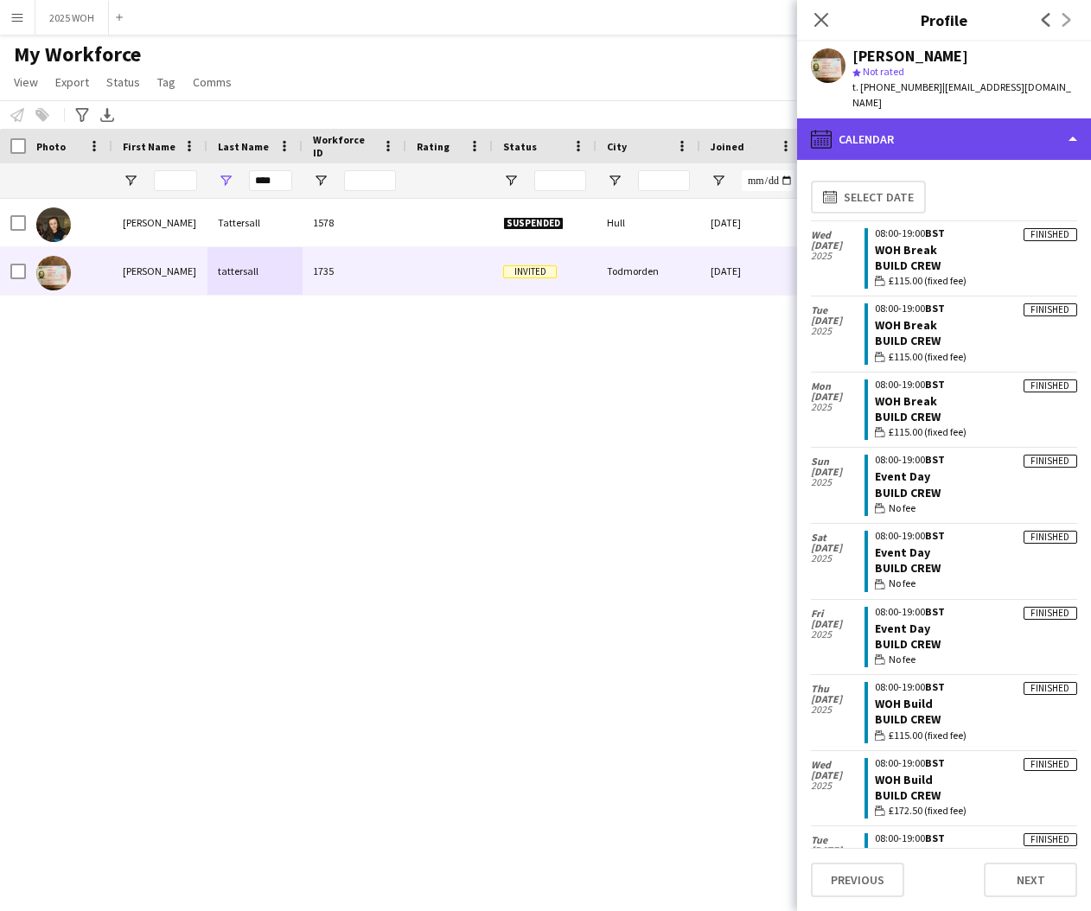
click at [902, 125] on div "calendar-full Calendar" at bounding box center [944, 138] width 294 height 41
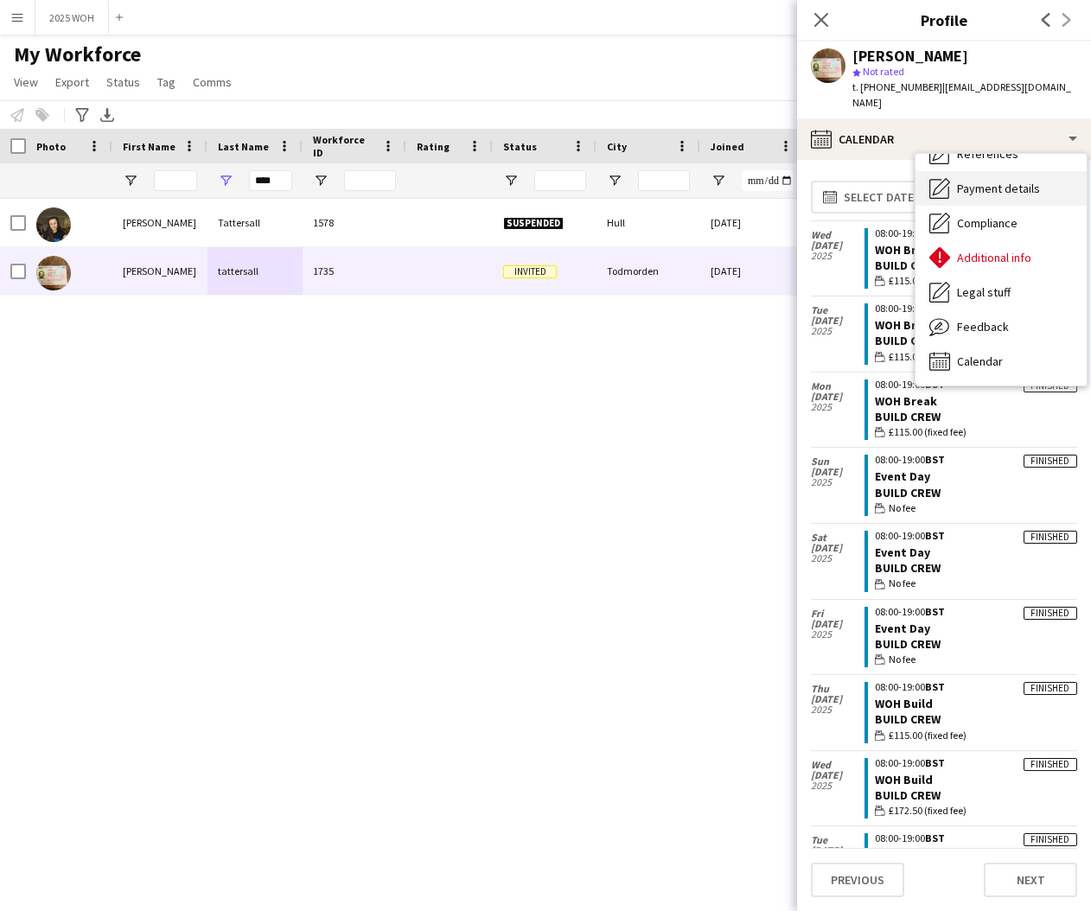
click at [992, 184] on div "Payment details Payment details" at bounding box center [1000, 188] width 171 height 35
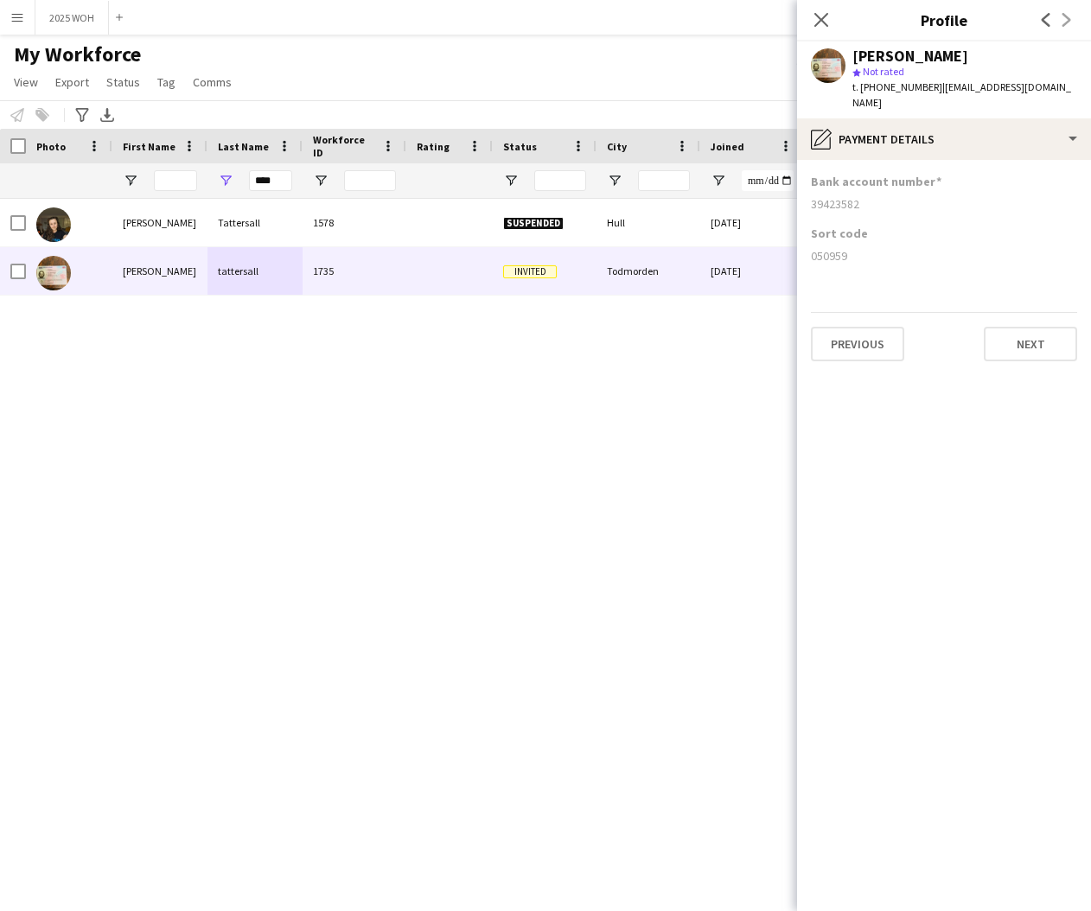
drag, startPoint x: 810, startPoint y: 187, endPoint x: 880, endPoint y: 192, distance: 70.2
click at [877, 192] on app-section-data-types "Bank account number 39423582 Sort code 050959 Previous Next" at bounding box center [944, 535] width 294 height 751
drag, startPoint x: 823, startPoint y: 241, endPoint x: 872, endPoint y: 241, distance: 49.3
click at [872, 241] on app-section-data-types "Bank account number 39423582 Sort code 050959 Previous Next" at bounding box center [944, 535] width 294 height 751
click at [268, 184] on input "****" at bounding box center [270, 180] width 43 height 21
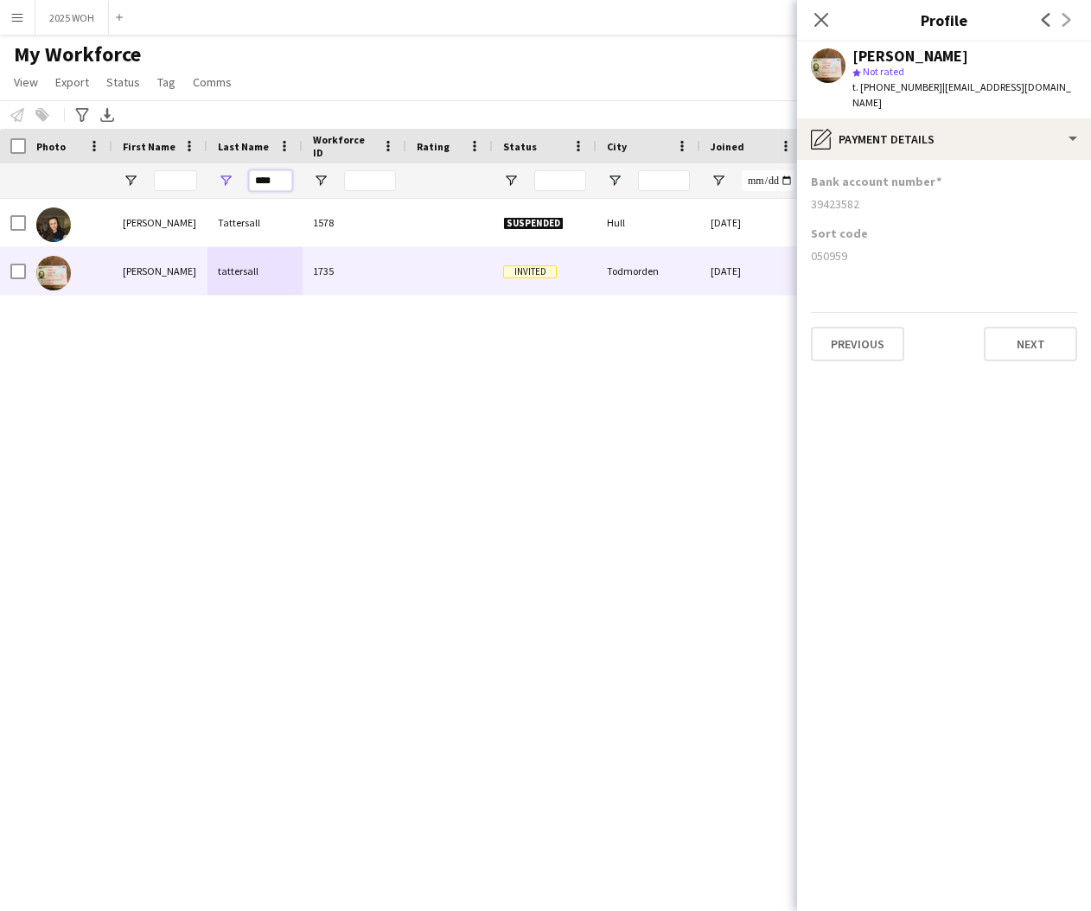
click at [268, 184] on input "****" at bounding box center [270, 180] width 43 height 21
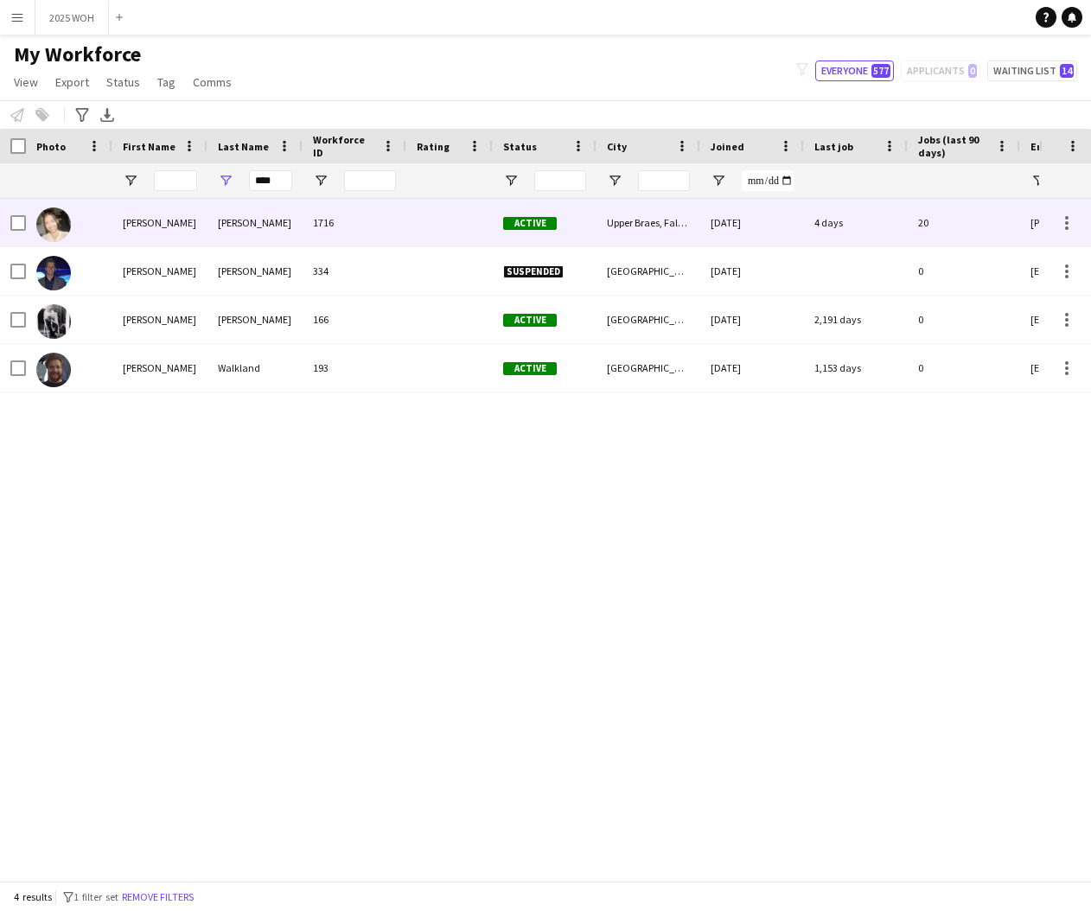
click at [200, 222] on div "Amy" at bounding box center [159, 223] width 95 height 48
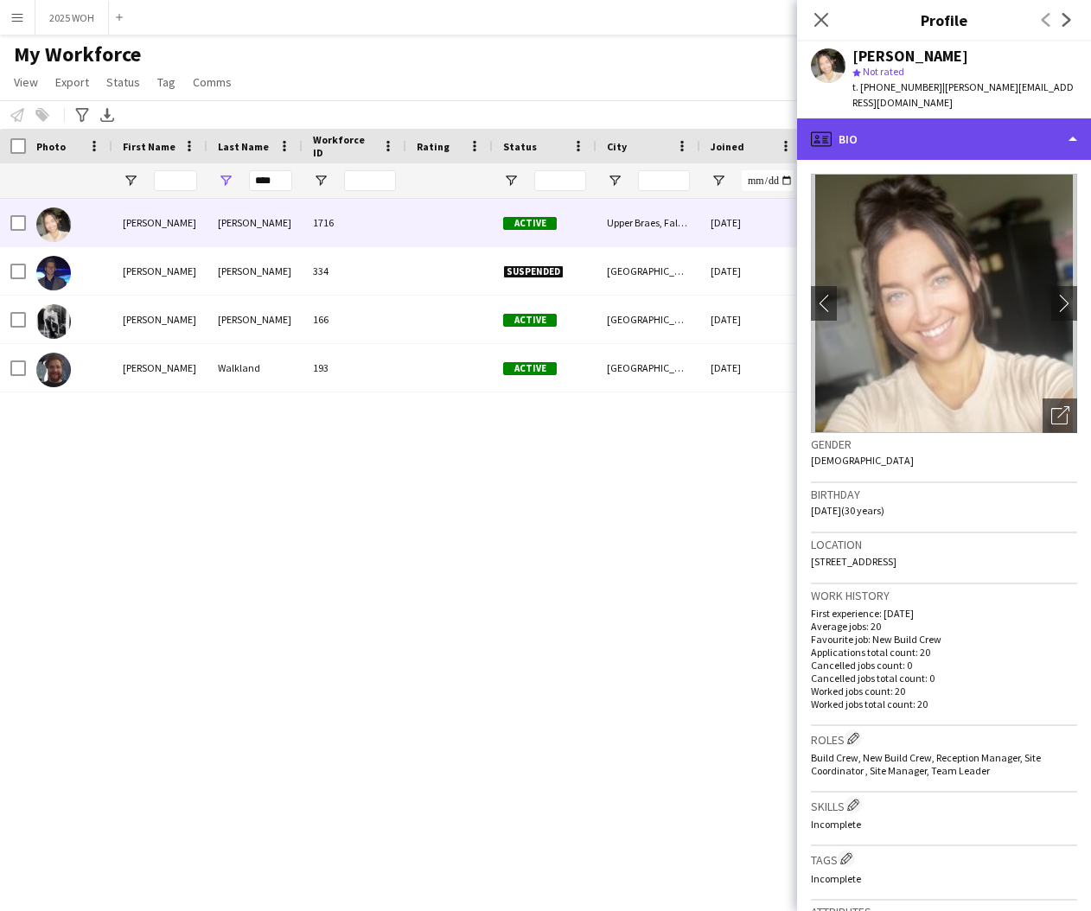
click at [977, 134] on div "profile Bio" at bounding box center [944, 138] width 294 height 41
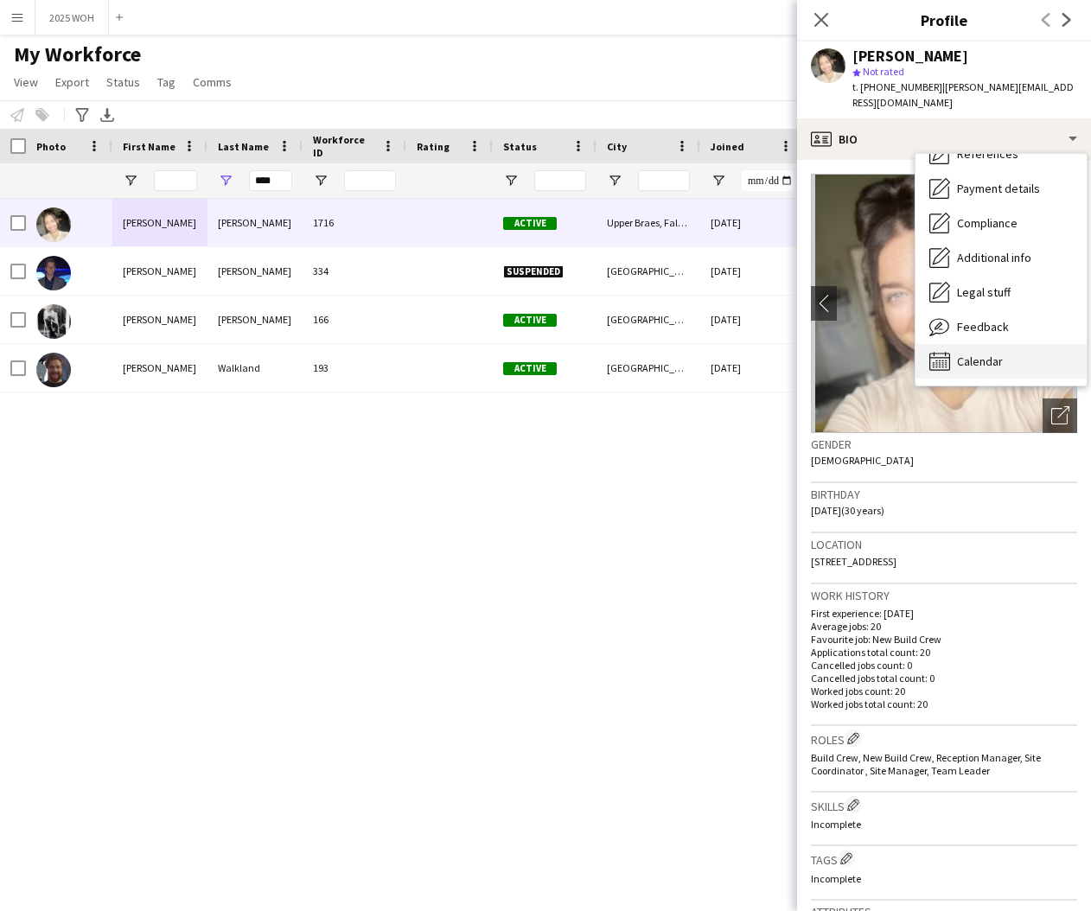
scroll to position [197, 0]
click at [1004, 344] on div "Calendar Calendar" at bounding box center [1000, 361] width 171 height 35
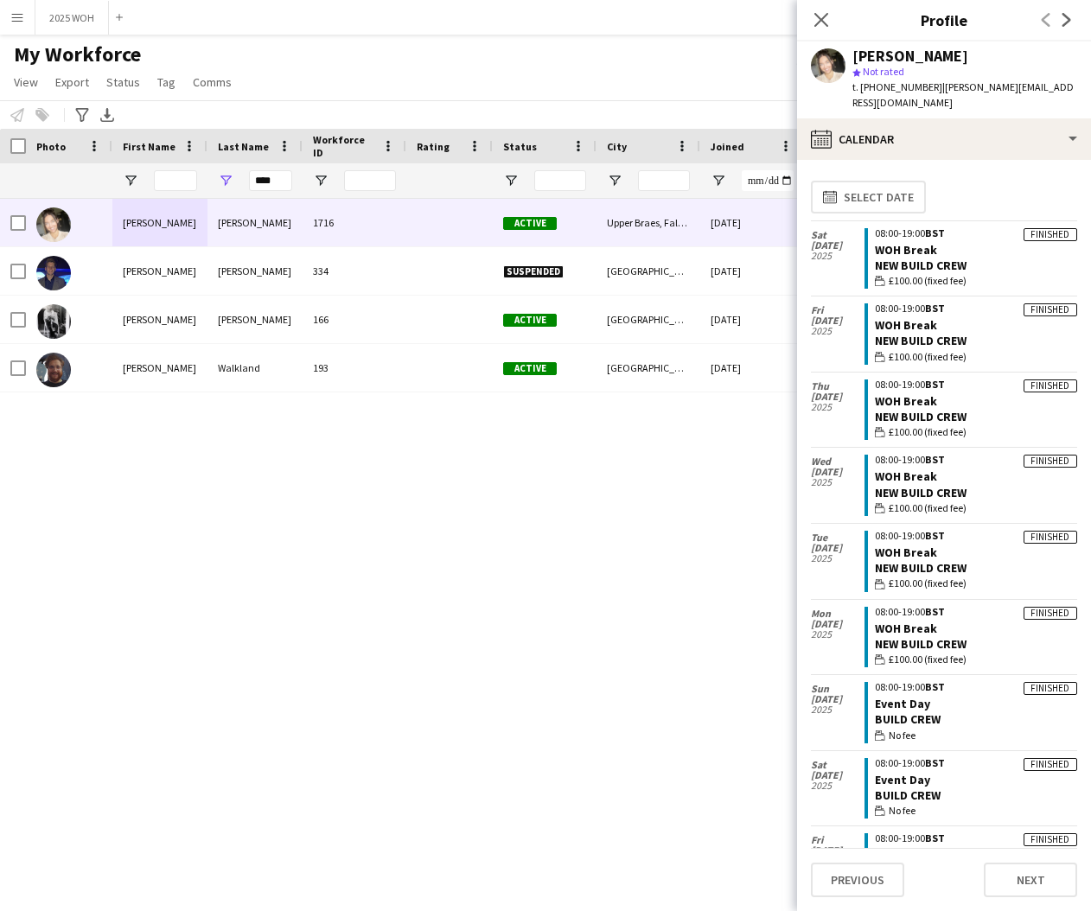
scroll to position [0, 0]
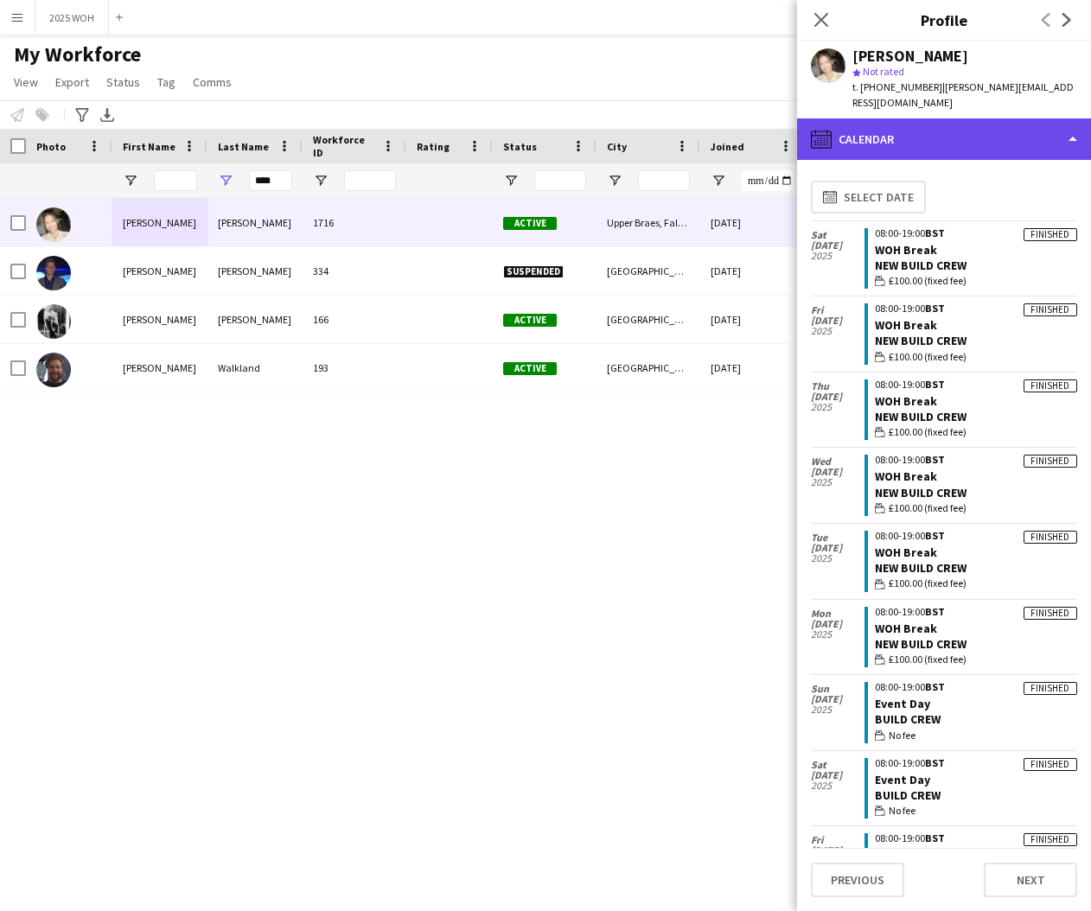
drag, startPoint x: 891, startPoint y: 125, endPoint x: 911, endPoint y: 132, distance: 21.0
click at [893, 125] on div "calendar-full Calendar" at bounding box center [944, 138] width 294 height 41
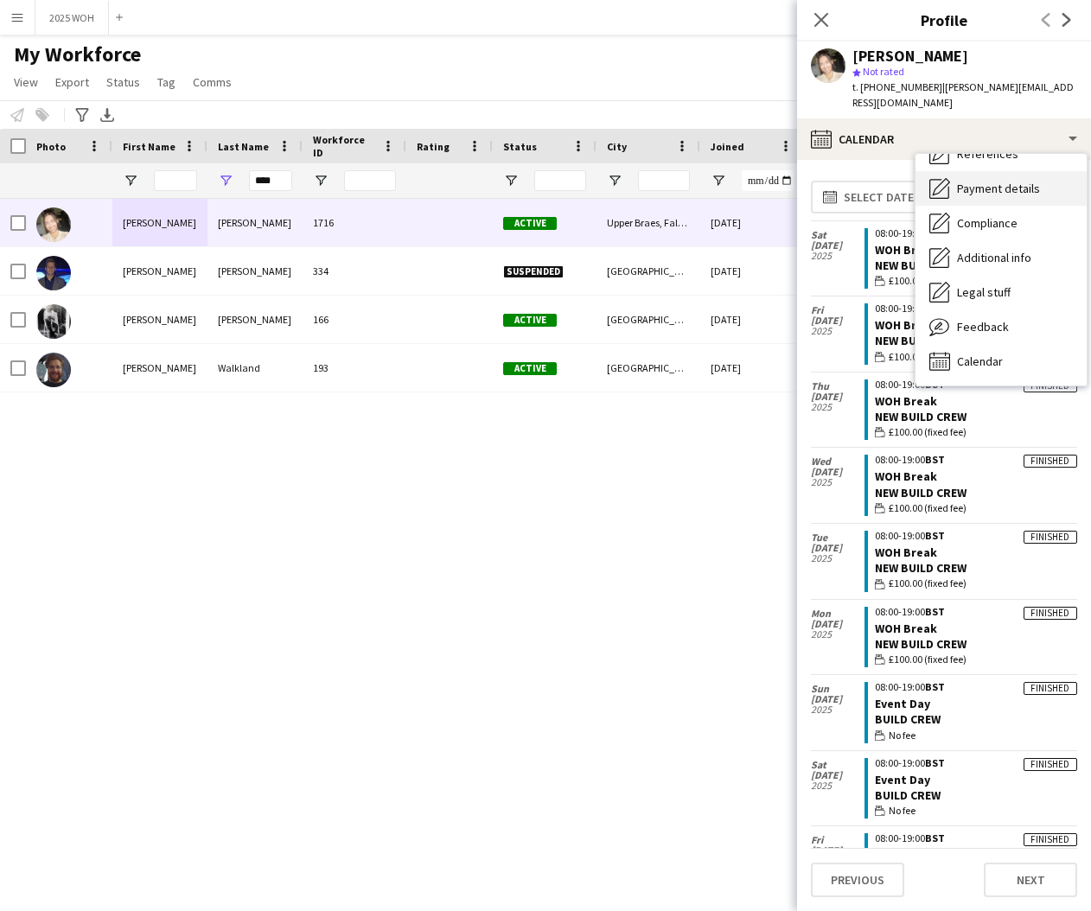
click at [973, 181] on span "Payment details" at bounding box center [998, 189] width 83 height 16
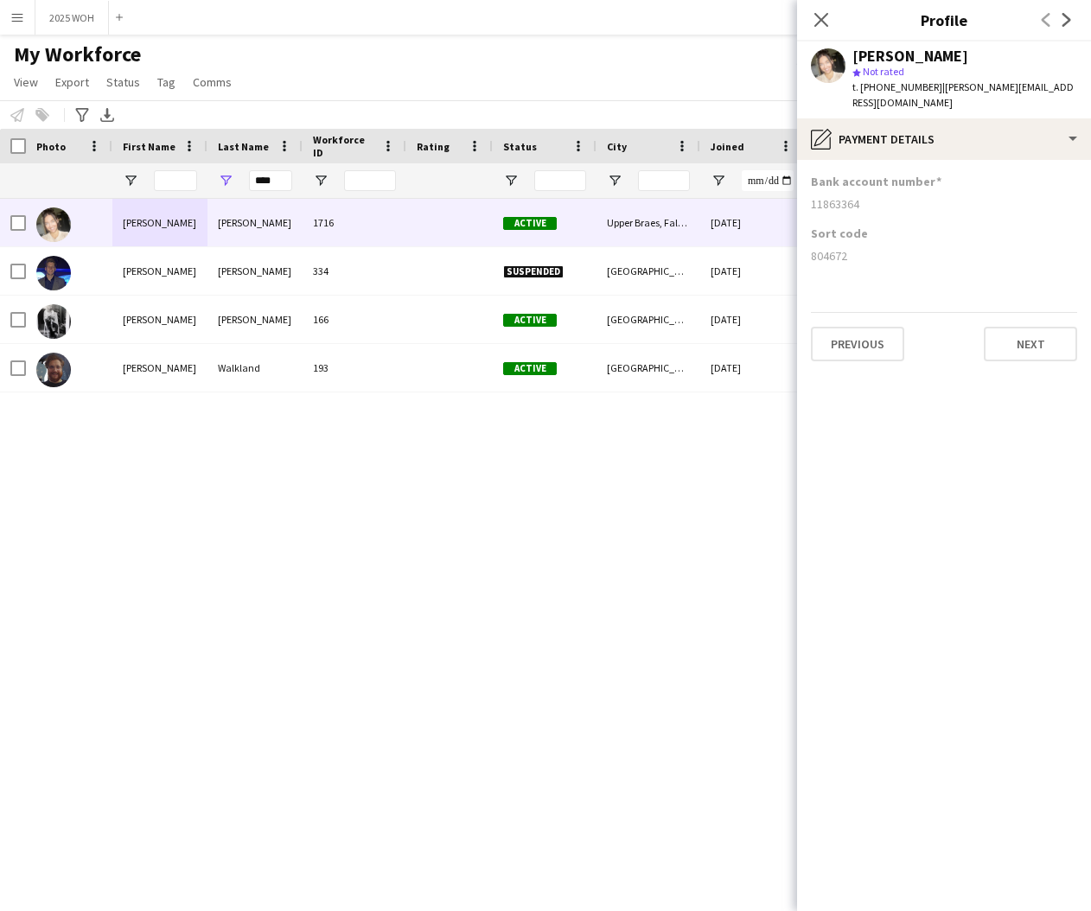
drag, startPoint x: 810, startPoint y: 188, endPoint x: 868, endPoint y: 190, distance: 57.9
click at [868, 190] on app-section-data-types "Bank account number 11863364 Sort code 804672 Previous Next" at bounding box center [944, 535] width 294 height 751
drag, startPoint x: 805, startPoint y: 240, endPoint x: 862, endPoint y: 242, distance: 57.1
click at [862, 242] on app-section-data-types "Bank account number 11863364 Sort code 804672 Previous Next" at bounding box center [944, 535] width 294 height 751
click at [276, 181] on input "****" at bounding box center [270, 180] width 43 height 21
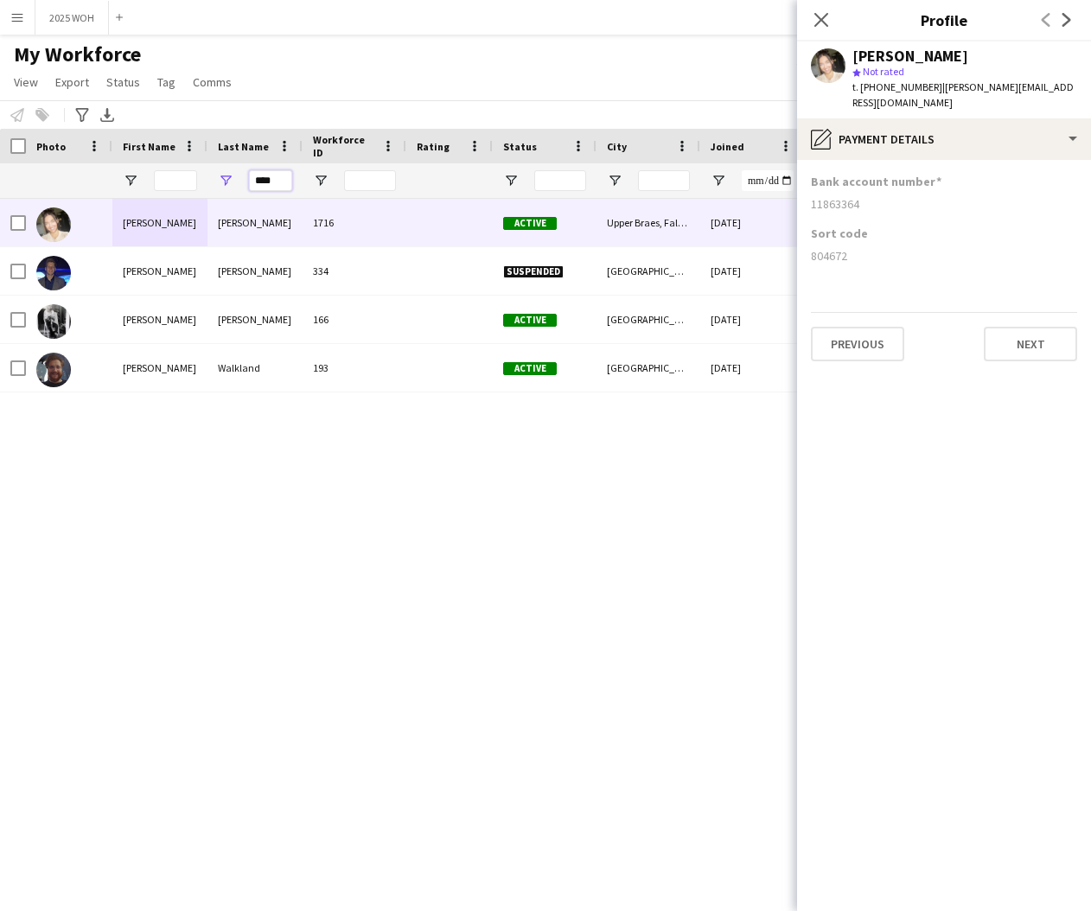
click at [276, 181] on input "****" at bounding box center [270, 180] width 43 height 21
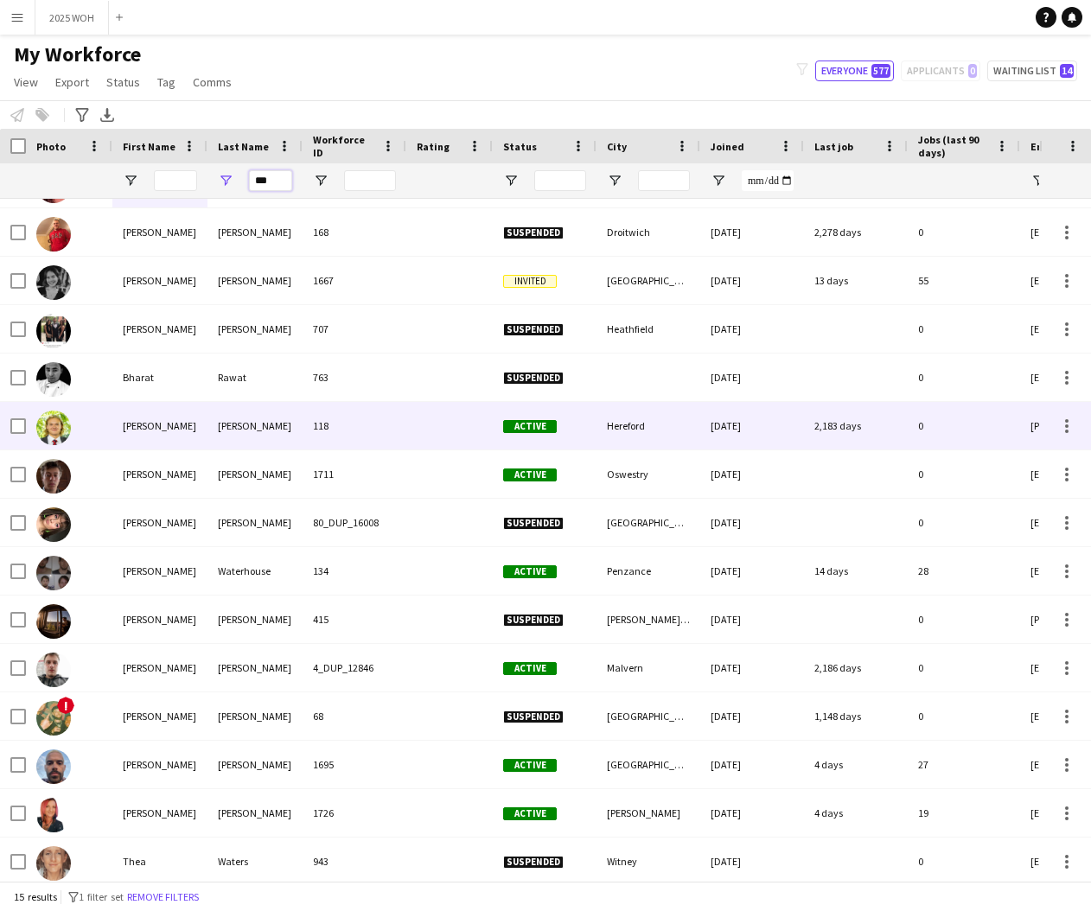
scroll to position [44, 0]
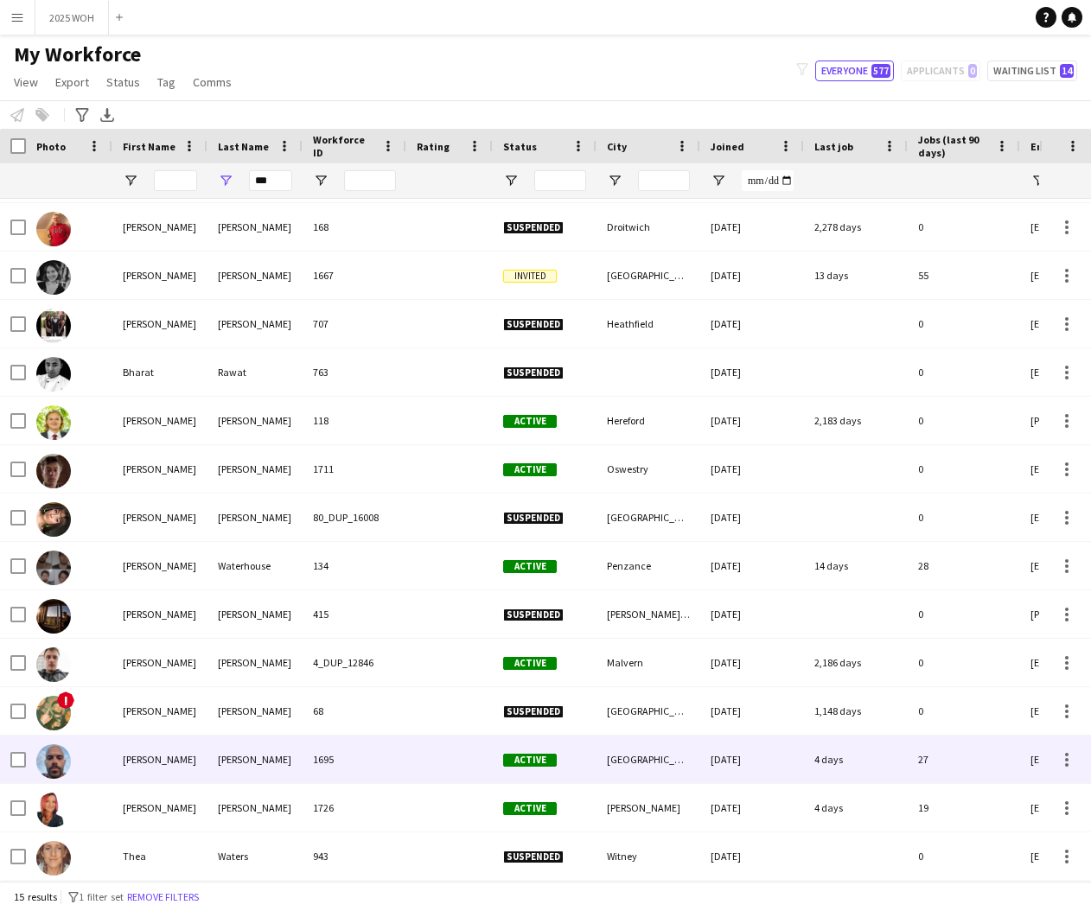
click at [209, 757] on div "Waterson" at bounding box center [254, 760] width 95 height 48
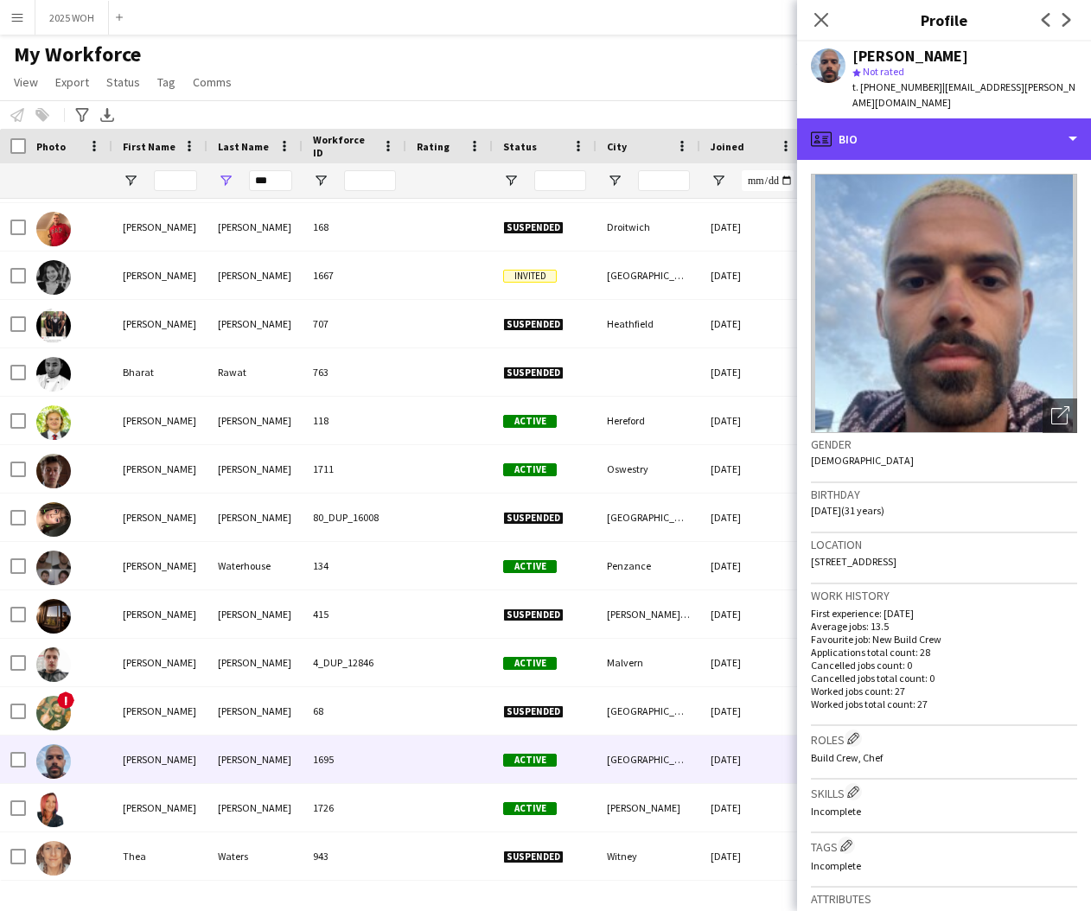
drag, startPoint x: 948, startPoint y: 121, endPoint x: 997, endPoint y: 152, distance: 57.5
click at [948, 121] on div "profile Bio" at bounding box center [944, 138] width 294 height 41
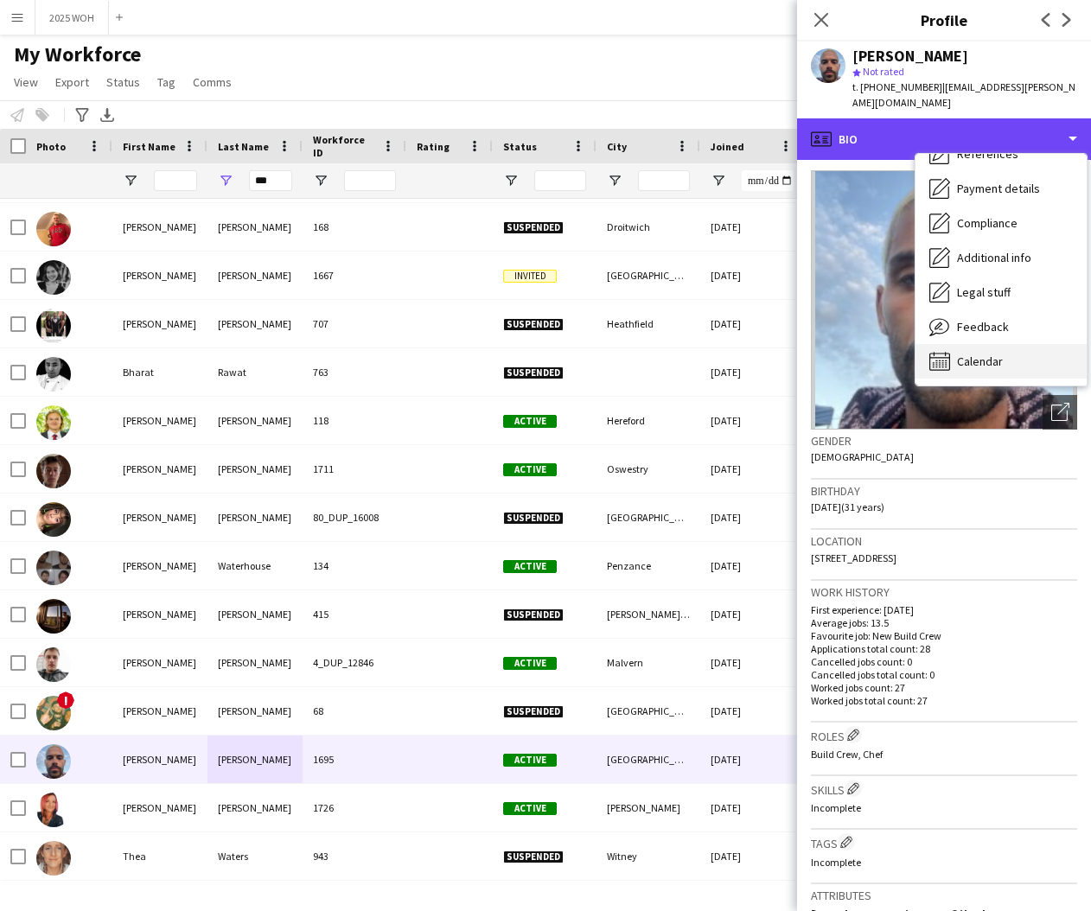
scroll to position [197, 0]
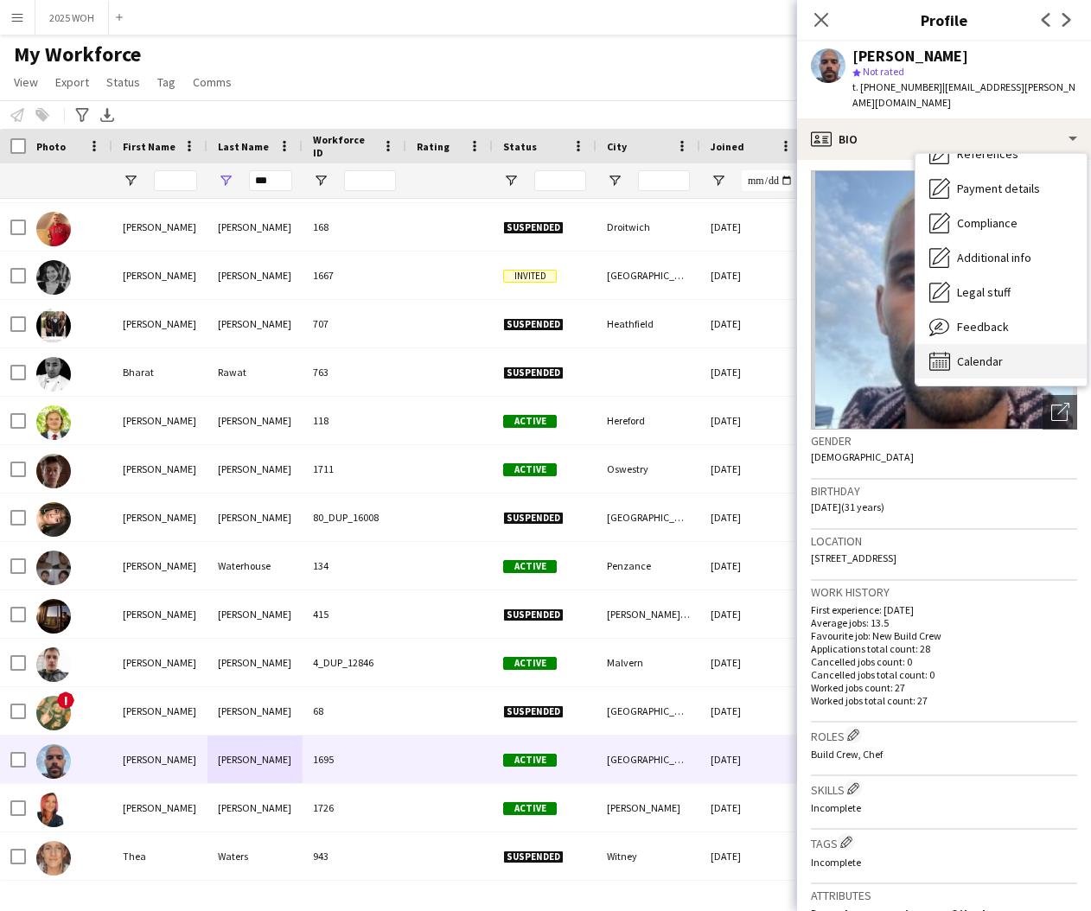
click at [994, 344] on div "Calendar Calendar" at bounding box center [1000, 361] width 171 height 35
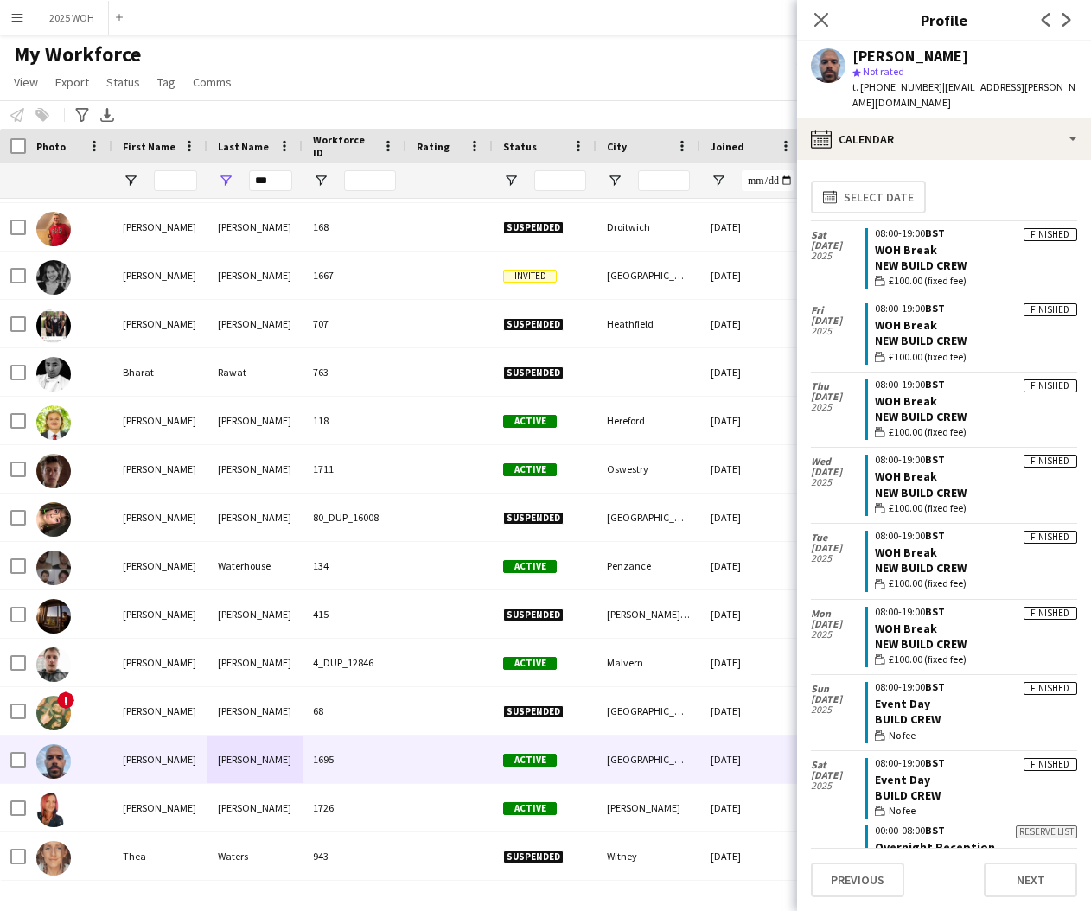
scroll to position [0, 0]
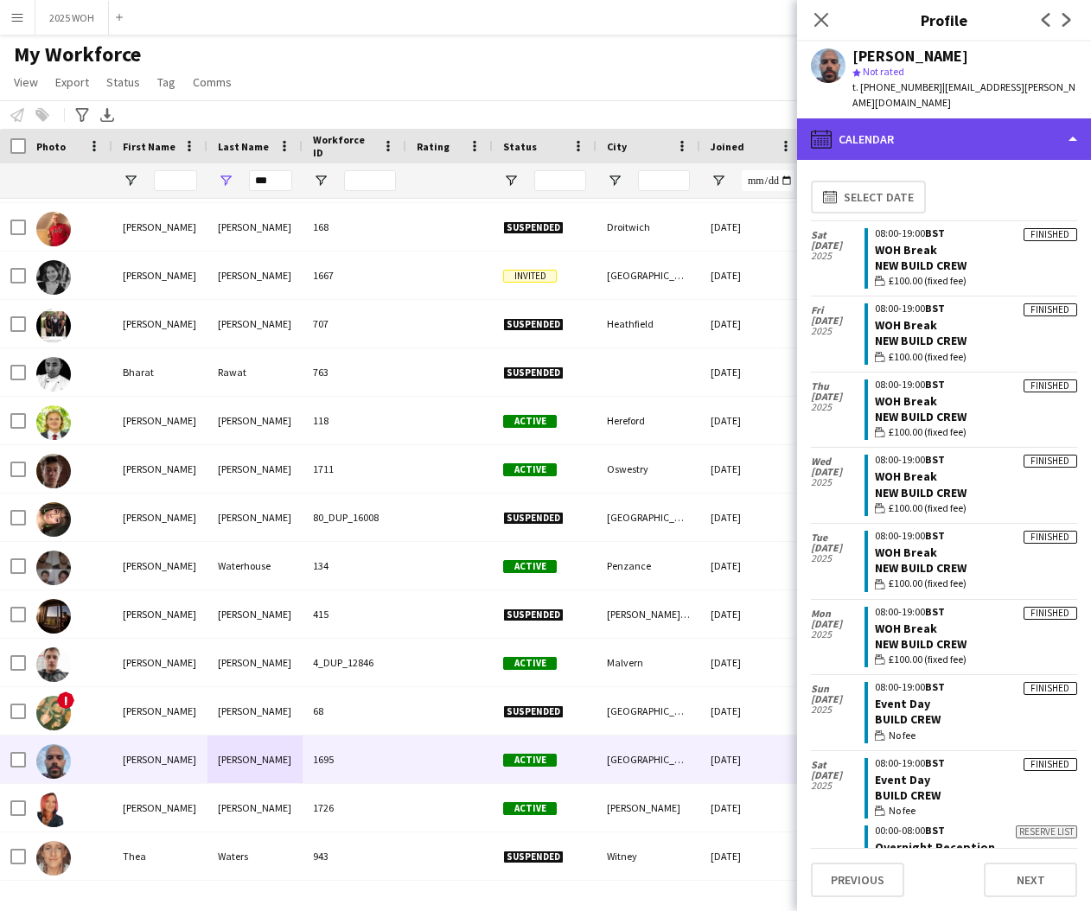
click at [893, 124] on div "calendar-full Calendar" at bounding box center [944, 138] width 294 height 41
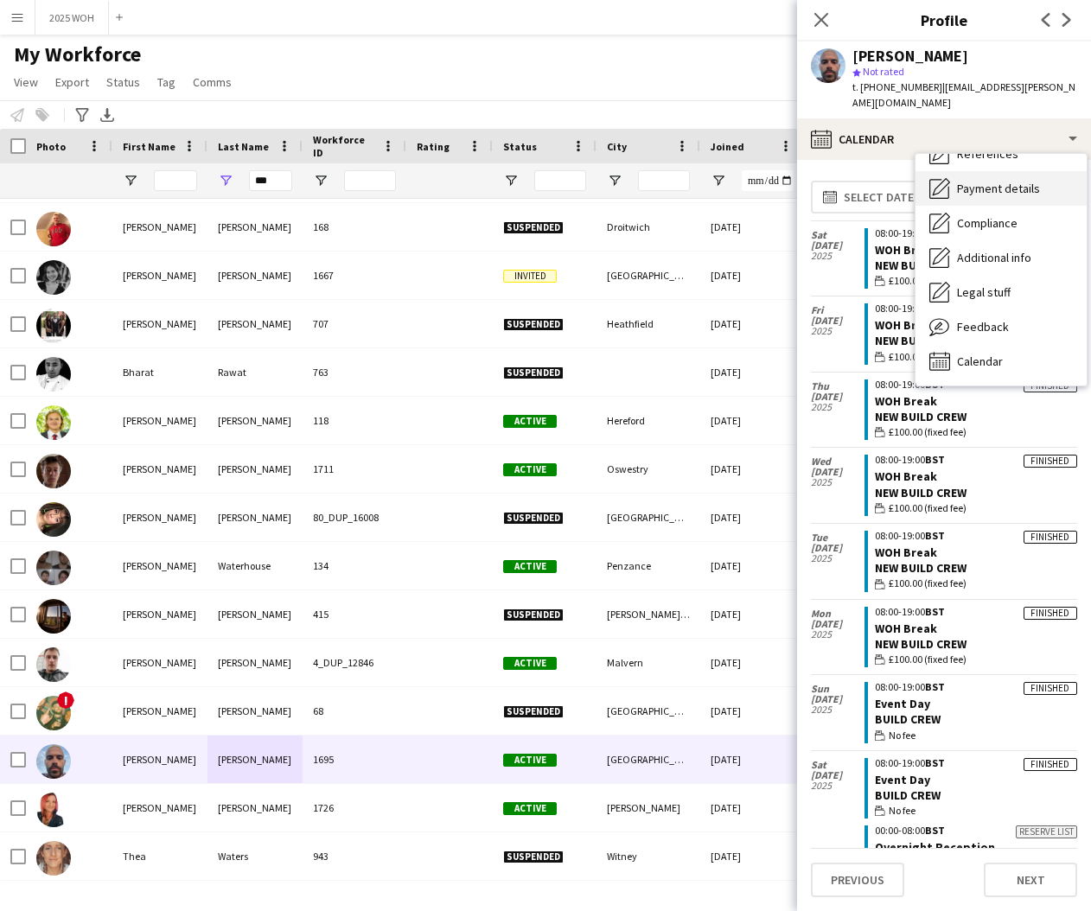
click at [999, 181] on span "Payment details" at bounding box center [998, 189] width 83 height 16
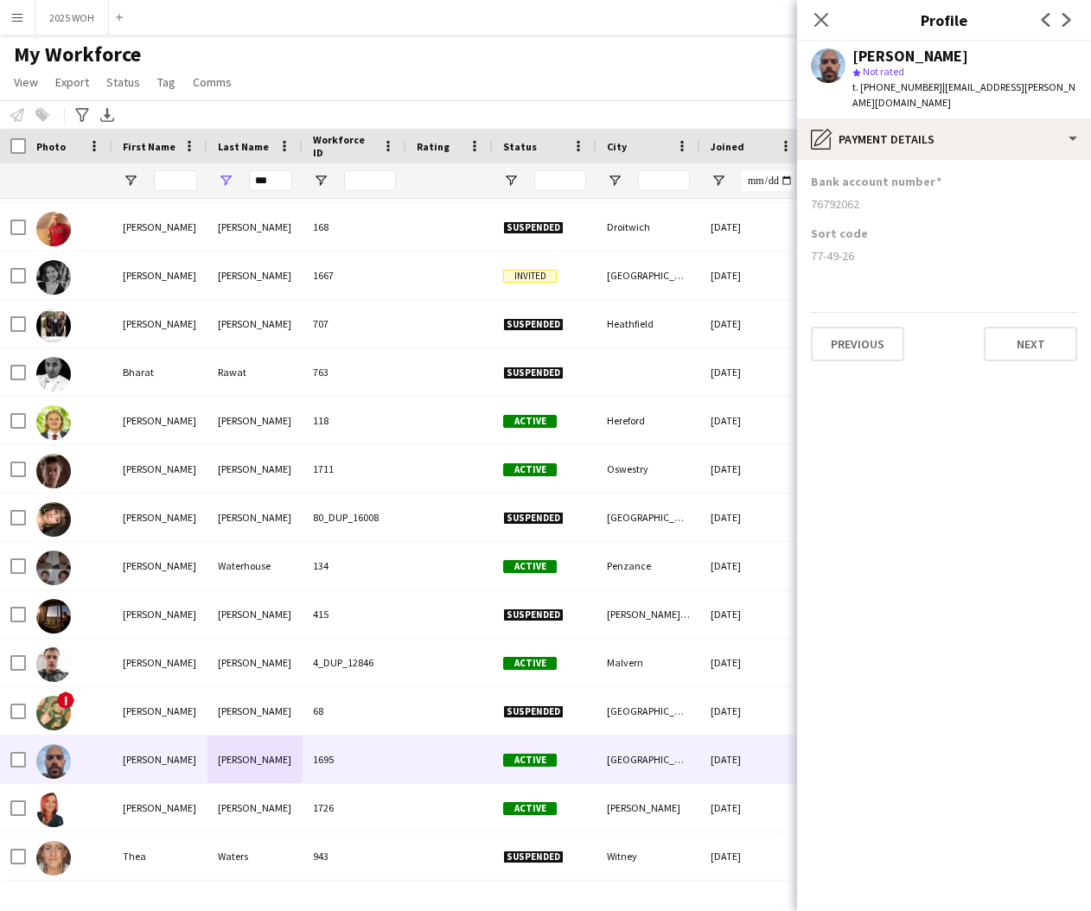
drag, startPoint x: 811, startPoint y: 187, endPoint x: 865, endPoint y: 189, distance: 54.5
click at [865, 196] on div "76792062" at bounding box center [944, 204] width 266 height 16
drag, startPoint x: 811, startPoint y: 239, endPoint x: 862, endPoint y: 241, distance: 51.1
click at [862, 248] on div "77-49-26" at bounding box center [944, 256] width 266 height 16
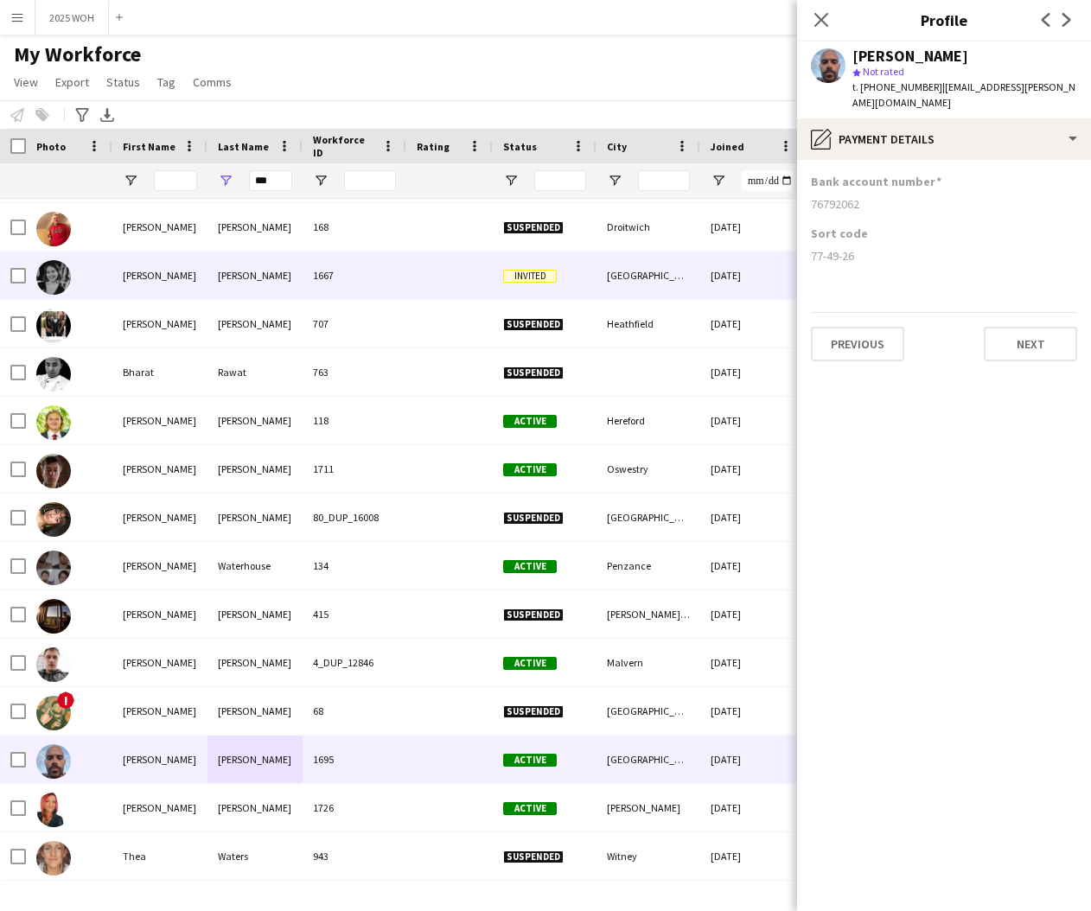
click at [360, 277] on div "1667" at bounding box center [355, 276] width 104 height 48
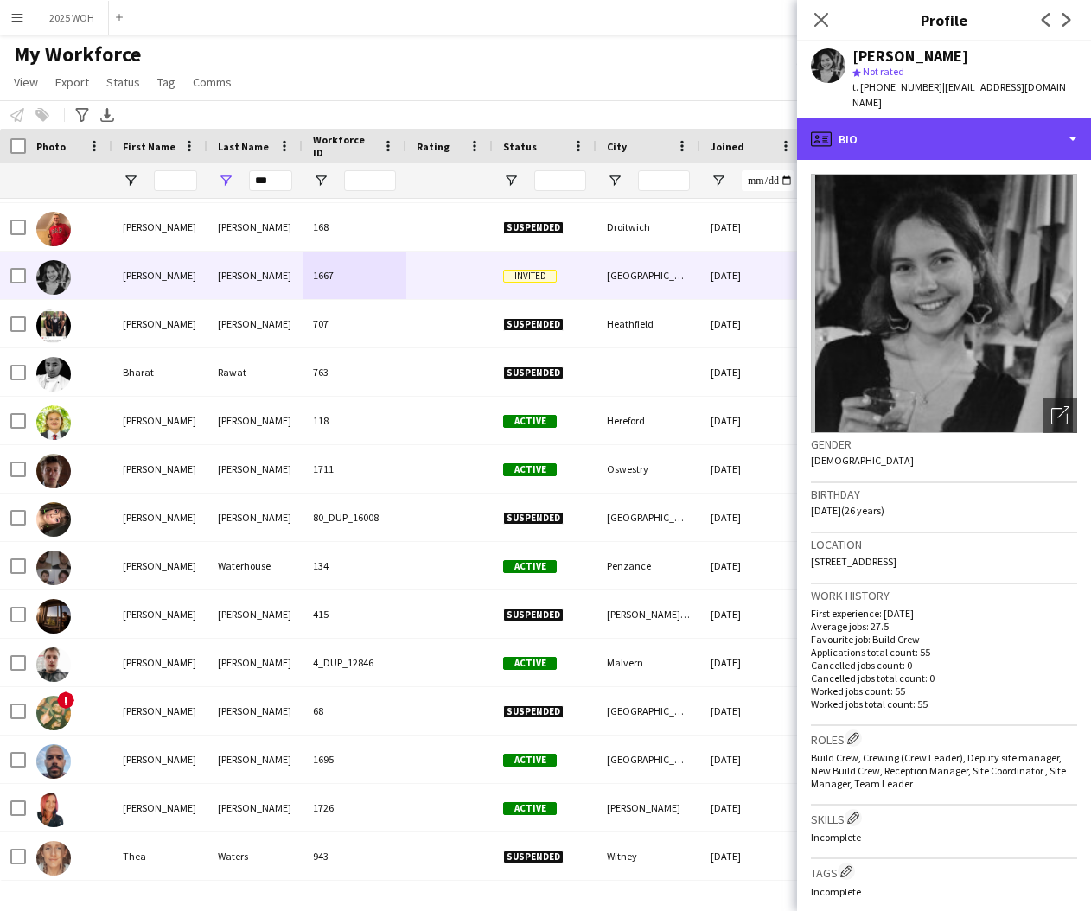
click at [943, 140] on div "profile Bio" at bounding box center [944, 138] width 294 height 41
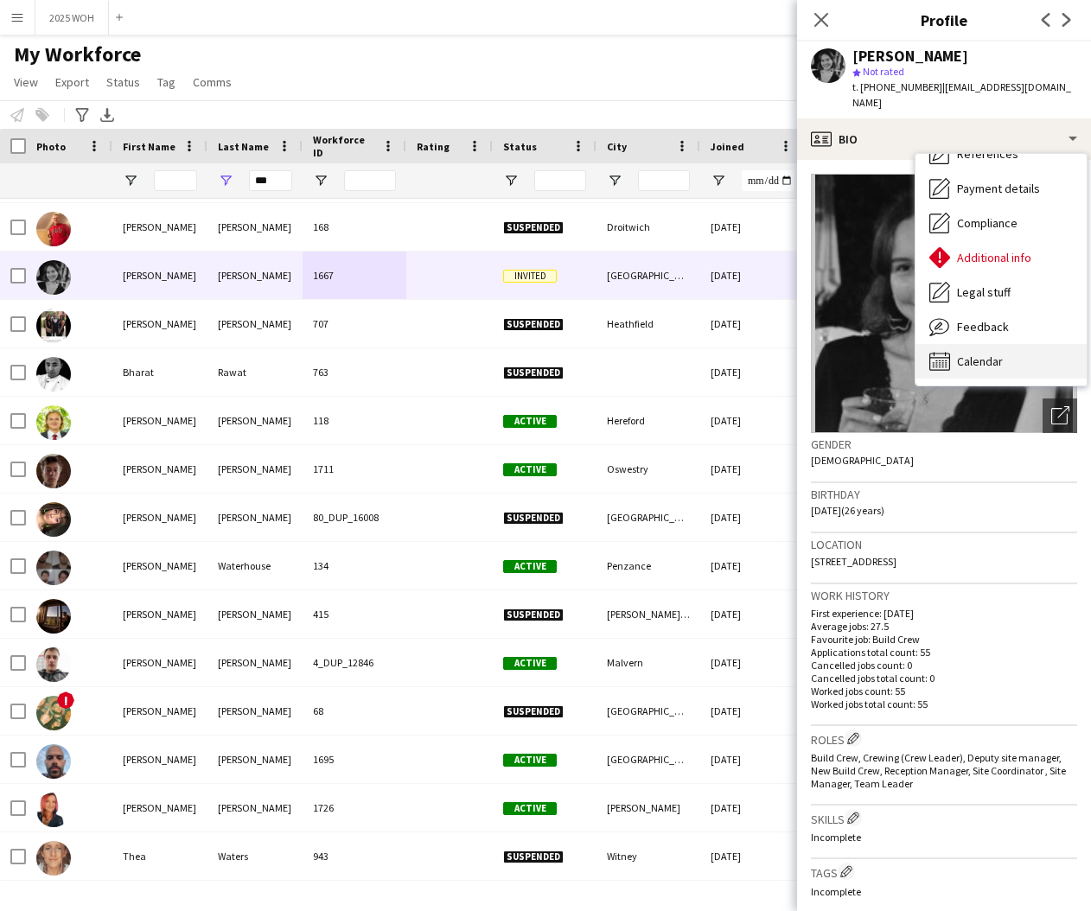
scroll to position [197, 0]
click at [985, 354] on span "Calendar" at bounding box center [980, 362] width 46 height 16
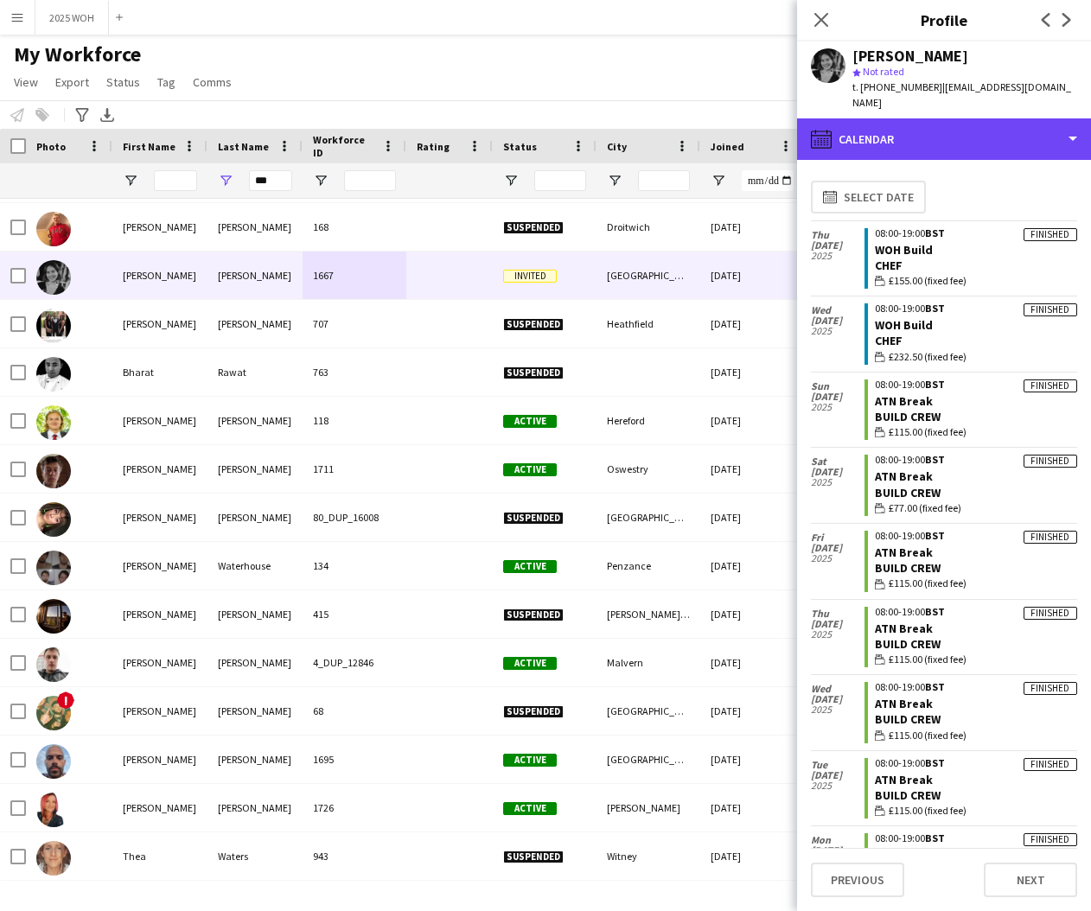
drag, startPoint x: 899, startPoint y: 127, endPoint x: 926, endPoint y: 140, distance: 29.8
click at [900, 128] on div "calendar-full Calendar" at bounding box center [944, 138] width 294 height 41
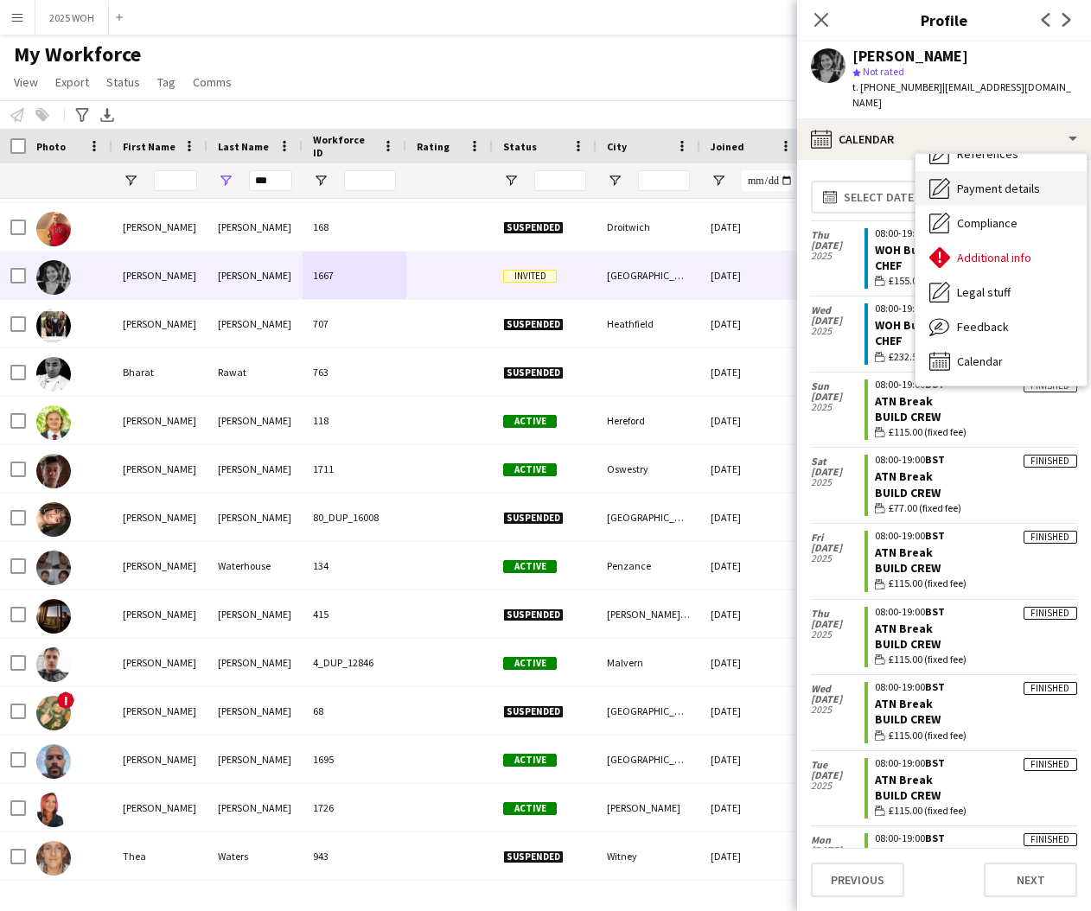
click at [967, 181] on span "Payment details" at bounding box center [998, 189] width 83 height 16
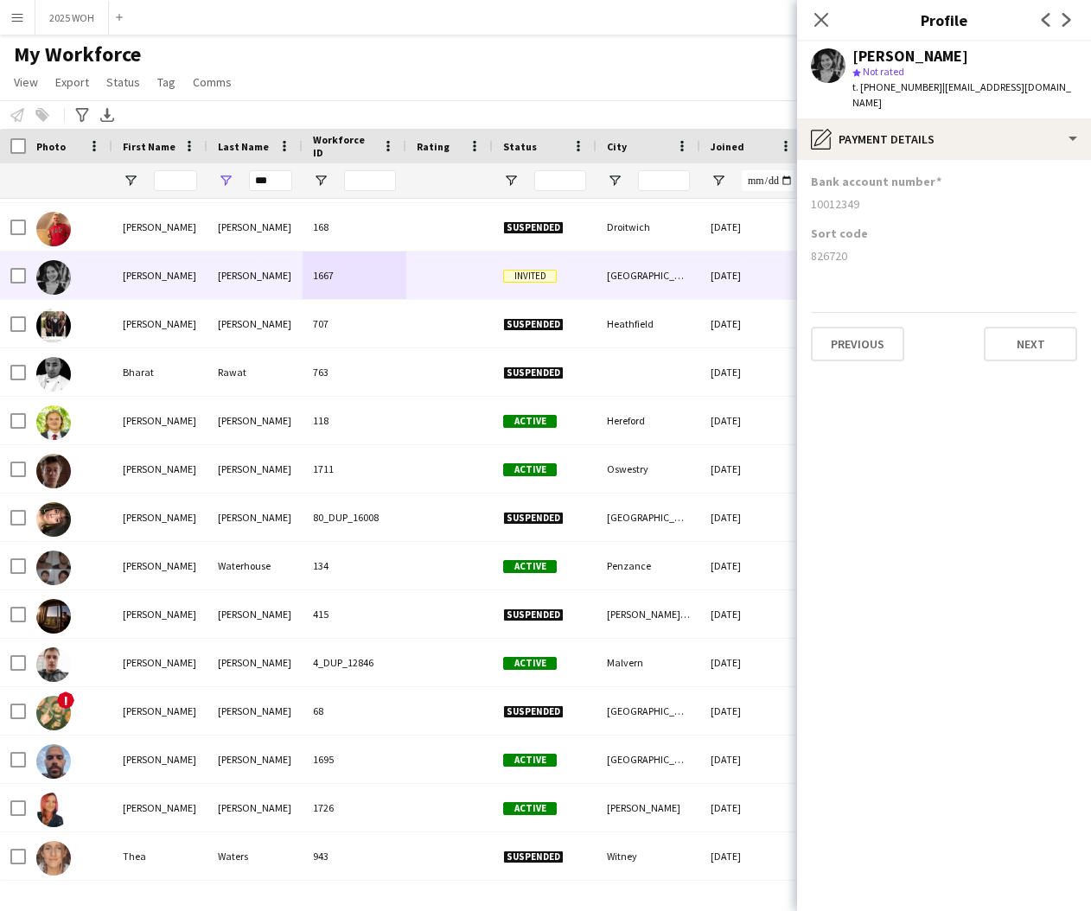
drag, startPoint x: 810, startPoint y: 188, endPoint x: 887, endPoint y: 193, distance: 77.1
click at [885, 193] on app-section-data-types "Bank account number 10012349 Sort code 826720 Previous Next" at bounding box center [944, 535] width 294 height 751
drag, startPoint x: 809, startPoint y: 239, endPoint x: 870, endPoint y: 244, distance: 61.5
click at [870, 244] on app-section-data-types "Bank account number 10012349 Sort code 826720 Previous Next" at bounding box center [944, 535] width 294 height 751
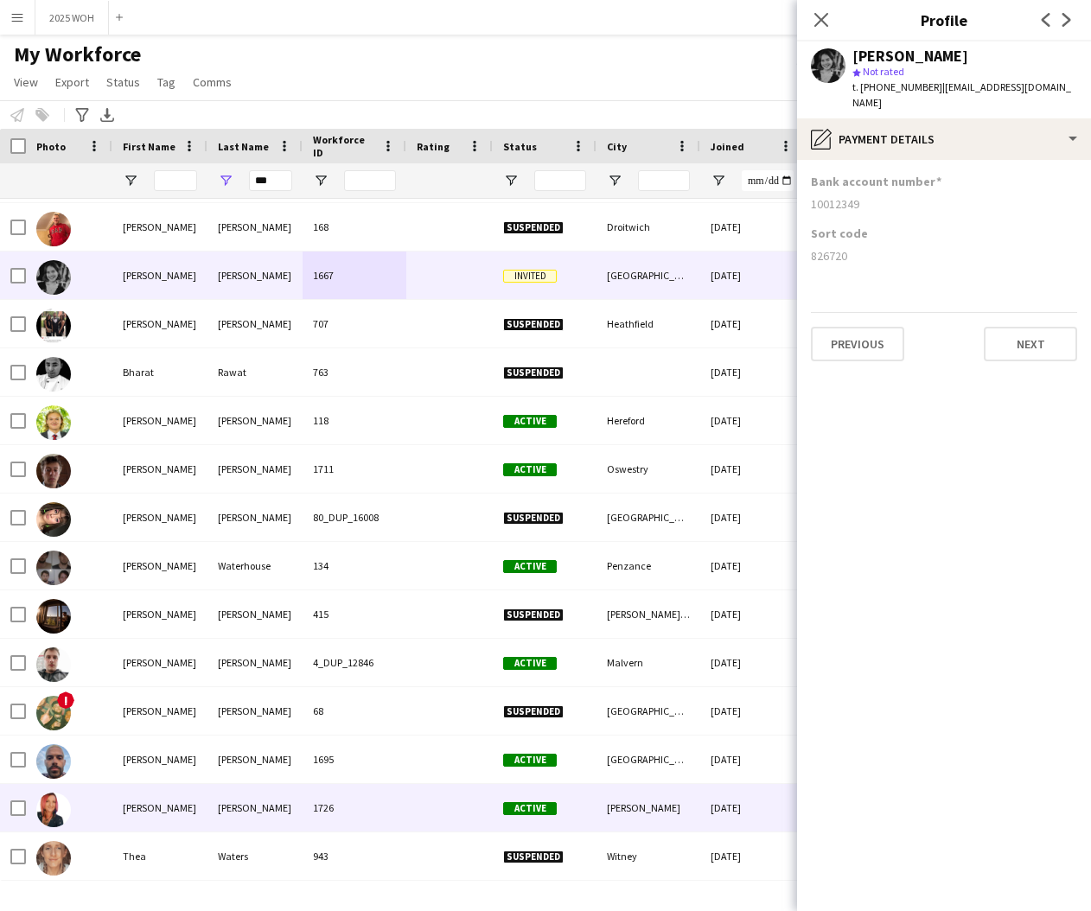
click at [260, 805] on div "Watts" at bounding box center [254, 808] width 95 height 48
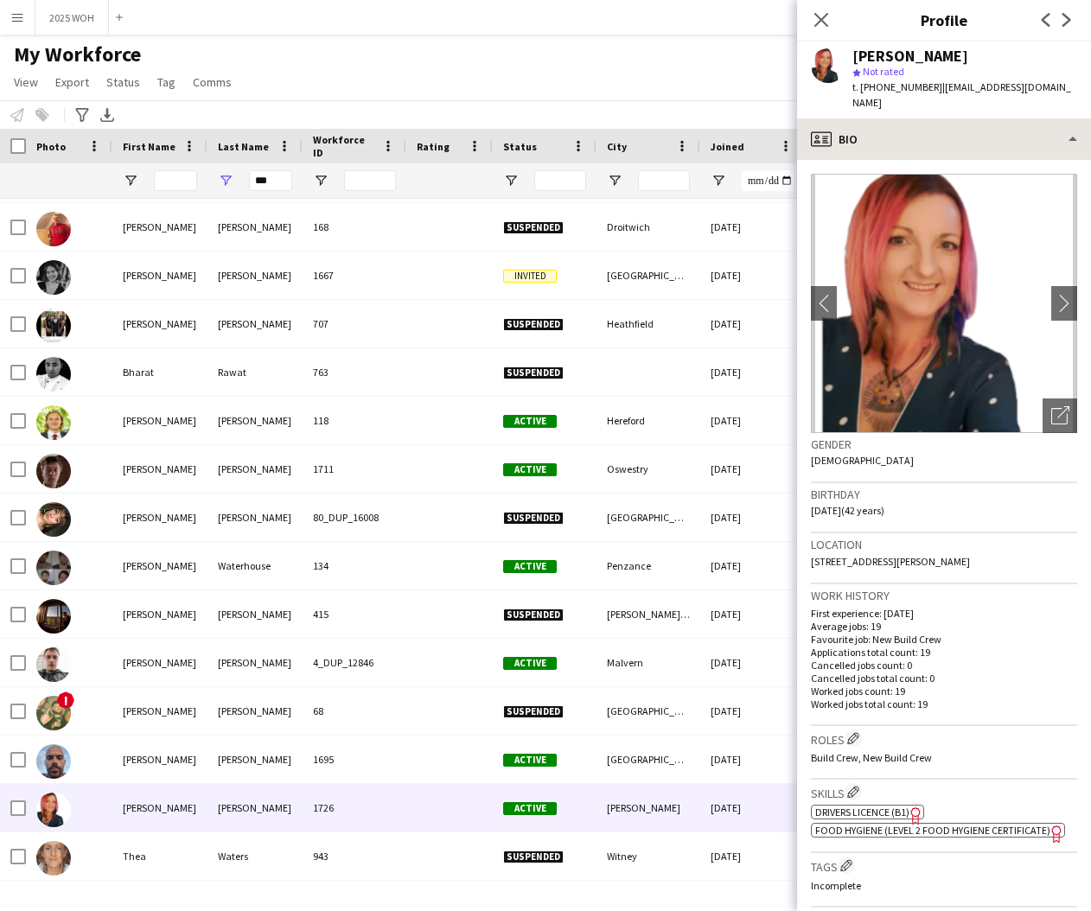
scroll to position [1, 0]
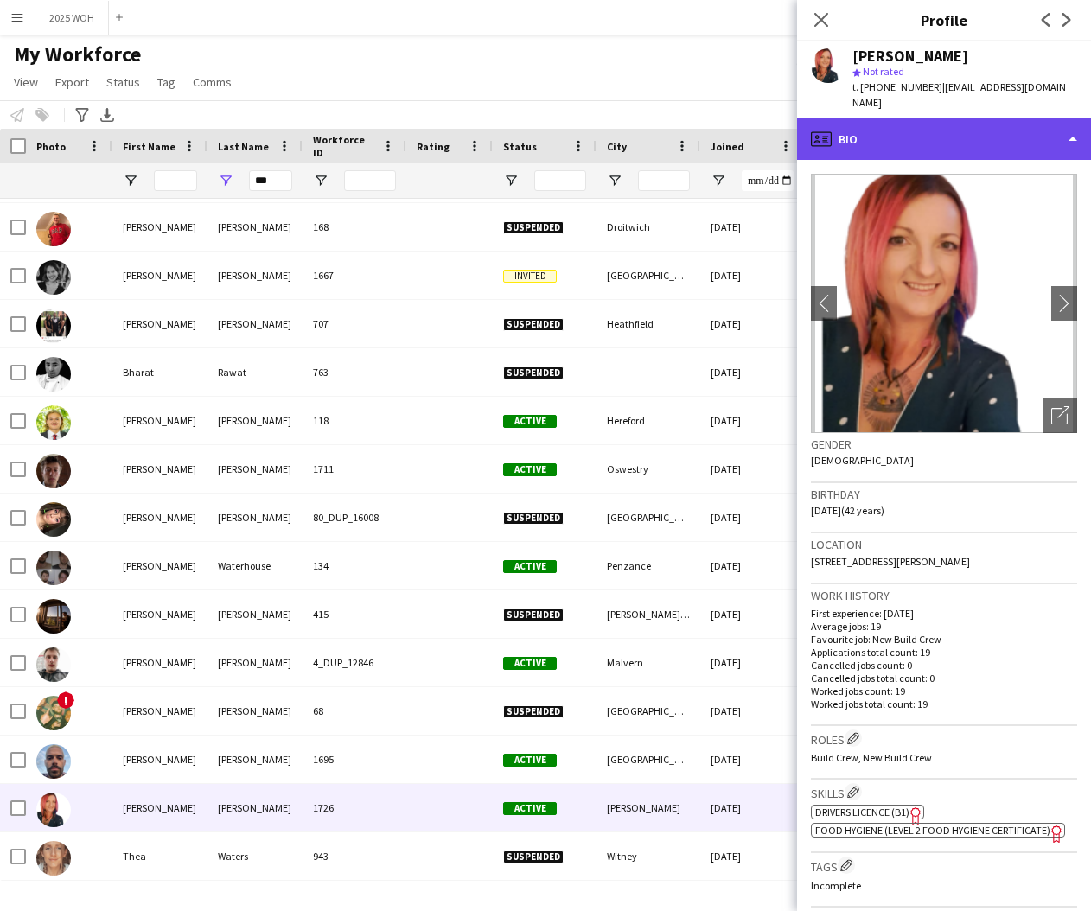
click at [979, 125] on div "profile Bio" at bounding box center [944, 138] width 294 height 41
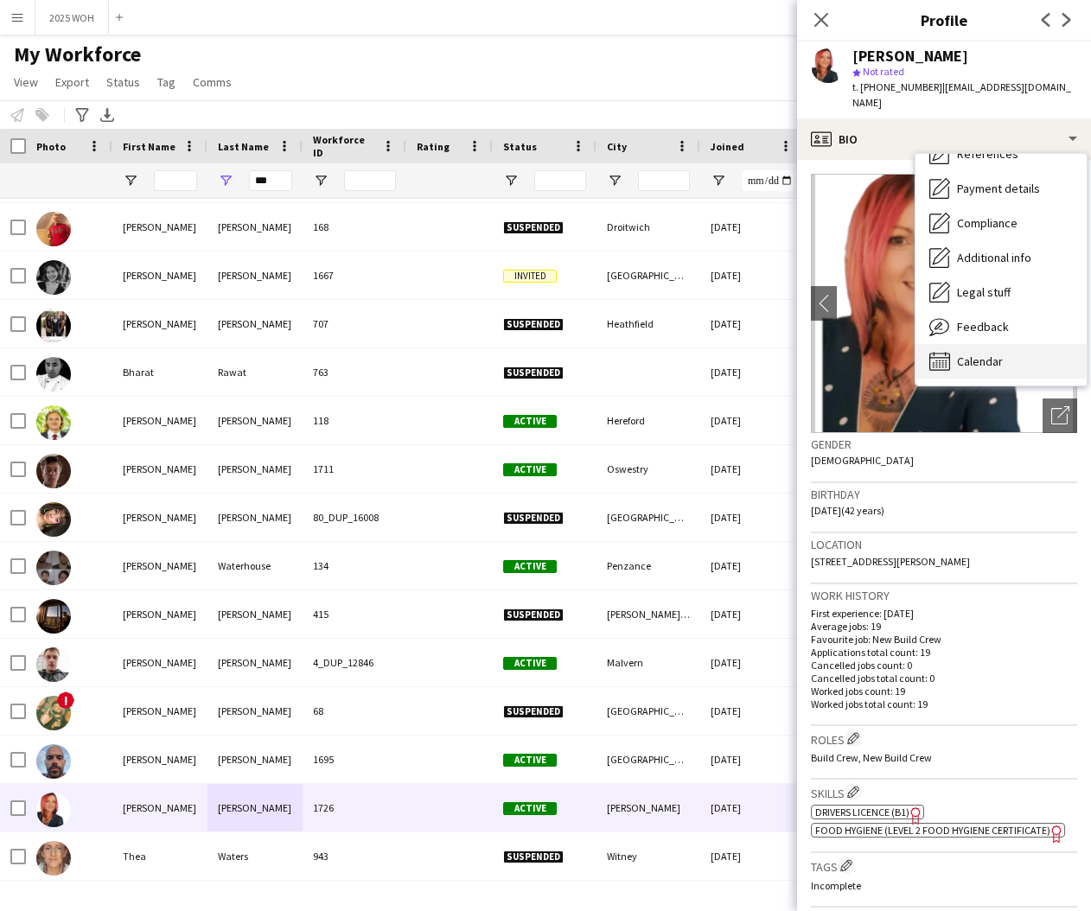
scroll to position [198, 0]
click at [985, 354] on span "Calendar" at bounding box center [980, 362] width 46 height 16
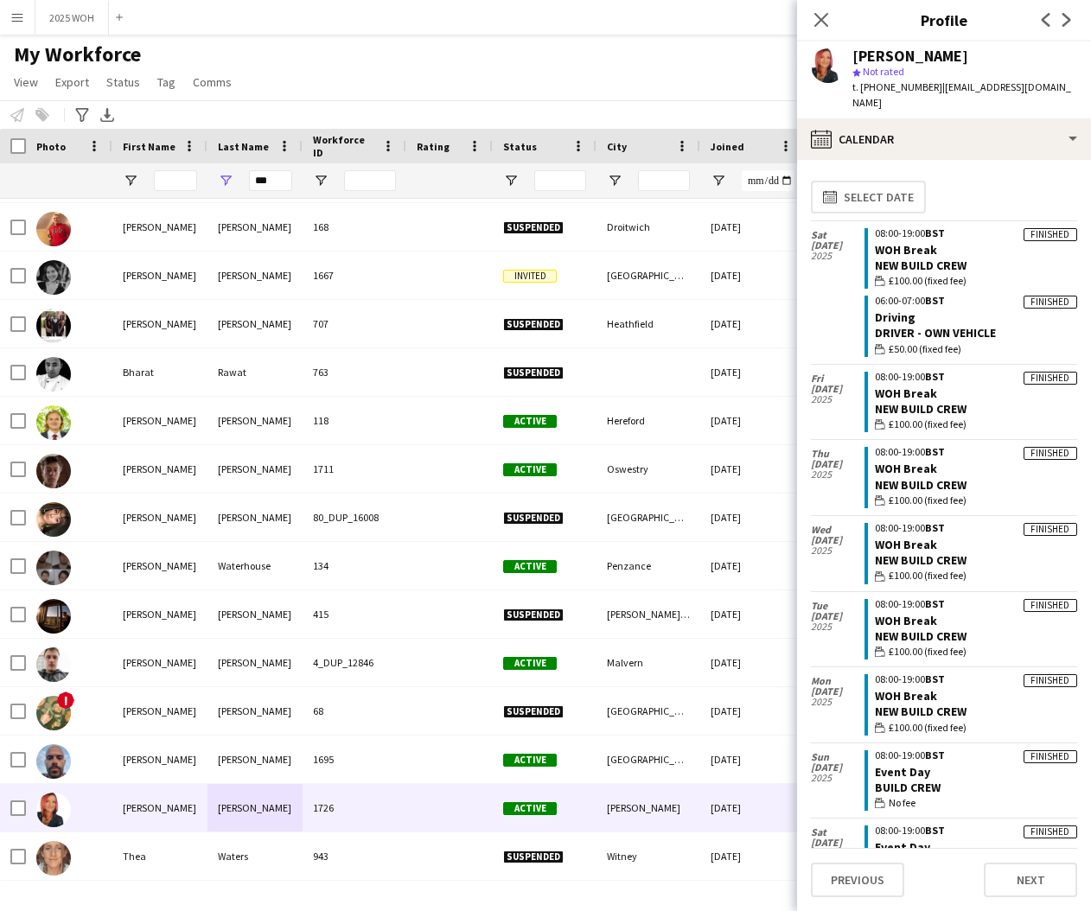
scroll to position [0, 0]
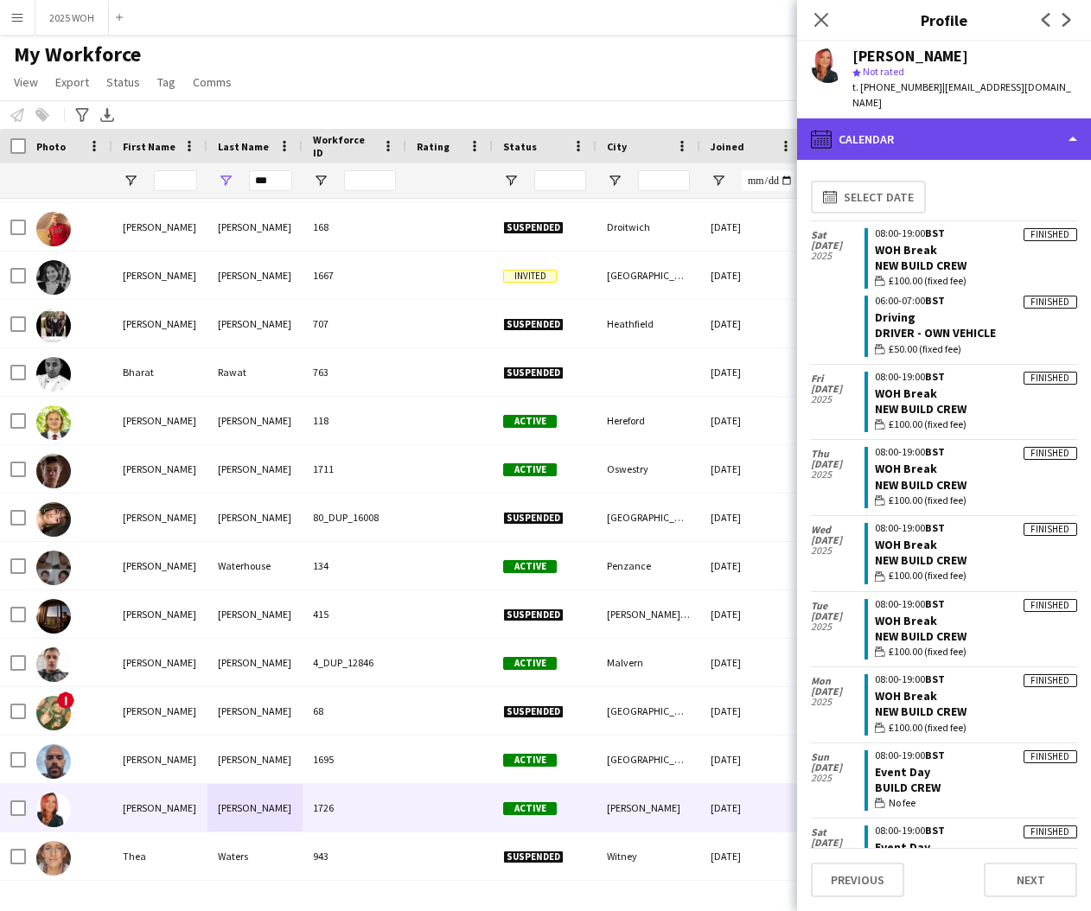
click at [894, 124] on div "calendar-full Calendar" at bounding box center [944, 138] width 294 height 41
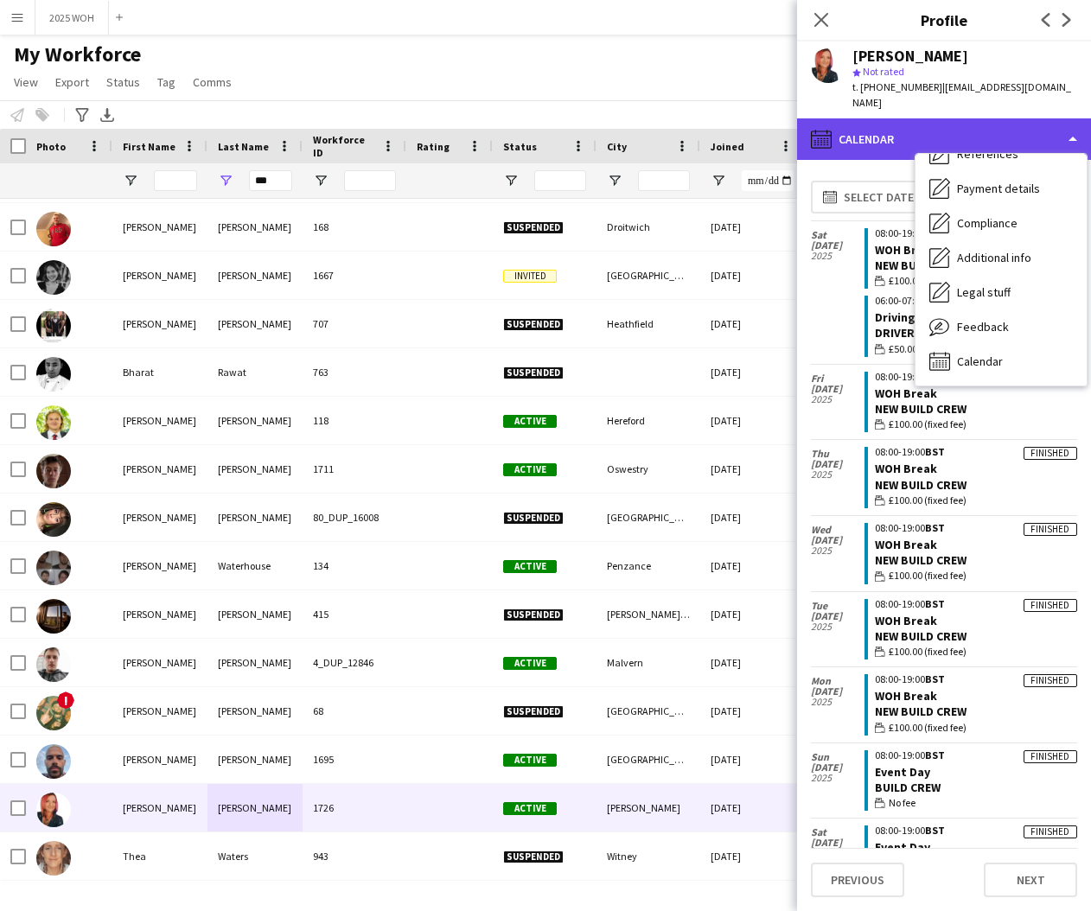
scroll to position [197, 0]
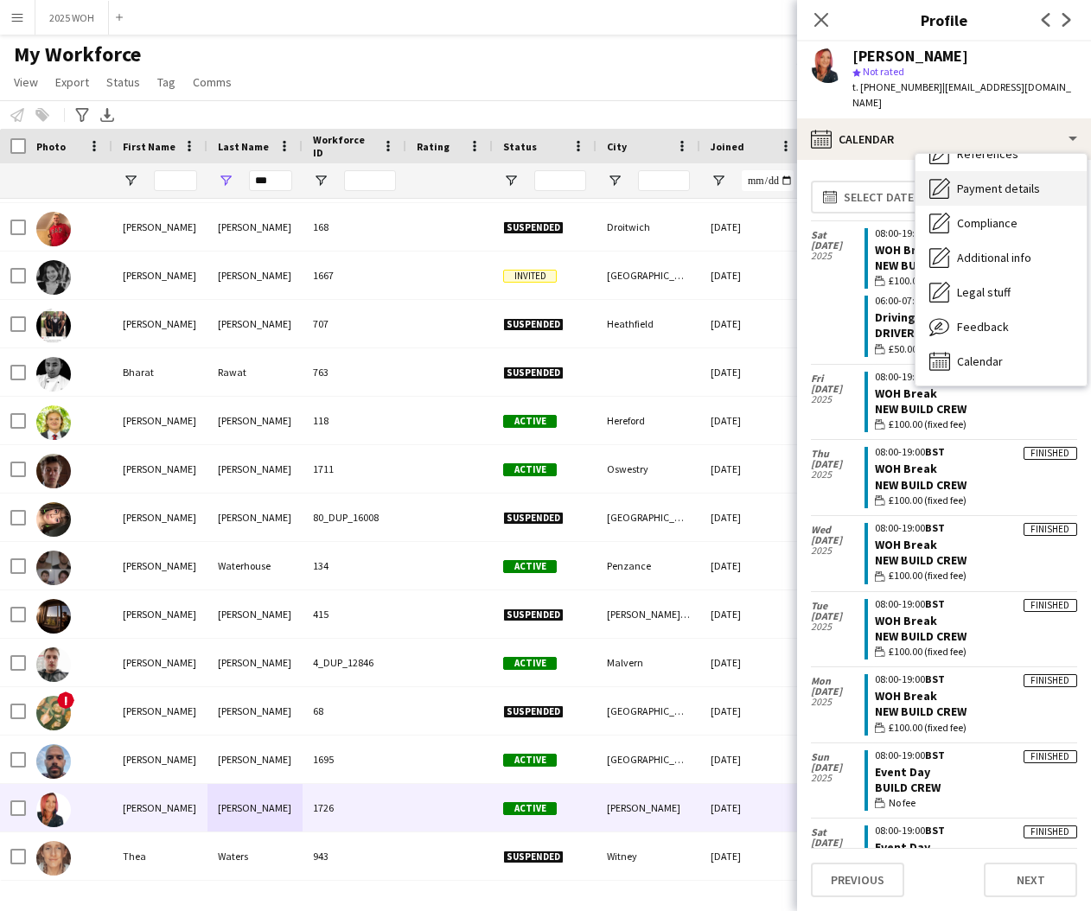
click at [1004, 181] on span "Payment details" at bounding box center [998, 189] width 83 height 16
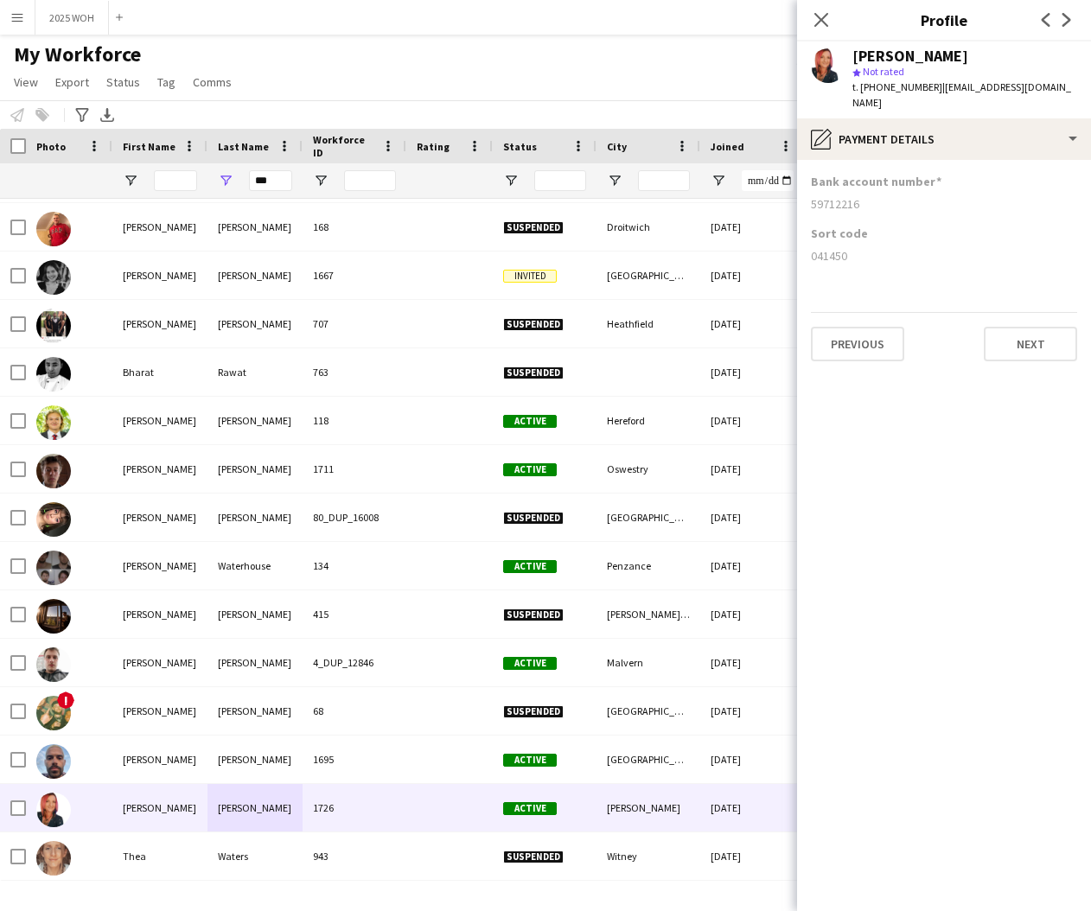
drag, startPoint x: 836, startPoint y: 190, endPoint x: 883, endPoint y: 193, distance: 46.7
click at [882, 196] on div "59712216" at bounding box center [944, 204] width 266 height 16
drag, startPoint x: 809, startPoint y: 237, endPoint x: 872, endPoint y: 242, distance: 63.3
click at [872, 242] on app-section-data-types "Bank account number 59712216 Sort code 041450 Previous Next" at bounding box center [944, 535] width 294 height 751
click at [269, 179] on input "***" at bounding box center [270, 180] width 43 height 21
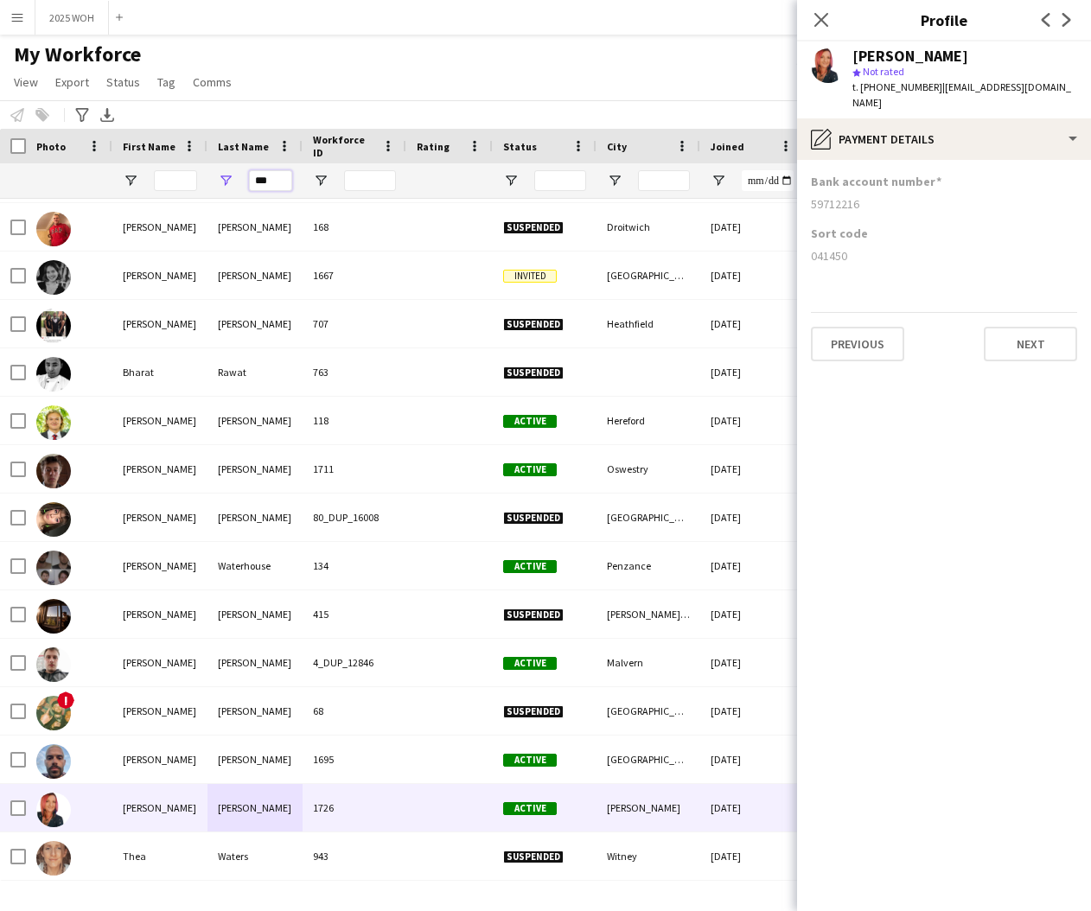
click at [269, 179] on input "***" at bounding box center [270, 180] width 43 height 21
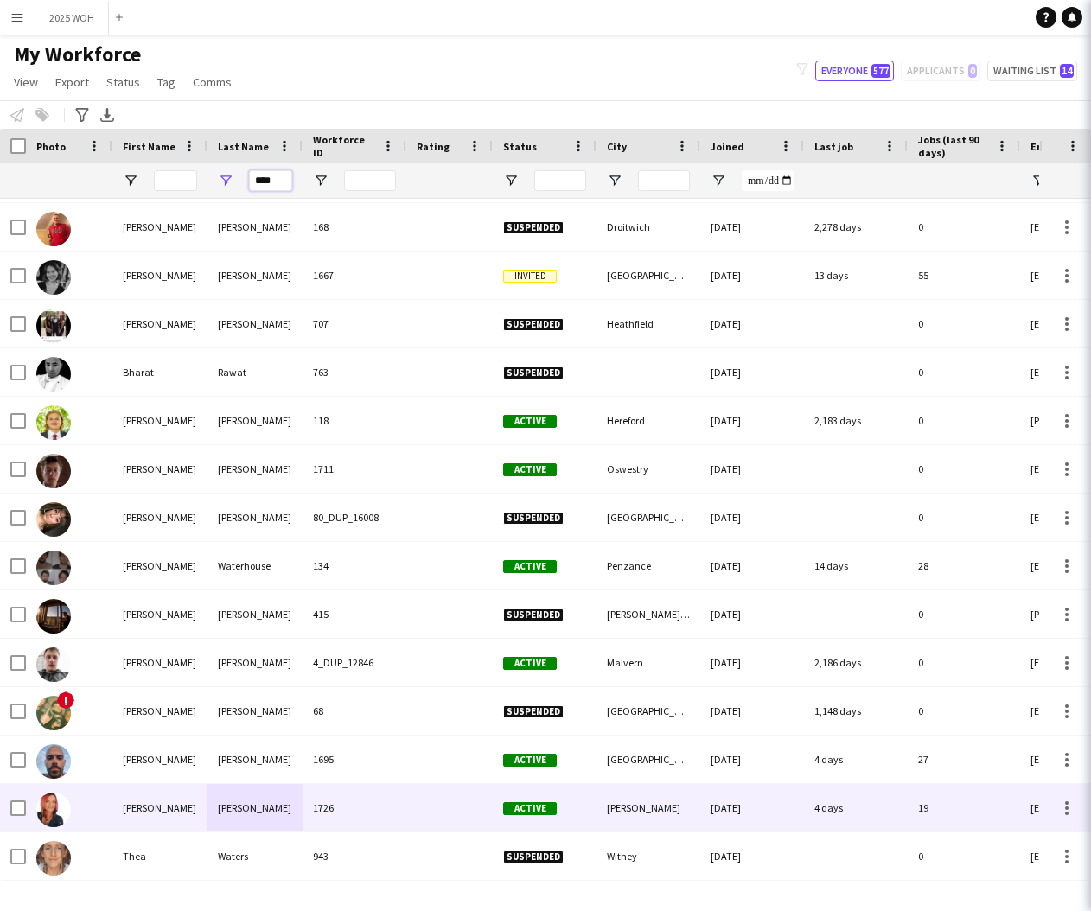
scroll to position [0, 0]
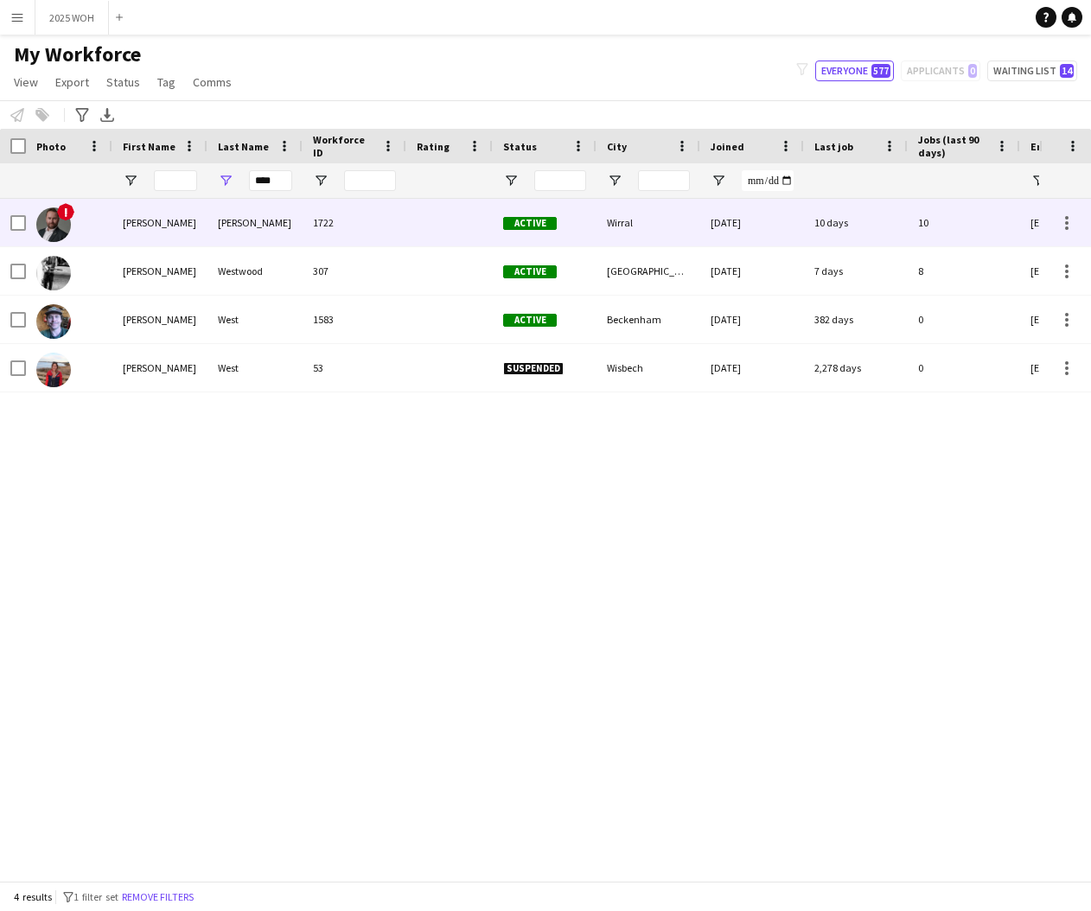
click at [214, 224] on div "Westbrook" at bounding box center [254, 223] width 95 height 48
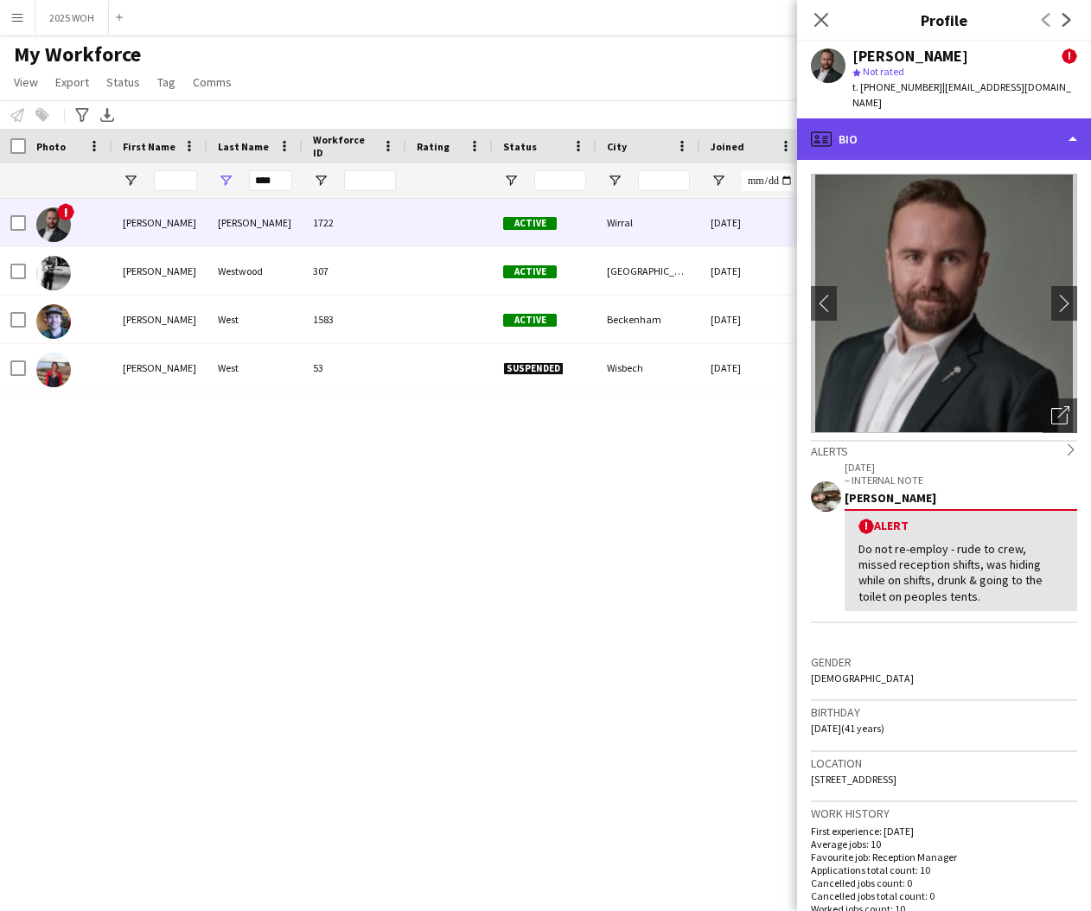
click at [1016, 124] on div "profile Bio" at bounding box center [944, 138] width 294 height 41
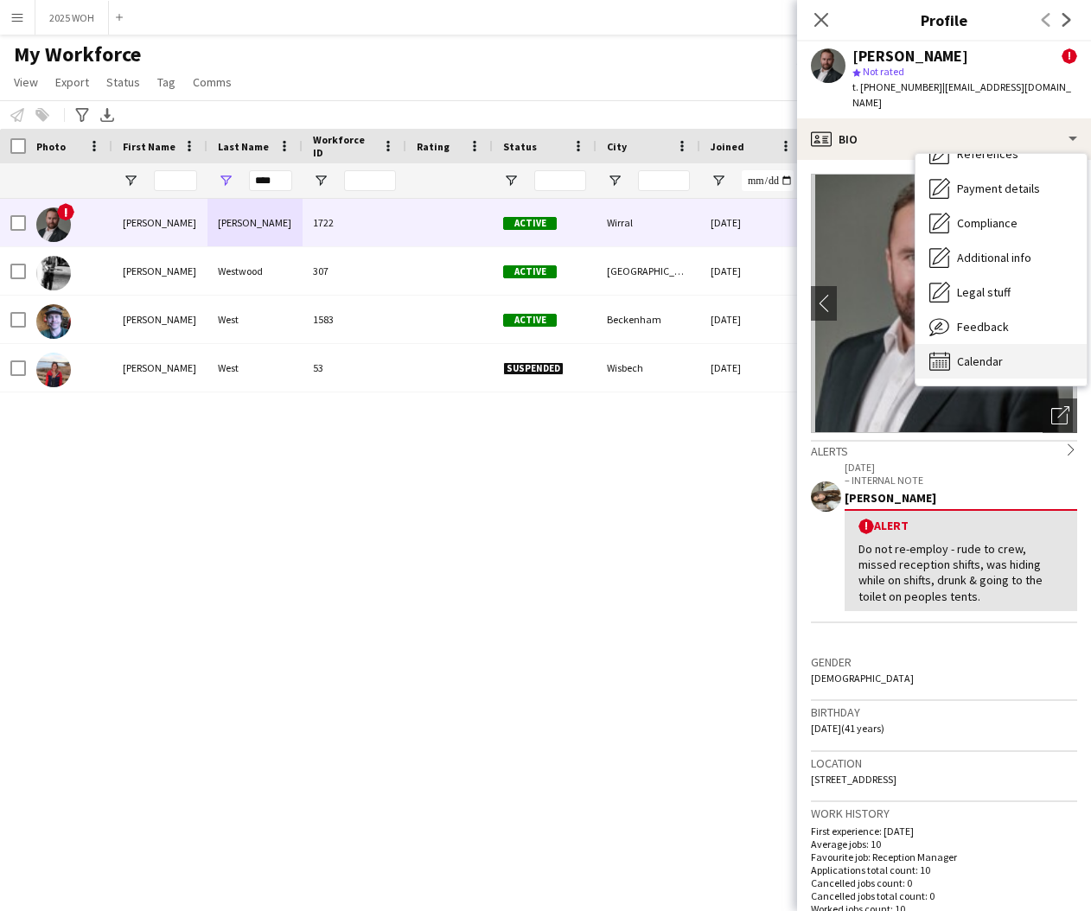
scroll to position [197, 0]
click at [966, 344] on div "Calendar Calendar" at bounding box center [1000, 361] width 171 height 35
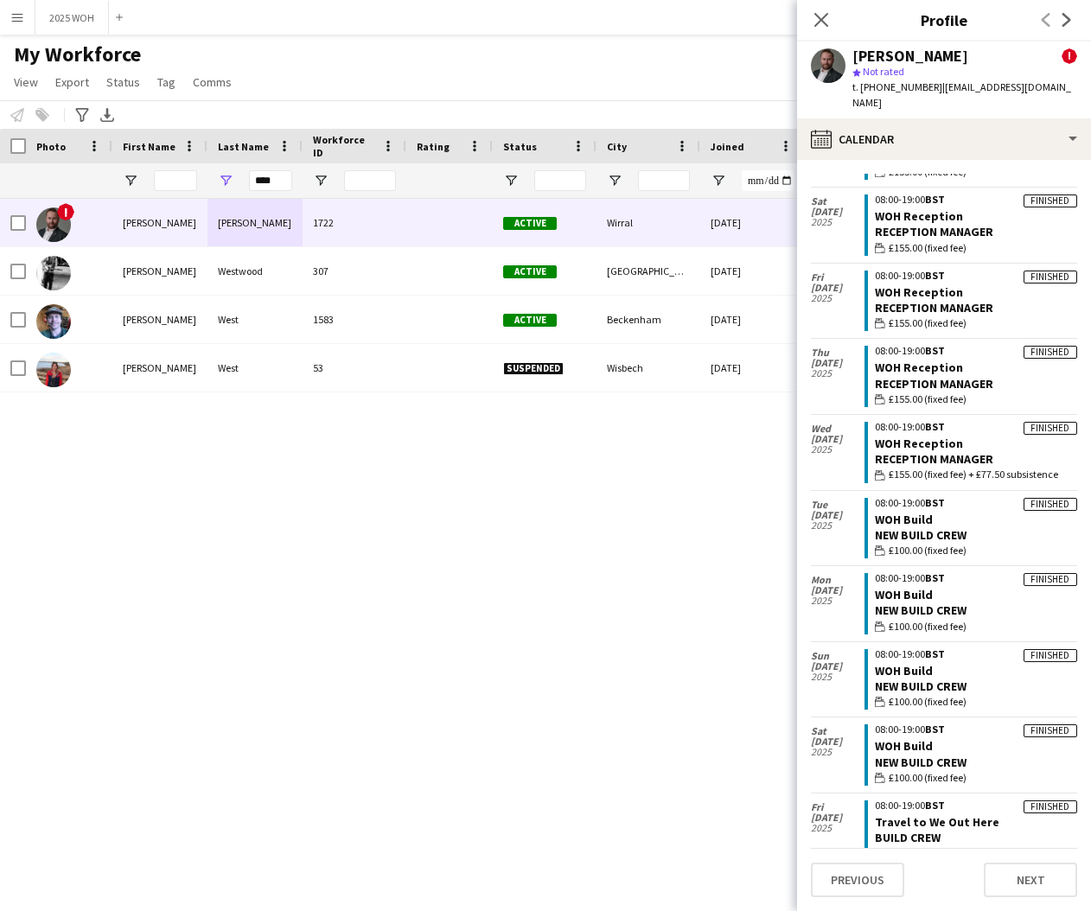
scroll to position [108, 0]
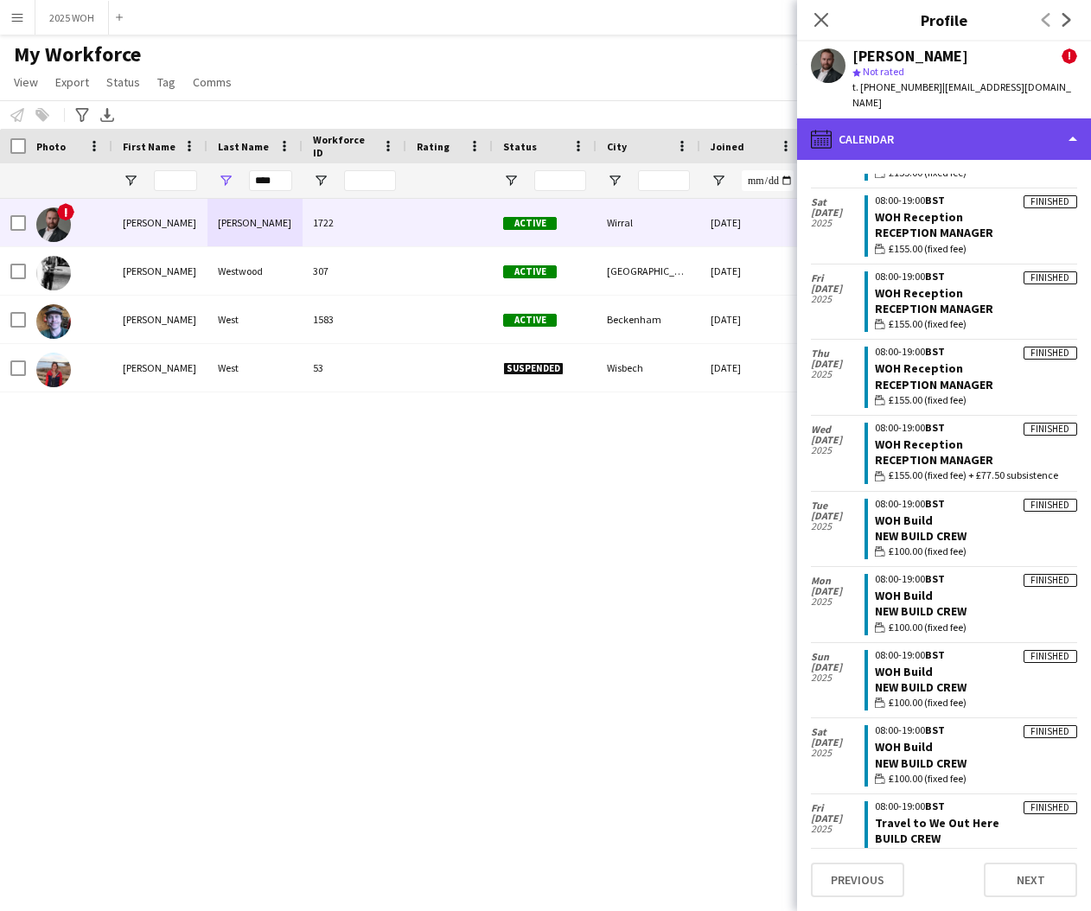
click at [882, 127] on div "calendar-full Calendar" at bounding box center [944, 138] width 294 height 41
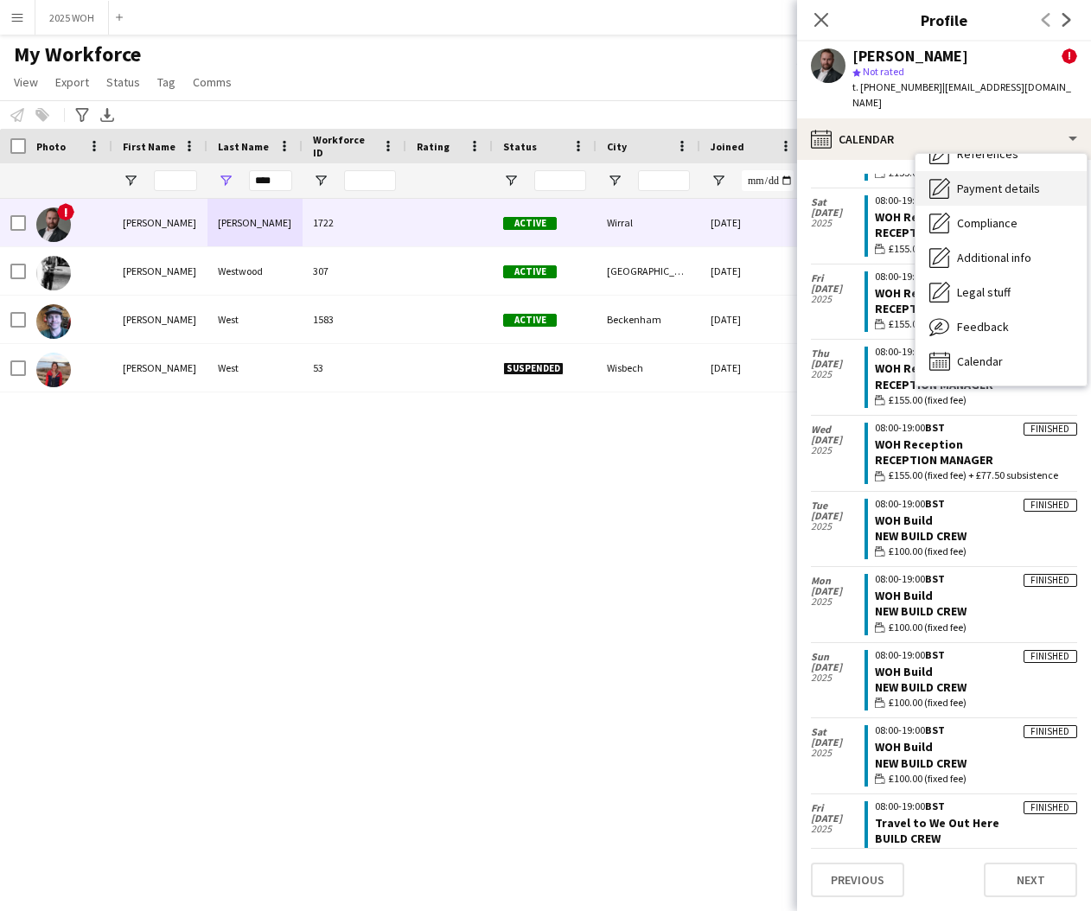
click at [972, 181] on span "Payment details" at bounding box center [998, 189] width 83 height 16
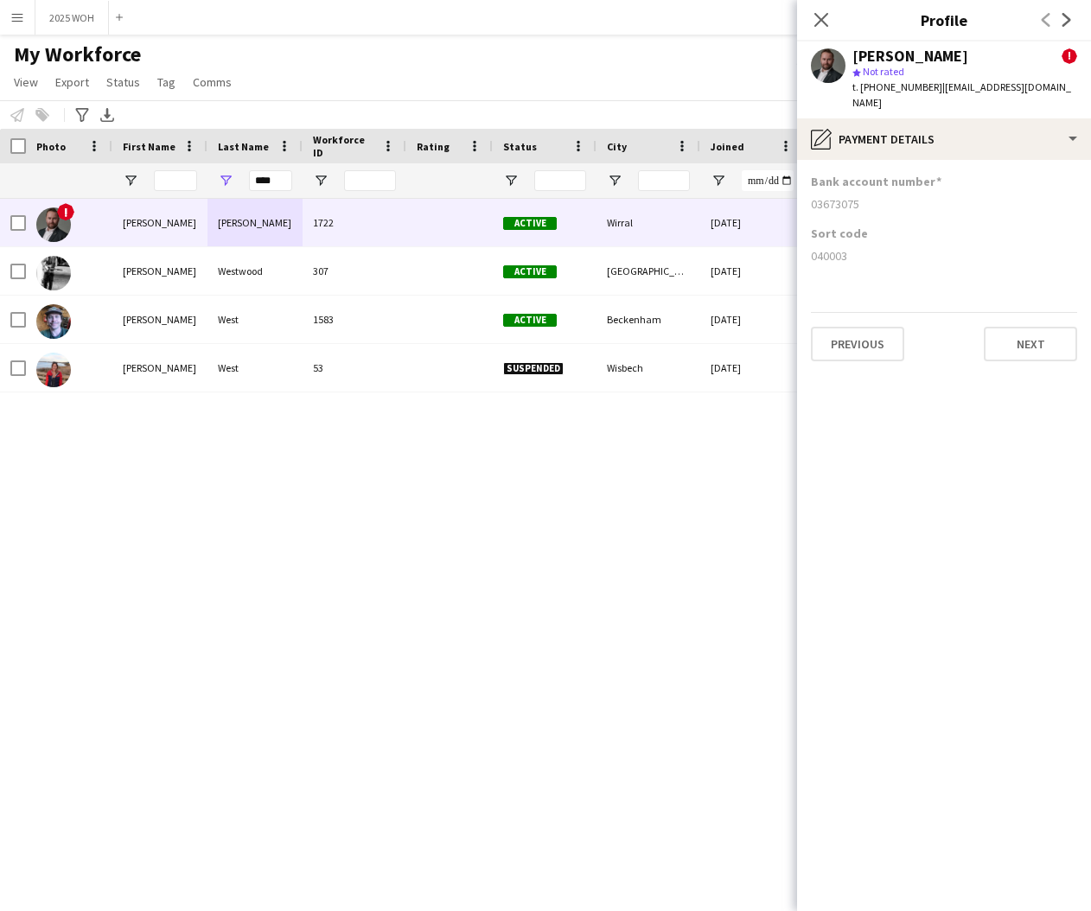
drag, startPoint x: 810, startPoint y: 185, endPoint x: 869, endPoint y: 189, distance: 58.9
click at [867, 189] on app-section-data-types "Bank account number 03673075 Sort code 040003 Previous Next" at bounding box center [944, 535] width 294 height 751
drag, startPoint x: 819, startPoint y: 241, endPoint x: 869, endPoint y: 245, distance: 50.3
click at [869, 245] on app-section-data-types "Bank account number 03673075 Sort code 040003 Previous Next" at bounding box center [944, 535] width 294 height 751
click at [273, 179] on input "****" at bounding box center [270, 180] width 43 height 21
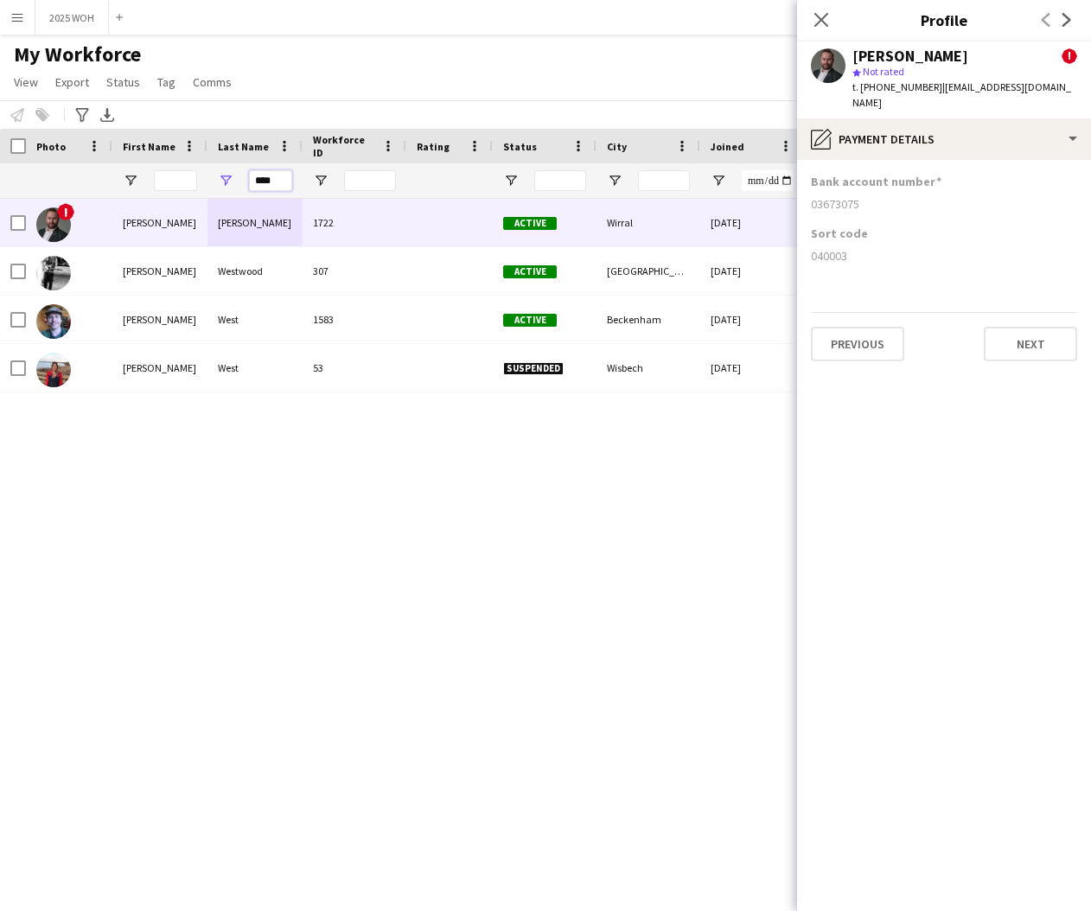
click at [273, 179] on input "****" at bounding box center [270, 180] width 43 height 21
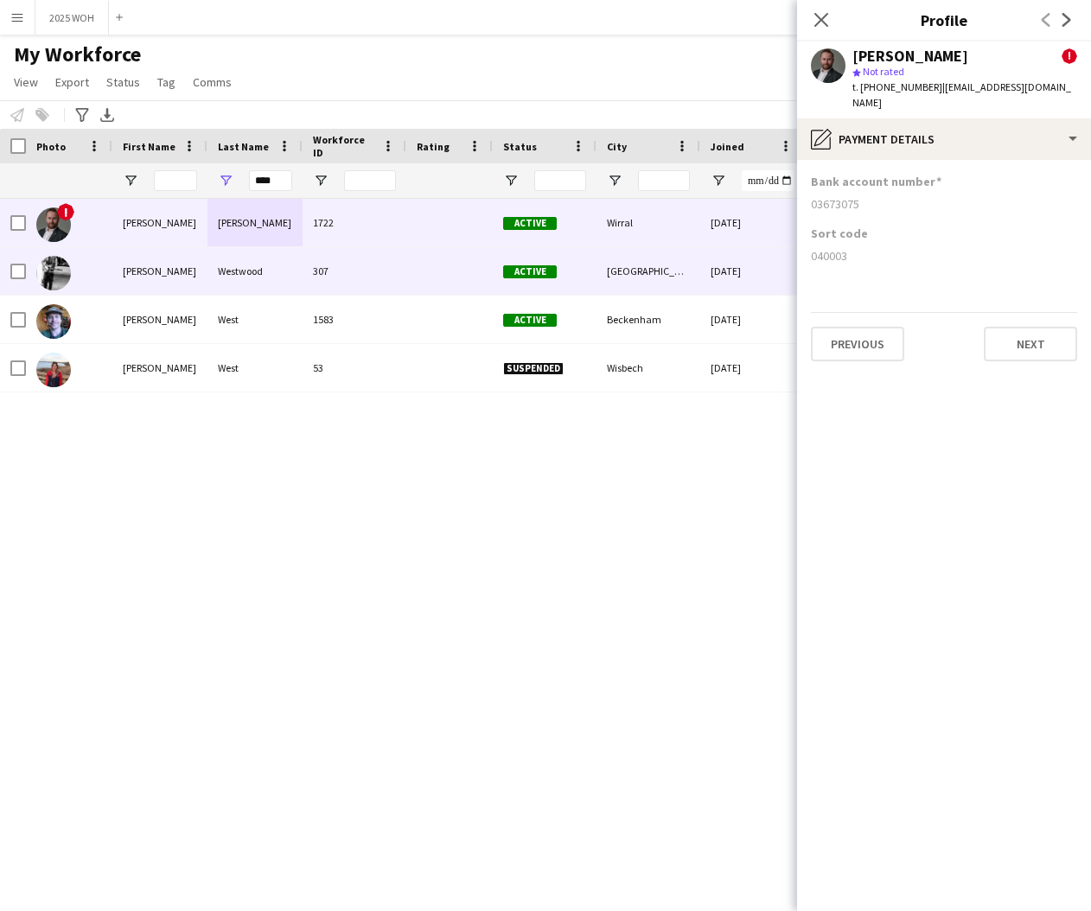
click at [230, 271] on div "Westwood" at bounding box center [254, 271] width 95 height 48
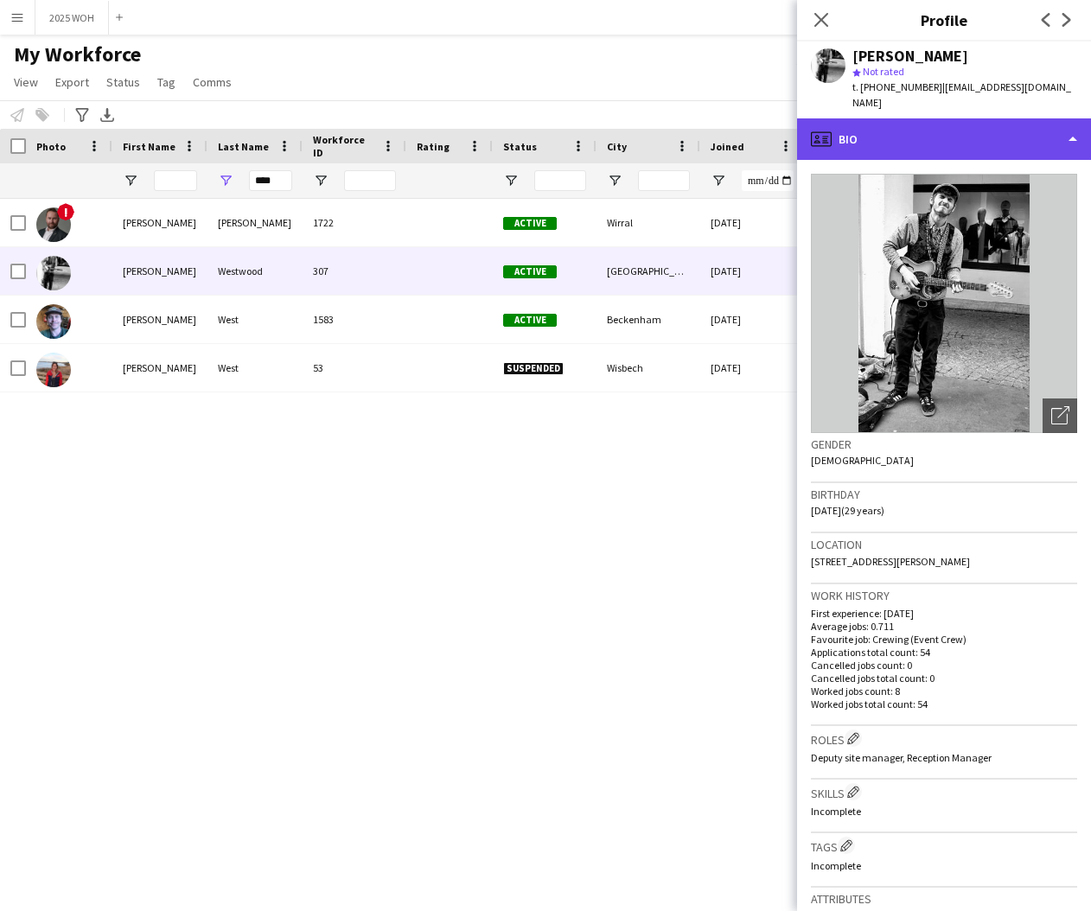
click at [945, 120] on div "profile Bio" at bounding box center [944, 138] width 294 height 41
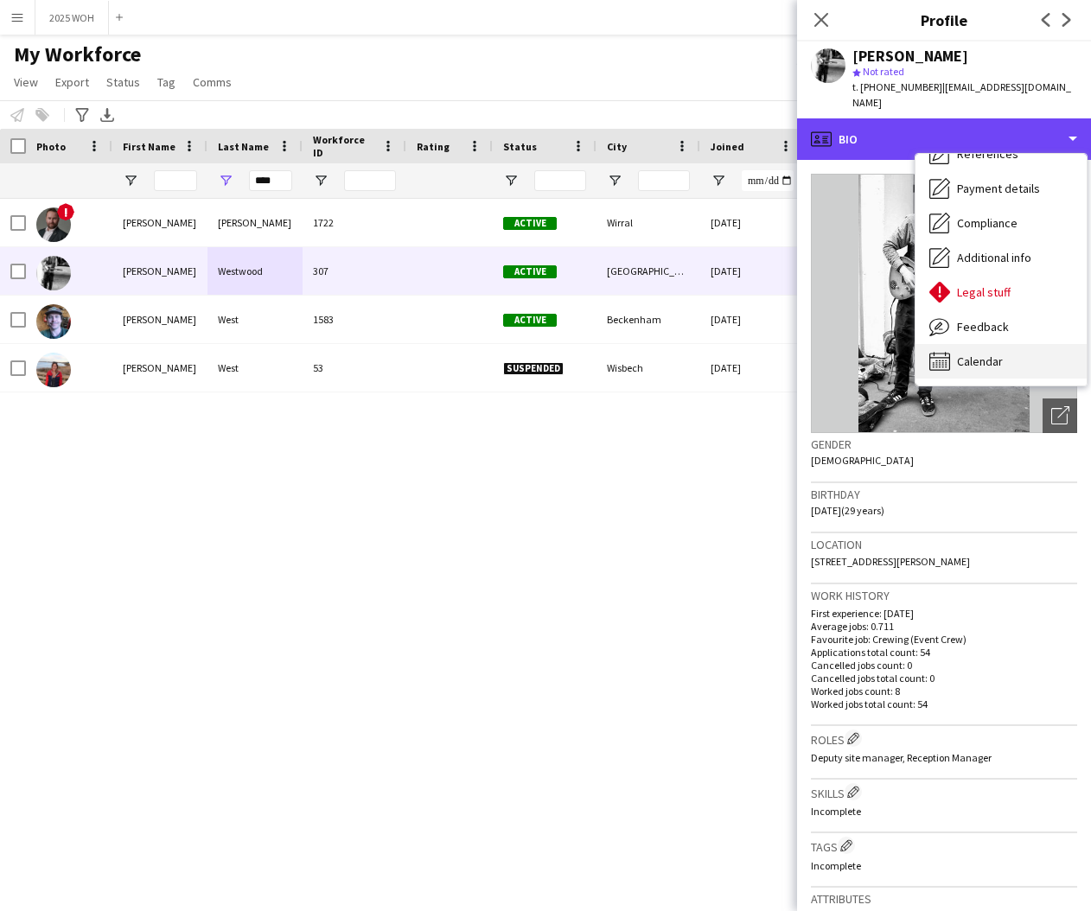
scroll to position [197, 0]
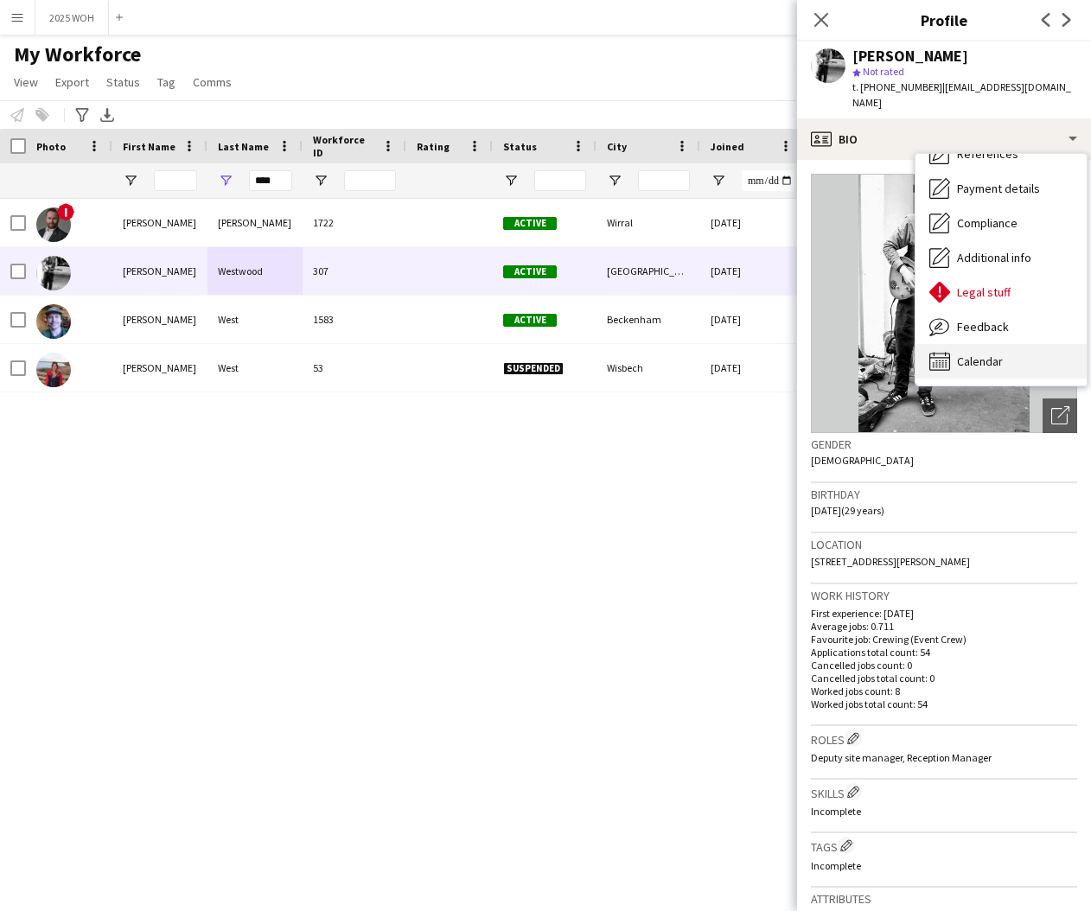
click at [980, 344] on div "Calendar Calendar" at bounding box center [1000, 361] width 171 height 35
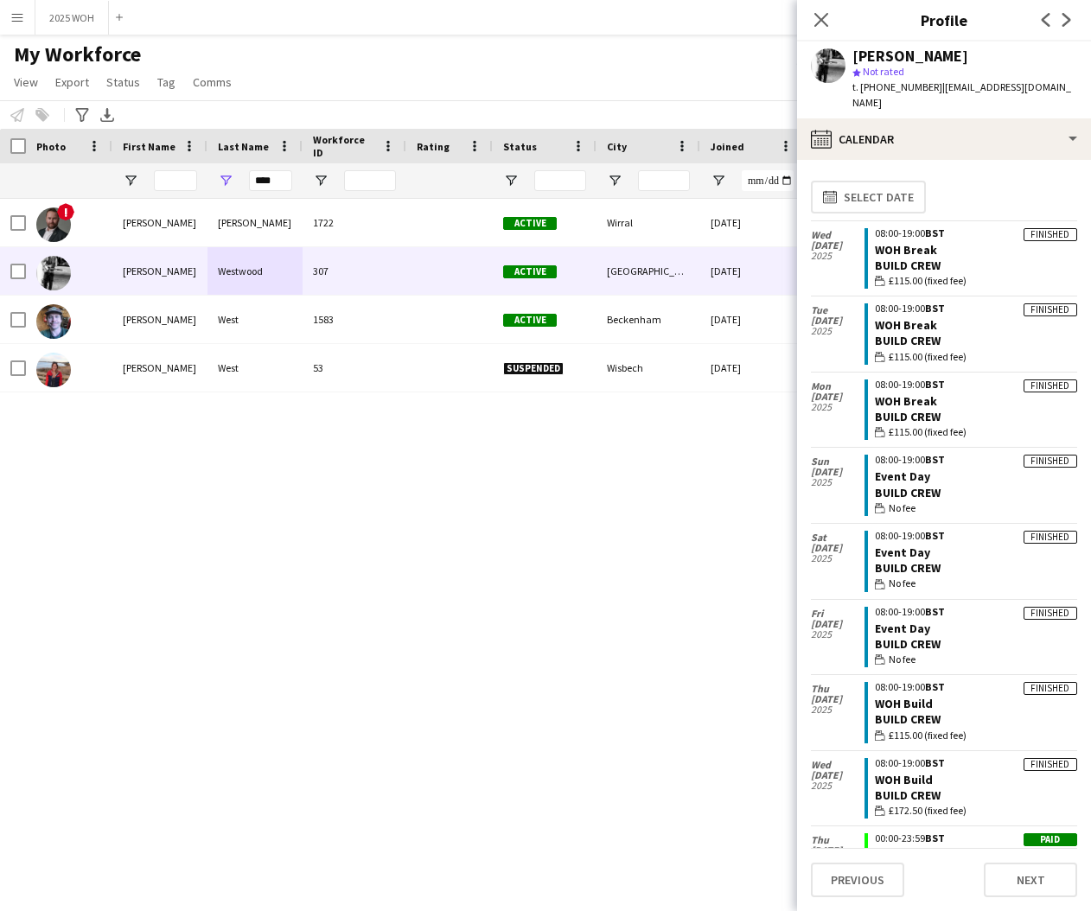
scroll to position [0, 0]
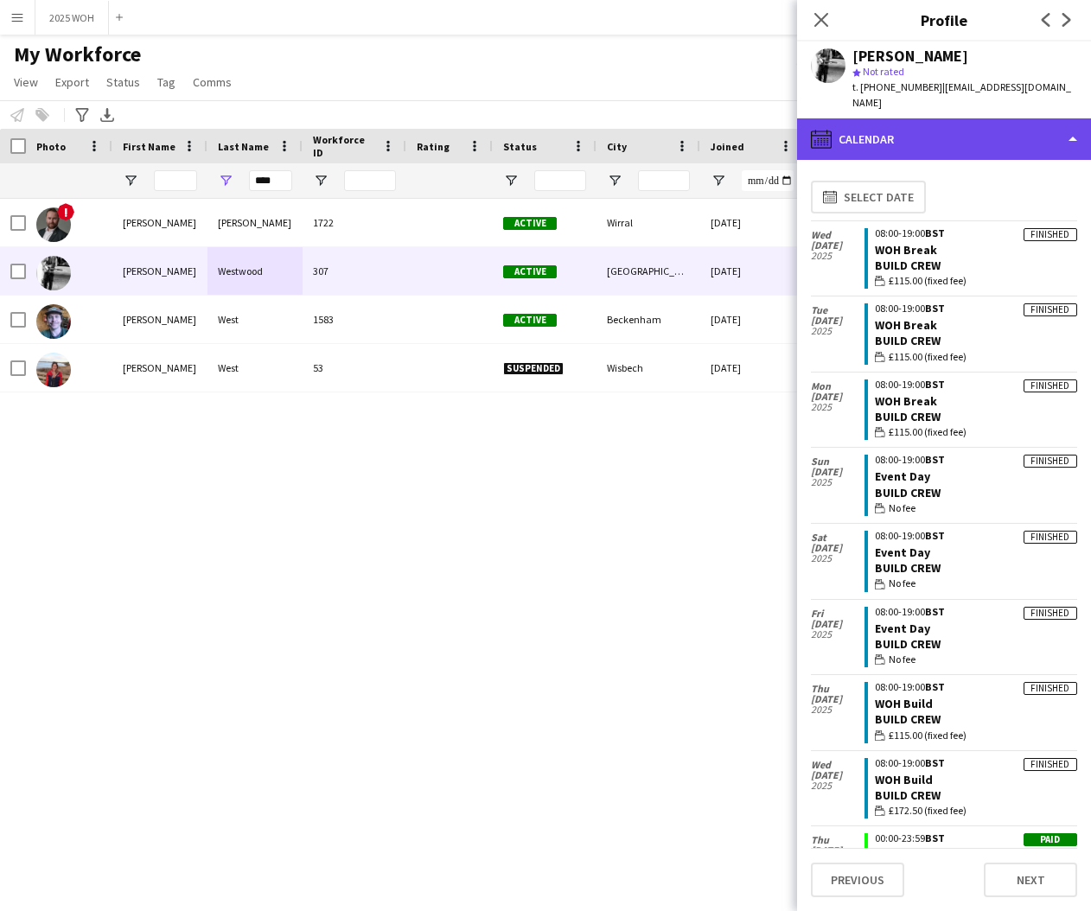
drag, startPoint x: 874, startPoint y: 125, endPoint x: 895, endPoint y: 129, distance: 21.0
click at [875, 124] on div "calendar-full Calendar" at bounding box center [944, 138] width 294 height 41
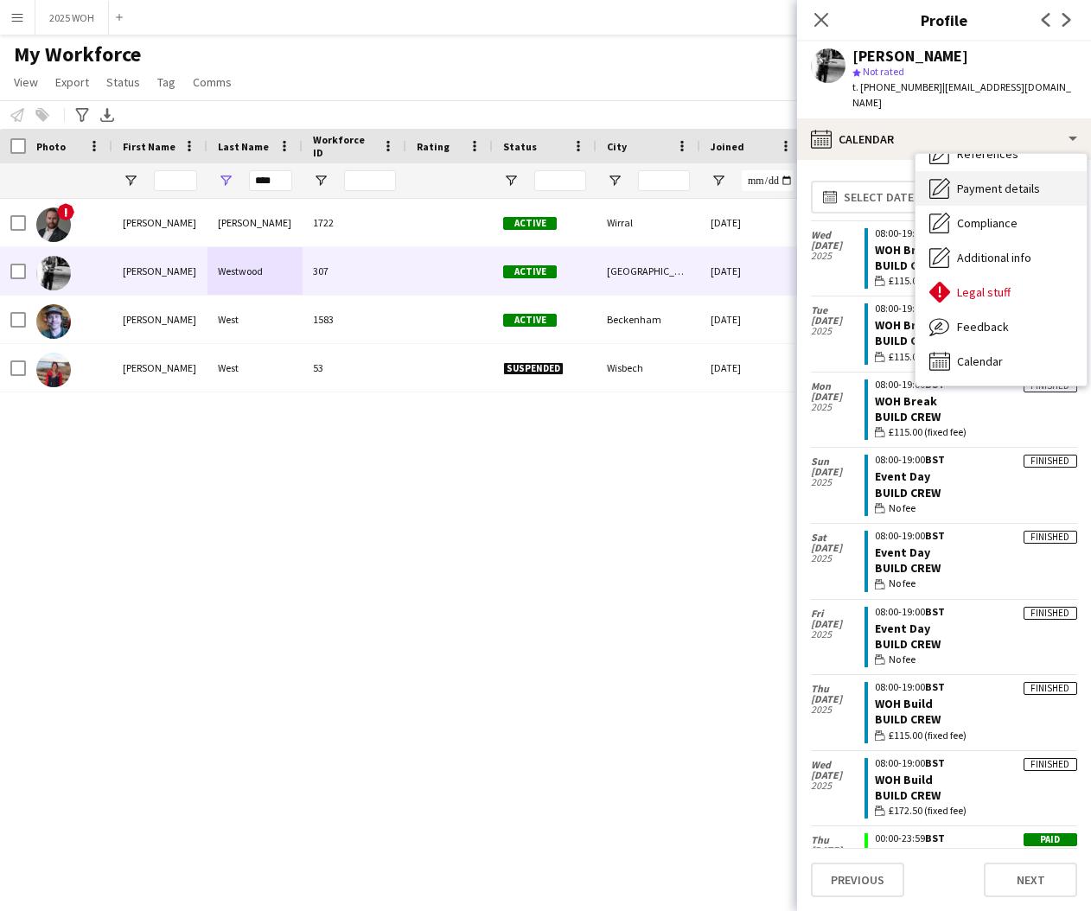
click at [986, 181] on span "Payment details" at bounding box center [998, 189] width 83 height 16
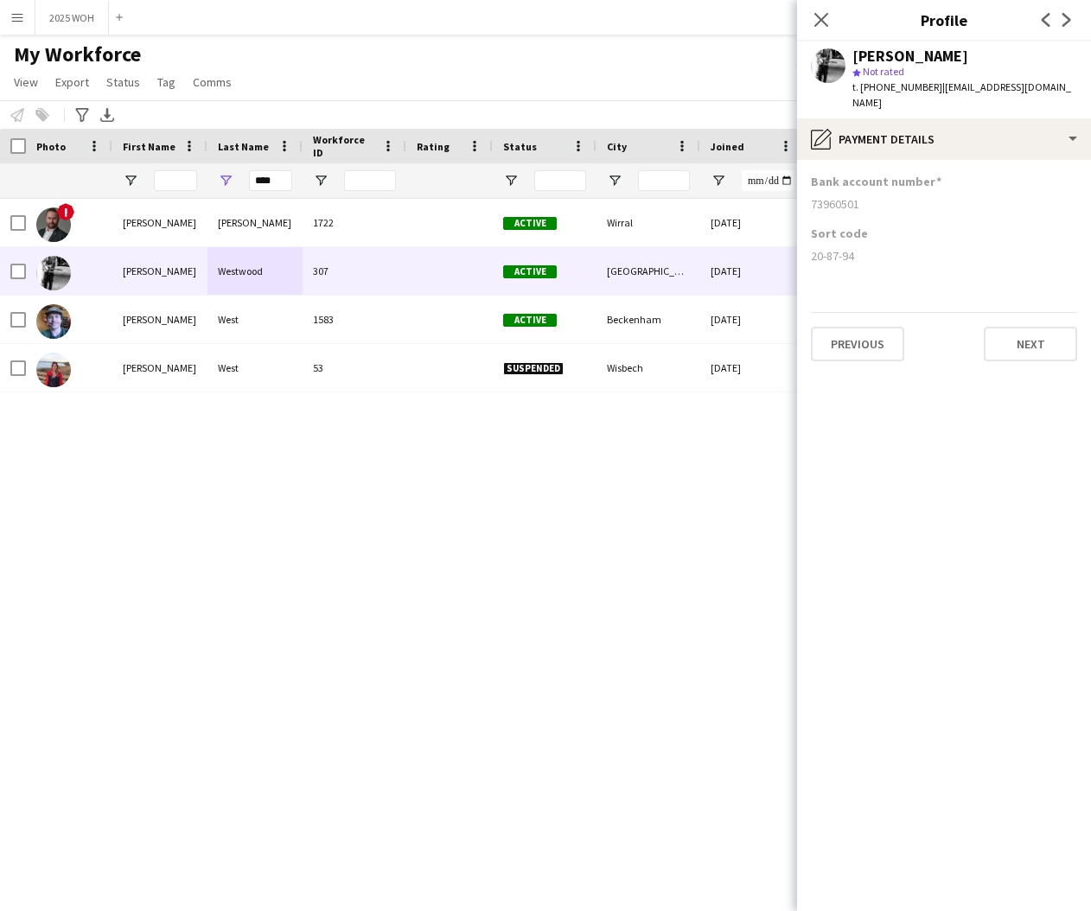
drag, startPoint x: 810, startPoint y: 188, endPoint x: 868, endPoint y: 189, distance: 57.9
click at [868, 189] on app-section-data-types "Bank account number 73960501 Sort code 20-87-94 Previous Next" at bounding box center [944, 535] width 294 height 751
drag, startPoint x: 826, startPoint y: 244, endPoint x: 878, endPoint y: 245, distance: 51.9
click at [877, 248] on div "20-87-94" at bounding box center [944, 256] width 266 height 16
click at [276, 179] on input "****" at bounding box center [270, 180] width 43 height 21
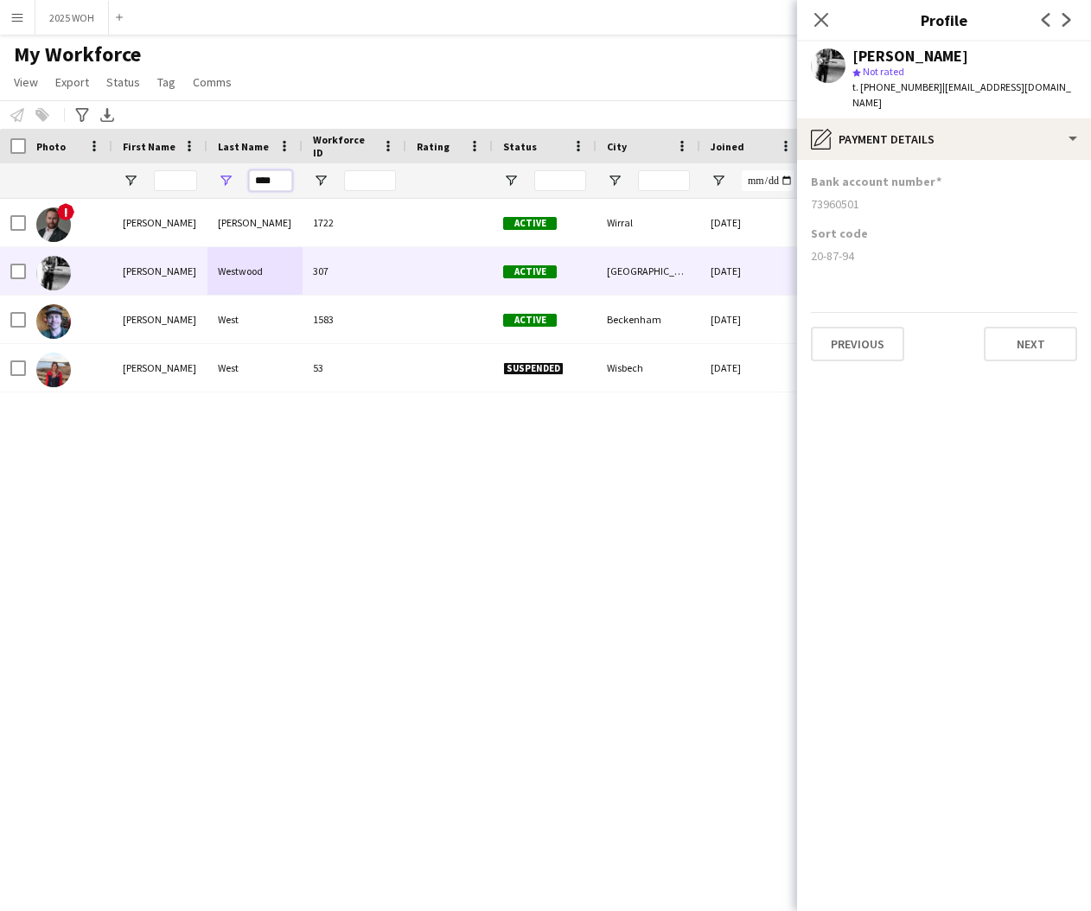
click at [276, 179] on input "****" at bounding box center [270, 180] width 43 height 21
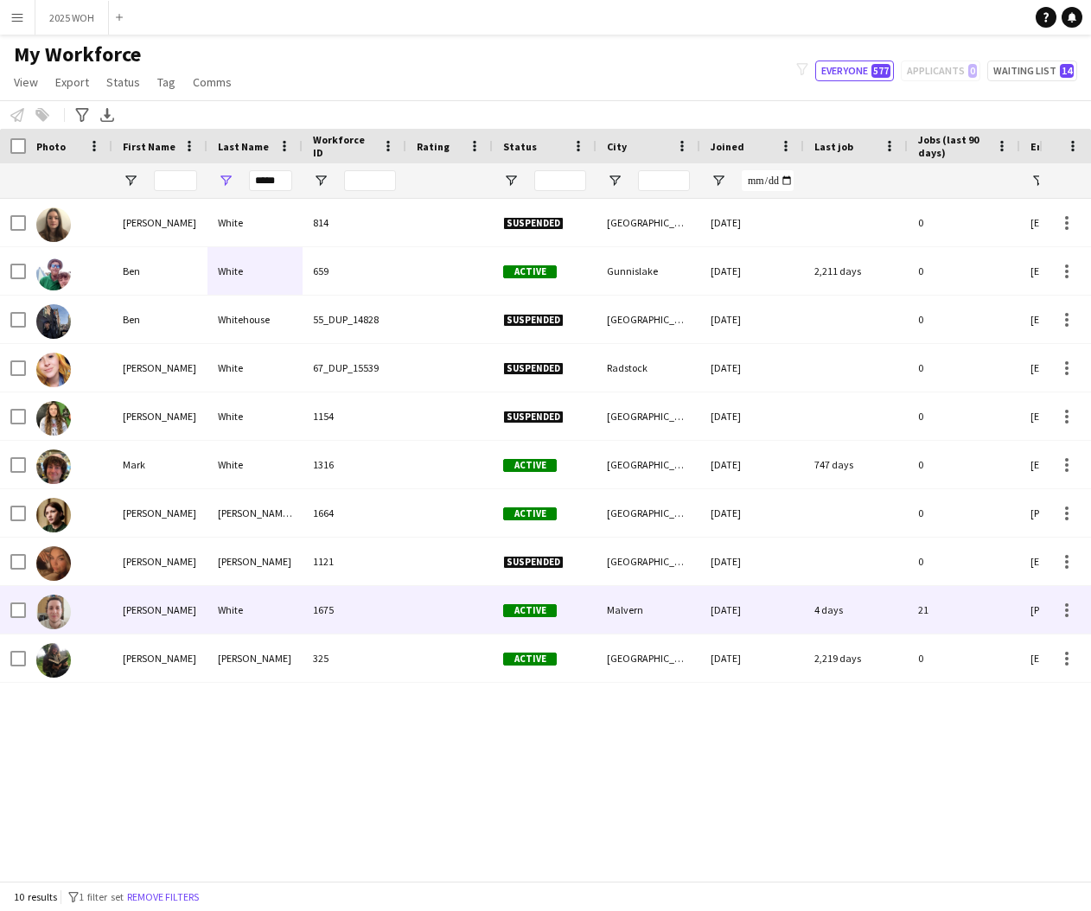
drag, startPoint x: 222, startPoint y: 610, endPoint x: 322, endPoint y: 589, distance: 102.6
click at [222, 610] on div "White" at bounding box center [254, 610] width 95 height 48
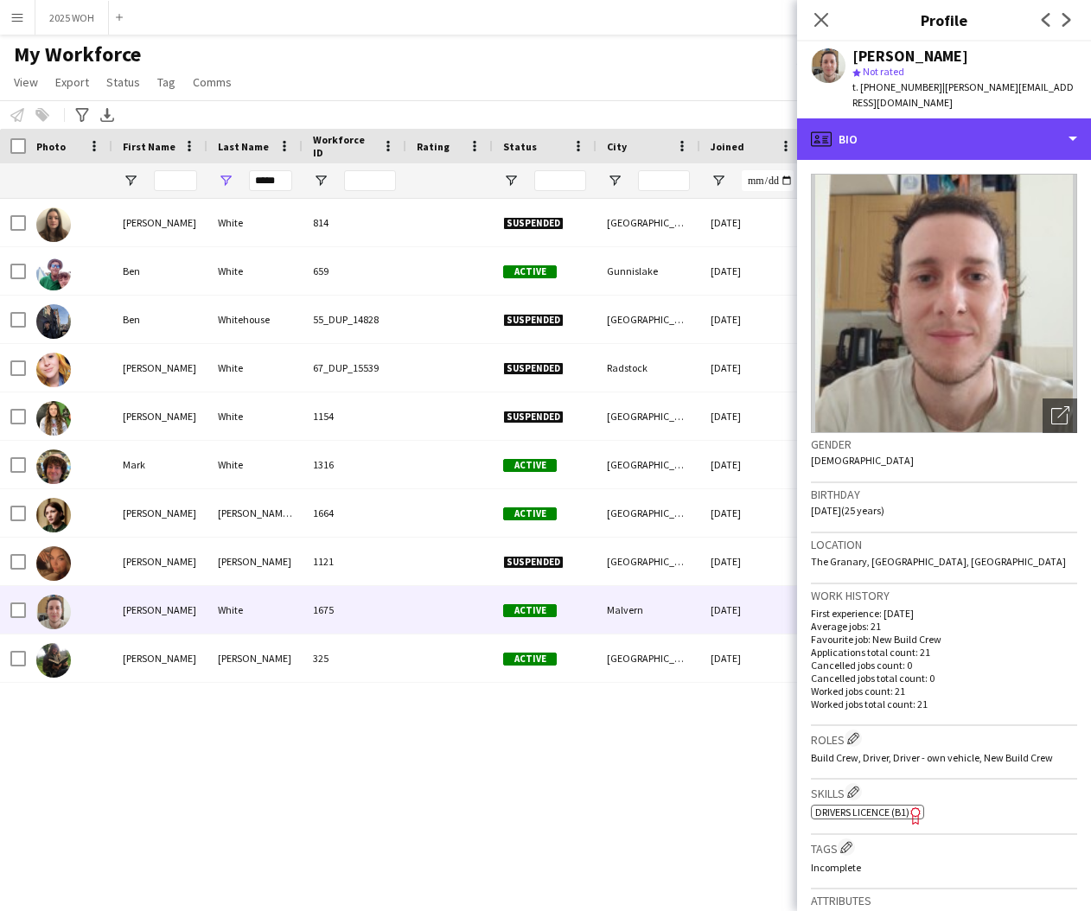
drag, startPoint x: 1006, startPoint y: 122, endPoint x: 1023, endPoint y: 164, distance: 45.7
click at [1006, 122] on div "profile Bio" at bounding box center [944, 138] width 294 height 41
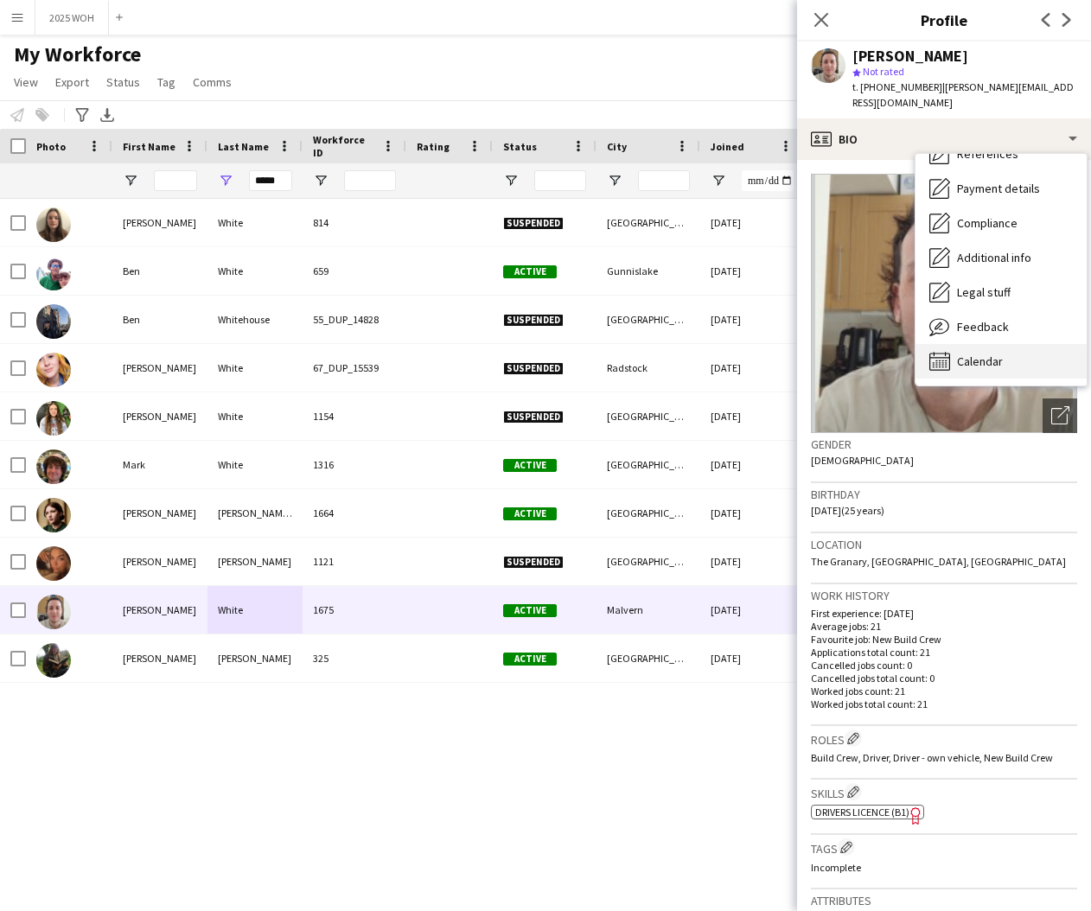
scroll to position [197, 0]
click at [993, 354] on span "Calendar" at bounding box center [980, 362] width 46 height 16
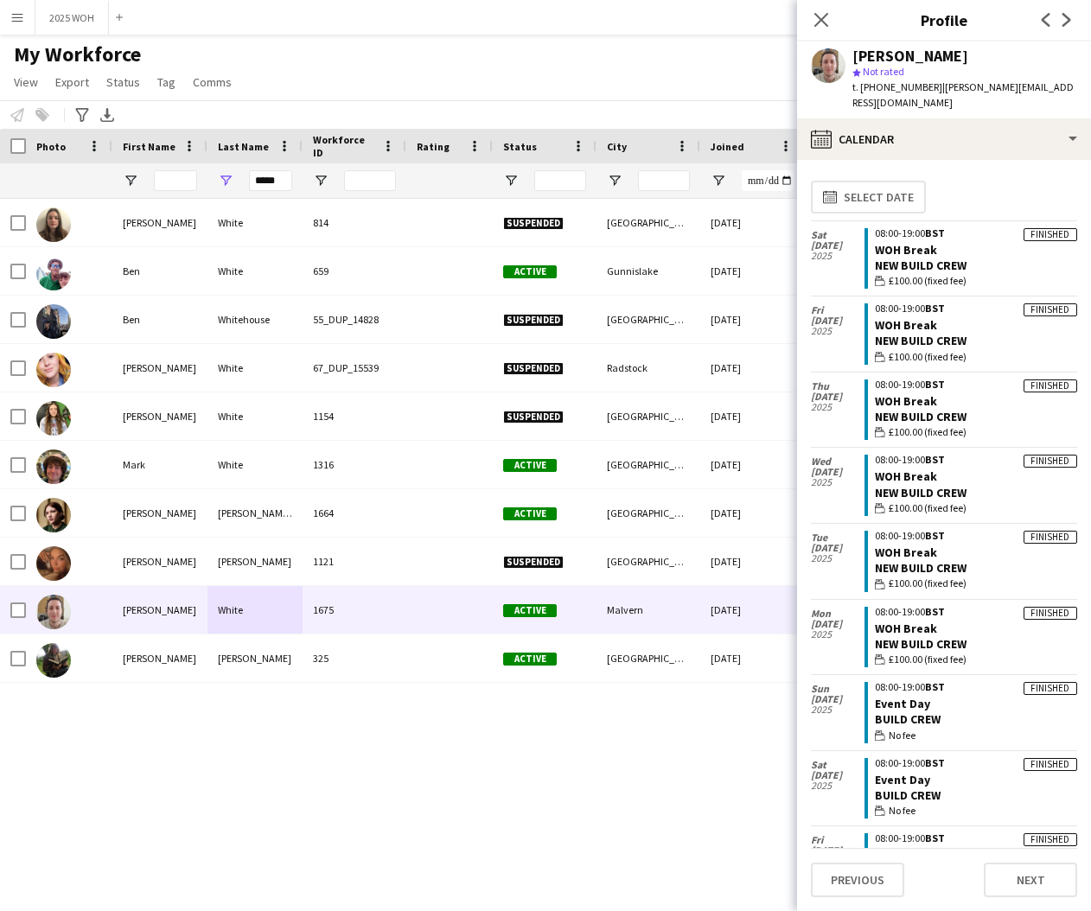
scroll to position [0, 0]
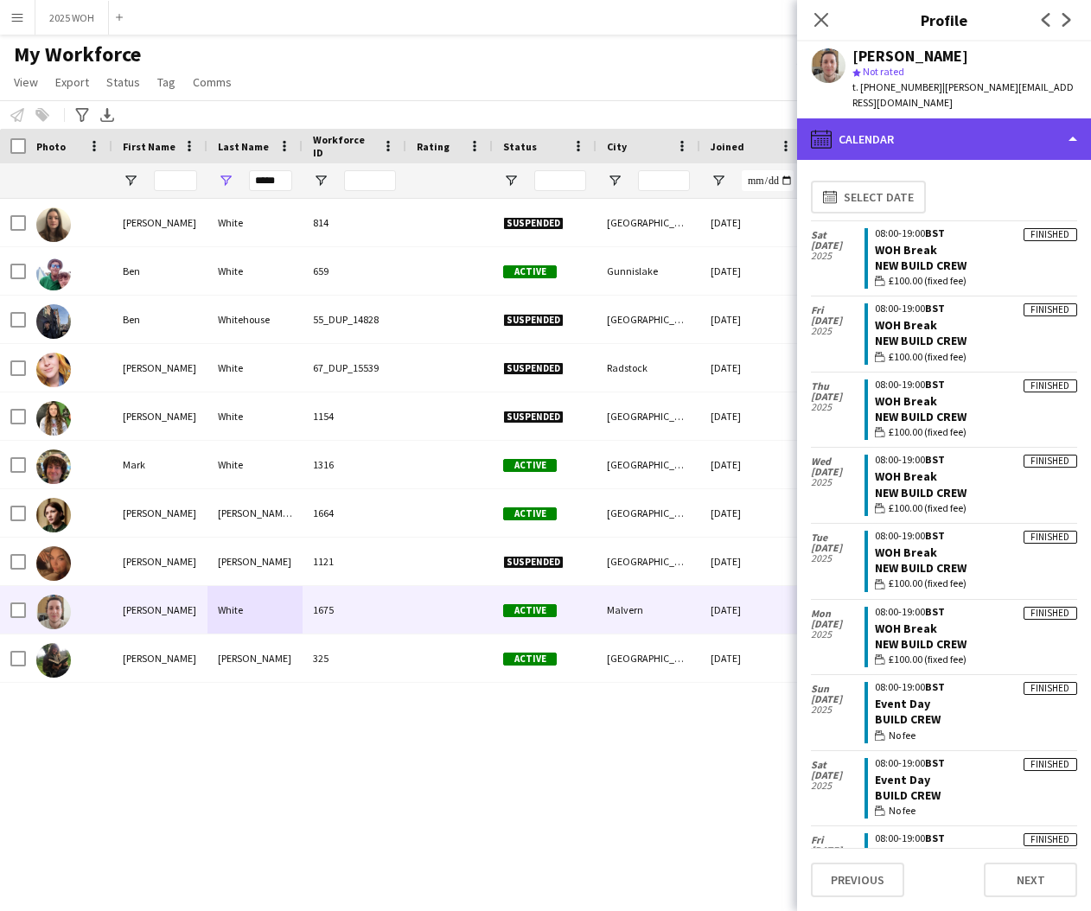
drag, startPoint x: 891, startPoint y: 127, endPoint x: 906, endPoint y: 140, distance: 19.6
click at [892, 128] on div "calendar-full Calendar" at bounding box center [944, 138] width 294 height 41
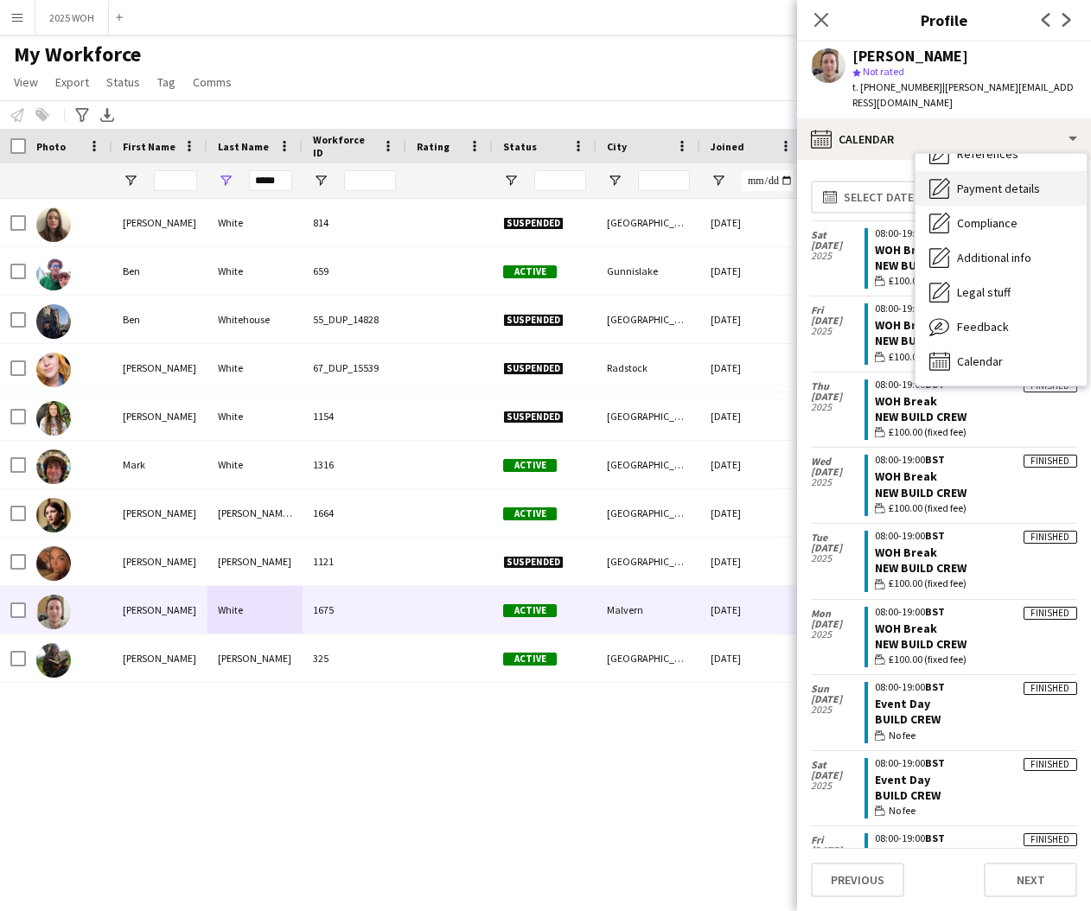
click at [959, 181] on span "Payment details" at bounding box center [998, 189] width 83 height 16
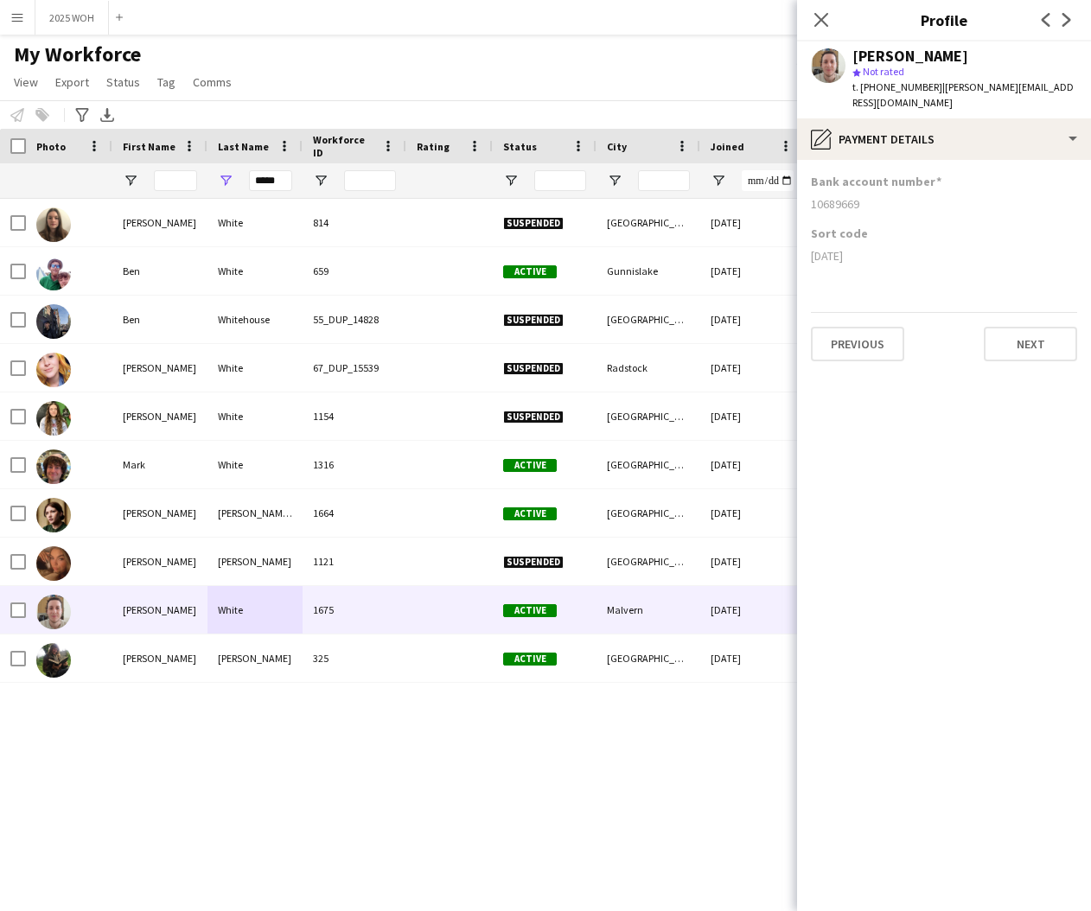
drag, startPoint x: 809, startPoint y: 188, endPoint x: 872, endPoint y: 190, distance: 63.1
click at [870, 190] on app-section-data-types "Bank account number 10689669 Sort code 11-03-42 Previous Next" at bounding box center [944, 535] width 294 height 751
drag, startPoint x: 809, startPoint y: 241, endPoint x: 874, endPoint y: 244, distance: 64.9
click at [873, 244] on app-section-data-types "Bank account number 10689669 Sort code 11-03-42 Previous Next" at bounding box center [944, 535] width 294 height 751
click at [282, 182] on input "*****" at bounding box center [270, 180] width 43 height 21
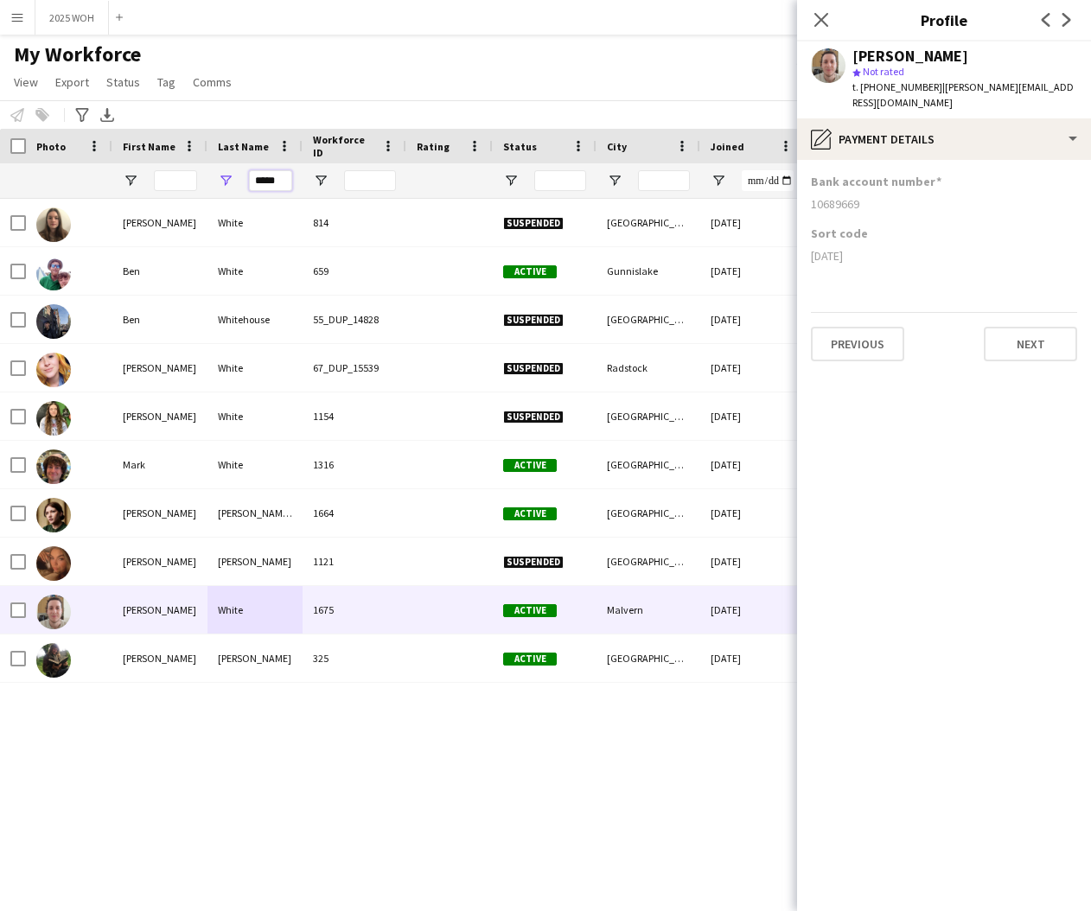
click at [282, 182] on input "*****" at bounding box center [270, 180] width 43 height 21
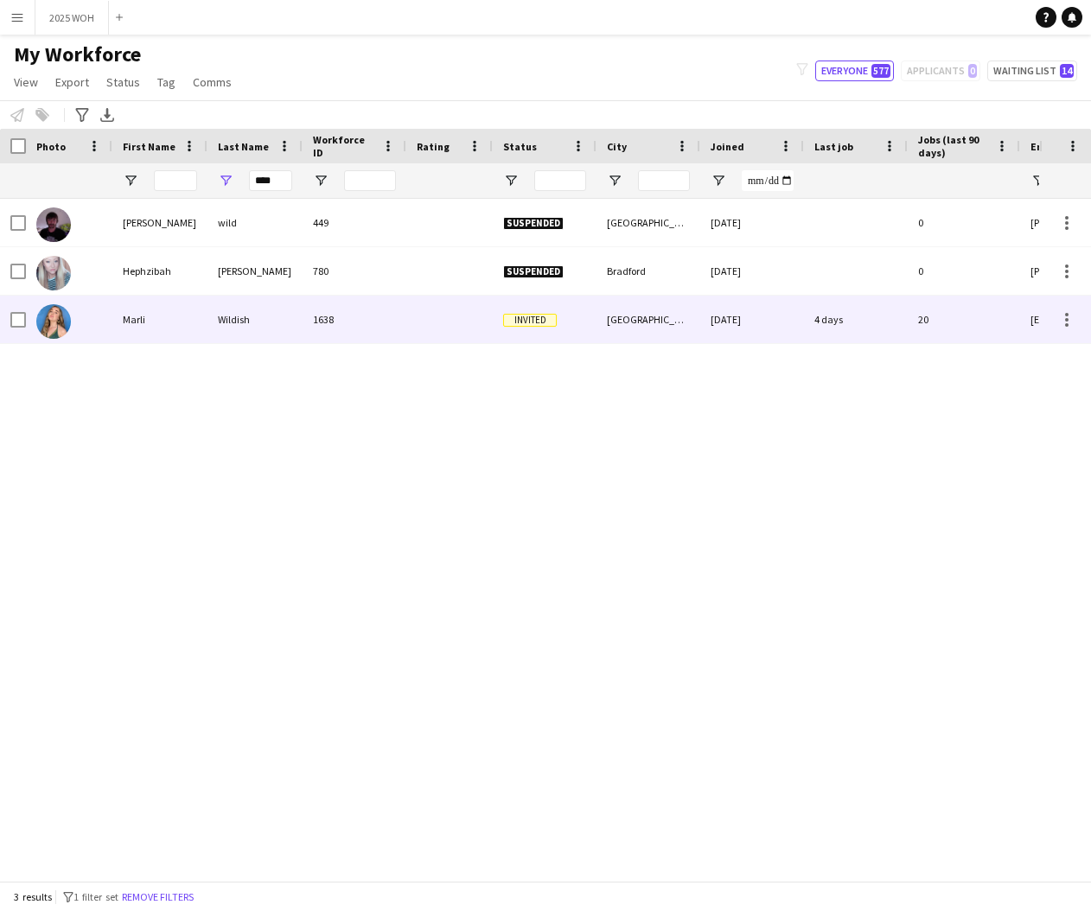
click at [159, 327] on div "Marli" at bounding box center [159, 320] width 95 height 48
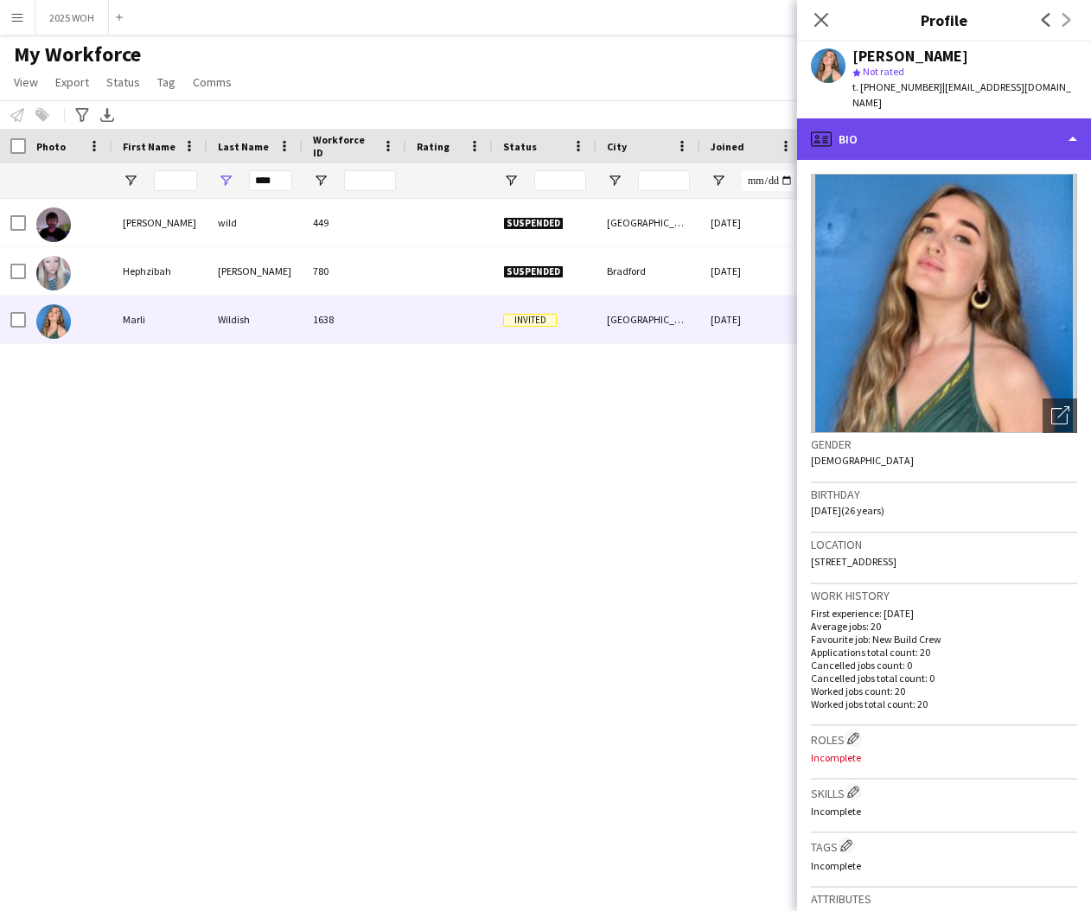
click at [965, 124] on div "profile Bio" at bounding box center [944, 138] width 294 height 41
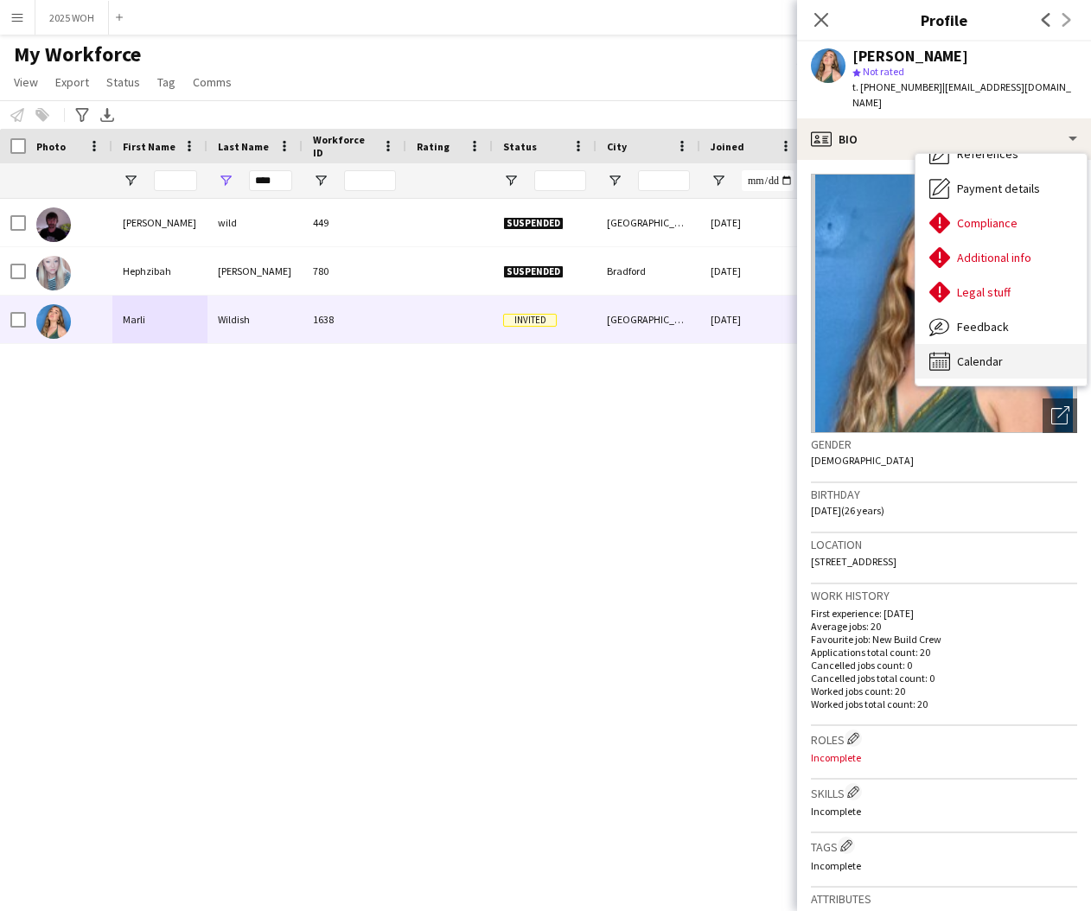
scroll to position [197, 0]
click at [993, 354] on span "Calendar" at bounding box center [980, 362] width 46 height 16
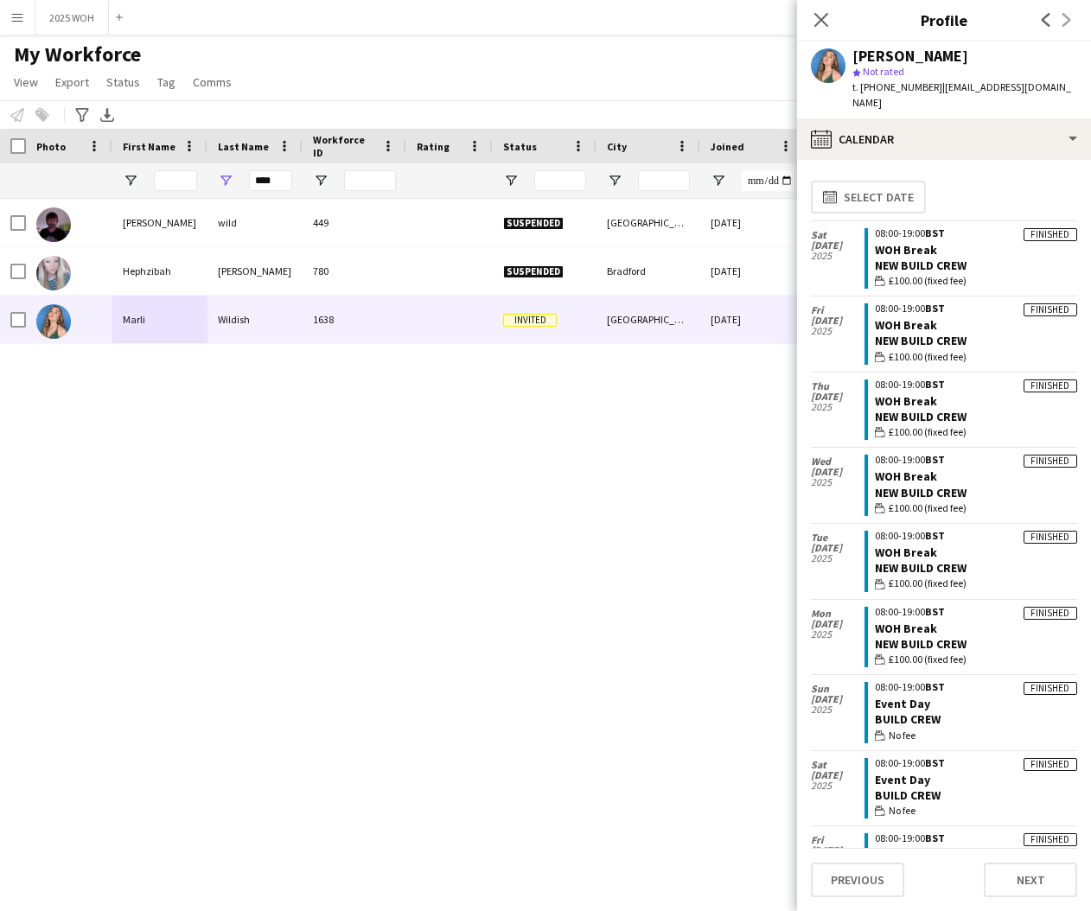
scroll to position [0, 0]
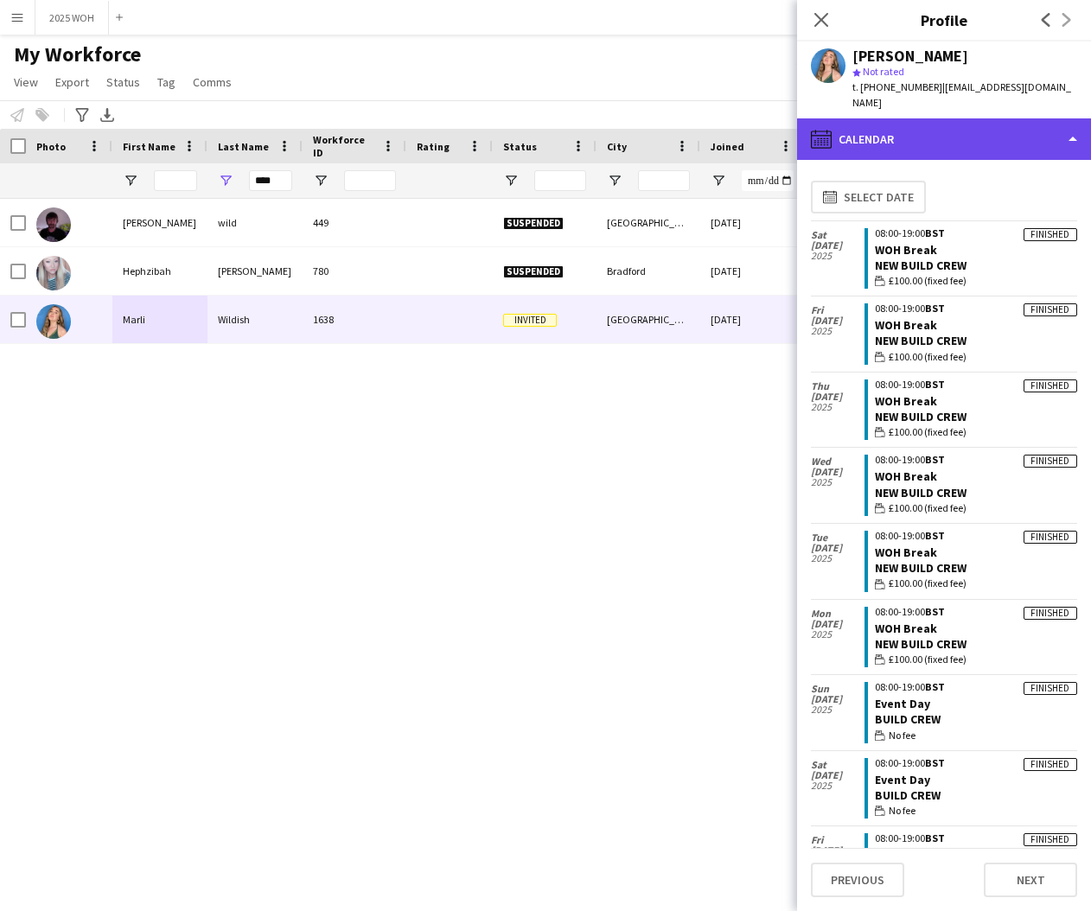
click at [863, 123] on div "calendar-full Calendar" at bounding box center [944, 138] width 294 height 41
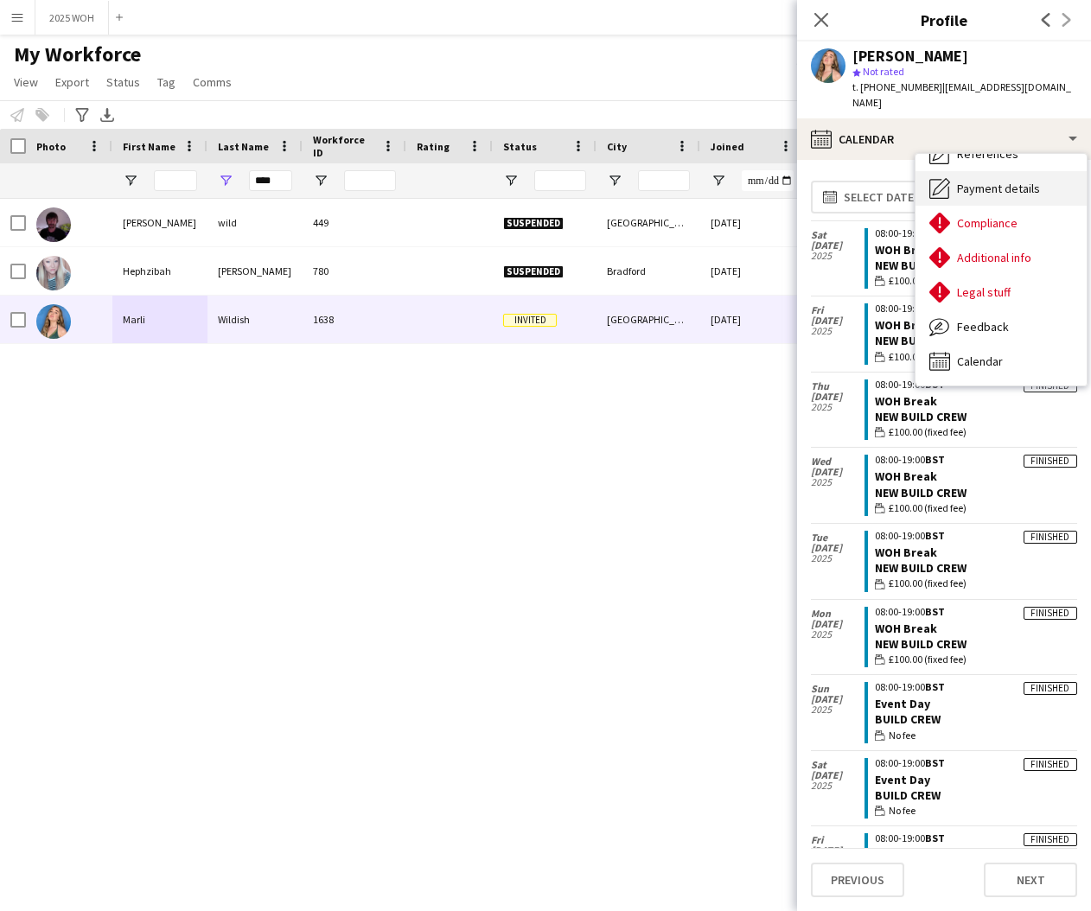
click at [982, 181] on span "Payment details" at bounding box center [998, 189] width 83 height 16
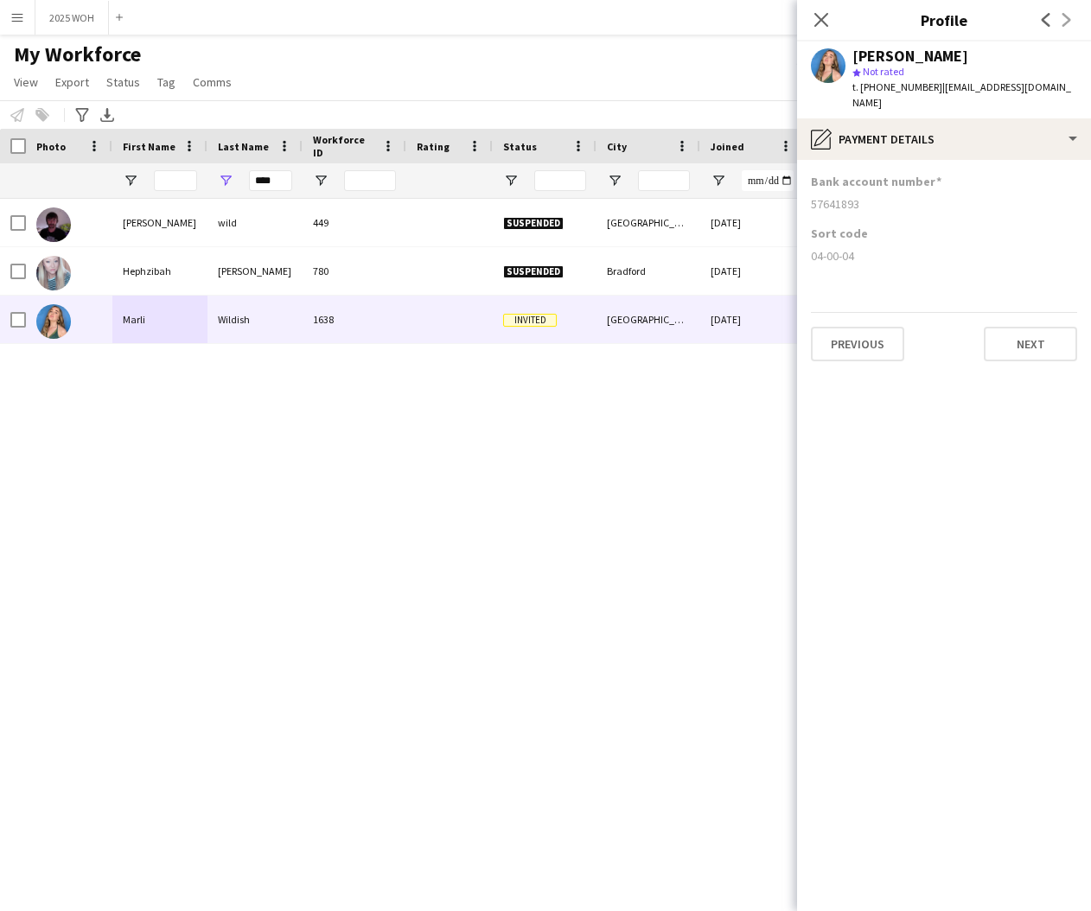
drag, startPoint x: 811, startPoint y: 190, endPoint x: 861, endPoint y: 195, distance: 50.4
click at [861, 195] on div "Bank account number 57641893" at bounding box center [944, 200] width 266 height 52
drag, startPoint x: 812, startPoint y: 242, endPoint x: 868, endPoint y: 245, distance: 55.4
click at [864, 248] on div "04-00-04" at bounding box center [944, 256] width 266 height 16
click at [277, 182] on input "****" at bounding box center [270, 180] width 43 height 21
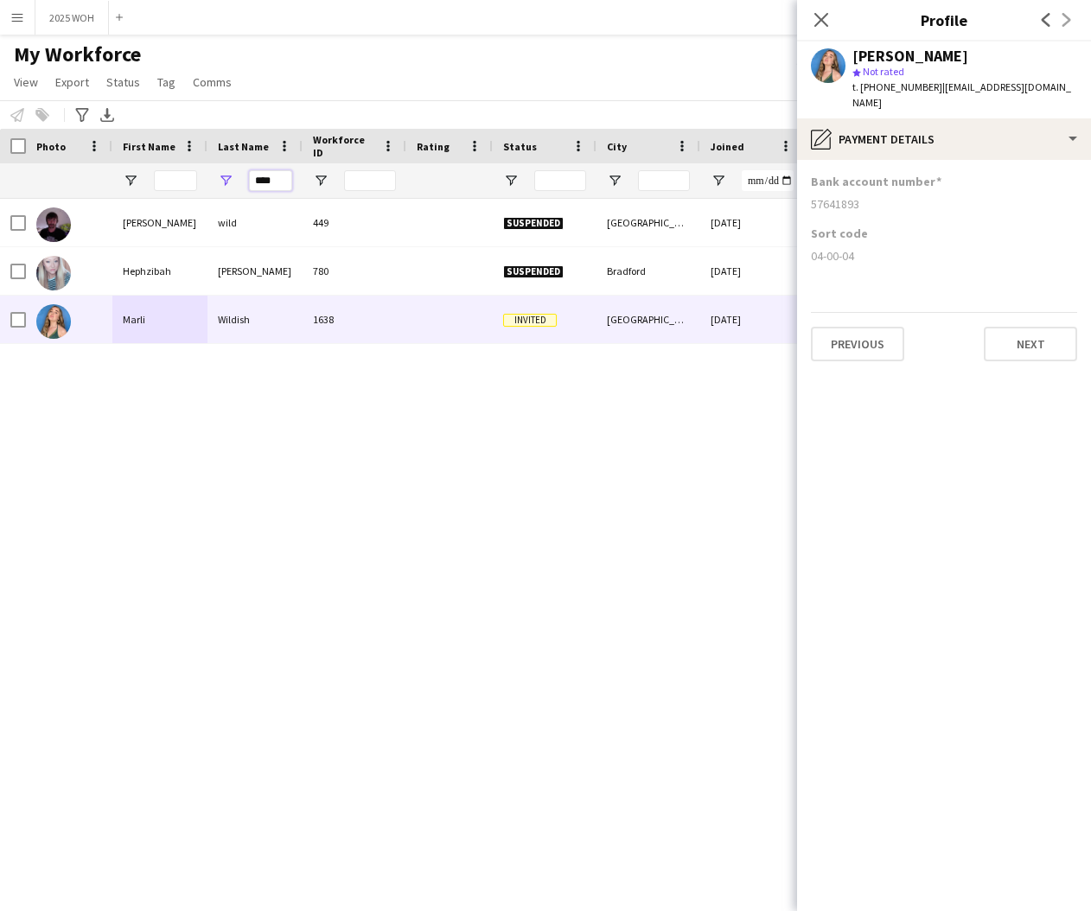
click at [277, 182] on input "****" at bounding box center [270, 180] width 43 height 21
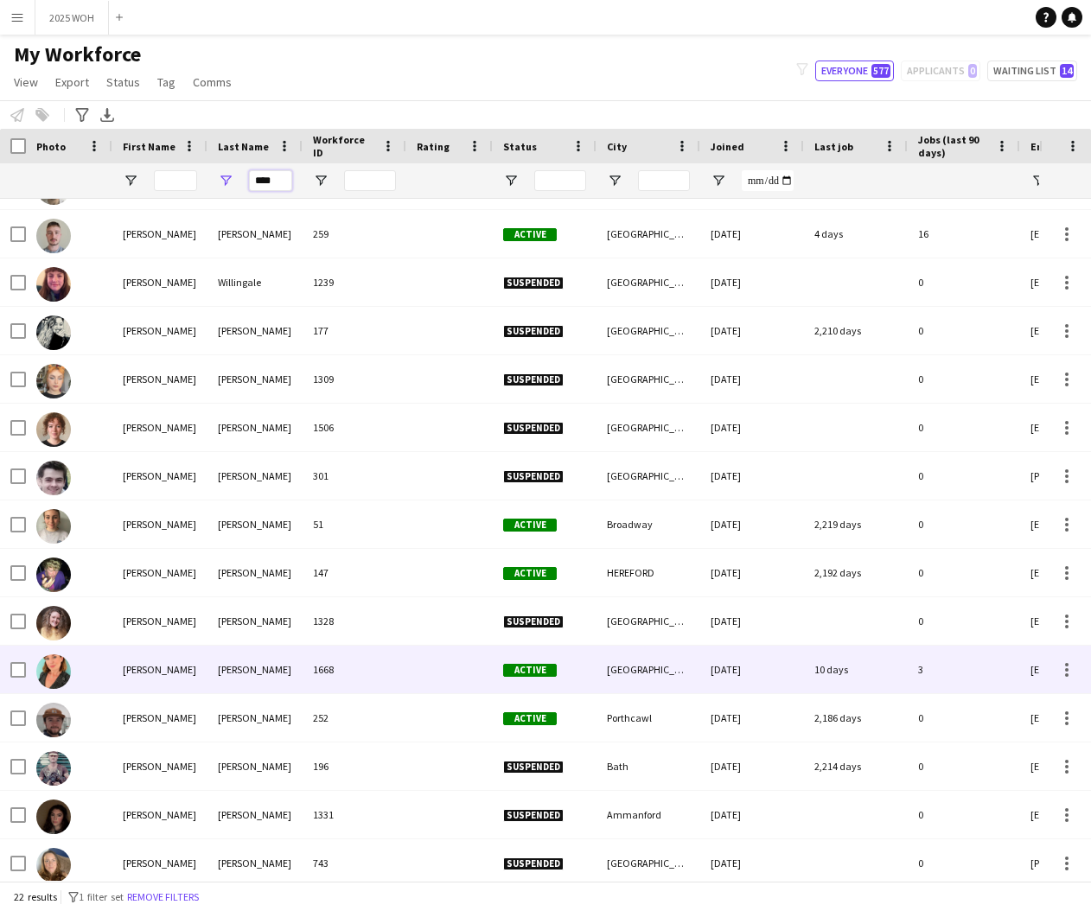
scroll to position [232, 0]
drag, startPoint x: 226, startPoint y: 679, endPoint x: 269, endPoint y: 658, distance: 47.5
click at [226, 679] on div "Williamson" at bounding box center [254, 669] width 95 height 48
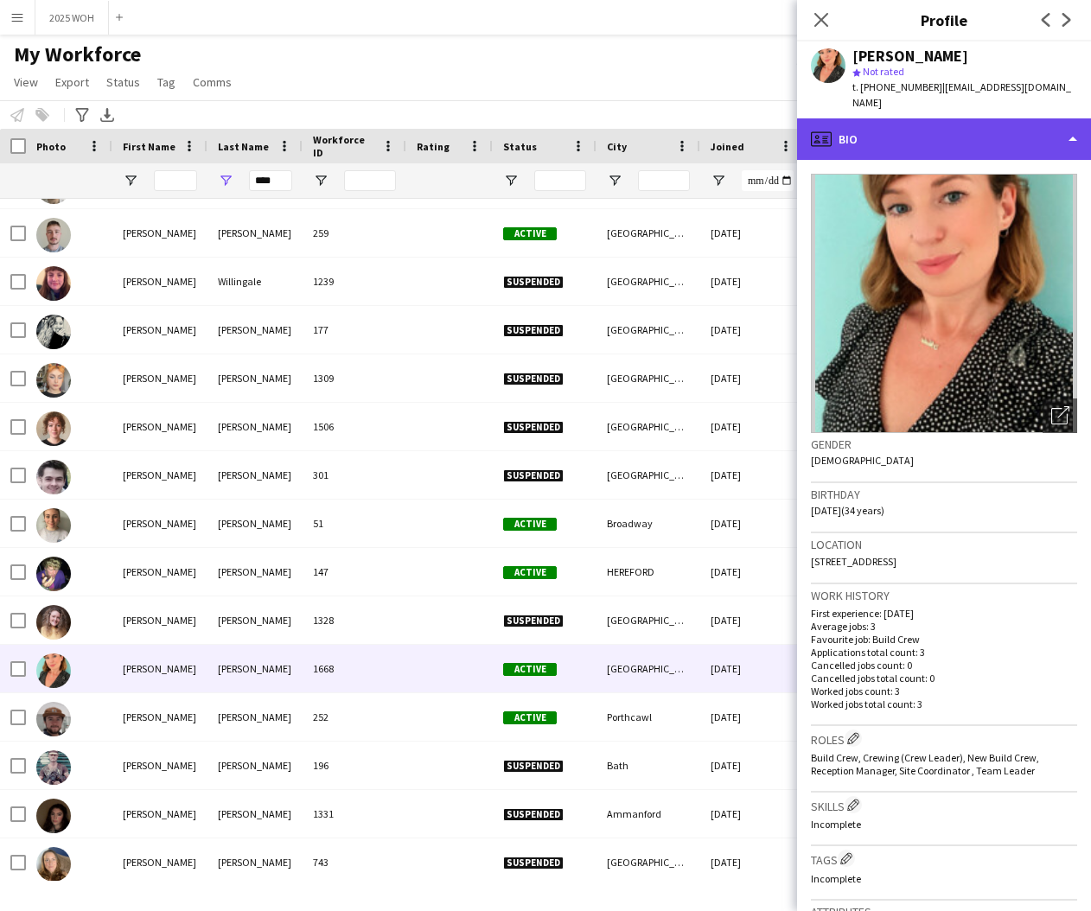
click at [973, 134] on div "profile Bio" at bounding box center [944, 138] width 294 height 41
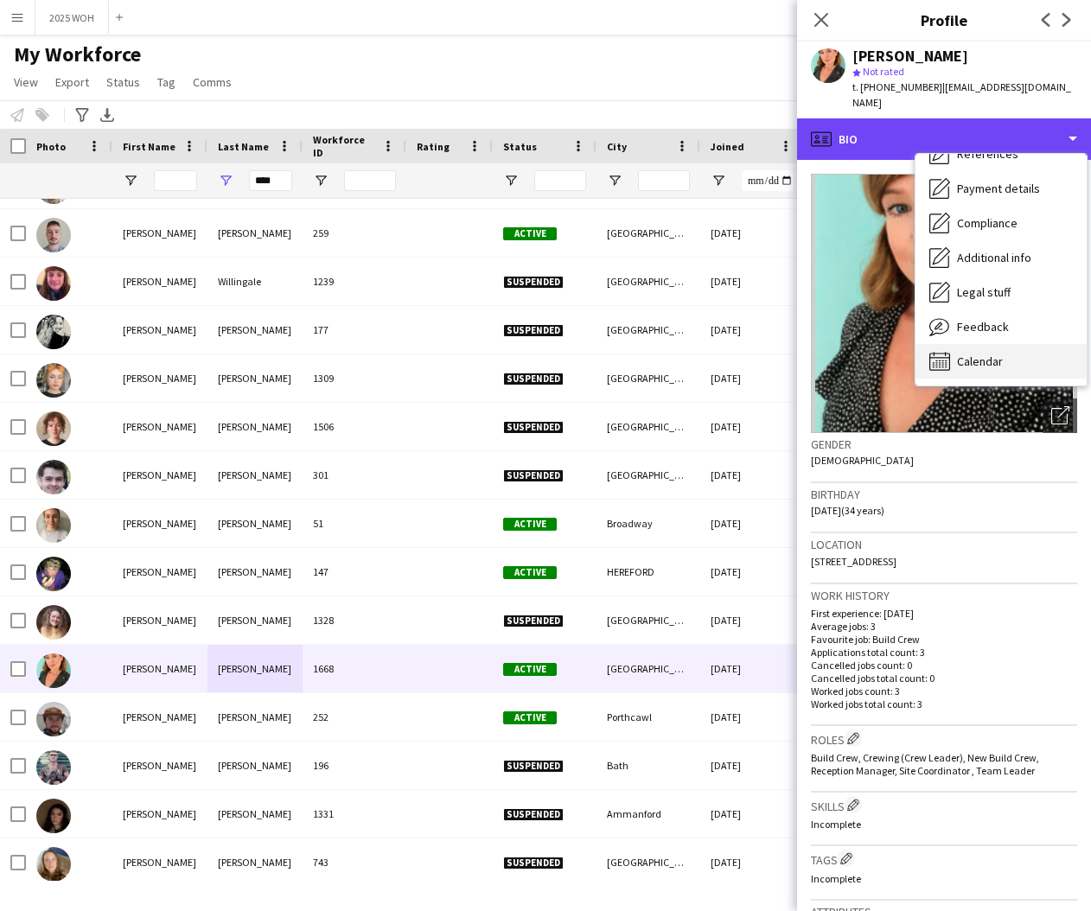
scroll to position [198, 0]
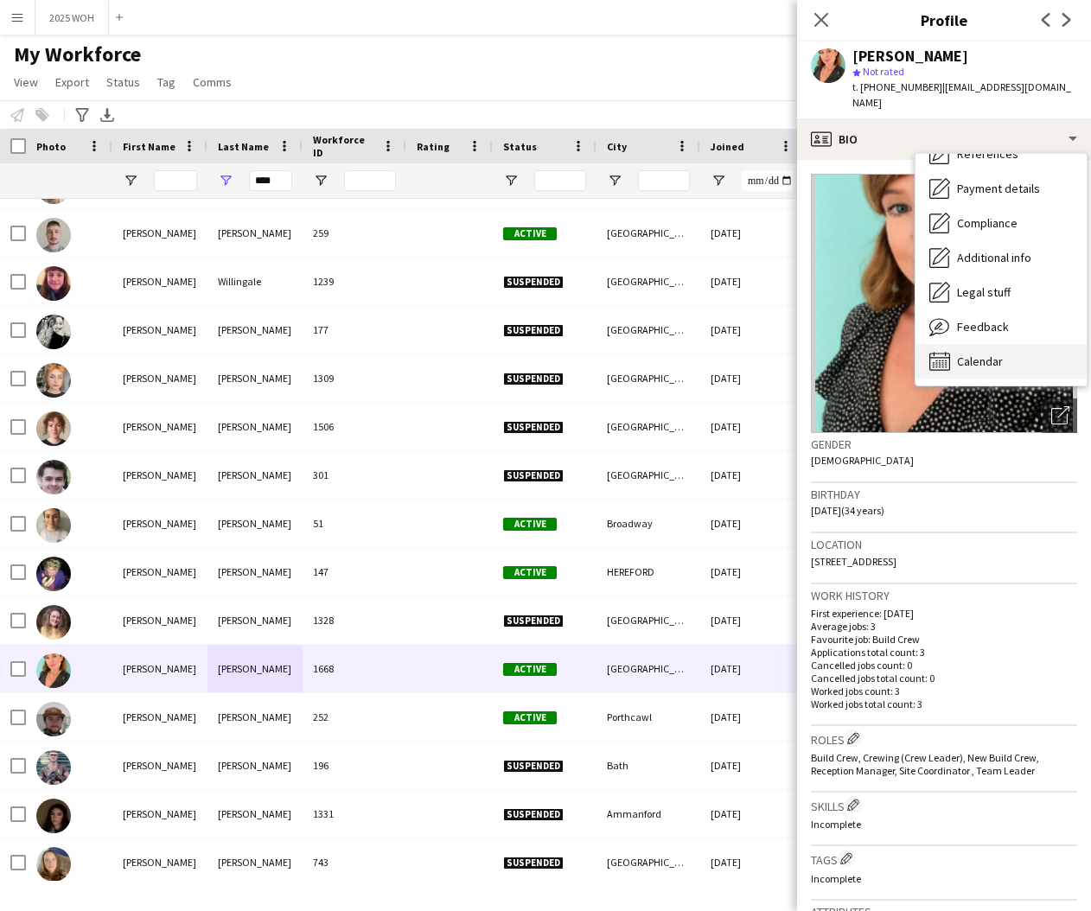
click at [994, 354] on span "Calendar" at bounding box center [980, 362] width 46 height 16
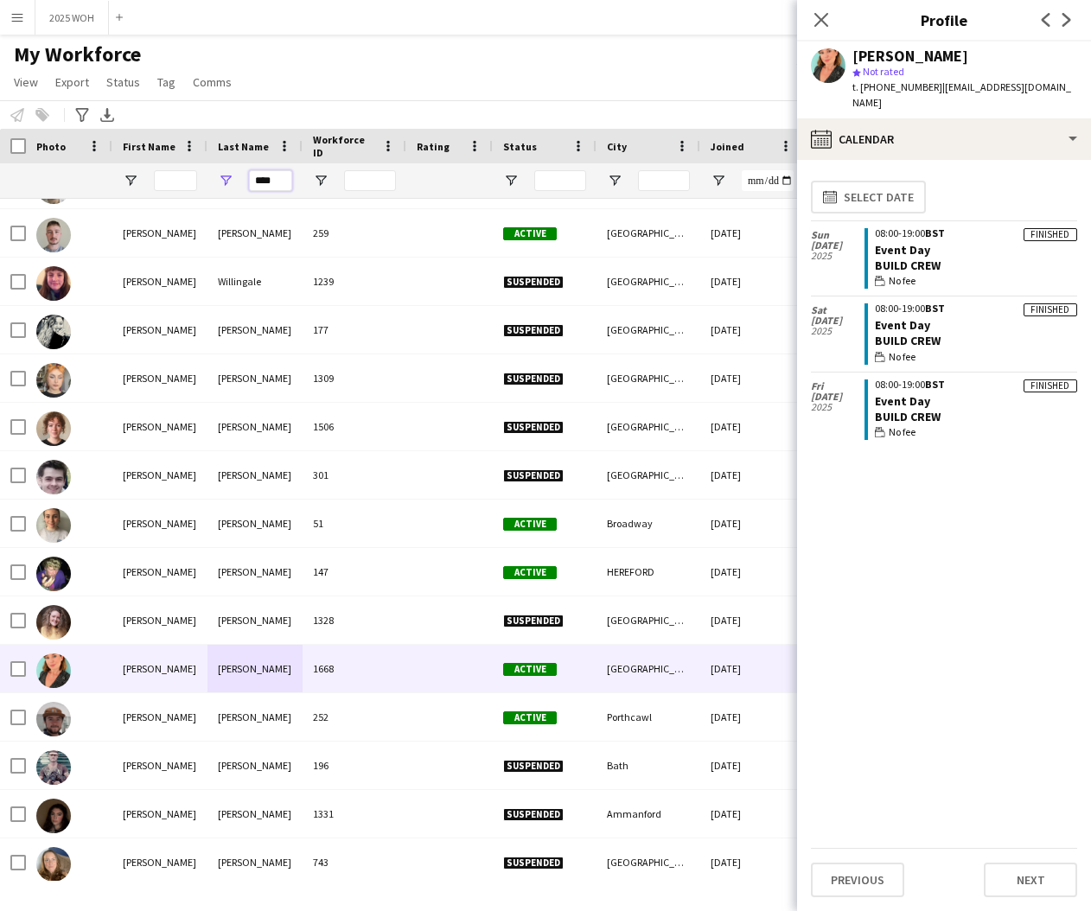
click at [269, 178] on input "****" at bounding box center [270, 180] width 43 height 21
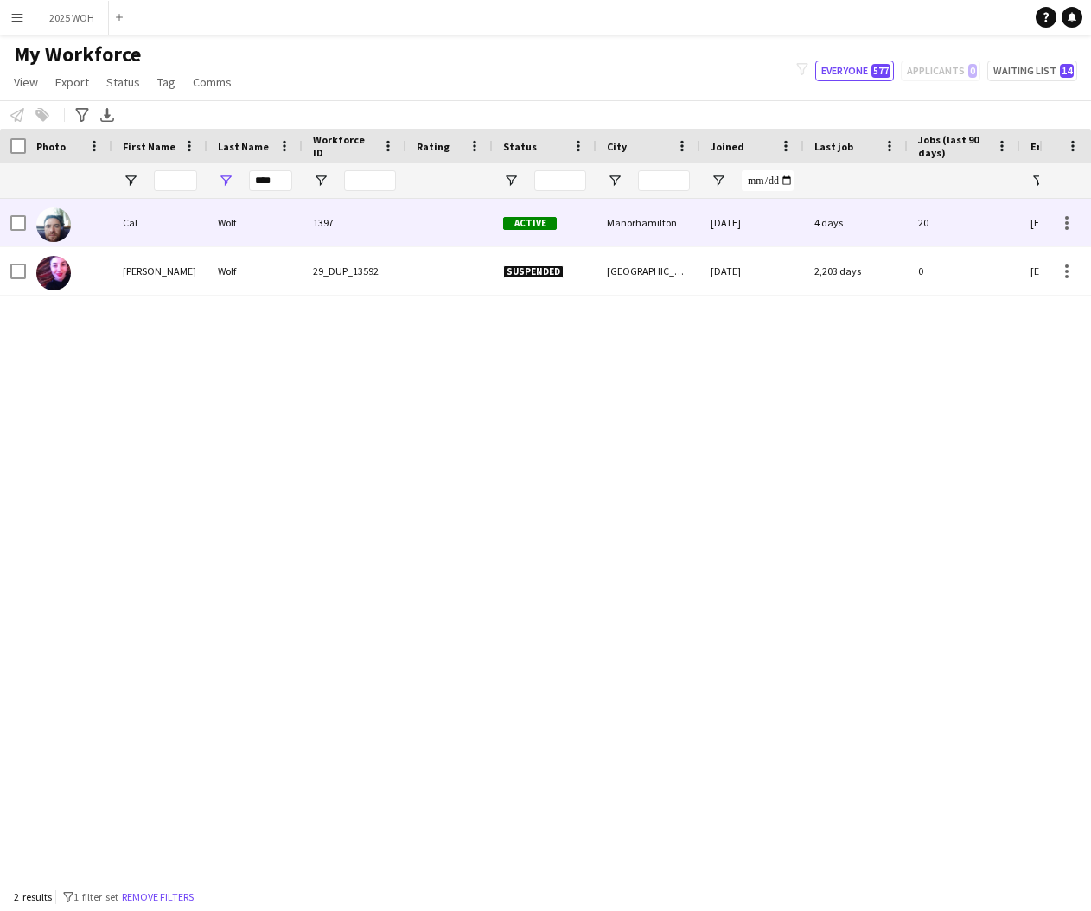
click at [162, 220] on div "Cal" at bounding box center [159, 223] width 95 height 48
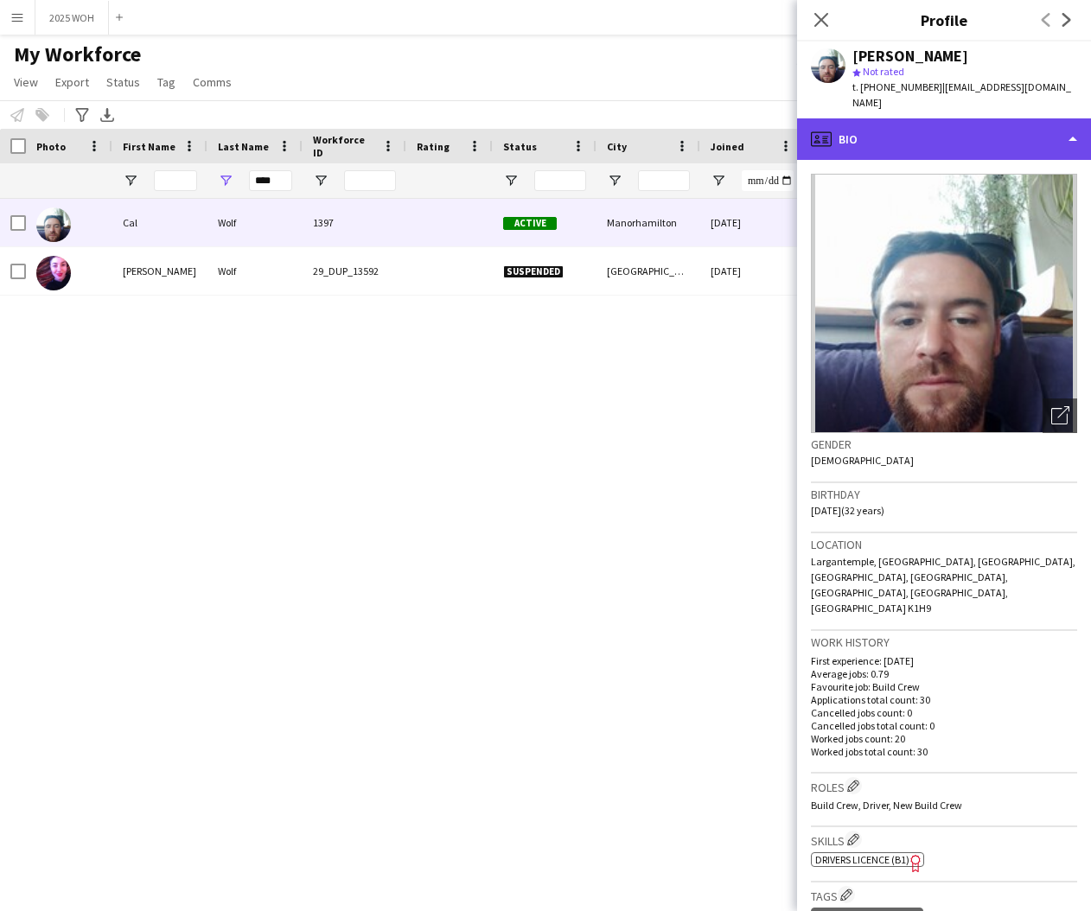
click at [965, 124] on div "profile Bio" at bounding box center [944, 138] width 294 height 41
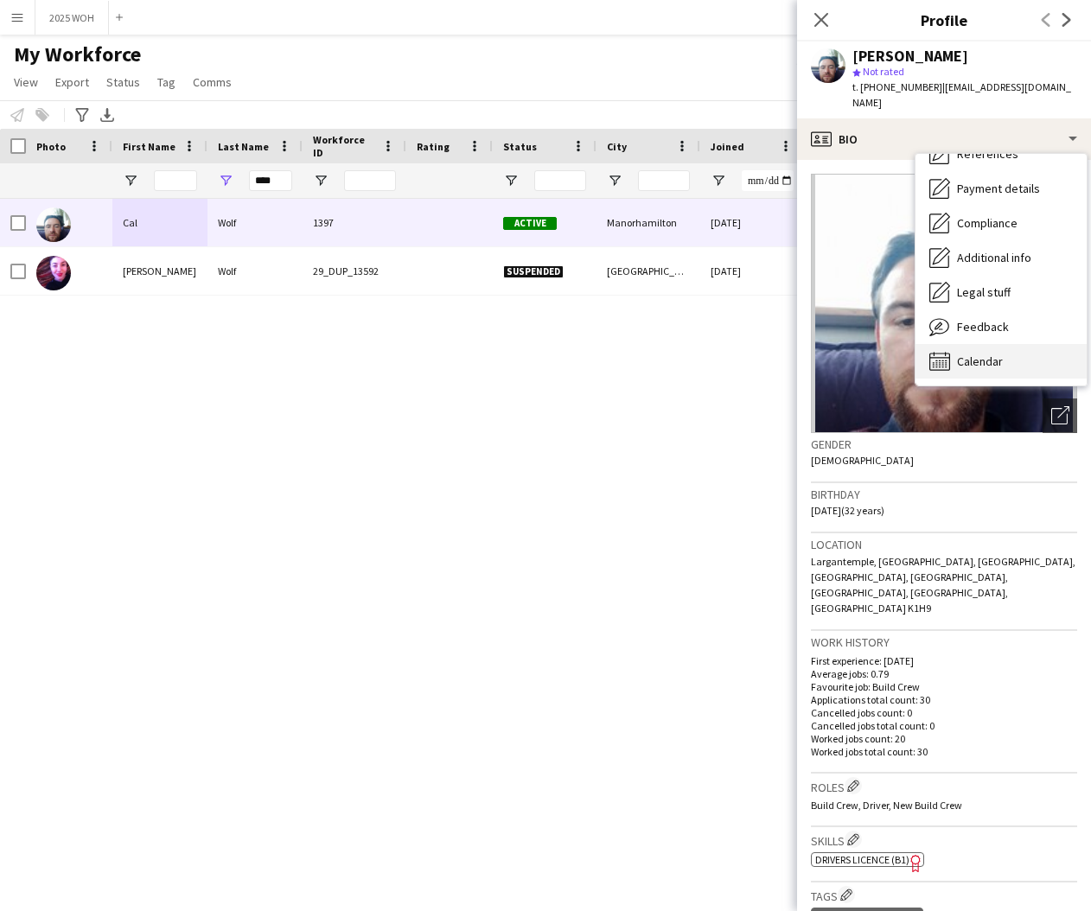
scroll to position [197, 0]
click at [990, 344] on div "Calendar Calendar" at bounding box center [1000, 361] width 171 height 35
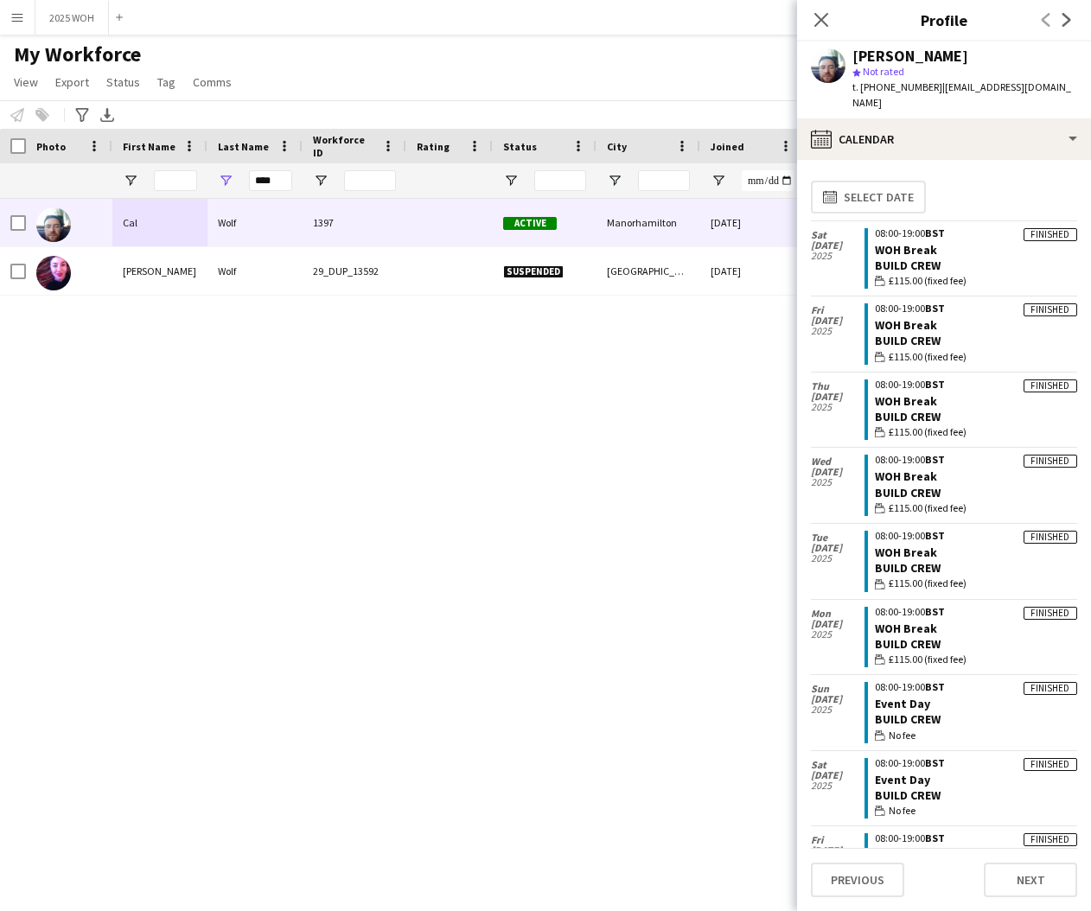
scroll to position [0, 0]
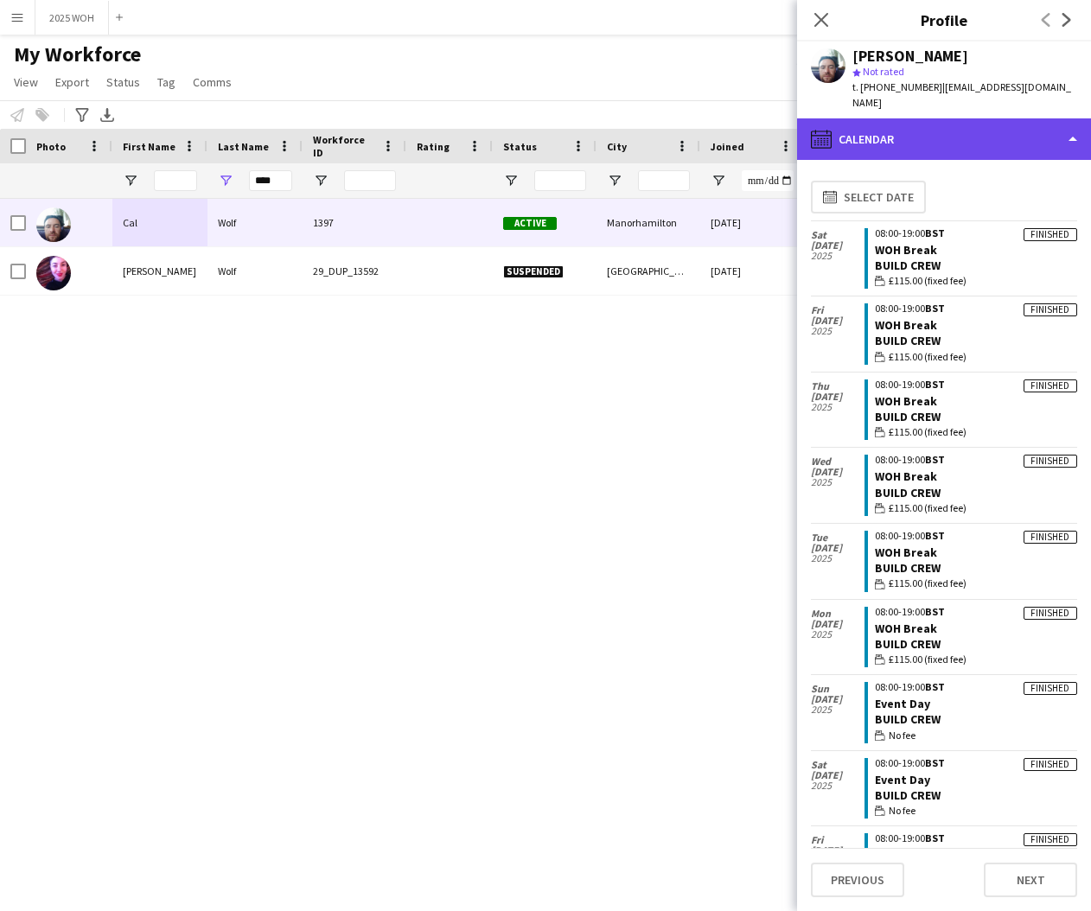
click at [910, 126] on div "calendar-full Calendar" at bounding box center [944, 138] width 294 height 41
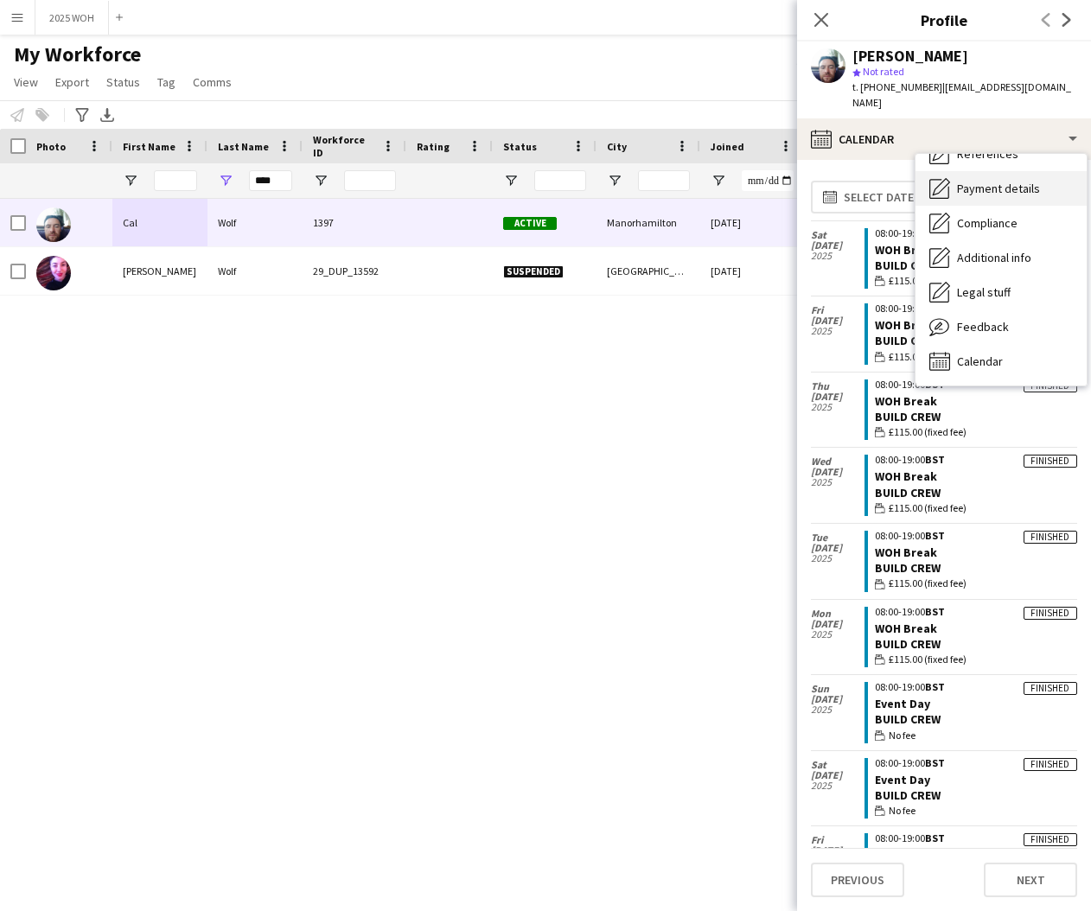
click at [979, 181] on span "Payment details" at bounding box center [998, 189] width 83 height 16
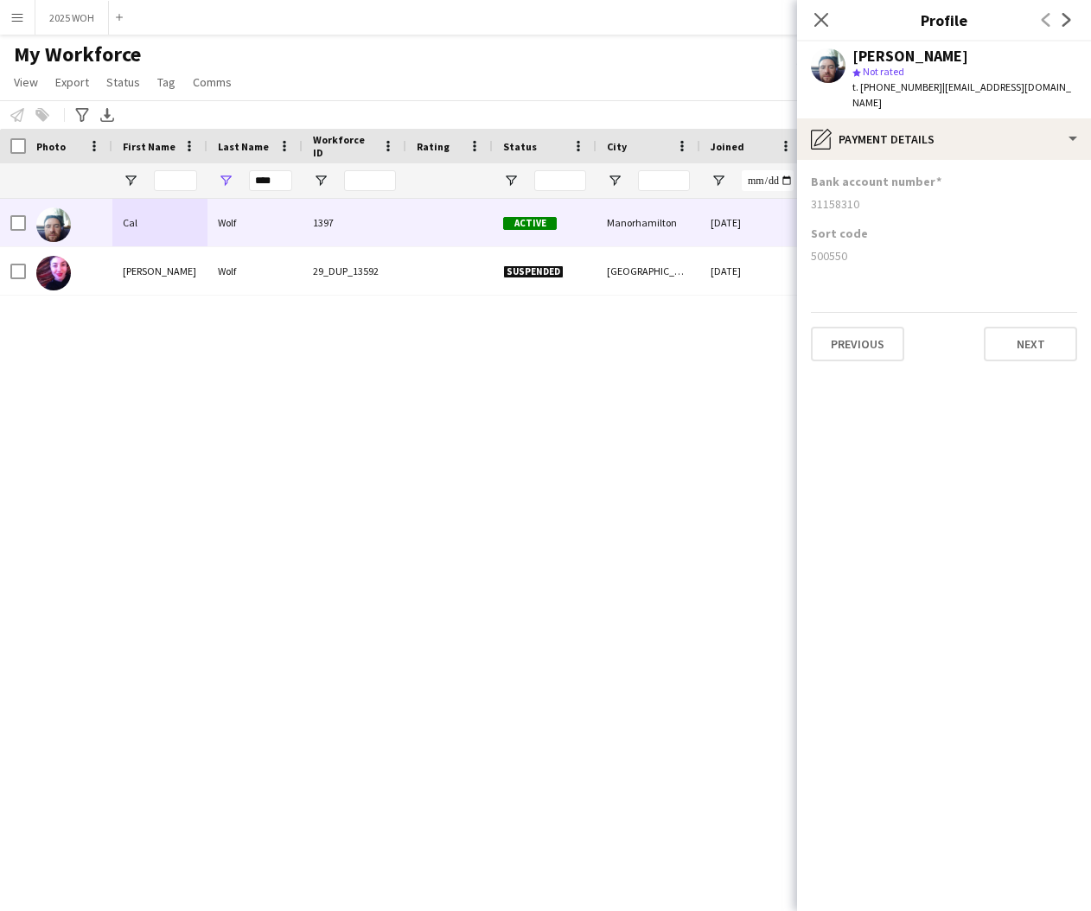
drag, startPoint x: 811, startPoint y: 191, endPoint x: 873, endPoint y: 194, distance: 62.3
click at [873, 196] on div "31158310" at bounding box center [944, 204] width 266 height 16
drag, startPoint x: 812, startPoint y: 239, endPoint x: 874, endPoint y: 244, distance: 62.4
click at [874, 244] on app-section-data-types "Bank account number 31158310 Sort code 500550 Previous Next" at bounding box center [944, 535] width 294 height 751
click at [277, 174] on input "****" at bounding box center [270, 180] width 43 height 21
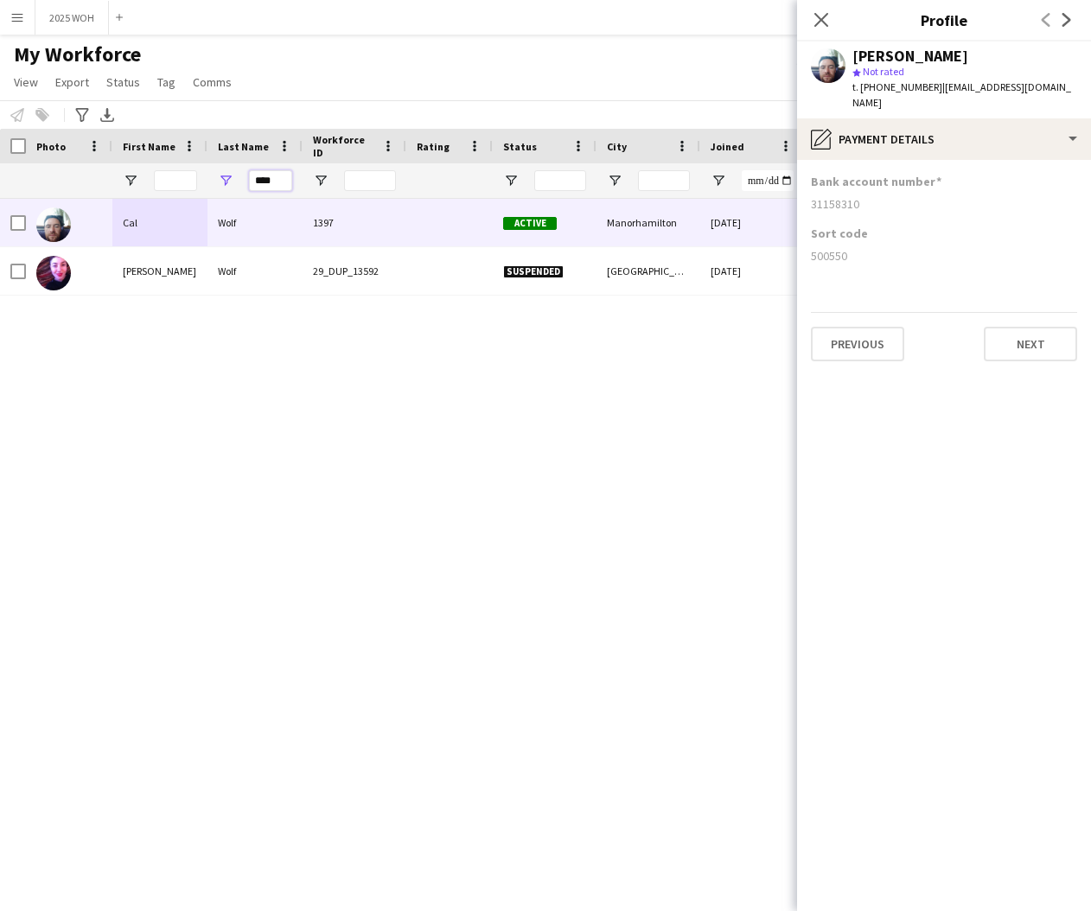
click at [277, 179] on input "****" at bounding box center [270, 180] width 43 height 21
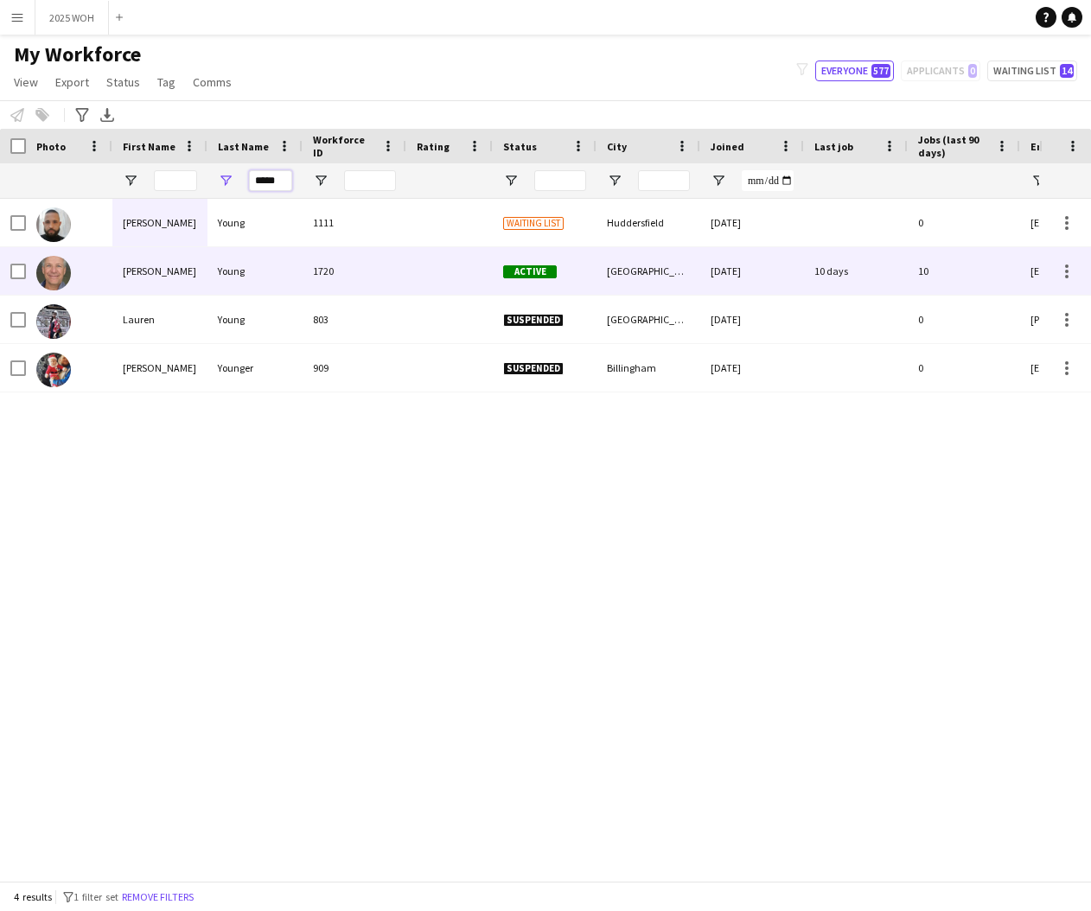
type input "*****"
click at [223, 275] on div "Young" at bounding box center [254, 271] width 95 height 48
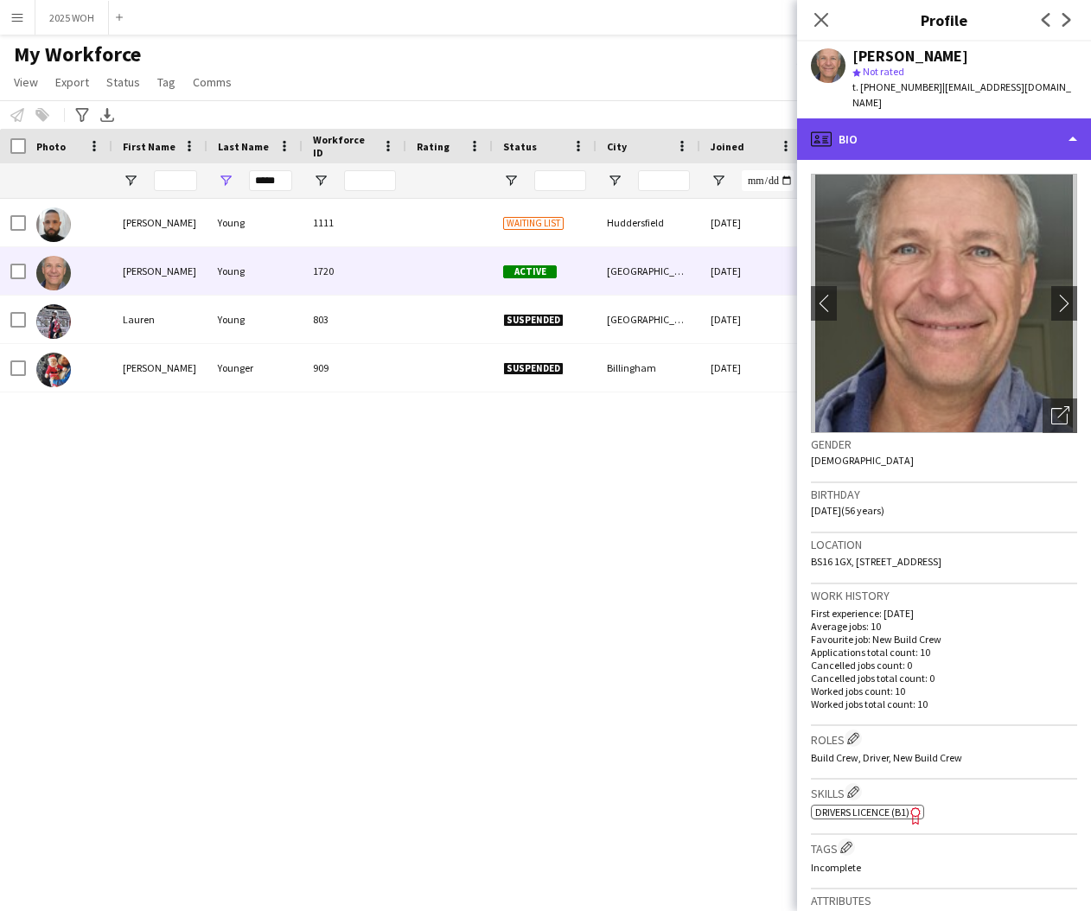
click at [939, 123] on div "profile Bio" at bounding box center [944, 138] width 294 height 41
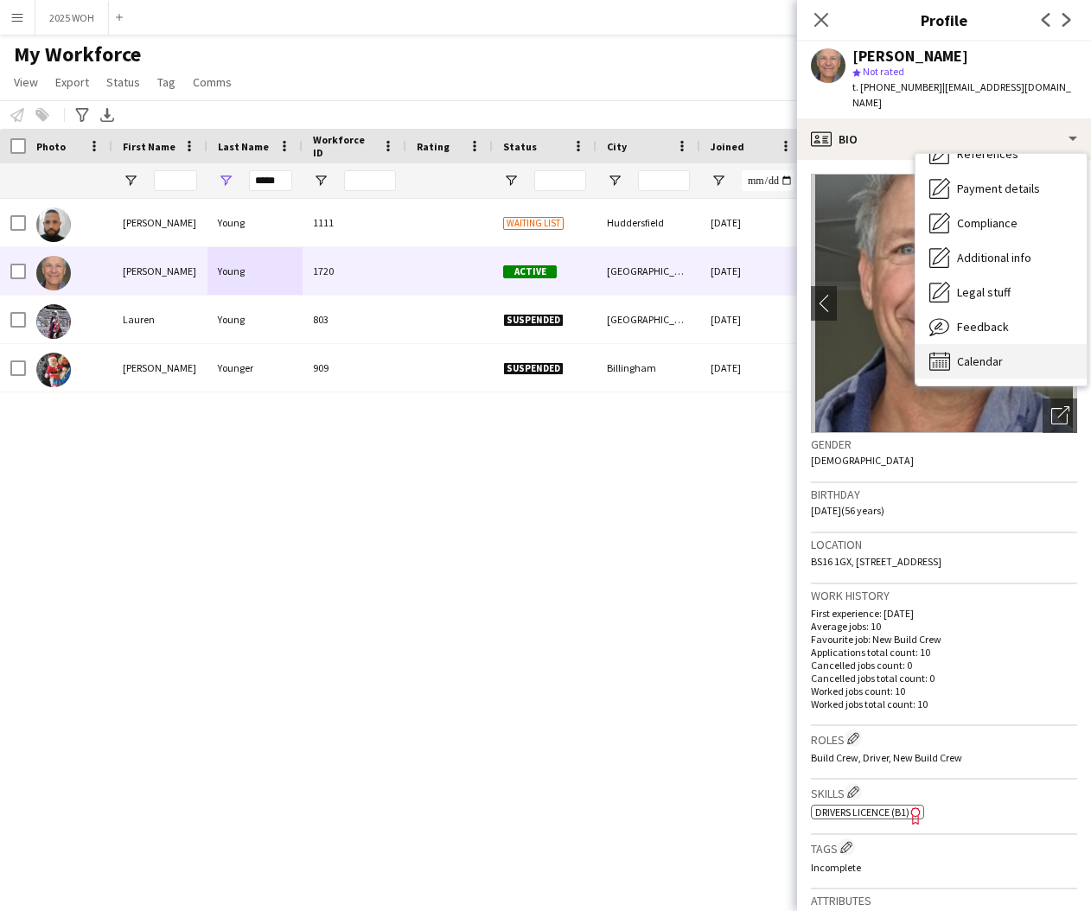
scroll to position [197, 0]
click at [1003, 344] on div "Calendar Calendar" at bounding box center [1000, 361] width 171 height 35
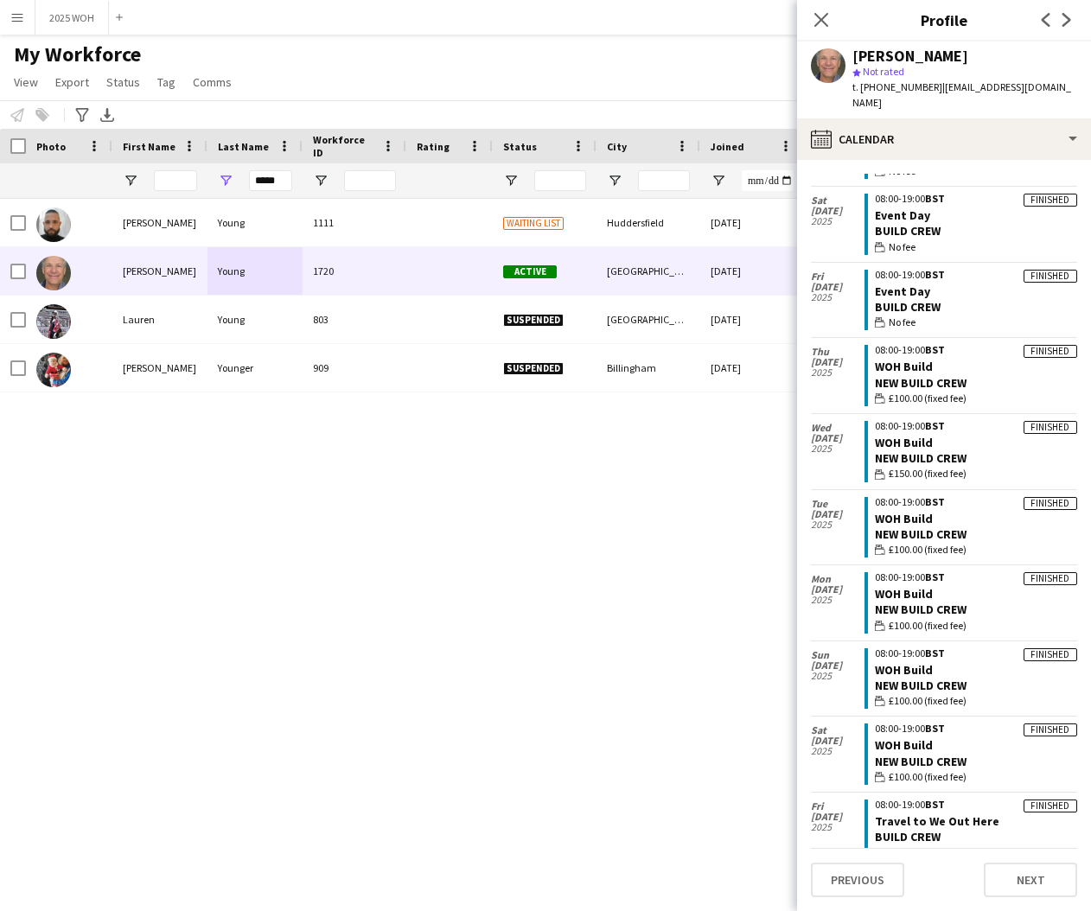
scroll to position [108, 0]
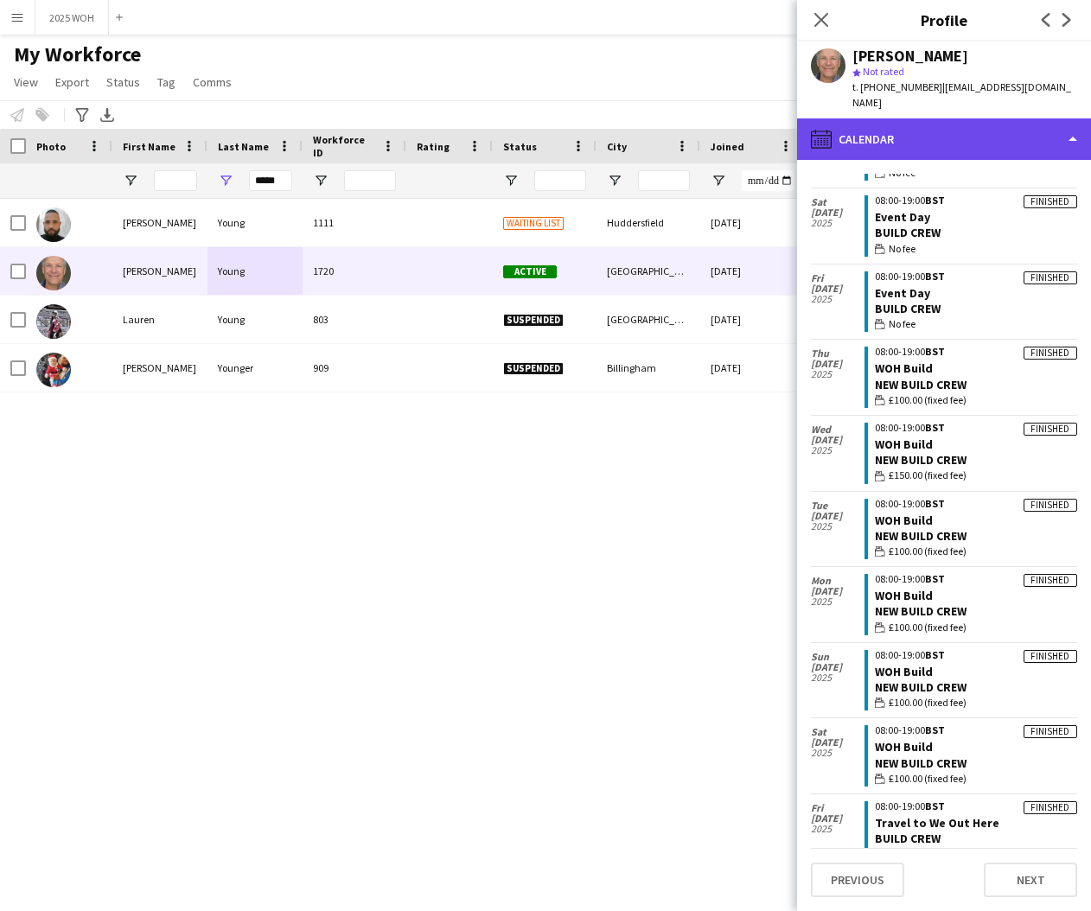
click at [927, 132] on div "calendar-full Calendar" at bounding box center [944, 138] width 294 height 41
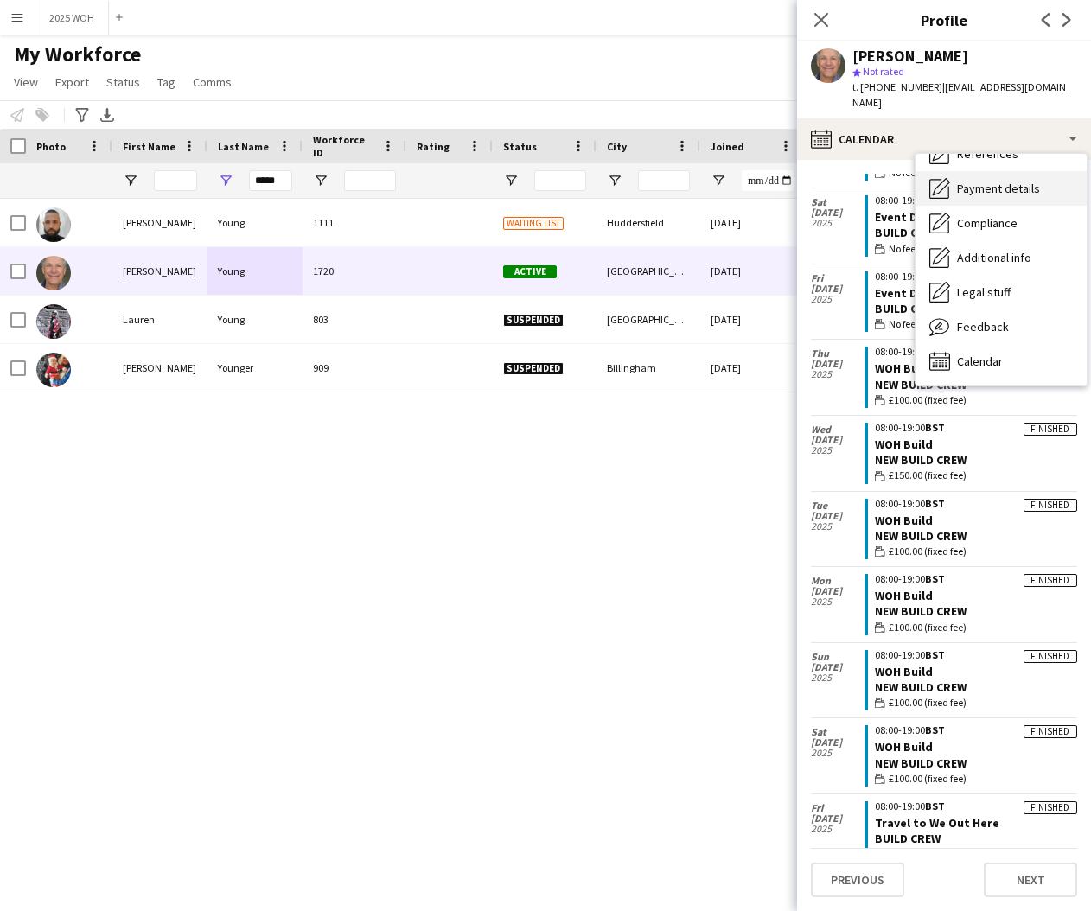
click at [1010, 181] on span "Payment details" at bounding box center [998, 189] width 83 height 16
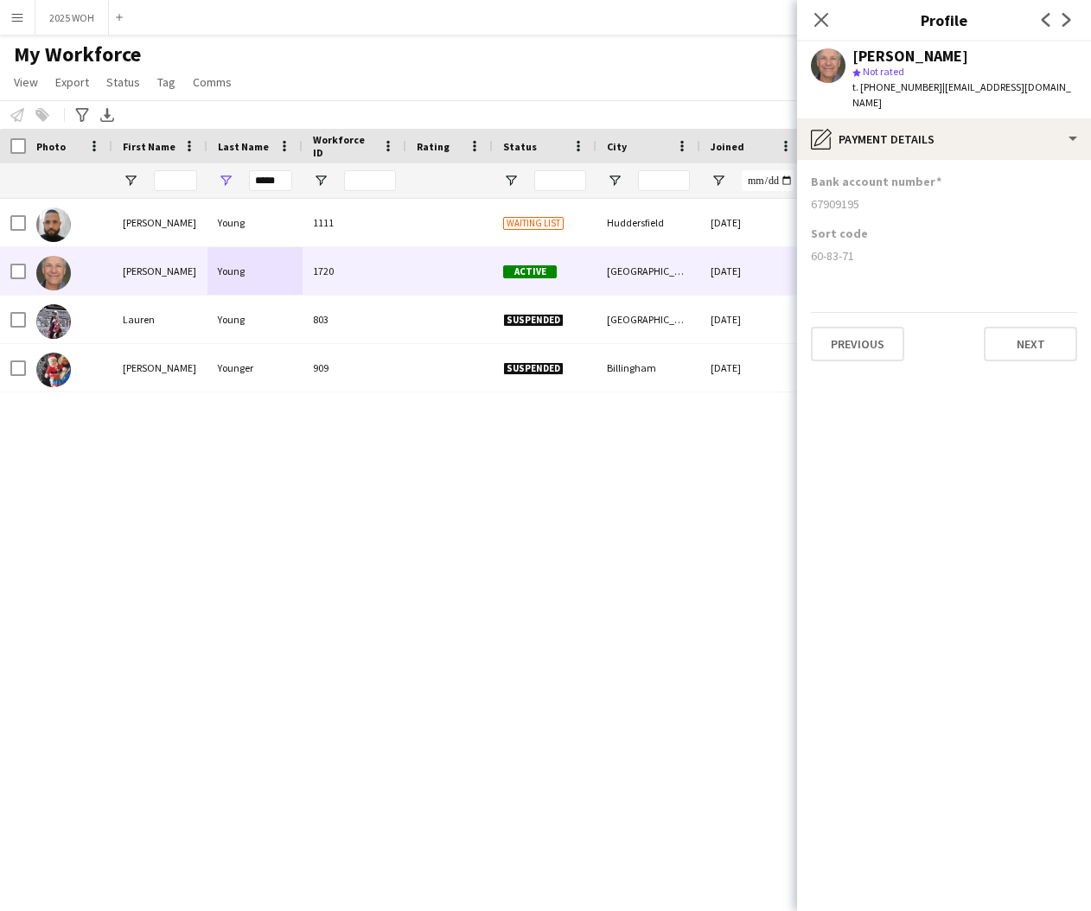
drag, startPoint x: 810, startPoint y: 182, endPoint x: 870, endPoint y: 189, distance: 60.0
click at [870, 189] on app-section-data-types "Bank account number 67909195 Sort code 60-83-71 Previous Next" at bounding box center [944, 535] width 294 height 751
drag, startPoint x: 809, startPoint y: 239, endPoint x: 872, endPoint y: 243, distance: 63.2
click at [872, 243] on app-section-data-types "Bank account number 67909195 Sort code 60-83-71 Previous Next" at bounding box center [944, 535] width 294 height 751
click at [820, 22] on icon "Close pop-in" at bounding box center [820, 19] width 16 height 16
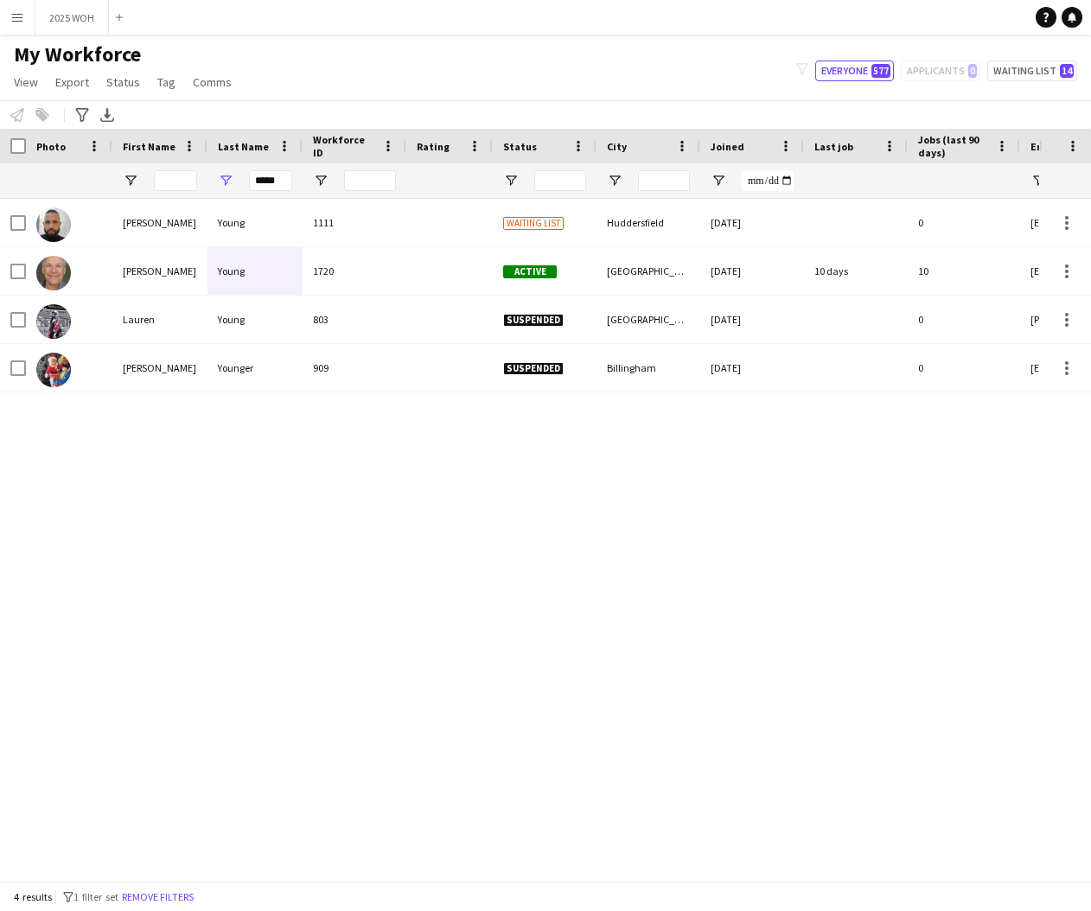
drag, startPoint x: 803, startPoint y: 611, endPoint x: 777, endPoint y: 546, distance: 69.8
click at [797, 589] on div "David Young 1111 Waiting list Huddersfield 02-02-2022 0 davehud24@gmail.com Gar…" at bounding box center [519, 540] width 1039 height 682
click at [22, 19] on app-icon "Menu" at bounding box center [17, 17] width 14 height 14
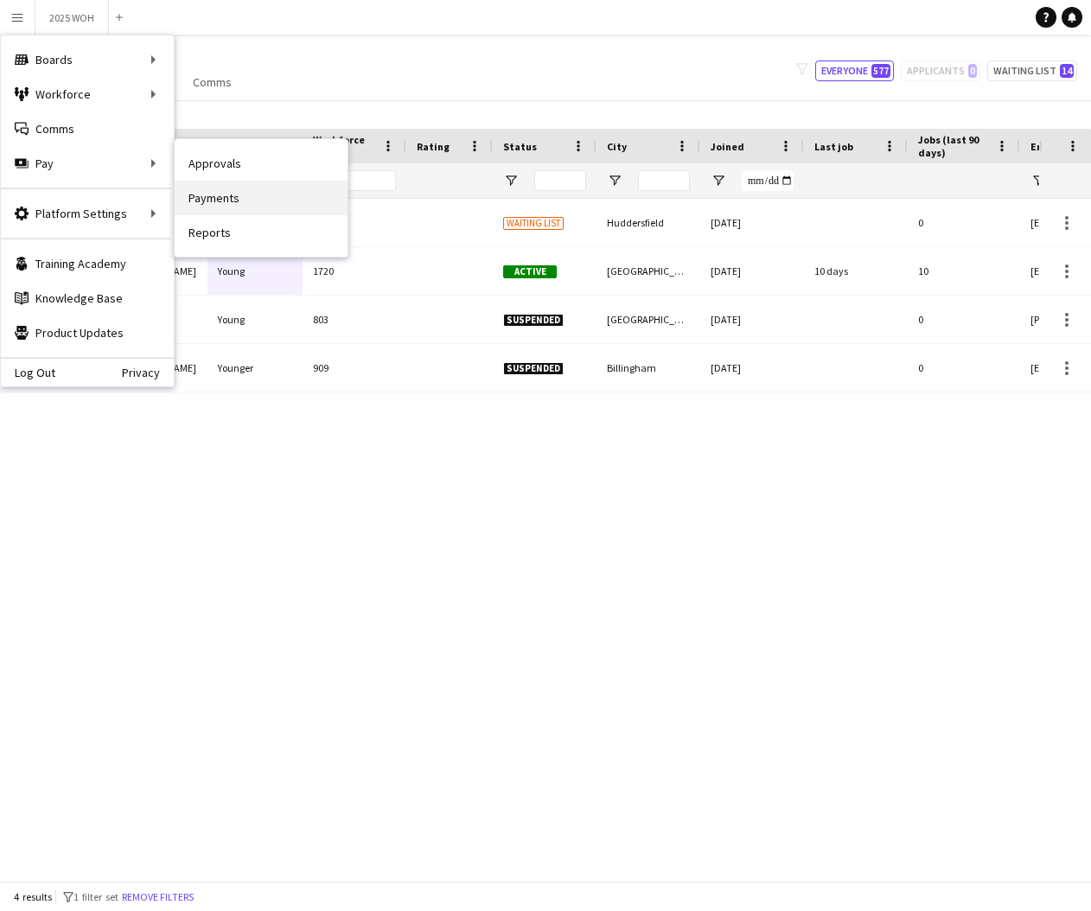
click at [226, 197] on link "Payments" at bounding box center [261, 198] width 173 height 35
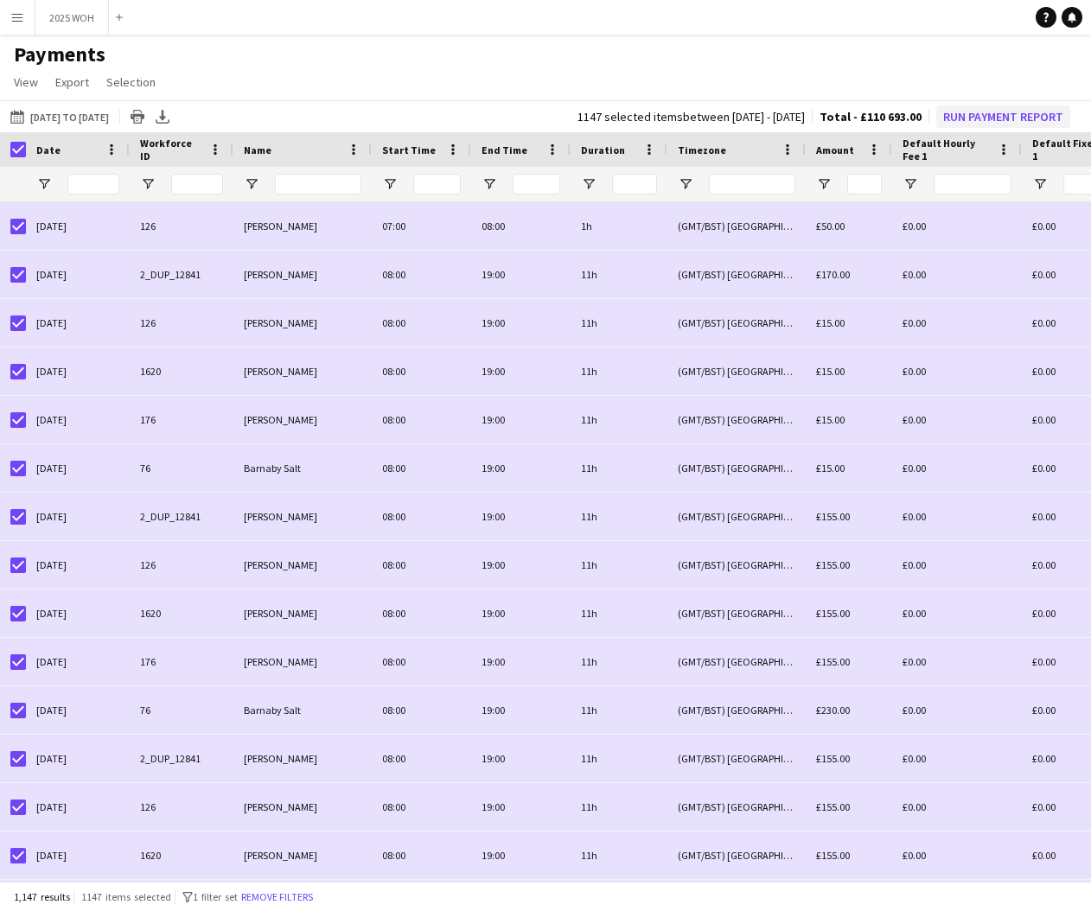
click at [1006, 119] on button "Run Payment Report" at bounding box center [1003, 116] width 134 height 22
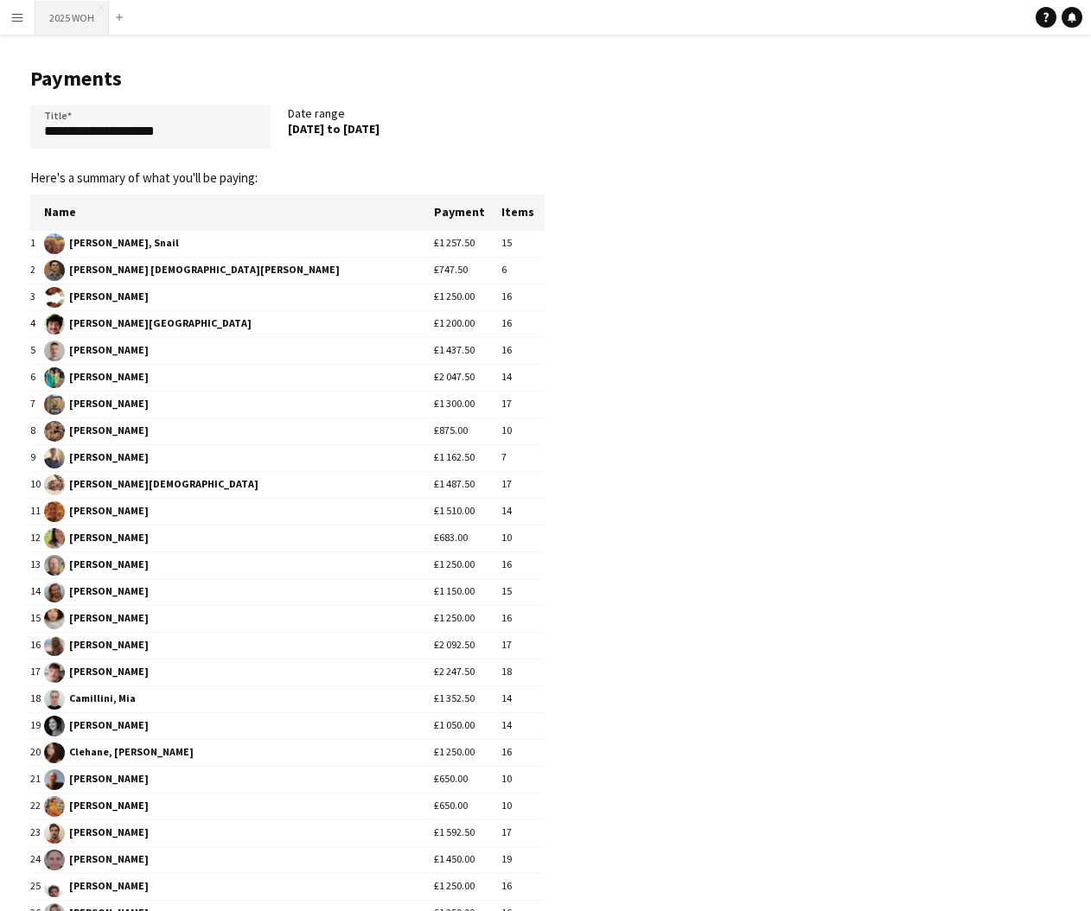
drag, startPoint x: 69, startPoint y: 23, endPoint x: 91, endPoint y: 26, distance: 21.8
click at [69, 23] on button "2025 WOH Close" at bounding box center [71, 18] width 73 height 34
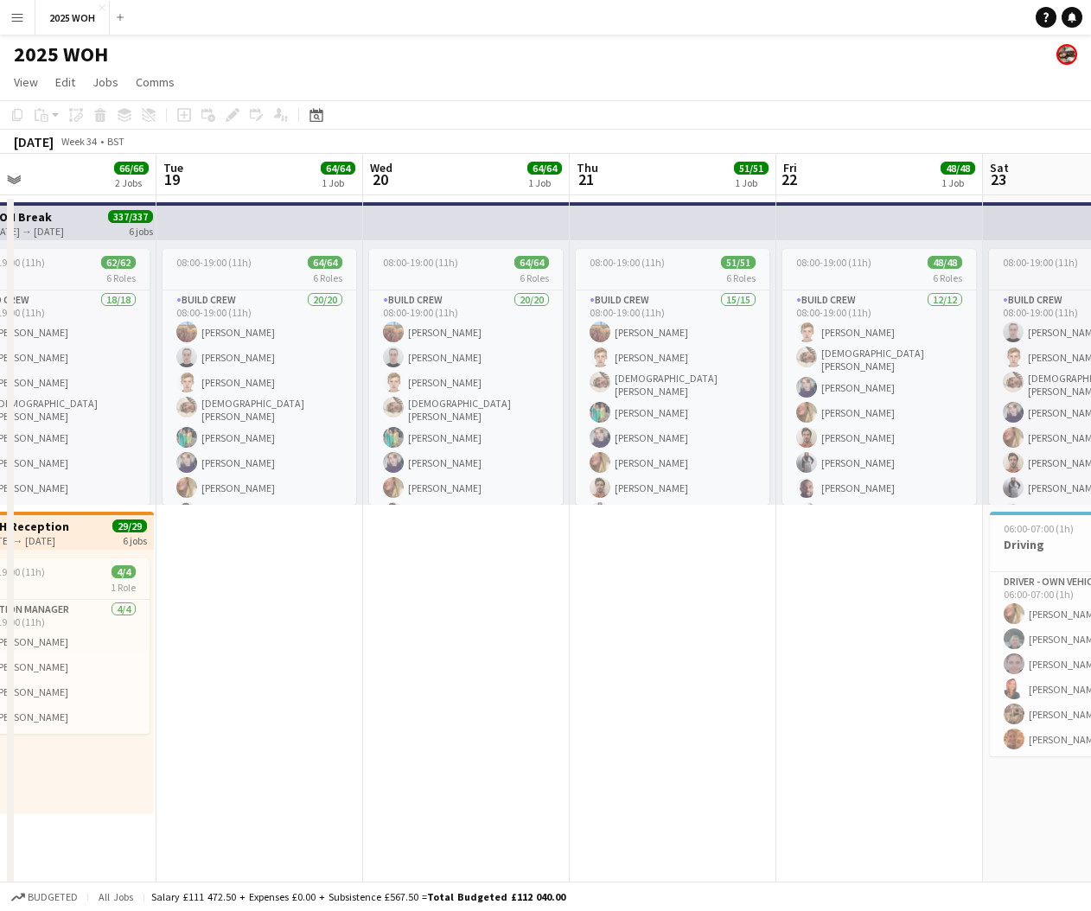
scroll to position [0, 546]
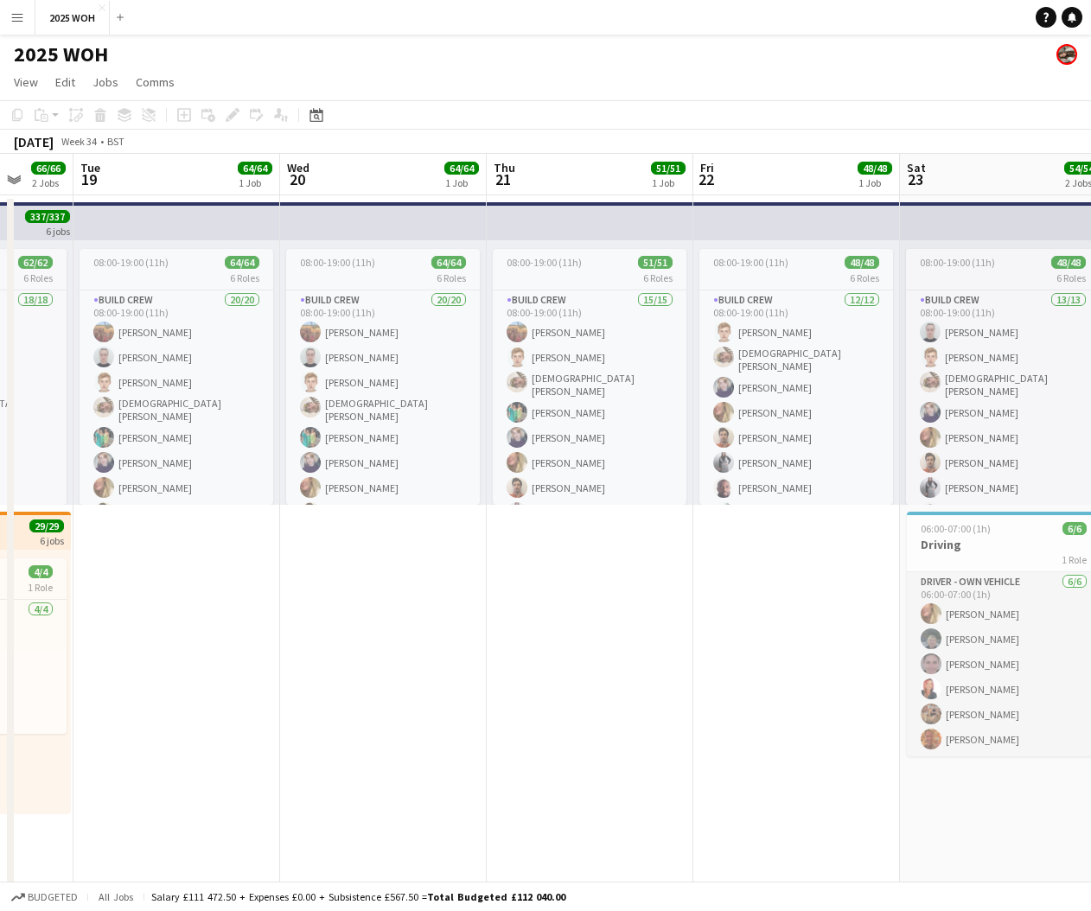
click at [965, 651] on app-card-role "Driver - own vehicle 6/6 06:00-07:00 (1h) Hana Osborne Eleanor Stanton Ghosh Ja…" at bounding box center [1004, 664] width 194 height 184
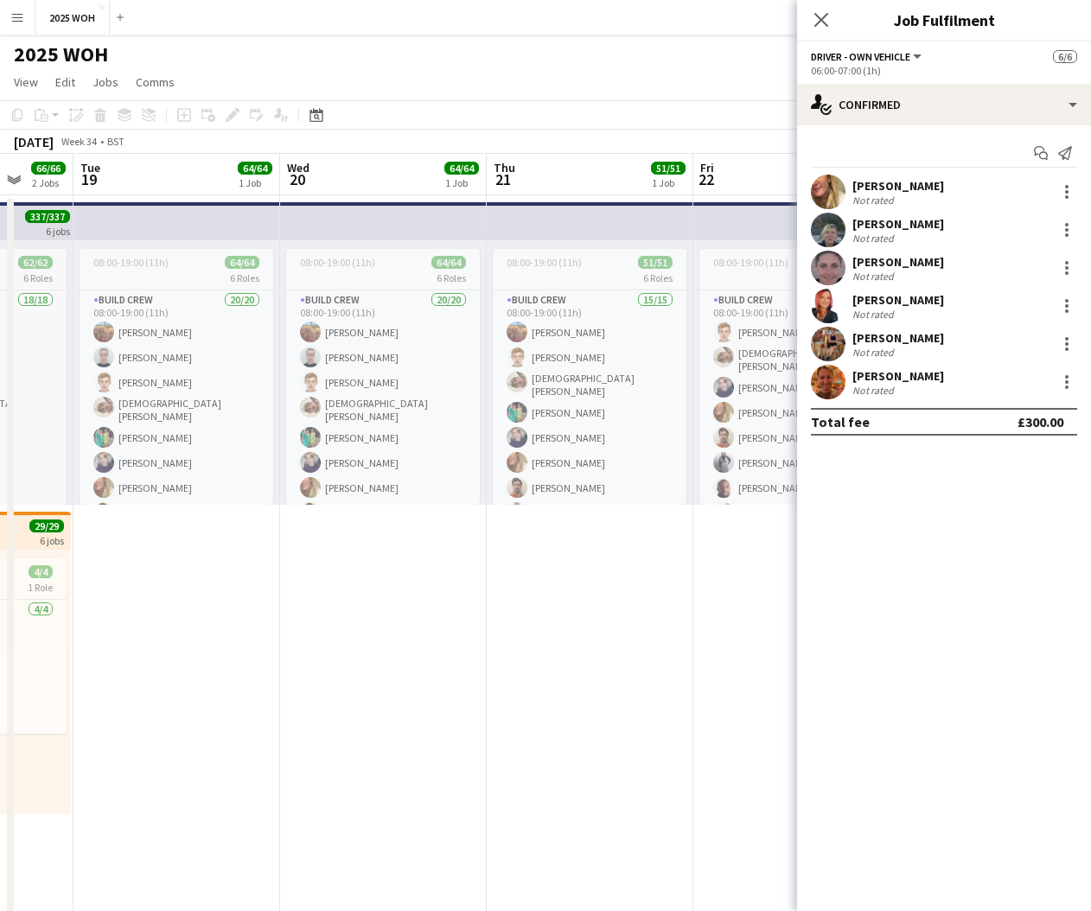
click at [953, 187] on div "Hana Osborne Not rated" at bounding box center [944, 192] width 294 height 35
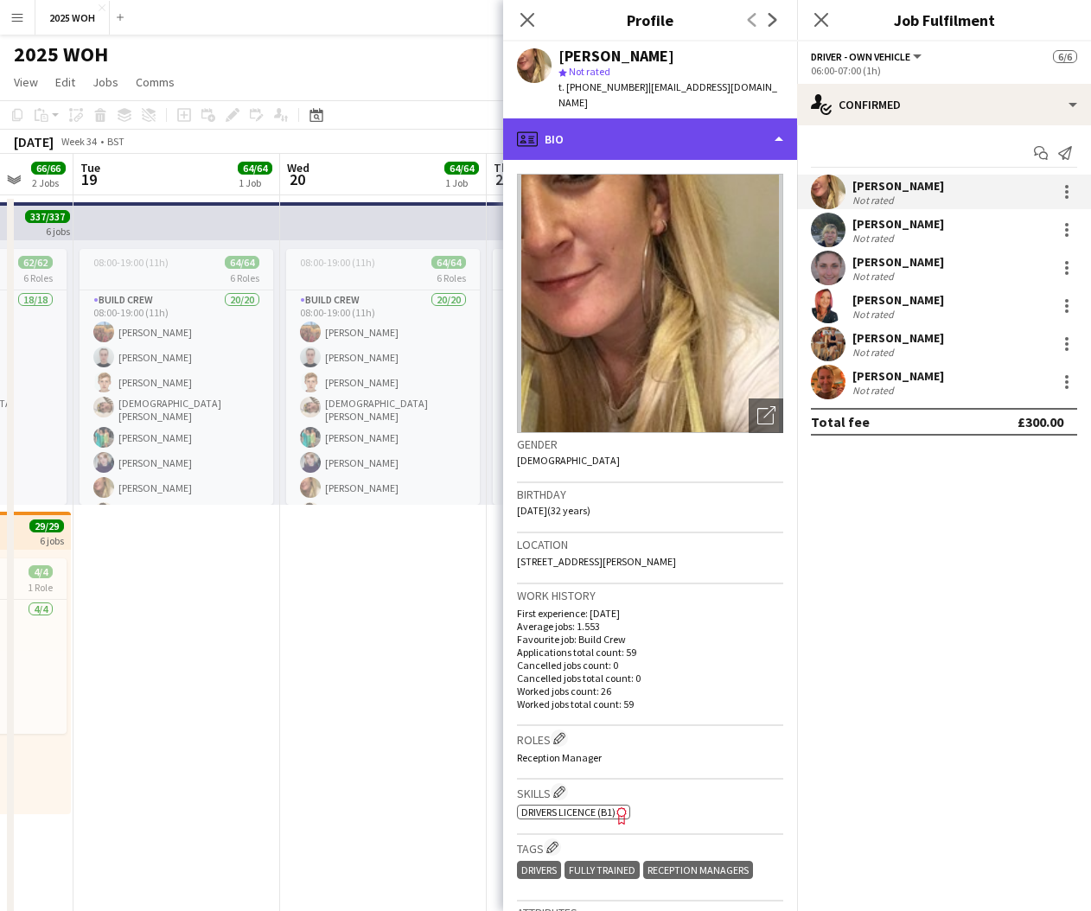
click at [682, 118] on div "profile Bio" at bounding box center [650, 138] width 294 height 41
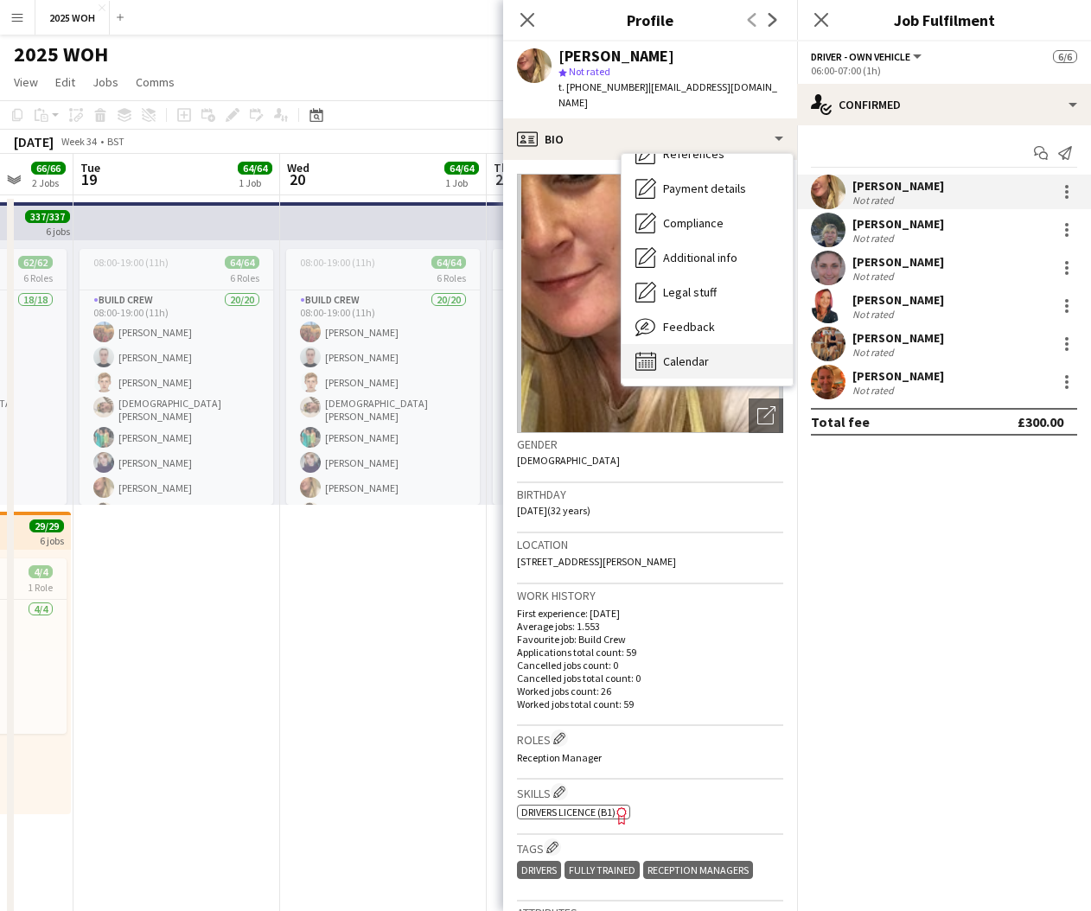
scroll to position [197, 0]
click at [691, 344] on div "Calendar Calendar" at bounding box center [706, 361] width 171 height 35
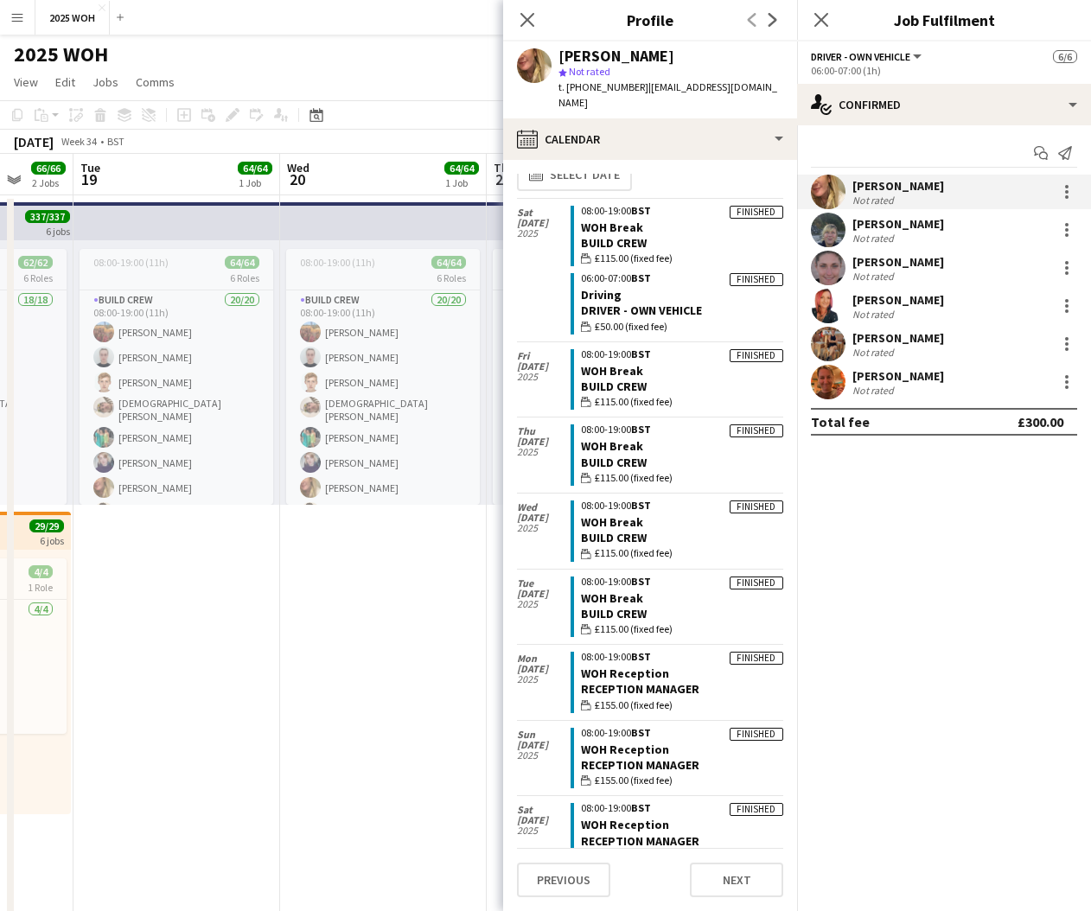
scroll to position [11, 0]
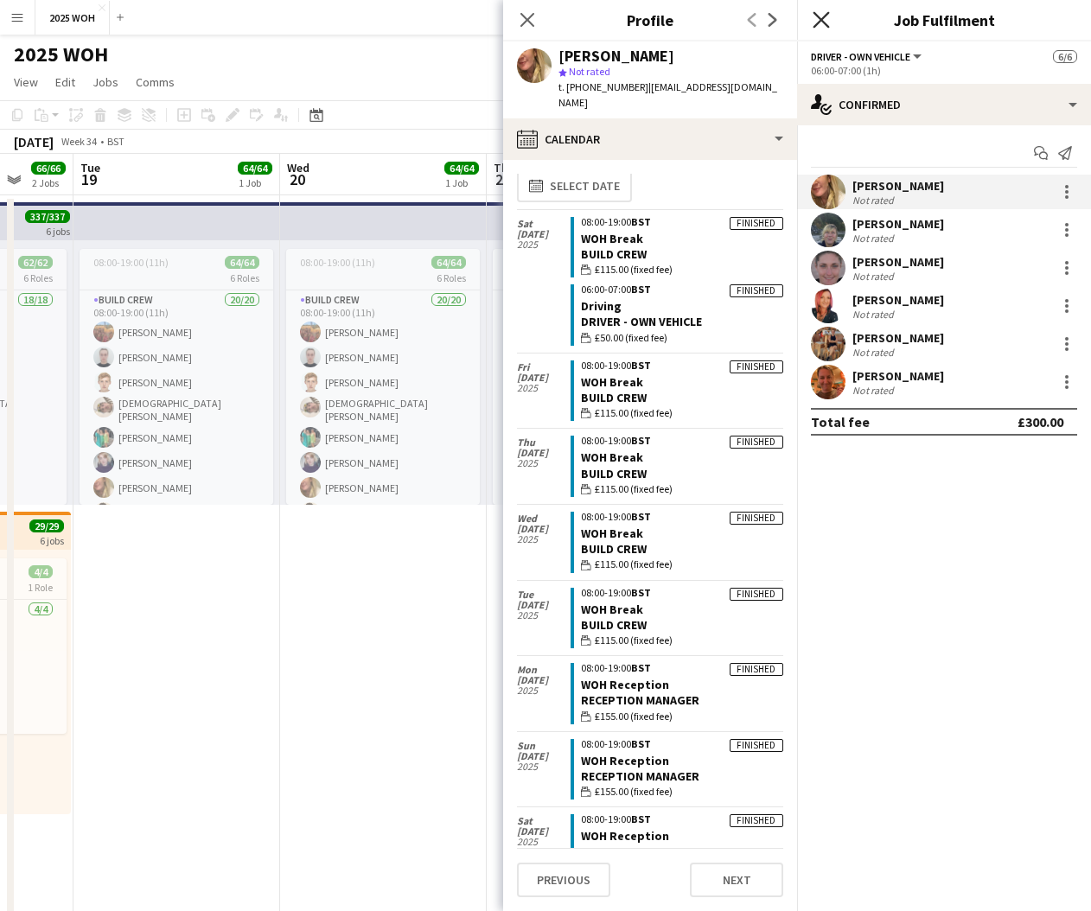
click at [823, 19] on icon at bounding box center [820, 19] width 16 height 16
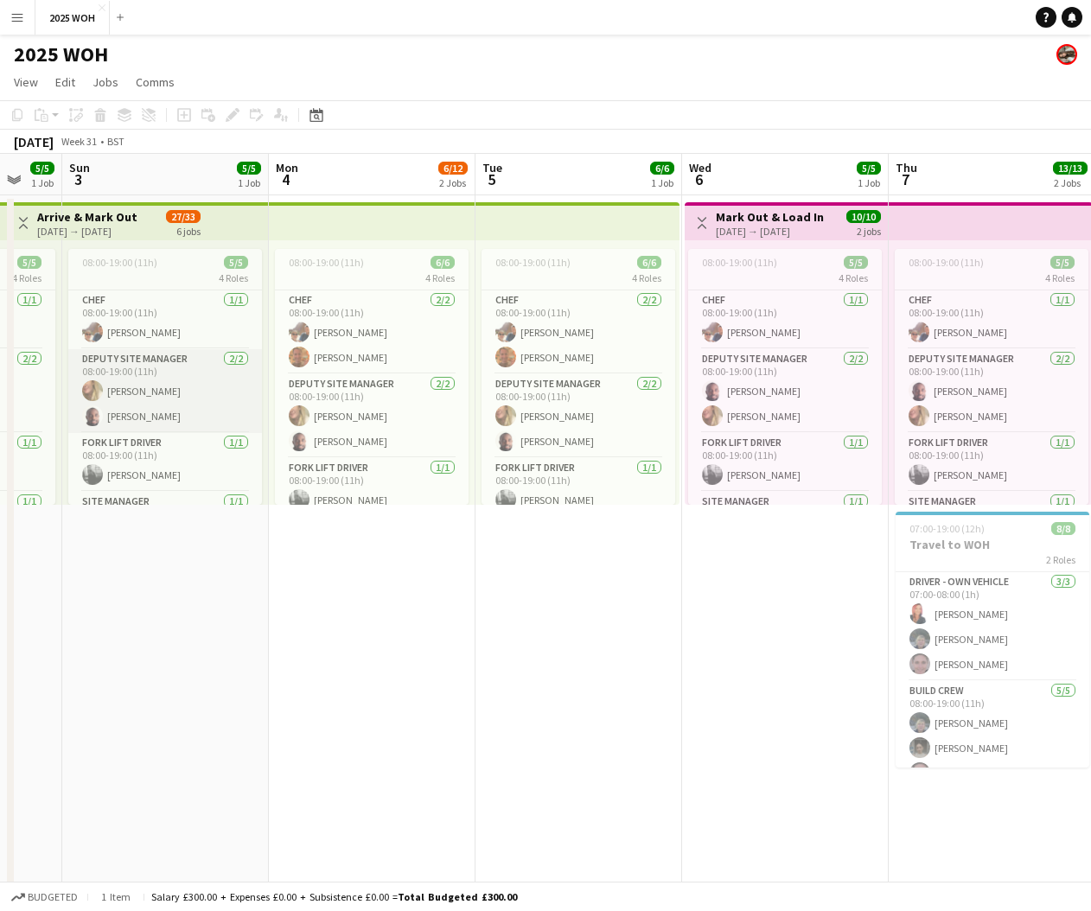
scroll to position [0, 765]
click at [774, 392] on app-card-role "Deputy site manager 2/2 08:00-19:00 (11h) JUDE OBIKWELU Hana Osborne" at bounding box center [784, 391] width 194 height 84
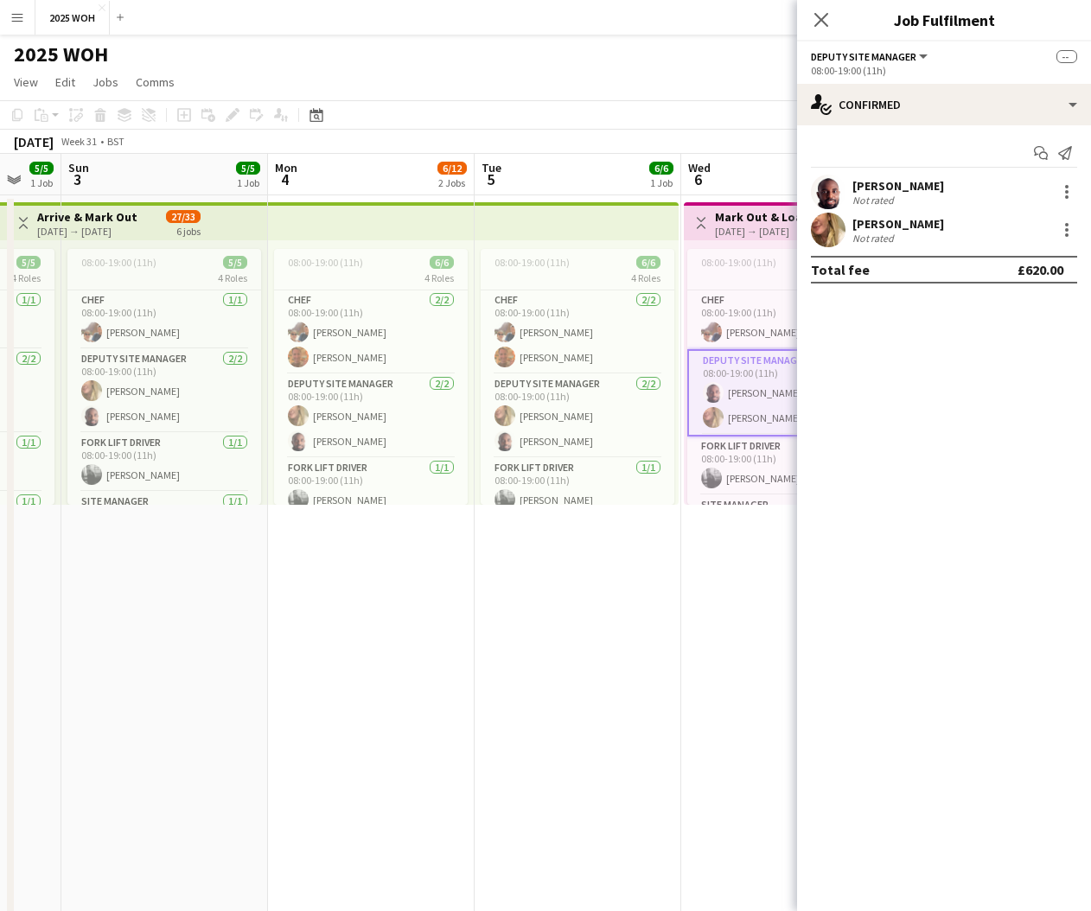
drag, startPoint x: 921, startPoint y: 192, endPoint x: 908, endPoint y: 188, distance: 14.3
click at [922, 192] on div "[PERSON_NAME]" at bounding box center [898, 186] width 92 height 16
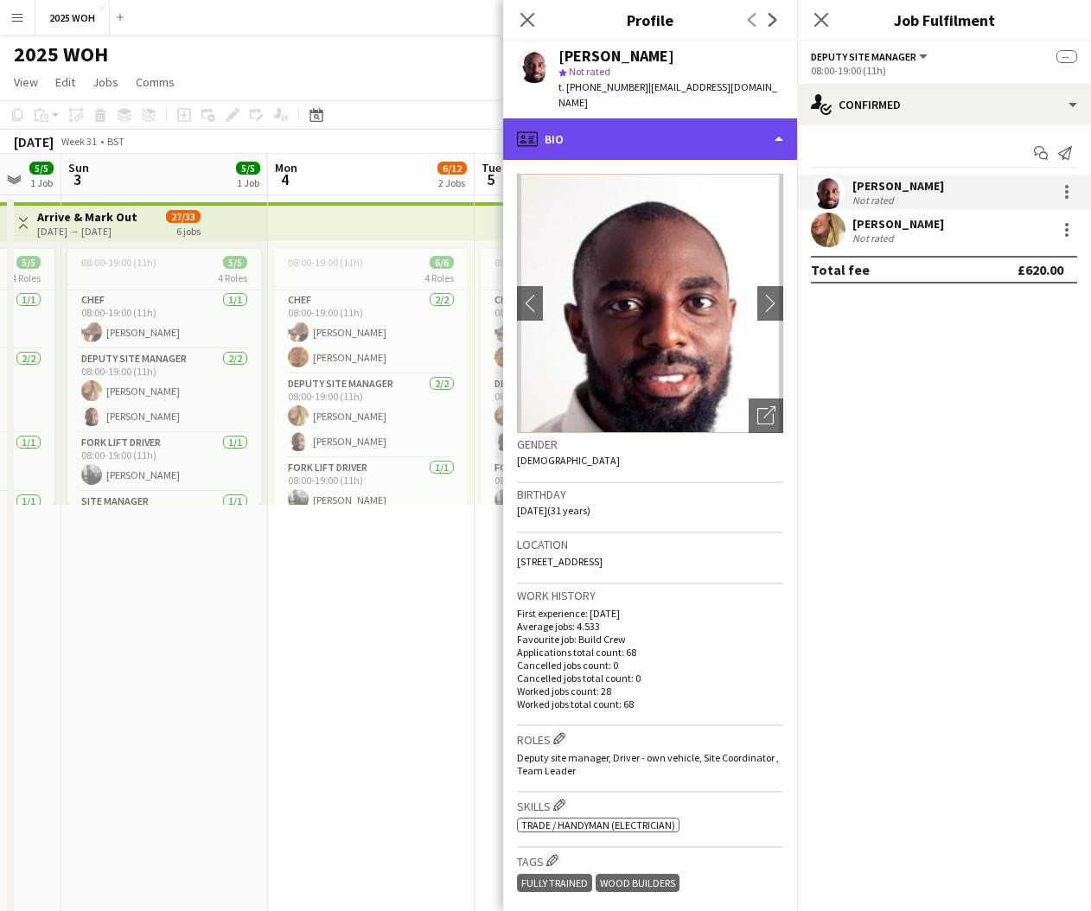
click at [657, 118] on div "profile Bio" at bounding box center [650, 138] width 294 height 41
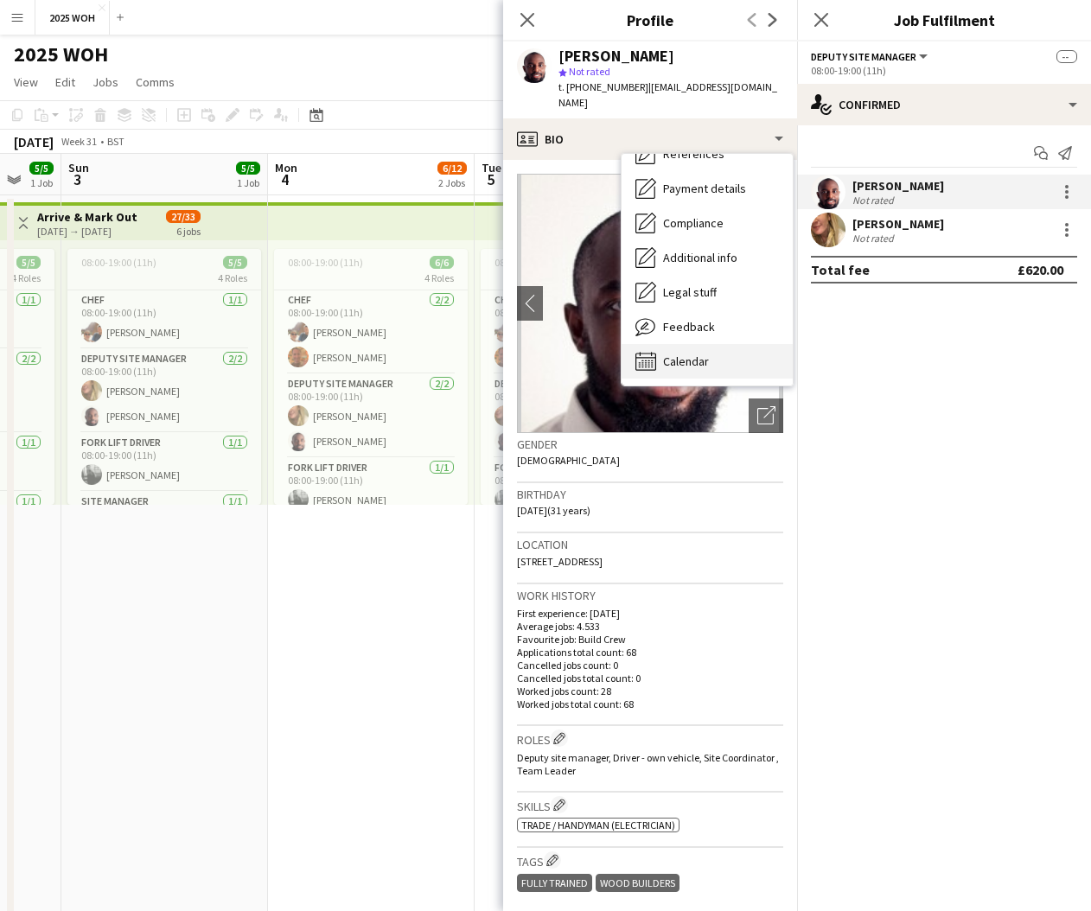
scroll to position [198, 0]
click at [691, 354] on span "Calendar" at bounding box center [686, 362] width 46 height 16
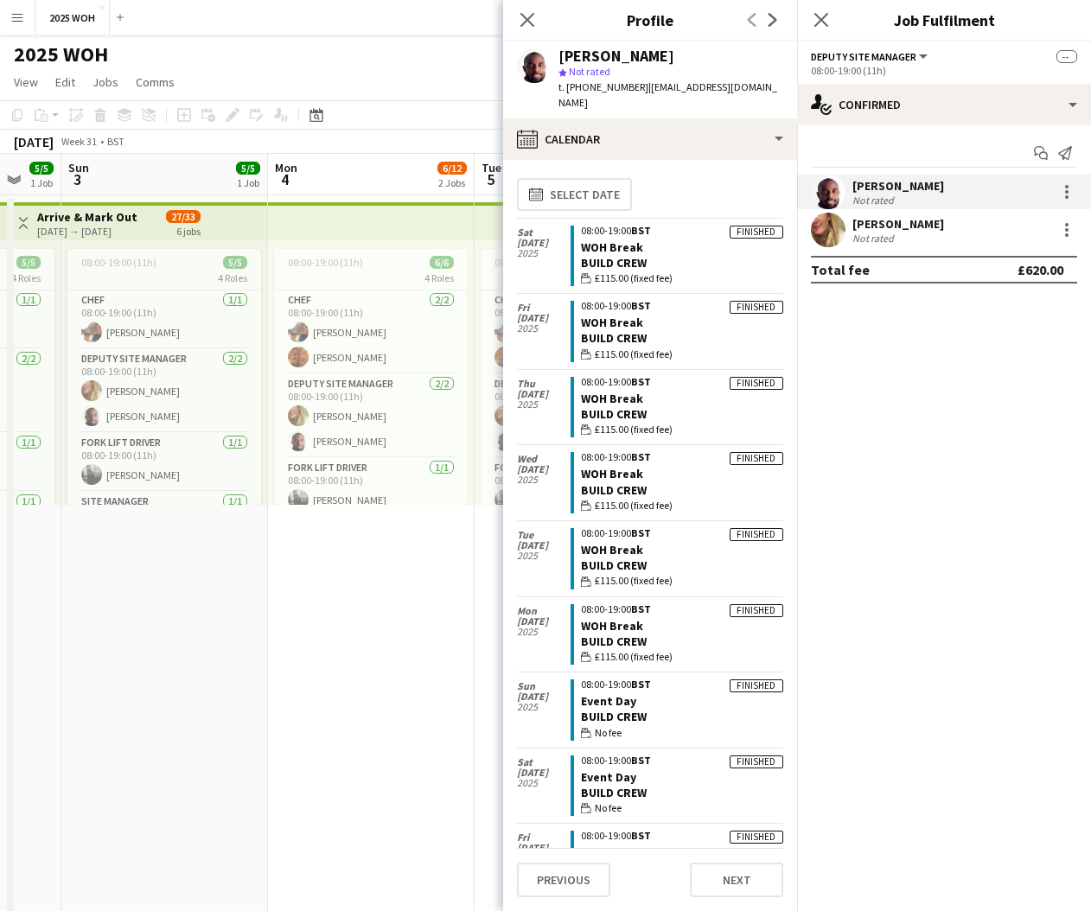
scroll to position [0, 0]
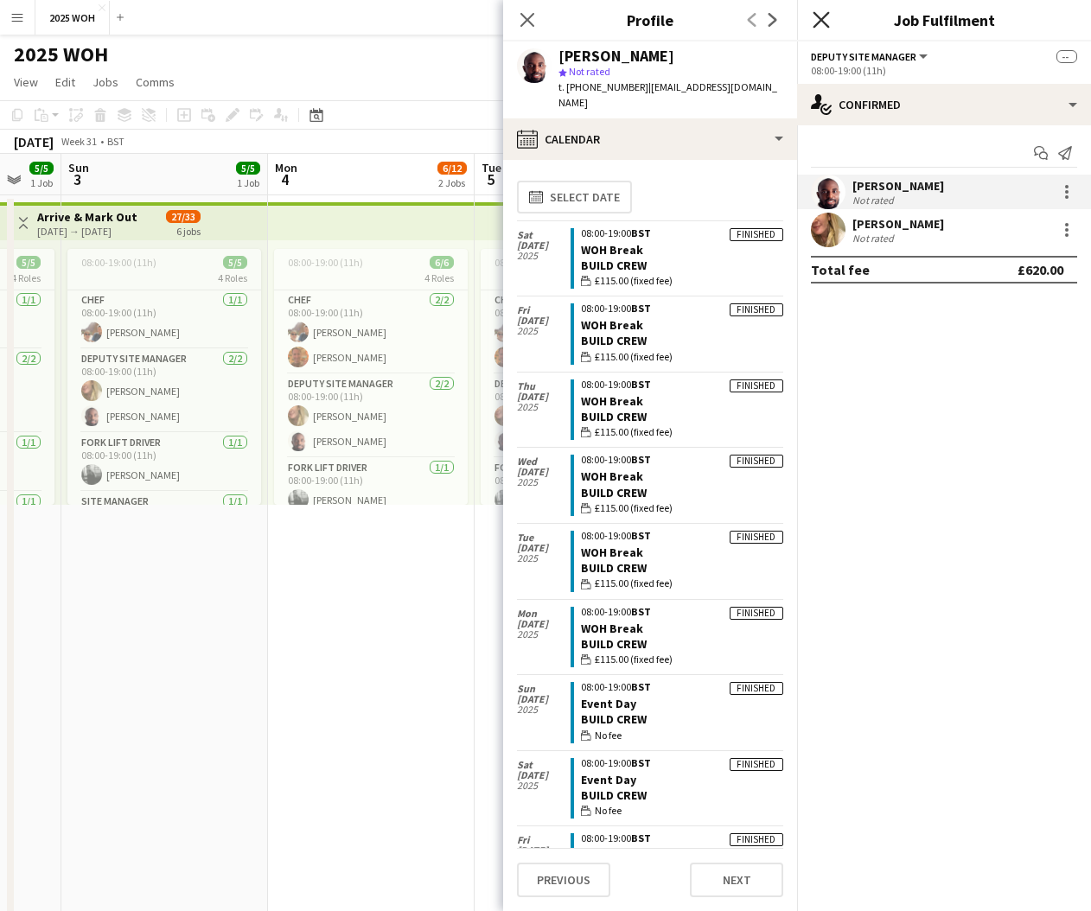
click at [824, 21] on icon "Close pop-in" at bounding box center [820, 19] width 16 height 16
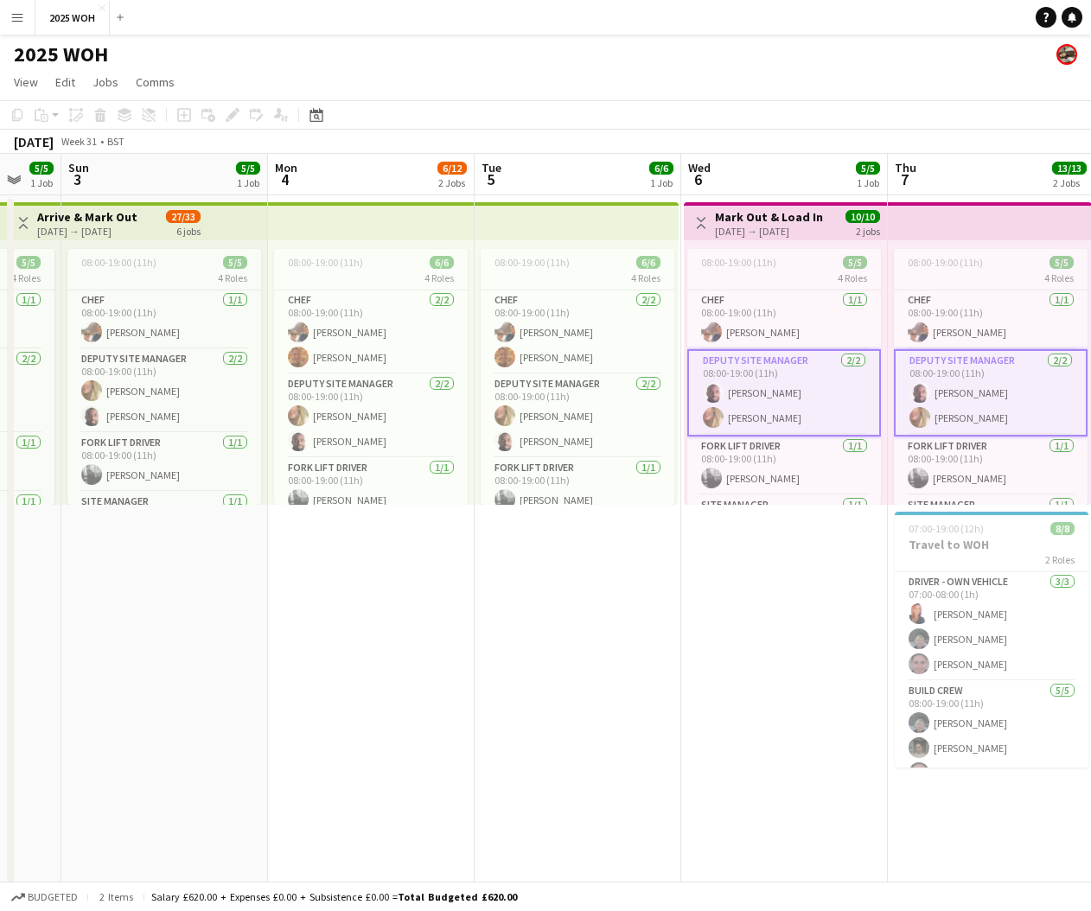
click at [16, 16] on app-icon "Menu" at bounding box center [17, 17] width 14 height 14
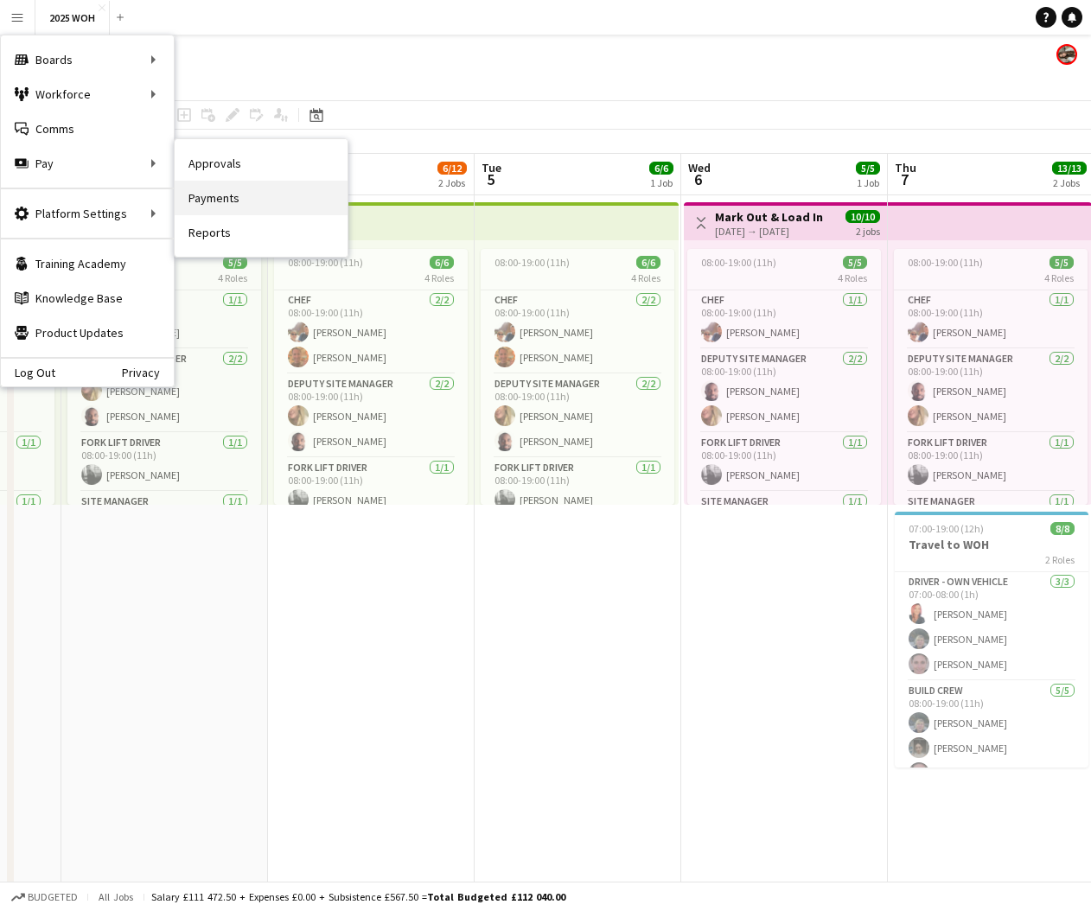
click at [208, 203] on link "Payments" at bounding box center [261, 198] width 173 height 35
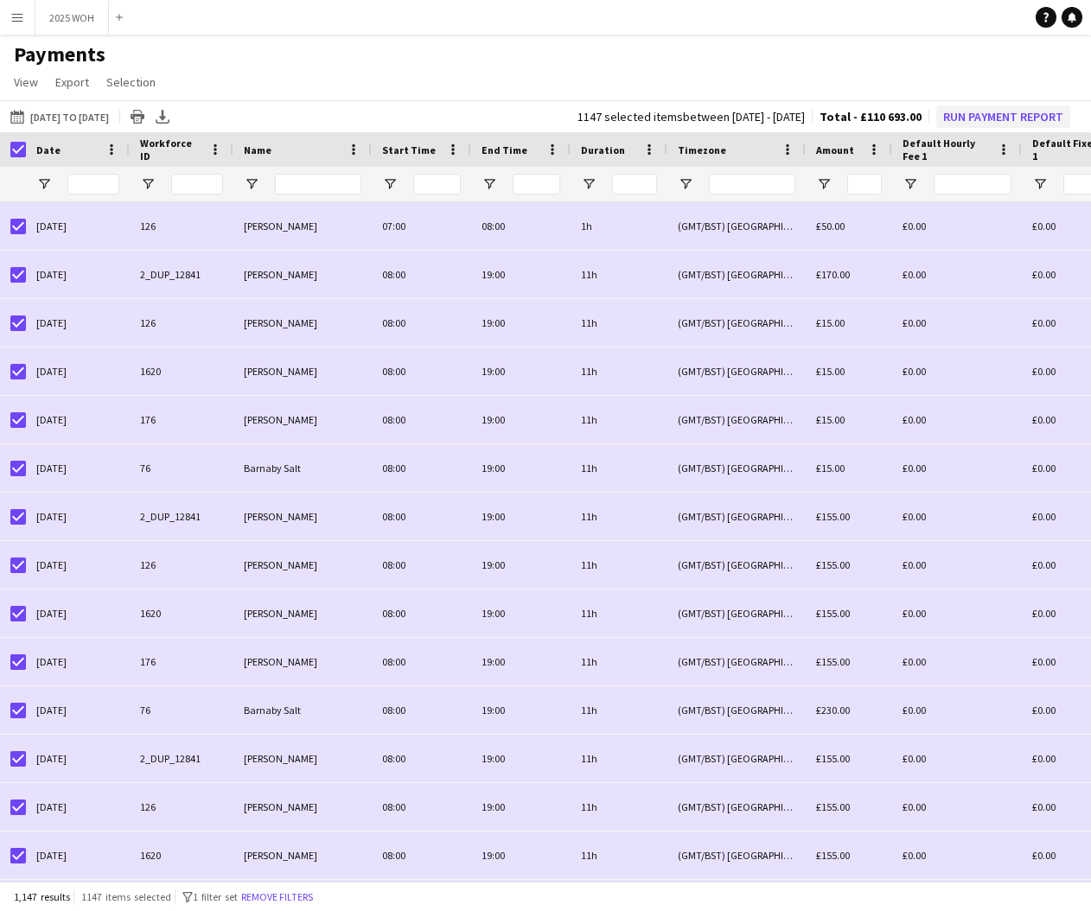
click at [975, 115] on button "Run Payment Report" at bounding box center [1003, 116] width 134 height 22
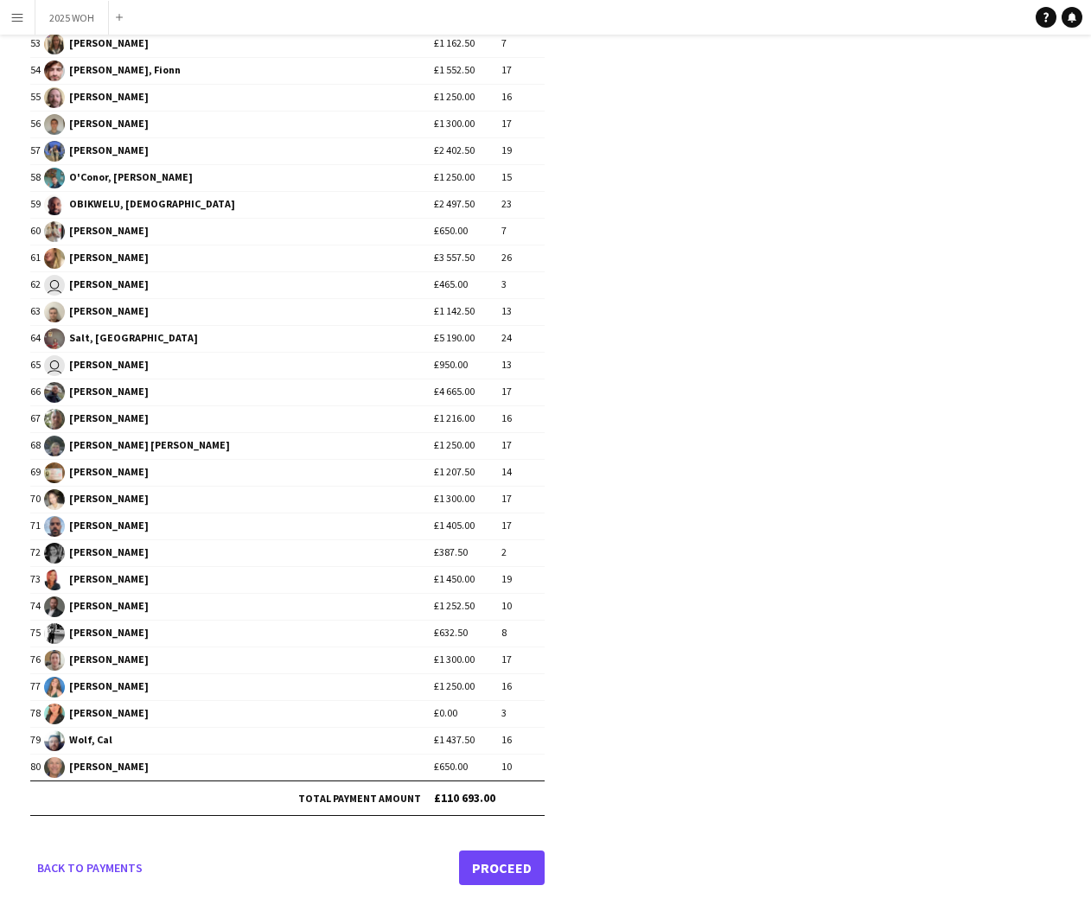
scroll to position [1592, 0]
click at [468, 865] on link "Proceed" at bounding box center [502, 868] width 86 height 35
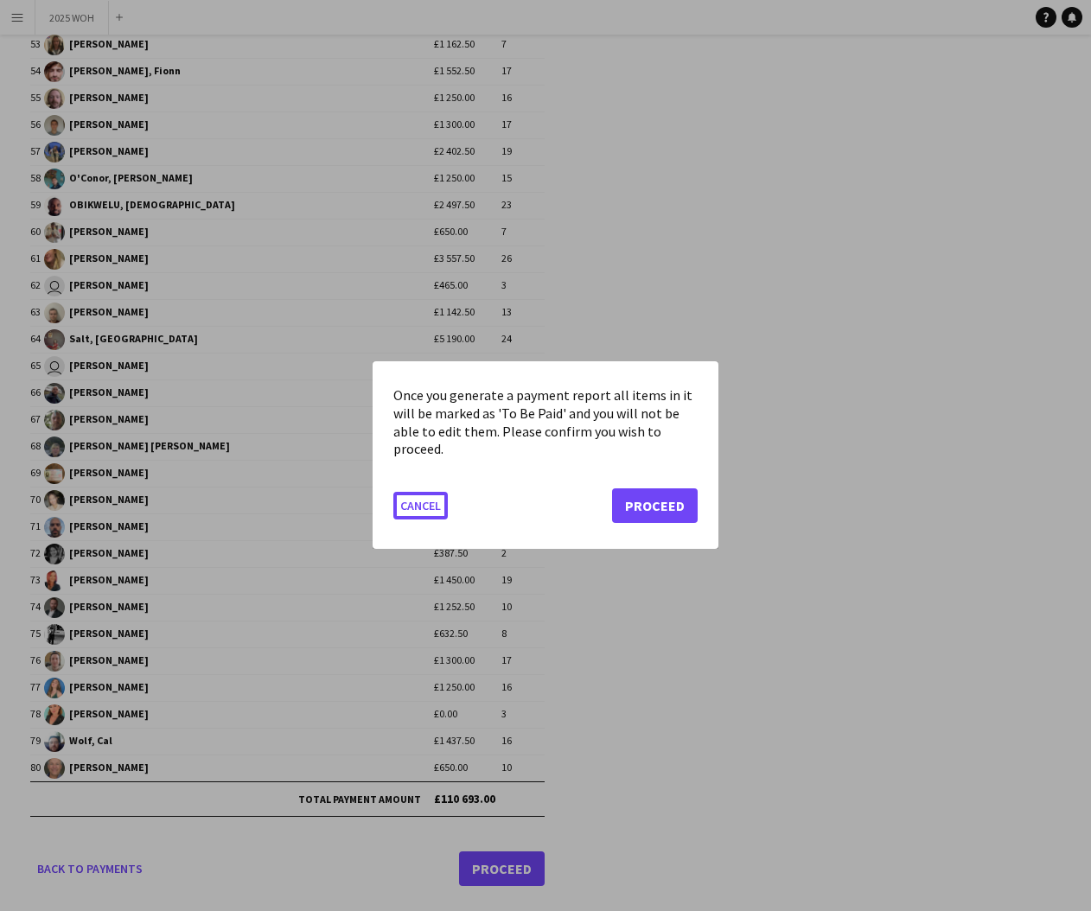
scroll to position [0, 0]
click at [665, 502] on button "Proceed" at bounding box center [655, 506] width 86 height 35
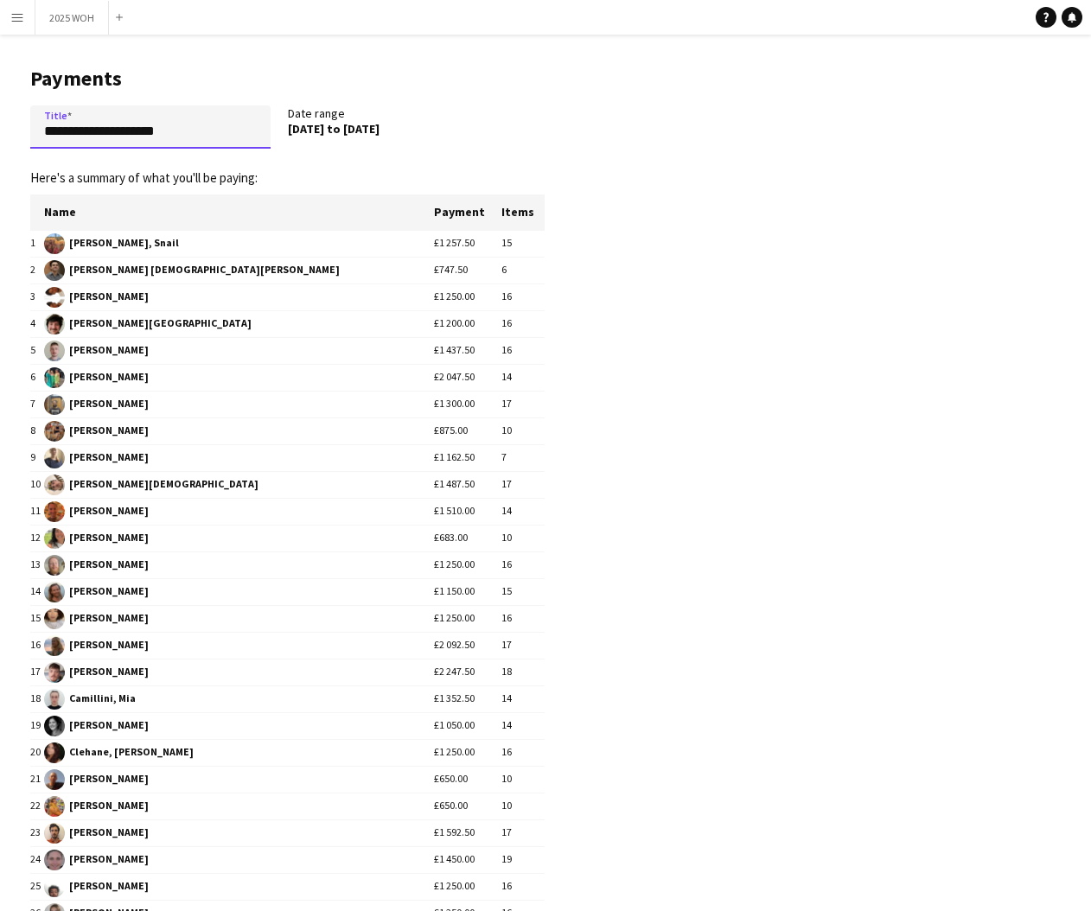
click at [194, 134] on input "**********" at bounding box center [150, 126] width 240 height 43
drag, startPoint x: 190, startPoint y: 134, endPoint x: -12, endPoint y: 127, distance: 202.4
type input "**********"
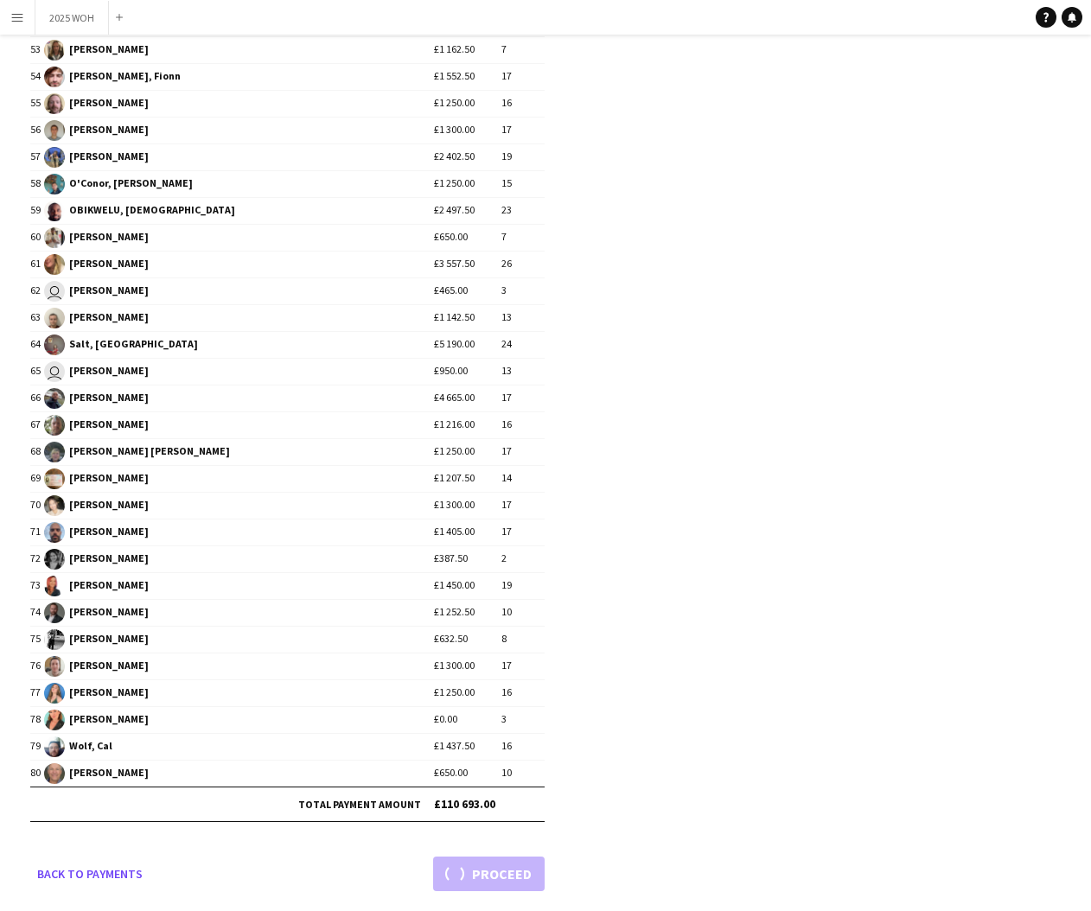
scroll to position [1592, 0]
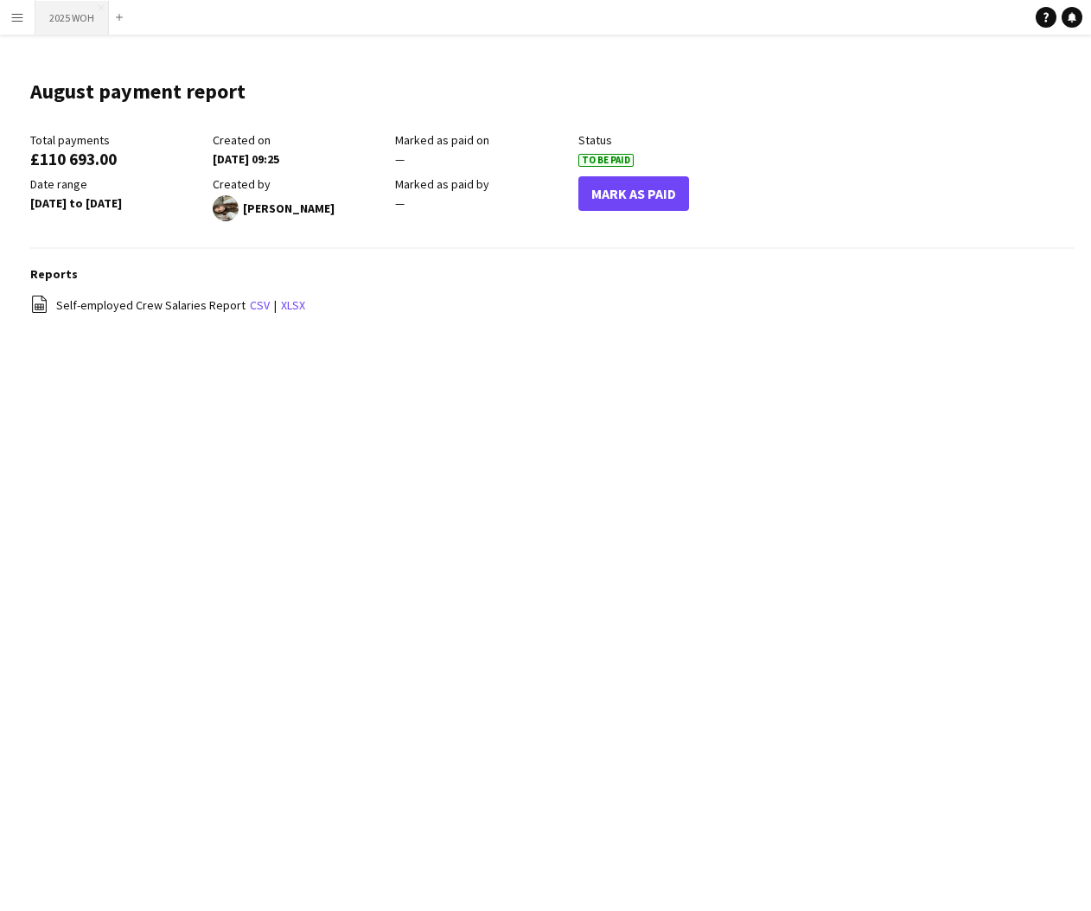
click at [72, 22] on button "2025 WOH Close" at bounding box center [71, 18] width 73 height 34
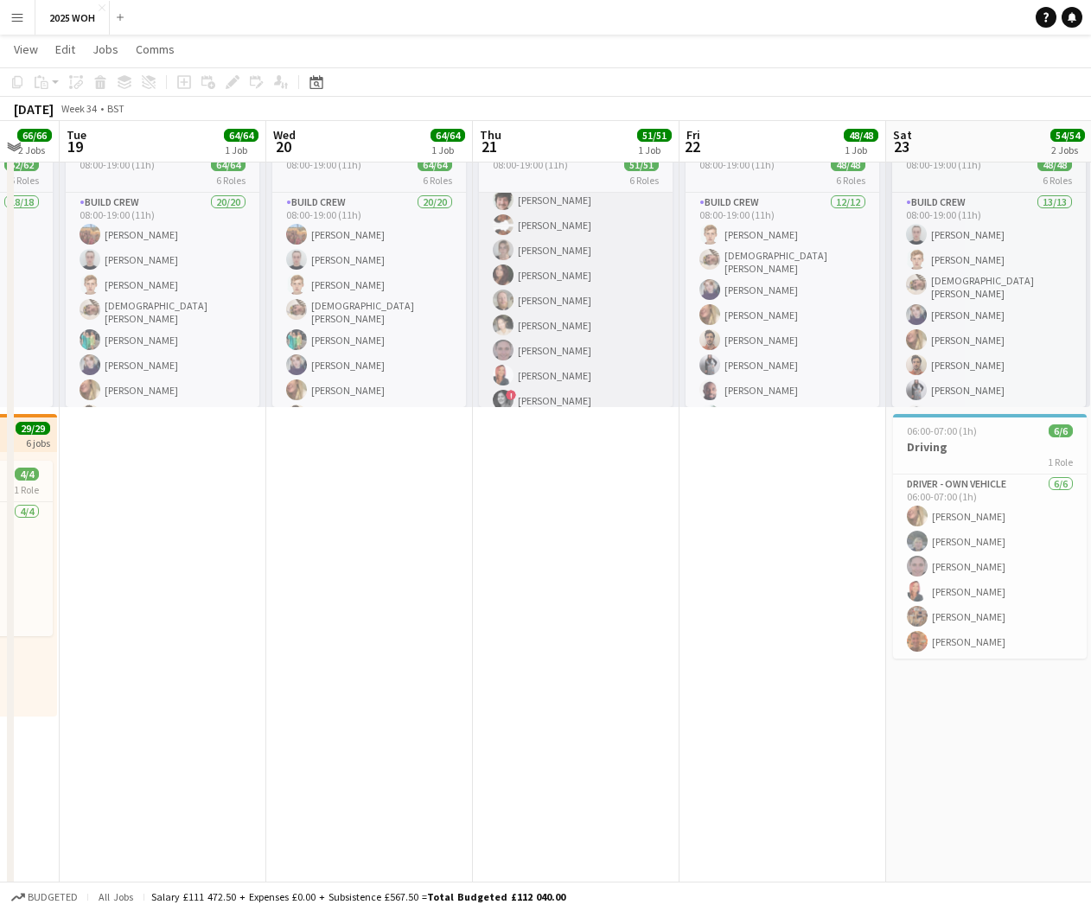
scroll to position [1035, 0]
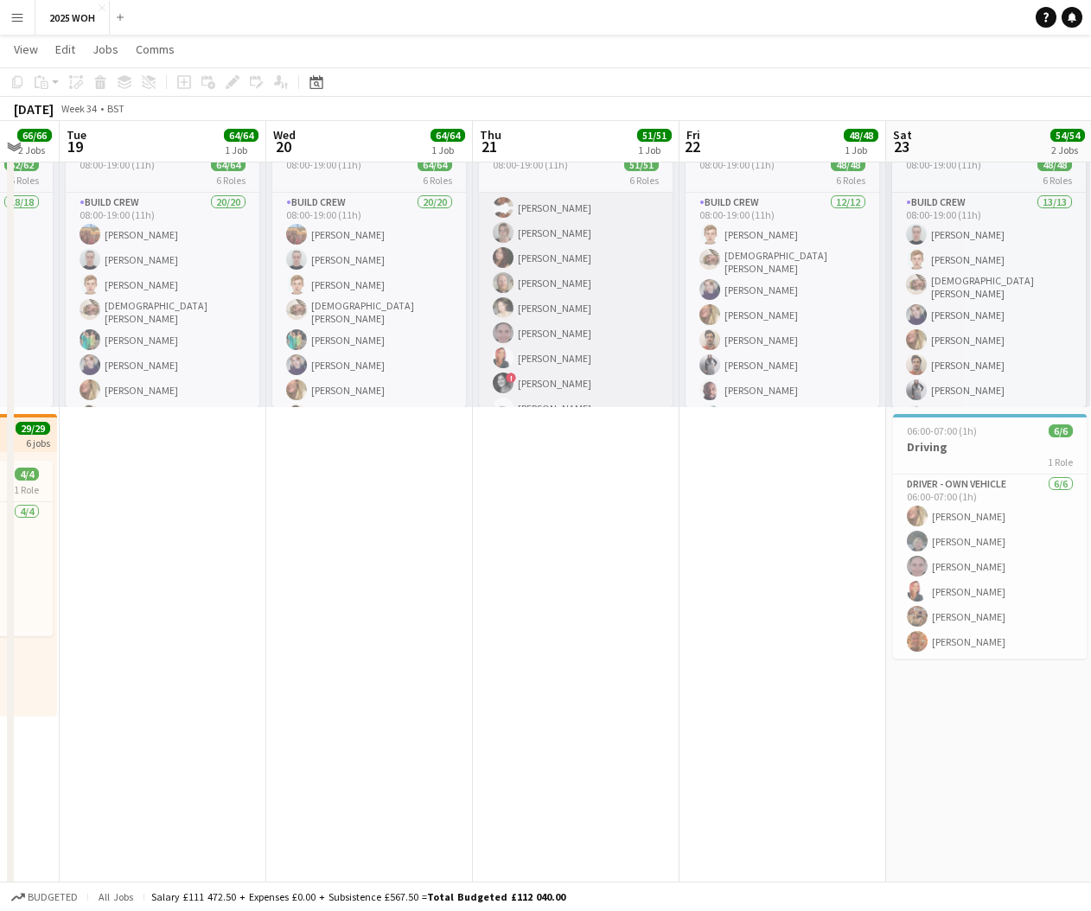
click at [586, 298] on app-card-role "New Build Crew 28/28 08:00-19:00 (11h) Jamie McKay Lauren Jackson Rebecca Hawle…" at bounding box center [576, 158] width 194 height 736
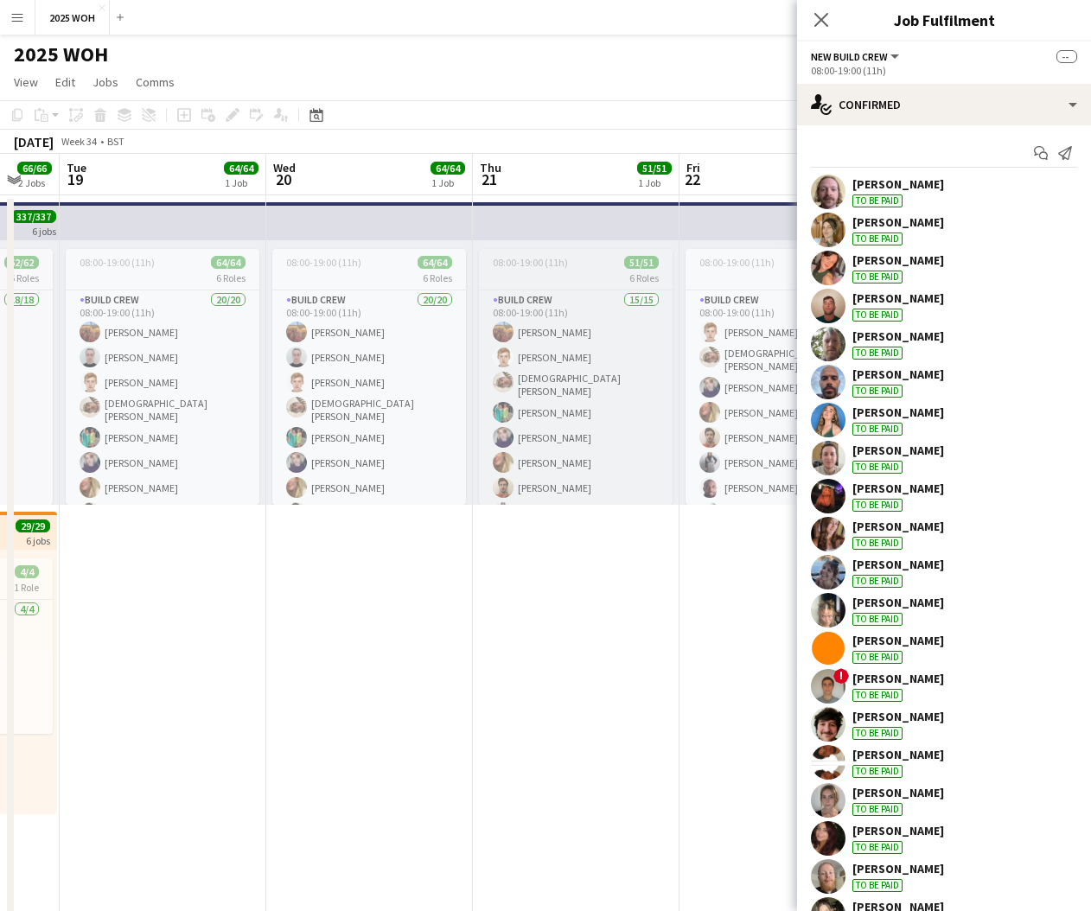
scroll to position [0, 0]
click at [532, 261] on span "08:00-19:00 (11h)" at bounding box center [530, 262] width 75 height 13
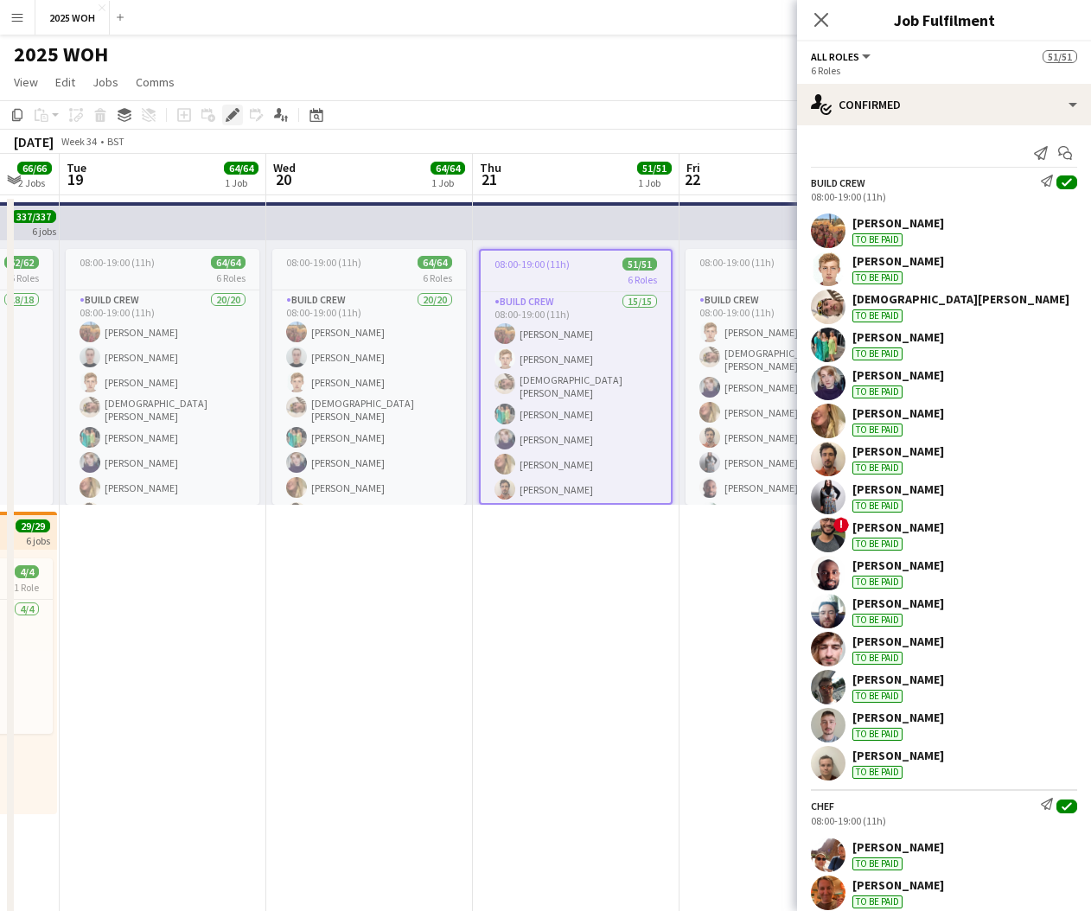
click at [235, 118] on icon "Edit" at bounding box center [233, 115] width 14 height 14
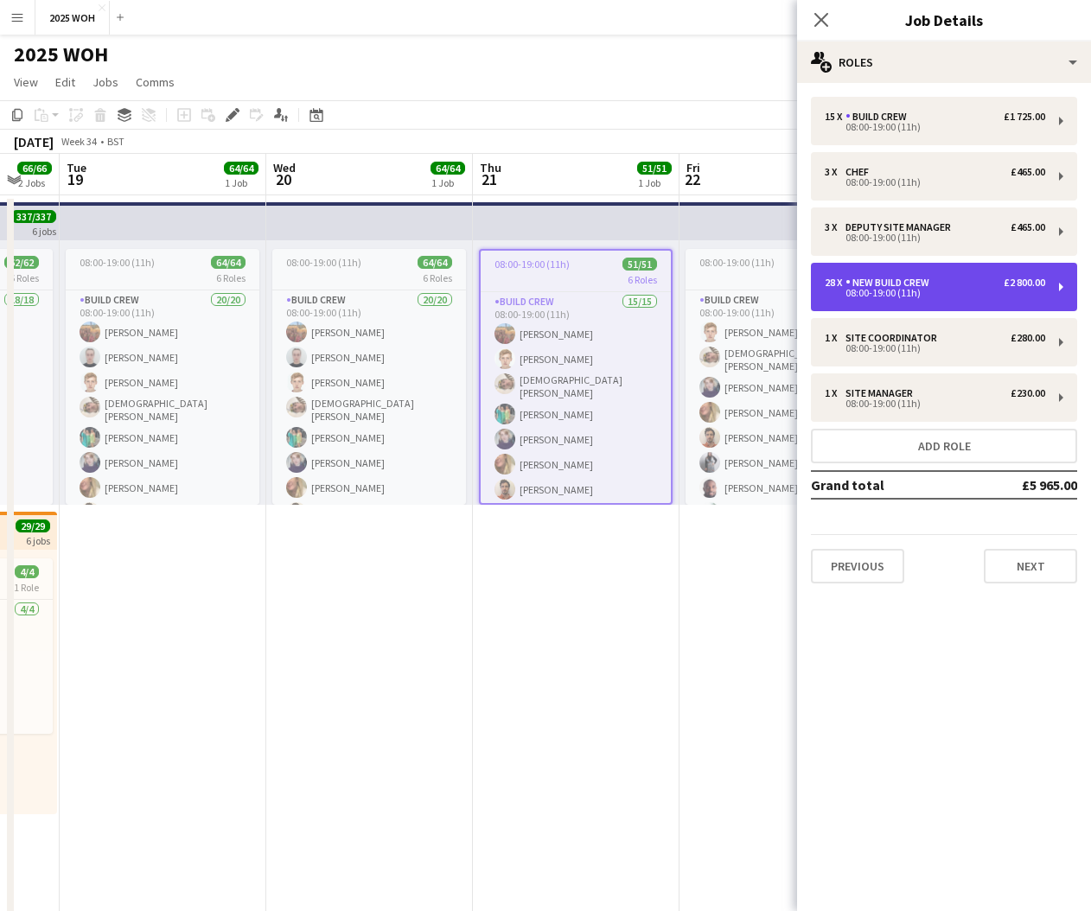
click at [957, 303] on div "28 x New Build Crew £2 800.00 08:00-19:00 (11h)" at bounding box center [944, 287] width 266 height 48
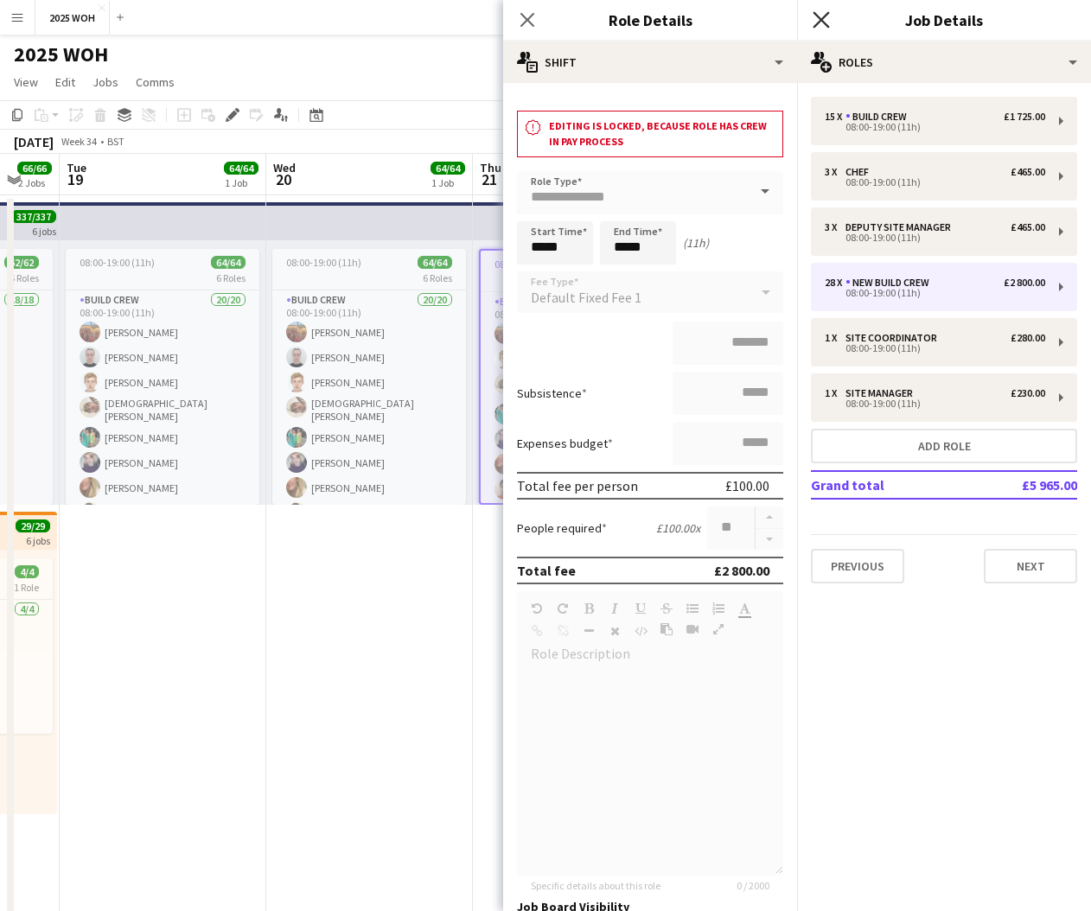
click at [823, 17] on icon at bounding box center [820, 19] width 16 height 16
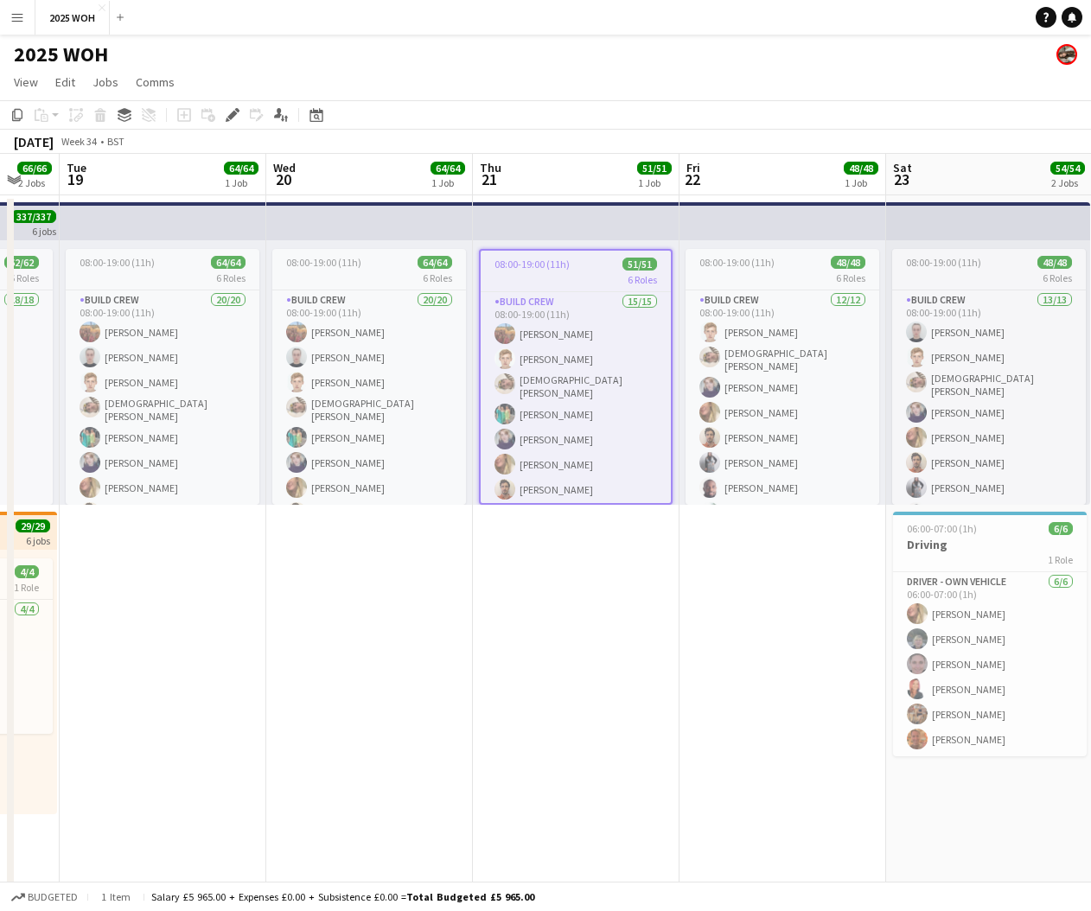
click at [586, 545] on app-date-cell "08:00-19:00 (11h) 51/51 6 Roles Build Crew 15/15 08:00-19:00 (11h) Snail Adams …" at bounding box center [576, 716] width 207 height 1042
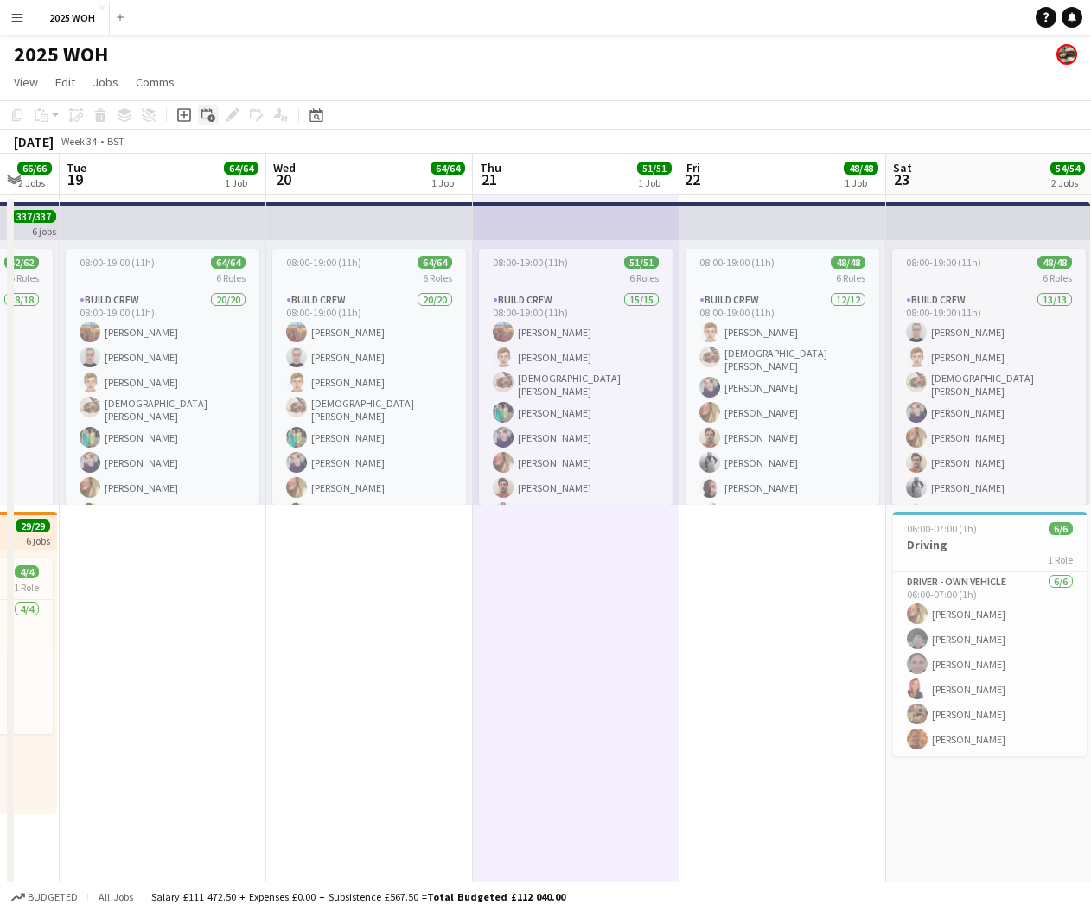
drag, startPoint x: 189, startPoint y: 118, endPoint x: 211, endPoint y: 122, distance: 22.0
click at [189, 118] on icon "Add job" at bounding box center [184, 115] width 14 height 14
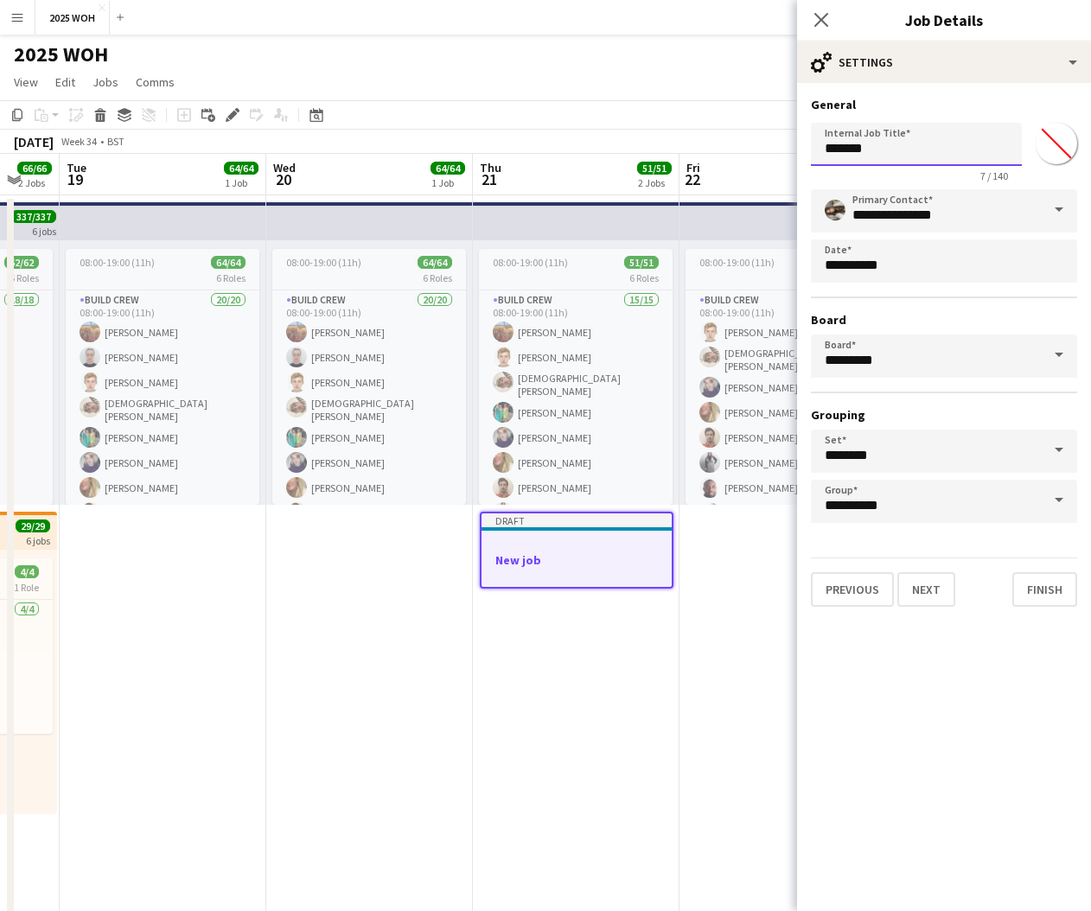
click at [903, 151] on input "*******" at bounding box center [916, 144] width 211 height 43
click at [820, 21] on icon at bounding box center [821, 20] width 14 height 14
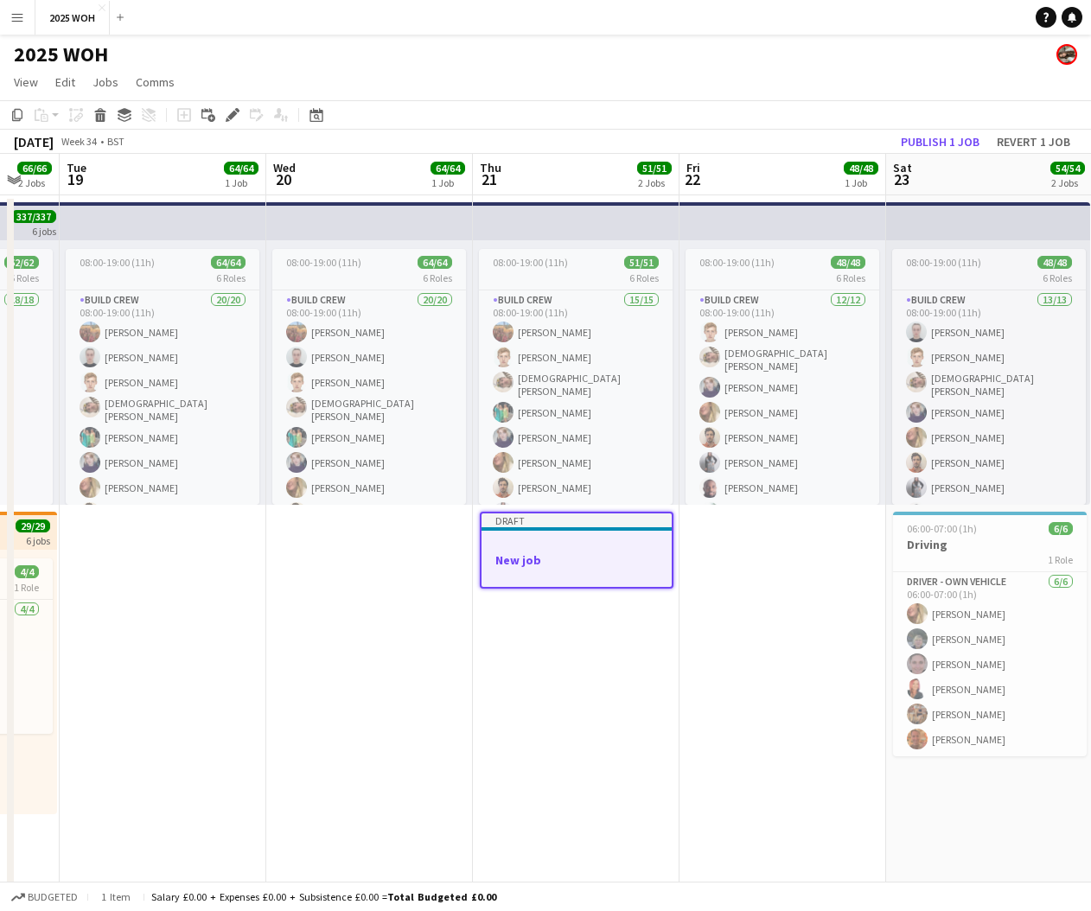
click at [512, 535] on app-job-card "Draft New job" at bounding box center [577, 550] width 194 height 77
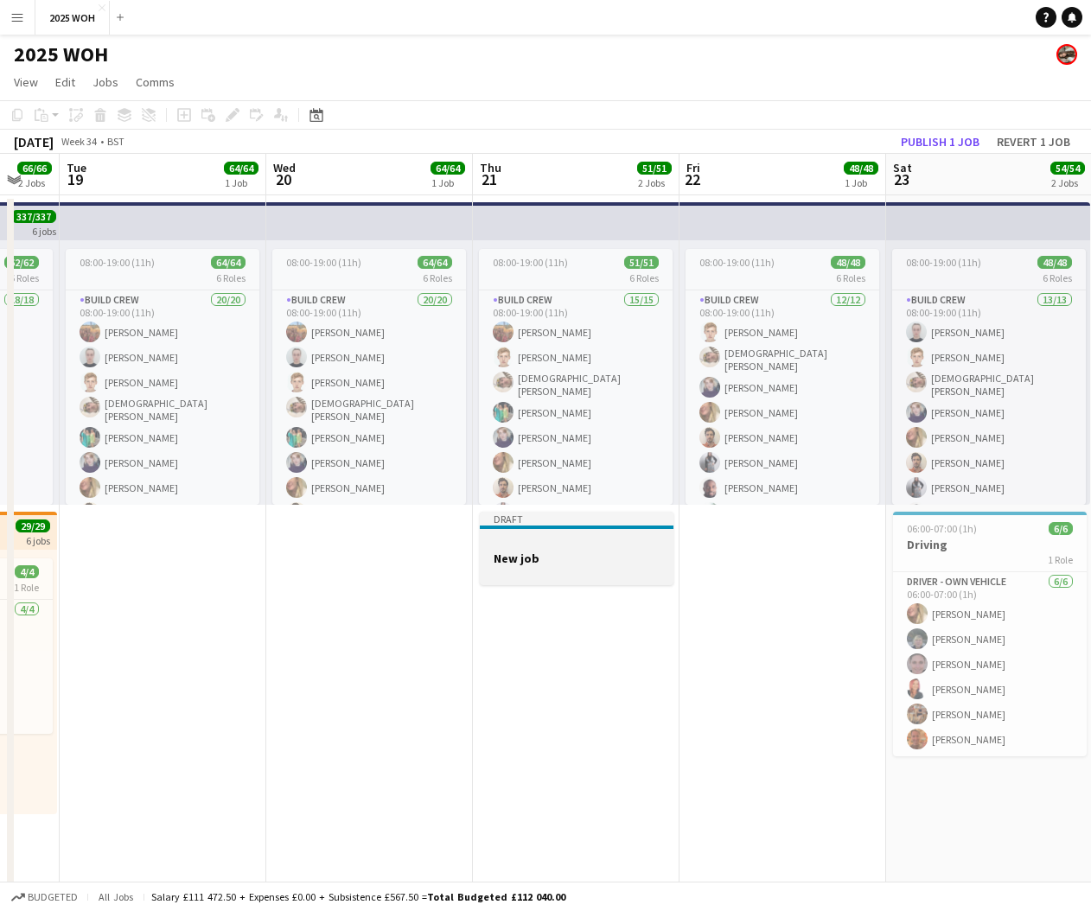
click at [507, 532] on app-job-card "Draft New job" at bounding box center [577, 548] width 194 height 73
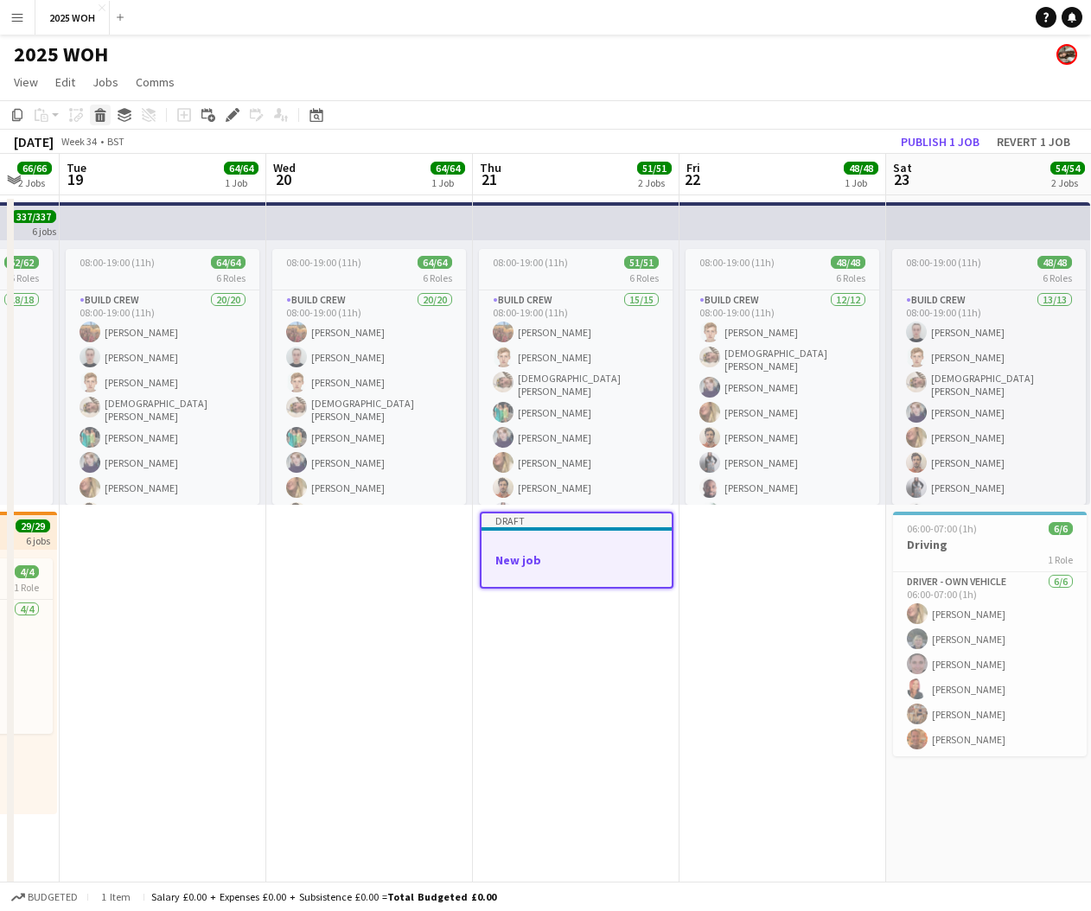
click at [98, 116] on icon at bounding box center [101, 117] width 10 height 9
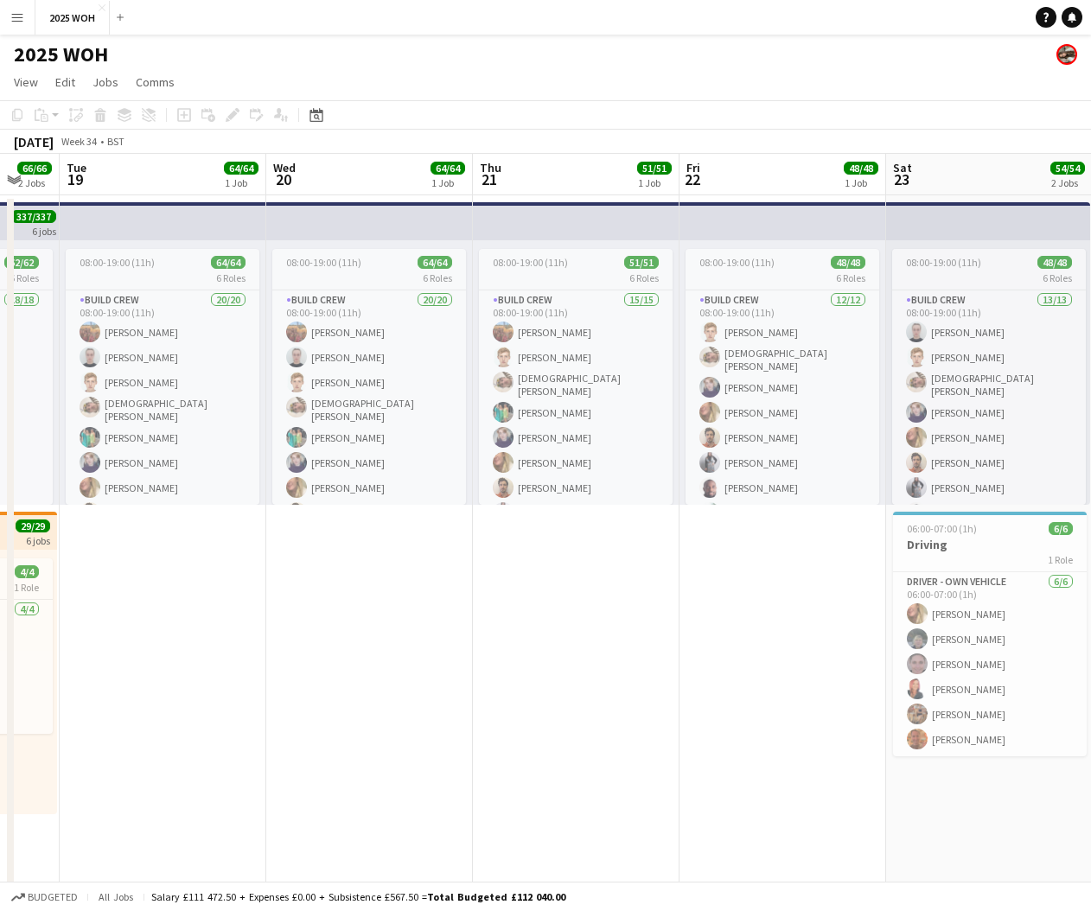
drag, startPoint x: 545, startPoint y: 609, endPoint x: 544, endPoint y: 596, distance: 13.0
click at [545, 607] on app-date-cell "08:00-19:00 (11h) 51/51 6 Roles Build Crew 15/15 08:00-19:00 (11h) Snail Adams …" at bounding box center [576, 716] width 207 height 1042
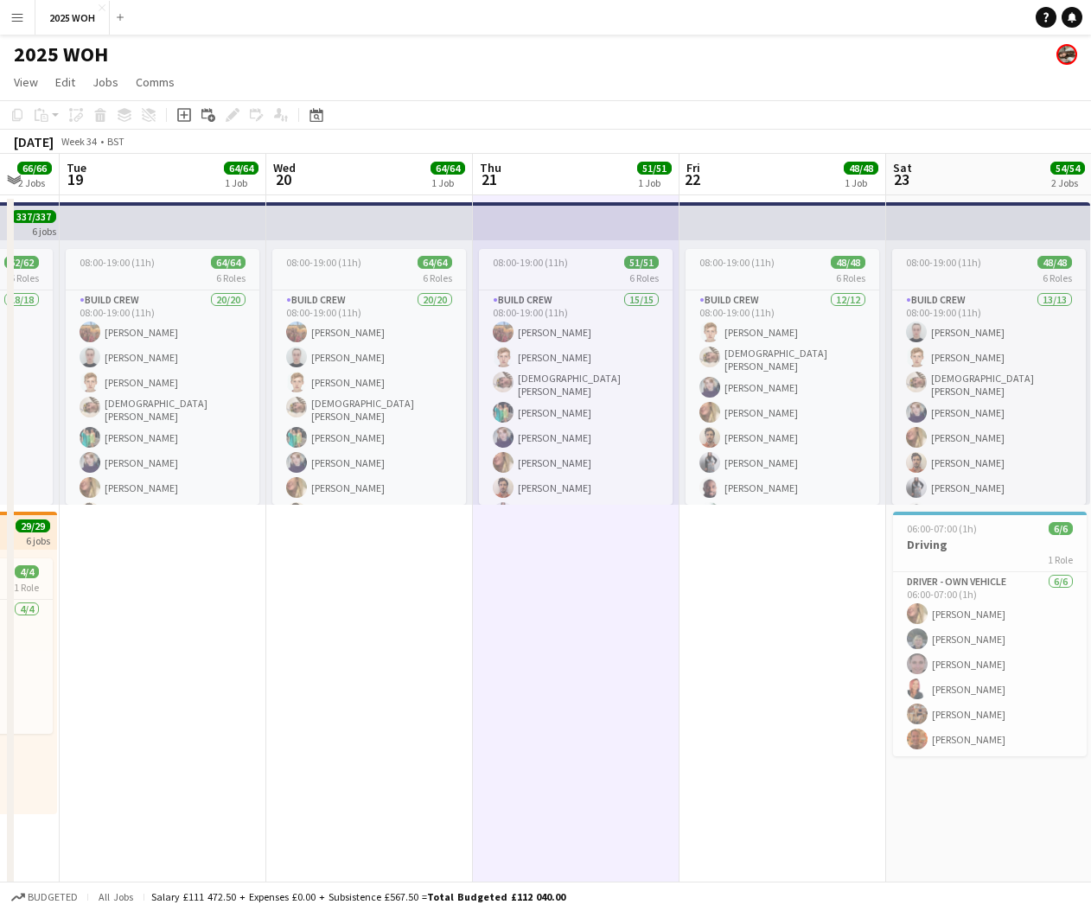
drag, startPoint x: 183, startPoint y: 115, endPoint x: 596, endPoint y: 172, distance: 416.2
click at [183, 115] on icon at bounding box center [184, 116] width 8 height 8
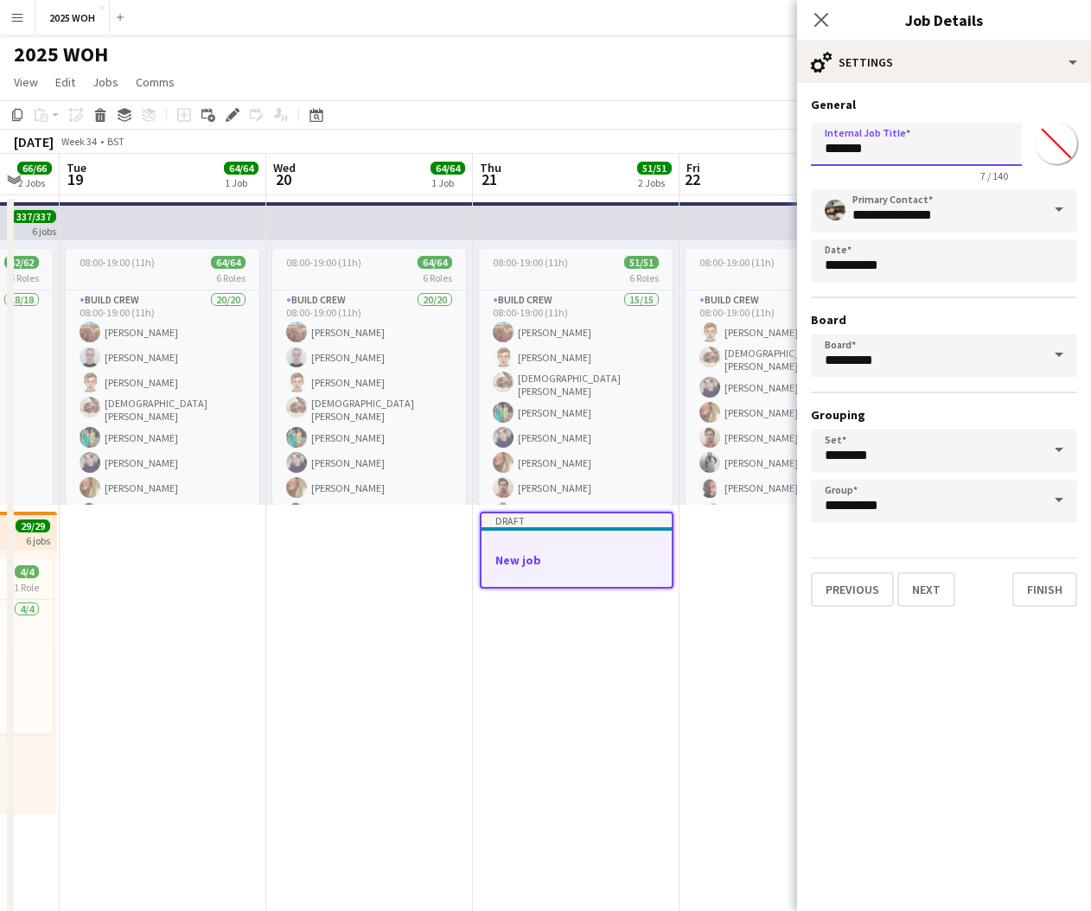
click at [906, 157] on input "*******" at bounding box center [916, 144] width 211 height 43
type input "*********"
click at [923, 581] on button "Next" at bounding box center [926, 589] width 58 height 35
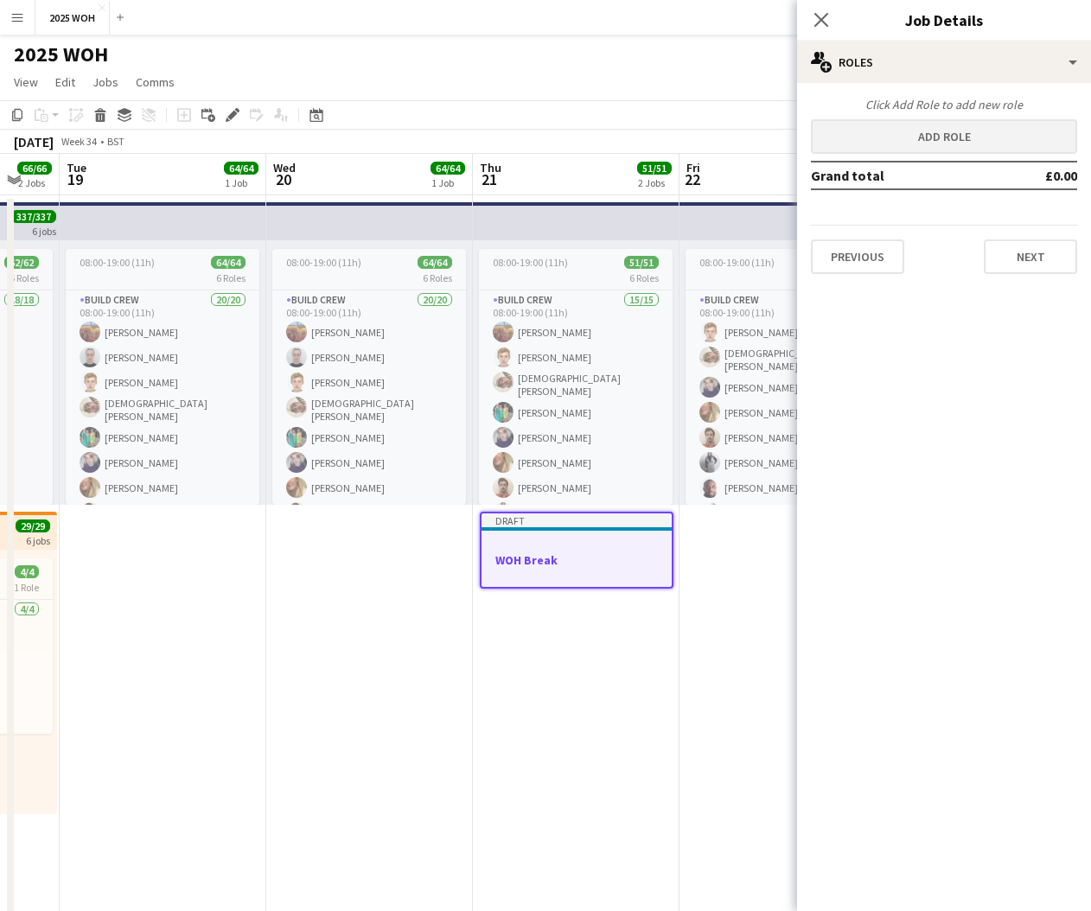
click at [944, 131] on button "Add role" at bounding box center [944, 136] width 266 height 35
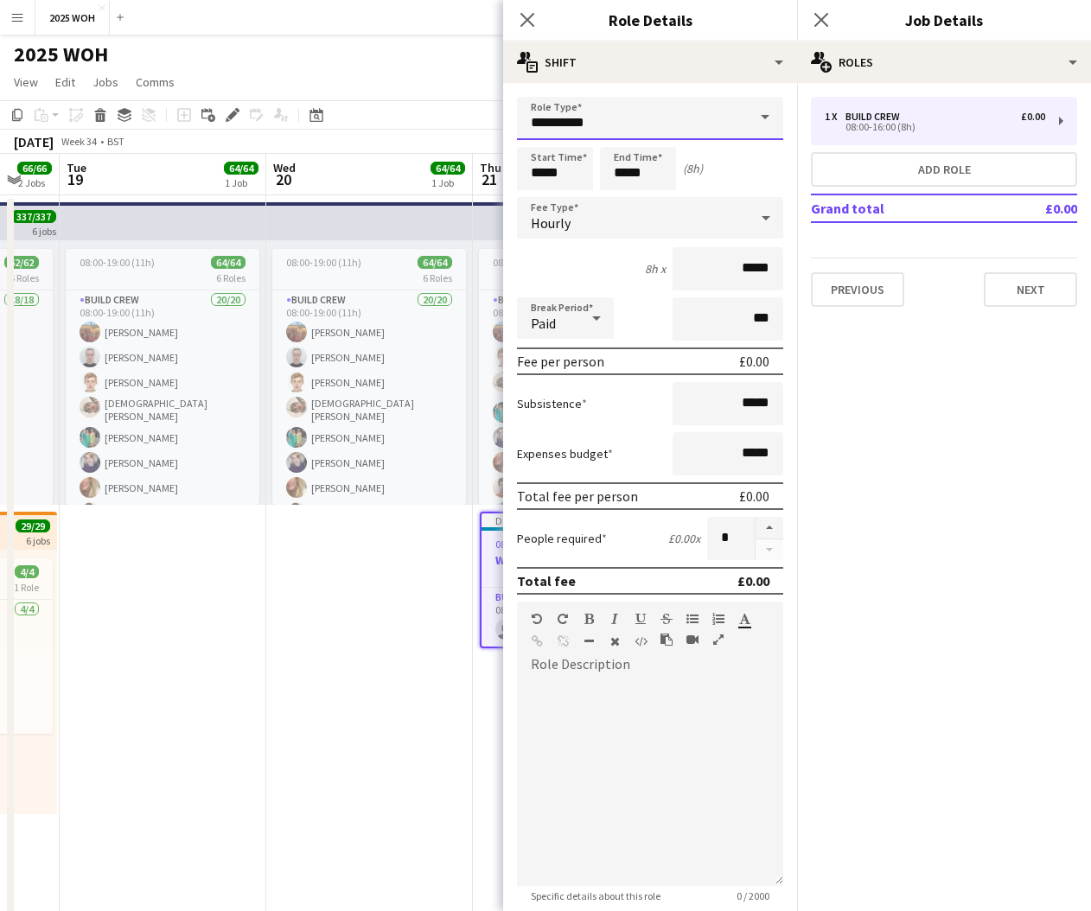
click at [622, 130] on input "**********" at bounding box center [650, 118] width 266 height 43
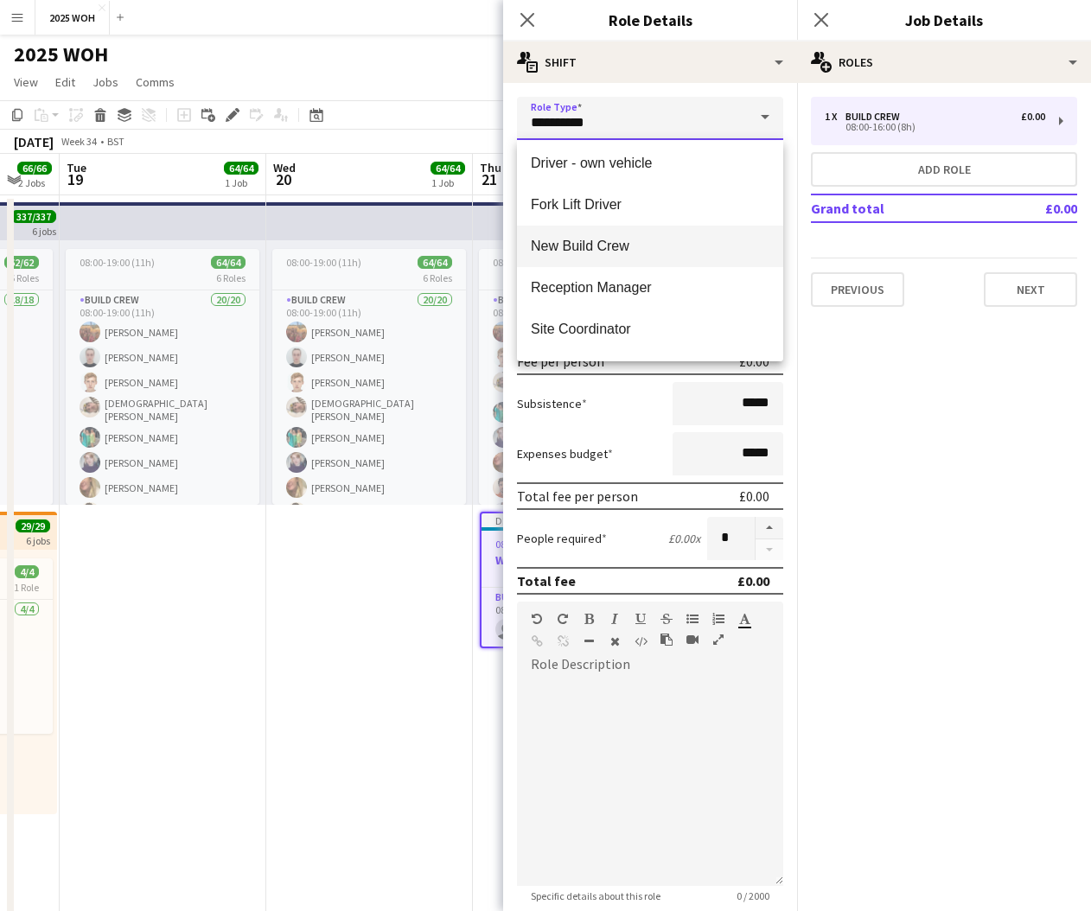
scroll to position [331, 0]
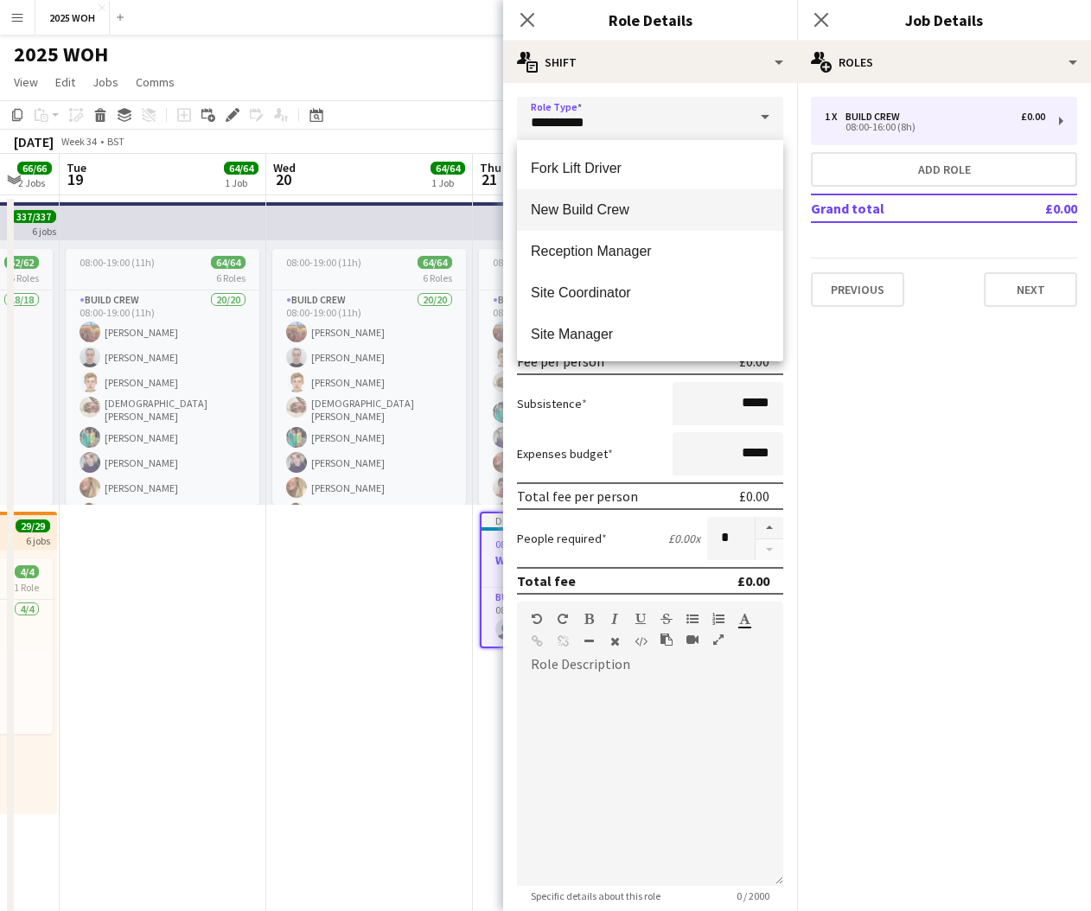
click at [642, 220] on mat-option "New Build Crew" at bounding box center [650, 209] width 266 height 41
type input "**********"
type input "*******"
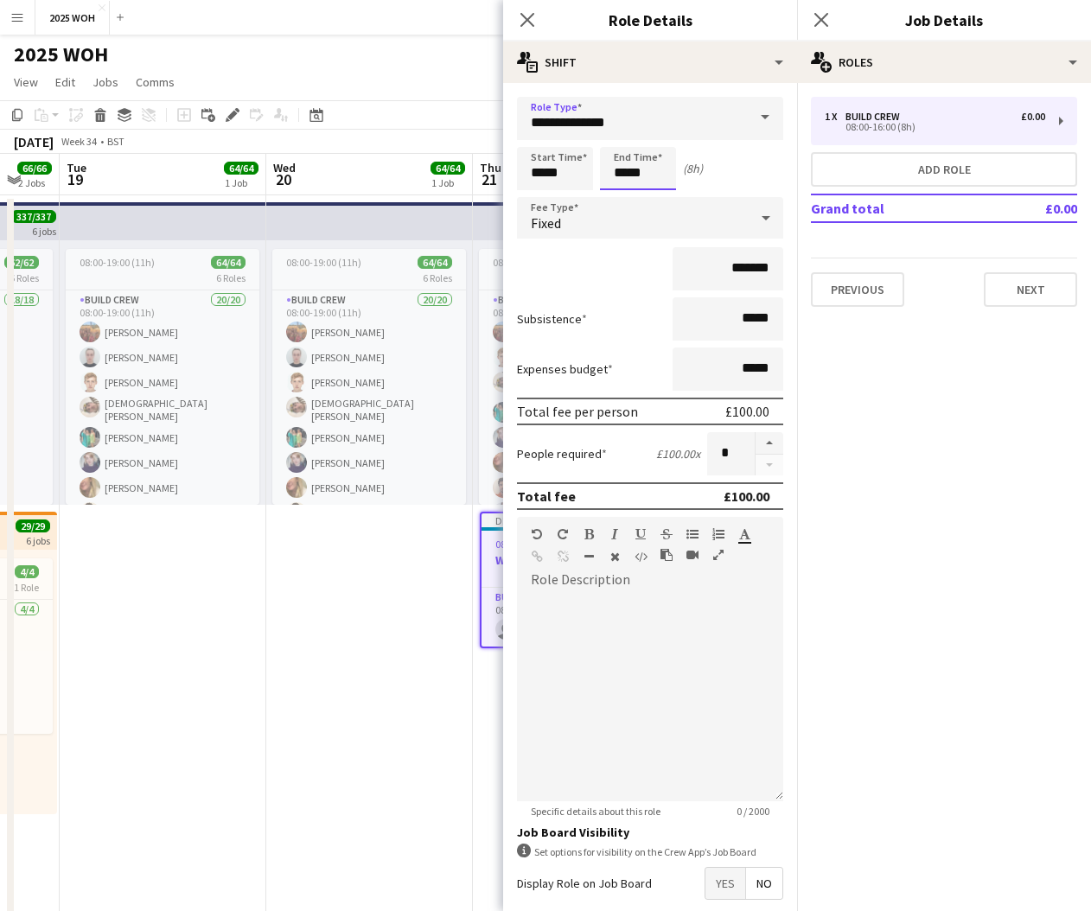
drag, startPoint x: 627, startPoint y: 169, endPoint x: 622, endPoint y: 157, distance: 12.0
click at [627, 169] on input "*****" at bounding box center [638, 168] width 76 height 43
click at [624, 142] on div at bounding box center [620, 138] width 35 height 17
type input "*****"
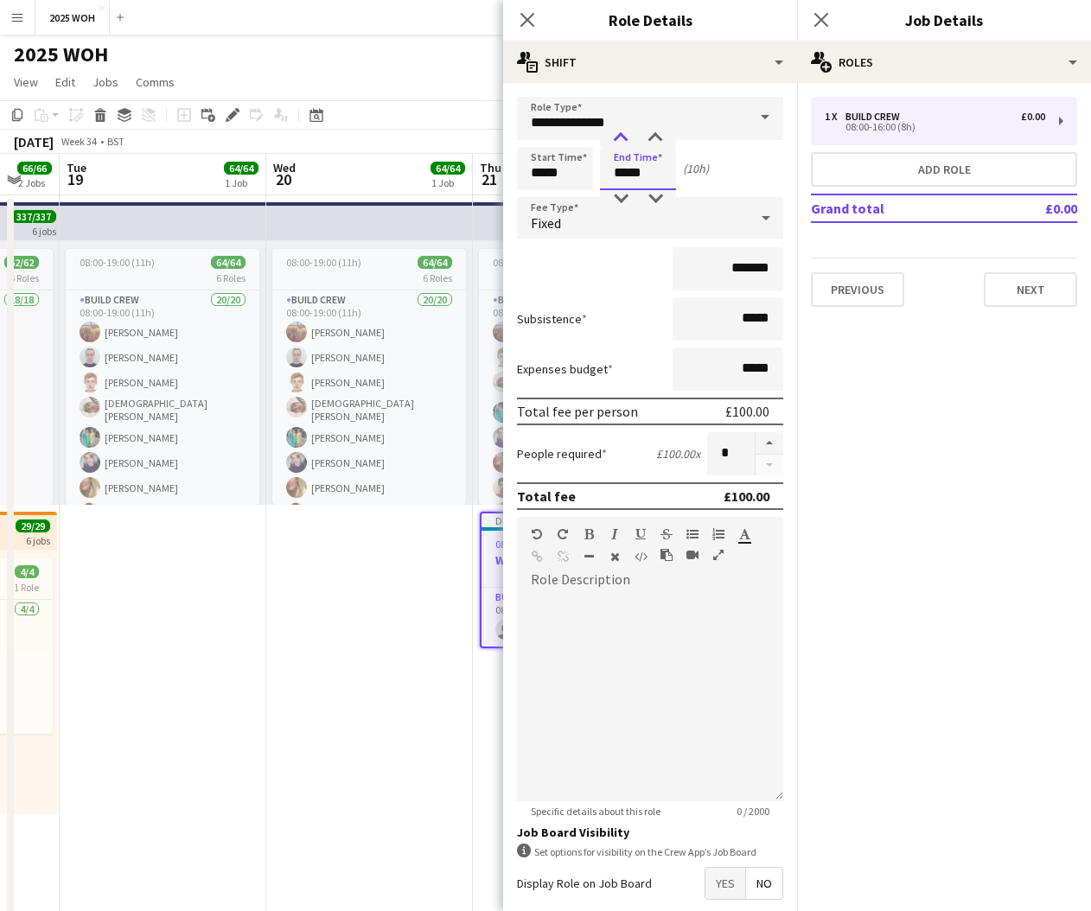
click at [624, 142] on div at bounding box center [620, 138] width 35 height 17
click at [603, 220] on div "Fixed" at bounding box center [633, 217] width 232 height 41
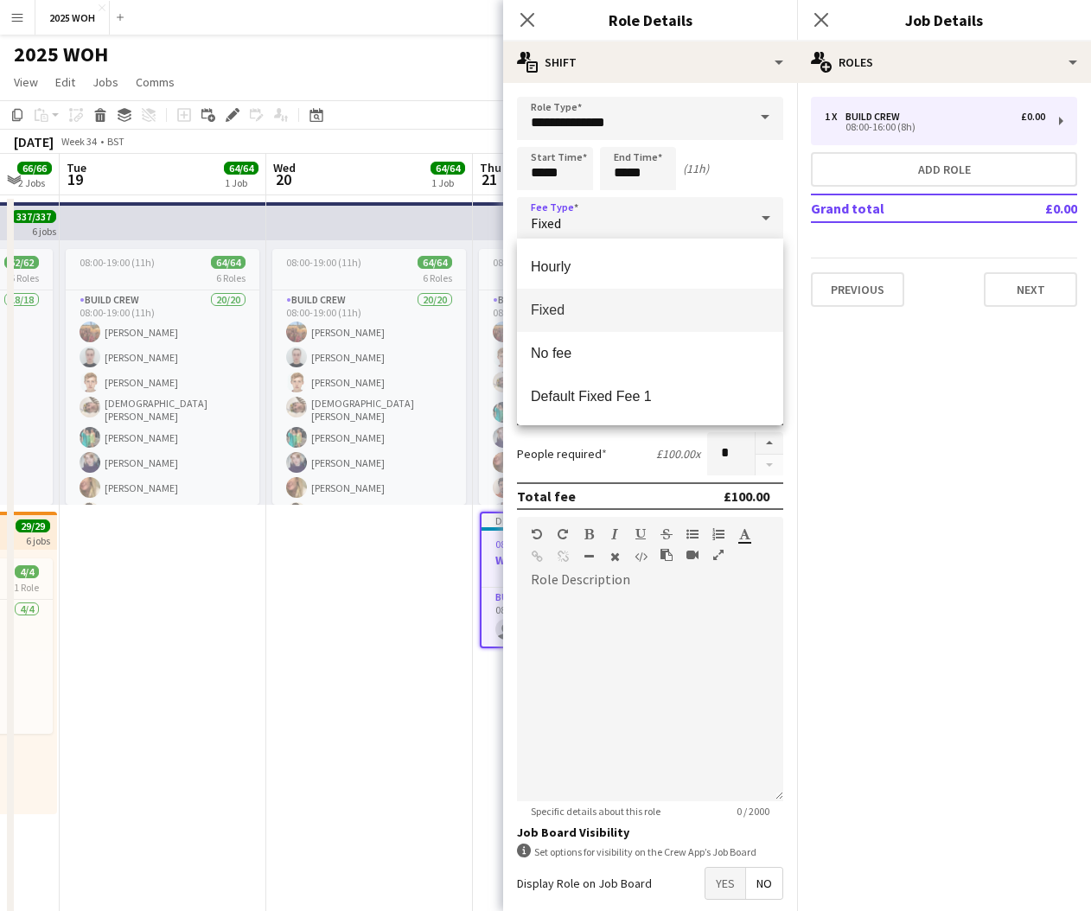
click at [581, 309] on span "Fixed" at bounding box center [650, 310] width 239 height 16
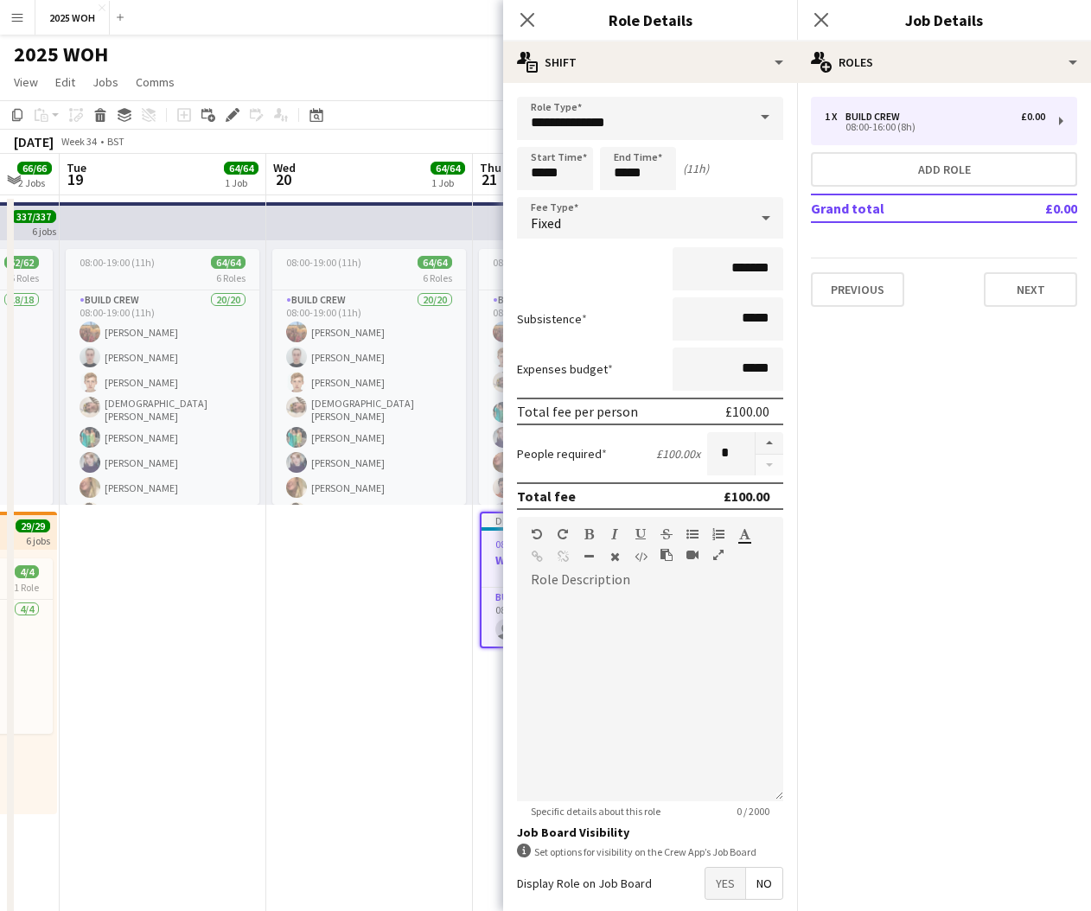
drag, startPoint x: 770, startPoint y: 443, endPoint x: 778, endPoint y: 399, distance: 43.9
click at [770, 442] on button "button" at bounding box center [769, 443] width 28 height 22
type input "*"
click at [825, 21] on icon "Close pop-in" at bounding box center [820, 19] width 16 height 16
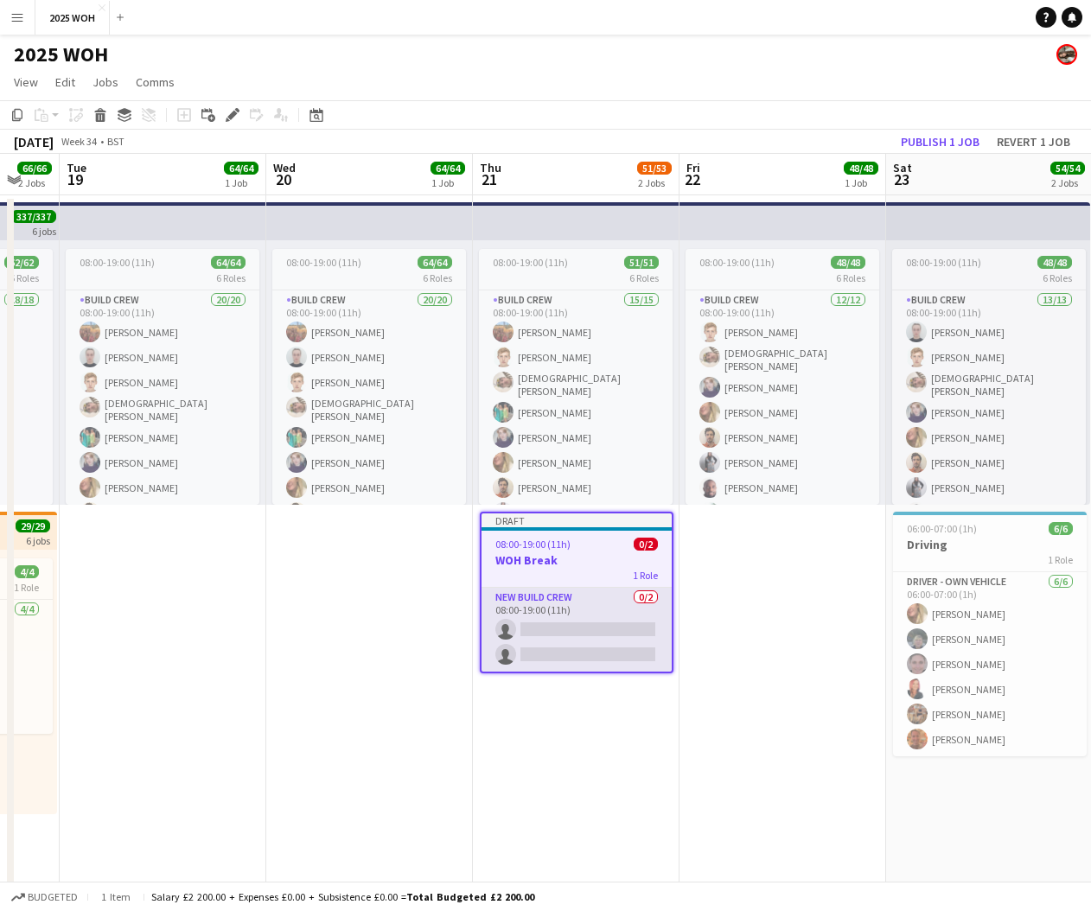
click at [544, 639] on app-card-role "New Build Crew 0/2 08:00-19:00 (11h) single-neutral-actions single-neutral-acti…" at bounding box center [576, 630] width 190 height 84
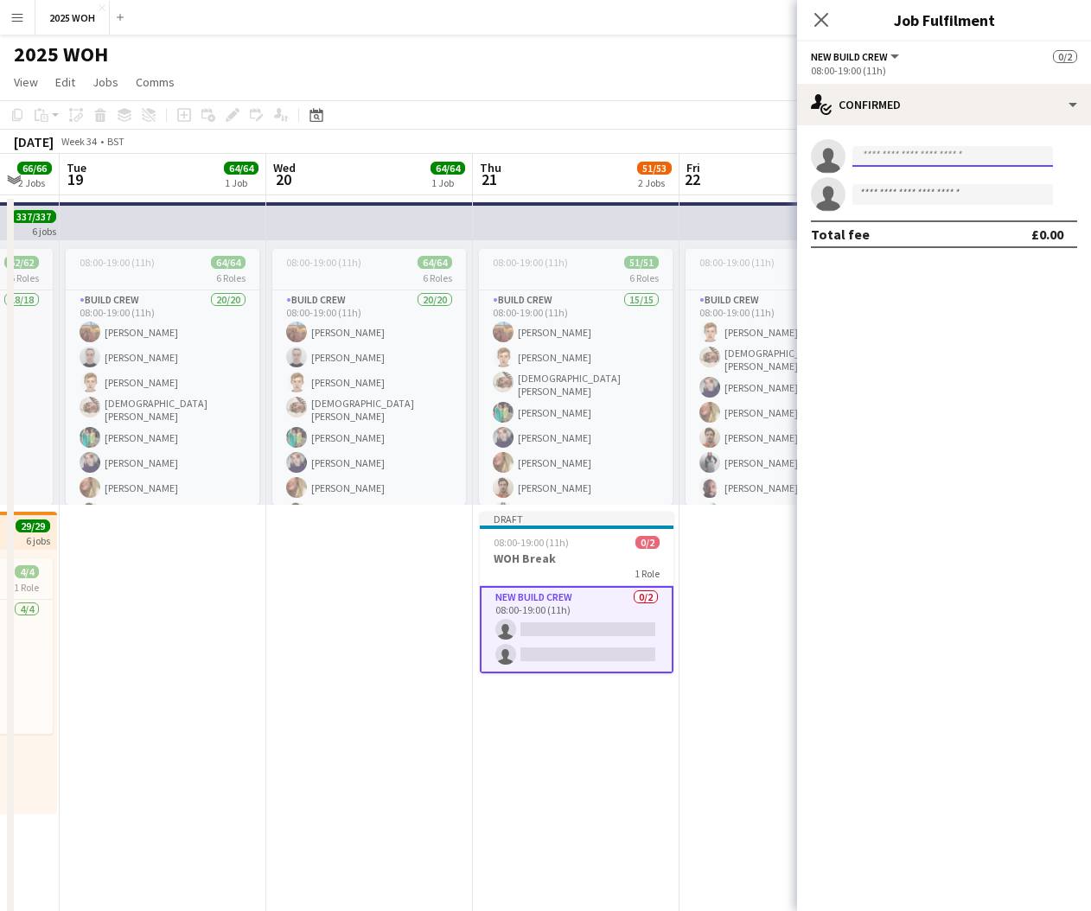
click at [940, 164] on input at bounding box center [952, 156] width 201 height 21
type input "****"
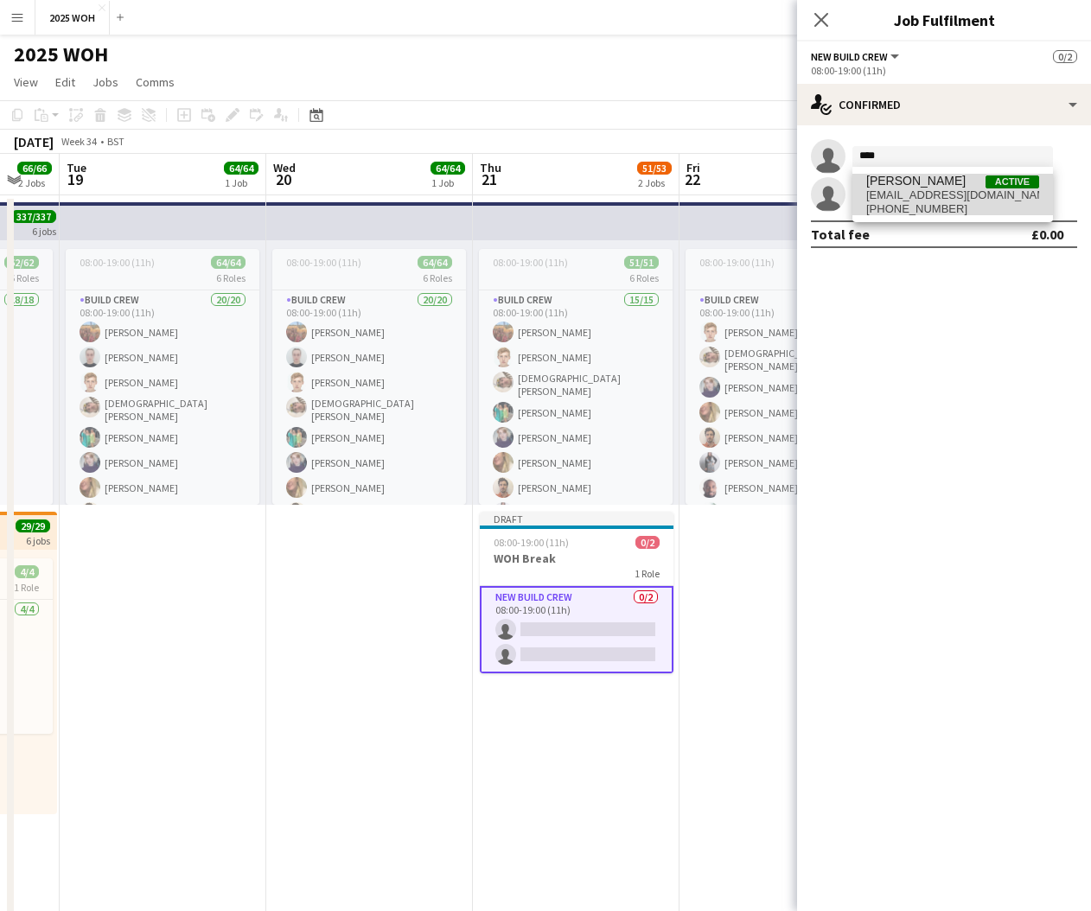
drag, startPoint x: 940, startPoint y: 164, endPoint x: 949, endPoint y: 201, distance: 38.2
click at [949, 201] on span "Evie Harwood-Stamper Active eviehstamper@gmail.com +4407355211883" at bounding box center [952, 194] width 173 height 41
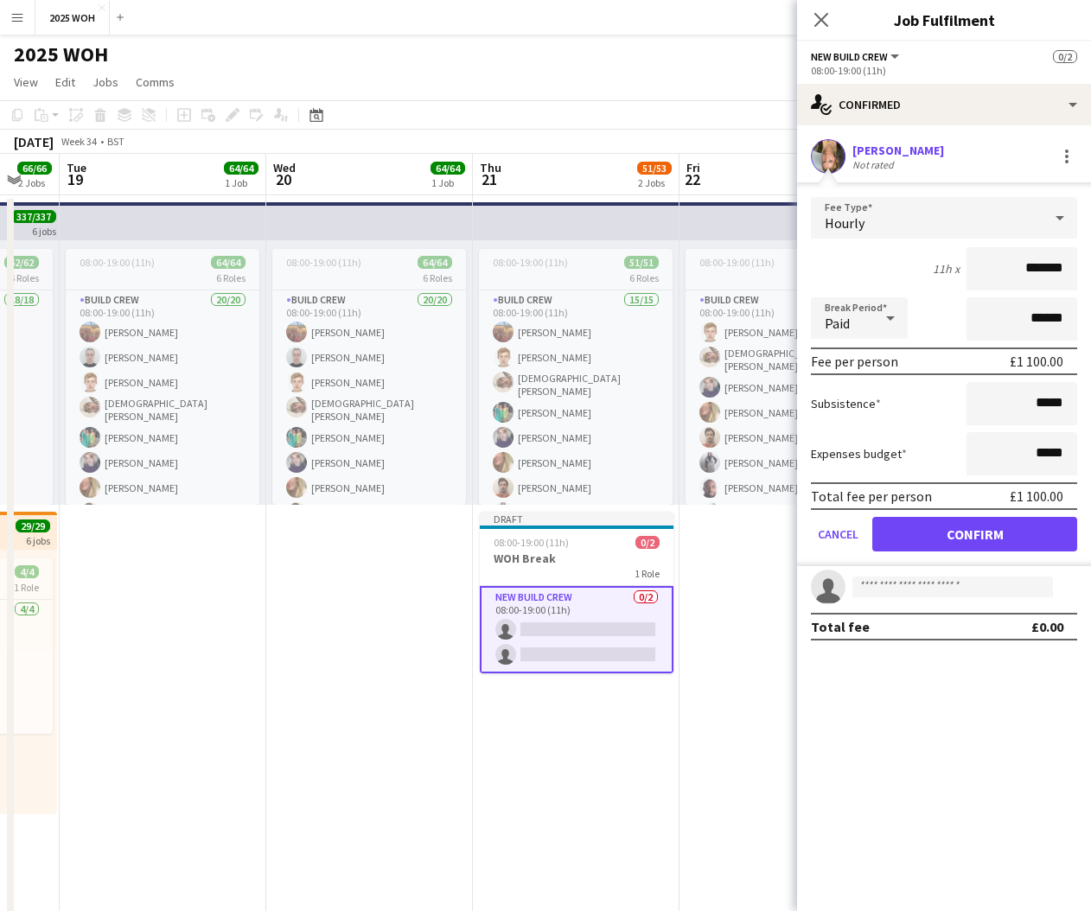
drag, startPoint x: 994, startPoint y: 529, endPoint x: 983, endPoint y: 510, distance: 22.1
click at [994, 528] on button "Confirm" at bounding box center [974, 534] width 205 height 35
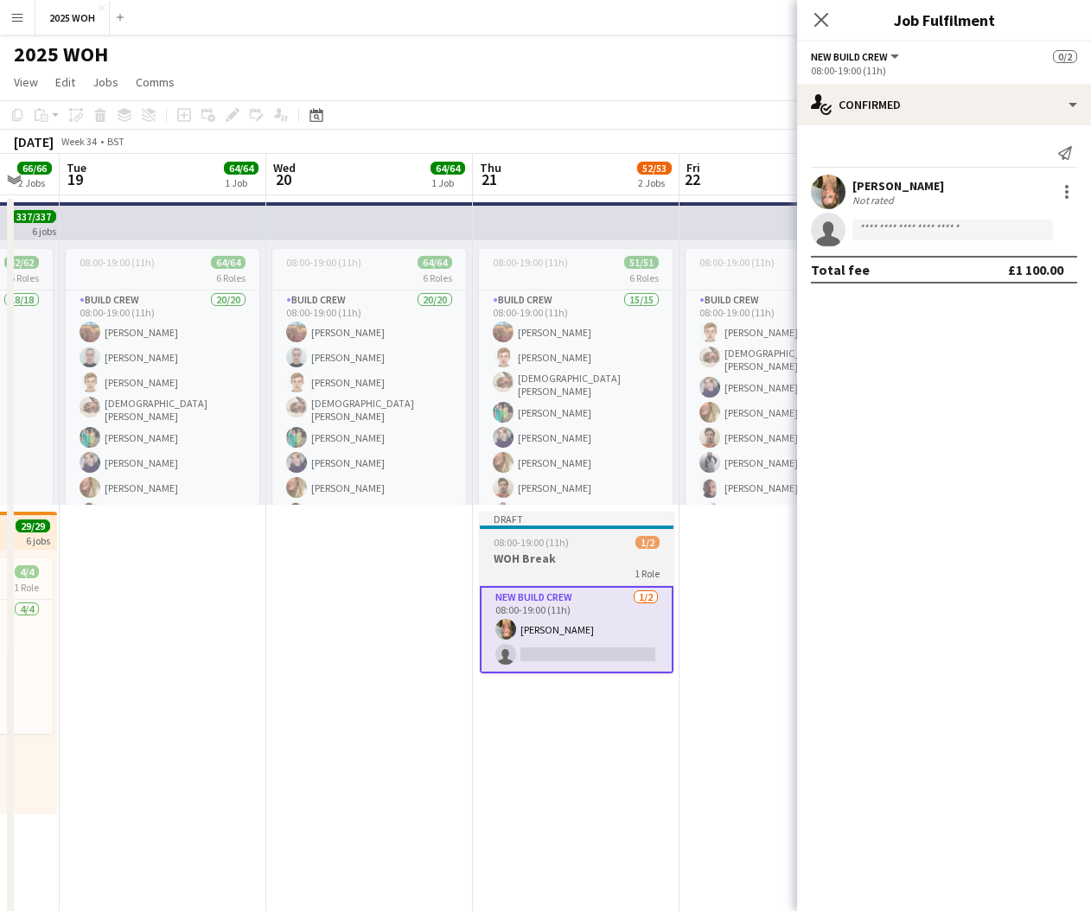
click at [519, 559] on h3 "WOH Break" at bounding box center [577, 559] width 194 height 16
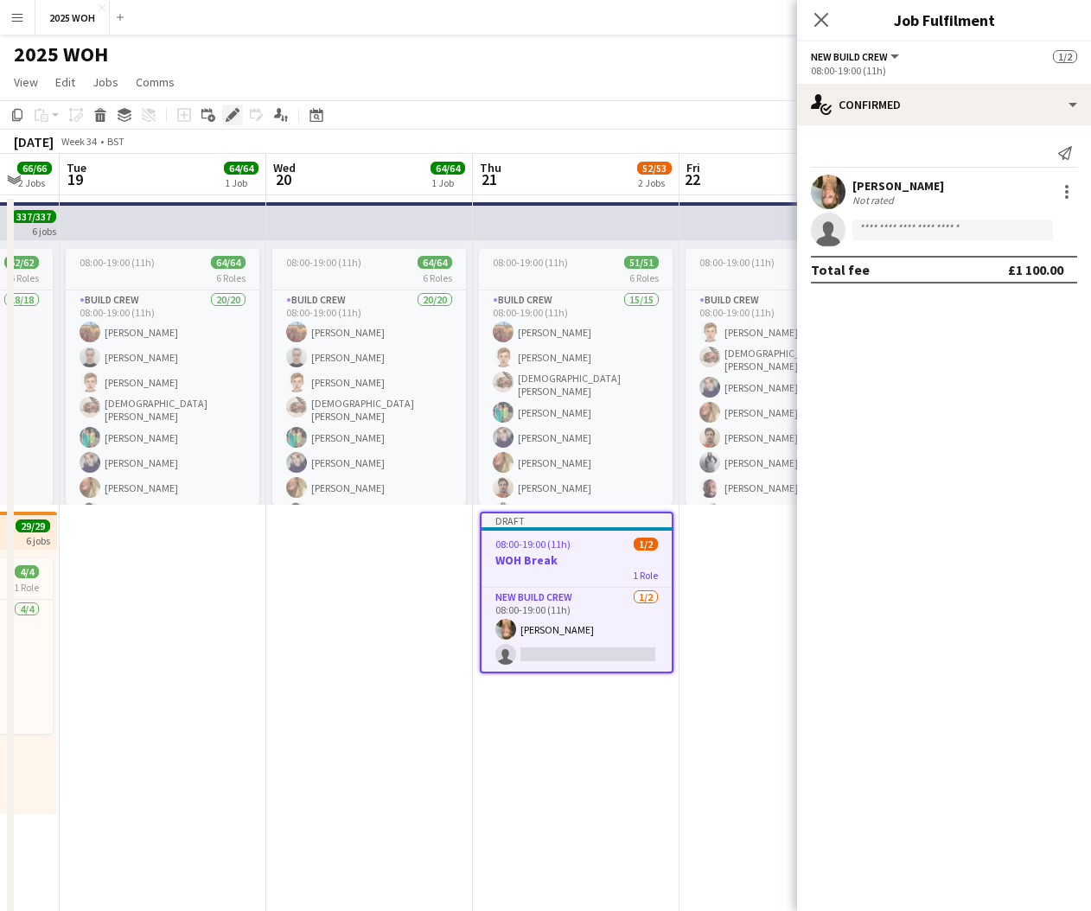
click at [233, 115] on icon at bounding box center [232, 116] width 10 height 10
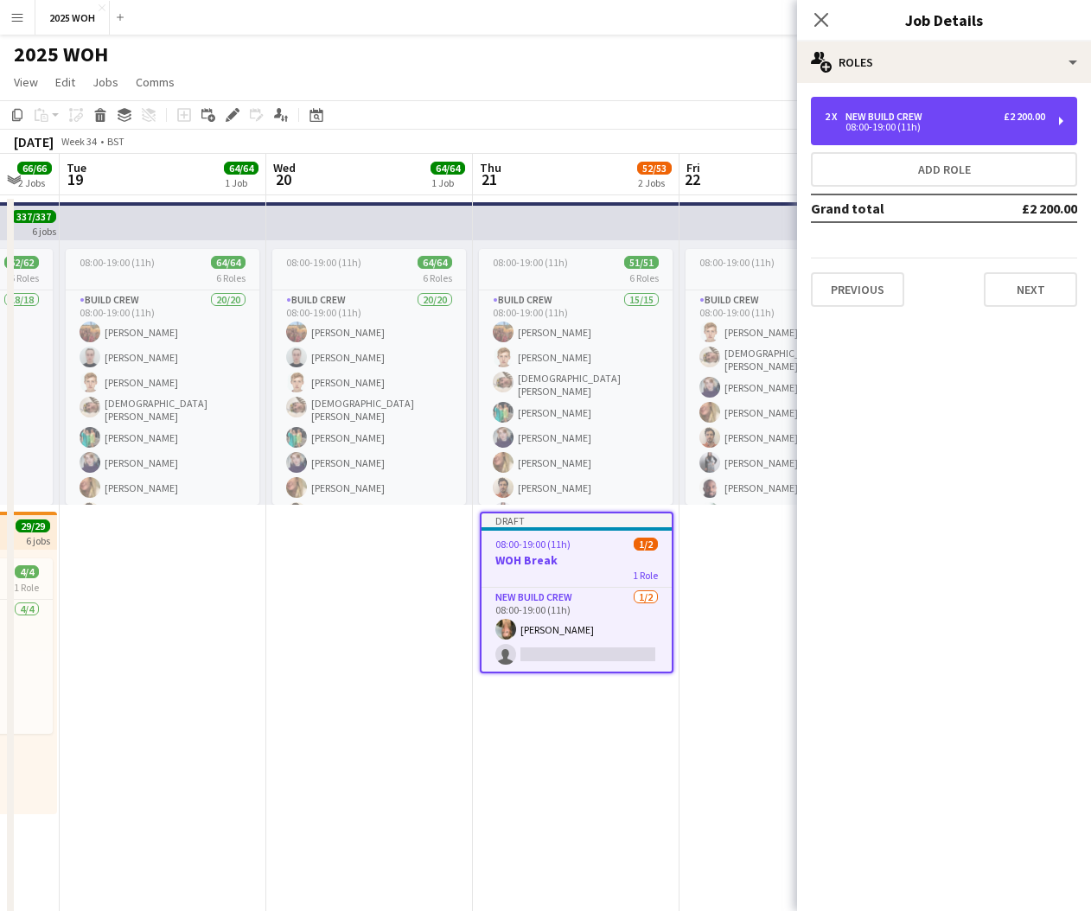
drag, startPoint x: 972, startPoint y: 140, endPoint x: 960, endPoint y: 146, distance: 13.5
click at [972, 140] on div "2 x New Build Crew £2 200.00 08:00-19:00 (11h)" at bounding box center [944, 121] width 266 height 48
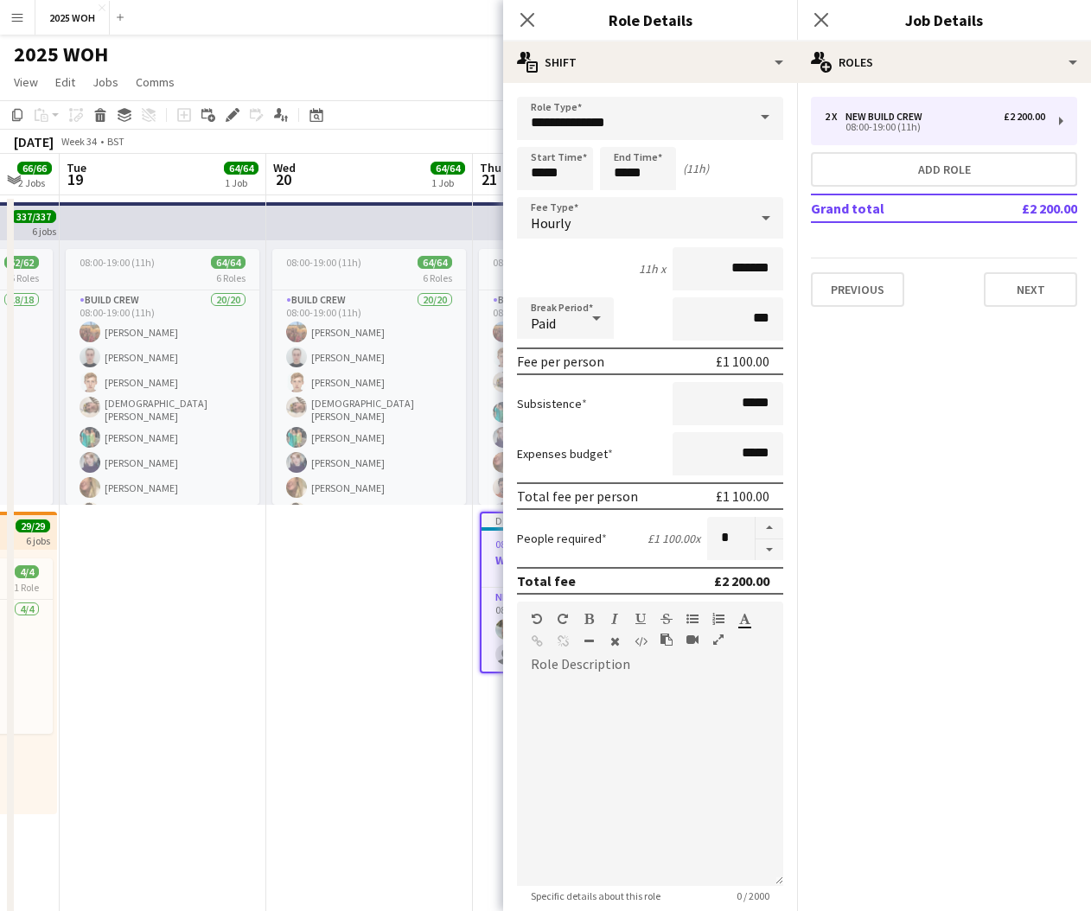
click at [601, 220] on div "Hourly" at bounding box center [633, 217] width 232 height 41
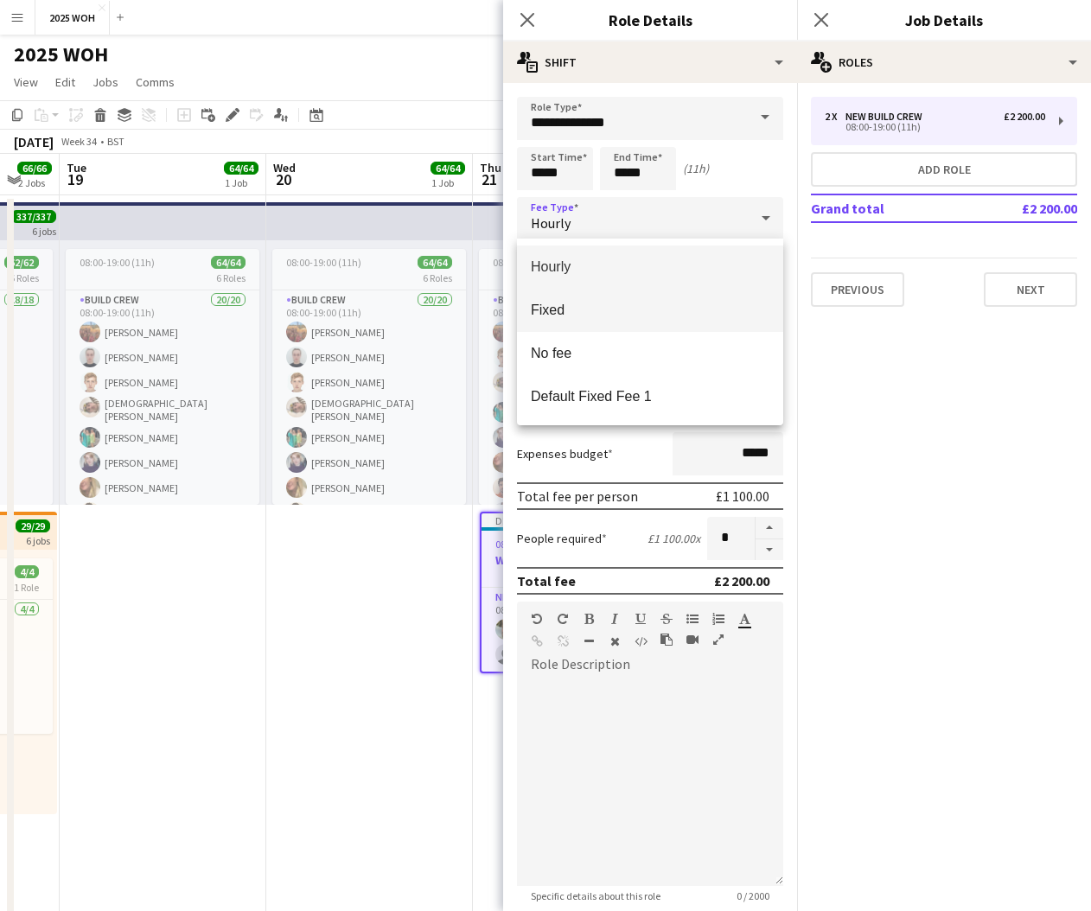
drag, startPoint x: 574, startPoint y: 319, endPoint x: 640, endPoint y: 292, distance: 71.7
click at [574, 319] on mat-option "Fixed" at bounding box center [650, 310] width 266 height 43
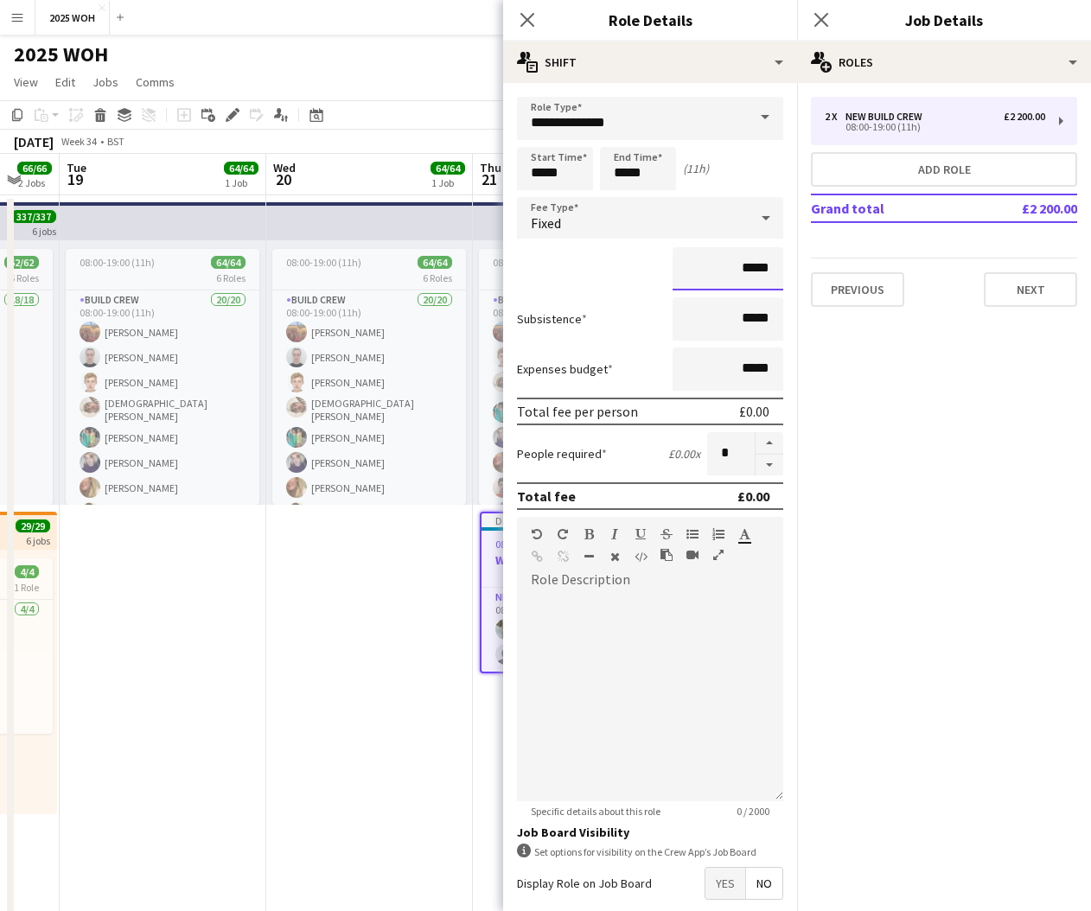
drag, startPoint x: 769, startPoint y: 267, endPoint x: 692, endPoint y: 268, distance: 76.9
click at [692, 269] on input "*****" at bounding box center [727, 268] width 111 height 43
type input "****"
click at [888, 450] on mat-expansion-panel "pencil3 General details 2 x New Build Crew £2 200.00 08:00-19:00 (11h) Add role…" at bounding box center [944, 497] width 294 height 828
click at [830, 25] on app-icon "Close pop-in" at bounding box center [821, 20] width 25 height 25
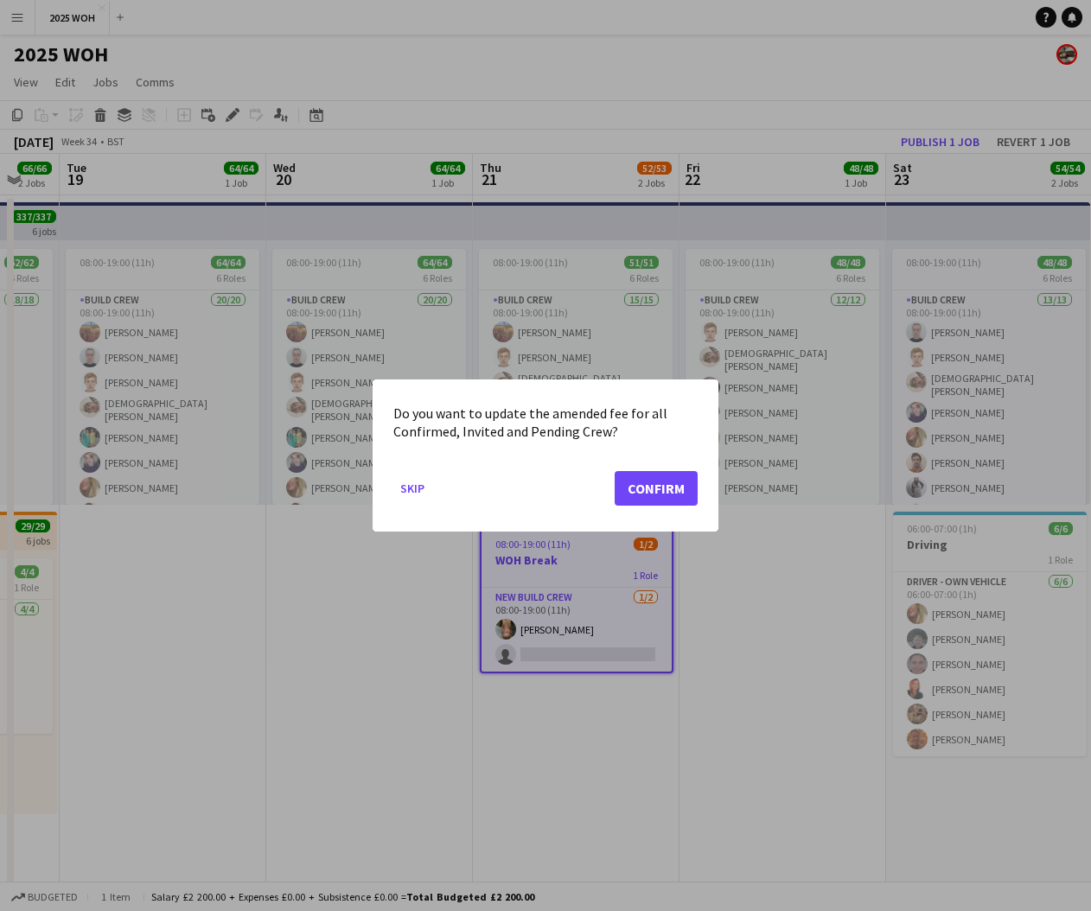
click at [639, 483] on button "Confirm" at bounding box center [656, 488] width 83 height 35
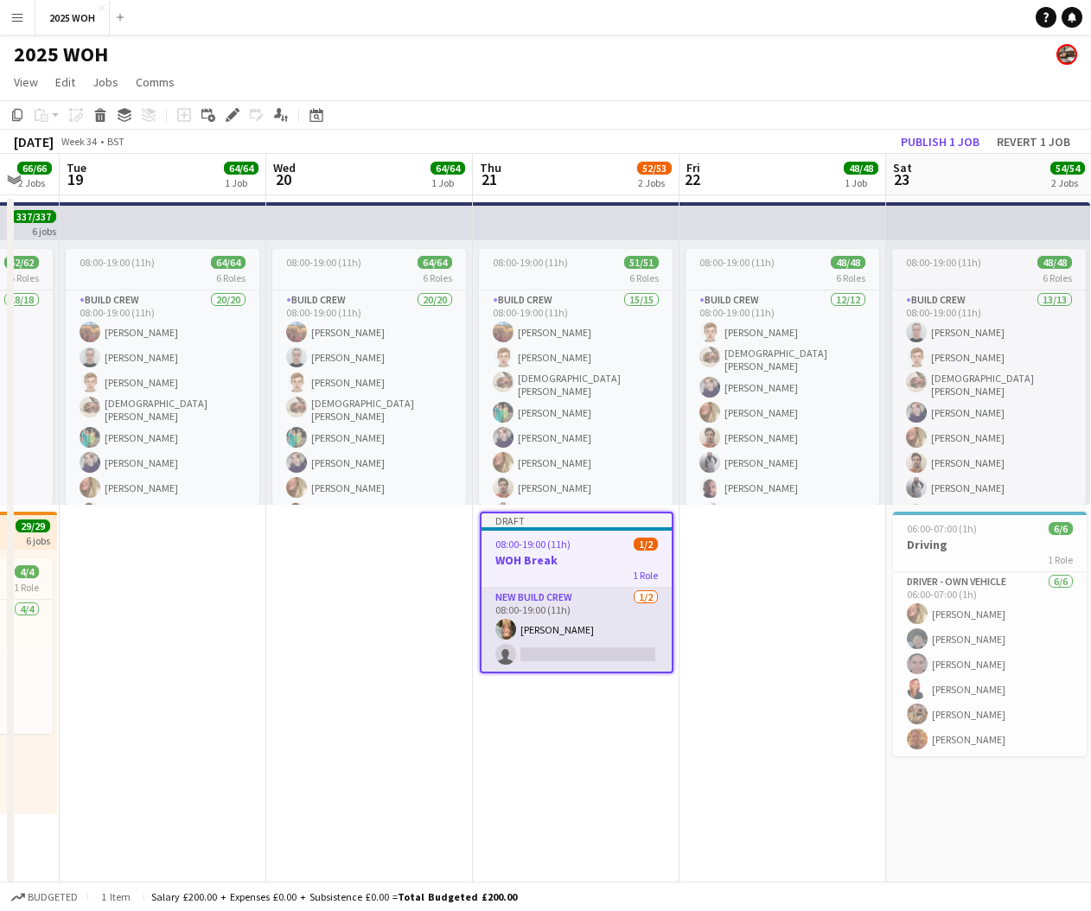
click at [588, 648] on app-card-role "New Build Crew 1/2 08:00-19:00 (11h) Evie Harwood-Stamper single-neutral-actions" at bounding box center [576, 630] width 190 height 84
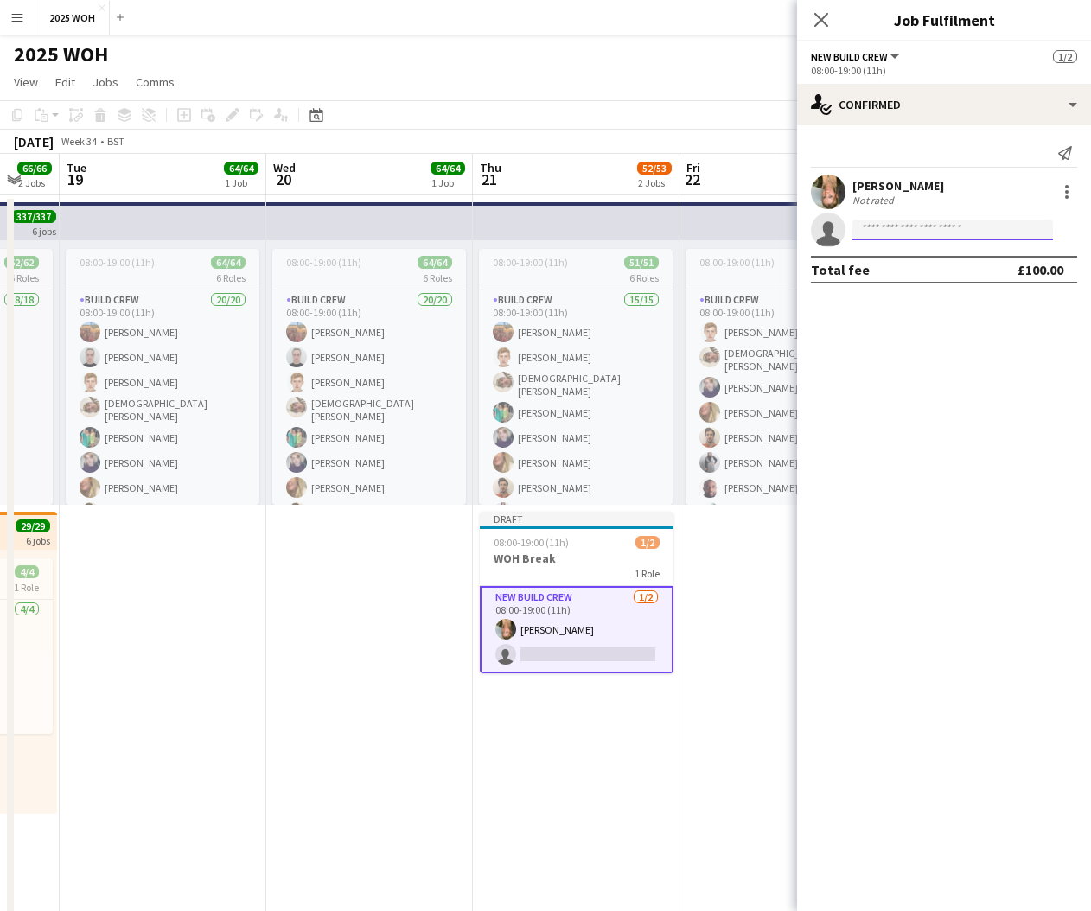
click at [986, 231] on input at bounding box center [952, 230] width 201 height 21
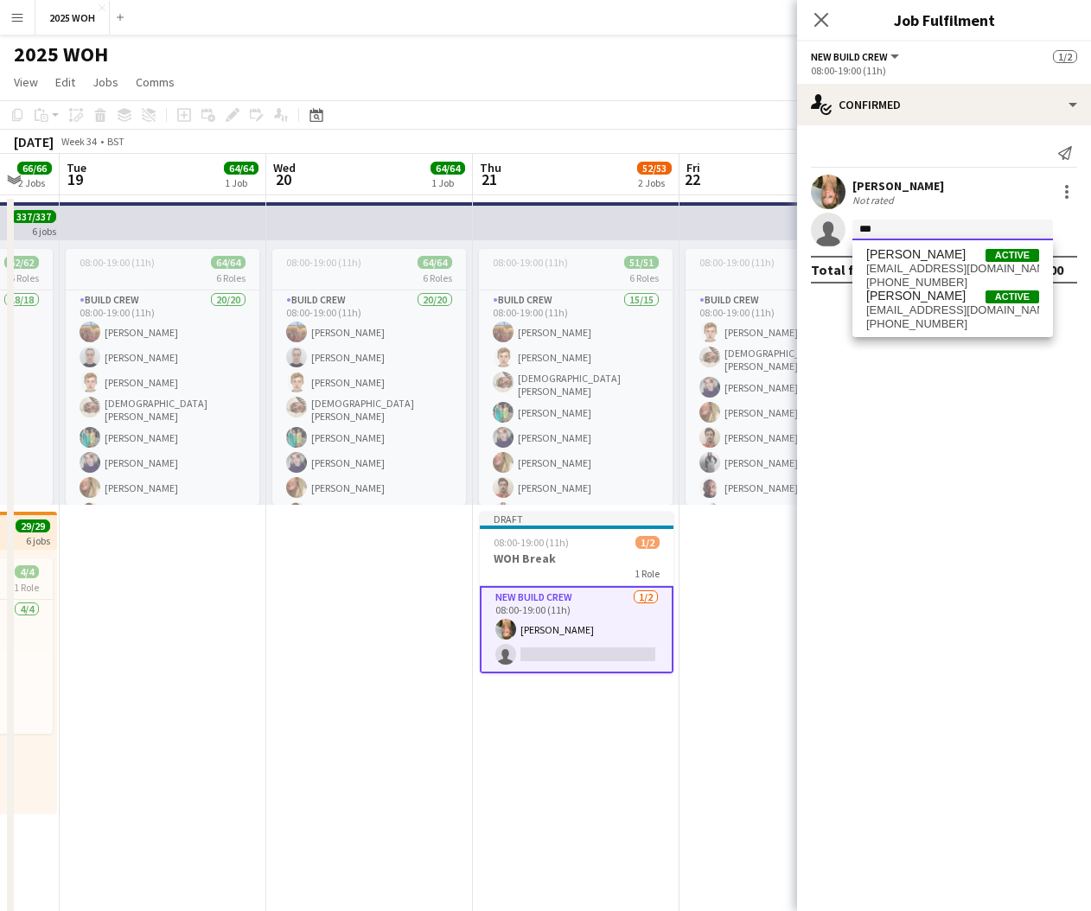
type input "***"
drag, startPoint x: 988, startPoint y: 230, endPoint x: 977, endPoint y: 274, distance: 45.5
click at [977, 274] on span "[EMAIL_ADDRESS][DOMAIN_NAME]" at bounding box center [952, 269] width 173 height 14
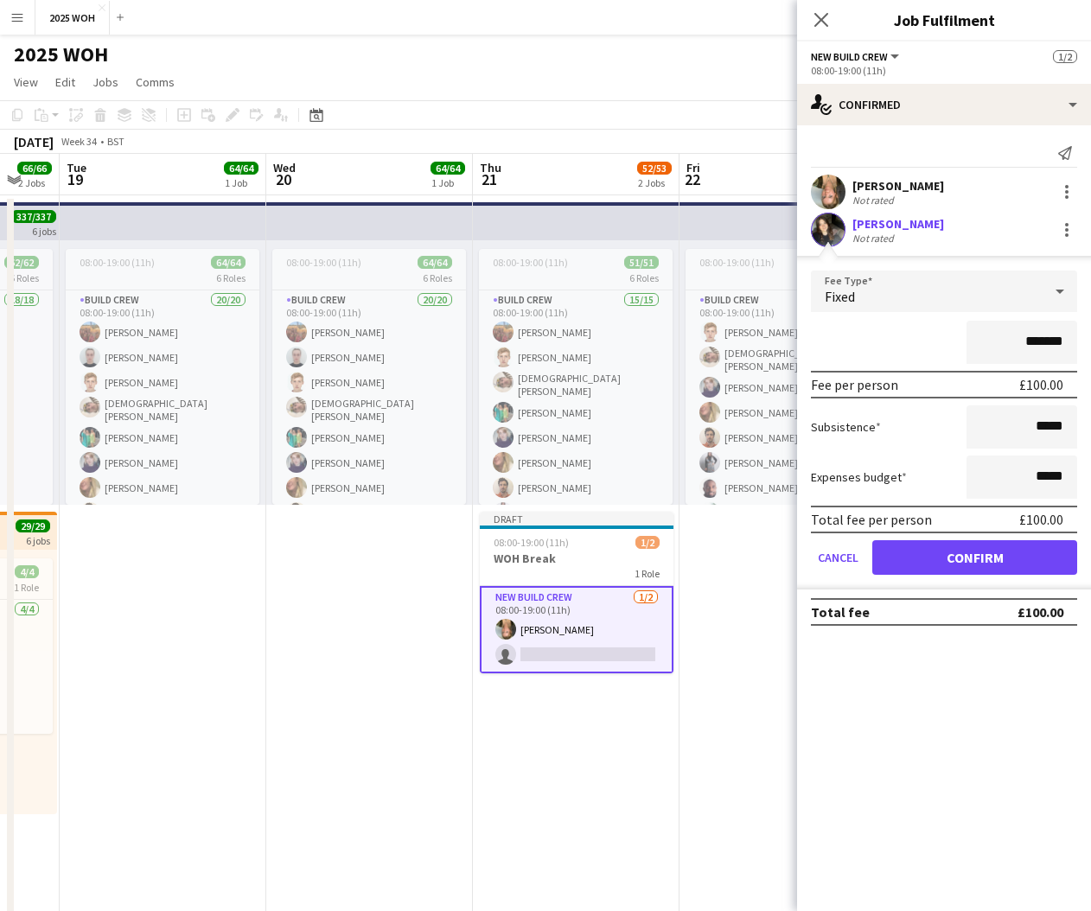
click at [992, 541] on button "Confirm" at bounding box center [974, 557] width 205 height 35
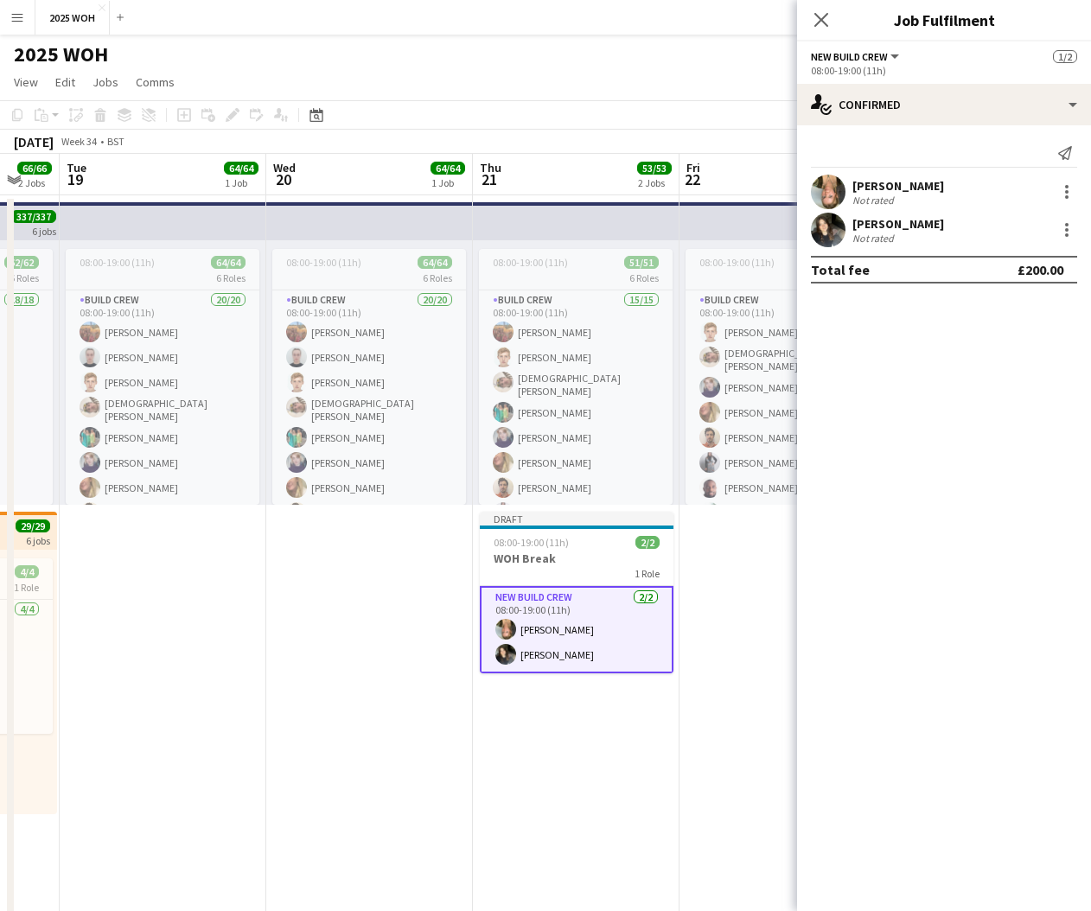
click at [746, 537] on app-date-cell "08:00-19:00 (11h) 48/48 6 Roles Build Crew 12/12 08:00-19:00 (11h) Henry Howes …" at bounding box center [782, 716] width 207 height 1042
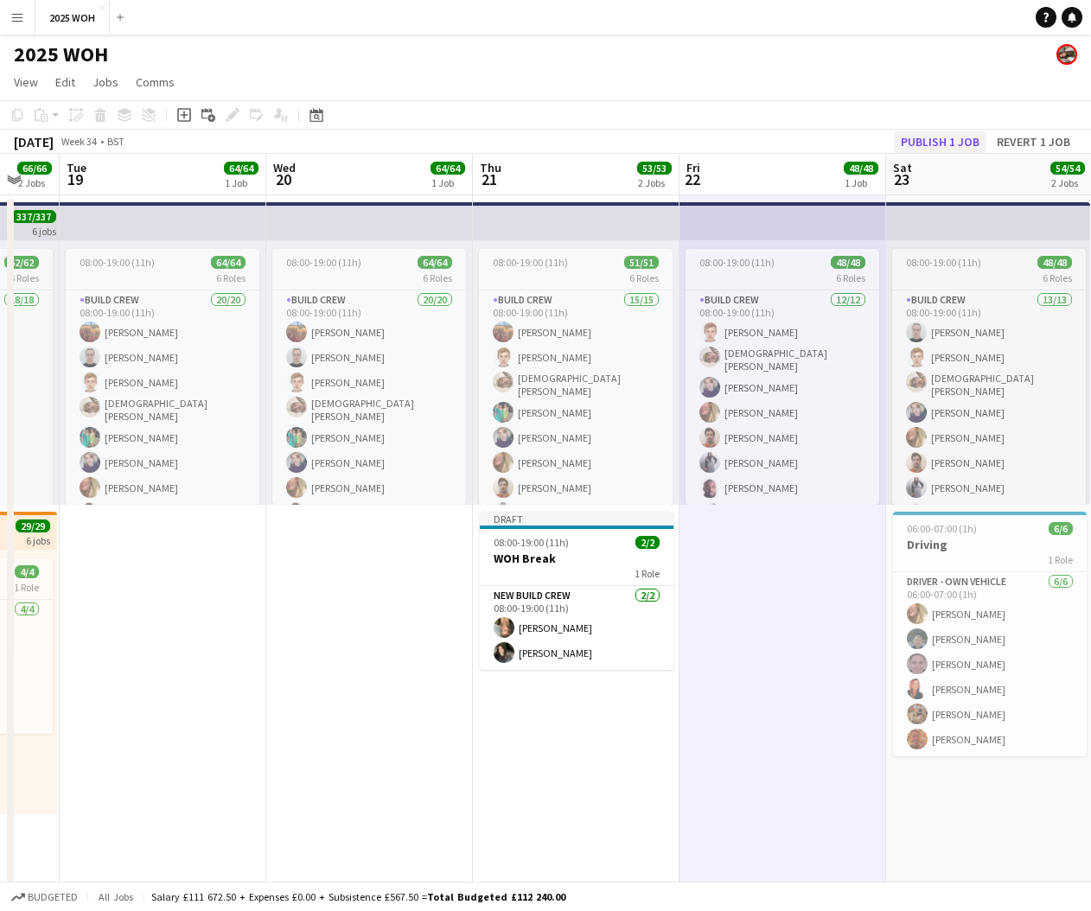
click at [929, 143] on button "Publish 1 job" at bounding box center [940, 142] width 92 height 22
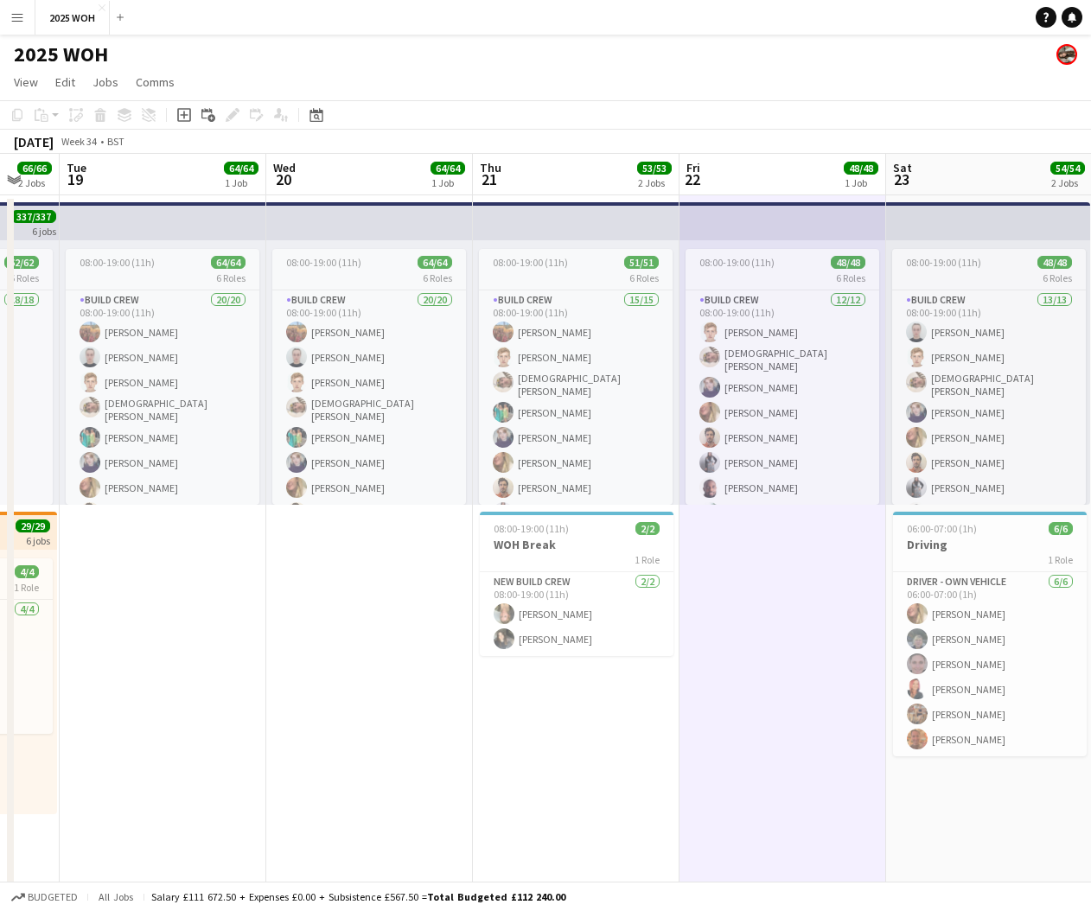
drag, startPoint x: 19, startPoint y: 18, endPoint x: 16, endPoint y: 34, distance: 15.8
click at [18, 18] on app-icon "Menu" at bounding box center [17, 17] width 14 height 14
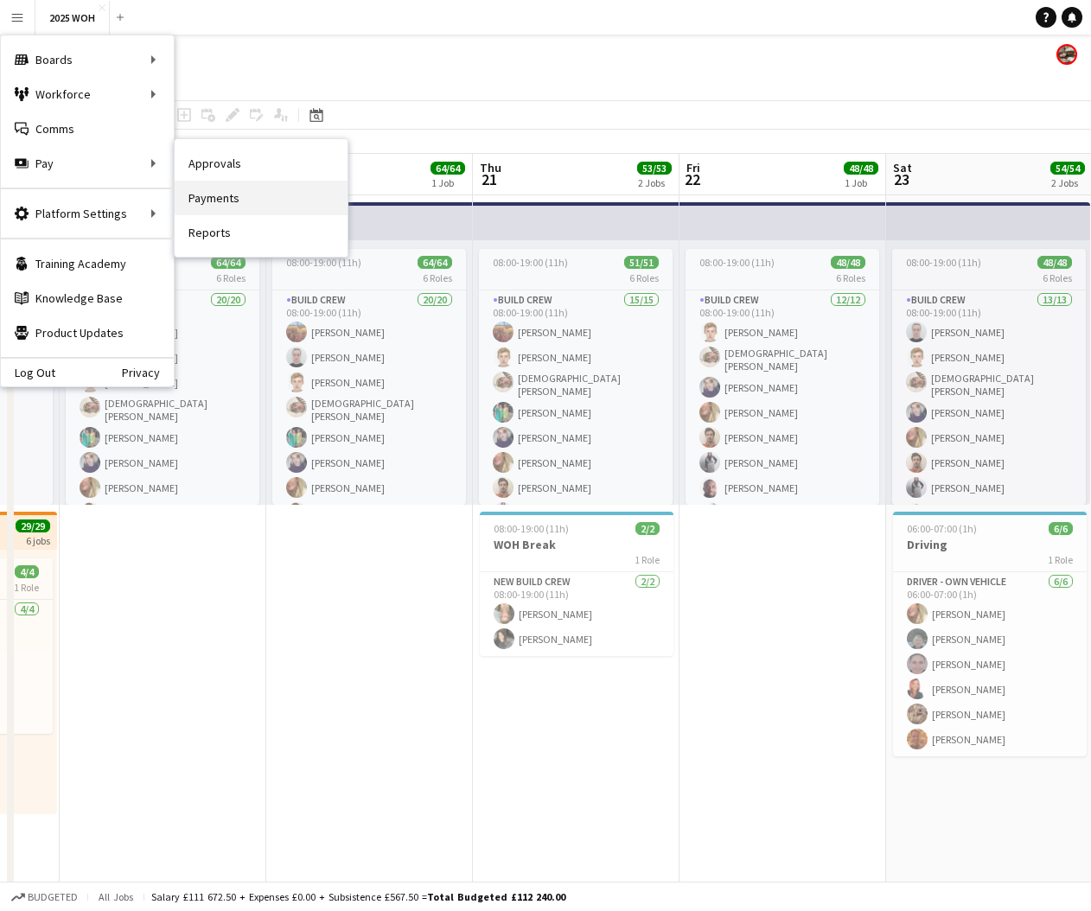
click at [248, 196] on link "Payments" at bounding box center [261, 198] width 173 height 35
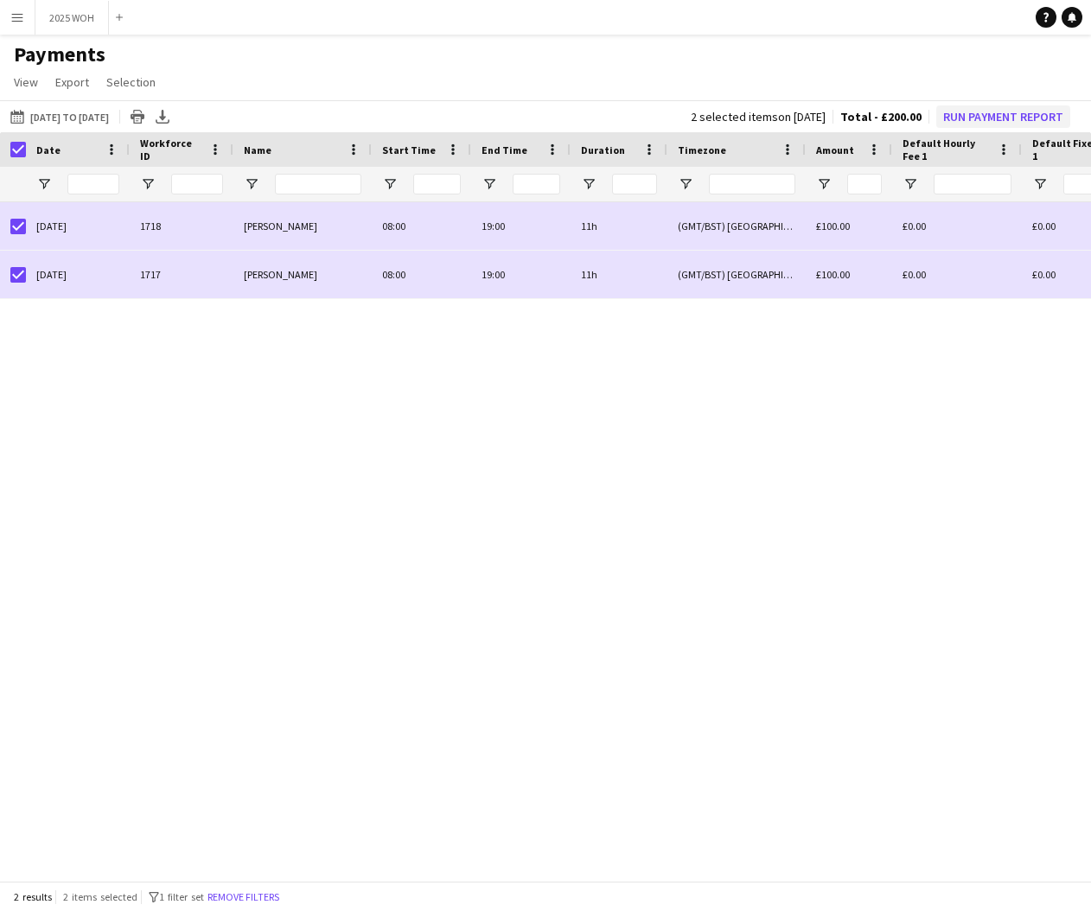
click at [950, 123] on button "Run Payment Report" at bounding box center [1003, 116] width 134 height 22
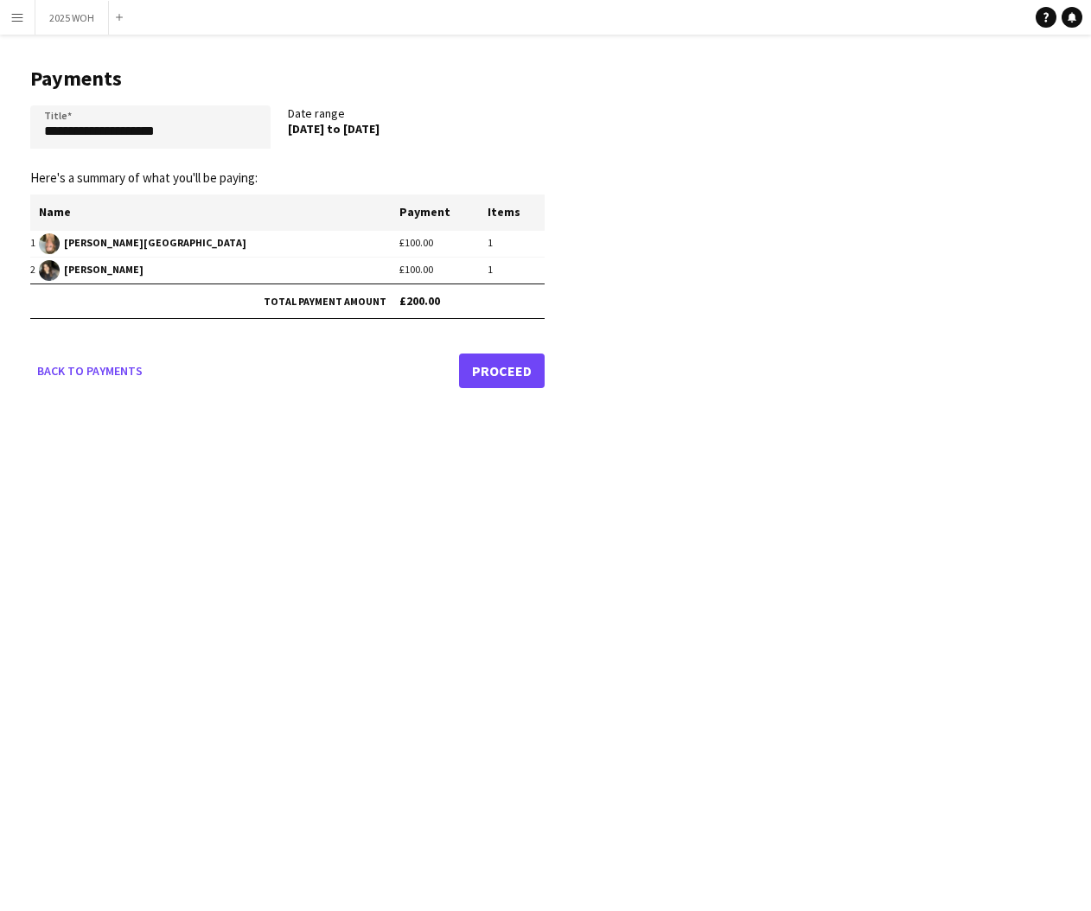
click at [481, 366] on link "Proceed" at bounding box center [502, 371] width 86 height 35
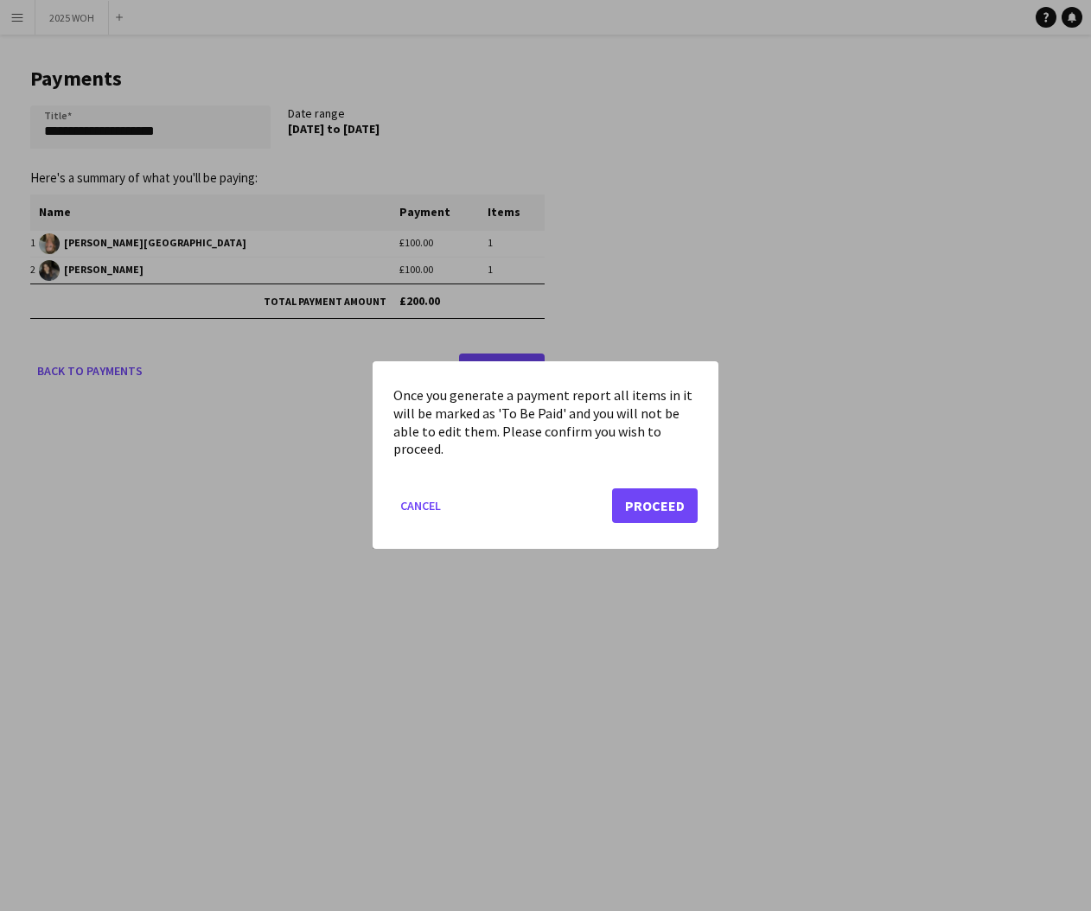
drag, startPoint x: 647, startPoint y: 497, endPoint x: 618, endPoint y: 491, distance: 30.0
click at [647, 497] on button "Proceed" at bounding box center [655, 506] width 86 height 35
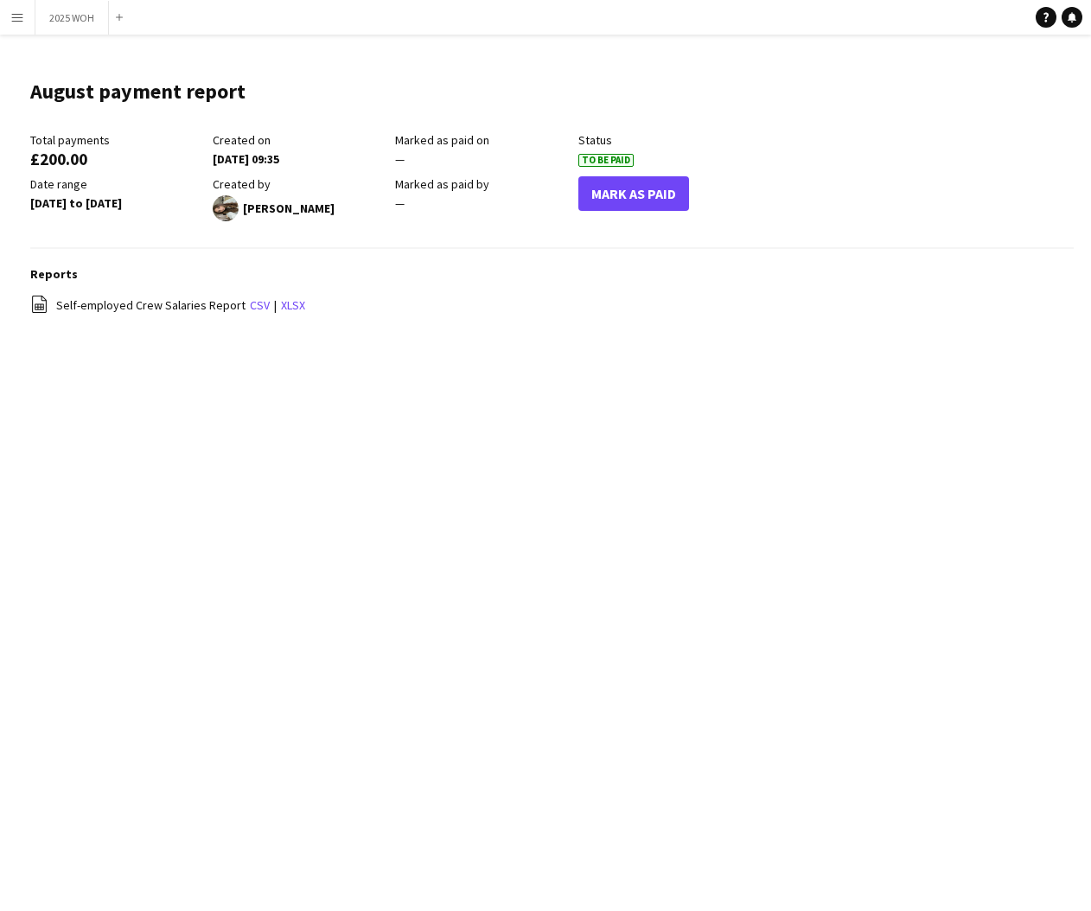
click at [26, 20] on button "Menu" at bounding box center [17, 17] width 35 height 35
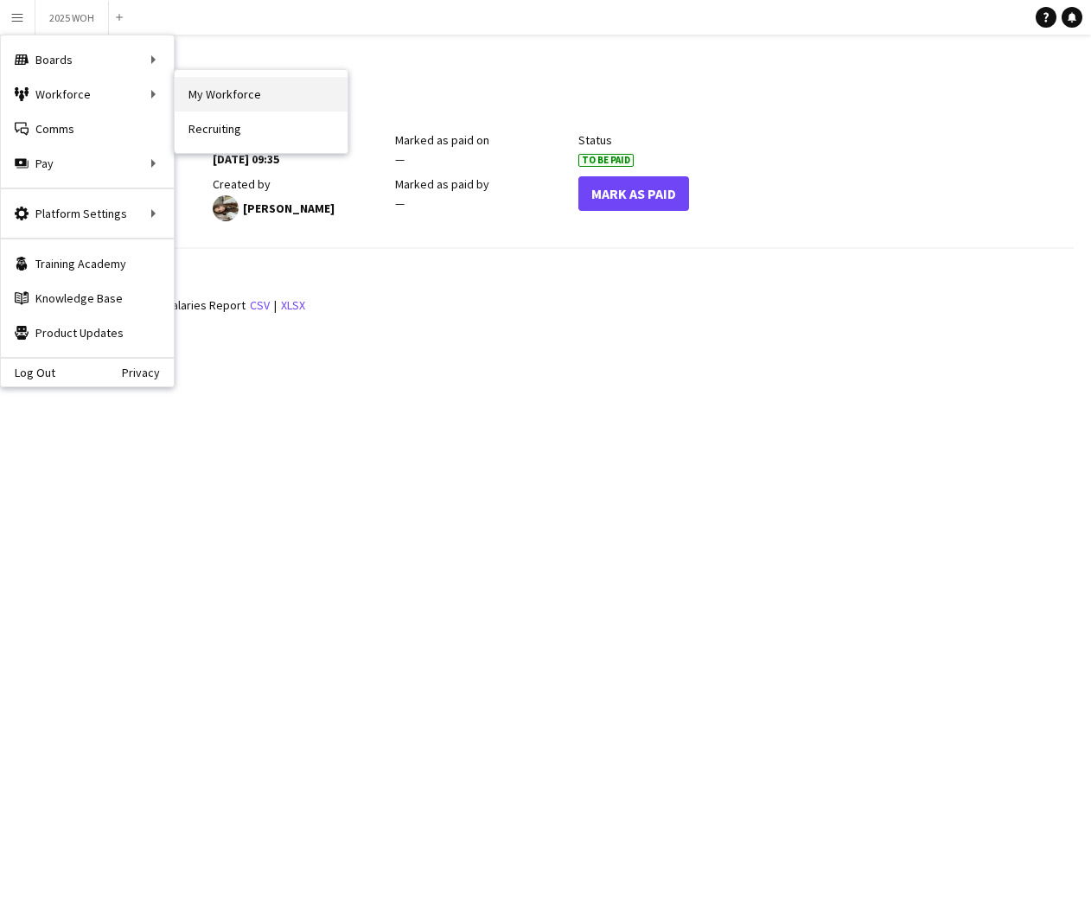
click at [188, 96] on link "My Workforce" at bounding box center [261, 94] width 173 height 35
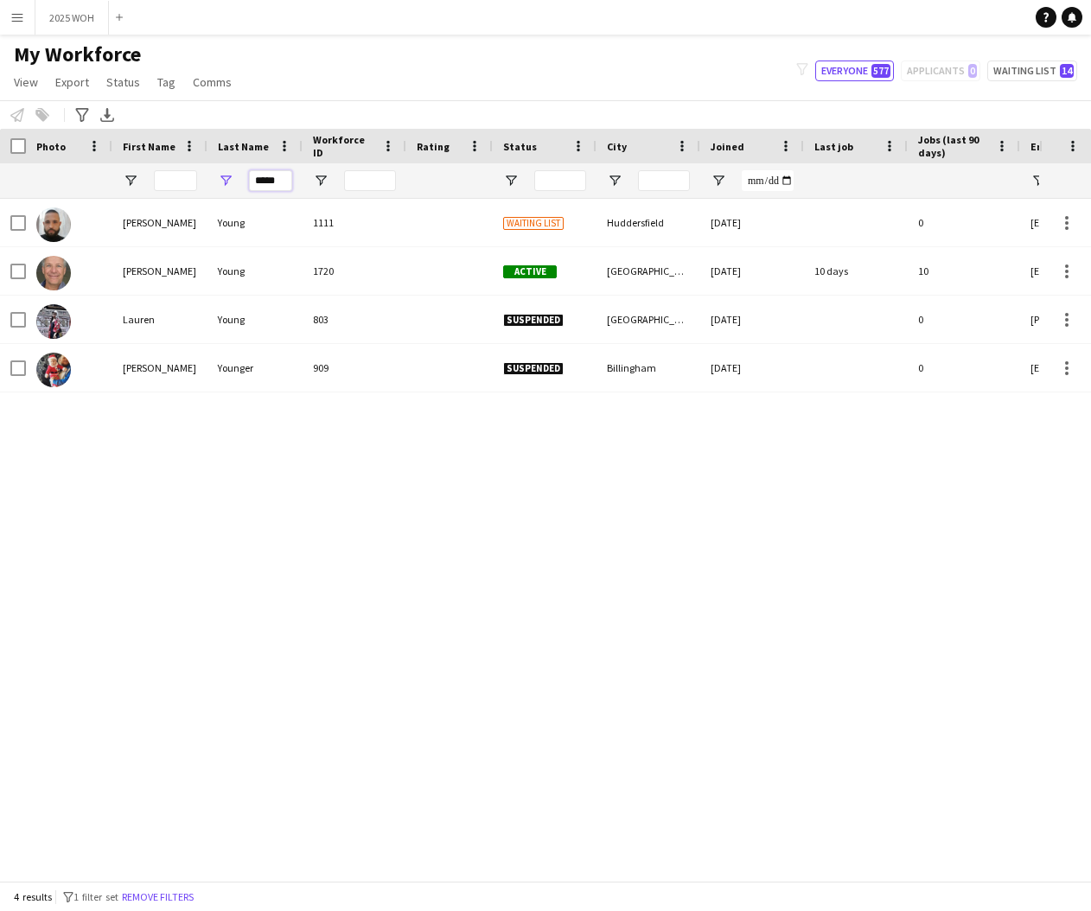
click at [272, 177] on input "*****" at bounding box center [270, 180] width 43 height 21
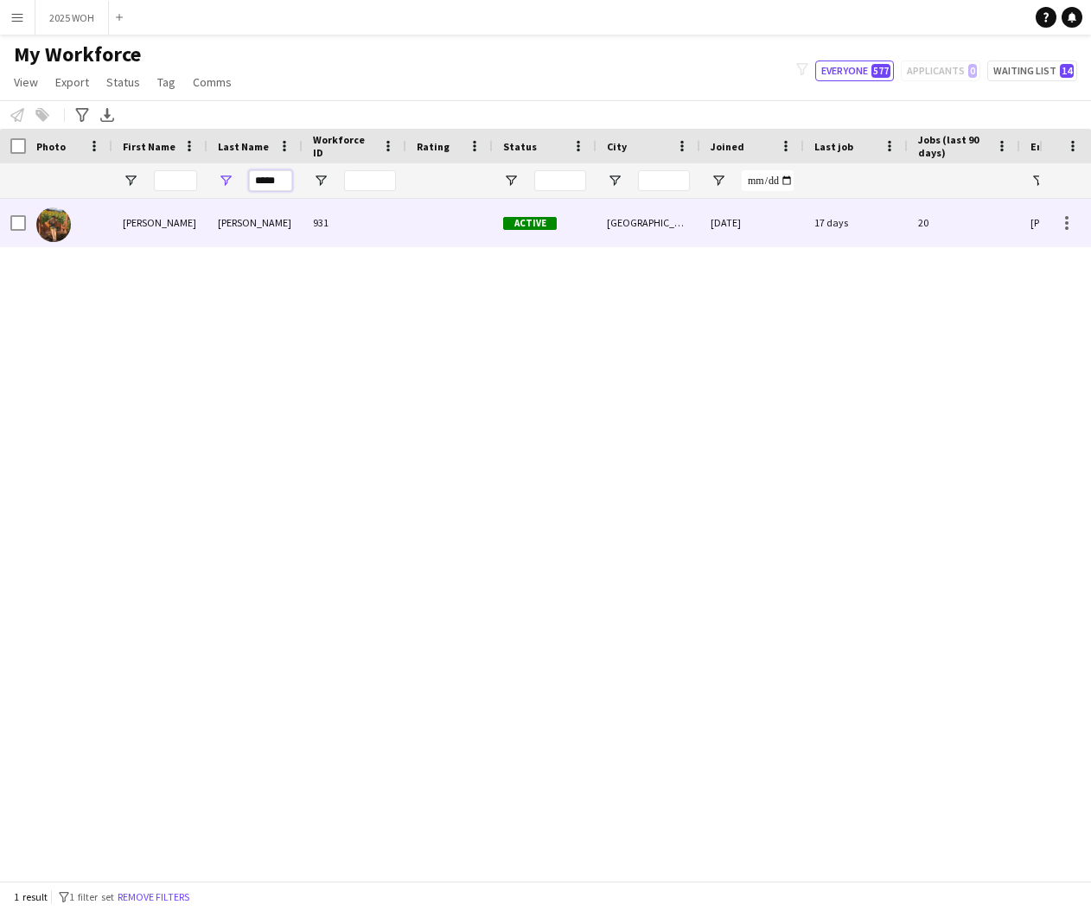
type input "*****"
drag, startPoint x: 246, startPoint y: 208, endPoint x: 233, endPoint y: 218, distance: 16.1
click at [233, 218] on div "[PERSON_NAME]" at bounding box center [254, 223] width 95 height 48
drag, startPoint x: 592, startPoint y: 233, endPoint x: 628, endPoint y: 235, distance: 36.3
click at [594, 233] on div "Active" at bounding box center [545, 223] width 104 height 48
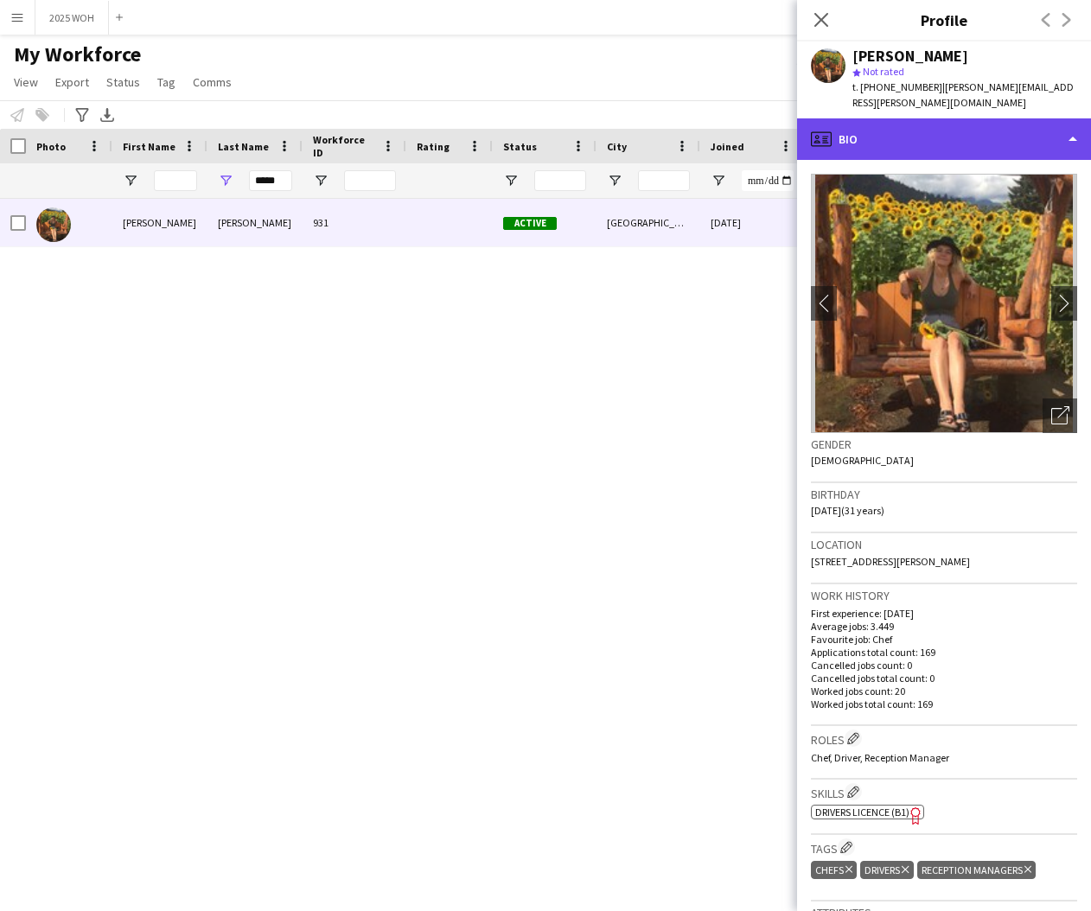
click at [1048, 126] on div "profile Bio" at bounding box center [944, 138] width 294 height 41
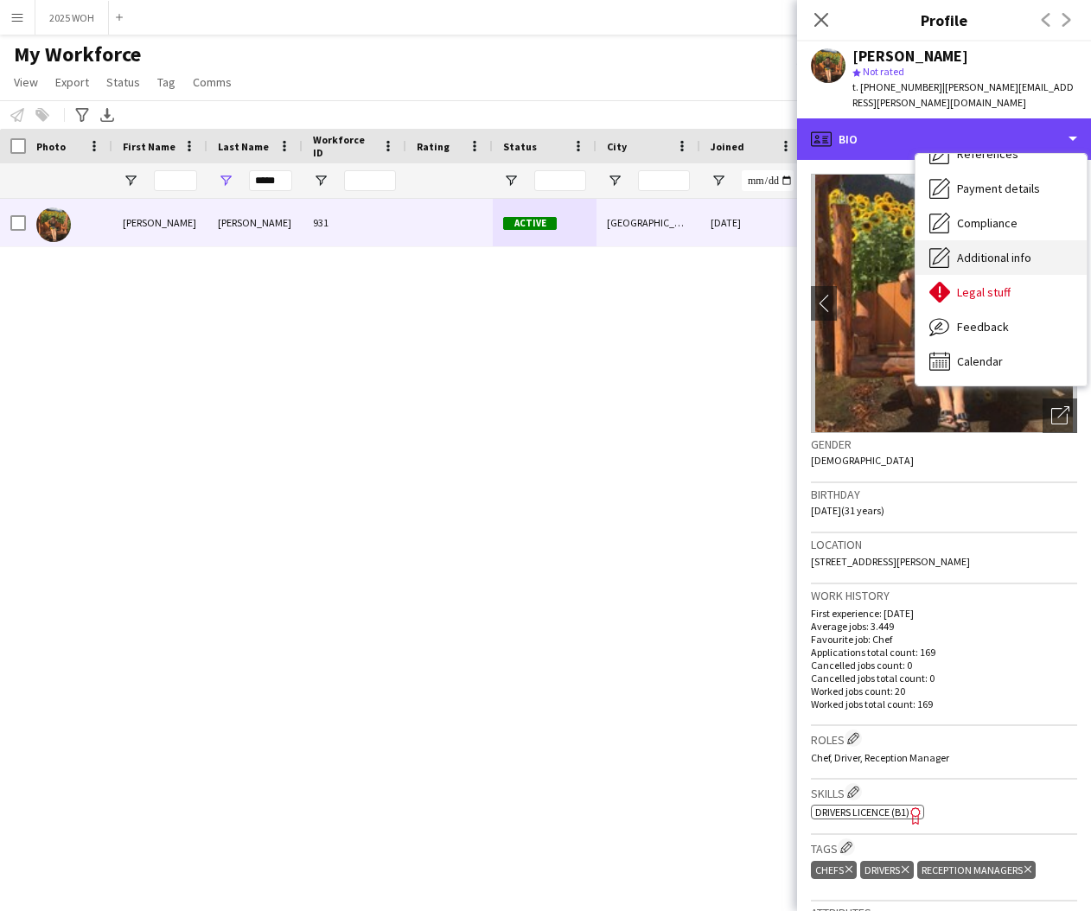
scroll to position [194, 0]
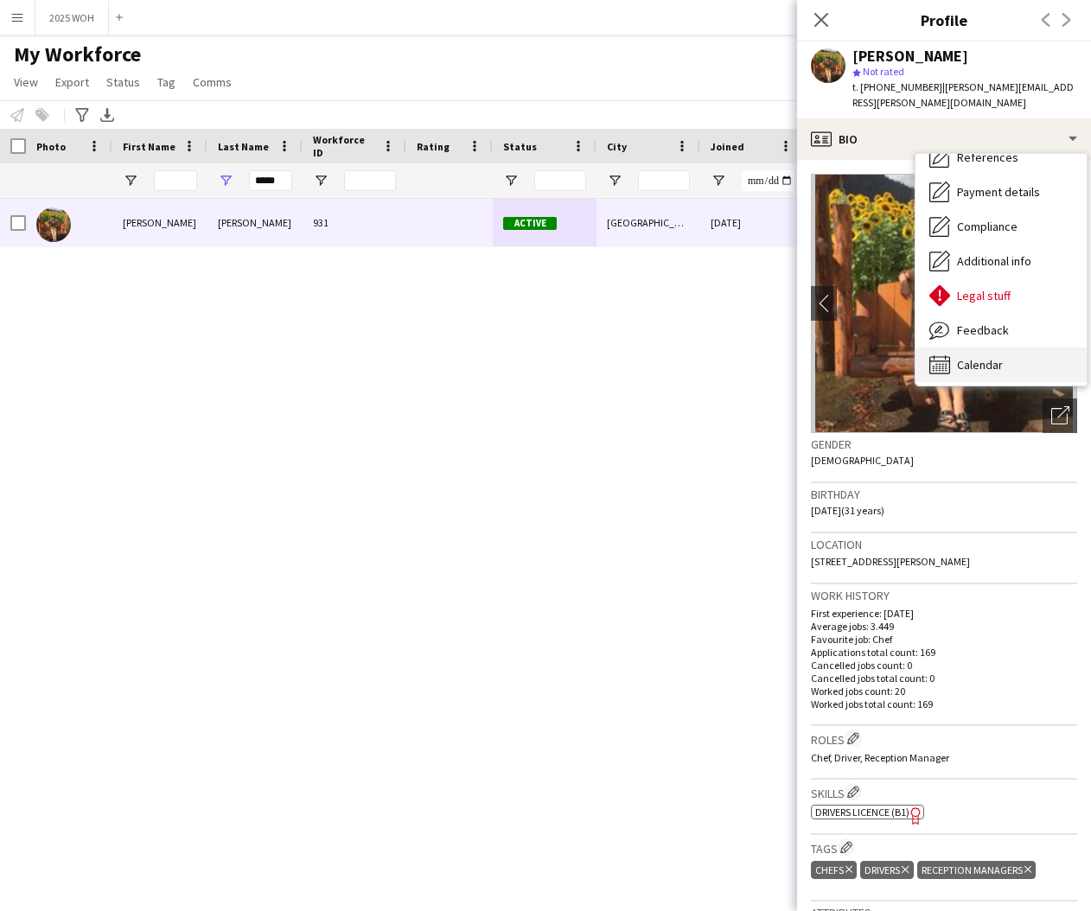
click at [1015, 347] on div "Calendar Calendar" at bounding box center [1000, 364] width 171 height 35
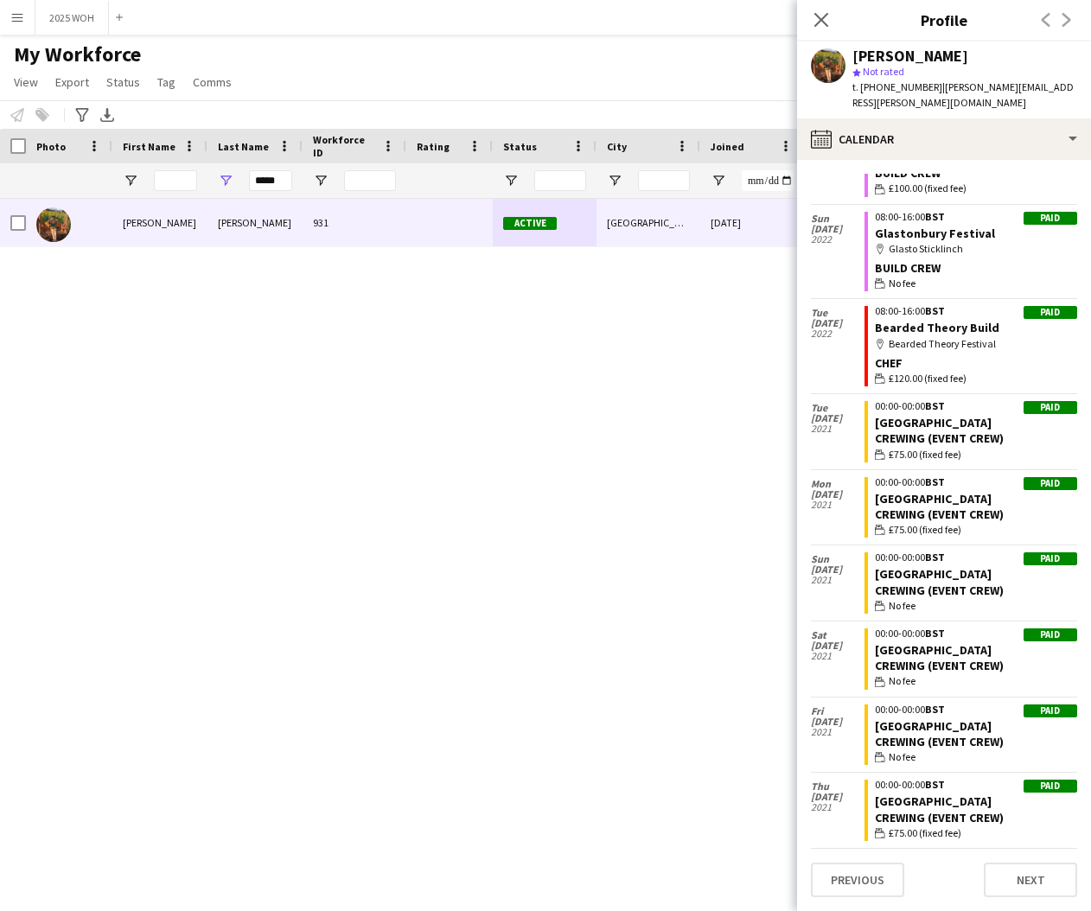
scroll to position [9554, 0]
